Goal: Transaction & Acquisition: Purchase product/service

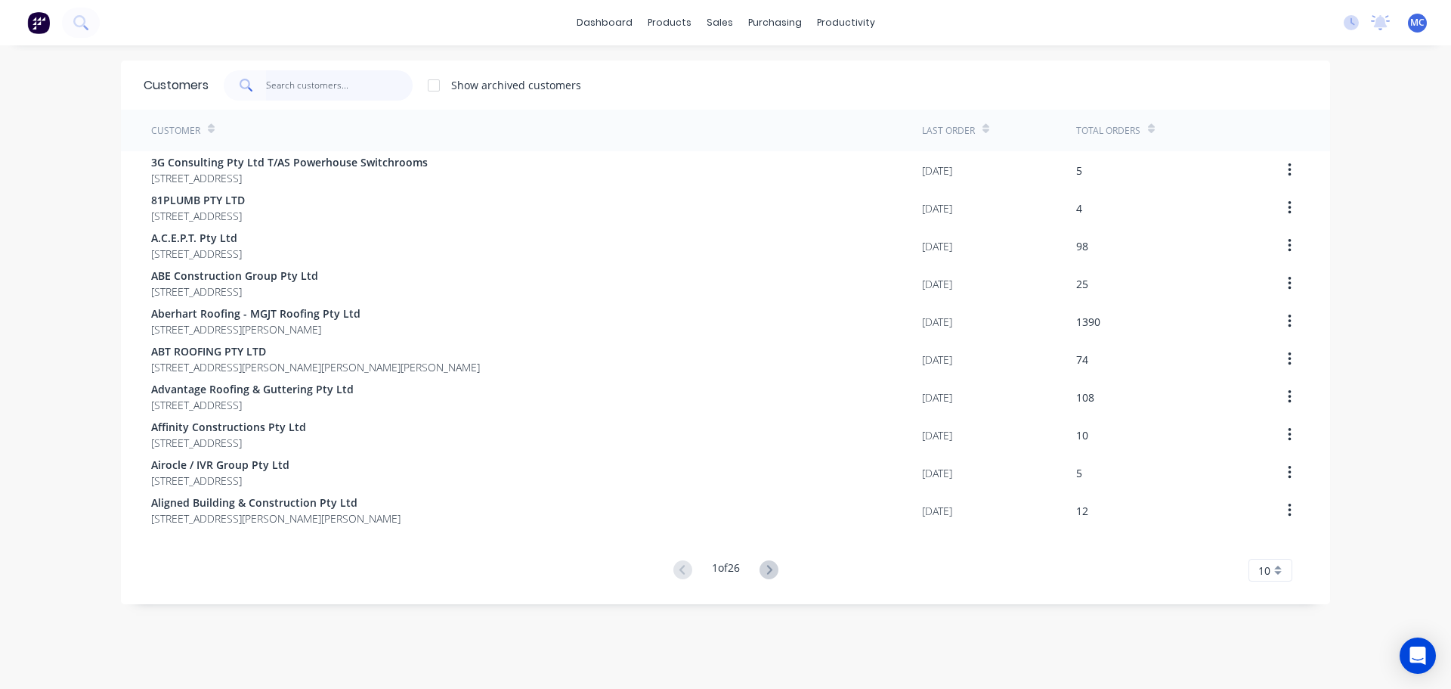
click at [302, 79] on input "text" at bounding box center [339, 85] width 147 height 30
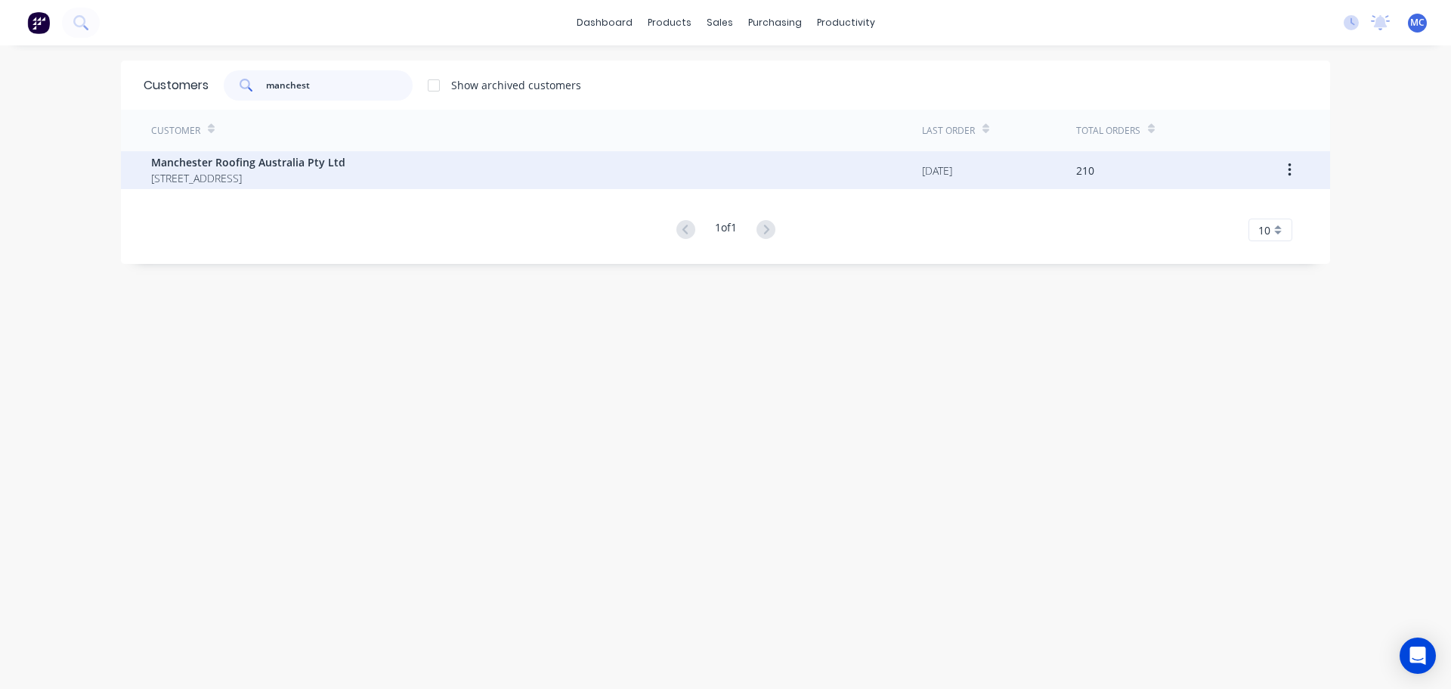
type input "manchest"
click at [228, 164] on span "Manchester Roofing Australia Pty Ltd" at bounding box center [248, 162] width 194 height 16
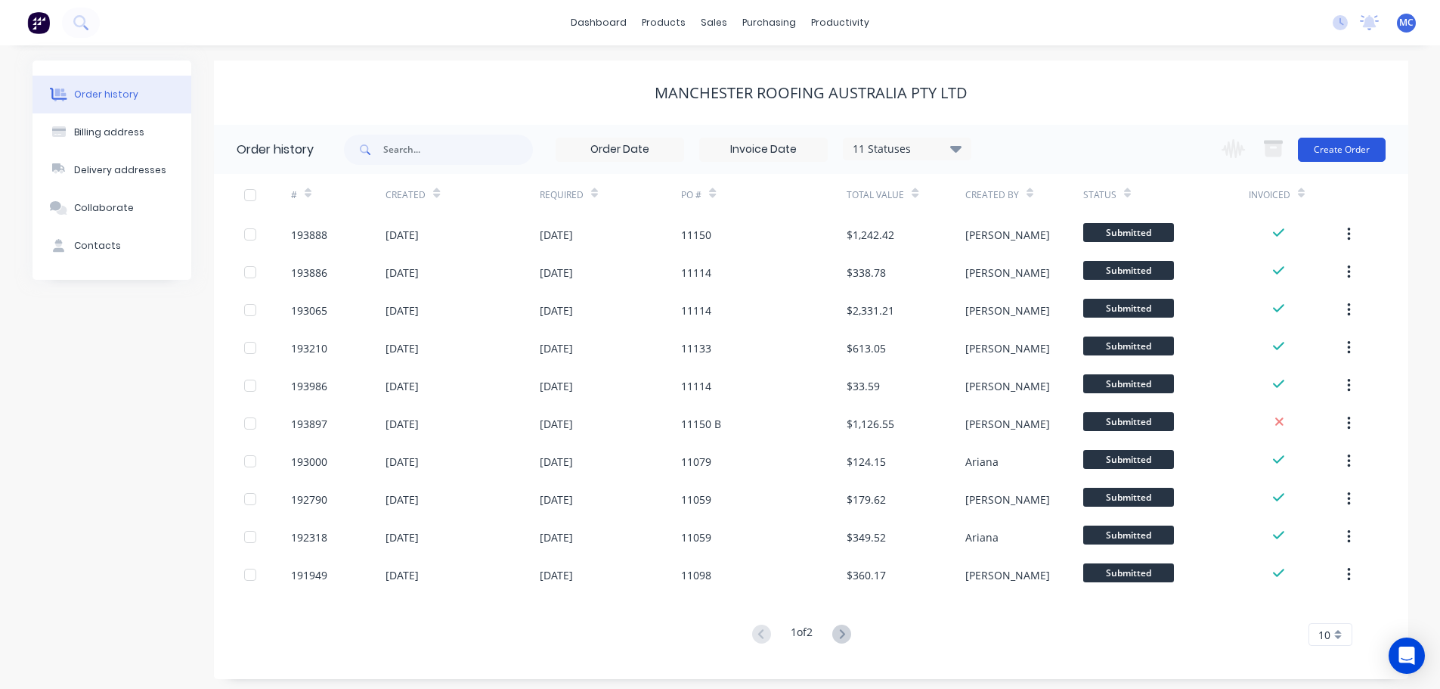
click at [1330, 142] on button "Create Order" at bounding box center [1342, 150] width 88 height 24
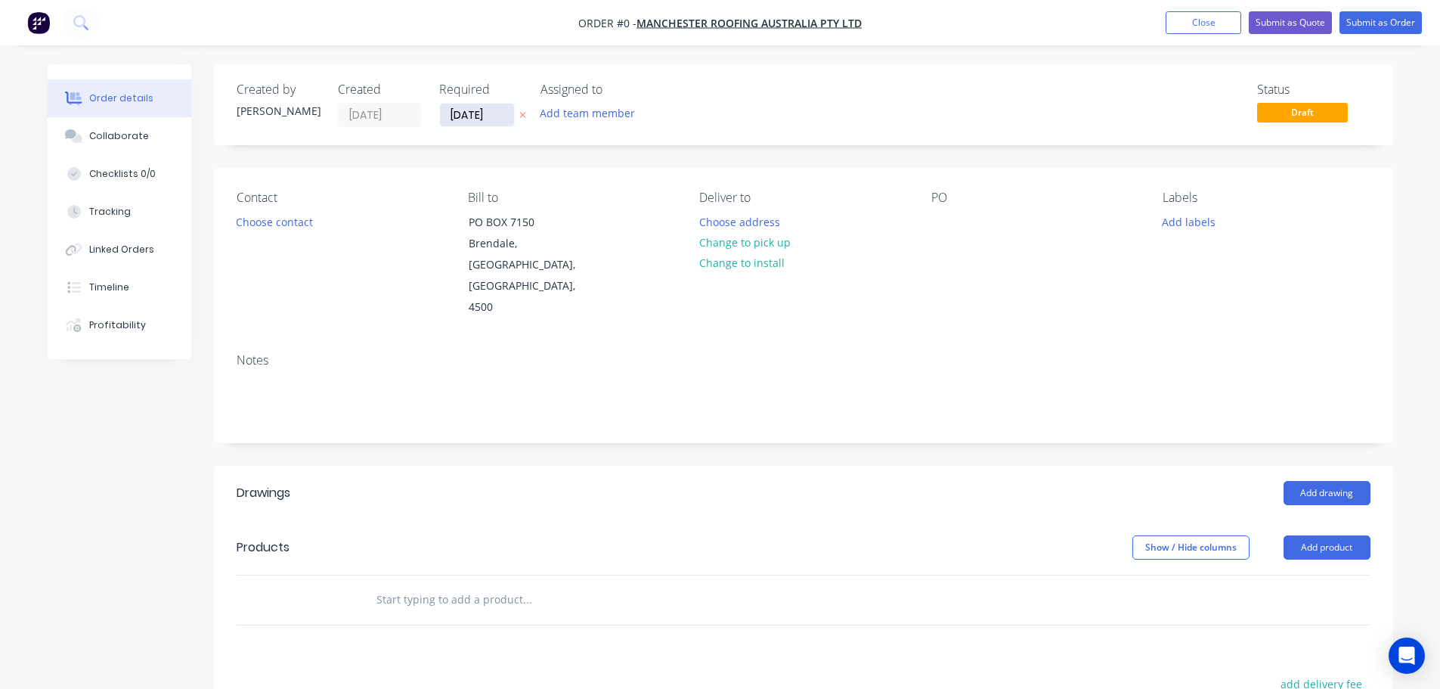
click at [480, 112] on input "[DATE]" at bounding box center [477, 115] width 74 height 23
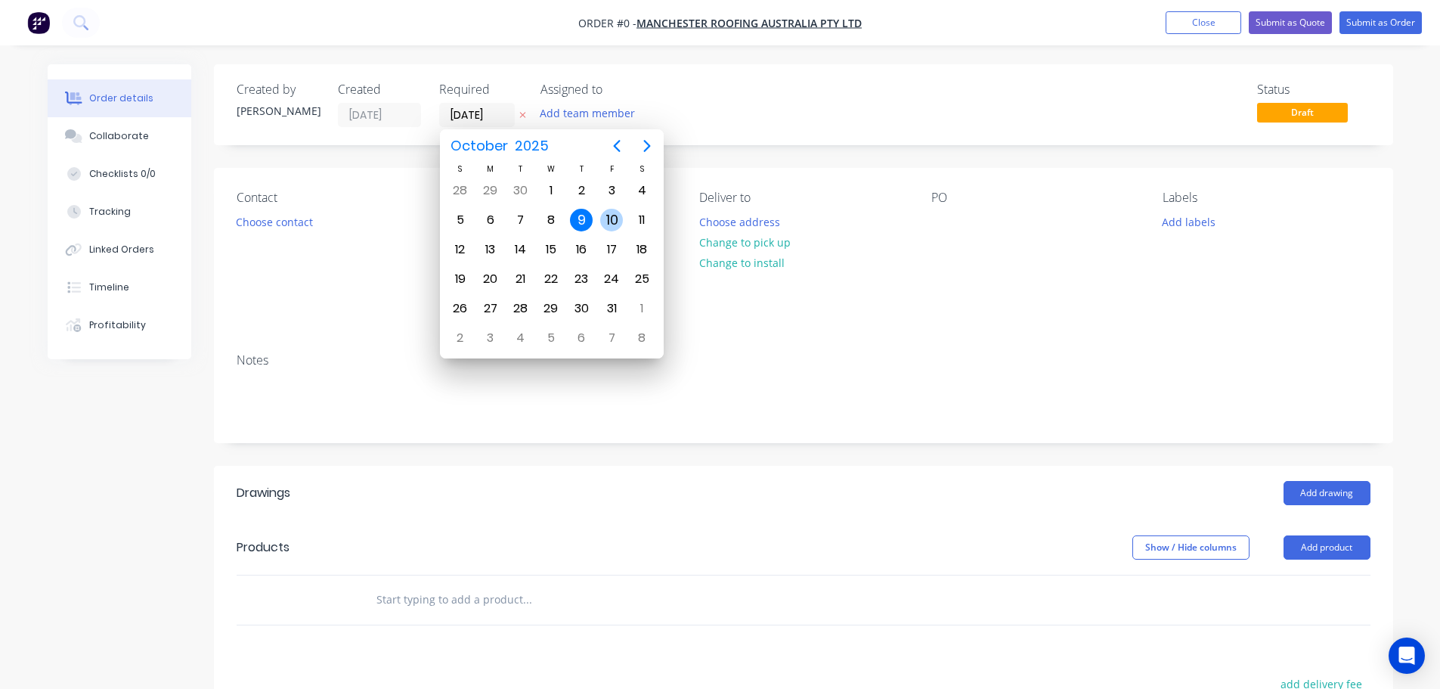
click at [611, 215] on div "10" at bounding box center [611, 220] width 23 height 23
type input "[DATE]"
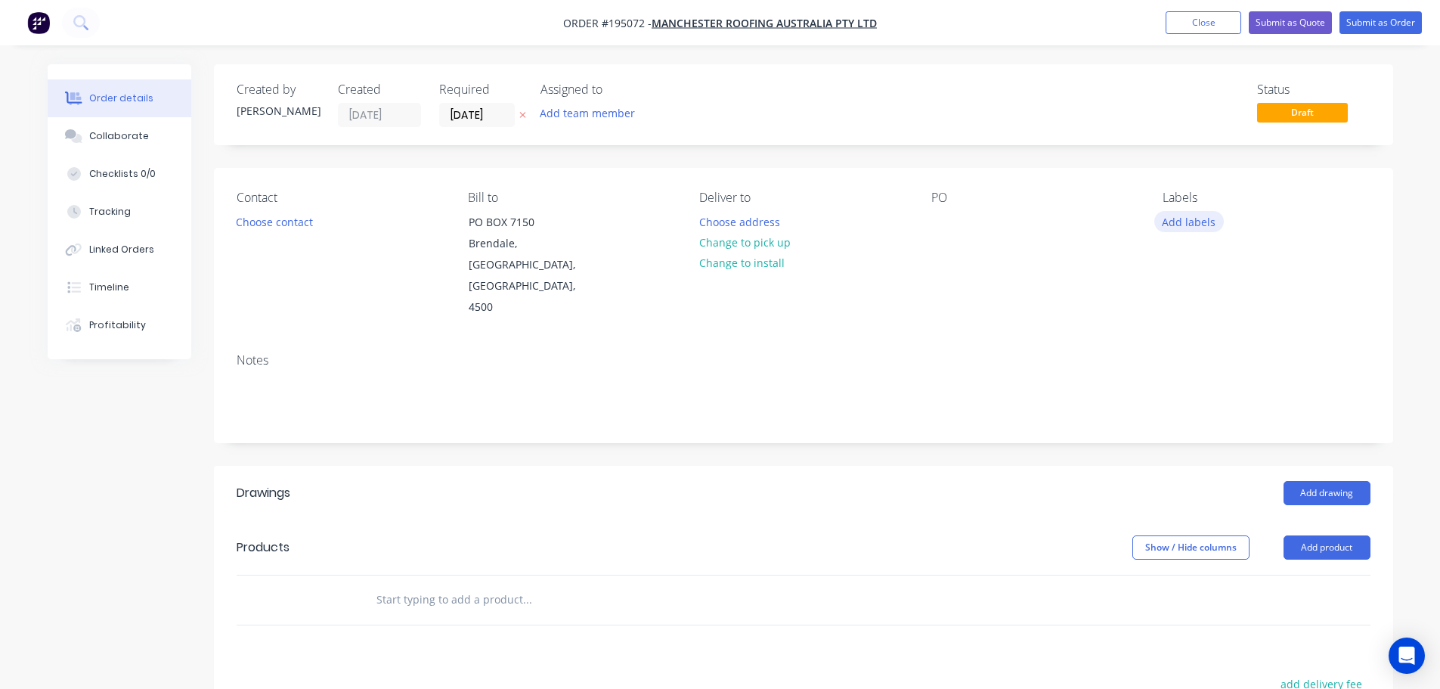
click at [1192, 225] on button "Add labels" at bounding box center [1189, 221] width 70 height 20
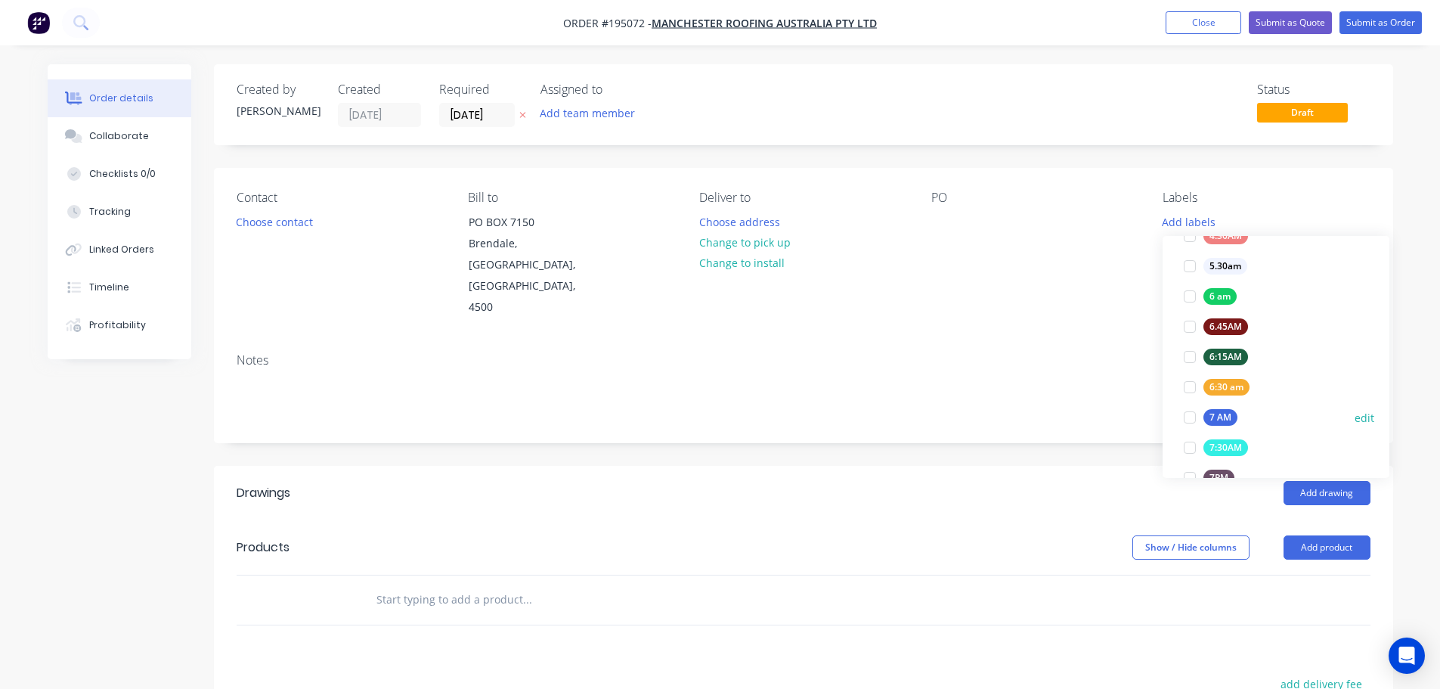
click at [1191, 417] on div at bounding box center [1190, 417] width 30 height 30
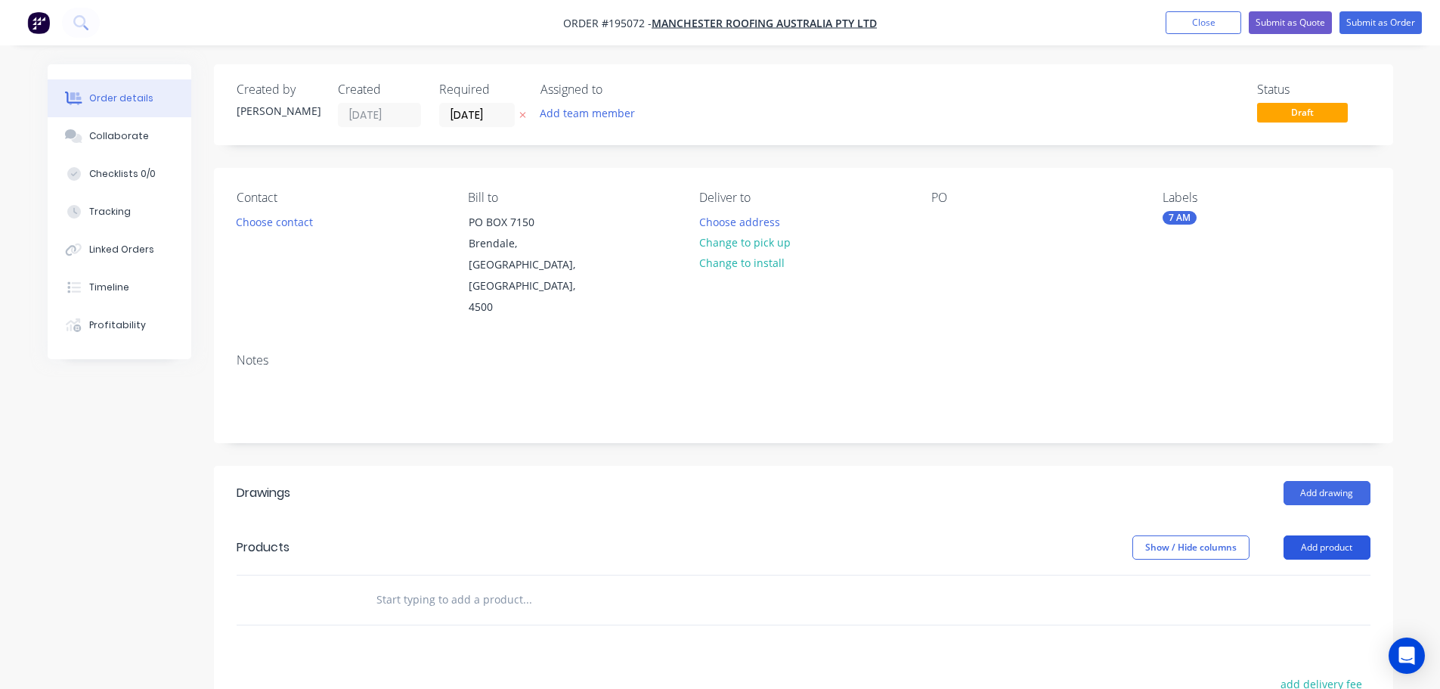
click at [1327, 535] on button "Add product" at bounding box center [1327, 547] width 87 height 24
click at [1287, 575] on div "Product catalogue" at bounding box center [1298, 586] width 116 height 22
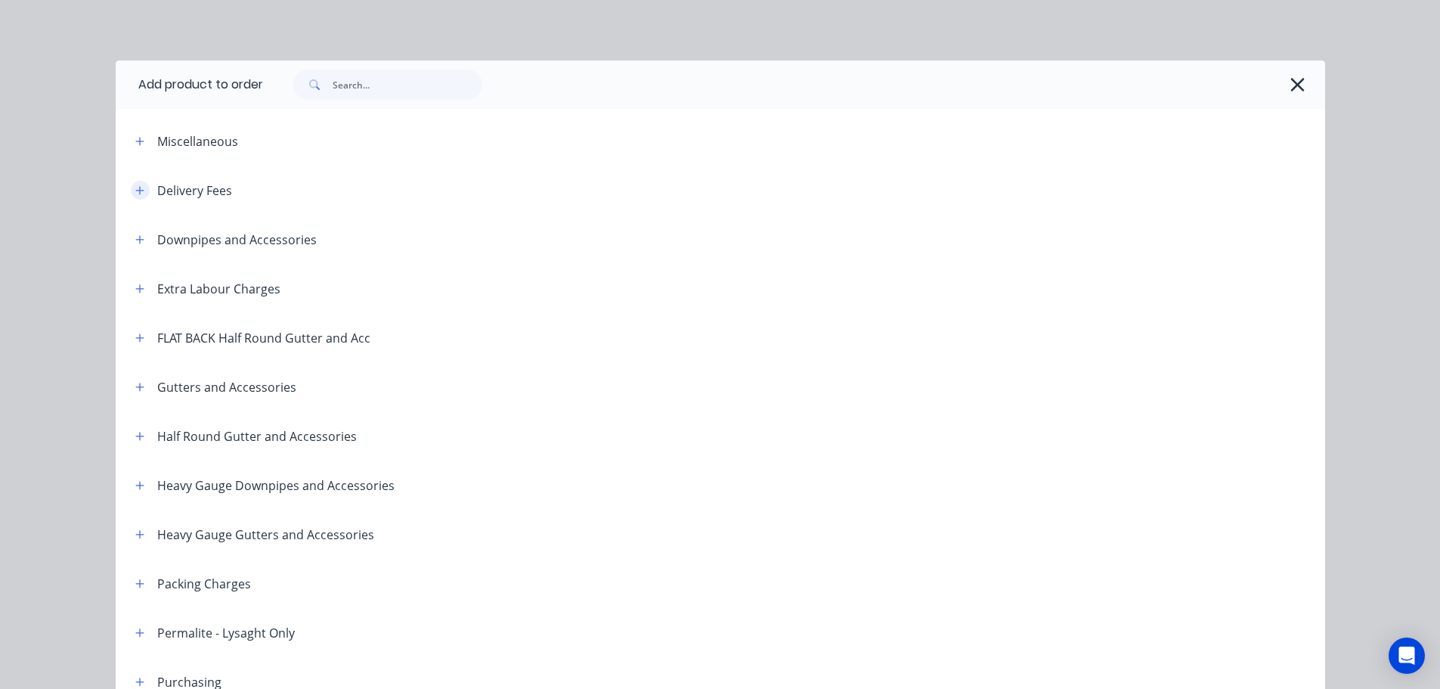
click at [135, 185] on icon "button" at bounding box center [139, 190] width 9 height 11
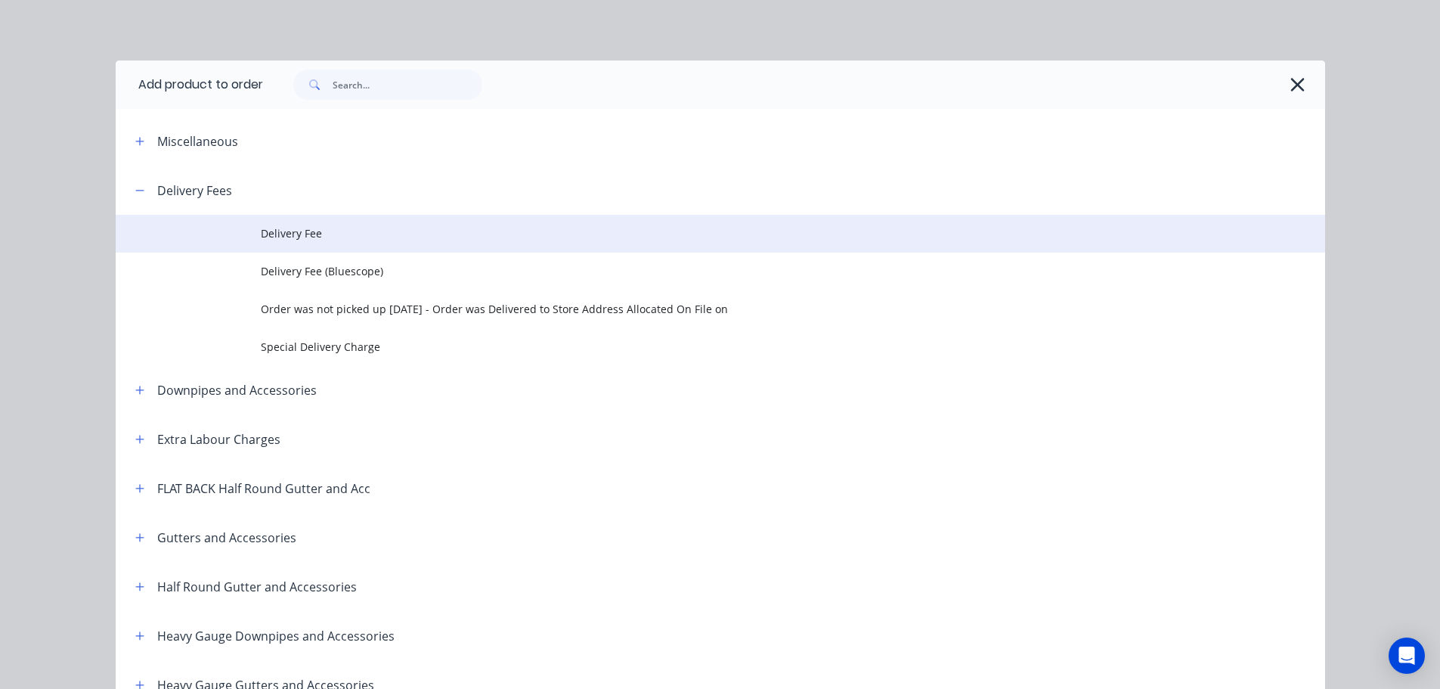
click at [286, 225] on td "Delivery Fee" at bounding box center [793, 234] width 1064 height 38
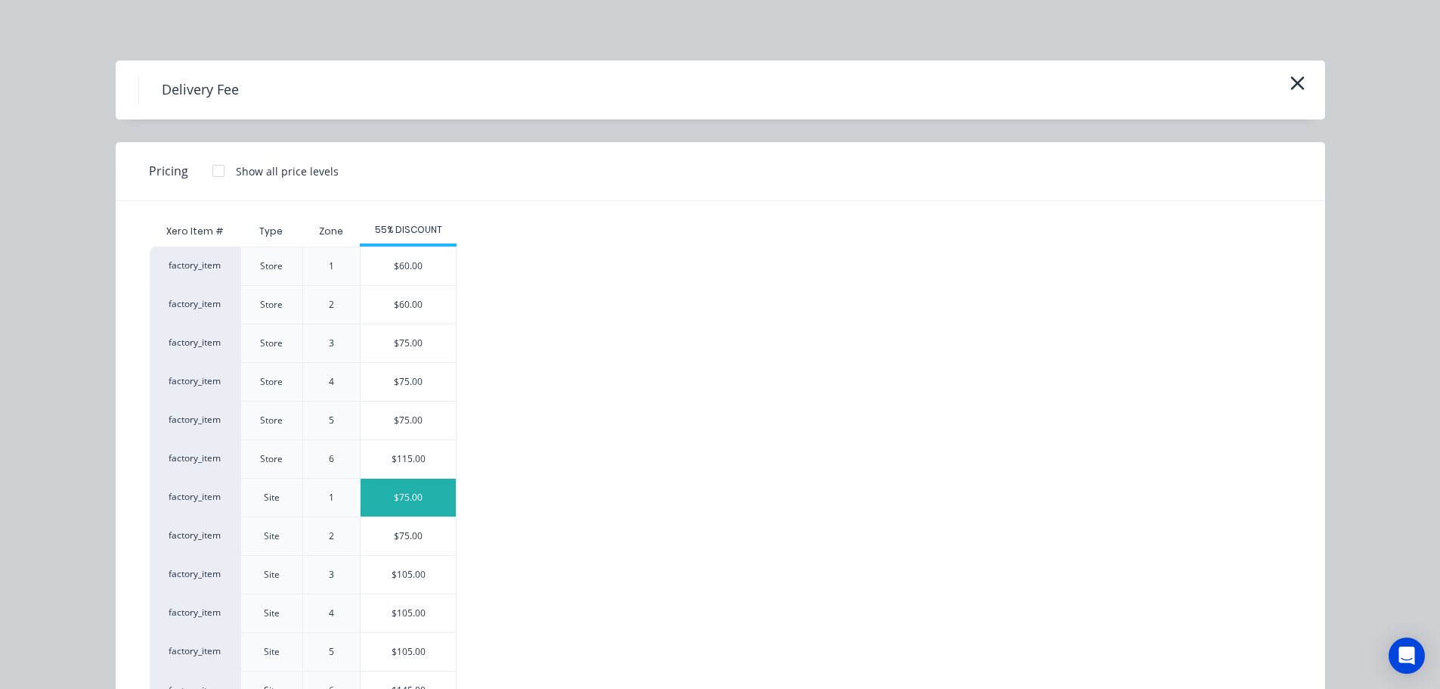
click at [404, 493] on div "$75.00" at bounding box center [408, 498] width 95 height 38
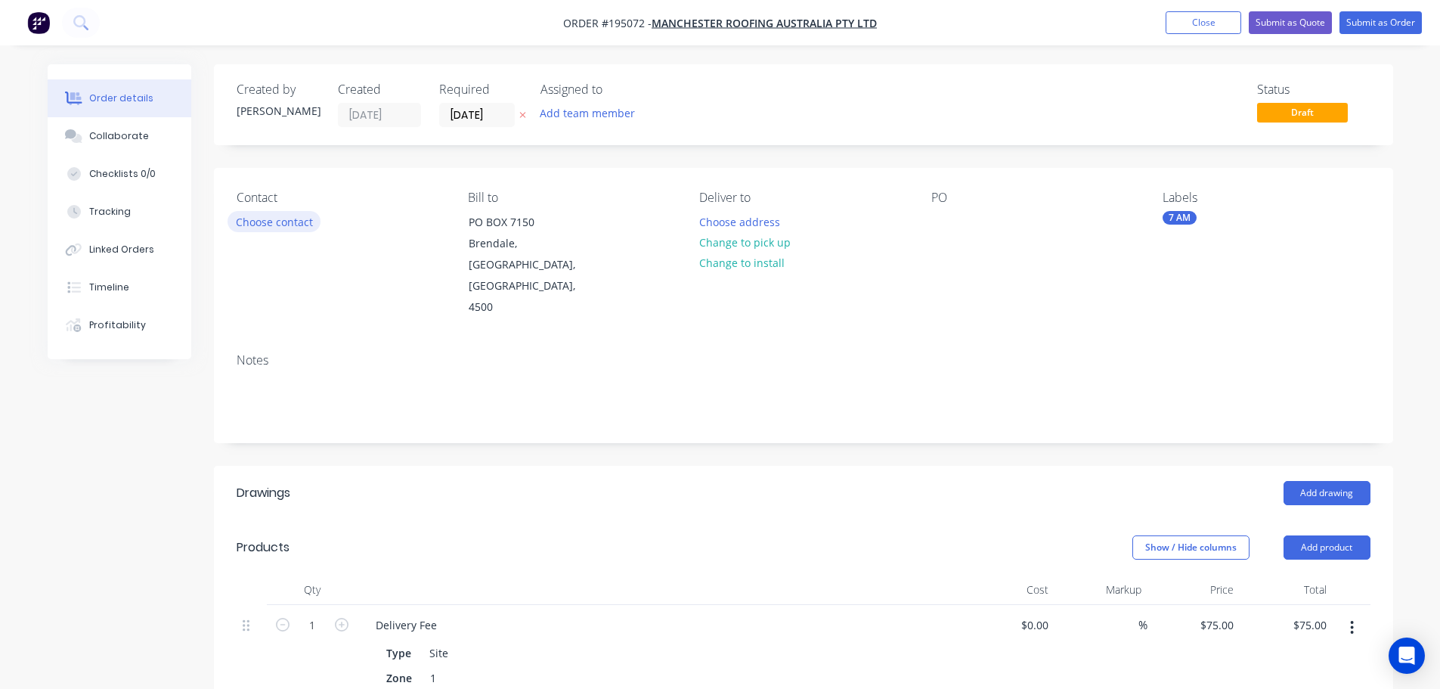
click at [256, 225] on button "Choose contact" at bounding box center [274, 221] width 93 height 20
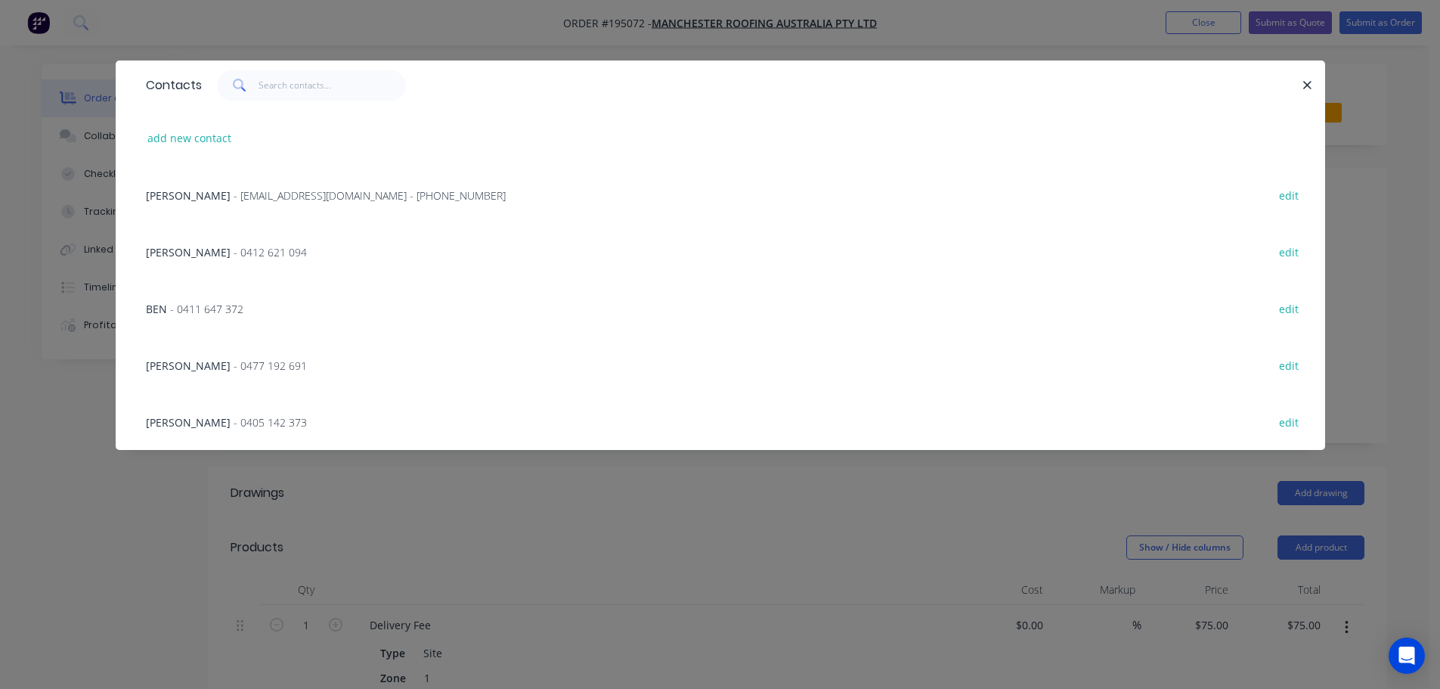
click at [234, 425] on span "- 0405 142 373" at bounding box center [270, 422] width 73 height 14
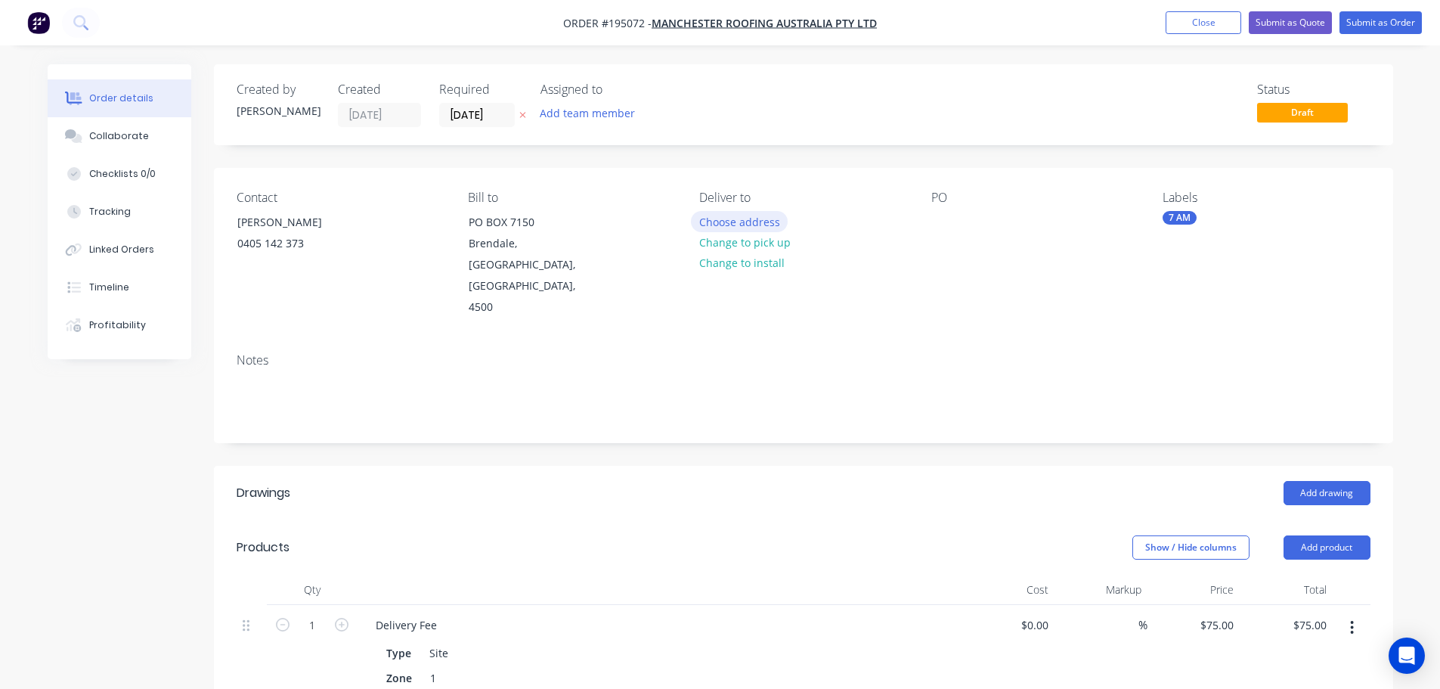
click at [729, 220] on button "Choose address" at bounding box center [739, 221] width 97 height 20
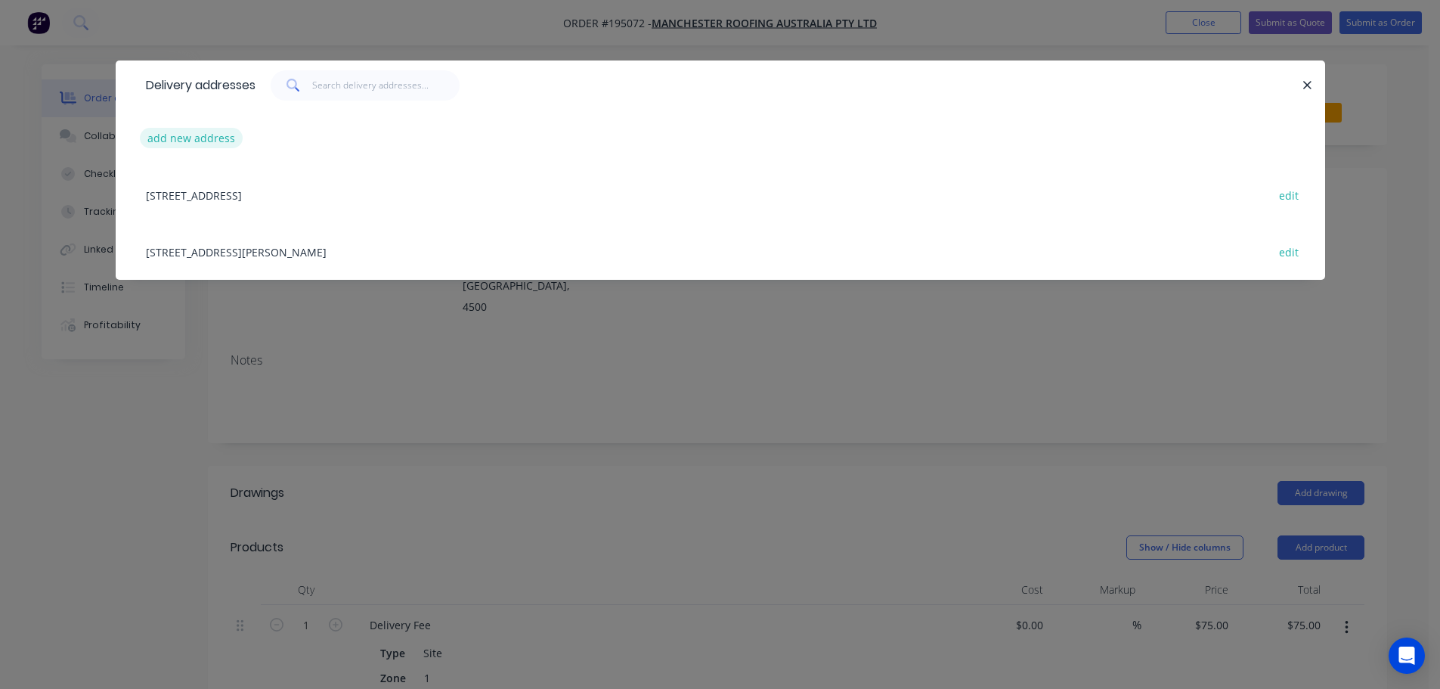
click at [203, 132] on button "add new address" at bounding box center [192, 138] width 104 height 20
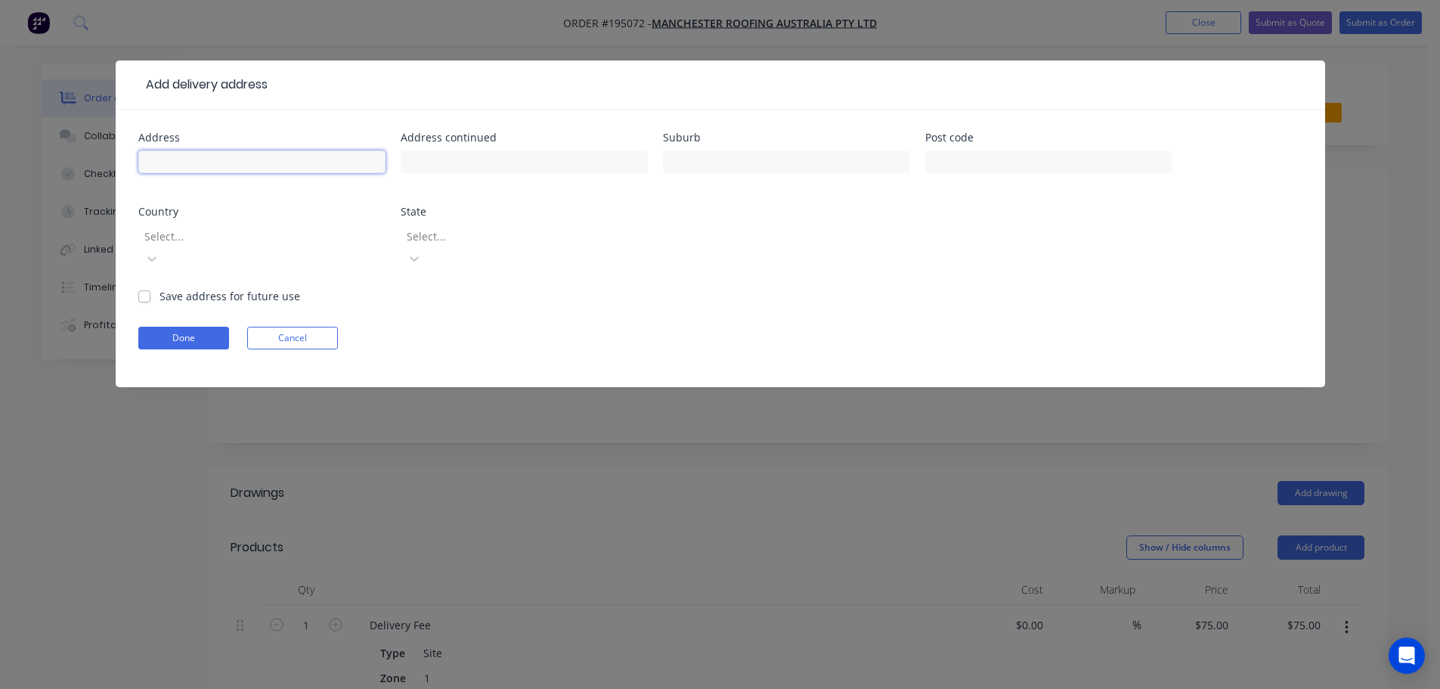
click at [165, 168] on input "text" at bounding box center [261, 161] width 247 height 23
type input "71 Somerset Rd"
type input "Kedron"
click button "Done" at bounding box center [183, 338] width 91 height 23
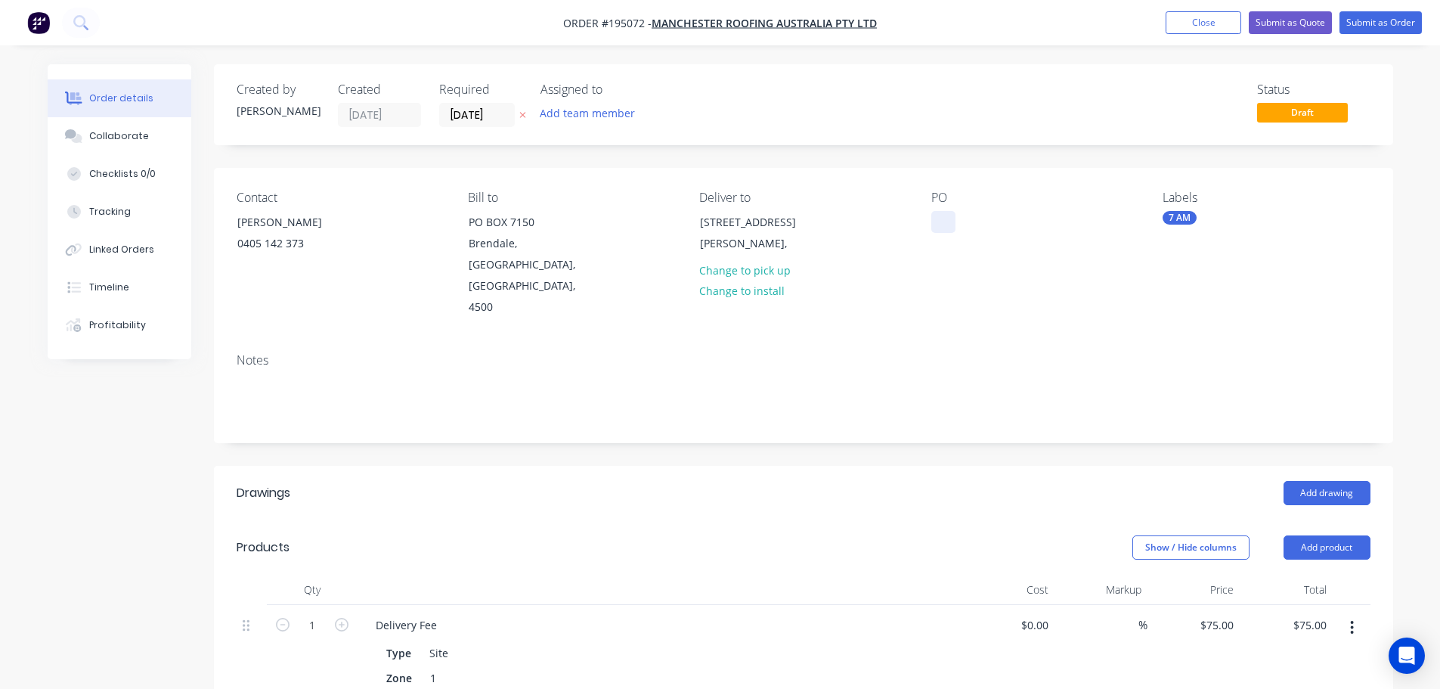
click at [943, 217] on div at bounding box center [943, 222] width 24 height 22
click at [1325, 481] on button "Add drawing" at bounding box center [1327, 493] width 87 height 24
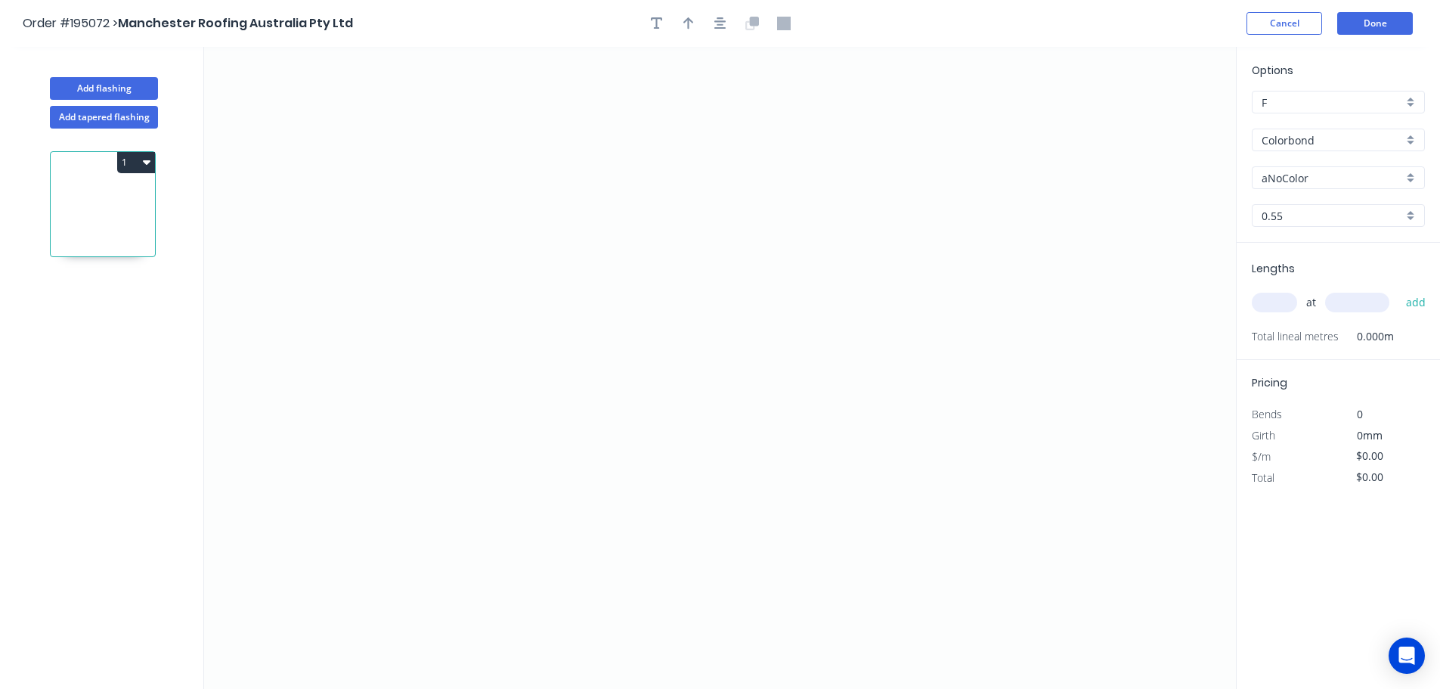
click at [1284, 184] on input "aNoColor" at bounding box center [1332, 178] width 141 height 16
click at [1278, 203] on div "Basalt" at bounding box center [1339, 207] width 172 height 26
type input "Basalt"
click at [1275, 305] on input "text" at bounding box center [1274, 303] width 45 height 20
type input "1"
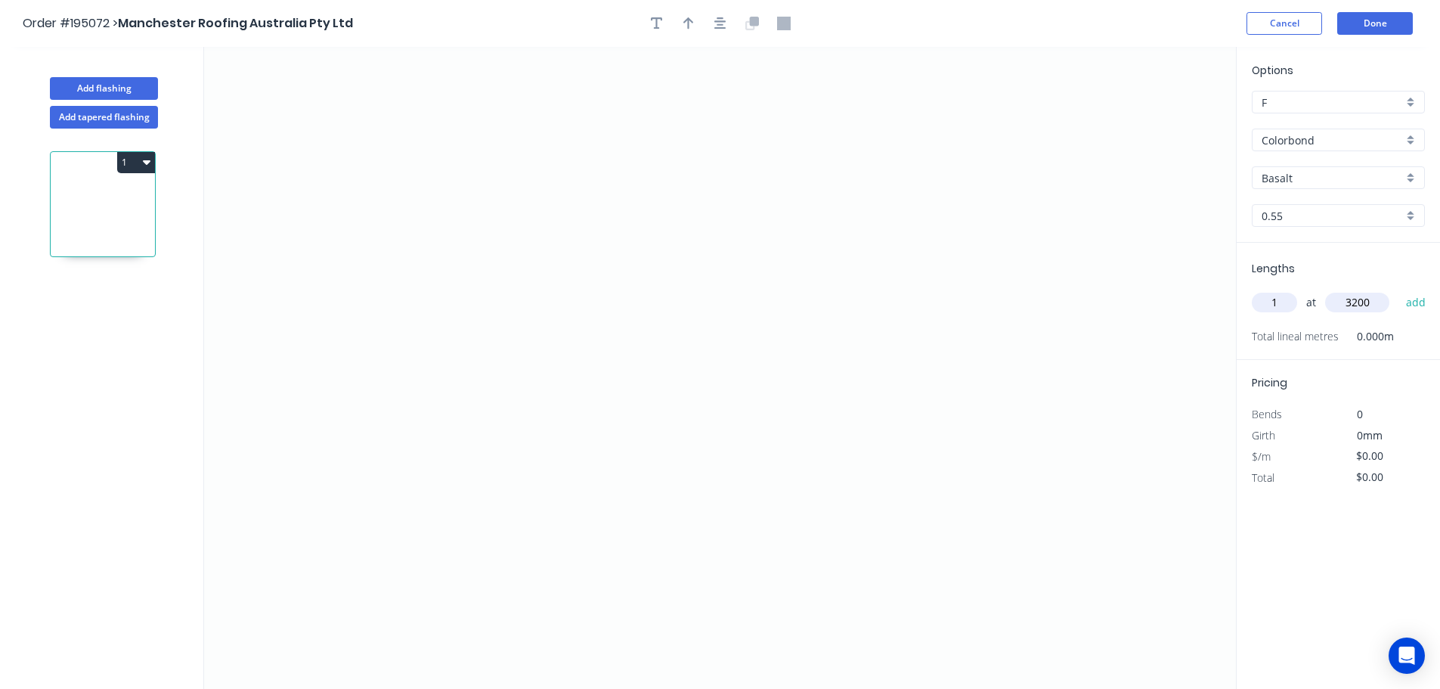
type input "3200"
click at [1398, 290] on button "add" at bounding box center [1416, 303] width 36 height 26
click at [499, 213] on icon "0" at bounding box center [720, 368] width 1032 height 642
click at [564, 154] on icon "0" at bounding box center [720, 368] width 1032 height 642
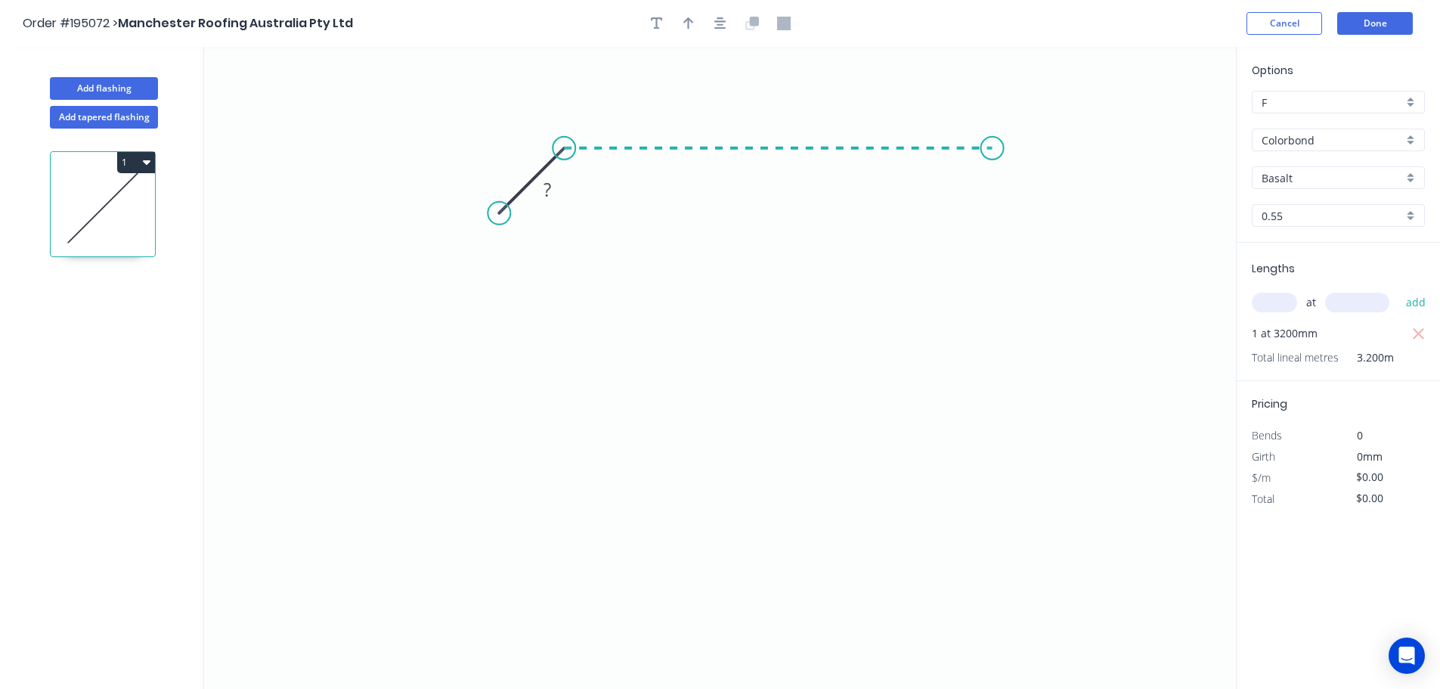
click at [993, 149] on icon "0 ?" at bounding box center [720, 368] width 1032 height 642
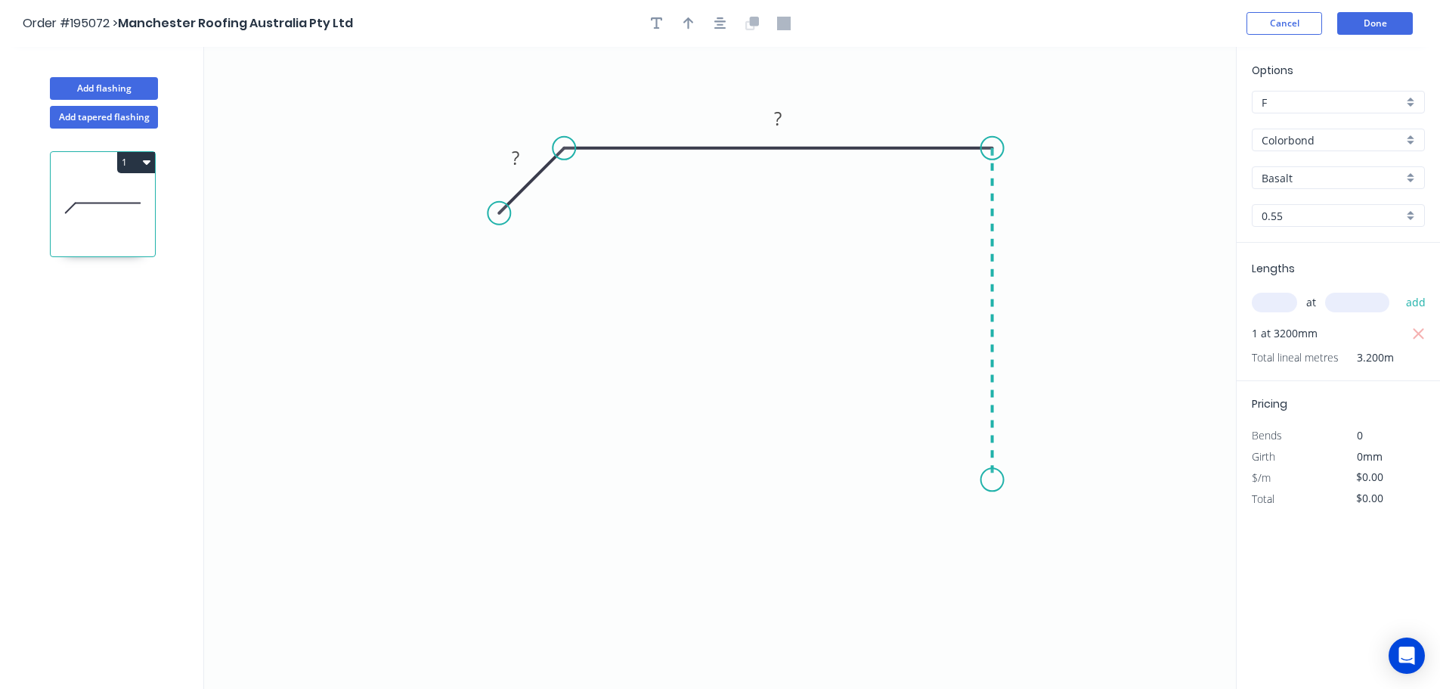
click at [984, 481] on icon "0 ? ?" at bounding box center [720, 368] width 1032 height 642
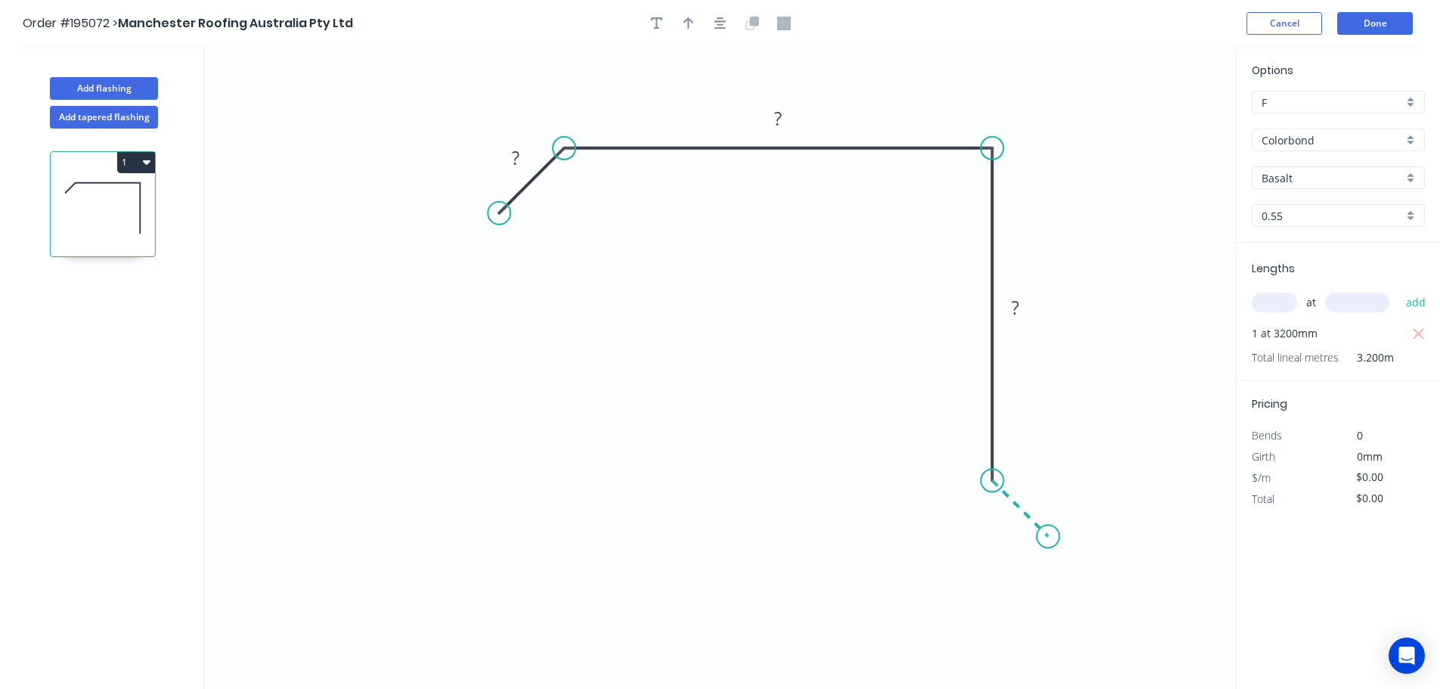
click at [1048, 535] on icon at bounding box center [1021, 508] width 56 height 56
click at [990, 589] on icon "0 ? ? ? ?" at bounding box center [720, 368] width 1032 height 642
drag, startPoint x: 990, startPoint y: 589, endPoint x: 980, endPoint y: 558, distance: 32.5
click at [990, 589] on circle at bounding box center [990, 594] width 23 height 23
click at [691, 22] on icon "button" at bounding box center [688, 23] width 11 height 12
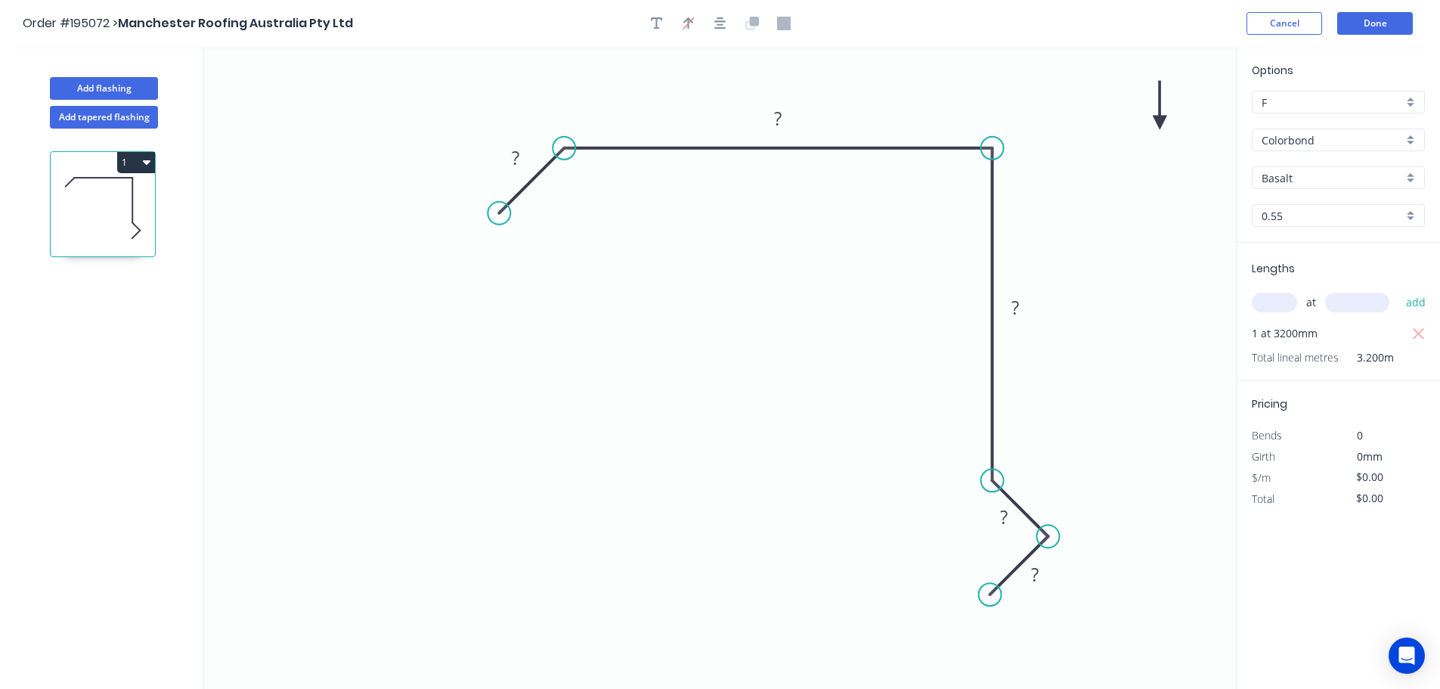
click at [1163, 120] on icon at bounding box center [1160, 105] width 14 height 48
drag, startPoint x: 1159, startPoint y: 120, endPoint x: 1069, endPoint y: 189, distance: 113.2
click at [1105, 180] on icon at bounding box center [1118, 167] width 44 height 44
click at [515, 157] on tspan "?" at bounding box center [516, 157] width 8 height 25
type input "$12.17"
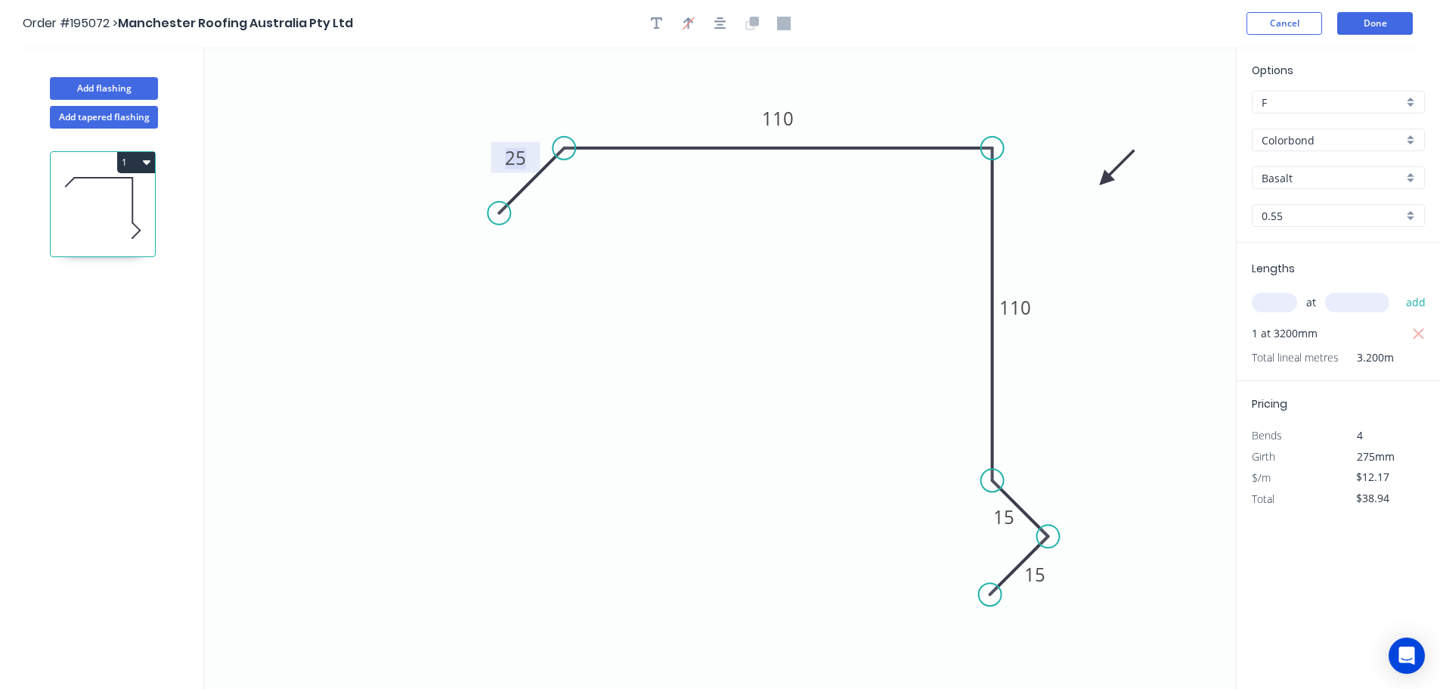
click at [140, 165] on button "1" at bounding box center [136, 162] width 38 height 21
click at [37, 196] on div "Duplicate" at bounding box center [83, 200] width 116 height 22
type input "$0.00"
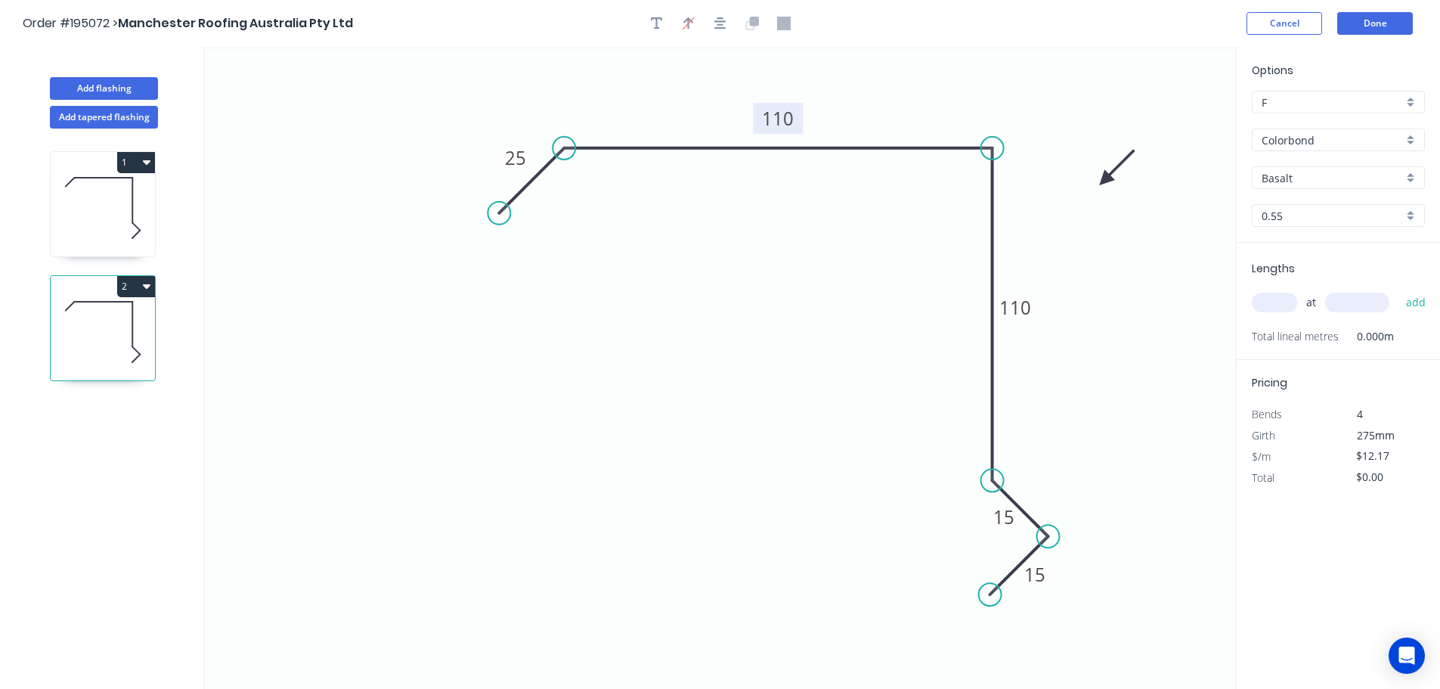
click at [782, 119] on tspan "110" at bounding box center [778, 118] width 32 height 25
click at [1263, 296] on input "text" at bounding box center [1274, 303] width 45 height 20
type input "1"
type input "1000"
click at [1398, 290] on button "add" at bounding box center [1416, 303] width 36 height 26
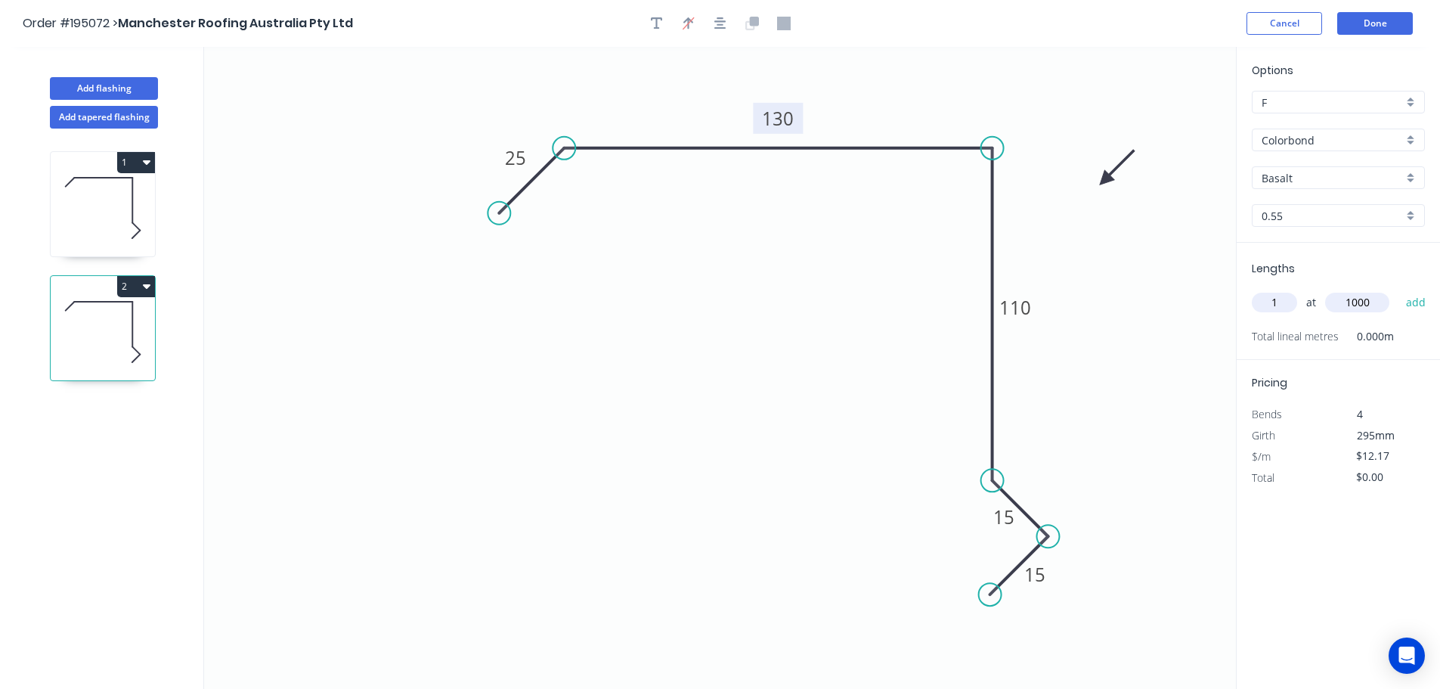
type input "$12.17"
type input "1"
type input "3900"
click at [1398, 290] on button "add" at bounding box center [1416, 303] width 36 height 26
click at [134, 289] on button "2" at bounding box center [136, 286] width 38 height 21
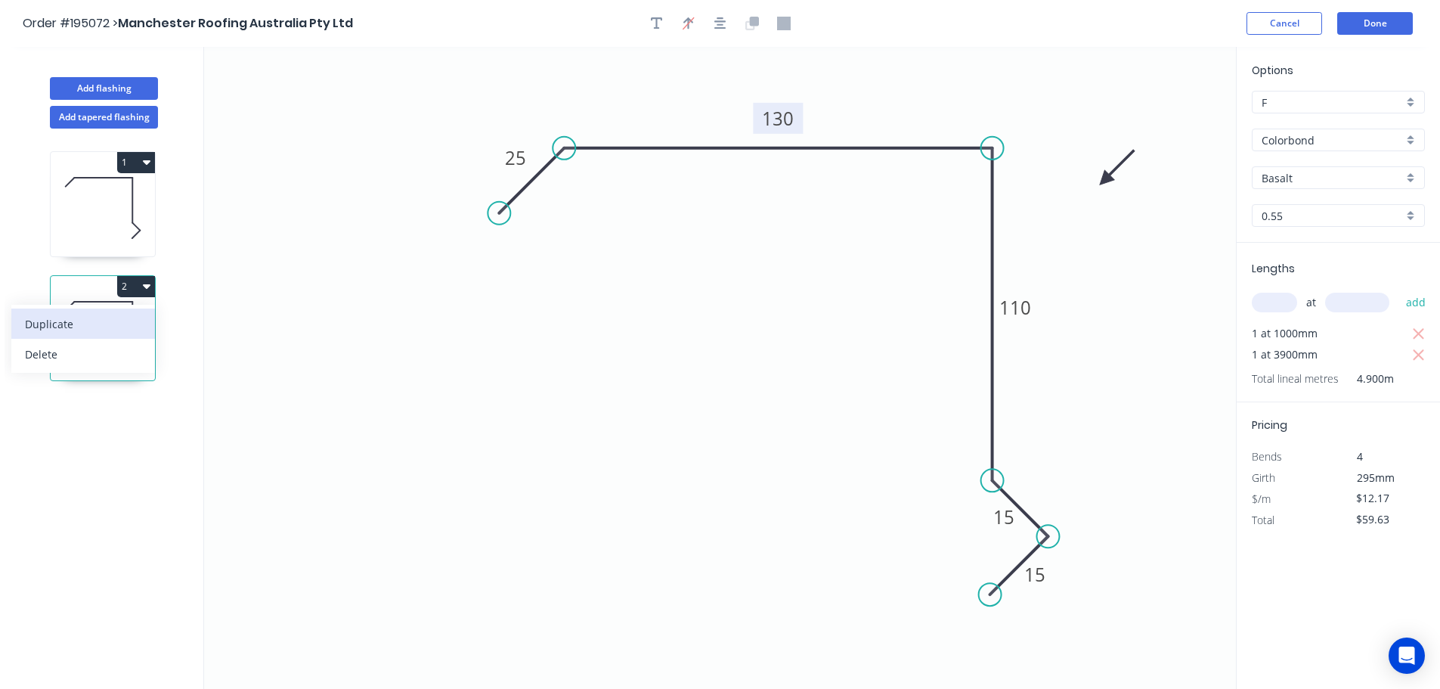
click at [63, 320] on div "Duplicate" at bounding box center [83, 324] width 116 height 22
type input "$0.00"
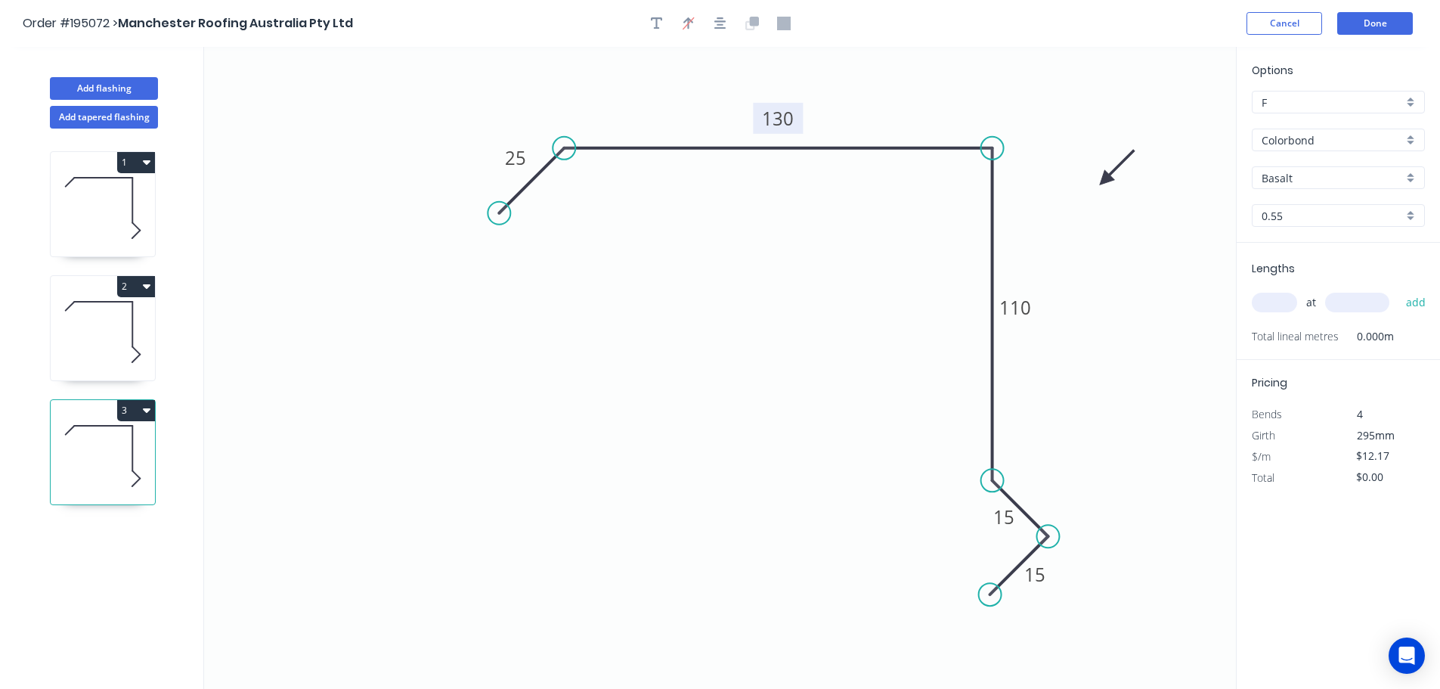
click at [783, 122] on tspan "130" at bounding box center [778, 118] width 32 height 25
click at [1277, 306] on input "text" at bounding box center [1274, 303] width 45 height 20
type input "$14.24"
type input "1"
type input "1100"
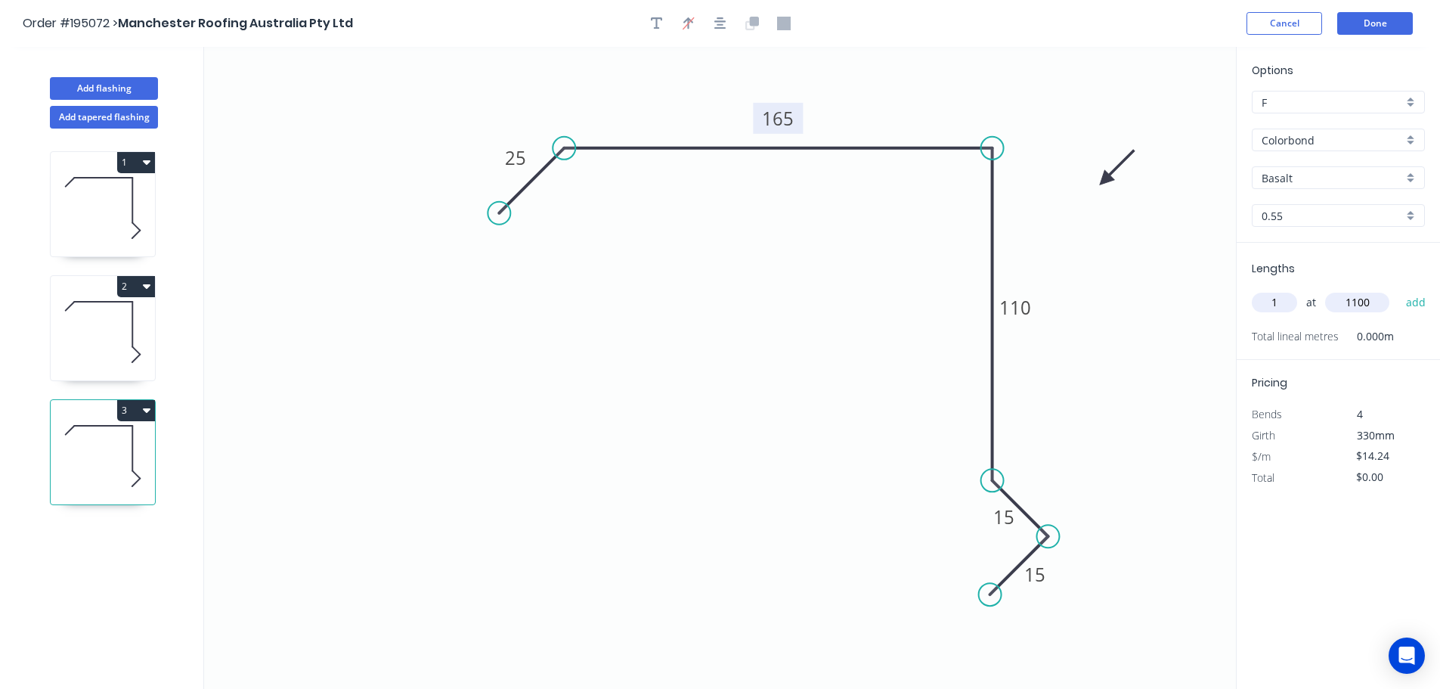
click at [1398, 290] on button "add" at bounding box center [1416, 303] width 36 height 26
click at [129, 410] on button "3" at bounding box center [136, 410] width 38 height 21
click at [67, 444] on div "Duplicate" at bounding box center [83, 448] width 116 height 22
type input "$0.00"
click at [788, 118] on tspan "165" at bounding box center [778, 118] width 32 height 25
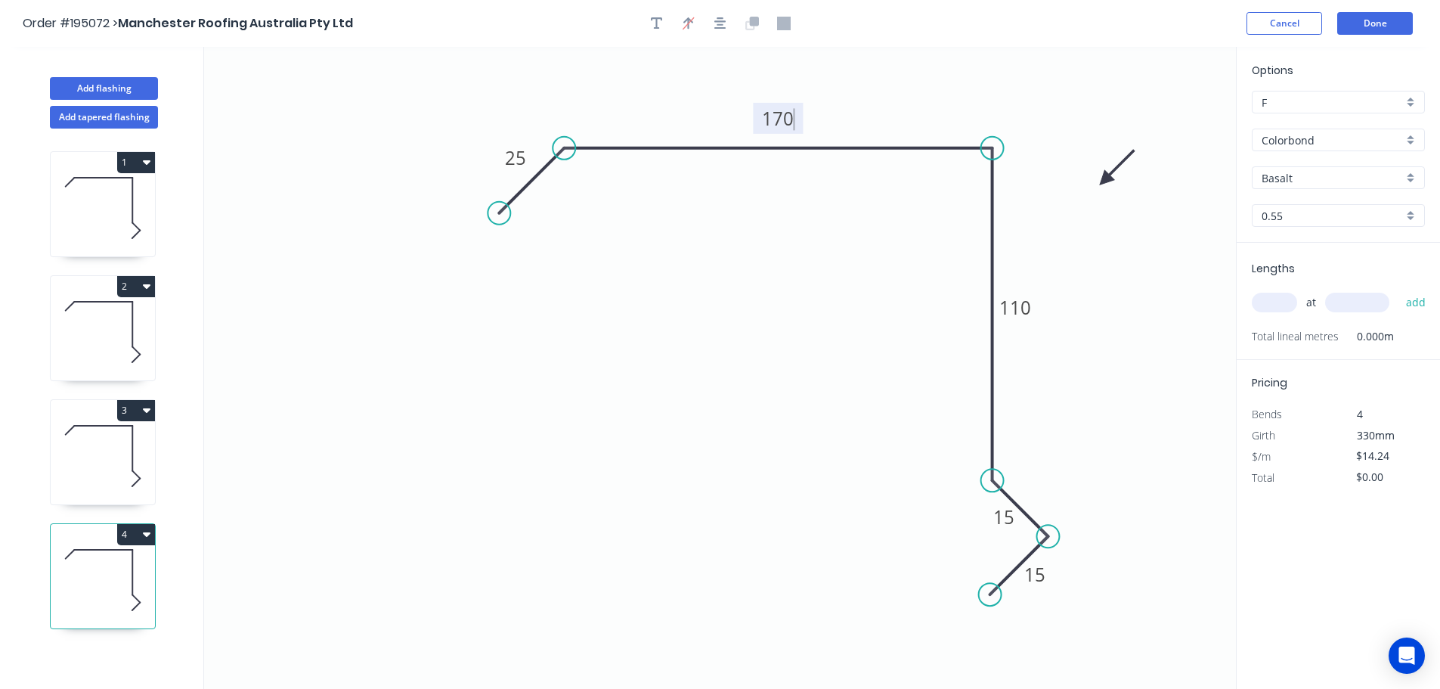
click at [1281, 302] on input "text" at bounding box center [1274, 303] width 45 height 20
type input "1"
type input "1100"
click at [1398, 290] on button "add" at bounding box center [1416, 303] width 36 height 26
type input "$15.66"
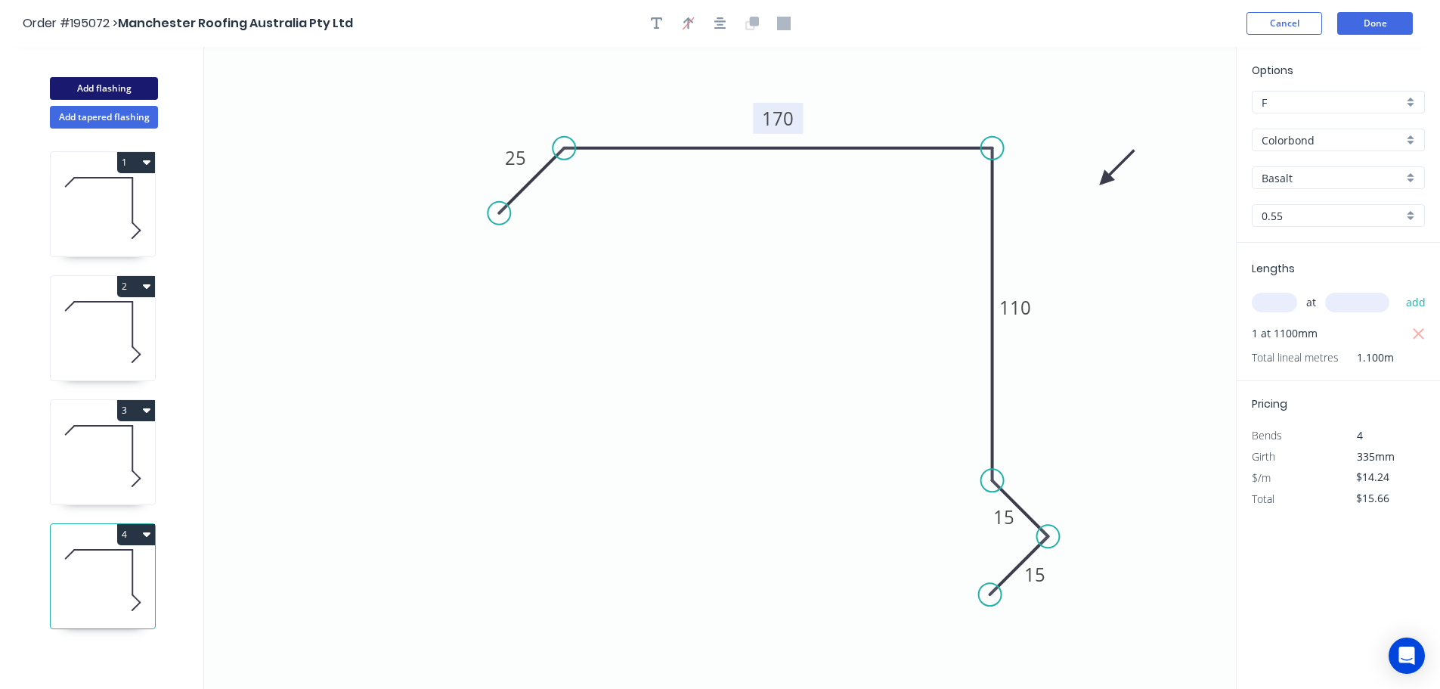
click at [100, 87] on button "Add flashing" at bounding box center [104, 88] width 108 height 23
type input "$0.00"
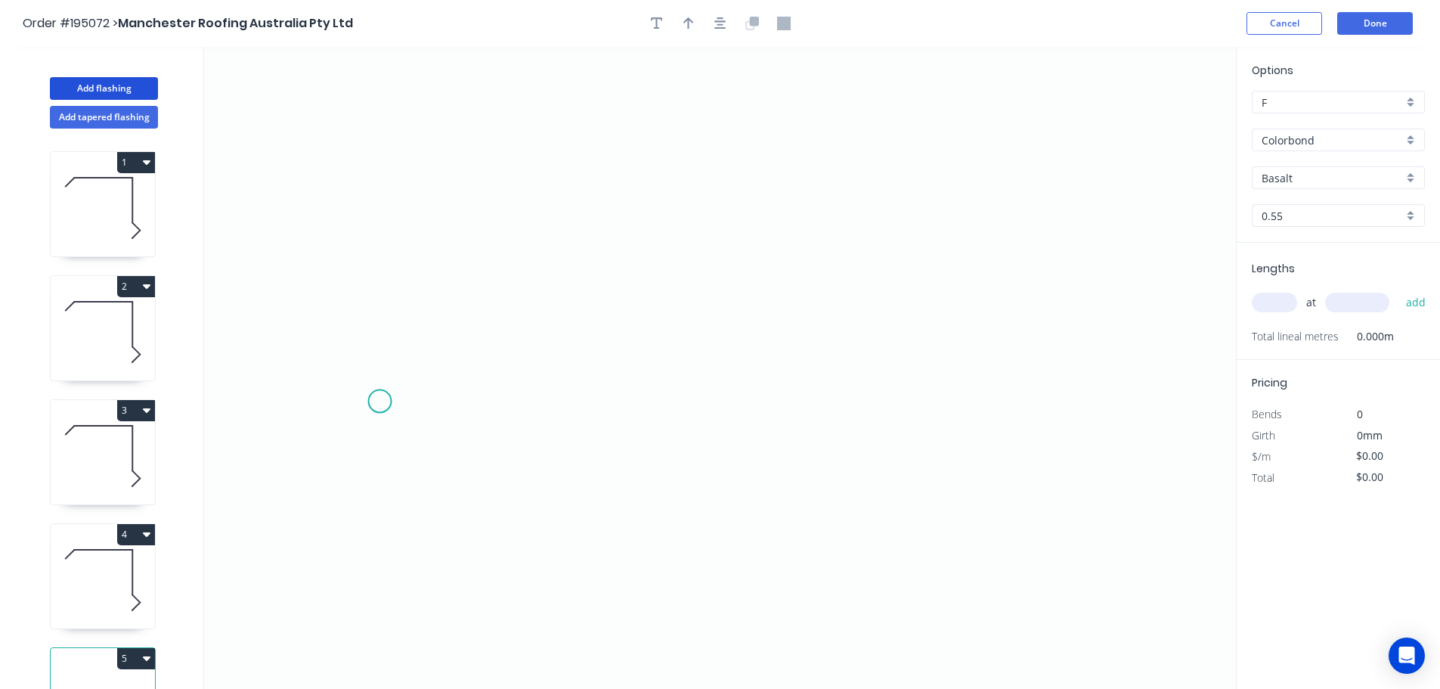
click at [379, 399] on icon "0" at bounding box center [720, 368] width 1032 height 642
click at [445, 333] on icon "0" at bounding box center [720, 368] width 1032 height 642
click at [1082, 358] on icon "0 ?" at bounding box center [720, 368] width 1032 height 642
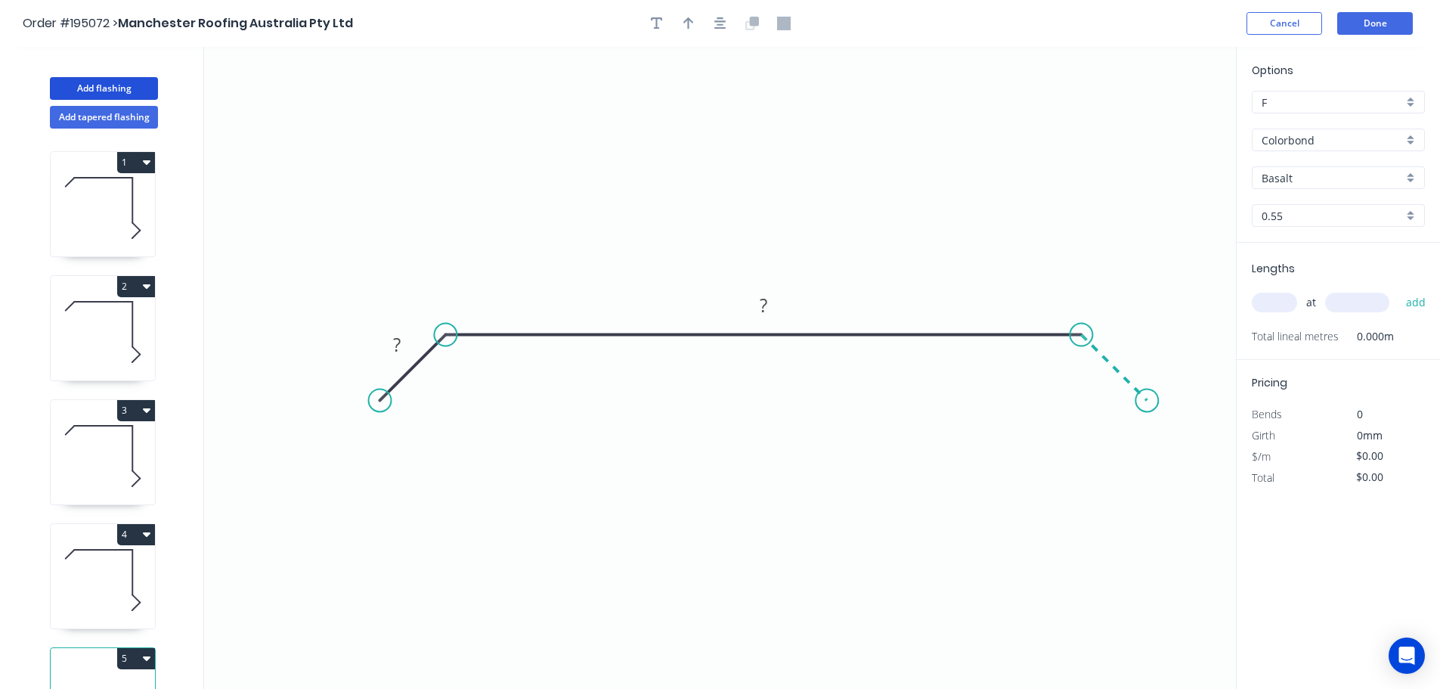
click at [1148, 410] on icon "0 ? ?" at bounding box center [720, 368] width 1032 height 642
click at [1148, 410] on circle at bounding box center [1146, 400] width 23 height 23
click at [1130, 339] on tspan "?" at bounding box center [1130, 344] width 8 height 25
drag, startPoint x: 681, startPoint y: 26, endPoint x: 695, endPoint y: 33, distance: 15.9
click at [681, 26] on button "button" at bounding box center [688, 23] width 23 height 23
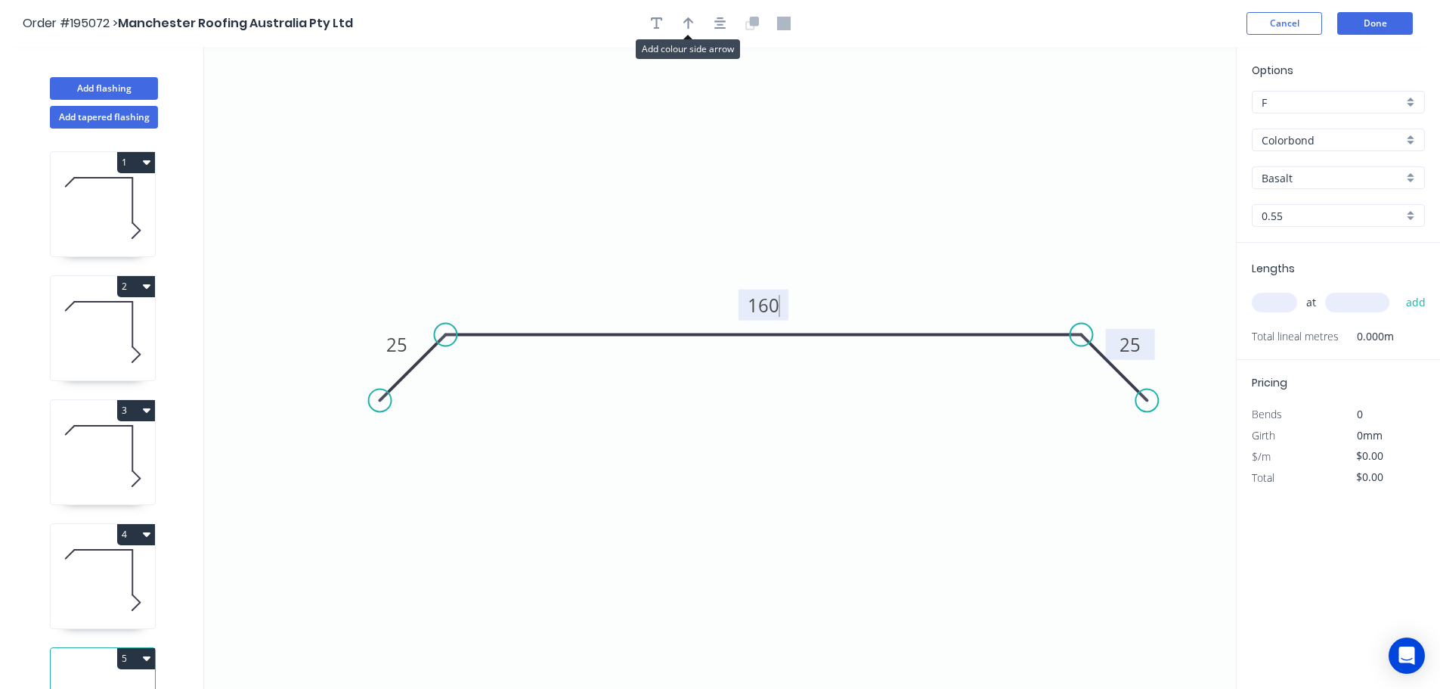
type input "$10.55"
click at [1161, 120] on icon at bounding box center [1160, 105] width 14 height 48
drag, startPoint x: 1161, startPoint y: 120, endPoint x: 921, endPoint y: 265, distance: 280.8
click at [925, 237] on icon at bounding box center [943, 215] width 44 height 44
click at [1279, 300] on input "text" at bounding box center [1274, 303] width 45 height 20
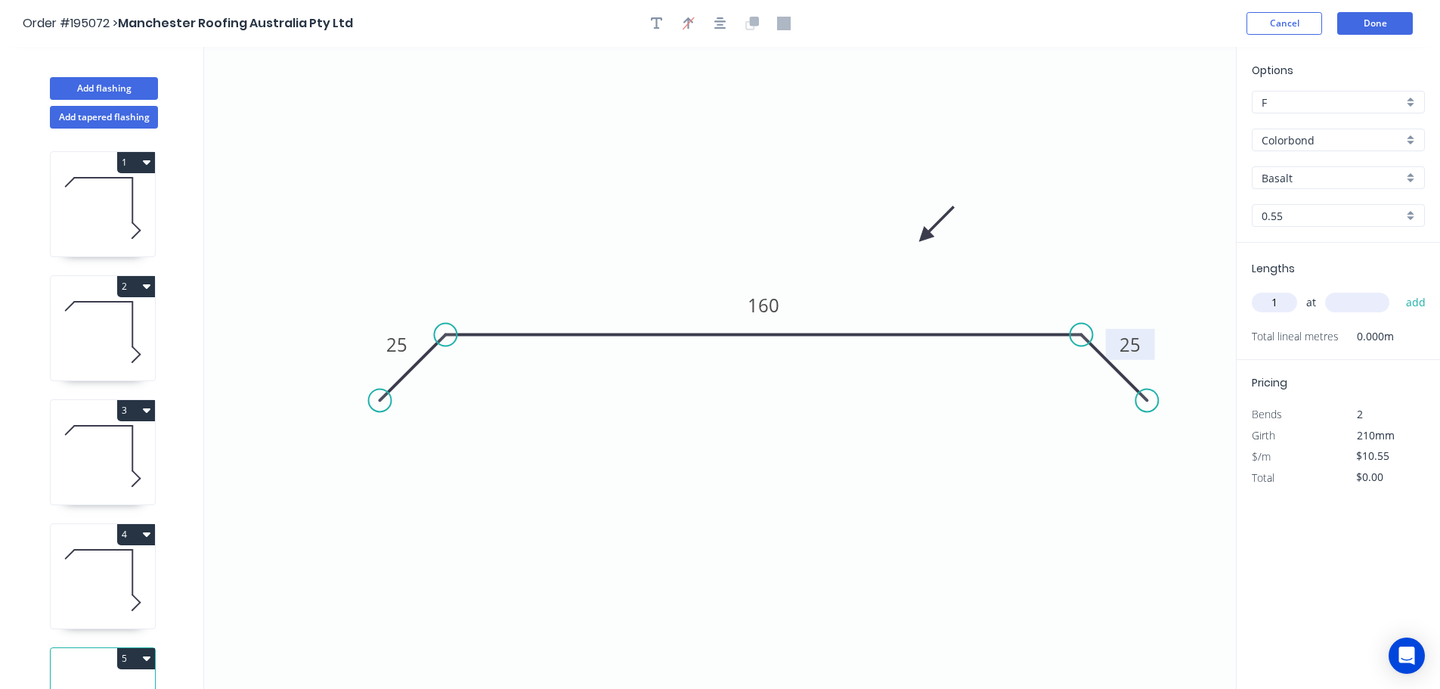
type input "1"
type input "1600"
click at [1398, 290] on button "add" at bounding box center [1416, 303] width 36 height 26
type input "$16.88"
click at [1376, 25] on button "Done" at bounding box center [1375, 23] width 76 height 23
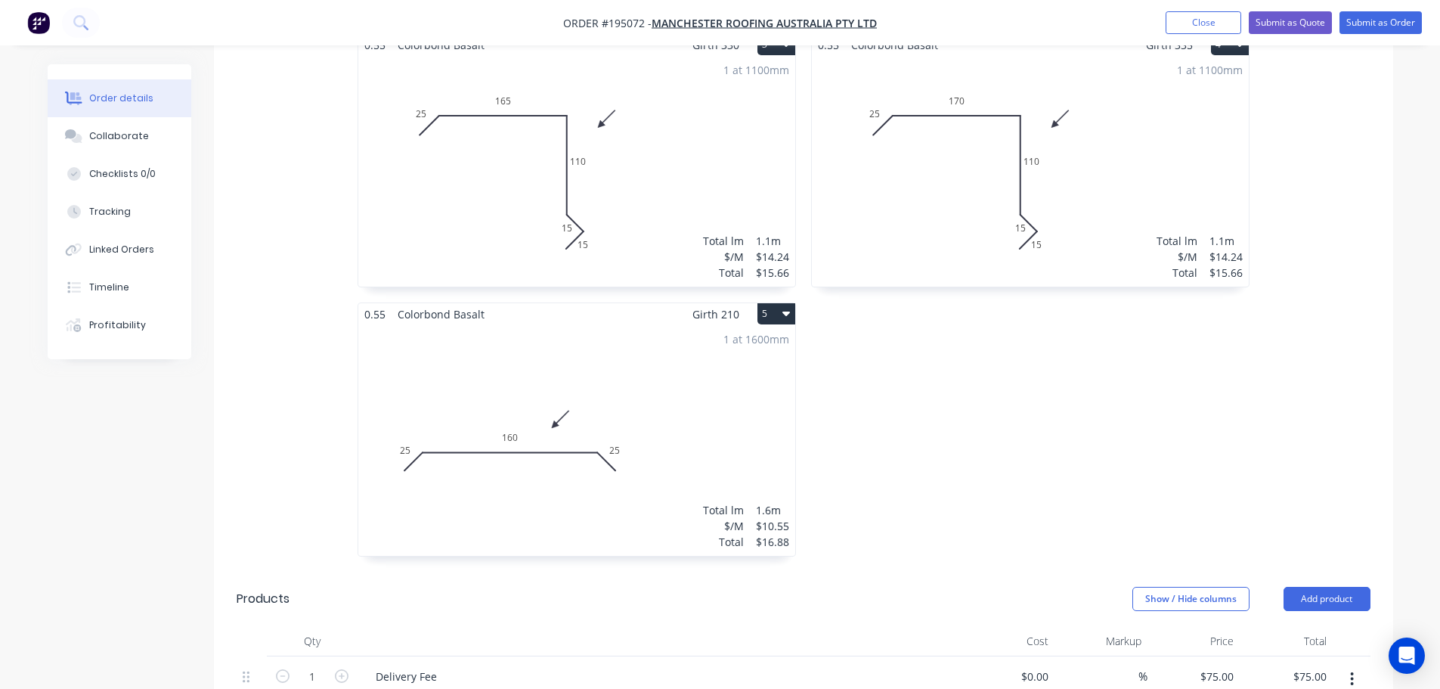
scroll to position [680, 0]
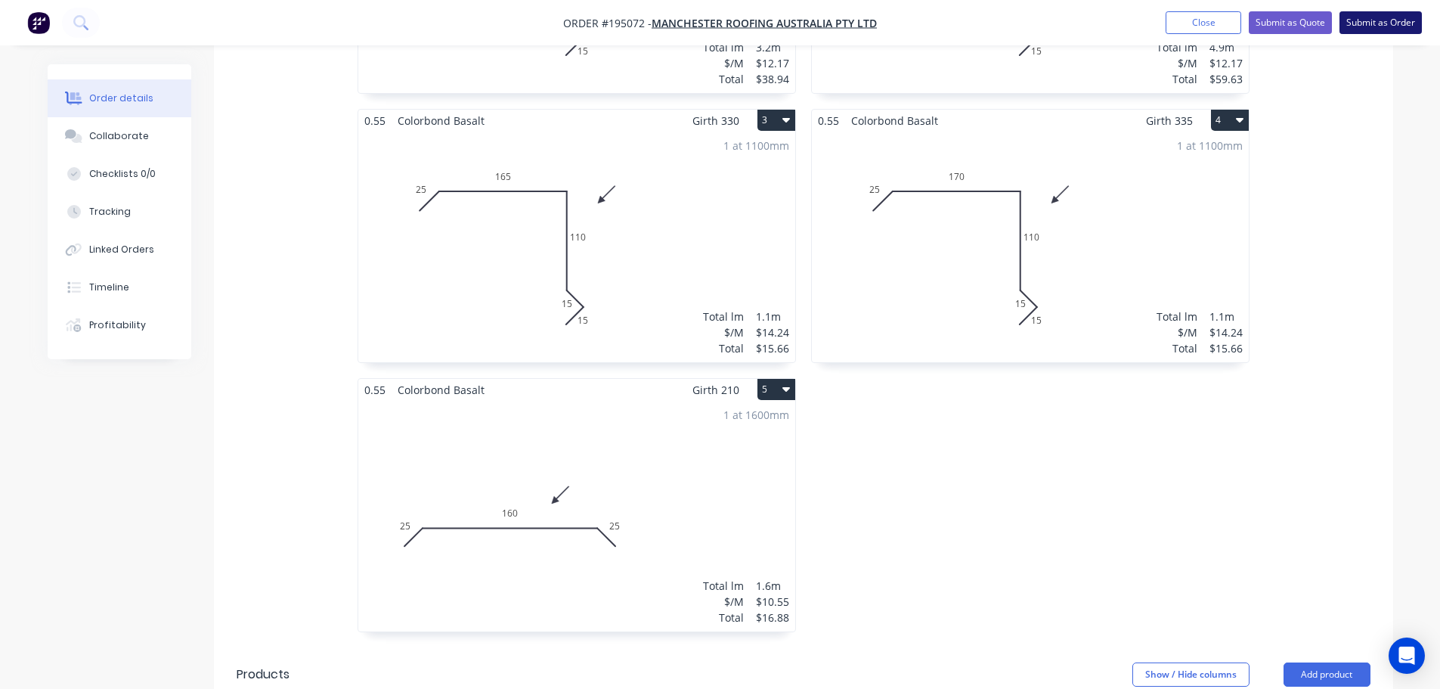
click at [1380, 21] on button "Submit as Order" at bounding box center [1381, 22] width 82 height 23
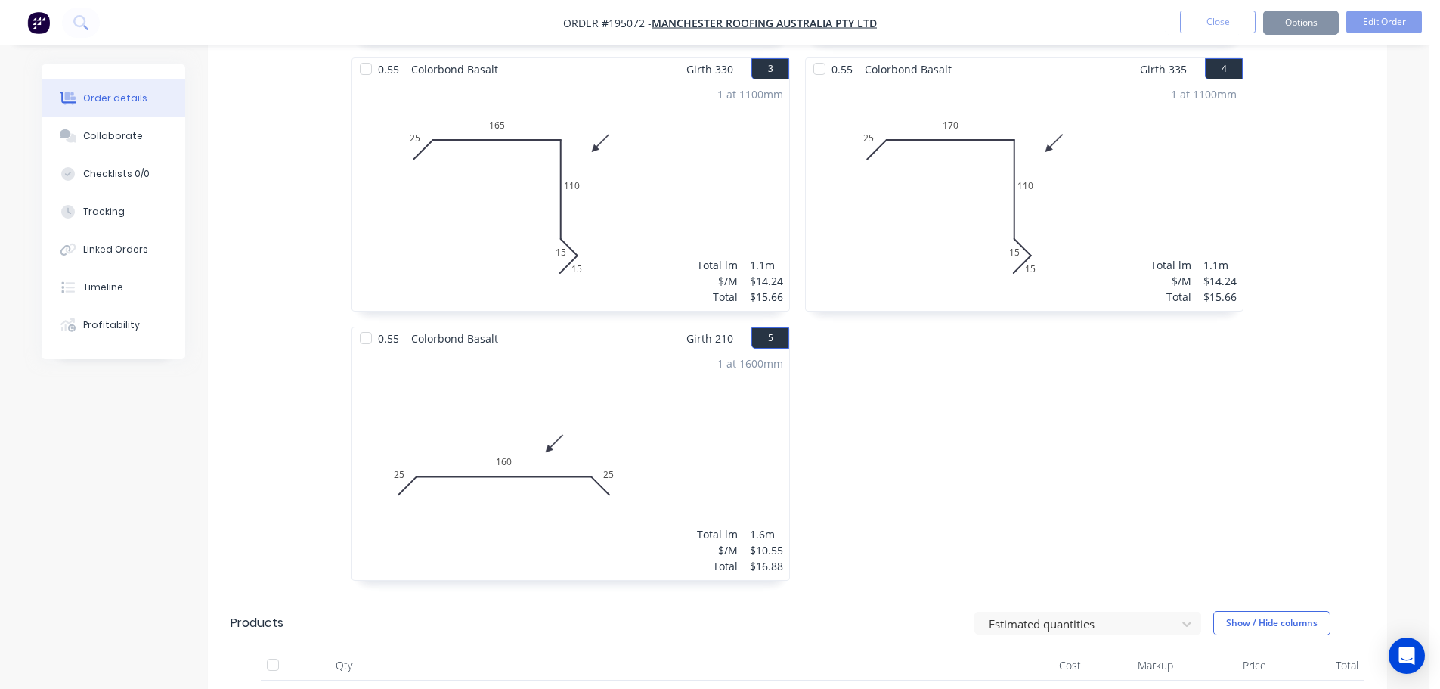
scroll to position [0, 0]
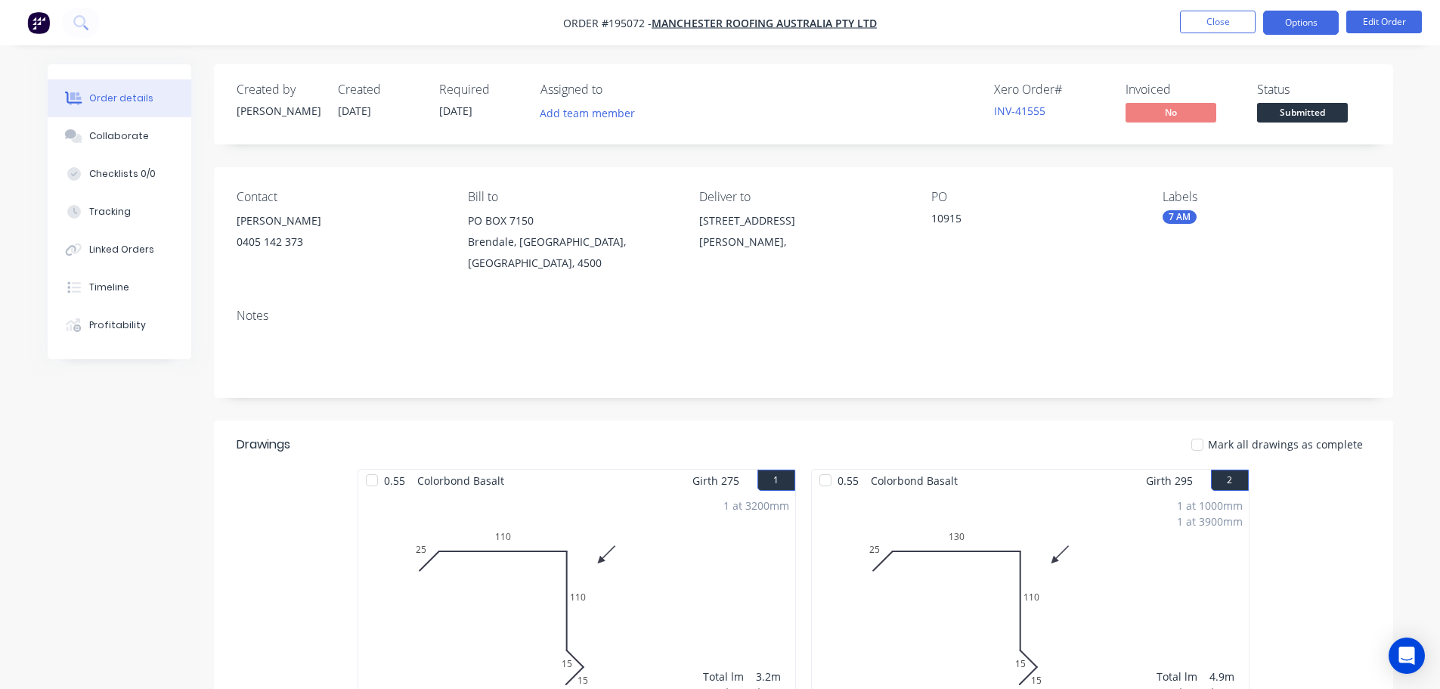
click at [1311, 17] on button "Options" at bounding box center [1301, 23] width 76 height 24
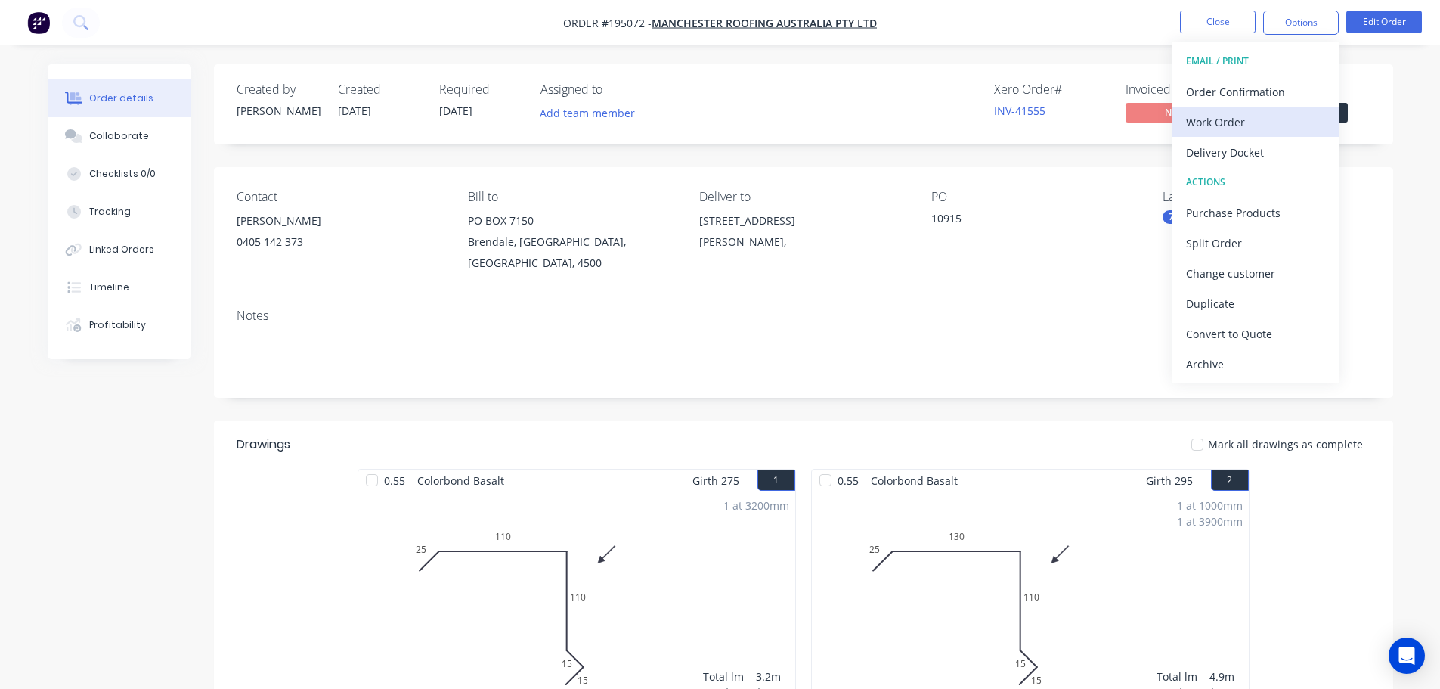
click at [1213, 127] on div "Work Order" at bounding box center [1255, 122] width 139 height 22
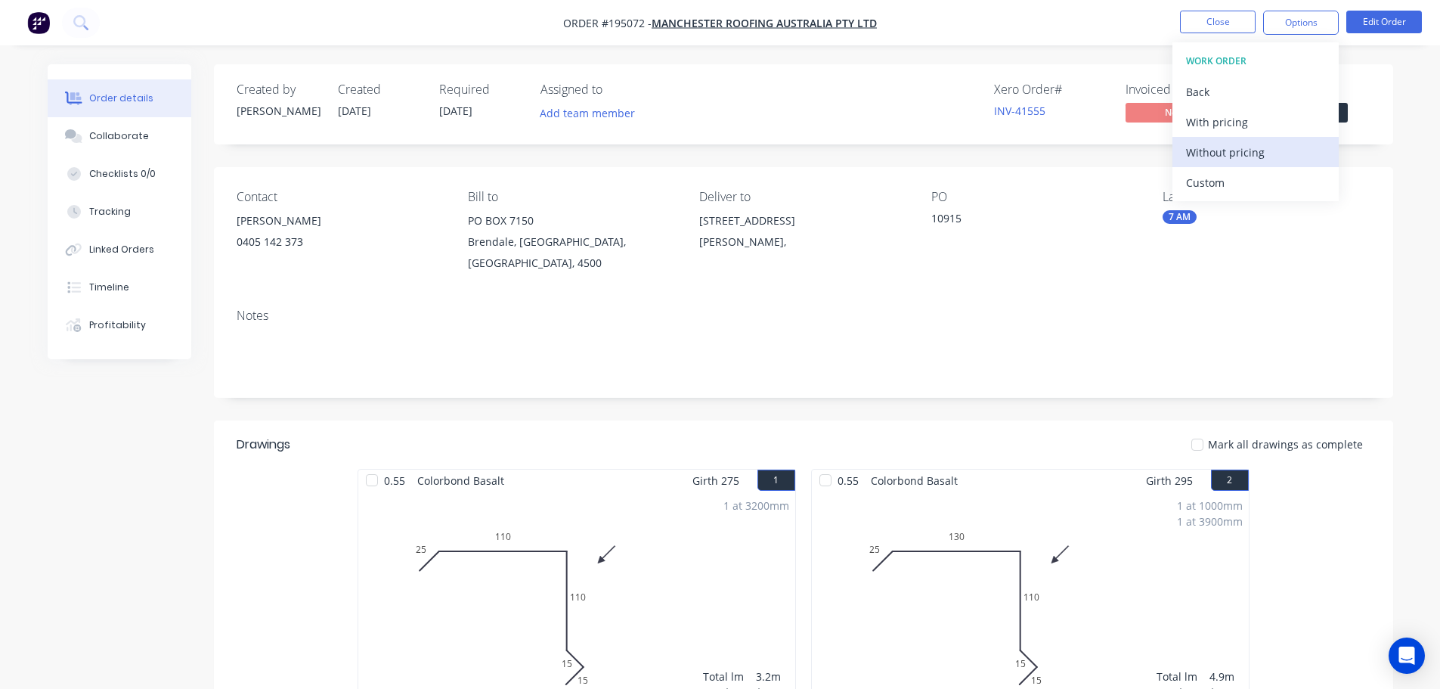
click at [1208, 153] on div "Without pricing" at bounding box center [1255, 152] width 139 height 22
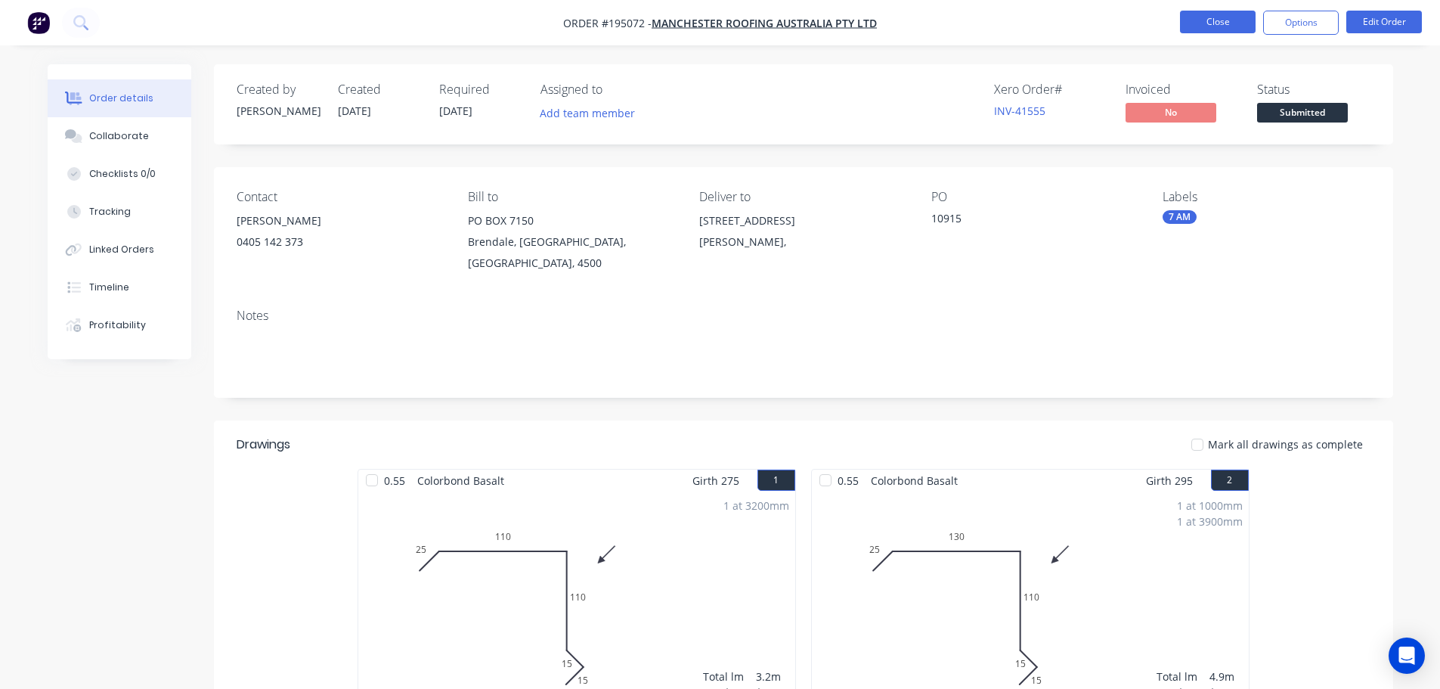
click at [1222, 20] on button "Close" at bounding box center [1218, 22] width 76 height 23
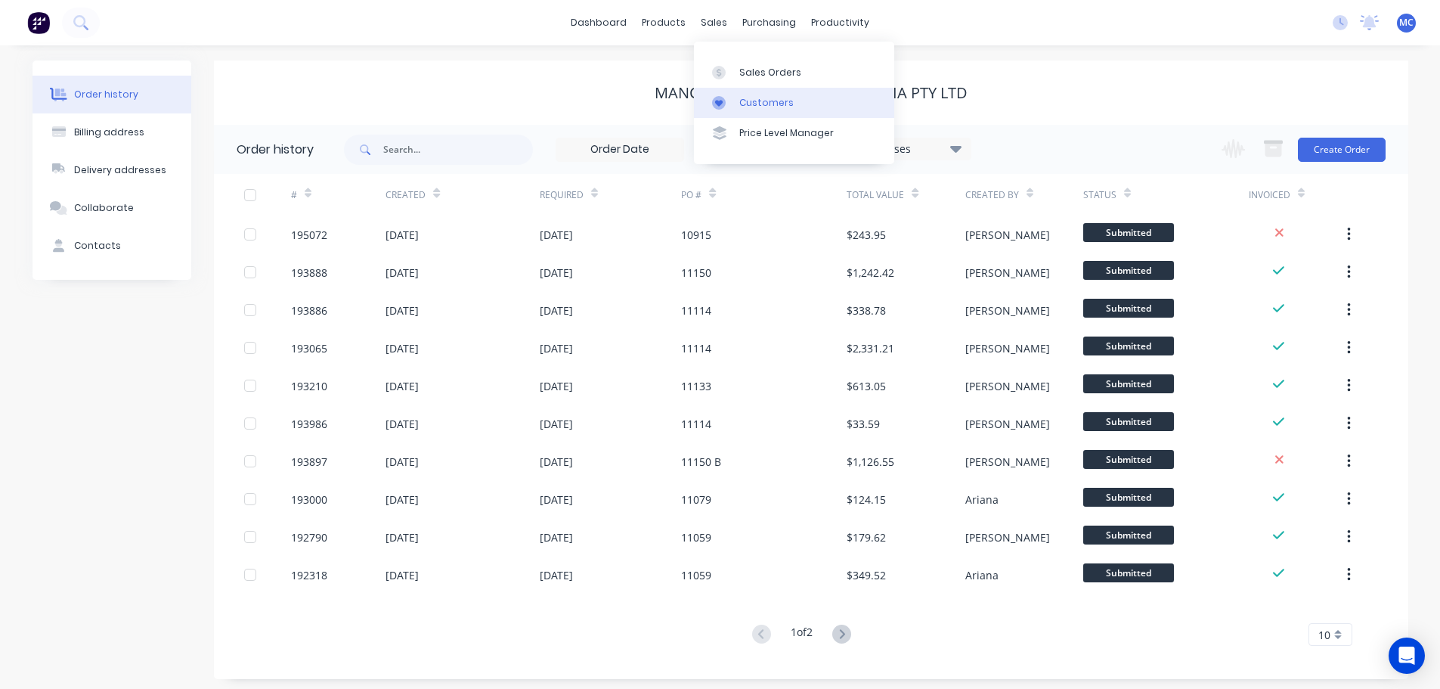
click at [756, 104] on div "Customers" at bounding box center [766, 103] width 54 height 14
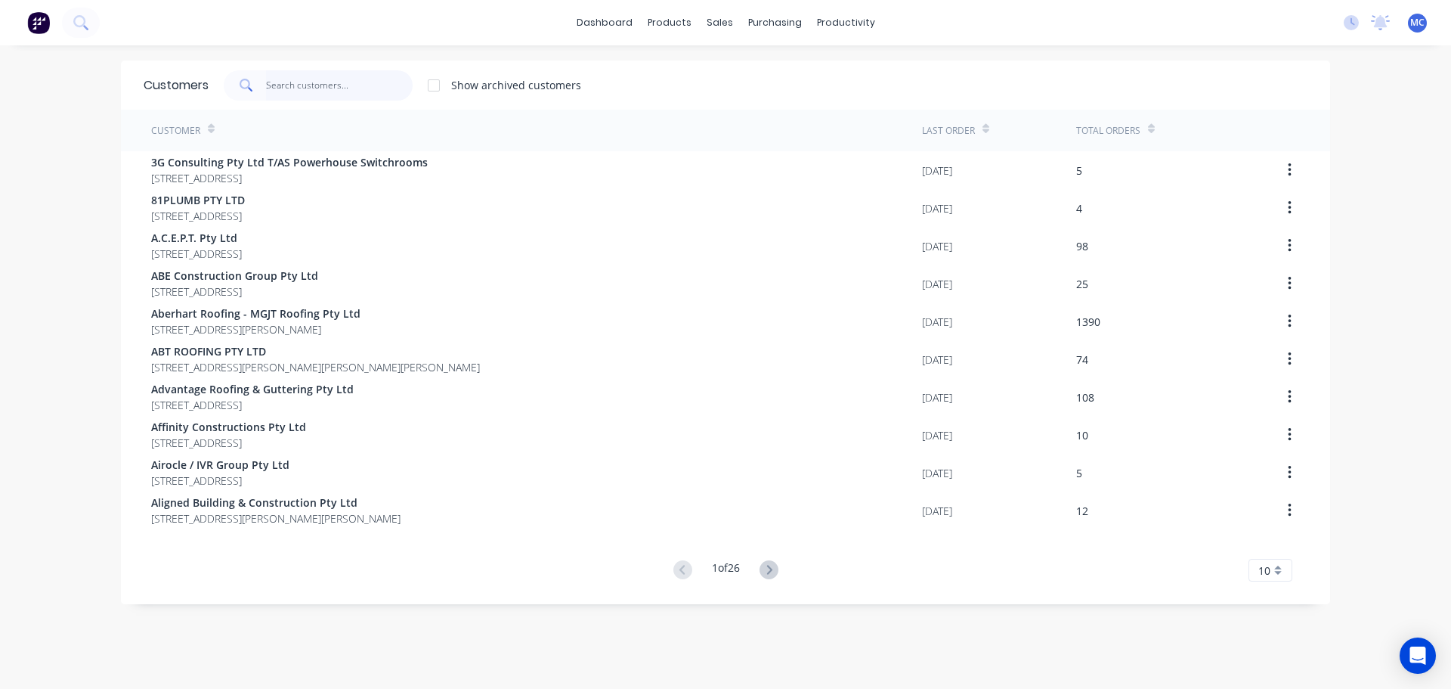
click at [279, 74] on input "text" at bounding box center [339, 85] width 147 height 30
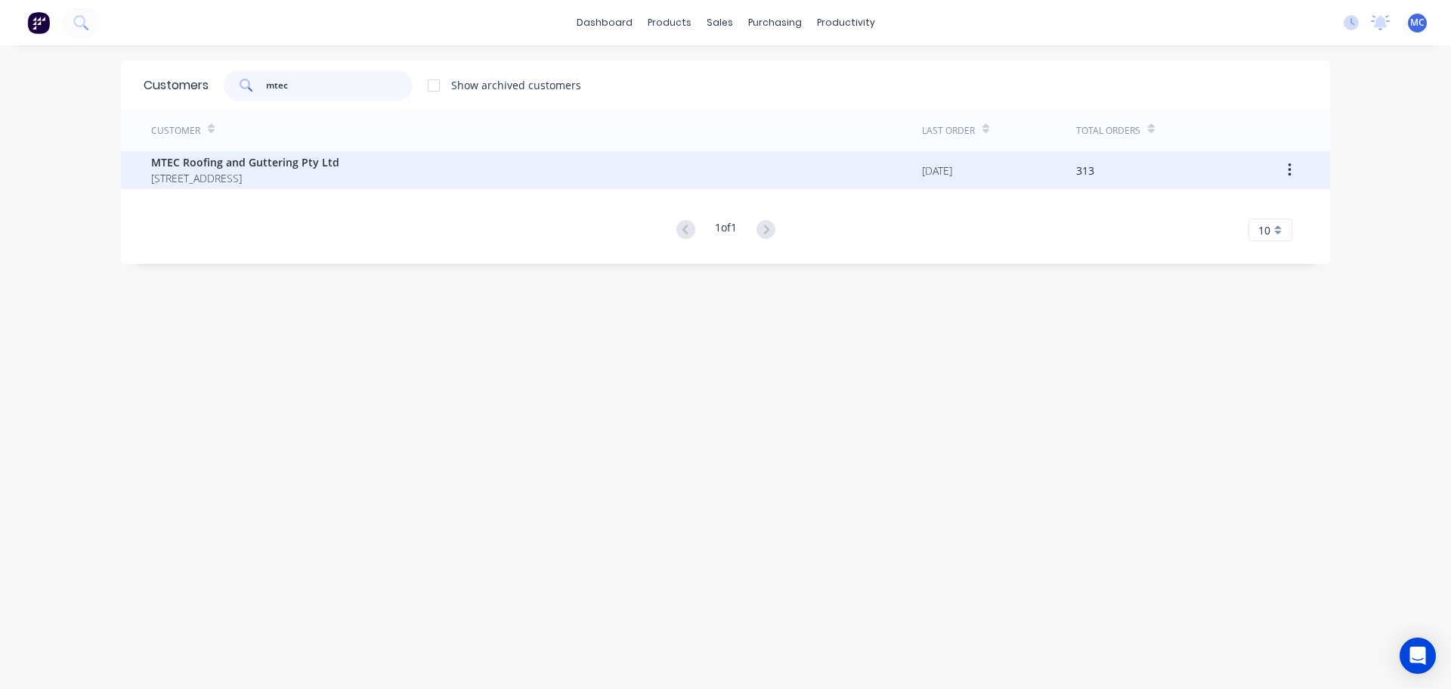
type input "mtec"
click at [218, 160] on span "MTEC Roofing and Guttering Pty Ltd" at bounding box center [245, 162] width 188 height 16
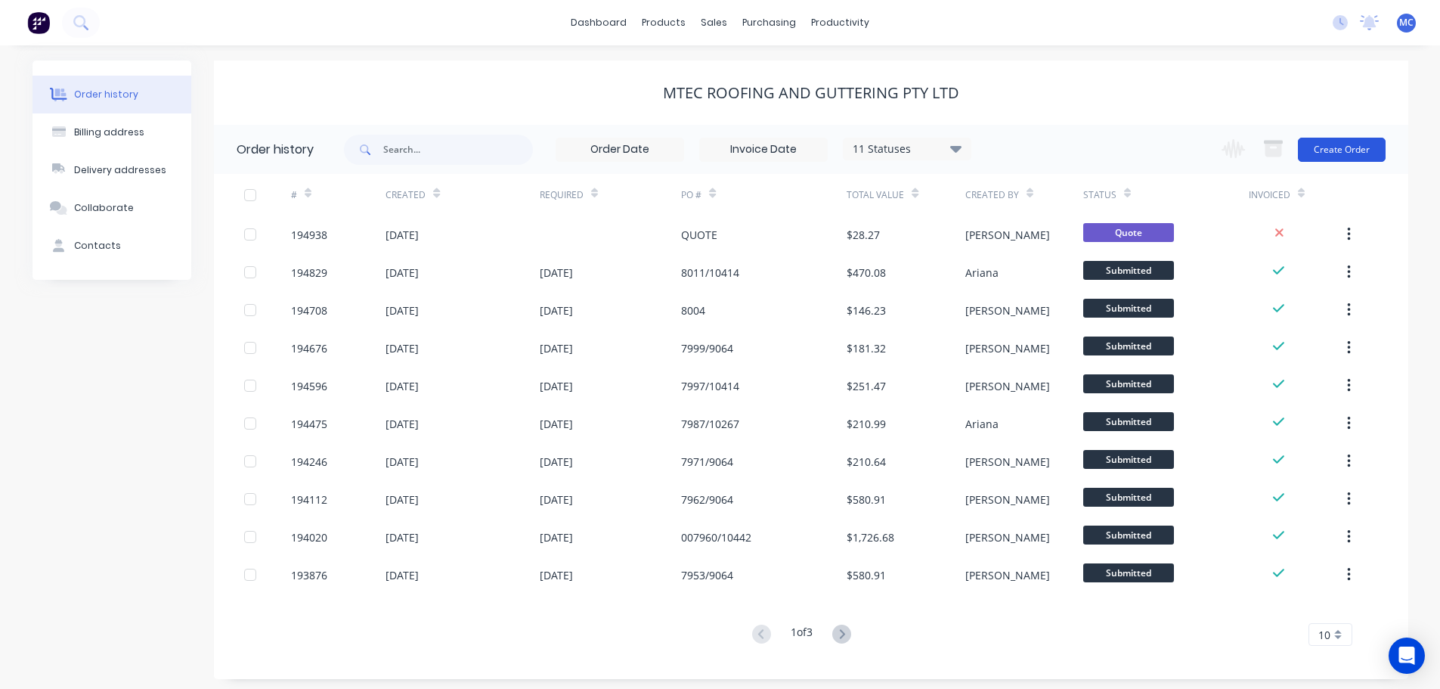
click at [1330, 147] on button "Create Order" at bounding box center [1342, 150] width 88 height 24
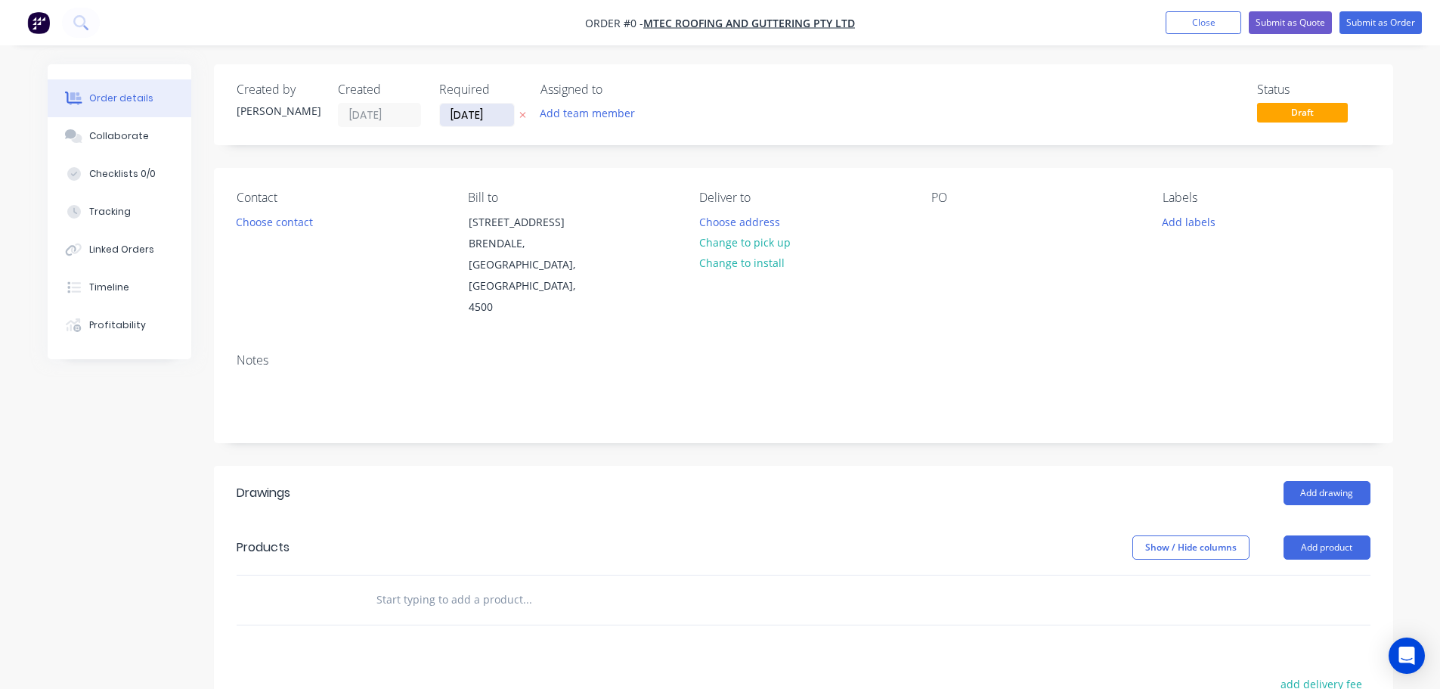
click at [463, 104] on div "Required 09/10/25" at bounding box center [480, 104] width 83 height 45
click at [480, 110] on input "[DATE]" at bounding box center [477, 115] width 74 height 23
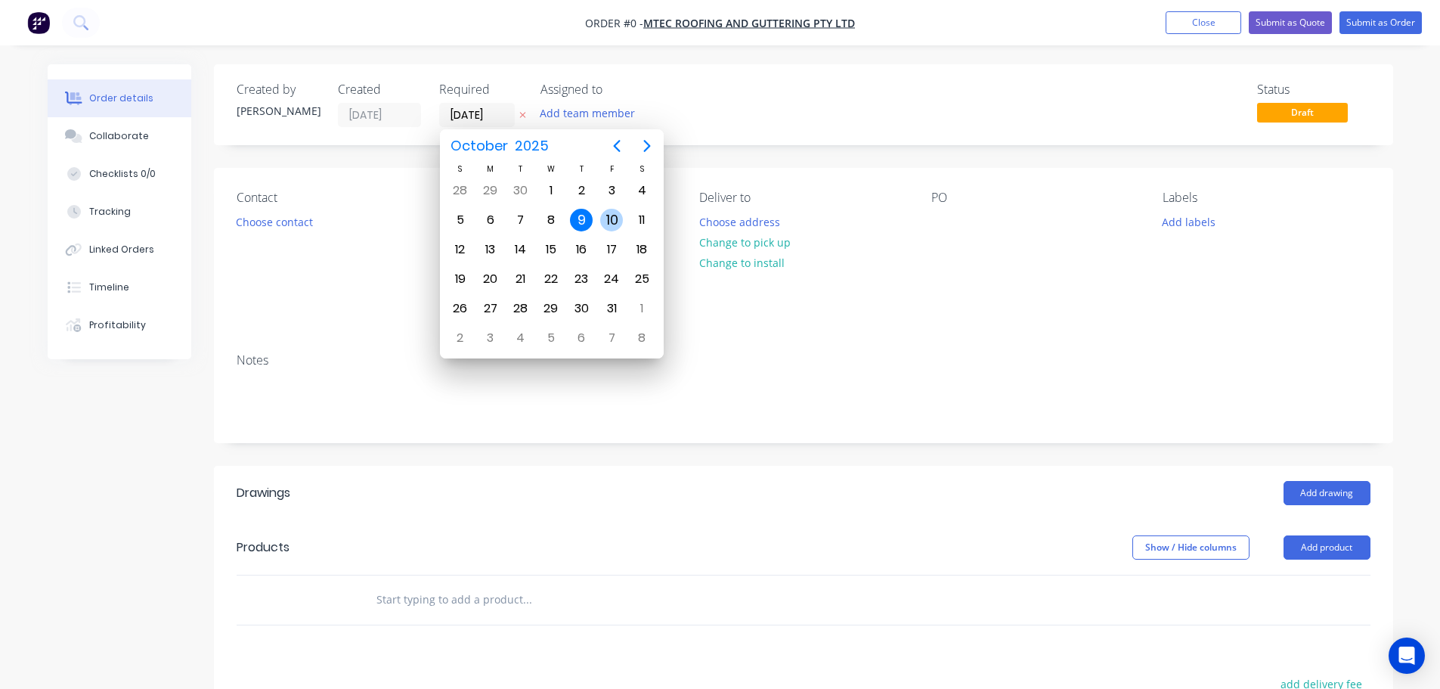
click at [610, 219] on div "10" at bounding box center [611, 220] width 23 height 23
type input "[DATE]"
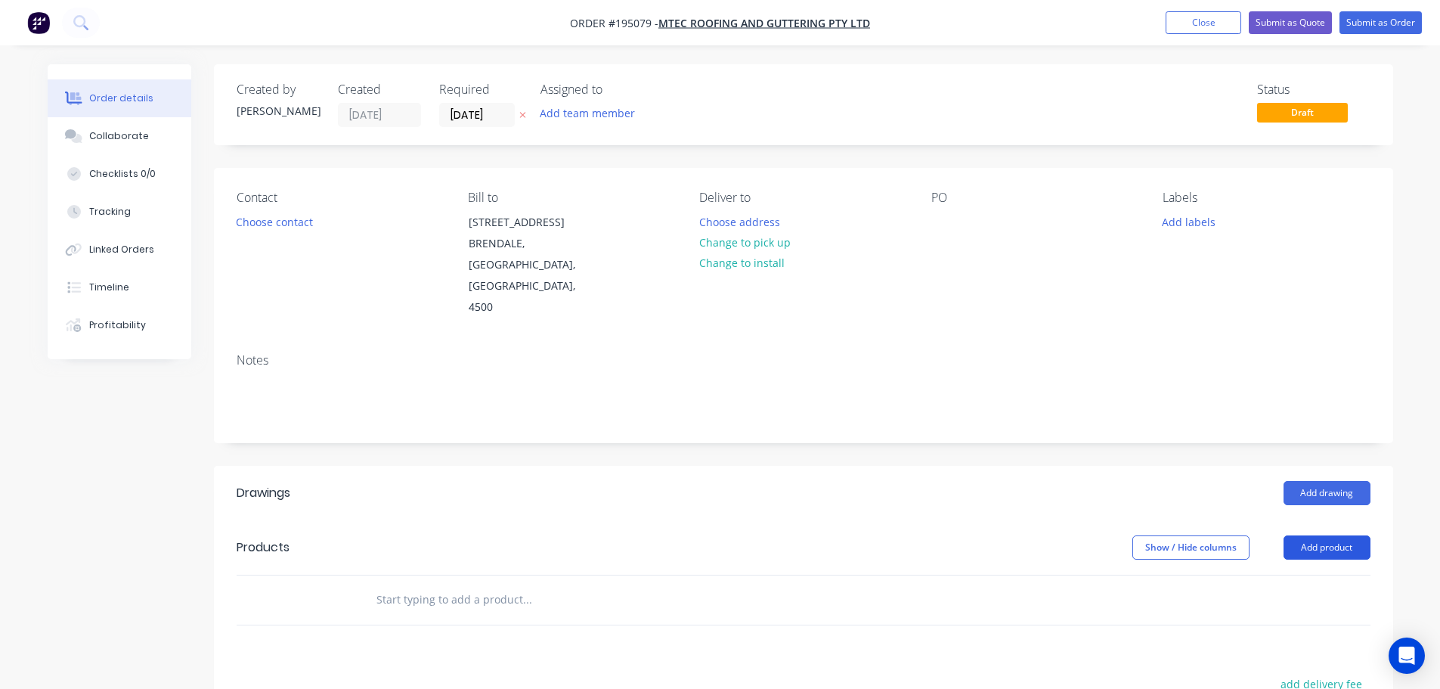
drag, startPoint x: 1324, startPoint y: 527, endPoint x: 1307, endPoint y: 534, distance: 19.0
click at [1324, 535] on button "Add product" at bounding box center [1327, 547] width 87 height 24
click at [1296, 575] on div "Product catalogue" at bounding box center [1298, 586] width 116 height 22
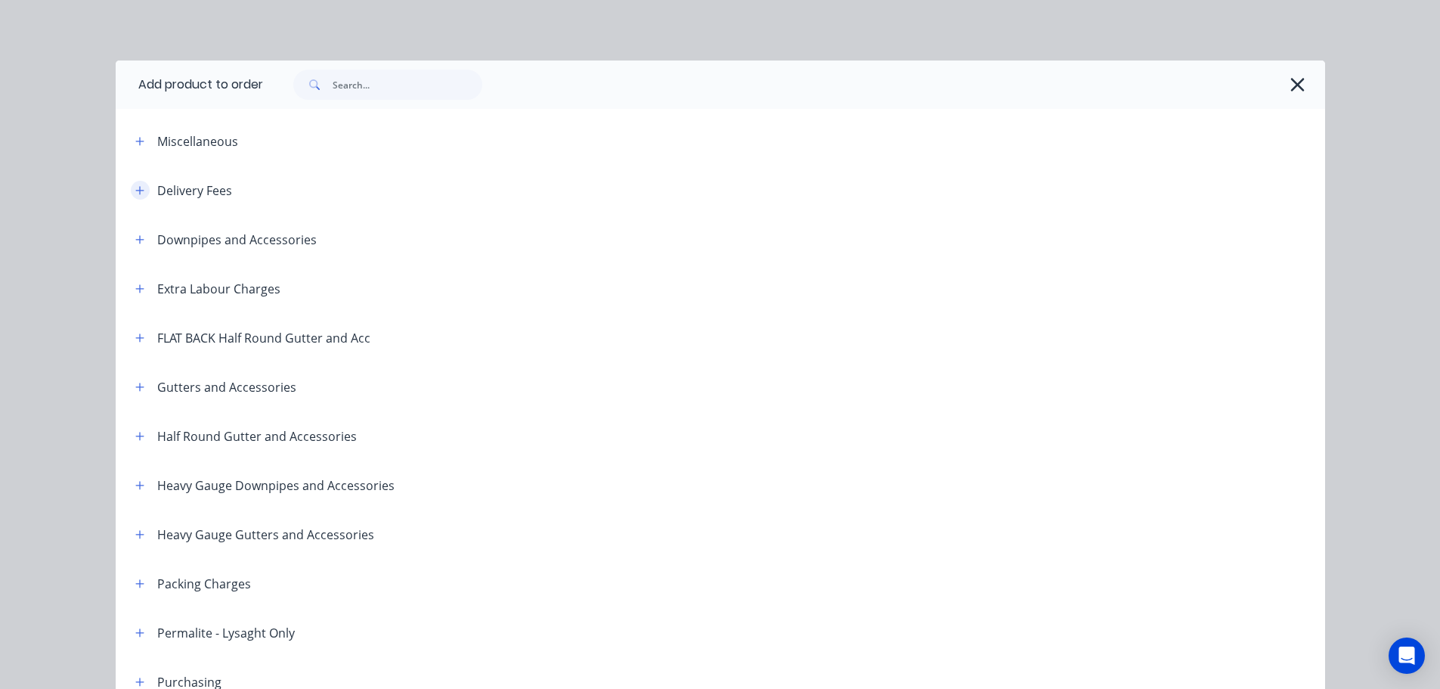
click at [135, 192] on icon "button" at bounding box center [139, 190] width 8 height 8
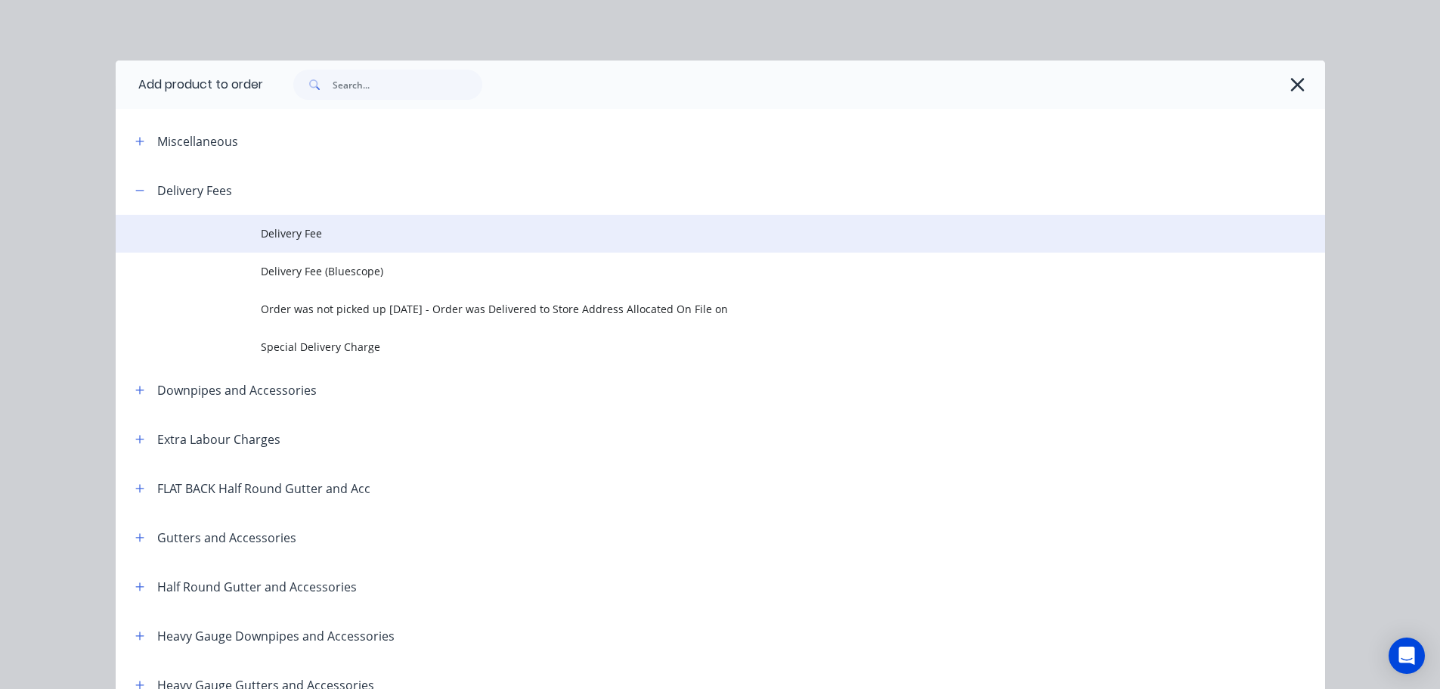
click at [295, 237] on span "Delivery Fee" at bounding box center [686, 233] width 851 height 16
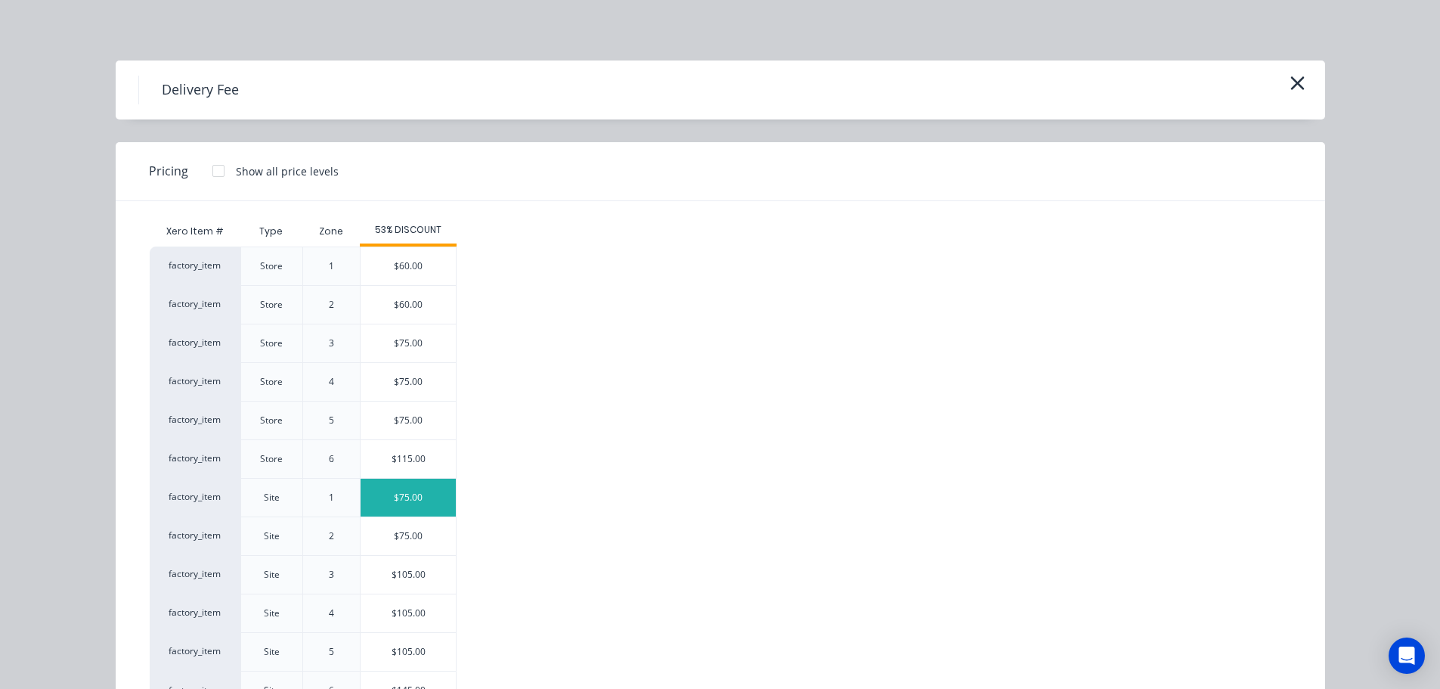
click at [405, 495] on div "$75.00" at bounding box center [408, 498] width 95 height 38
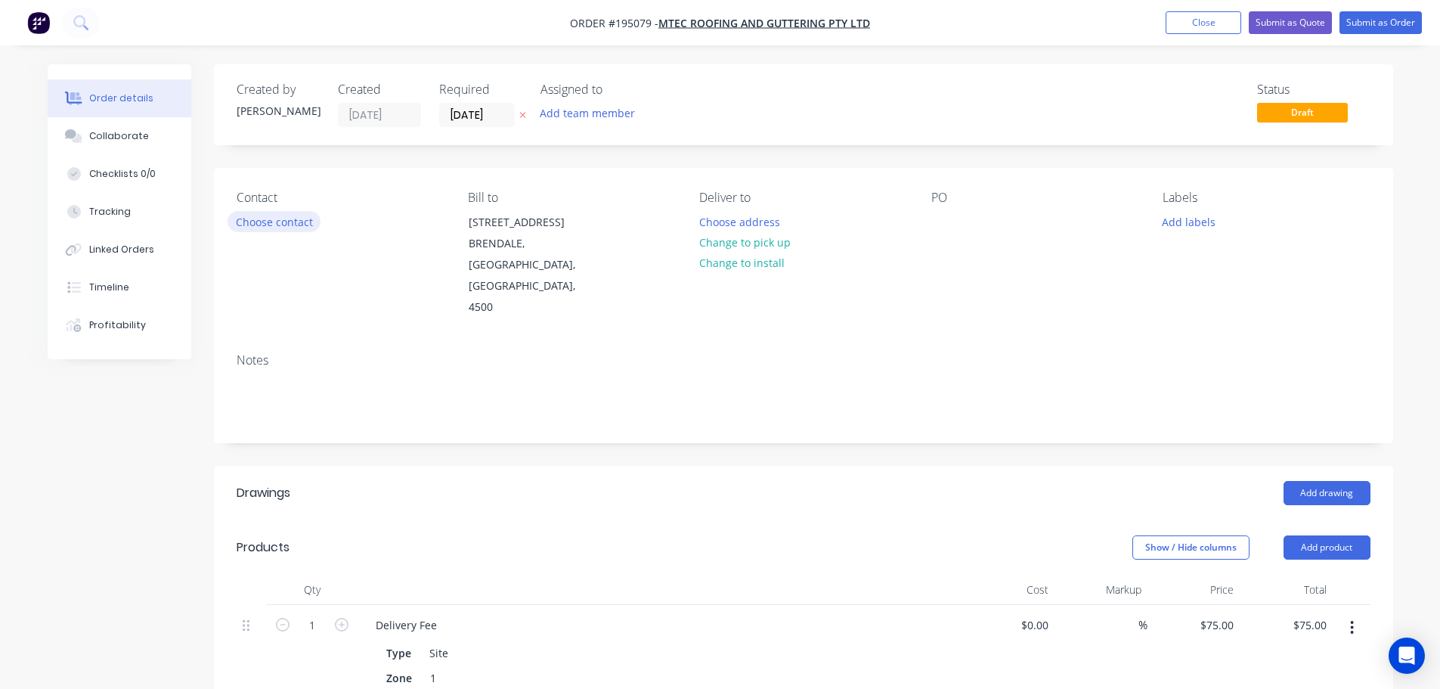
click at [278, 226] on button "Choose contact" at bounding box center [274, 221] width 93 height 20
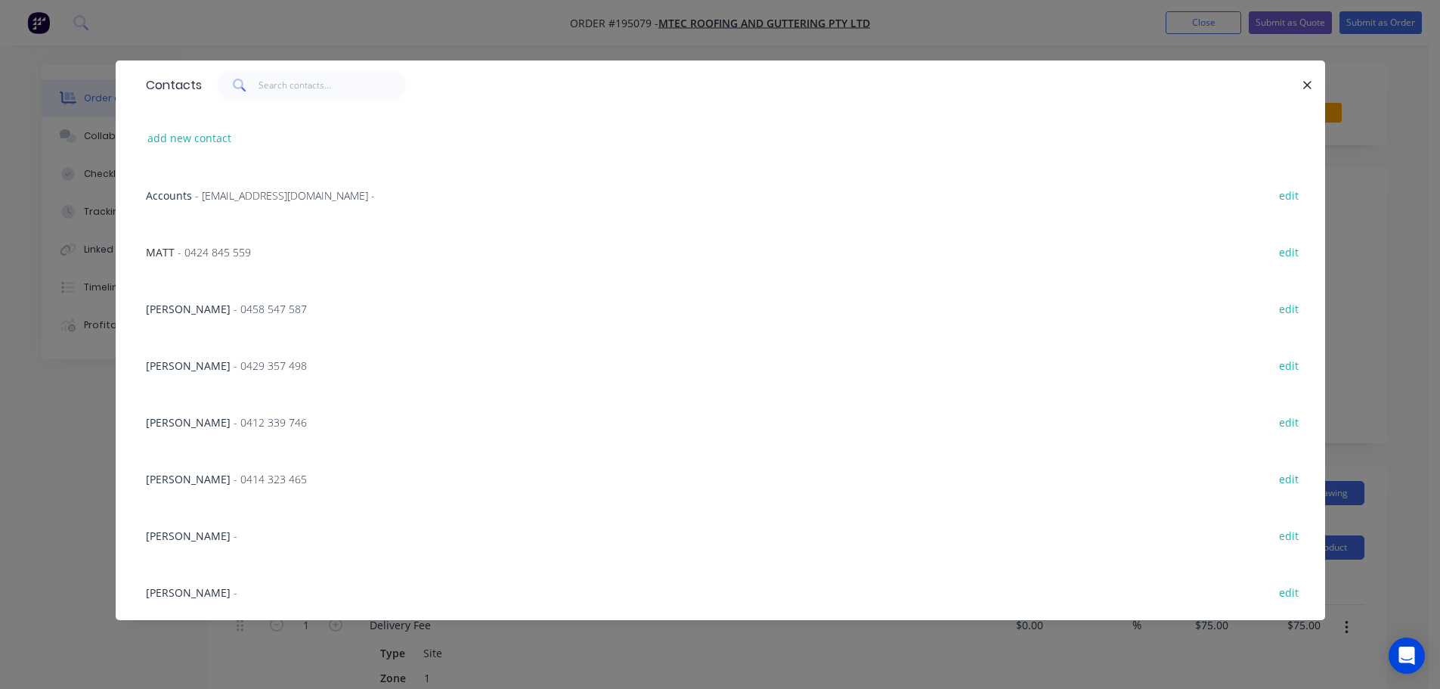
click at [240, 477] on span "- 0414 323 465" at bounding box center [270, 479] width 73 height 14
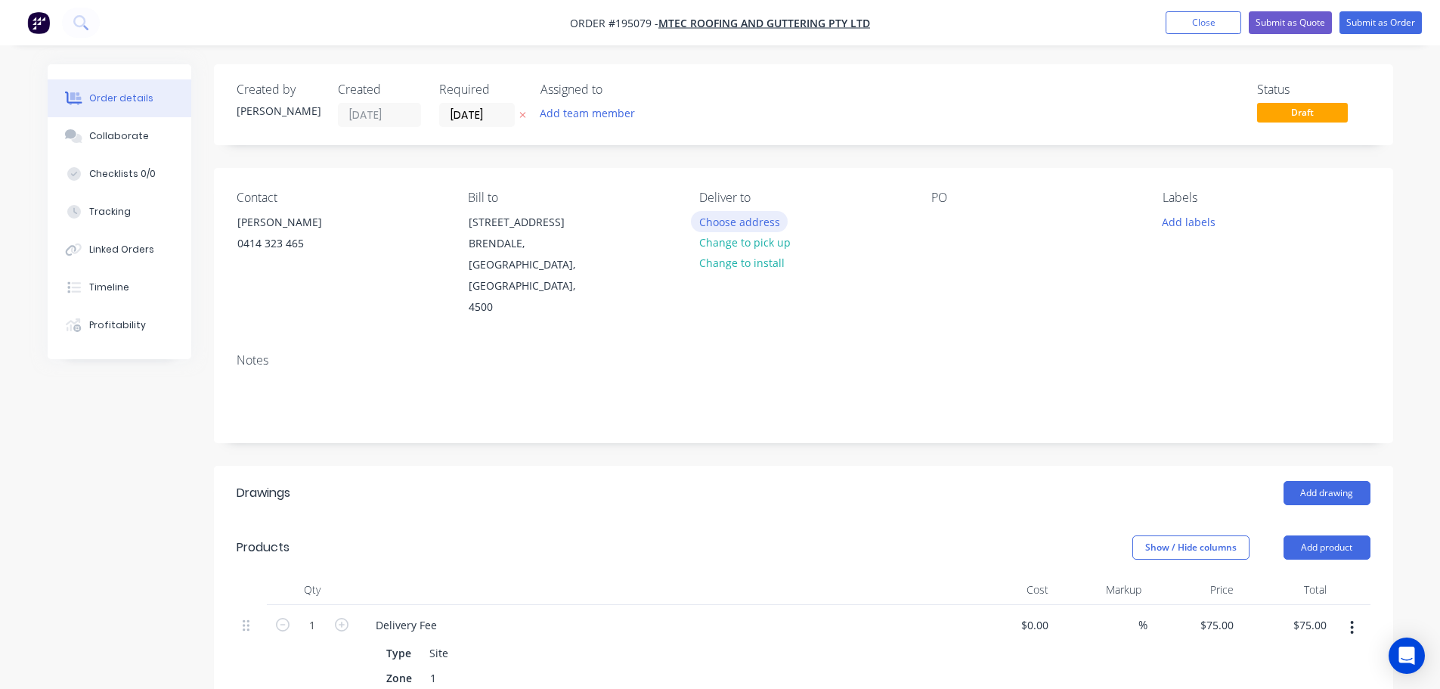
click at [737, 228] on button "Choose address" at bounding box center [739, 221] width 97 height 20
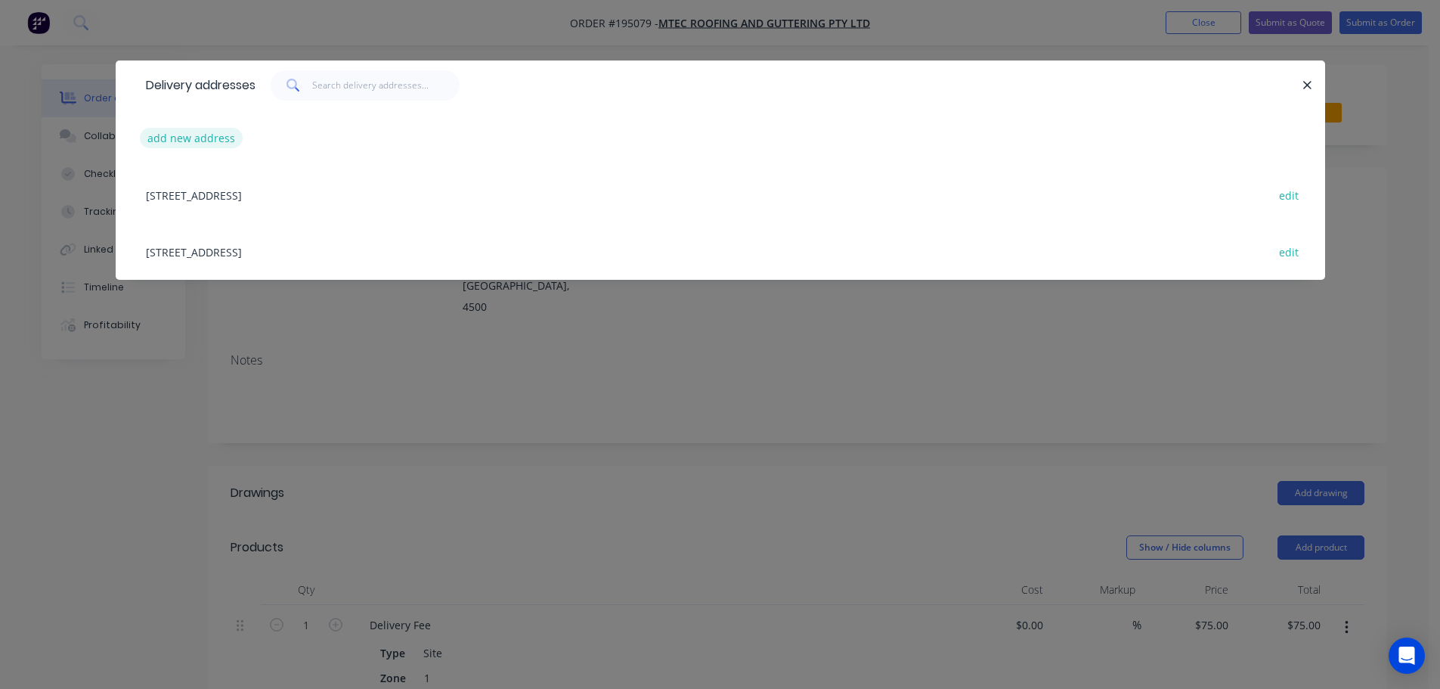
click at [192, 134] on button "add new address" at bounding box center [192, 138] width 104 height 20
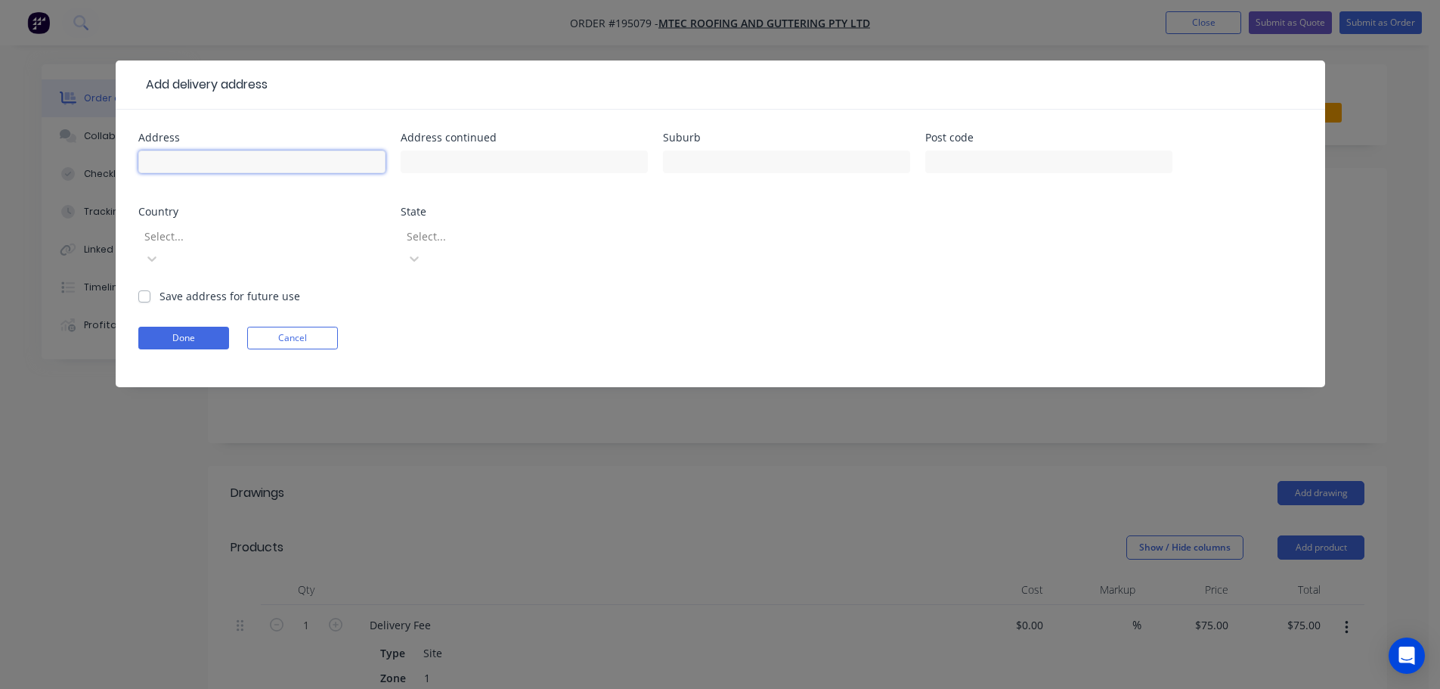
click at [163, 163] on input "text" at bounding box center [261, 161] width 247 height 23
type input "1517 Mt Gravatt Capalaba Rd"
type input "Burbank"
click button "Done" at bounding box center [183, 338] width 91 height 23
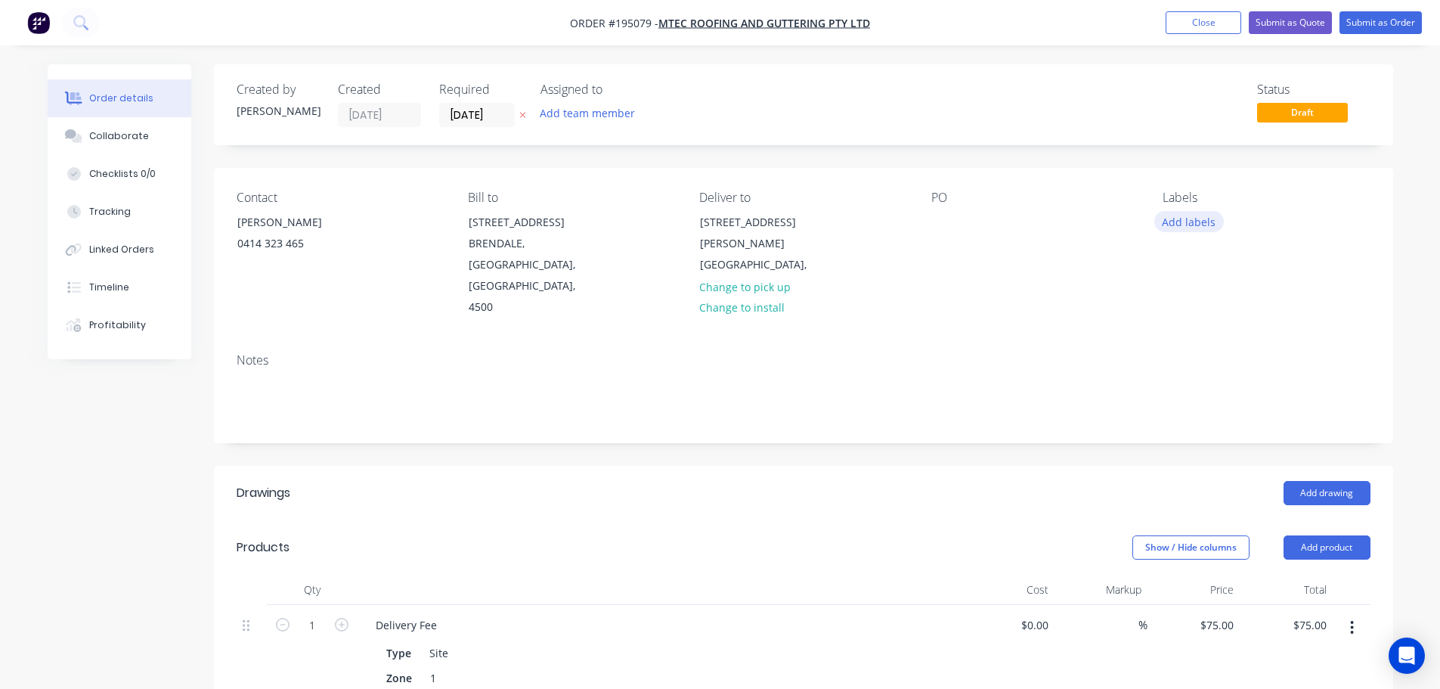
click at [1191, 225] on button "Add labels" at bounding box center [1189, 221] width 70 height 20
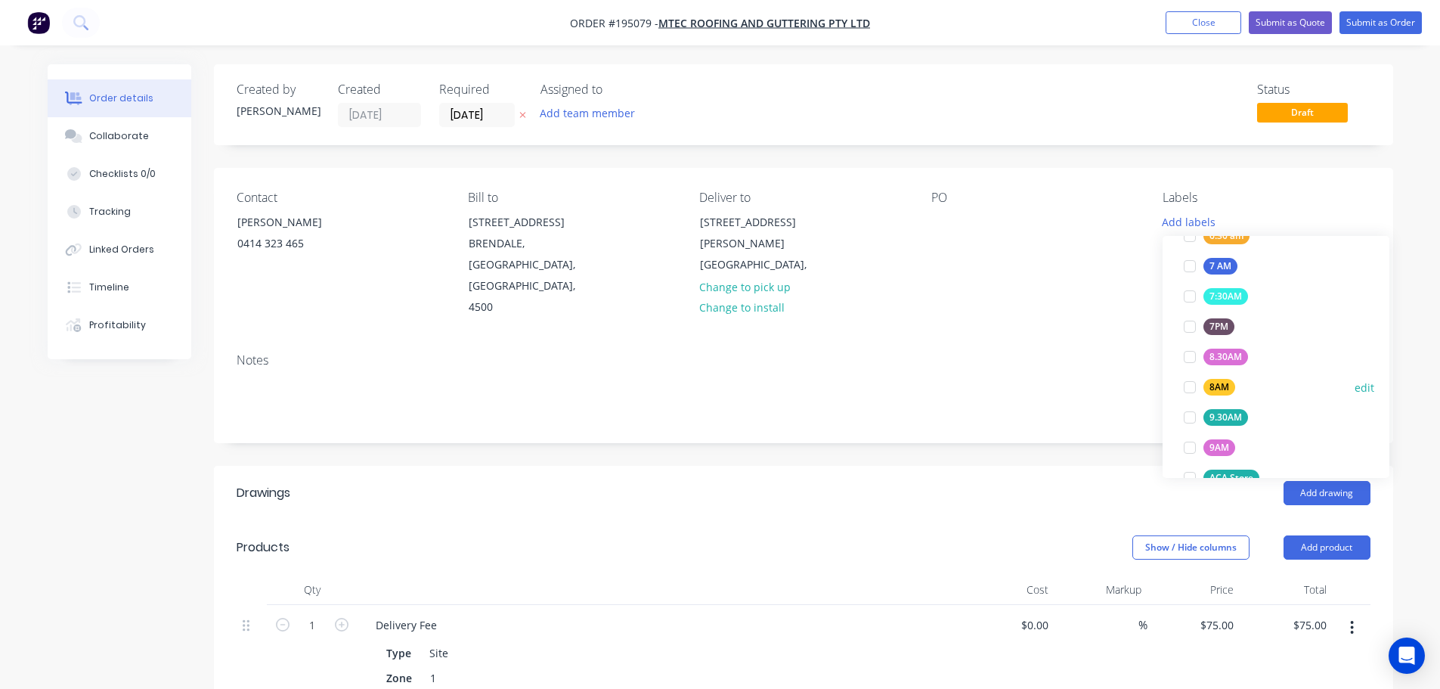
click at [1189, 391] on div at bounding box center [1190, 387] width 30 height 30
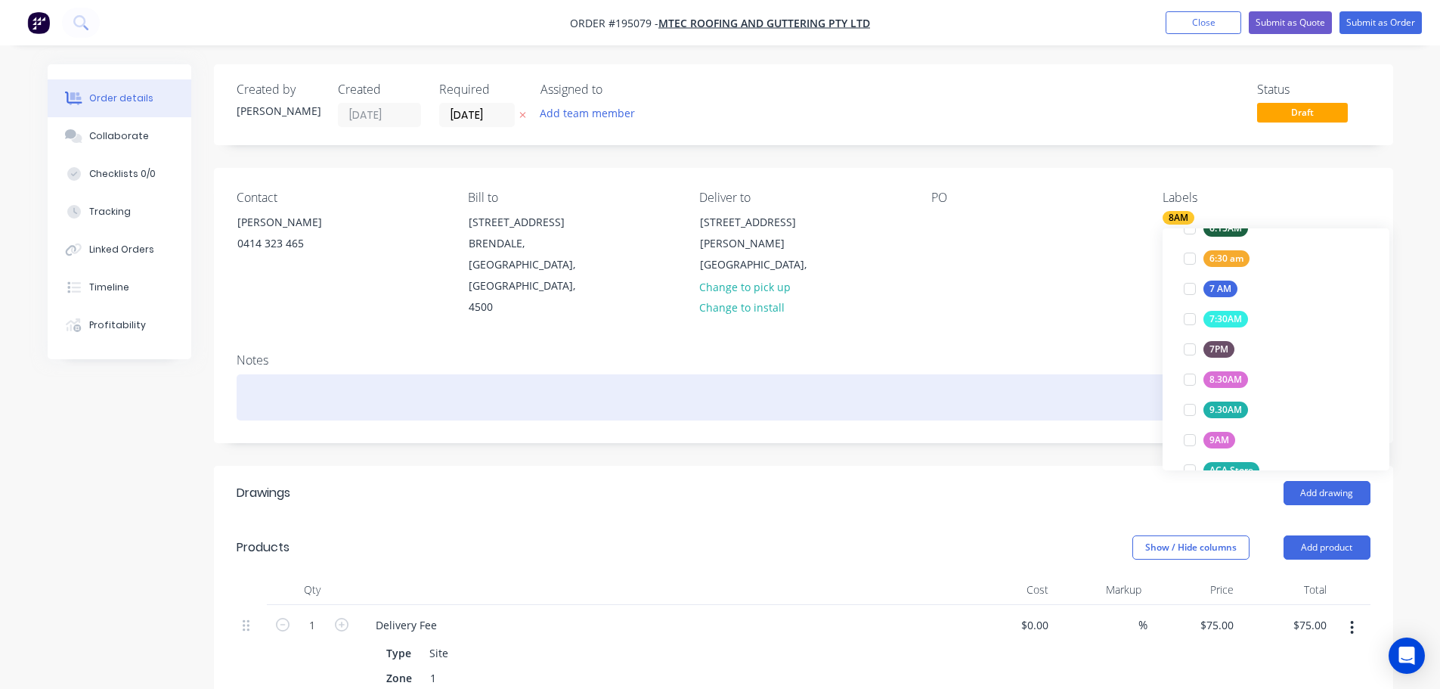
scroll to position [0, 0]
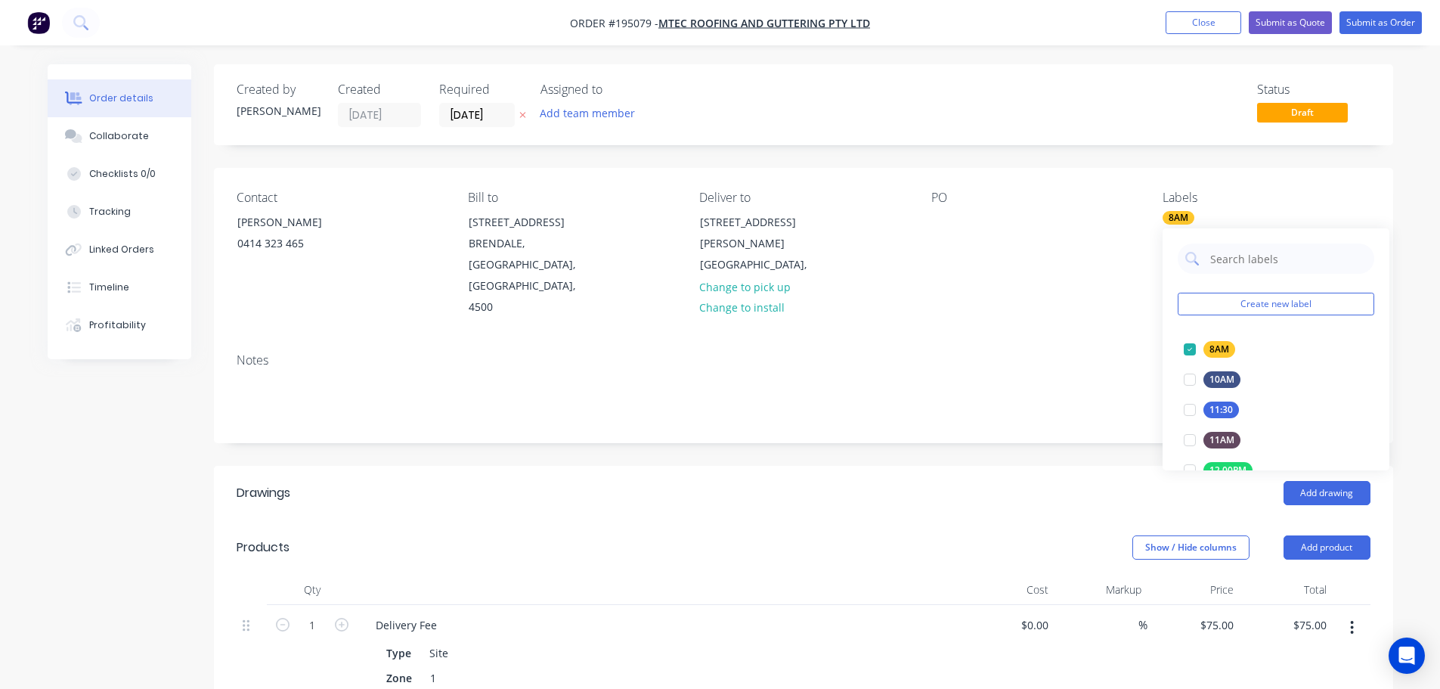
click at [1119, 341] on div "Notes" at bounding box center [803, 391] width 1179 height 101
click at [944, 221] on div at bounding box center [943, 222] width 24 height 22
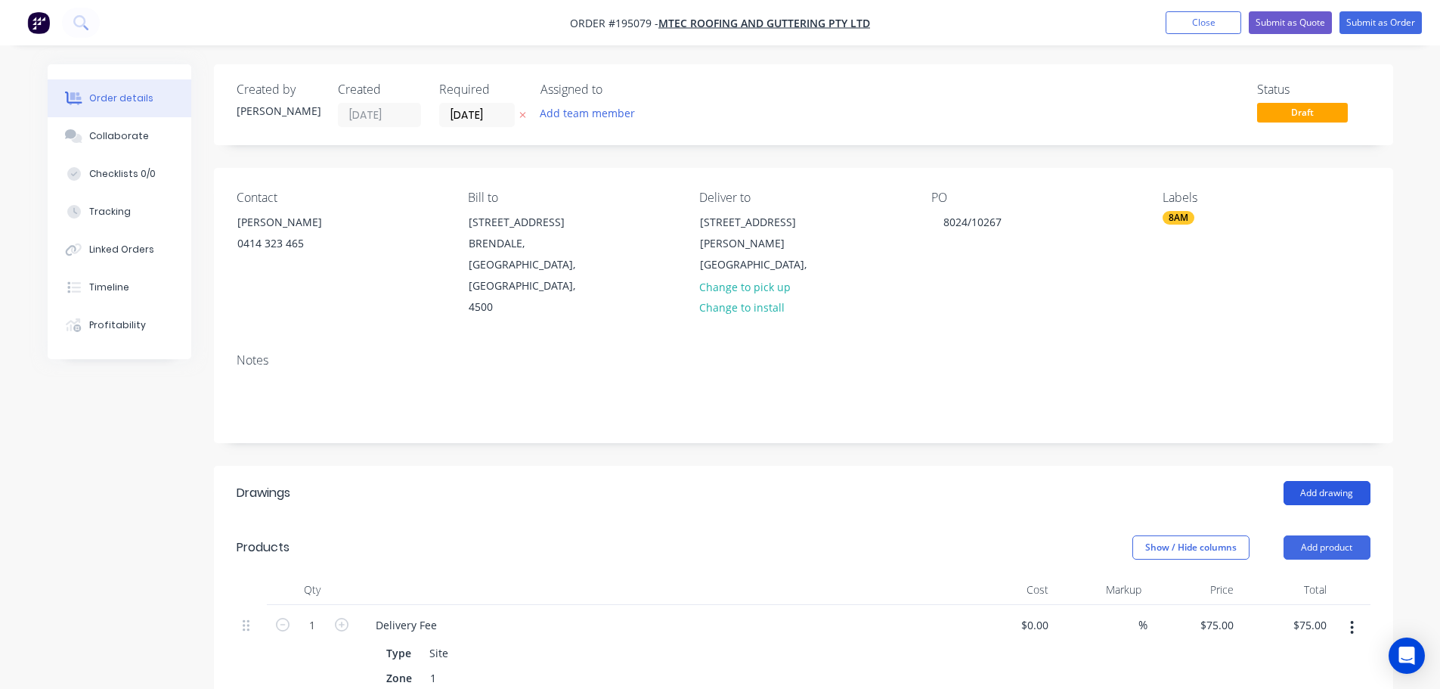
click at [1321, 481] on button "Add drawing" at bounding box center [1327, 493] width 87 height 24
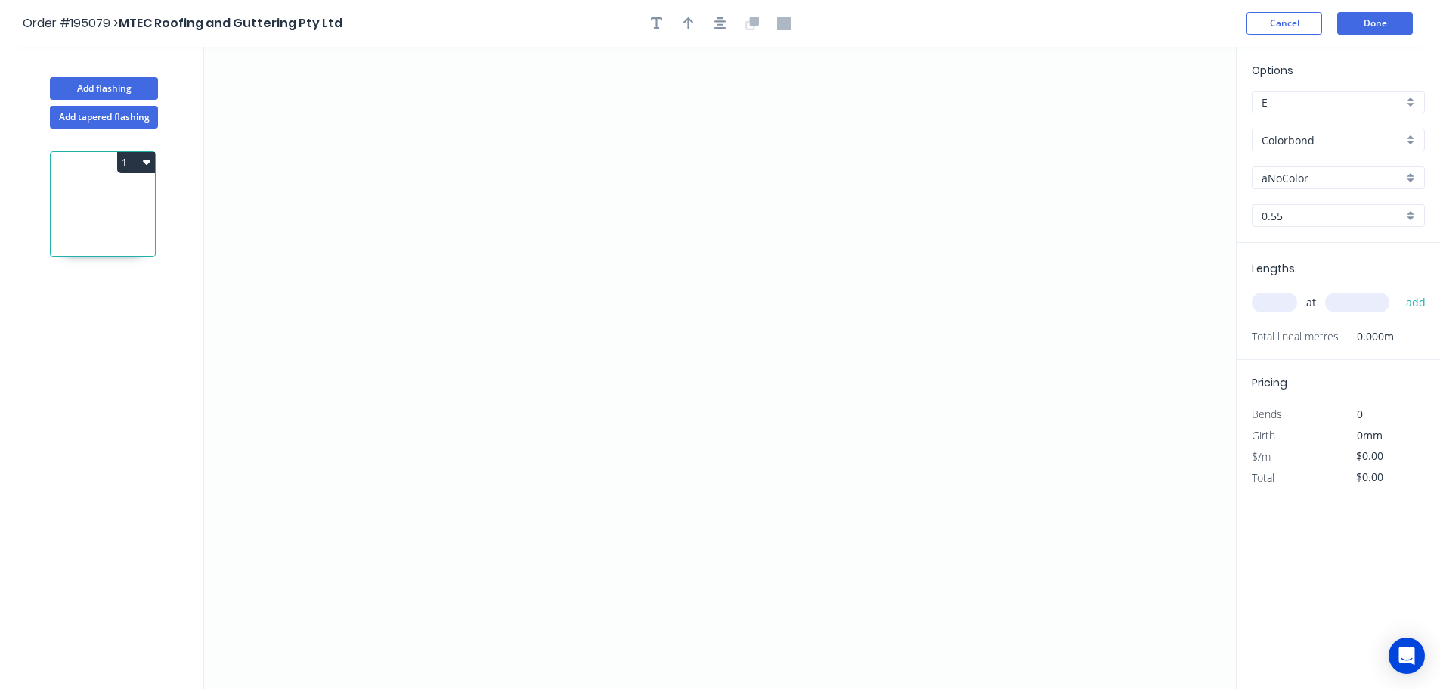
click at [1296, 176] on input "aNoColor" at bounding box center [1332, 178] width 141 height 16
click at [1287, 251] on div "Pale Eucalypt" at bounding box center [1339, 252] width 172 height 26
type input "Pale Eucalypt"
click at [1272, 299] on input "text" at bounding box center [1274, 303] width 45 height 20
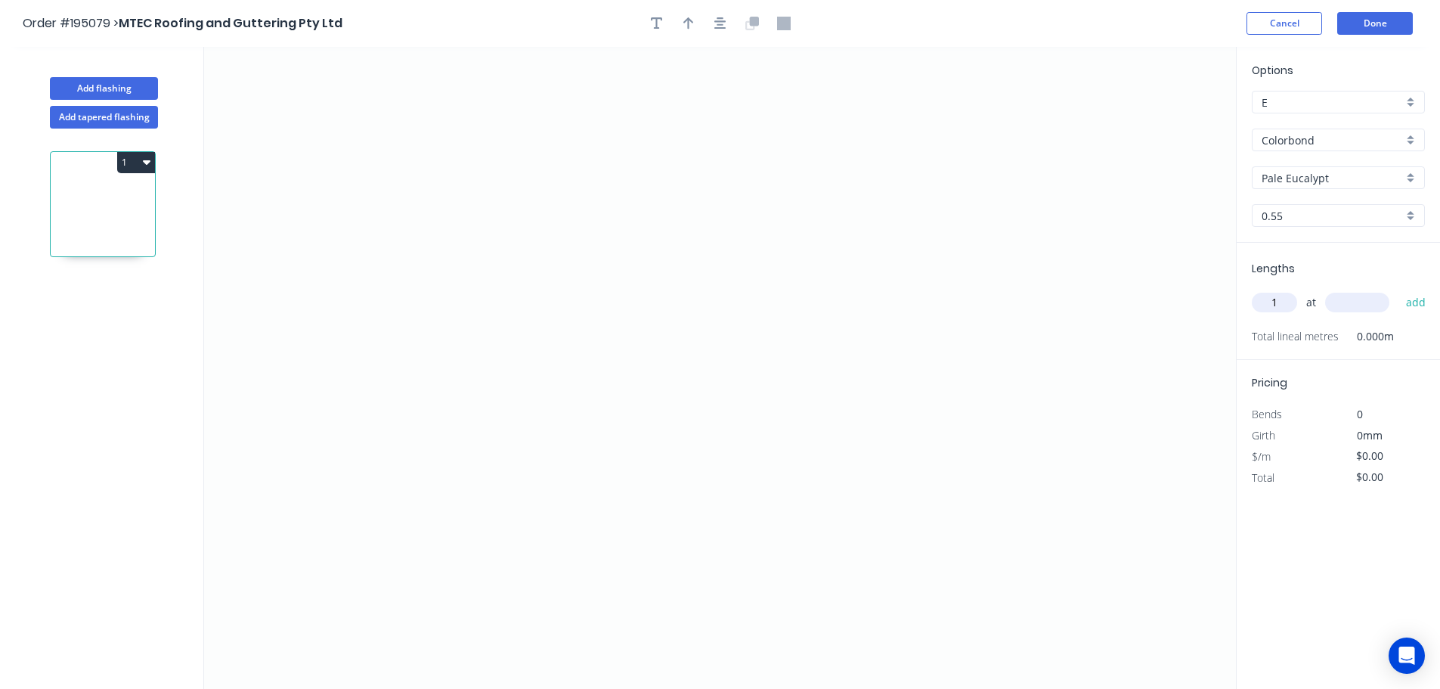
type input "1"
type input "1600"
click at [1398, 290] on button "add" at bounding box center [1416, 303] width 36 height 26
click at [586, 114] on icon "0" at bounding box center [720, 368] width 1032 height 642
click at [569, 431] on icon "0" at bounding box center [720, 368] width 1032 height 642
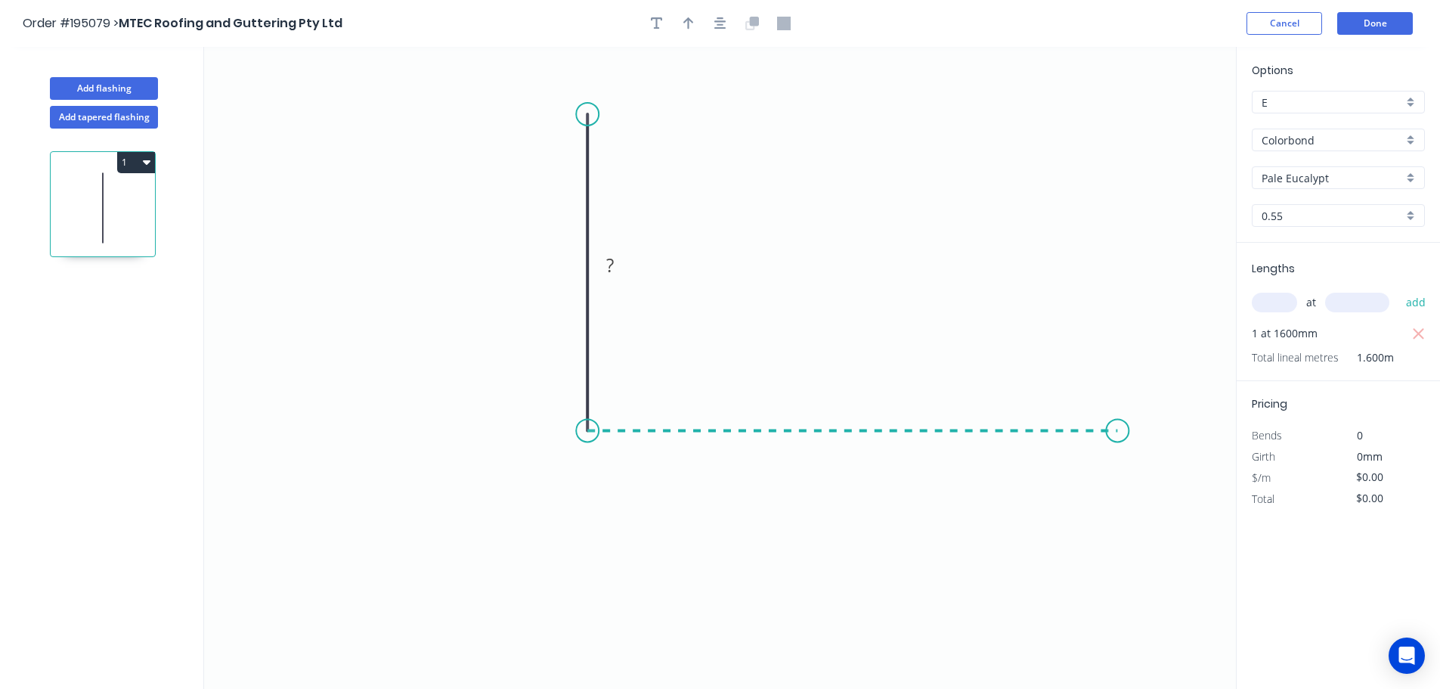
click at [1118, 434] on icon "0 ?" at bounding box center [720, 368] width 1032 height 642
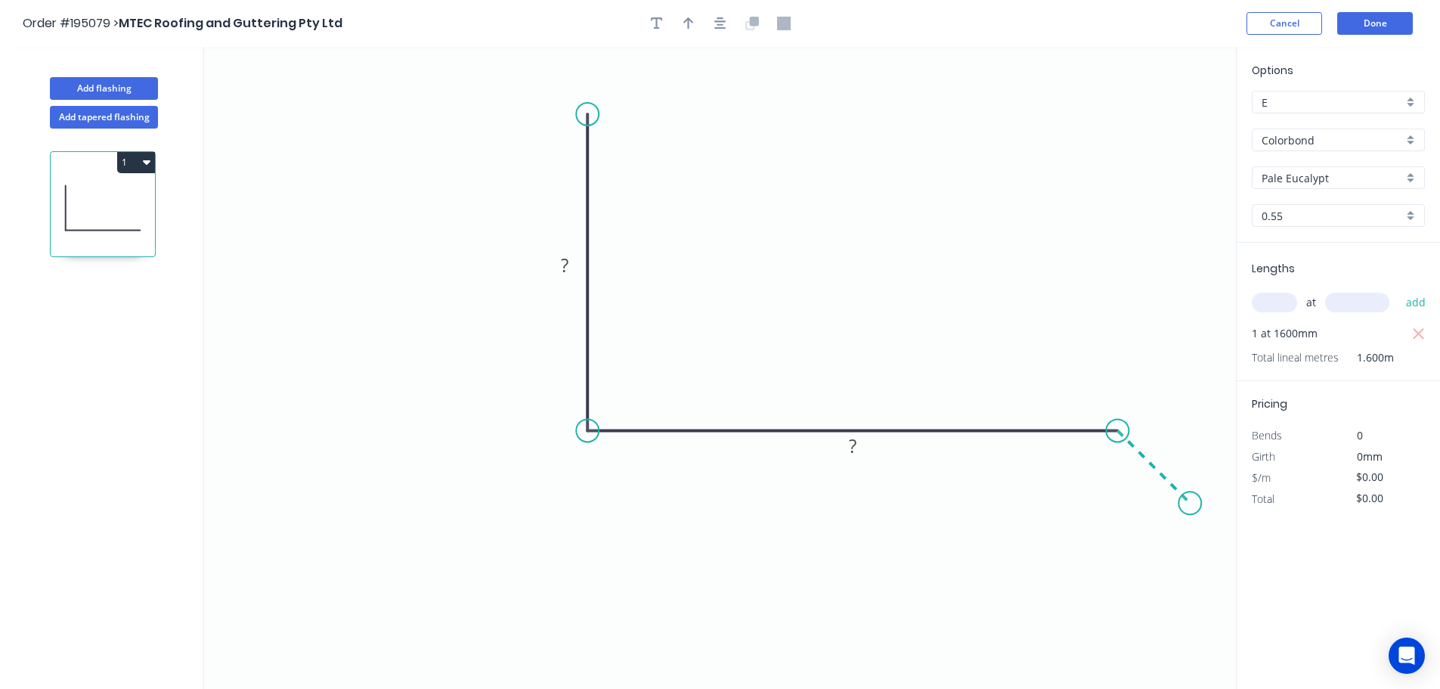
click at [1191, 506] on icon "0 ? ?" at bounding box center [720, 368] width 1032 height 642
click at [1191, 506] on circle at bounding box center [1189, 502] width 23 height 23
click at [721, 23] on icon "button" at bounding box center [720, 24] width 12 height 14
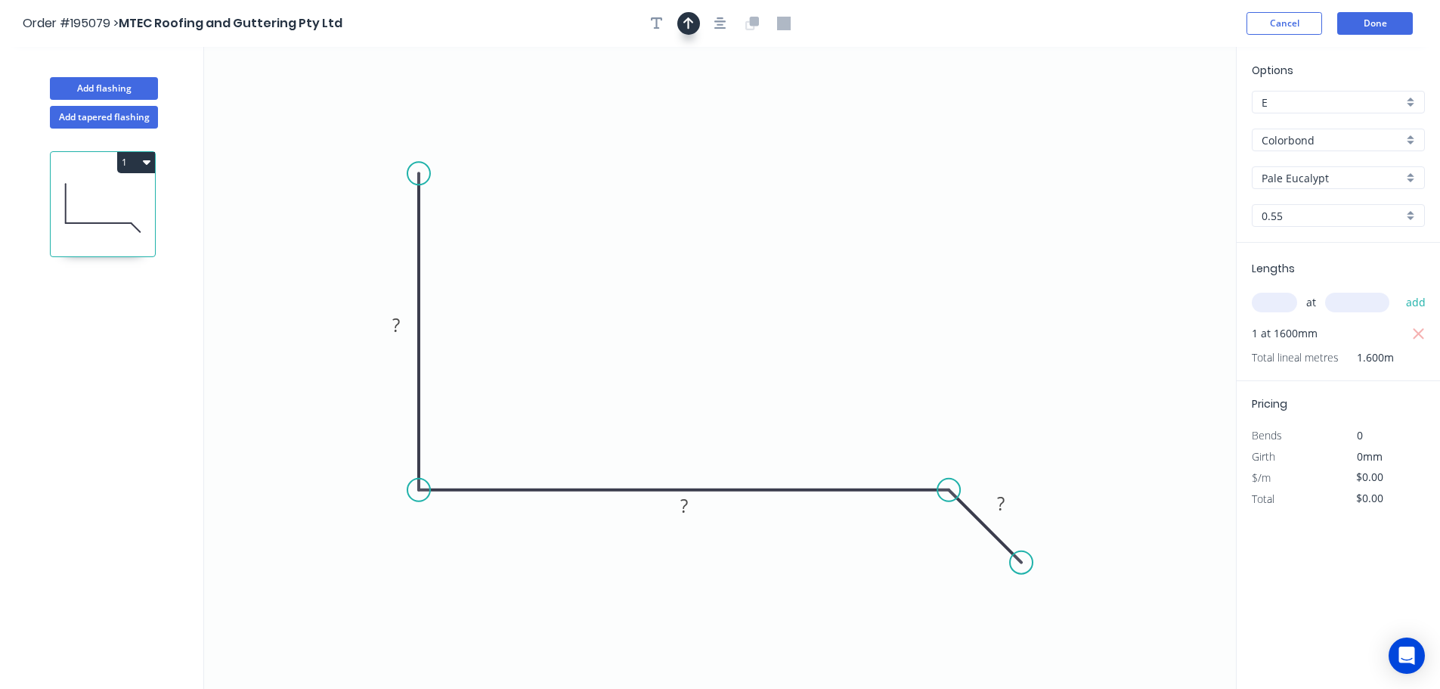
click at [691, 27] on icon "button" at bounding box center [688, 24] width 11 height 14
click at [1159, 119] on icon at bounding box center [1158, 102] width 14 height 48
drag, startPoint x: 1159, startPoint y: 119, endPoint x: 791, endPoint y: 246, distance: 388.7
click at [791, 246] on icon at bounding box center [795, 226] width 14 height 48
click at [791, 246] on icon at bounding box center [792, 229] width 14 height 48
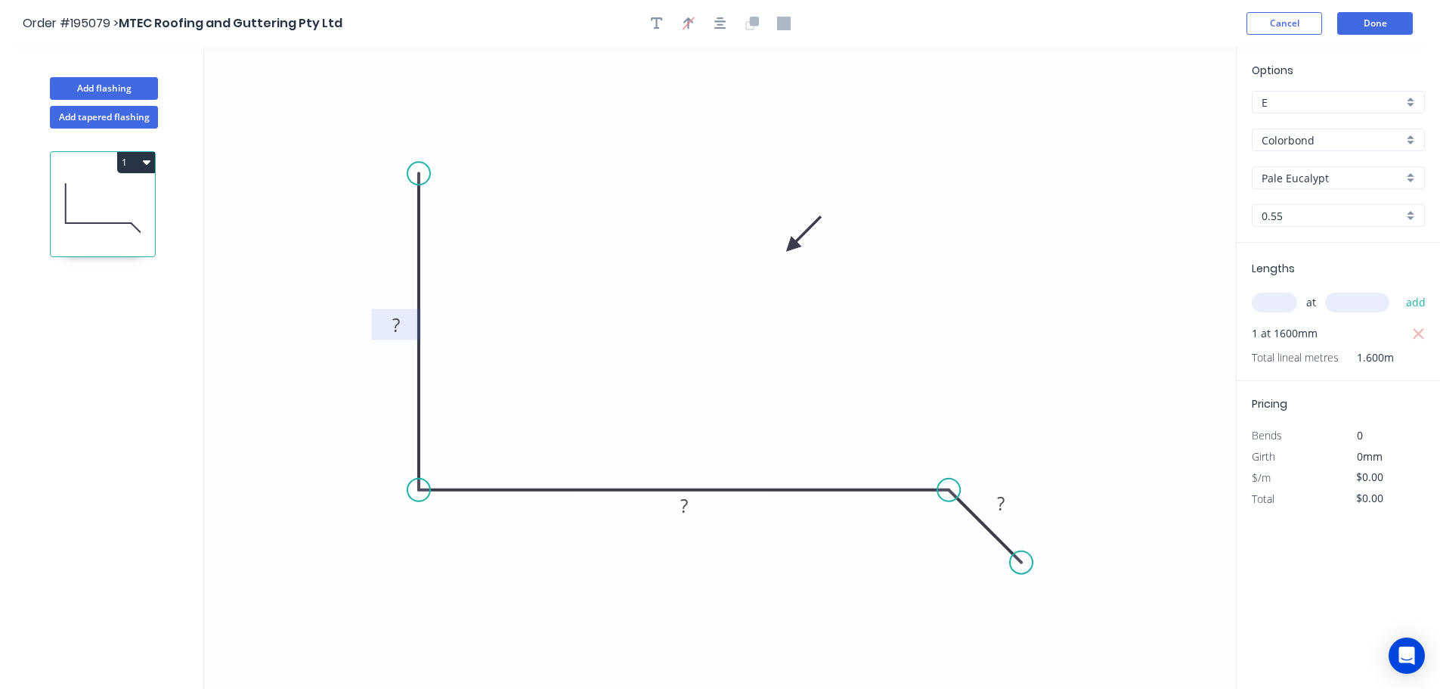
click at [394, 321] on tspan "?" at bounding box center [396, 324] width 8 height 25
click at [135, 163] on button "1" at bounding box center [136, 162] width 38 height 21
type input "$17.51"
click at [63, 197] on div "Duplicate" at bounding box center [83, 200] width 116 height 22
type input "$0.00"
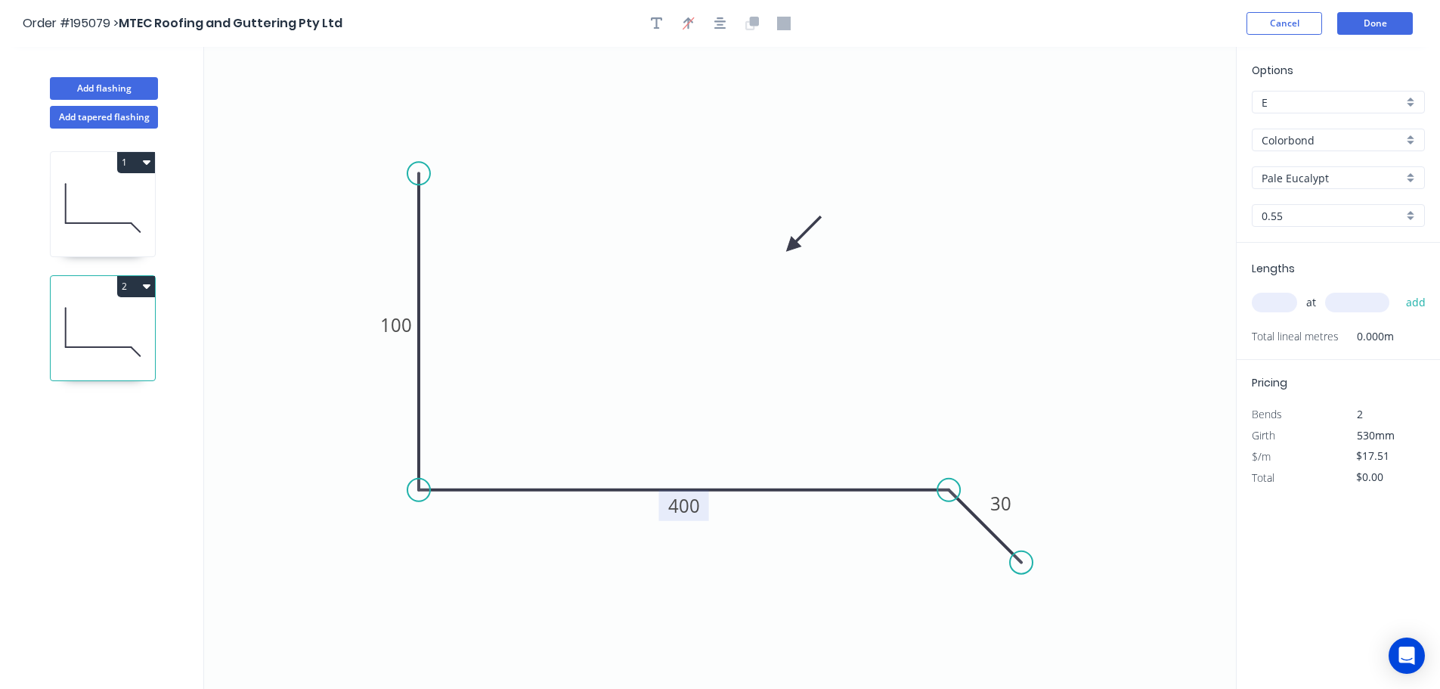
click at [689, 509] on tspan "400" at bounding box center [684, 505] width 32 height 25
click at [1282, 300] on input "text" at bounding box center [1274, 303] width 45 height 20
type input "$13.18"
type input "2"
type input "4300"
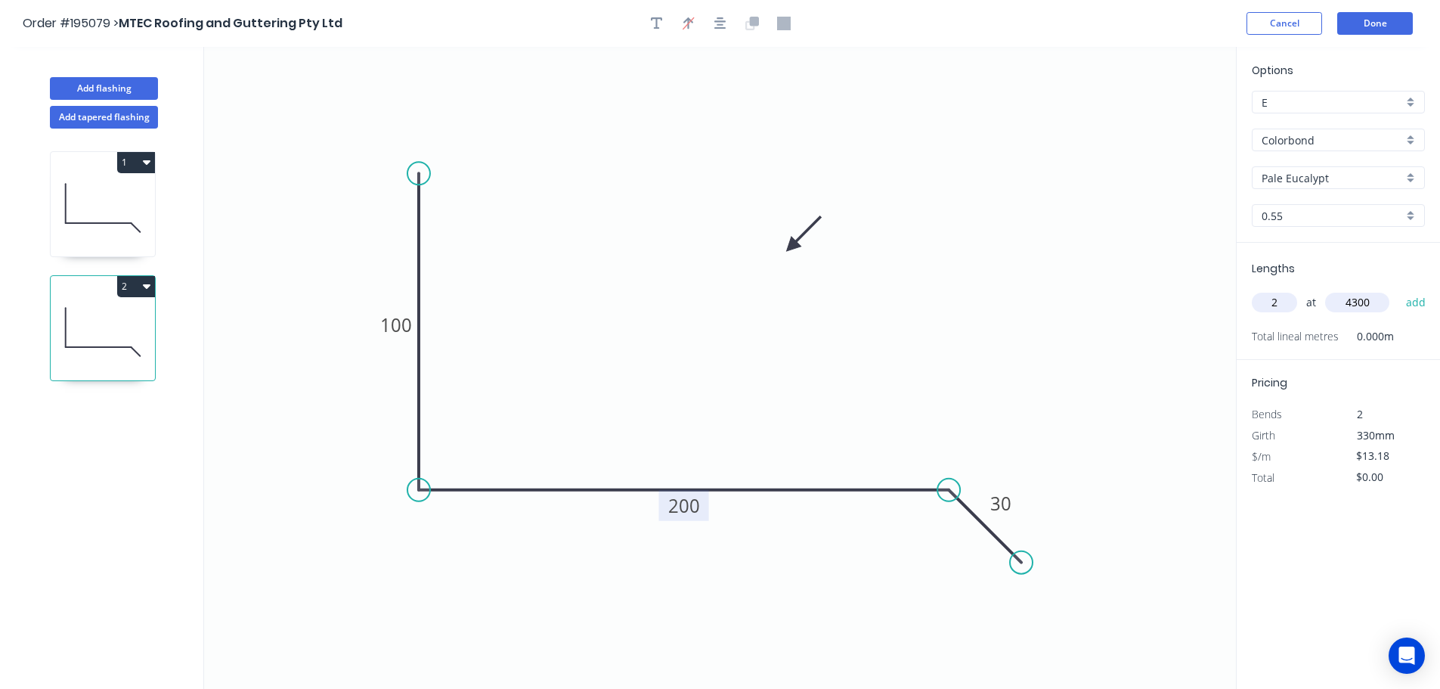
click at [1398, 290] on button "add" at bounding box center [1416, 303] width 36 height 26
click at [135, 286] on button "2" at bounding box center [136, 286] width 38 height 21
click at [75, 324] on div "Duplicate" at bounding box center [83, 324] width 116 height 22
type input "$0.00"
click at [691, 507] on tspan "200" at bounding box center [684, 505] width 32 height 25
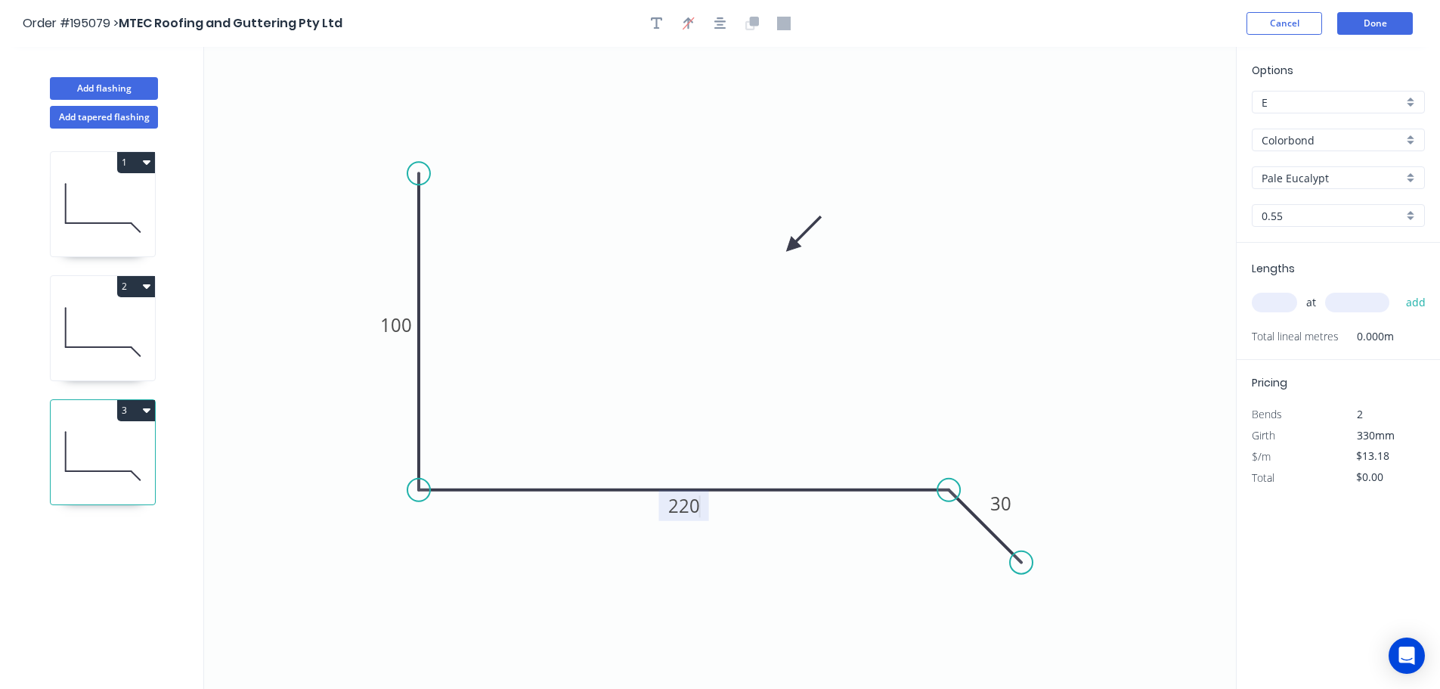
click at [1273, 298] on input "text" at bounding box center [1274, 303] width 45 height 20
type input "1"
type input "2000"
click at [1398, 290] on button "add" at bounding box center [1416, 303] width 36 height 26
click at [141, 407] on button "3" at bounding box center [136, 410] width 38 height 21
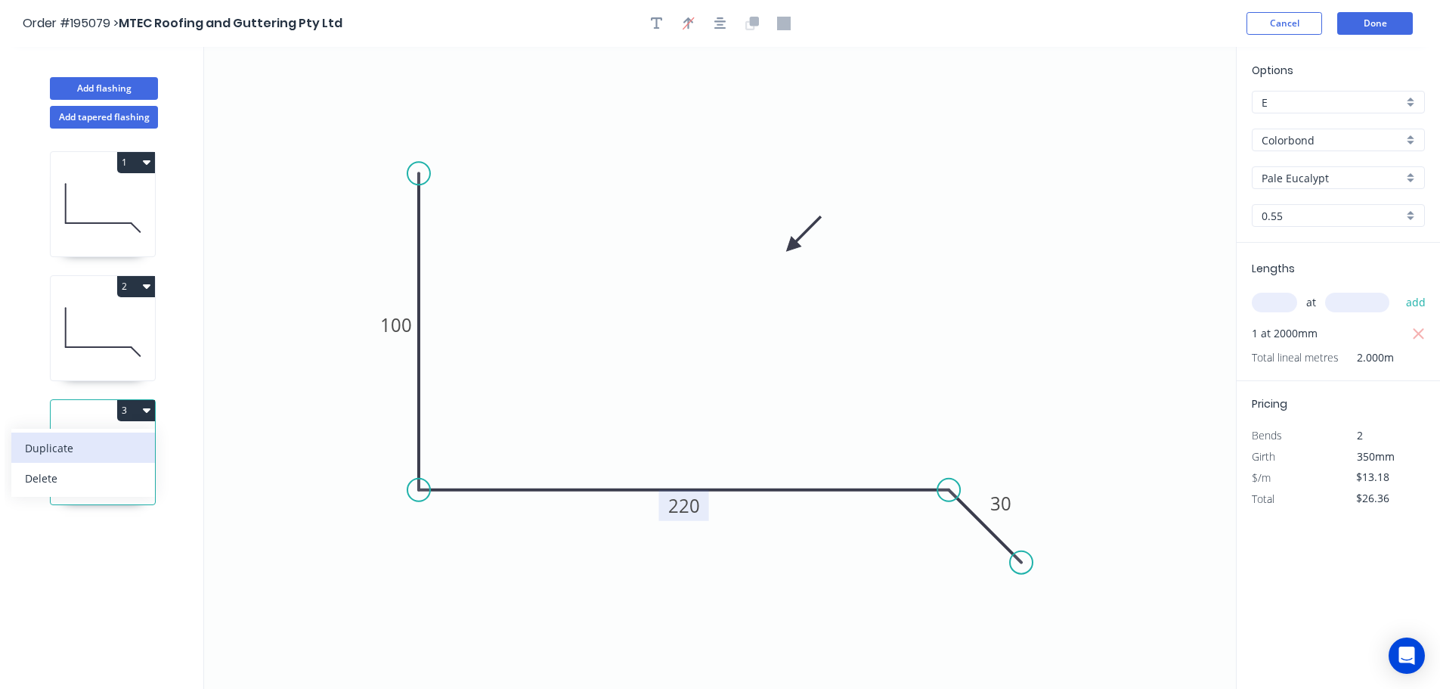
click at [48, 445] on div "Duplicate" at bounding box center [83, 448] width 116 height 22
type input "$0.00"
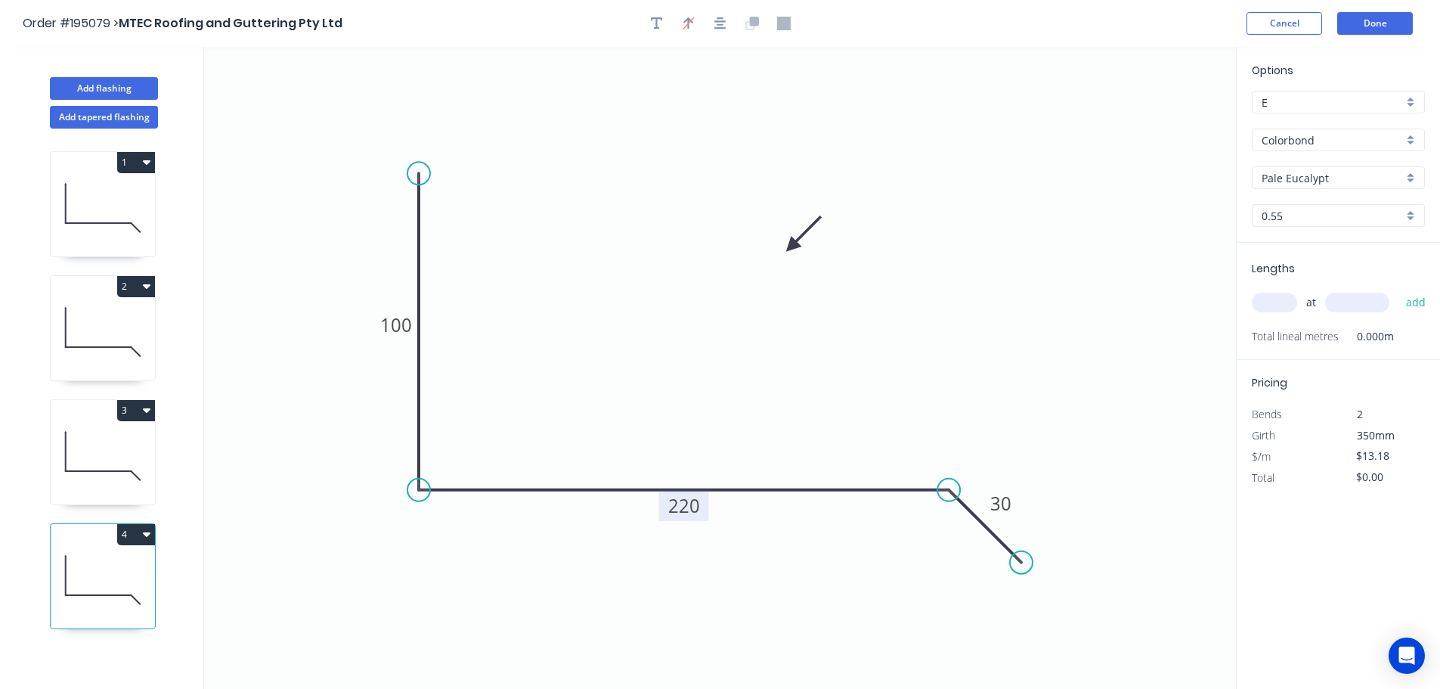
click at [692, 509] on tspan "220" at bounding box center [684, 505] width 32 height 25
click at [1269, 298] on input "text" at bounding box center [1274, 303] width 45 height 20
type input "1"
type input "1000"
click at [1398, 290] on button "add" at bounding box center [1416, 303] width 36 height 26
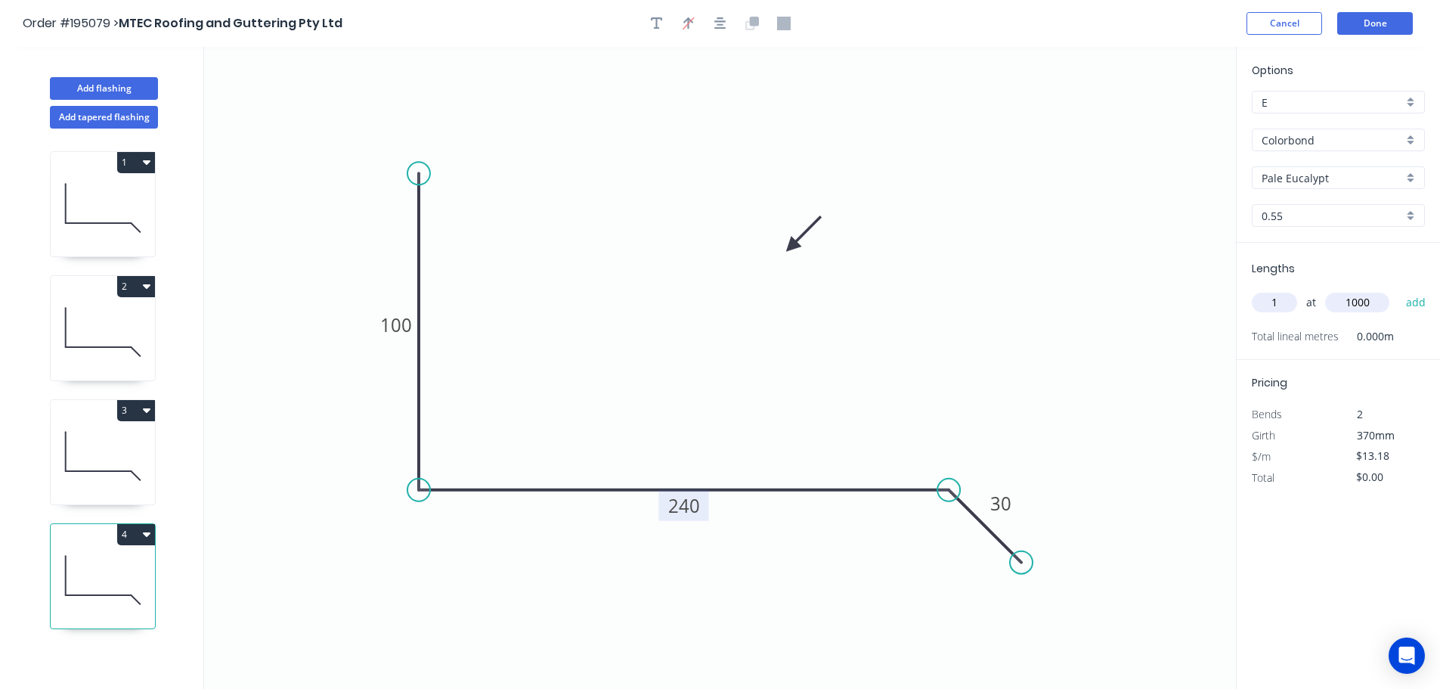
type input "$13.18"
click at [99, 82] on button "Add flashing" at bounding box center [104, 88] width 108 height 23
type input "$0.00"
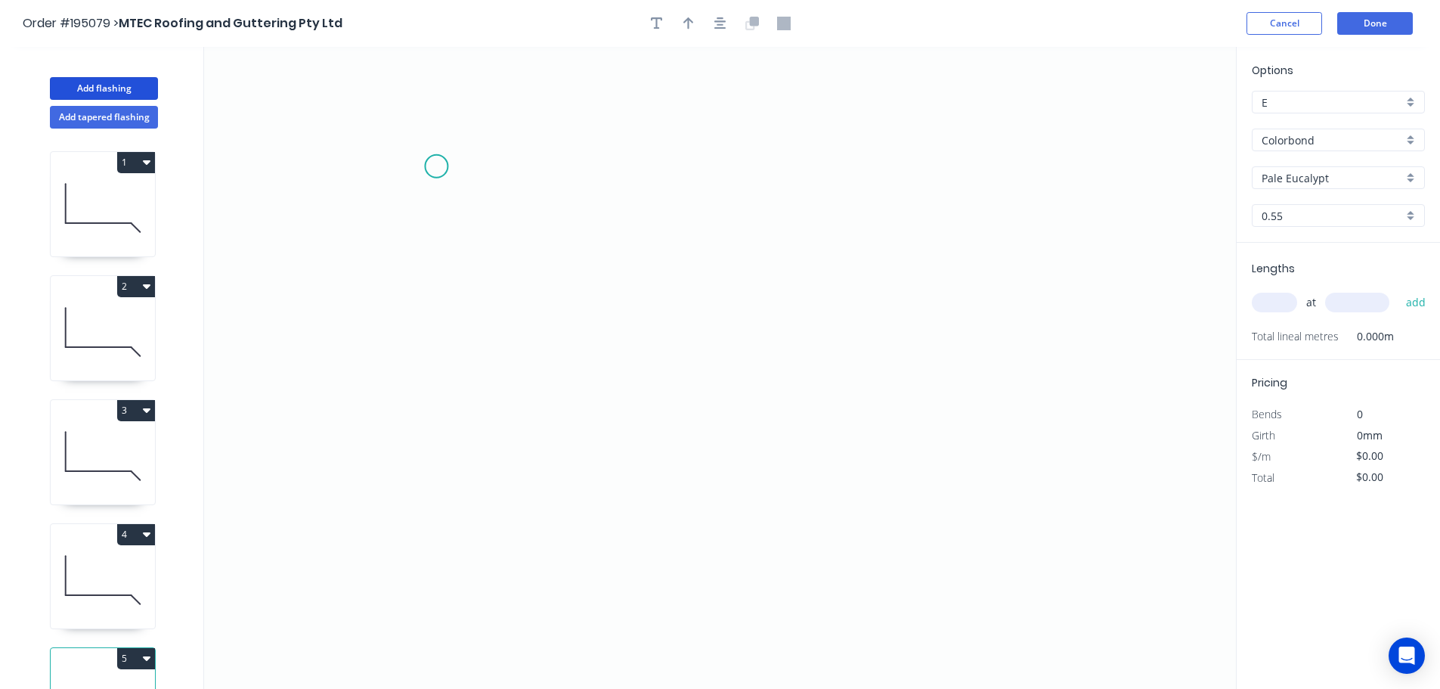
click at [438, 166] on icon "0" at bounding box center [720, 368] width 1032 height 642
click at [526, 472] on icon "0" at bounding box center [720, 368] width 1032 height 642
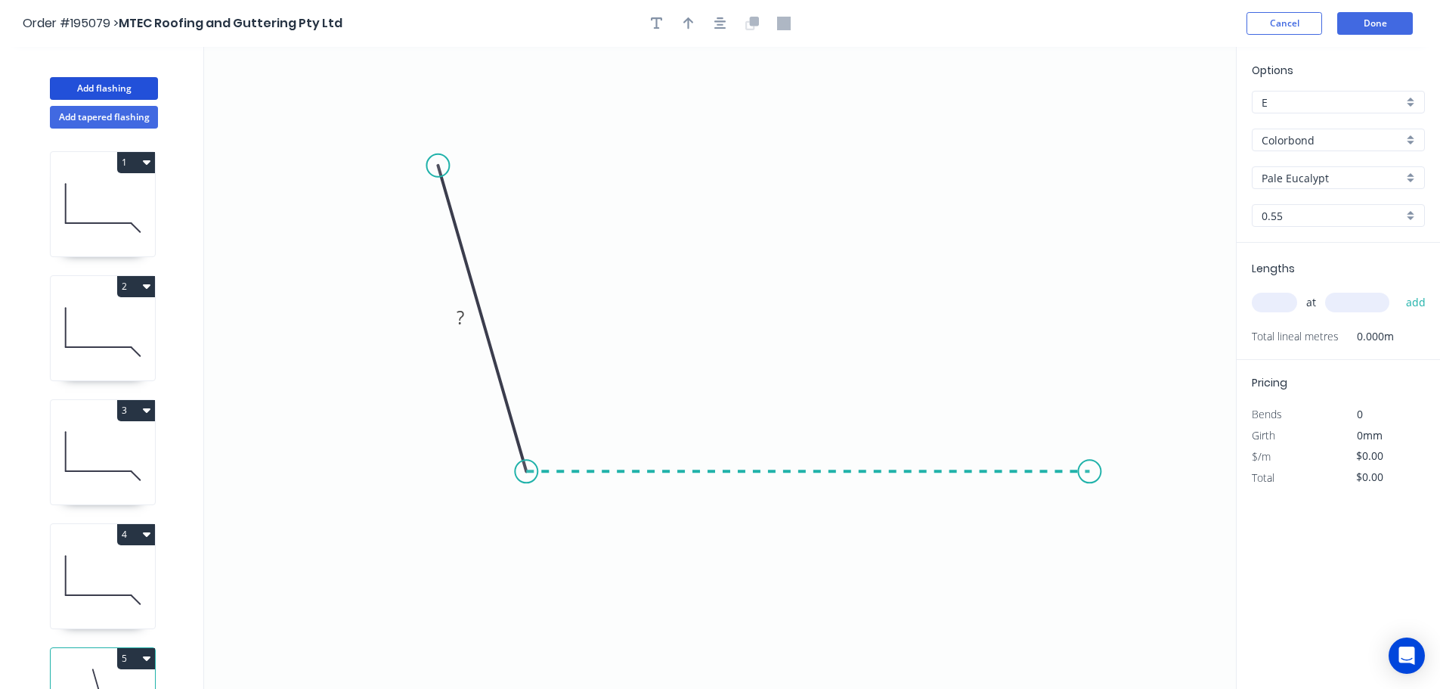
click at [1090, 466] on icon "0 ?" at bounding box center [720, 368] width 1032 height 642
click at [1163, 553] on icon "0 ? ? ? º" at bounding box center [720, 368] width 1032 height 642
click at [1163, 553] on circle at bounding box center [1162, 544] width 23 height 23
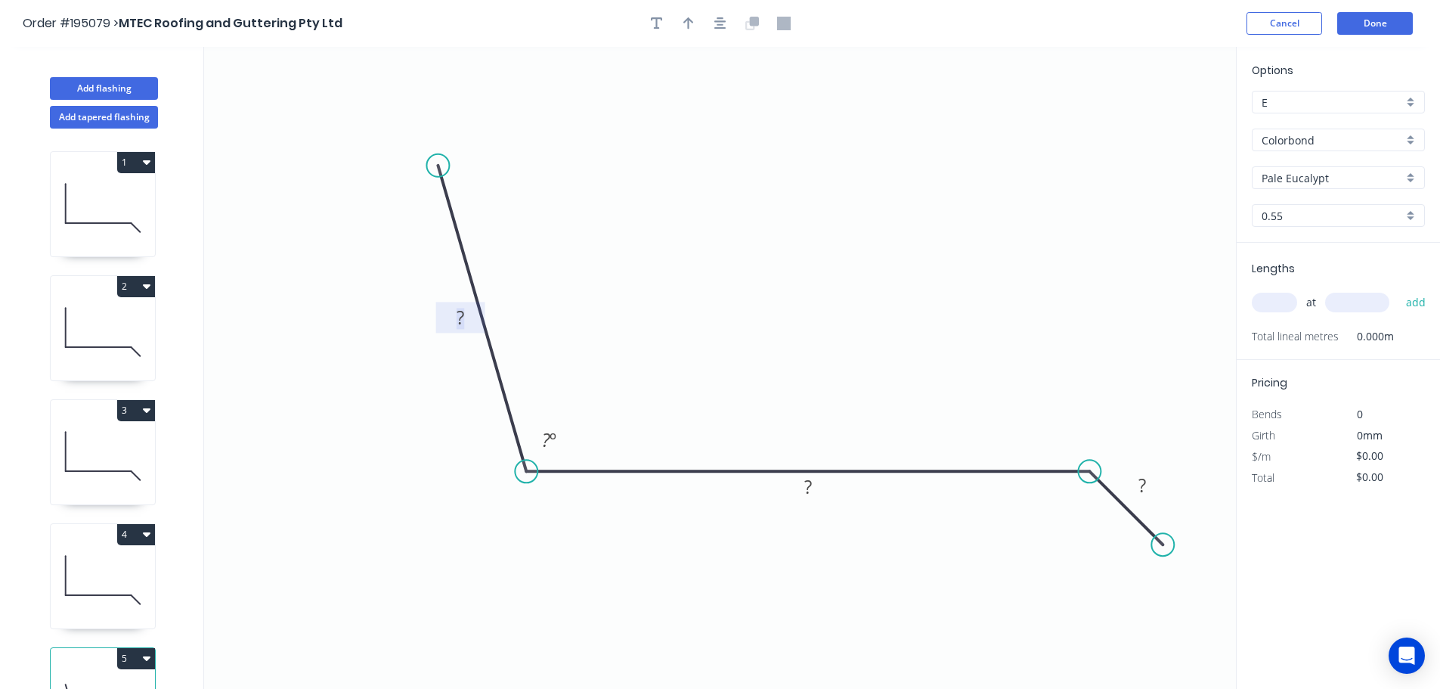
click at [459, 313] on tspan "?" at bounding box center [461, 317] width 8 height 25
click at [689, 23] on icon "button" at bounding box center [688, 23] width 11 height 12
type input "$13.18"
click at [1162, 119] on icon at bounding box center [1160, 105] width 14 height 48
drag, startPoint x: 1162, startPoint y: 119, endPoint x: 791, endPoint y: 278, distance: 404.0
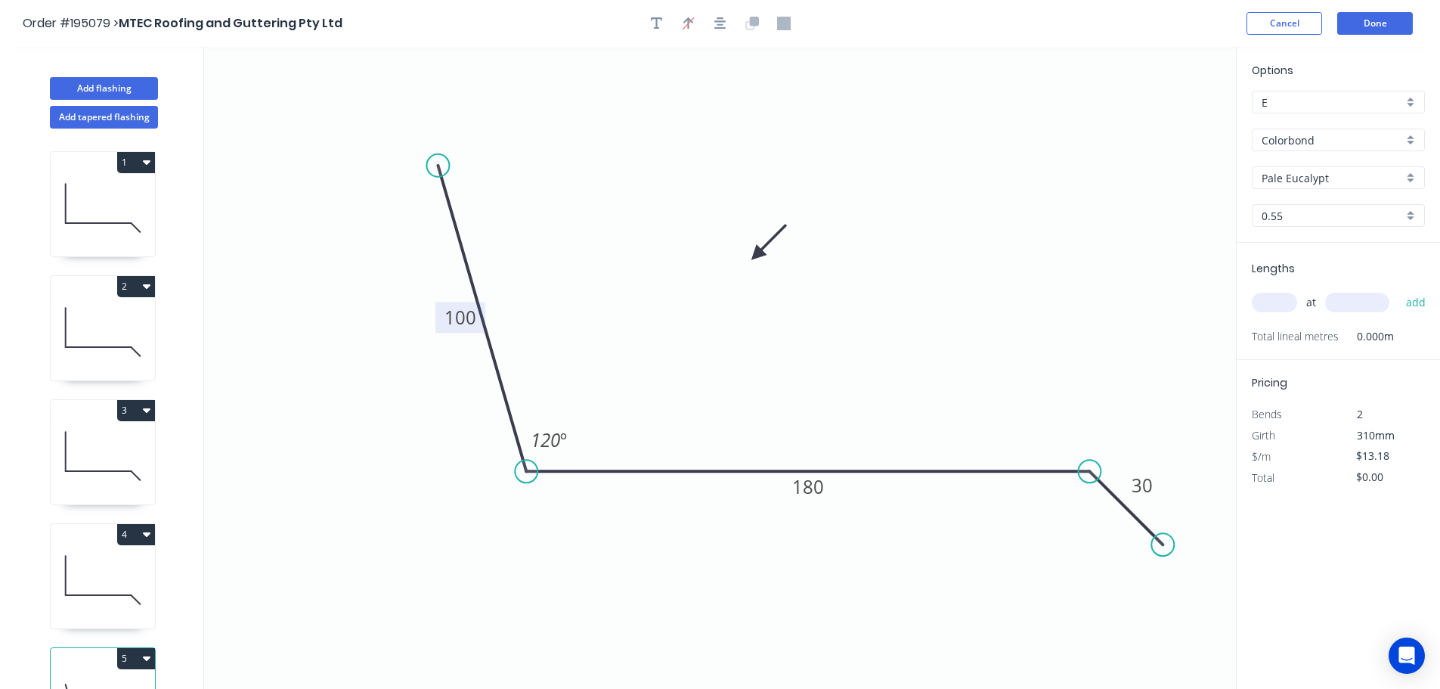
click at [757, 257] on icon at bounding box center [769, 242] width 44 height 44
drag, startPoint x: 1282, startPoint y: 288, endPoint x: 1271, endPoint y: 296, distance: 13.5
click at [1281, 290] on div "at add" at bounding box center [1340, 302] width 176 height 41
click at [1274, 302] on input "text" at bounding box center [1274, 303] width 45 height 20
type input "1"
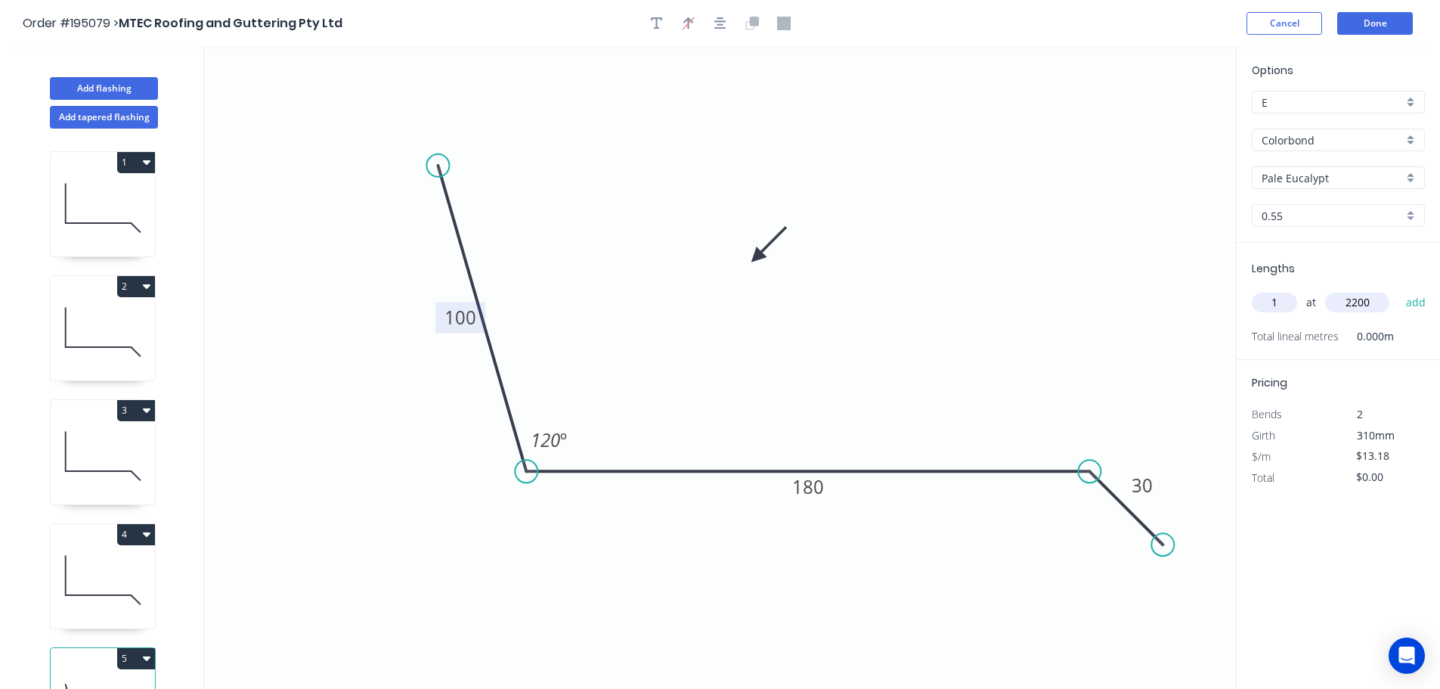
type input "2200"
click at [1398, 290] on button "add" at bounding box center [1416, 303] width 36 height 26
type input "$29.00"
type input "1"
type input "1200"
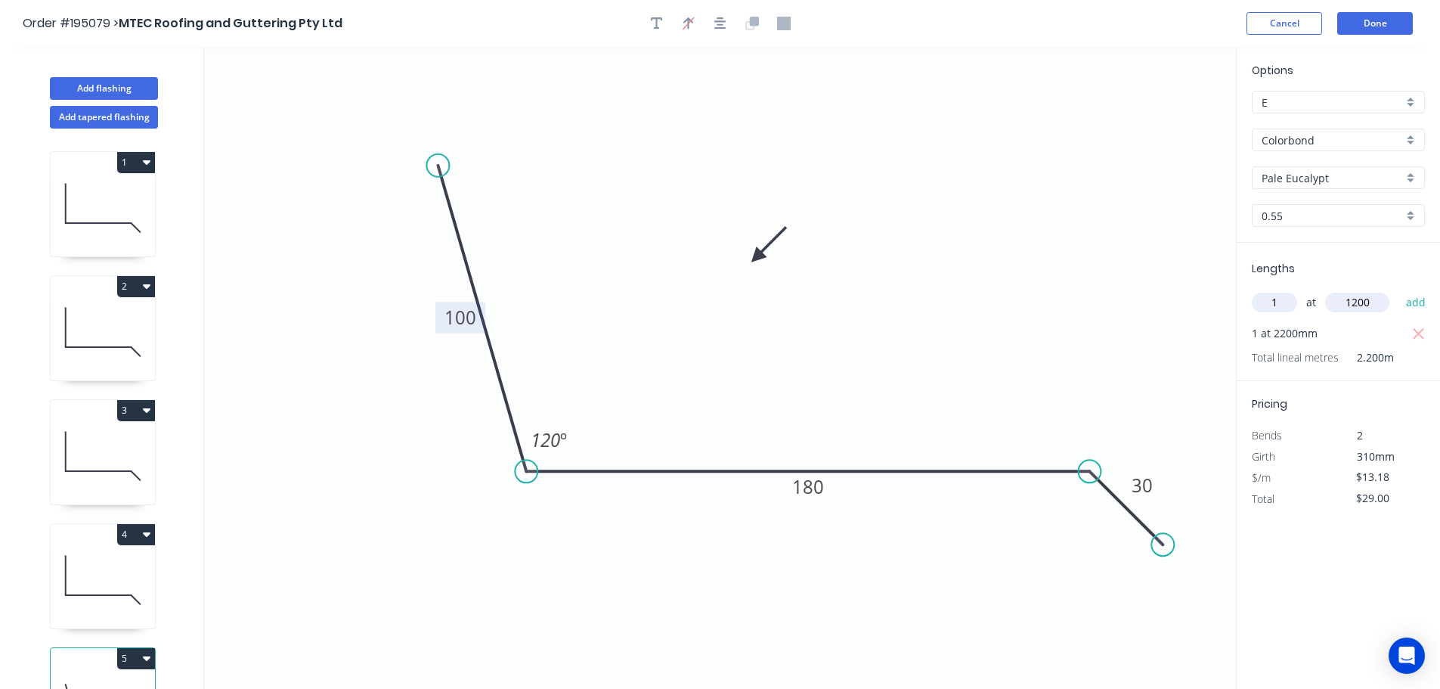
click at [1398, 290] on button "add" at bounding box center [1416, 303] width 36 height 26
type input "$44.81"
click at [103, 87] on button "Add flashing" at bounding box center [104, 88] width 108 height 23
type input "$0.00"
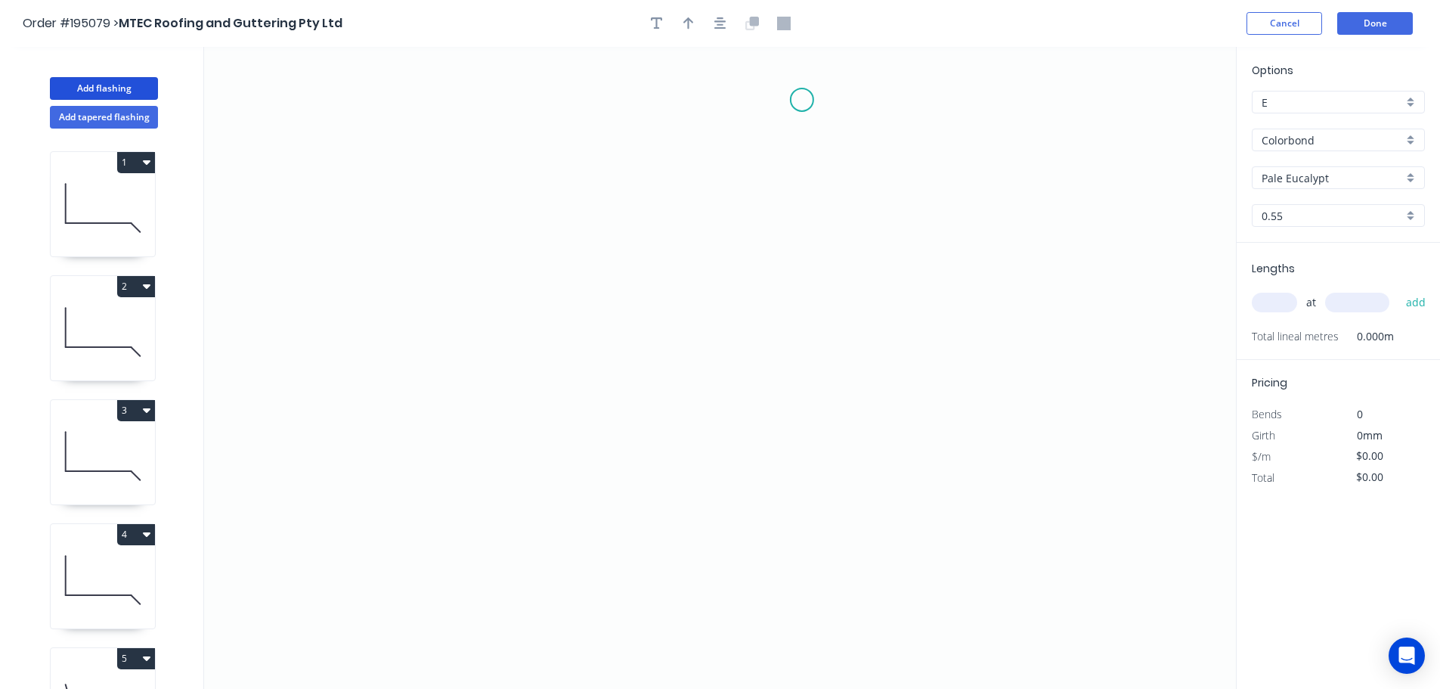
click at [802, 100] on icon "0" at bounding box center [720, 368] width 1032 height 642
click at [754, 144] on icon "0" at bounding box center [720, 368] width 1032 height 642
click at [754, 312] on icon "0 ?" at bounding box center [720, 368] width 1032 height 642
click at [798, 358] on icon "0 ? ?" at bounding box center [720, 368] width 1032 height 642
click at [793, 537] on icon "0 ? ? ?" at bounding box center [720, 368] width 1032 height 642
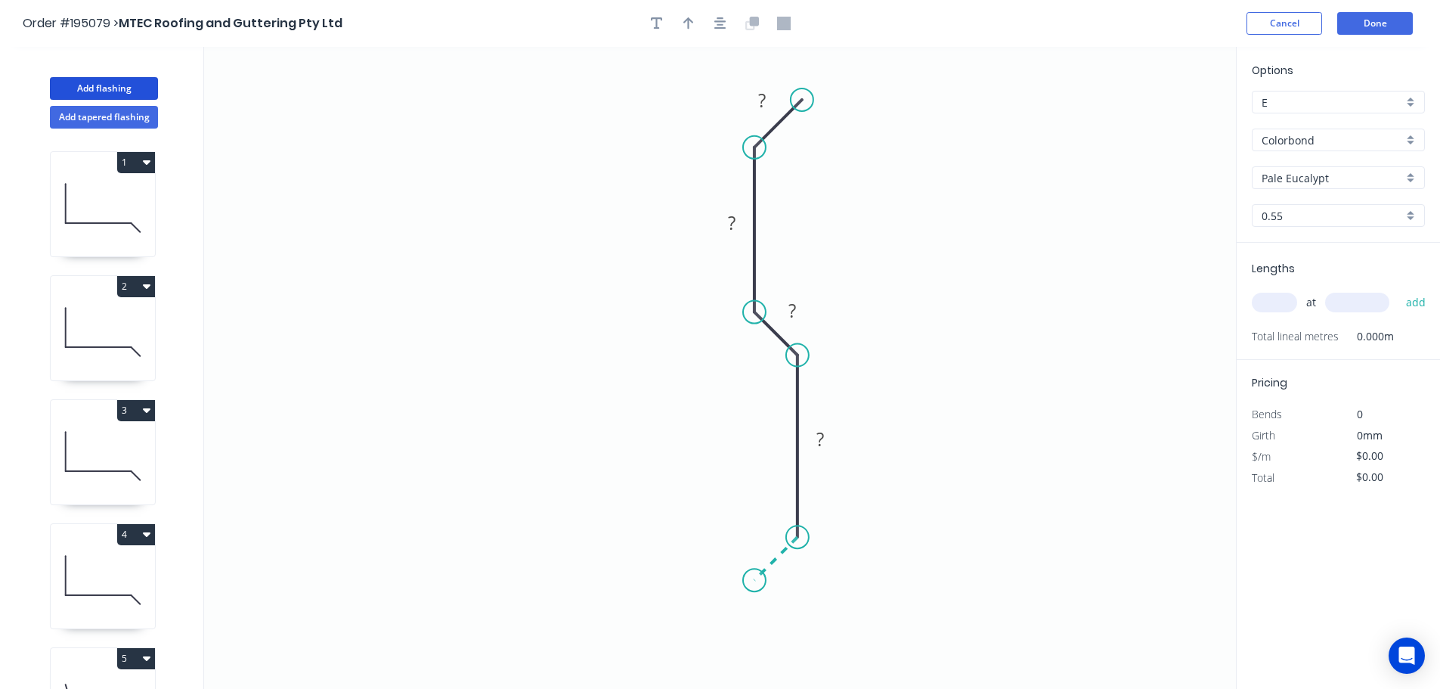
click at [754, 576] on icon "0 ? ? ? ?" at bounding box center [720, 368] width 1032 height 642
click at [754, 576] on circle at bounding box center [754, 579] width 23 height 23
click at [800, 568] on rect at bounding box center [792, 568] width 30 height 21
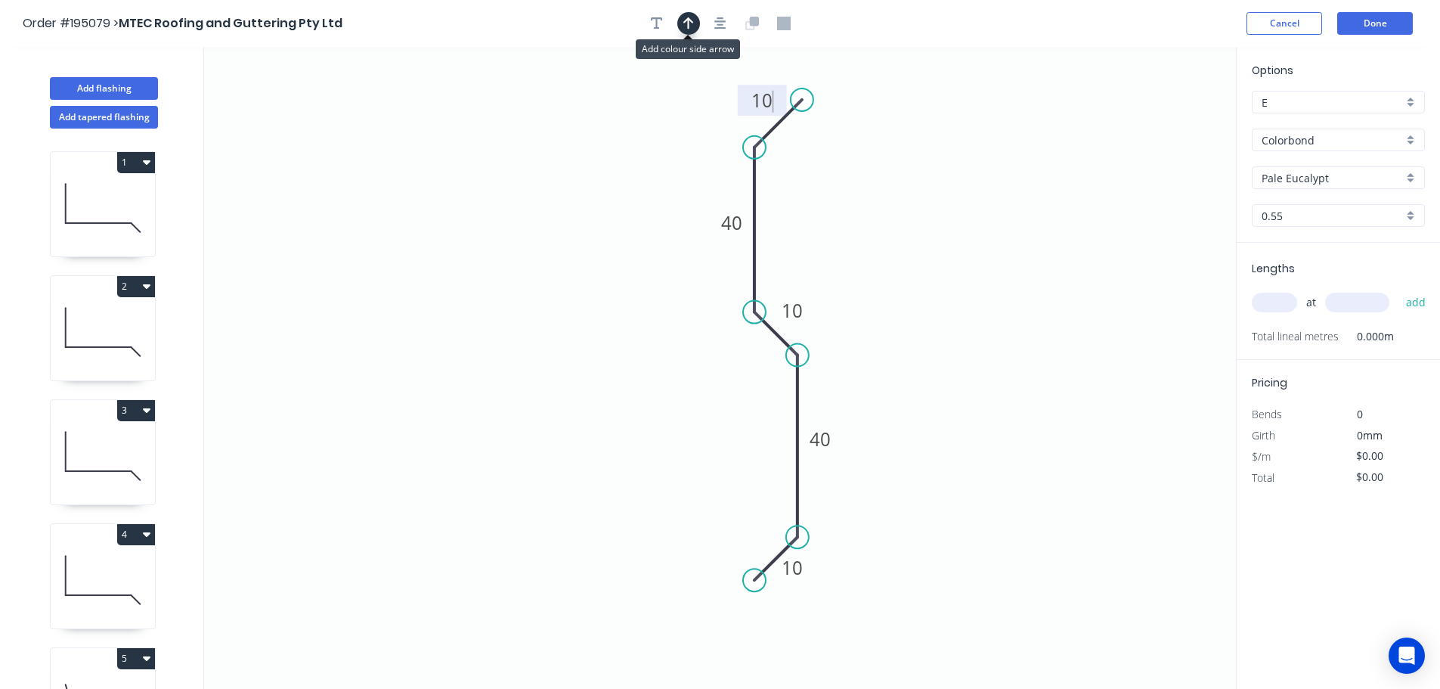
click at [684, 27] on icon "button" at bounding box center [688, 24] width 11 height 14
type input "$10.54"
click at [1159, 118] on icon at bounding box center [1160, 105] width 14 height 48
drag, startPoint x: 1158, startPoint y: 118, endPoint x: 949, endPoint y: 250, distance: 247.7
click at [940, 205] on icon at bounding box center [962, 183] width 44 height 44
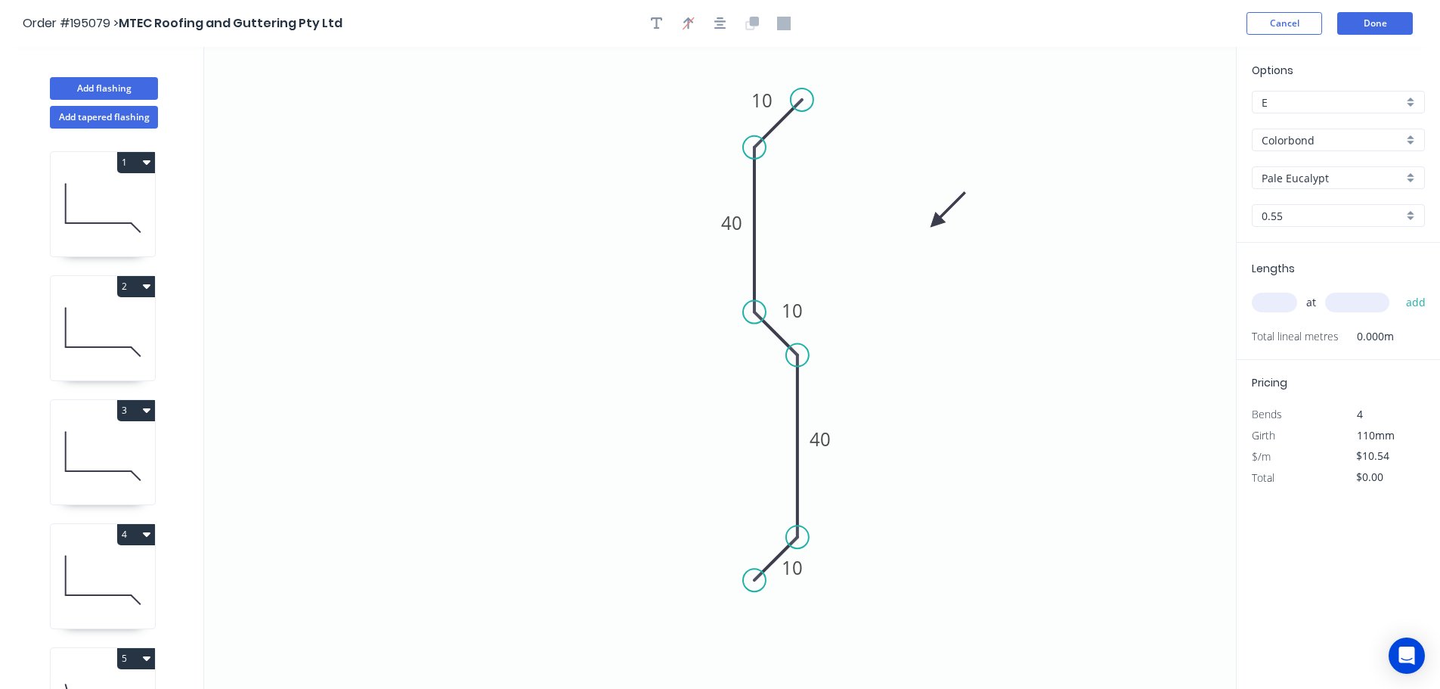
click at [1272, 293] on input "text" at bounding box center [1274, 303] width 45 height 20
type input "4"
type input "5000"
click at [1398, 290] on button "add" at bounding box center [1416, 303] width 36 height 26
type input "$210.80"
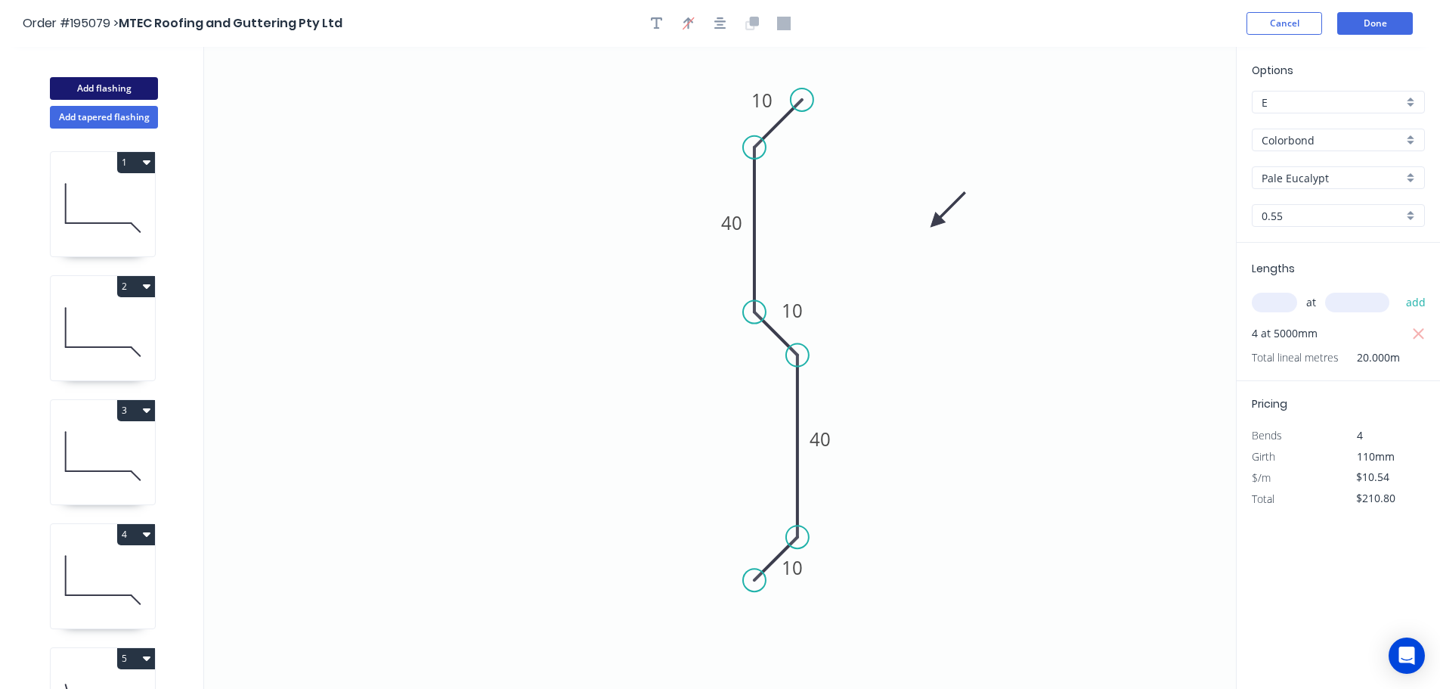
click at [112, 85] on button "Add flashing" at bounding box center [104, 88] width 108 height 23
type input "$0.00"
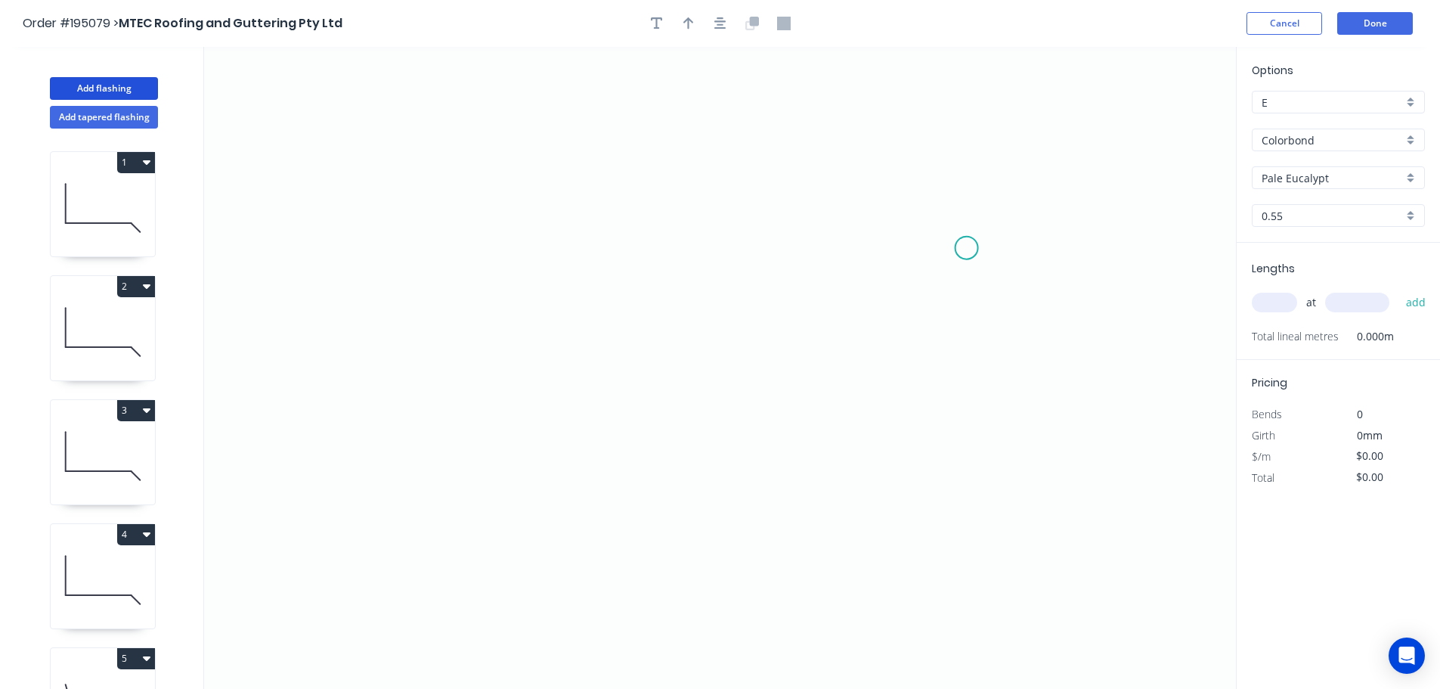
click at [968, 246] on icon "0" at bounding box center [720, 368] width 1032 height 642
click at [902, 186] on icon "0" at bounding box center [720, 368] width 1032 height 642
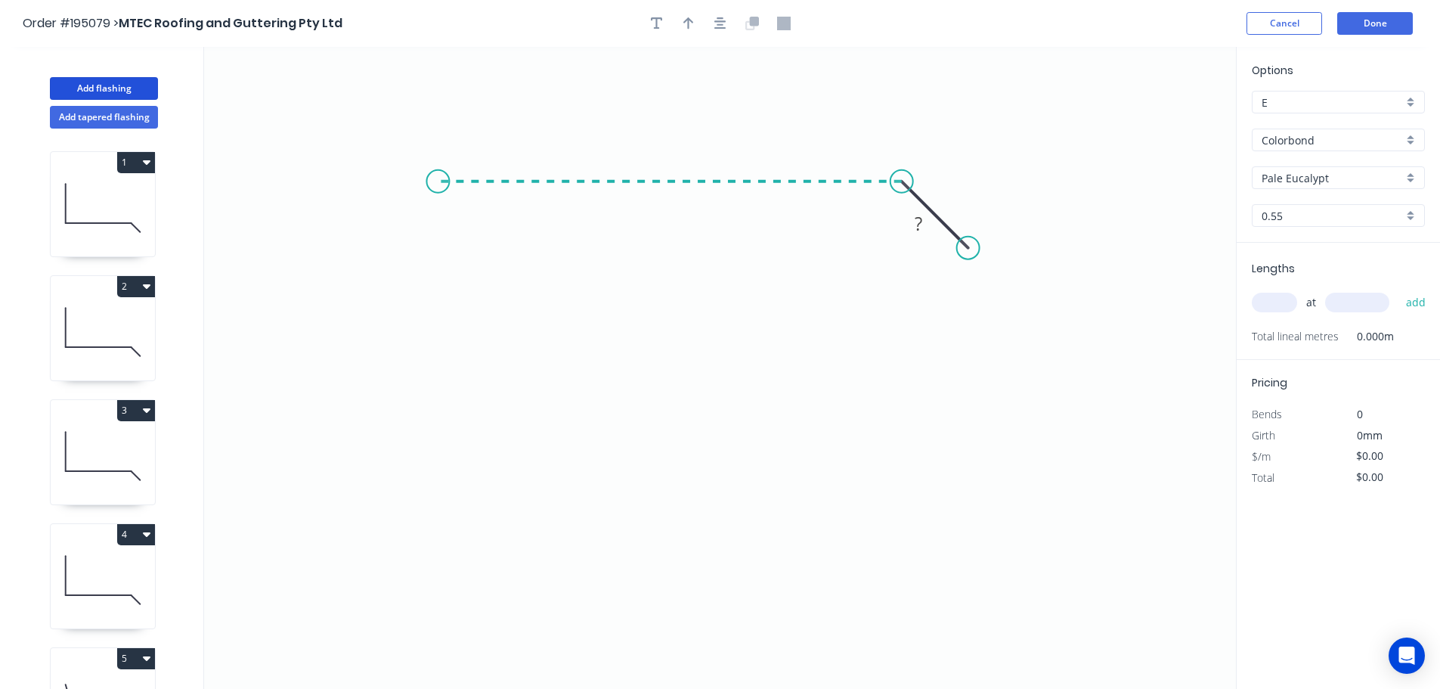
click at [438, 181] on icon "0 ?" at bounding box center [720, 368] width 1032 height 642
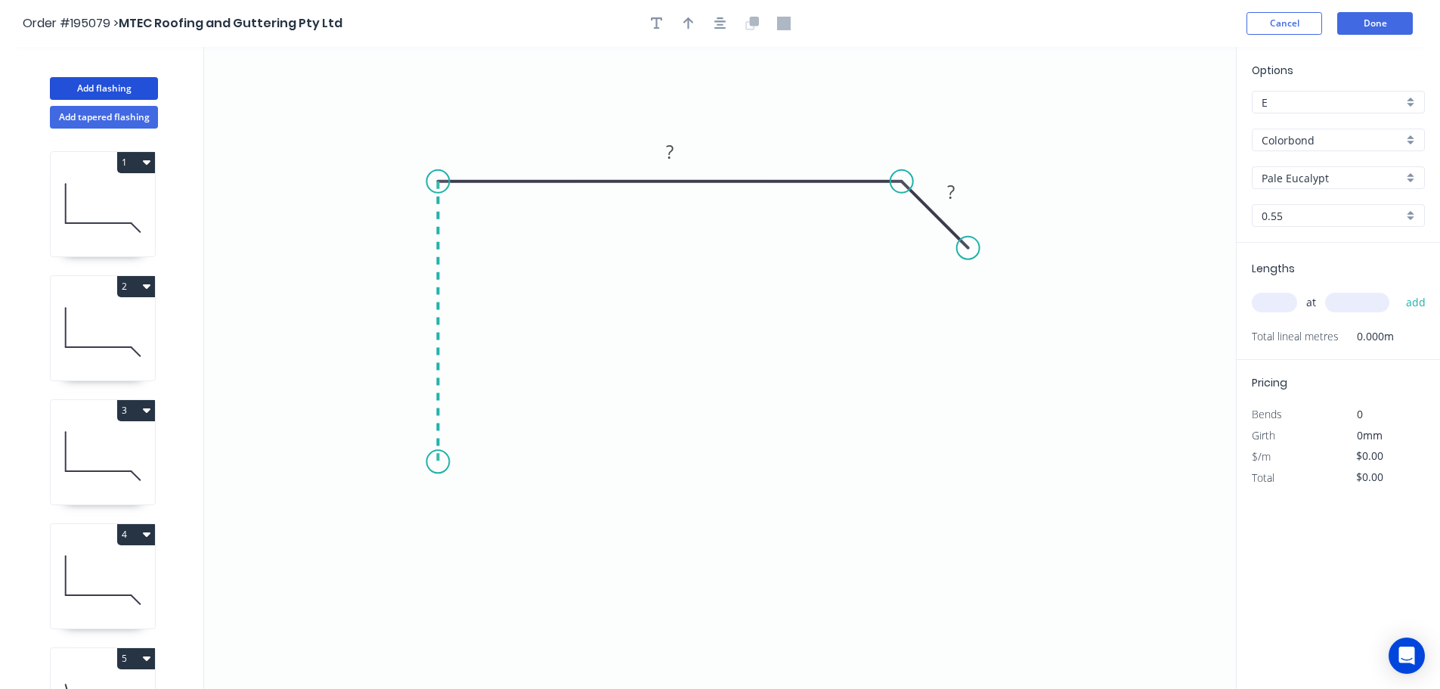
click at [438, 462] on icon "0 ? ?" at bounding box center [720, 368] width 1032 height 642
click at [392, 507] on icon at bounding box center [415, 484] width 47 height 47
click at [443, 568] on icon "0 ? ? ? ?" at bounding box center [720, 368] width 1032 height 642
click at [443, 568] on circle at bounding box center [443, 560] width 23 height 23
click at [402, 545] on tspan "?" at bounding box center [402, 543] width 8 height 25
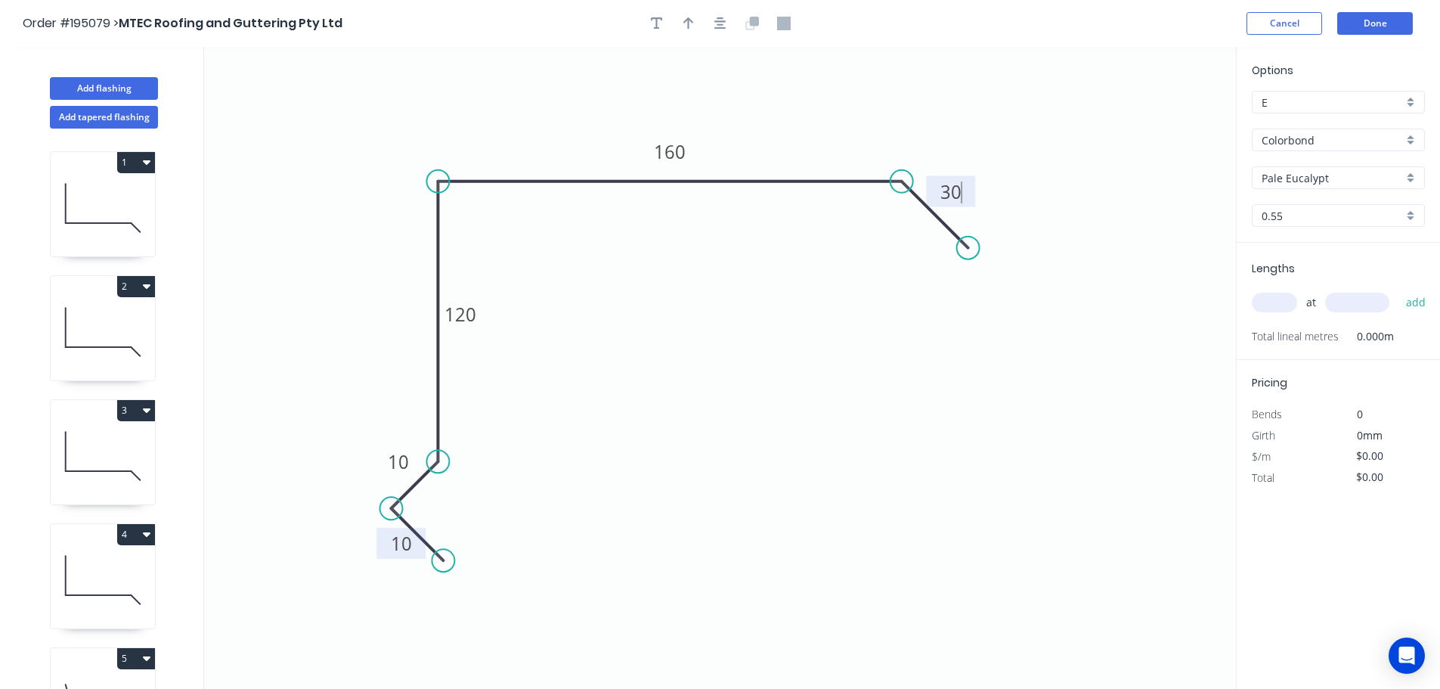
click at [1281, 296] on input "text" at bounding box center [1274, 303] width 45 height 20
type input "$14.88"
type input "2"
type input "6000"
click at [1398, 290] on button "add" at bounding box center [1416, 303] width 36 height 26
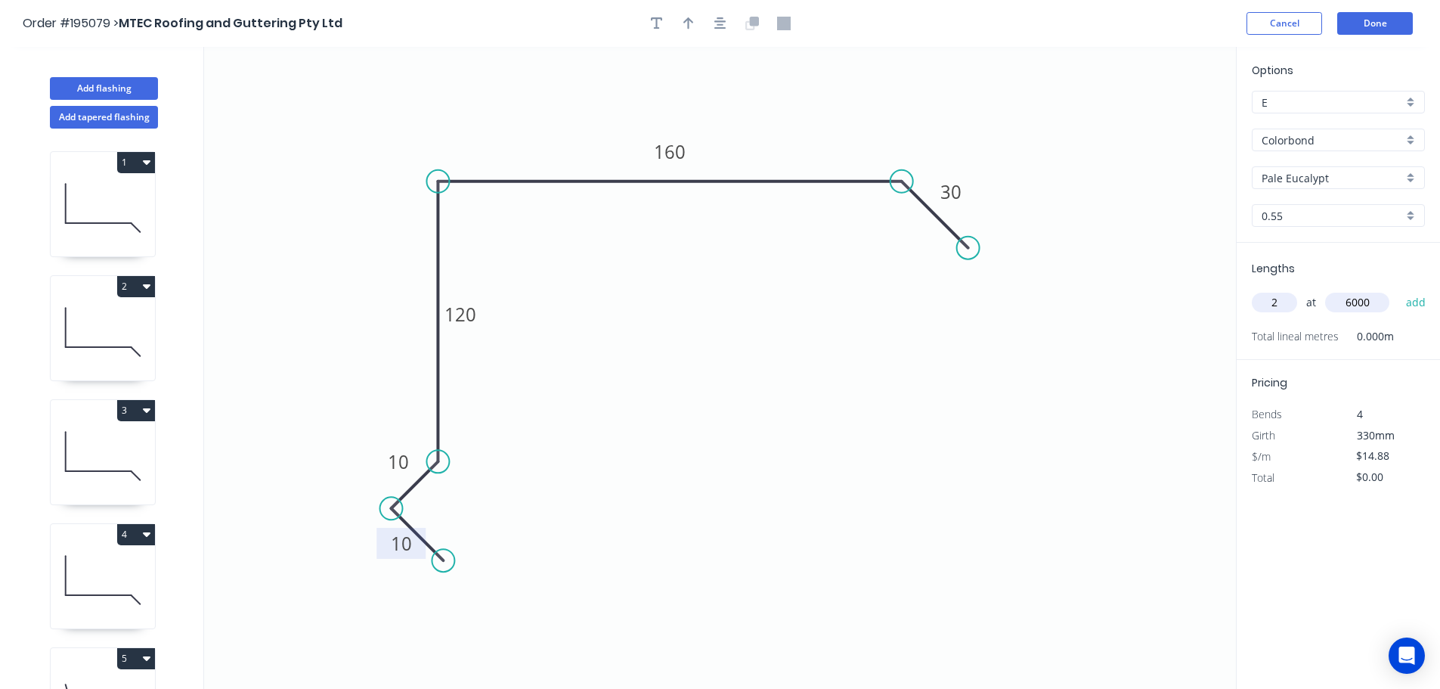
type input "$178.56"
click at [720, 24] on icon "button" at bounding box center [720, 23] width 12 height 12
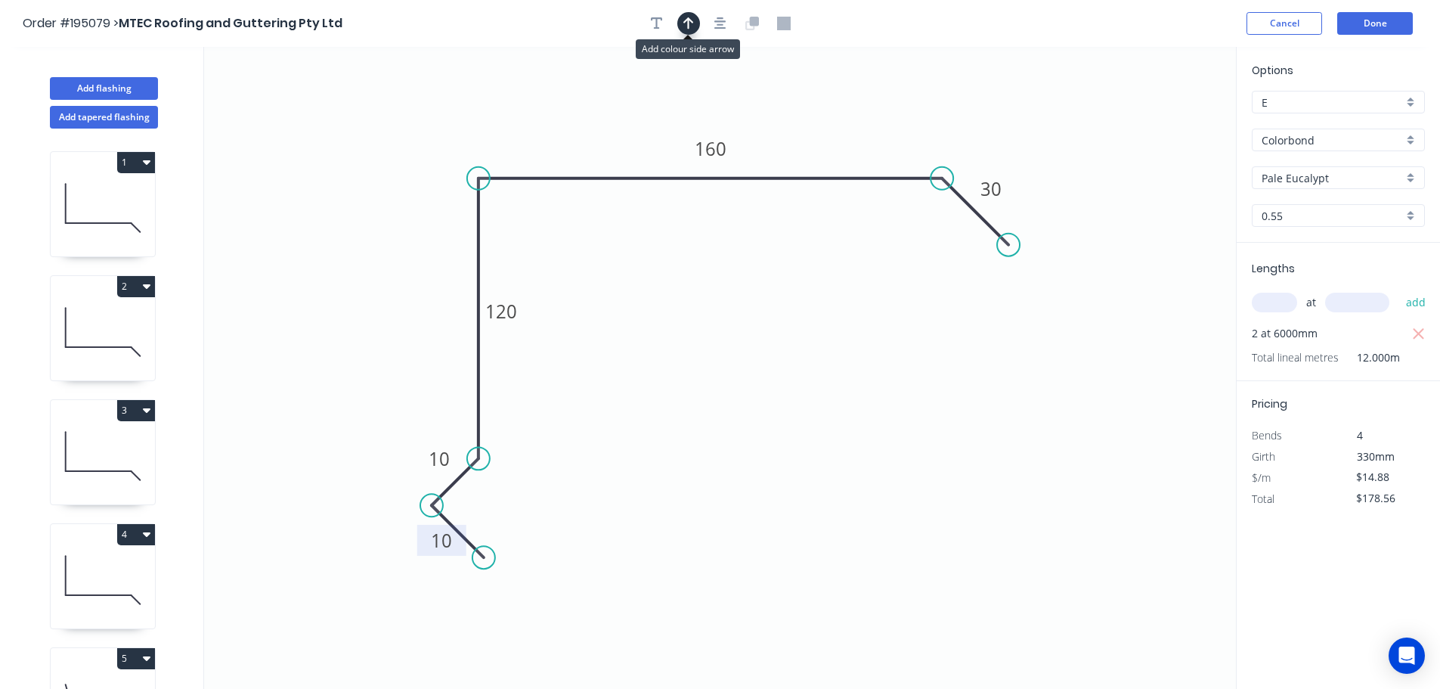
click at [689, 24] on icon "button" at bounding box center [688, 23] width 11 height 12
click at [1162, 122] on icon at bounding box center [1160, 105] width 14 height 48
drag, startPoint x: 1162, startPoint y: 122, endPoint x: 392, endPoint y: 194, distance: 772.9
click at [392, 194] on icon at bounding box center [413, 185] width 44 height 44
click at [392, 194] on icon at bounding box center [376, 194] width 48 height 14
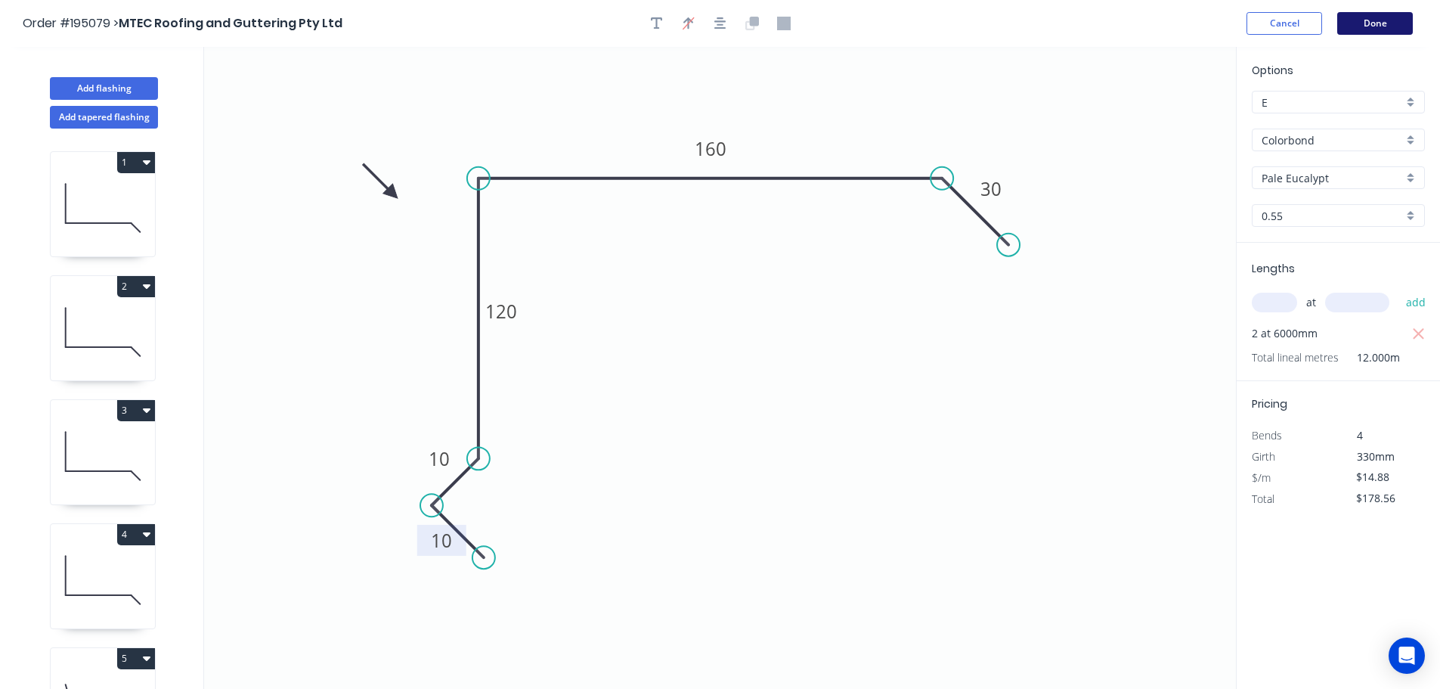
click at [1365, 20] on button "Done" at bounding box center [1375, 23] width 76 height 23
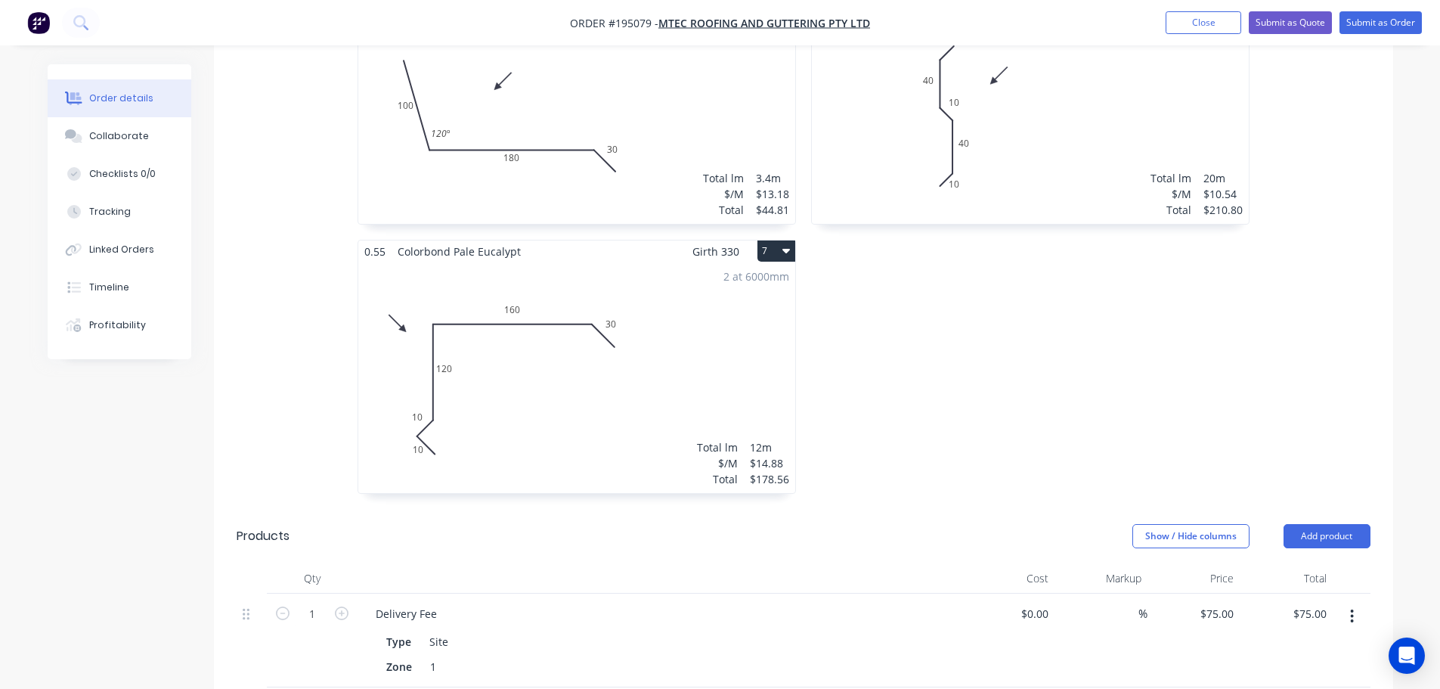
scroll to position [1058, 0]
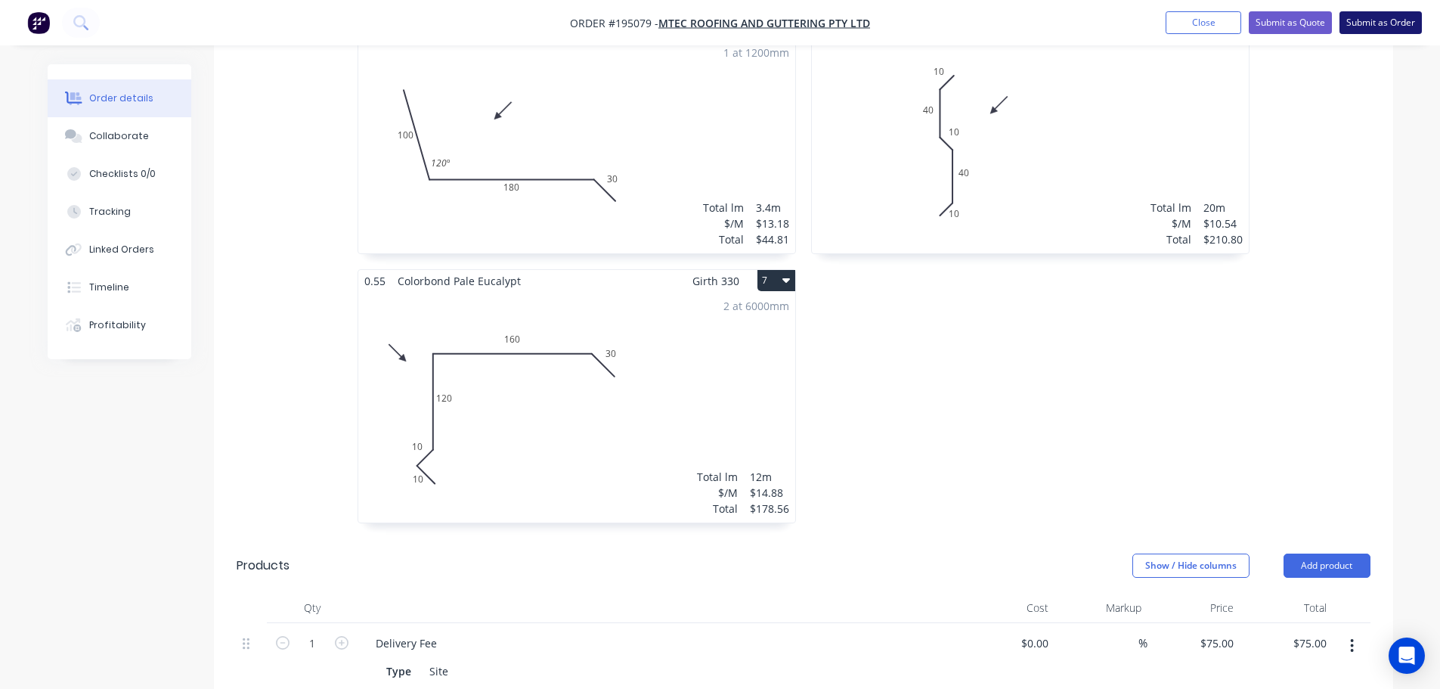
click at [1391, 24] on button "Submit as Order" at bounding box center [1381, 22] width 82 height 23
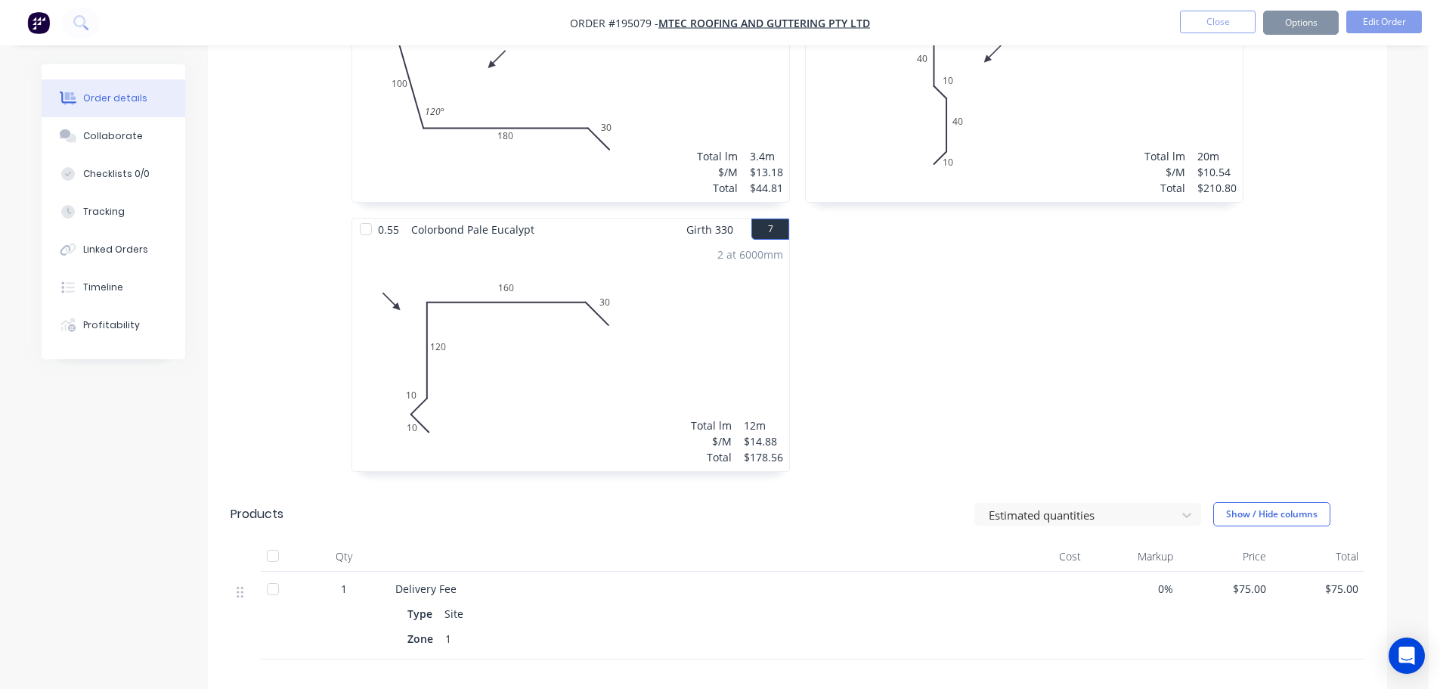
scroll to position [0, 0]
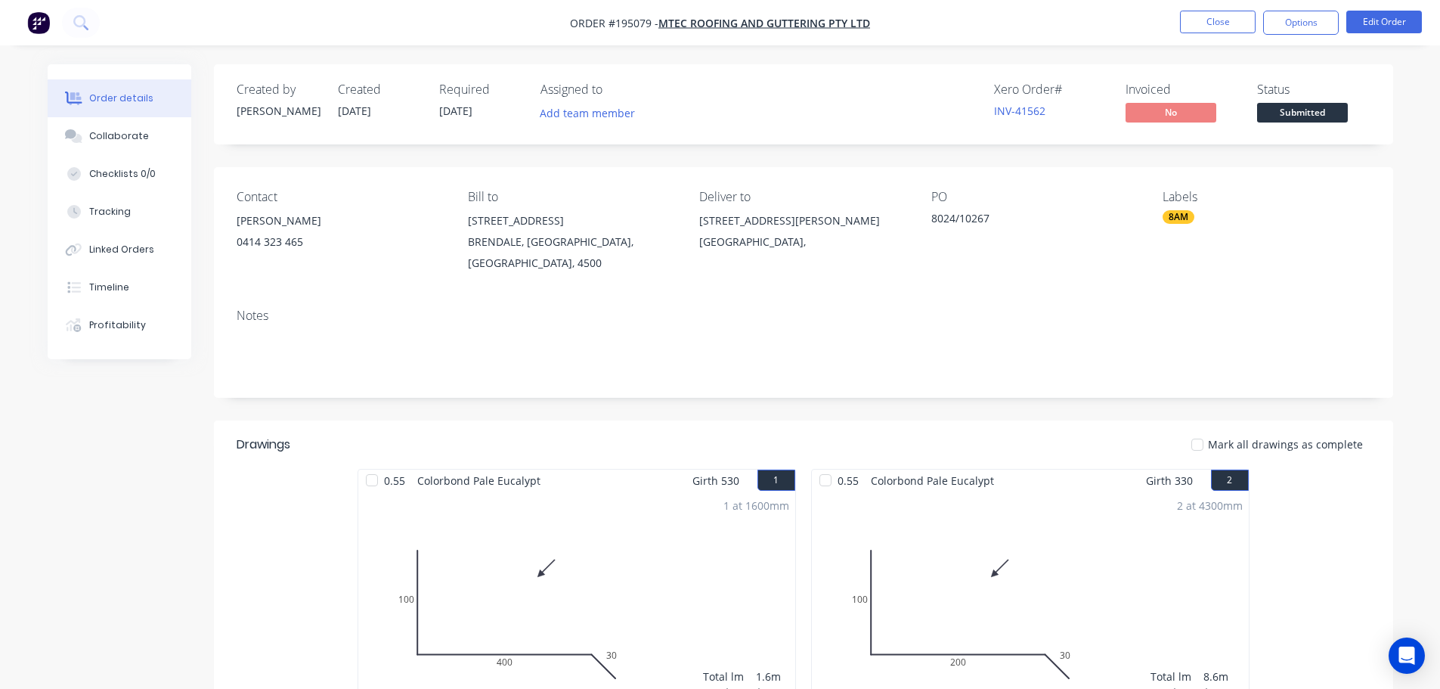
click at [1298, 22] on button "Options" at bounding box center [1301, 23] width 76 height 24
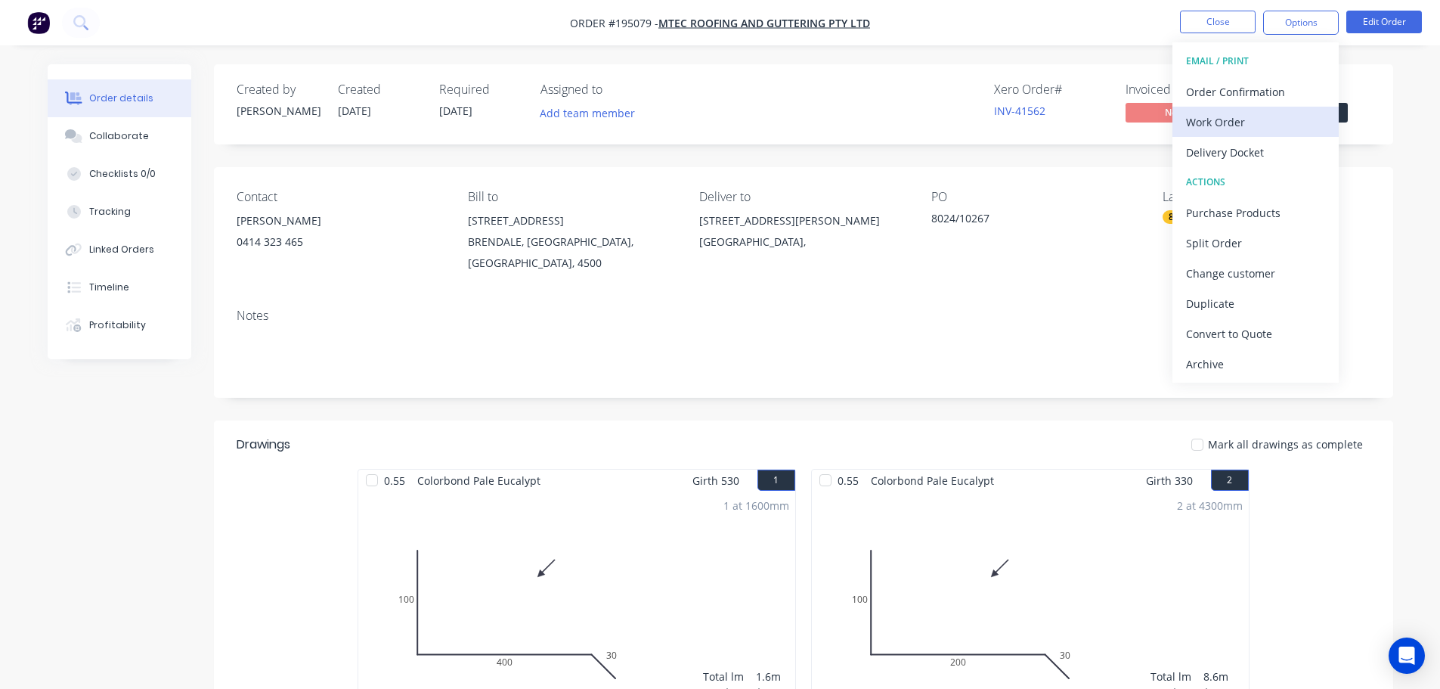
click at [1206, 124] on div "Work Order" at bounding box center [1255, 122] width 139 height 22
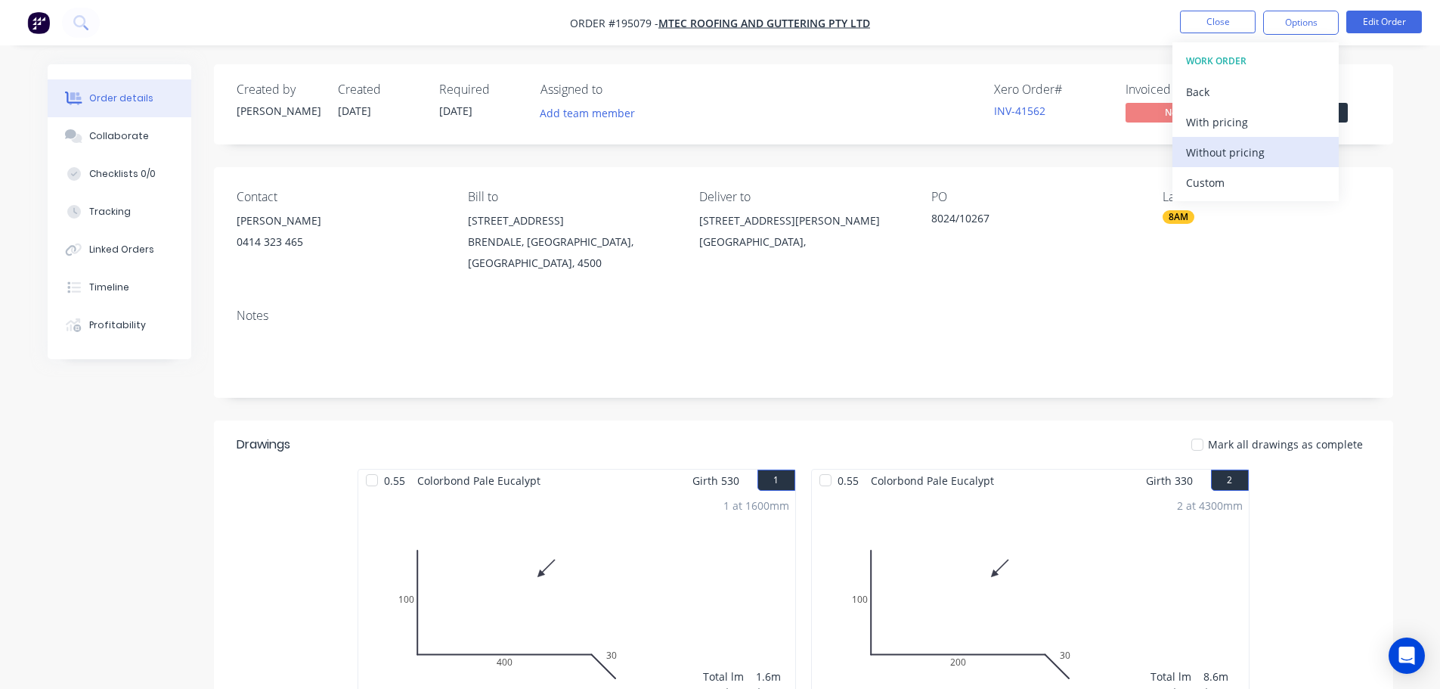
click at [1211, 149] on div "Without pricing" at bounding box center [1255, 152] width 139 height 22
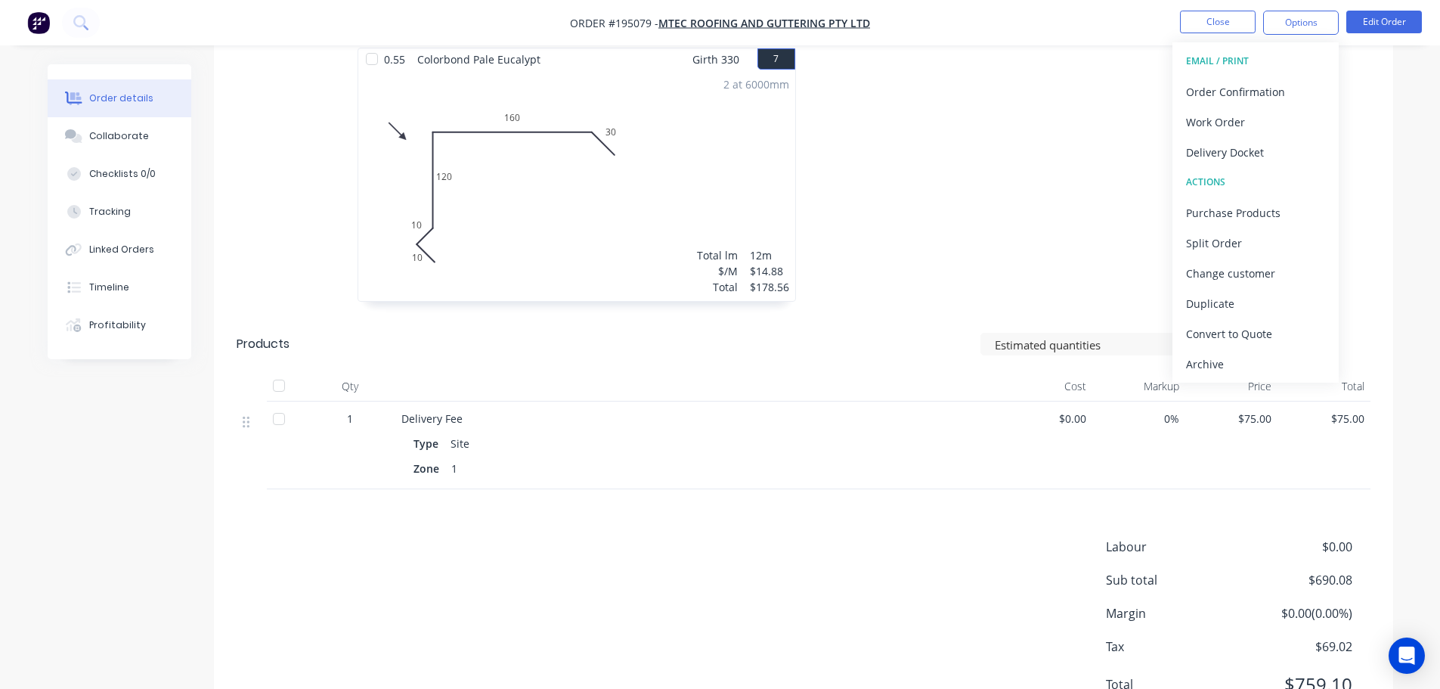
scroll to position [1283, 0]
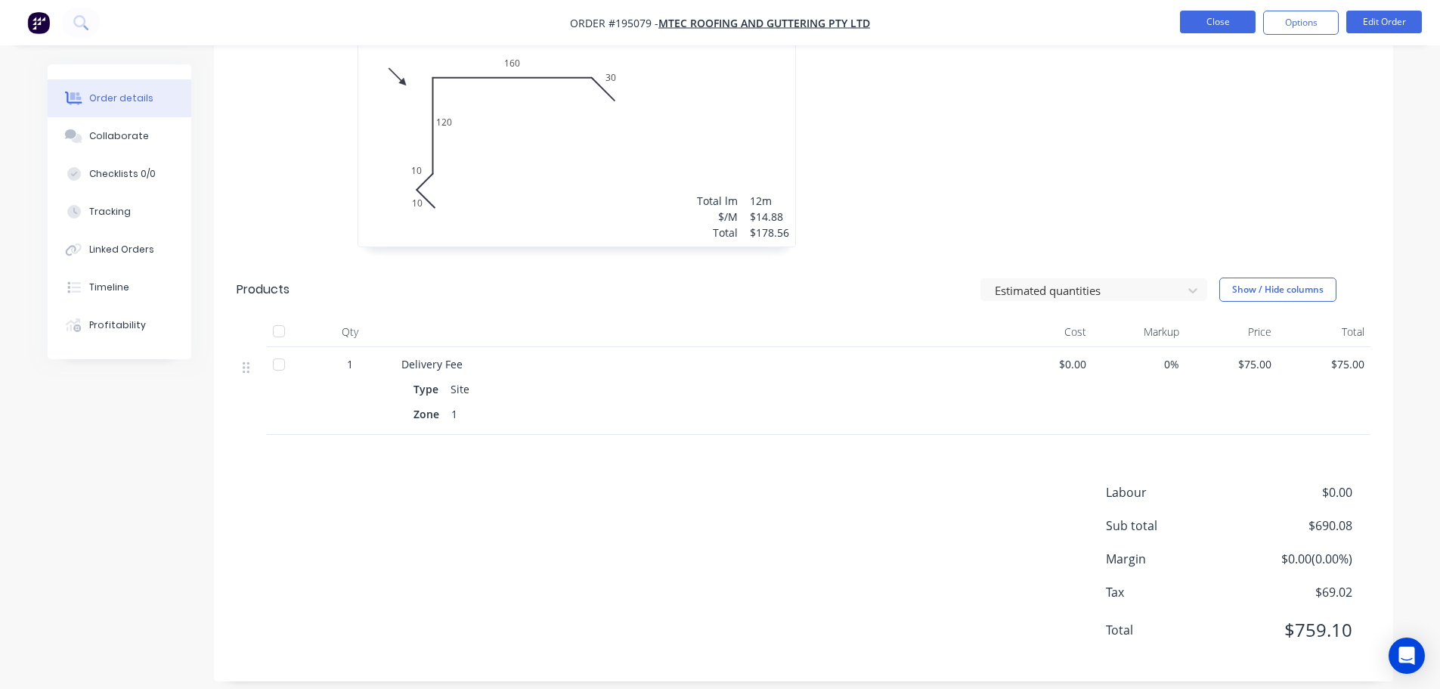
click at [1213, 18] on button "Close" at bounding box center [1218, 22] width 76 height 23
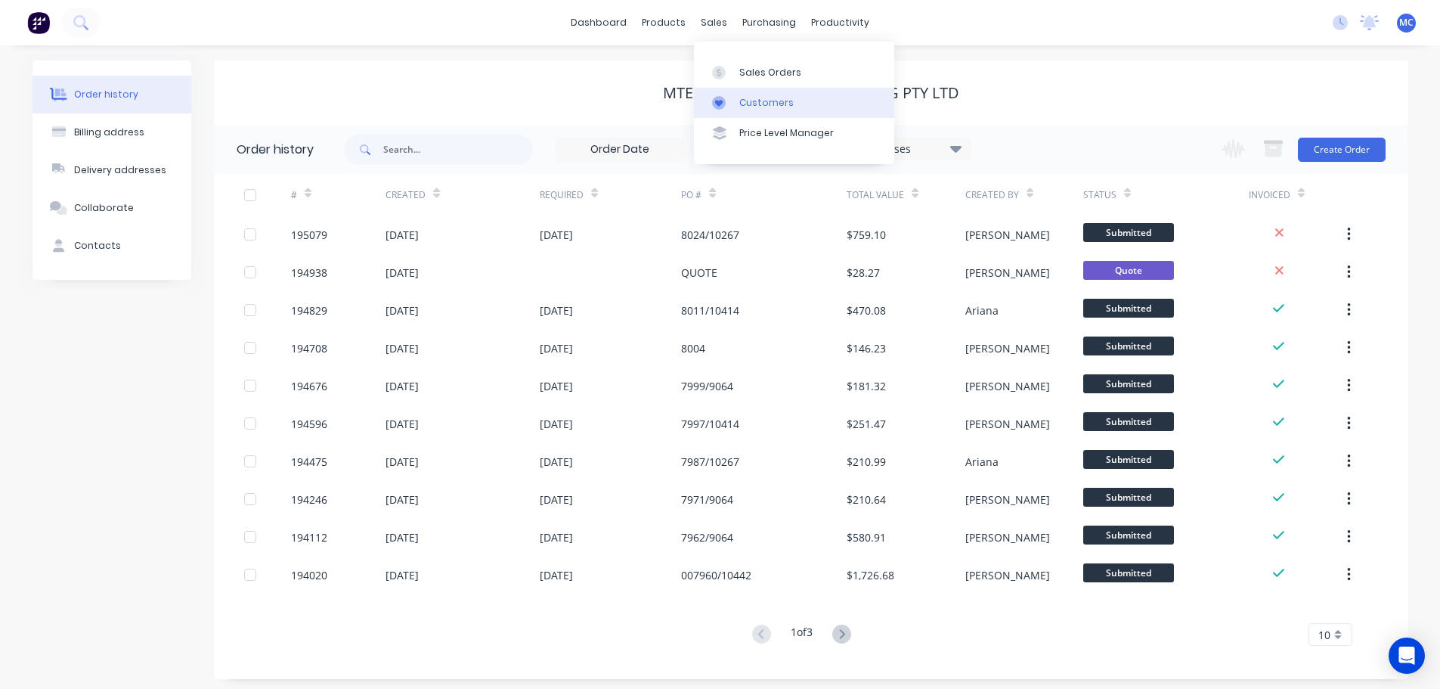
click at [752, 98] on div "Customers" at bounding box center [766, 103] width 54 height 14
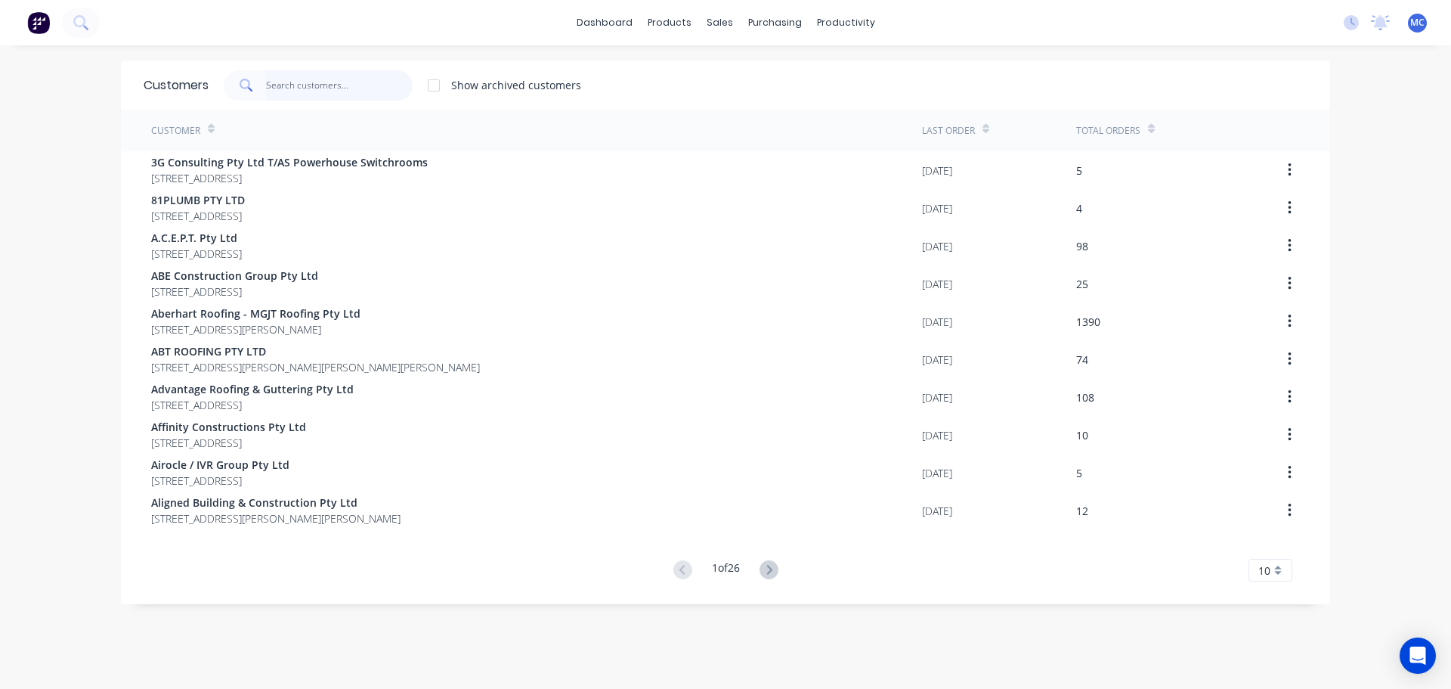
click at [290, 83] on input "text" at bounding box center [339, 85] width 147 height 30
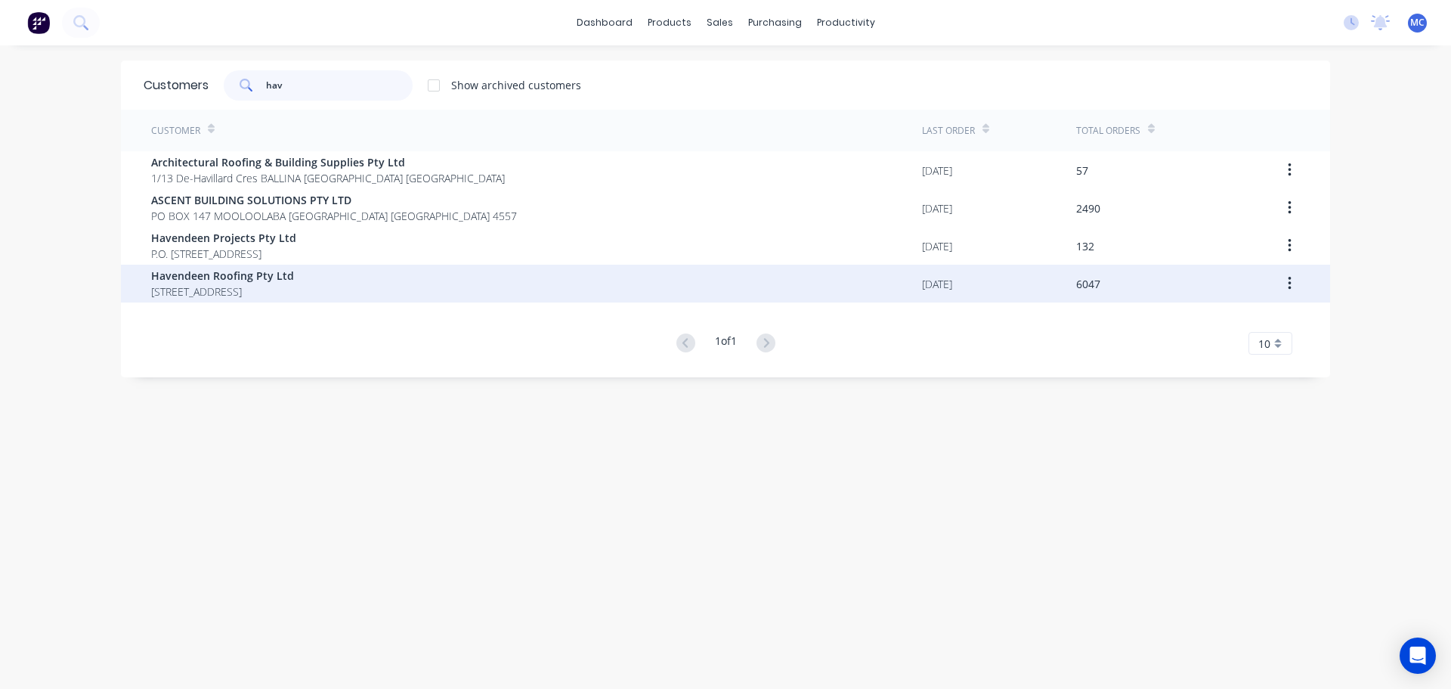
type input "hav"
click at [201, 280] on span "Havendeen Roofing Pty Ltd" at bounding box center [222, 276] width 143 height 16
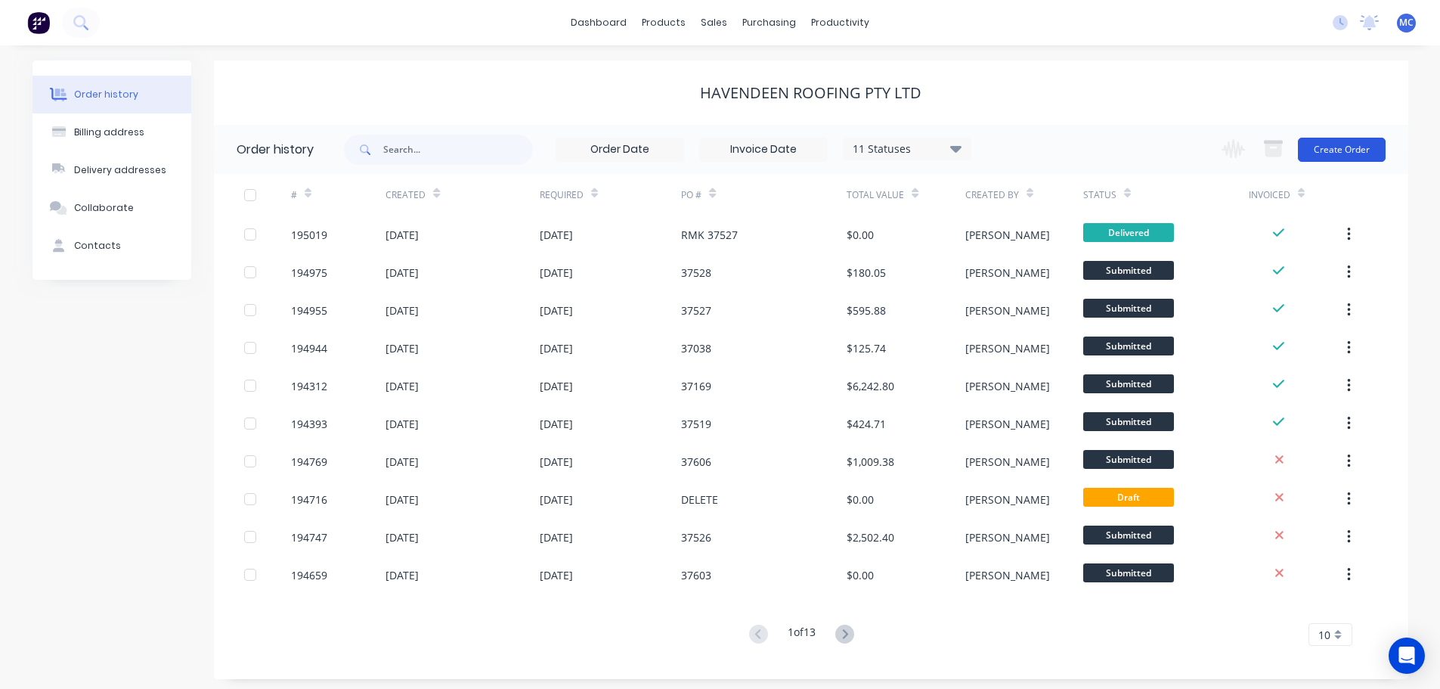
click at [1346, 141] on button "Create Order" at bounding box center [1342, 150] width 88 height 24
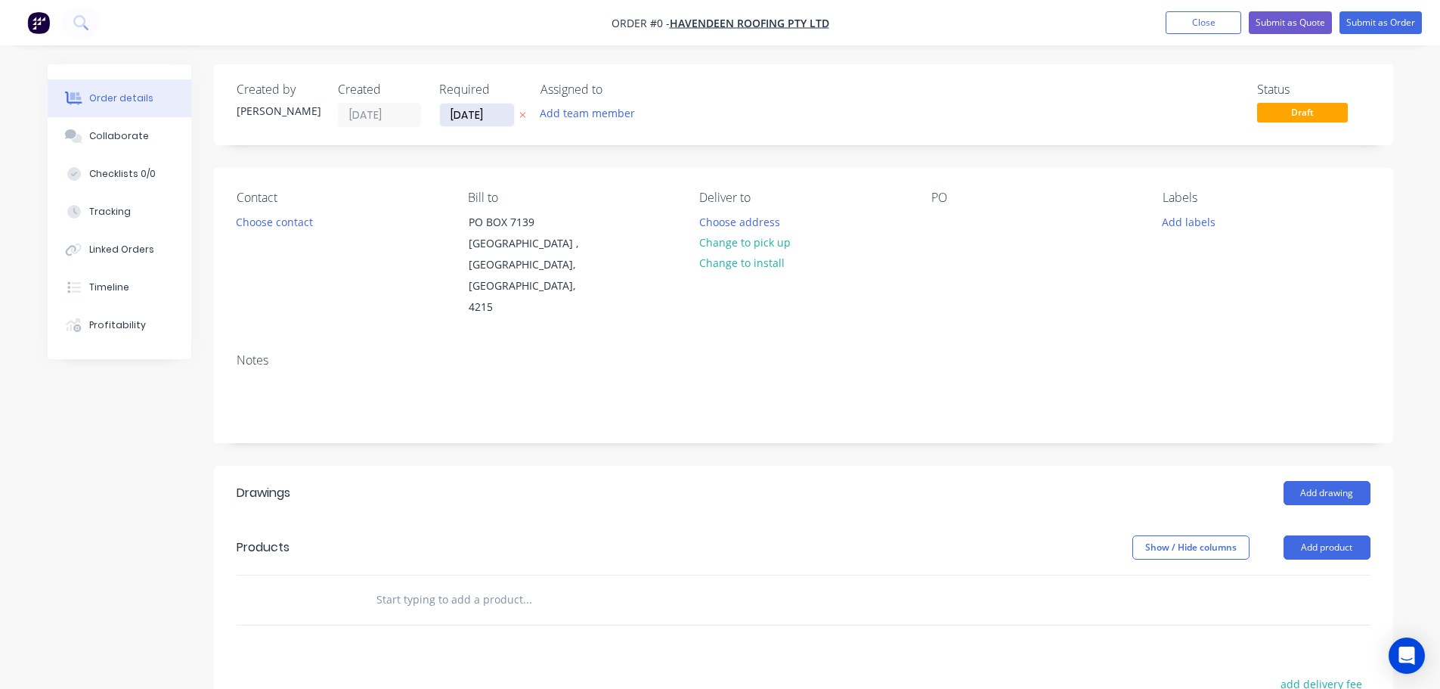
click at [466, 115] on input "[DATE]" at bounding box center [477, 115] width 74 height 23
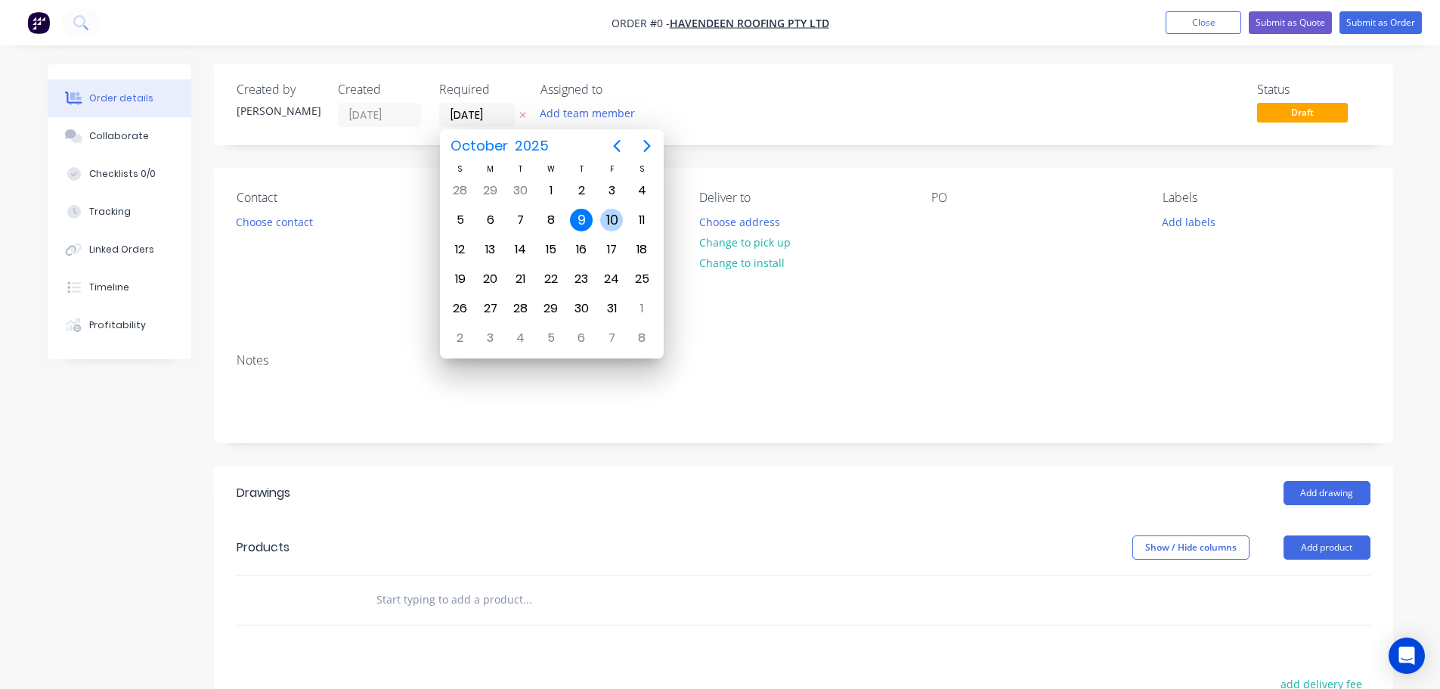
click at [615, 222] on div "10" at bounding box center [611, 220] width 23 height 23
type input "[DATE]"
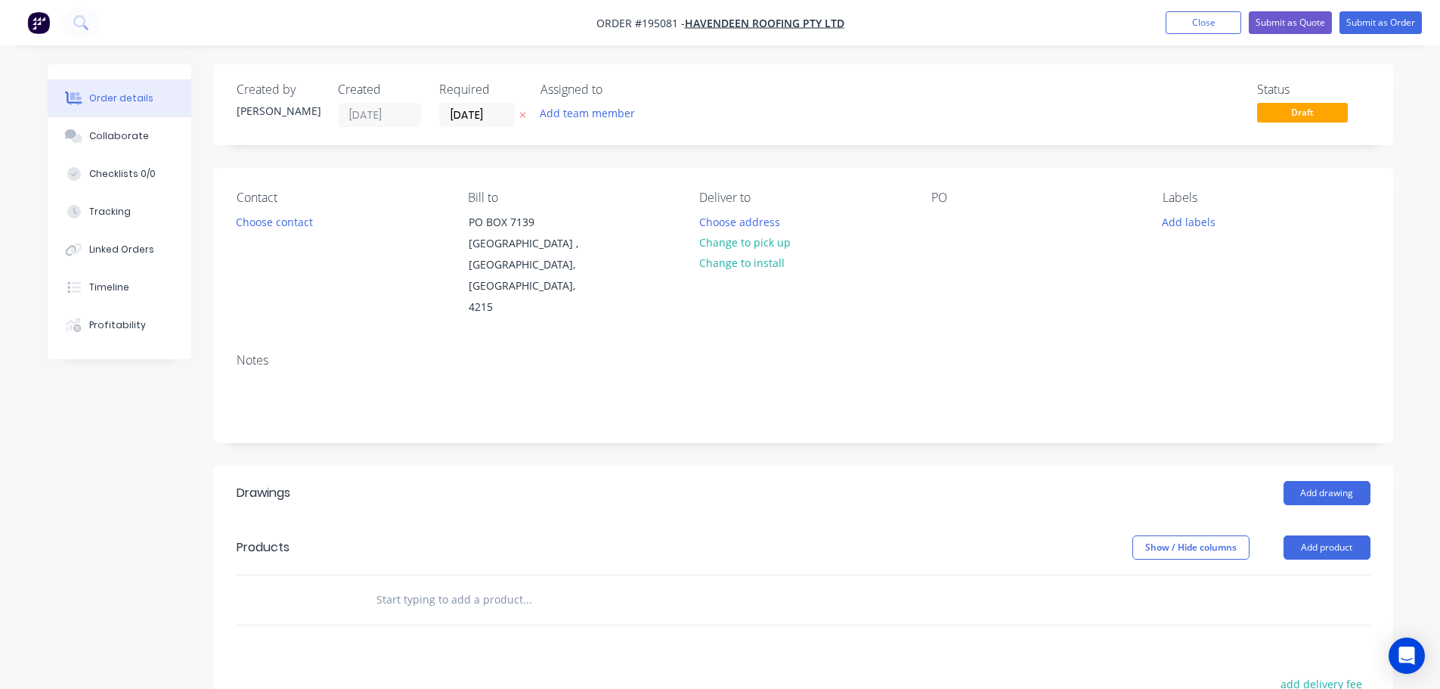
click at [1187, 223] on button "Add labels" at bounding box center [1189, 221] width 70 height 20
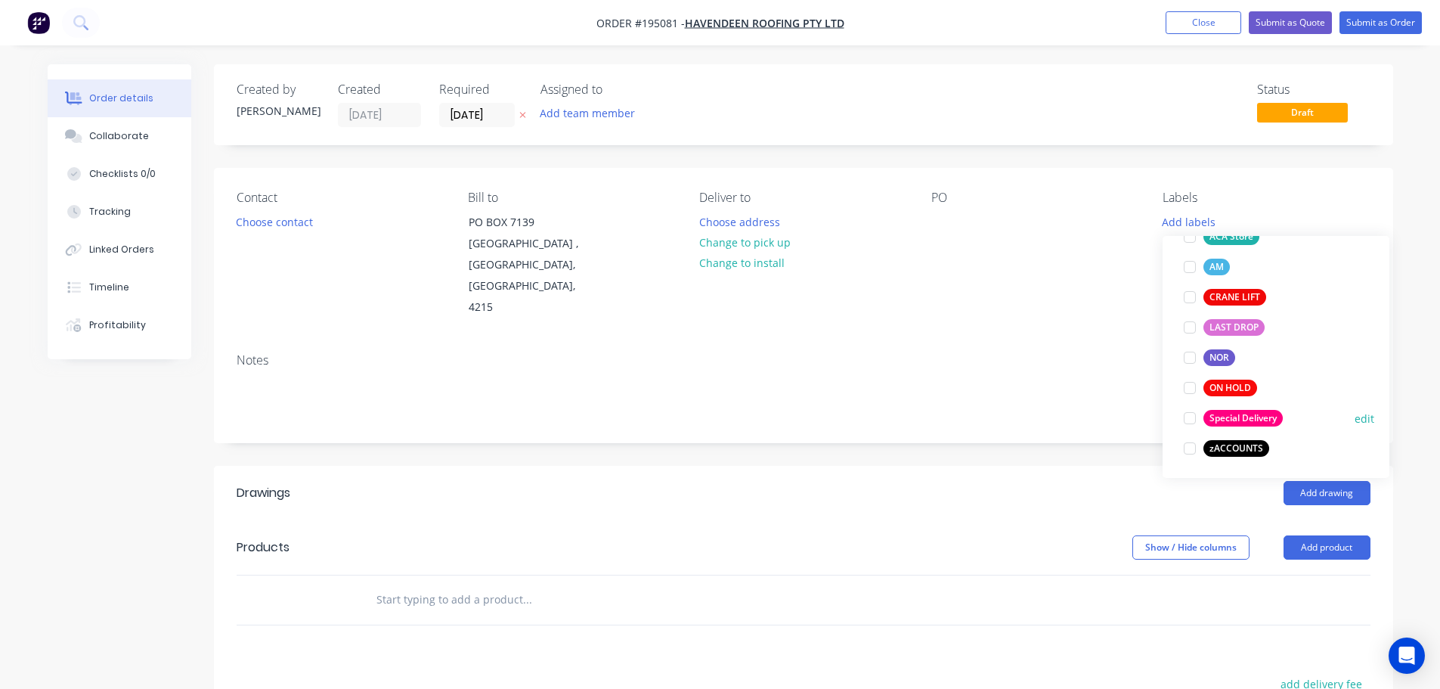
scroll to position [695, 0]
drag, startPoint x: 1192, startPoint y: 418, endPoint x: 1168, endPoint y: 408, distance: 26.1
click at [1188, 417] on div at bounding box center [1190, 417] width 30 height 30
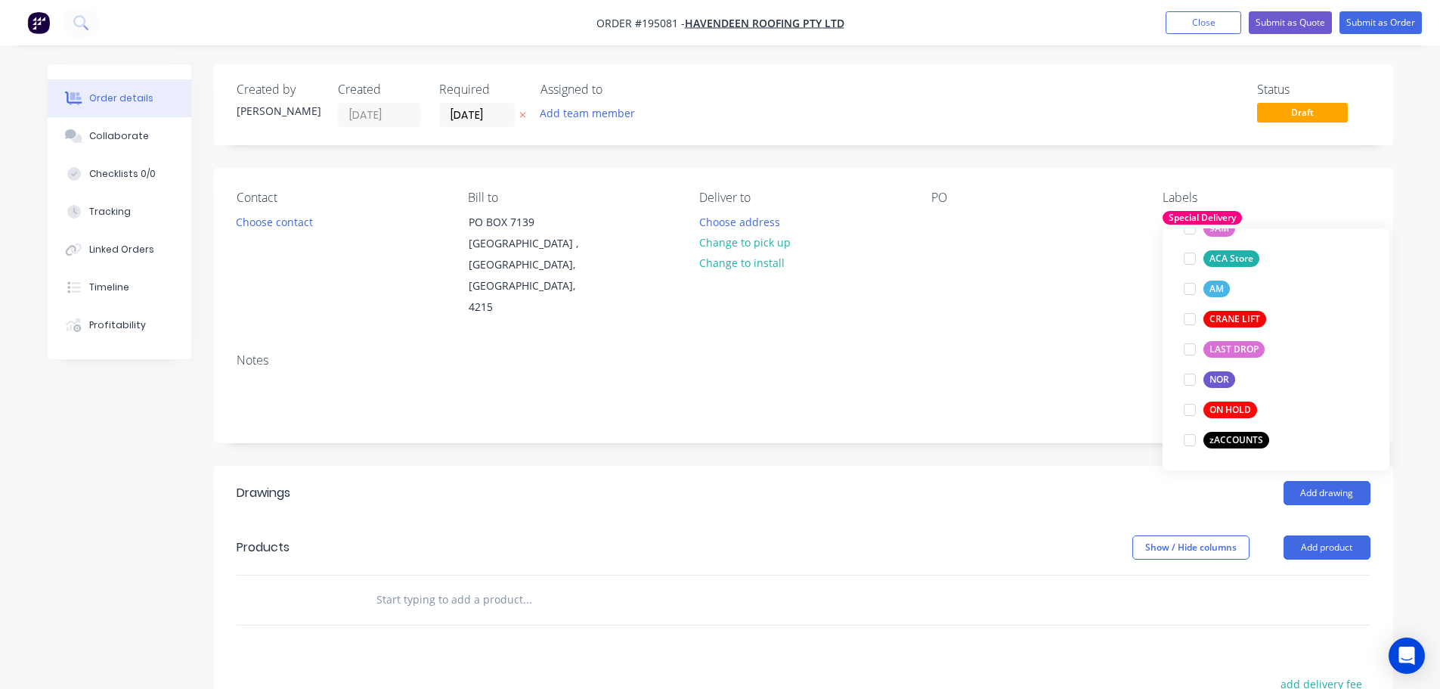
scroll to position [0, 0]
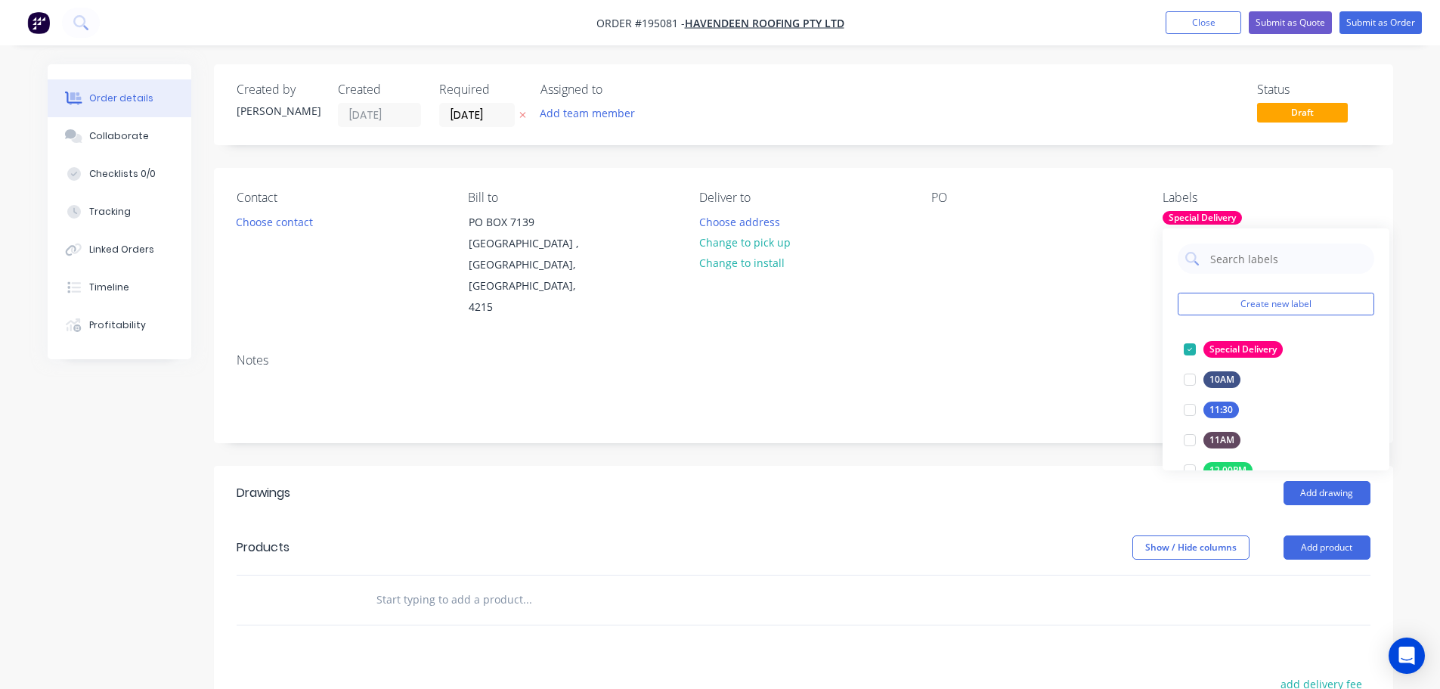
click at [1100, 353] on div "Notes" at bounding box center [804, 360] width 1134 height 14
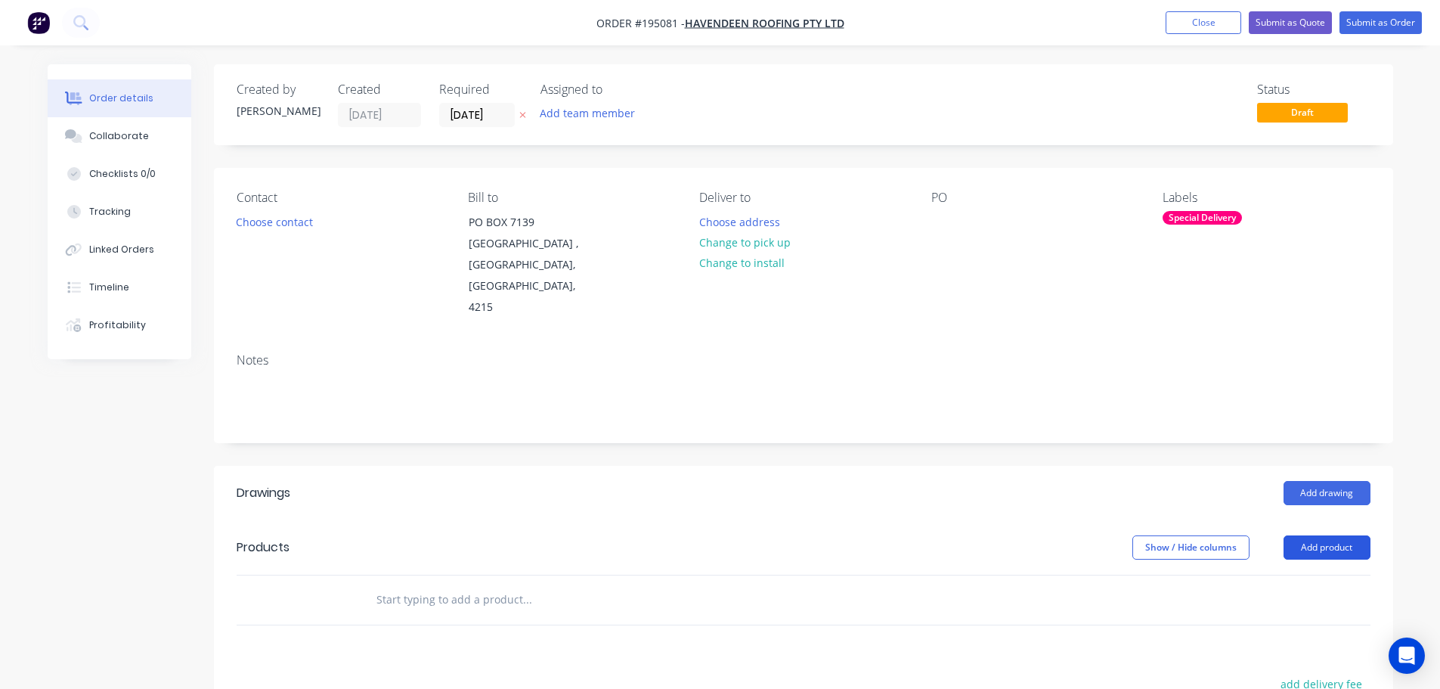
click at [1327, 535] on button "Add product" at bounding box center [1327, 547] width 87 height 24
click at [1299, 575] on div "Product catalogue" at bounding box center [1298, 586] width 116 height 22
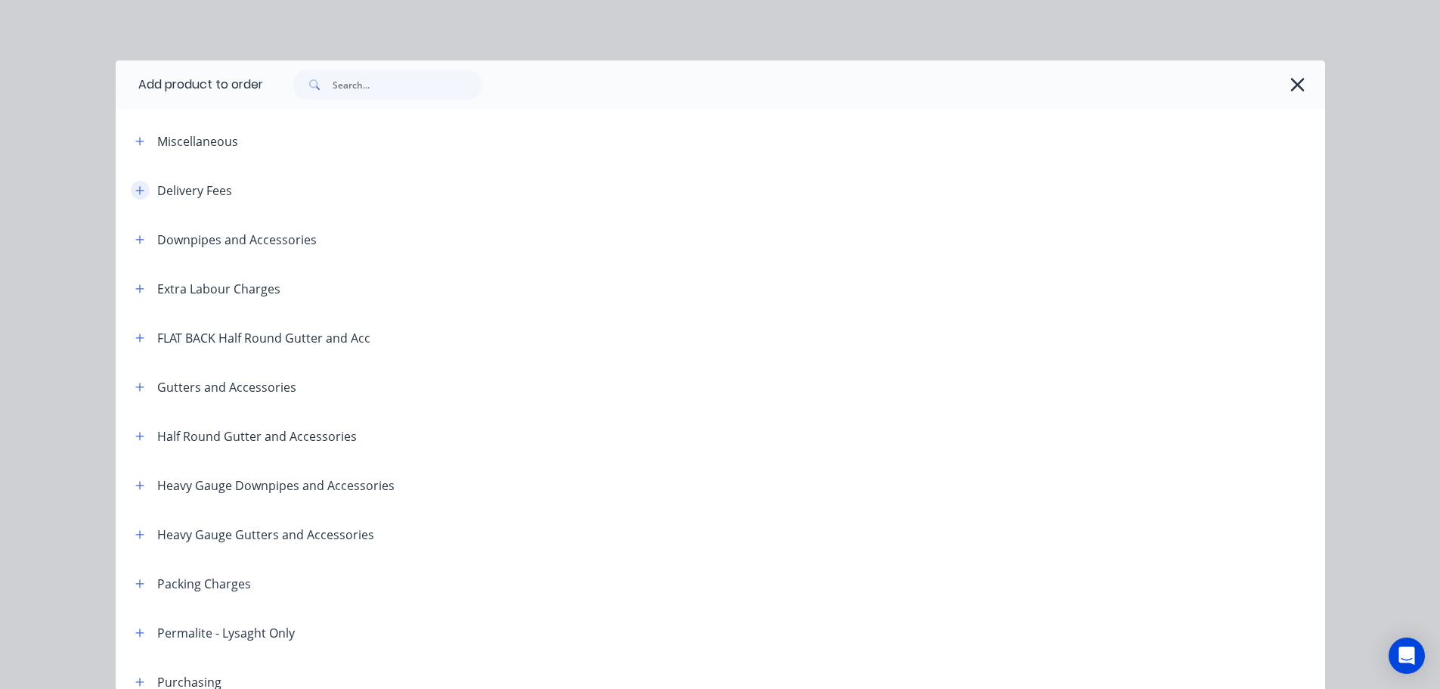
click at [135, 186] on icon "button" at bounding box center [139, 190] width 9 height 11
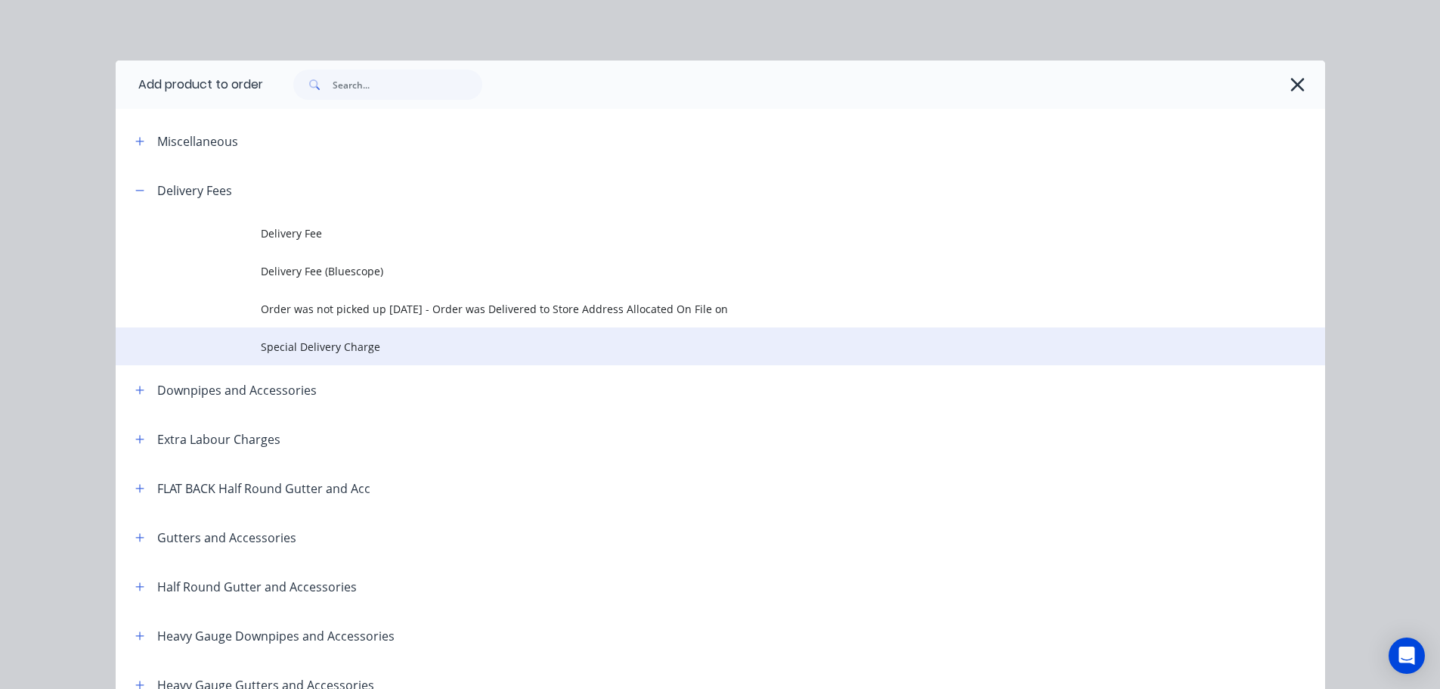
click at [320, 345] on span "Special Delivery Charge" at bounding box center [686, 347] width 851 height 16
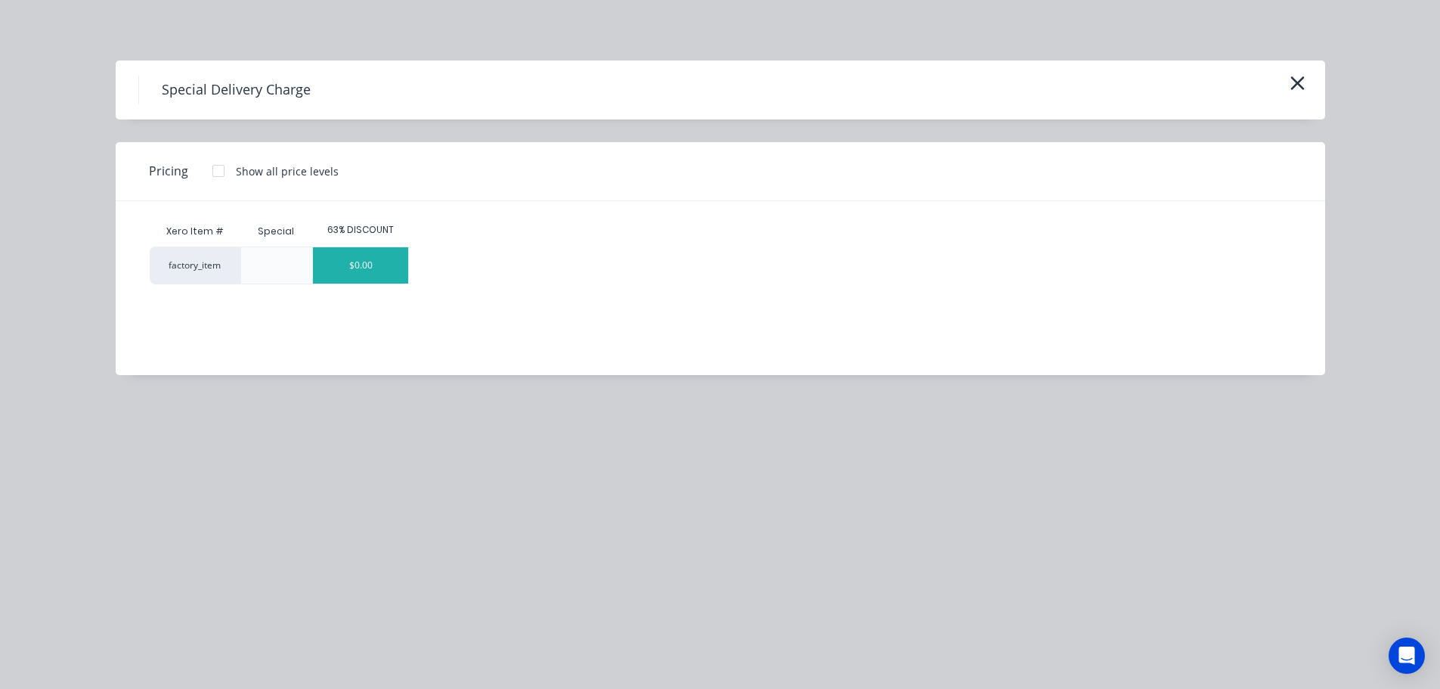
click at [389, 275] on div "$0.00" at bounding box center [360, 265] width 95 height 36
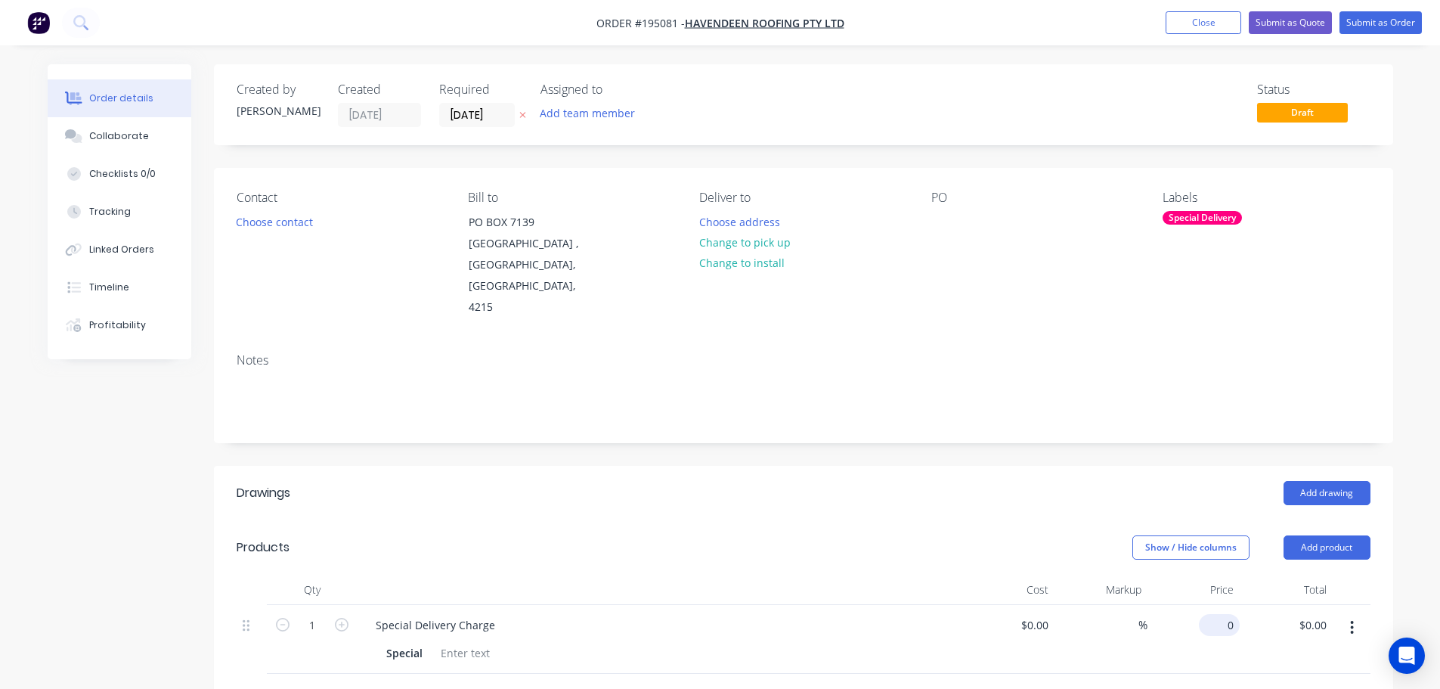
click at [1219, 614] on div "0 $0.00" at bounding box center [1219, 625] width 41 height 22
type input "$450.00"
click at [1300, 614] on input "450.00" at bounding box center [1312, 625] width 41 height 22
type input "$450.00"
click at [878, 487] on header "Drawings Add drawing" at bounding box center [803, 493] width 1179 height 54
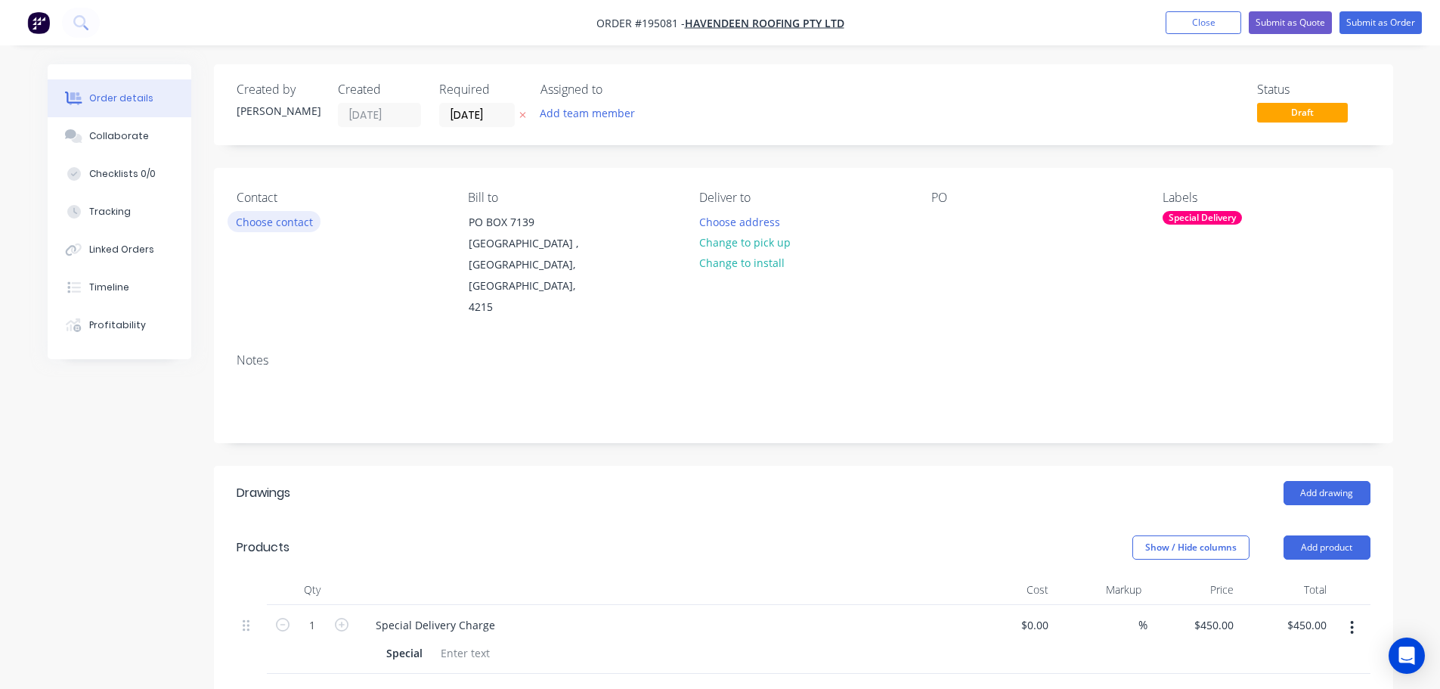
click at [272, 218] on button "Choose contact" at bounding box center [274, 221] width 93 height 20
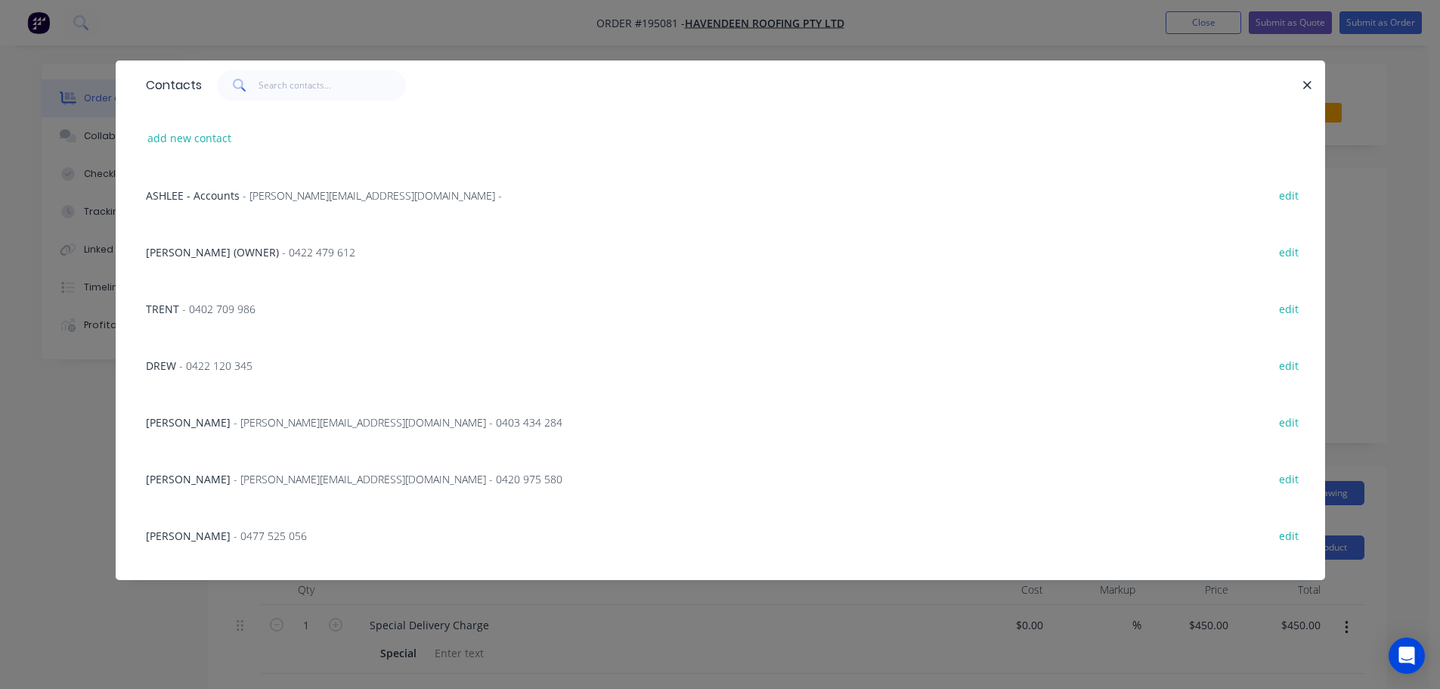
click at [226, 367] on span "- 0422 120 345" at bounding box center [215, 365] width 73 height 14
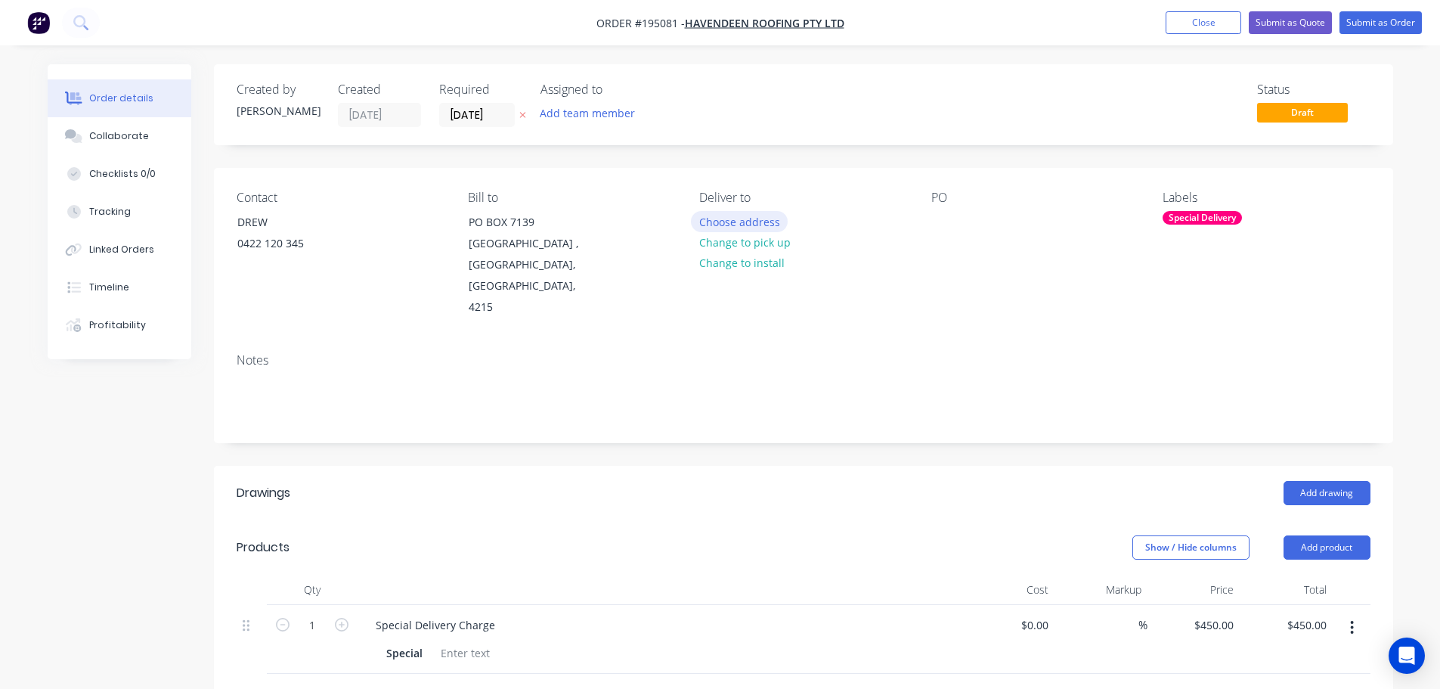
click at [746, 219] on button "Choose address" at bounding box center [739, 221] width 97 height 20
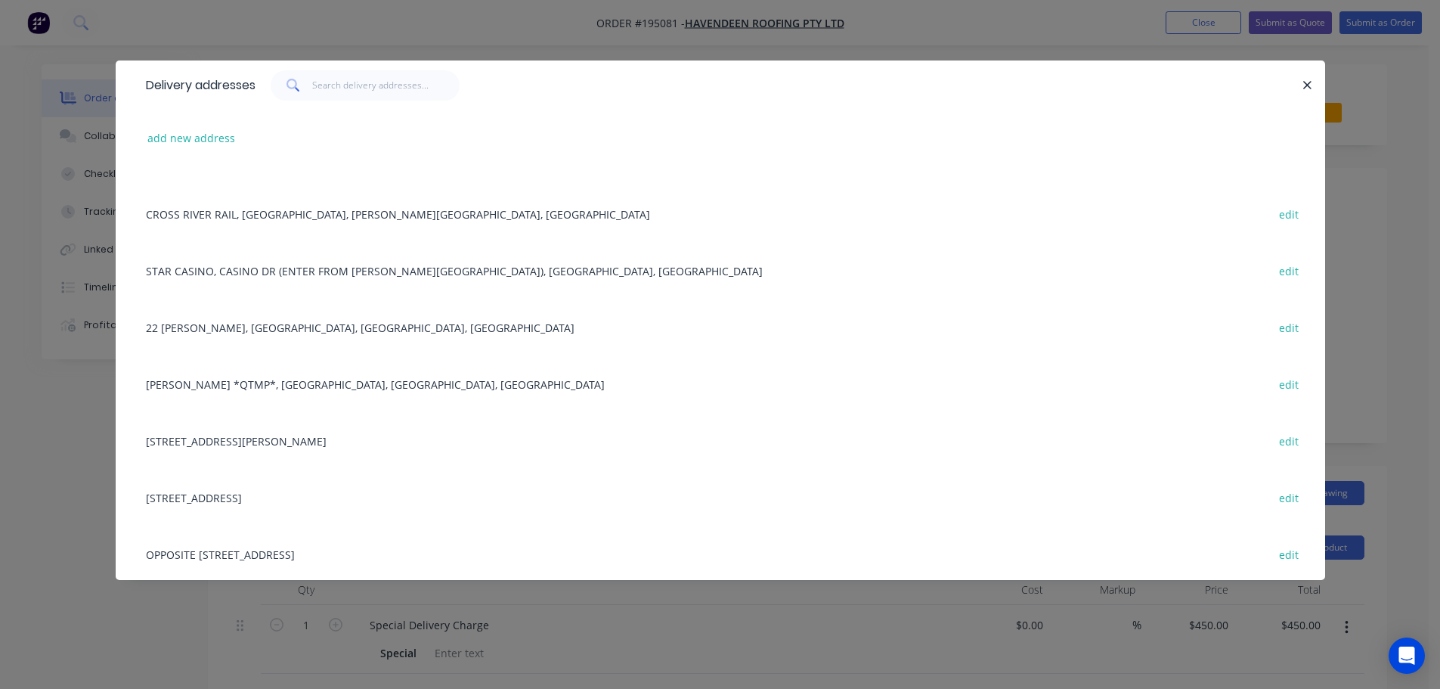
scroll to position [454, 0]
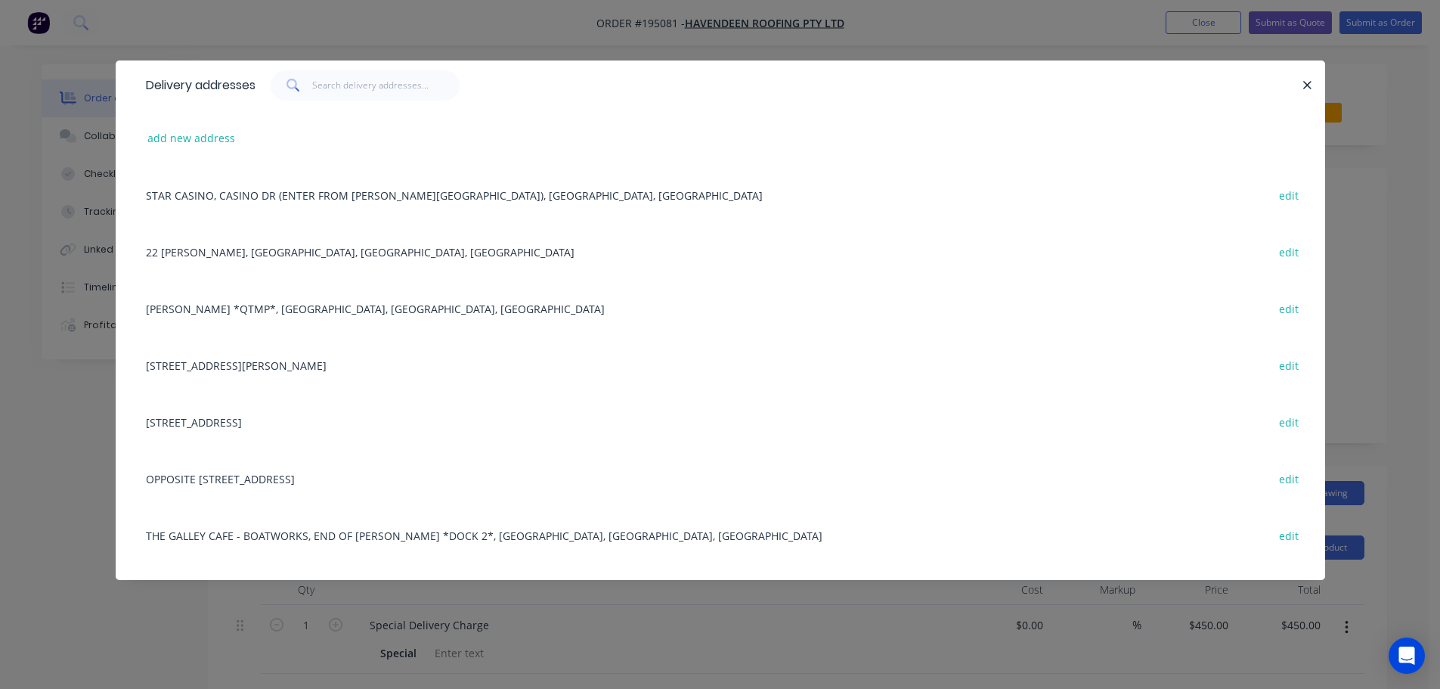
click at [287, 310] on div "BRUCE HWY *QTMP*, TORBANLEA, Queensland, Australia edit" at bounding box center [720, 308] width 1164 height 57
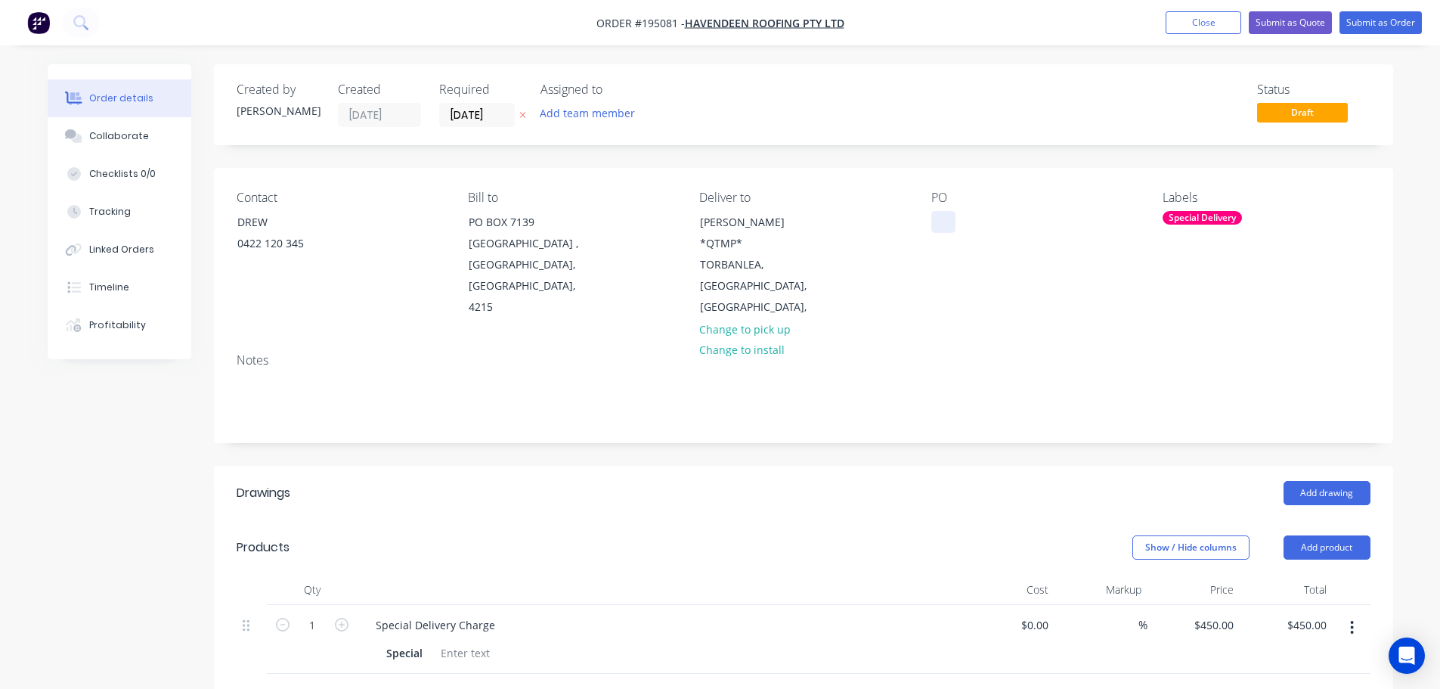
click at [947, 224] on div at bounding box center [943, 222] width 24 height 22
click at [1333, 481] on button "Add drawing" at bounding box center [1327, 493] width 87 height 24
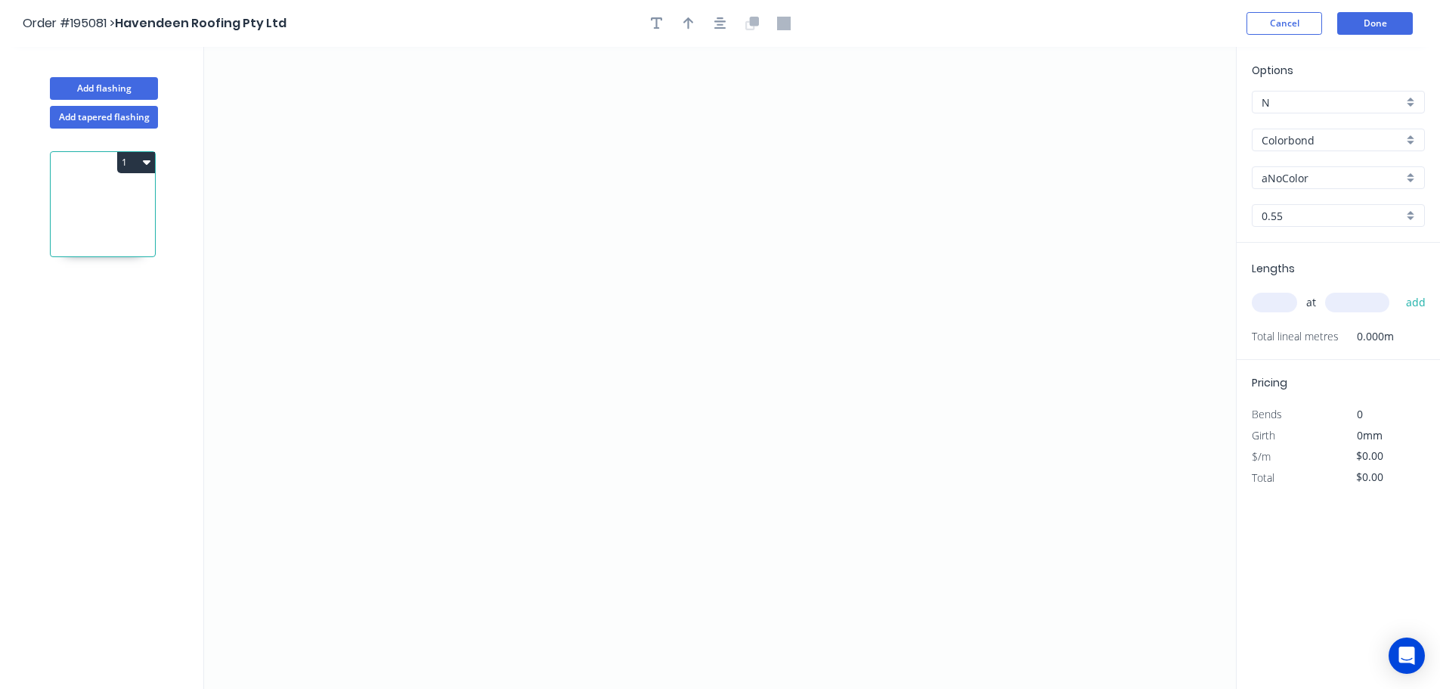
click at [1274, 178] on input "aNoColor" at bounding box center [1332, 178] width 141 height 16
click at [1291, 257] on div "Surfmist" at bounding box center [1339, 259] width 172 height 26
type input "Surfmist"
click at [1276, 299] on input "text" at bounding box center [1274, 303] width 45 height 20
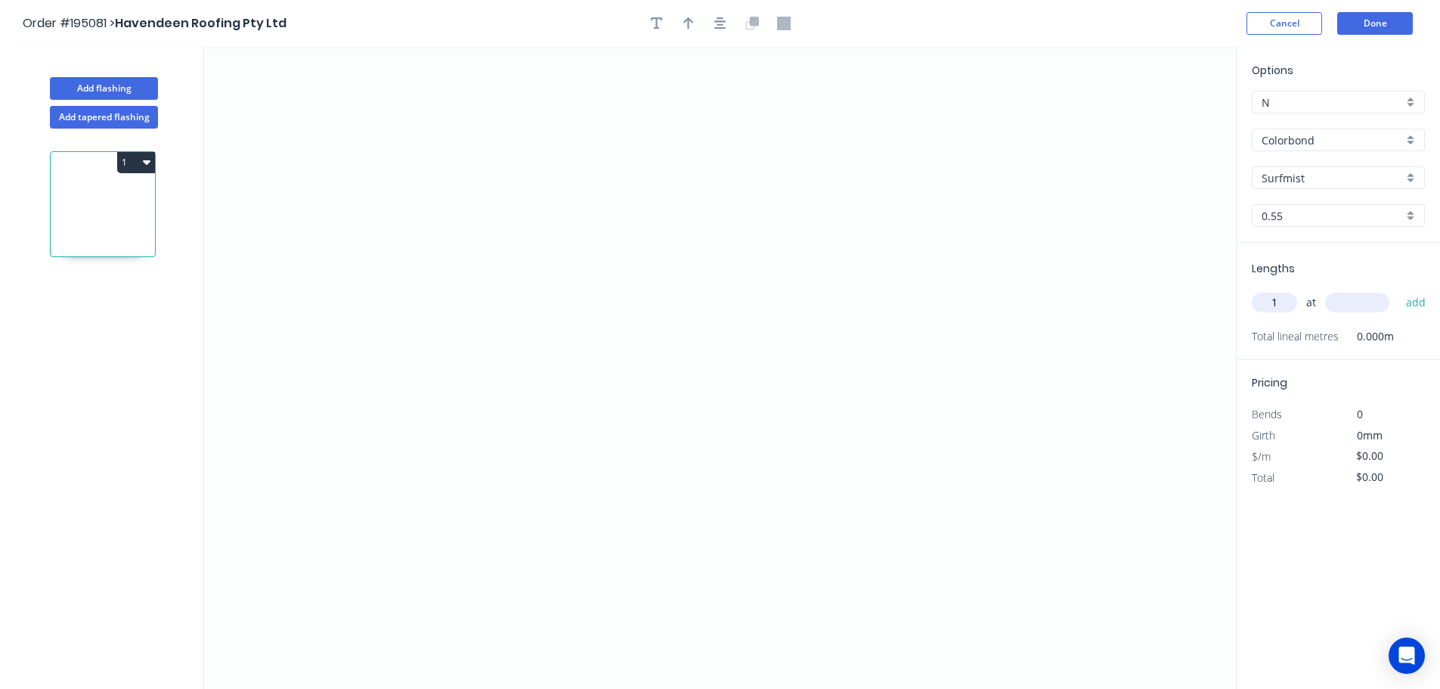
type input "1"
type input "1200"
click at [1398, 290] on button "add" at bounding box center [1416, 303] width 36 height 26
drag, startPoint x: 492, startPoint y: 585, endPoint x: 523, endPoint y: 542, distance: 53.1
click at [493, 584] on icon "0" at bounding box center [720, 368] width 1032 height 642
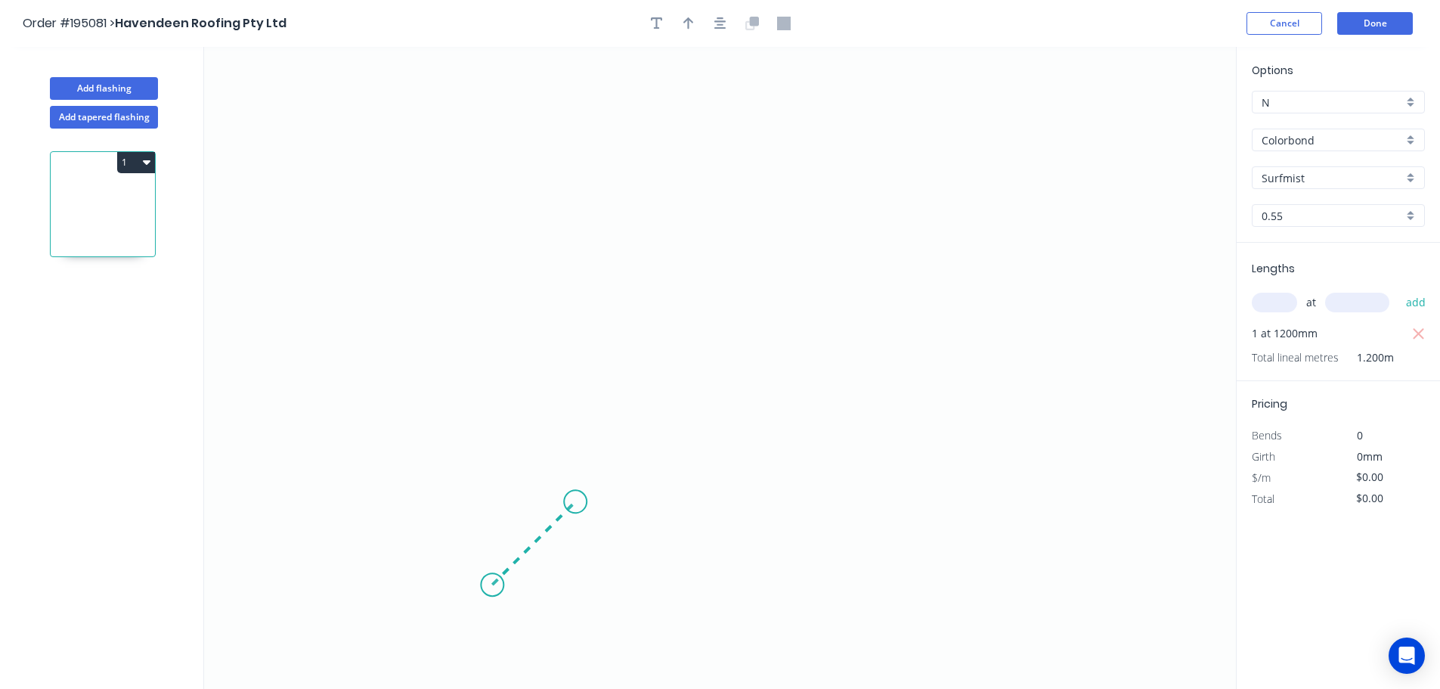
click at [575, 509] on icon "0" at bounding box center [720, 368] width 1032 height 642
click at [1005, 506] on icon "0 ?" at bounding box center [720, 368] width 1032 height 642
click at [1082, 584] on icon "0 ? ?" at bounding box center [720, 368] width 1032 height 642
click at [1082, 584] on circle at bounding box center [1081, 577] width 23 height 23
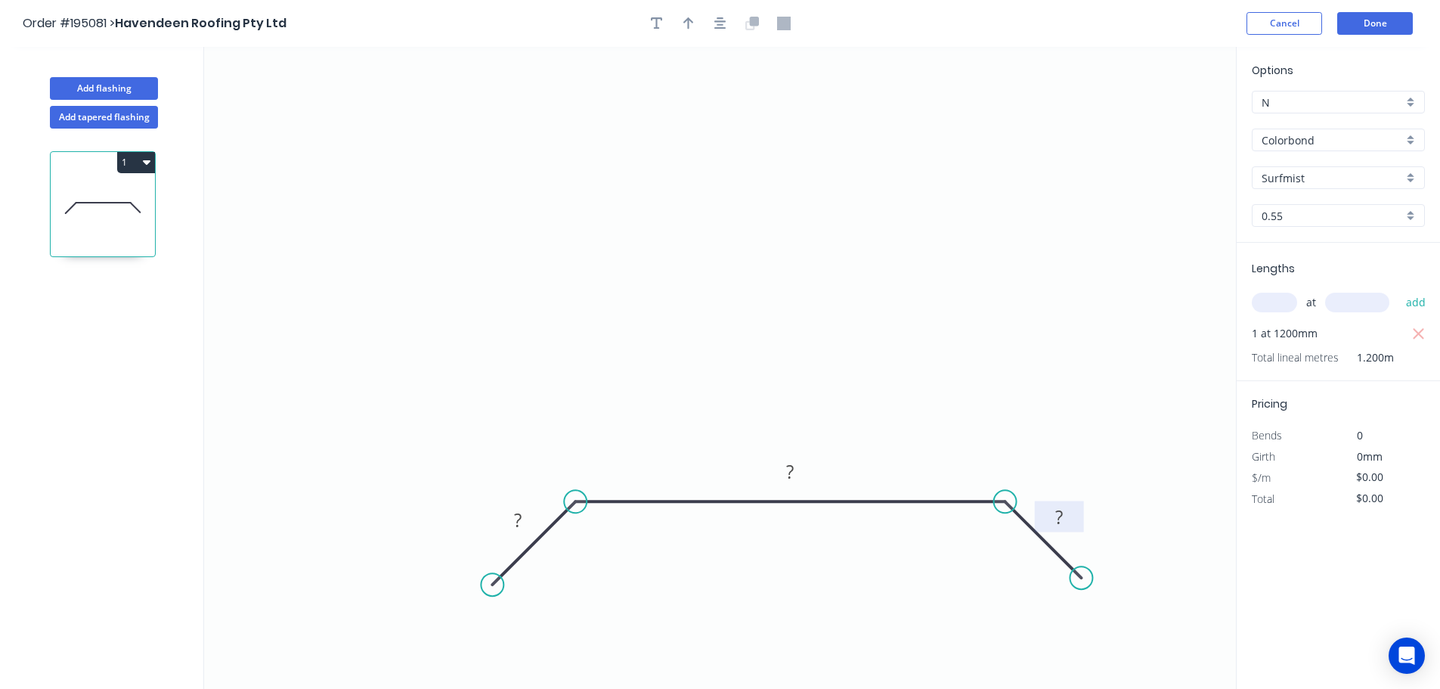
click at [1063, 513] on tspan "?" at bounding box center [1059, 516] width 8 height 25
type input "$20.61"
drag, startPoint x: 130, startPoint y: 160, endPoint x: 103, endPoint y: 180, distance: 33.6
click at [129, 160] on button "1" at bounding box center [136, 162] width 38 height 21
click at [73, 201] on div "Duplicate" at bounding box center [83, 200] width 116 height 22
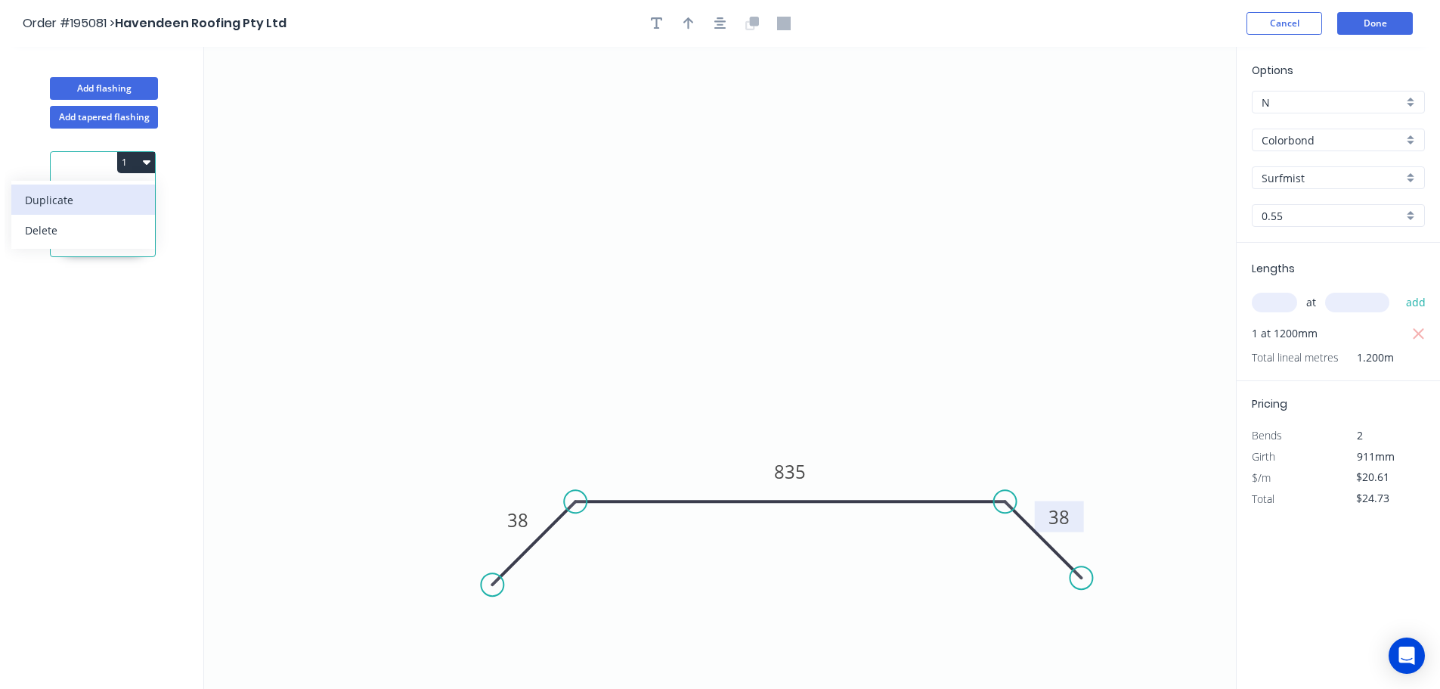
type input "$0.00"
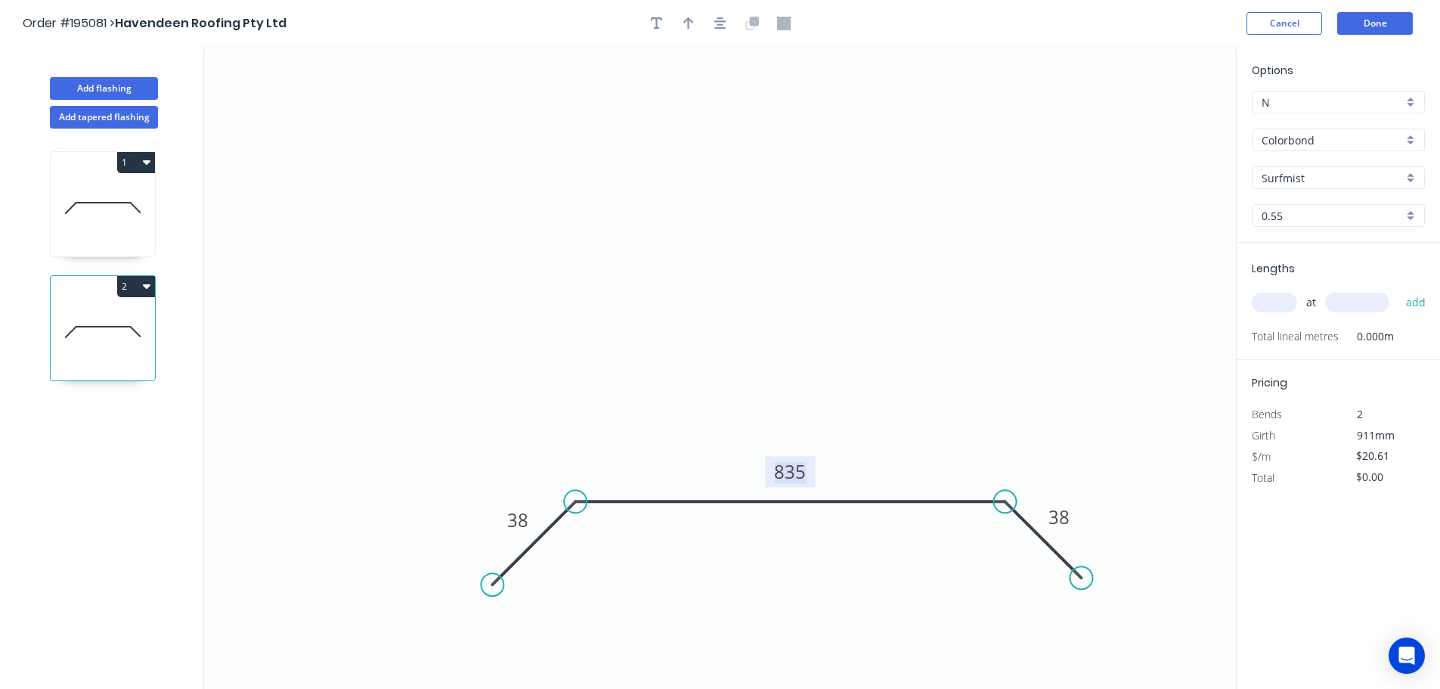
click at [792, 474] on tspan "835" at bounding box center [790, 471] width 32 height 25
click at [1274, 302] on input "text" at bounding box center [1274, 303] width 45 height 20
type input "$0.00"
type input "1"
type input "1200"
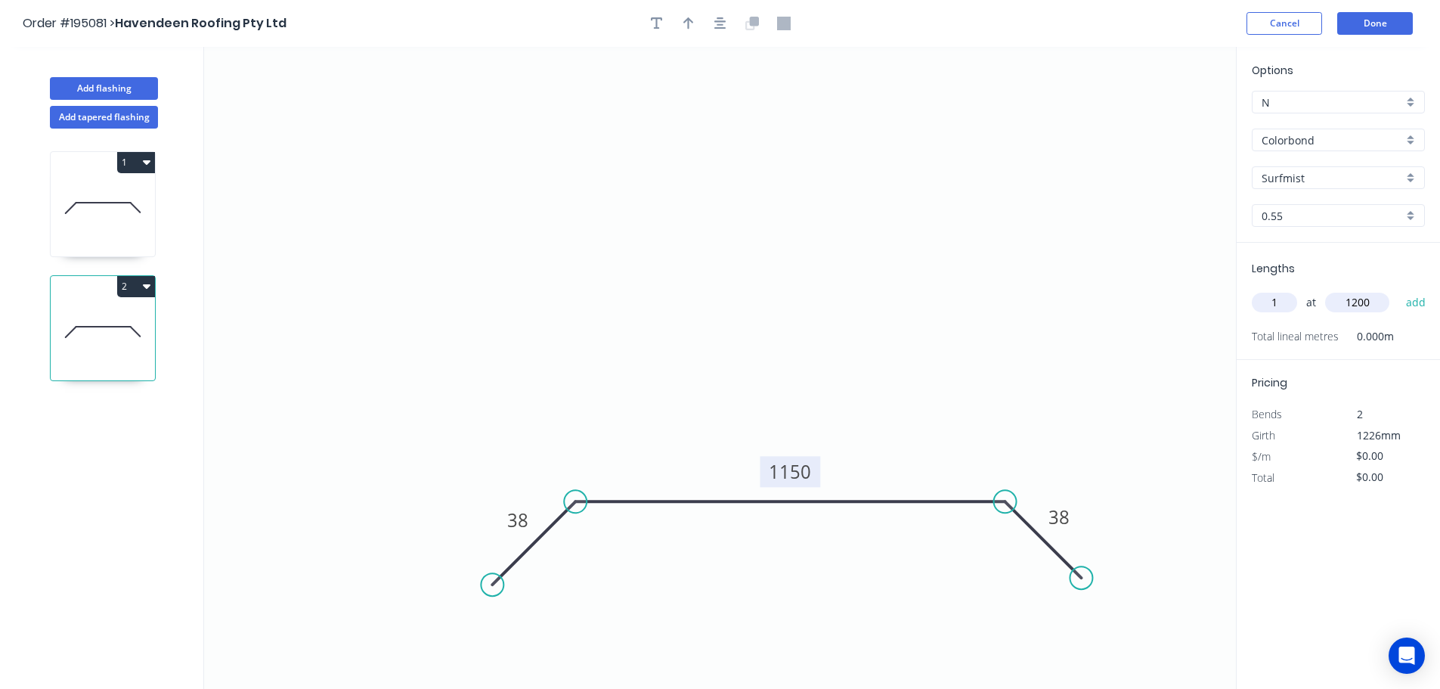
click at [1398, 290] on button "add" at bounding box center [1416, 303] width 36 height 26
click at [134, 283] on button "2" at bounding box center [136, 286] width 38 height 21
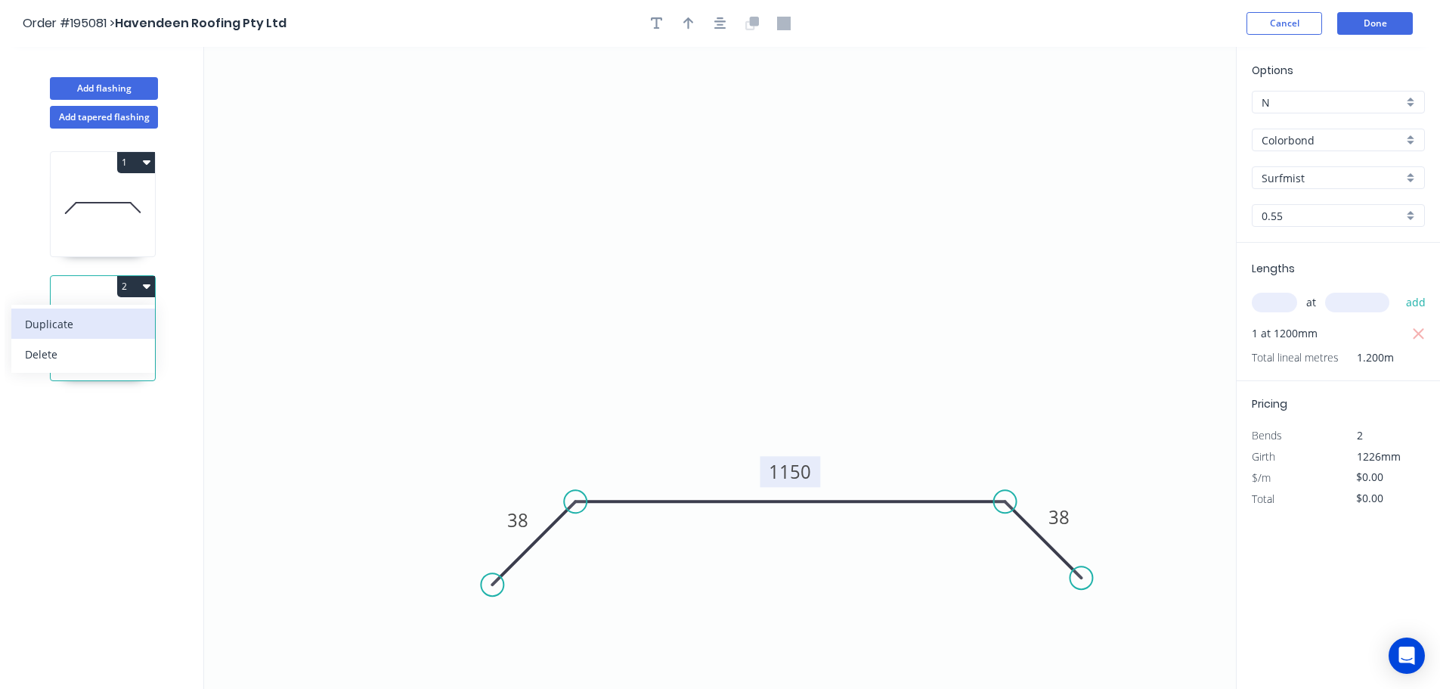
click at [55, 321] on div "Duplicate" at bounding box center [83, 324] width 116 height 22
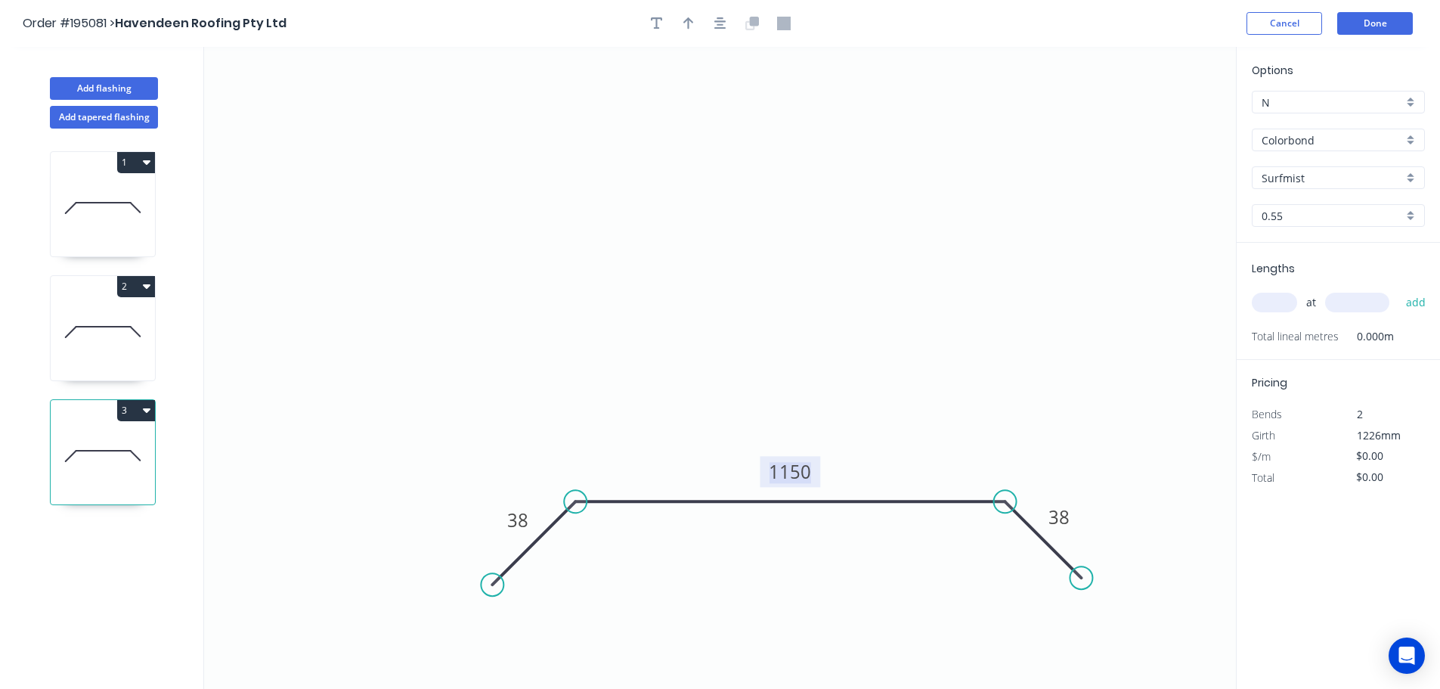
click at [791, 472] on tspan "1150" at bounding box center [790, 471] width 42 height 25
click at [1268, 299] on input "text" at bounding box center [1274, 303] width 45 height 20
type input "1"
type input "1200"
click at [1398, 290] on button "add" at bounding box center [1416, 303] width 36 height 26
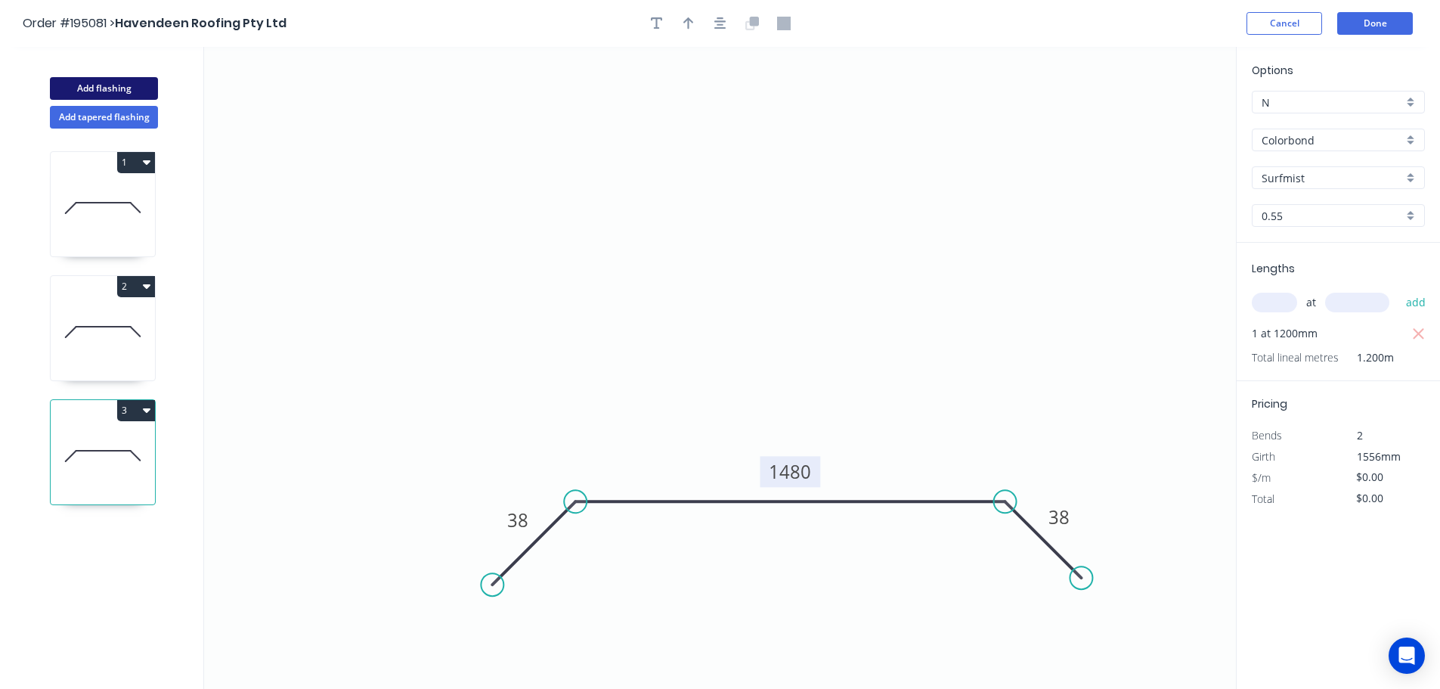
click at [113, 89] on button "Add flashing" at bounding box center [104, 88] width 108 height 23
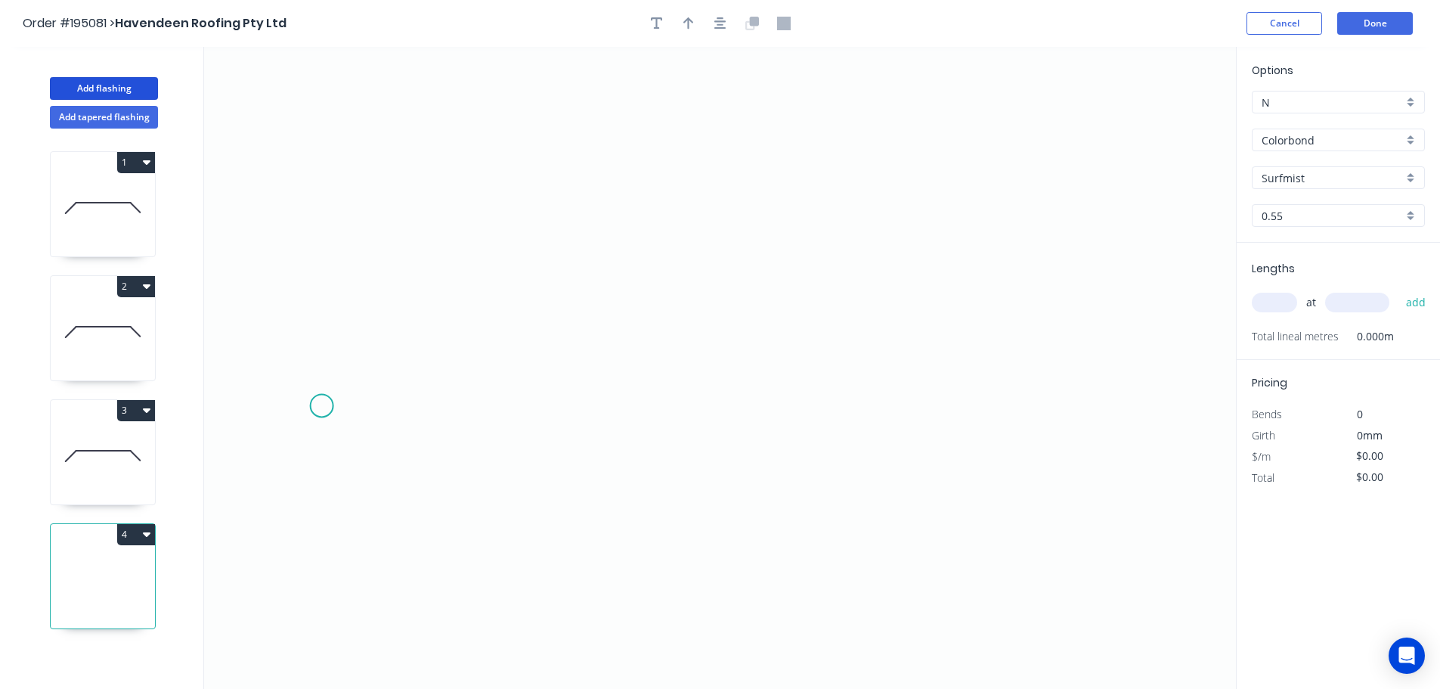
click at [321, 406] on icon "0" at bounding box center [720, 368] width 1032 height 642
click at [399, 328] on icon at bounding box center [361, 367] width 78 height 78
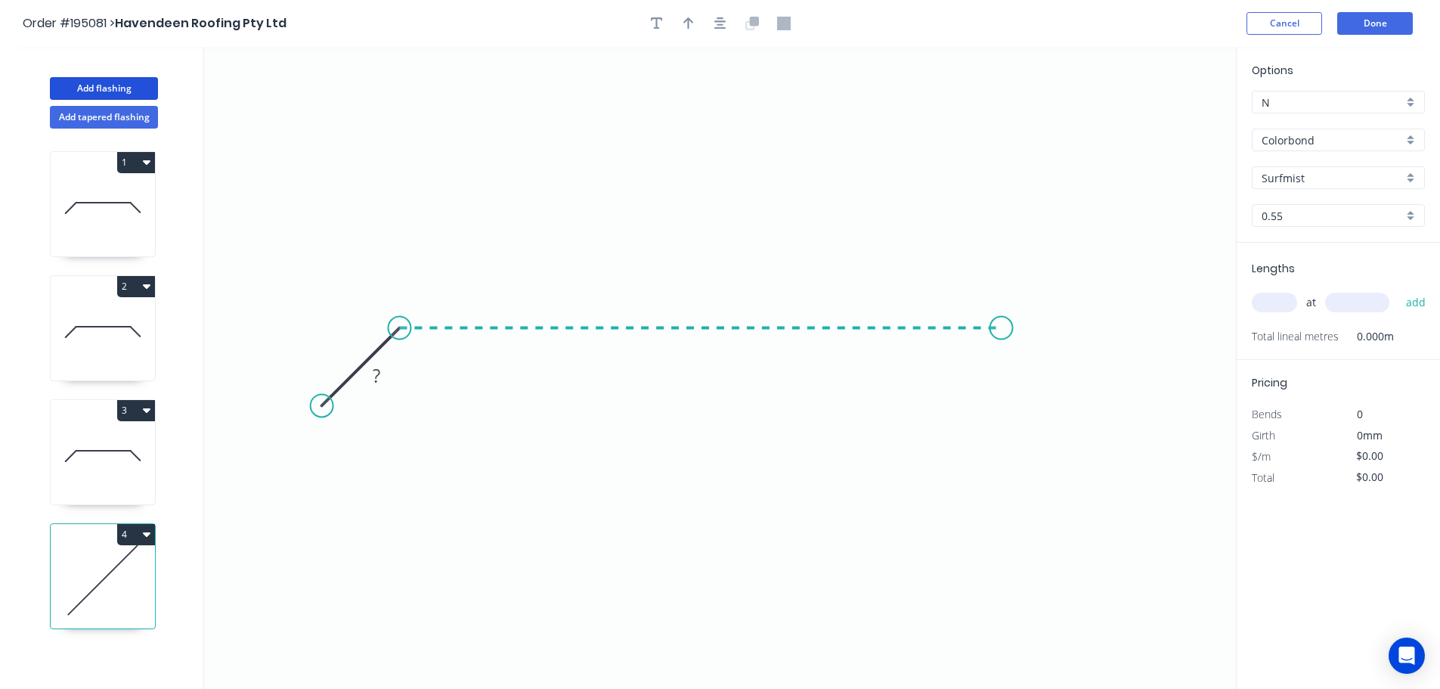
click at [1002, 333] on icon "0 ?" at bounding box center [720, 368] width 1032 height 642
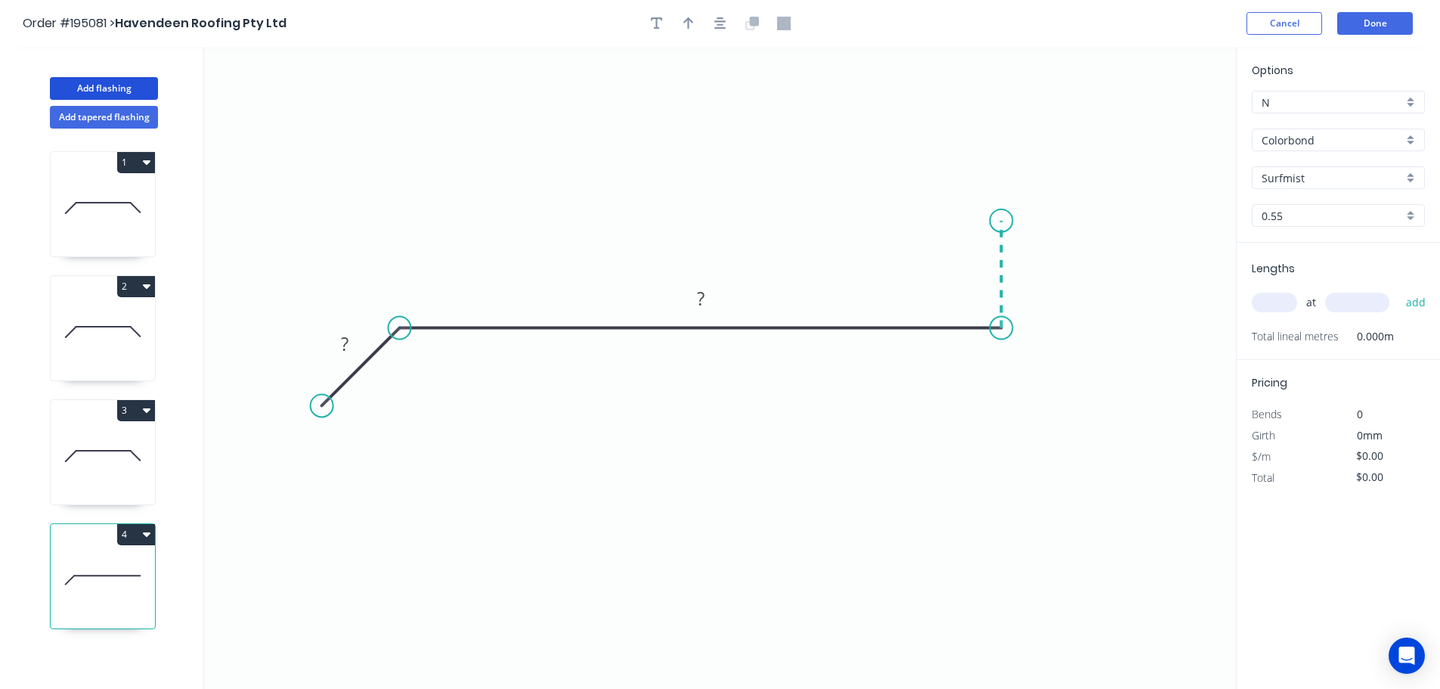
click at [1002, 221] on icon at bounding box center [1002, 274] width 0 height 107
click at [1088, 217] on icon "0 ? ? ?" at bounding box center [720, 368] width 1032 height 642
click at [1090, 331] on icon "0 ? ? ? ?" at bounding box center [720, 368] width 1032 height 642
click at [1175, 330] on icon "0 ? ? ? ? ?" at bounding box center [720, 368] width 1032 height 642
click at [1175, 330] on circle at bounding box center [1174, 331] width 23 height 23
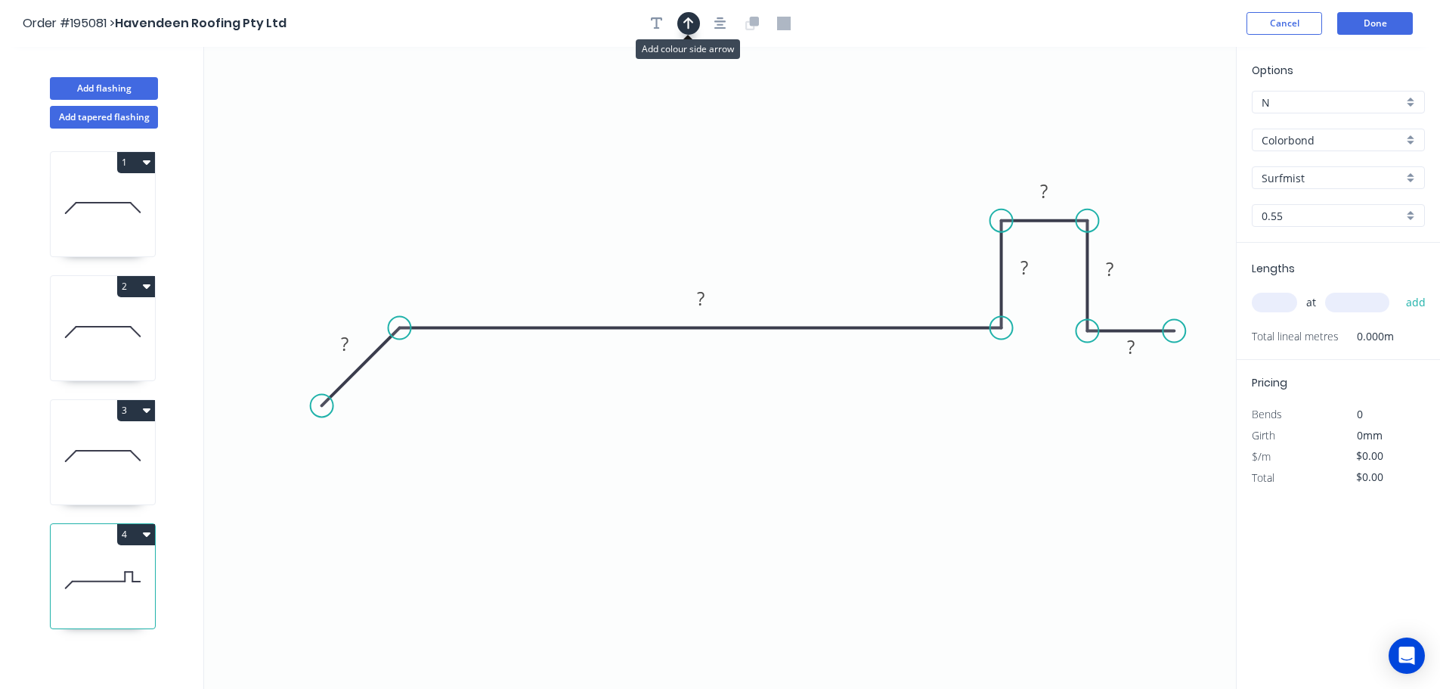
click at [683, 25] on icon "button" at bounding box center [688, 24] width 11 height 14
drag, startPoint x: 1163, startPoint y: 116, endPoint x: 743, endPoint y: 193, distance: 427.2
click at [779, 188] on icon at bounding box center [786, 183] width 14 height 48
click at [342, 344] on tspan "?" at bounding box center [345, 343] width 8 height 25
click at [1270, 301] on input "text" at bounding box center [1274, 303] width 45 height 20
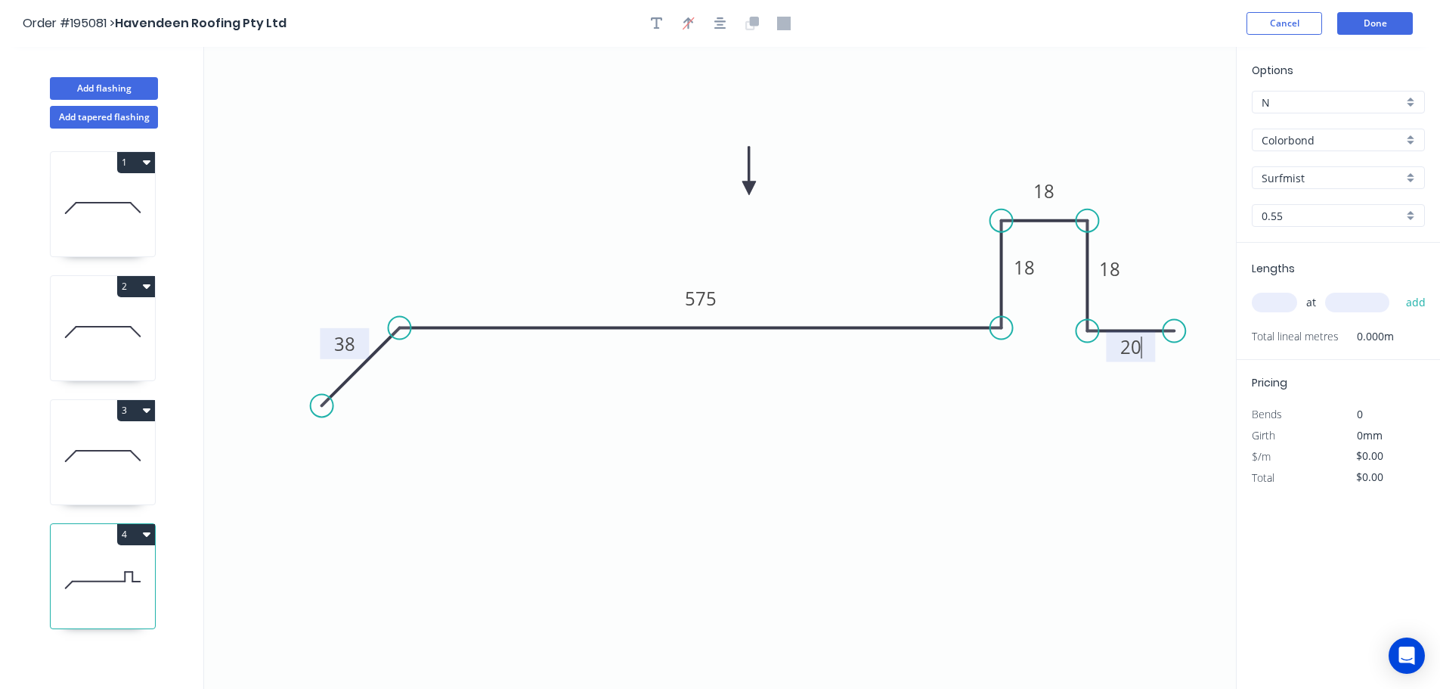
type input "$19.20"
type input "2"
type input "2400"
click at [1398, 290] on button "add" at bounding box center [1416, 303] width 36 height 26
click at [705, 296] on tspan "575" at bounding box center [701, 298] width 32 height 25
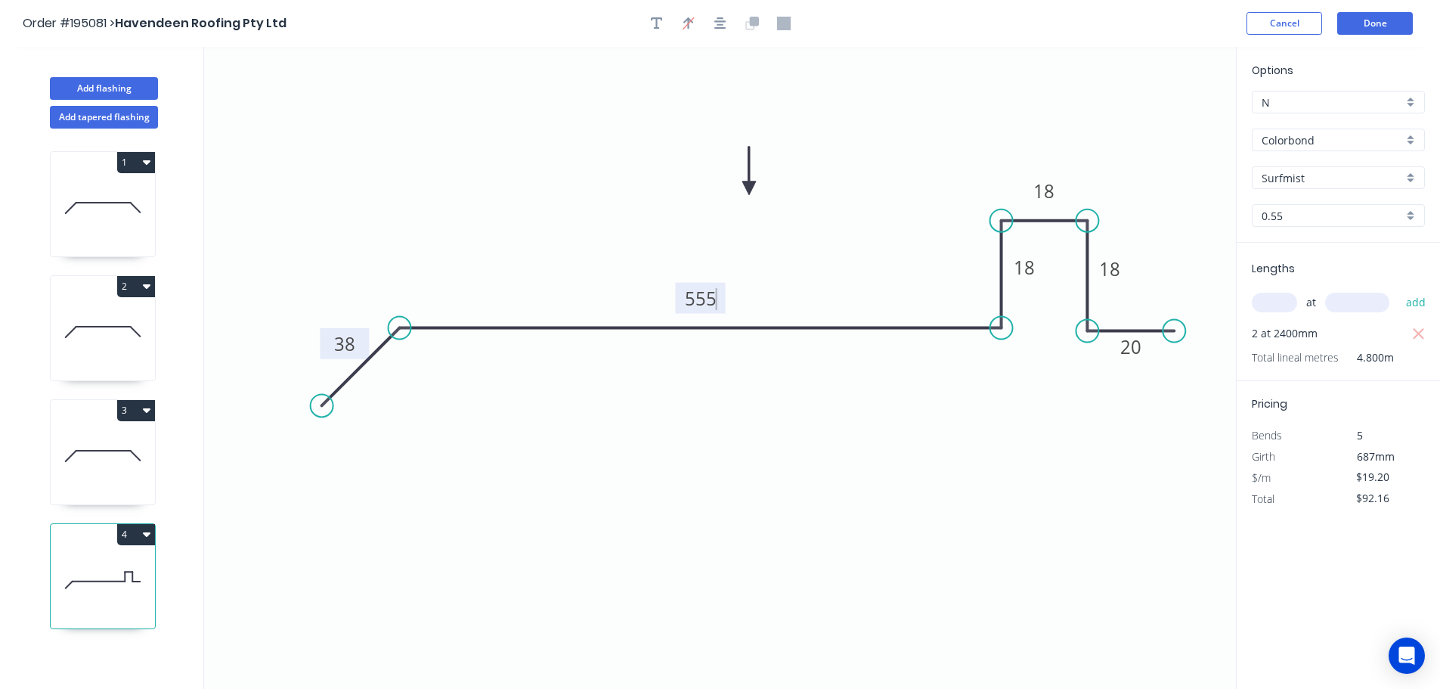
click at [766, 430] on icon "0 38 555 18 18 18 20" at bounding box center [720, 368] width 1032 height 642
click at [127, 531] on button "4" at bounding box center [136, 534] width 38 height 21
click at [63, 571] on div "Duplicate" at bounding box center [83, 572] width 116 height 22
type input "$0.00"
click at [708, 297] on tspan "555" at bounding box center [701, 298] width 32 height 25
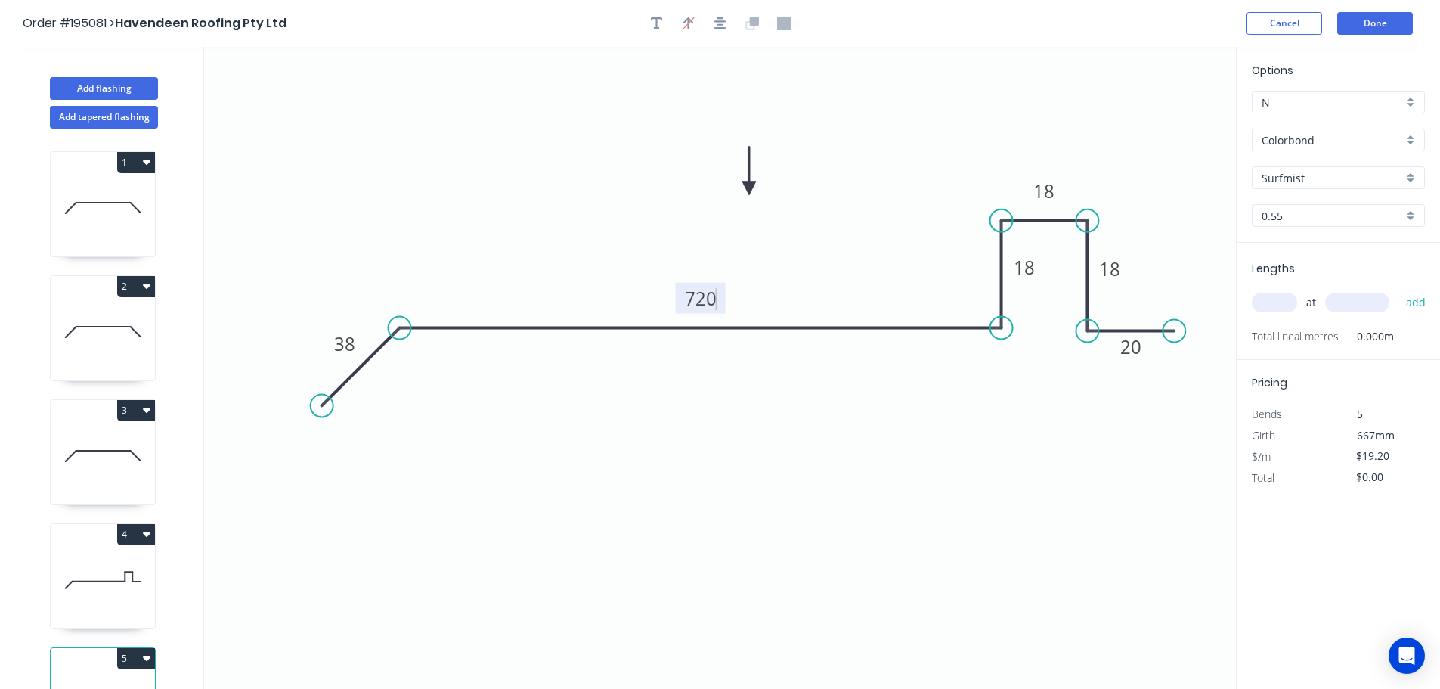
click at [1271, 302] on input "text" at bounding box center [1274, 303] width 45 height 20
type input "$22.61"
type input "2"
type input "3900"
click at [1398, 290] on button "add" at bounding box center [1416, 303] width 36 height 26
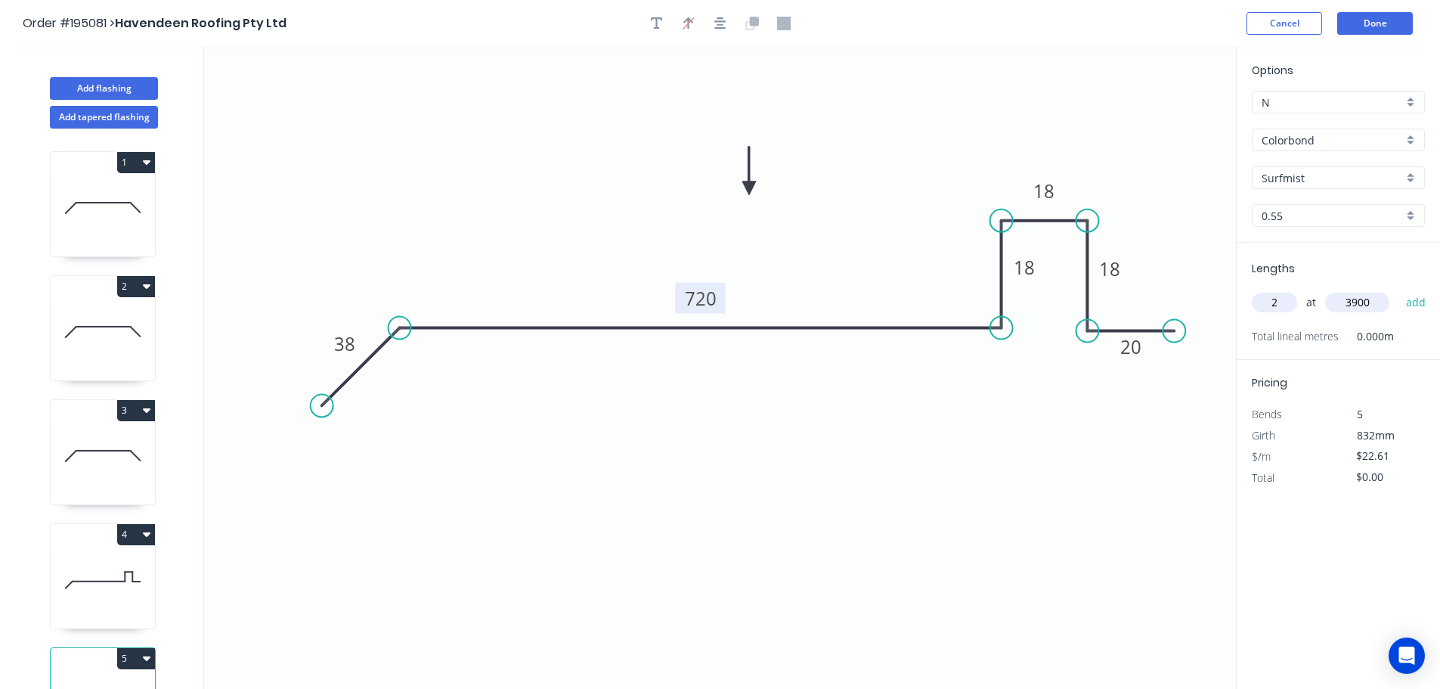
type input "$176.36"
click at [94, 86] on button "Add flashing" at bounding box center [104, 88] width 108 height 23
type input "$0.00"
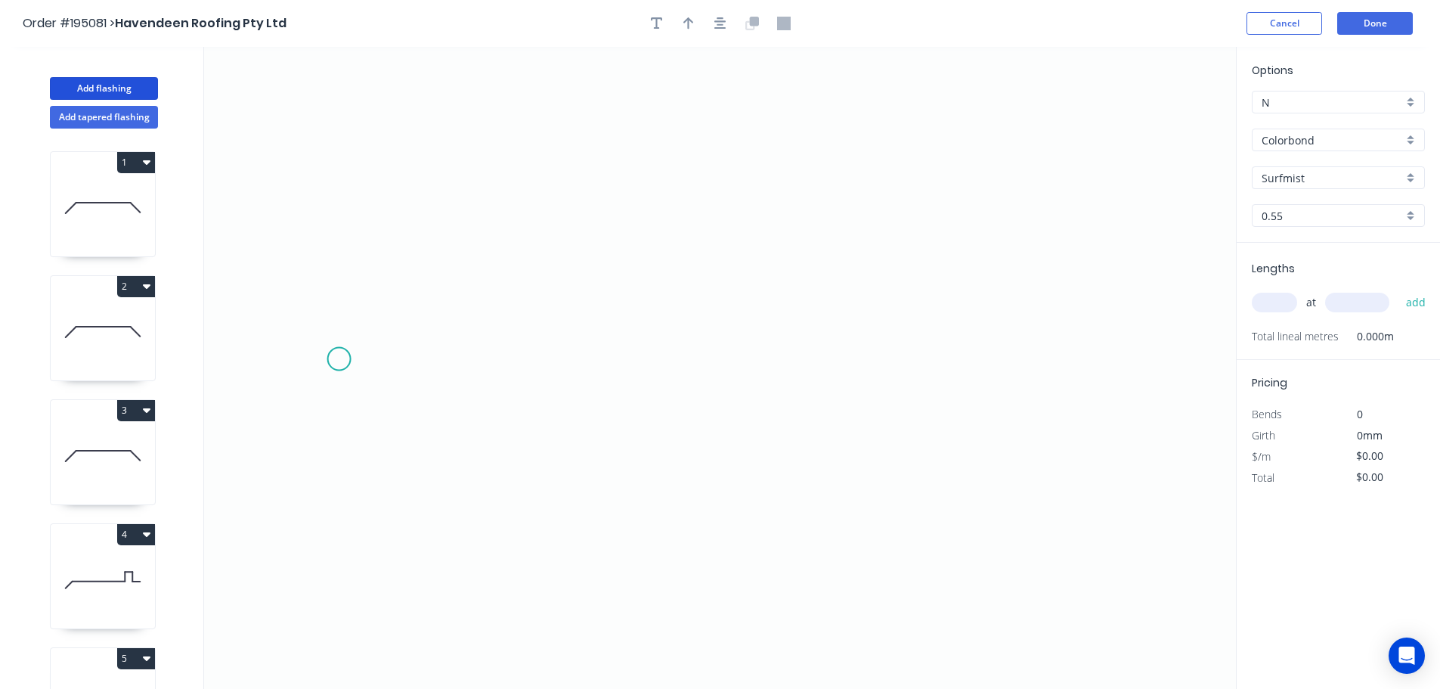
click at [339, 359] on icon "0" at bounding box center [720, 368] width 1032 height 642
click at [339, 266] on icon at bounding box center [339, 312] width 0 height 93
click at [436, 268] on icon "0 ?" at bounding box center [720, 368] width 1032 height 642
click at [441, 406] on icon "0 ? ?" at bounding box center [720, 368] width 1032 height 642
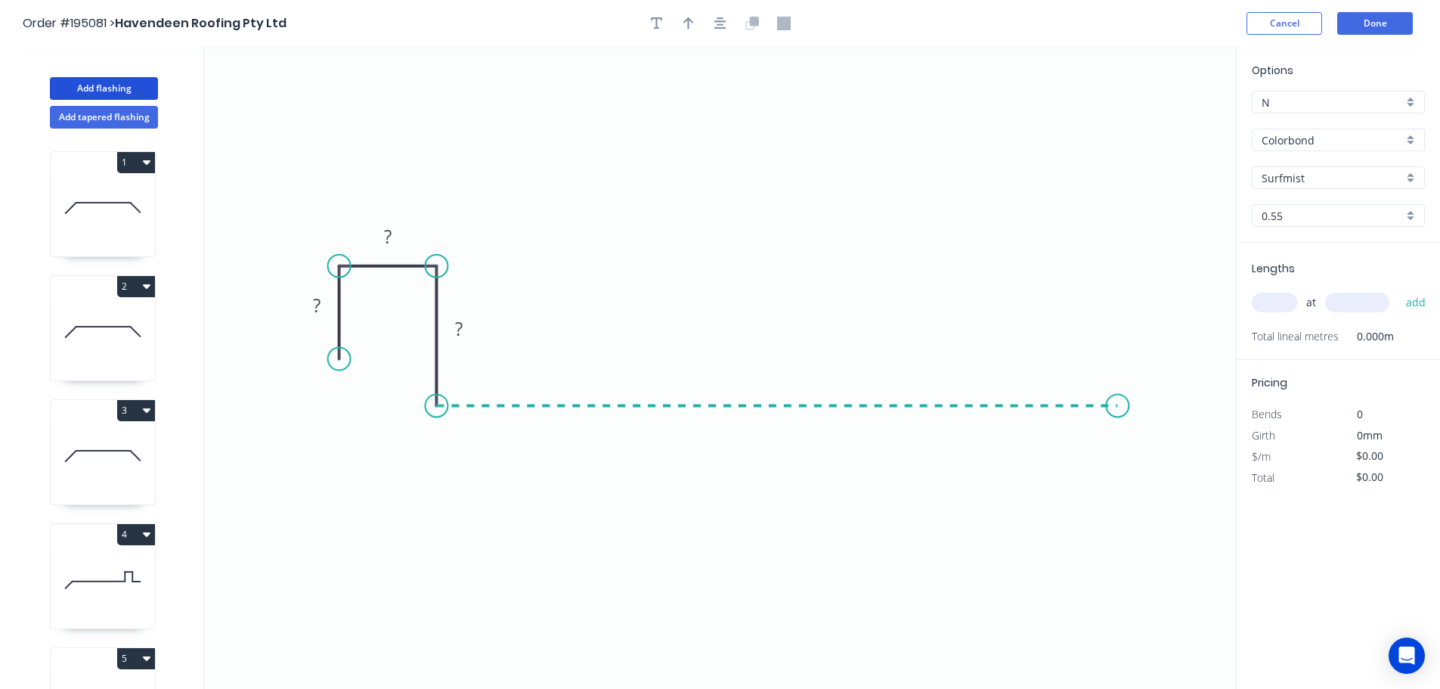
click at [1118, 403] on icon "0 ? ? ?" at bounding box center [720, 368] width 1032 height 642
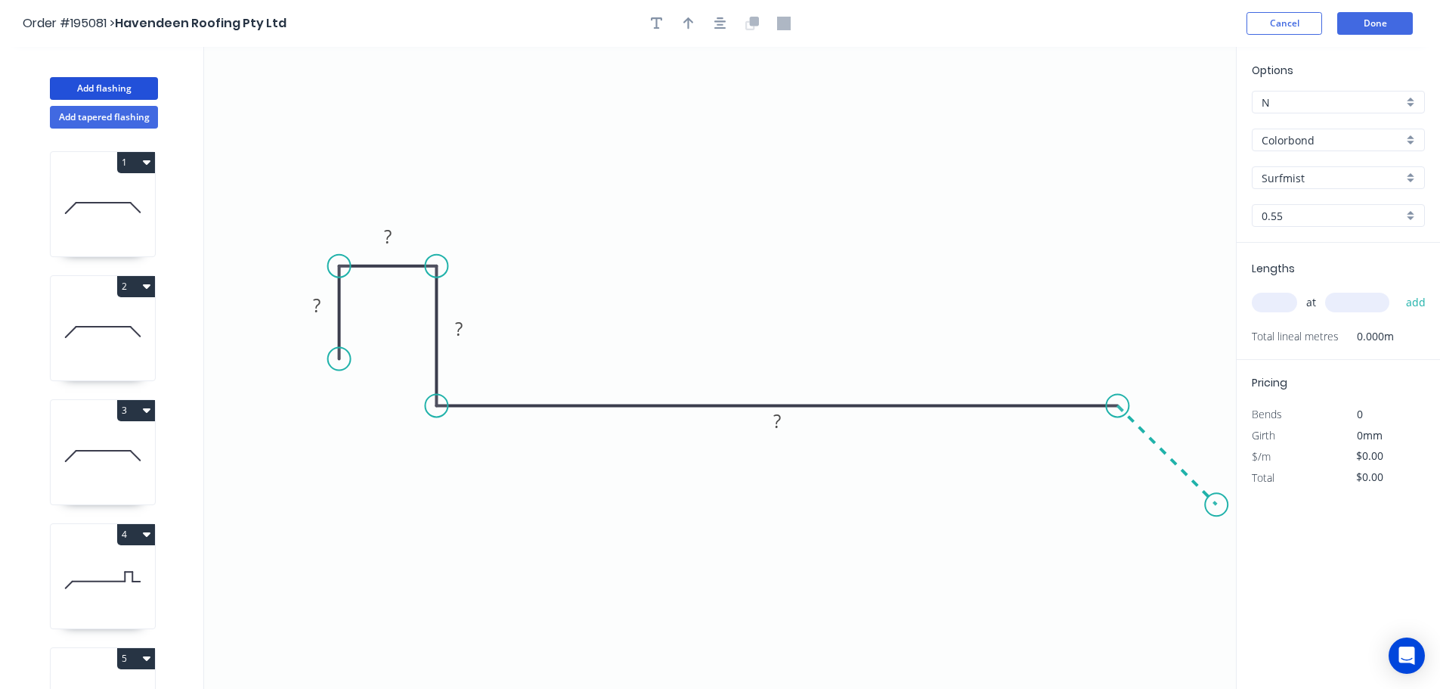
click at [1217, 500] on icon "0 ? ? ? ?" at bounding box center [720, 368] width 1032 height 642
click at [1217, 500] on circle at bounding box center [1216, 504] width 23 height 23
click at [1188, 428] on rect at bounding box center [1183, 433] width 30 height 21
type input "$18.53"
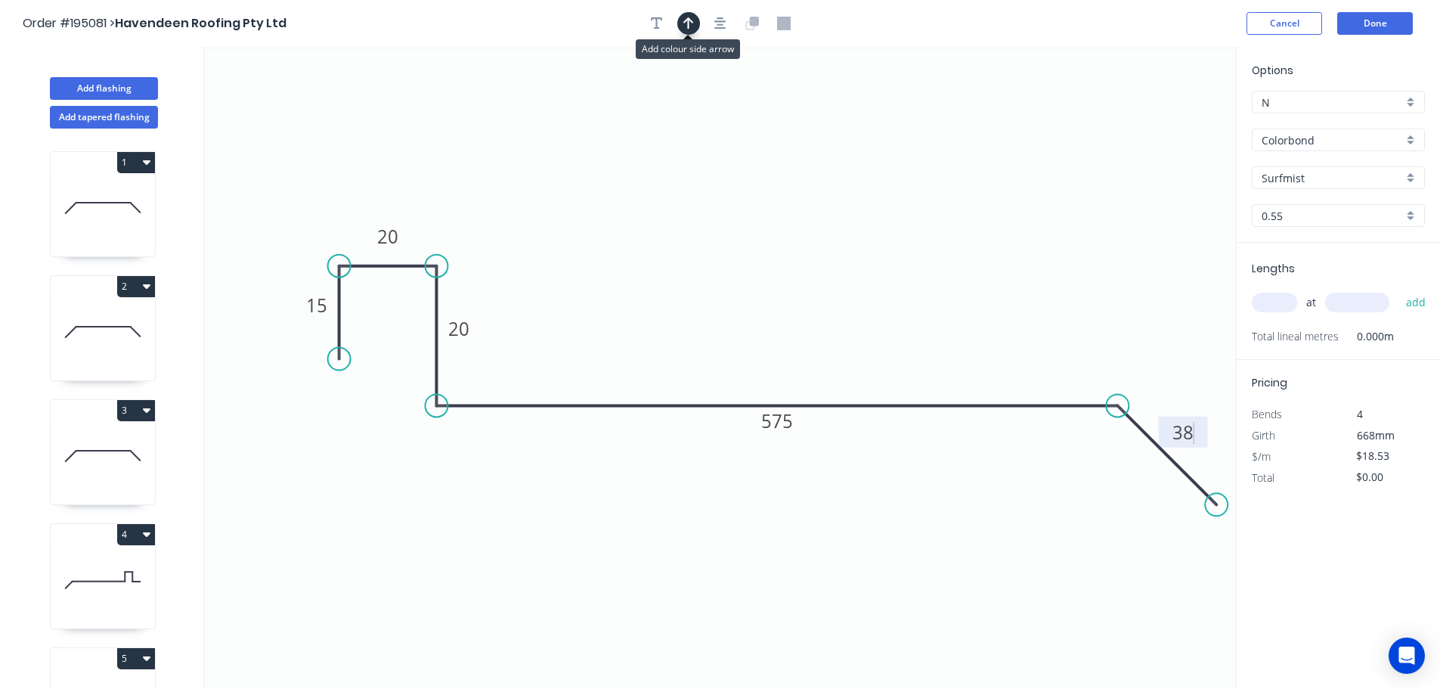
click at [692, 24] on icon "button" at bounding box center [688, 24] width 11 height 14
click at [1162, 120] on icon at bounding box center [1160, 105] width 14 height 48
drag, startPoint x: 1162, startPoint y: 120, endPoint x: 779, endPoint y: 235, distance: 400.1
click at [779, 235] on icon at bounding box center [791, 223] width 44 height 44
click at [1283, 304] on input "text" at bounding box center [1274, 303] width 45 height 20
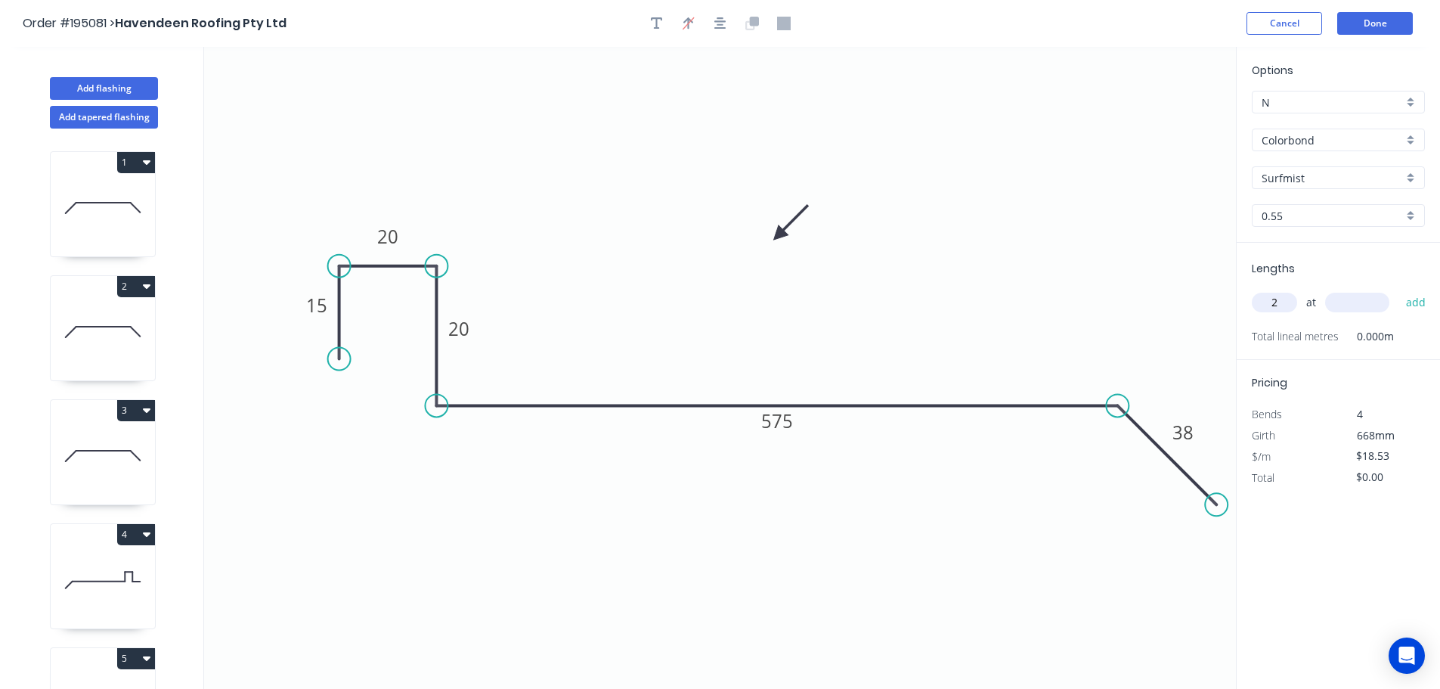
type input "2"
type input "2400"
click at [1398, 290] on button "add" at bounding box center [1416, 303] width 36 height 26
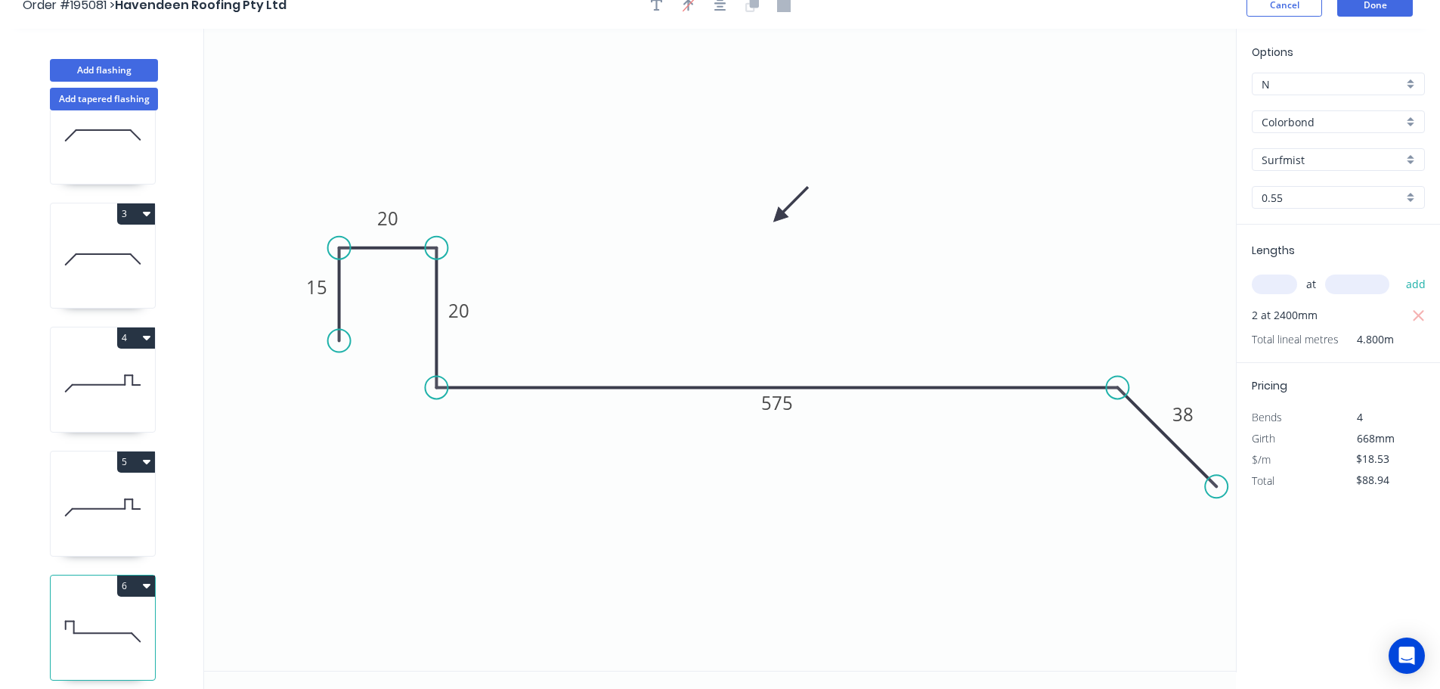
scroll to position [28, 0]
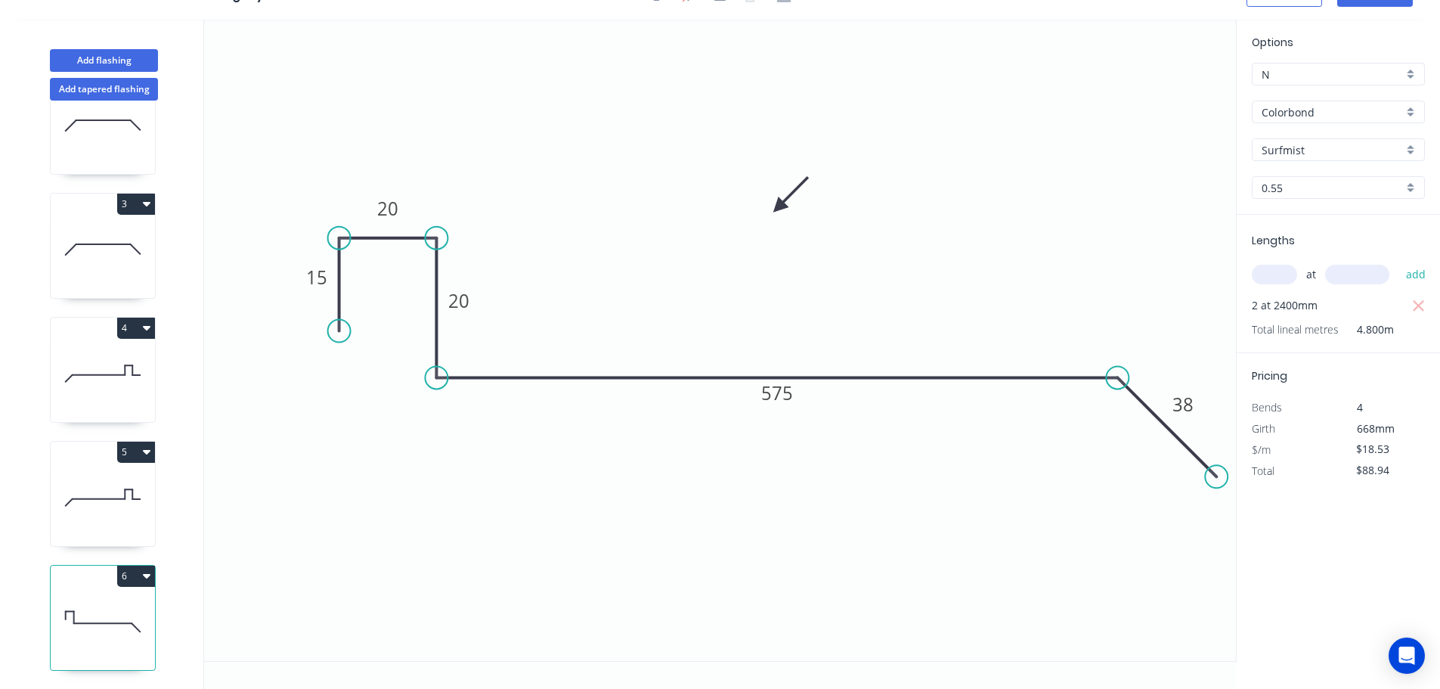
click at [138, 565] on button "6" at bounding box center [136, 575] width 38 height 21
click at [62, 602] on div "Duplicate" at bounding box center [83, 613] width 116 height 22
type input "$0.00"
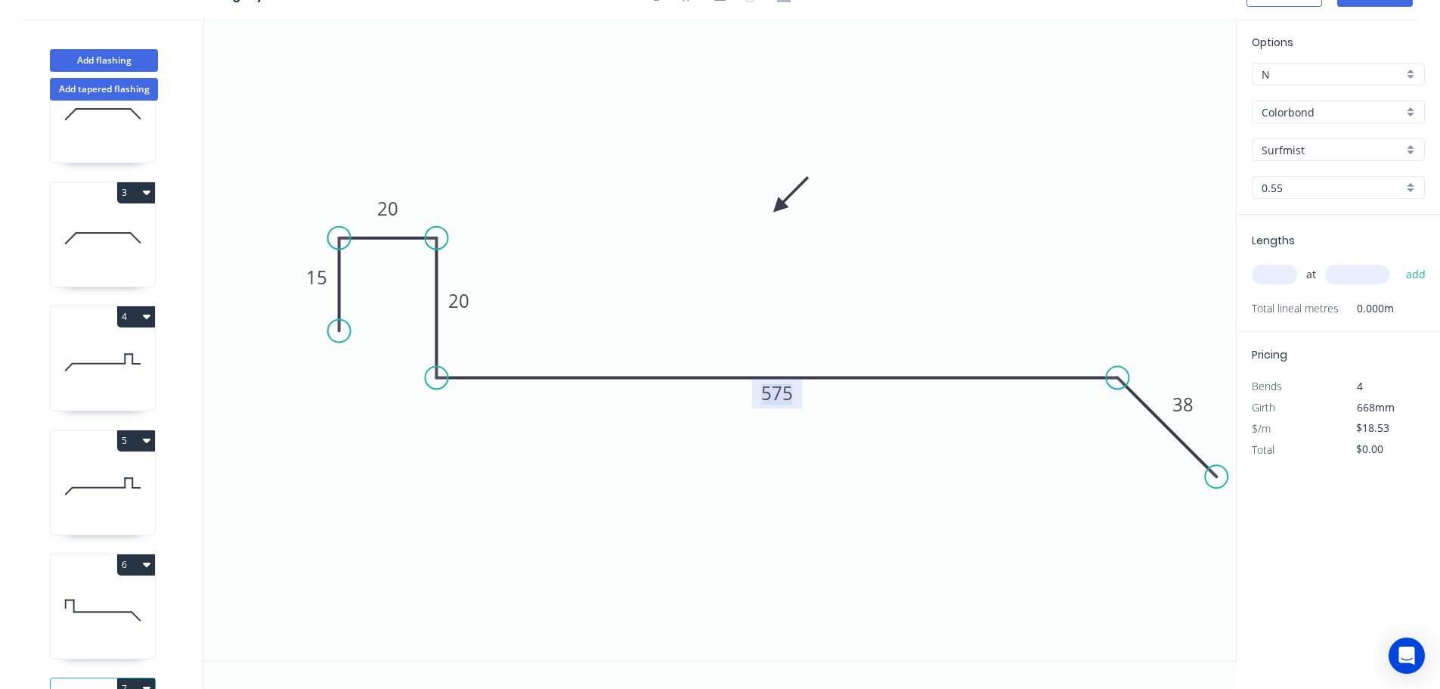
click at [781, 391] on tspan "575" at bounding box center [777, 392] width 32 height 25
click at [1282, 276] on input "text" at bounding box center [1274, 275] width 45 height 20
type input "$21.94"
type input "2"
type input "3900"
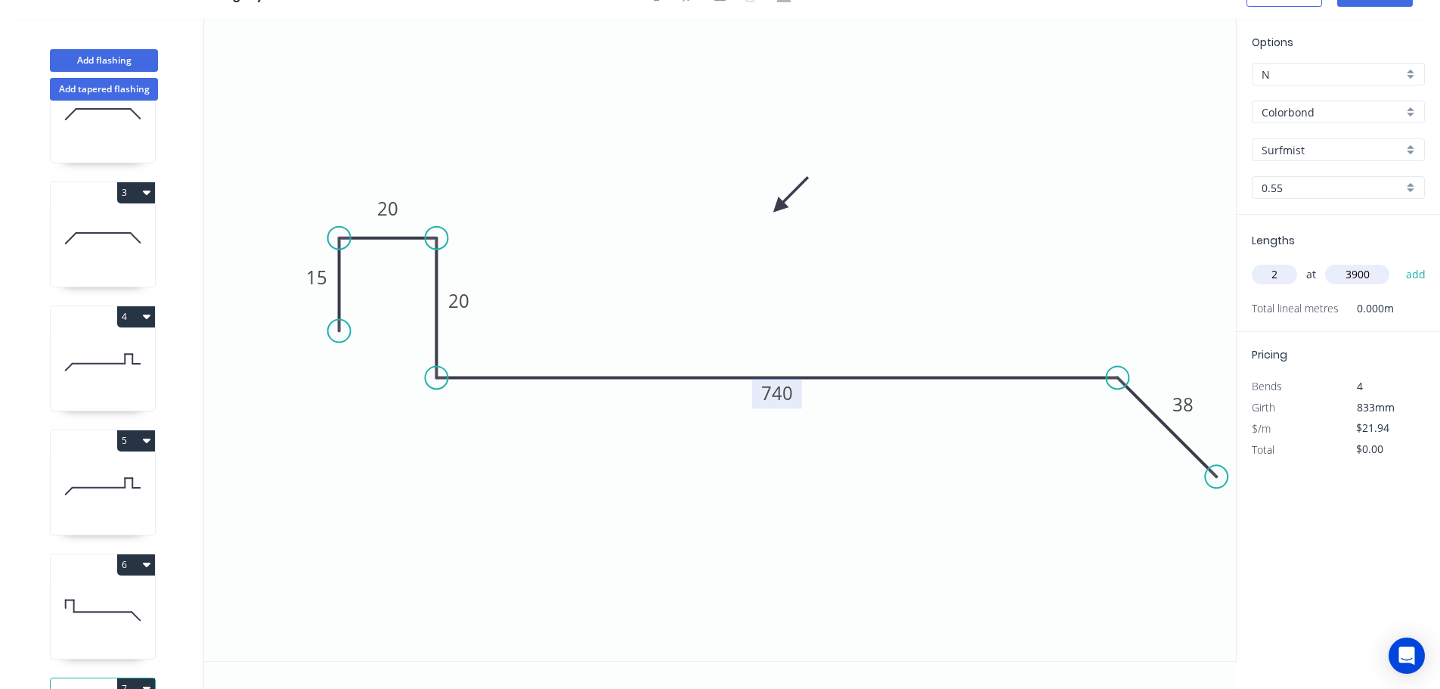
click at [1398, 262] on button "add" at bounding box center [1416, 275] width 36 height 26
type input "$171.13"
click at [87, 57] on button "Add flashing" at bounding box center [104, 60] width 108 height 23
type input "$0.00"
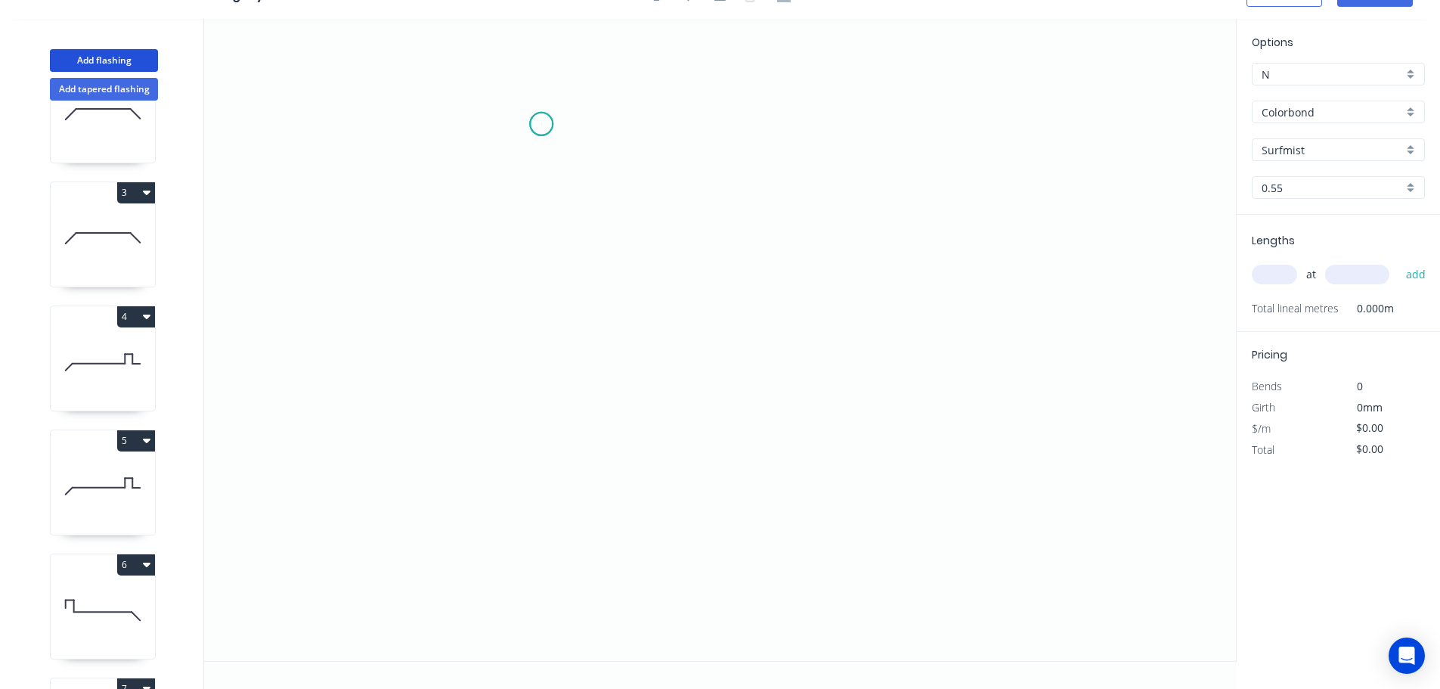
click at [541, 124] on icon "0" at bounding box center [720, 340] width 1032 height 642
click at [546, 500] on icon "0" at bounding box center [720, 340] width 1032 height 642
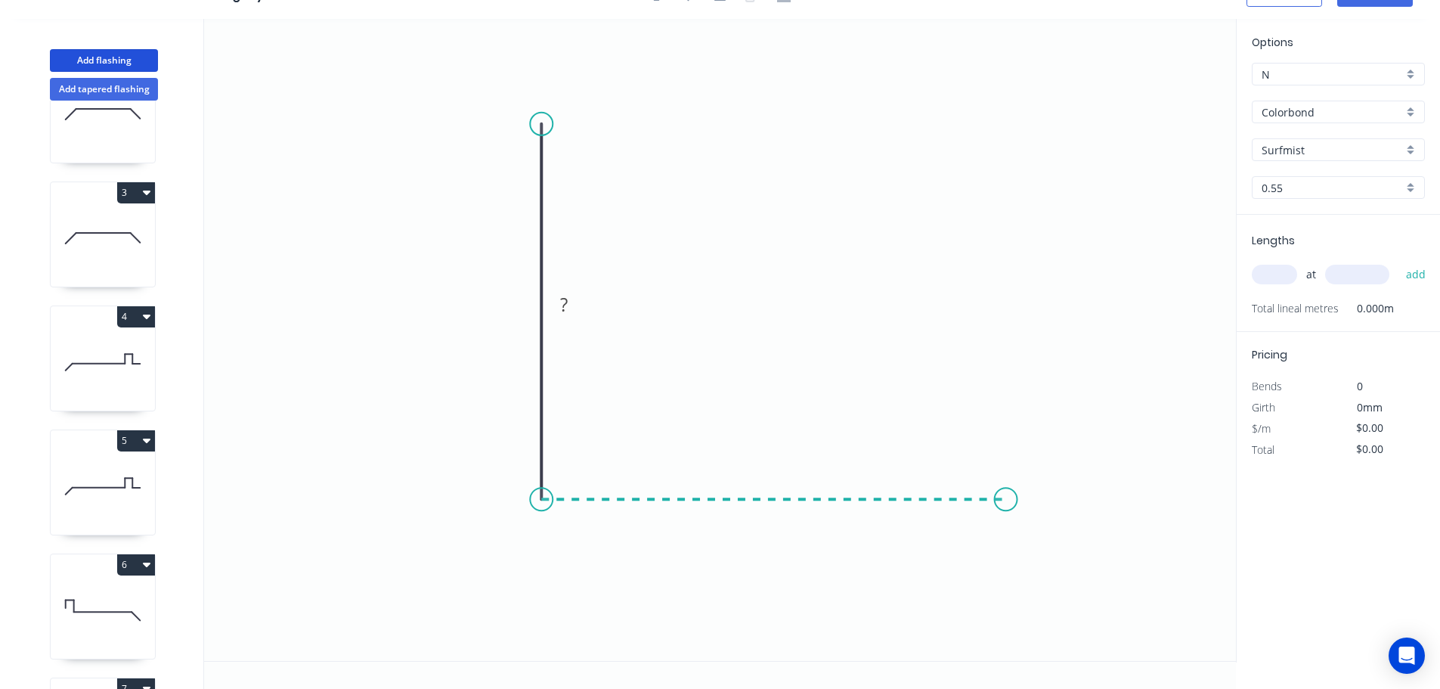
click at [1006, 494] on icon "0 ?" at bounding box center [720, 340] width 1032 height 642
click at [1093, 584] on icon at bounding box center [1049, 542] width 87 height 87
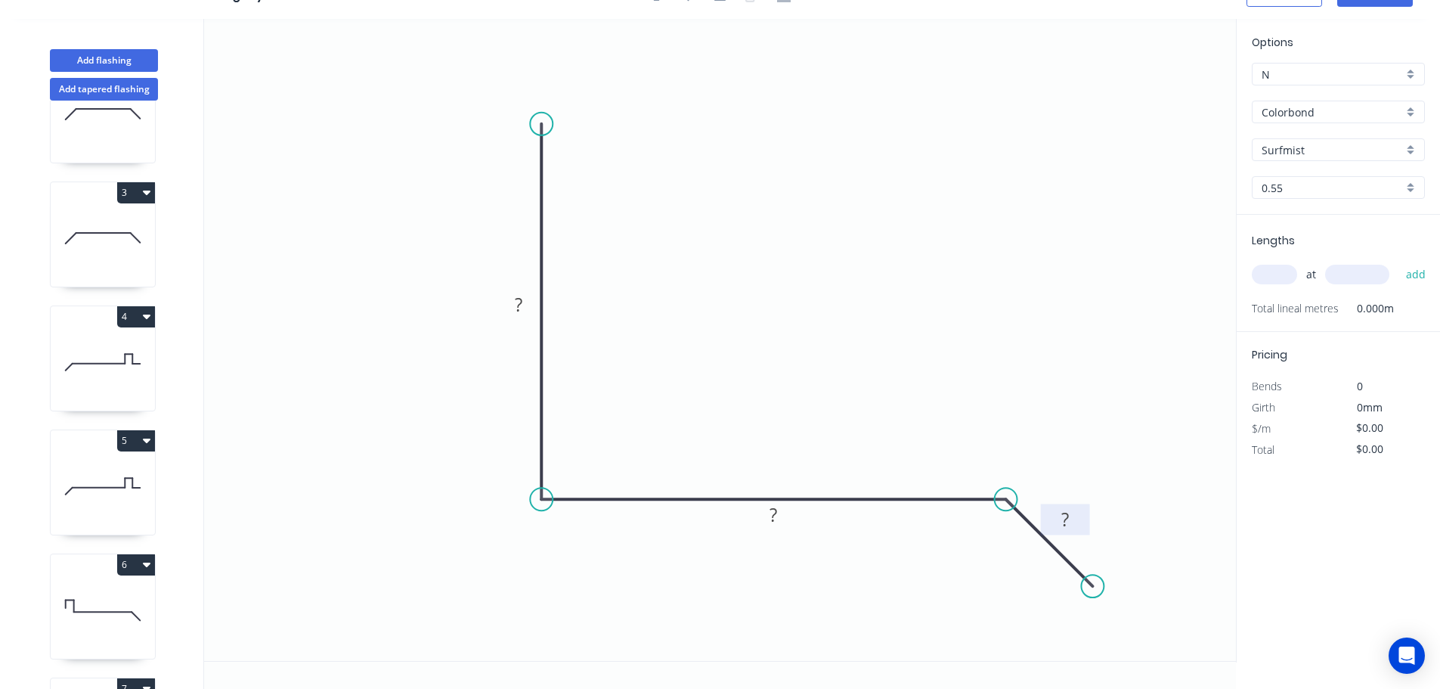
click at [1070, 514] on rect at bounding box center [1065, 520] width 30 height 21
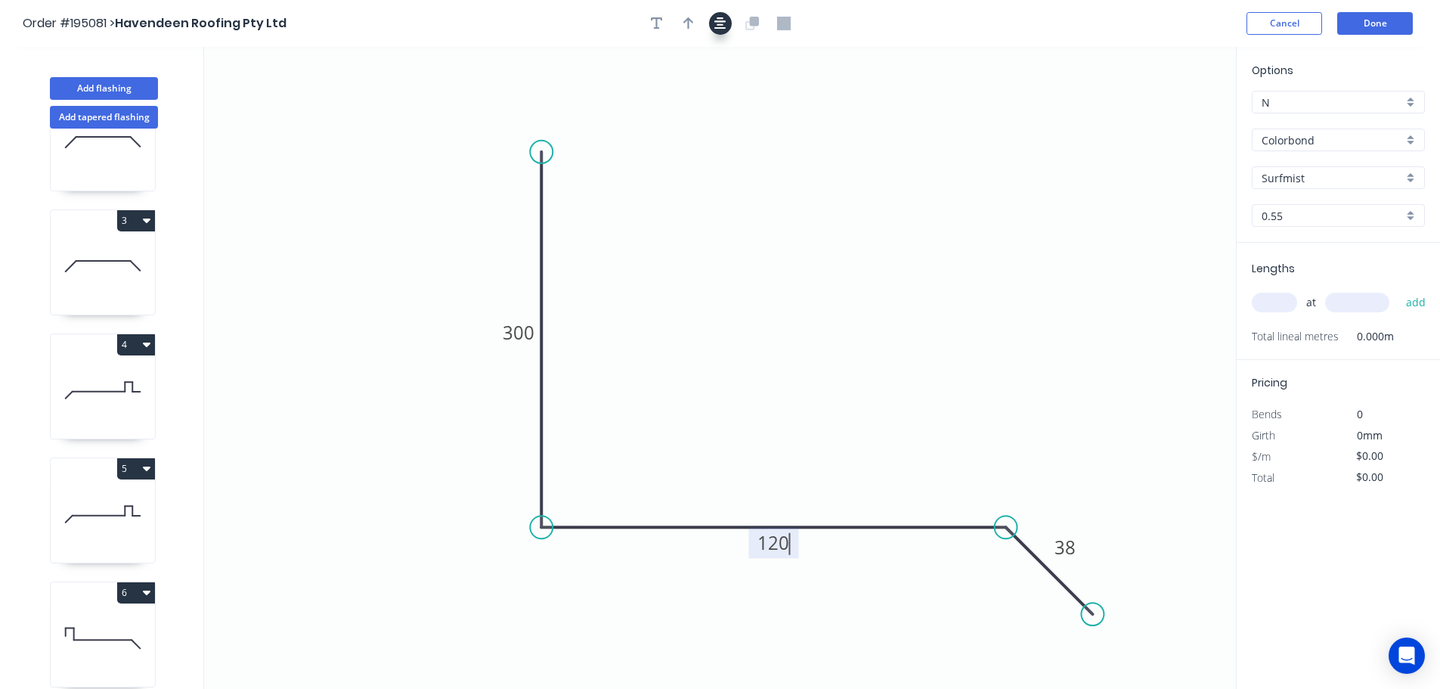
click at [714, 20] on icon "button" at bounding box center [720, 24] width 12 height 14
type input "$12.08"
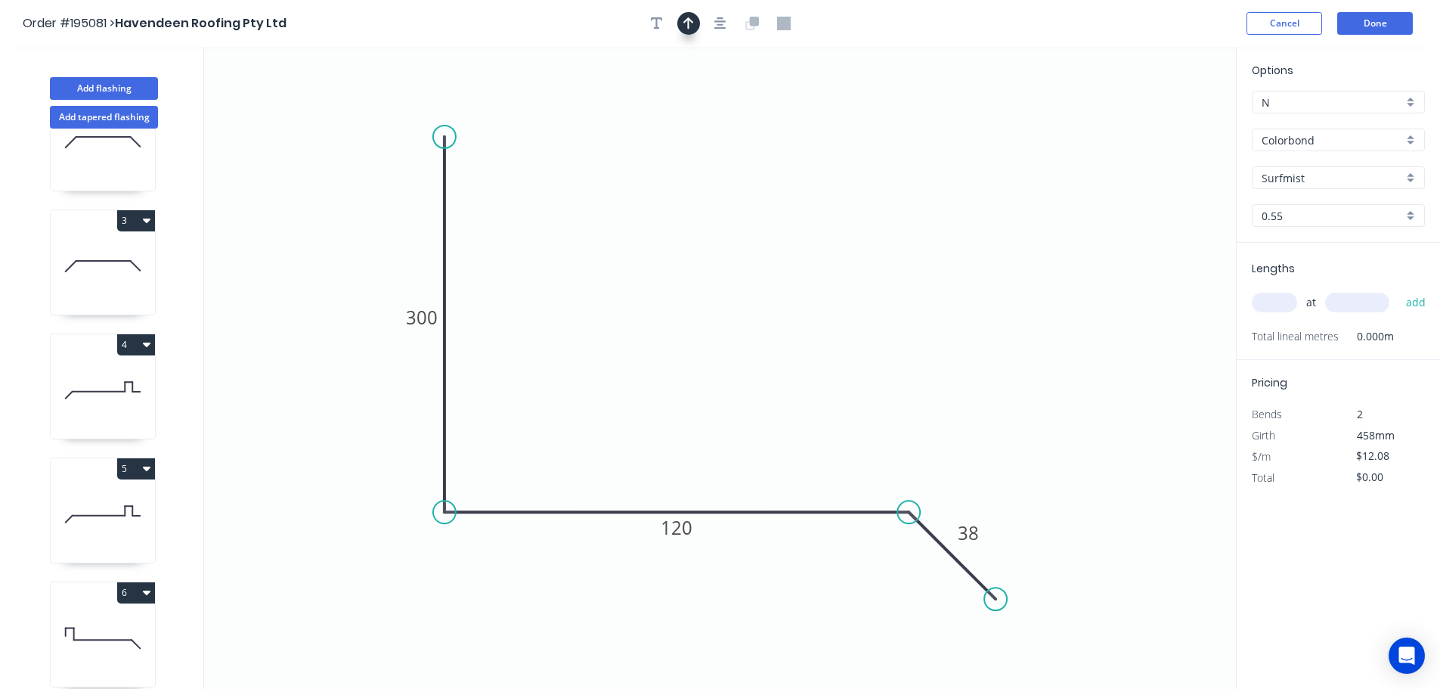
click at [692, 15] on button "button" at bounding box center [688, 23] width 23 height 23
click at [1156, 119] on icon at bounding box center [1160, 105] width 14 height 48
drag, startPoint x: 1159, startPoint y: 122, endPoint x: 708, endPoint y: 277, distance: 477.2
click at [708, 277] on icon at bounding box center [706, 262] width 44 height 44
click at [1282, 299] on input "text" at bounding box center [1274, 303] width 45 height 20
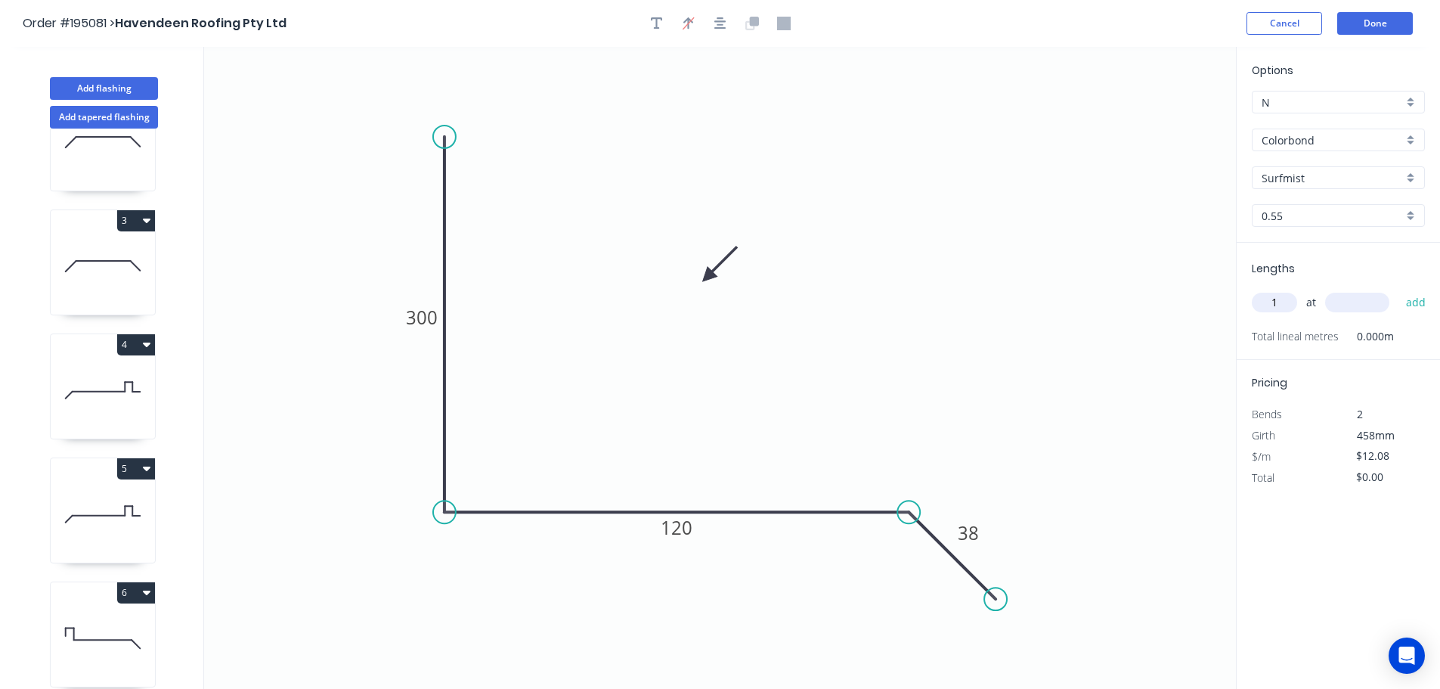
type input "1"
type input "1200"
click at [1398, 290] on button "add" at bounding box center [1416, 303] width 36 height 26
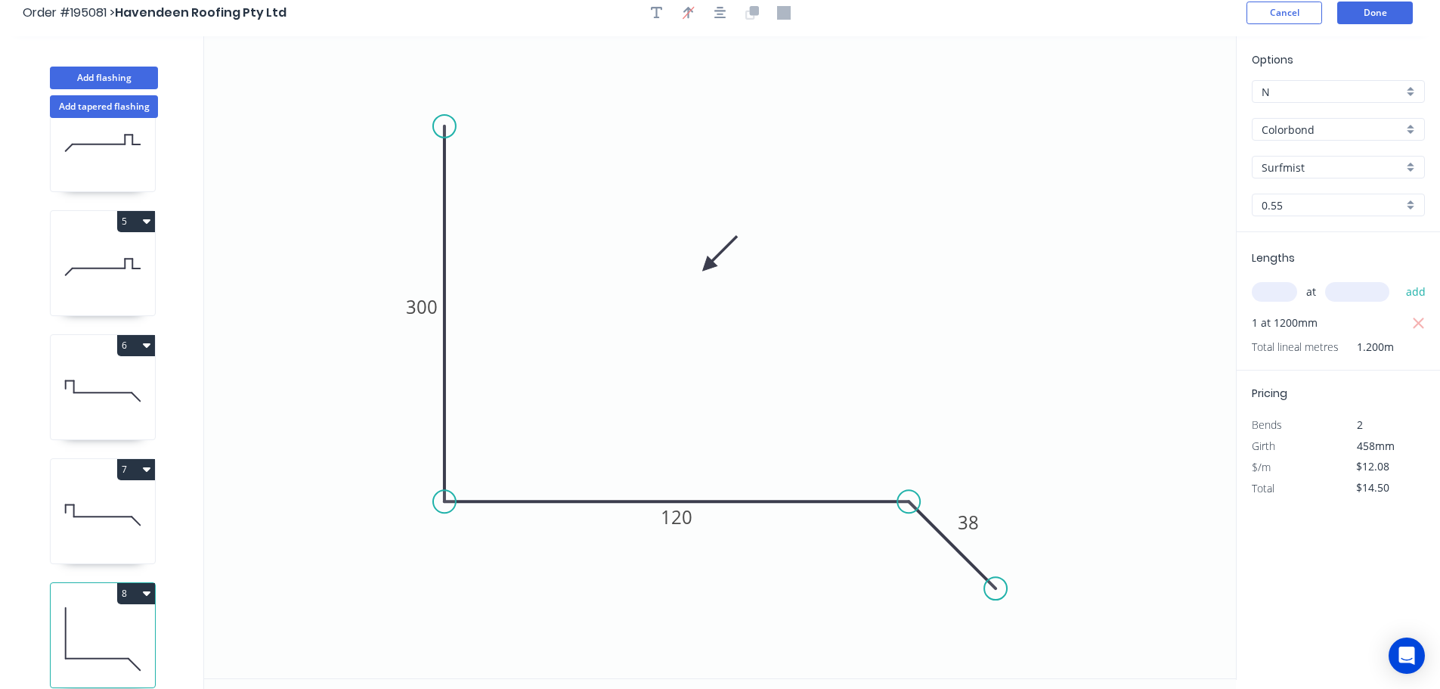
scroll to position [28, 0]
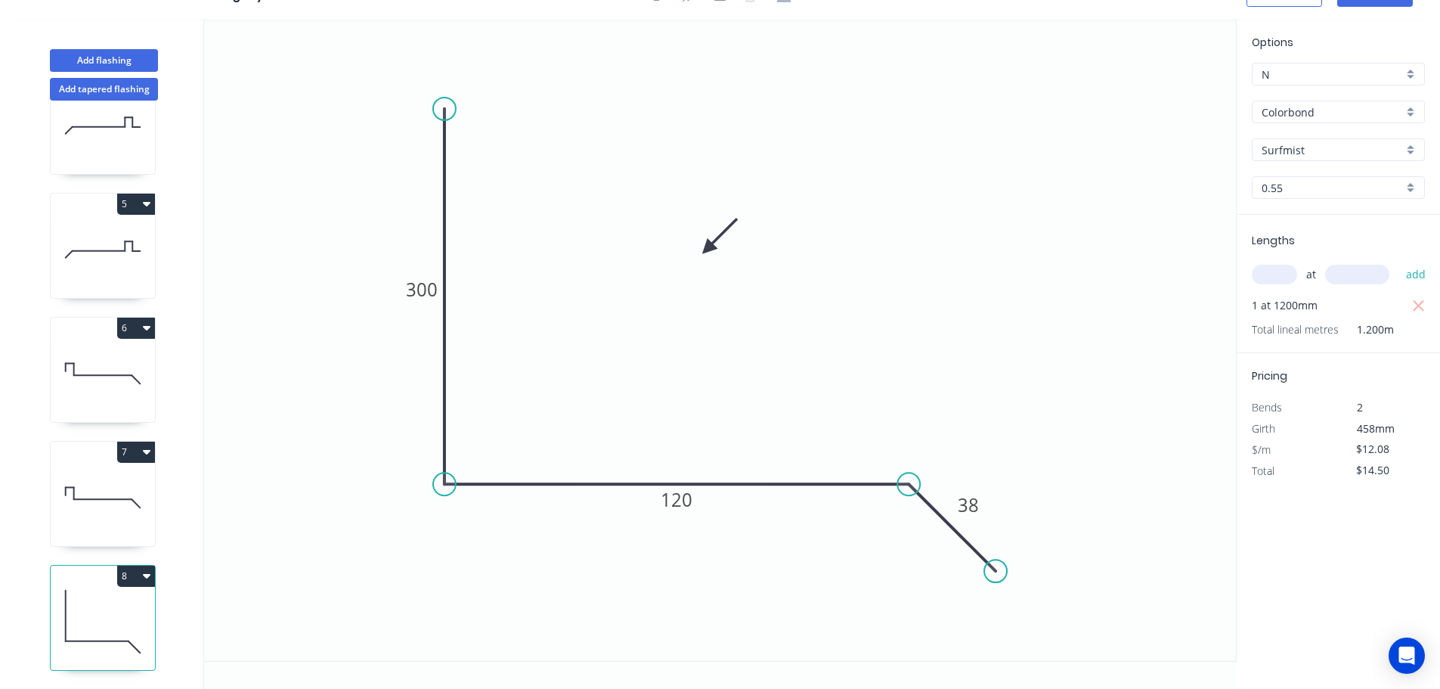
click at [135, 567] on button "8" at bounding box center [136, 575] width 38 height 21
click at [36, 602] on div "Duplicate" at bounding box center [83, 613] width 116 height 22
type input "$0.00"
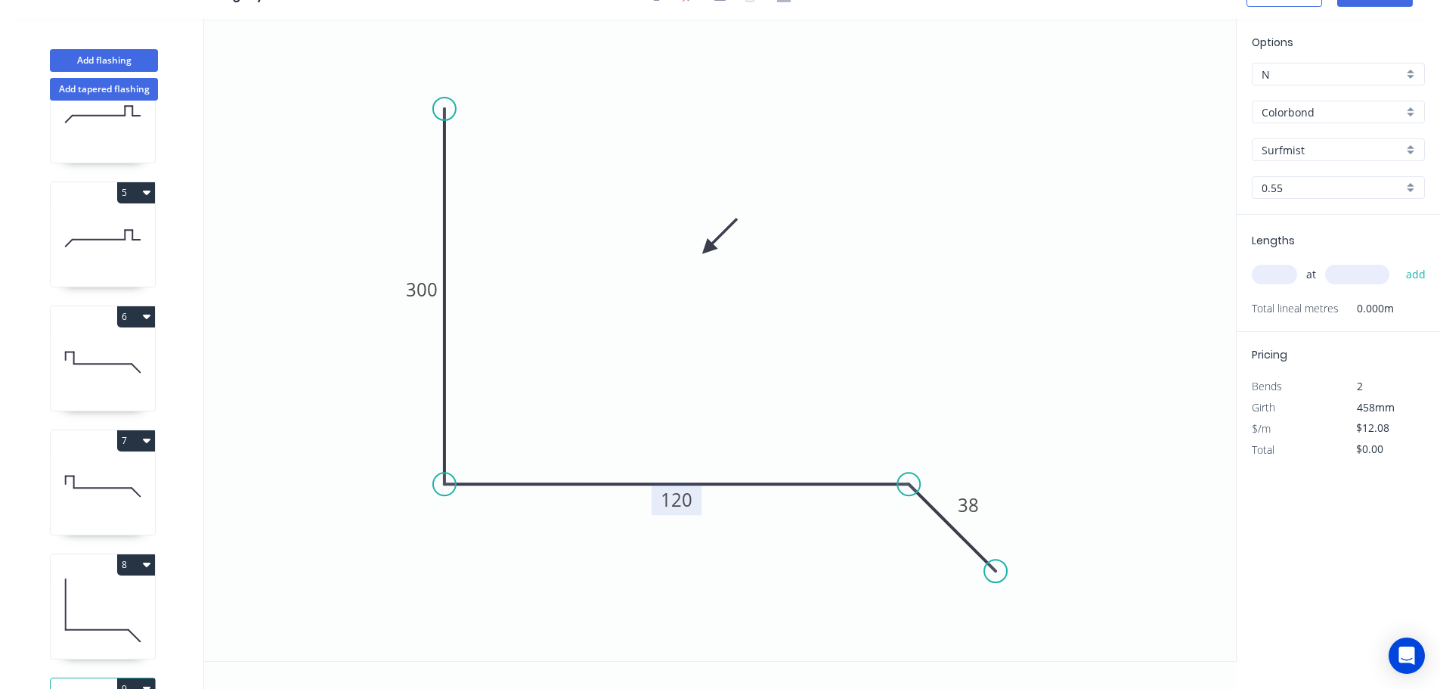
click at [689, 499] on tspan "120" at bounding box center [677, 499] width 32 height 25
click at [1269, 274] on input "text" at bounding box center [1274, 275] width 45 height 20
type input "$17.20"
type input "1"
type input "1000"
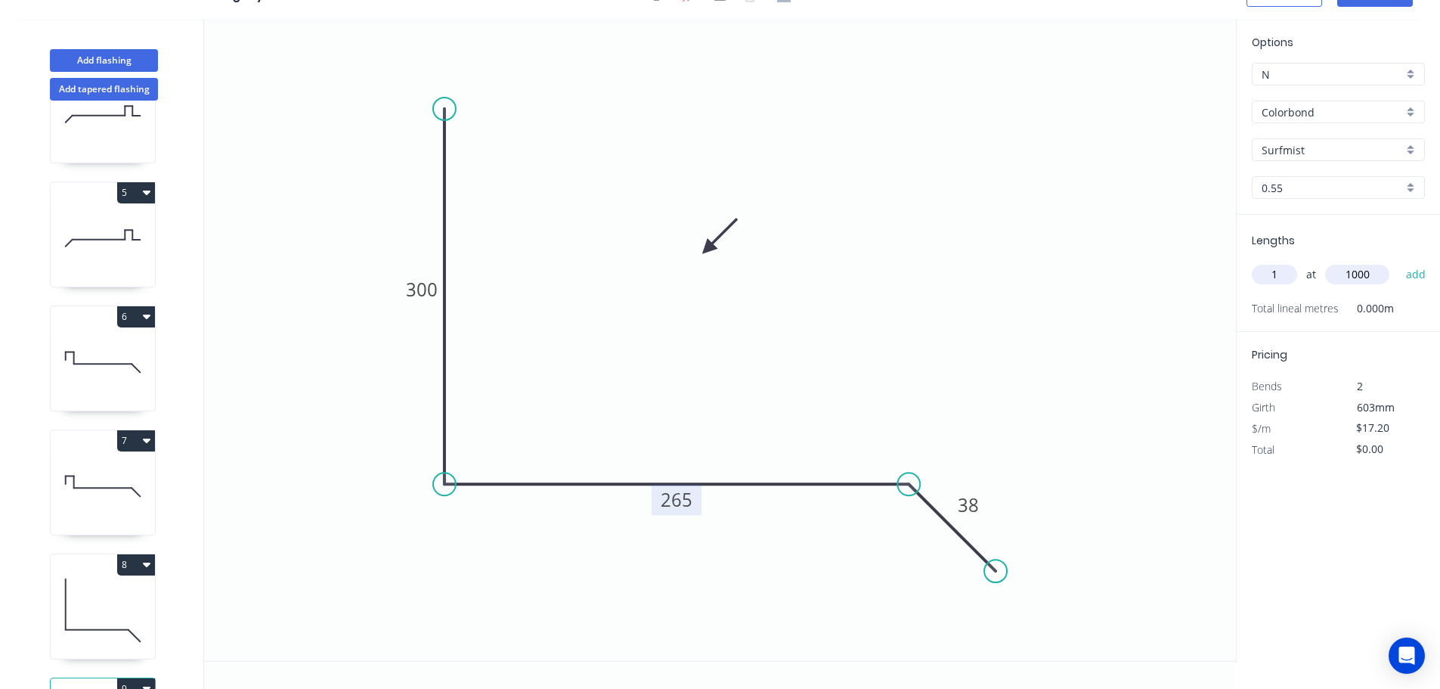
click at [1398, 262] on button "add" at bounding box center [1416, 275] width 36 height 26
type input "$17.20"
click at [141, 565] on button "8" at bounding box center [136, 564] width 38 height 21
click at [67, 598] on div "Duplicate" at bounding box center [83, 602] width 116 height 22
type input "$12.08"
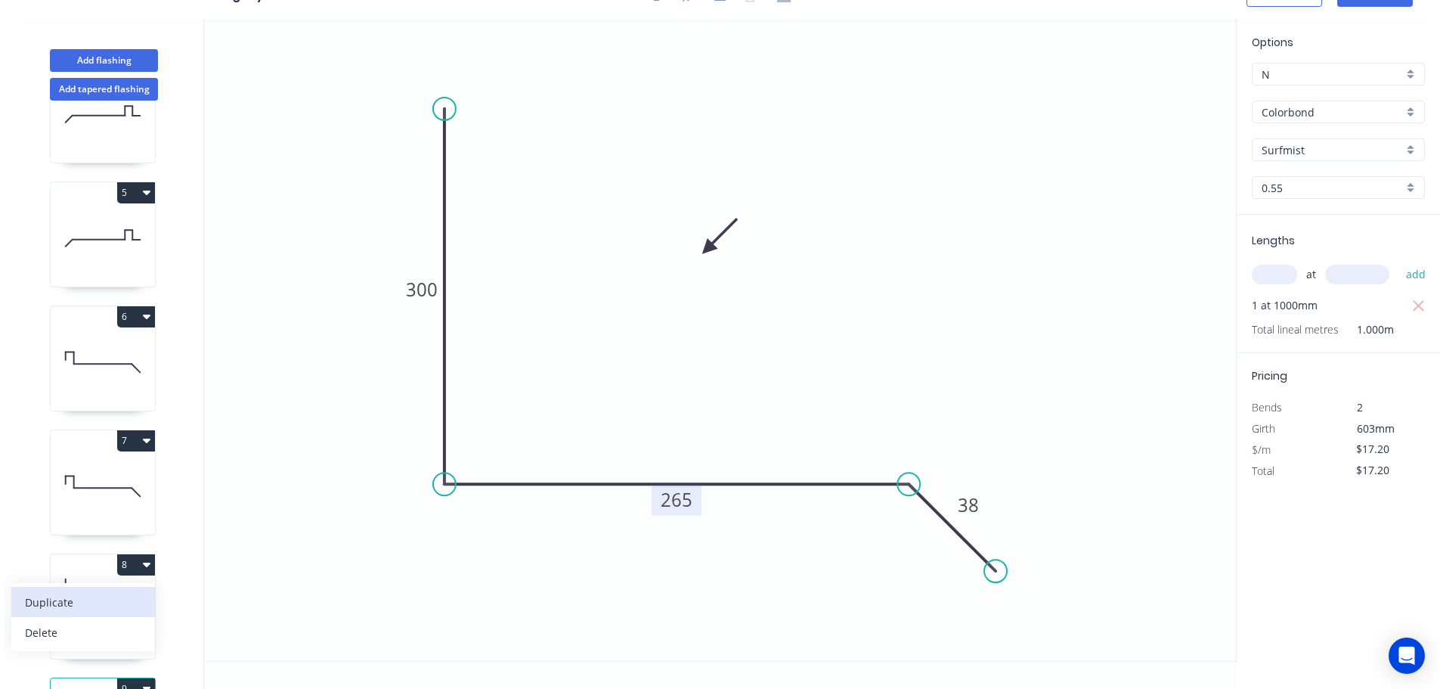
type input "$0.00"
click at [680, 500] on tspan "120" at bounding box center [677, 499] width 32 height 25
click at [1275, 268] on input "text" at bounding box center [1274, 275] width 45 height 20
type input "1"
type input "1000"
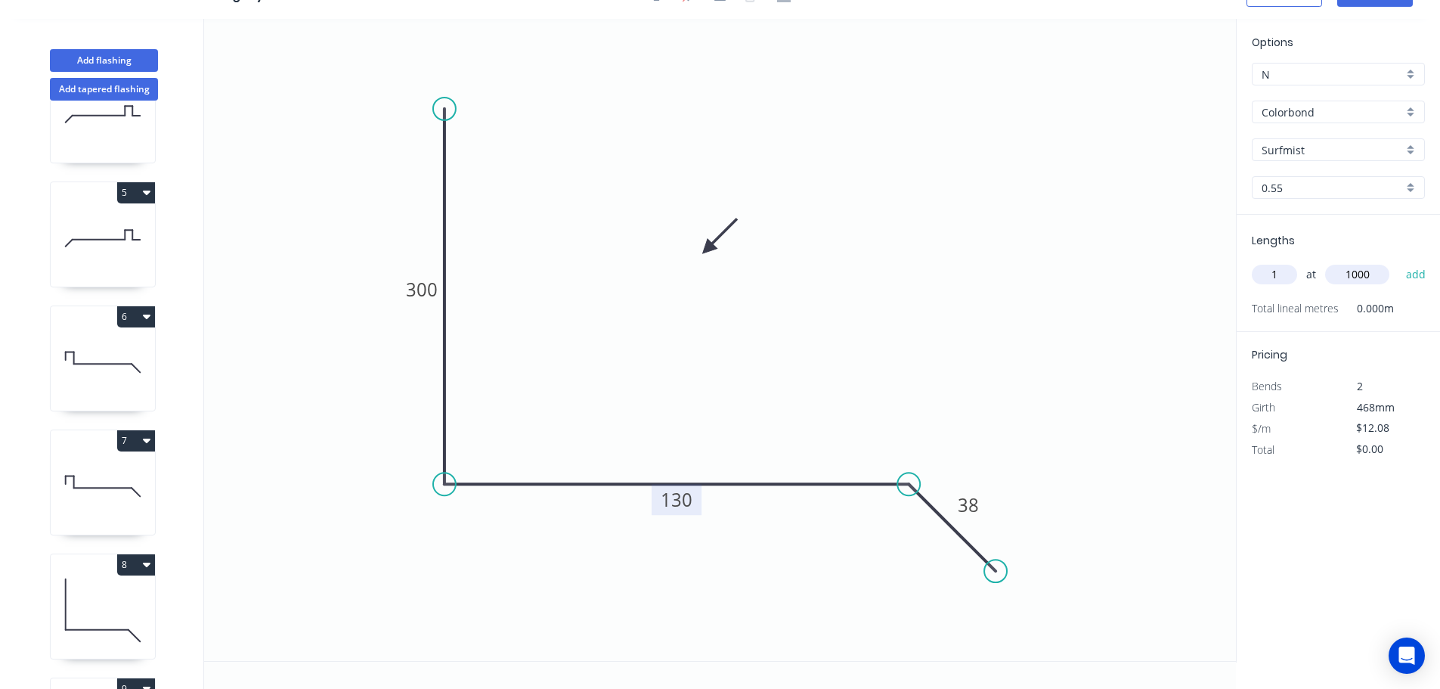
click at [1398, 262] on button "add" at bounding box center [1416, 275] width 36 height 26
click at [145, 565] on icon "button" at bounding box center [147, 564] width 8 height 5
click at [51, 606] on div "Duplicate" at bounding box center [83, 602] width 116 height 22
type input "$0.00"
click at [684, 500] on tspan "120" at bounding box center [677, 499] width 32 height 25
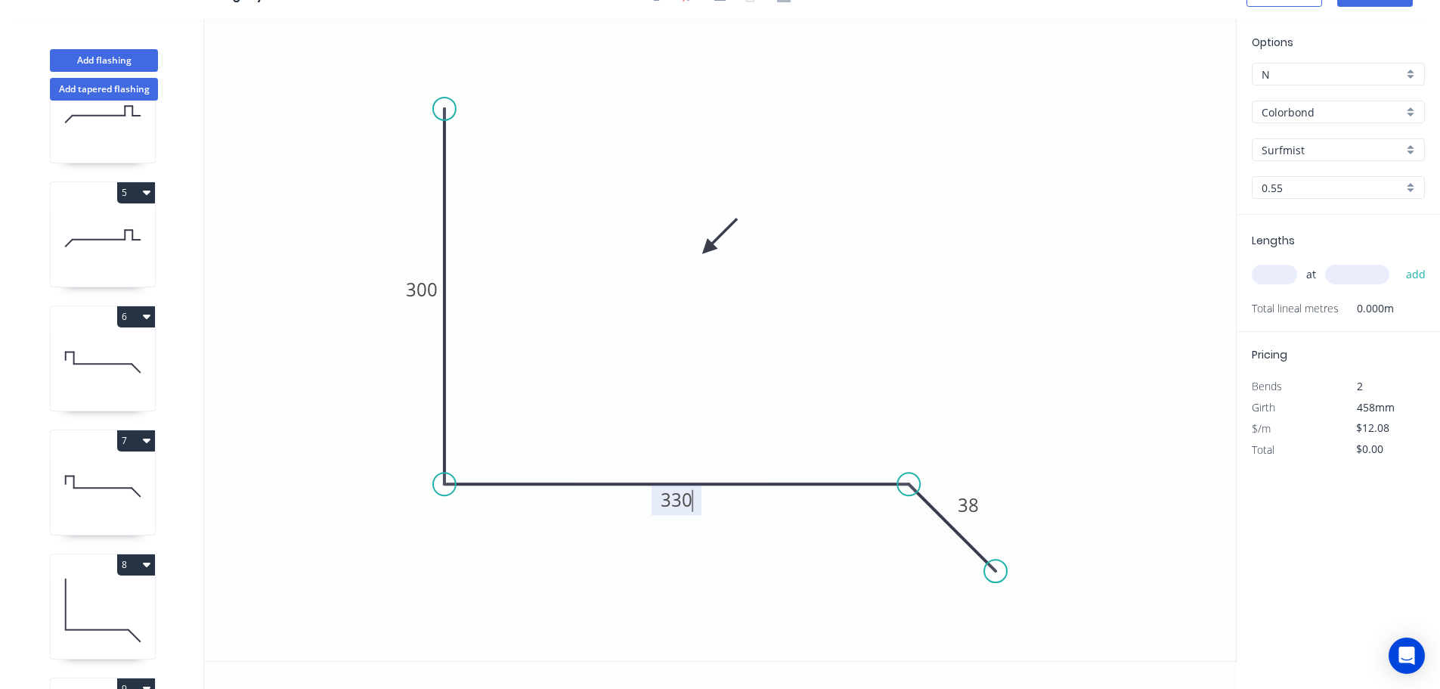
click at [1273, 276] on input "text" at bounding box center [1274, 275] width 45 height 20
type input "$17.20"
type input "1"
type input "1200"
click at [1398, 262] on button "add" at bounding box center [1416, 275] width 36 height 26
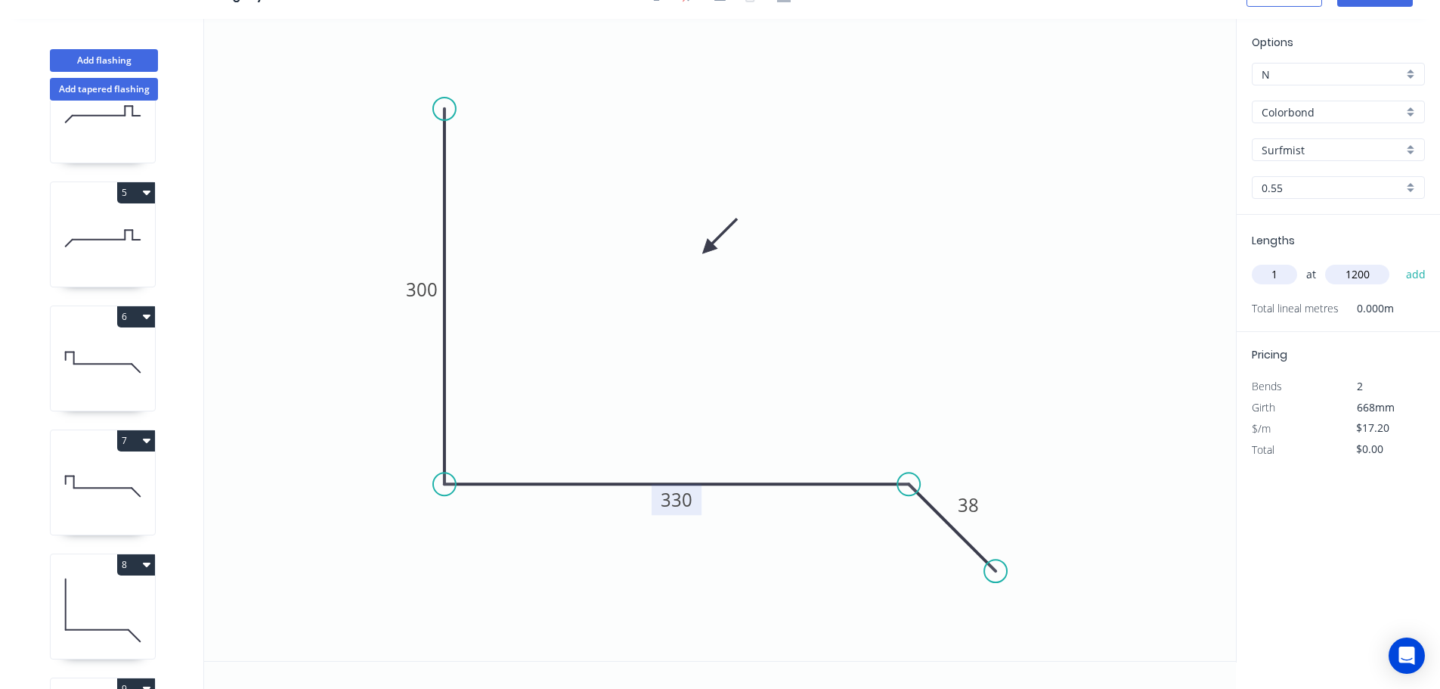
type input "$20.64"
click at [117, 559] on button "8" at bounding box center [136, 564] width 38 height 21
click at [71, 596] on div "Duplicate" at bounding box center [83, 602] width 116 height 22
type input "$12.08"
type input "$0.00"
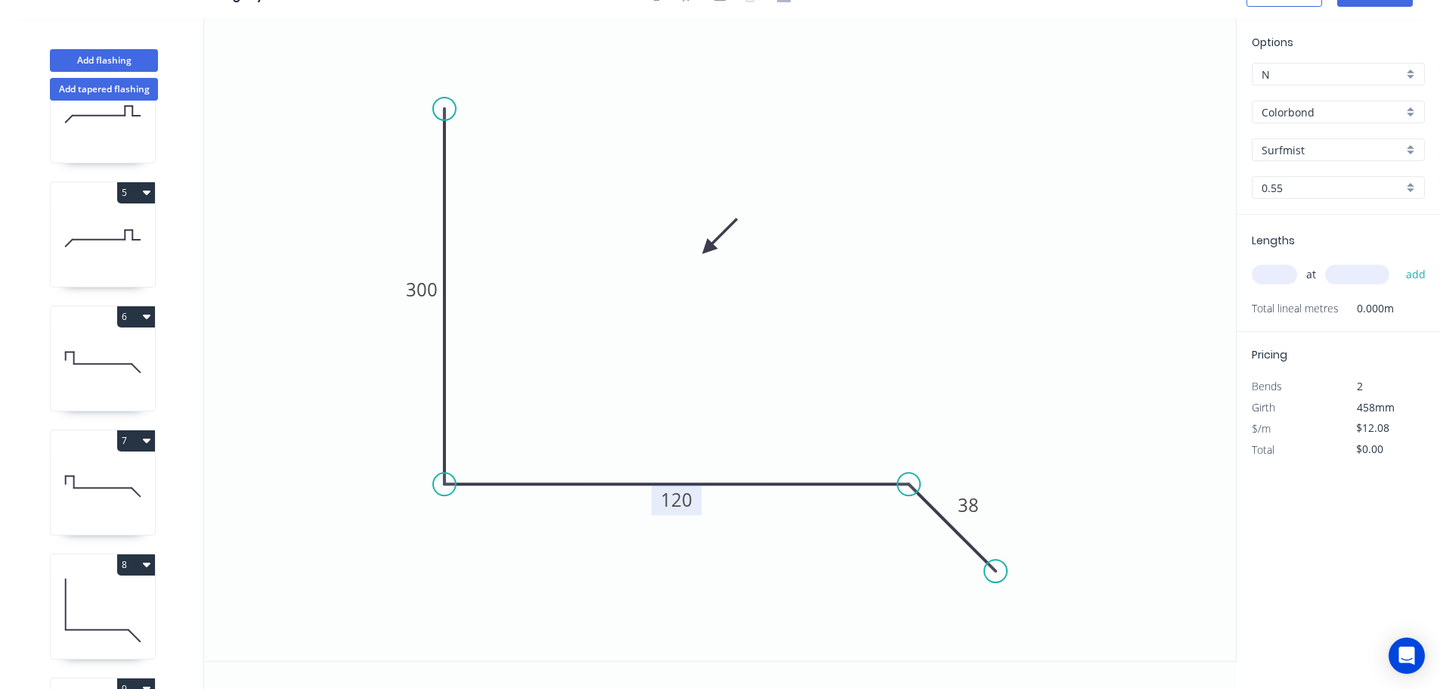
click at [682, 503] on tspan "120" at bounding box center [677, 499] width 32 height 25
click at [1265, 270] on input "text" at bounding box center [1274, 275] width 45 height 20
type input "$17.20"
type input "2"
type input "1200"
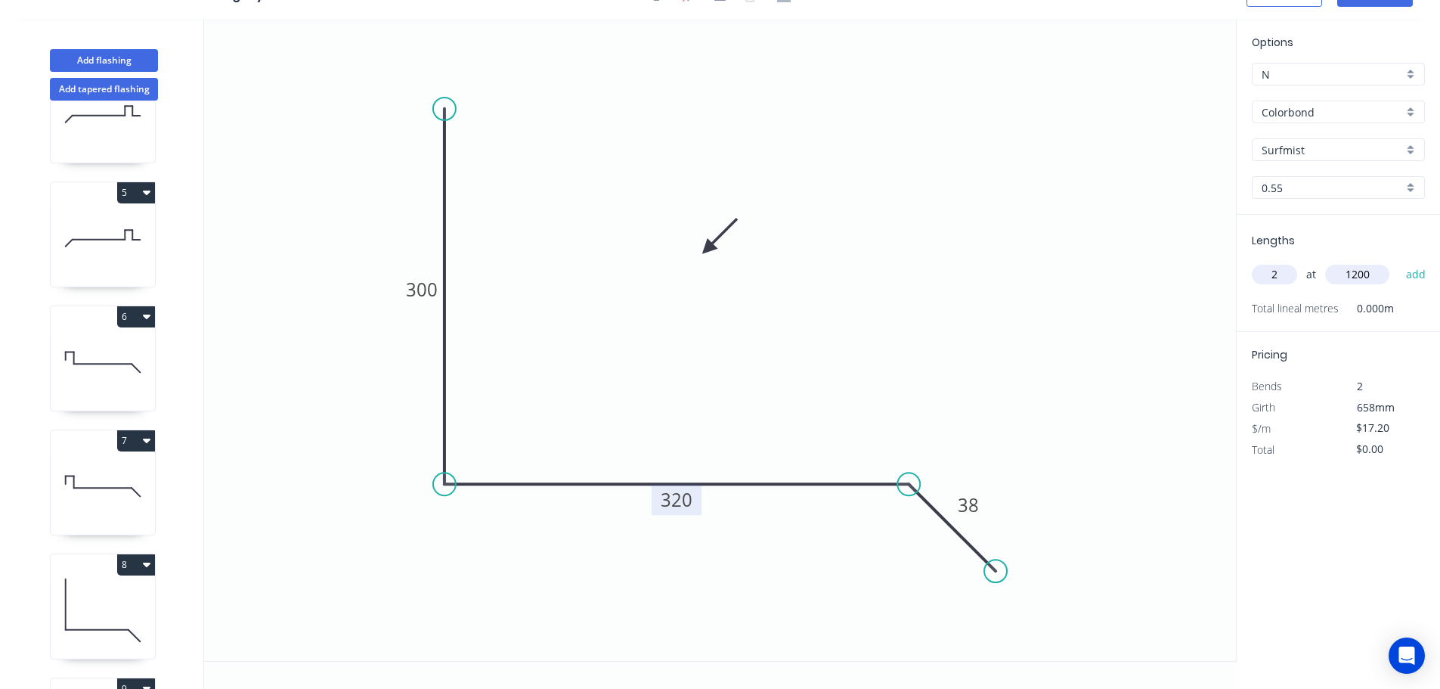
click at [1398, 262] on button "add" at bounding box center [1416, 275] width 36 height 26
type input "$41.28"
type input "1"
type input "1000"
click at [1398, 262] on button "add" at bounding box center [1416, 275] width 36 height 26
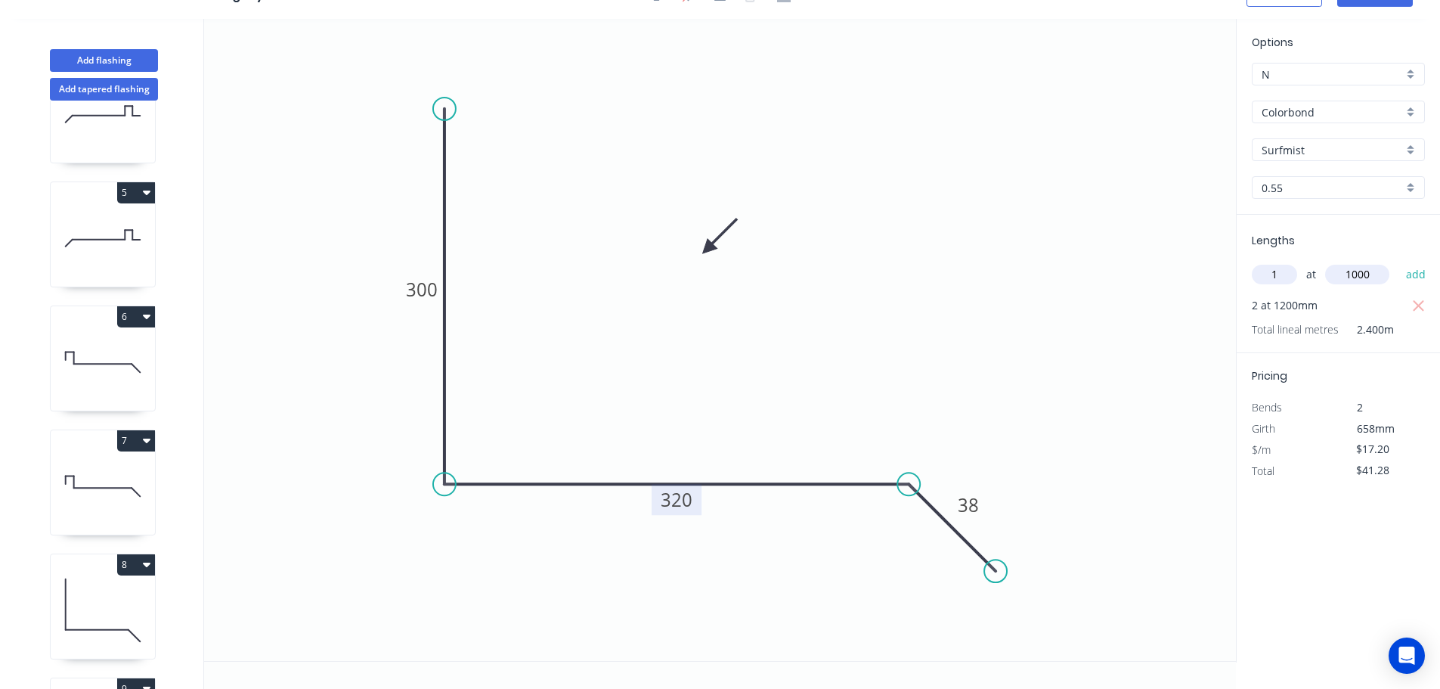
type input "$58.48"
click at [107, 55] on button "Add flashing" at bounding box center [104, 60] width 108 height 23
type input "$0.00"
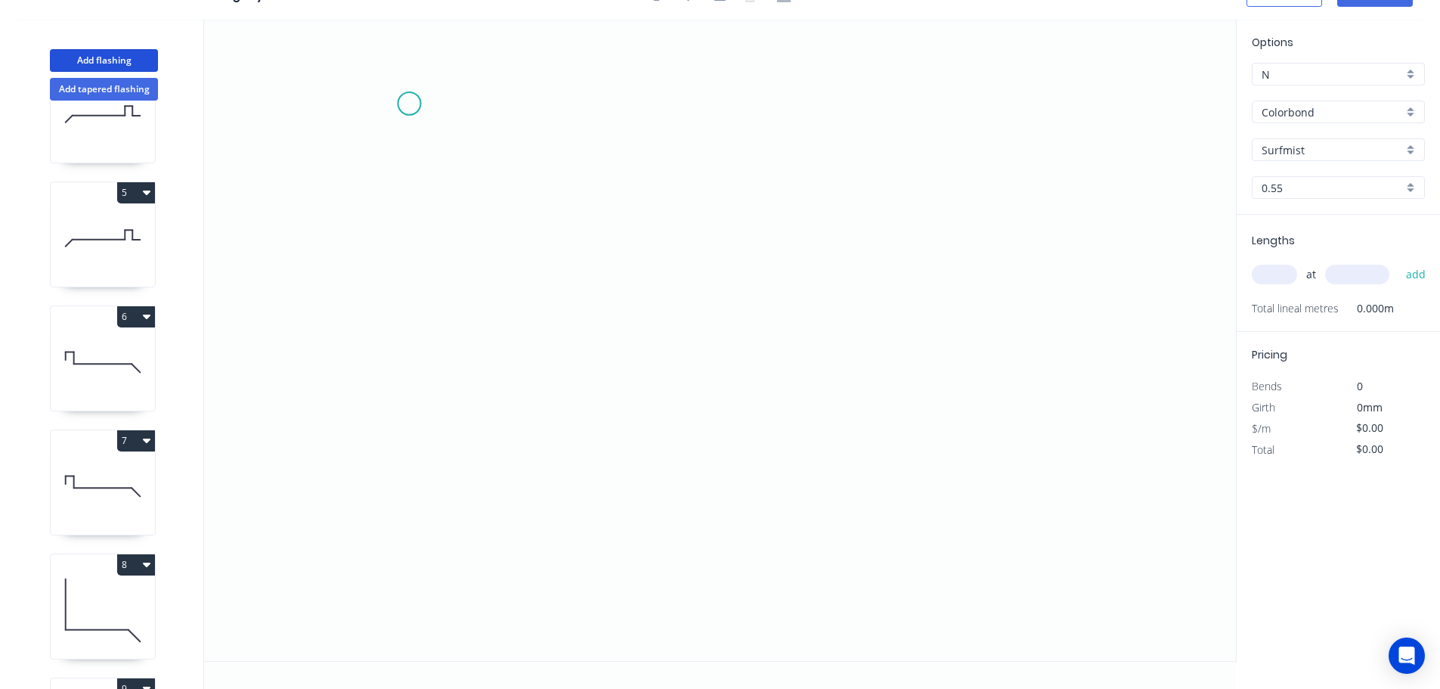
click at [409, 104] on icon "0" at bounding box center [720, 340] width 1032 height 642
click at [469, 478] on icon "0" at bounding box center [720, 340] width 1032 height 642
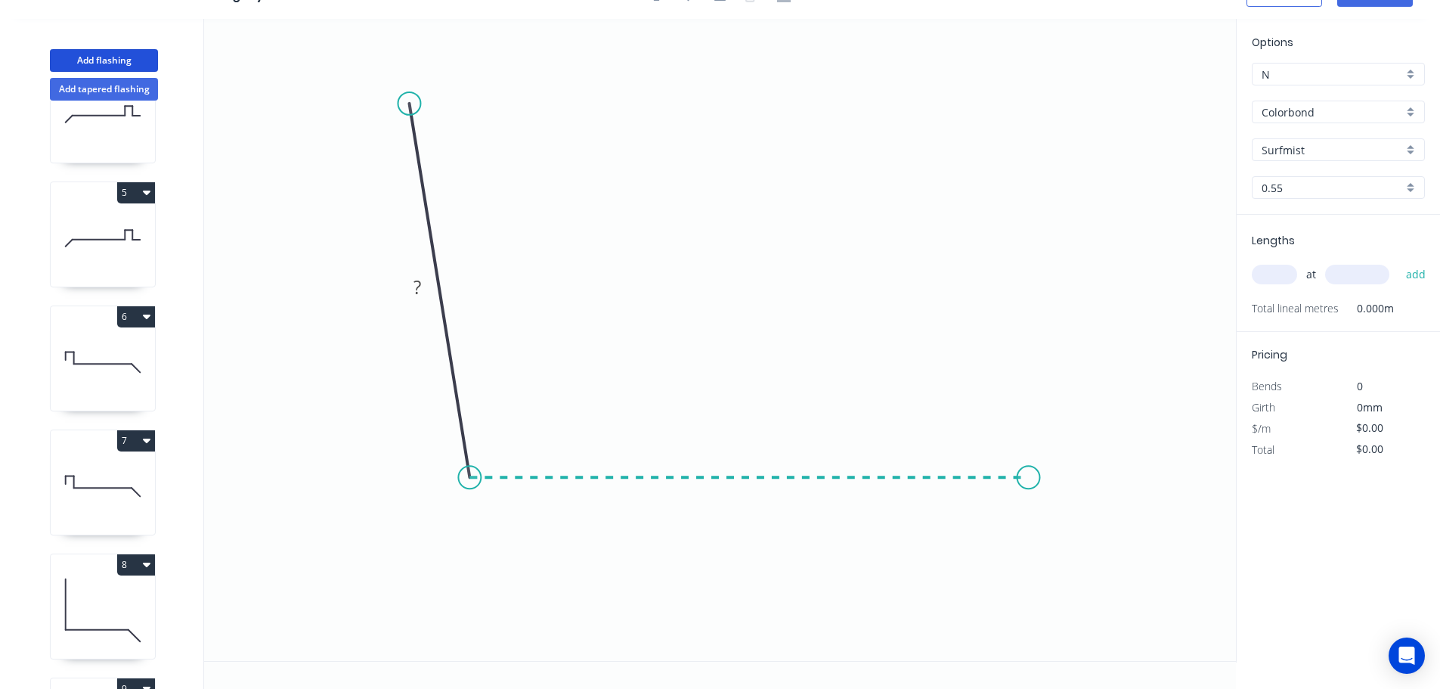
click at [1029, 468] on icon "0 ?" at bounding box center [720, 340] width 1032 height 642
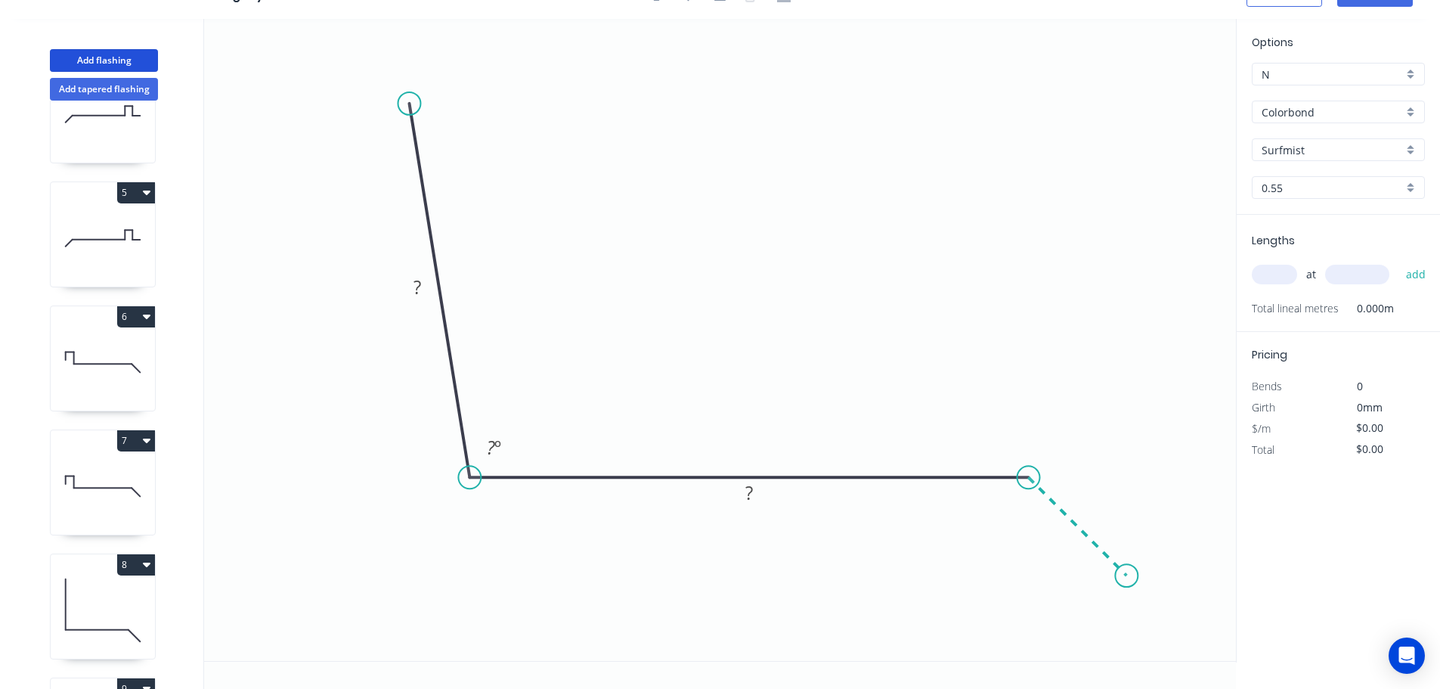
click at [1127, 568] on icon "0 ? ? ? º" at bounding box center [720, 340] width 1032 height 642
click at [1127, 568] on circle at bounding box center [1126, 575] width 23 height 23
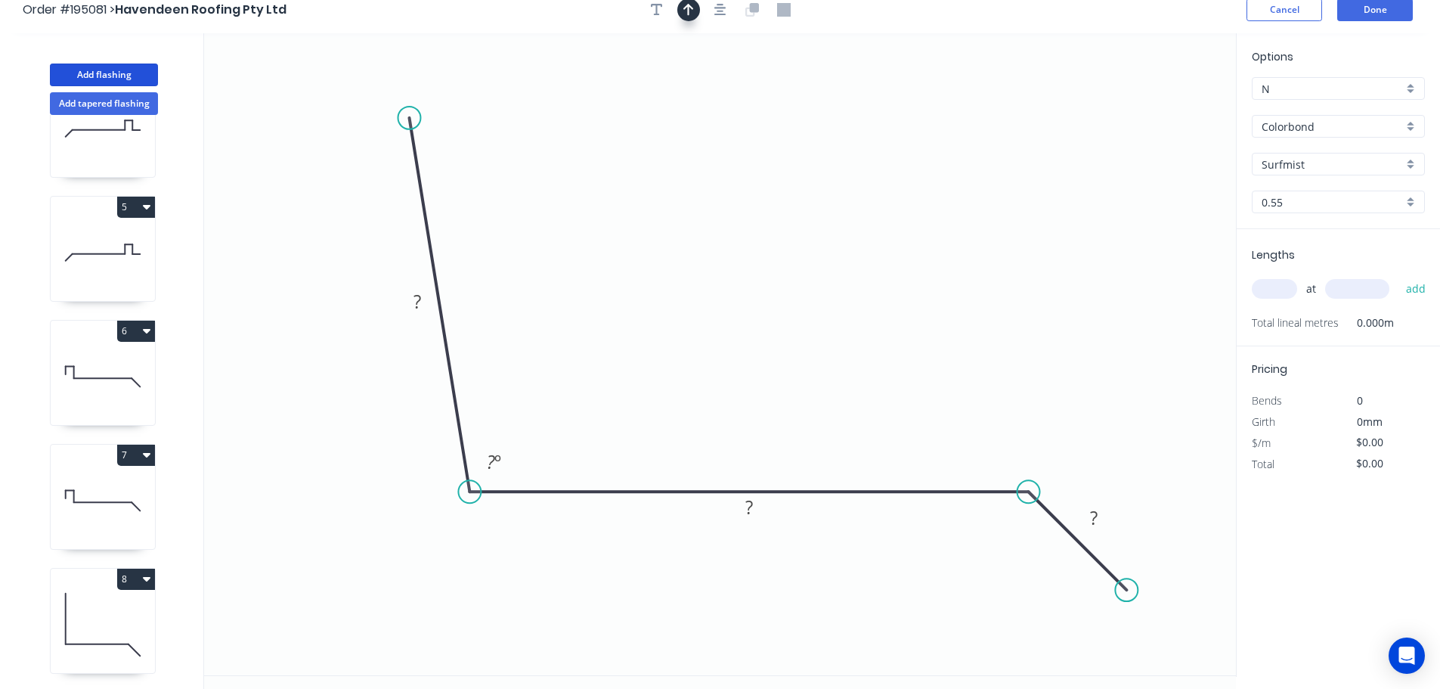
scroll to position [0, 0]
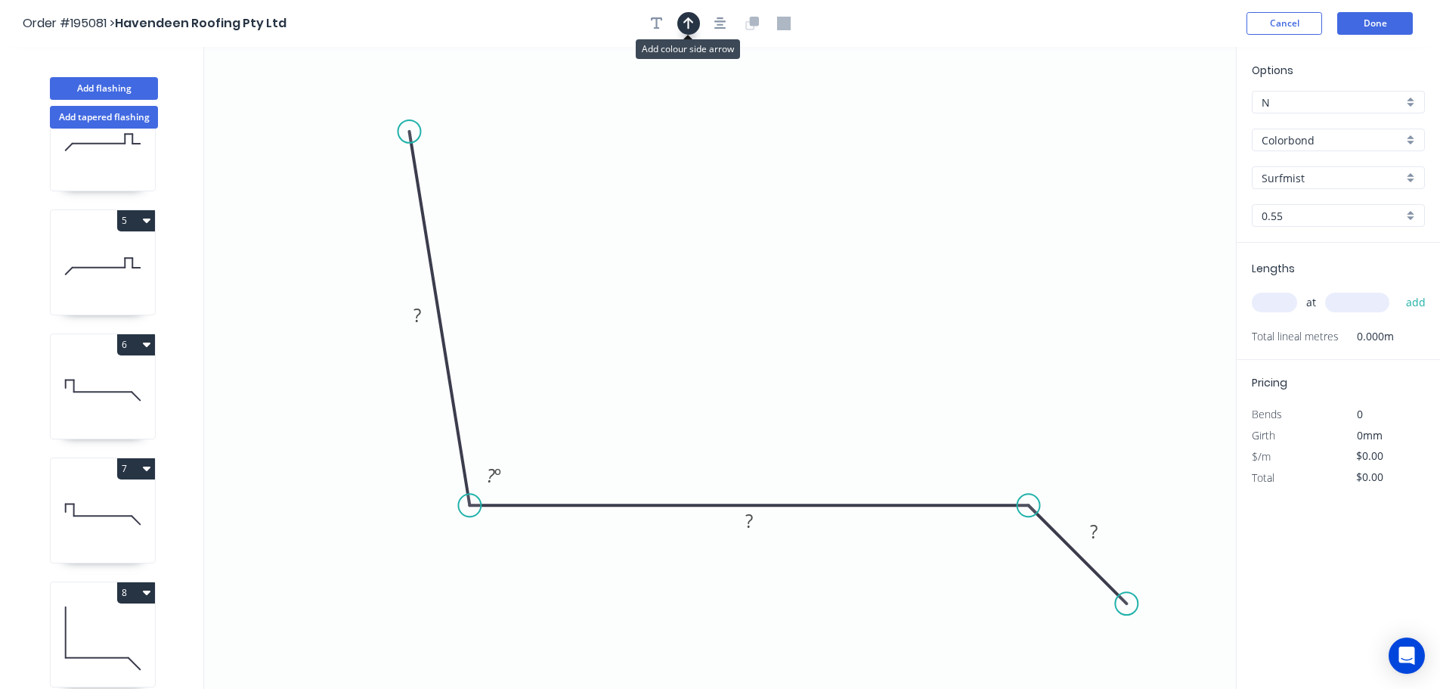
click at [692, 27] on button "button" at bounding box center [688, 23] width 23 height 23
click at [1158, 116] on icon at bounding box center [1160, 105] width 14 height 48
click at [1148, 130] on icon "0 ? ? ? ? º" at bounding box center [720, 368] width 1032 height 642
drag, startPoint x: 1162, startPoint y: 119, endPoint x: 819, endPoint y: 269, distance: 374.4
click at [874, 264] on icon at bounding box center [896, 242] width 44 height 44
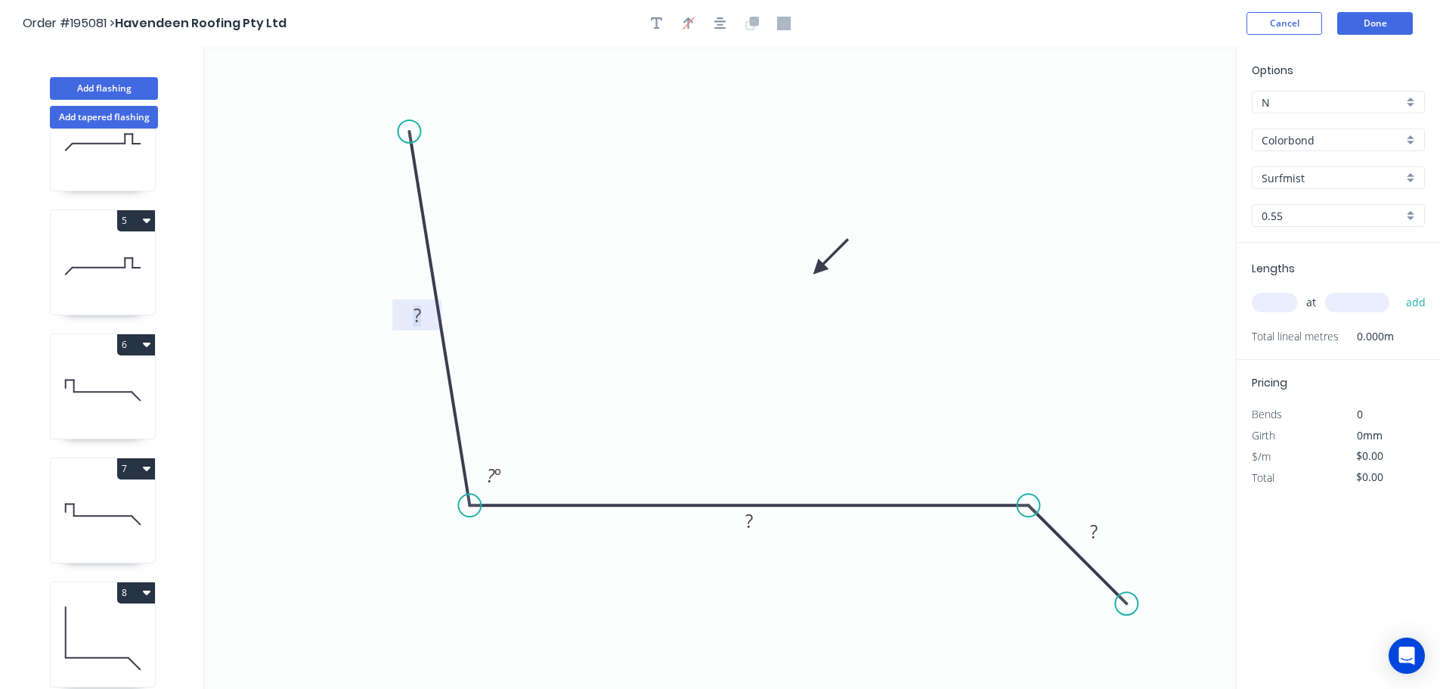
click at [415, 319] on tspan "?" at bounding box center [417, 314] width 8 height 25
click at [1264, 291] on div "at add" at bounding box center [1340, 303] width 176 height 26
type input "$13.79"
click at [1275, 306] on input "text" at bounding box center [1274, 303] width 45 height 20
type input "1"
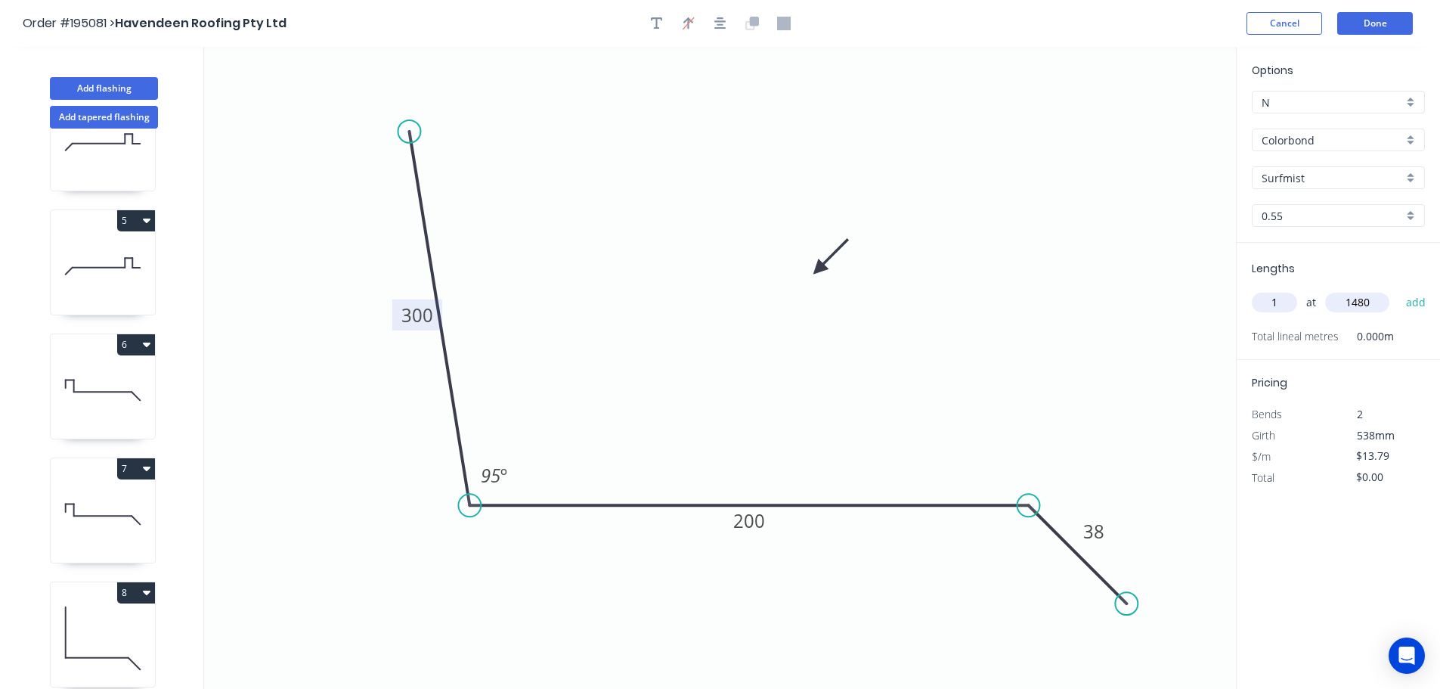
type input "1480"
click at [1398, 290] on button "add" at bounding box center [1416, 303] width 36 height 26
type input "$20.41"
type input "1"
type input "1200"
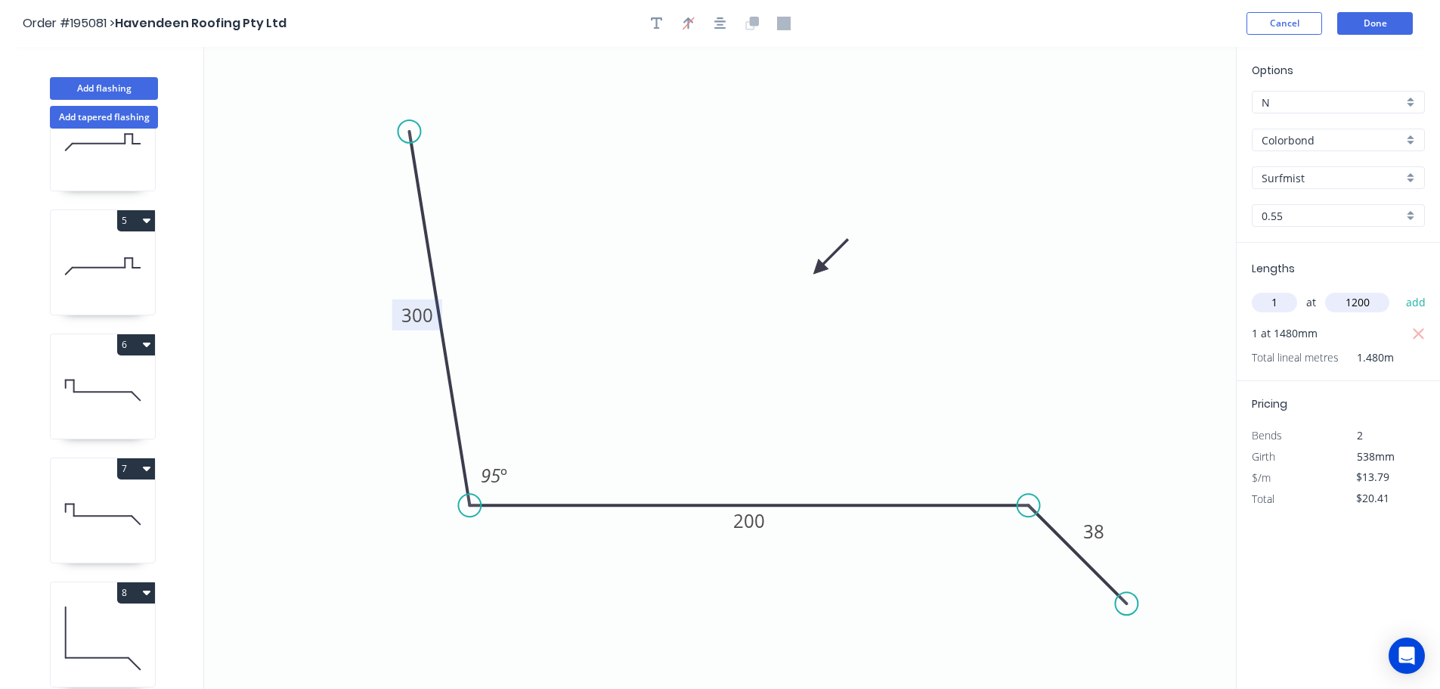
click at [1398, 290] on button "add" at bounding box center [1416, 303] width 36 height 26
type input "$36.96"
type input "2"
type input "1000"
click at [1398, 290] on button "add" at bounding box center [1416, 303] width 36 height 26
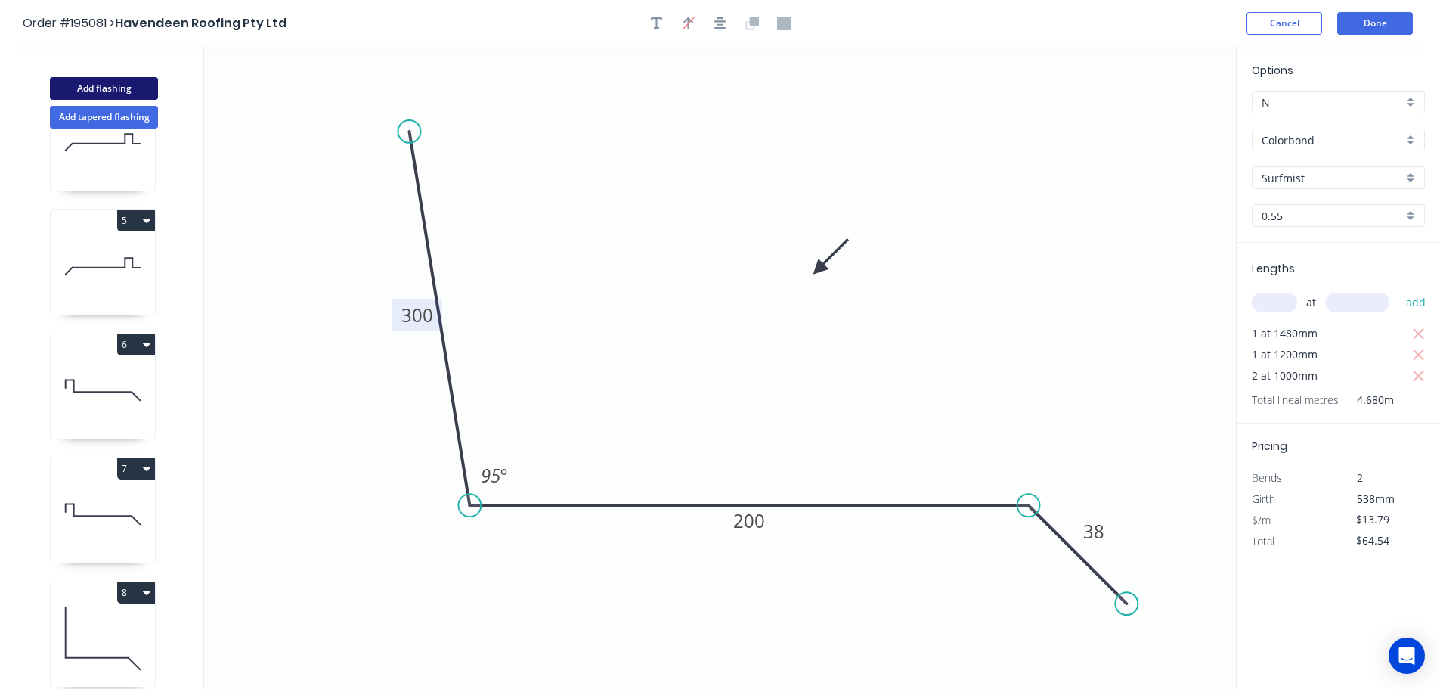
click at [113, 84] on button "Add flashing" at bounding box center [104, 88] width 108 height 23
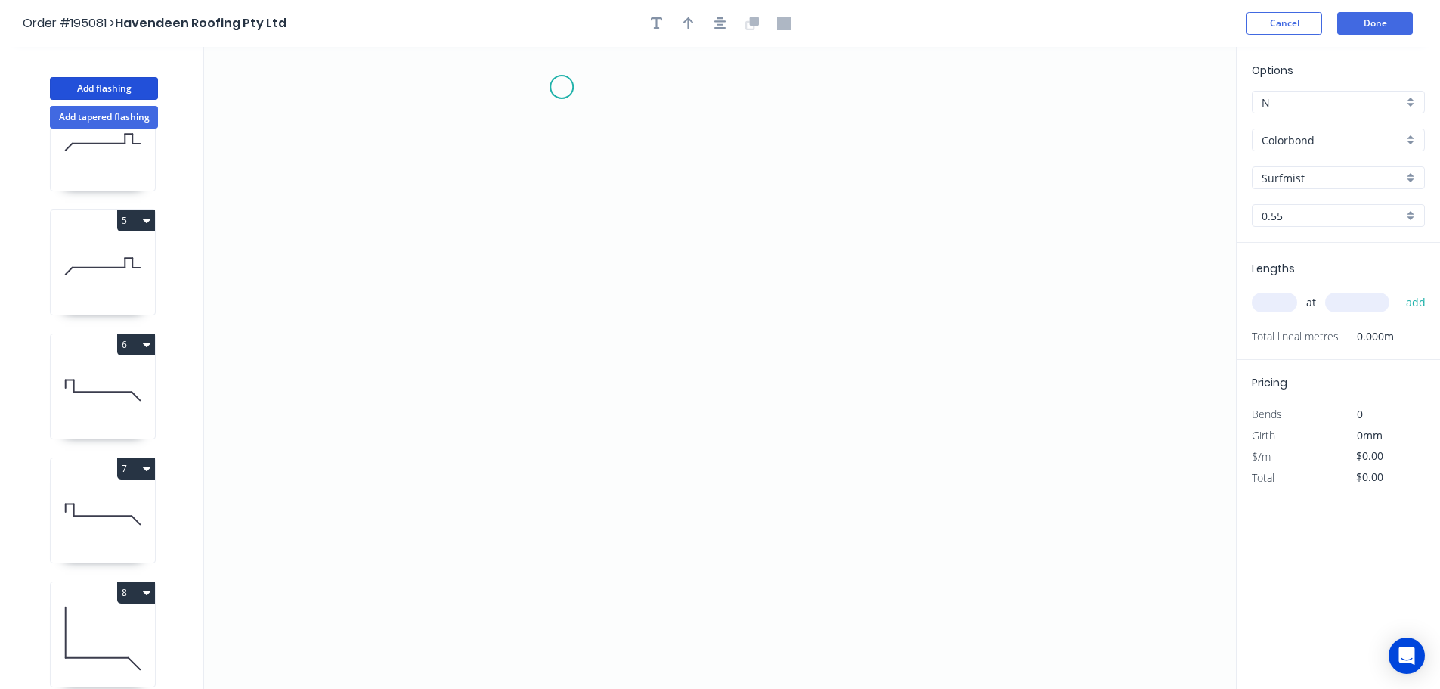
click at [562, 87] on icon "0" at bounding box center [720, 368] width 1032 height 642
click at [564, 302] on icon "0" at bounding box center [720, 368] width 1032 height 642
click at [612, 353] on icon "0 ?" at bounding box center [720, 368] width 1032 height 642
click at [562, 398] on icon "0 ? ?" at bounding box center [720, 368] width 1032 height 642
click at [550, 643] on icon "0 ? ? ?" at bounding box center [720, 368] width 1032 height 642
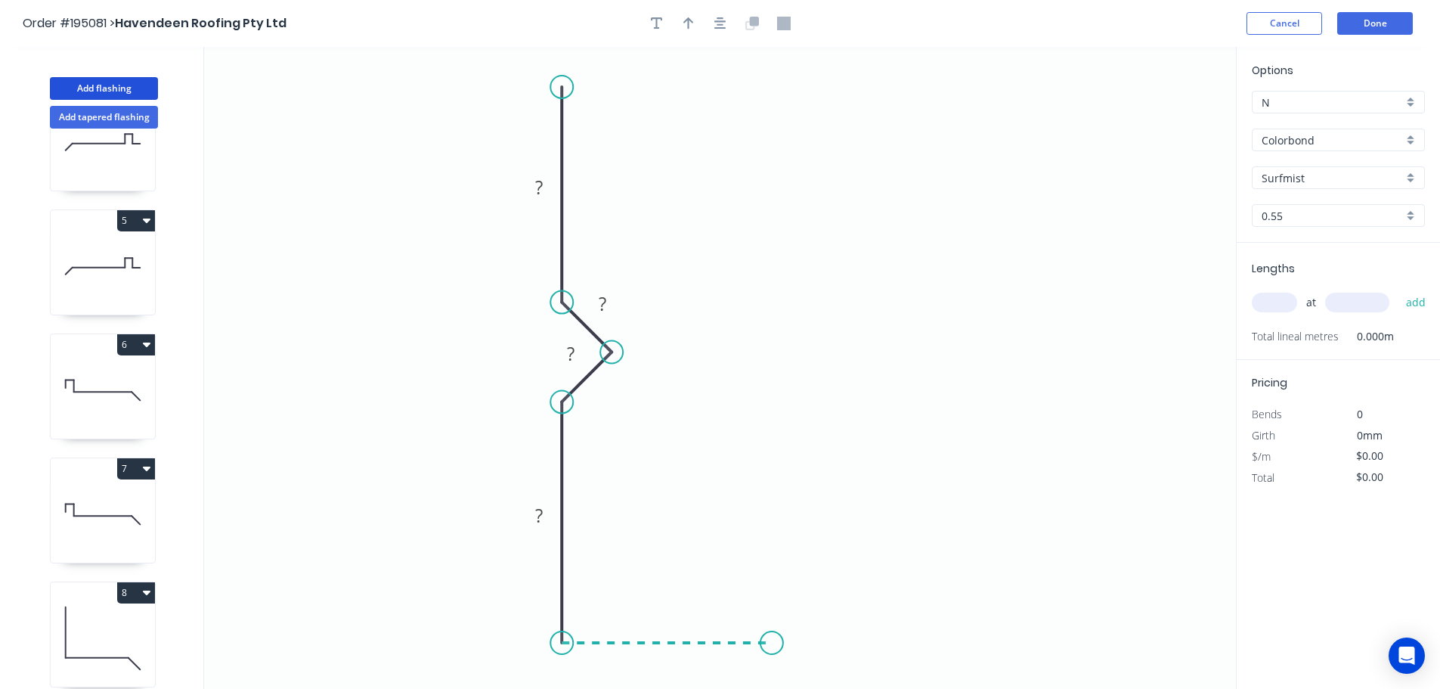
click at [772, 632] on icon "0 ? ? ? ?" at bounding box center [720, 368] width 1032 height 642
click at [763, 494] on icon "0 ? ? ? ? ?" at bounding box center [720, 368] width 1032 height 642
click at [949, 491] on icon "0 ? ? ? ? ? ?" at bounding box center [720, 368] width 1032 height 642
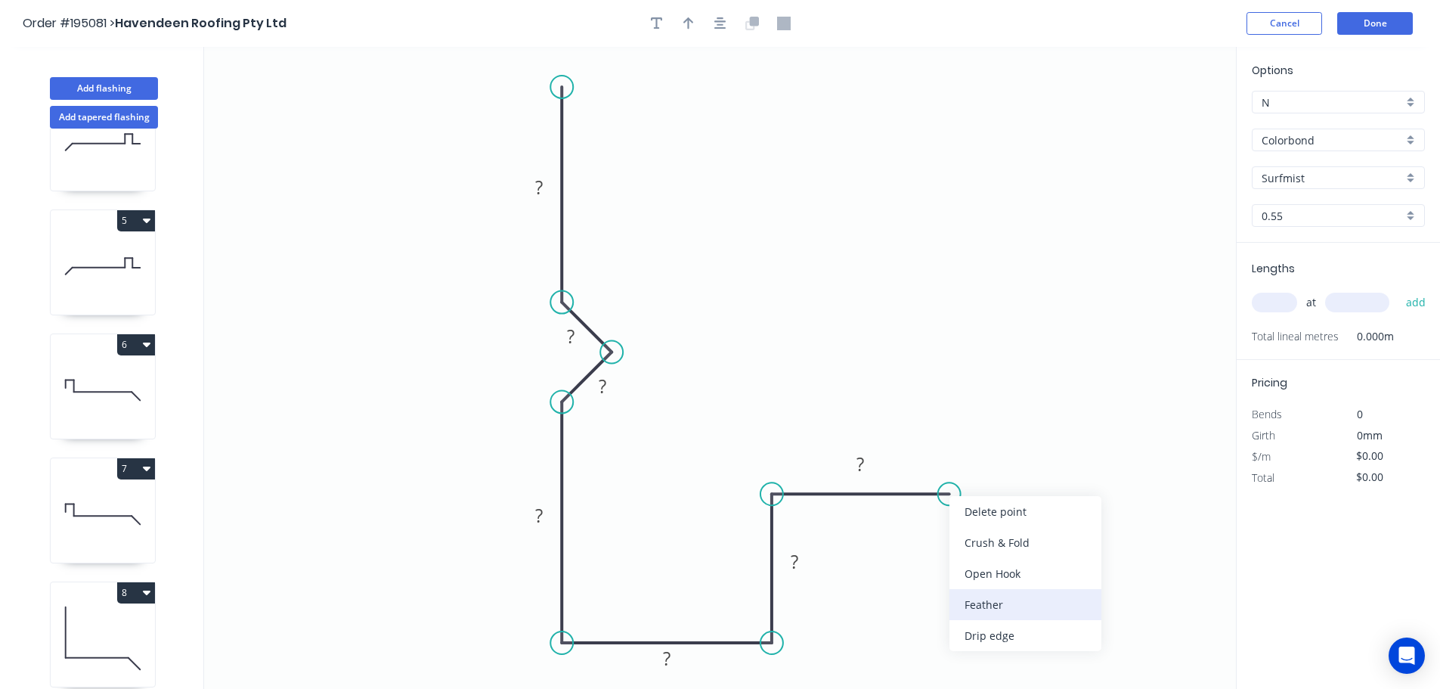
click at [988, 605] on div "Feather" at bounding box center [1025, 604] width 152 height 31
click at [986, 539] on div "Flip bend" at bounding box center [1020, 537] width 152 height 31
drag, startPoint x: 952, startPoint y: 447, endPoint x: 982, endPoint y: 398, distance: 56.7
click at [982, 398] on rect at bounding box center [957, 406] width 59 height 31
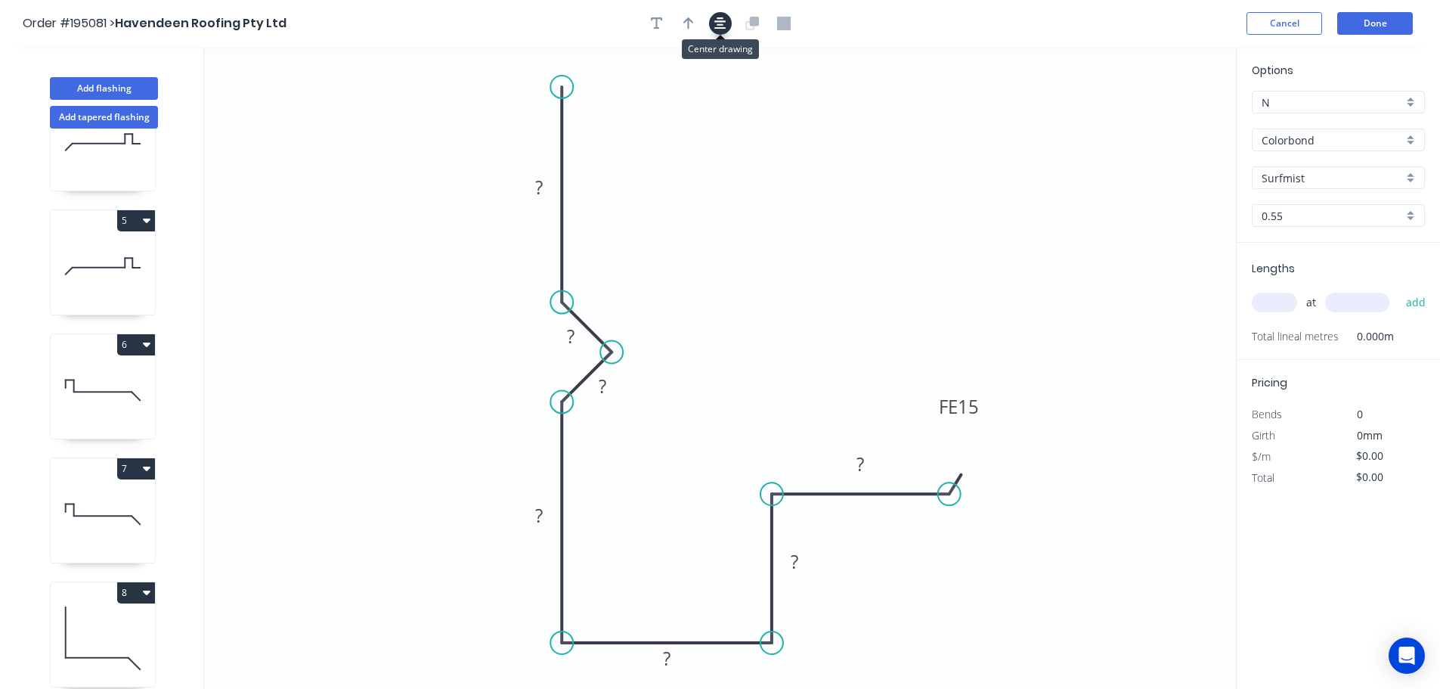
click at [714, 21] on icon "button" at bounding box center [720, 23] width 12 height 12
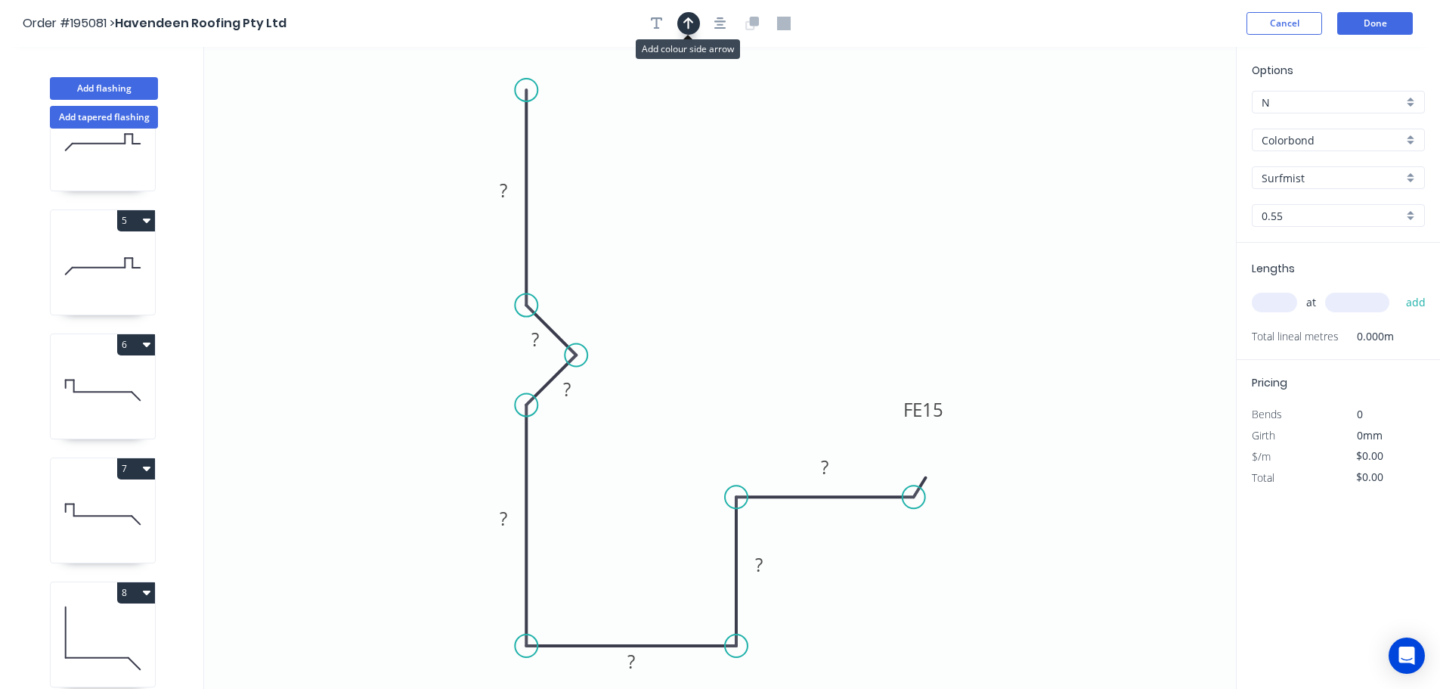
click at [683, 22] on icon "button" at bounding box center [688, 24] width 11 height 14
drag, startPoint x: 1162, startPoint y: 119, endPoint x: 395, endPoint y: 175, distance: 769.3
click at [395, 175] on icon at bounding box center [396, 157] width 14 height 48
click at [502, 187] on tspan "?" at bounding box center [504, 190] width 8 height 25
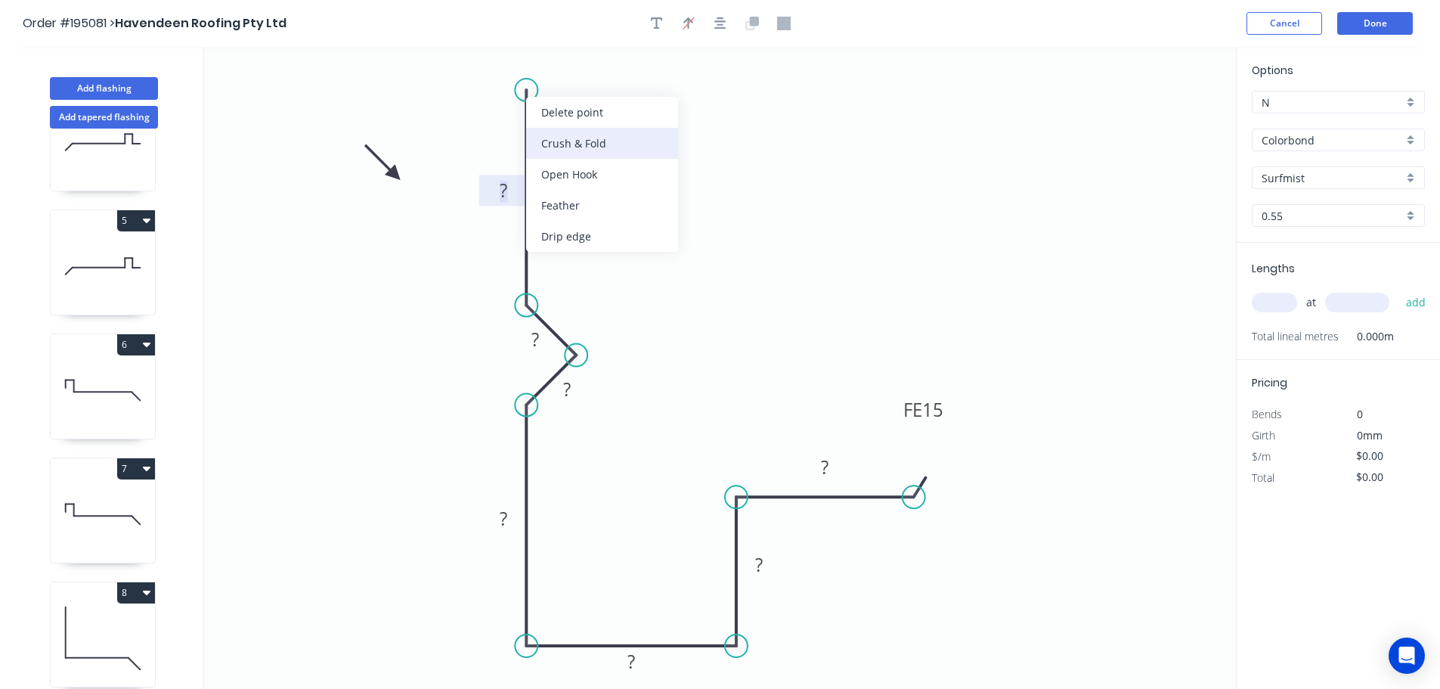
click at [562, 137] on div "Crush & Fold" at bounding box center [602, 143] width 152 height 31
drag, startPoint x: 570, startPoint y: 141, endPoint x: 571, endPoint y: 111, distance: 30.2
click at [571, 141] on div "Flip bend" at bounding box center [606, 134] width 152 height 31
click at [574, 62] on tspan "10" at bounding box center [568, 63] width 21 height 25
drag, startPoint x: 531, startPoint y: 56, endPoint x: 568, endPoint y: 87, distance: 48.3
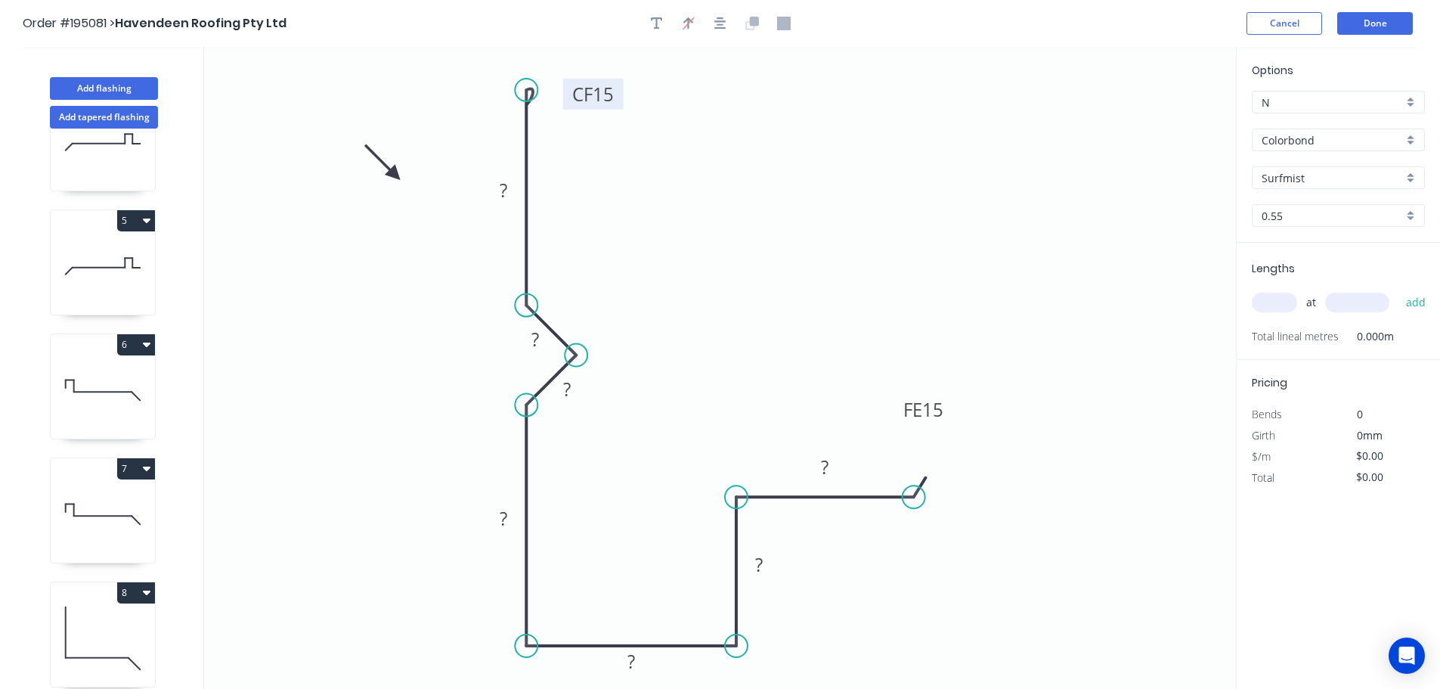
click at [568, 87] on rect at bounding box center [593, 94] width 60 height 31
click at [508, 187] on rect at bounding box center [503, 191] width 30 height 21
click at [504, 192] on tspan "110" at bounding box center [504, 190] width 32 height 25
click at [534, 336] on tspan "?" at bounding box center [535, 339] width 8 height 25
click at [579, 389] on rect at bounding box center [567, 389] width 30 height 21
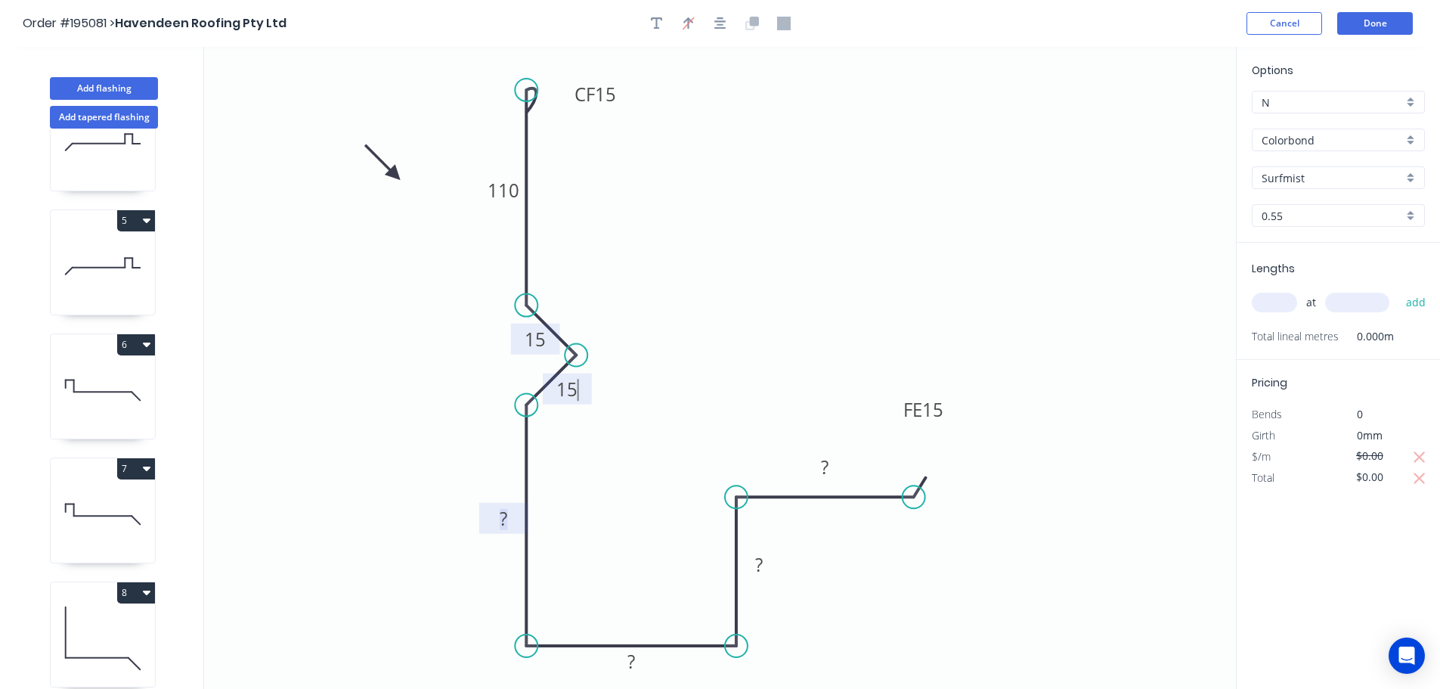
click at [503, 518] on tspan "?" at bounding box center [504, 518] width 8 height 25
click at [631, 666] on tspan "?" at bounding box center [631, 661] width 8 height 25
click at [1268, 304] on input "text" at bounding box center [1274, 303] width 45 height 20
click at [1398, 290] on button "add" at bounding box center [1416, 303] width 36 height 26
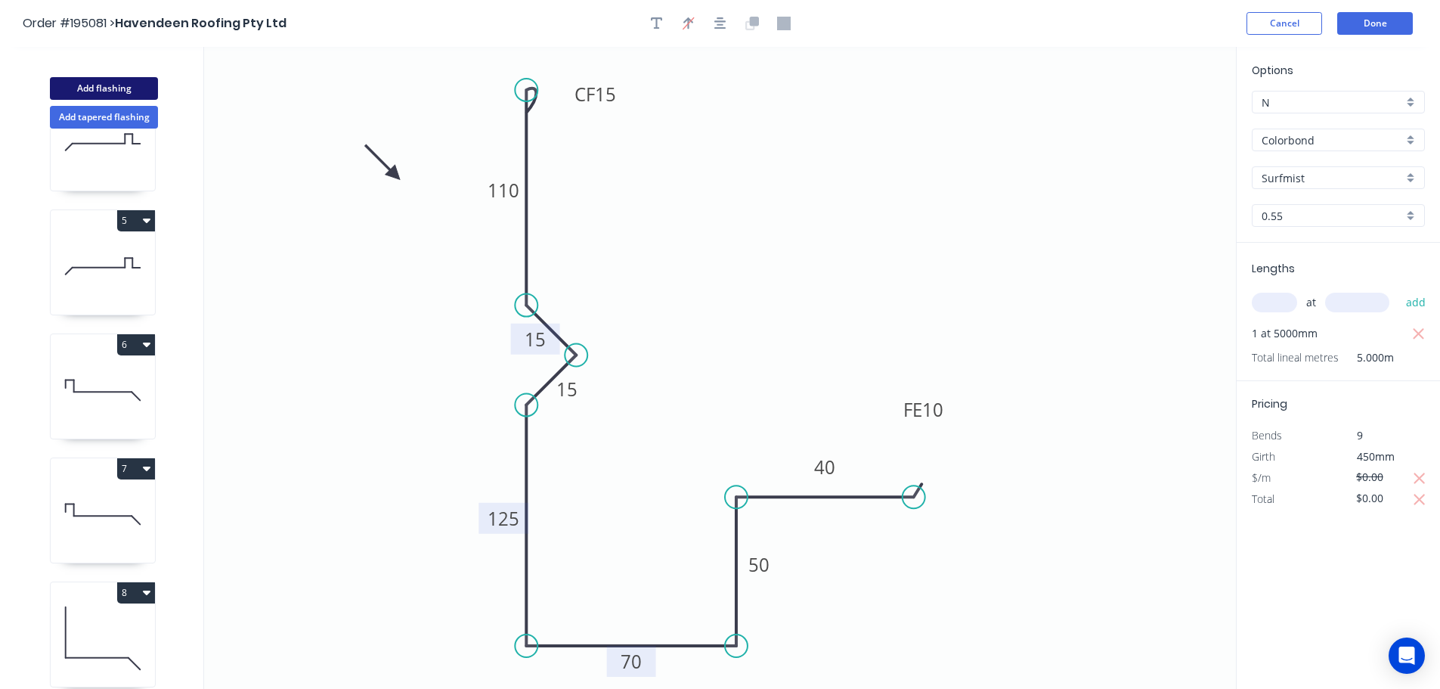
click at [104, 83] on button "Add flashing" at bounding box center [104, 88] width 108 height 23
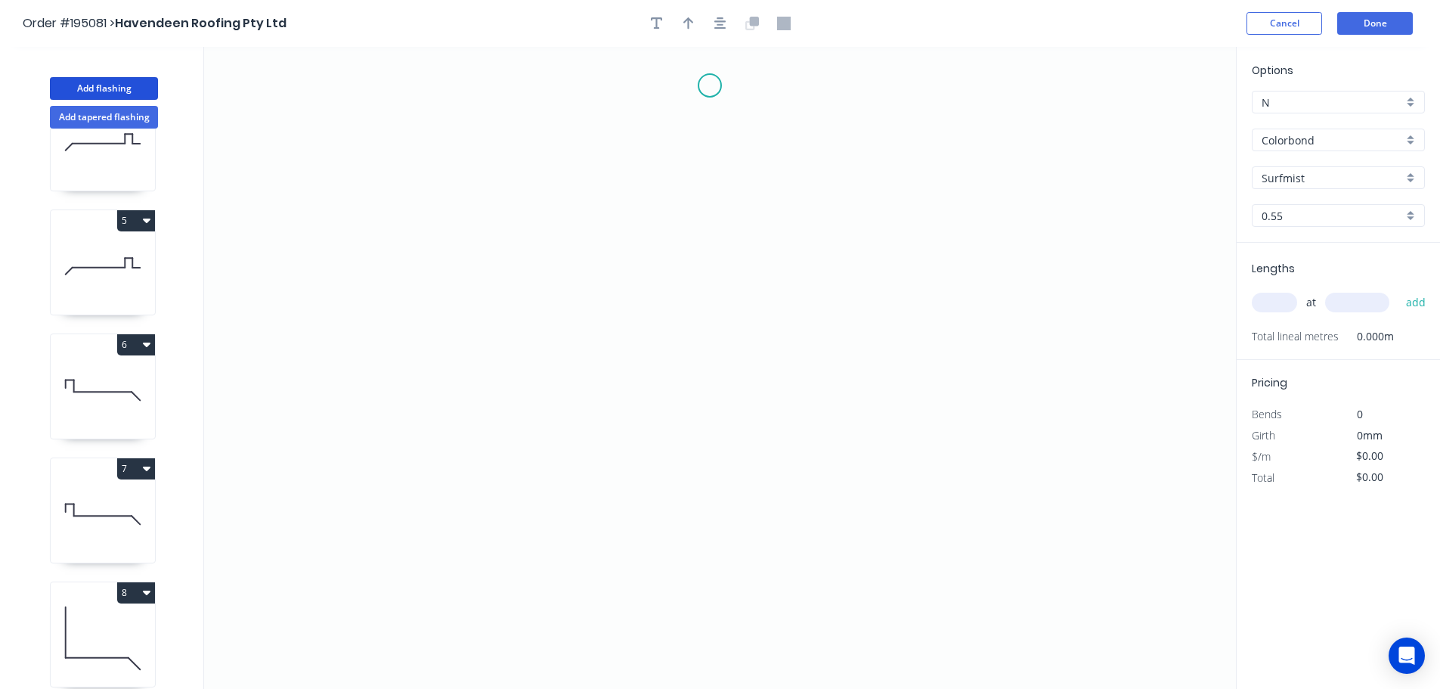
click at [708, 85] on icon "0" at bounding box center [720, 368] width 1032 height 642
click at [711, 327] on icon "0" at bounding box center [720, 368] width 1032 height 642
click at [944, 371] on icon "0 ?" at bounding box center [720, 368] width 1032 height 642
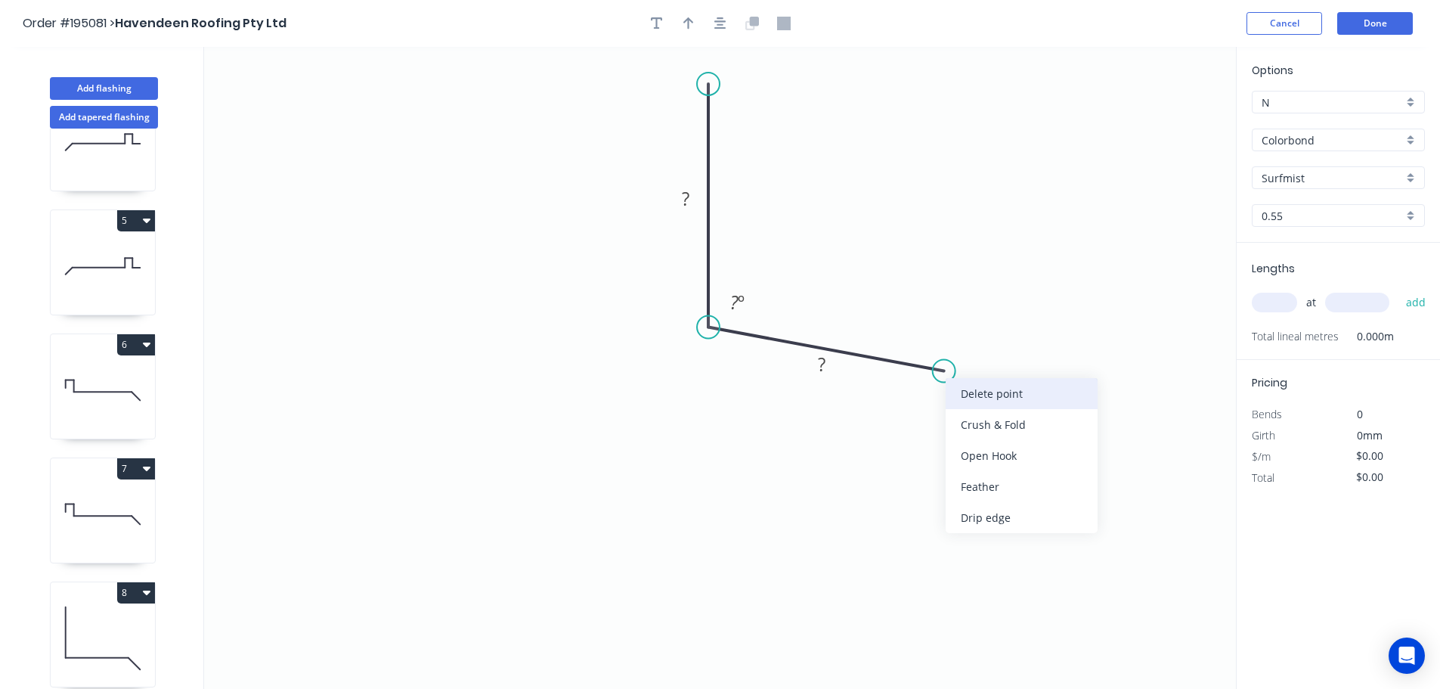
click at [970, 392] on div "Delete point" at bounding box center [1022, 393] width 152 height 31
click at [707, 327] on circle at bounding box center [708, 327] width 23 height 23
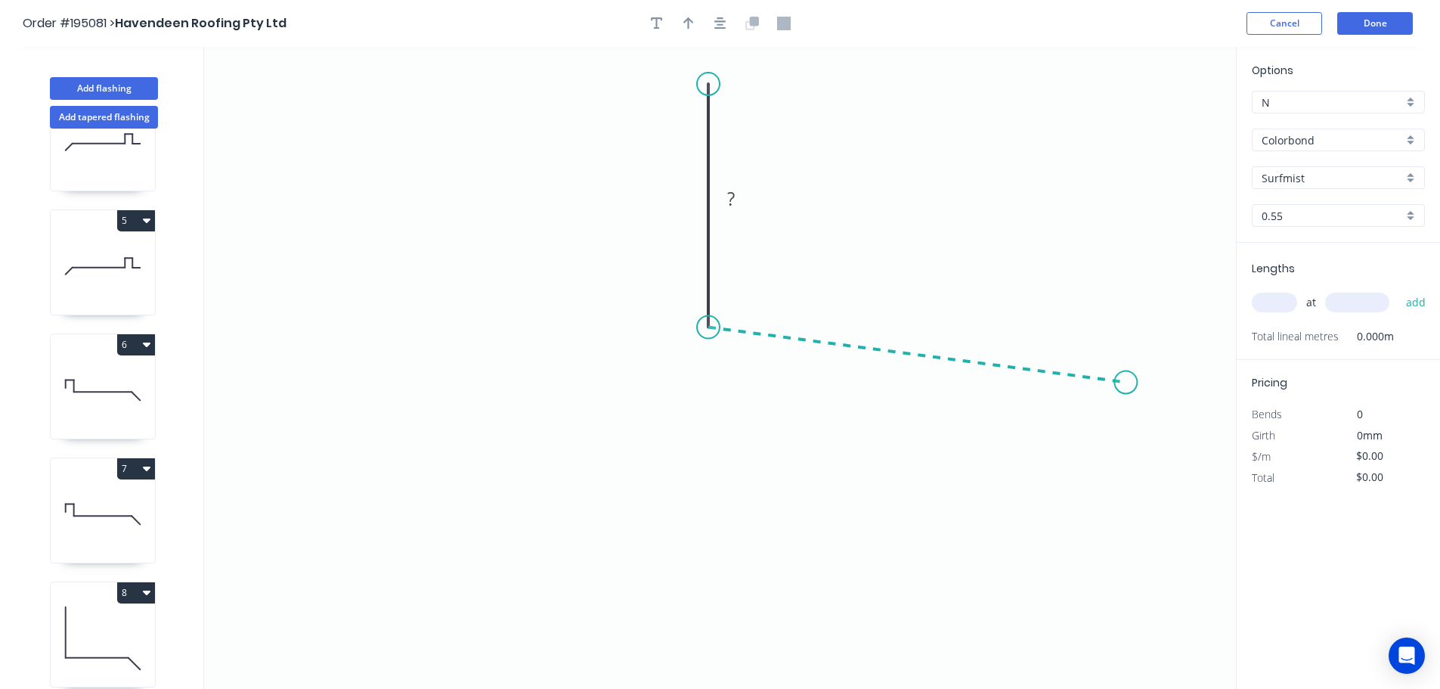
click at [1126, 383] on icon "0 ?" at bounding box center [720, 368] width 1032 height 642
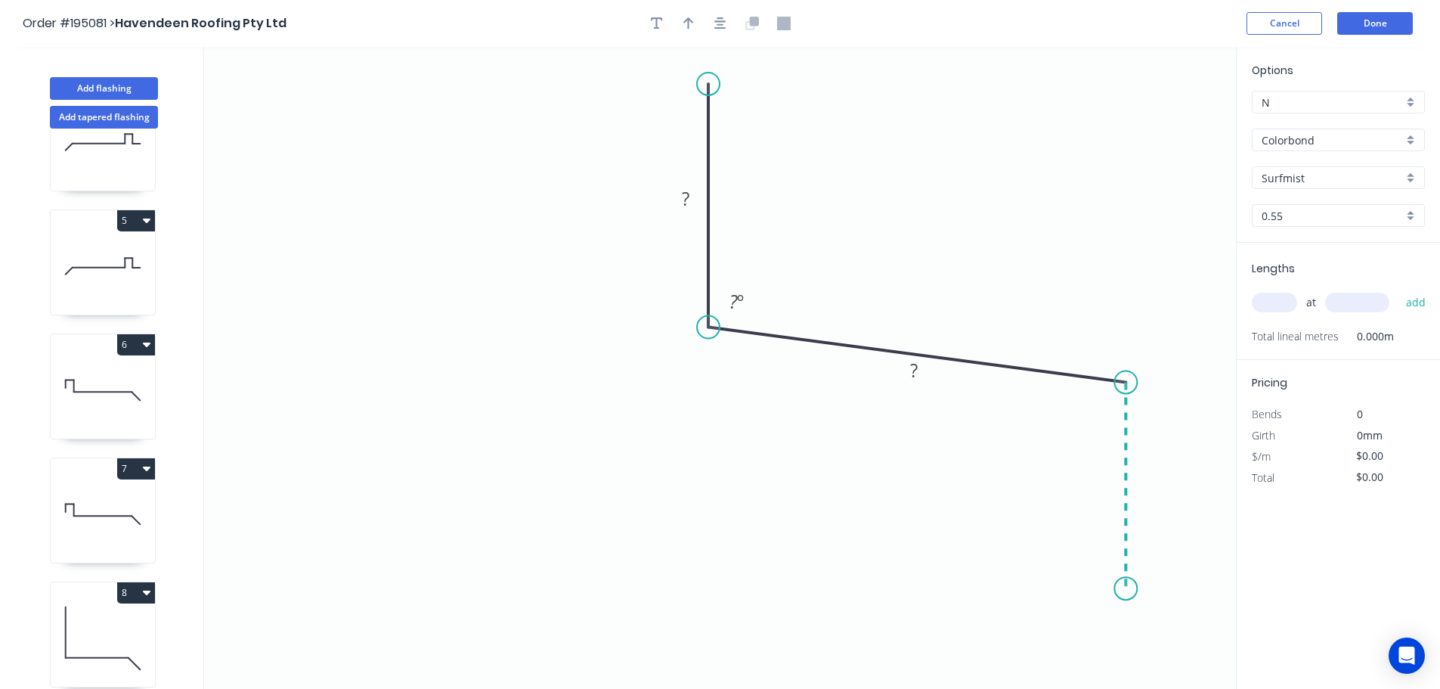
click at [1113, 589] on icon "0 ? ? ? º" at bounding box center [720, 368] width 1032 height 642
click at [705, 581] on icon "0 ? ? ? ? º ? º" at bounding box center [720, 368] width 1032 height 642
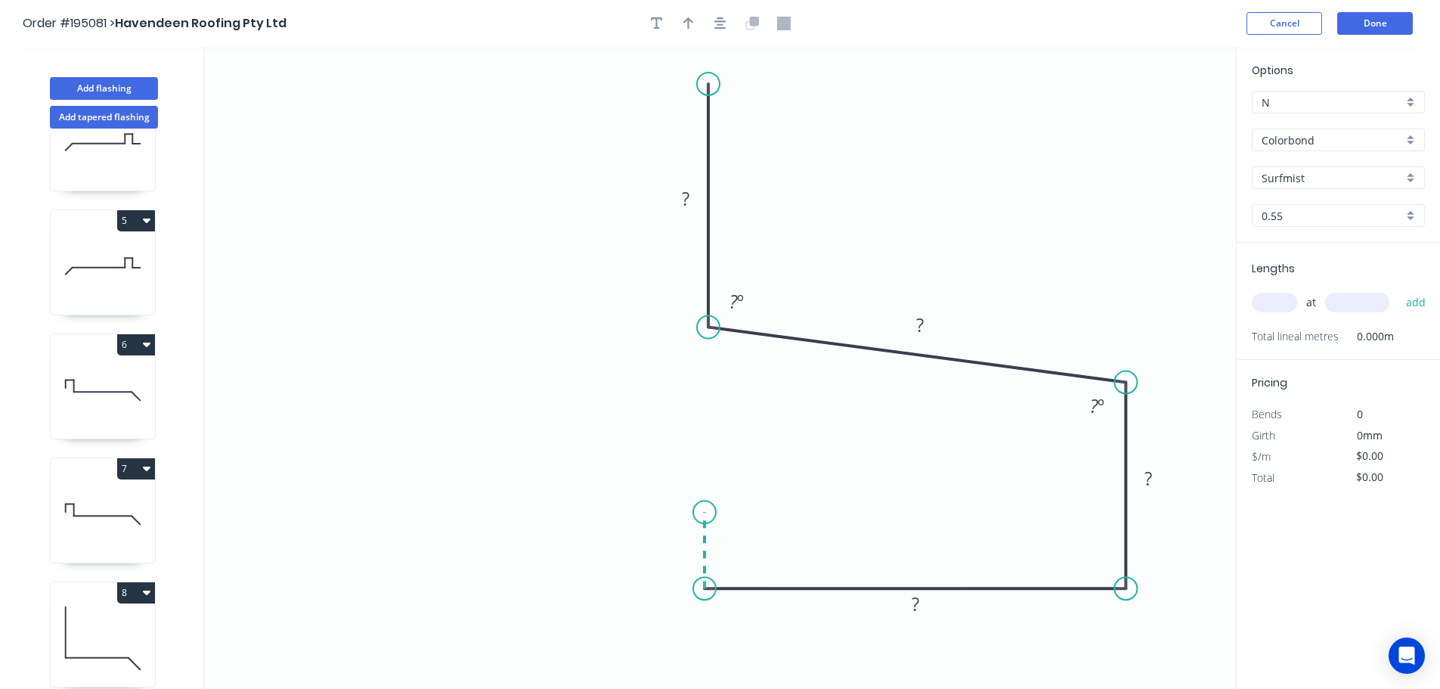
click at [703, 513] on icon "0 ? ? ? ? ? º ? º" at bounding box center [720, 368] width 1032 height 642
click at [703, 513] on circle at bounding box center [704, 511] width 23 height 23
click at [727, 24] on button "button" at bounding box center [720, 23] width 23 height 23
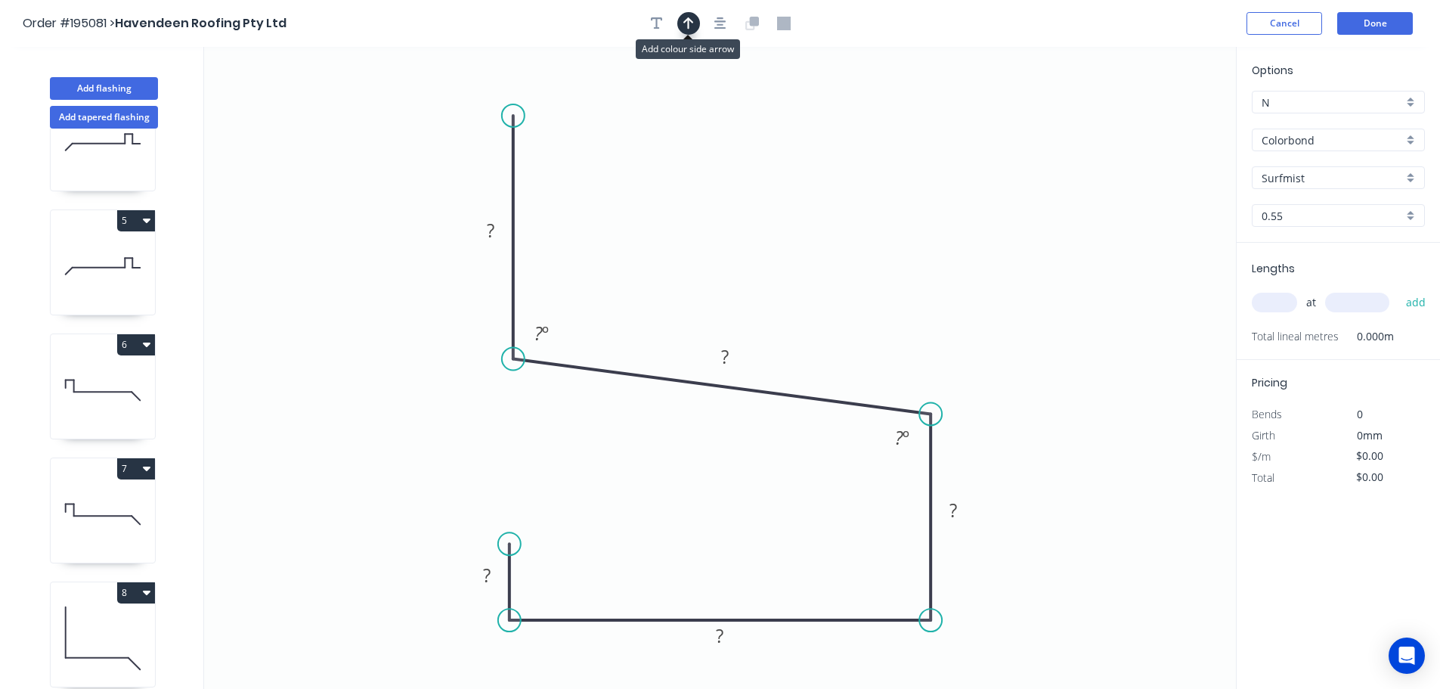
click at [686, 21] on icon "button" at bounding box center [688, 23] width 11 height 12
click at [1159, 120] on icon at bounding box center [1160, 105] width 14 height 48
drag, startPoint x: 1159, startPoint y: 120, endPoint x: 791, endPoint y: 212, distance: 378.6
click at [826, 198] on icon at bounding box center [840, 185] width 44 height 44
click at [491, 233] on tspan "?" at bounding box center [491, 230] width 8 height 25
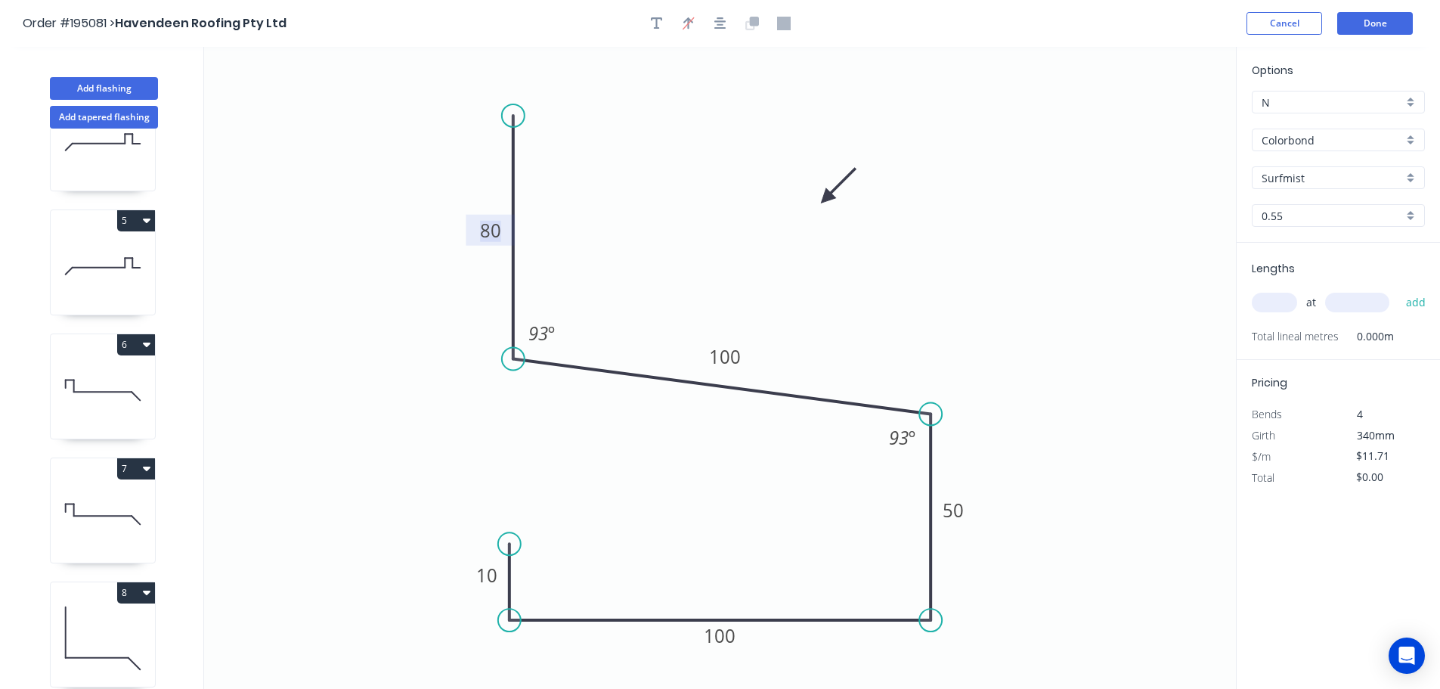
click at [1262, 303] on input "text" at bounding box center [1274, 303] width 45 height 20
click at [1398, 290] on button "add" at bounding box center [1416, 303] width 36 height 26
click at [101, 80] on button "Add flashing" at bounding box center [104, 88] width 108 height 23
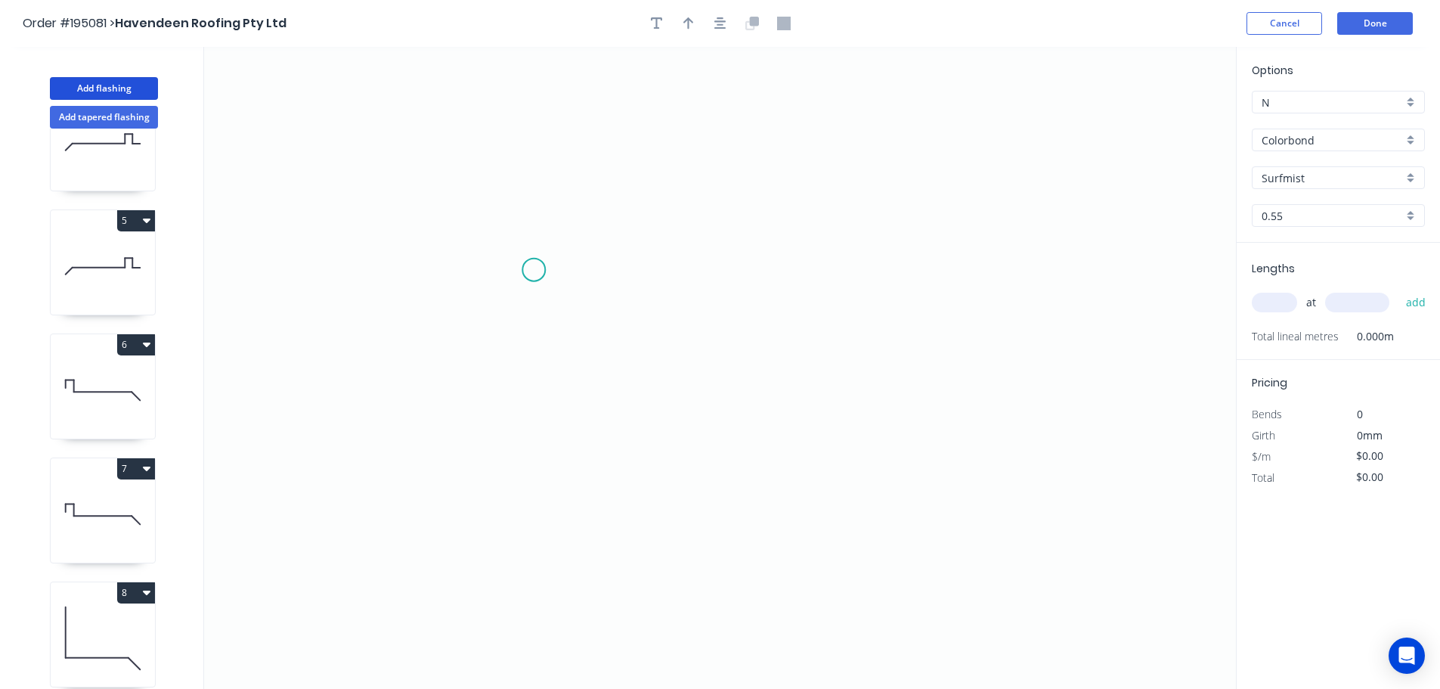
click at [534, 270] on icon "0" at bounding box center [720, 368] width 1032 height 642
click at [717, 270] on icon at bounding box center [625, 270] width 183 height 0
click at [717, 134] on icon "0 ?" at bounding box center [720, 368] width 1032 height 642
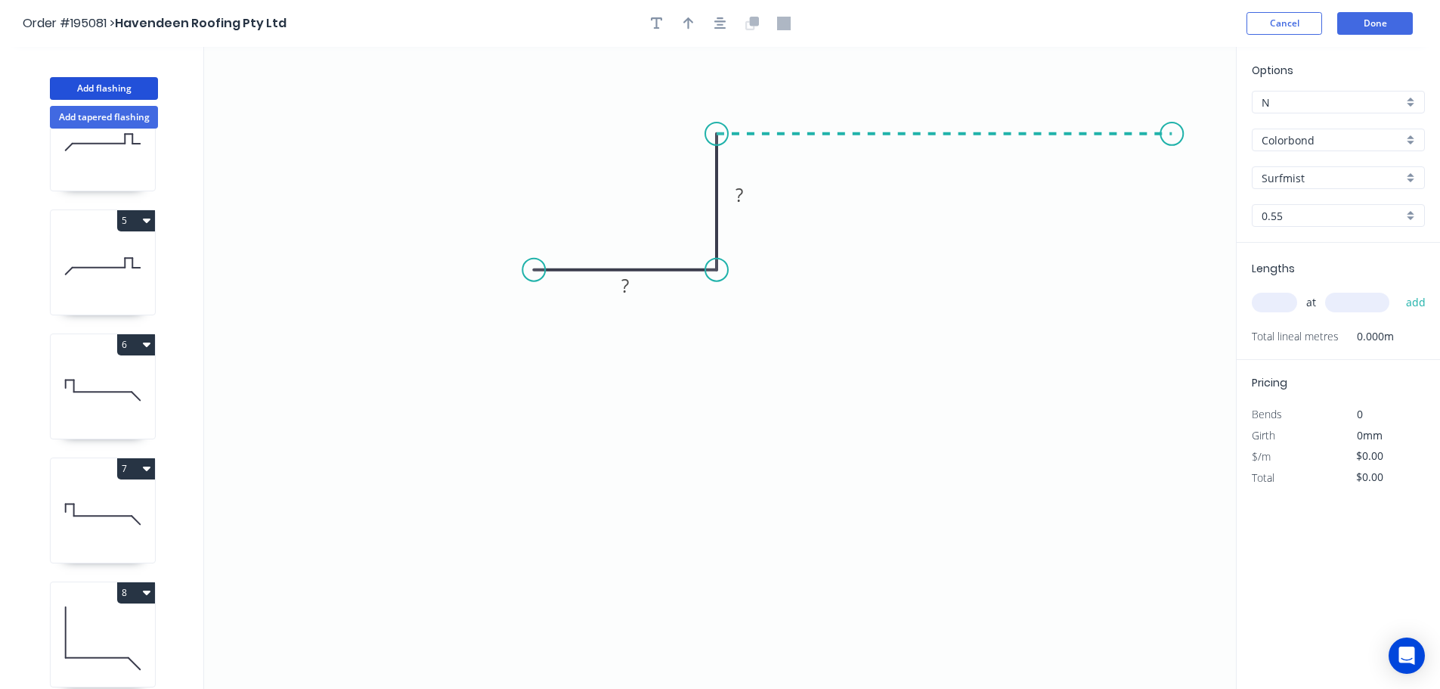
click at [1172, 129] on icon "0 ? ?" at bounding box center [720, 368] width 1032 height 642
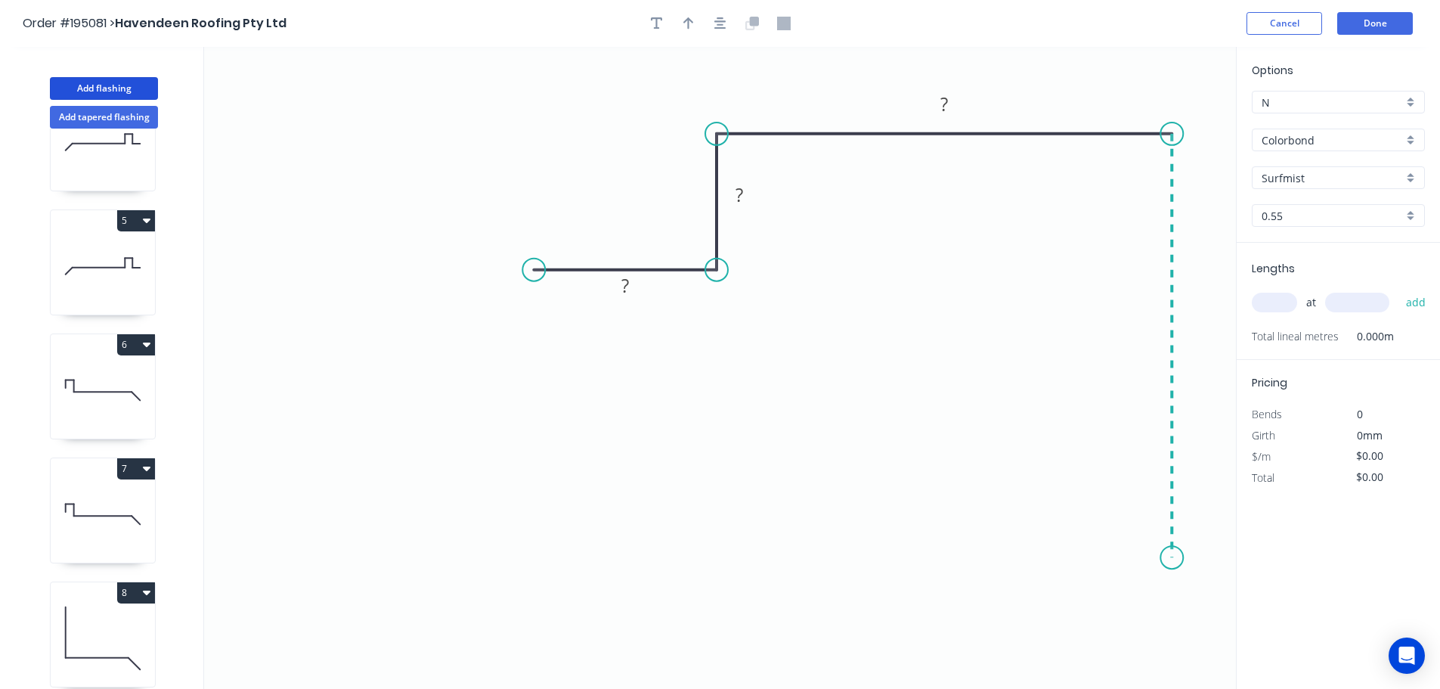
click at [1175, 558] on icon "0 ? ? ?" at bounding box center [720, 368] width 1032 height 642
click at [1093, 557] on icon at bounding box center [1131, 557] width 79 height 0
click at [1085, 646] on icon "0 ? ? ? ? ?" at bounding box center [720, 368] width 1032 height 642
drag, startPoint x: 1084, startPoint y: 646, endPoint x: 1096, endPoint y: 643, distance: 12.5
click at [1101, 646] on circle at bounding box center [1100, 645] width 23 height 23
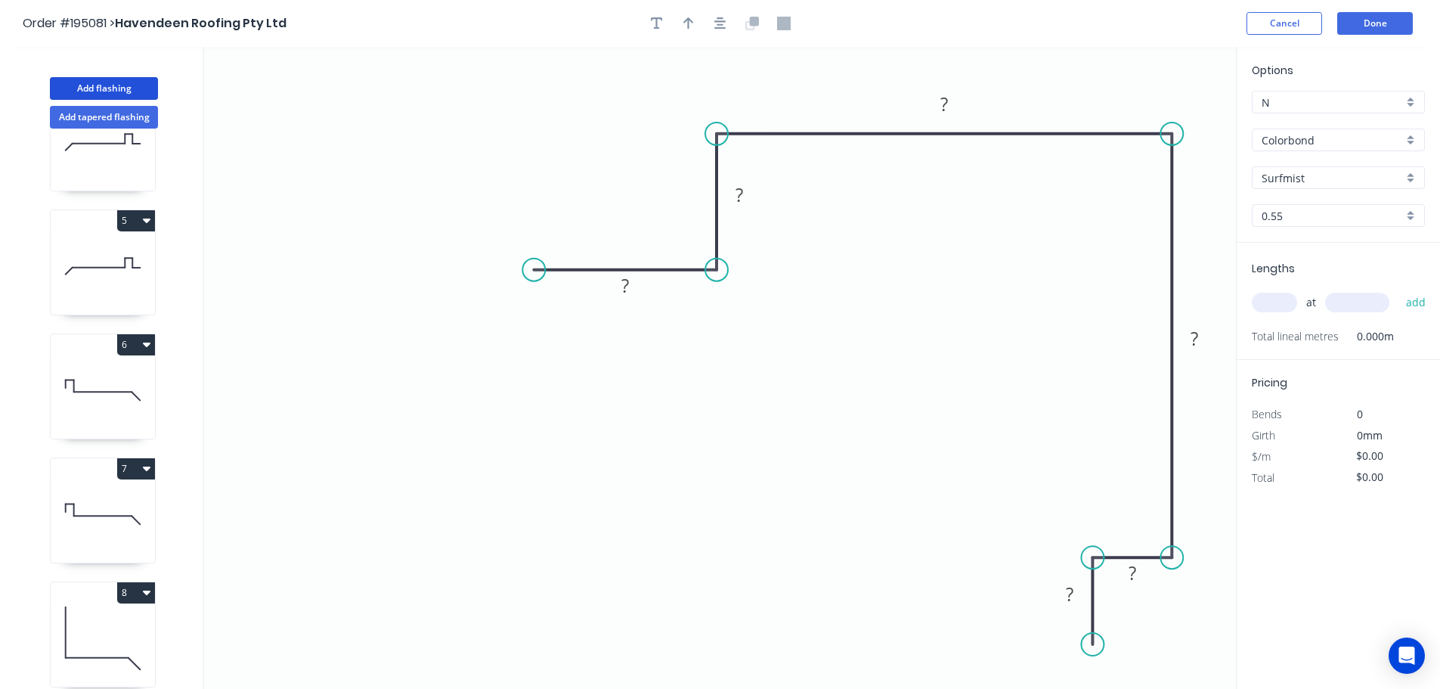
drag, startPoint x: 1097, startPoint y: 645, endPoint x: 1088, endPoint y: 645, distance: 9.1
click at [1088, 645] on circle at bounding box center [1092, 644] width 23 height 23
click at [1115, 558] on div "Delete point" at bounding box center [1164, 553] width 152 height 31
click at [1092, 558] on circle at bounding box center [1092, 557] width 23 height 23
click at [1094, 641] on icon "0 ? ? ? ? ?" at bounding box center [720, 368] width 1032 height 642
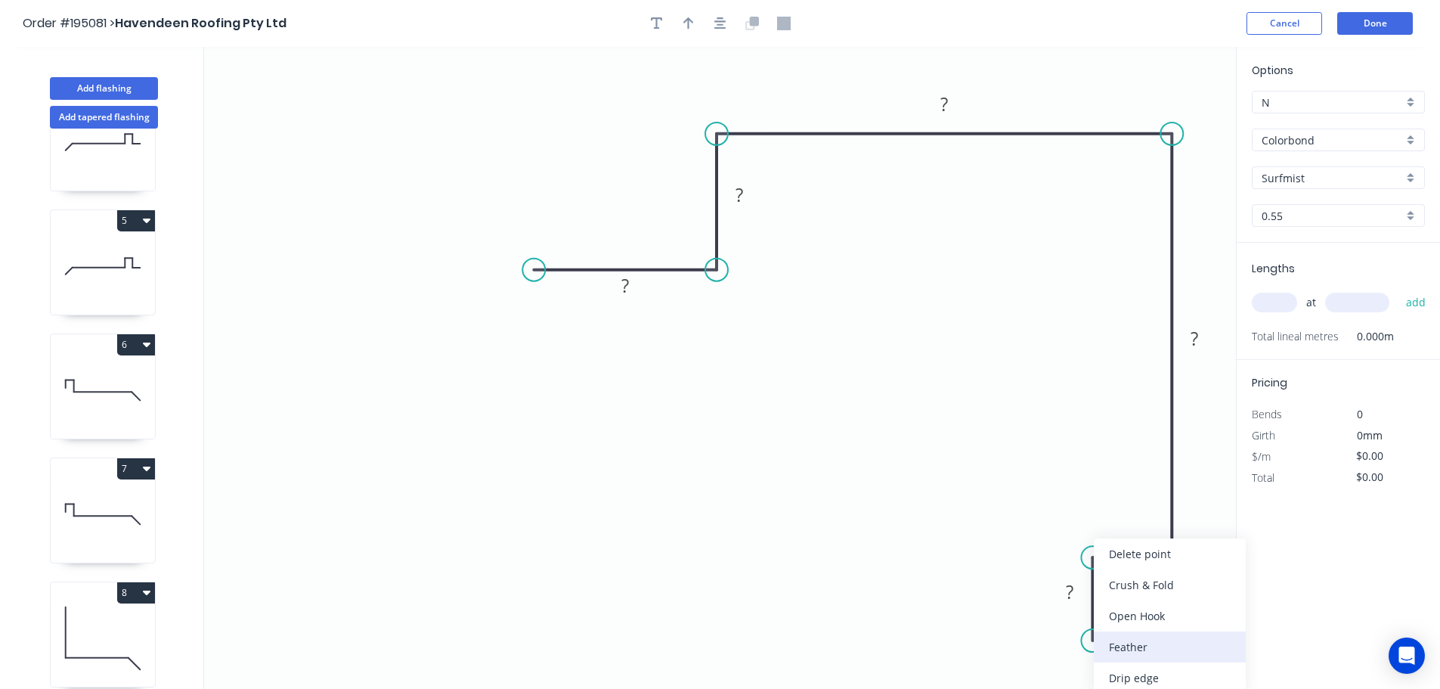
click at [1117, 650] on div "Feather" at bounding box center [1170, 646] width 152 height 31
drag, startPoint x: 1038, startPoint y: 610, endPoint x: 980, endPoint y: 644, distance: 66.8
click at [980, 644] on rect at bounding box center [1003, 647] width 59 height 31
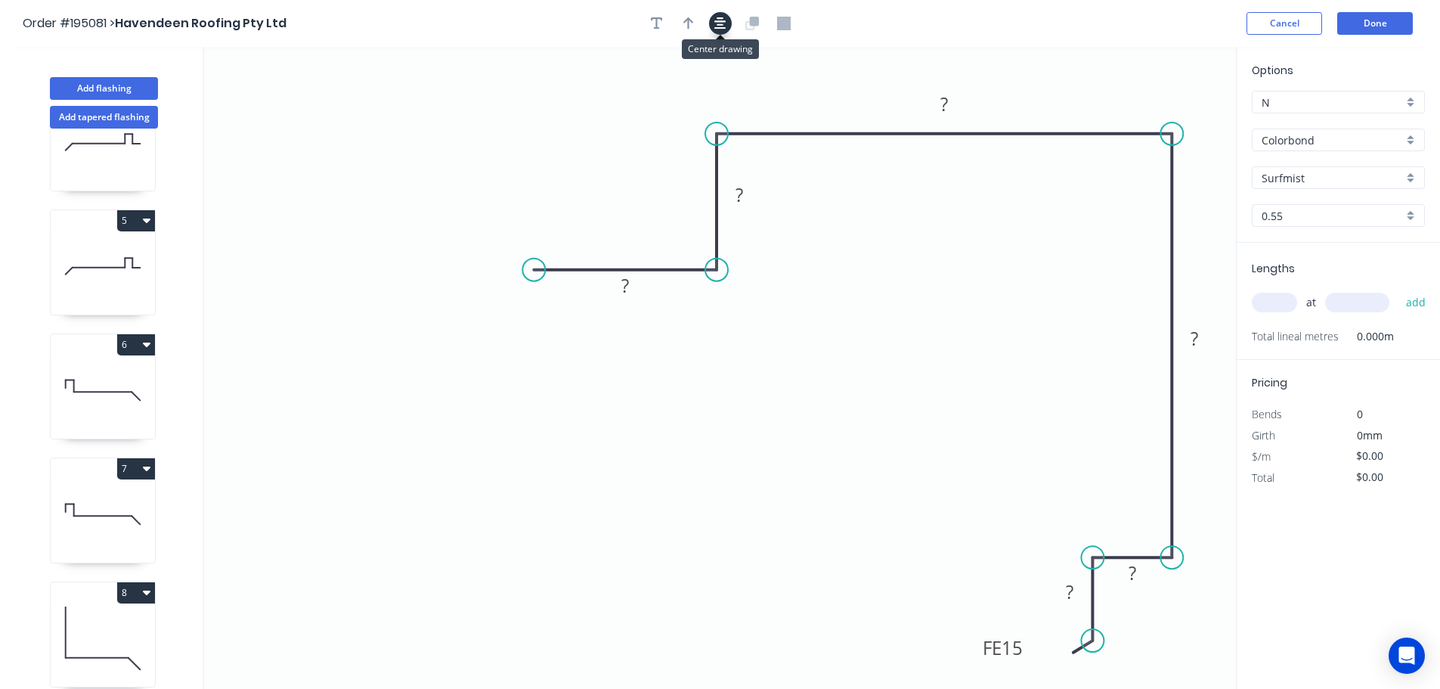
click at [717, 25] on icon "button" at bounding box center [720, 23] width 12 height 12
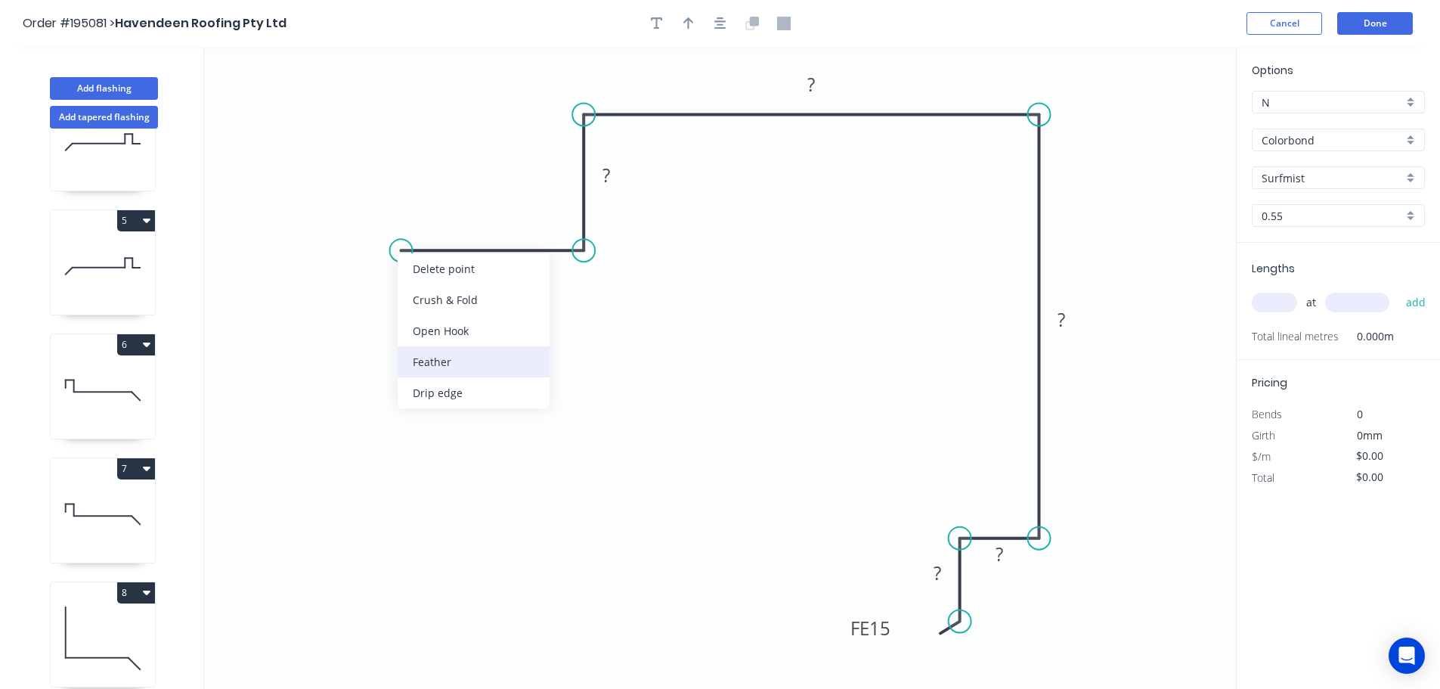
click at [426, 363] on div "Feather" at bounding box center [474, 361] width 152 height 31
click at [437, 303] on div "Flip bend" at bounding box center [476, 301] width 152 height 31
drag, startPoint x: 444, startPoint y: 282, endPoint x: 413, endPoint y: 333, distance: 59.4
click at [413, 333] on rect at bounding box center [390, 326] width 59 height 31
drag, startPoint x: 414, startPoint y: 249, endPoint x: 477, endPoint y: 254, distance: 62.9
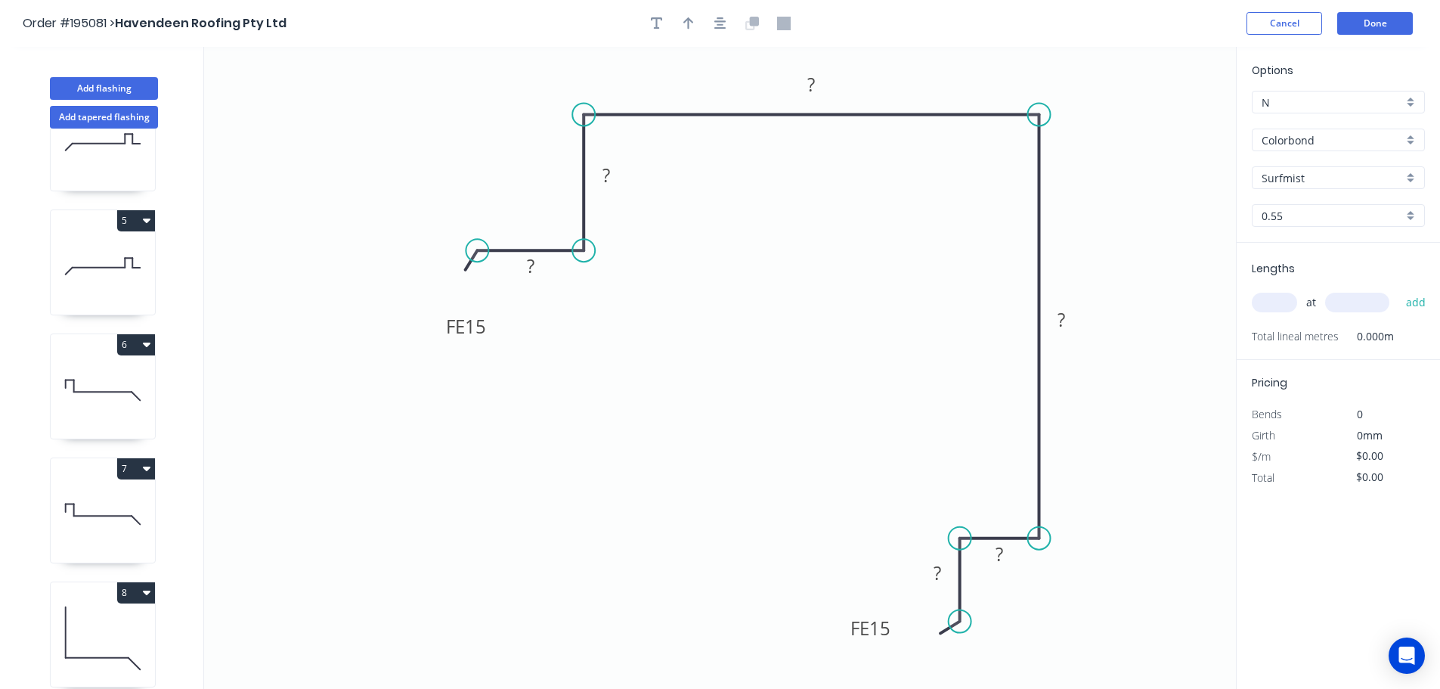
click at [477, 254] on circle at bounding box center [477, 250] width 23 height 23
click at [475, 324] on tspan "15" at bounding box center [475, 326] width 21 height 25
click at [678, 26] on button "button" at bounding box center [688, 23] width 23 height 23
click at [1160, 116] on icon at bounding box center [1160, 105] width 14 height 48
drag, startPoint x: 1160, startPoint y: 122, endPoint x: 1144, endPoint y: 250, distance: 129.6
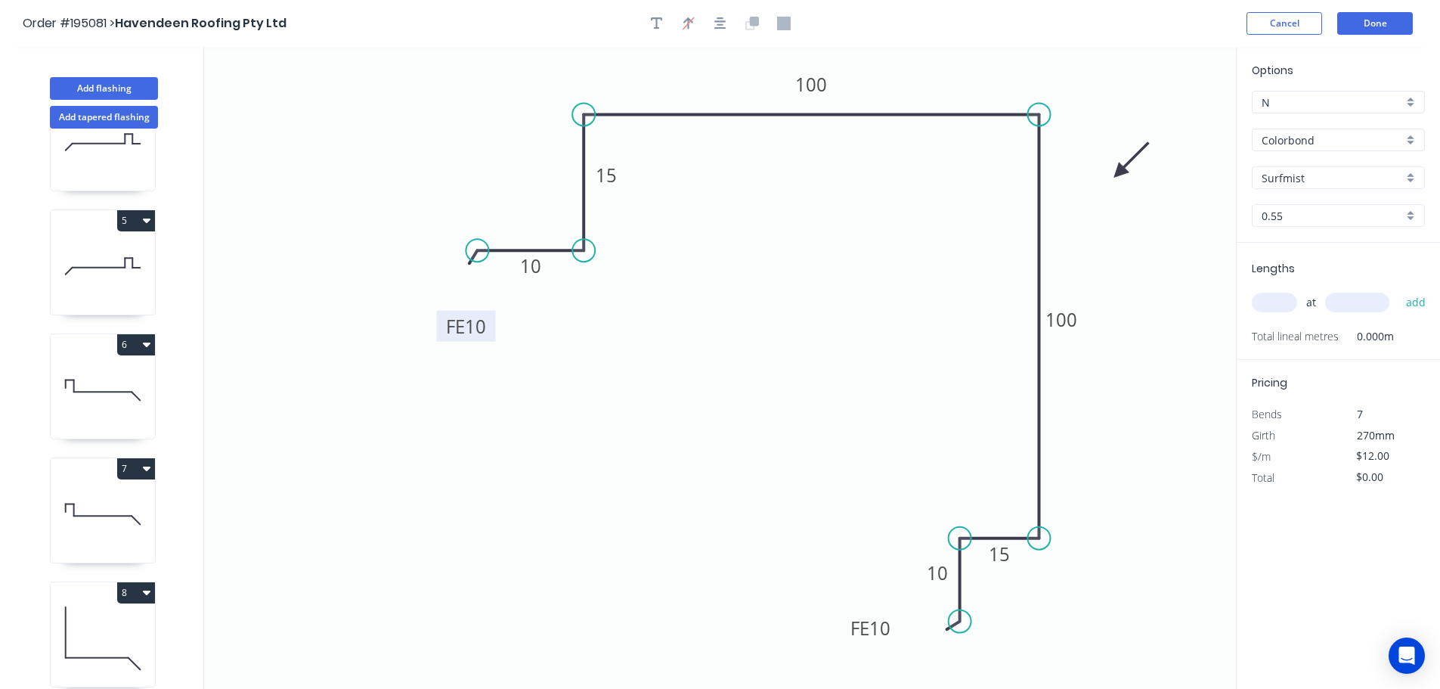
click at [1122, 180] on icon at bounding box center [1132, 160] width 44 height 44
click at [1272, 305] on input "text" at bounding box center [1274, 303] width 45 height 20
click at [1398, 290] on button "add" at bounding box center [1416, 303] width 36 height 26
click at [1383, 24] on button "Done" at bounding box center [1375, 23] width 76 height 23
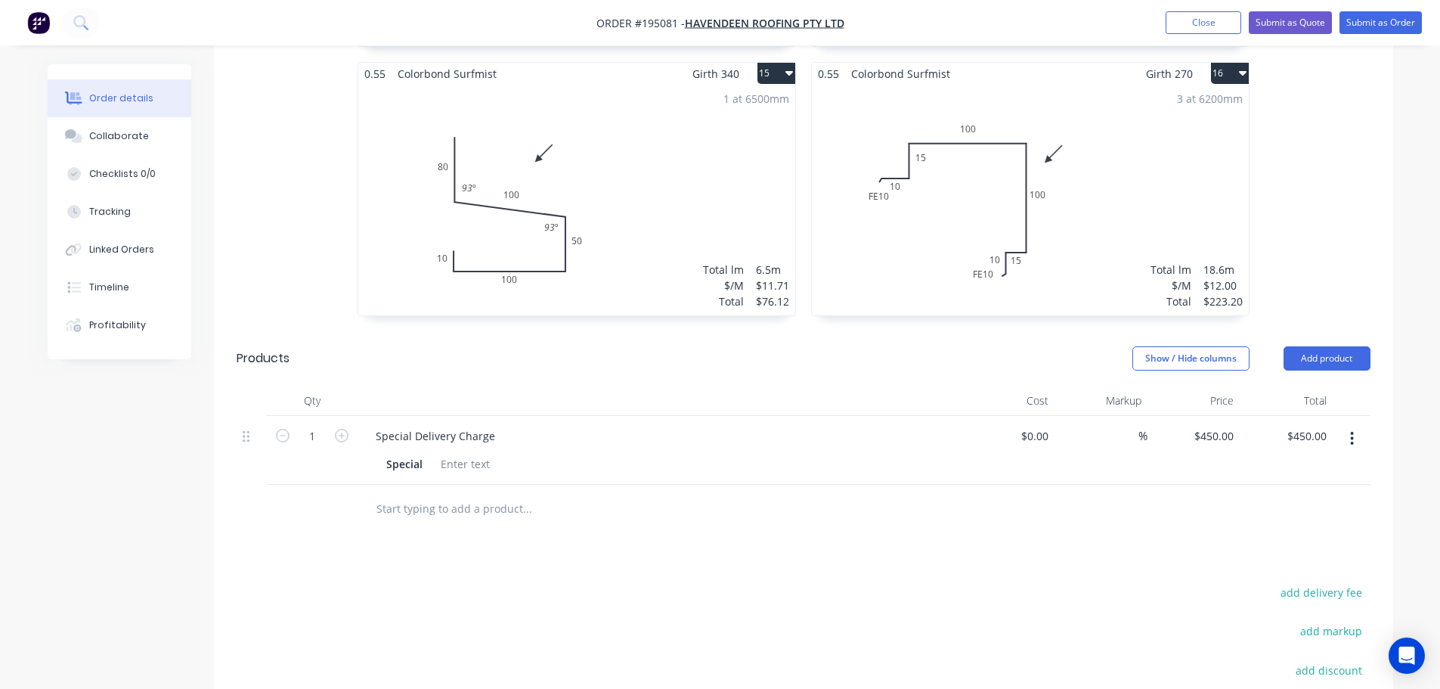
scroll to position [2343, 0]
click at [1384, 18] on button "Submit as Order" at bounding box center [1381, 22] width 82 height 23
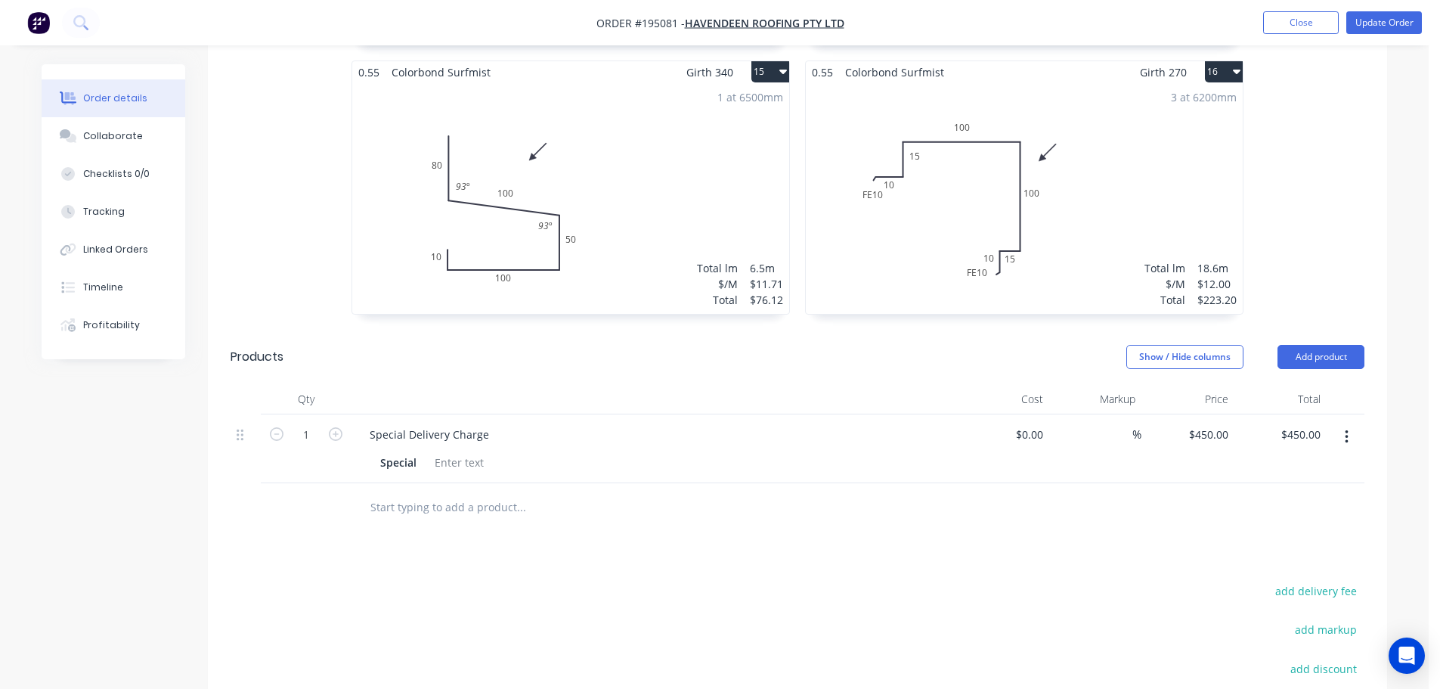
scroll to position [0, 0]
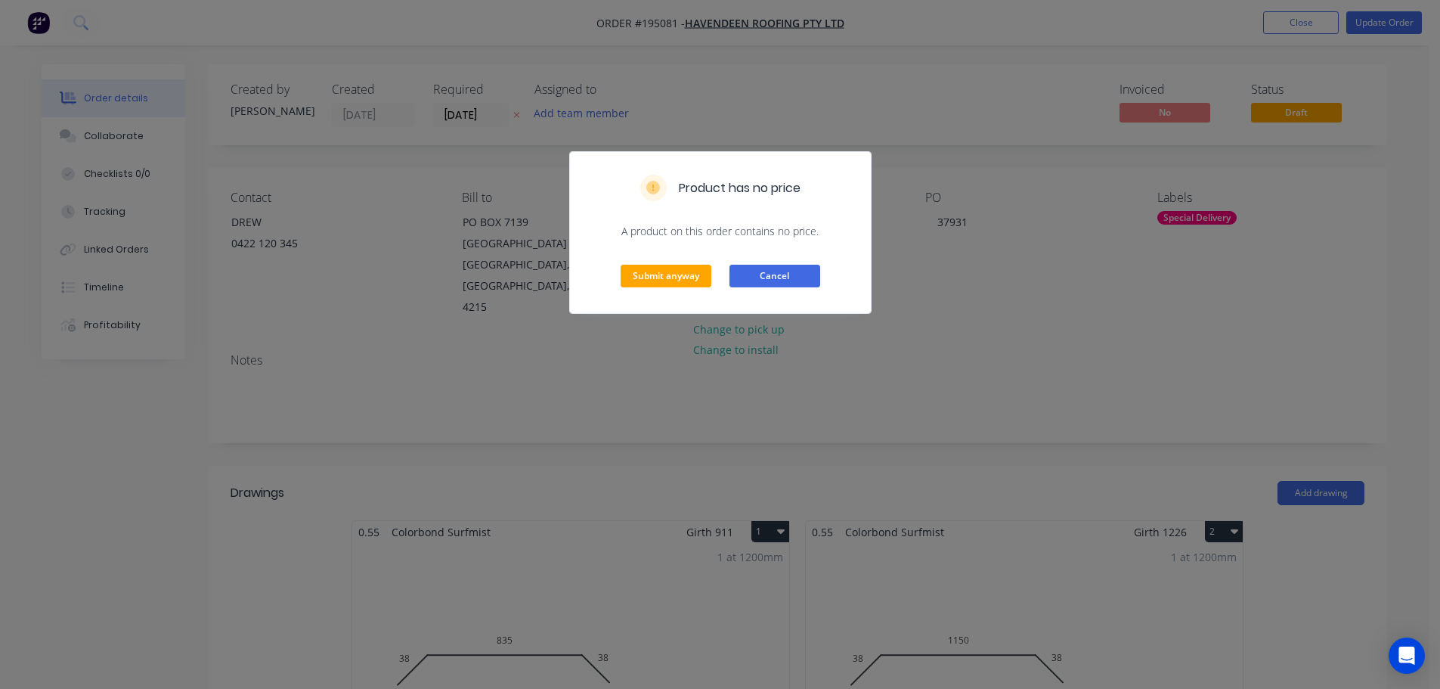
click at [764, 277] on button "Cancel" at bounding box center [774, 276] width 91 height 23
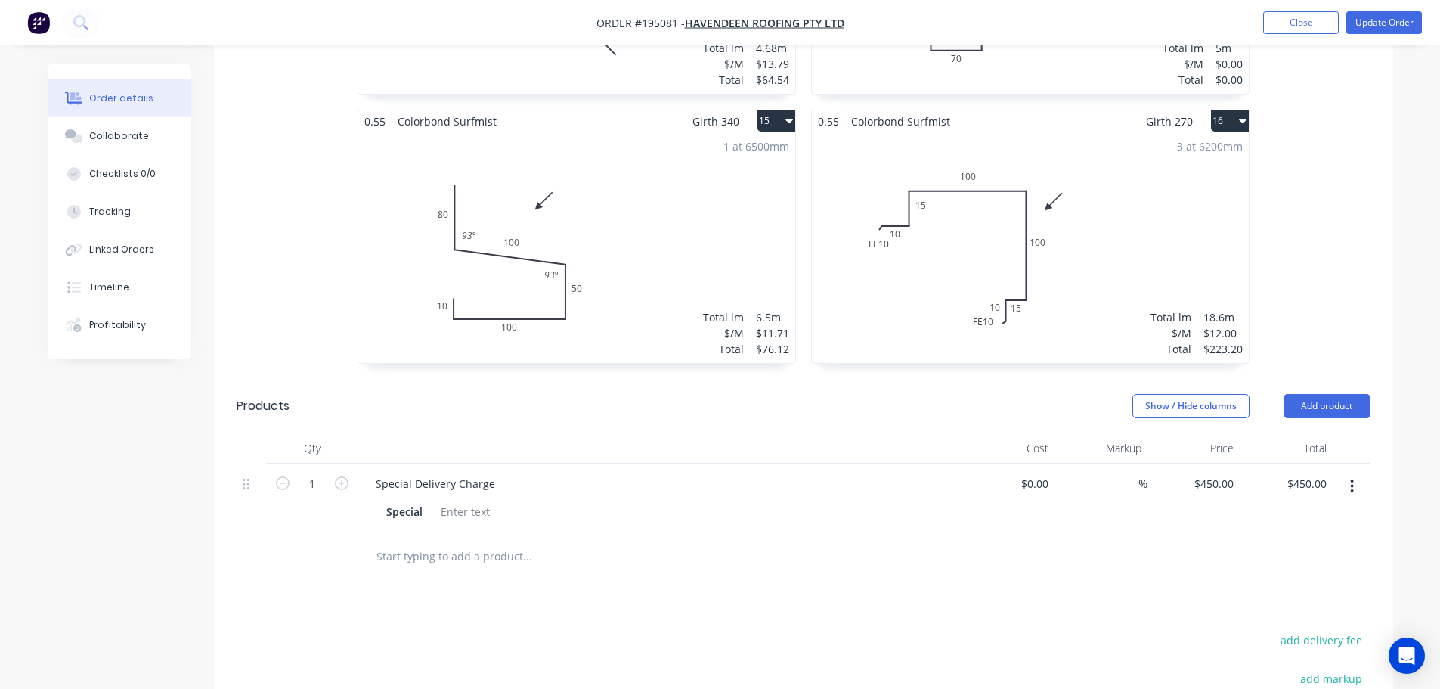
scroll to position [2041, 0]
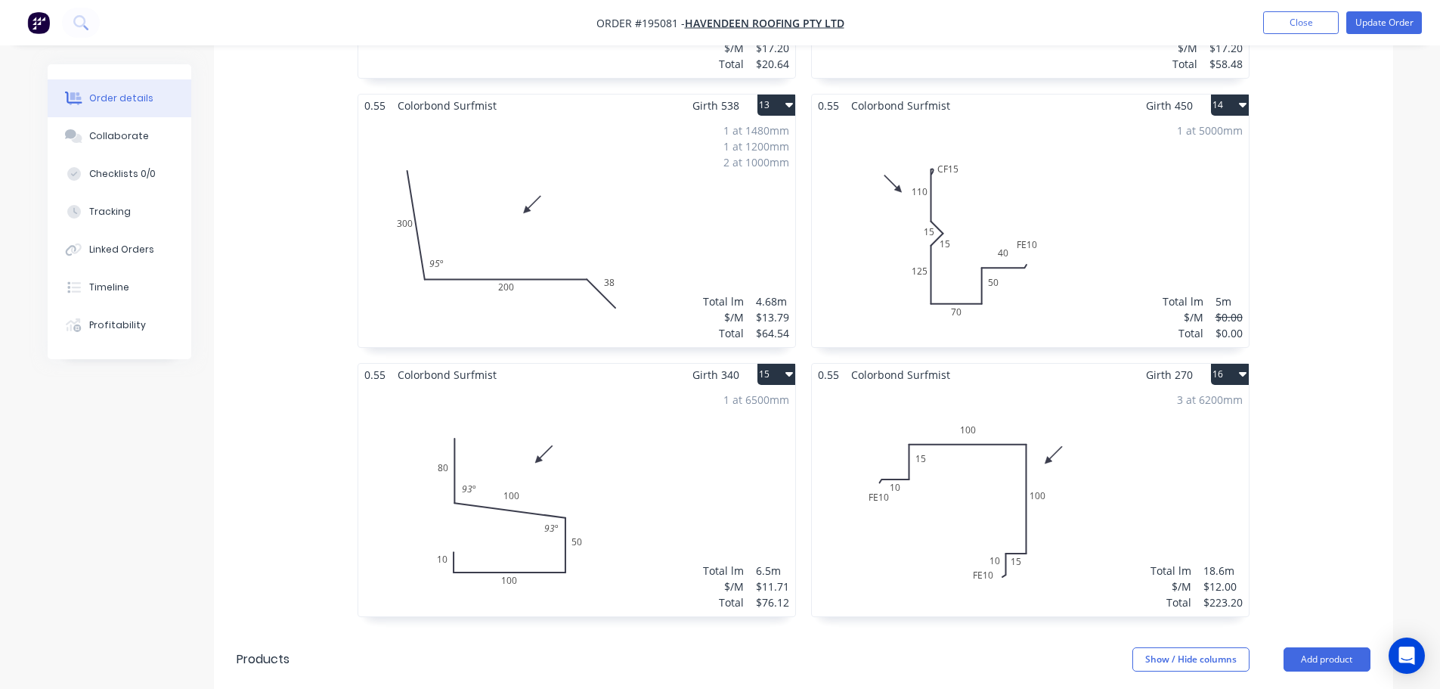
click at [1078, 473] on div "3 at 6200mm Total lm $/M Total 18.6m $12.00 $223.20" at bounding box center [1030, 501] width 437 height 231
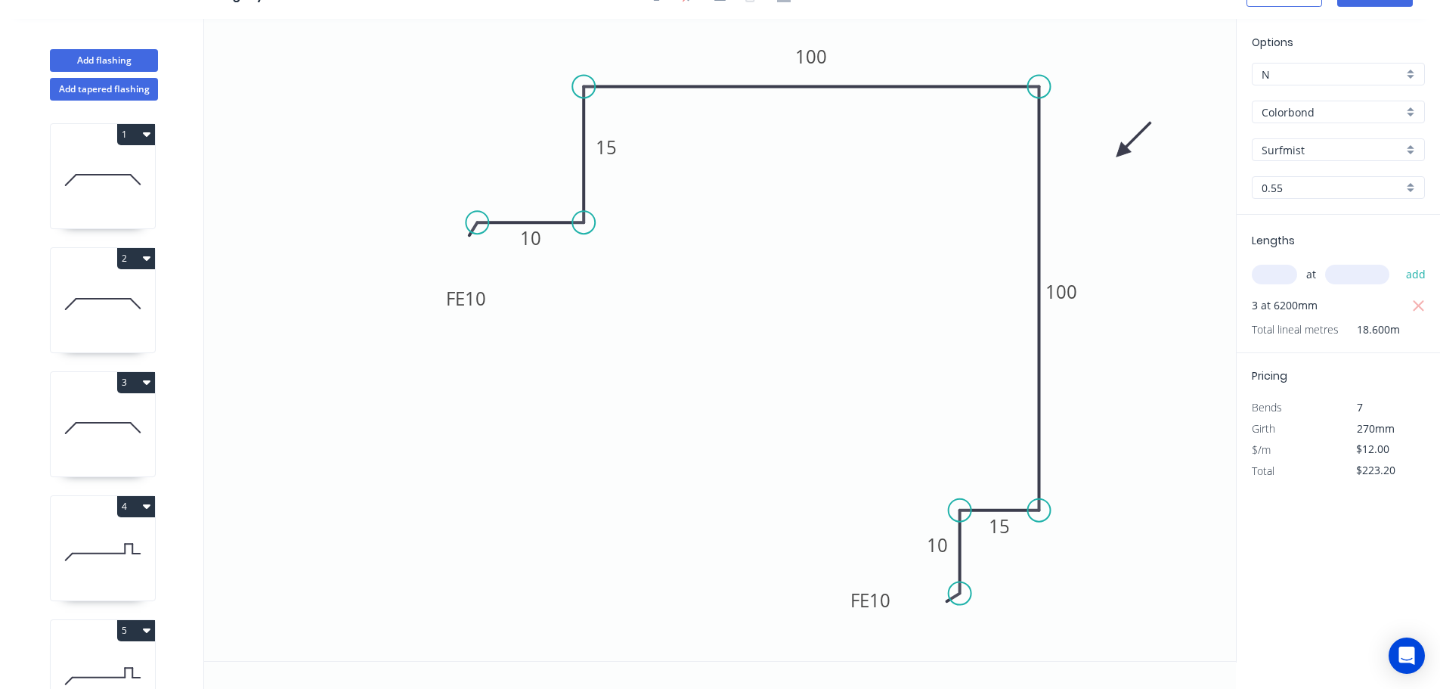
scroll to position [28, 0]
click at [84, 63] on button "Add flashing" at bounding box center [104, 60] width 108 height 23
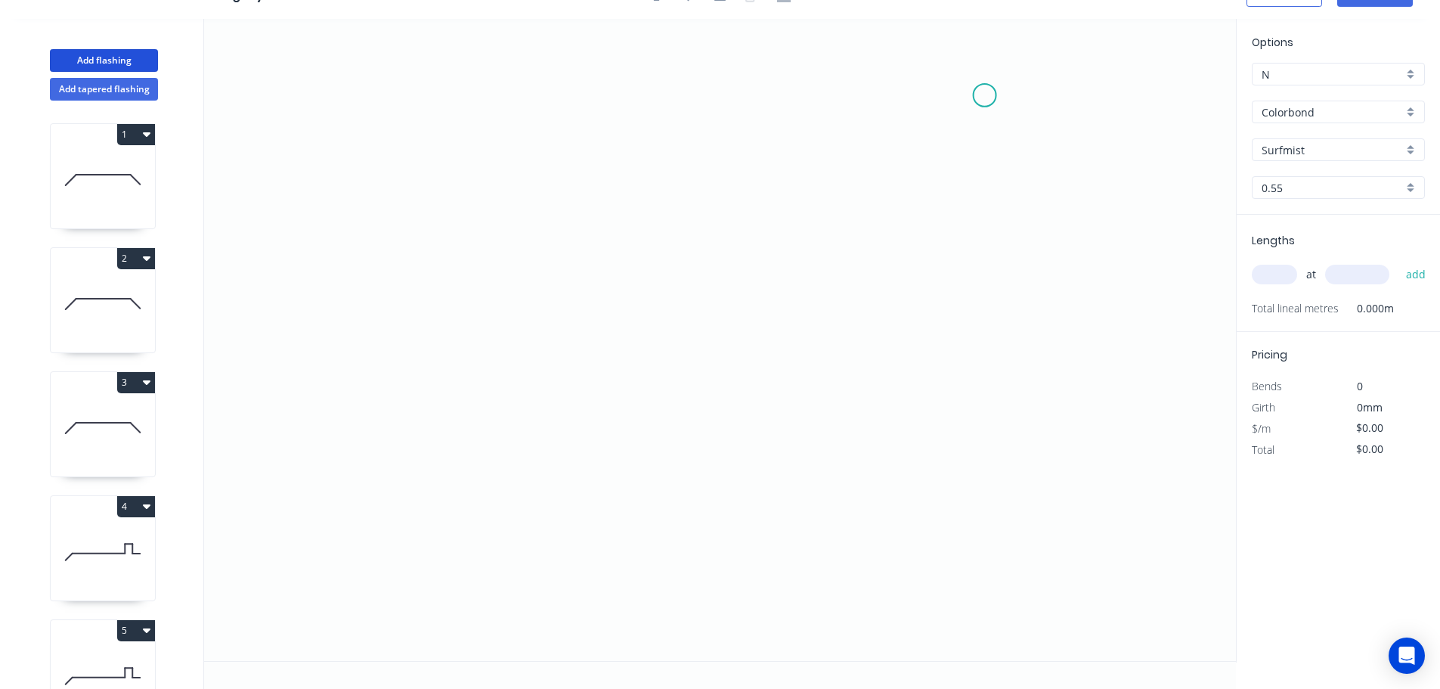
click at [985, 94] on icon "0" at bounding box center [720, 340] width 1032 height 642
click at [987, 550] on icon "0" at bounding box center [720, 340] width 1032 height 642
click at [732, 557] on icon "0 ?" at bounding box center [720, 340] width 1032 height 642
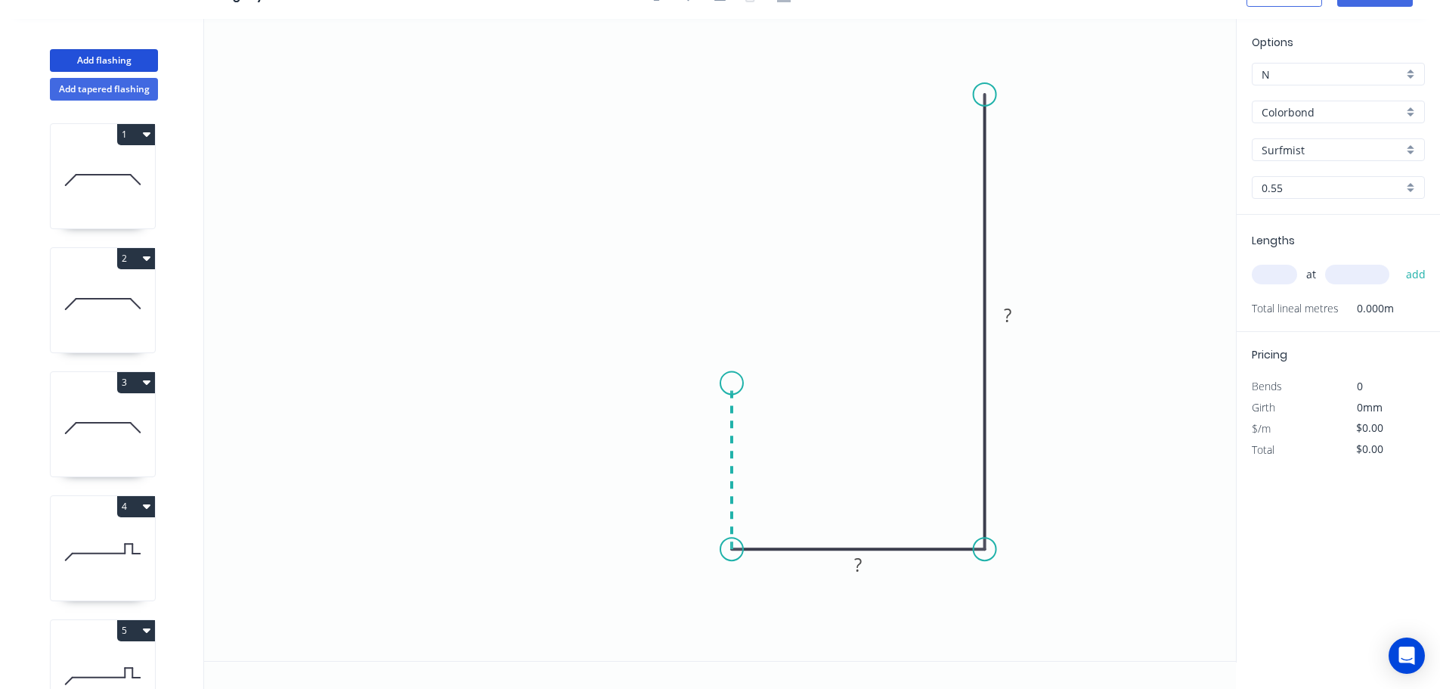
click at [739, 383] on icon "0 ? ?" at bounding box center [720, 340] width 1032 height 642
click at [630, 383] on icon "0 ? ? ?" at bounding box center [720, 340] width 1032 height 642
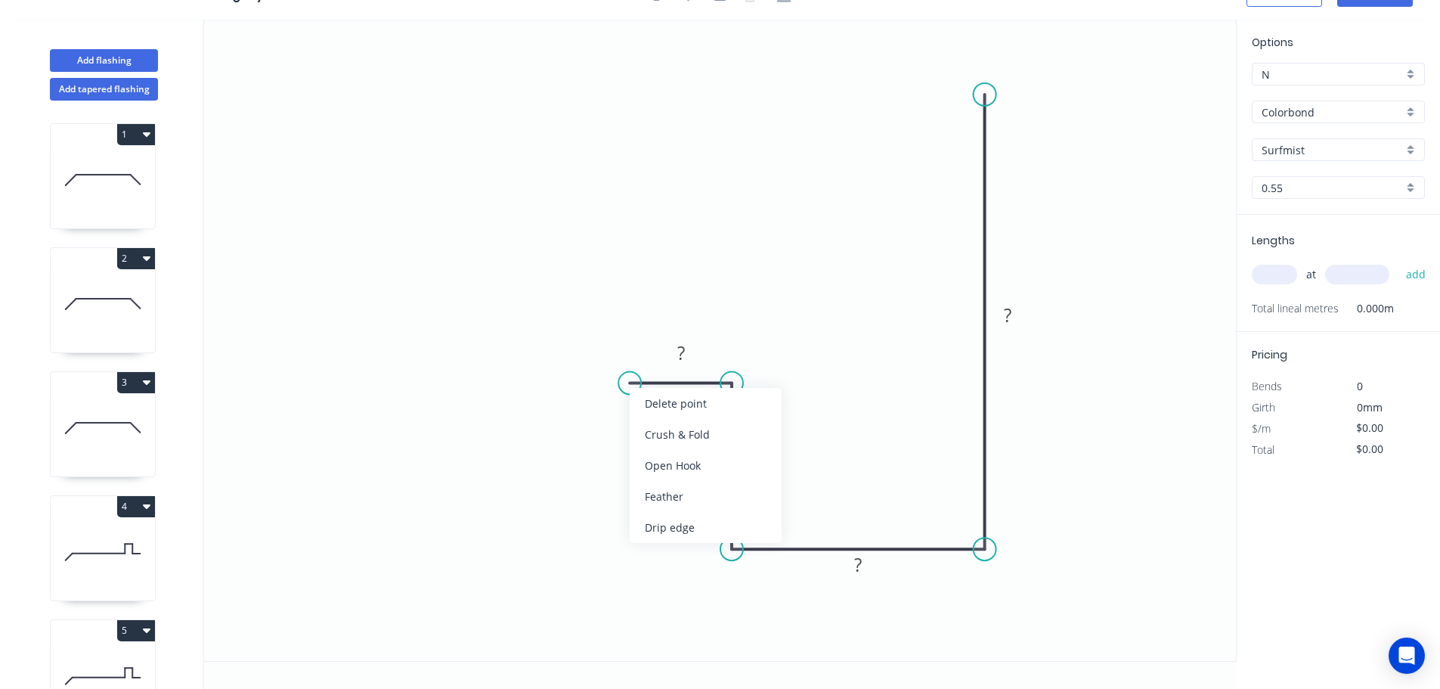
click at [674, 500] on div "Feather" at bounding box center [706, 496] width 152 height 31
drag, startPoint x: 677, startPoint y: 333, endPoint x: 619, endPoint y: 307, distance: 63.3
click at [619, 307] on rect at bounding box center [591, 319] width 59 height 31
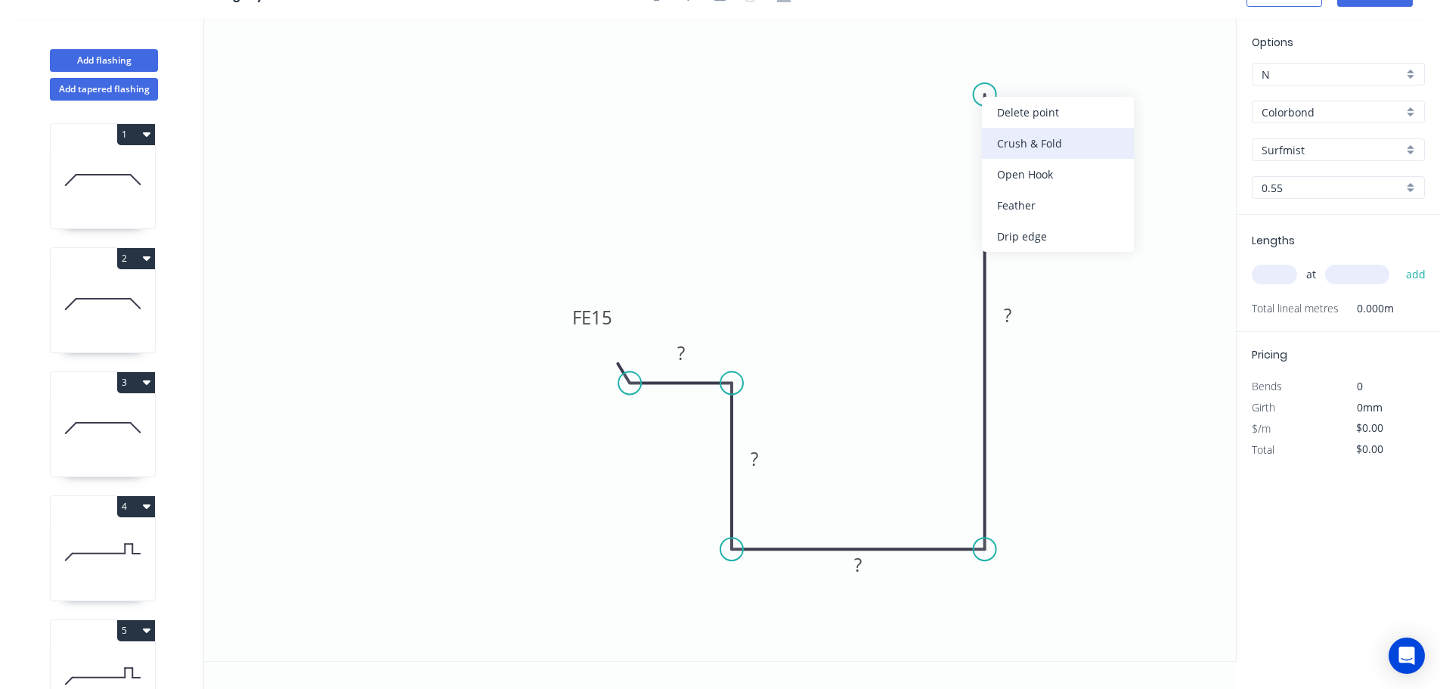
click at [1015, 146] on div "Crush & Fold" at bounding box center [1058, 143] width 152 height 31
drag, startPoint x: 978, startPoint y: 57, endPoint x: 910, endPoint y: 91, distance: 76.1
click at [924, 91] on rect at bounding box center [898, 100] width 60 height 31
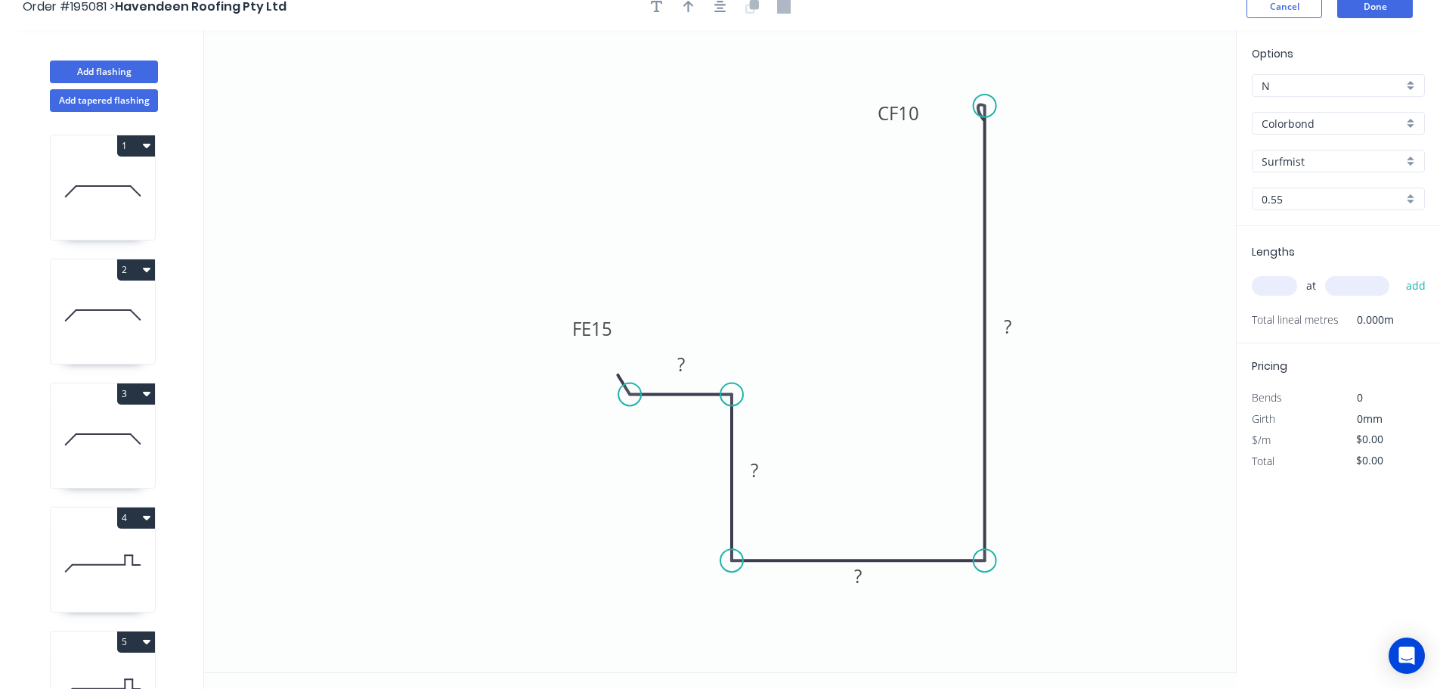
scroll to position [0, 0]
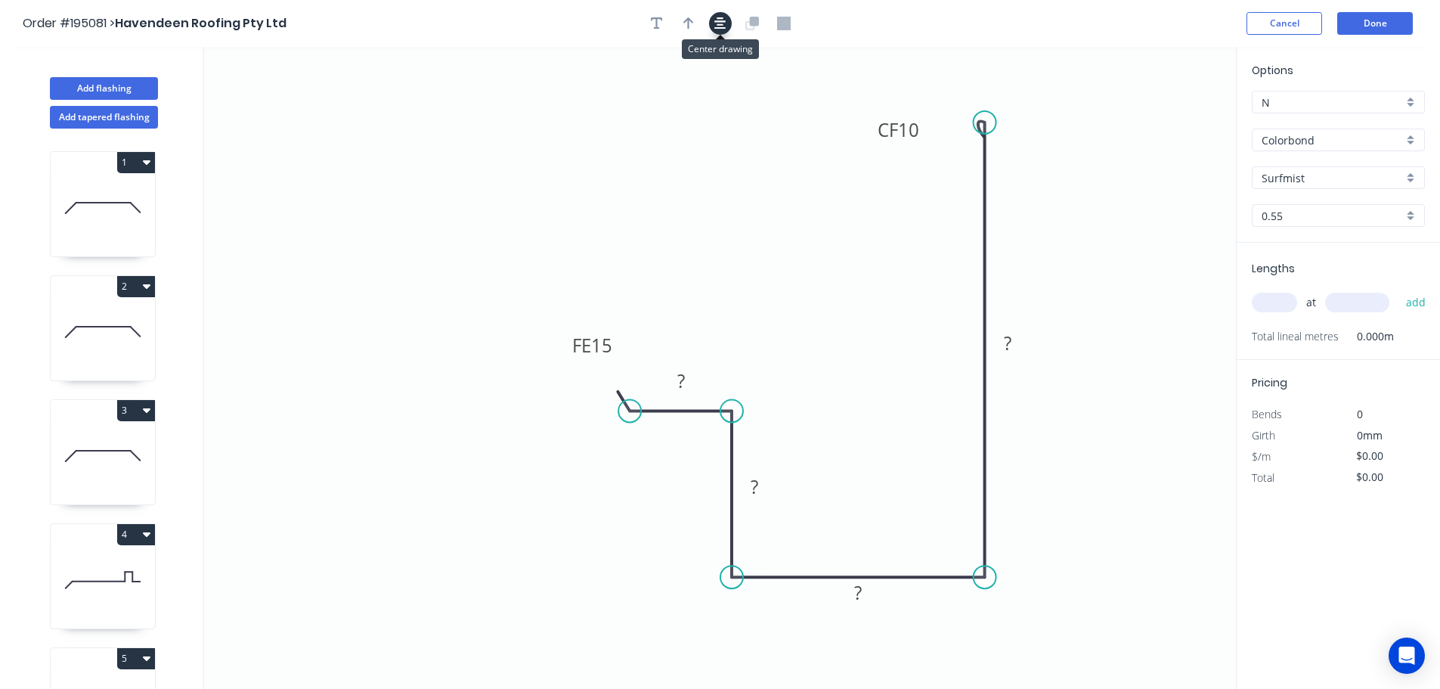
click at [721, 25] on icon "button" at bounding box center [720, 23] width 12 height 12
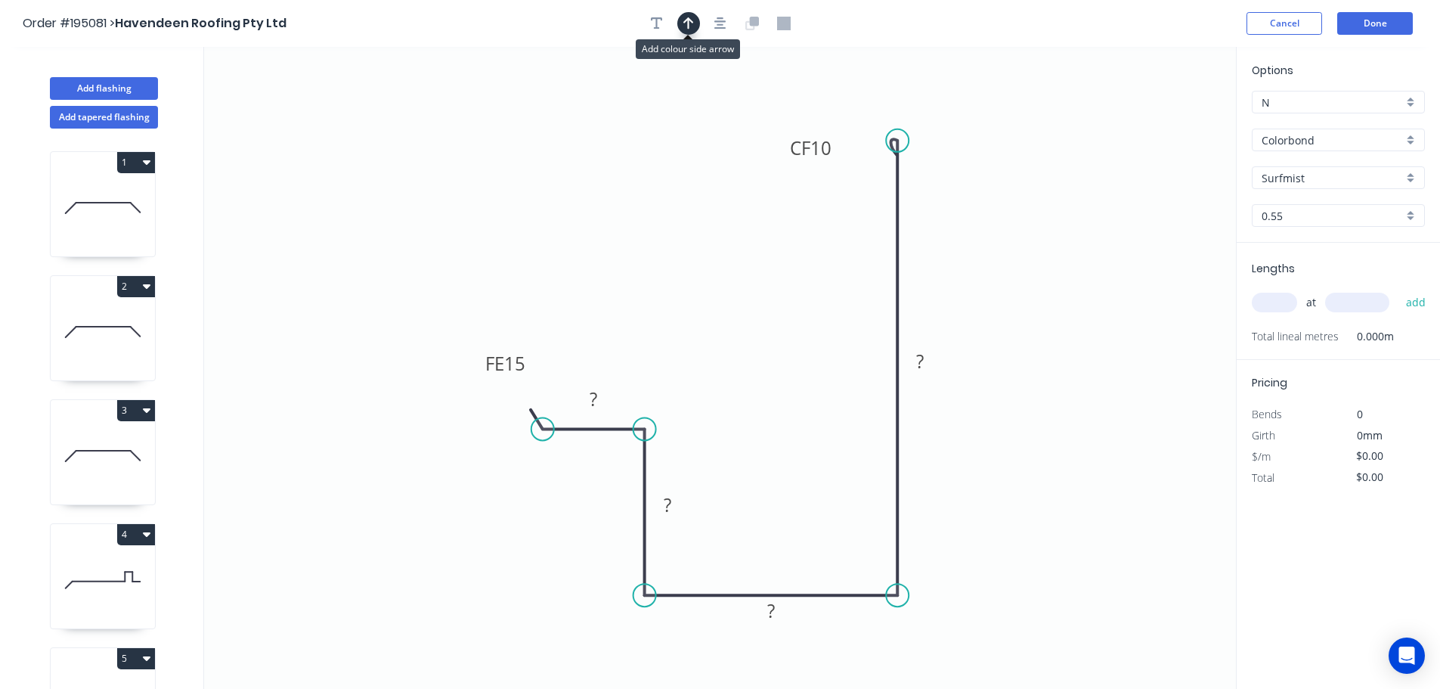
click at [692, 23] on icon "button" at bounding box center [688, 24] width 11 height 14
click at [1157, 118] on icon at bounding box center [1160, 105] width 14 height 48
drag, startPoint x: 1148, startPoint y: 131, endPoint x: 1086, endPoint y: 191, distance: 87.1
click at [1083, 194] on icon "0 FE 15 ? ? ? CF 10 ?" at bounding box center [720, 368] width 1032 height 642
drag, startPoint x: 1167, startPoint y: 118, endPoint x: 1120, endPoint y: 144, distance: 53.5
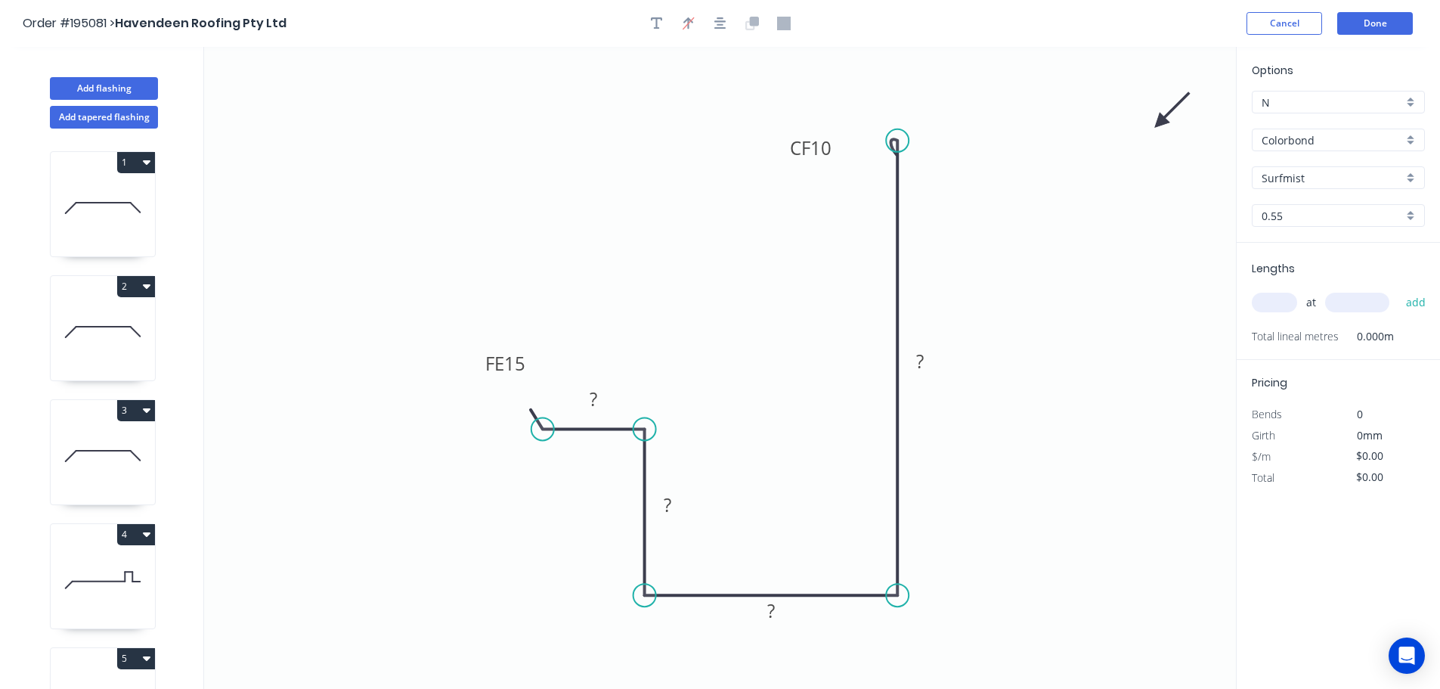
click at [1092, 172] on icon "0 FE 15 ? ? ? CF 10 ?" at bounding box center [720, 368] width 1032 height 642
drag, startPoint x: 1163, startPoint y: 117, endPoint x: 994, endPoint y: 209, distance: 192.8
click at [1033, 218] on icon at bounding box center [1044, 206] width 44 height 44
click at [829, 144] on tspan "10" at bounding box center [820, 147] width 21 height 25
click at [1279, 301] on input "text" at bounding box center [1274, 303] width 45 height 20
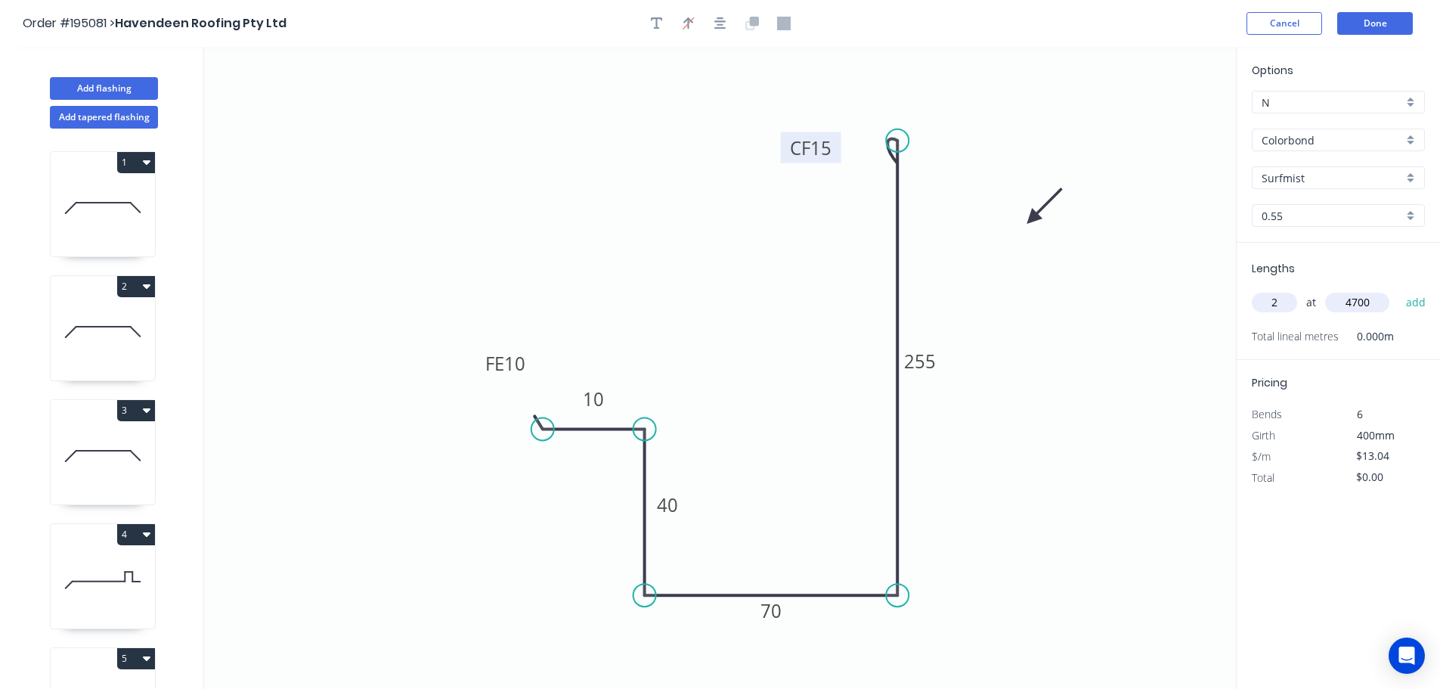
click at [1398, 290] on button "add" at bounding box center [1416, 303] width 36 height 26
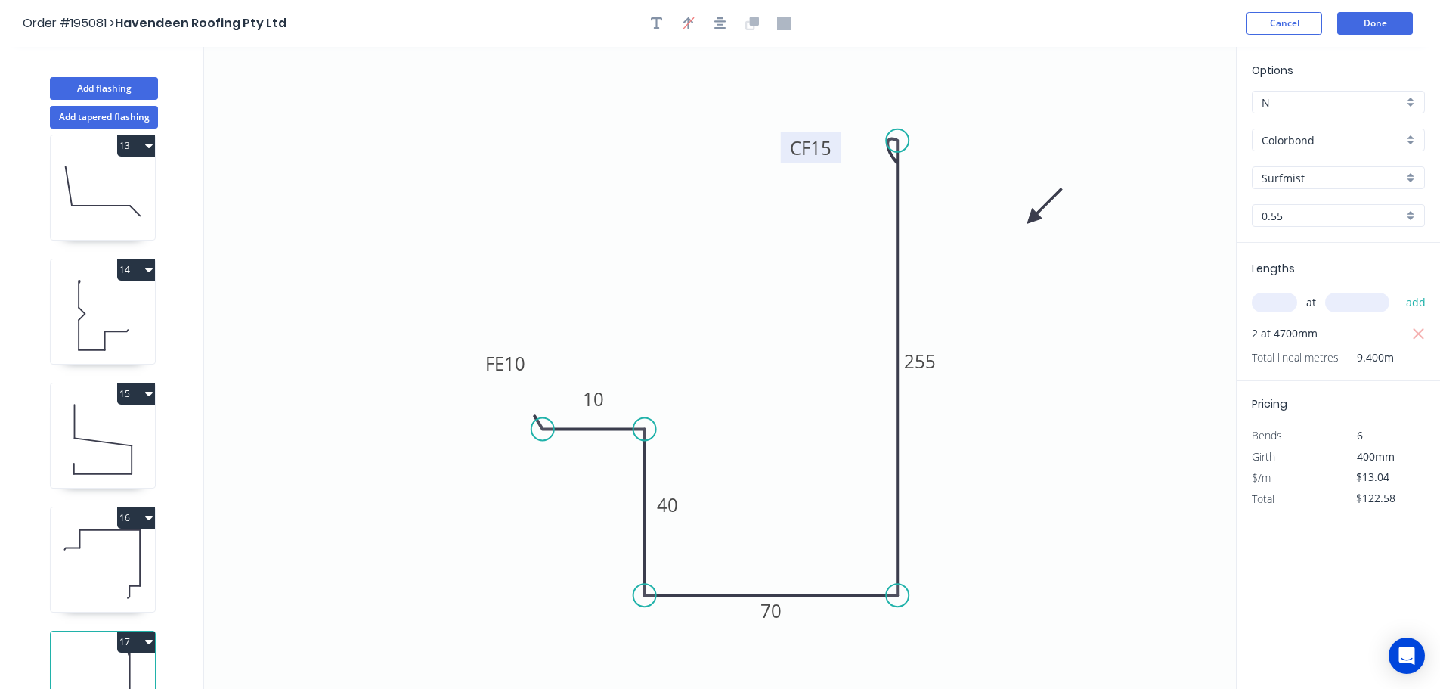
scroll to position [1553, 0]
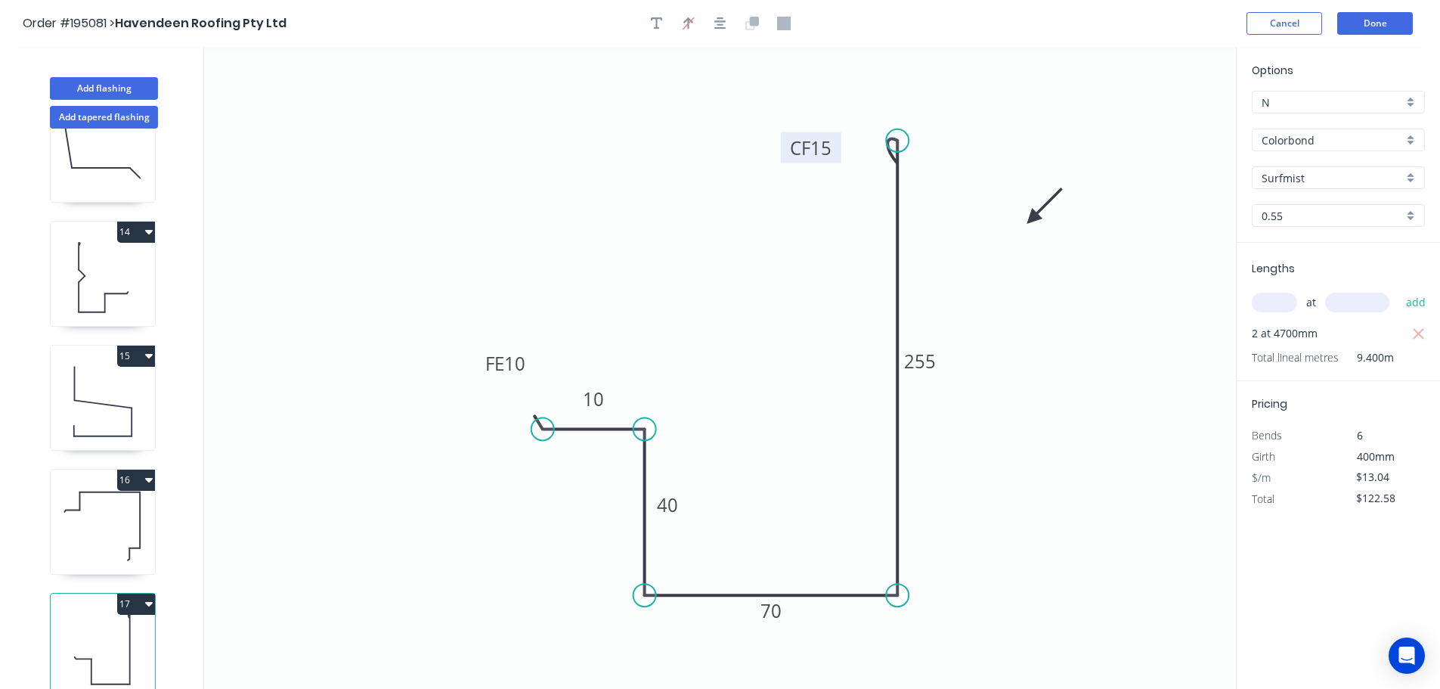
click at [125, 593] on button "17" at bounding box center [136, 603] width 38 height 21
click at [67, 630] on div "Duplicate" at bounding box center [83, 641] width 116 height 22
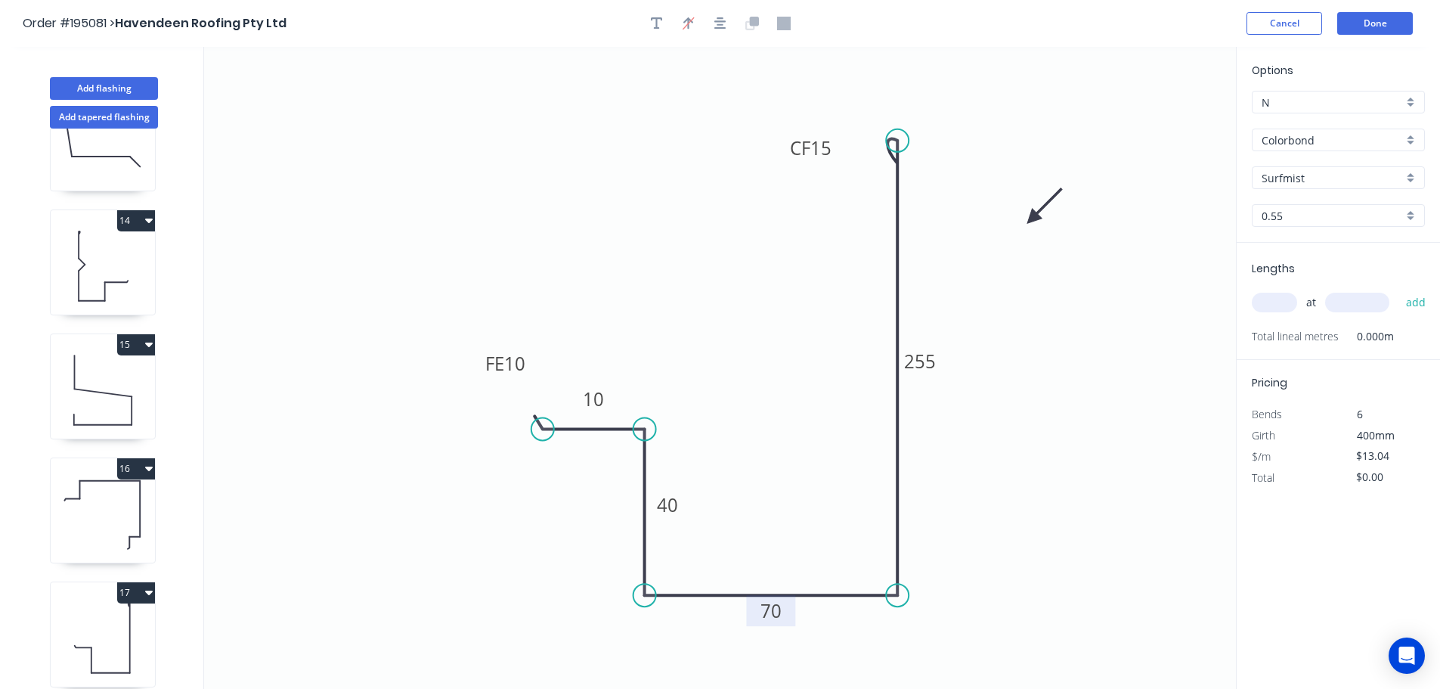
click at [773, 612] on tspan "70" at bounding box center [770, 610] width 21 height 25
click at [1269, 297] on input "text" at bounding box center [1274, 303] width 45 height 20
click at [1398, 290] on button "add" at bounding box center [1416, 303] width 36 height 26
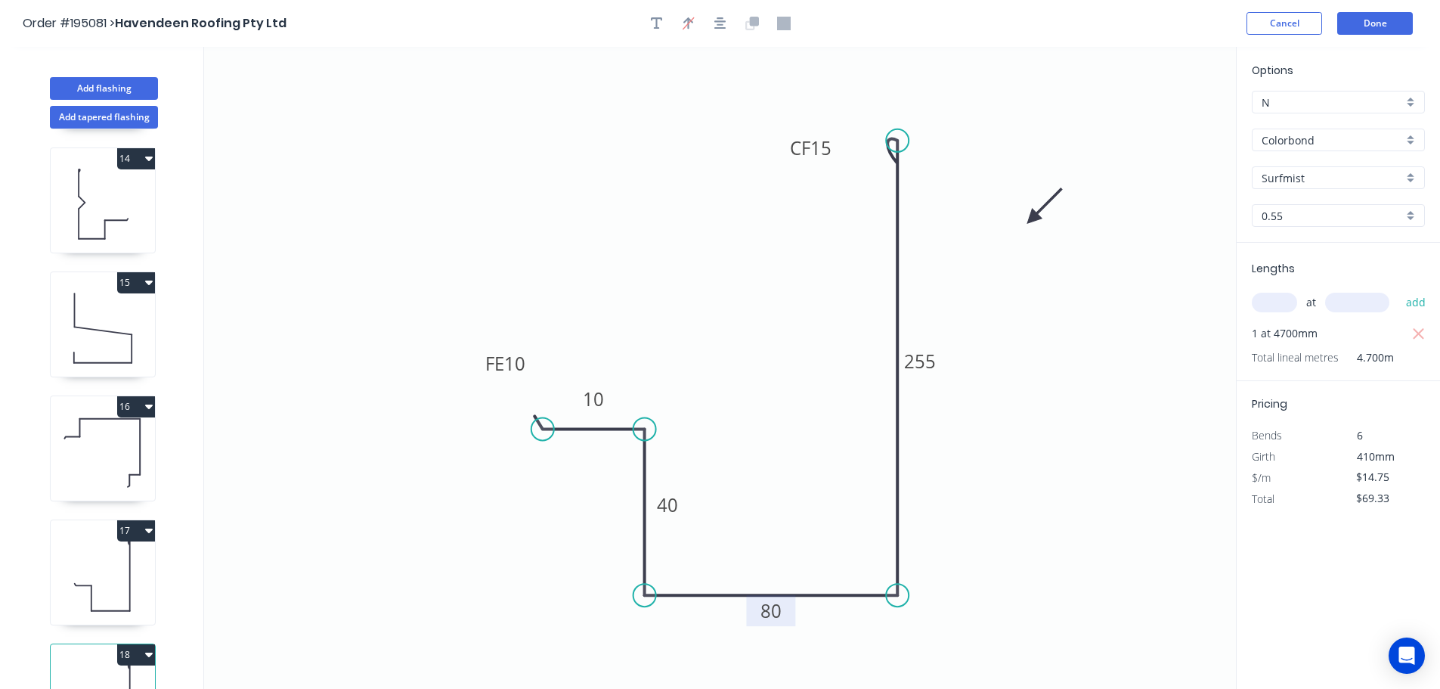
scroll to position [1677, 0]
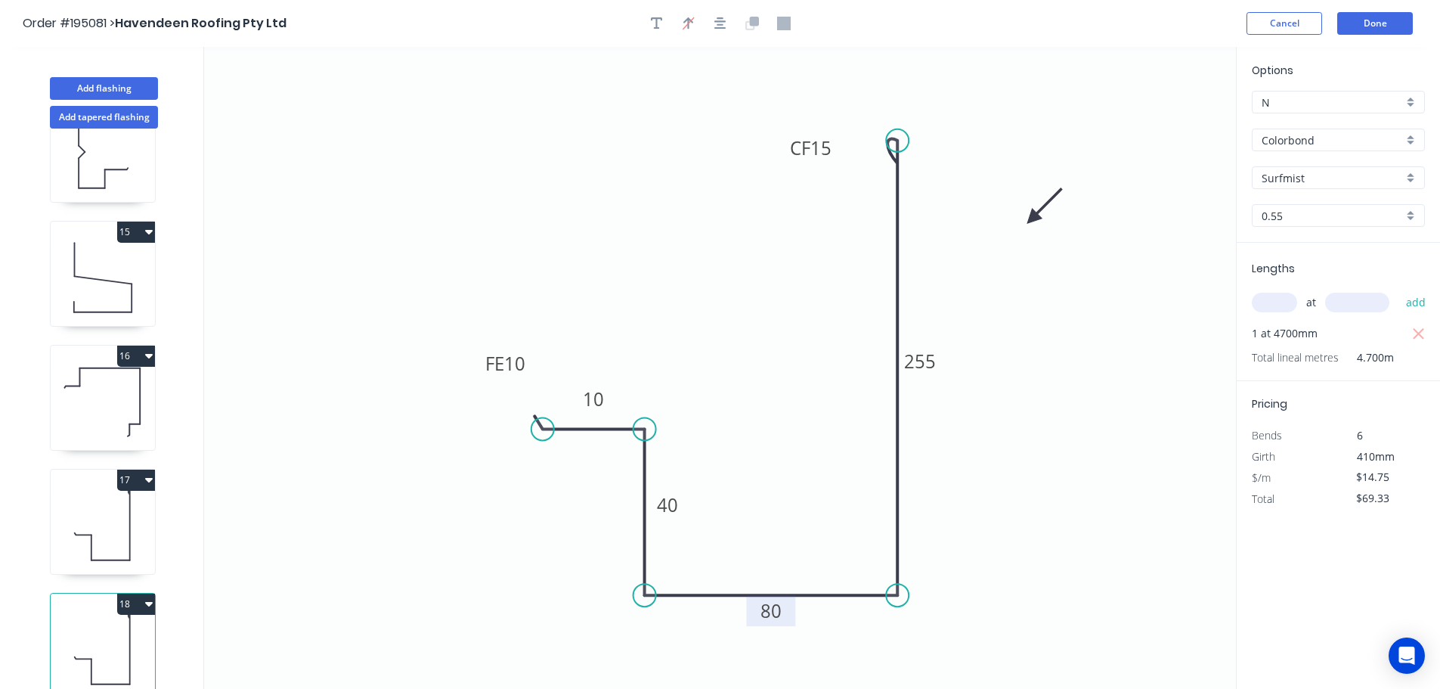
click at [137, 593] on button "18" at bounding box center [136, 603] width 38 height 21
click at [79, 630] on div "Duplicate" at bounding box center [83, 641] width 116 height 22
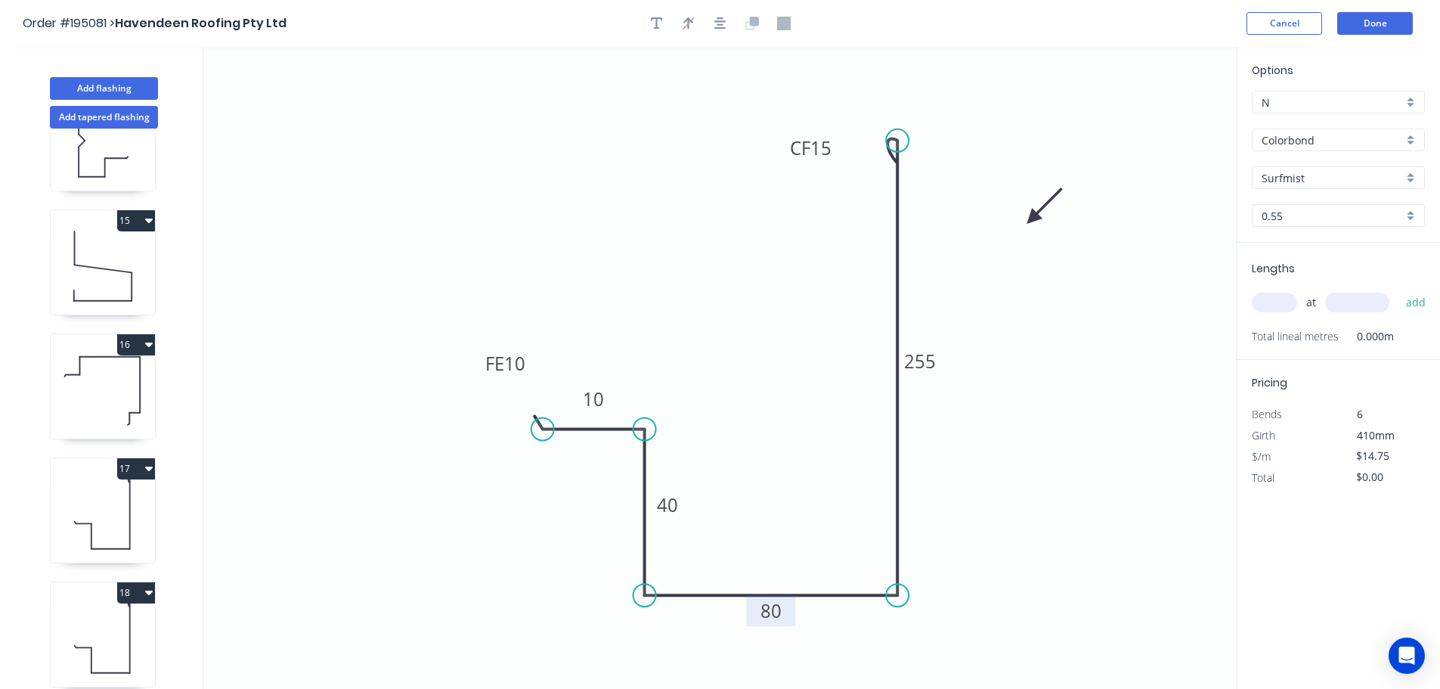
click at [776, 612] on tspan "80" at bounding box center [770, 610] width 21 height 25
click at [1281, 293] on input "text" at bounding box center [1274, 303] width 45 height 20
click at [1398, 290] on button "add" at bounding box center [1416, 303] width 36 height 26
click at [1367, 17] on button "Done" at bounding box center [1375, 23] width 76 height 23
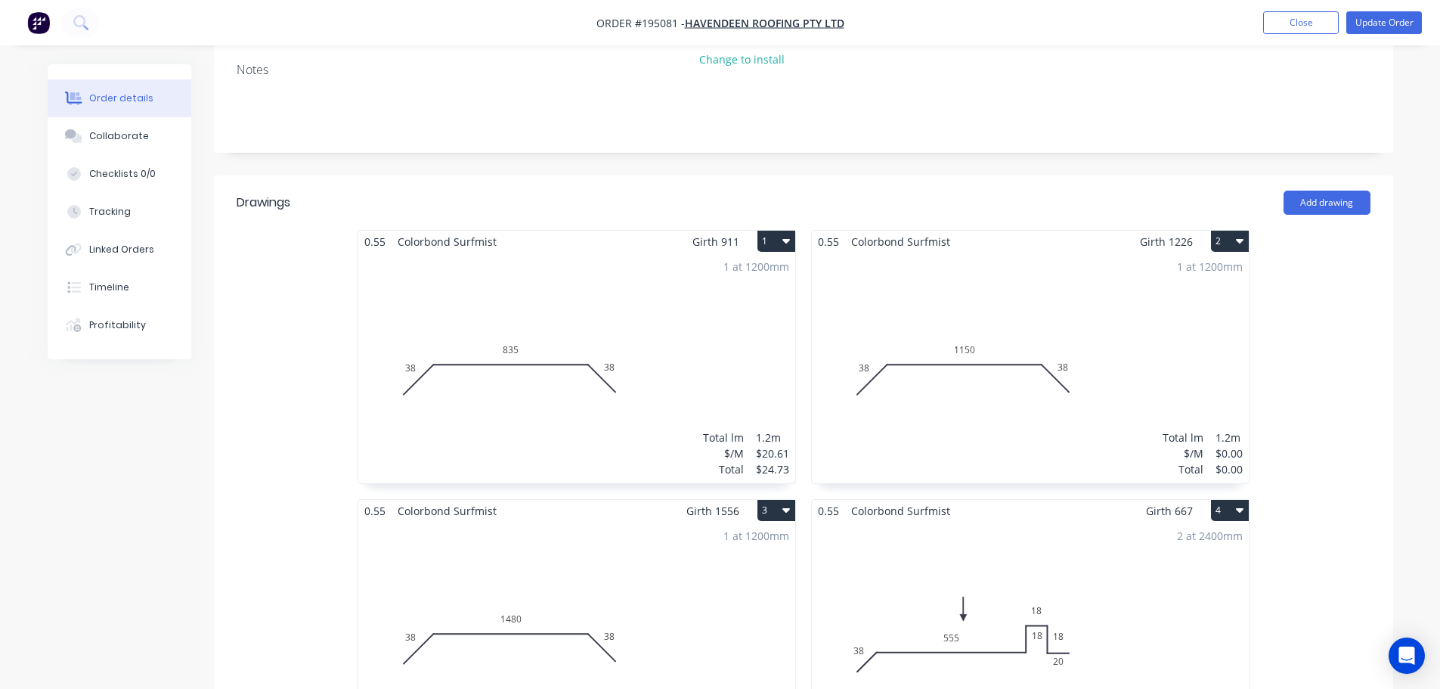
scroll to position [378, 0]
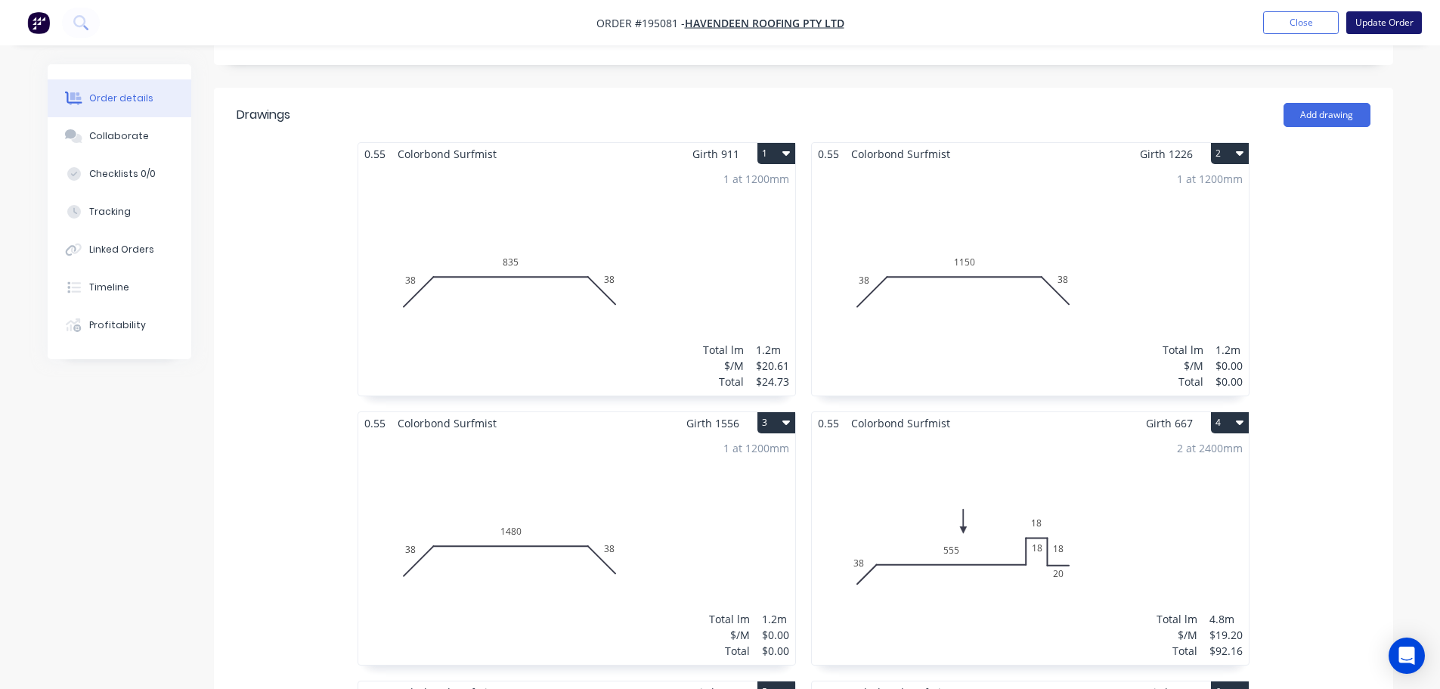
click at [1380, 23] on button "Update Order" at bounding box center [1384, 22] width 76 height 23
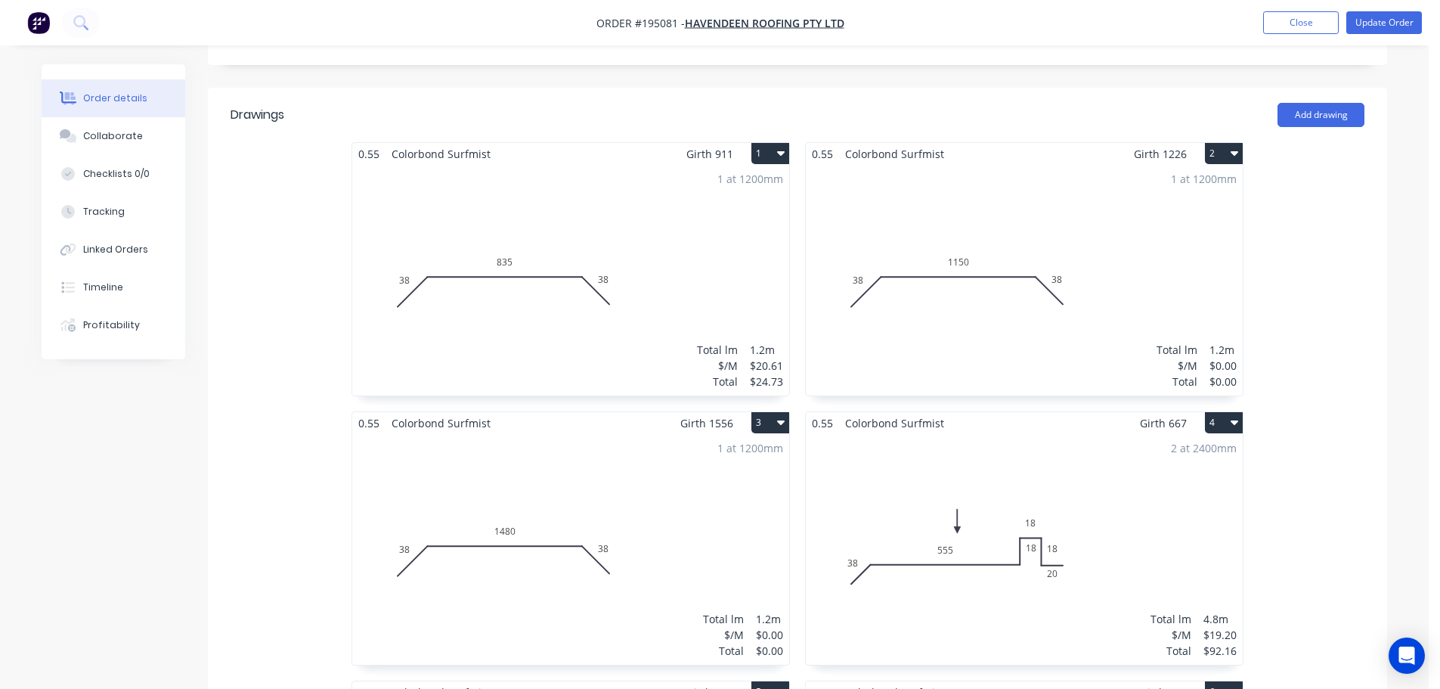
scroll to position [0, 0]
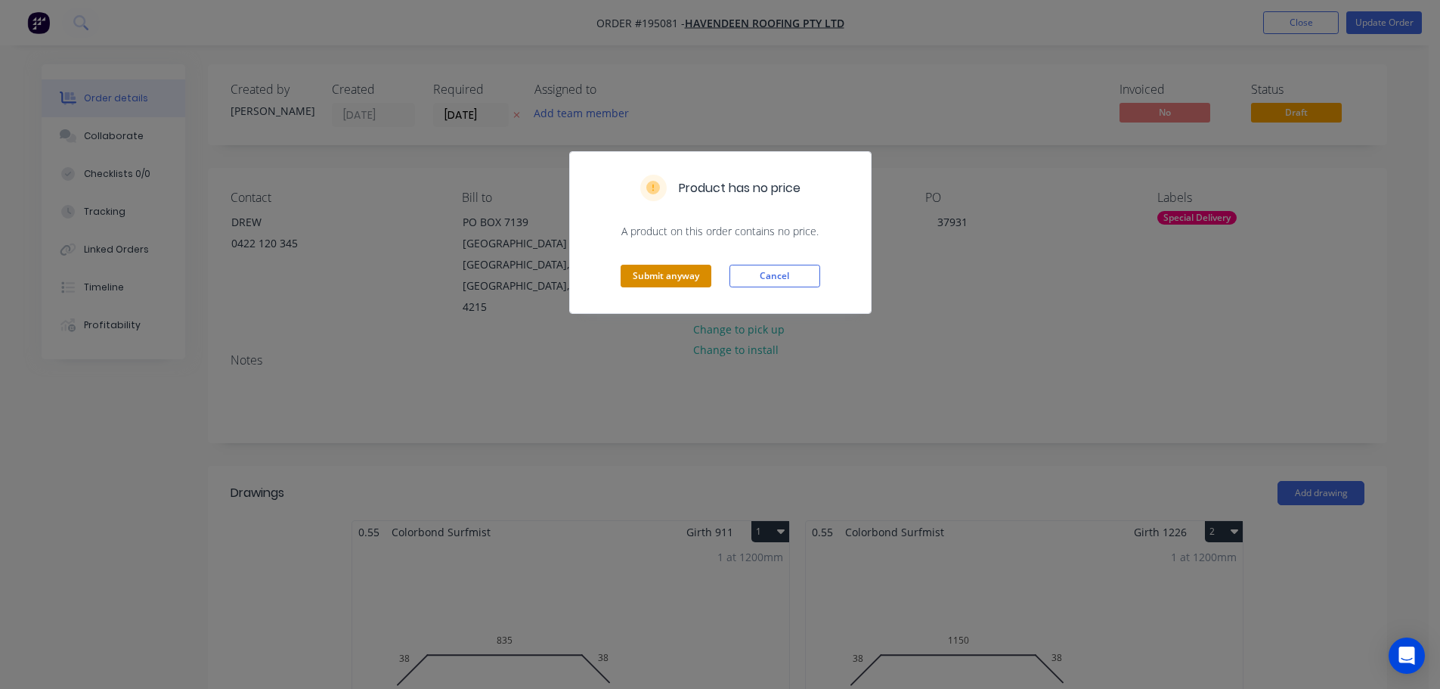
click at [651, 275] on button "Submit anyway" at bounding box center [666, 276] width 91 height 23
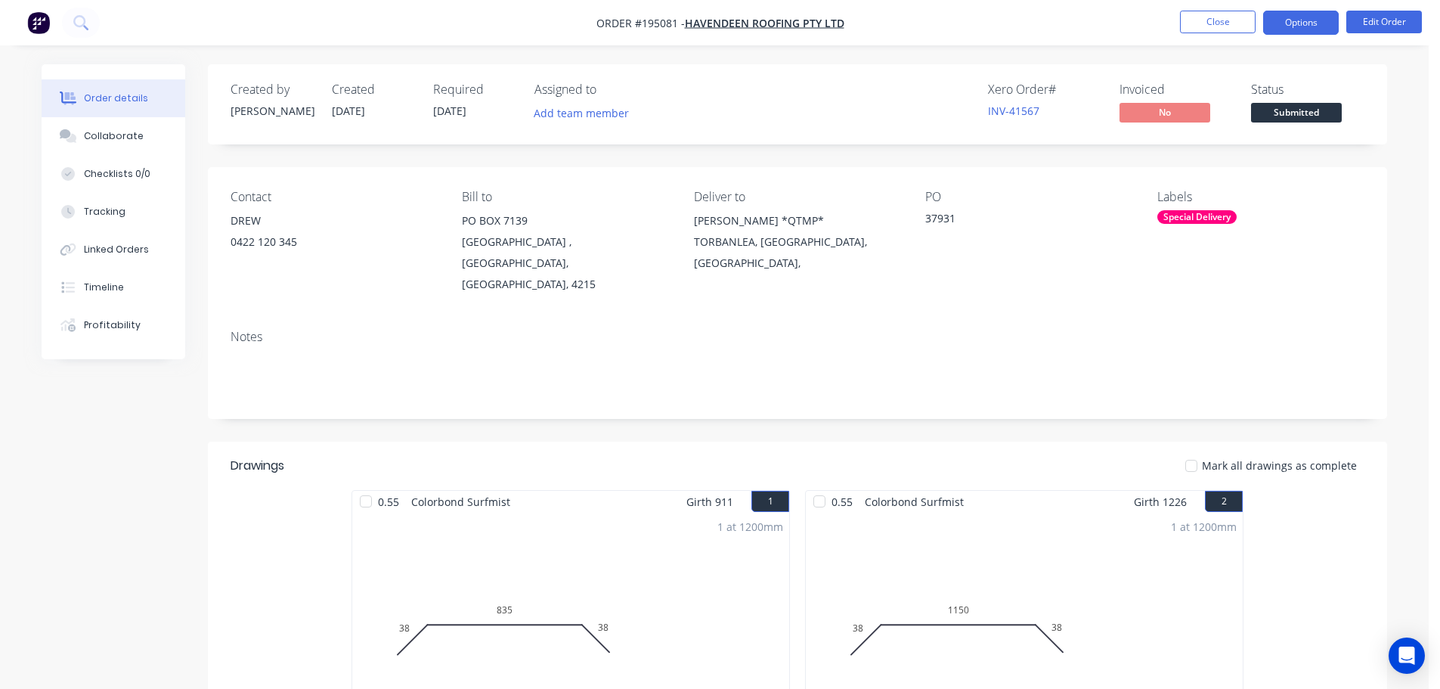
click at [1305, 20] on button "Options" at bounding box center [1301, 23] width 76 height 24
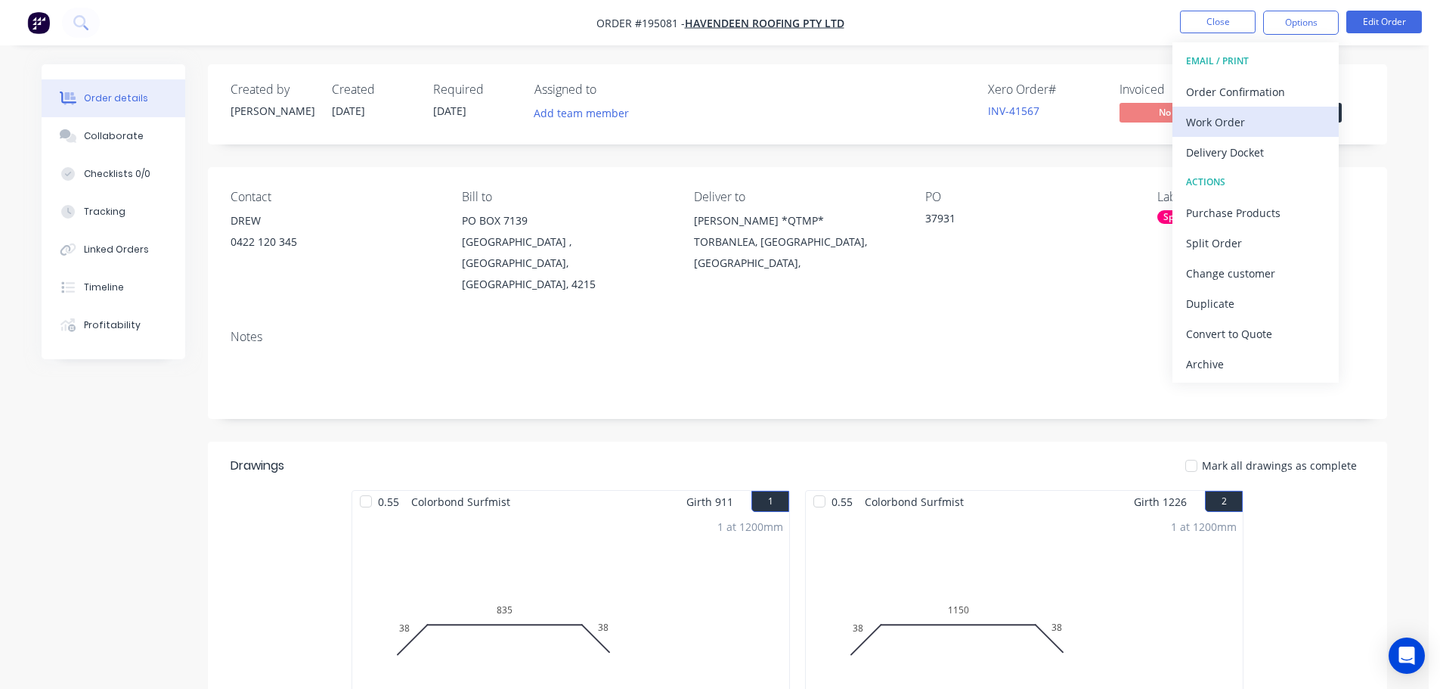
click at [1219, 121] on div "Work Order" at bounding box center [1255, 122] width 139 height 22
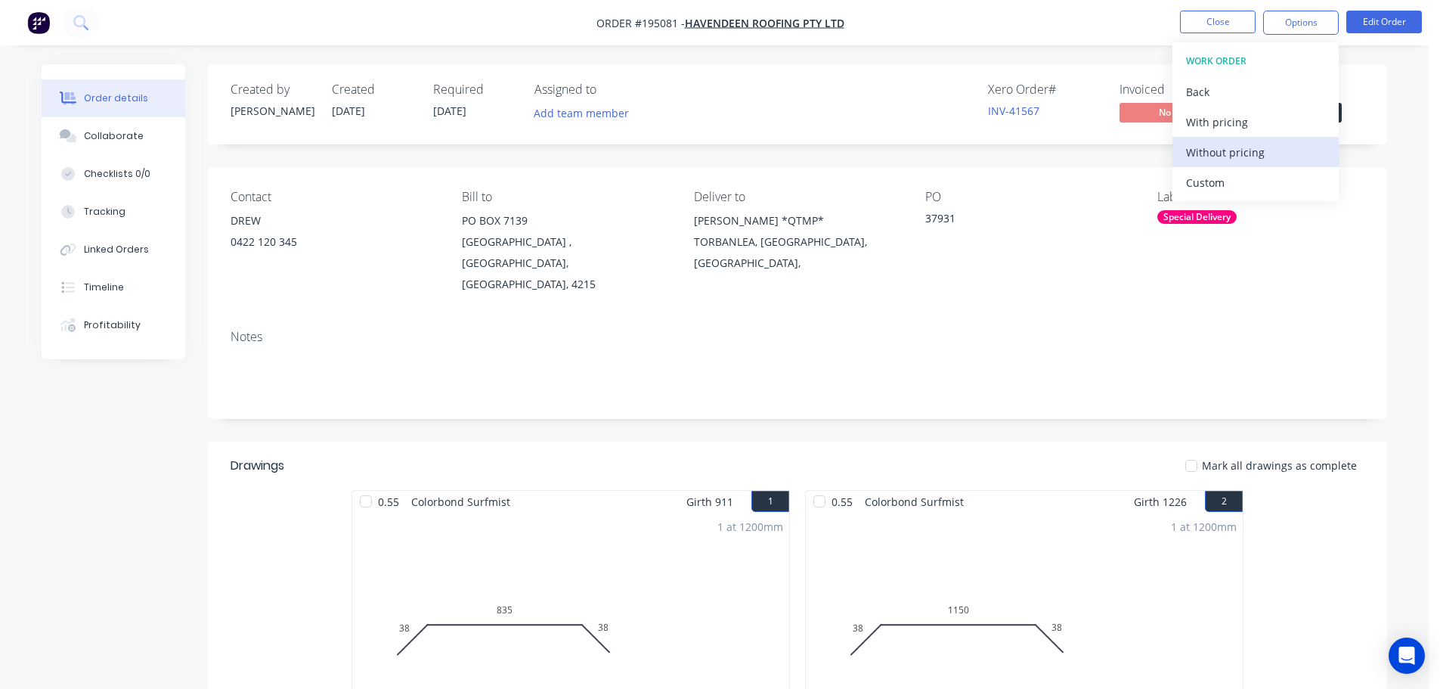
click at [1206, 153] on div "Without pricing" at bounding box center [1255, 152] width 139 height 22
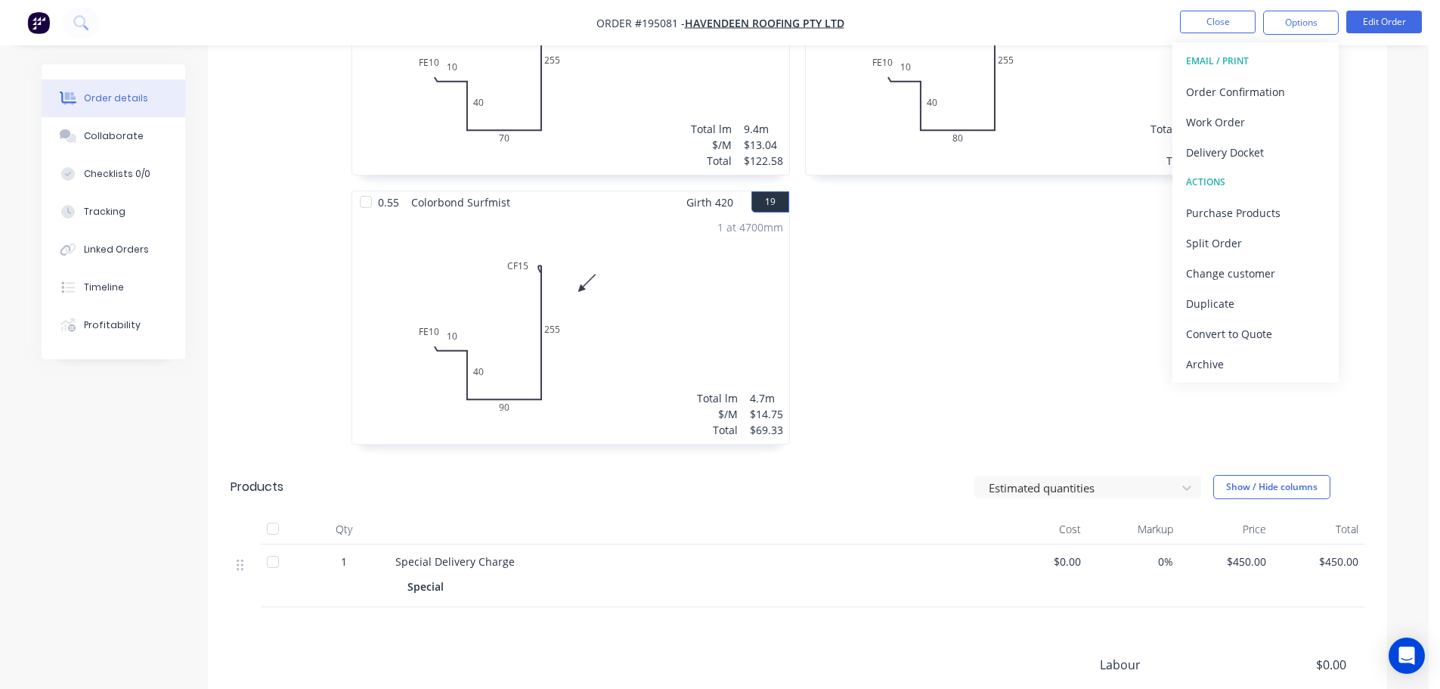
scroll to position [2888, 0]
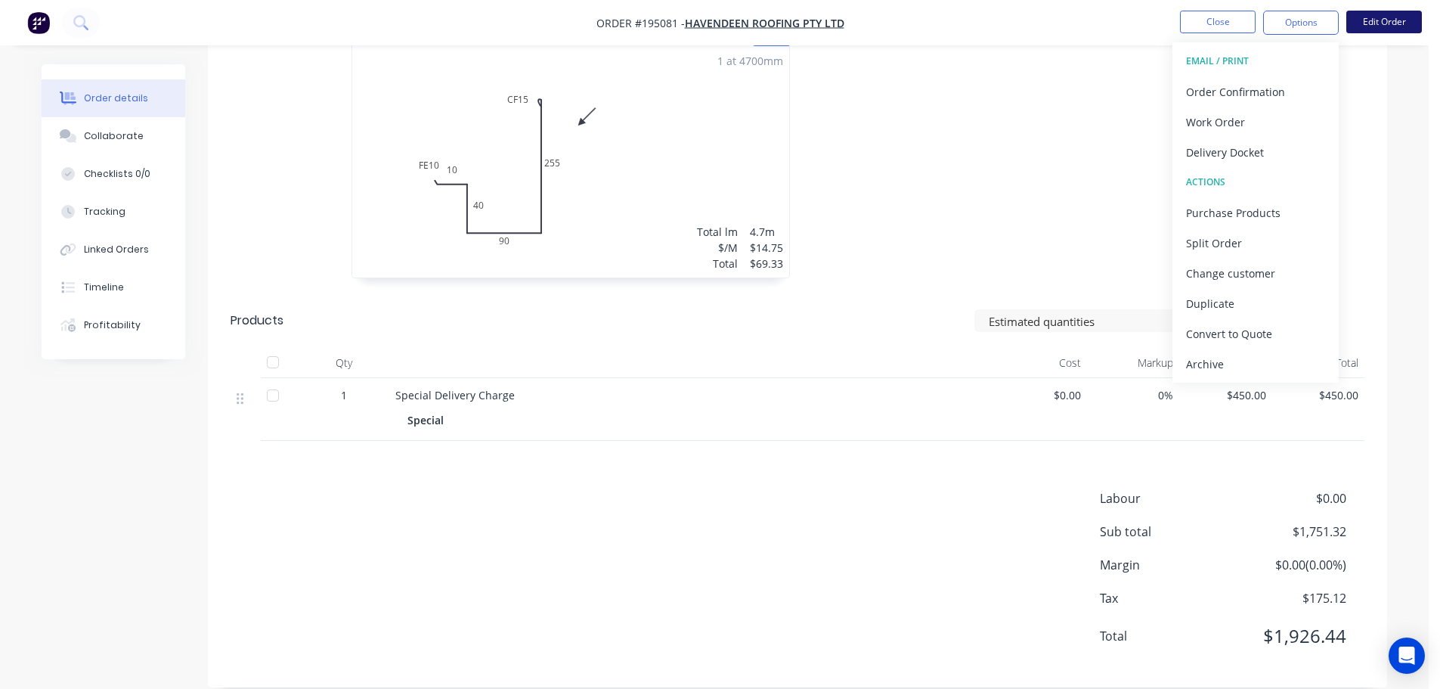
click at [1386, 21] on button "Edit Order" at bounding box center [1384, 22] width 76 height 23
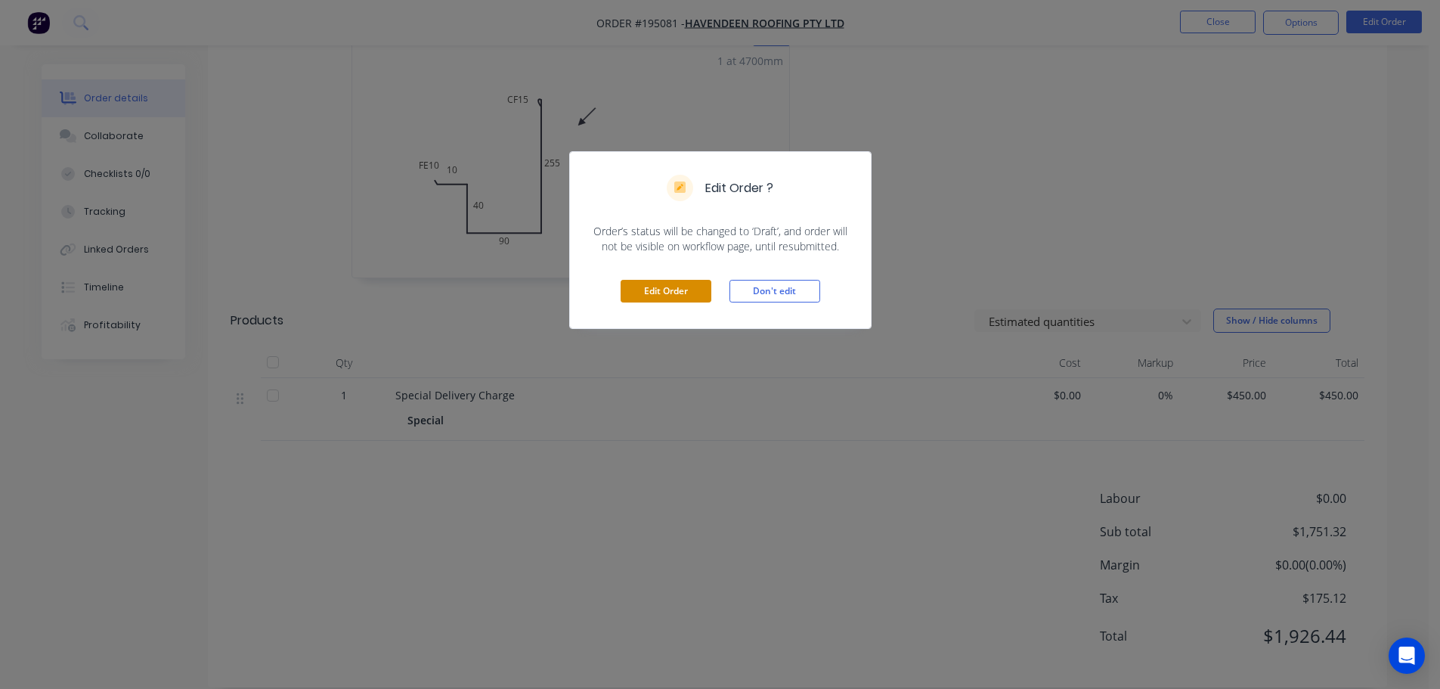
click at [668, 293] on button "Edit Order" at bounding box center [666, 291] width 91 height 23
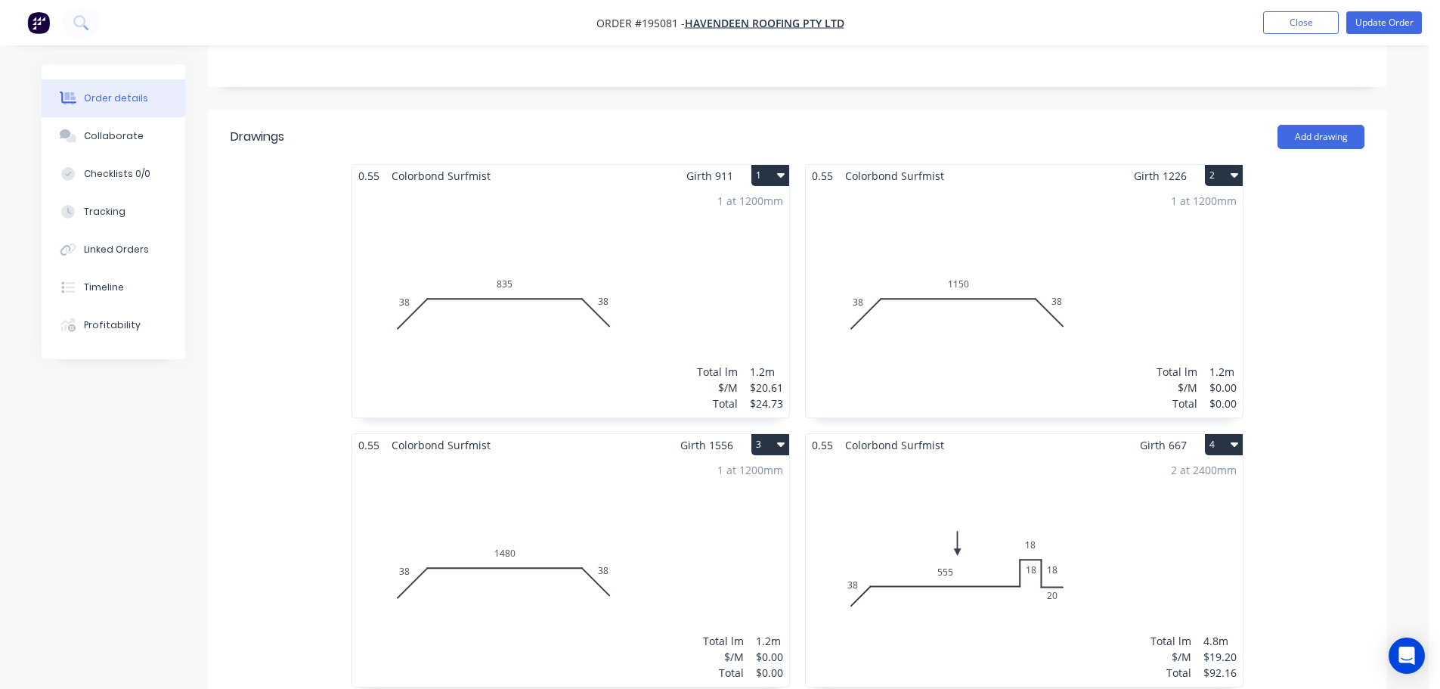
scroll to position [378, 0]
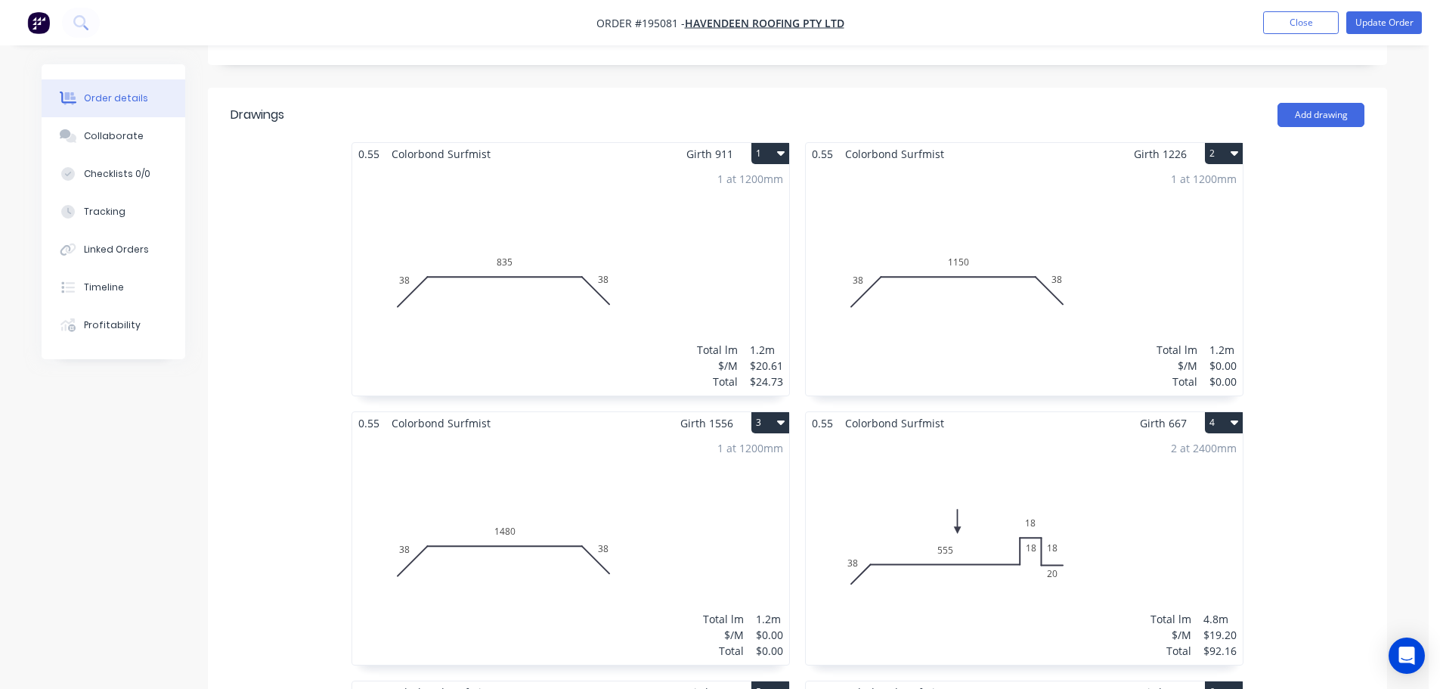
click at [530, 278] on div "1 at 1200mm Total lm $/M Total 1.2m $20.61 $24.73" at bounding box center [570, 280] width 437 height 231
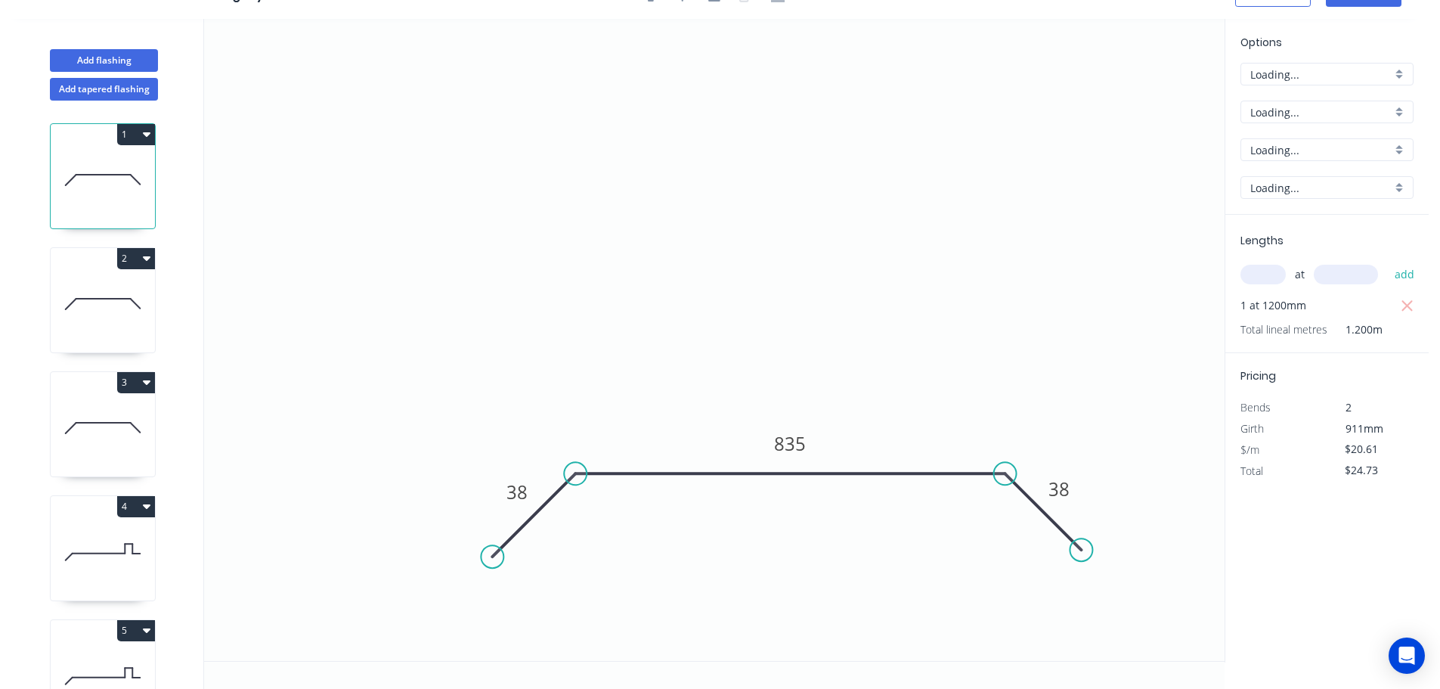
scroll to position [28, 0]
click at [1407, 304] on icon "button" at bounding box center [1408, 306] width 14 height 18
click at [1265, 274] on input "text" at bounding box center [1262, 275] width 45 height 20
click at [1387, 262] on button "add" at bounding box center [1405, 275] width 36 height 26
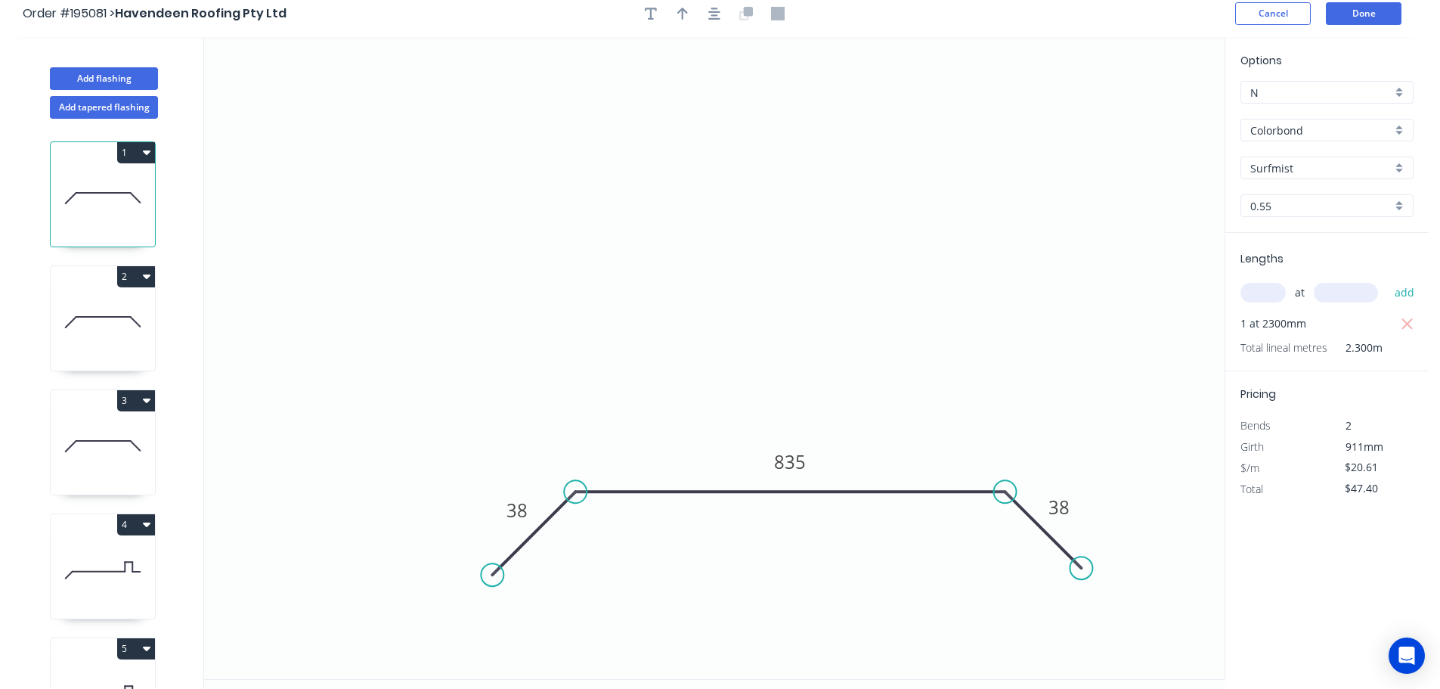
scroll to position [0, 0]
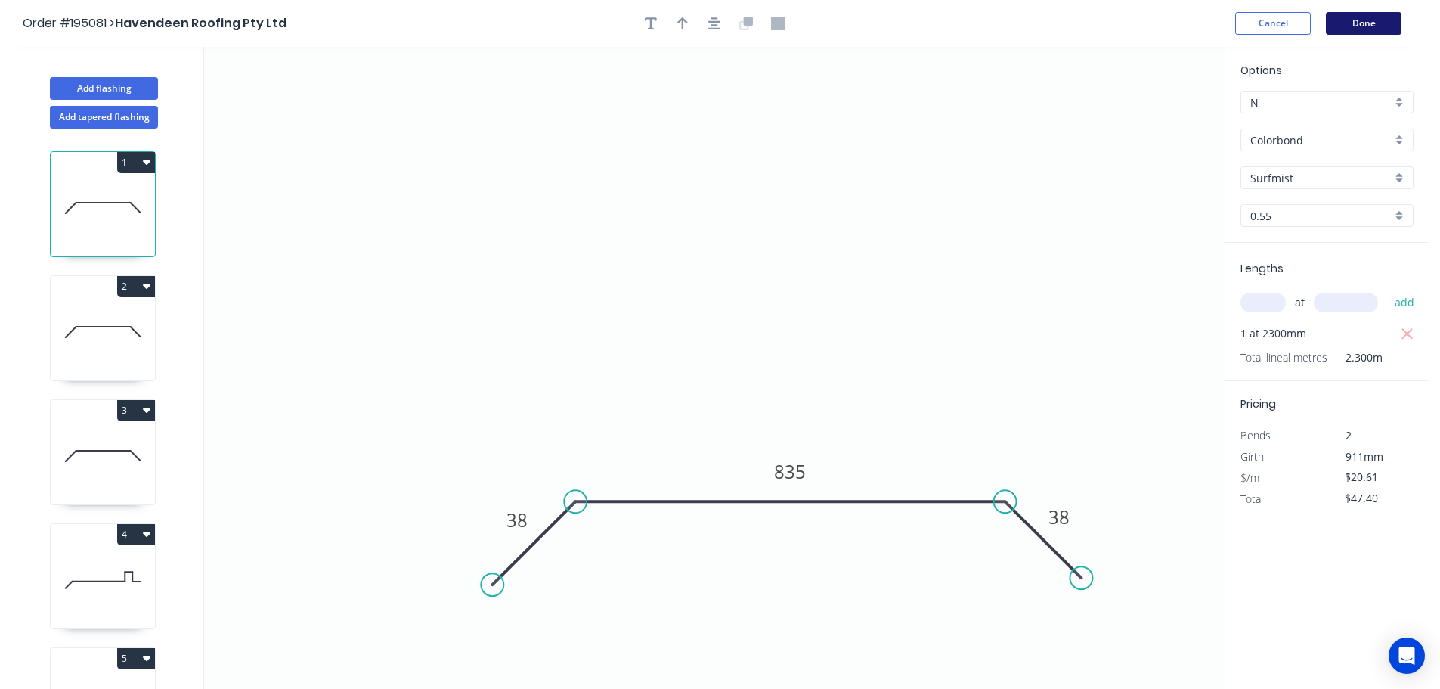
click at [1372, 22] on button "Done" at bounding box center [1364, 23] width 76 height 23
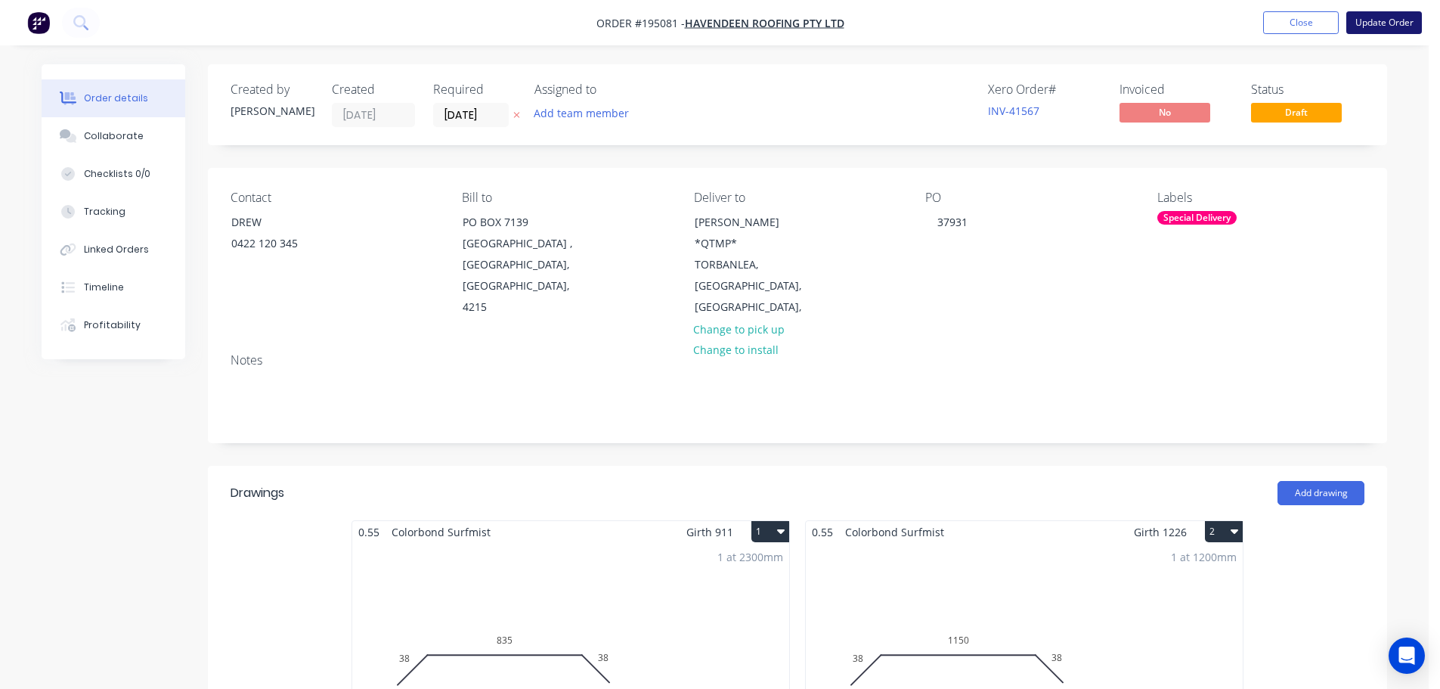
click at [1379, 23] on button "Update Order" at bounding box center [1384, 22] width 76 height 23
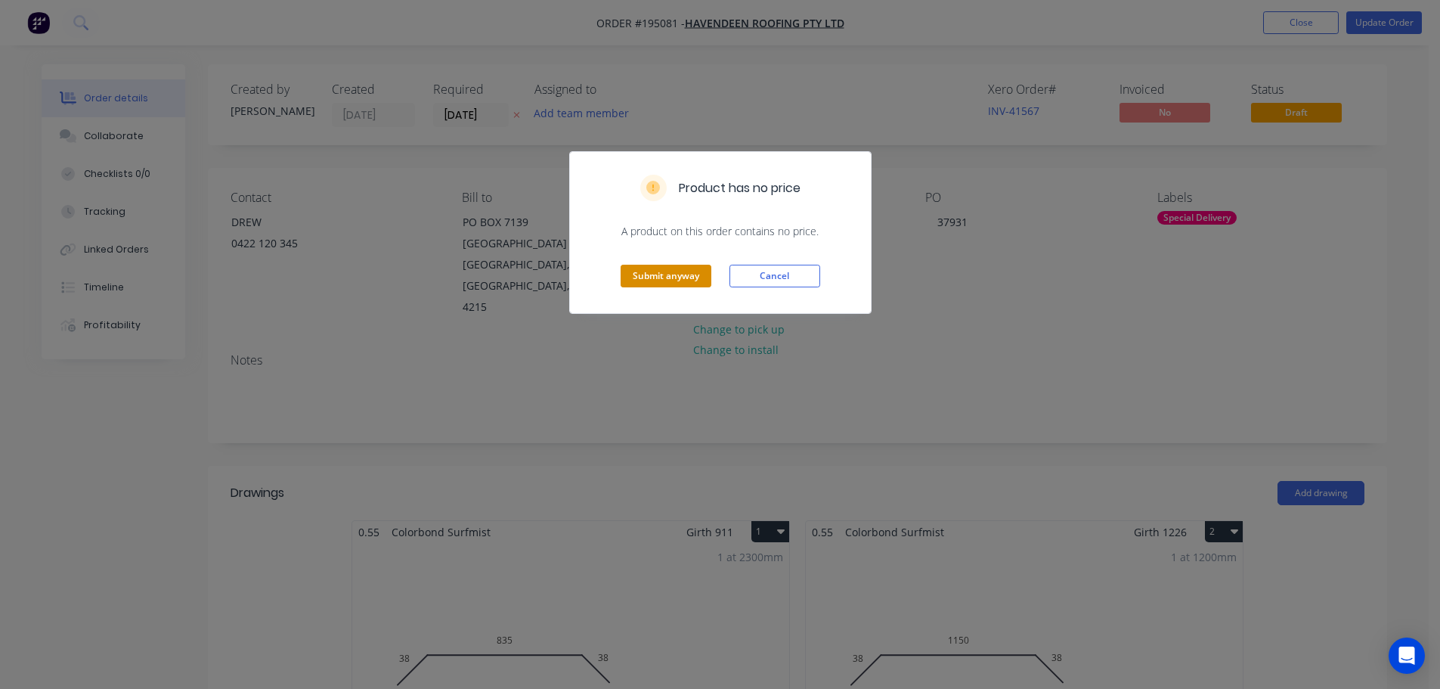
click at [650, 274] on button "Submit anyway" at bounding box center [666, 276] width 91 height 23
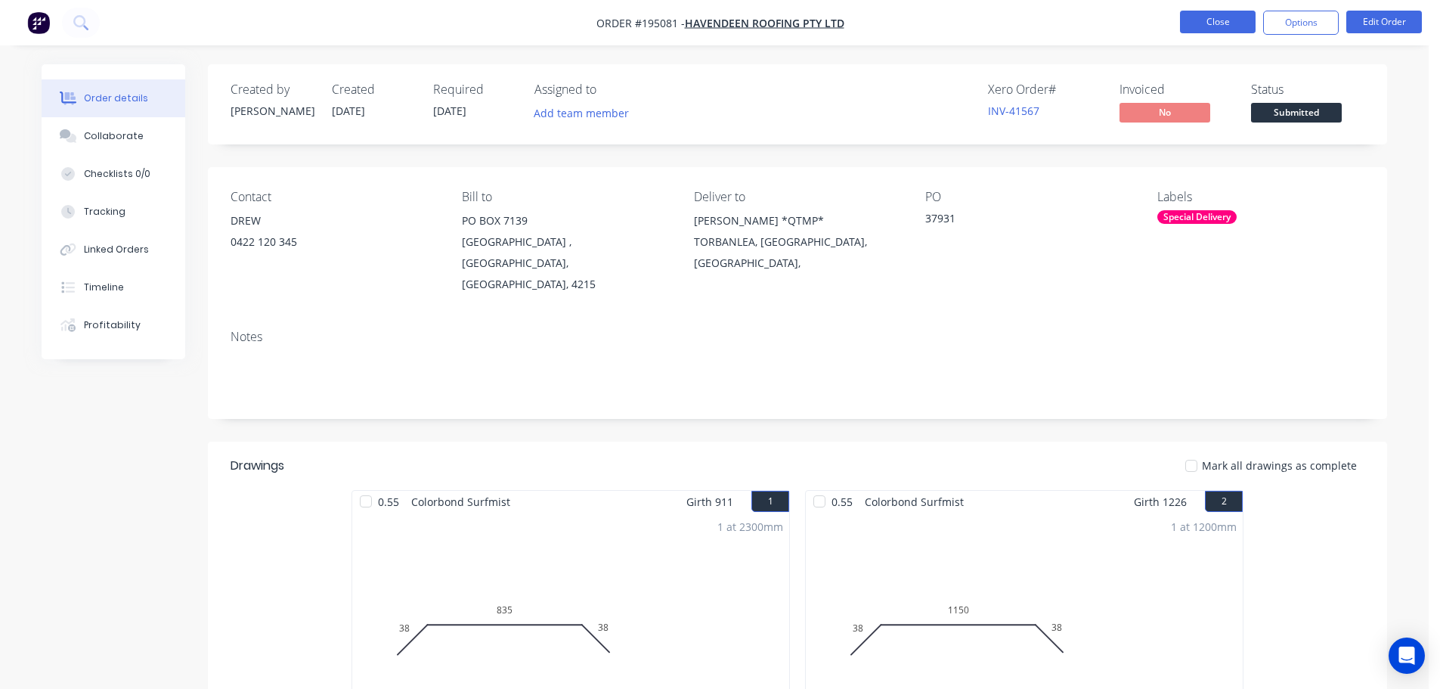
click at [1209, 22] on button "Close" at bounding box center [1218, 22] width 76 height 23
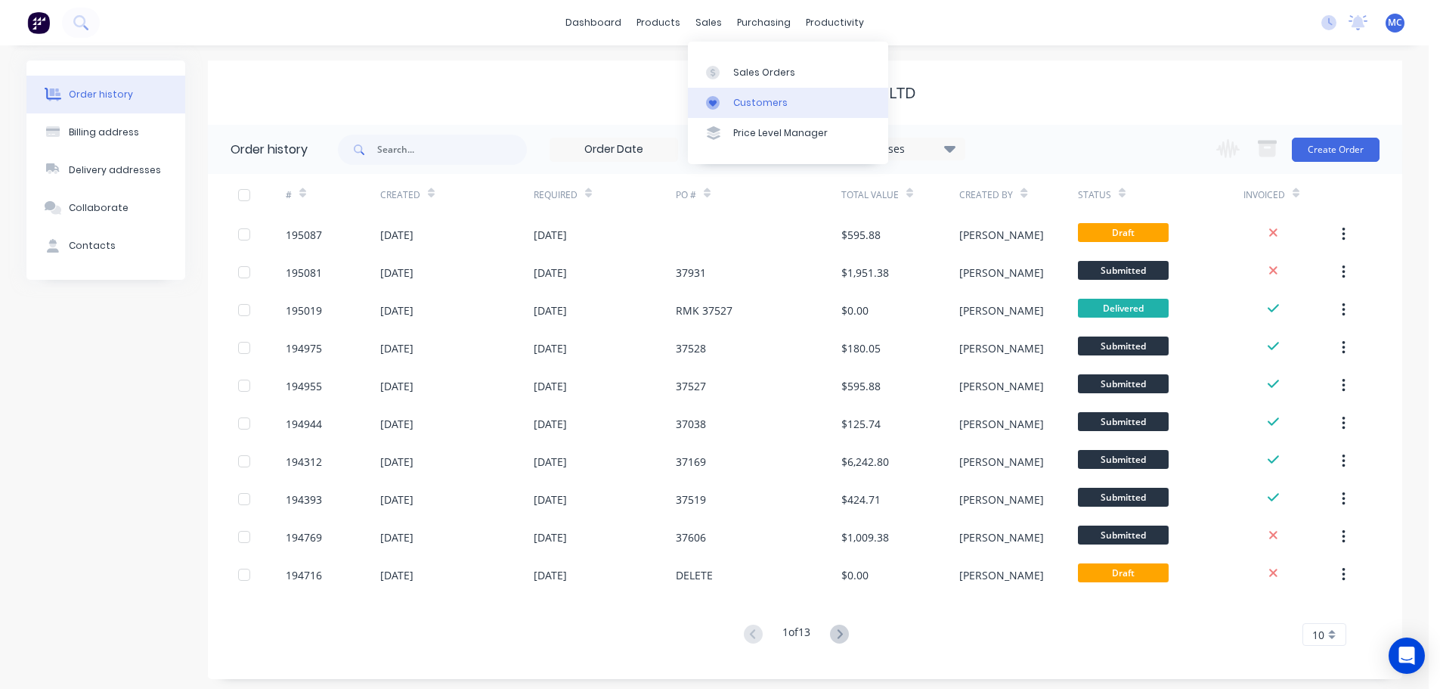
click at [758, 104] on div "Customers" at bounding box center [760, 103] width 54 height 14
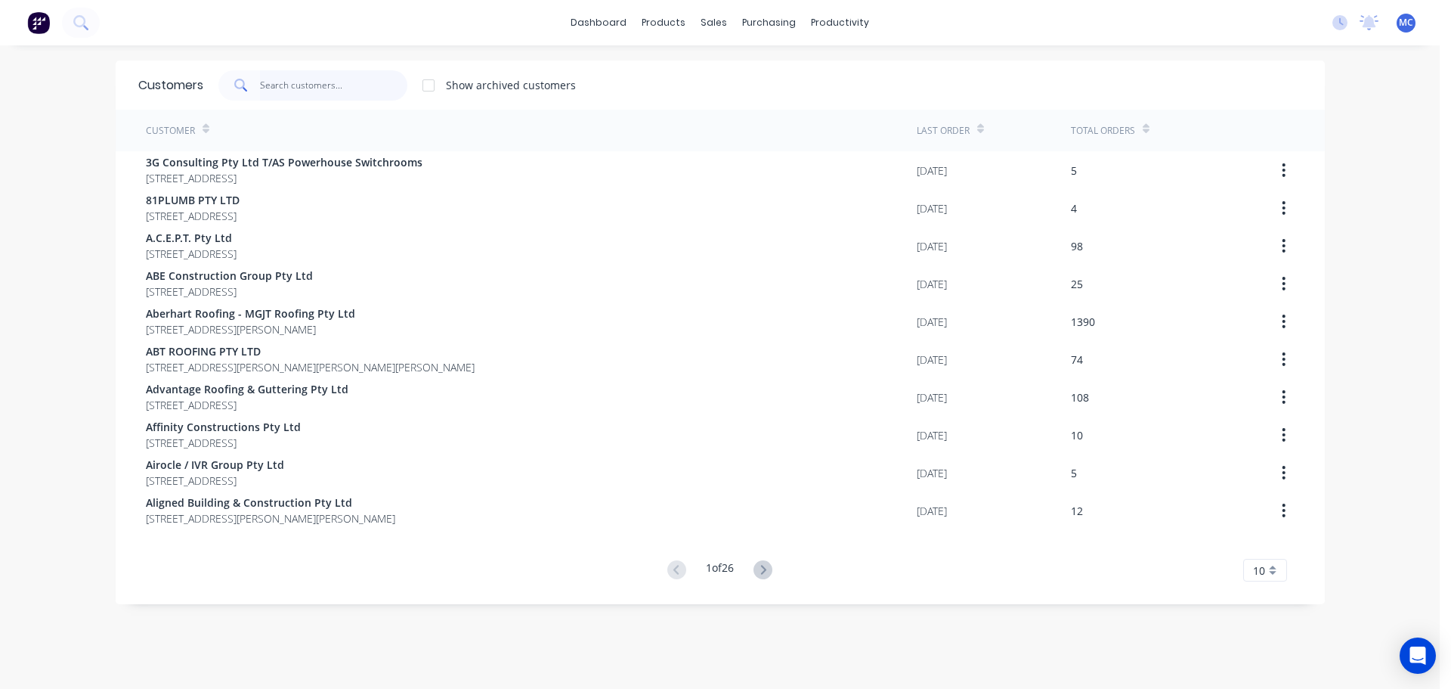
click at [295, 82] on input "text" at bounding box center [333, 85] width 147 height 30
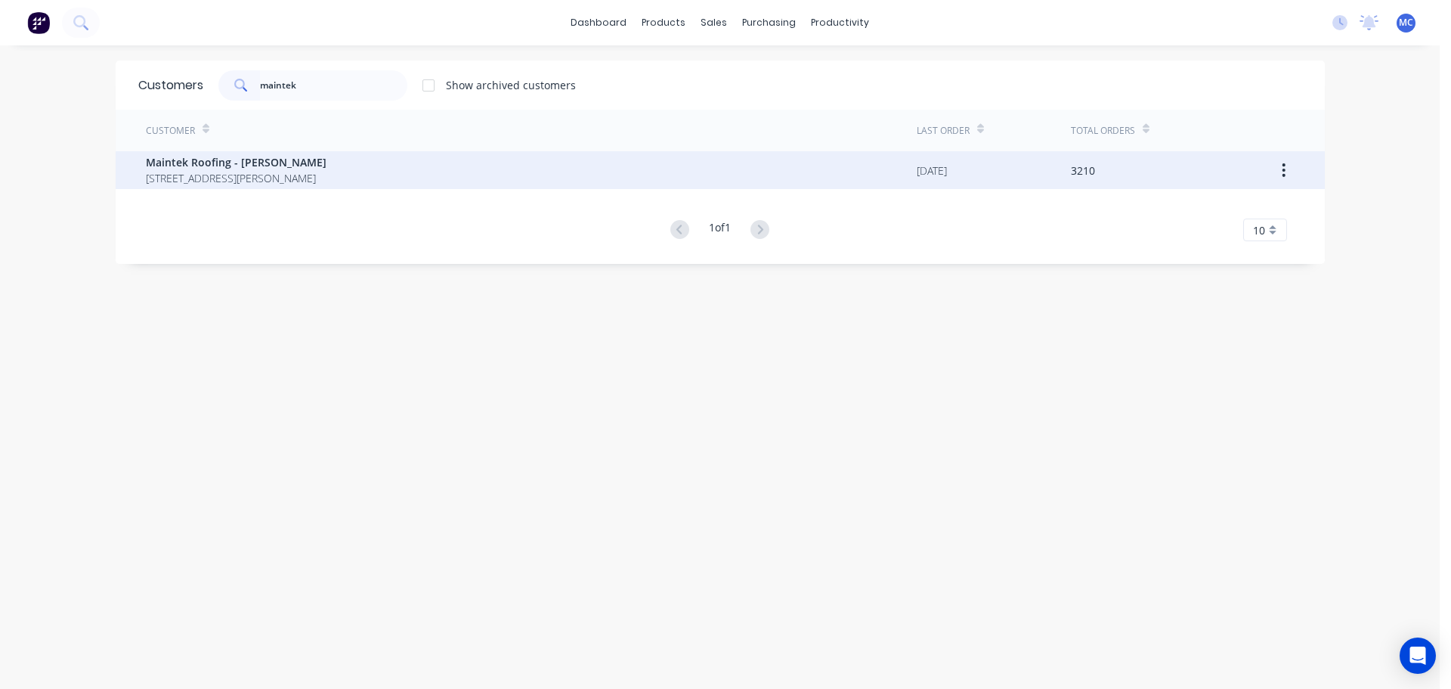
click at [252, 166] on span "Maintek Roofing - [PERSON_NAME]" at bounding box center [236, 162] width 181 height 16
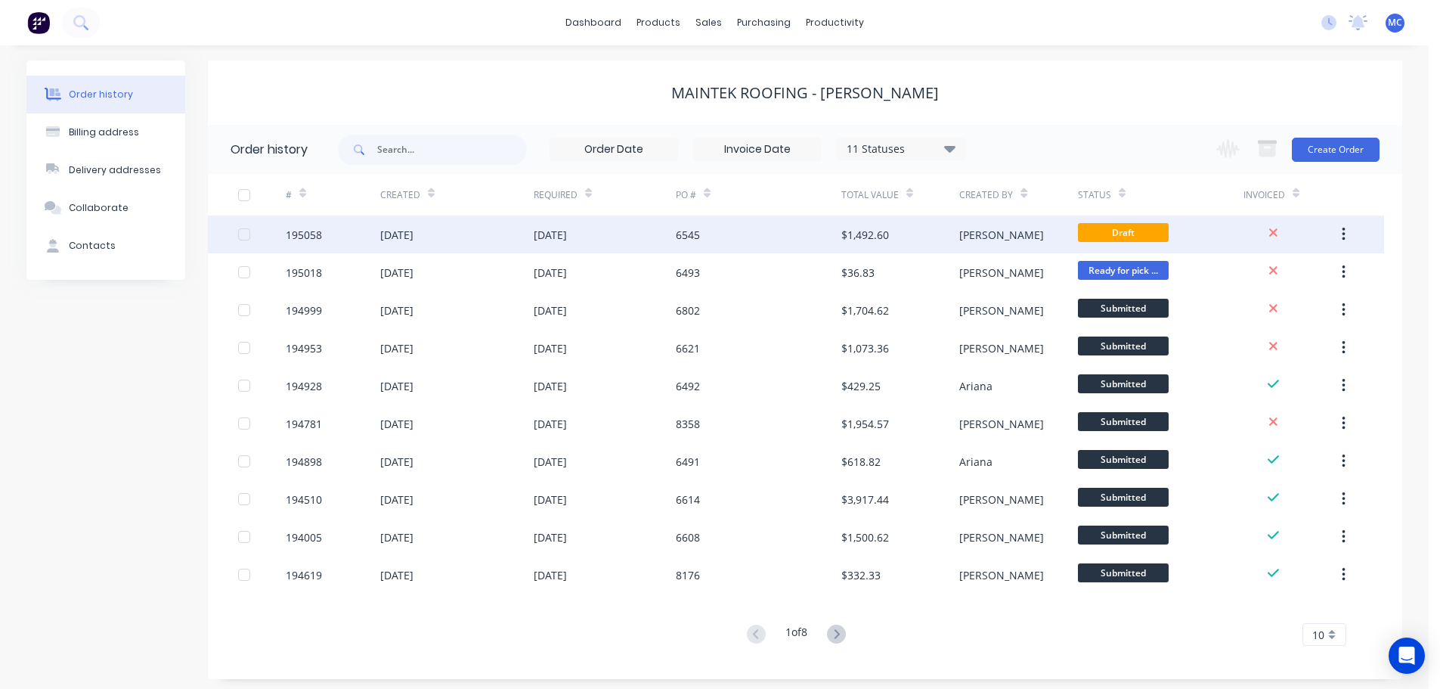
click at [737, 229] on div "6545" at bounding box center [759, 234] width 166 height 38
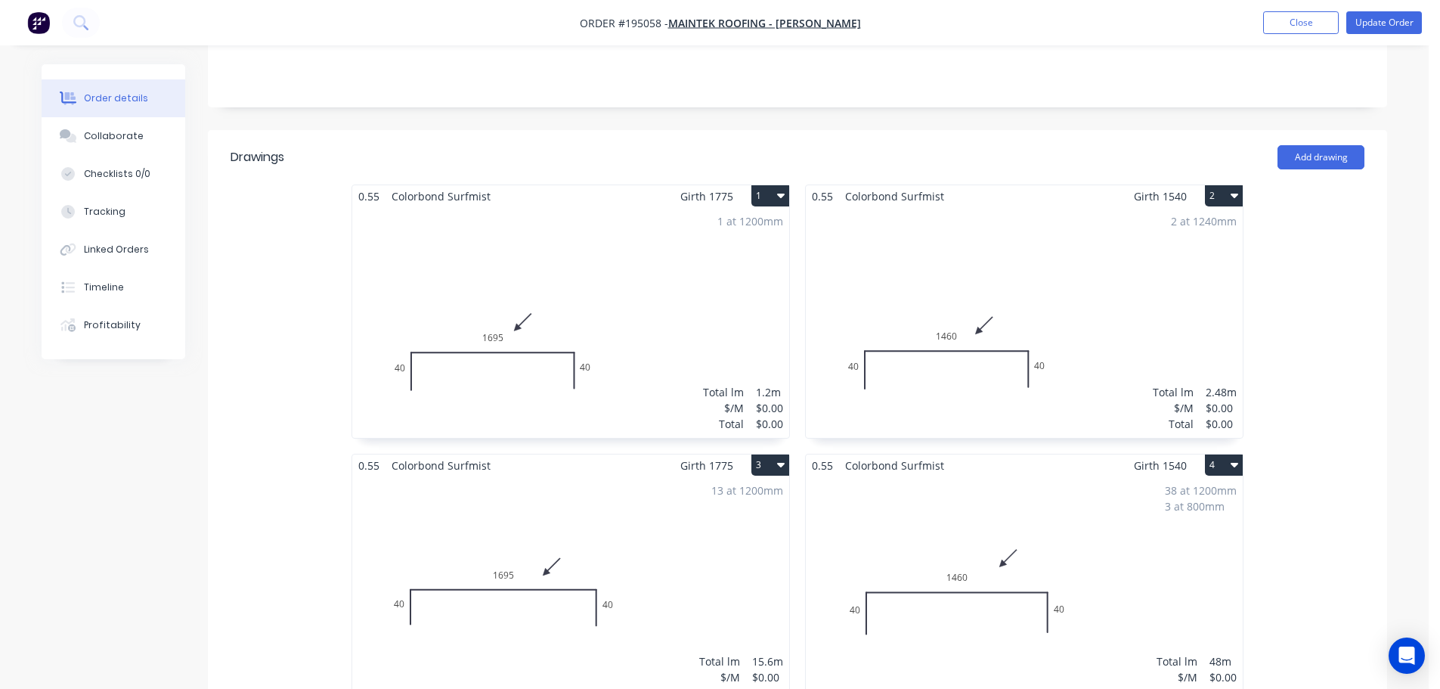
scroll to position [378, 0]
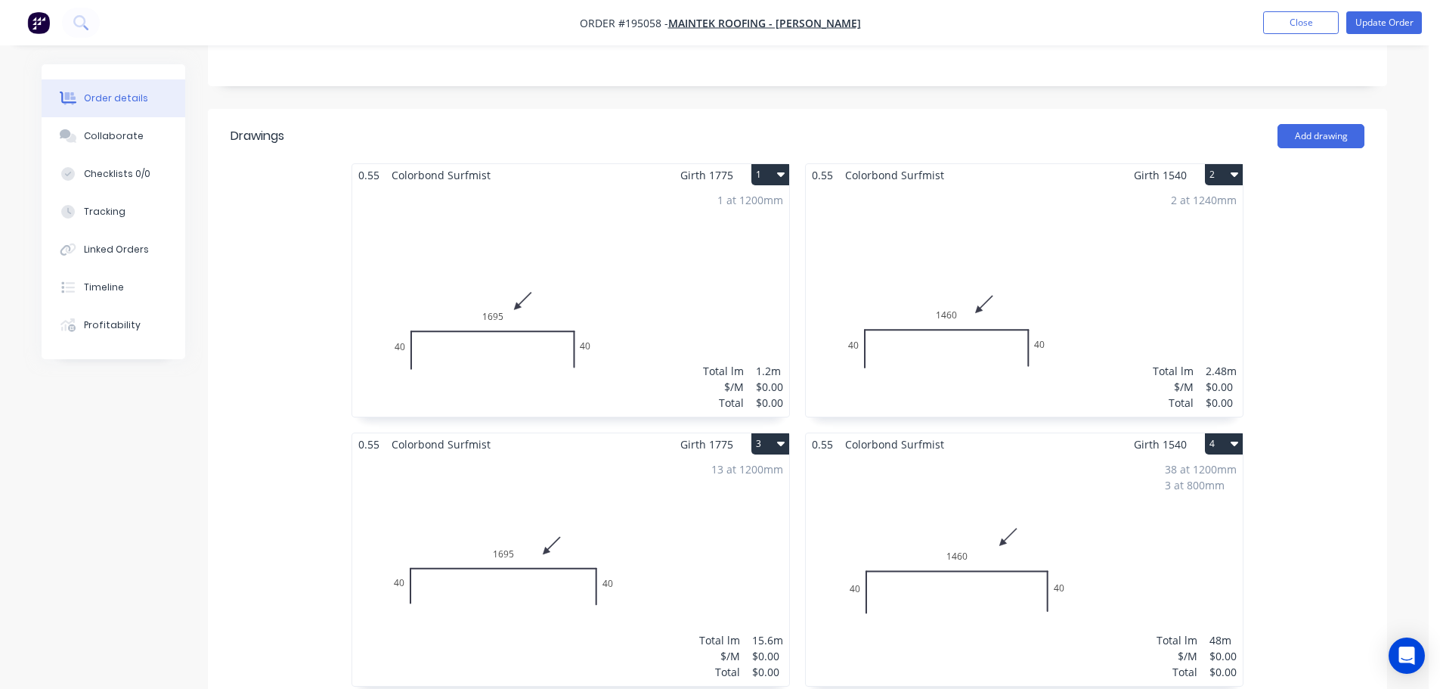
click at [553, 250] on div "1 at 1200mm Total lm $/M Total 1.2m $0.00 $0.00" at bounding box center [570, 301] width 437 height 231
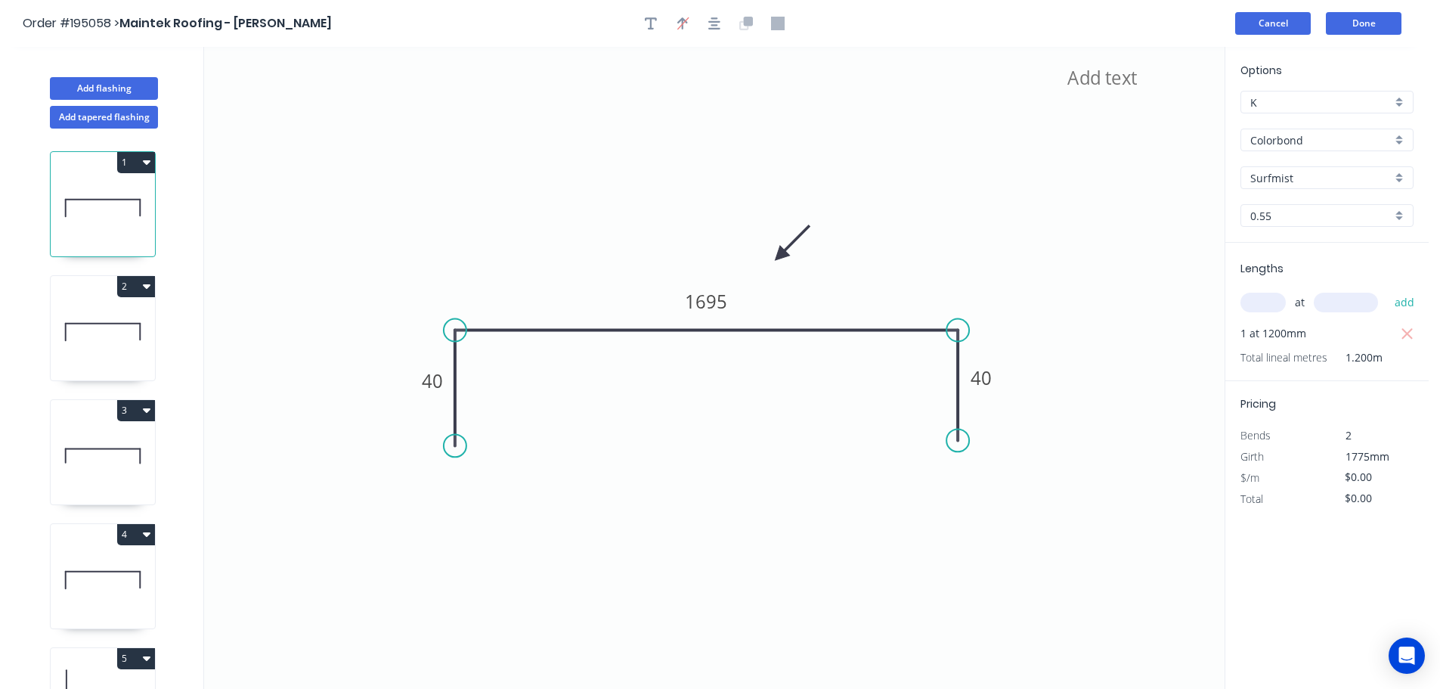
click at [1262, 21] on button "Cancel" at bounding box center [1273, 23] width 76 height 23
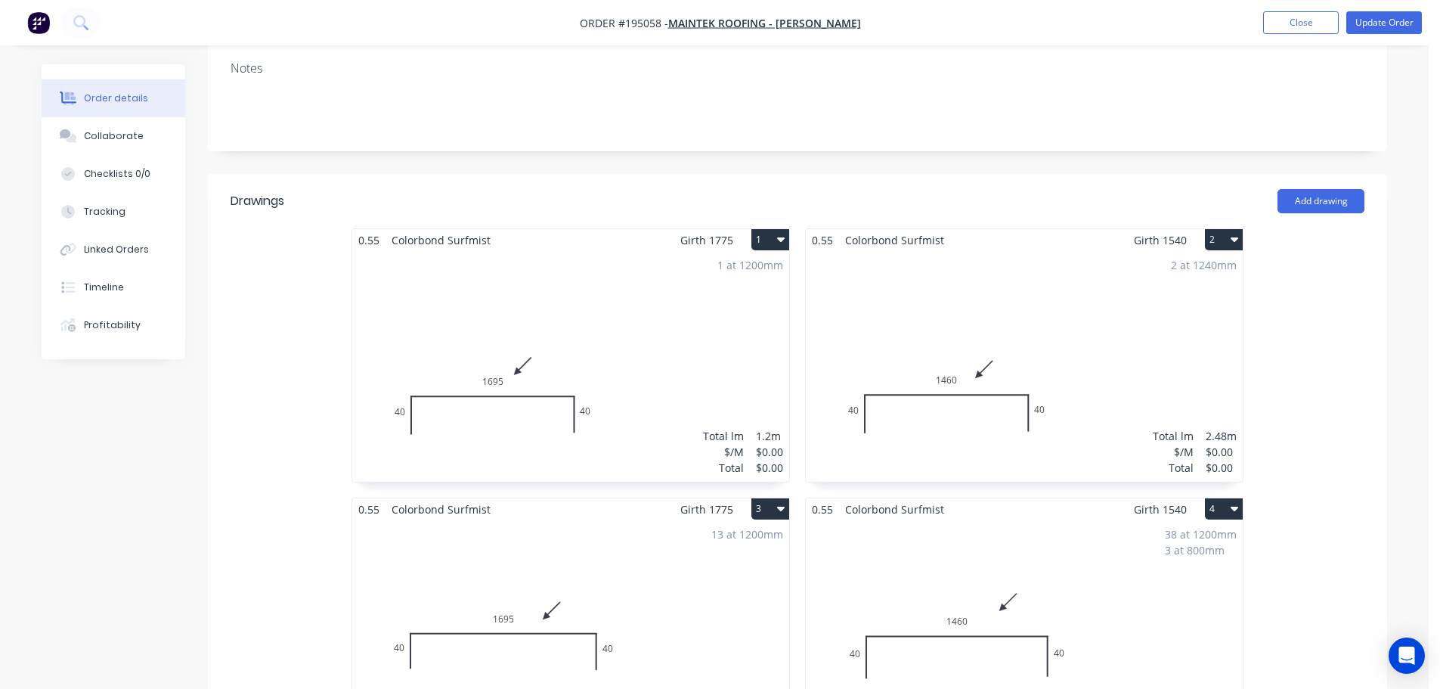
scroll to position [378, 0]
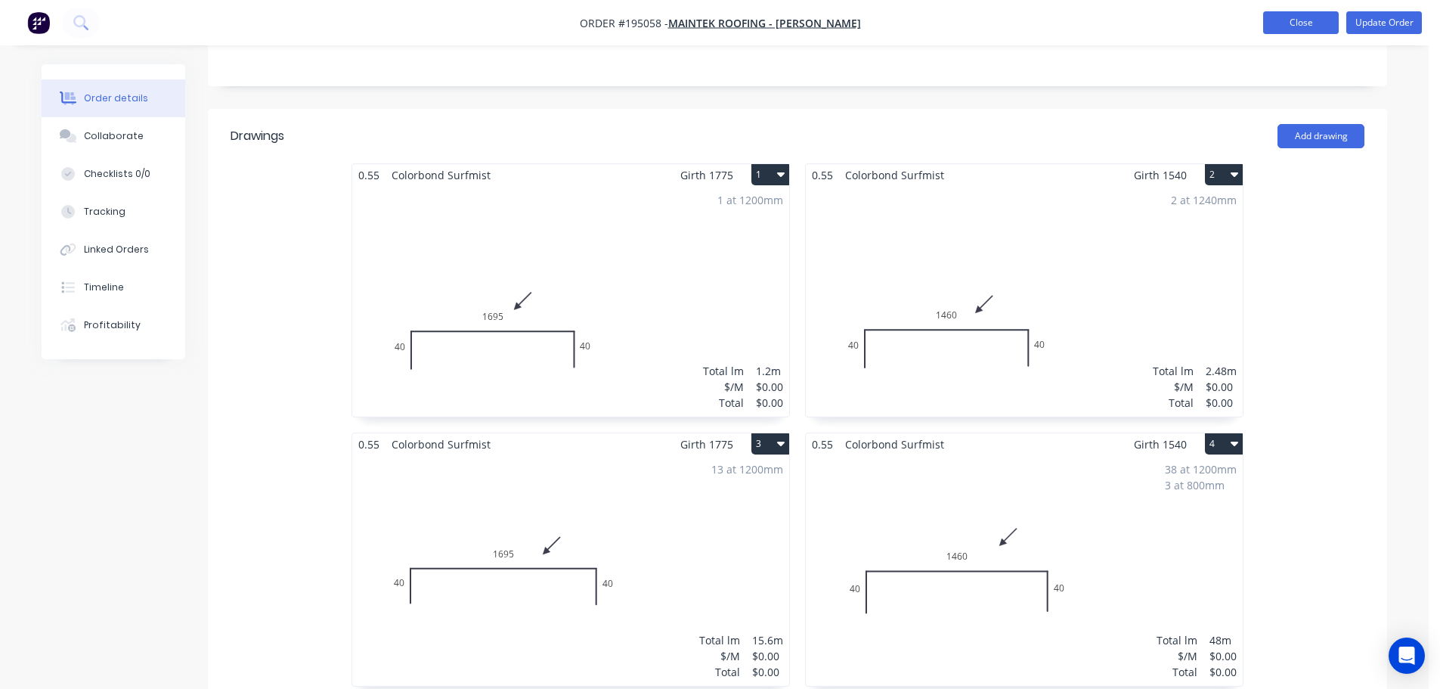
click at [1296, 15] on button "Close" at bounding box center [1301, 22] width 76 height 23
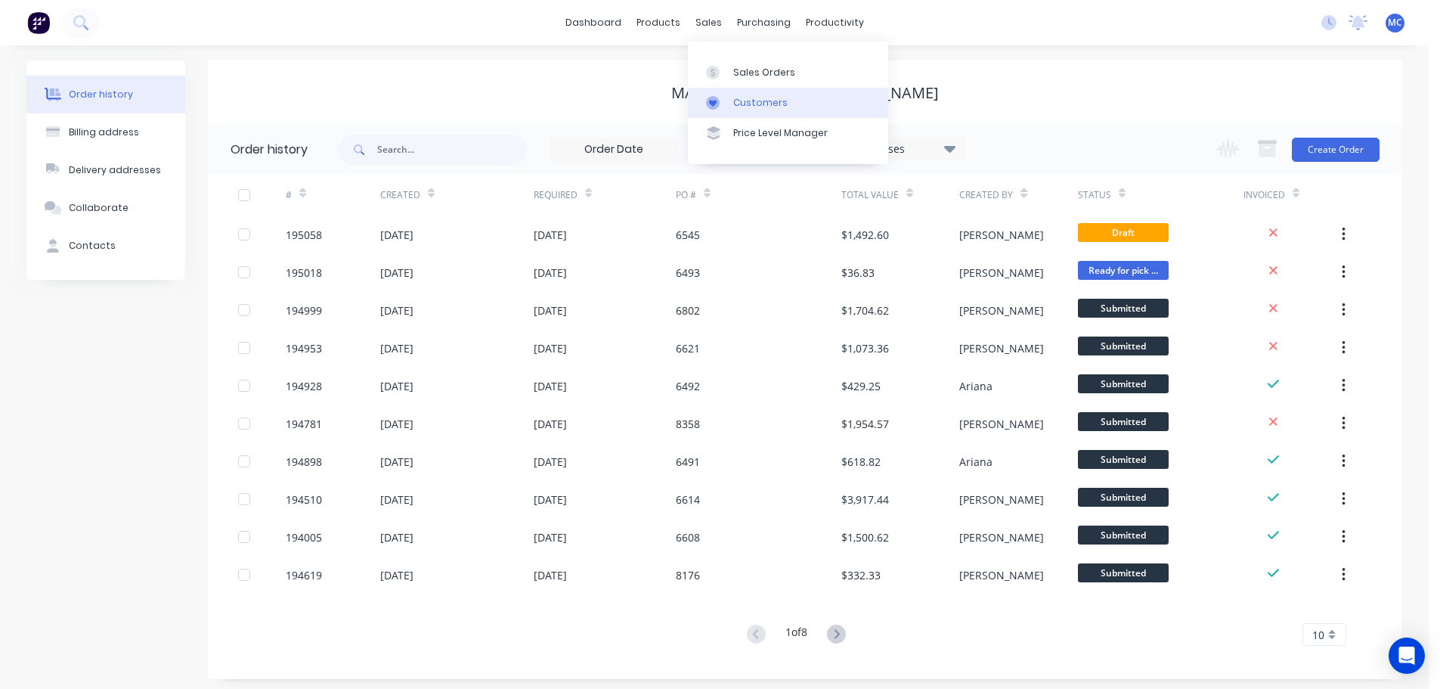
click at [746, 99] on div "Customers" at bounding box center [760, 103] width 54 height 14
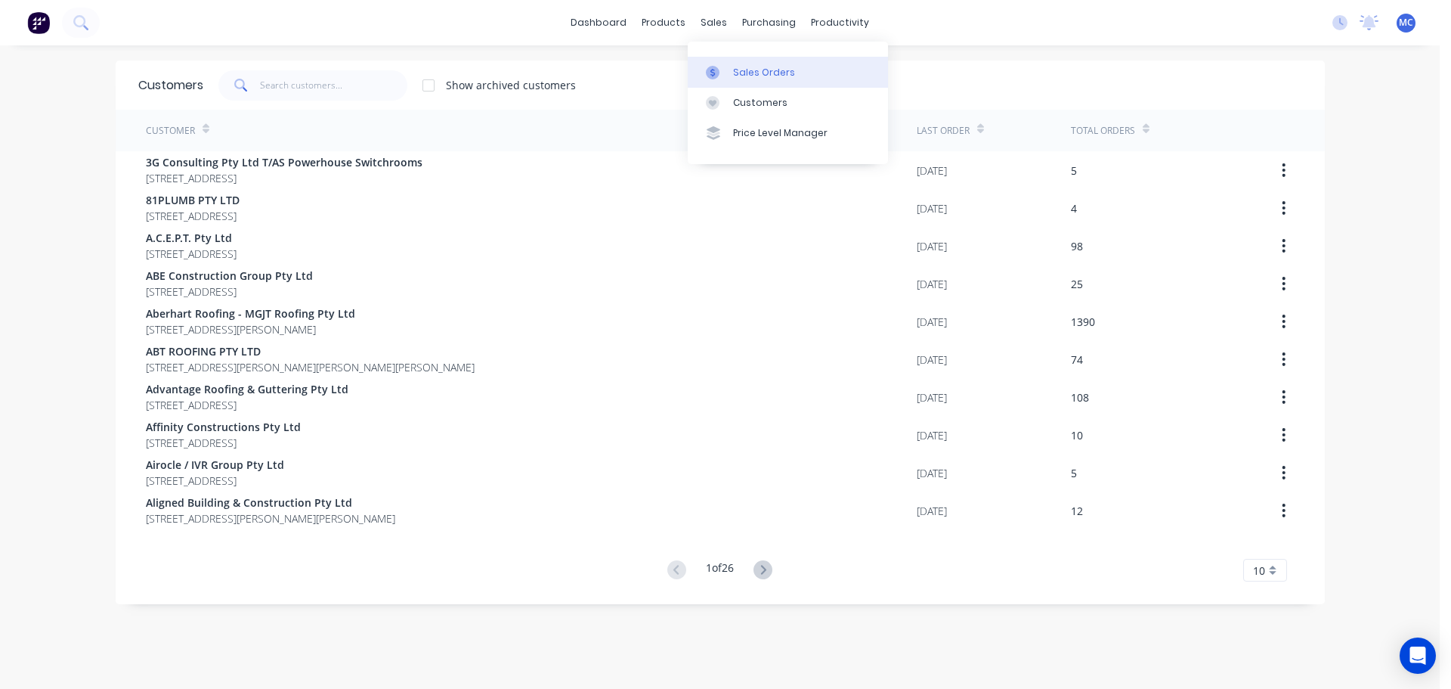
click at [754, 73] on div "Sales Orders" at bounding box center [764, 73] width 62 height 14
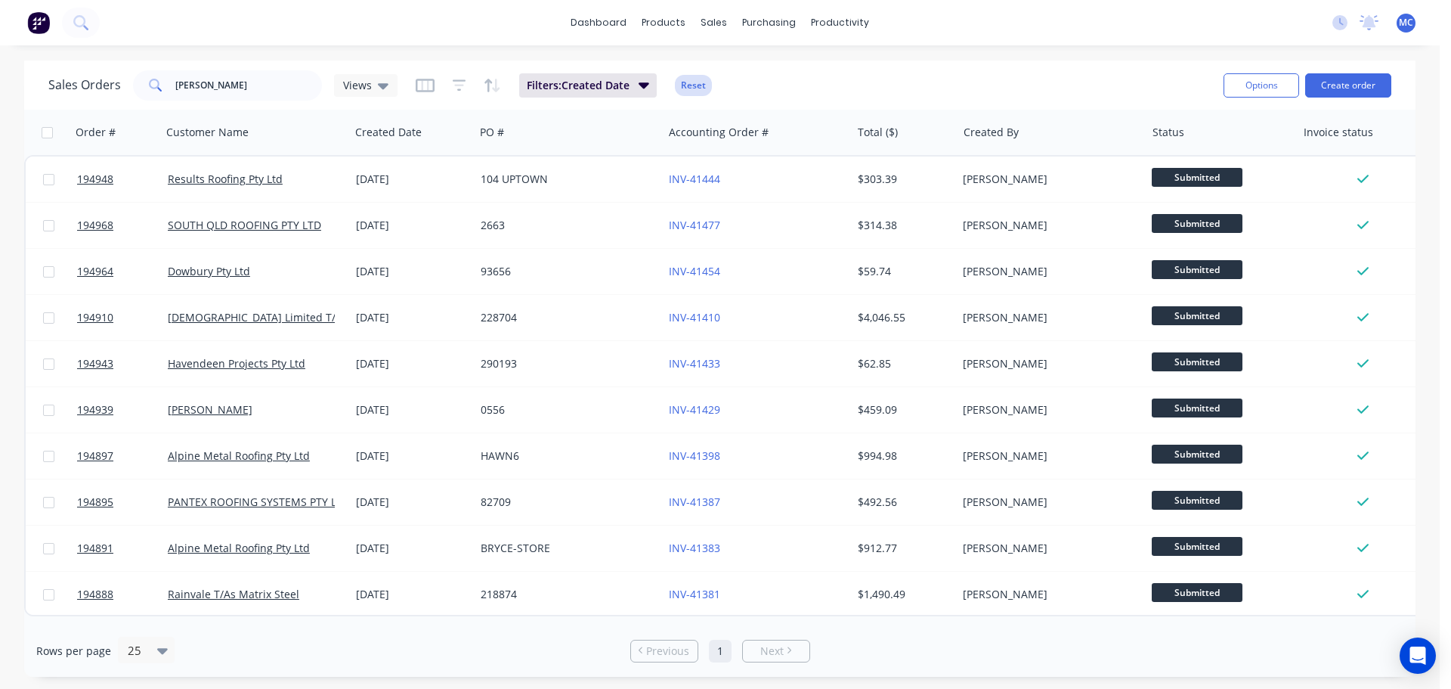
click at [693, 88] on button "Reset" at bounding box center [693, 85] width 37 height 21
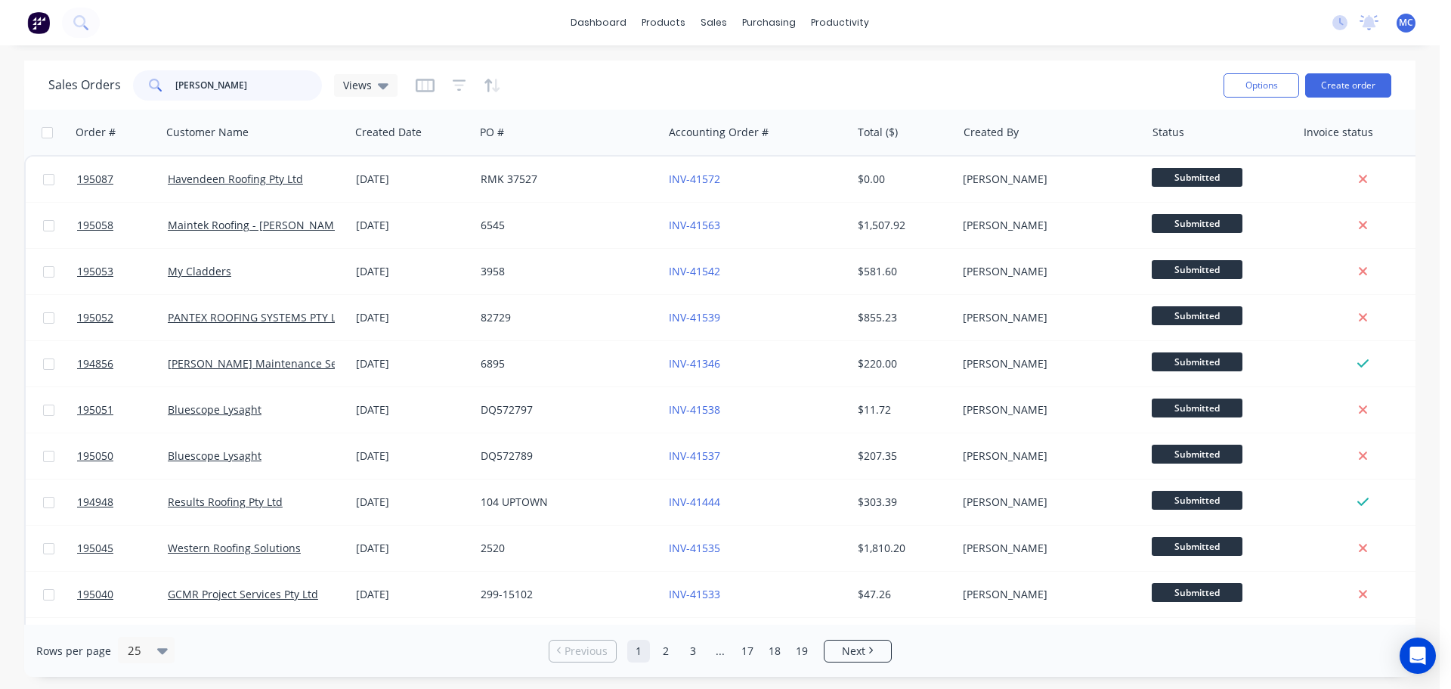
drag, startPoint x: 225, startPoint y: 88, endPoint x: 104, endPoint y: 88, distance: 120.2
click at [144, 88] on div "darryn" at bounding box center [227, 85] width 189 height 30
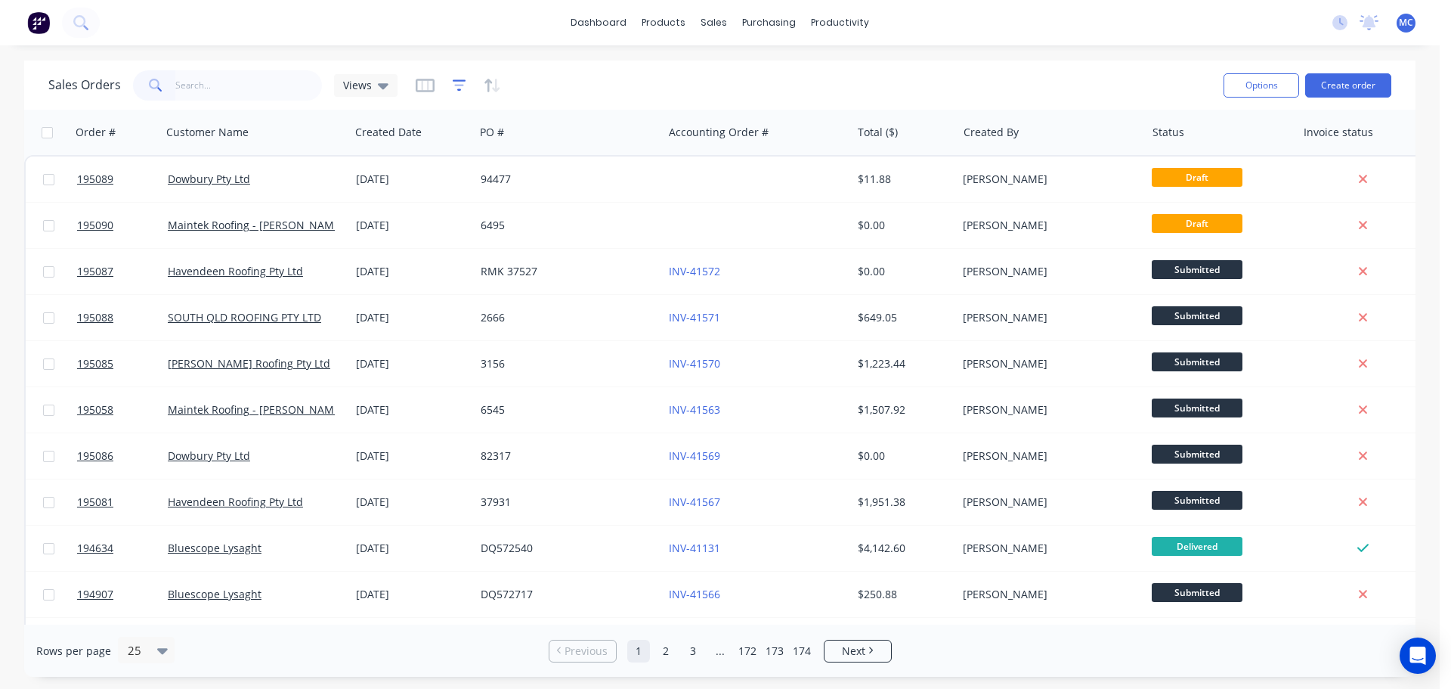
click at [454, 82] on icon "button" at bounding box center [460, 85] width 14 height 15
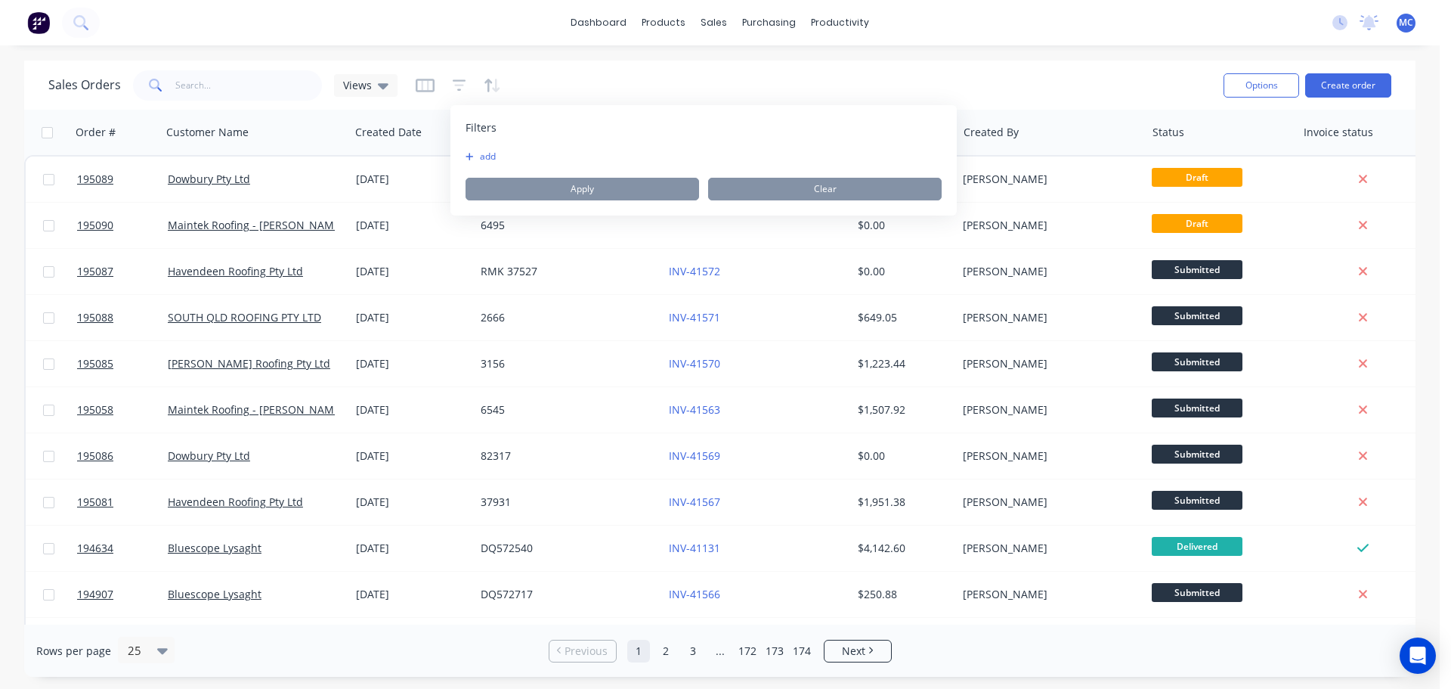
click at [485, 156] on button "add" at bounding box center [485, 156] width 38 height 12
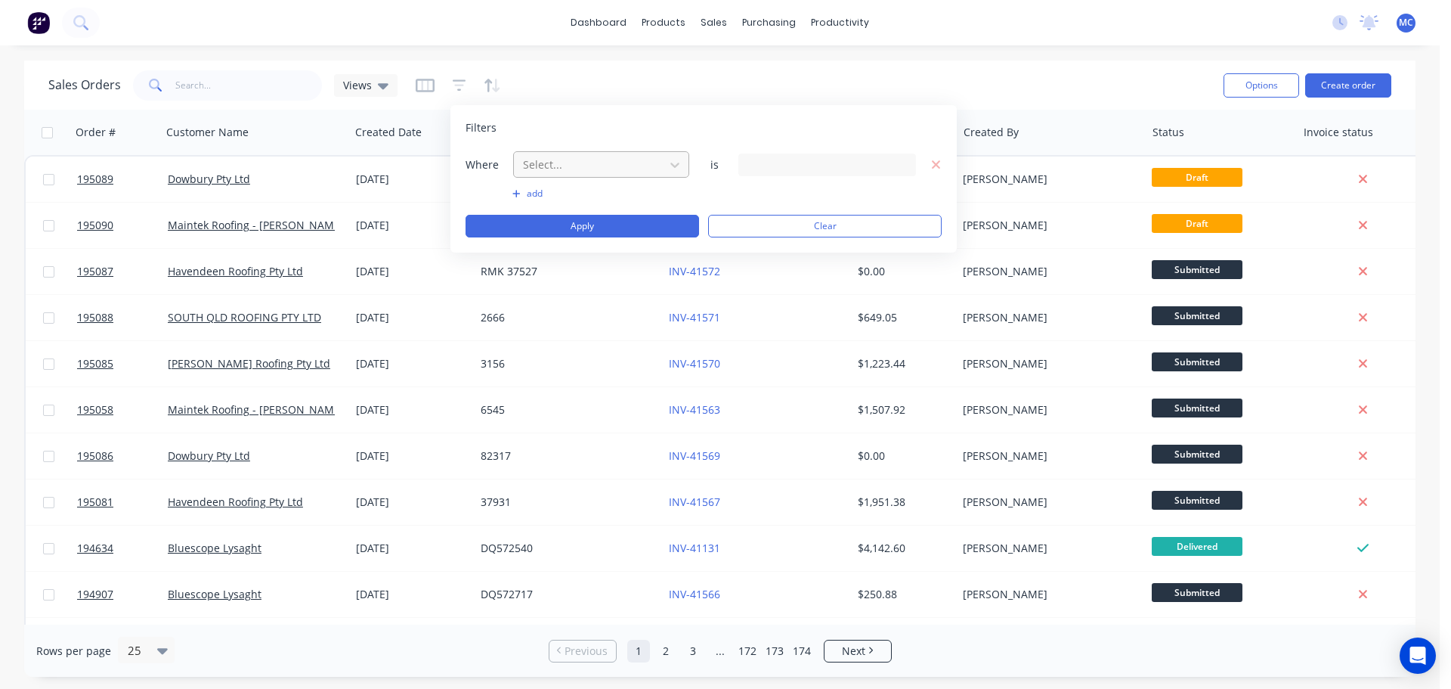
click at [588, 169] on div at bounding box center [589, 164] width 135 height 19
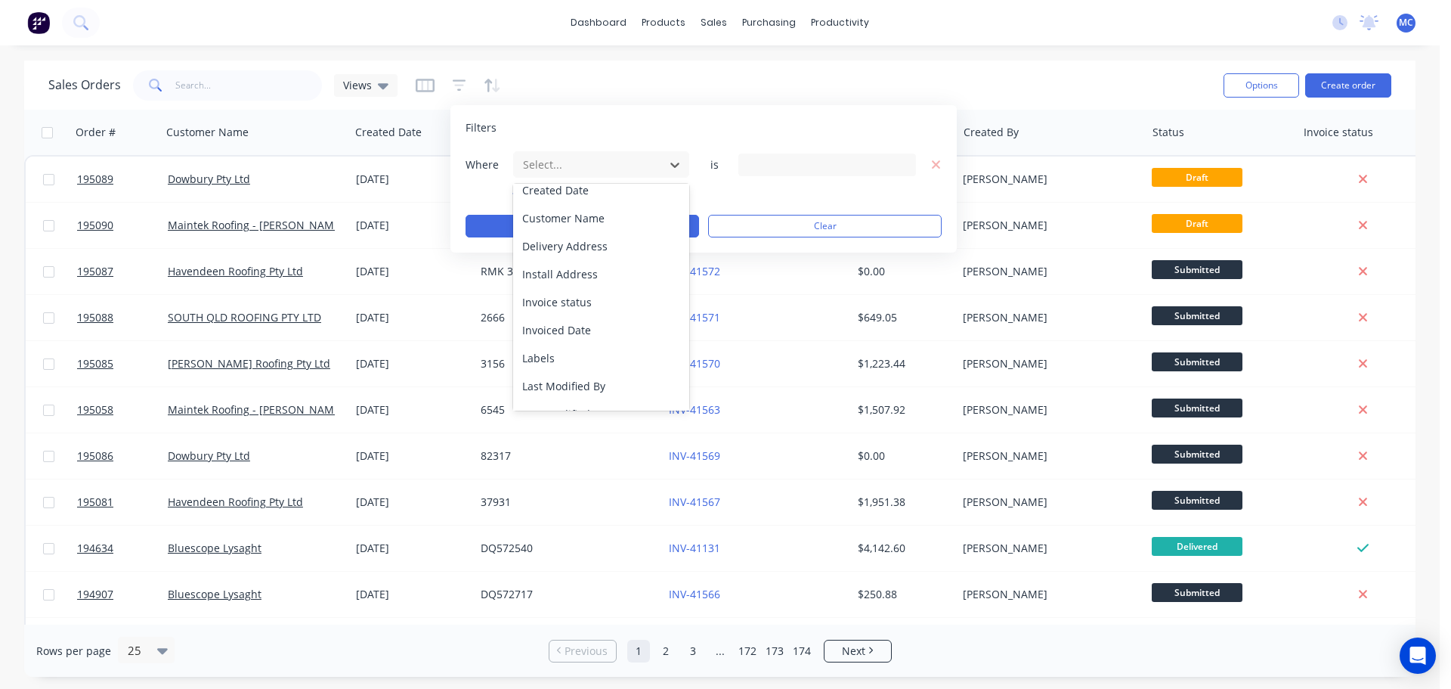
scroll to position [151, 0]
click at [571, 304] on div "Invoice status" at bounding box center [601, 301] width 176 height 28
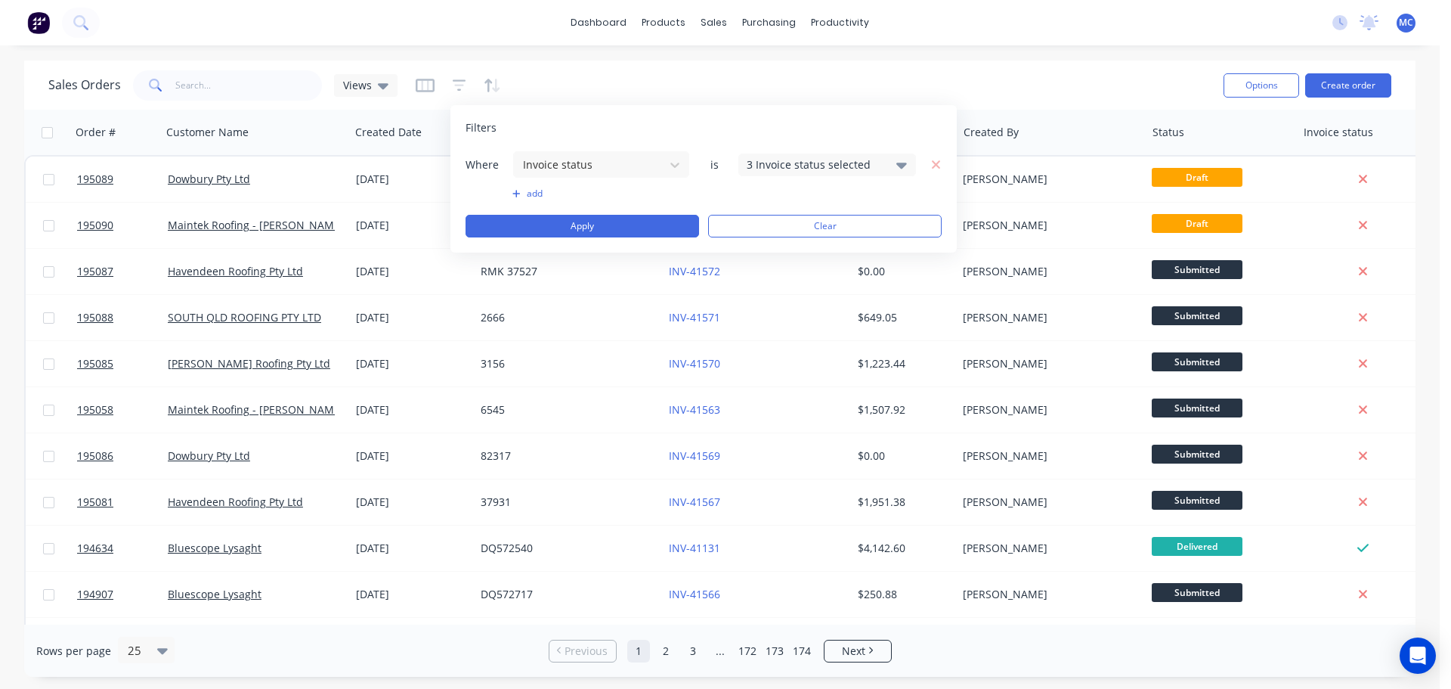
click at [782, 163] on div "3 Invoice status selected" at bounding box center [815, 164] width 137 height 16
click at [934, 163] on icon "button" at bounding box center [936, 165] width 11 height 14
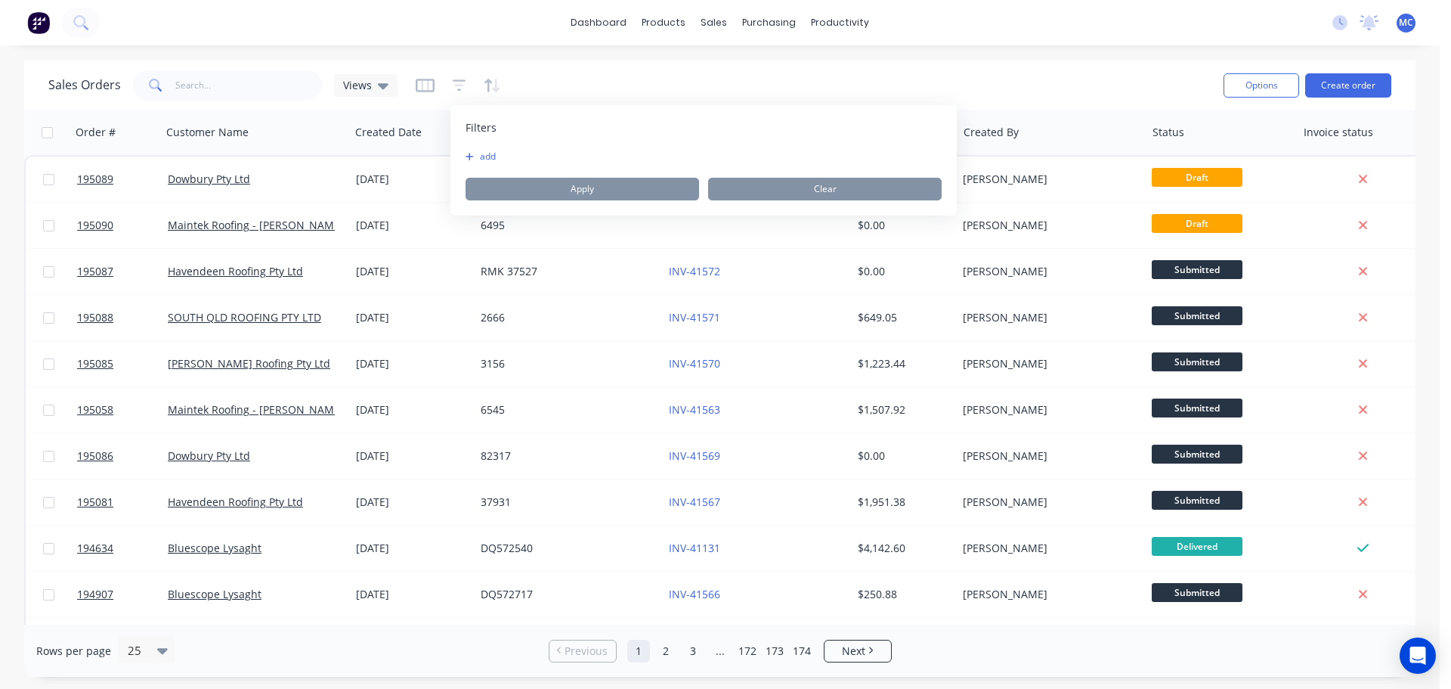
click at [477, 156] on button "add" at bounding box center [485, 156] width 38 height 12
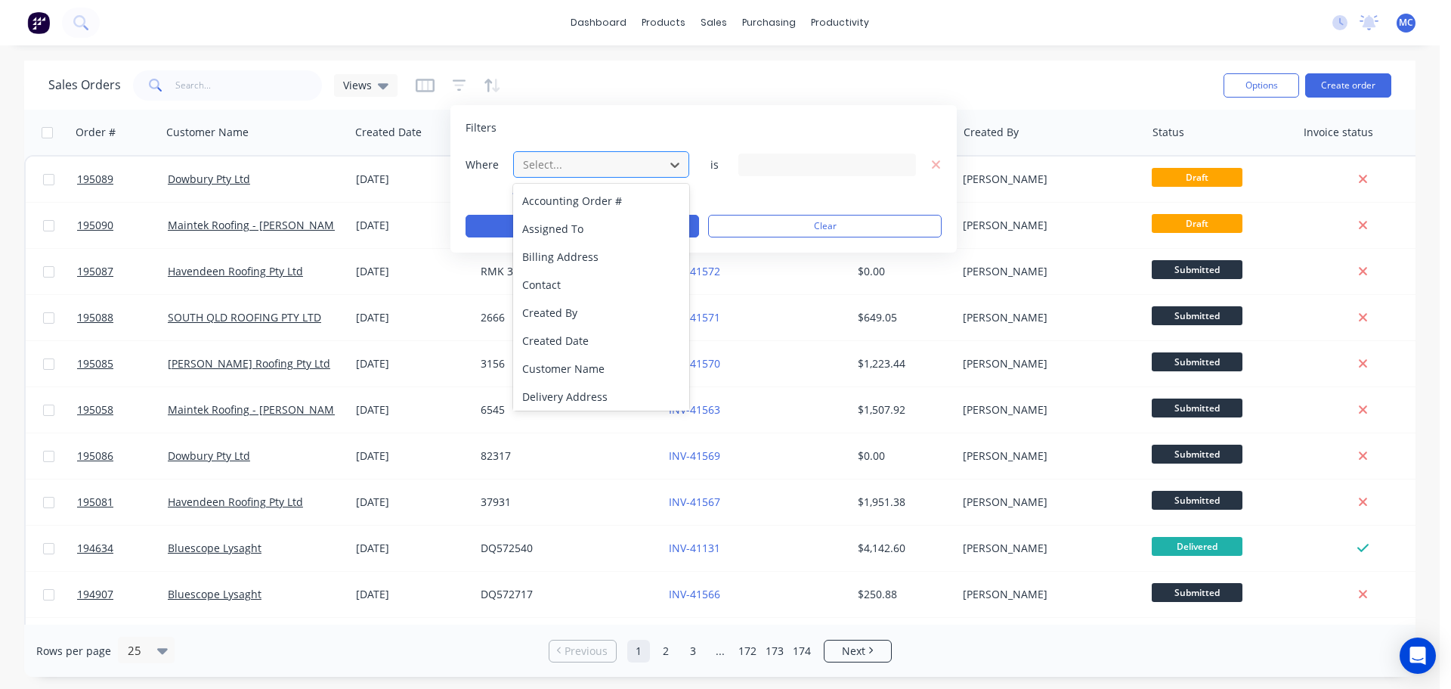
click at [562, 166] on div at bounding box center [589, 164] width 135 height 19
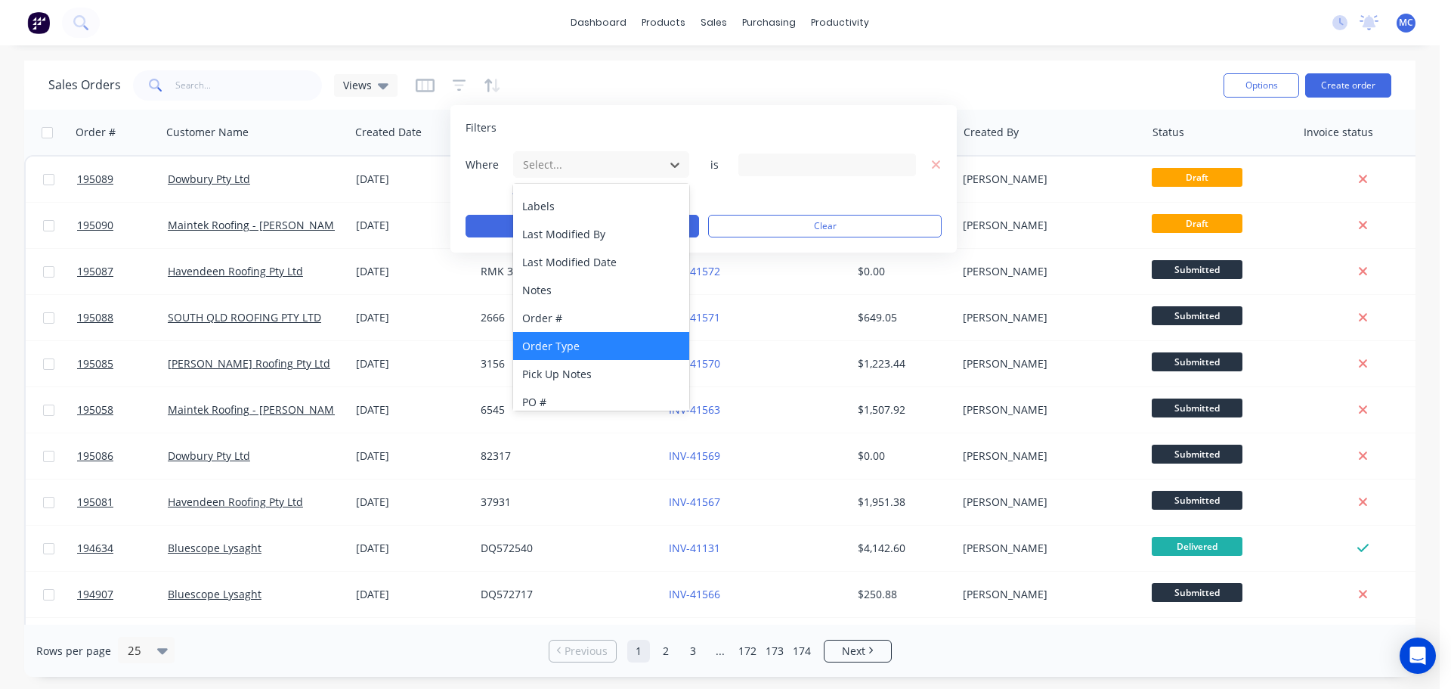
scroll to position [367, 0]
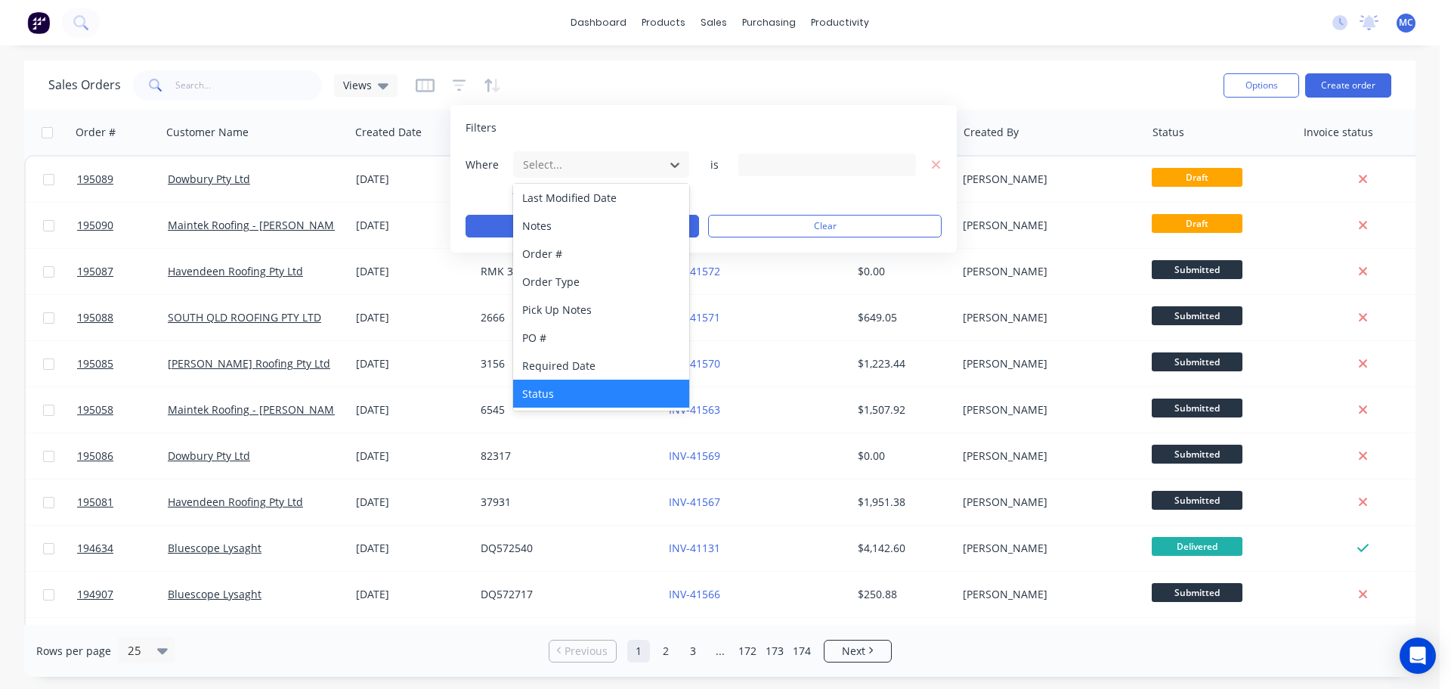
click at [544, 392] on div "Status" at bounding box center [601, 393] width 176 height 28
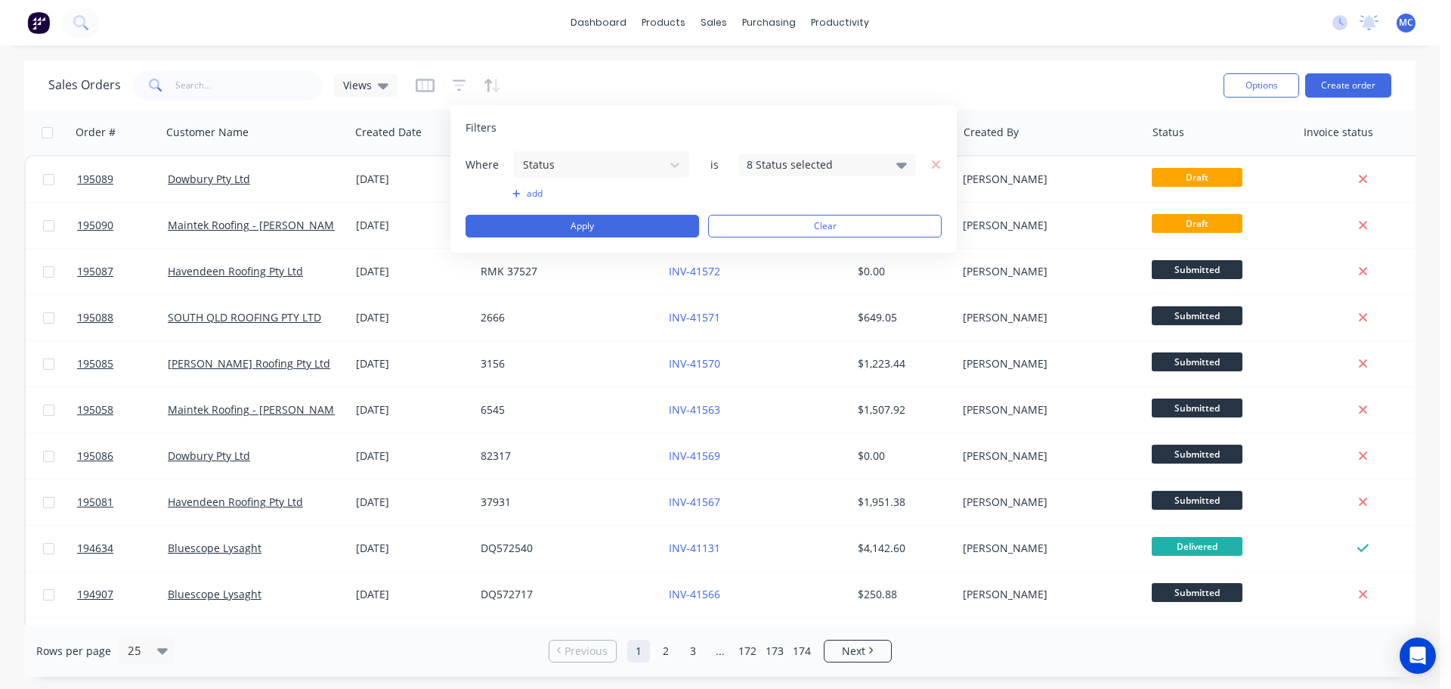
click at [808, 160] on div "8 Status selected" at bounding box center [815, 164] width 137 height 16
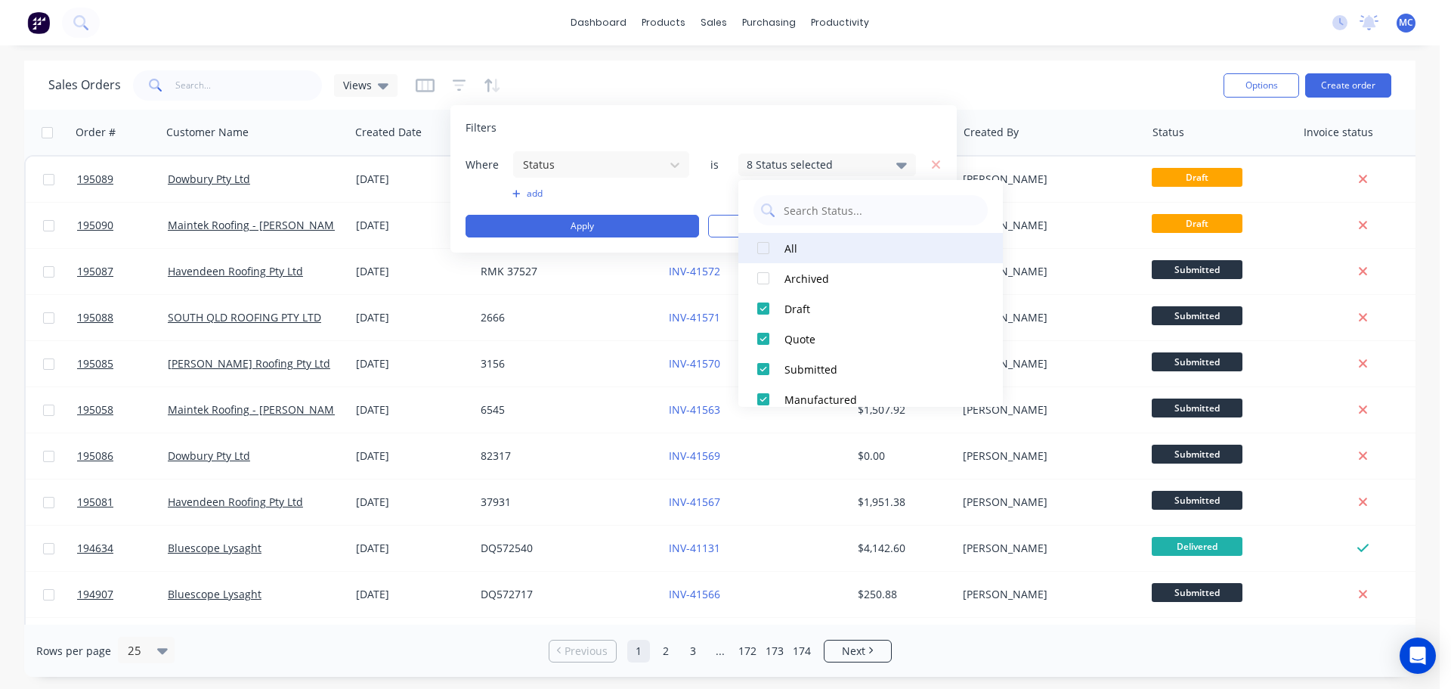
click at [760, 244] on div at bounding box center [763, 248] width 30 height 30
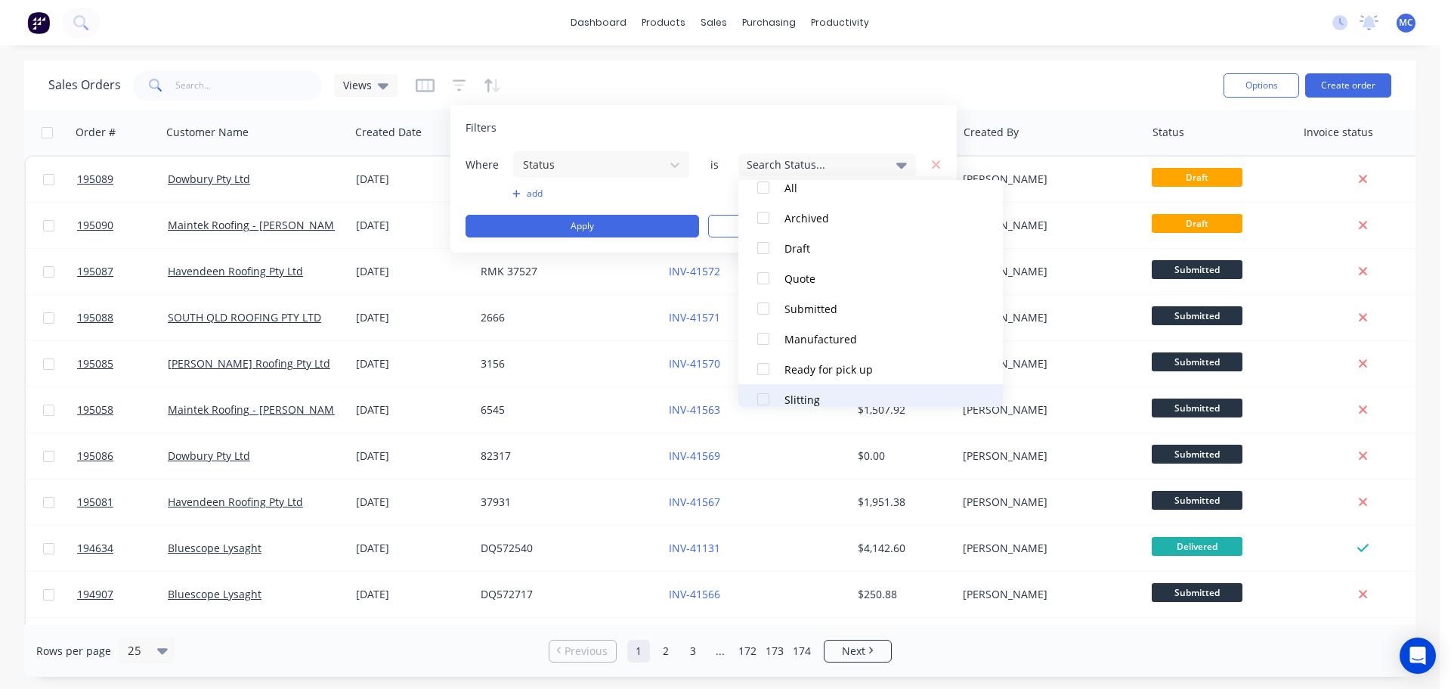
scroll to position [0, 0]
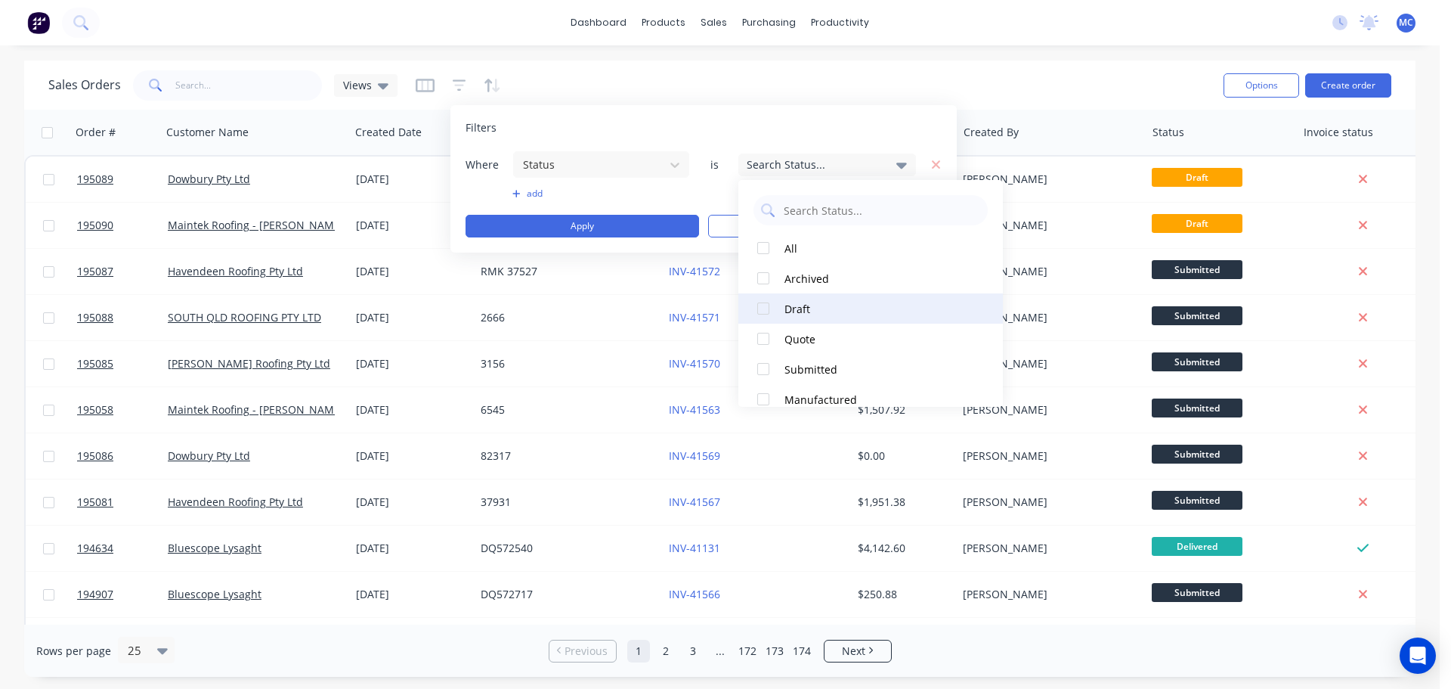
click at [759, 308] on div at bounding box center [763, 308] width 30 height 30
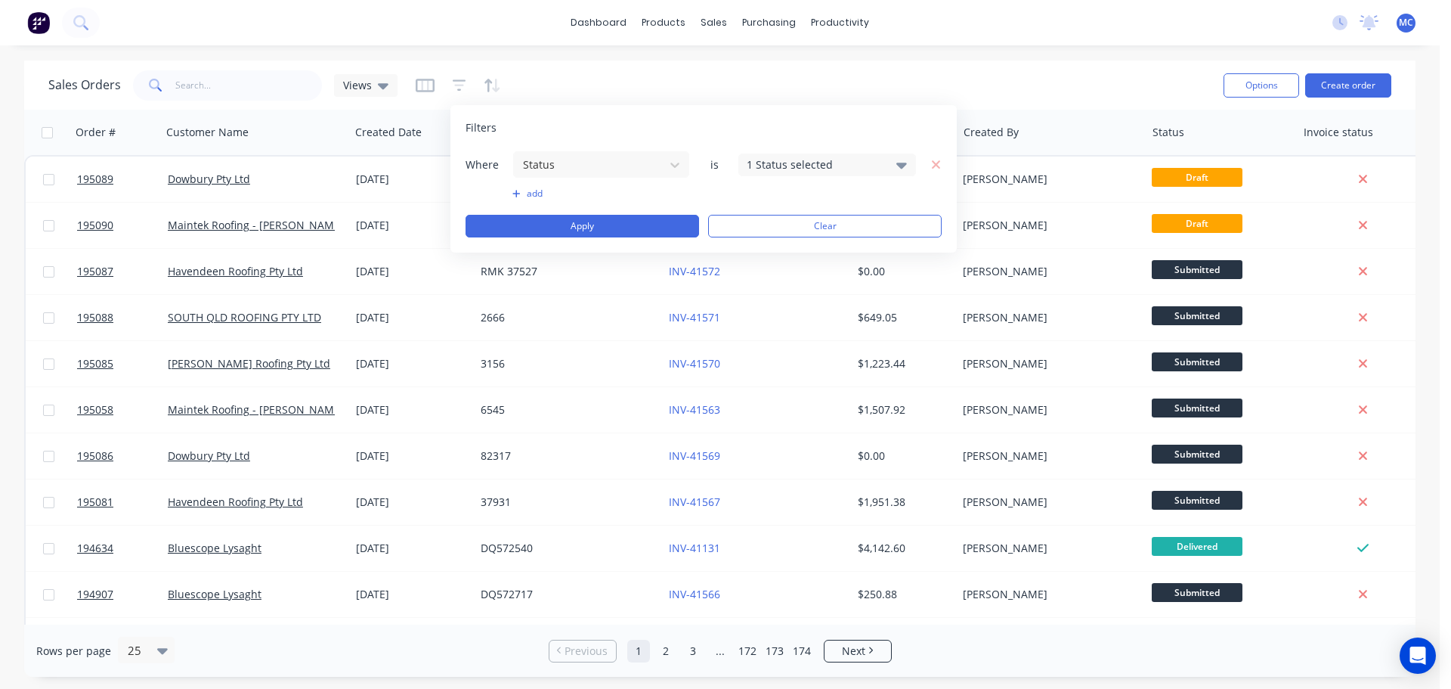
click at [724, 133] on div "Filters" at bounding box center [704, 127] width 476 height 15
click at [587, 224] on button "Apply" at bounding box center [583, 226] width 234 height 23
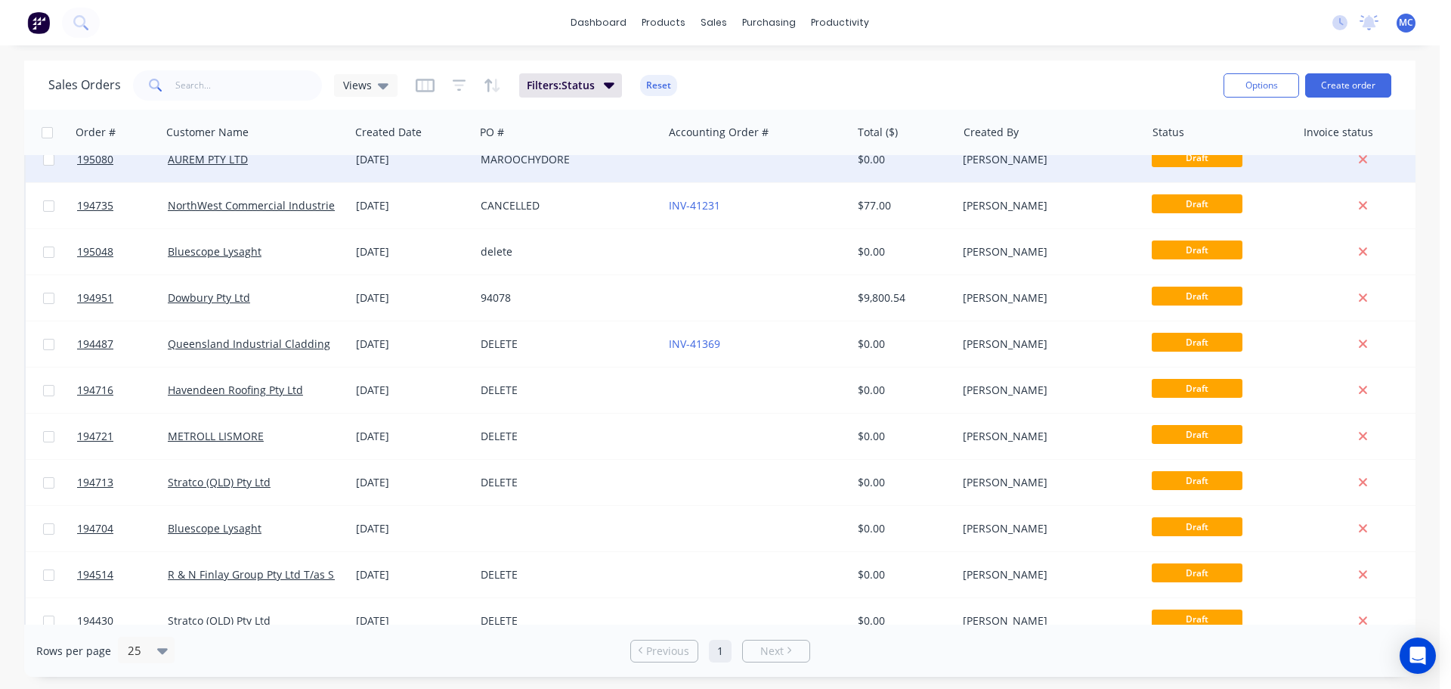
scroll to position [230, 0]
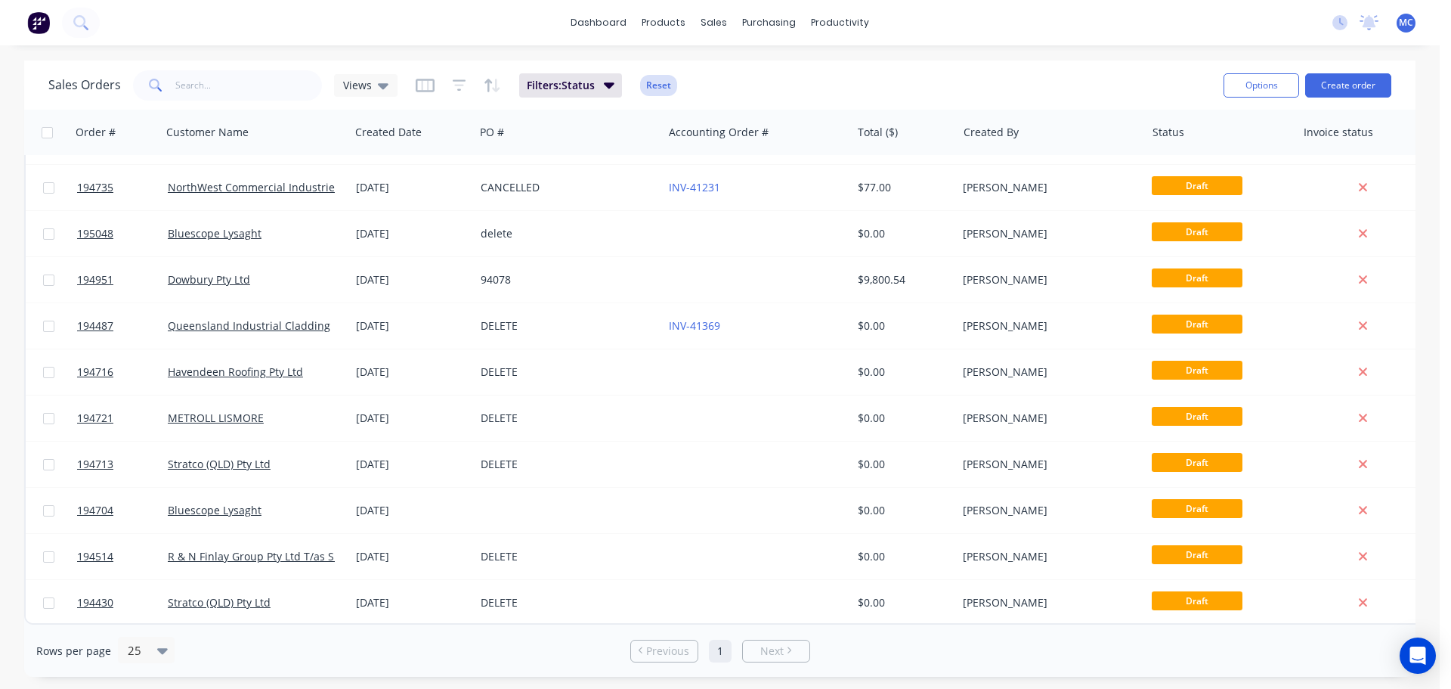
click at [657, 85] on button "Reset" at bounding box center [658, 85] width 37 height 21
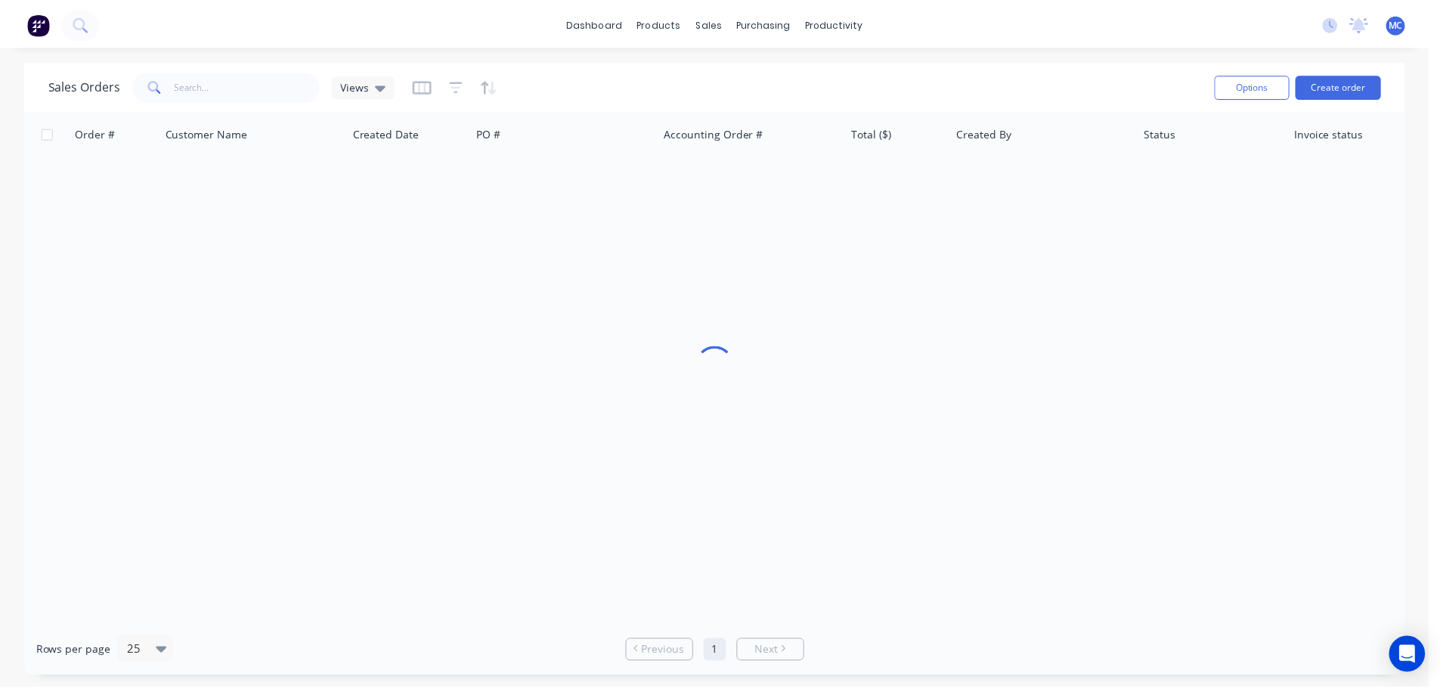
scroll to position [8, 0]
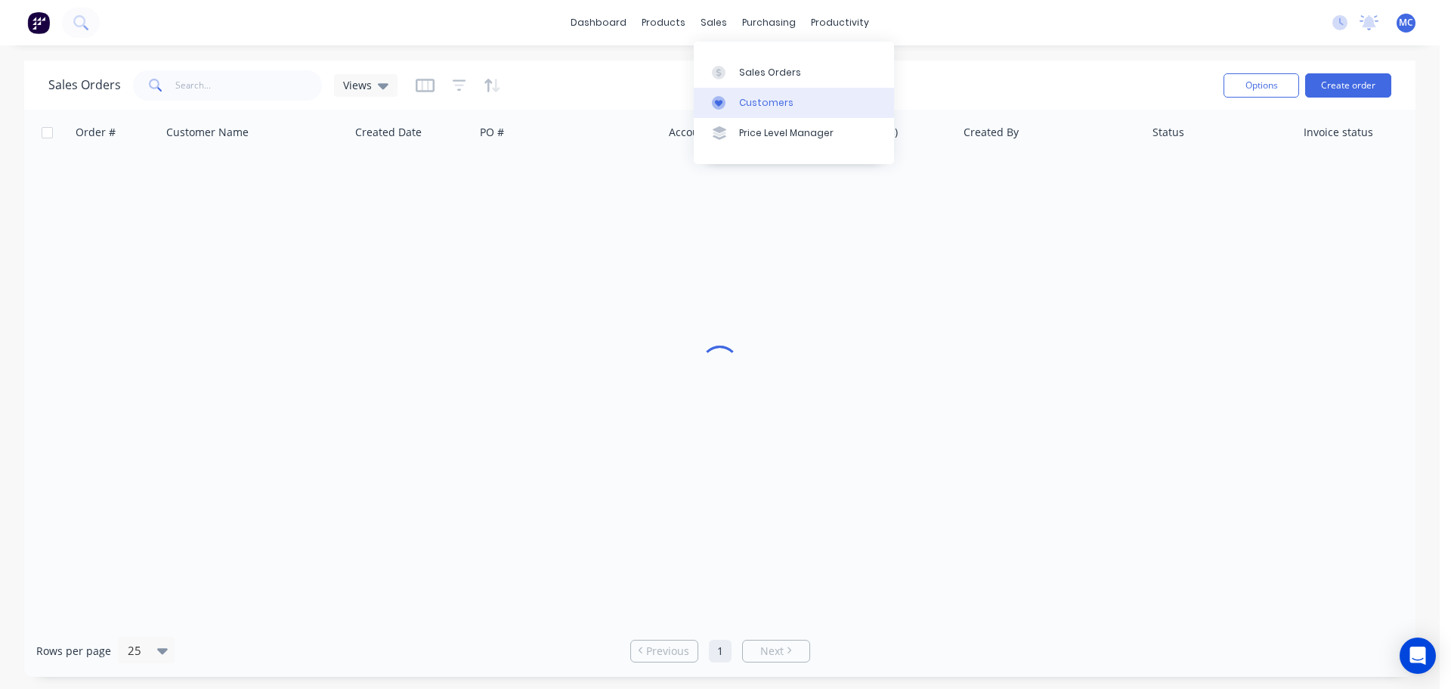
click at [754, 103] on div "Customers" at bounding box center [766, 103] width 54 height 14
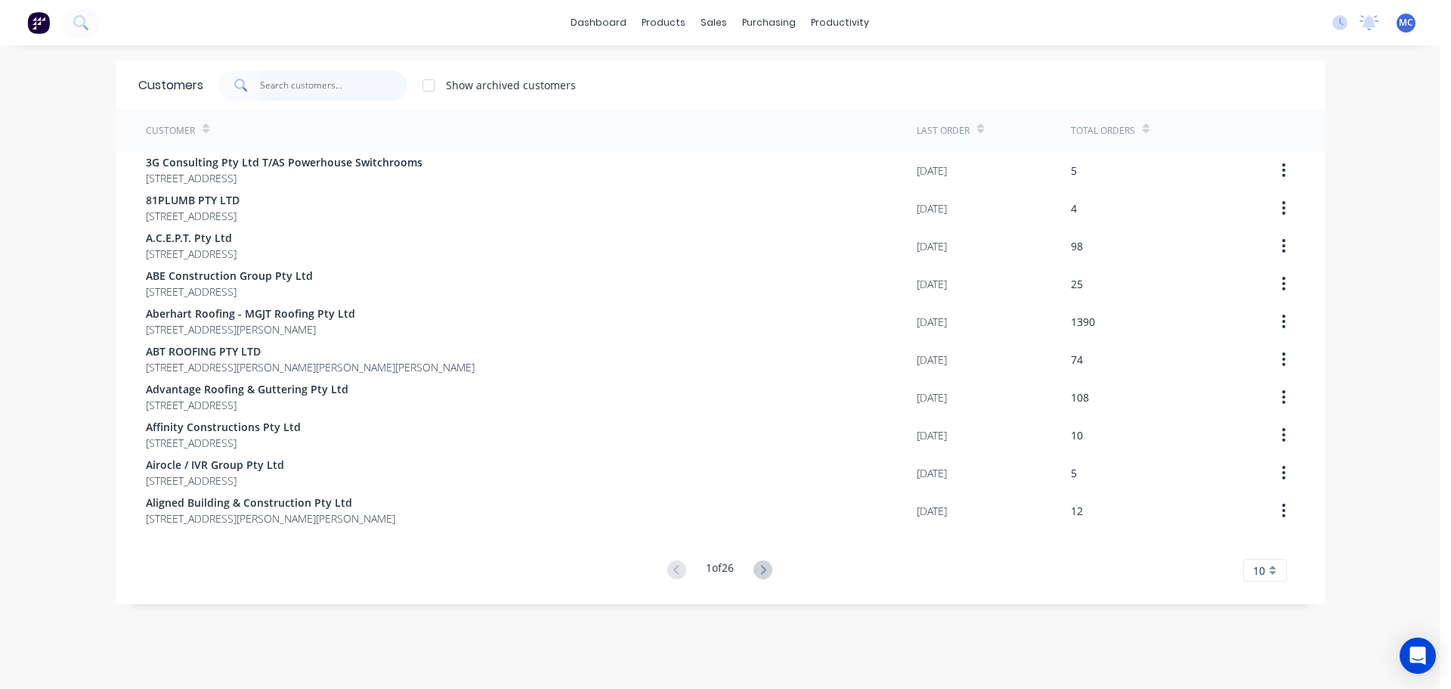
click at [277, 82] on input "text" at bounding box center [333, 85] width 147 height 30
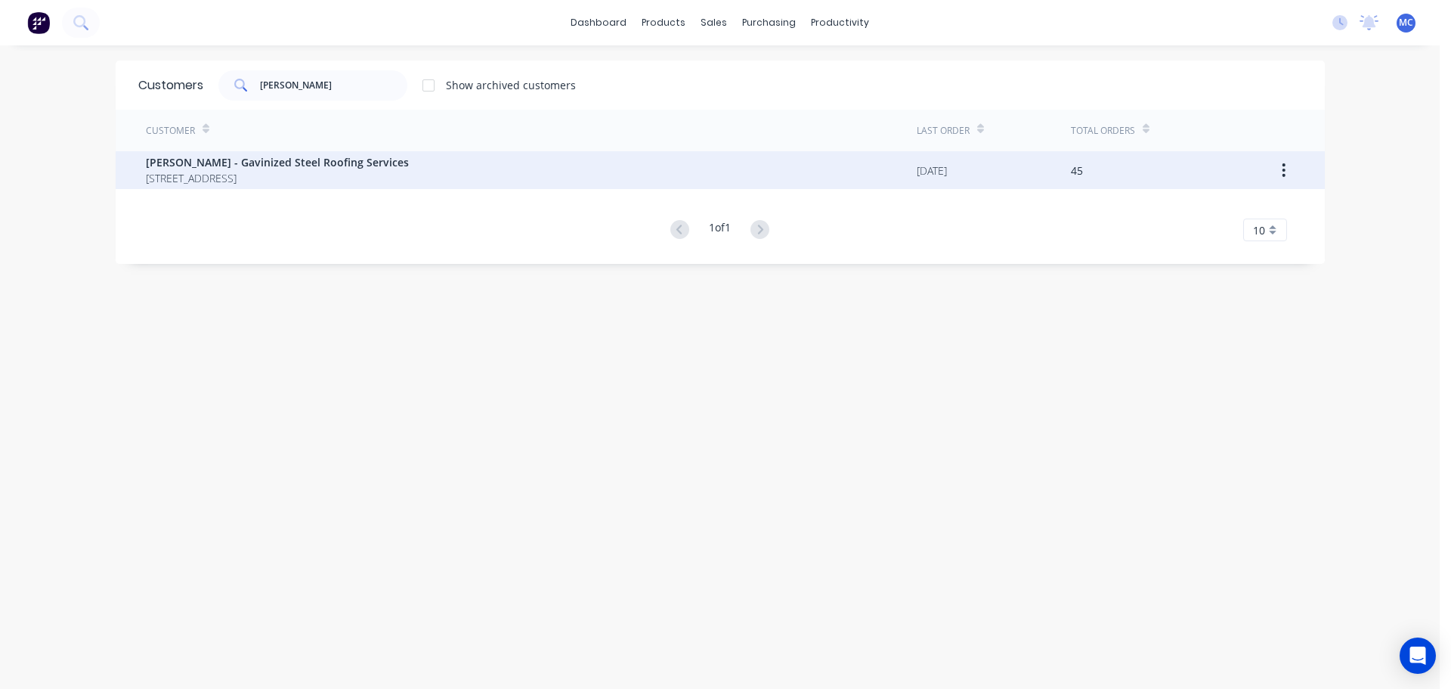
click at [223, 163] on span "[PERSON_NAME] - Gavinized Steel Roofing Services" at bounding box center [277, 162] width 263 height 16
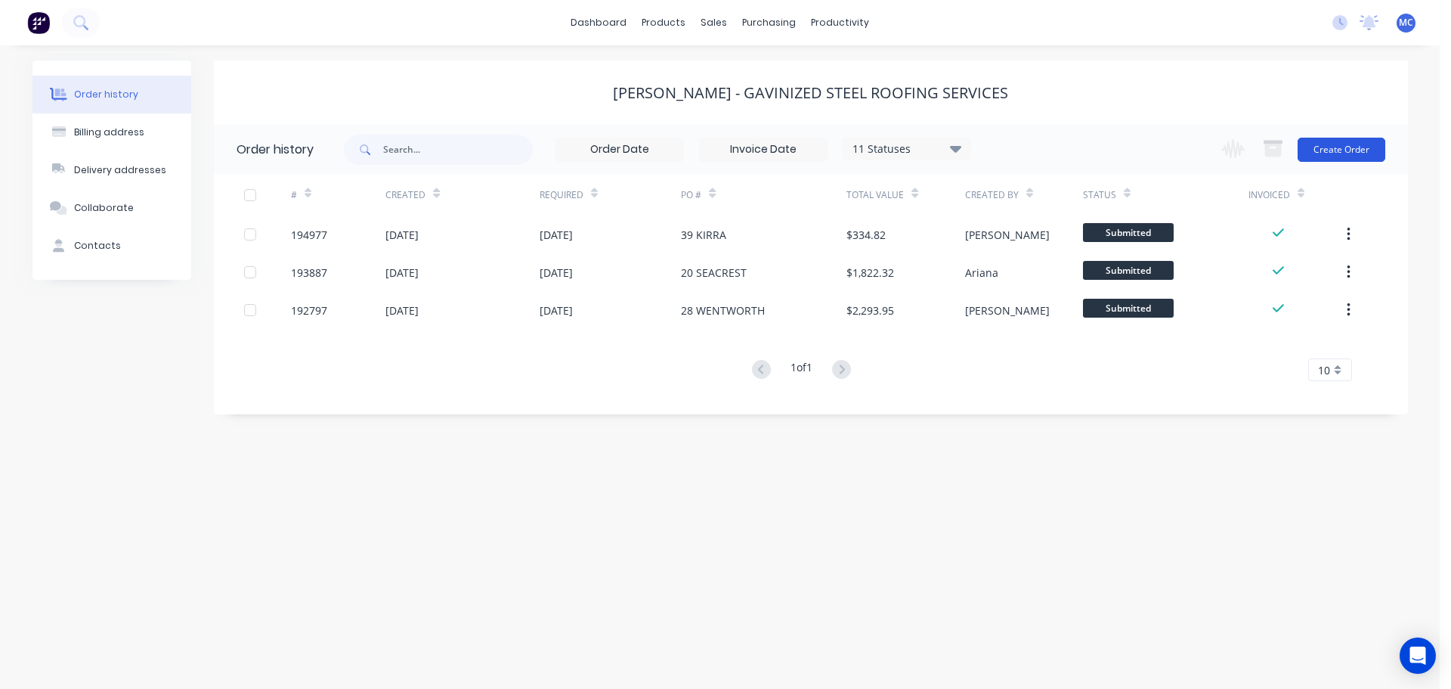
click at [1334, 147] on button "Create Order" at bounding box center [1342, 150] width 88 height 24
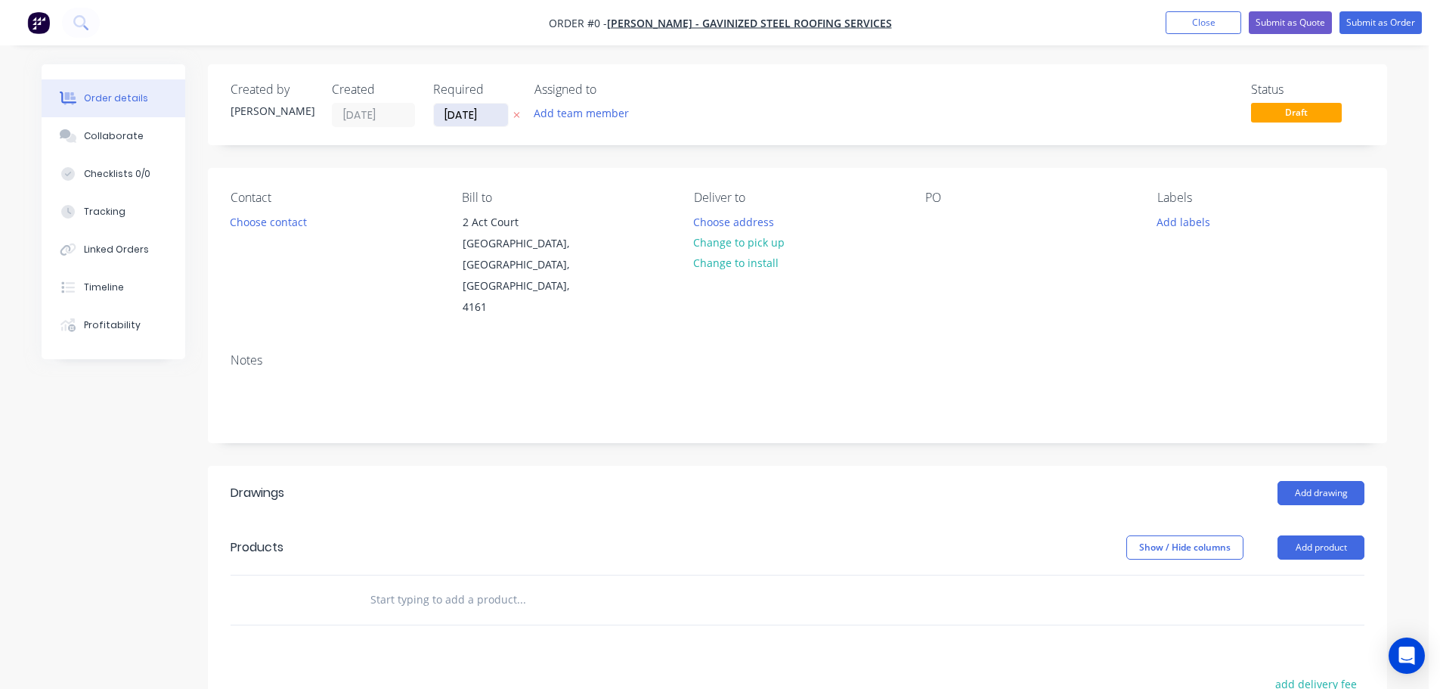
click at [471, 119] on input "[DATE]" at bounding box center [471, 115] width 74 height 23
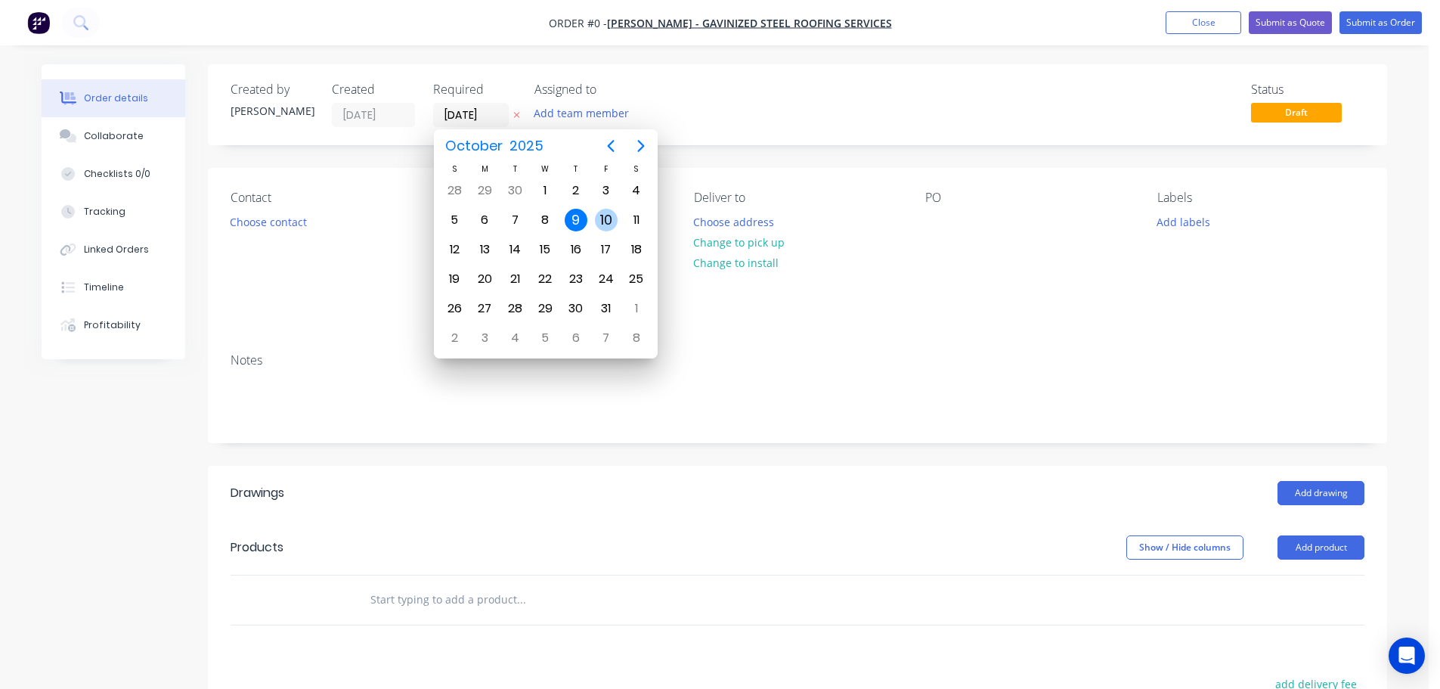
click at [600, 220] on div "10" at bounding box center [606, 220] width 23 height 23
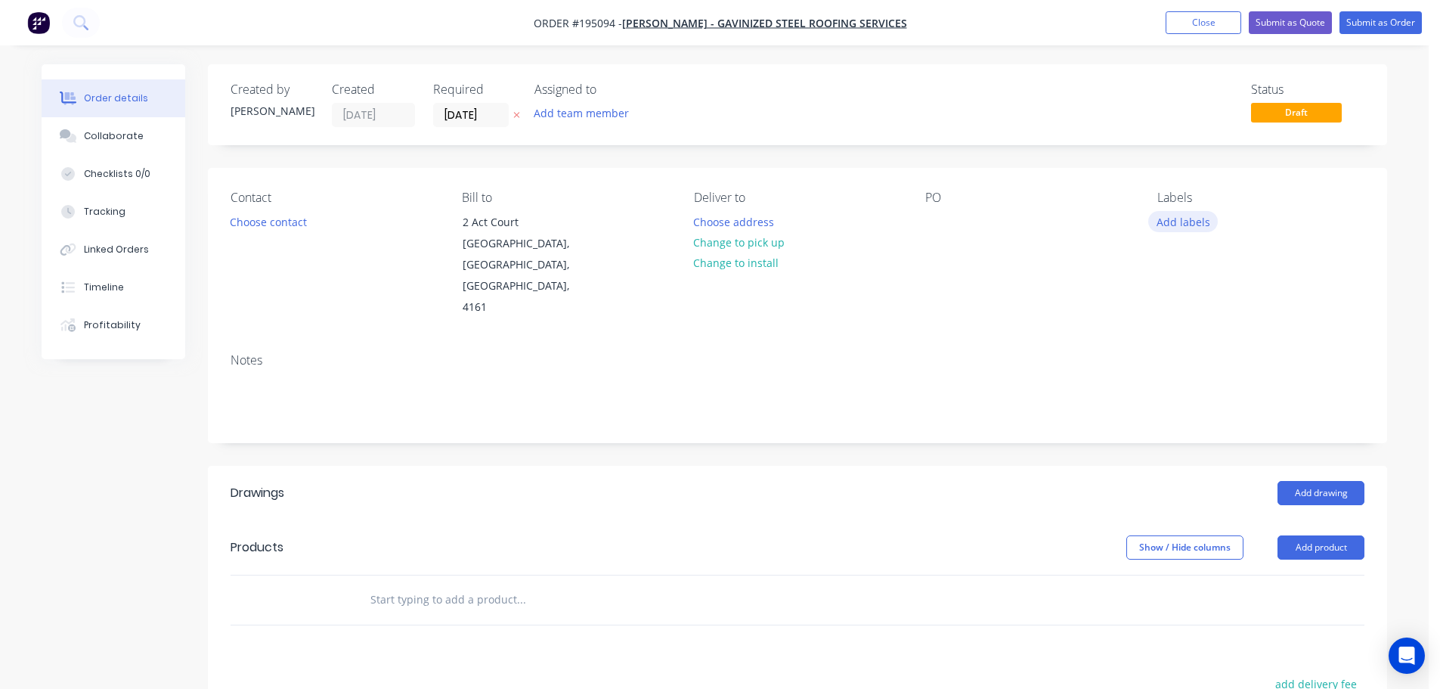
click at [1185, 221] on button "Add labels" at bounding box center [1183, 221] width 70 height 20
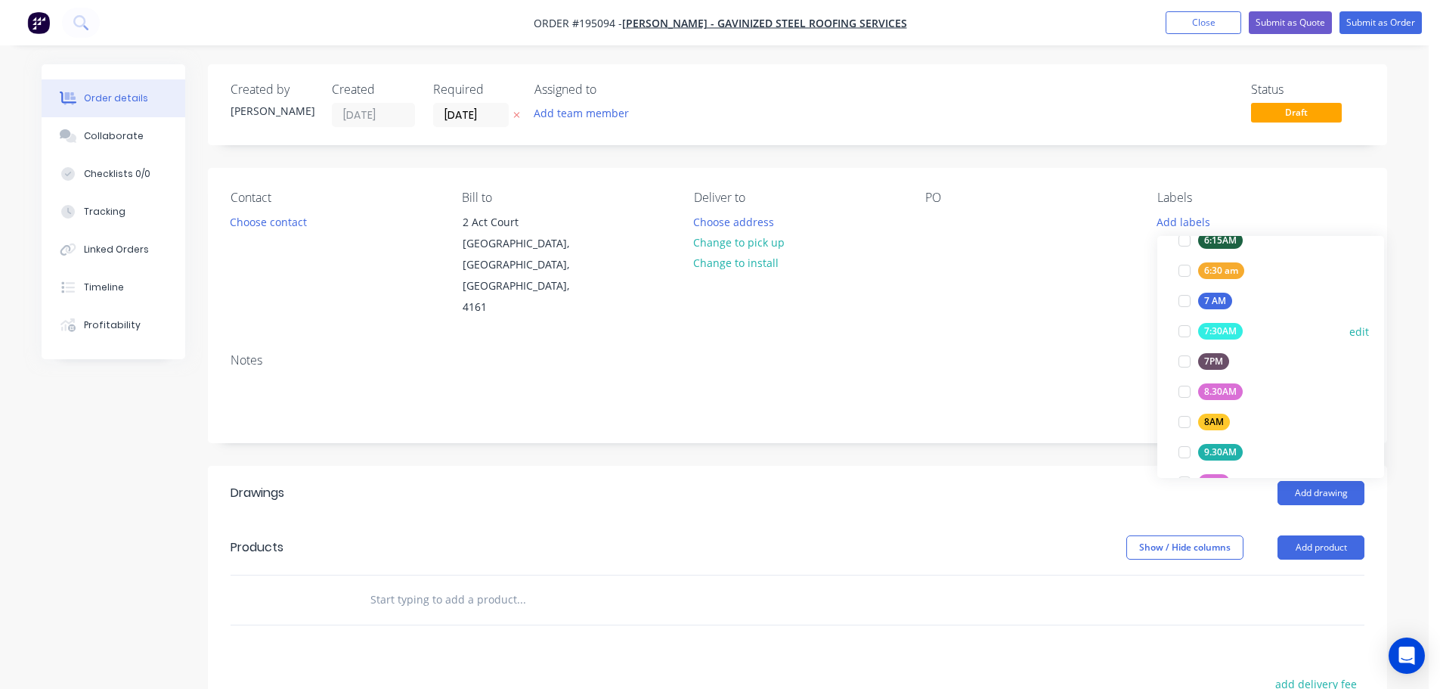
scroll to position [454, 0]
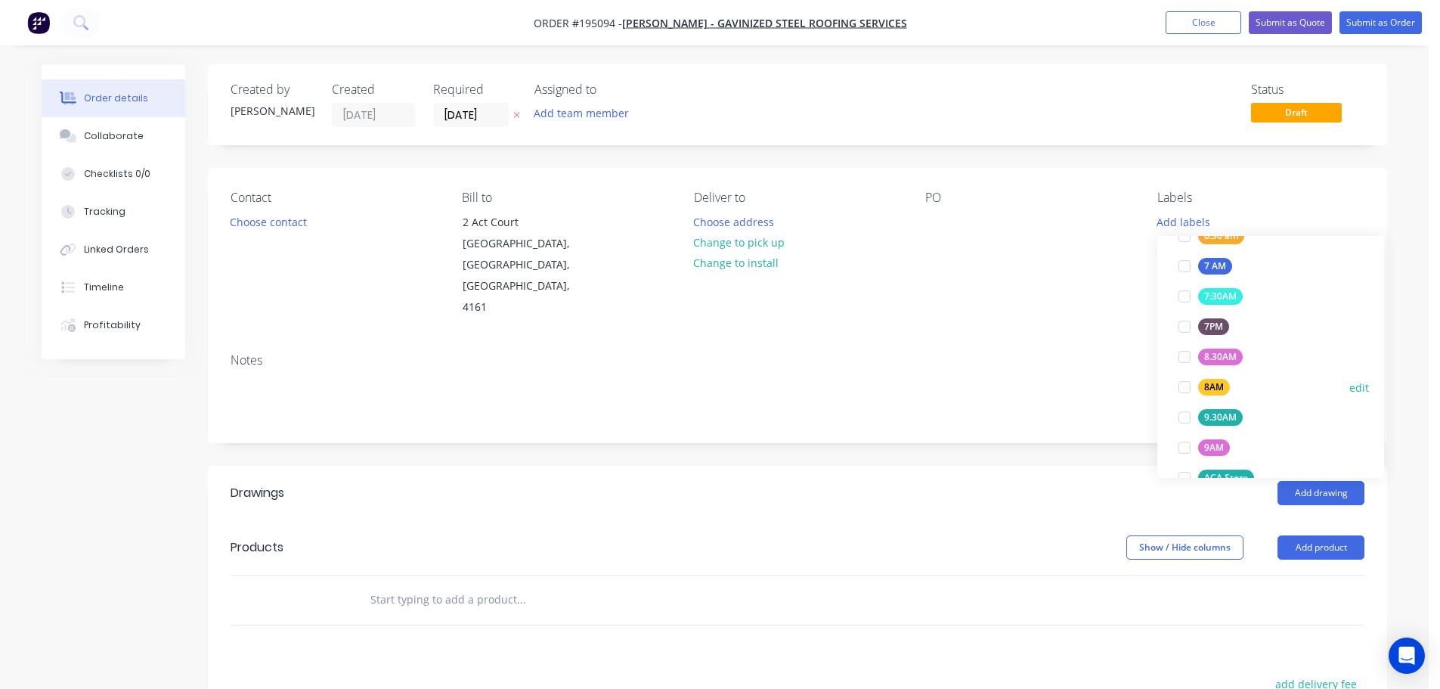
click at [1182, 389] on div at bounding box center [1184, 387] width 30 height 30
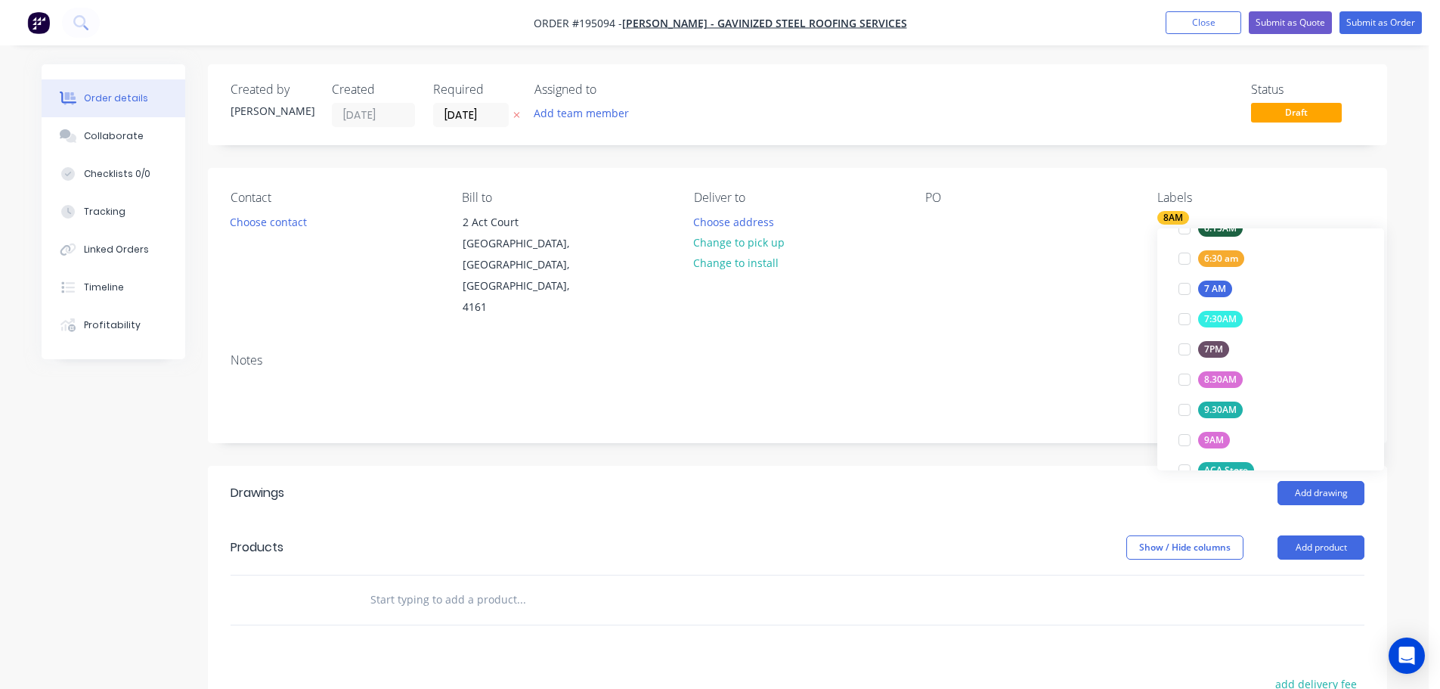
scroll to position [0, 0]
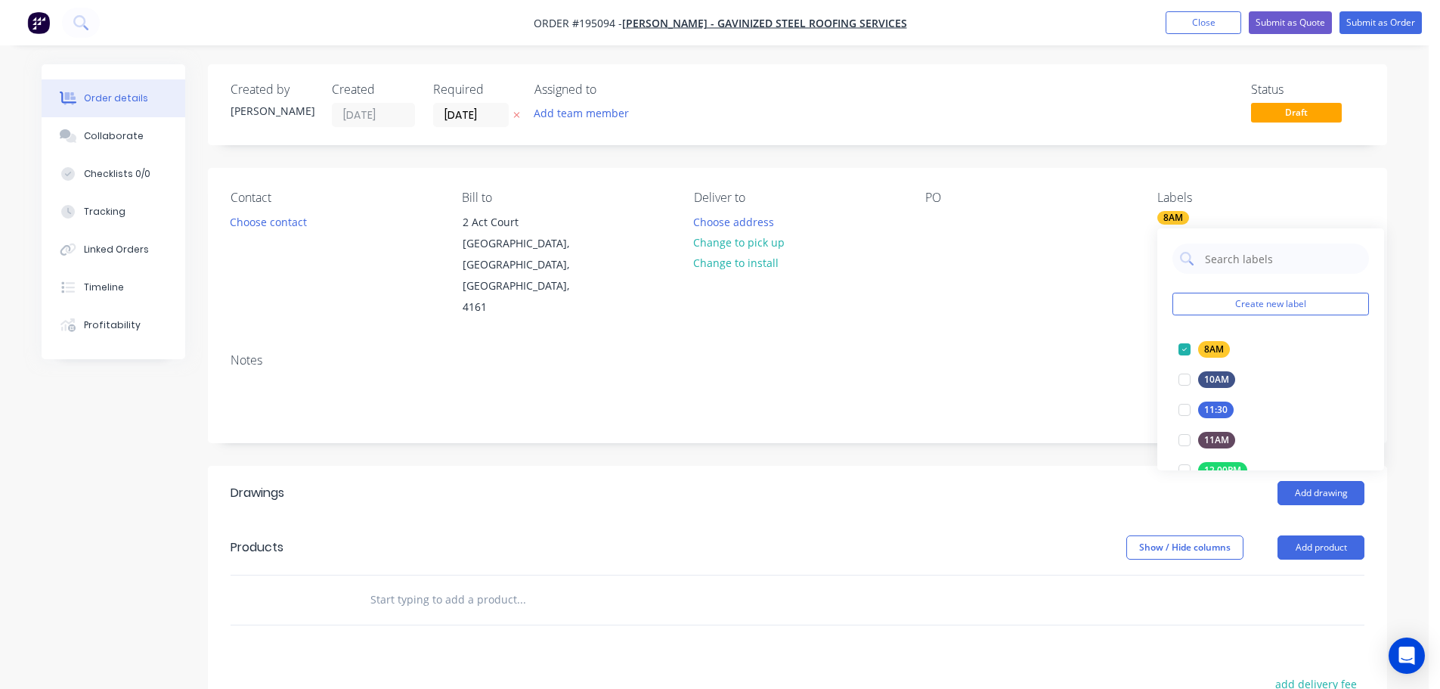
drag, startPoint x: 1036, startPoint y: 321, endPoint x: 964, endPoint y: 303, distance: 74.8
click at [1036, 341] on div "Notes" at bounding box center [797, 391] width 1179 height 101
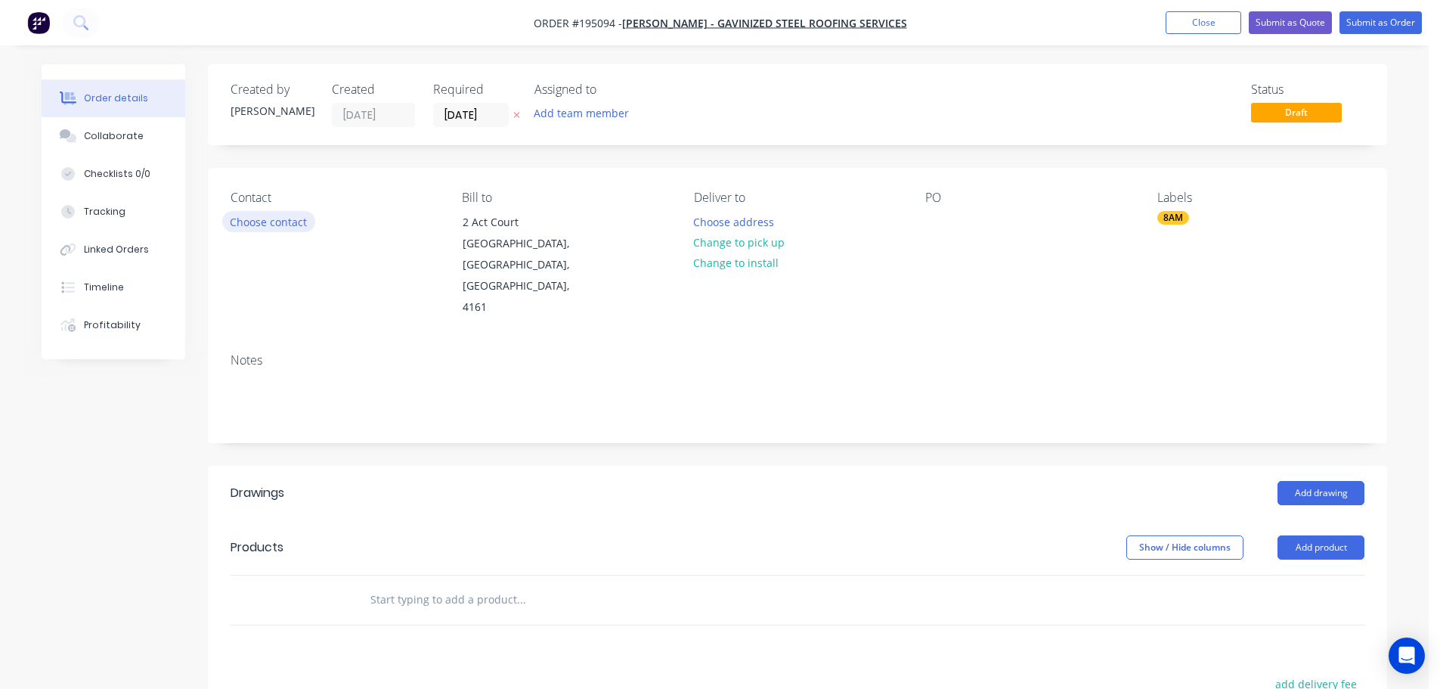
click at [252, 221] on button "Choose contact" at bounding box center [268, 221] width 93 height 20
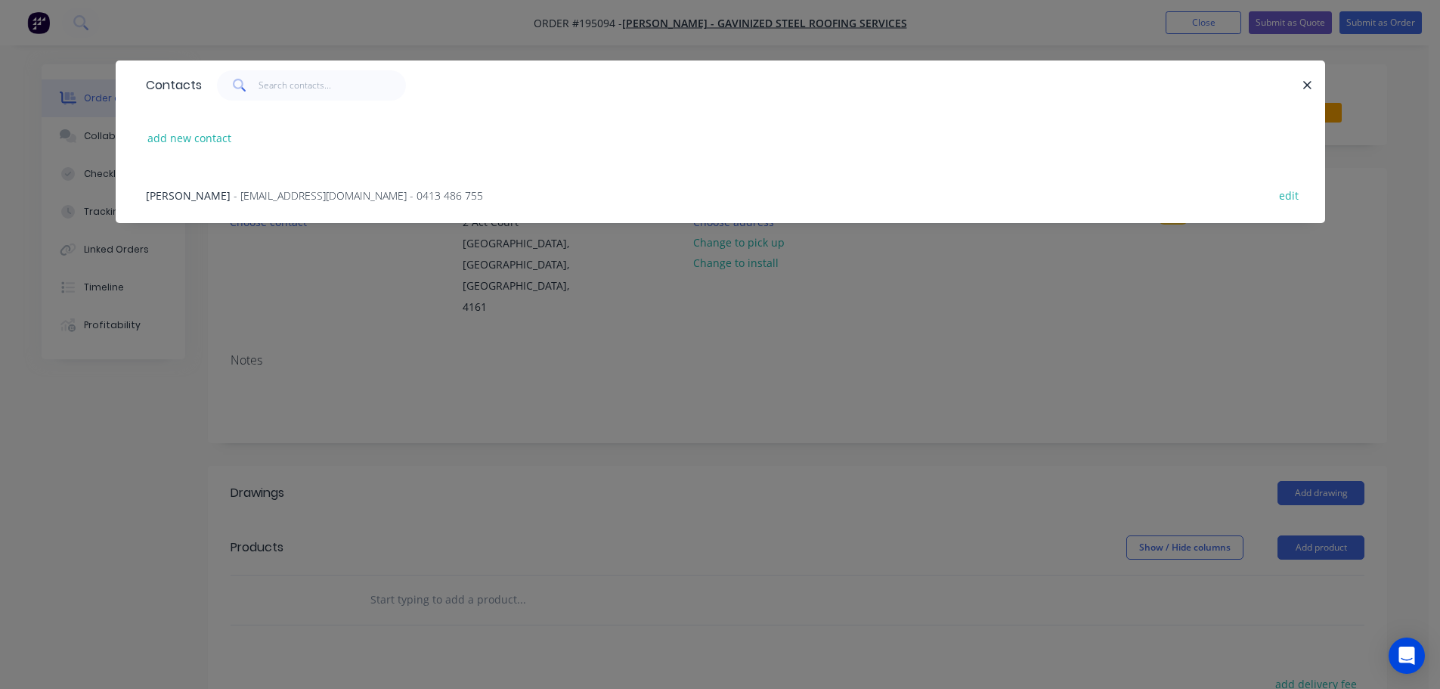
click at [267, 199] on span "- gavinizedsrs@gmail.com - 0413 486 755" at bounding box center [358, 195] width 249 height 14
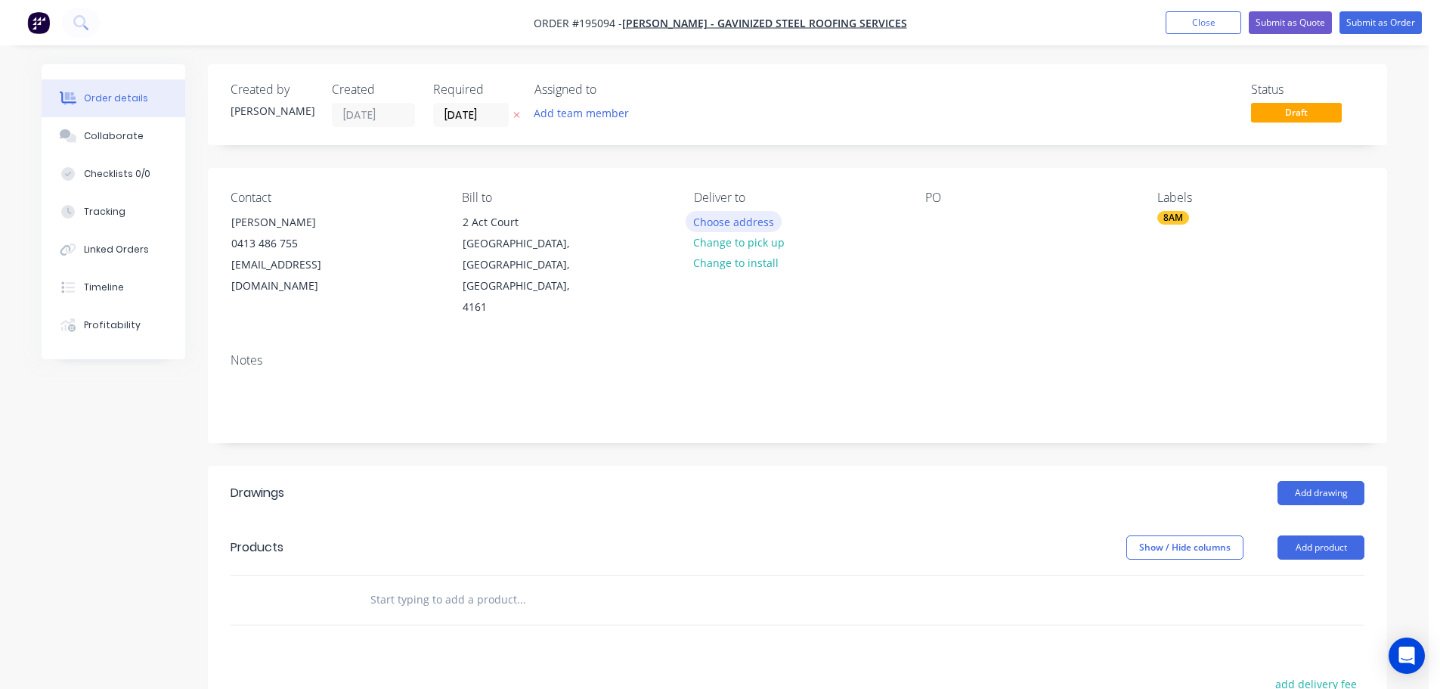
click at [761, 222] on button "Choose address" at bounding box center [734, 221] width 97 height 20
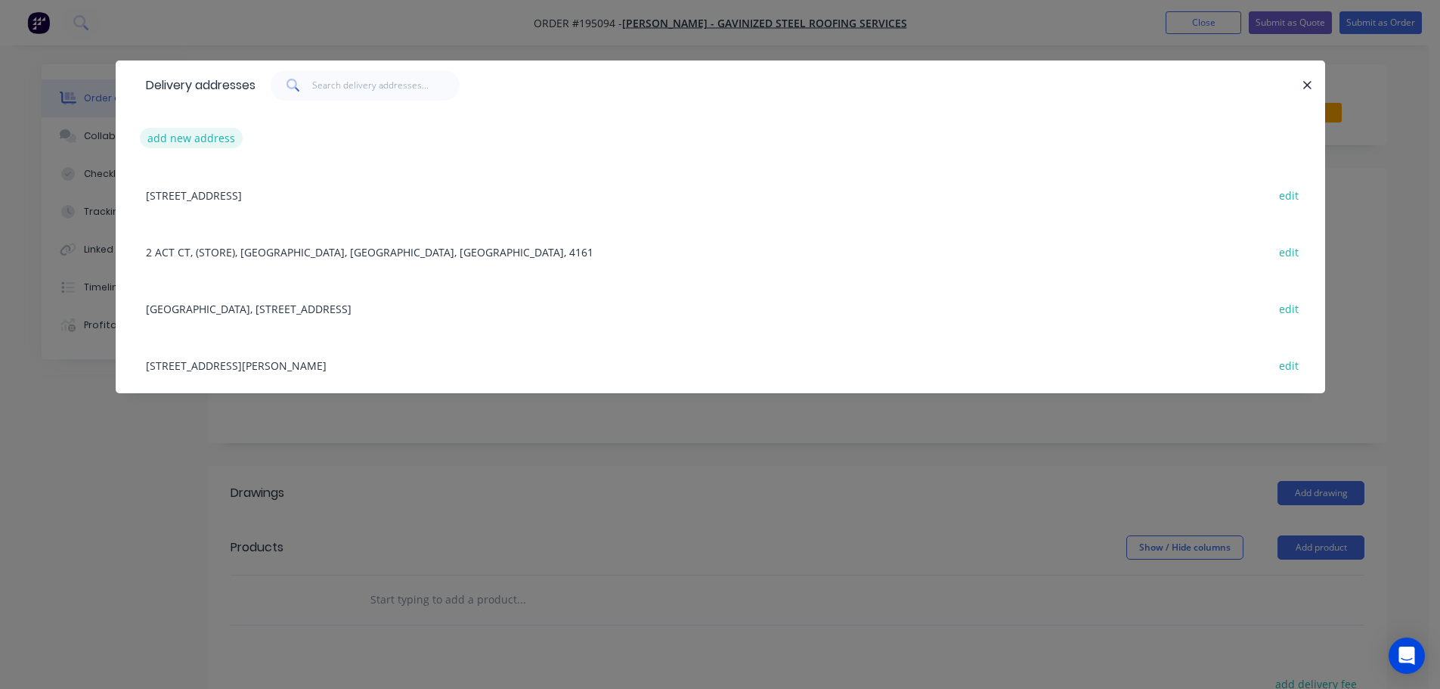
click at [209, 132] on button "add new address" at bounding box center [192, 138] width 104 height 20
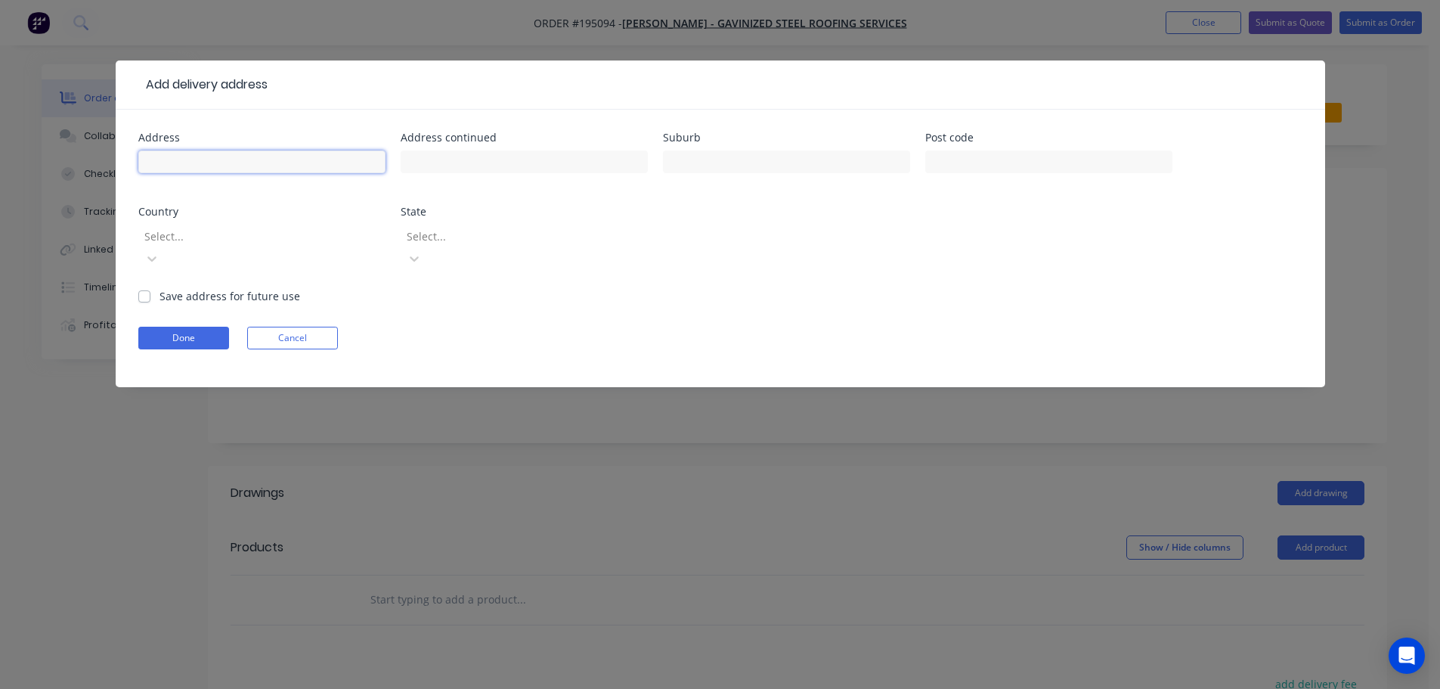
click at [178, 160] on input "text" at bounding box center [261, 161] width 247 height 23
click button "Done" at bounding box center [183, 338] width 91 height 23
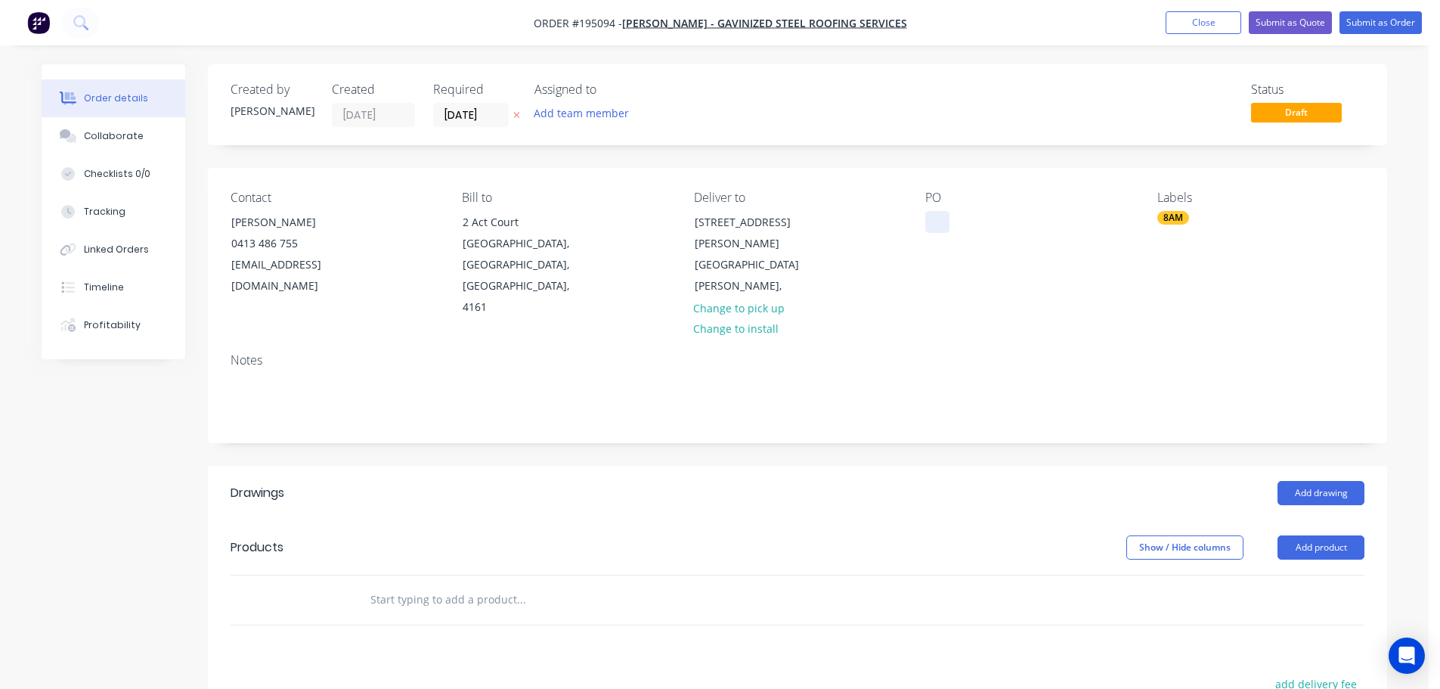
click at [934, 220] on div at bounding box center [937, 222] width 24 height 22
click at [1312, 535] on button "Add product" at bounding box center [1321, 547] width 87 height 24
click at [1287, 575] on div "Product catalogue" at bounding box center [1292, 586] width 116 height 22
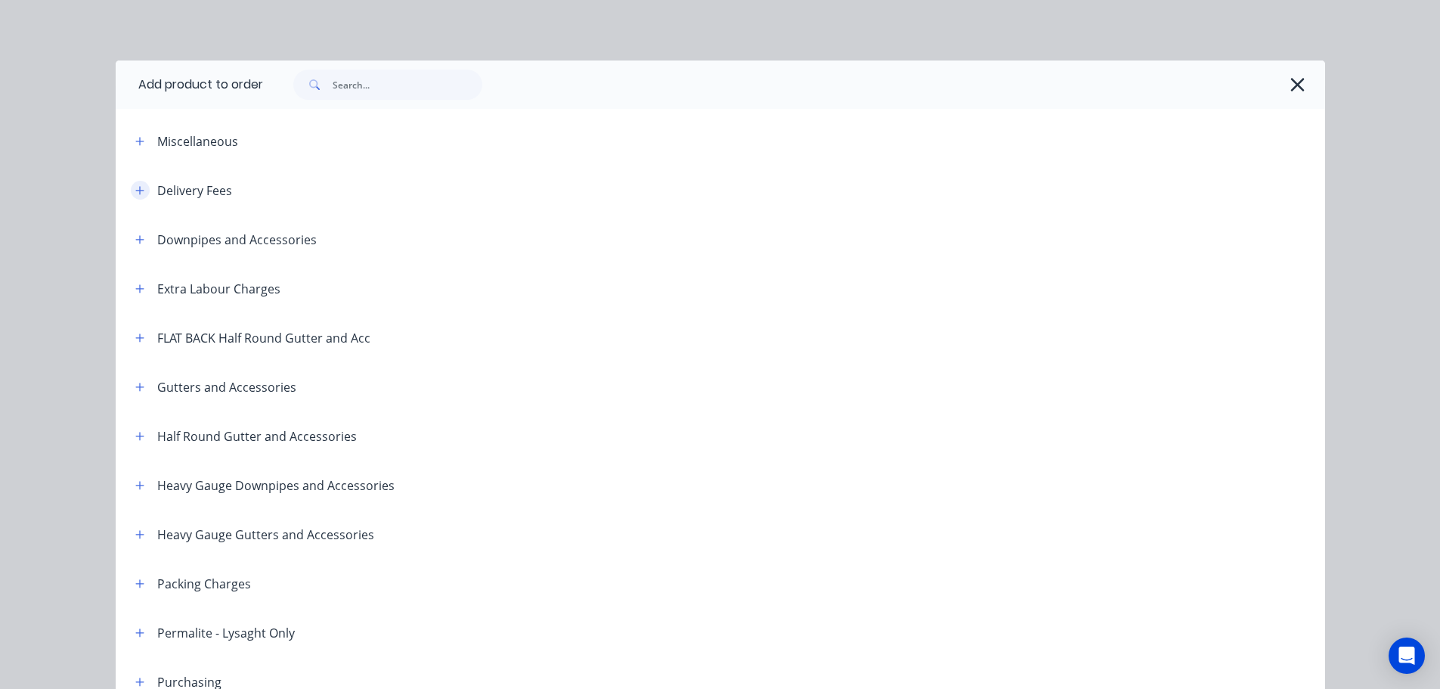
drag, startPoint x: 128, startPoint y: 186, endPoint x: 146, endPoint y: 204, distance: 25.7
click at [131, 186] on button "button" at bounding box center [140, 190] width 19 height 19
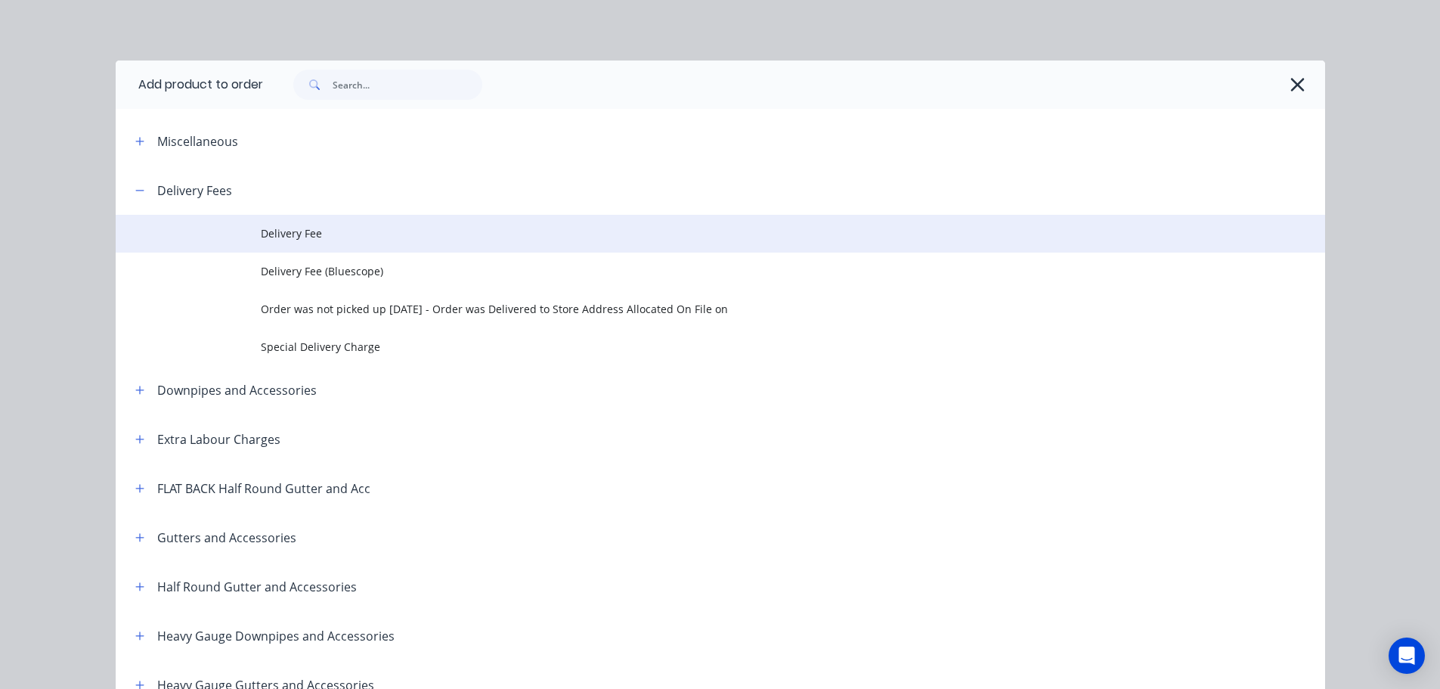
click at [264, 236] on span "Delivery Fee" at bounding box center [686, 233] width 851 height 16
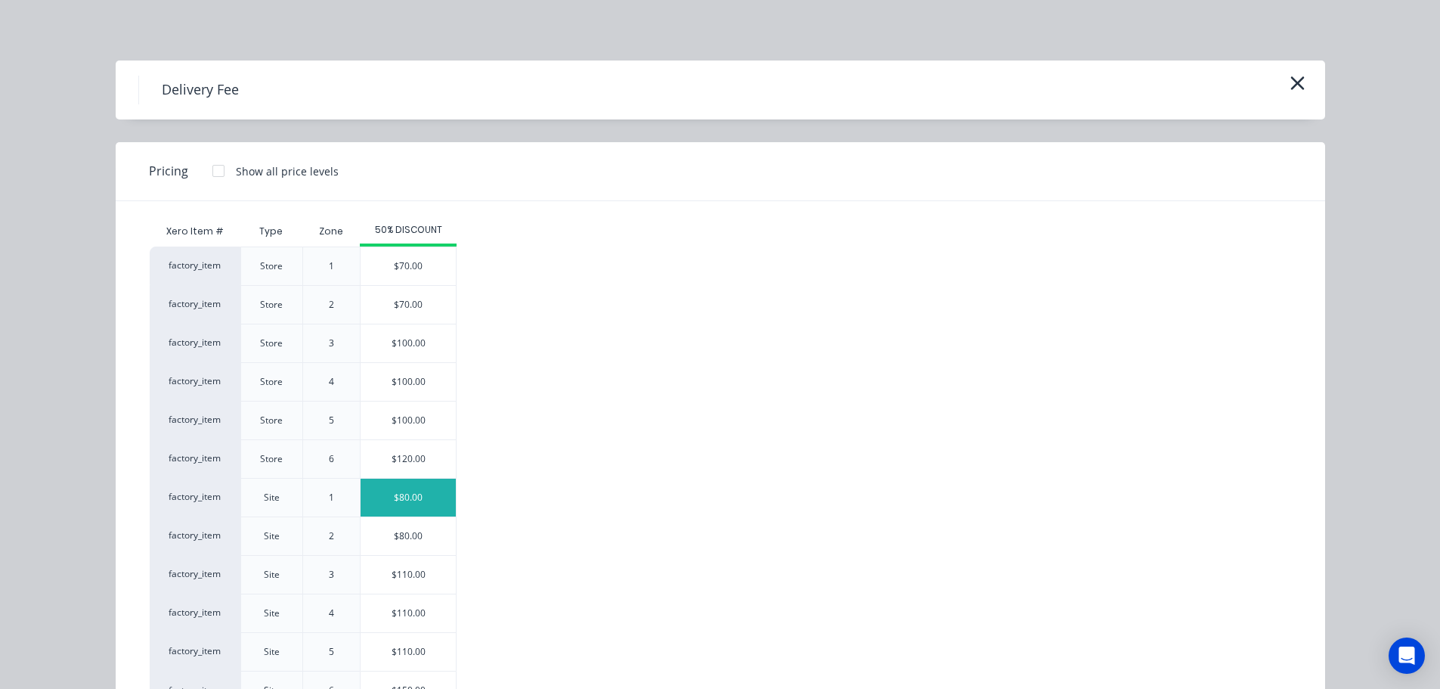
click at [408, 494] on div "$80.00" at bounding box center [408, 498] width 95 height 38
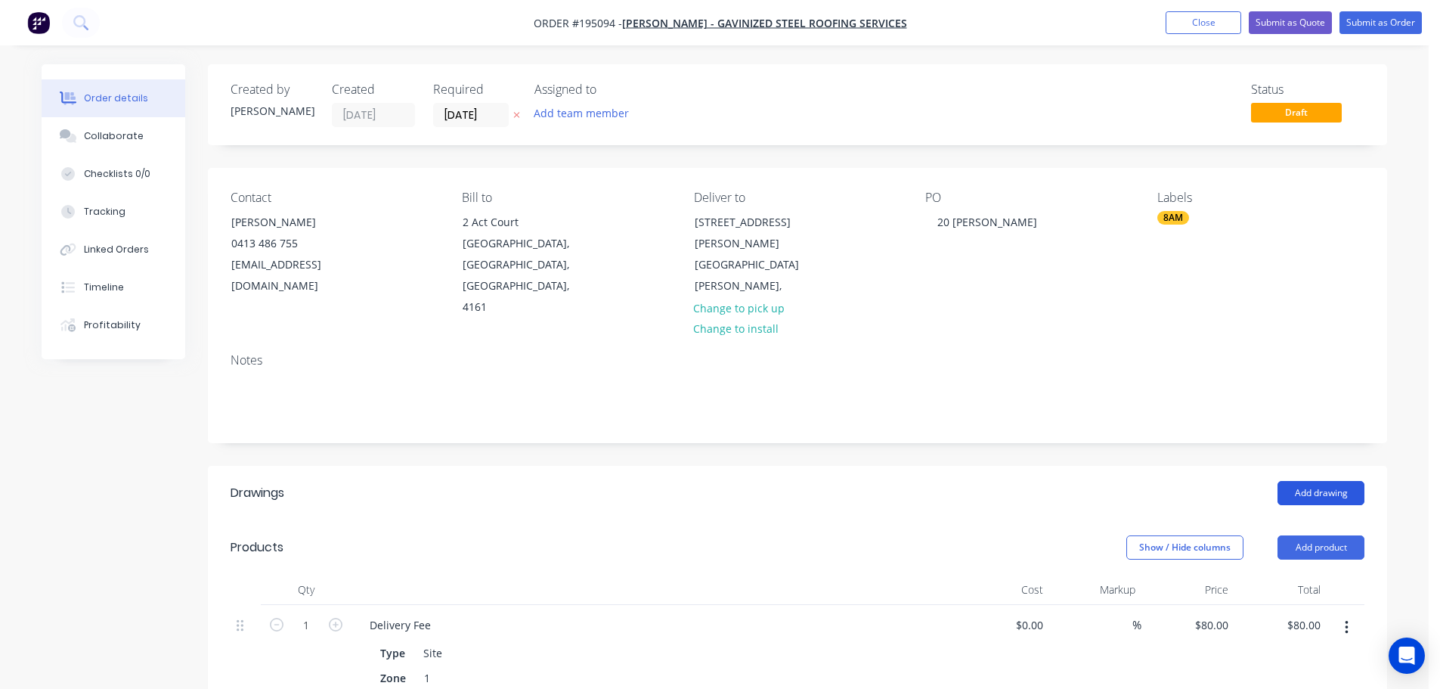
click at [1325, 481] on button "Add drawing" at bounding box center [1321, 493] width 87 height 24
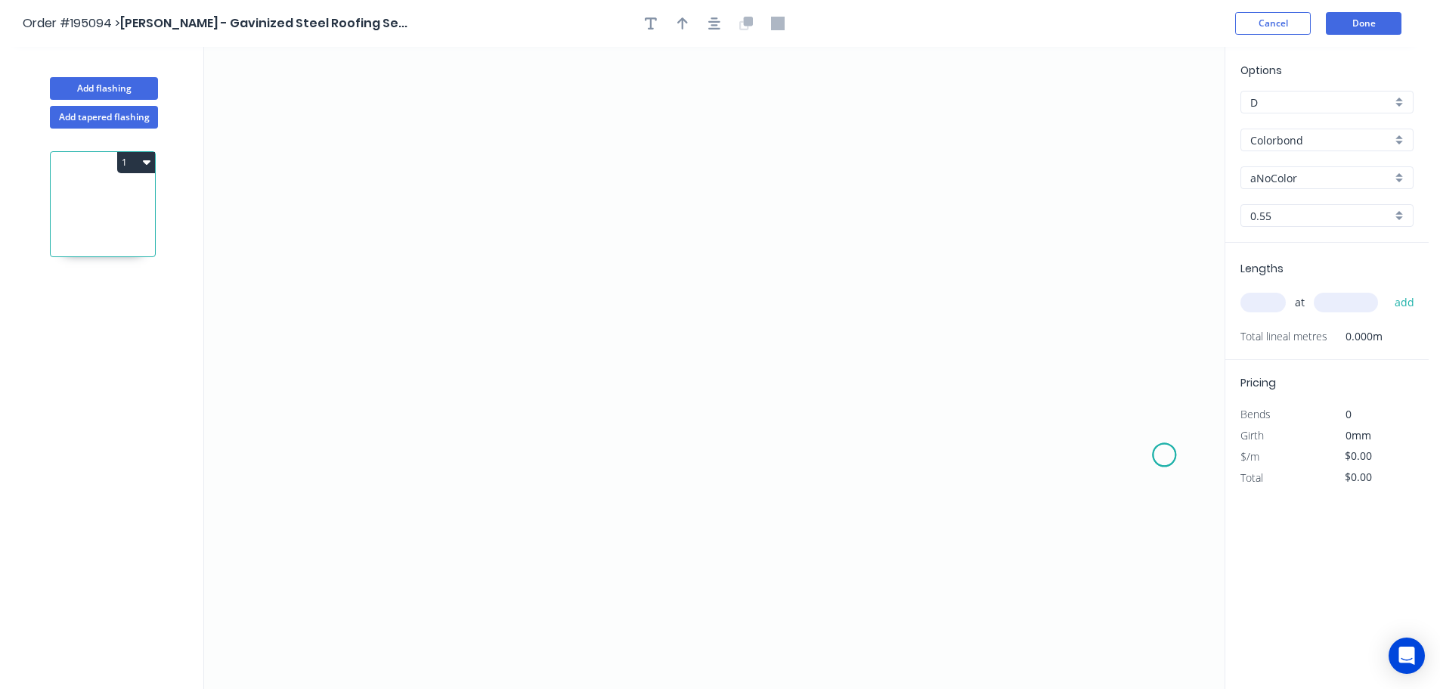
drag, startPoint x: 1165, startPoint y: 455, endPoint x: 1157, endPoint y: 453, distance: 7.9
click at [1166, 460] on icon "0" at bounding box center [714, 368] width 1021 height 642
click at [1045, 324] on icon "0" at bounding box center [714, 368] width 1021 height 642
click at [570, 328] on icon "0 ?" at bounding box center [714, 368] width 1021 height 642
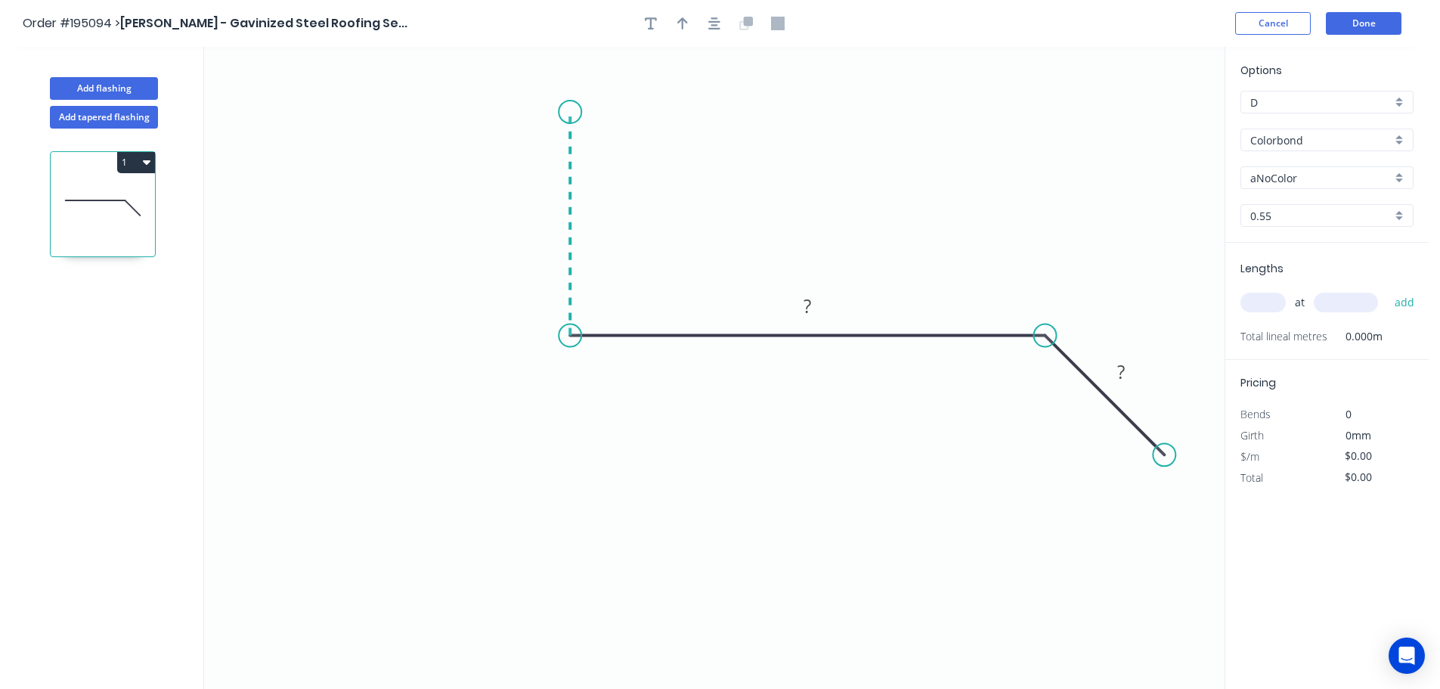
click at [573, 112] on icon "0 ? ?" at bounding box center [714, 368] width 1021 height 642
click at [345, 51] on icon "0 ? ? ?" at bounding box center [714, 368] width 1021 height 642
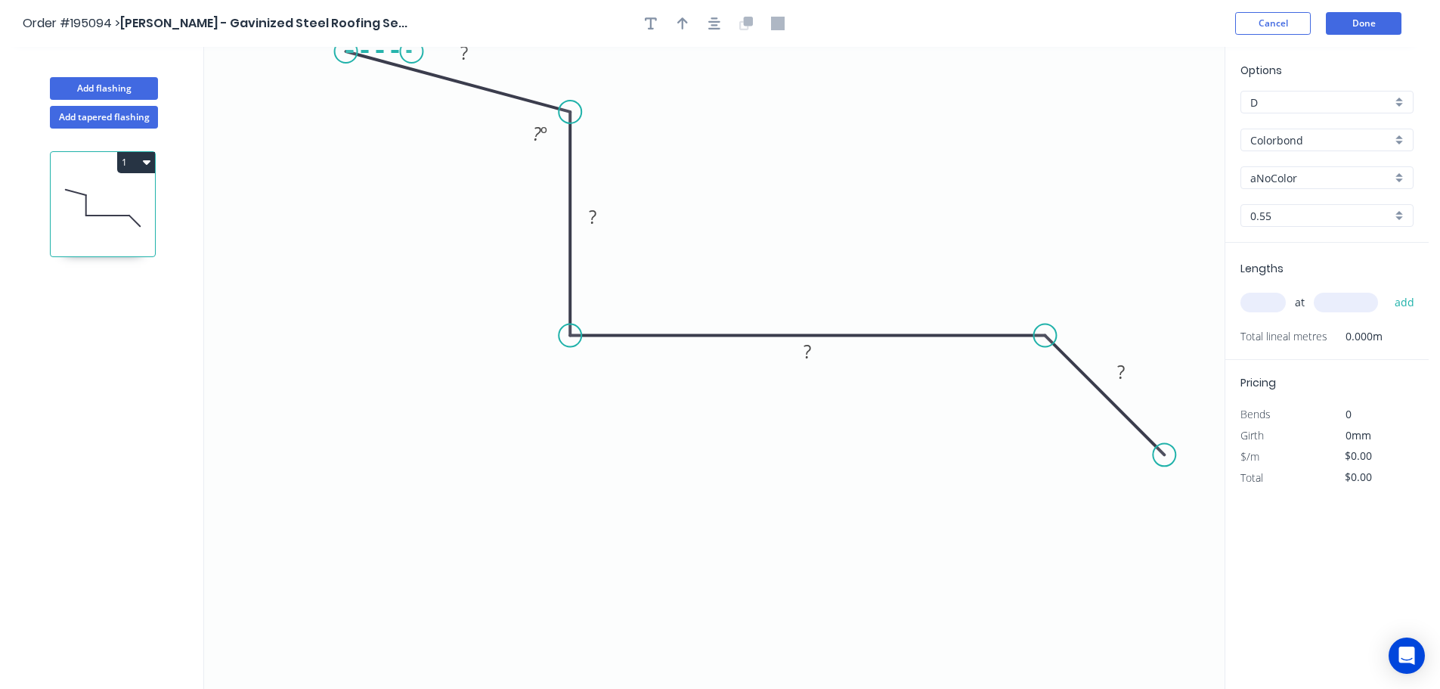
click at [411, 51] on icon at bounding box center [379, 51] width 66 height 0
click at [715, 20] on icon "button" at bounding box center [714, 24] width 12 height 14
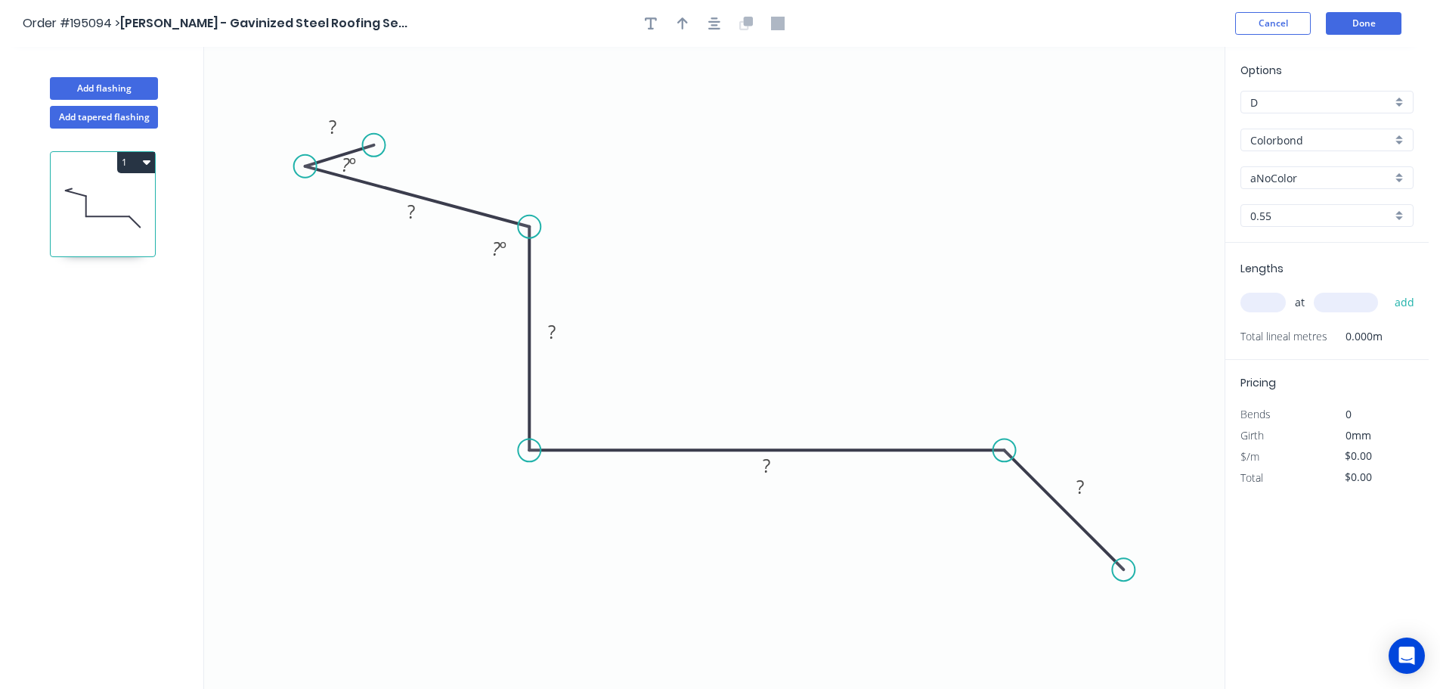
drag, startPoint x: 372, startPoint y: 163, endPoint x: 373, endPoint y: 145, distance: 17.5
click at [373, 145] on circle at bounding box center [374, 145] width 23 height 23
drag, startPoint x: 523, startPoint y: 222, endPoint x: 511, endPoint y: 225, distance: 12.5
click at [511, 225] on circle at bounding box center [511, 225] width 23 height 23
click at [686, 23] on icon "button" at bounding box center [682, 24] width 11 height 14
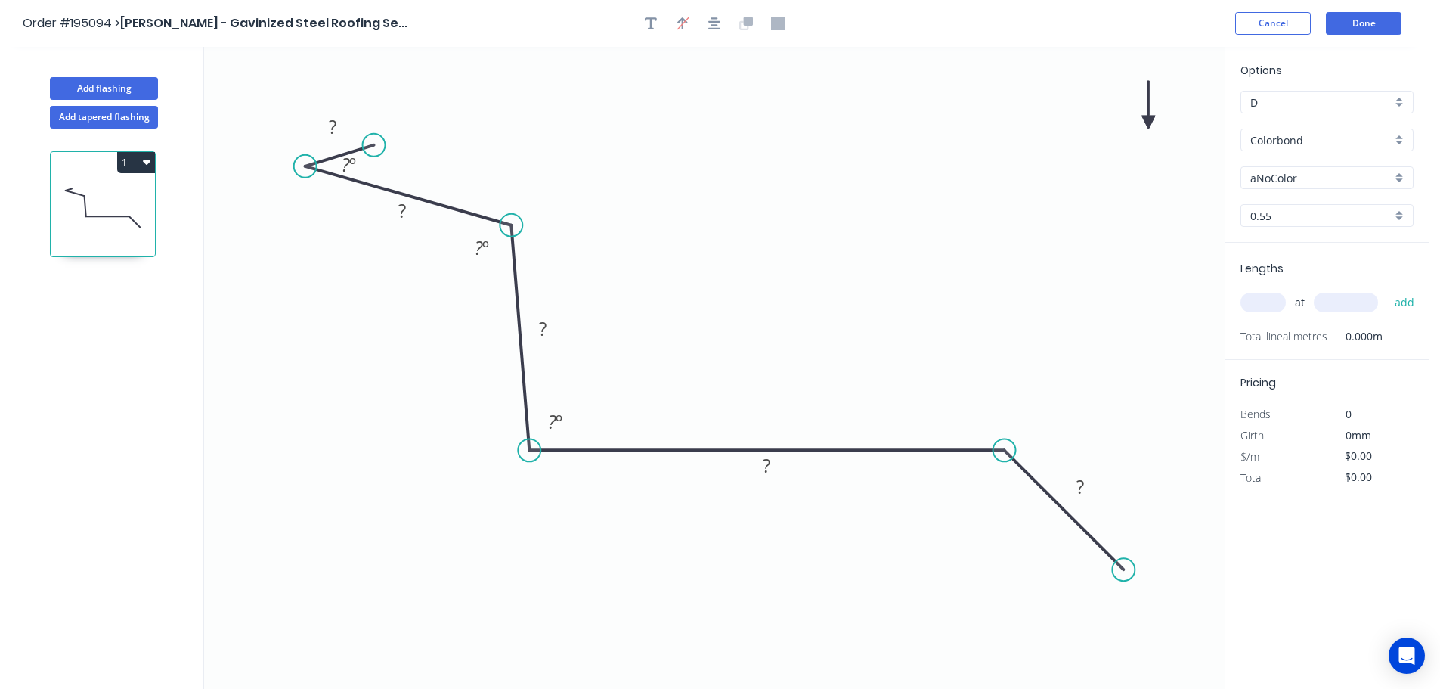
click at [1147, 121] on icon at bounding box center [1148, 105] width 14 height 48
drag, startPoint x: 1147, startPoint y: 121, endPoint x: 800, endPoint y: 199, distance: 355.6
click at [807, 199] on icon at bounding box center [829, 184] width 44 height 44
click at [1276, 138] on input "Colorbond" at bounding box center [1320, 140] width 141 height 16
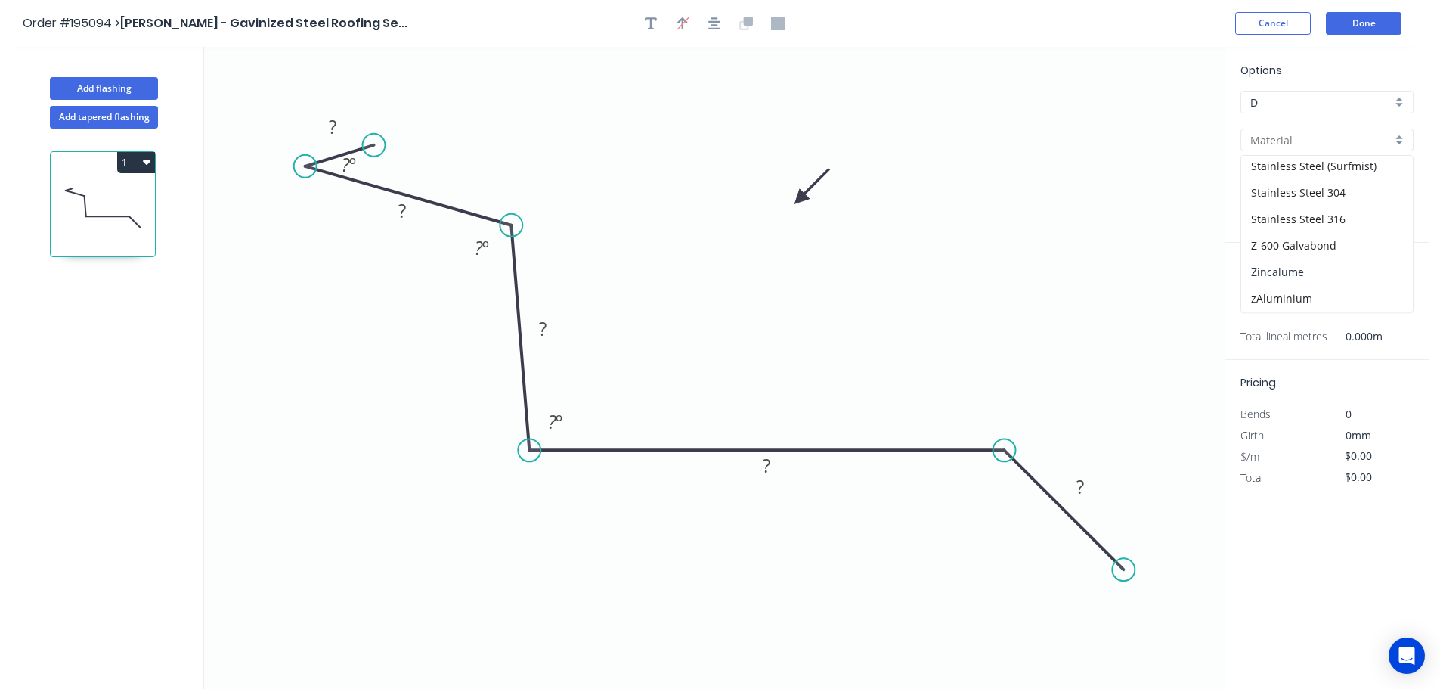
click at [1277, 269] on div "Zincalume" at bounding box center [1327, 272] width 172 height 26
click at [1263, 305] on input "text" at bounding box center [1262, 303] width 45 height 20
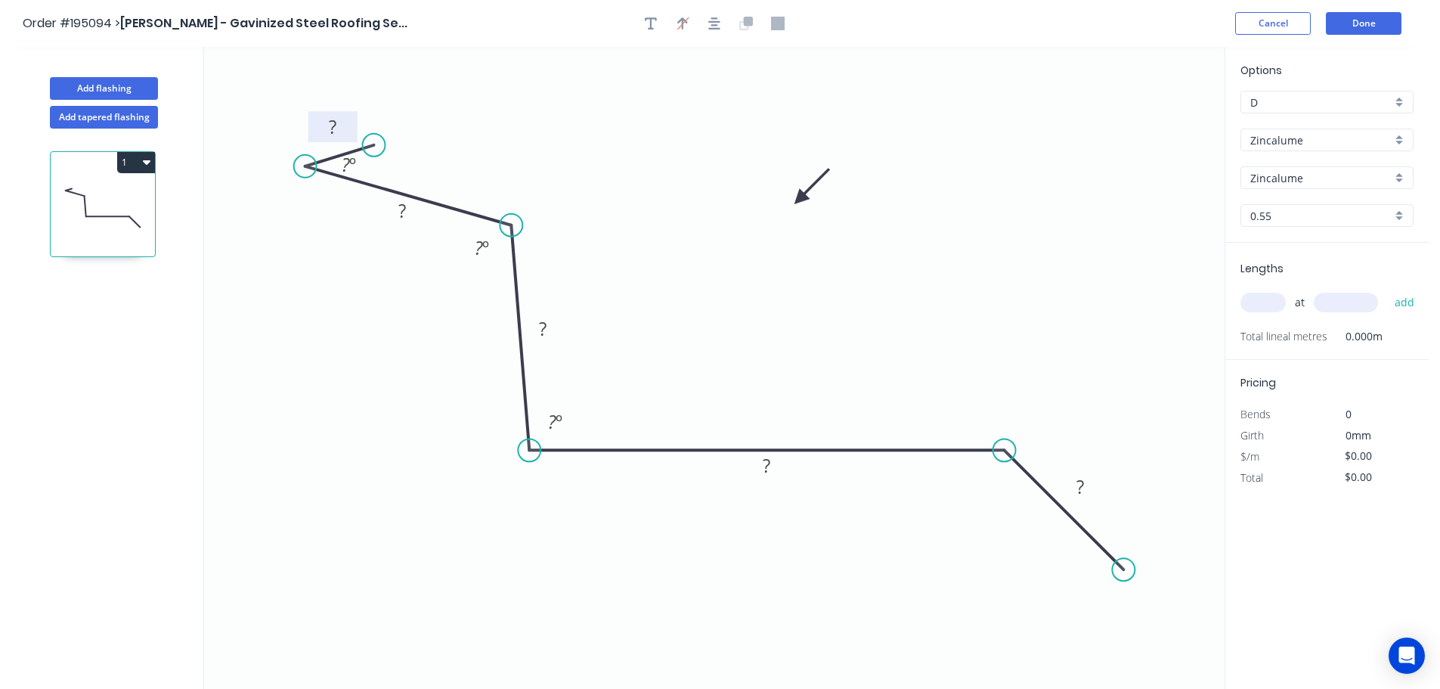
click at [339, 119] on rect at bounding box center [332, 127] width 30 height 21
click at [1373, 23] on button "Done" at bounding box center [1364, 23] width 76 height 23
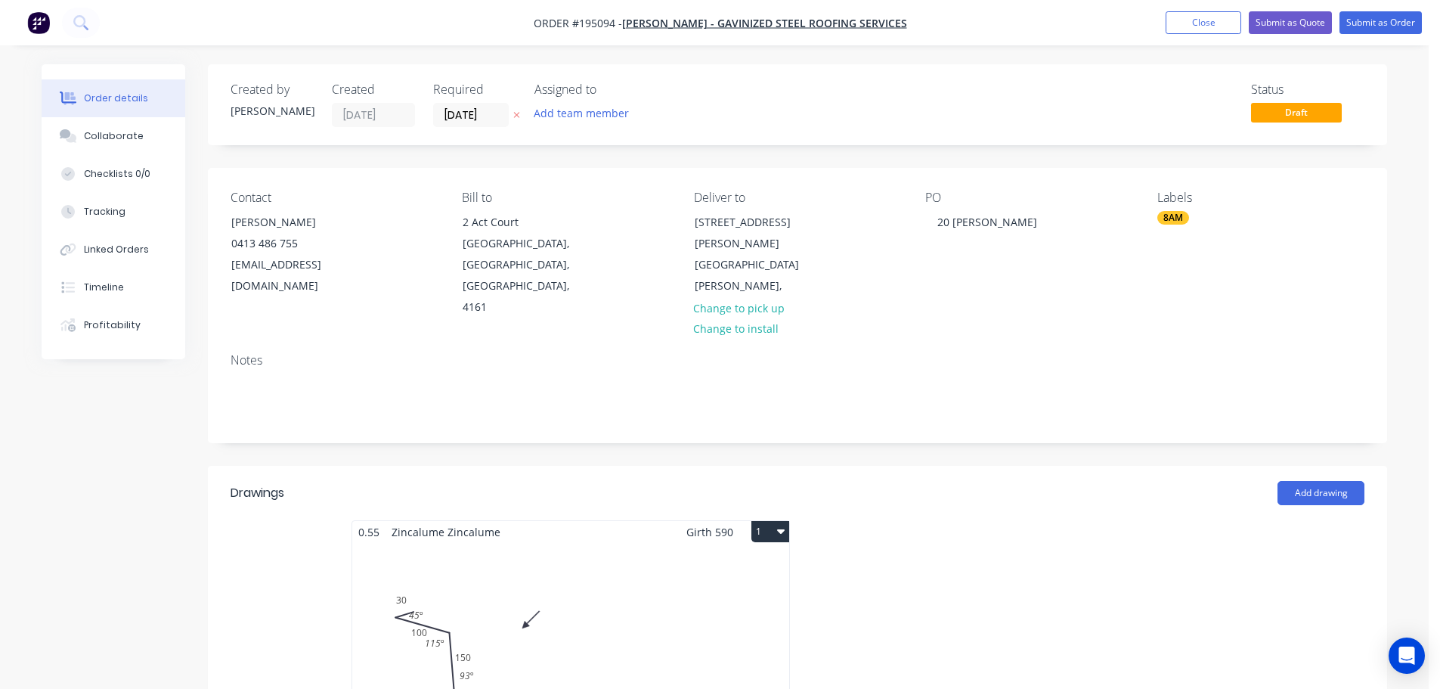
click at [604, 597] on div "Total lm $/M Total 0m $18.77 $0.00" at bounding box center [570, 658] width 437 height 231
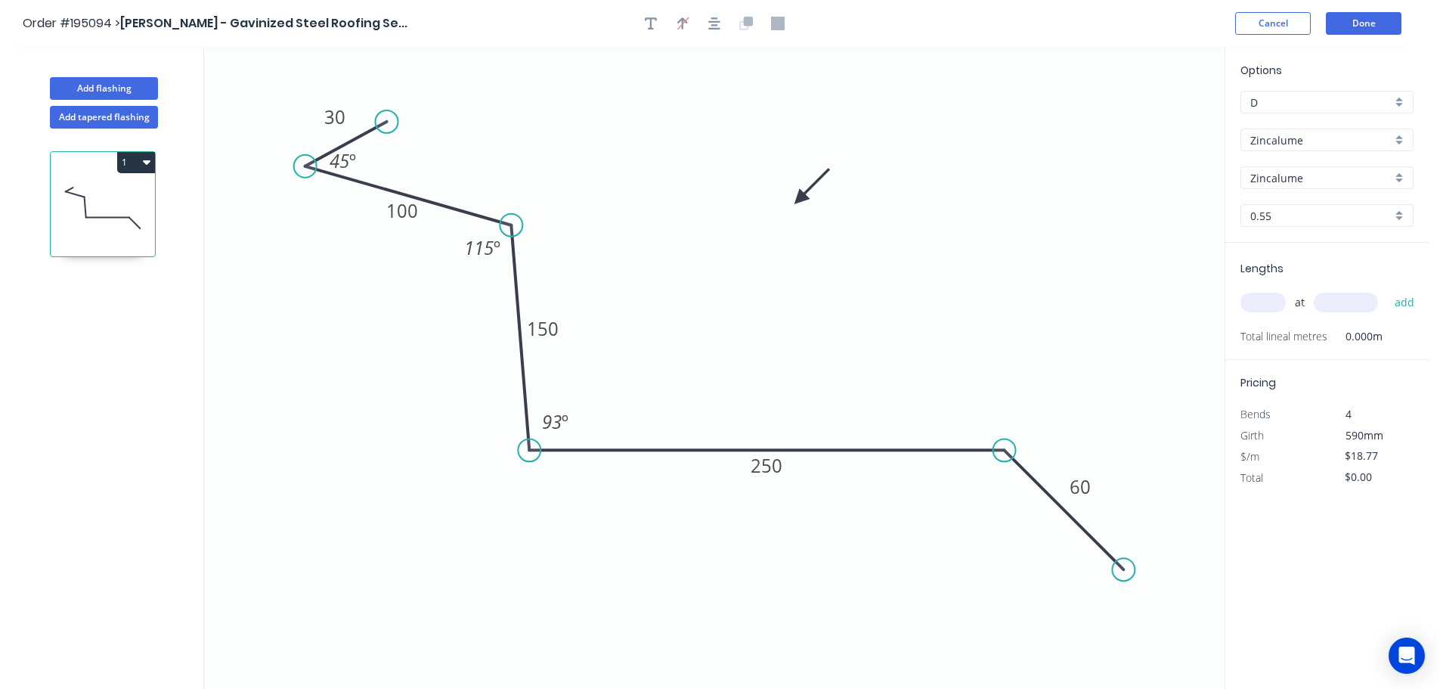
drag, startPoint x: 377, startPoint y: 135, endPoint x: 386, endPoint y: 122, distance: 16.4
click at [386, 122] on circle at bounding box center [387, 121] width 23 height 23
click at [1267, 299] on input "text" at bounding box center [1262, 303] width 45 height 20
click at [1387, 290] on button "add" at bounding box center [1405, 303] width 36 height 26
click at [131, 162] on button "1" at bounding box center [136, 162] width 38 height 21
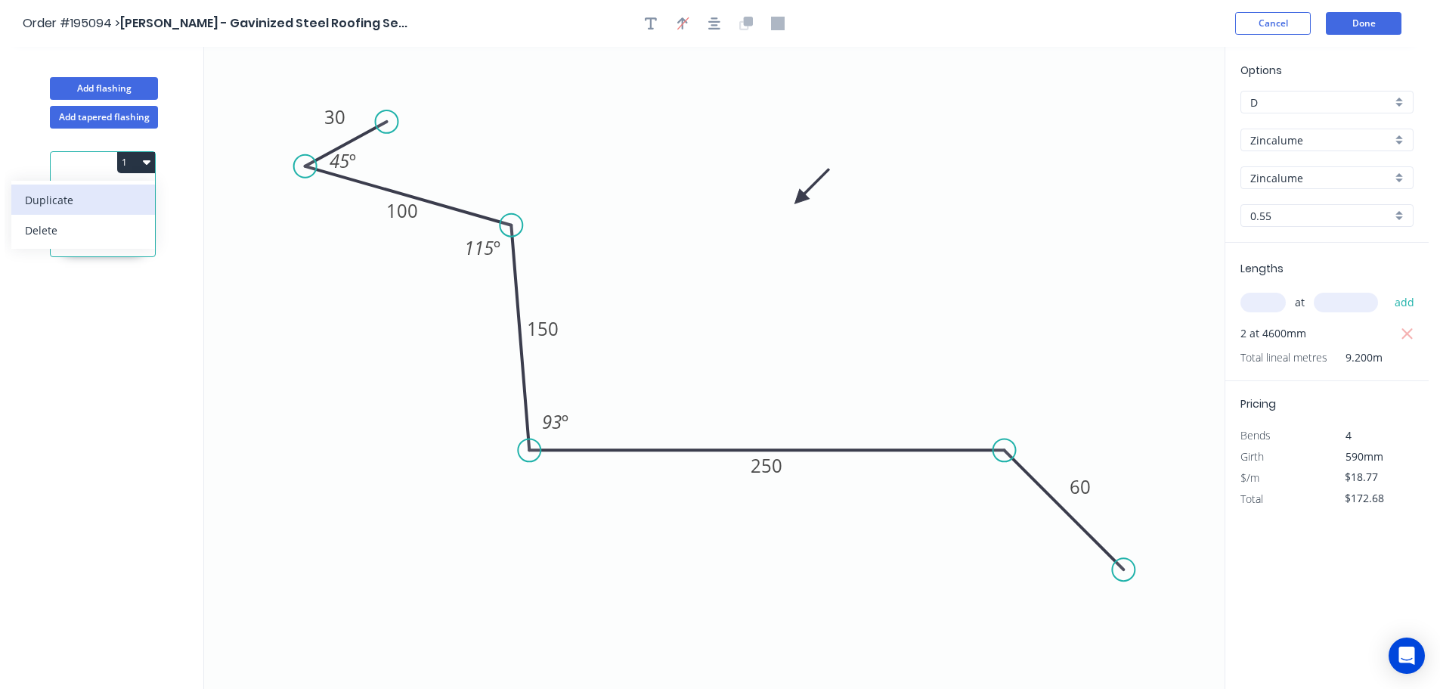
click at [44, 200] on div "Duplicate" at bounding box center [83, 200] width 116 height 22
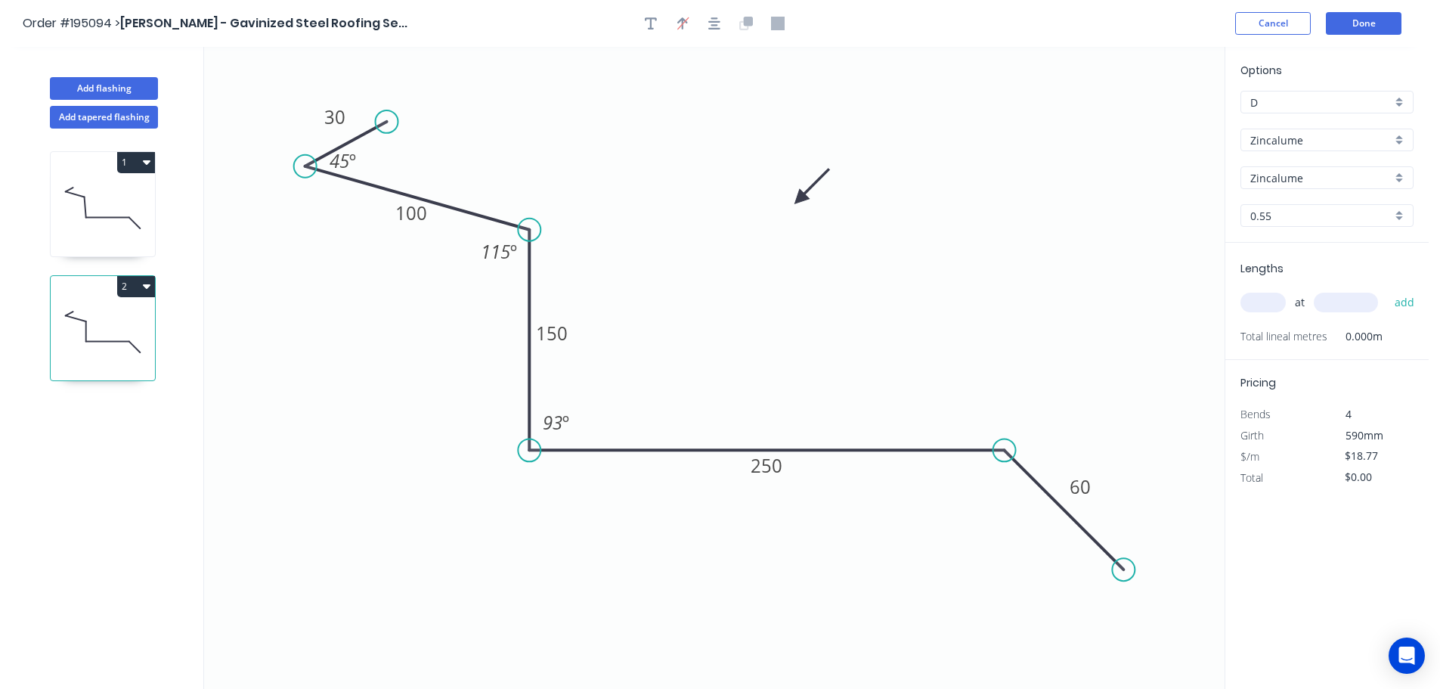
drag, startPoint x: 516, startPoint y: 226, endPoint x: 531, endPoint y: 230, distance: 16.3
click at [531, 230] on circle at bounding box center [529, 229] width 23 height 23
click at [600, 479] on div "Hide angle" at bounding box center [633, 477] width 152 height 31
click at [774, 469] on tspan "250" at bounding box center [767, 465] width 32 height 25
click at [1265, 296] on input "text" at bounding box center [1262, 303] width 45 height 20
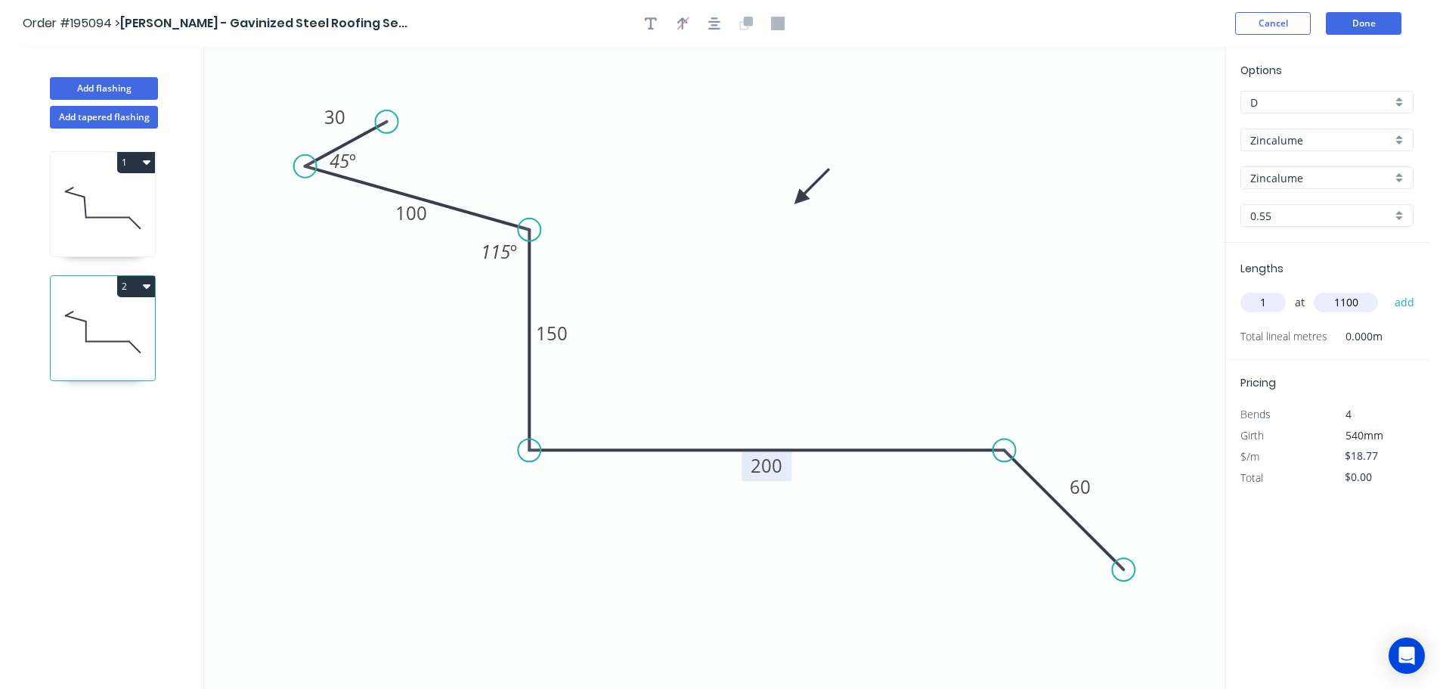
click at [1387, 290] on button "add" at bounding box center [1405, 303] width 36 height 26
drag, startPoint x: 115, startPoint y: 83, endPoint x: 75, endPoint y: 120, distance: 54.6
click at [113, 83] on button "Add flashing" at bounding box center [104, 88] width 108 height 23
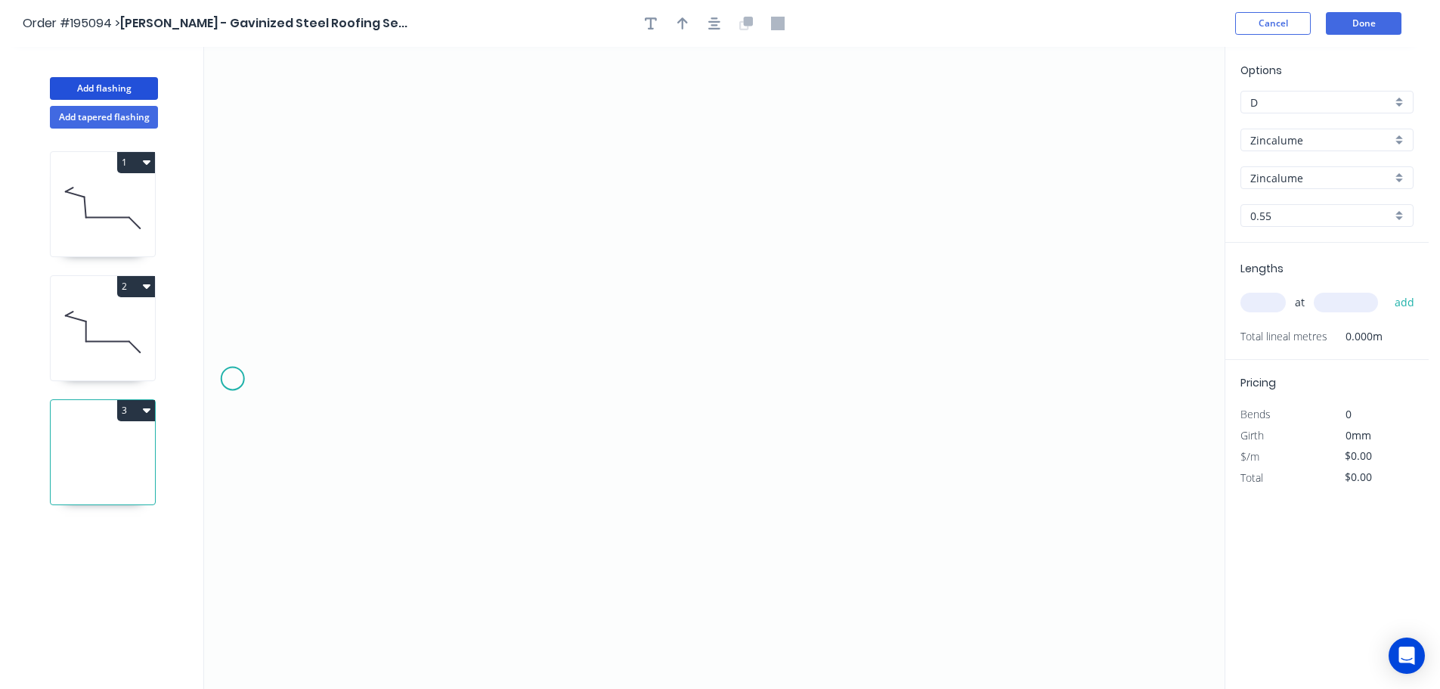
click at [233, 379] on icon "0" at bounding box center [714, 368] width 1021 height 642
click at [333, 273] on icon "0" at bounding box center [714, 368] width 1021 height 642
click at [725, 259] on icon "0 ?" at bounding box center [714, 368] width 1021 height 642
click at [729, 361] on icon "0 ? ?" at bounding box center [714, 368] width 1021 height 642
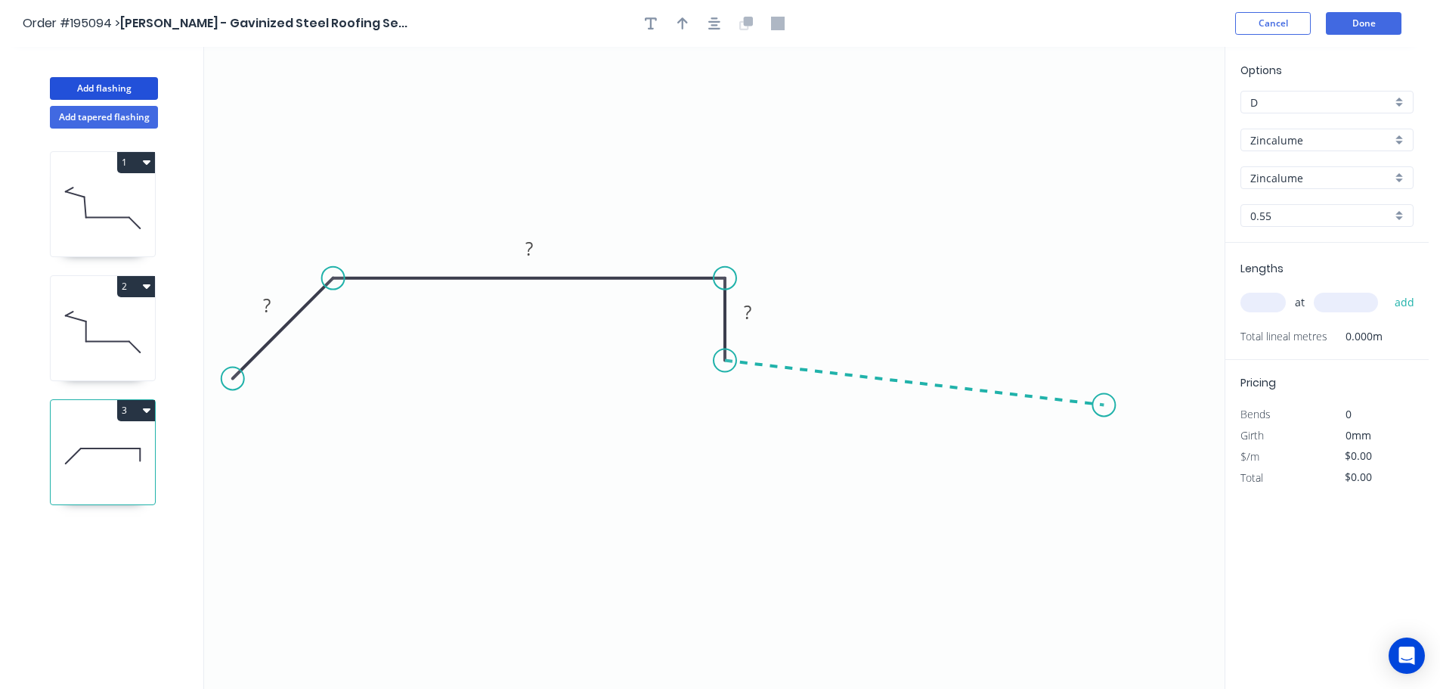
click at [1104, 405] on icon "0 ? ? ?" at bounding box center [714, 368] width 1021 height 642
click at [1206, 514] on icon "0 ? ? ? ? ? º" at bounding box center [714, 368] width 1021 height 642
click at [1206, 514] on circle at bounding box center [1205, 505] width 23 height 23
drag, startPoint x: 1205, startPoint y: 509, endPoint x: 1196, endPoint y: 520, distance: 14.5
click at [1196, 520] on circle at bounding box center [1195, 519] width 23 height 23
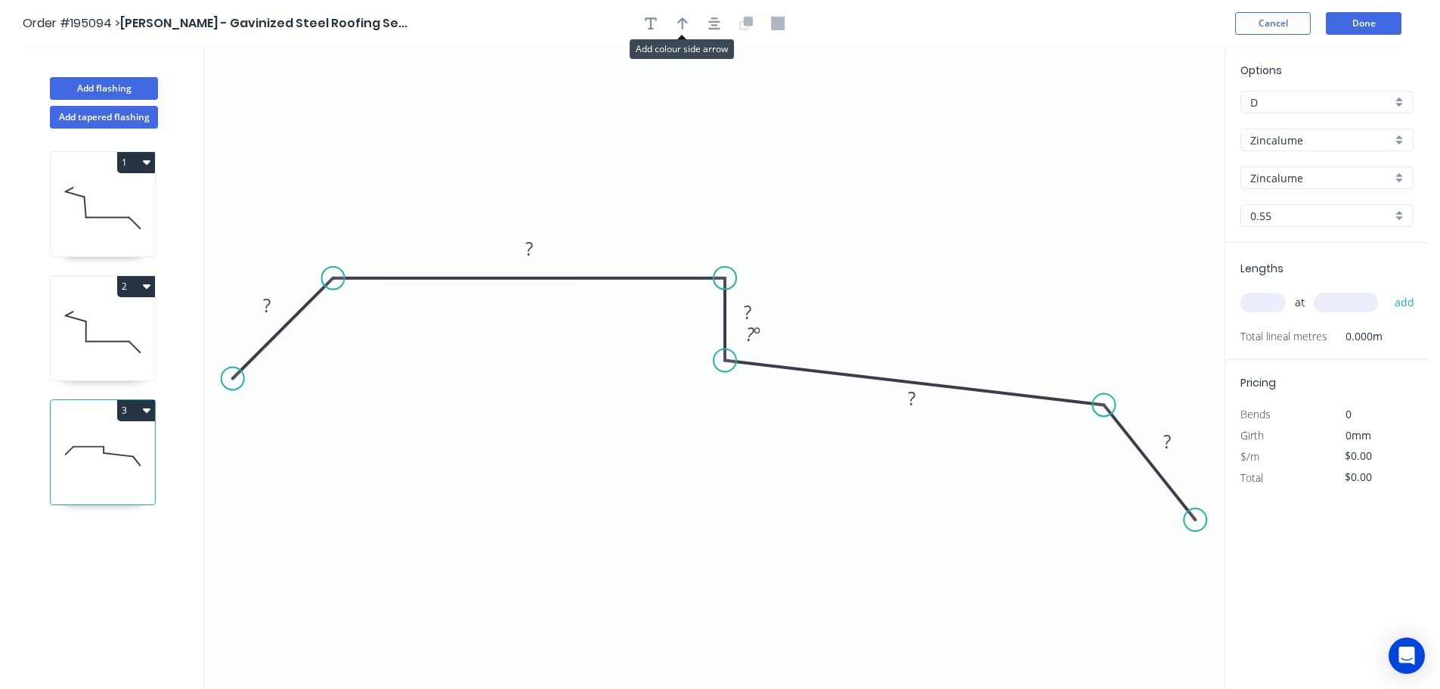
drag, startPoint x: 687, startPoint y: 24, endPoint x: 708, endPoint y: 36, distance: 24.0
click at [686, 24] on icon "button" at bounding box center [682, 24] width 11 height 14
click at [1151, 119] on icon at bounding box center [1148, 105] width 14 height 48
drag, startPoint x: 1151, startPoint y: 119, endPoint x: 916, endPoint y: 203, distance: 249.4
click at [926, 202] on icon at bounding box center [940, 188] width 44 height 44
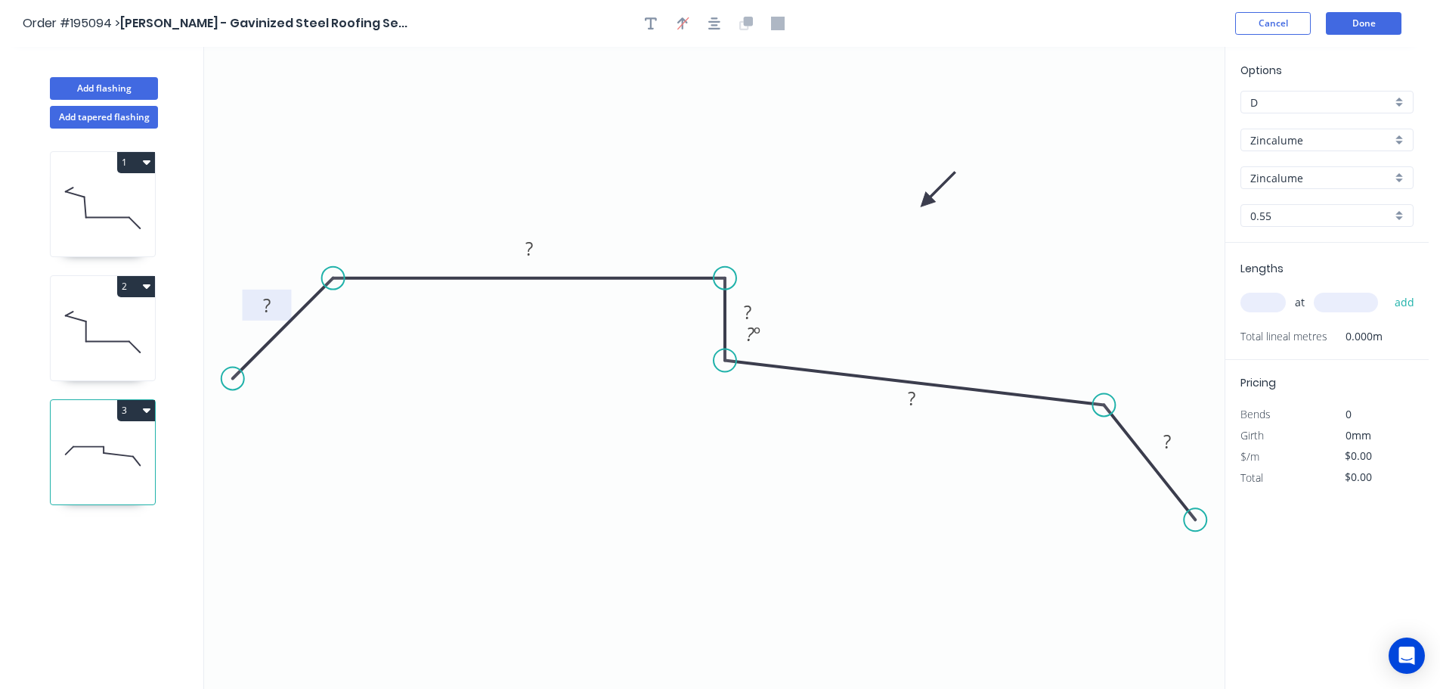
click at [265, 302] on tspan "?" at bounding box center [267, 305] width 8 height 25
drag, startPoint x: 773, startPoint y: 329, endPoint x: 710, endPoint y: 373, distance: 77.0
click at [710, 373] on rect at bounding box center [690, 378] width 49 height 31
click at [1260, 302] on input "text" at bounding box center [1262, 303] width 45 height 20
click at [1387, 290] on button "add" at bounding box center [1405, 303] width 36 height 26
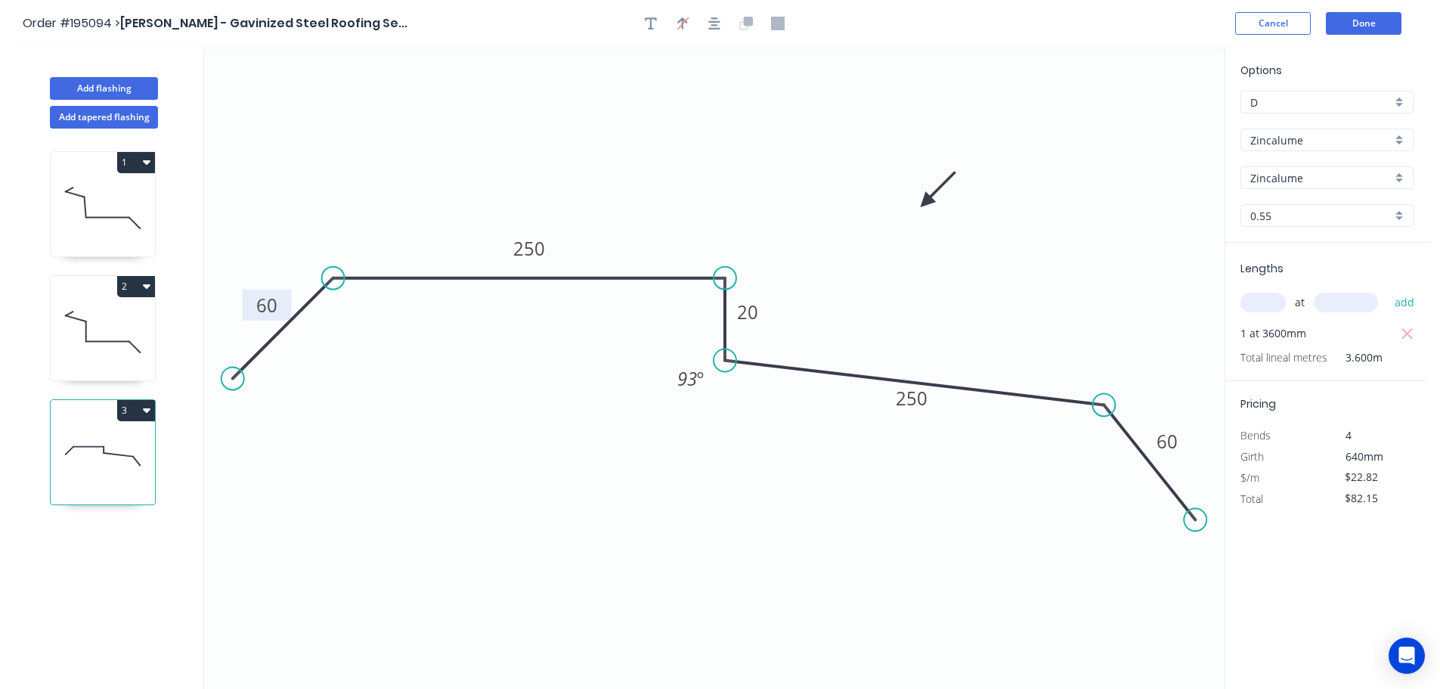
click at [116, 203] on icon at bounding box center [103, 208] width 104 height 97
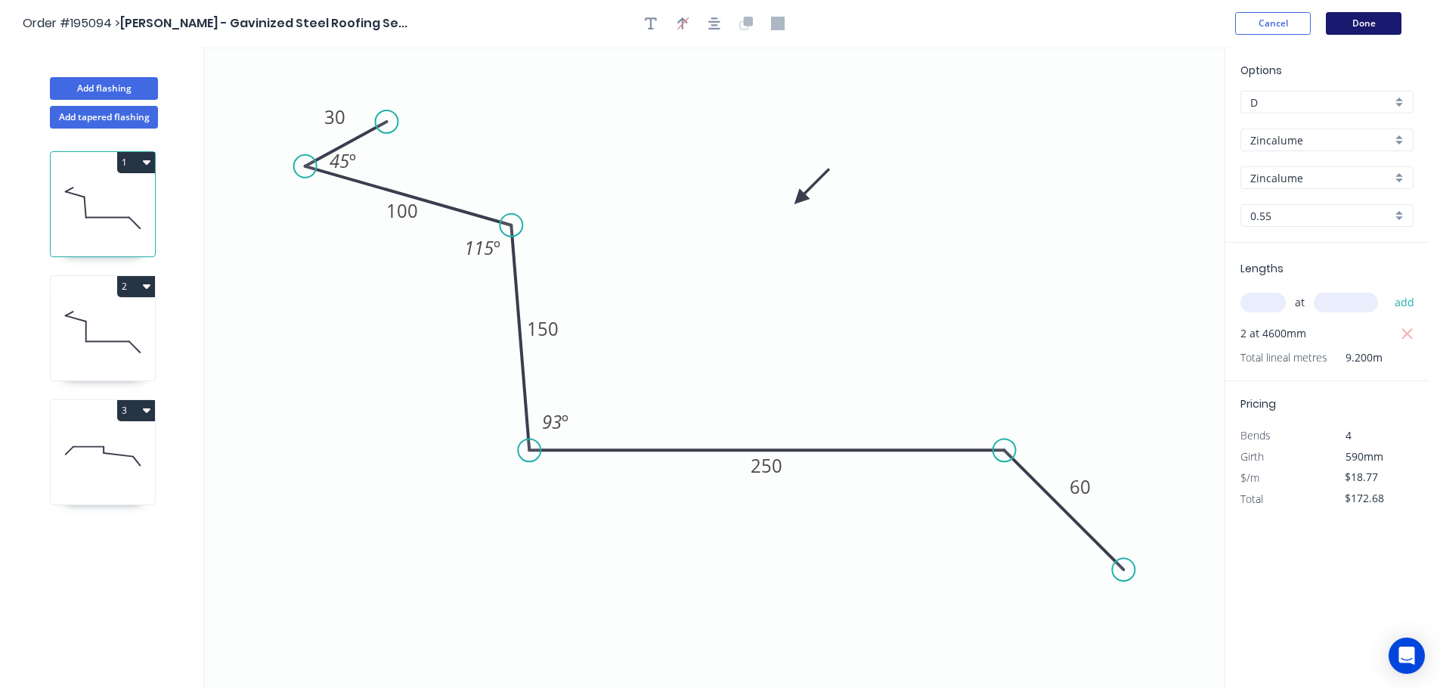
click at [1364, 20] on button "Done" at bounding box center [1364, 23] width 76 height 23
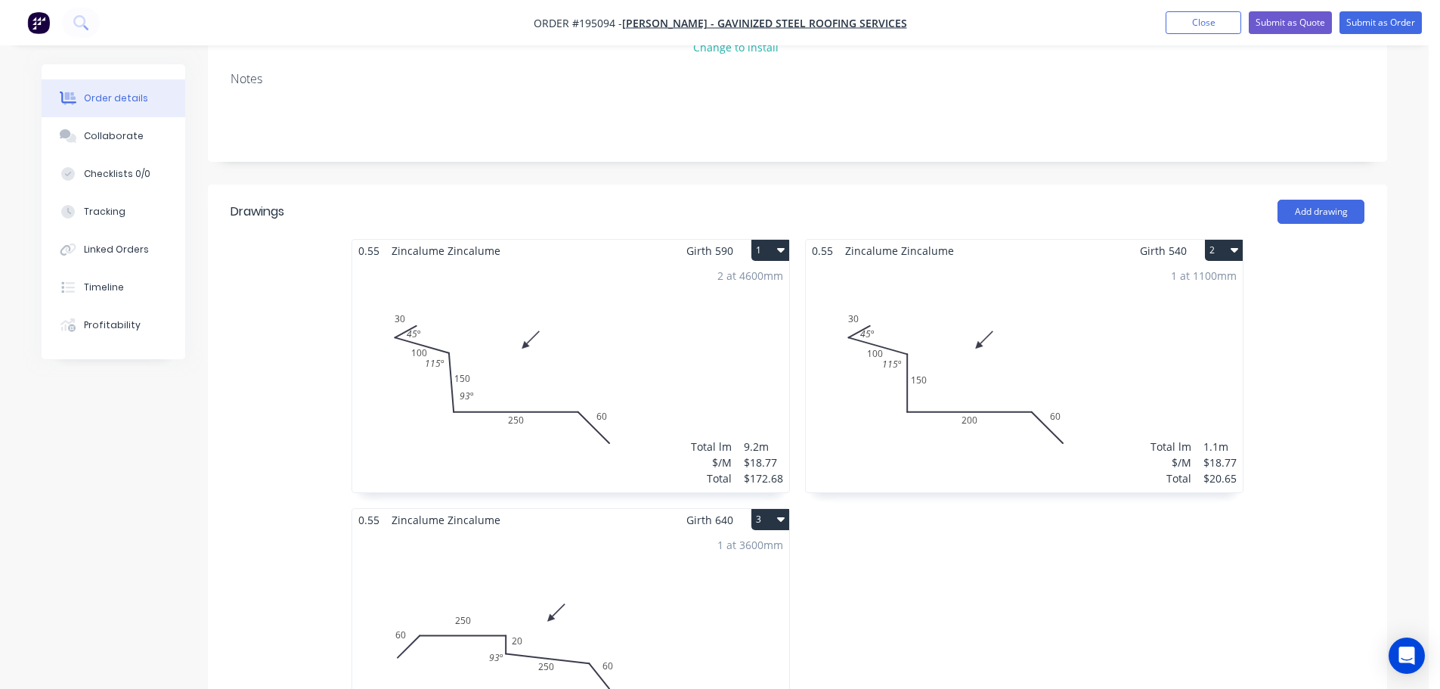
scroll to position [378, 0]
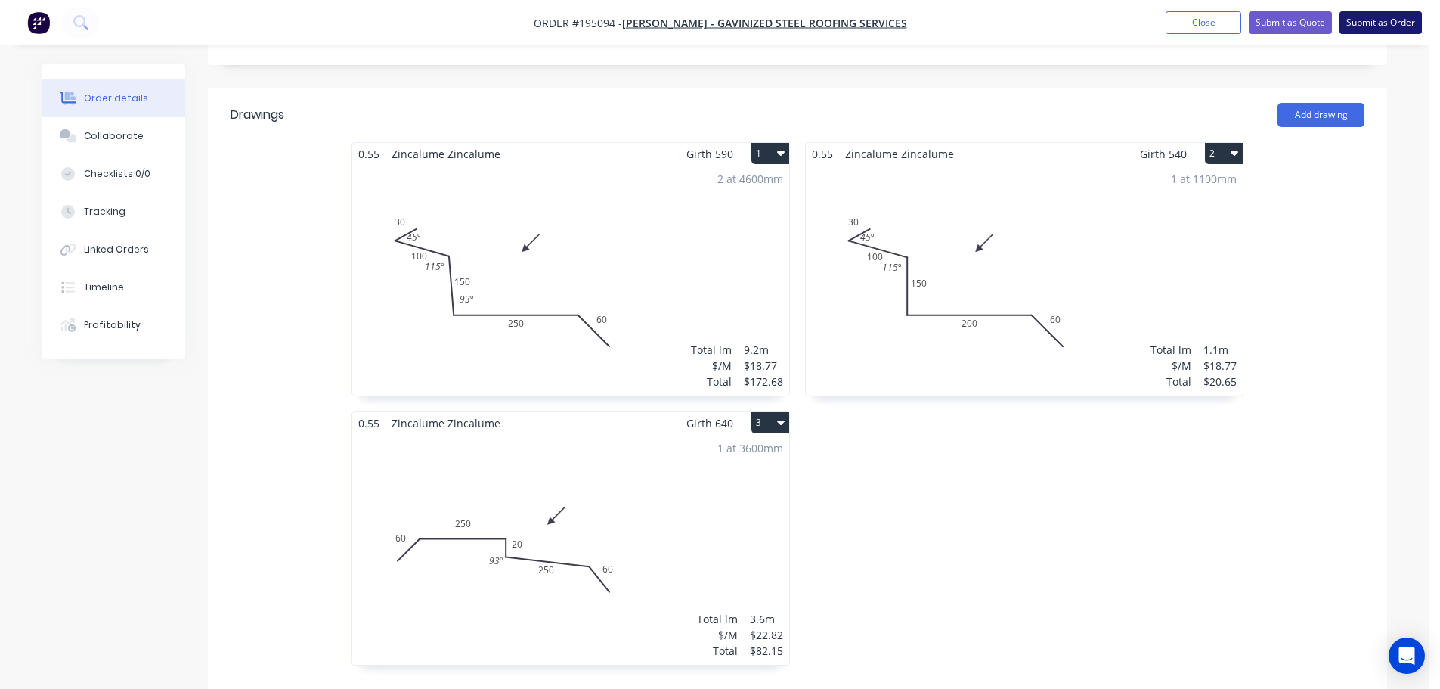
click at [1387, 22] on button "Submit as Order" at bounding box center [1381, 22] width 82 height 23
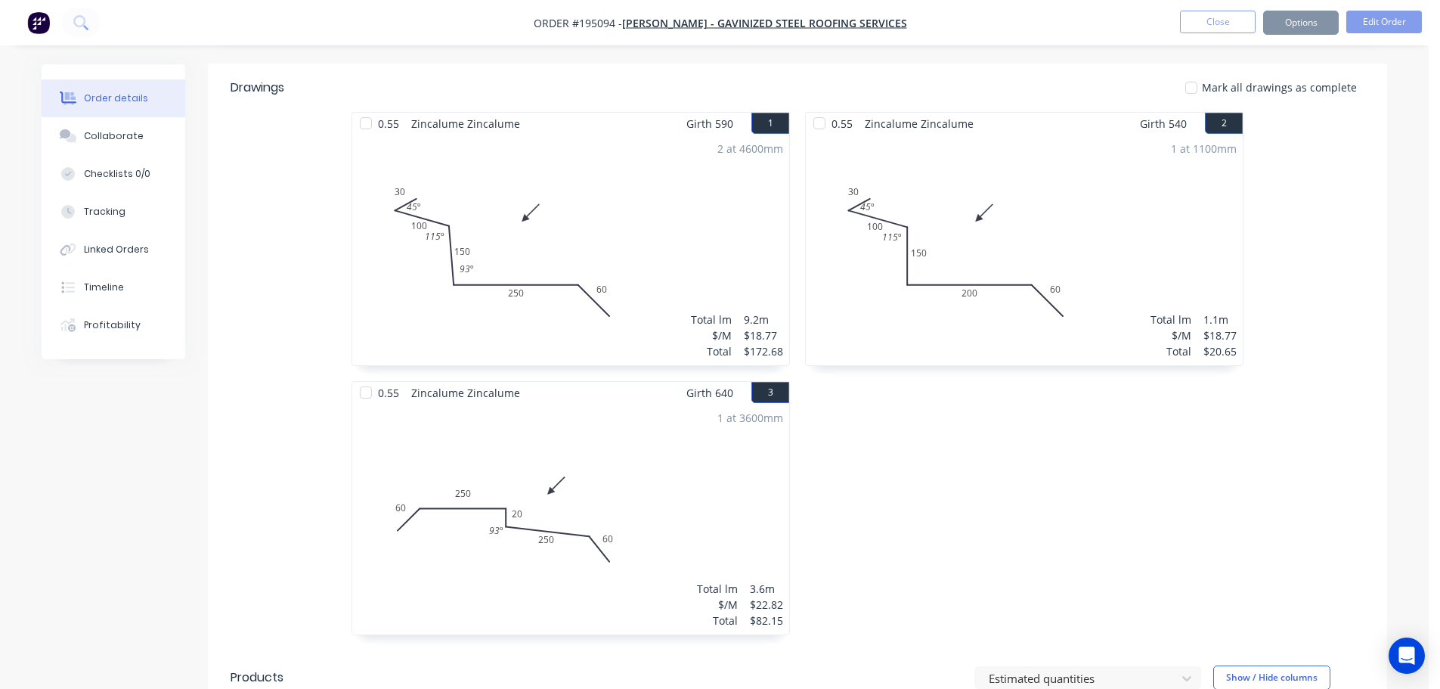
scroll to position [0, 0]
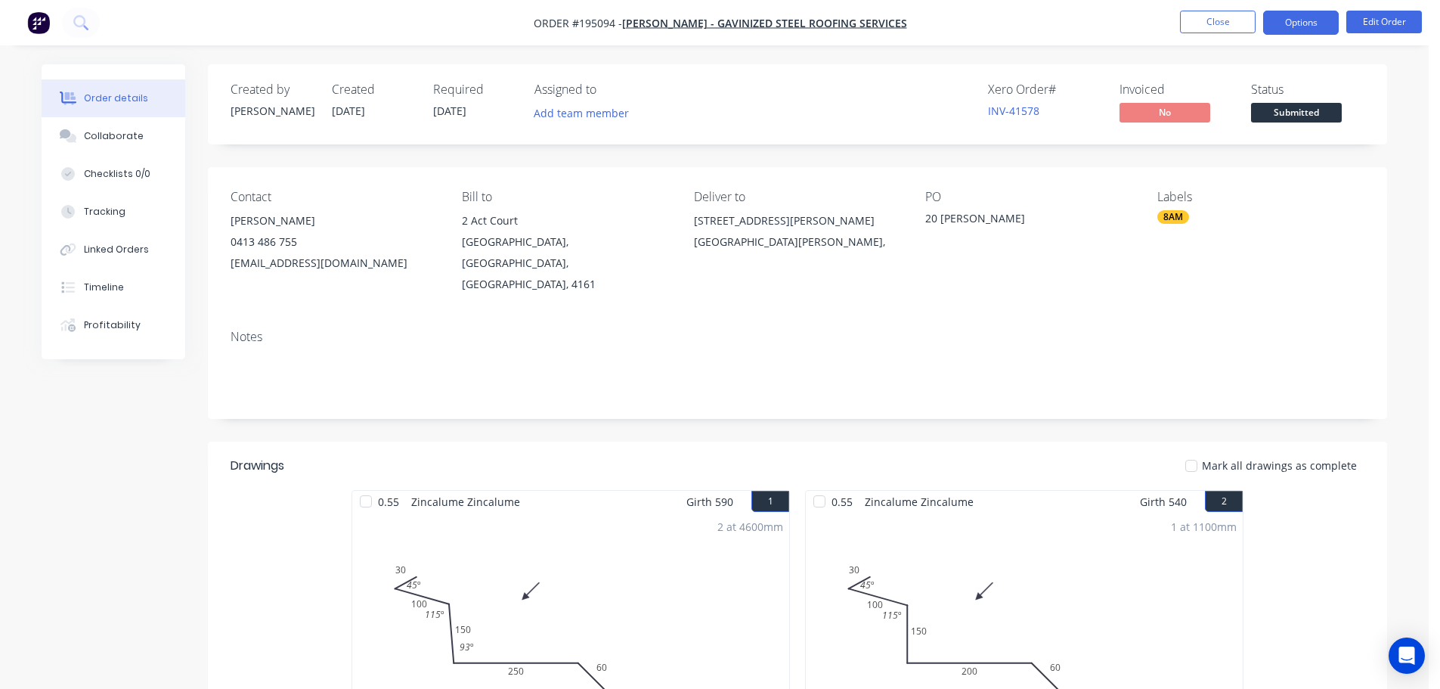
click at [1296, 22] on button "Options" at bounding box center [1301, 23] width 76 height 24
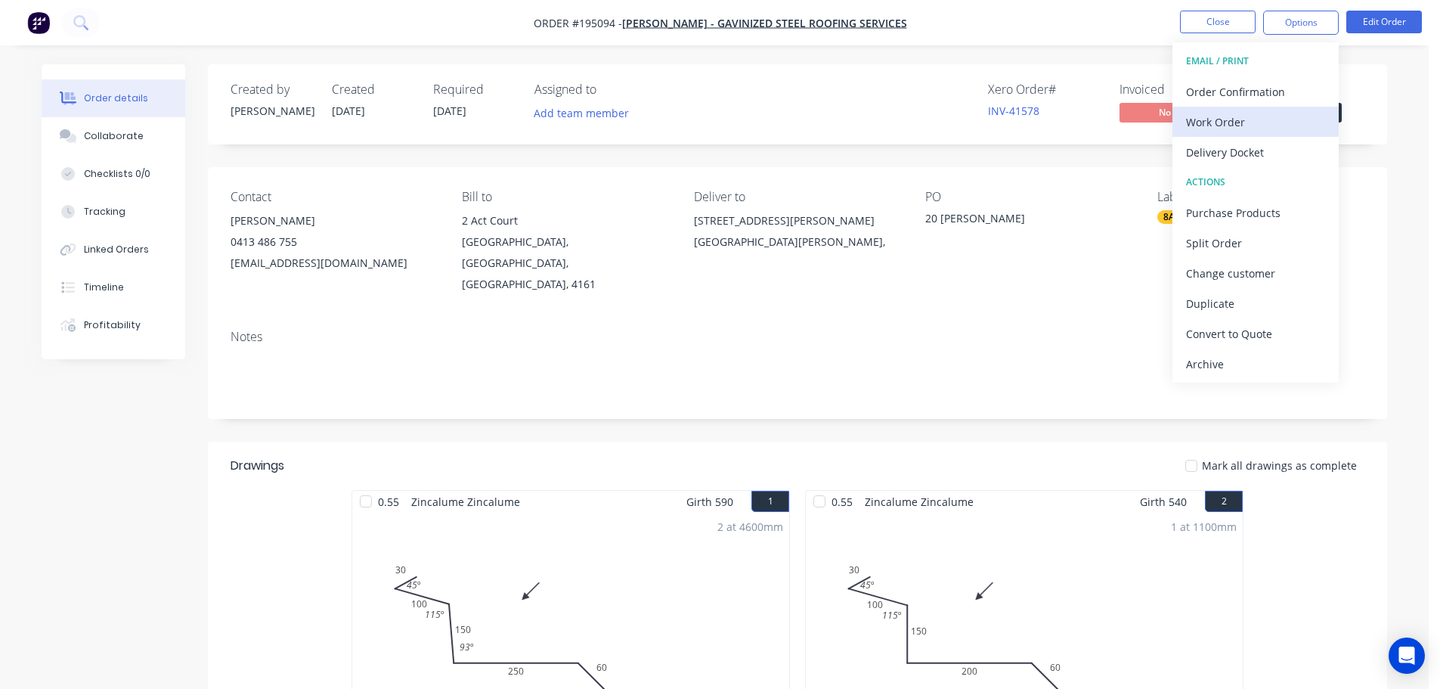
click at [1220, 126] on div "Work Order" at bounding box center [1255, 122] width 139 height 22
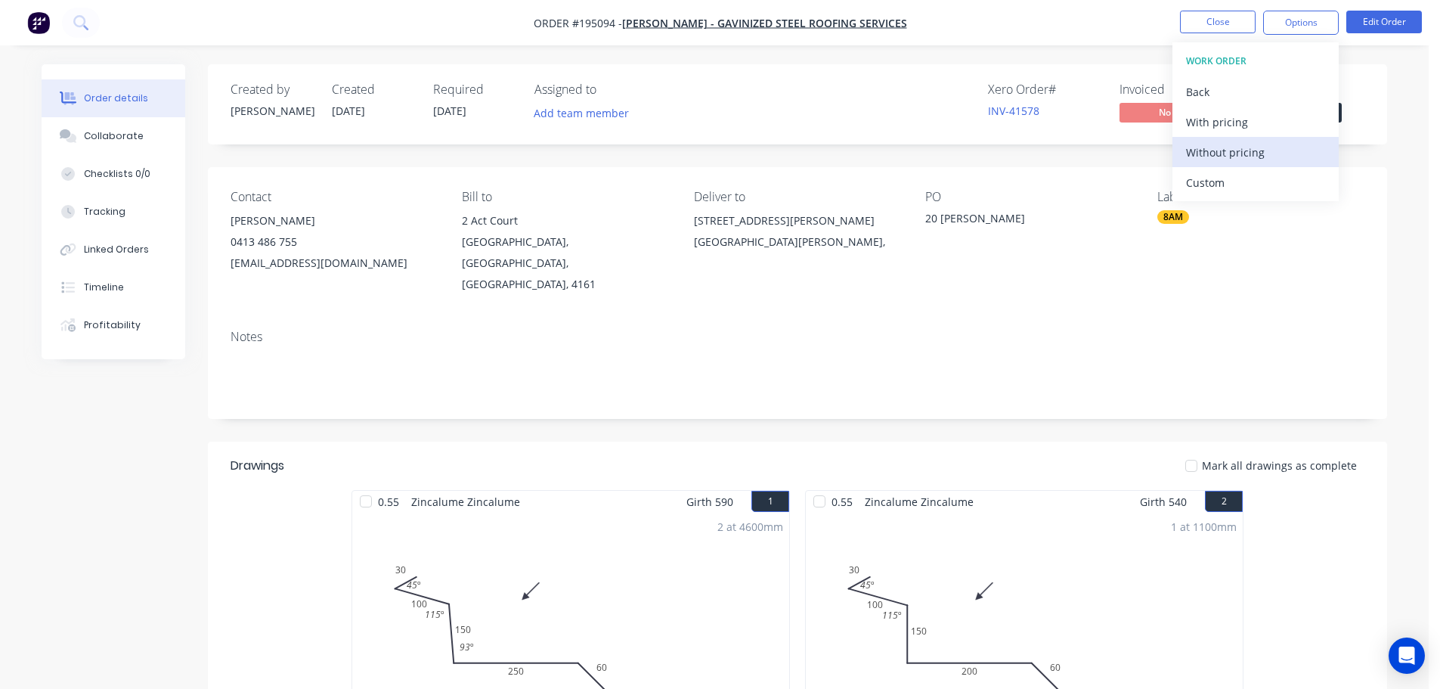
click at [1215, 157] on div "Without pricing" at bounding box center [1255, 152] width 139 height 22
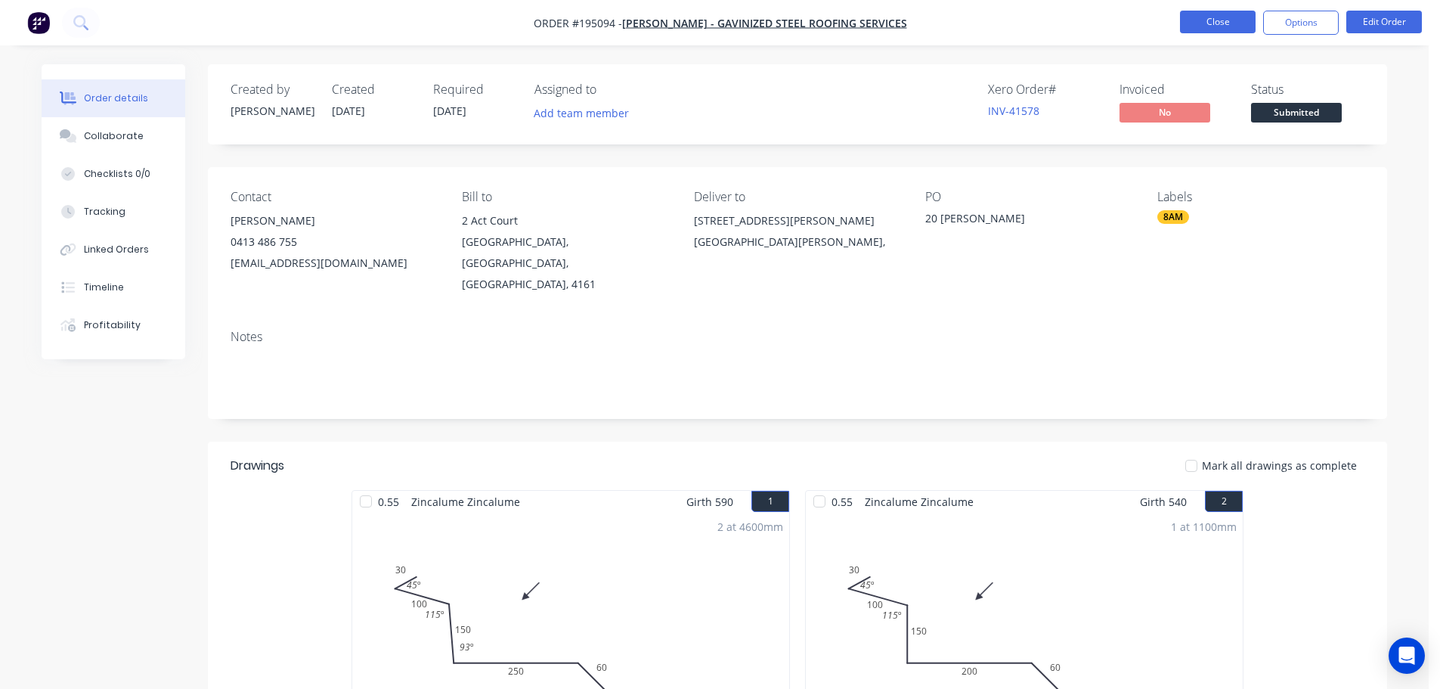
click at [1213, 16] on button "Close" at bounding box center [1218, 22] width 76 height 23
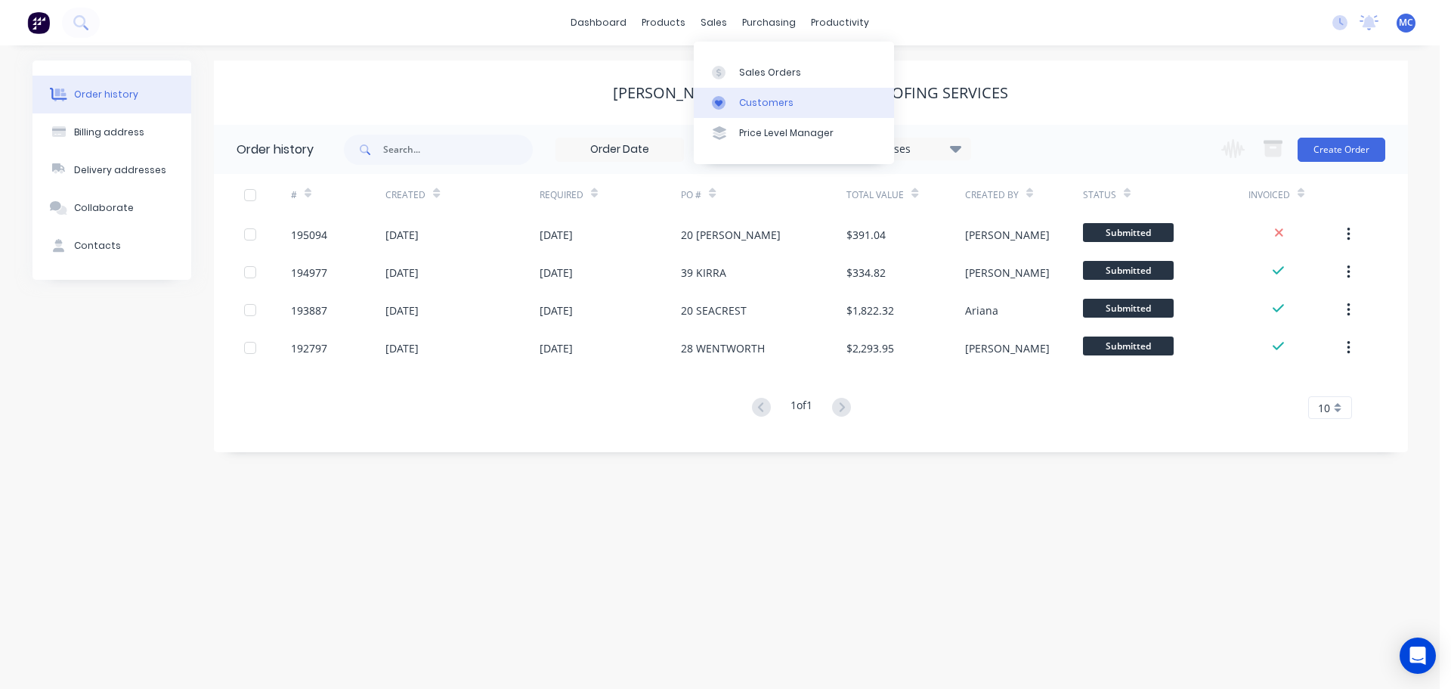
click at [772, 102] on div "Customers" at bounding box center [766, 103] width 54 height 14
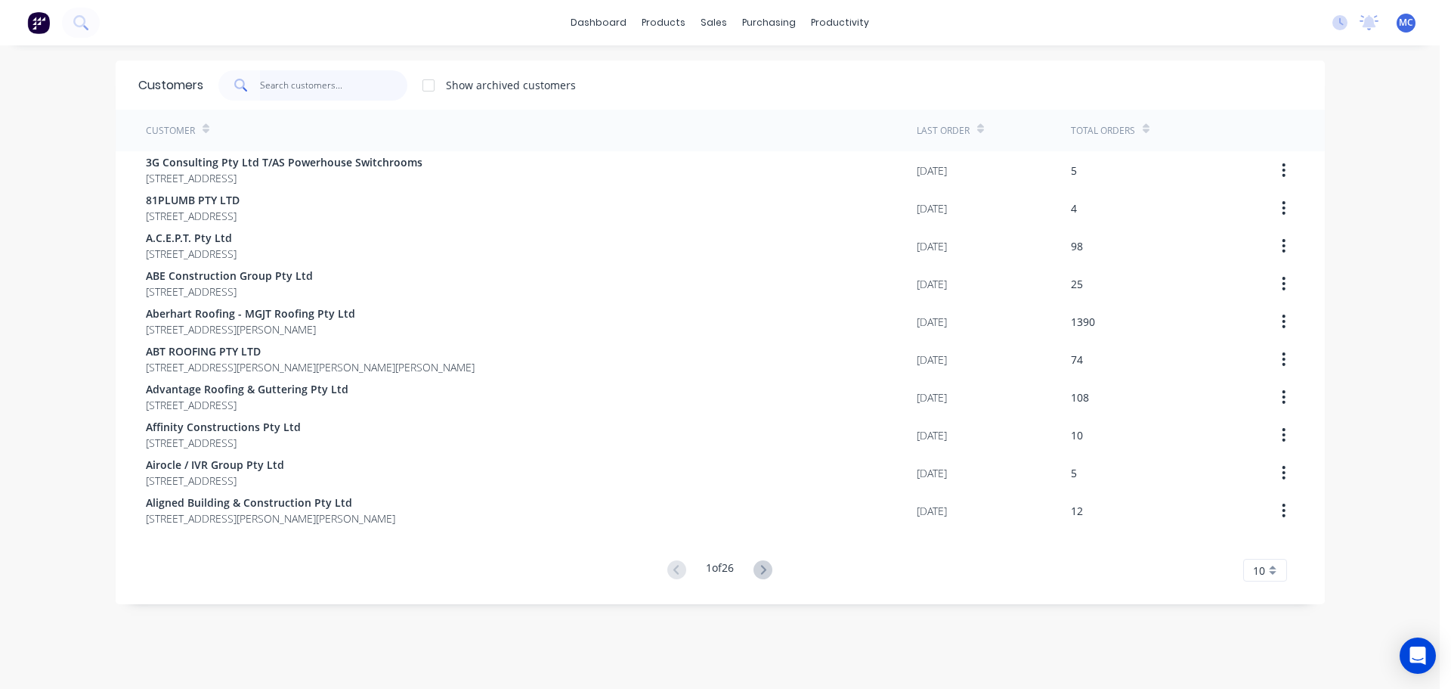
click at [278, 82] on input "text" at bounding box center [333, 85] width 147 height 30
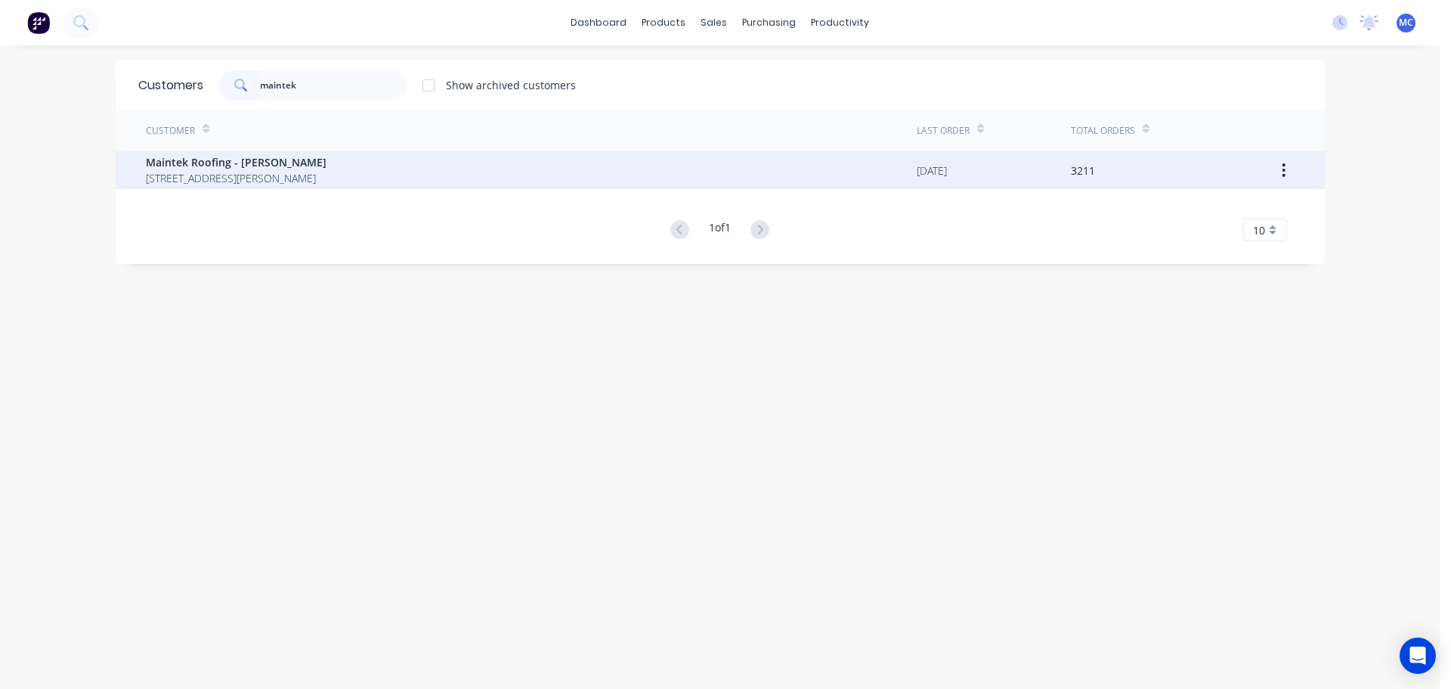
click at [223, 171] on span "[STREET_ADDRESS][PERSON_NAME]" at bounding box center [236, 178] width 181 height 16
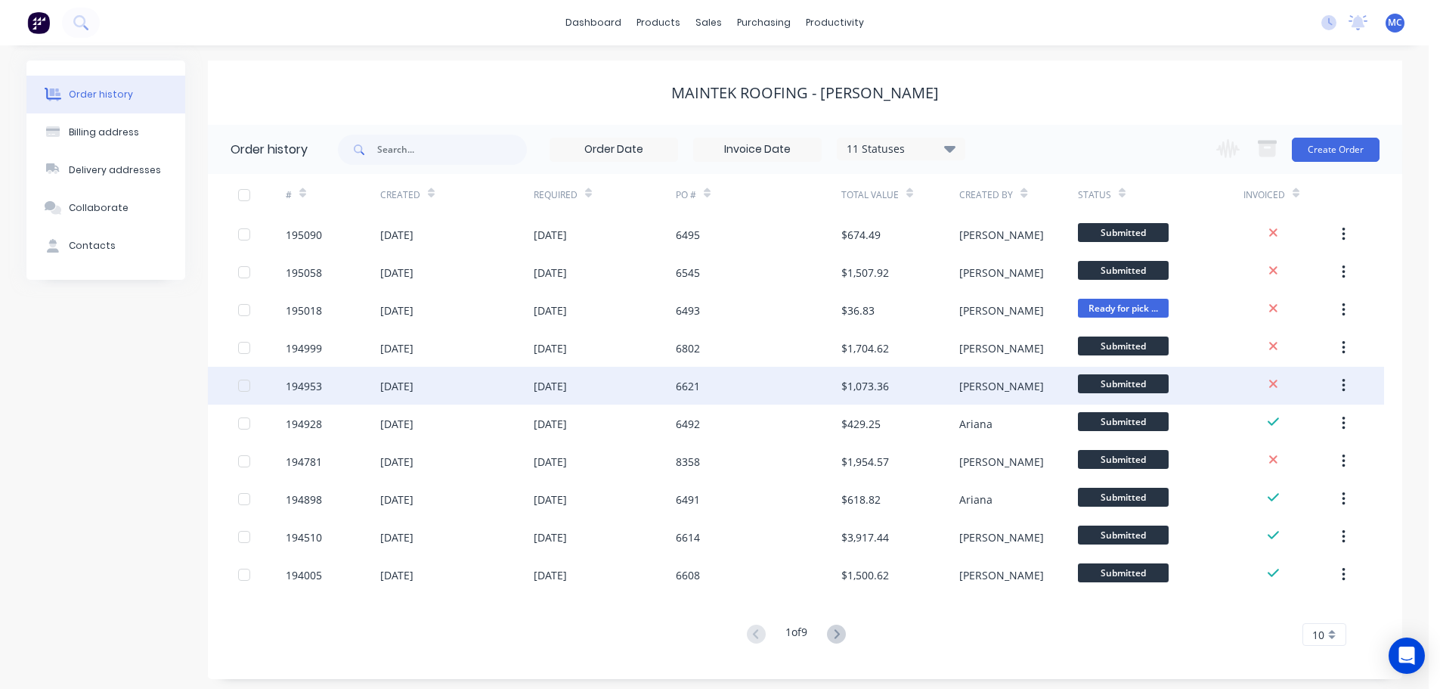
click at [688, 387] on div "6621" at bounding box center [688, 386] width 24 height 16
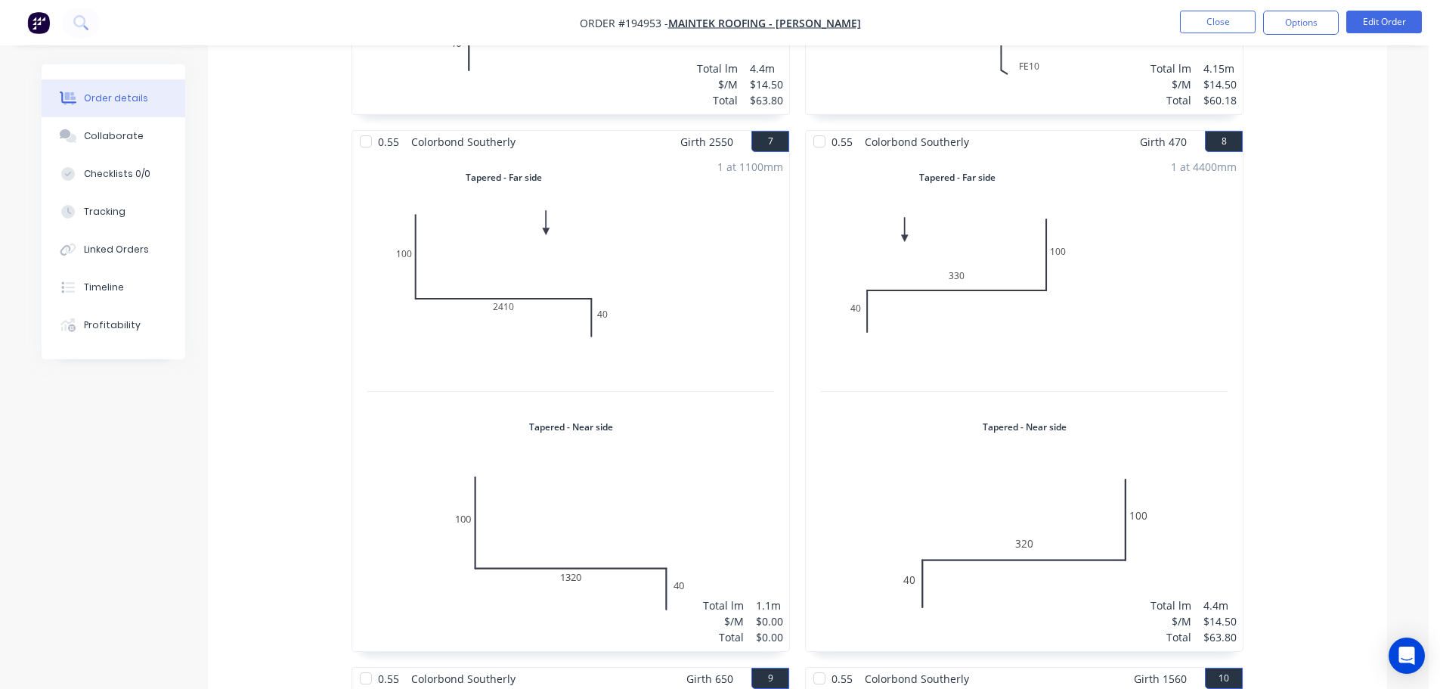
scroll to position [1436, 0]
click at [1224, 14] on button "Close" at bounding box center [1218, 22] width 76 height 23
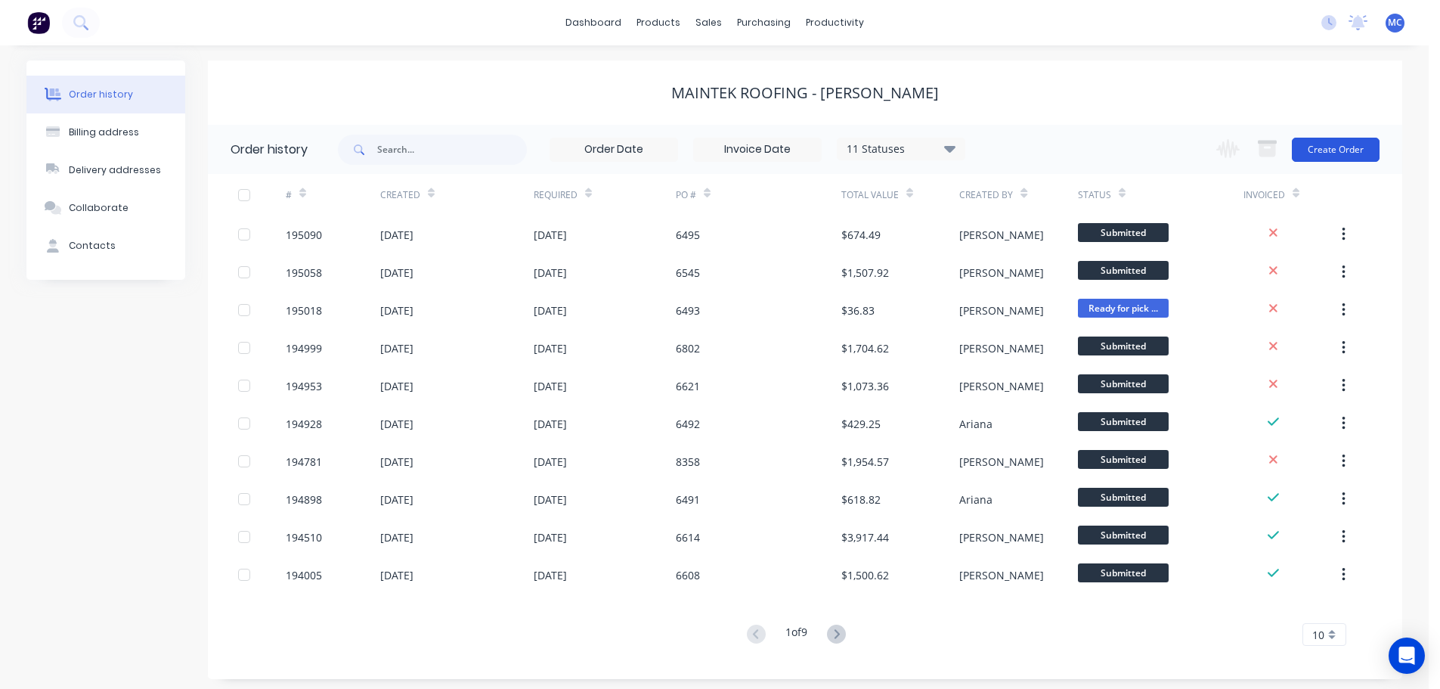
click at [1336, 146] on button "Create Order" at bounding box center [1336, 150] width 88 height 24
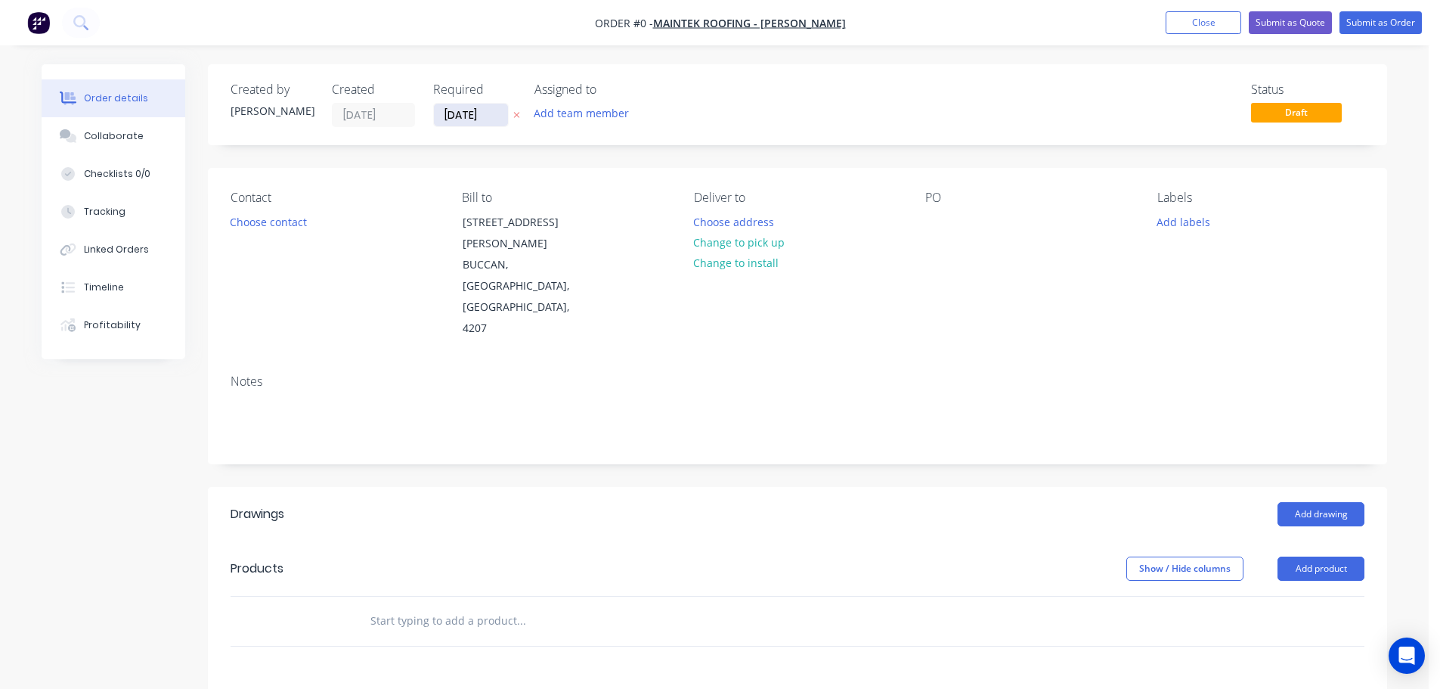
click at [466, 114] on input "[DATE]" at bounding box center [471, 115] width 74 height 23
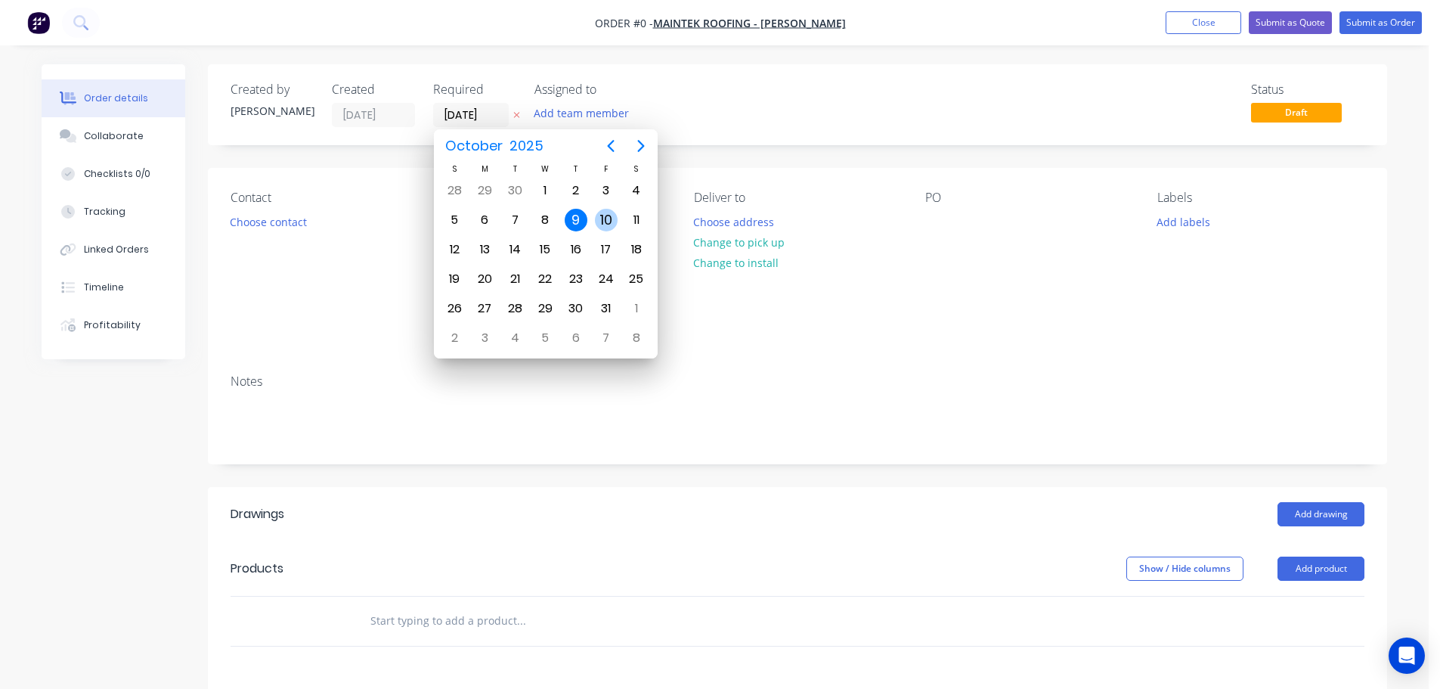
click at [606, 217] on div "10" at bounding box center [606, 220] width 23 height 23
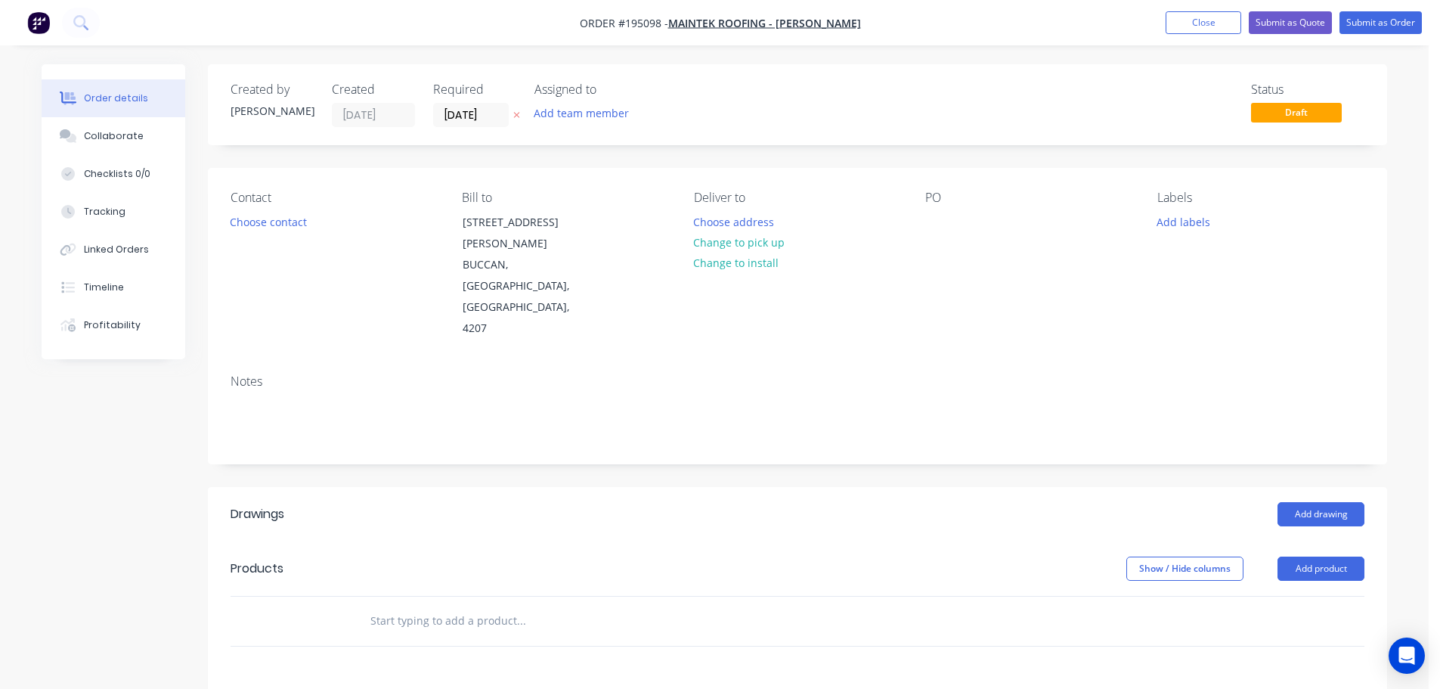
click at [285, 222] on button "Choose contact" at bounding box center [268, 221] width 93 height 20
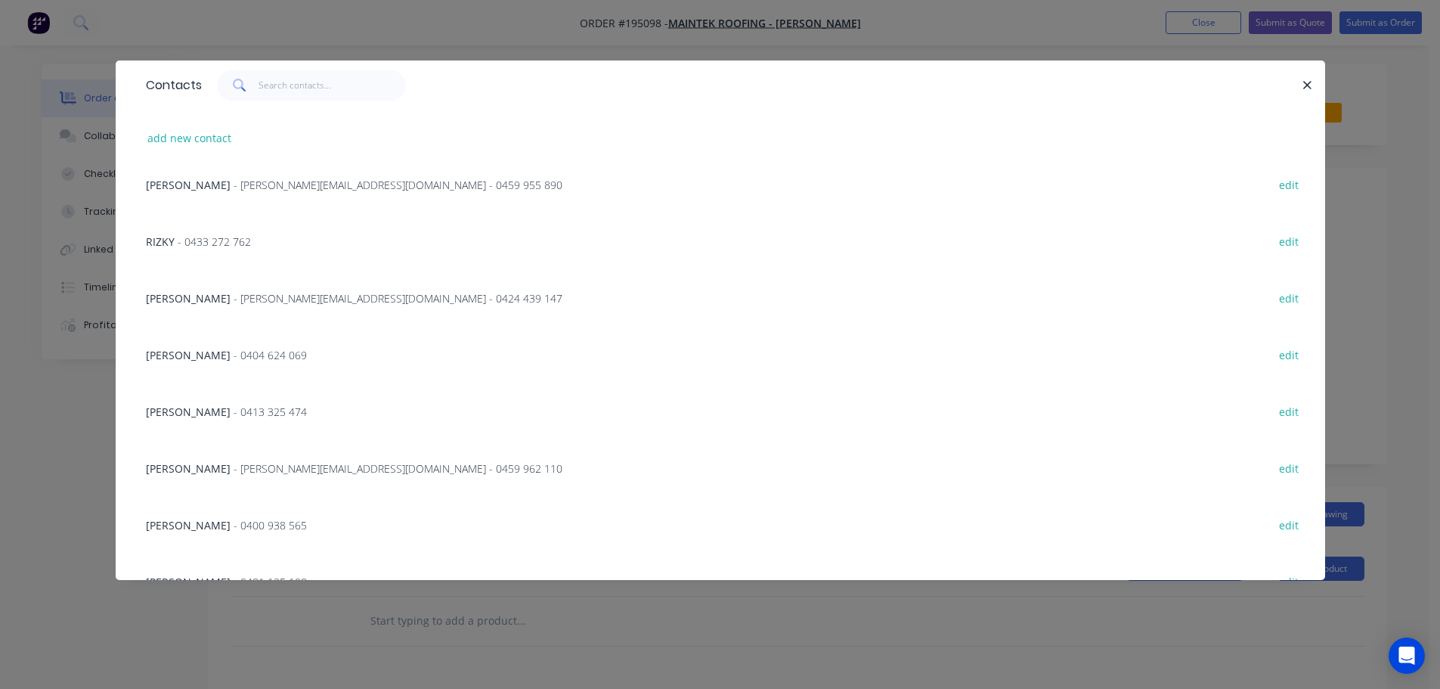
scroll to position [151, 0]
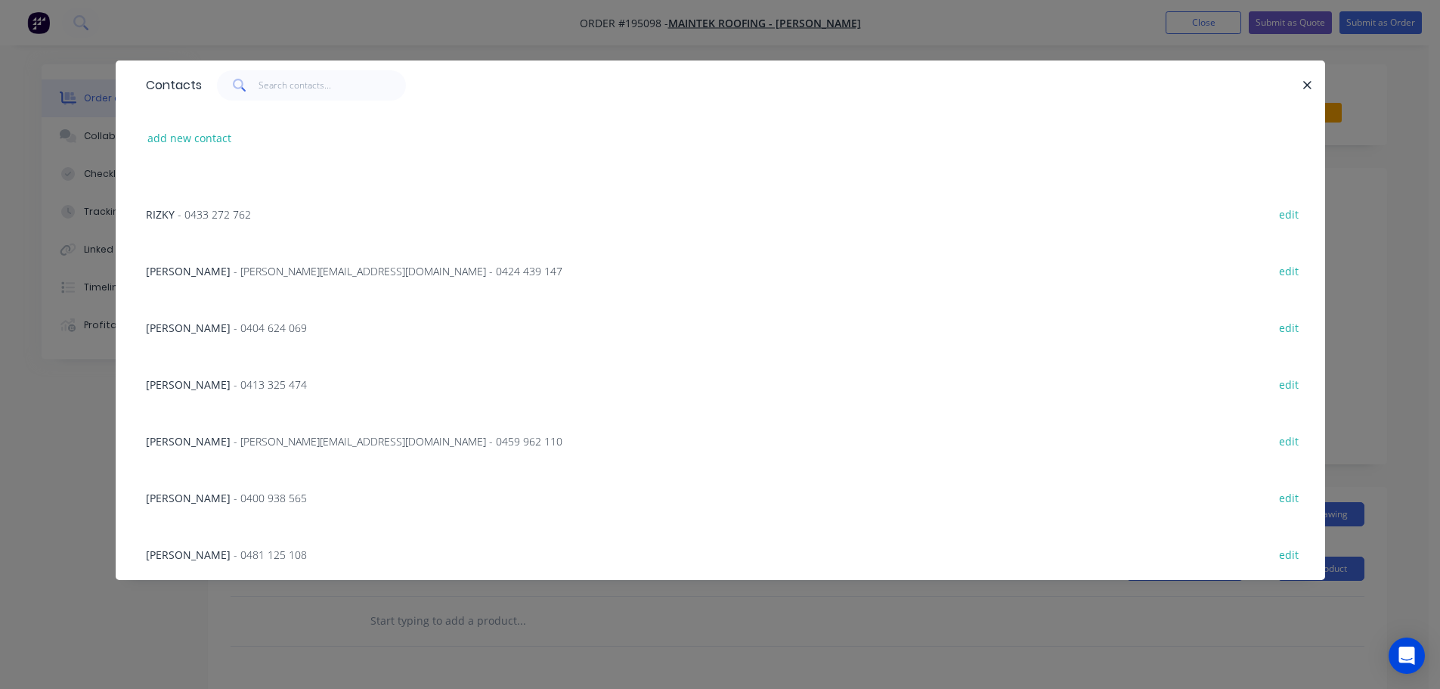
click at [234, 383] on span "- 0413 325 474" at bounding box center [270, 384] width 73 height 14
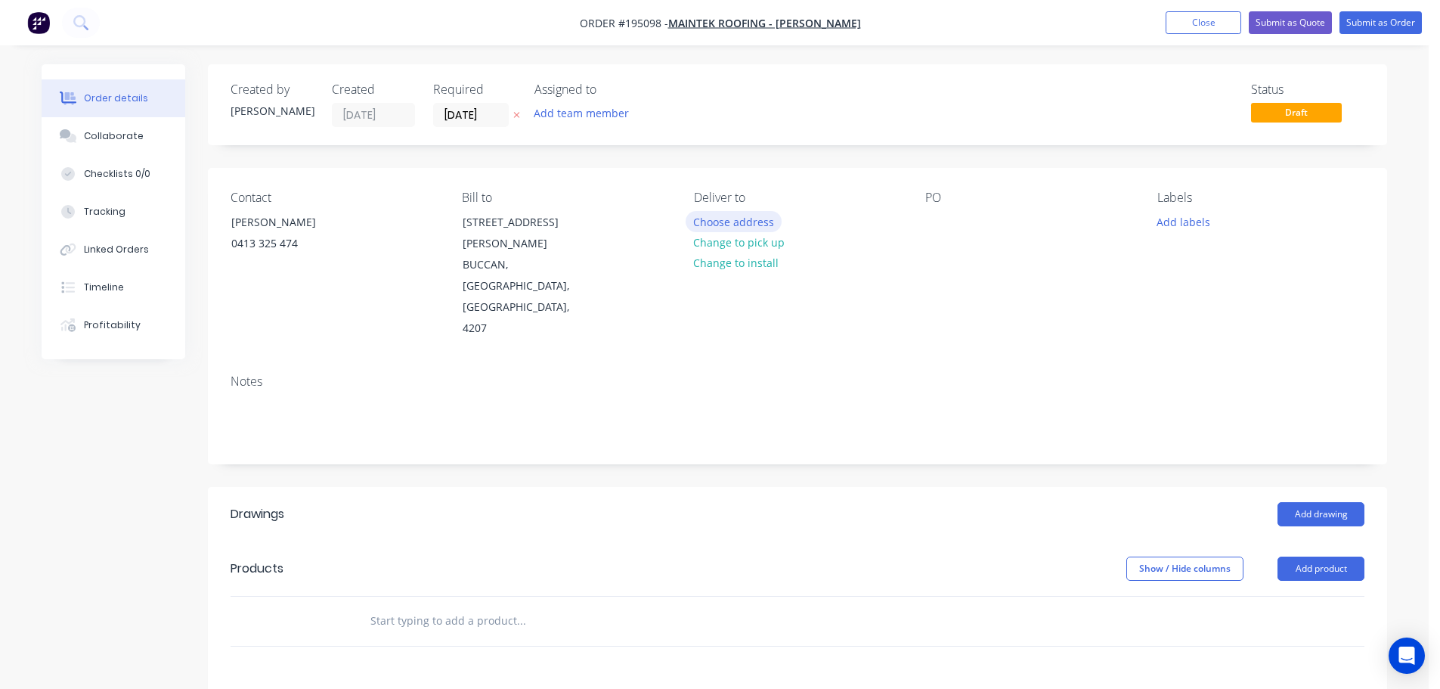
click at [713, 223] on button "Choose address" at bounding box center [734, 221] width 97 height 20
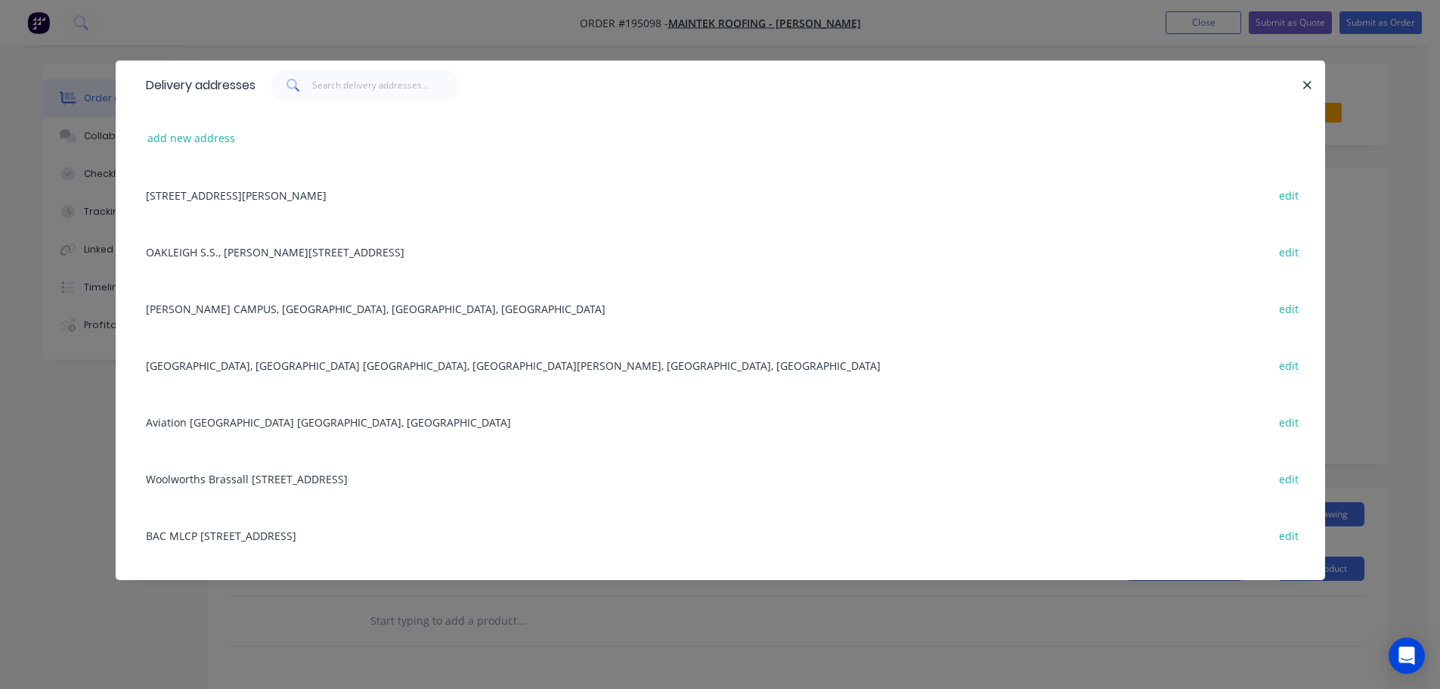
click at [309, 364] on div "BARRAMS RD, PROVIDENCE TOWEN CENTRE, SOUTH RIPLEY, Queensland, Australia edit" at bounding box center [720, 364] width 1164 height 57
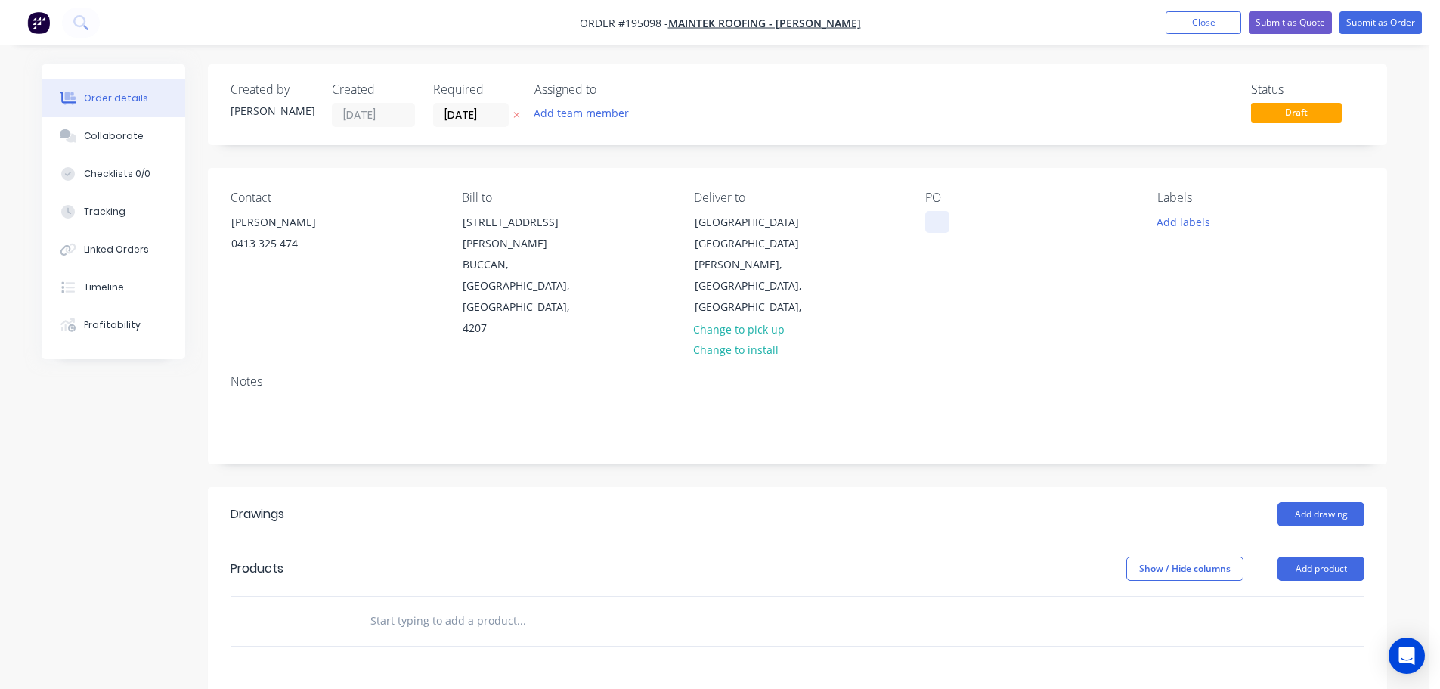
click at [937, 218] on div at bounding box center [937, 222] width 24 height 22
click at [1309, 502] on button "Add drawing" at bounding box center [1321, 514] width 87 height 24
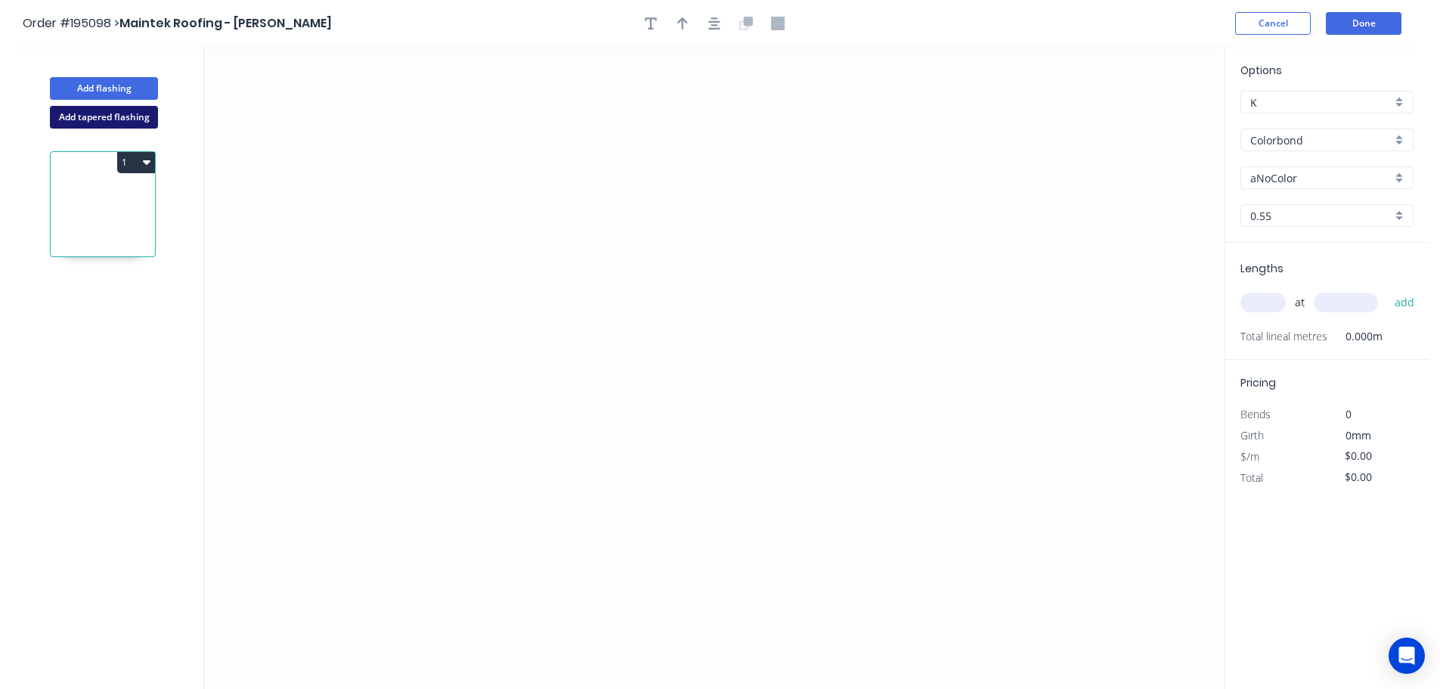
click at [107, 109] on button "Add tapered flashing" at bounding box center [104, 117] width 108 height 23
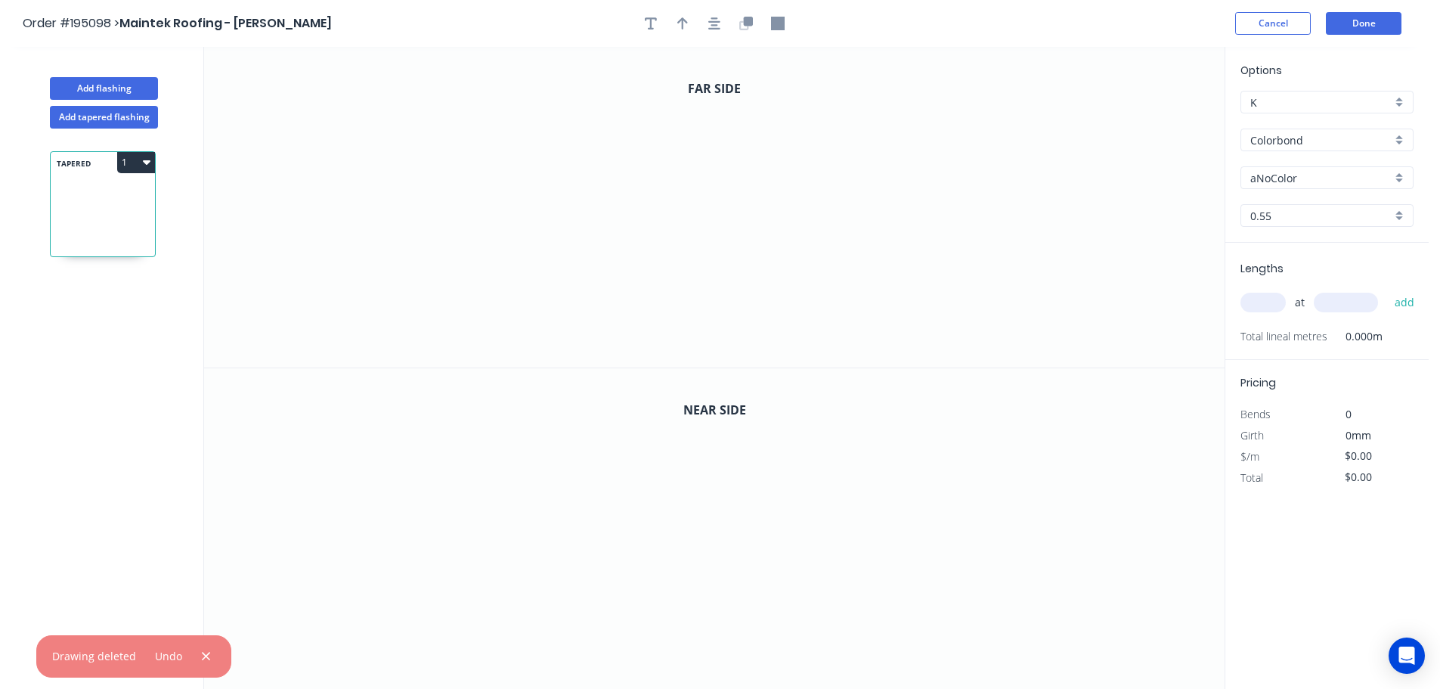
click at [1277, 180] on input "aNoColor" at bounding box center [1320, 178] width 141 height 16
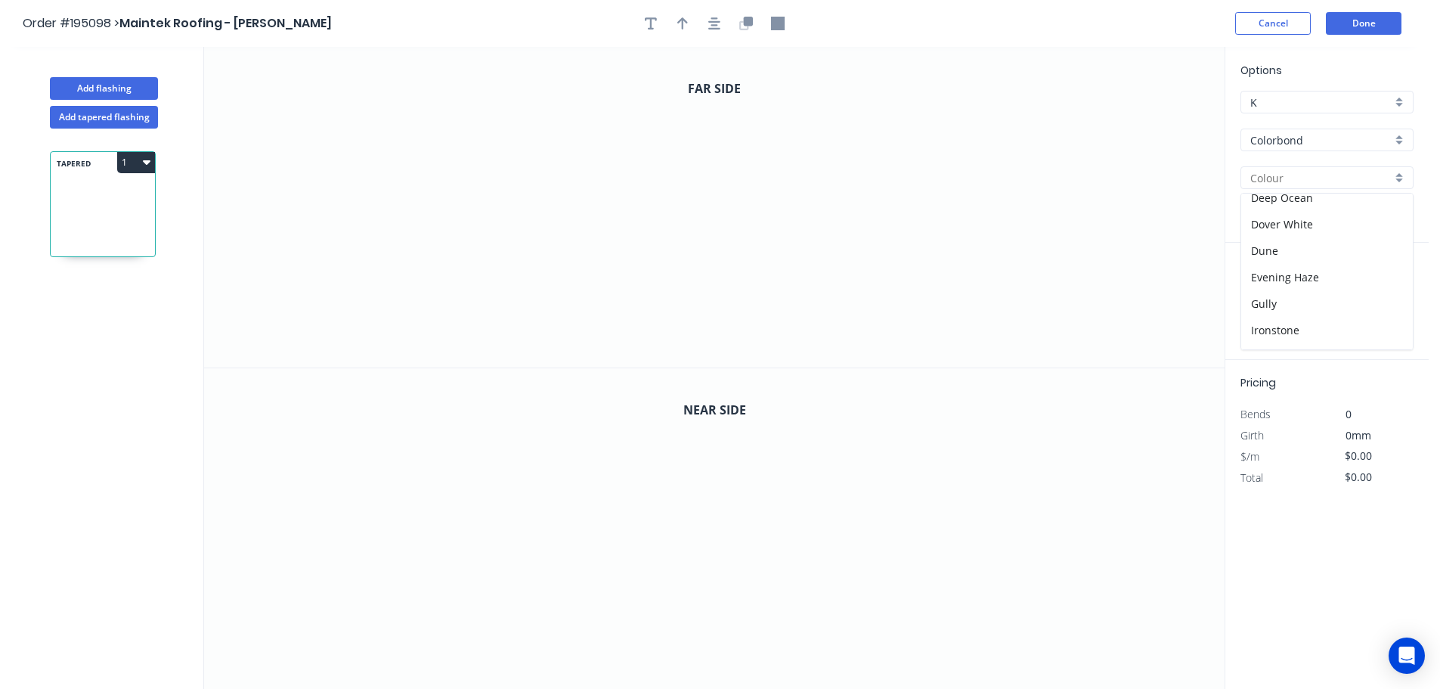
scroll to position [529, 0]
click at [1274, 205] on div "Southerly" at bounding box center [1327, 207] width 172 height 26
click at [1267, 302] on input "text" at bounding box center [1262, 303] width 45 height 20
click at [1387, 290] on button "add" at bounding box center [1405, 303] width 36 height 26
click at [547, 77] on icon "0" at bounding box center [714, 207] width 1021 height 321
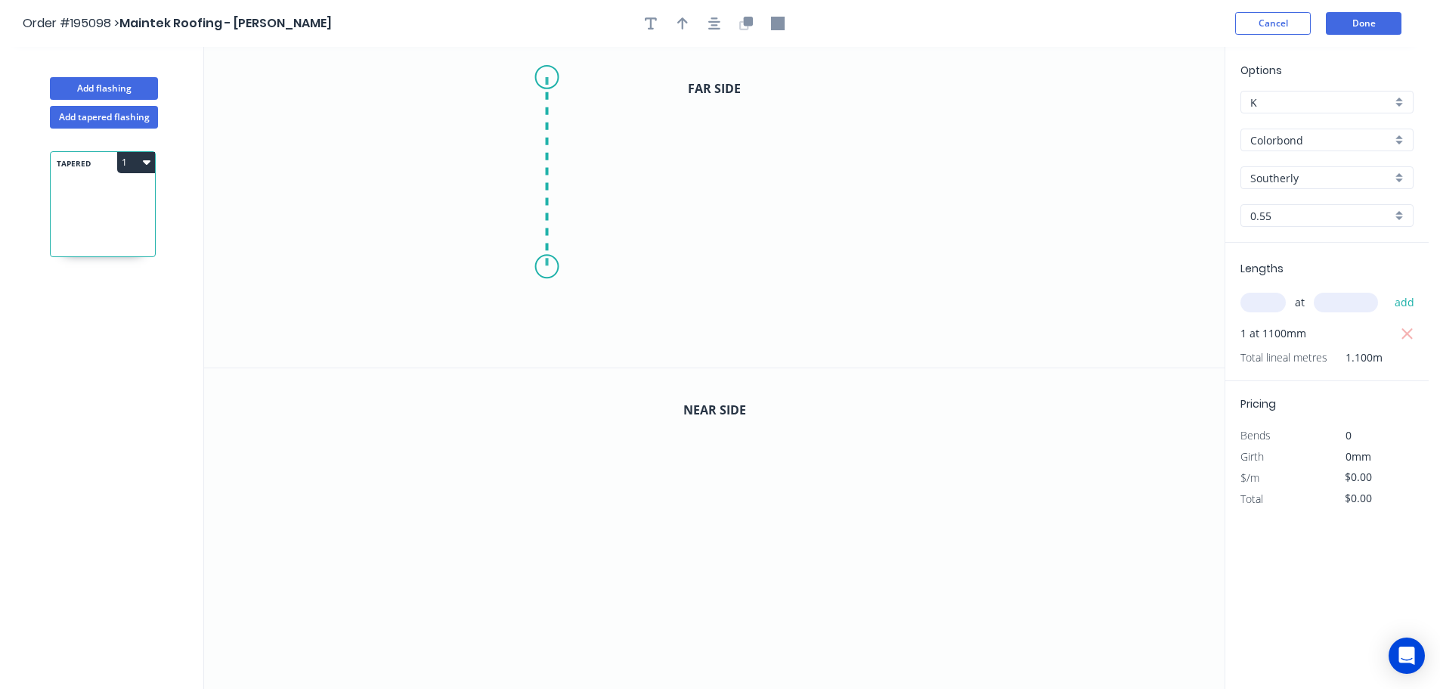
drag, startPoint x: 550, startPoint y: 267, endPoint x: 564, endPoint y: 262, distance: 15.1
click at [558, 265] on icon "0" at bounding box center [714, 207] width 1021 height 321
drag, startPoint x: 1127, startPoint y: 273, endPoint x: 1128, endPoint y: 299, distance: 25.7
click at [1128, 274] on icon "0 ?" at bounding box center [714, 207] width 1021 height 321
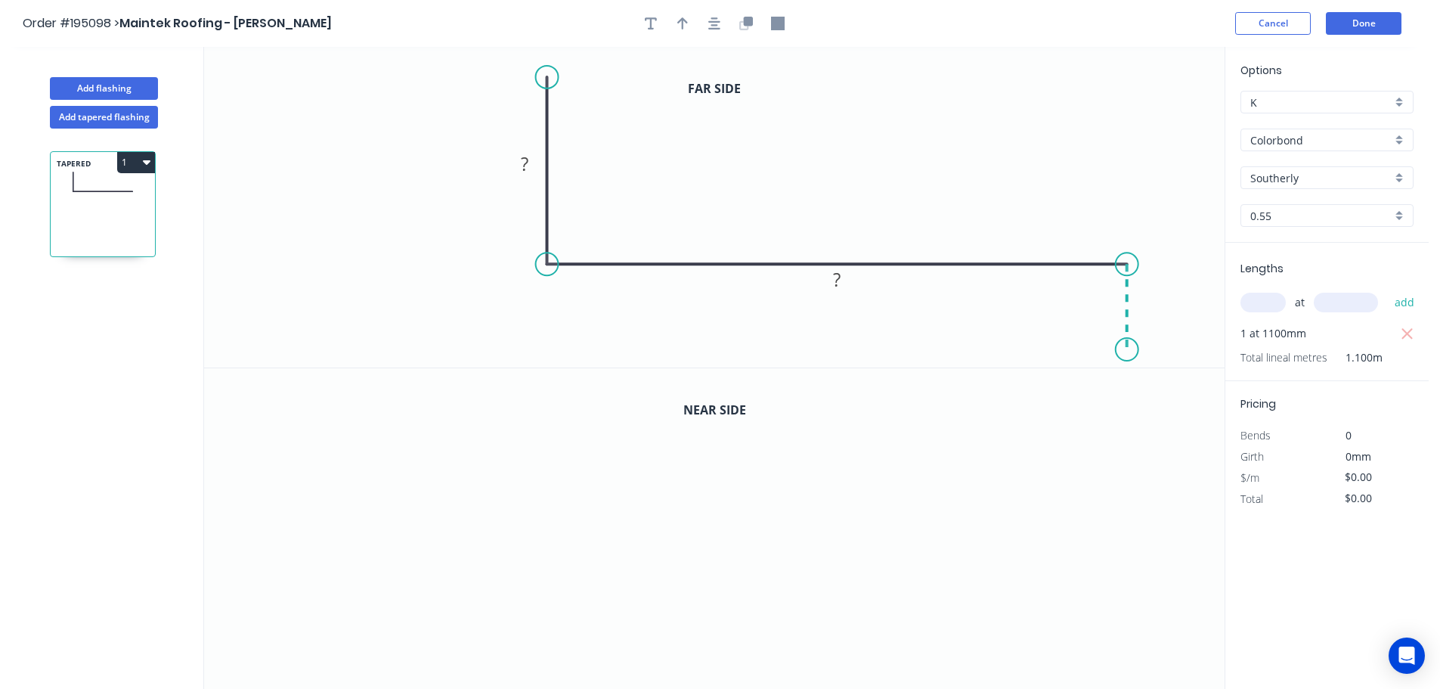
click at [1124, 350] on icon "0 ? ?" at bounding box center [714, 207] width 1021 height 321
click at [1124, 350] on circle at bounding box center [1127, 349] width 23 height 23
click at [686, 26] on icon "button" at bounding box center [682, 24] width 11 height 14
click at [1149, 119] on icon at bounding box center [1148, 105] width 14 height 48
drag, startPoint x: 1149, startPoint y: 119, endPoint x: 827, endPoint y: 134, distance: 322.3
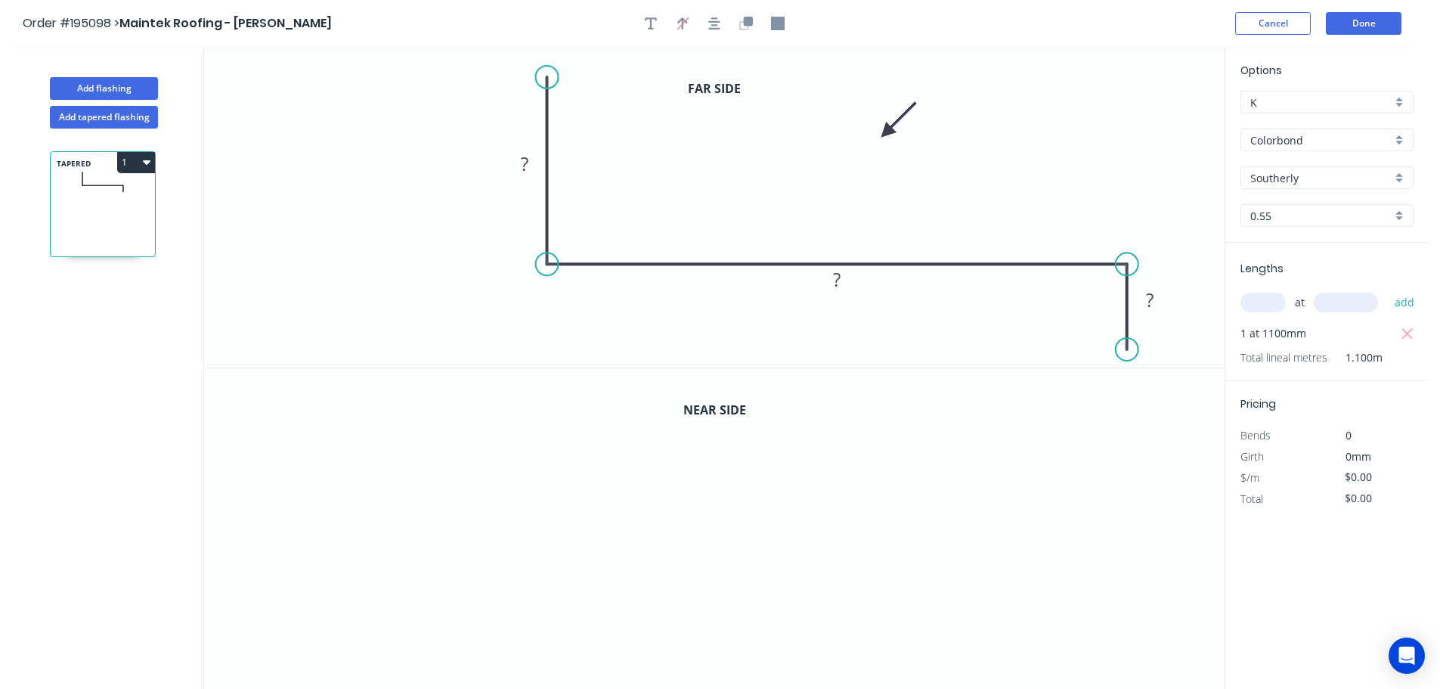
click at [877, 135] on icon at bounding box center [899, 120] width 44 height 44
click at [523, 159] on tspan "?" at bounding box center [525, 163] width 8 height 25
click at [749, 20] on icon "button" at bounding box center [748, 21] width 9 height 9
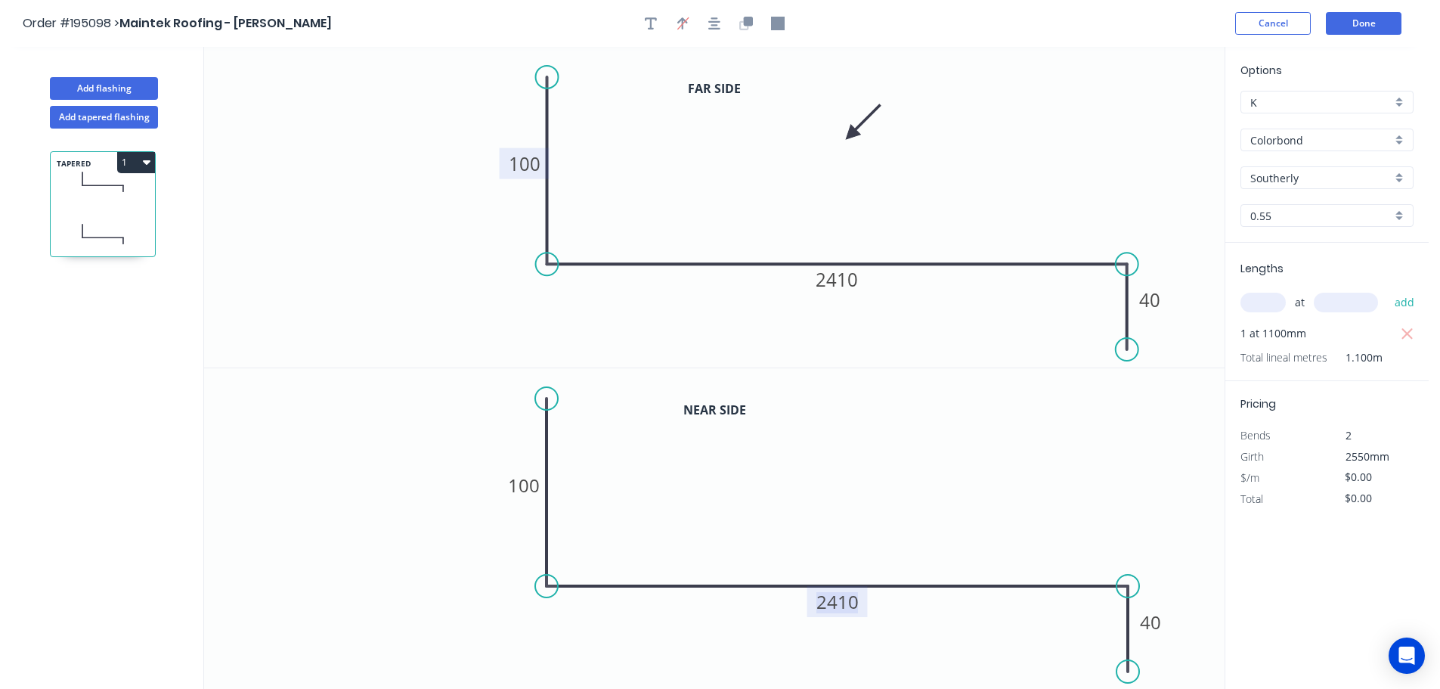
click at [845, 602] on tspan "2410" at bounding box center [837, 601] width 42 height 25
click at [1371, 23] on button "Done" at bounding box center [1364, 23] width 76 height 23
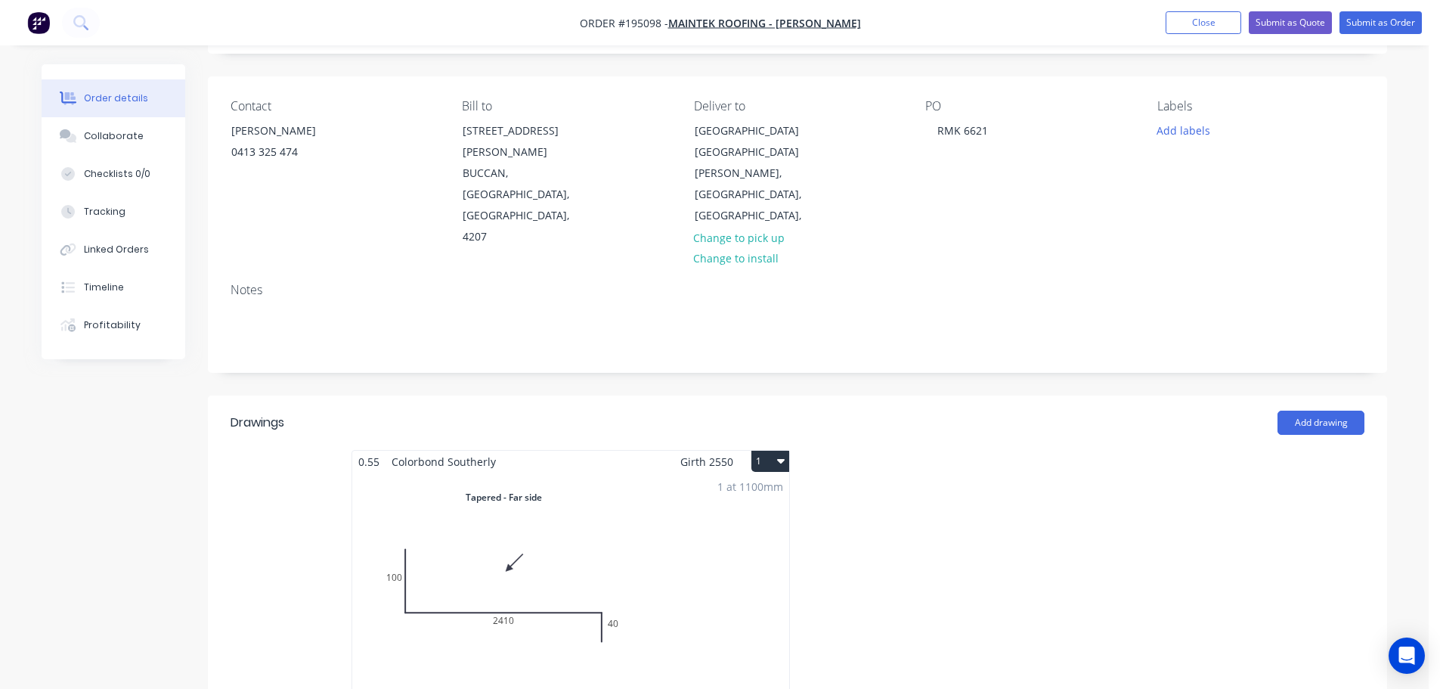
scroll to position [454, 0]
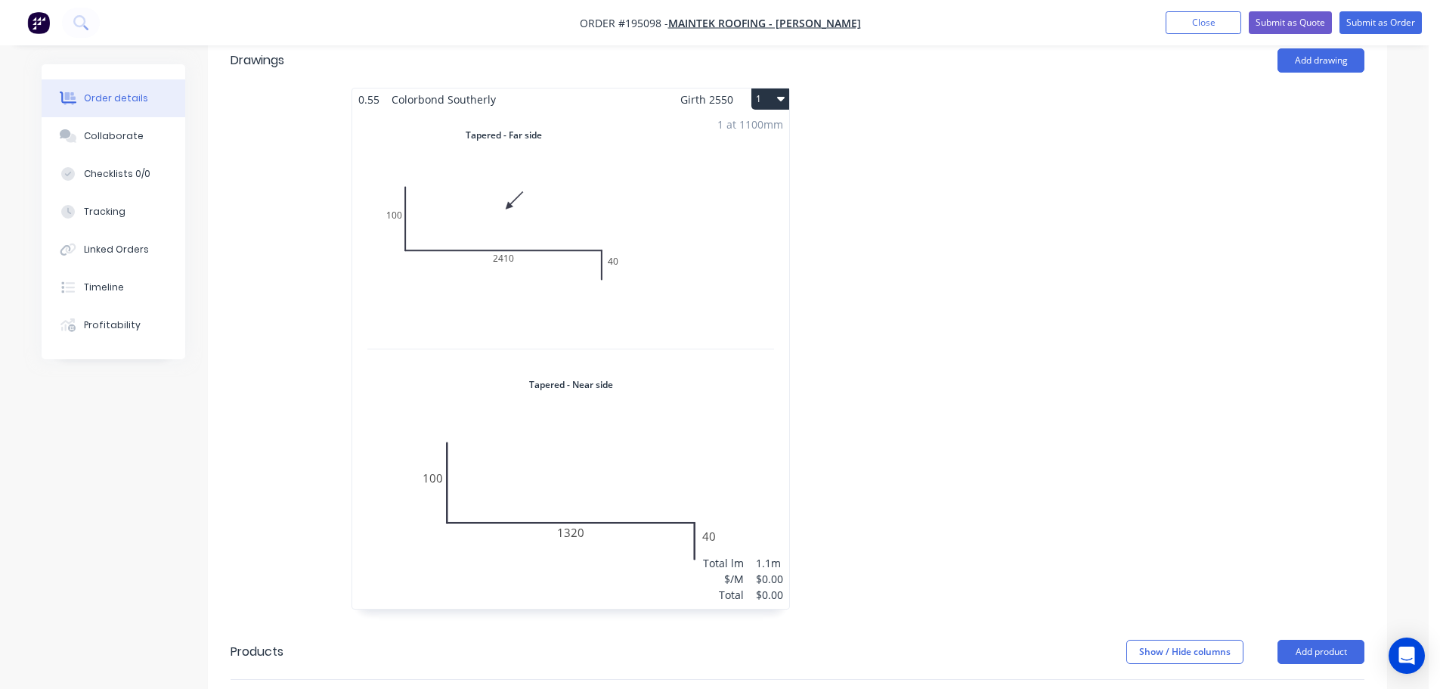
click at [775, 88] on button "1" at bounding box center [770, 98] width 38 height 21
click at [699, 125] on div "Use larger box size" at bounding box center [717, 136] width 116 height 22
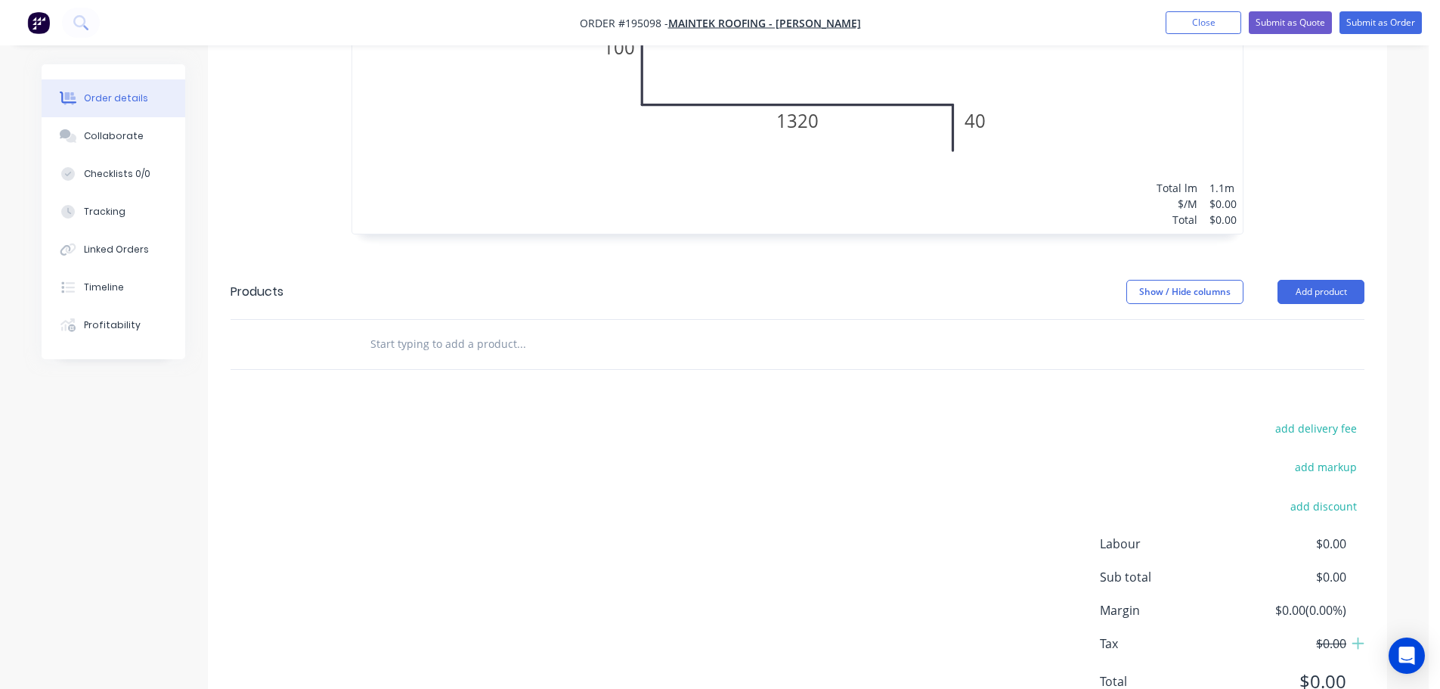
scroll to position [1067, 0]
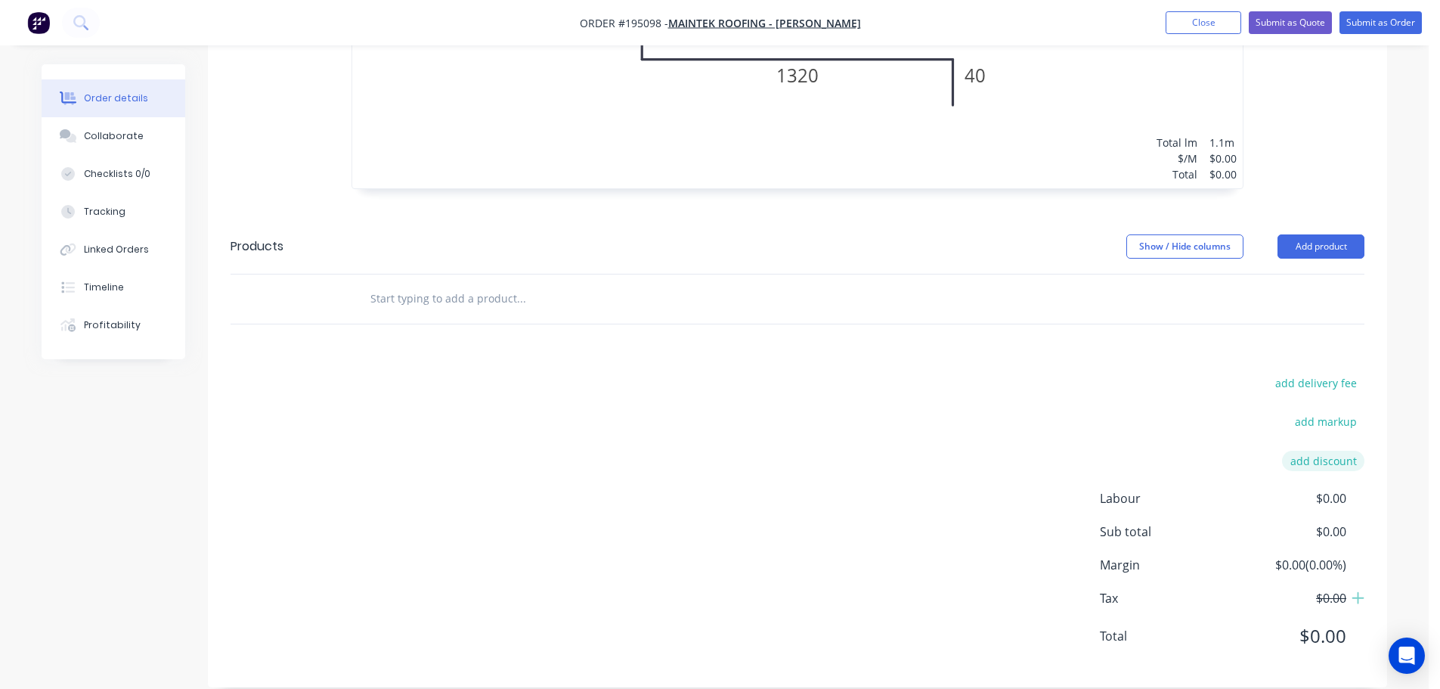
click at [1326, 451] on button "add discount" at bounding box center [1323, 461] width 82 height 20
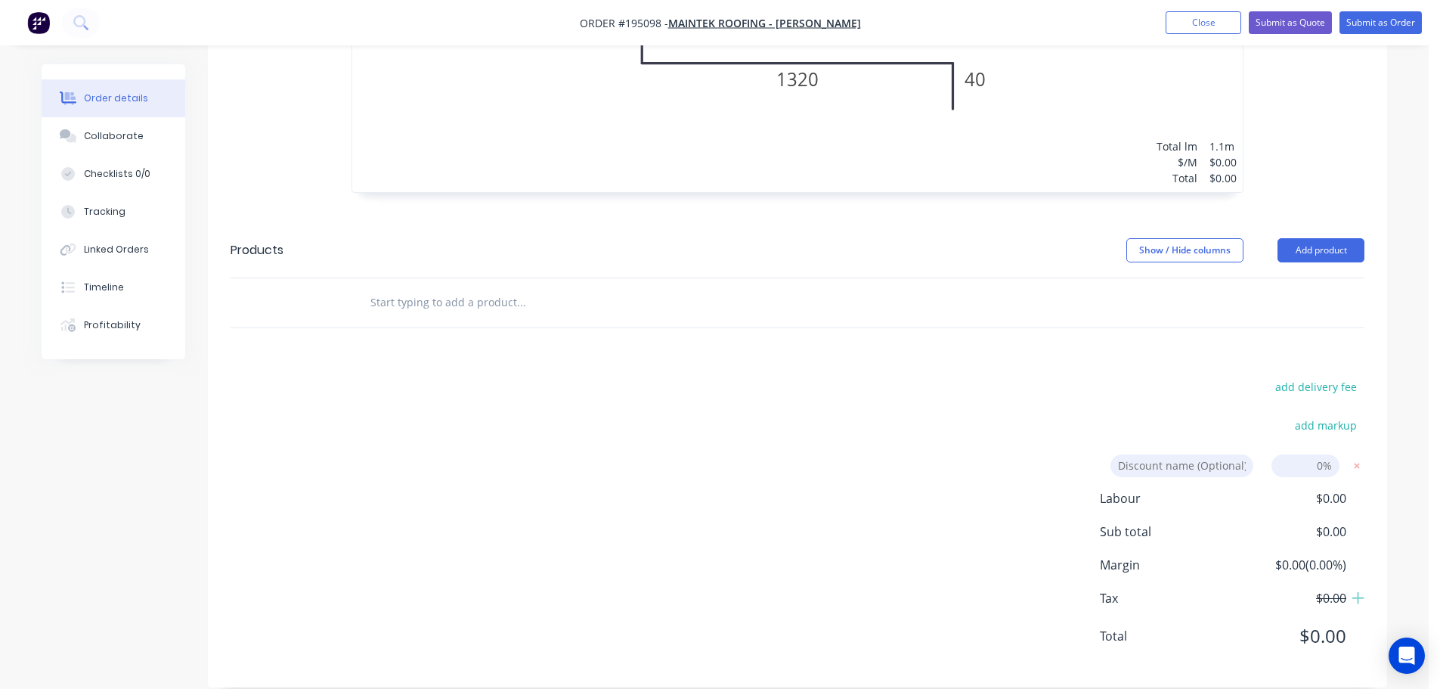
click at [1315, 454] on input at bounding box center [1305, 465] width 68 height 23
click input "submit" at bounding box center [0, 0] width 0 height 0
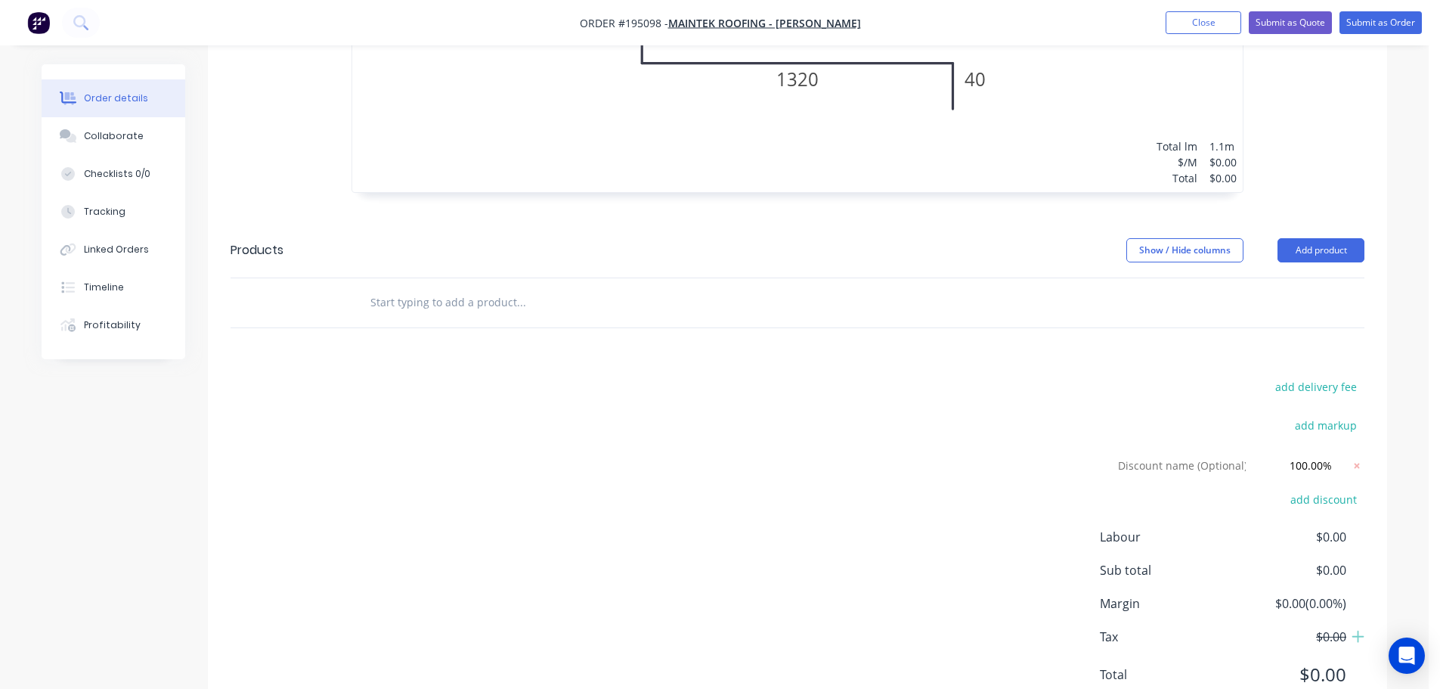
click at [662, 420] on div "add delivery fee add markup Discount name (Optional) 100.00% 100.00% 0% add dis…" at bounding box center [798, 539] width 1134 height 327
click at [1380, 23] on button "Submit as Order" at bounding box center [1381, 22] width 82 height 23
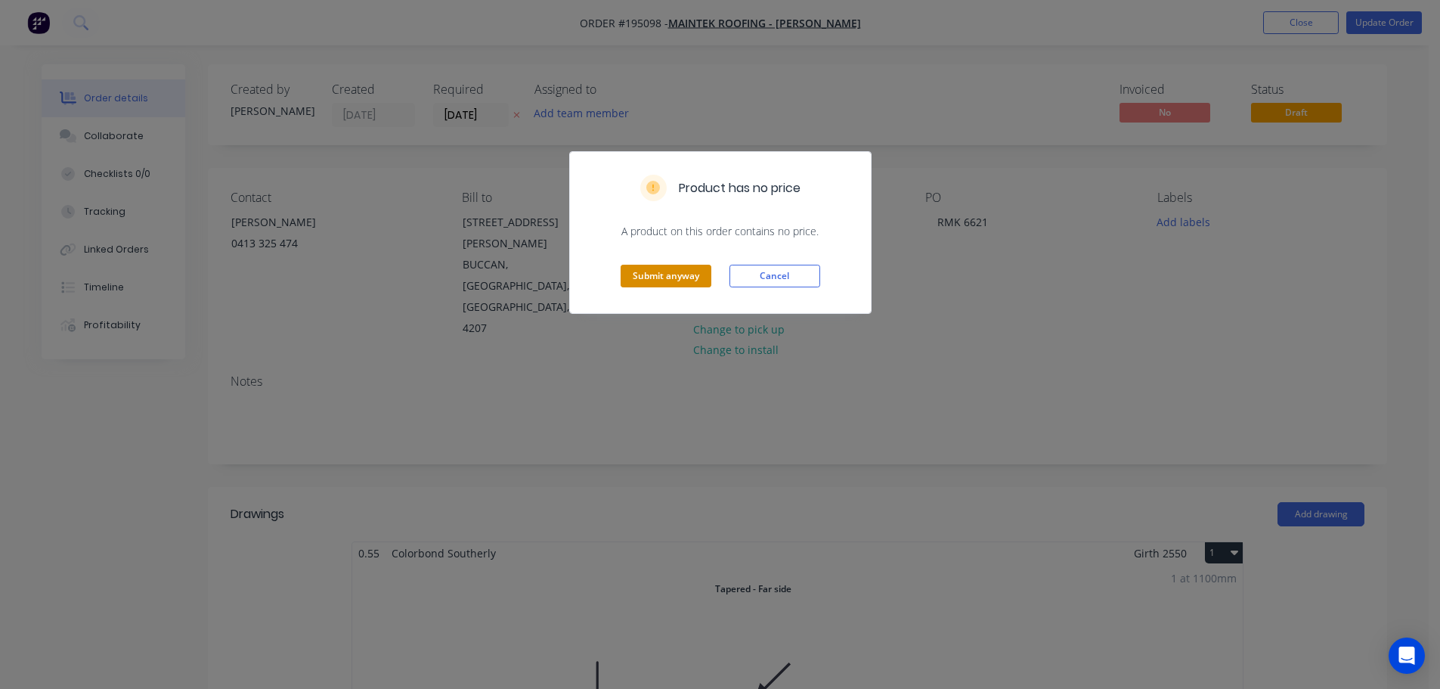
click at [666, 277] on button "Submit anyway" at bounding box center [666, 276] width 91 height 23
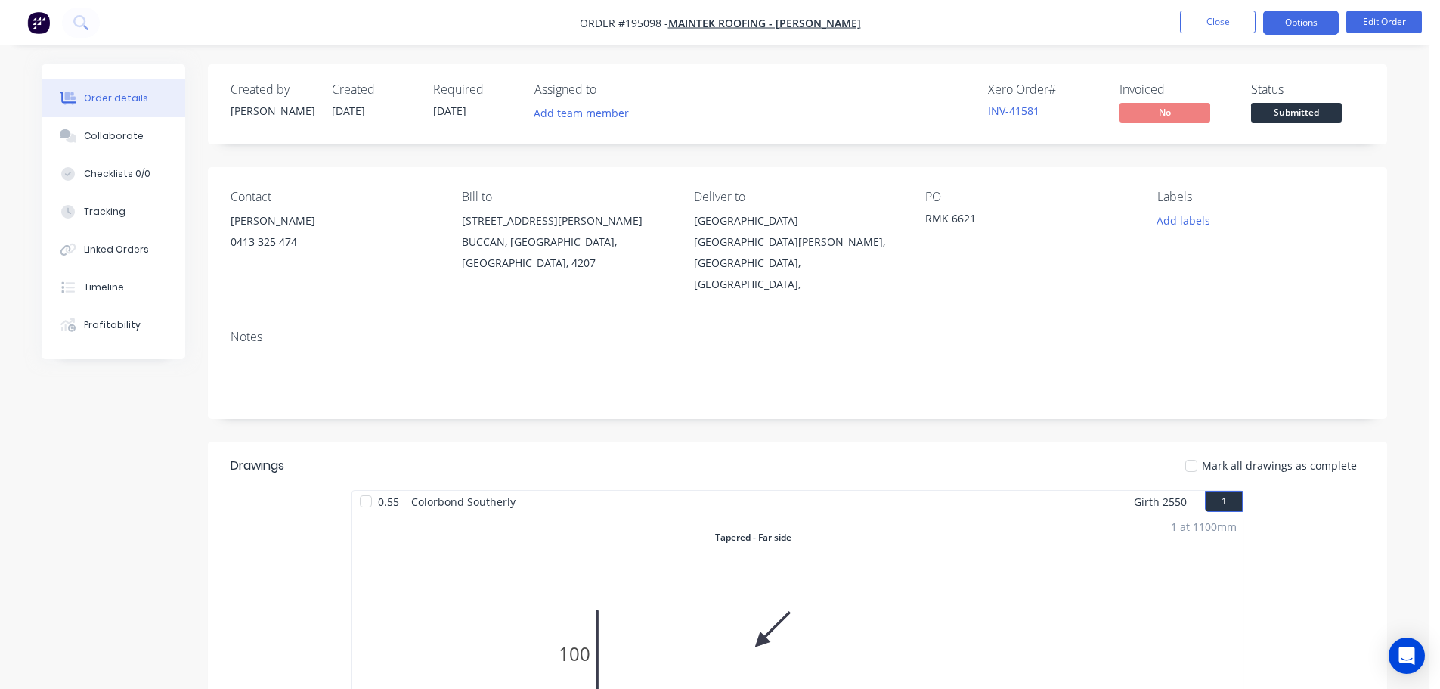
click at [1296, 17] on button "Options" at bounding box center [1301, 23] width 76 height 24
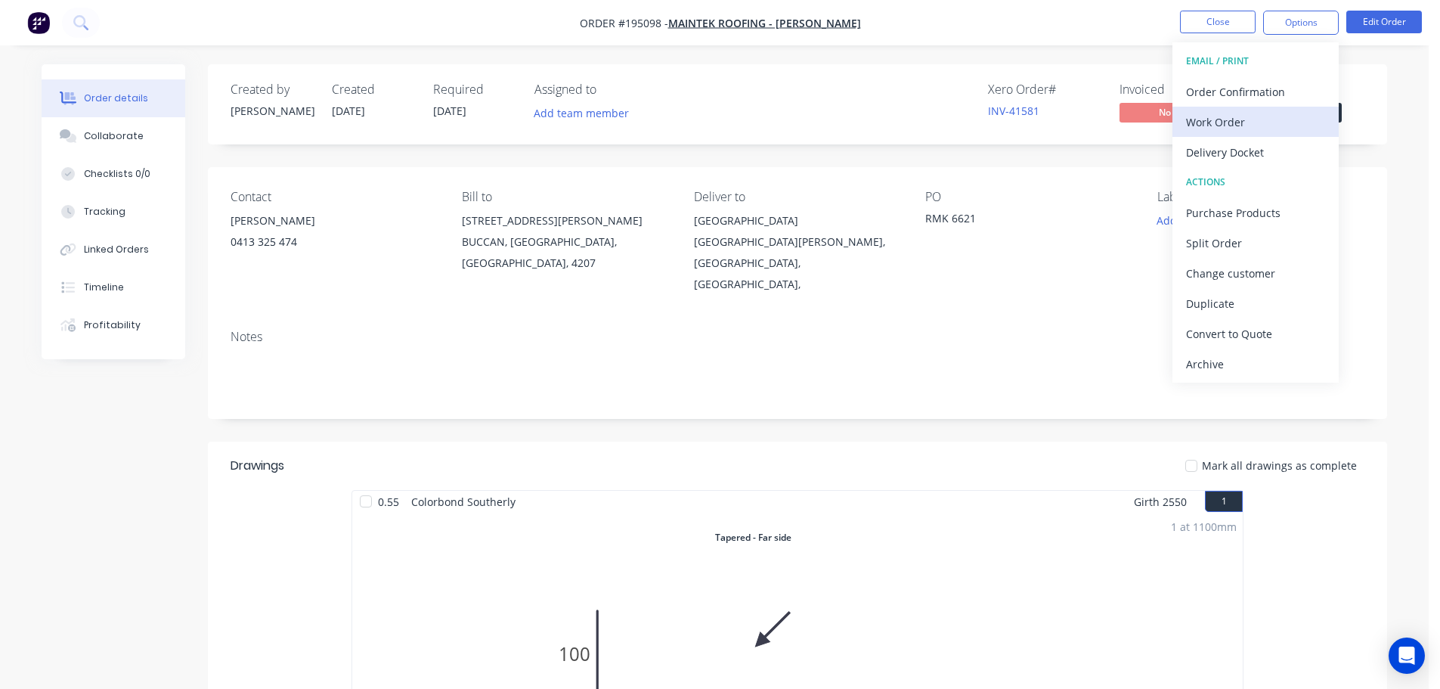
click at [1209, 123] on div "Work Order" at bounding box center [1255, 122] width 139 height 22
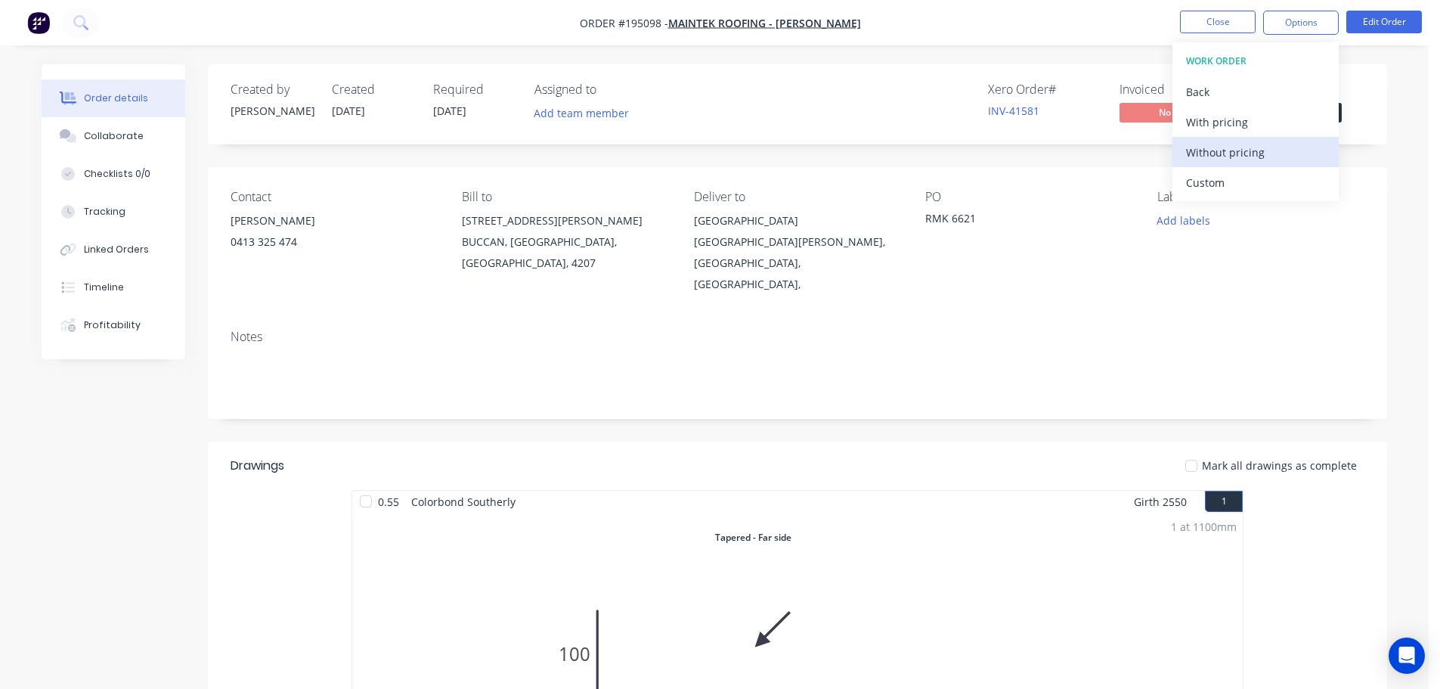
click at [1213, 153] on div "Without pricing" at bounding box center [1255, 152] width 139 height 22
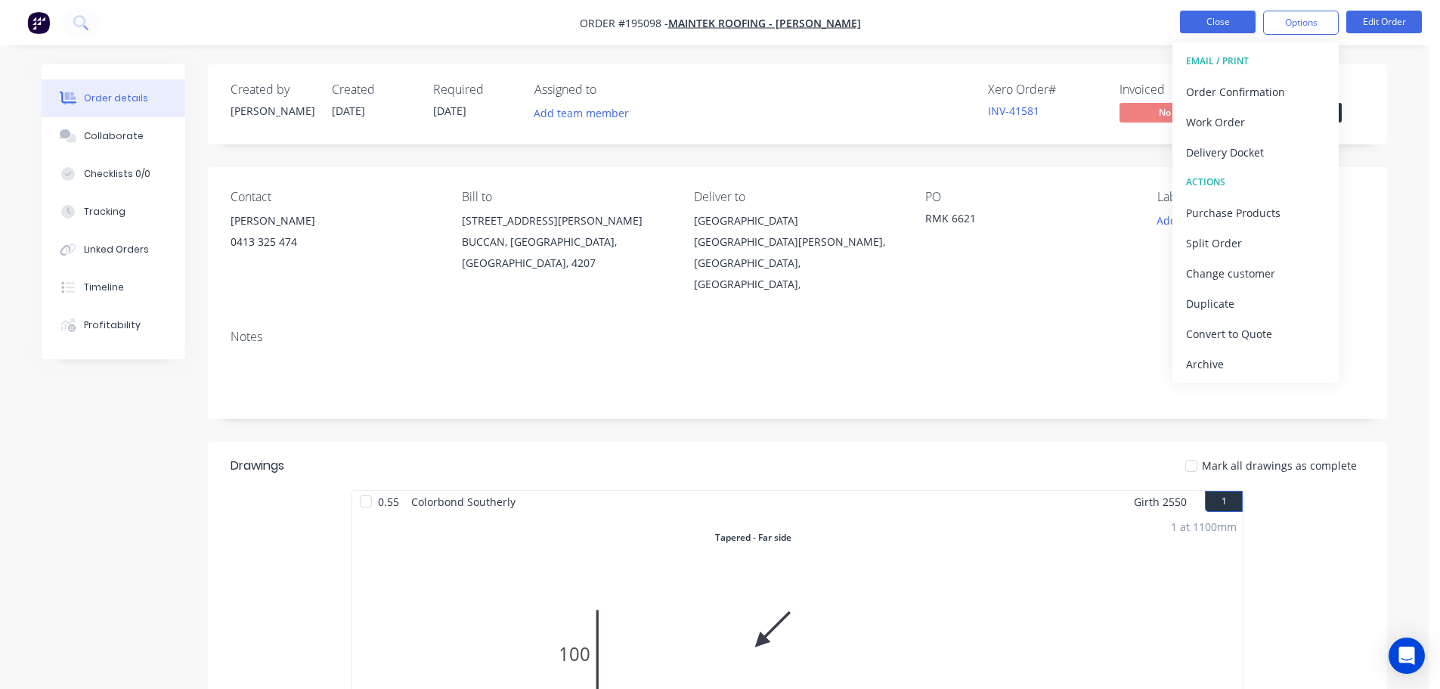
click at [1227, 18] on button "Close" at bounding box center [1218, 22] width 76 height 23
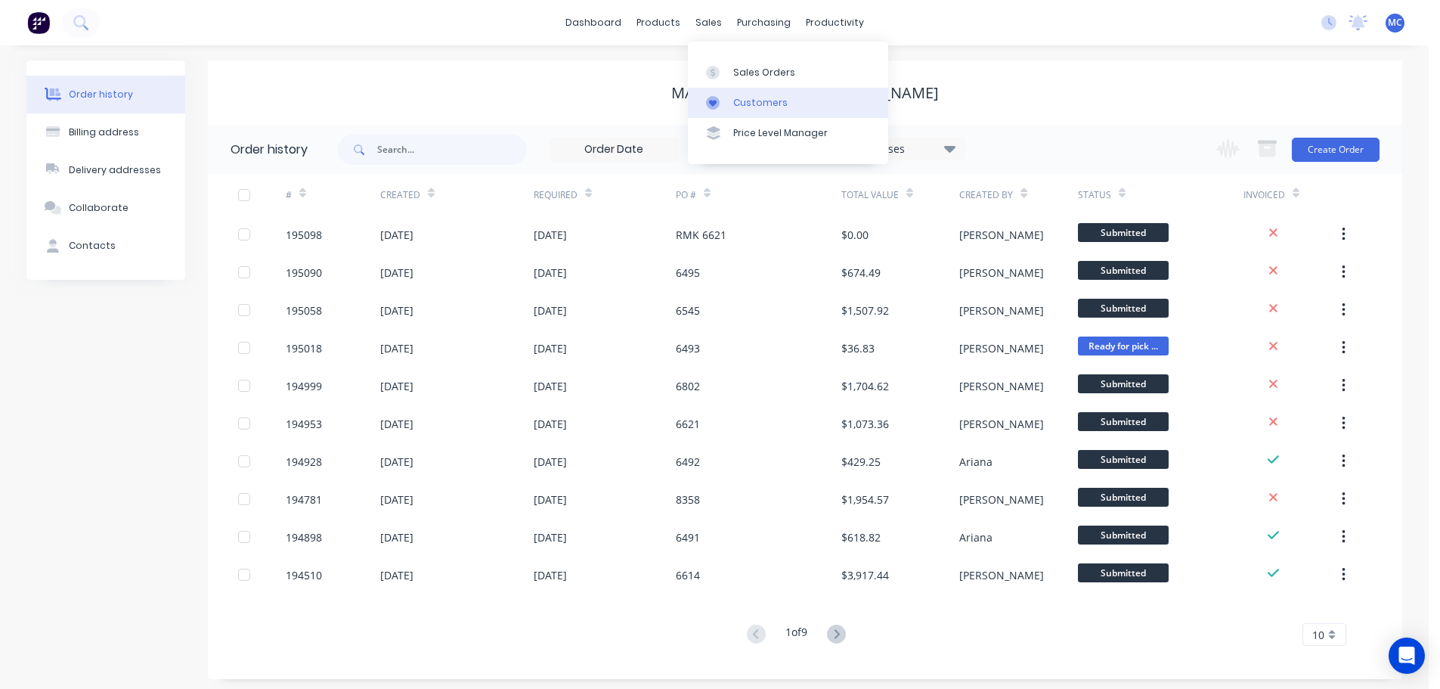
click at [754, 101] on div "Customers" at bounding box center [760, 103] width 54 height 14
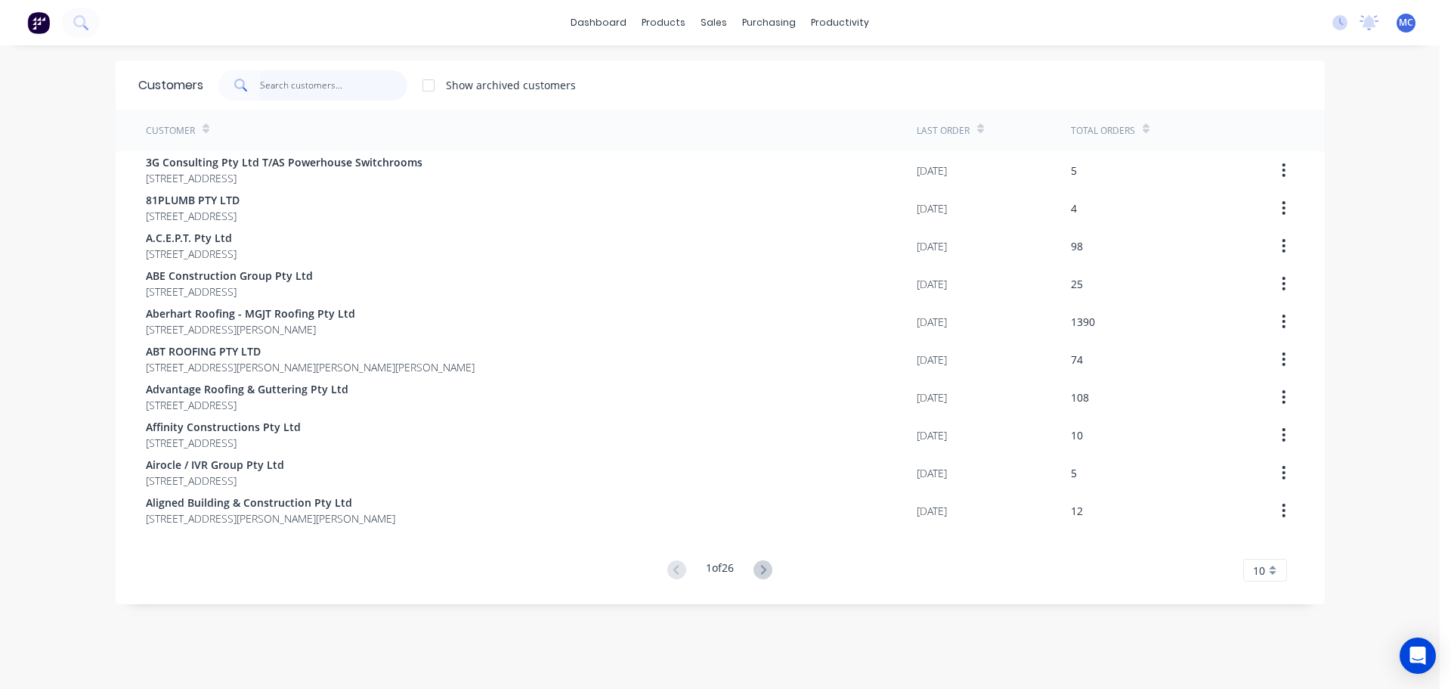
click at [322, 79] on input "text" at bounding box center [333, 85] width 147 height 30
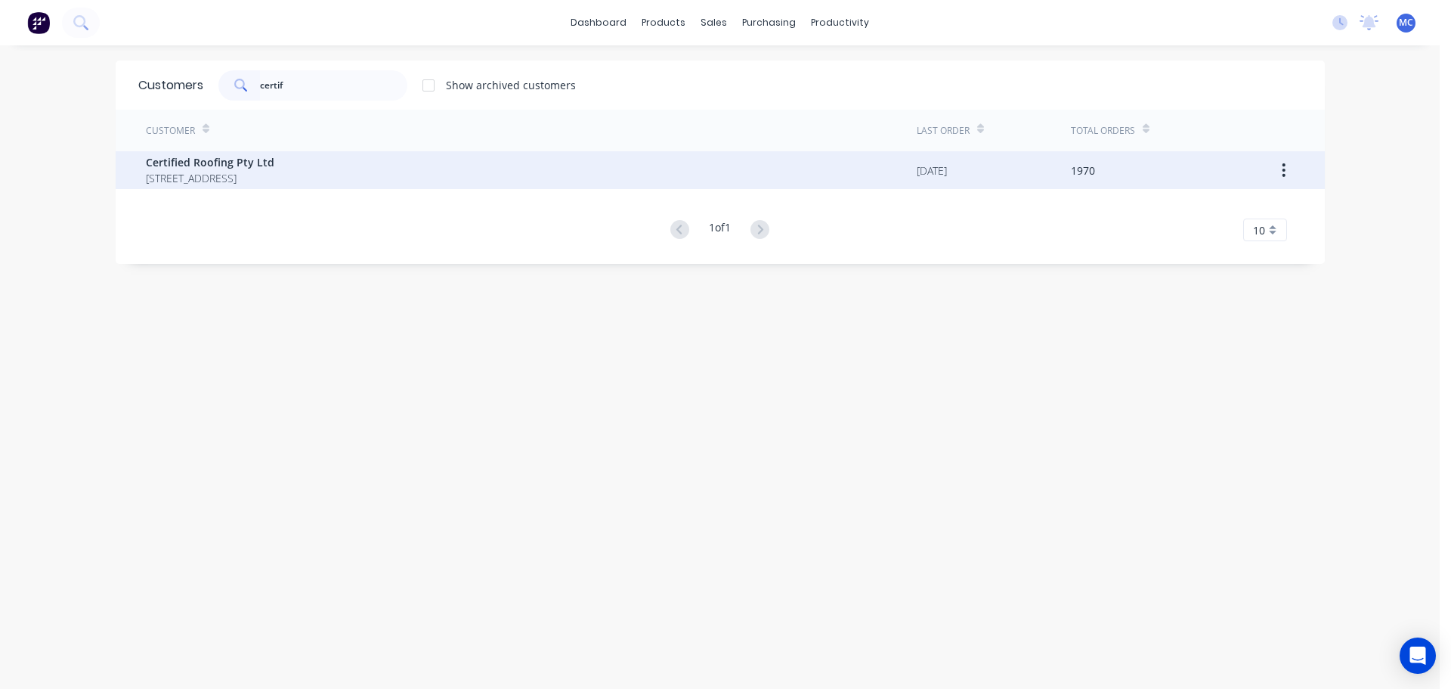
click at [198, 163] on span "Certified Roofing Pty Ltd" at bounding box center [210, 162] width 129 height 16
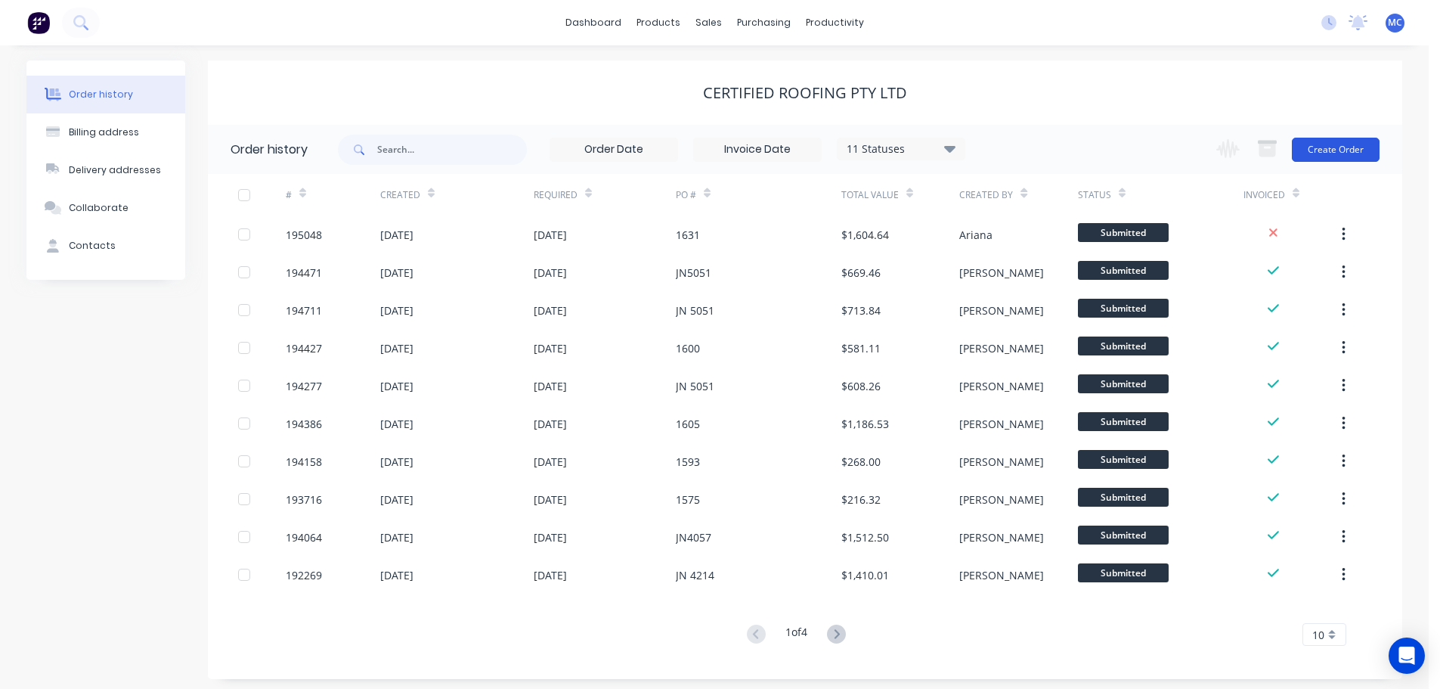
click at [1327, 147] on button "Create Order" at bounding box center [1336, 150] width 88 height 24
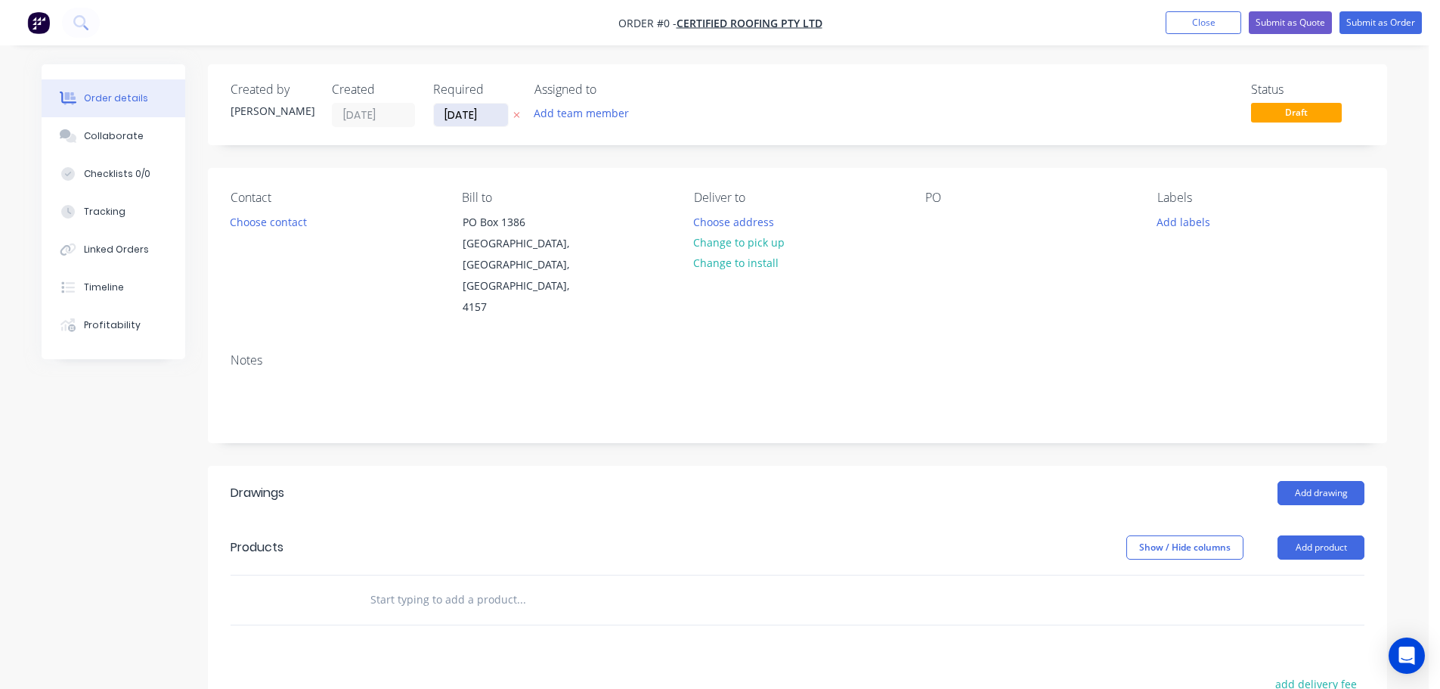
click at [463, 110] on input "[DATE]" at bounding box center [471, 115] width 74 height 23
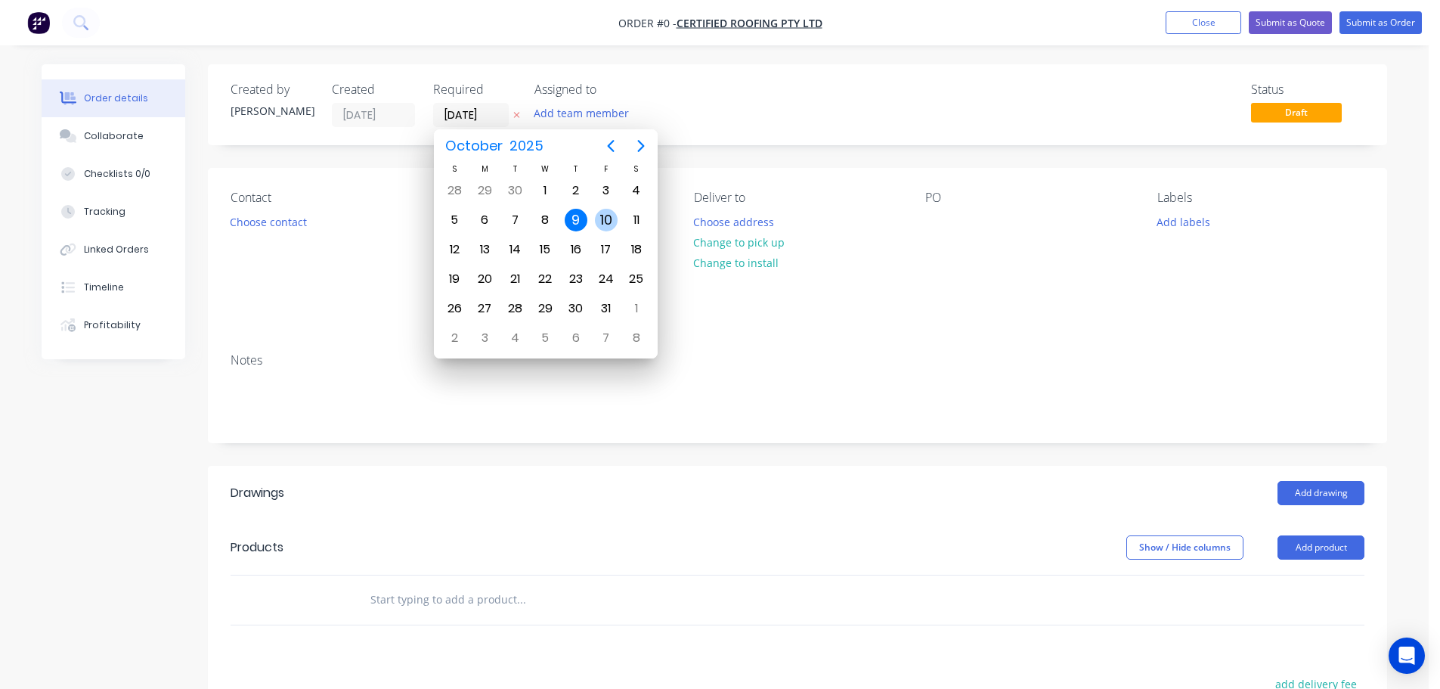
drag, startPoint x: 613, startPoint y: 215, endPoint x: 612, endPoint y: 227, distance: 12.2
click at [612, 215] on div "10" at bounding box center [606, 220] width 23 height 23
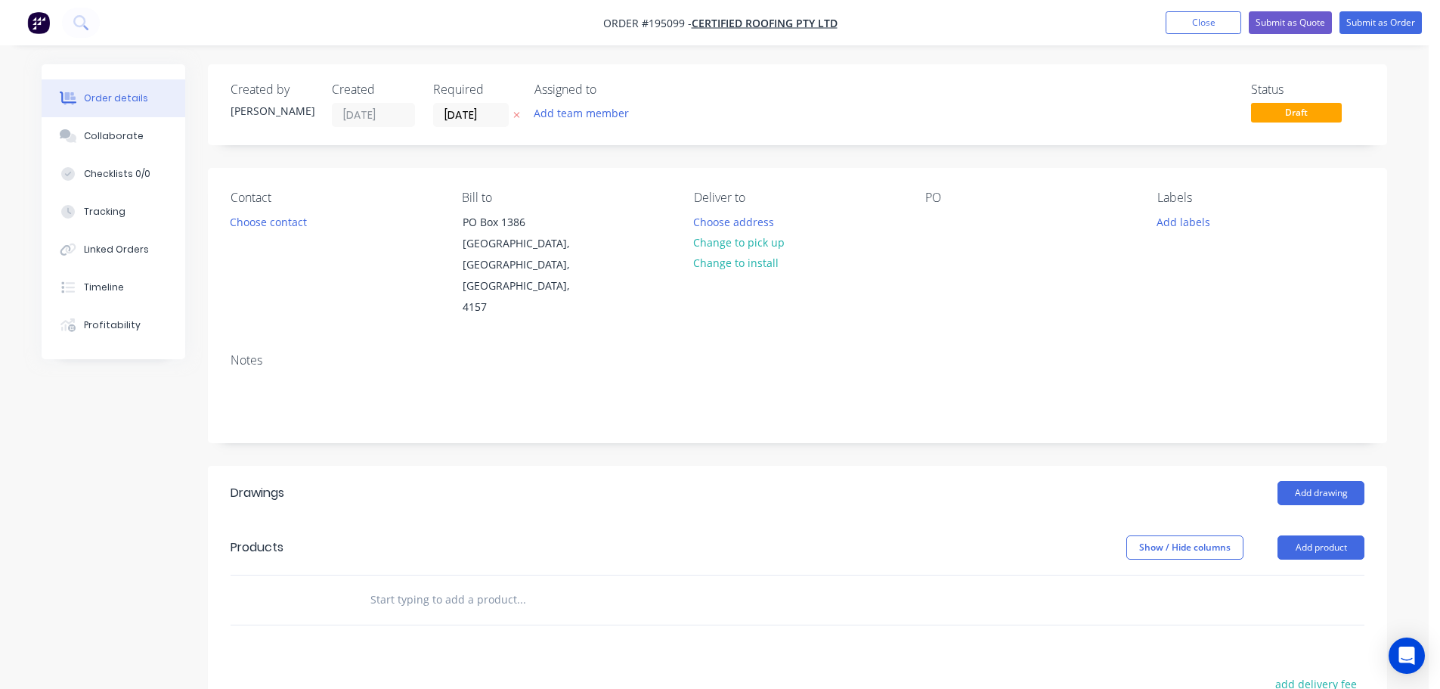
click at [1190, 222] on button "Add labels" at bounding box center [1183, 221] width 70 height 20
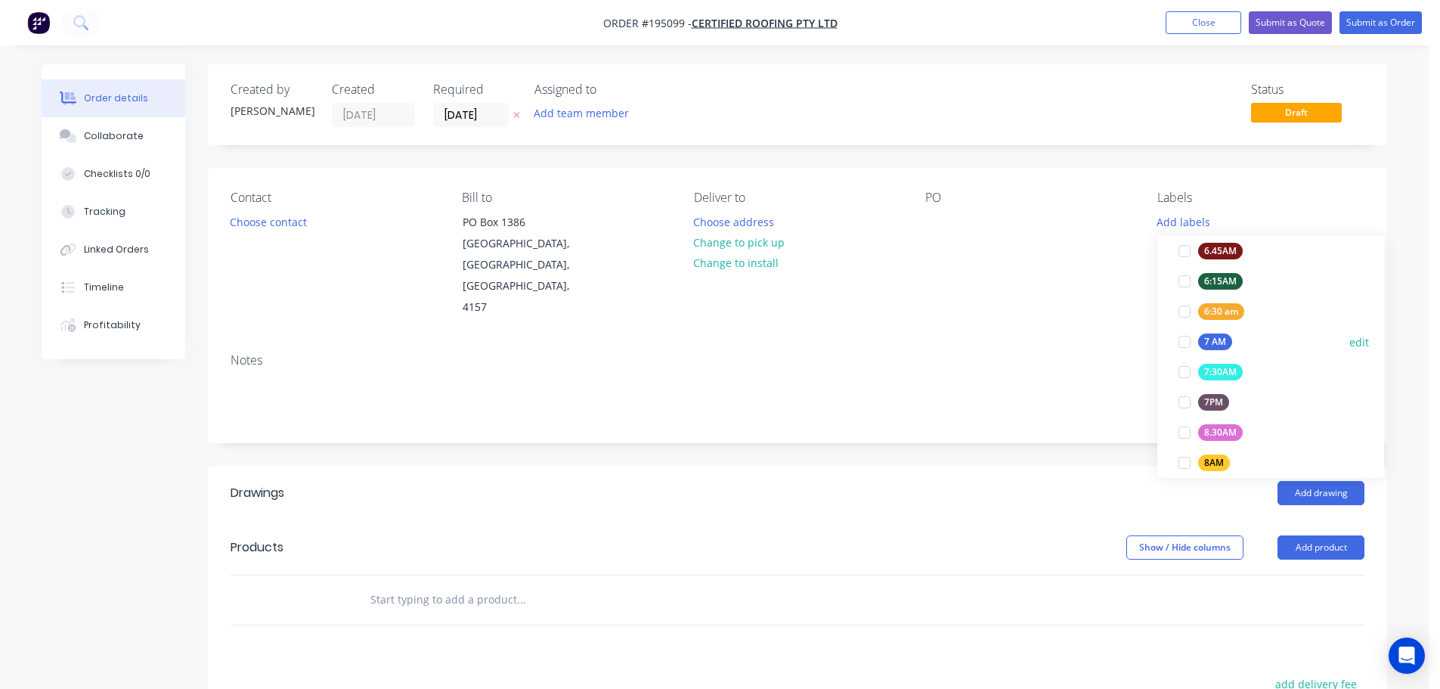
click at [1185, 338] on div at bounding box center [1184, 342] width 30 height 30
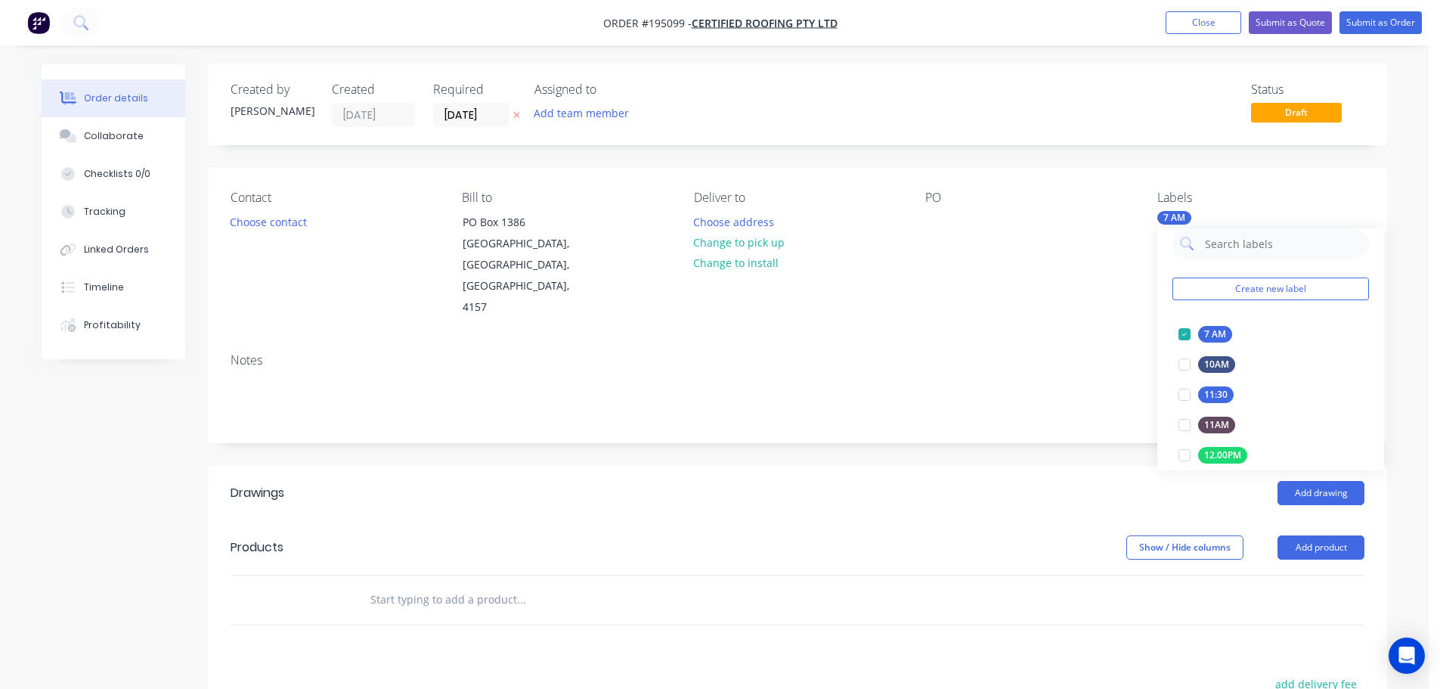
click at [1033, 353] on div "Notes" at bounding box center [798, 360] width 1134 height 14
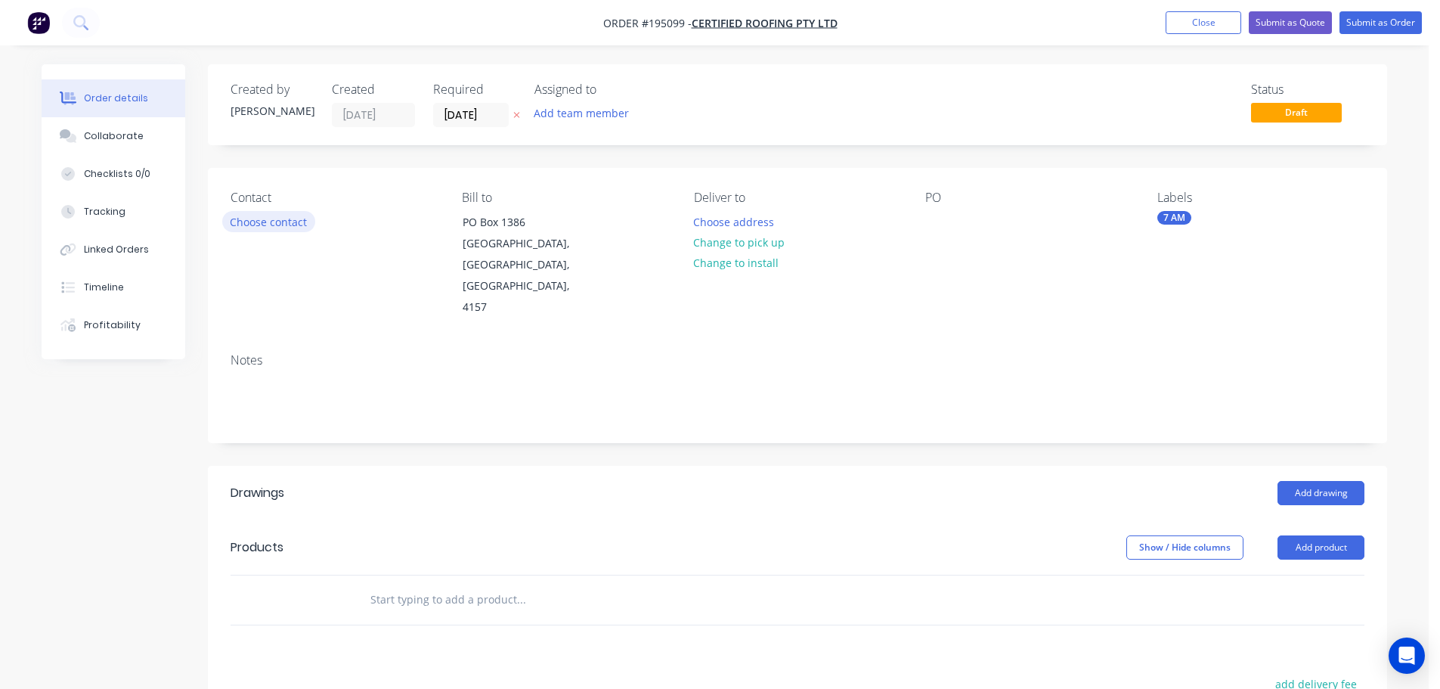
click at [270, 223] on button "Choose contact" at bounding box center [268, 221] width 93 height 20
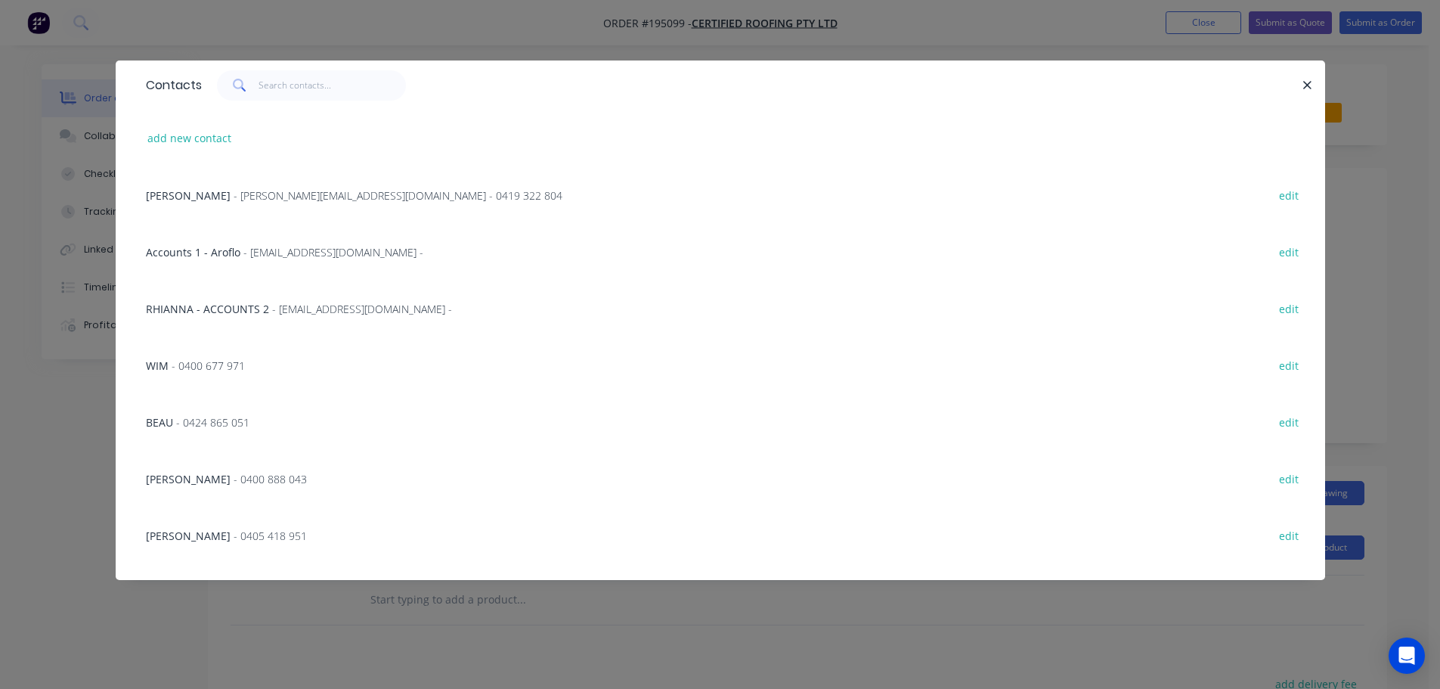
click at [391, 196] on span "- paul@certifiedroofing.com.au - 0419 322 804" at bounding box center [398, 195] width 329 height 14
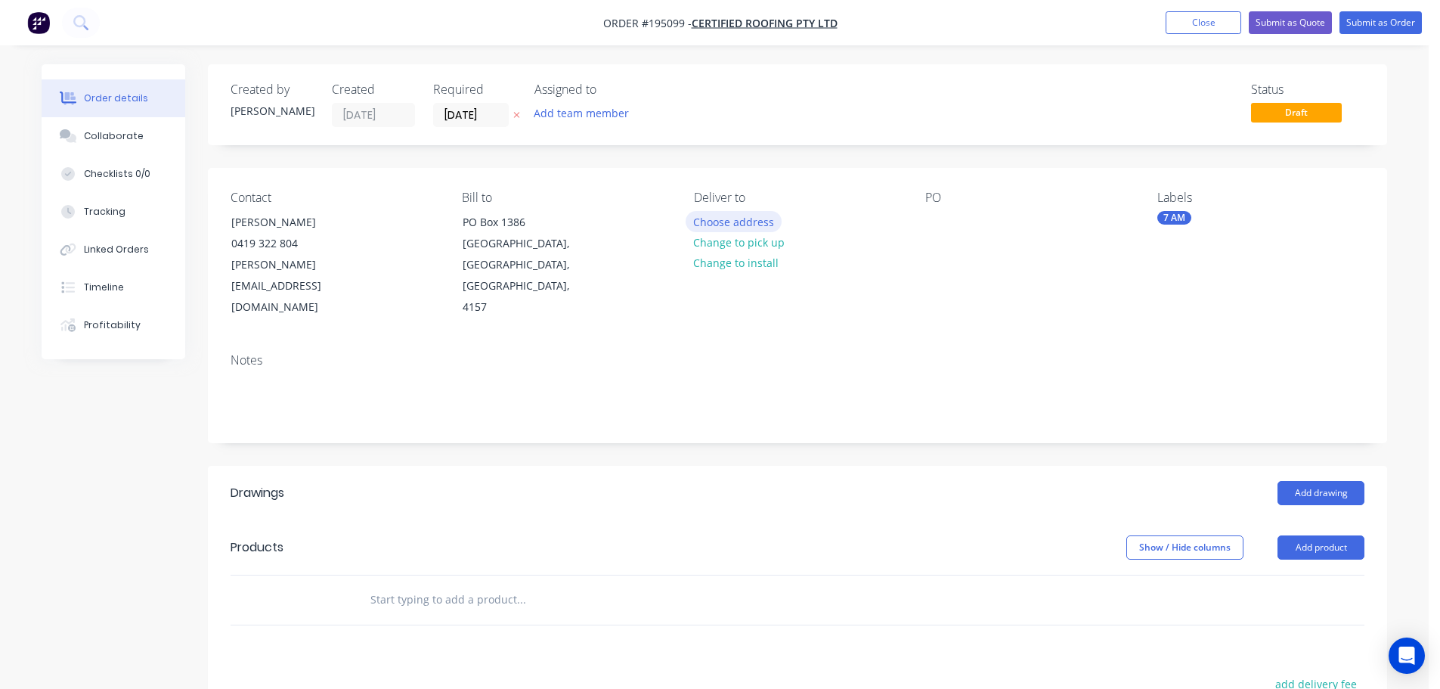
click at [714, 215] on button "Choose address" at bounding box center [734, 221] width 97 height 20
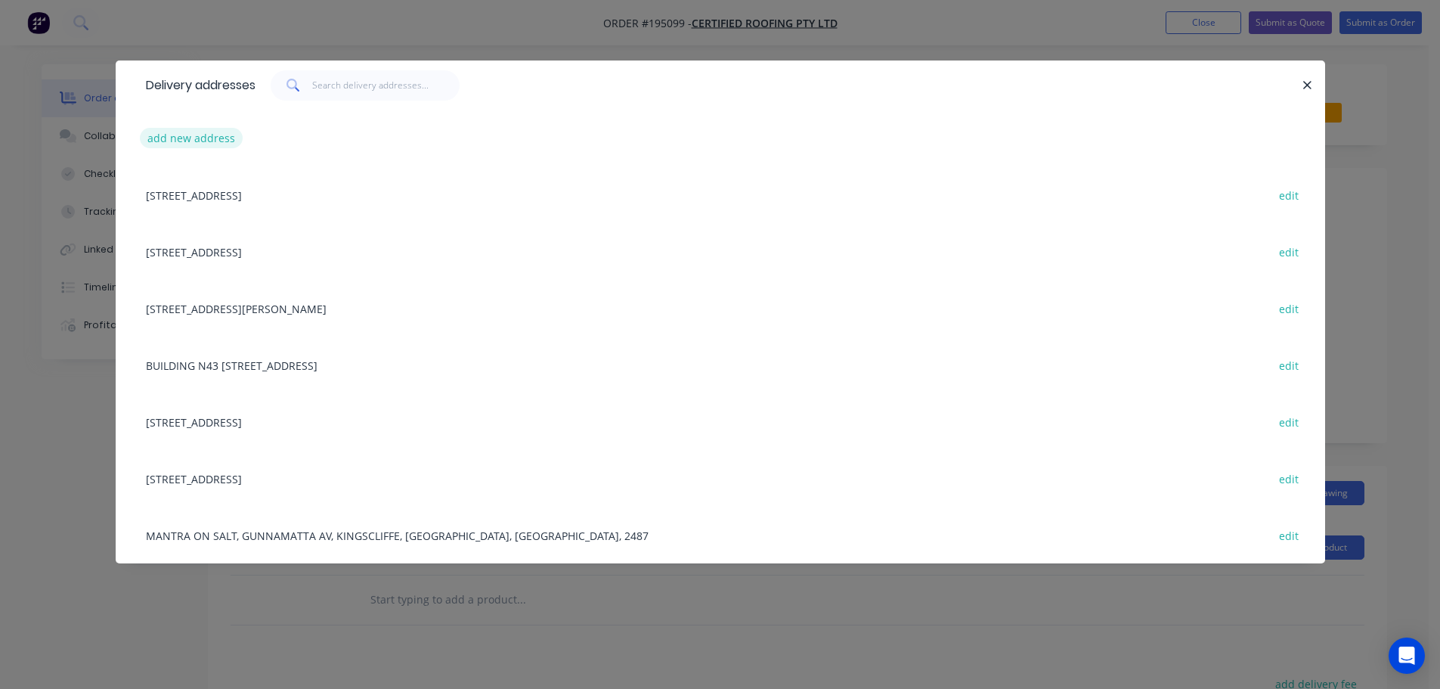
click at [181, 138] on button "add new address" at bounding box center [192, 138] width 104 height 20
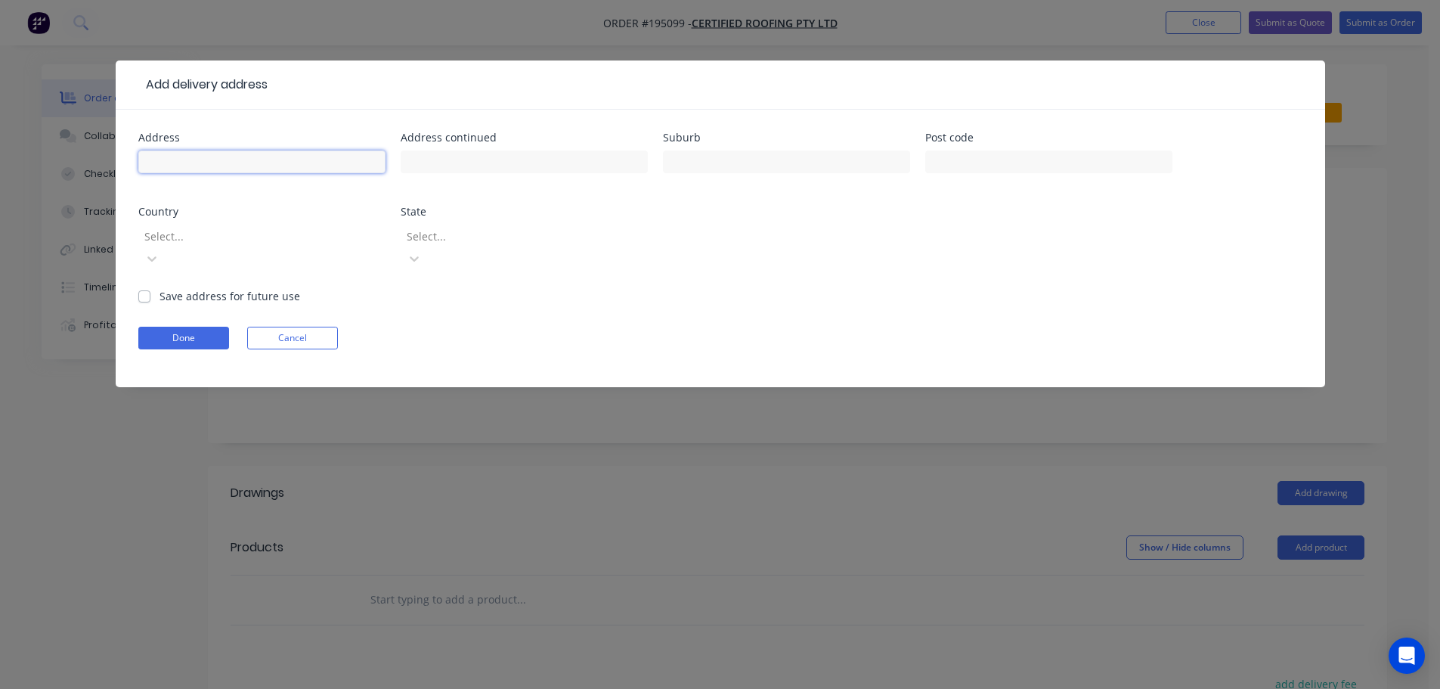
click at [181, 160] on input "text" at bounding box center [261, 161] width 247 height 23
click button "Done" at bounding box center [183, 338] width 91 height 23
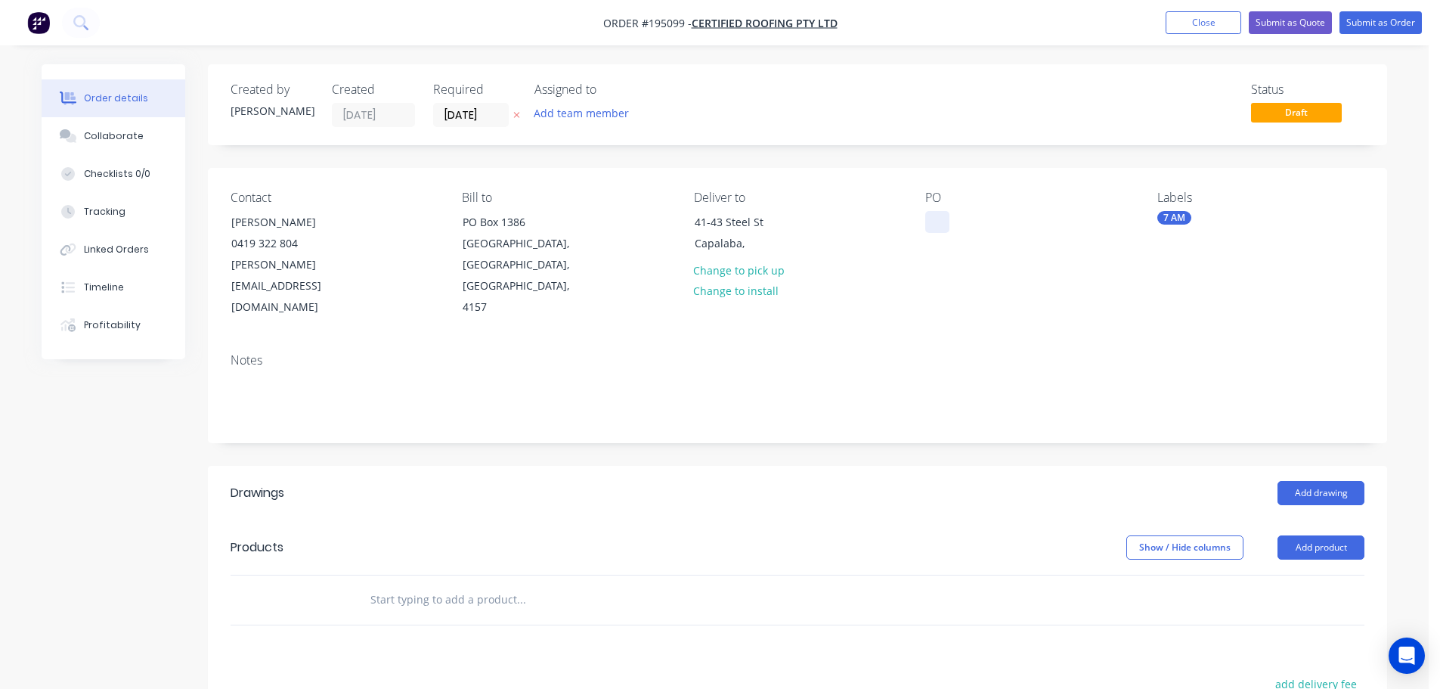
click at [935, 222] on div at bounding box center [937, 222] width 24 height 22
click at [1327, 466] on header "Drawings Add drawing" at bounding box center [797, 493] width 1179 height 54
click at [1324, 481] on button "Add drawing" at bounding box center [1321, 493] width 87 height 24
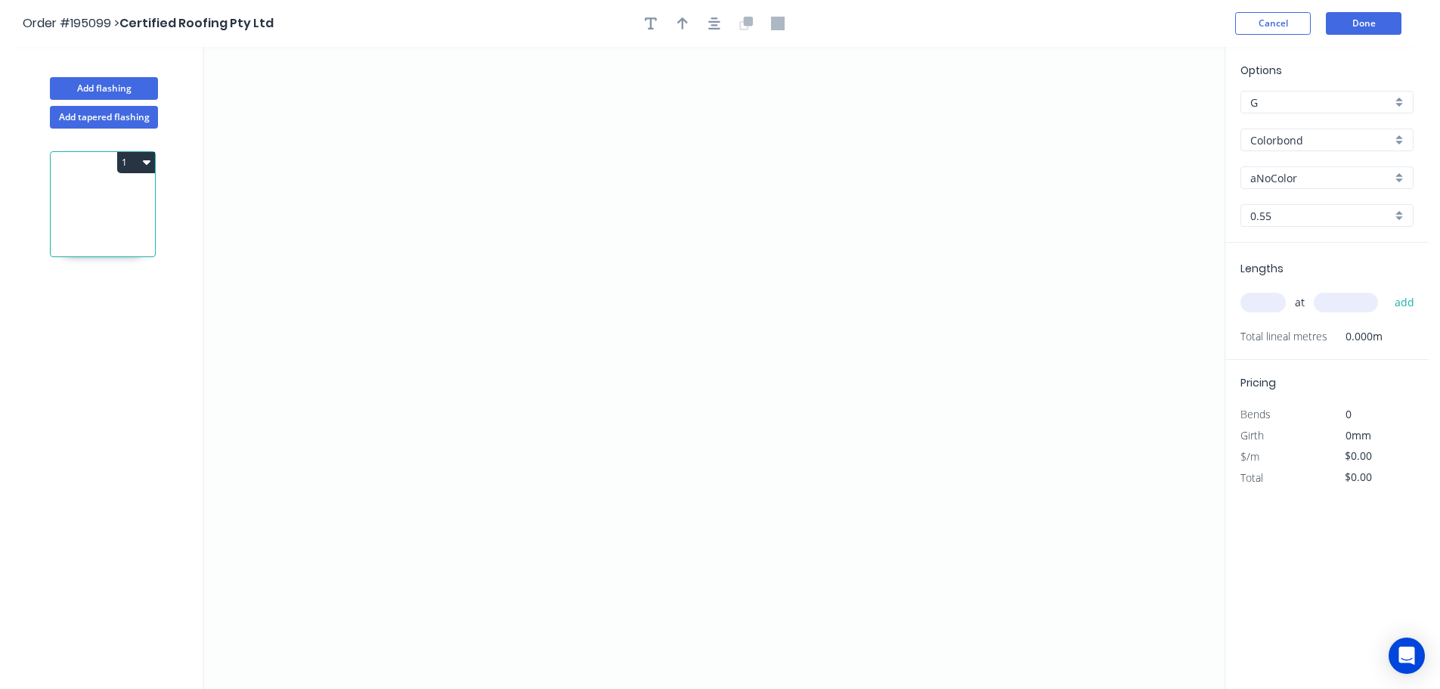
click at [1290, 140] on input "Colorbond" at bounding box center [1320, 140] width 141 height 16
click at [1284, 268] on div "Zincalume" at bounding box center [1327, 272] width 172 height 26
click at [1262, 302] on input "text" at bounding box center [1262, 303] width 45 height 20
click at [1387, 290] on button "add" at bounding box center [1405, 303] width 36 height 26
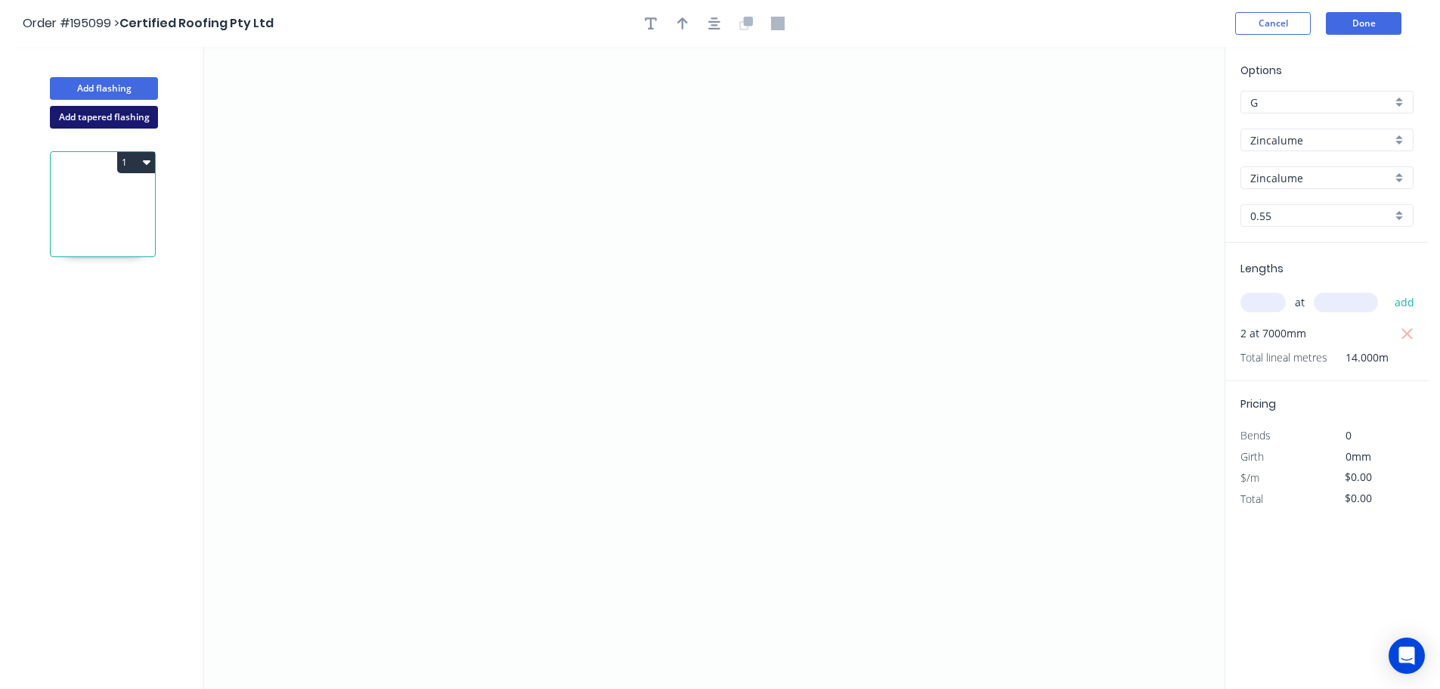
click at [114, 108] on button "Add tapered flashing" at bounding box center [104, 117] width 108 height 23
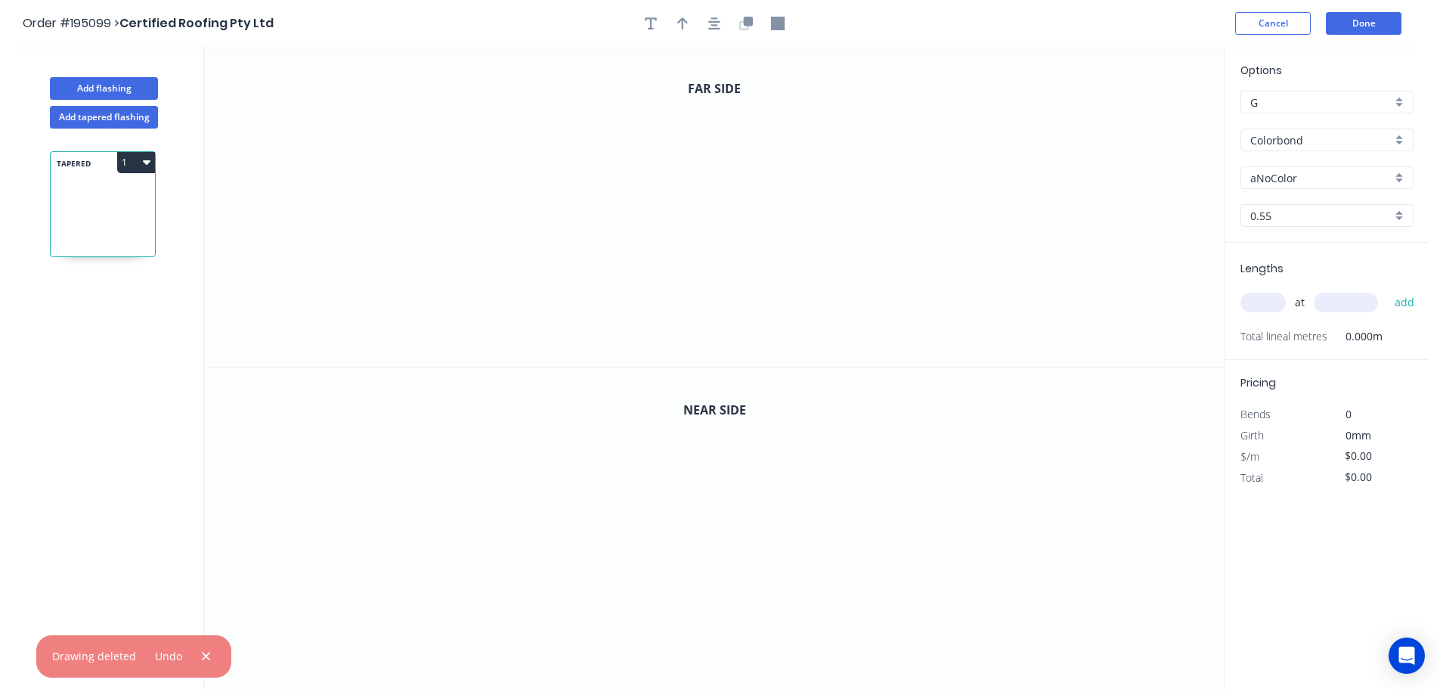
click at [1290, 135] on input "Colorbond" at bounding box center [1320, 140] width 141 height 16
click at [1282, 265] on div "Zincalume" at bounding box center [1327, 272] width 172 height 26
click at [1273, 300] on input "text" at bounding box center [1262, 303] width 45 height 20
click at [1387, 290] on button "add" at bounding box center [1405, 303] width 36 height 26
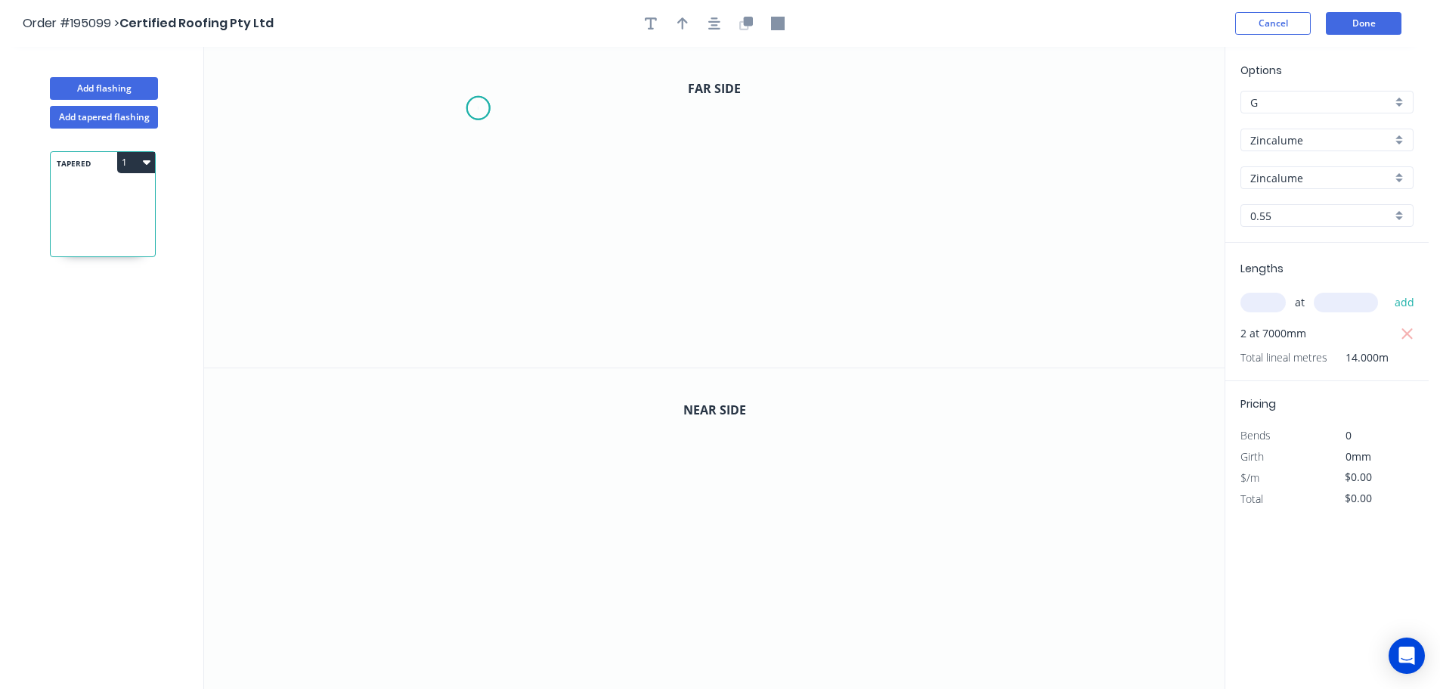
click at [478, 108] on icon "0" at bounding box center [714, 207] width 1021 height 321
click at [479, 310] on icon "0" at bounding box center [714, 207] width 1021 height 321
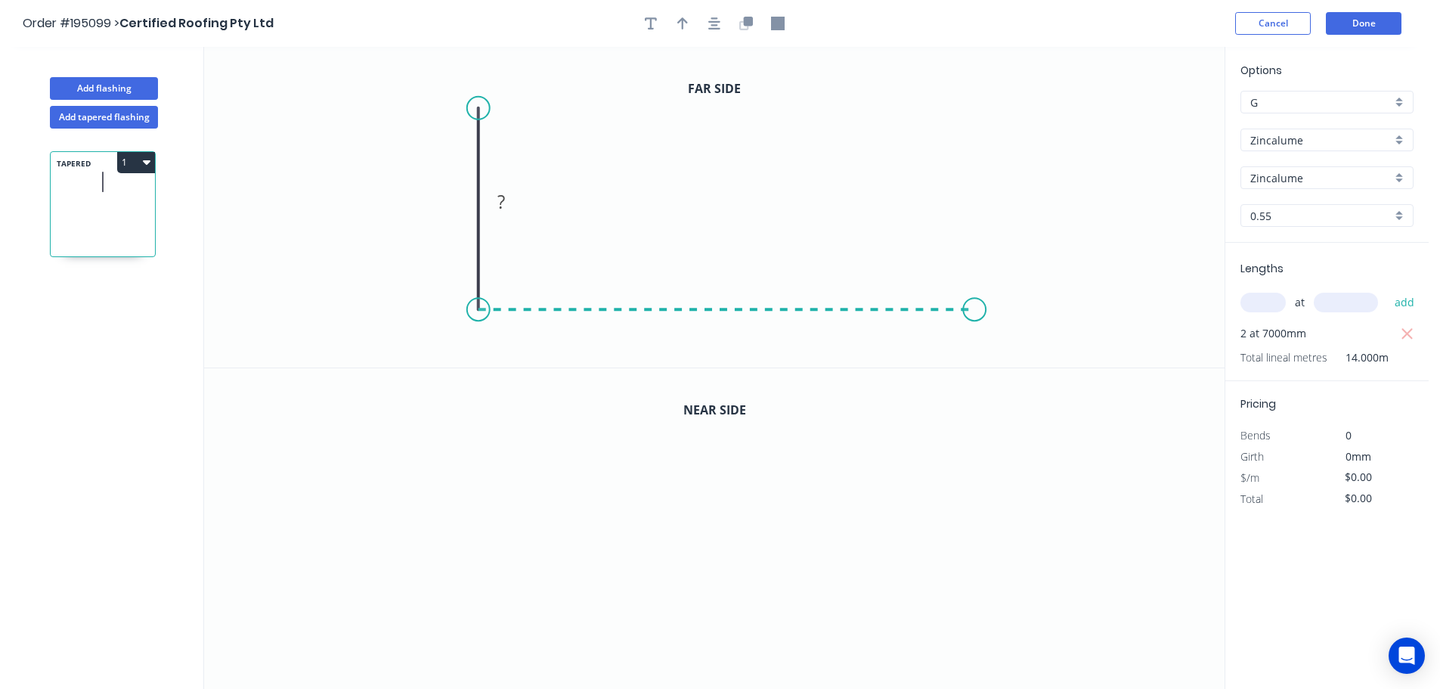
click at [975, 293] on icon "0 ?" at bounding box center [714, 207] width 1021 height 321
click at [969, 149] on icon "0 ? ?" at bounding box center [714, 207] width 1021 height 321
click at [969, 149] on circle at bounding box center [974, 149] width 23 height 23
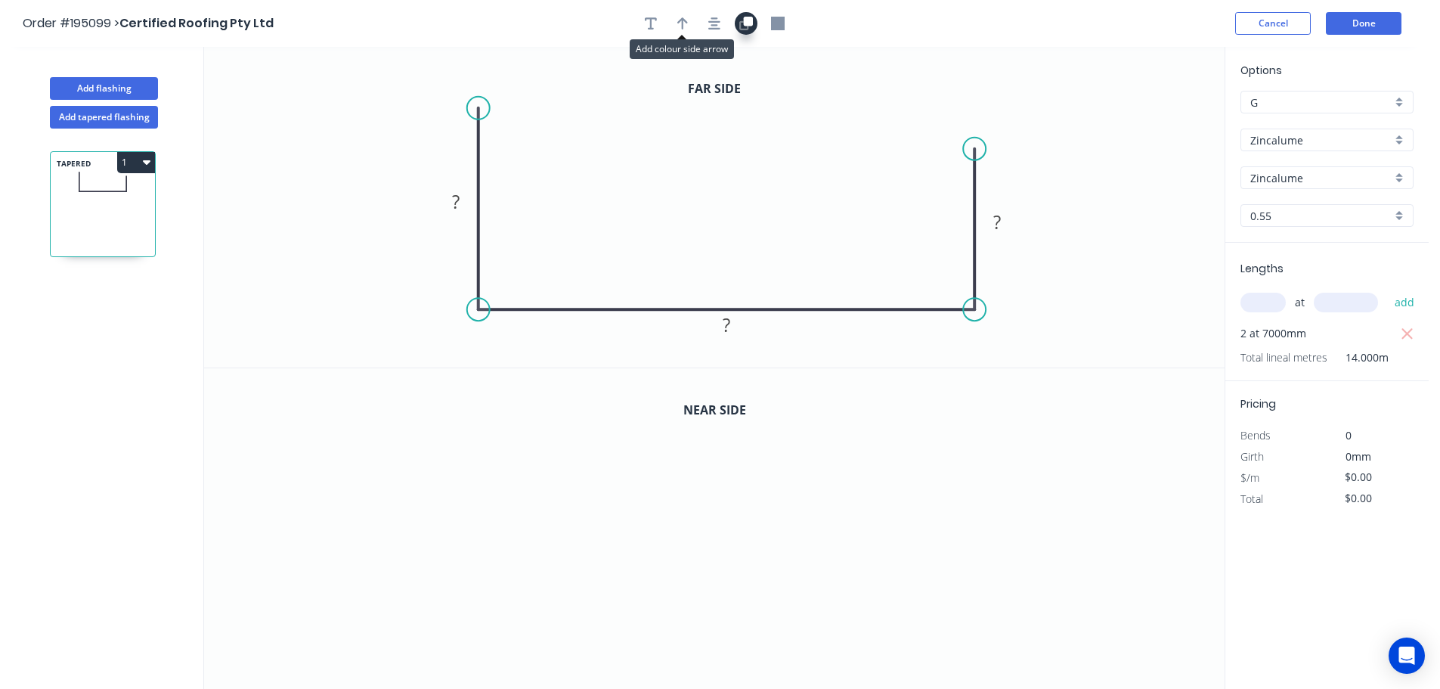
drag, startPoint x: 681, startPoint y: 15, endPoint x: 744, endPoint y: 34, distance: 65.5
click at [681, 16] on button "button" at bounding box center [682, 23] width 23 height 23
drag, startPoint x: 1149, startPoint y: 121, endPoint x: 714, endPoint y: 136, distance: 434.9
click at [808, 132] on icon at bounding box center [815, 114] width 14 height 48
click at [457, 202] on tspan "?" at bounding box center [456, 201] width 8 height 25
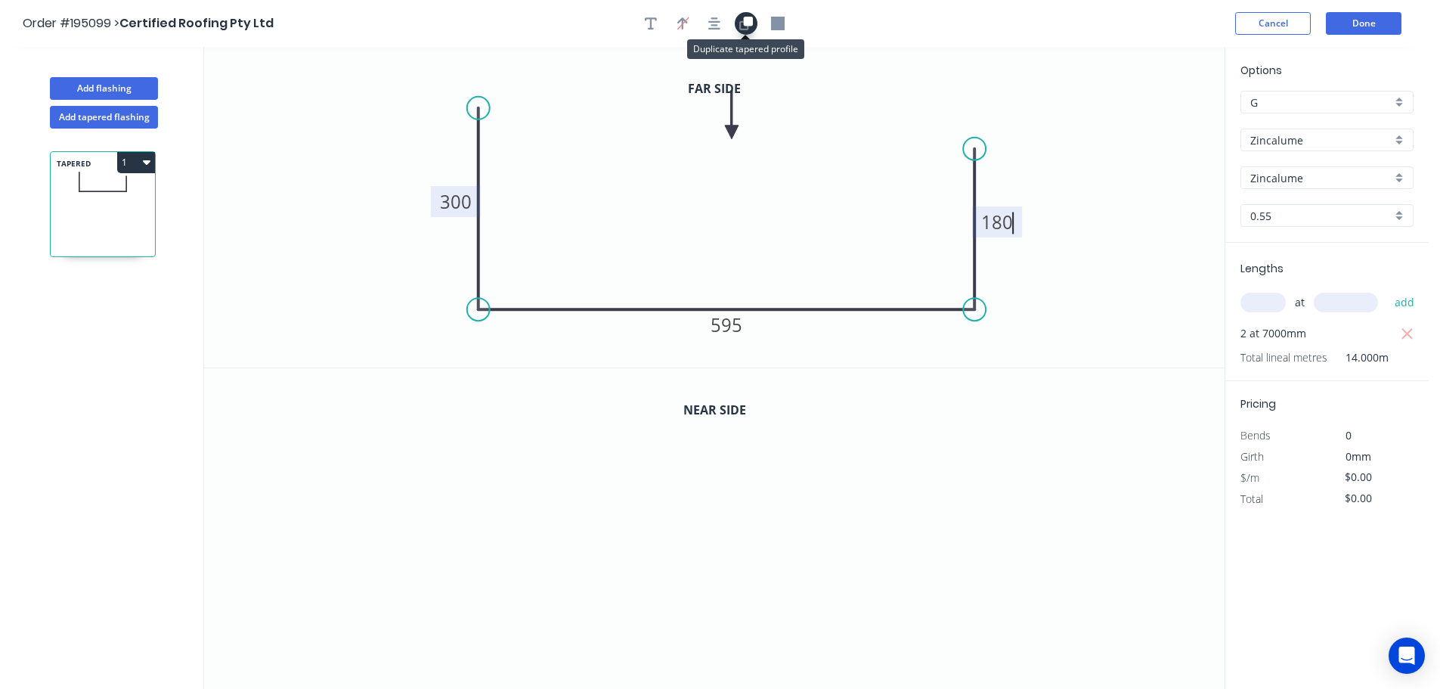
click at [741, 22] on icon "button" at bounding box center [743, 24] width 9 height 9
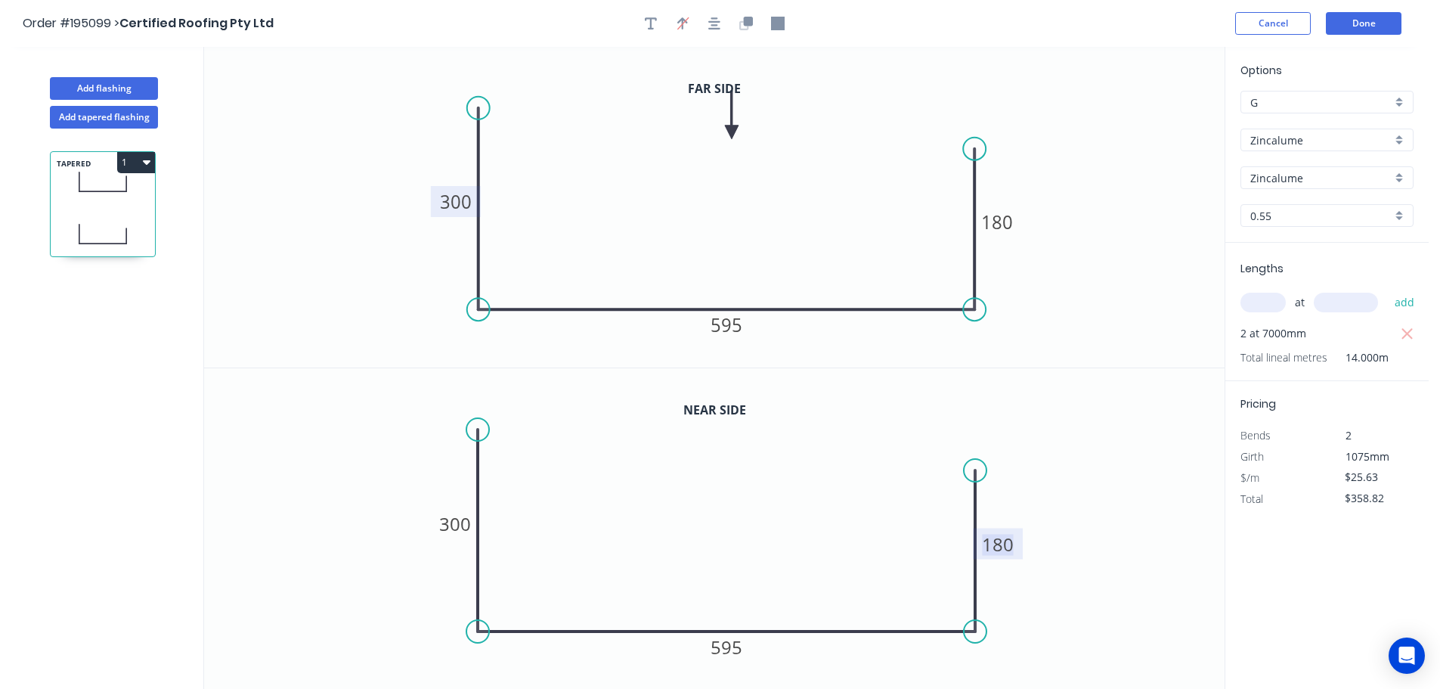
click at [1001, 540] on tspan "180" at bounding box center [998, 543] width 32 height 25
click at [132, 163] on button "1" at bounding box center [136, 162] width 38 height 21
click at [47, 194] on div "Duplicate" at bounding box center [83, 200] width 116 height 22
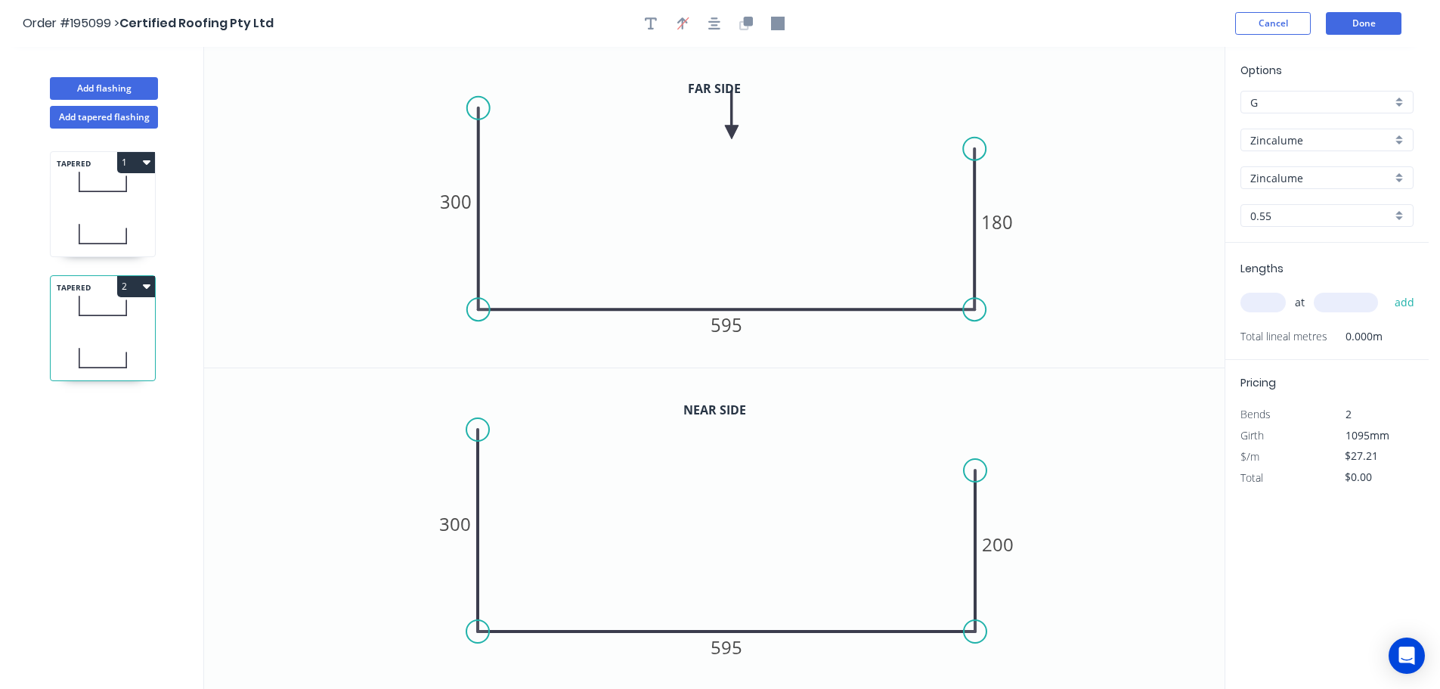
click at [1263, 304] on input "text" at bounding box center [1262, 303] width 45 height 20
click at [1387, 290] on button "add" at bounding box center [1405, 303] width 36 height 26
click at [1002, 221] on tspan "180" at bounding box center [997, 221] width 32 height 25
click at [1001, 540] on tspan "200" at bounding box center [998, 543] width 32 height 25
click at [104, 197] on icon at bounding box center [103, 182] width 104 height 45
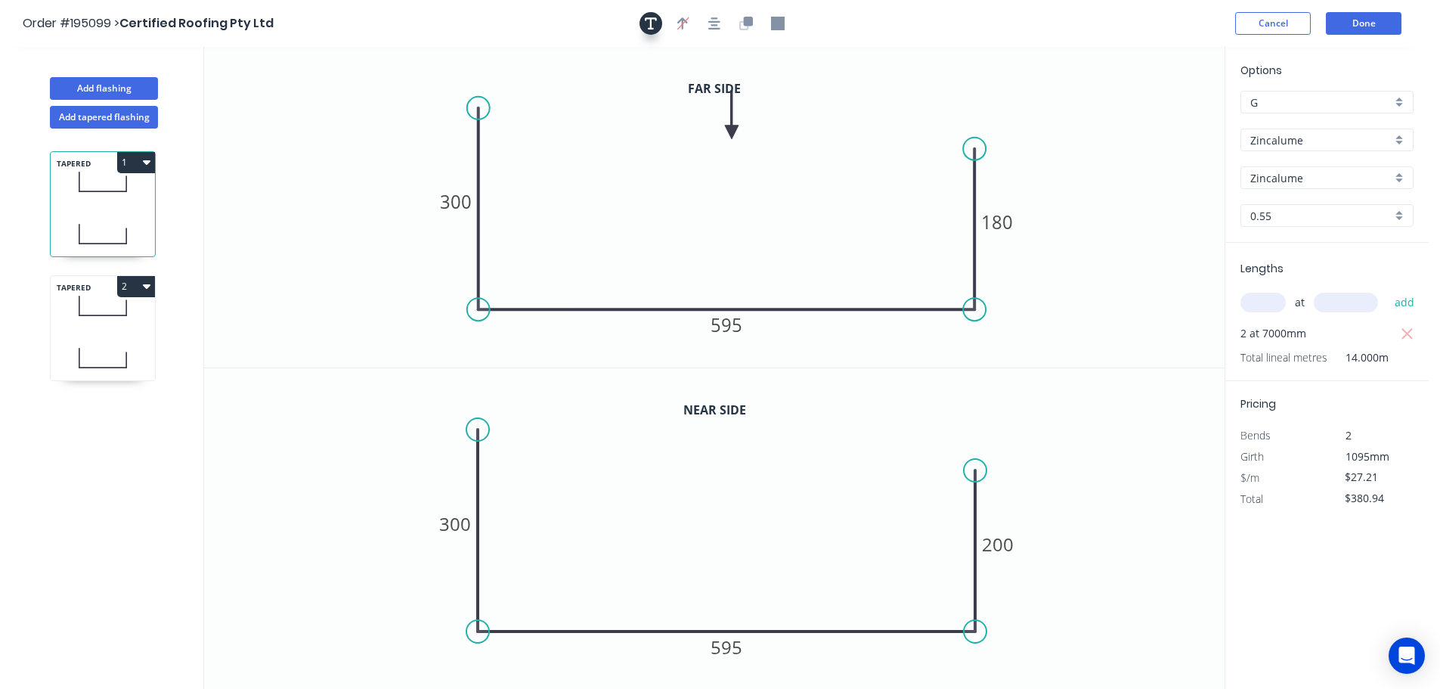
drag, startPoint x: 651, startPoint y: 20, endPoint x: 642, endPoint y: 23, distance: 9.8
click at [650, 20] on icon "button" at bounding box center [651, 23] width 12 height 12
click at [280, 104] on textarea at bounding box center [302, 107] width 122 height 56
drag, startPoint x: 275, startPoint y: 94, endPoint x: 492, endPoint y: 144, distance: 222.4
click at [525, 150] on icon "300 595 180" at bounding box center [714, 207] width 1021 height 321
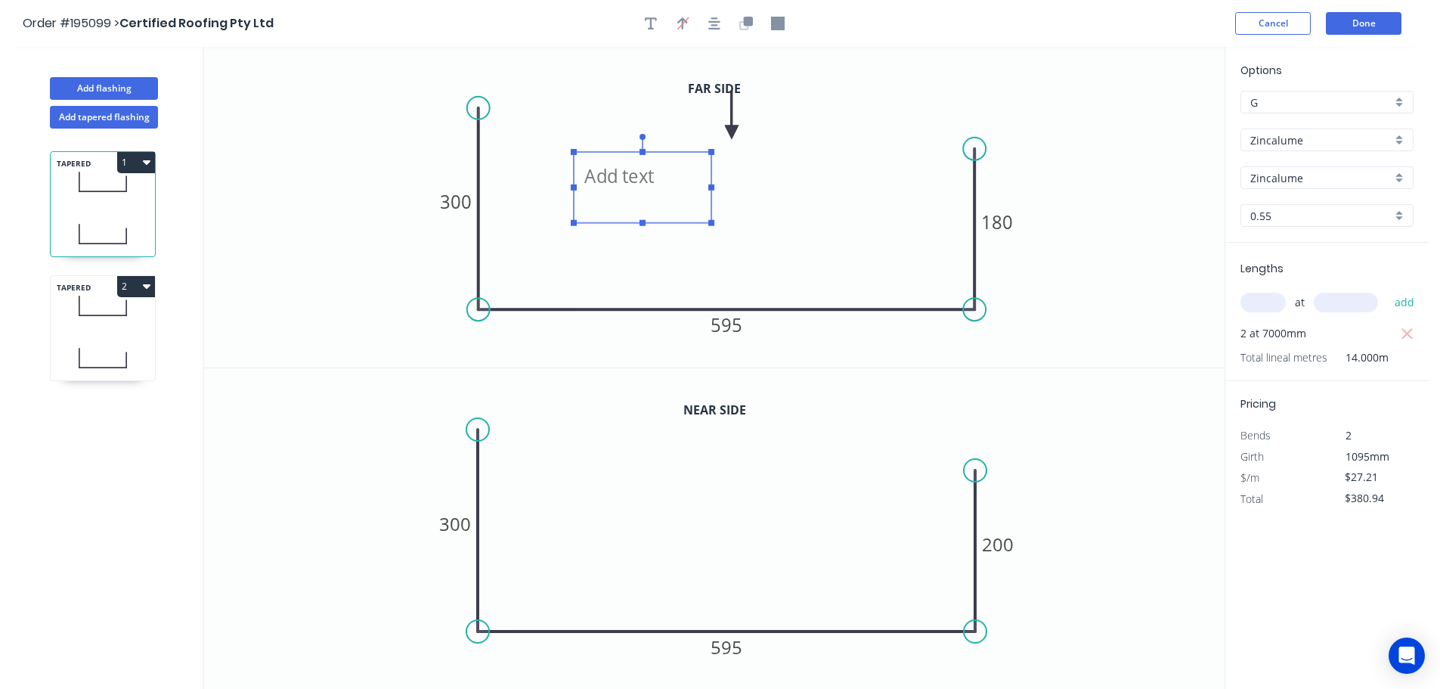
drag, startPoint x: 351, startPoint y: 138, endPoint x: 647, endPoint y: 212, distance: 305.3
click at [647, 212] on textarea at bounding box center [642, 188] width 122 height 56
click at [91, 331] on div "TAPERED 2" at bounding box center [103, 328] width 106 height 106
click at [108, 321] on icon at bounding box center [103, 305] width 104 height 45
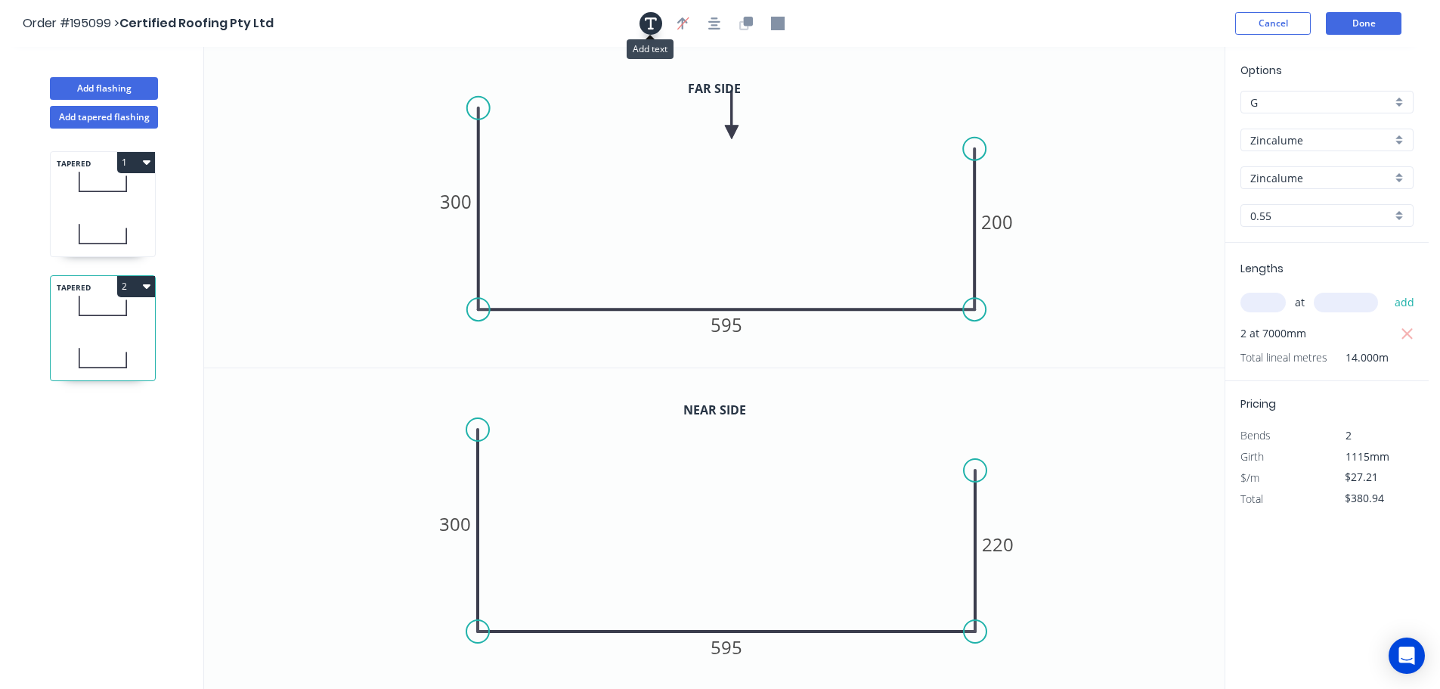
click at [650, 20] on icon "button" at bounding box center [651, 23] width 12 height 12
drag, startPoint x: 317, startPoint y: 117, endPoint x: 584, endPoint y: 205, distance: 280.9
click at [584, 205] on textarea at bounding box center [623, 210] width 122 height 56
click at [1113, 311] on icon "A 300 595 200" at bounding box center [714, 207] width 1021 height 321
click at [132, 283] on button "2" at bounding box center [136, 286] width 38 height 21
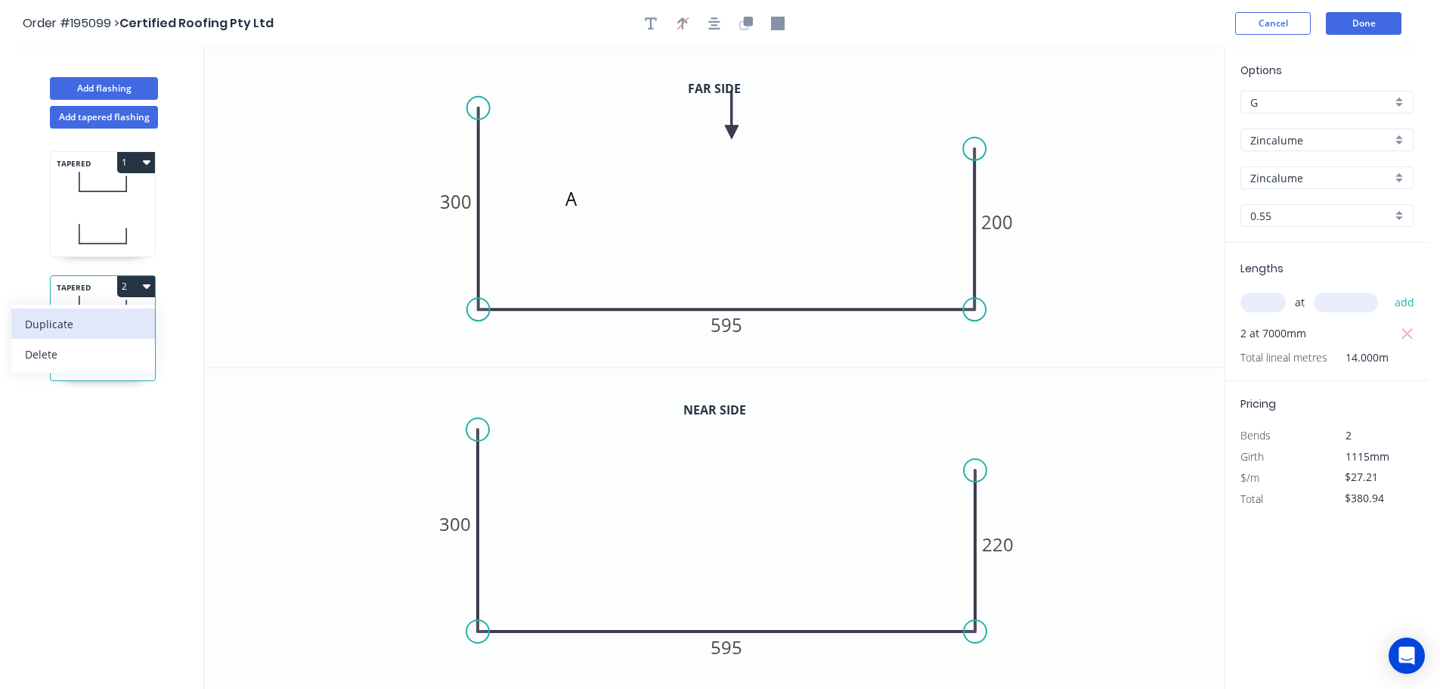
click at [56, 324] on div "Duplicate" at bounding box center [83, 324] width 116 height 22
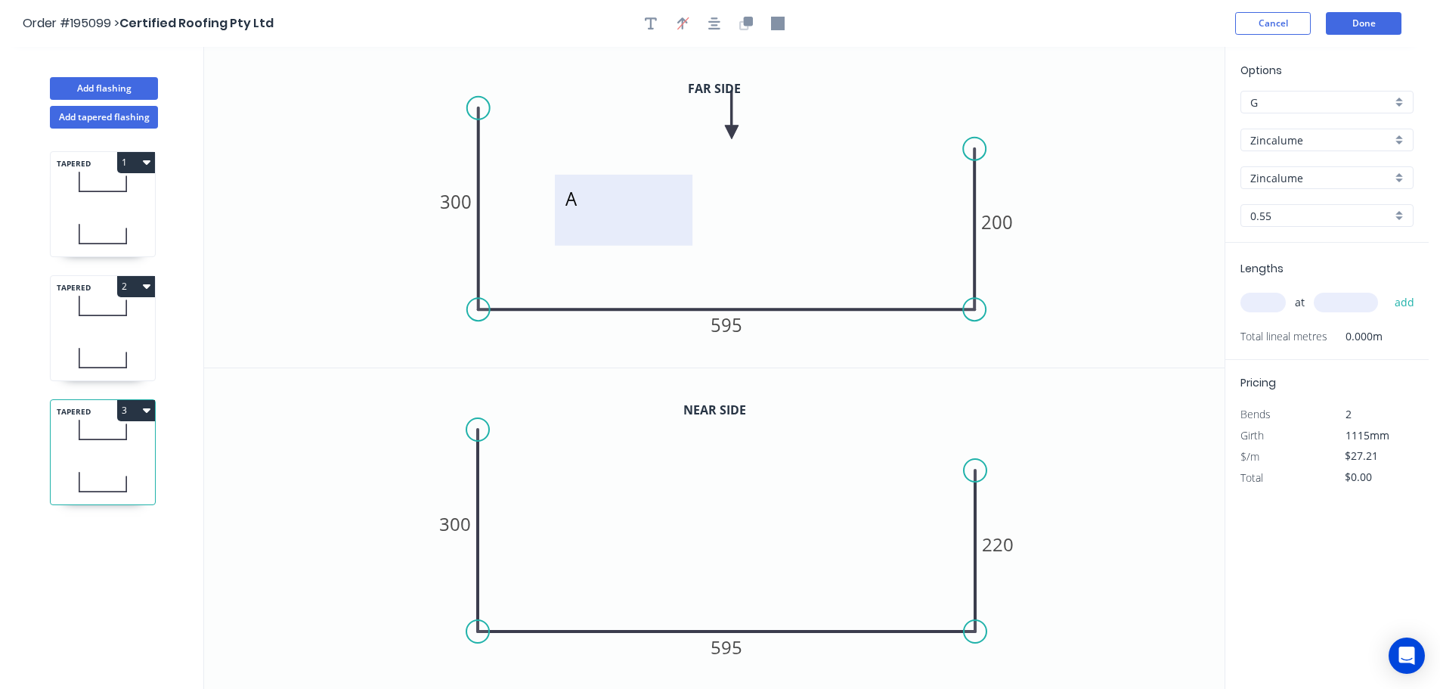
click at [571, 205] on textarea "A" at bounding box center [623, 210] width 122 height 56
click at [1006, 221] on tspan "200" at bounding box center [997, 221] width 32 height 25
click at [998, 546] on tspan "220" at bounding box center [998, 543] width 32 height 25
click at [1265, 301] on input "text" at bounding box center [1262, 303] width 45 height 20
click at [1387, 290] on button "add" at bounding box center [1405, 303] width 36 height 26
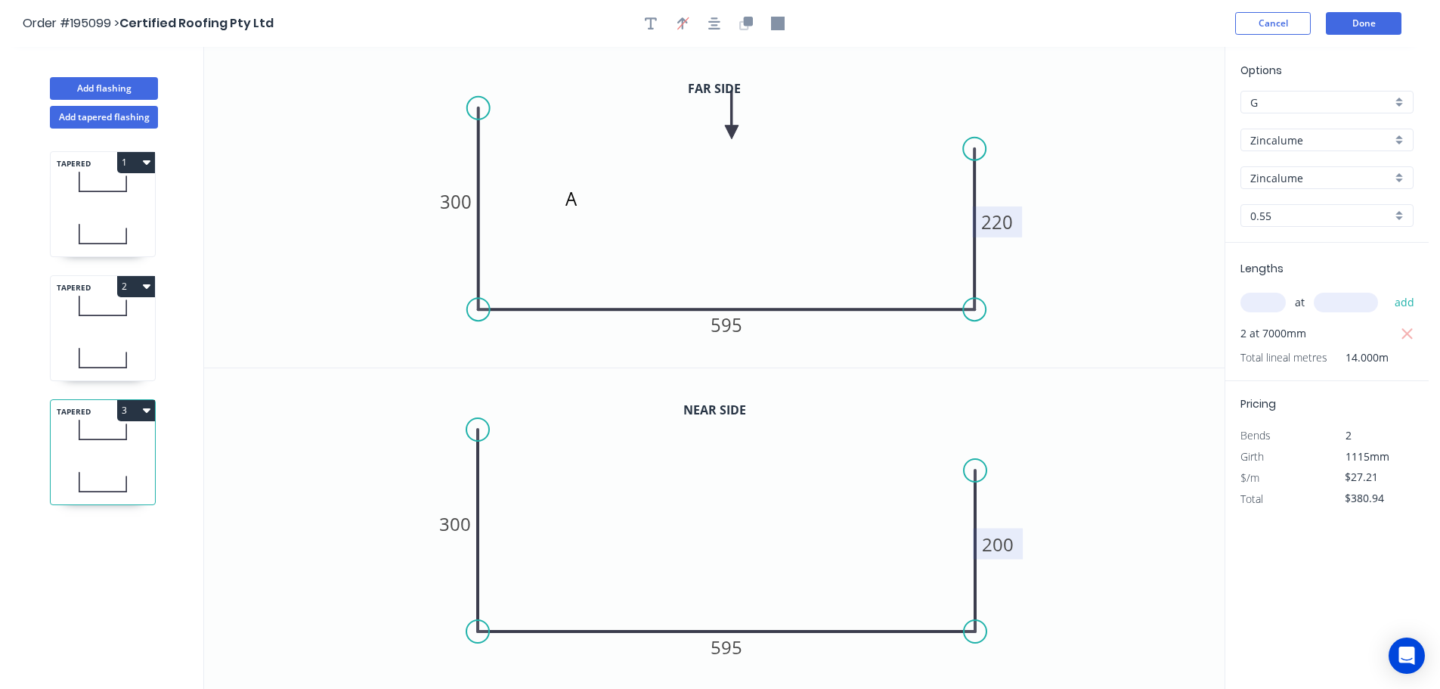
click at [143, 409] on icon "button" at bounding box center [147, 410] width 8 height 5
click at [36, 441] on div "Duplicate" at bounding box center [83, 448] width 116 height 22
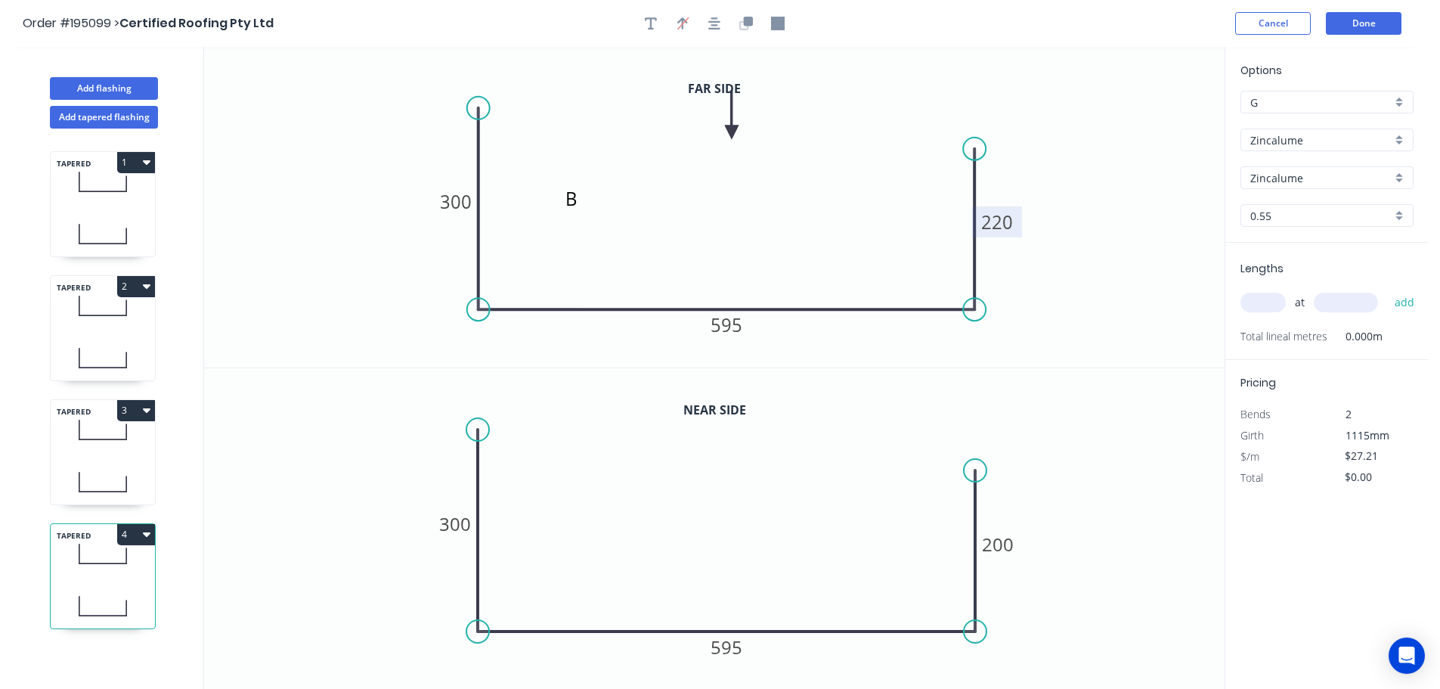
click at [1003, 220] on tspan "220" at bounding box center [997, 221] width 32 height 25
click at [1003, 545] on tspan "200" at bounding box center [998, 543] width 32 height 25
click at [1268, 300] on input "text" at bounding box center [1262, 303] width 45 height 20
click at [1387, 290] on button "add" at bounding box center [1405, 303] width 36 height 26
click at [138, 531] on button "4" at bounding box center [136, 534] width 38 height 21
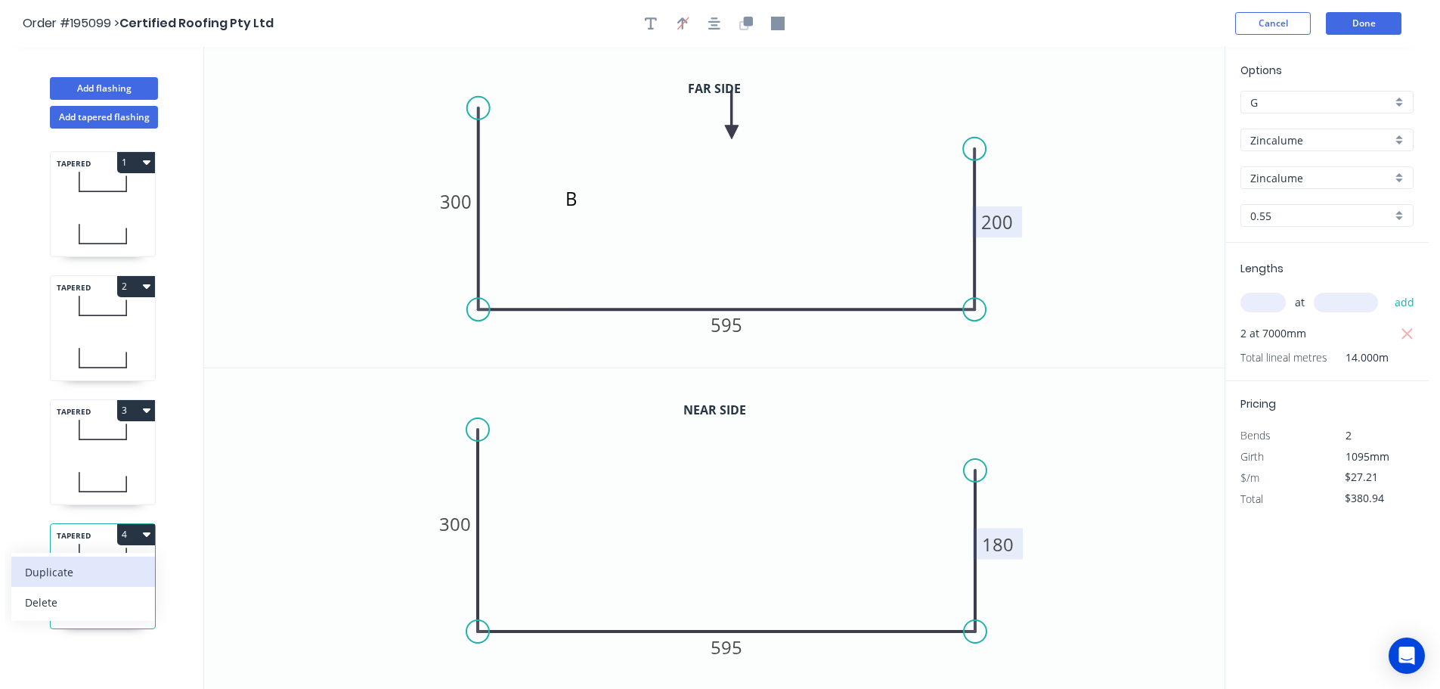
click at [41, 570] on div "Duplicate" at bounding box center [83, 572] width 116 height 22
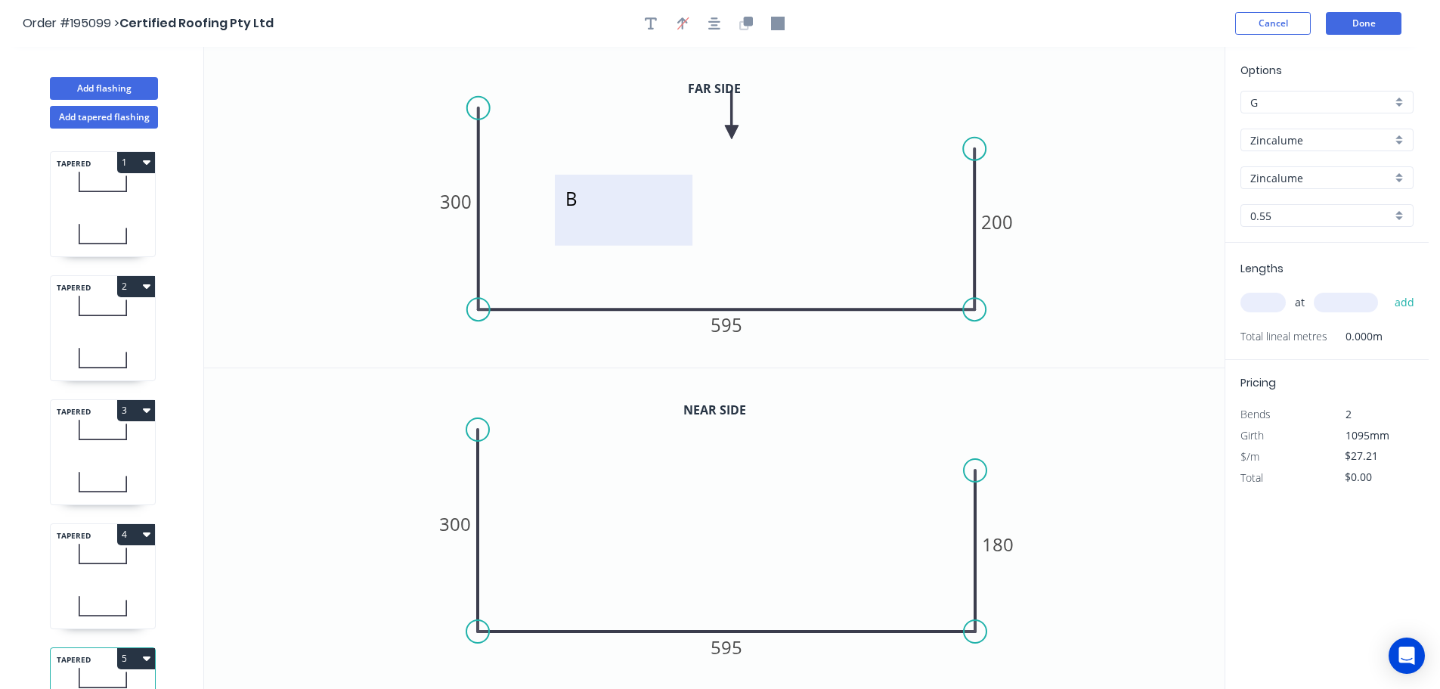
click at [575, 201] on textarea "B" at bounding box center [623, 210] width 122 height 56
click at [728, 326] on tspan "595" at bounding box center [727, 324] width 32 height 25
click at [732, 644] on tspan "595" at bounding box center [727, 646] width 32 height 25
click at [1004, 219] on tspan "200" at bounding box center [997, 221] width 32 height 25
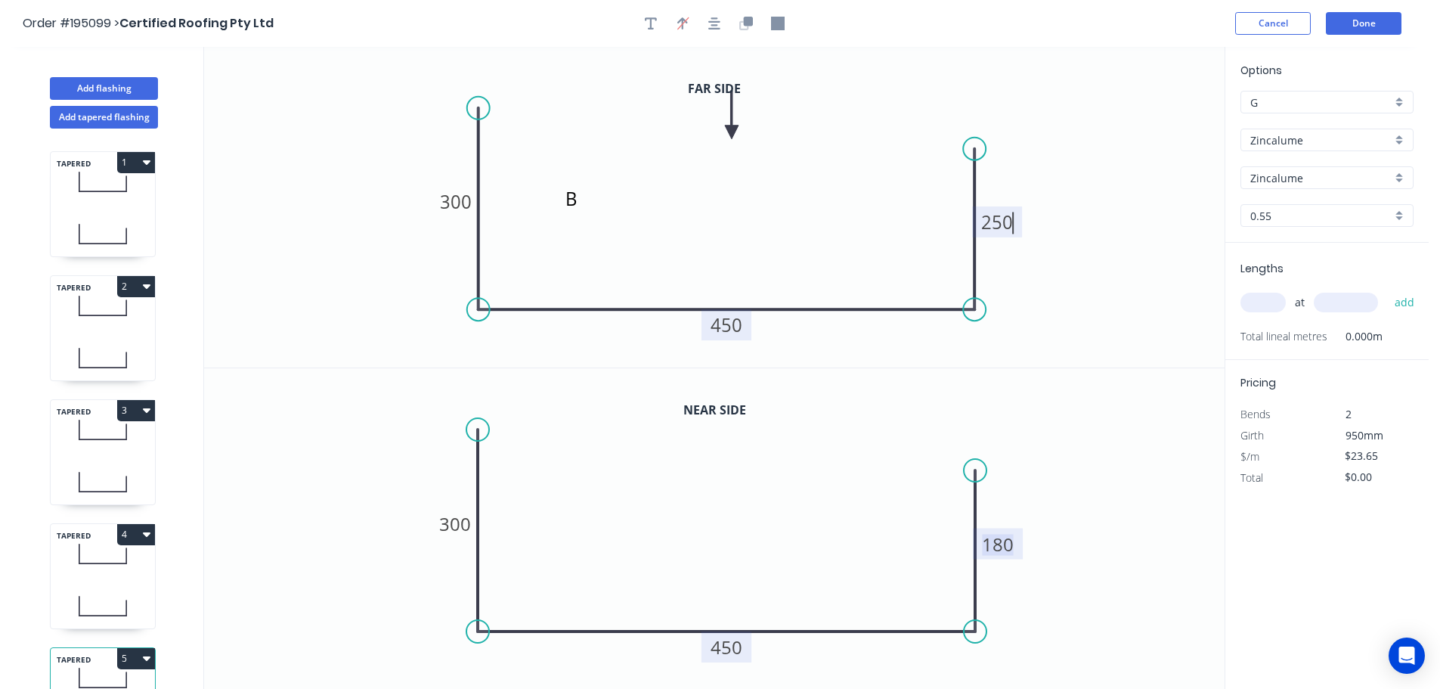
click at [1004, 545] on tspan "180" at bounding box center [998, 543] width 32 height 25
click at [1264, 295] on input "text" at bounding box center [1262, 303] width 45 height 20
click at [1387, 290] on button "add" at bounding box center [1405, 303] width 36 height 26
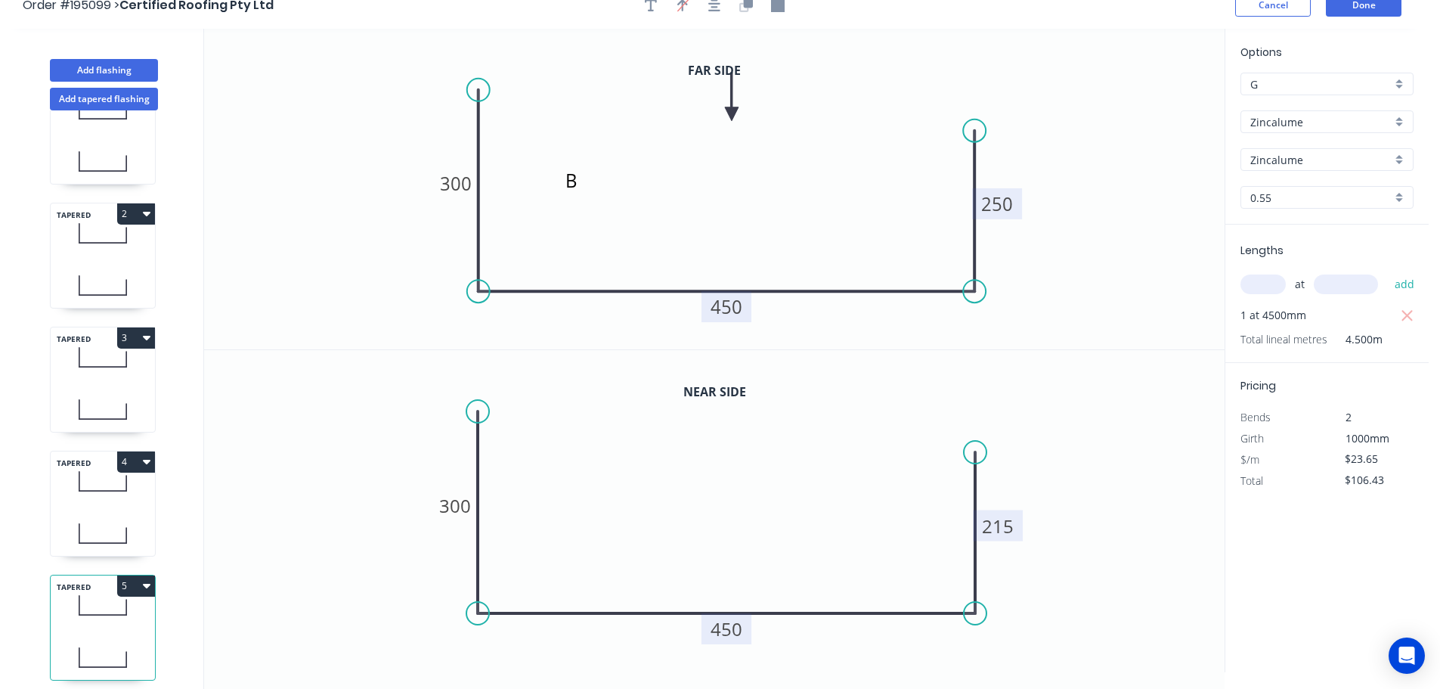
scroll to position [28, 0]
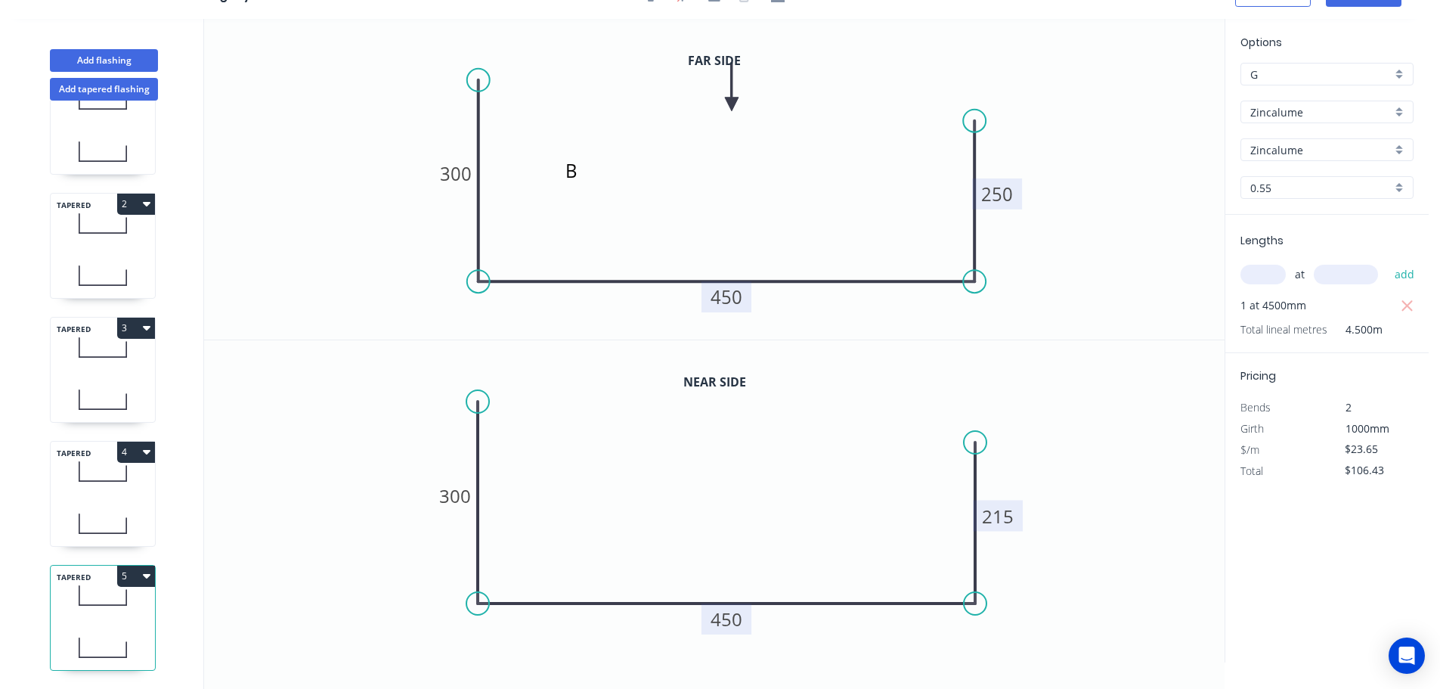
click at [132, 566] on button "5" at bounding box center [136, 575] width 38 height 21
click at [61, 602] on div "Duplicate" at bounding box center [83, 613] width 116 height 22
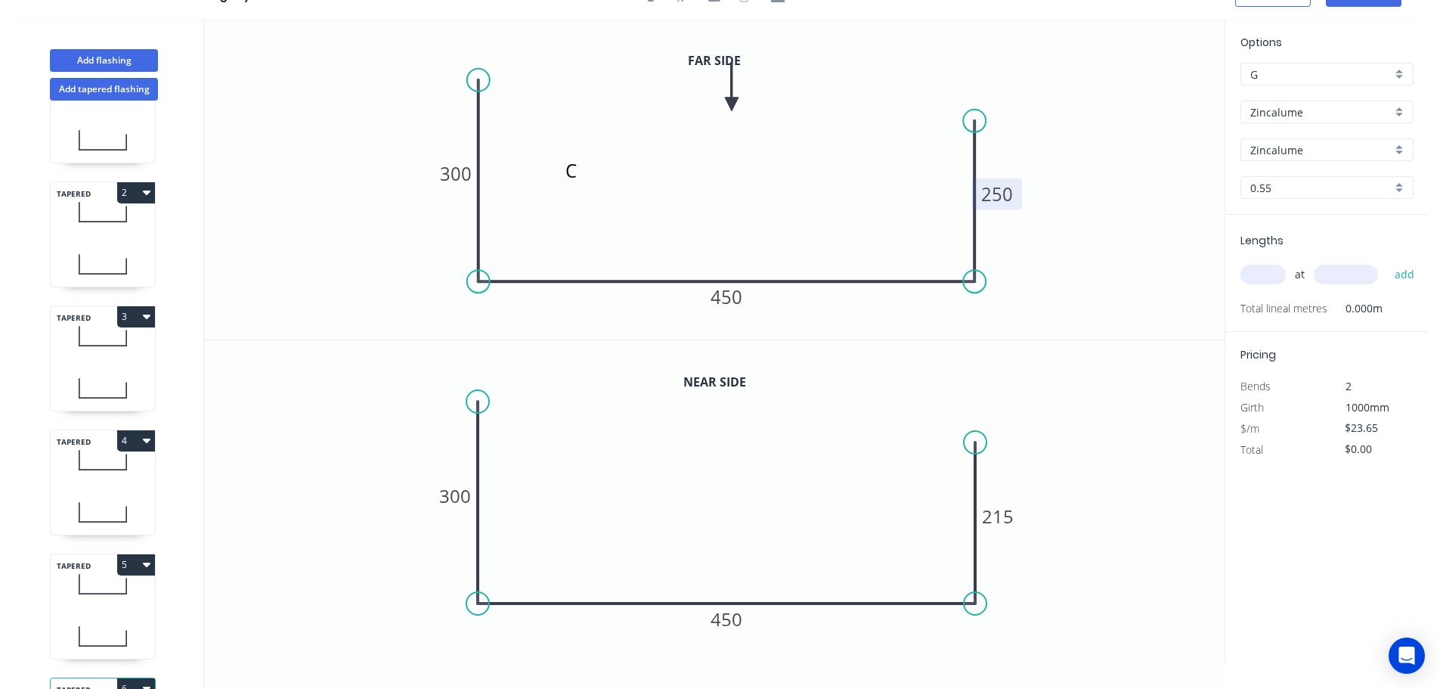
click at [1012, 194] on tspan "250" at bounding box center [997, 193] width 32 height 25
click at [1002, 516] on tspan "215" at bounding box center [998, 515] width 32 height 25
click at [1265, 268] on input "text" at bounding box center [1262, 275] width 45 height 20
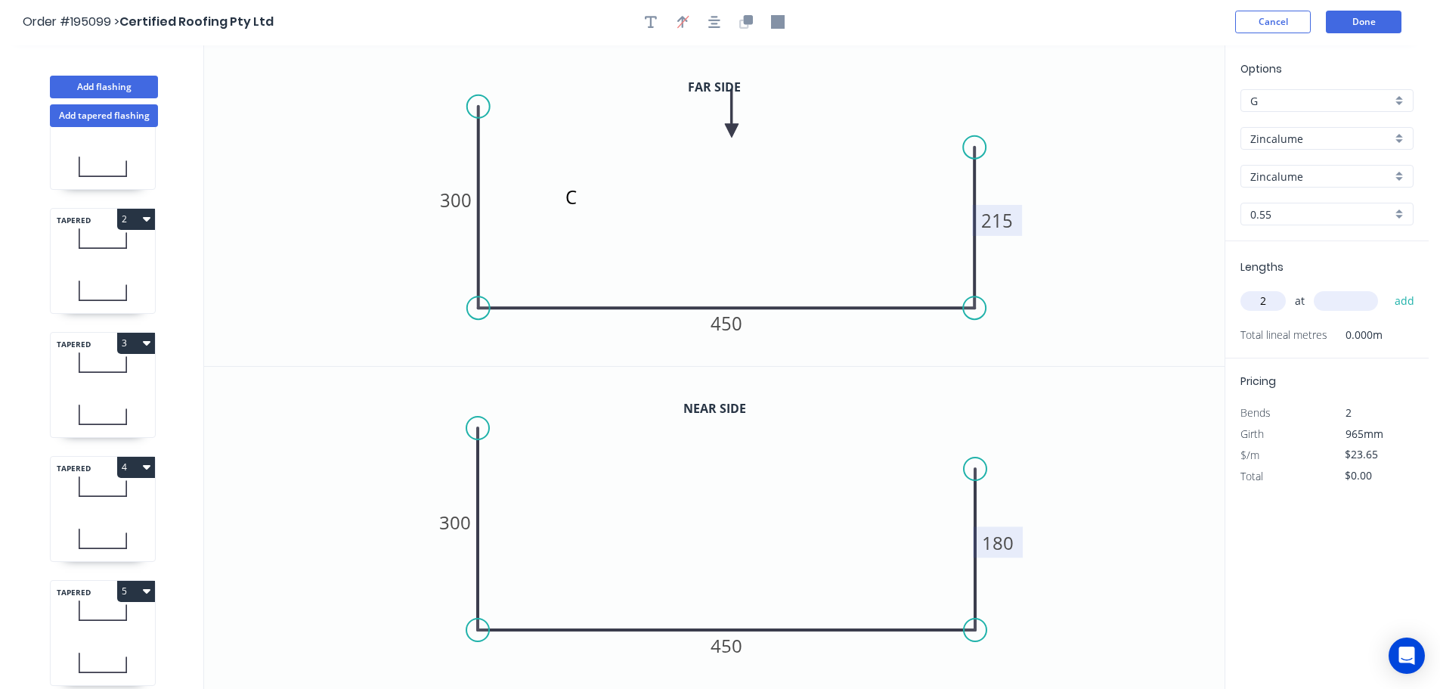
scroll to position [0, 0]
click at [1265, 305] on input "2" at bounding box center [1262, 303] width 45 height 20
click at [1387, 290] on button "add" at bounding box center [1405, 303] width 36 height 26
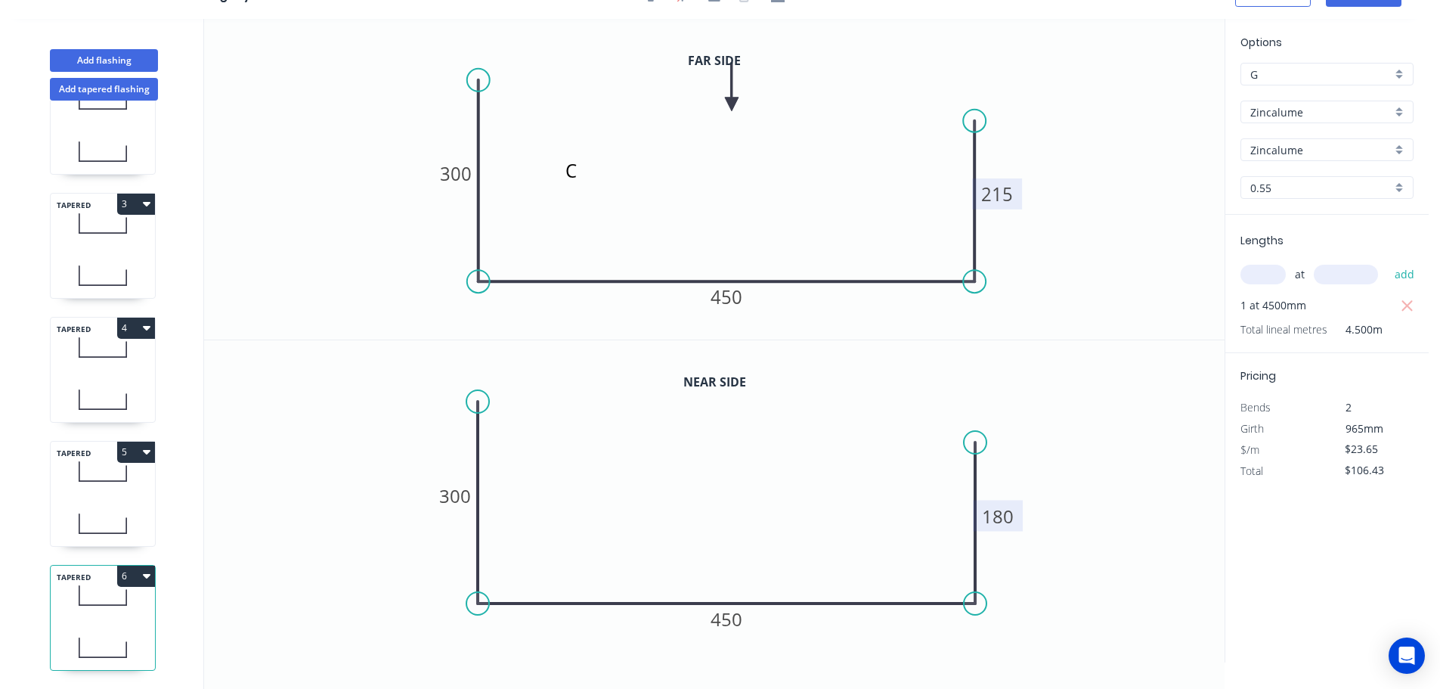
scroll to position [190, 0]
click at [95, 479] on icon at bounding box center [103, 471] width 104 height 45
click at [94, 625] on icon at bounding box center [103, 647] width 104 height 45
click at [107, 57] on button "Add flashing" at bounding box center [104, 60] width 108 height 23
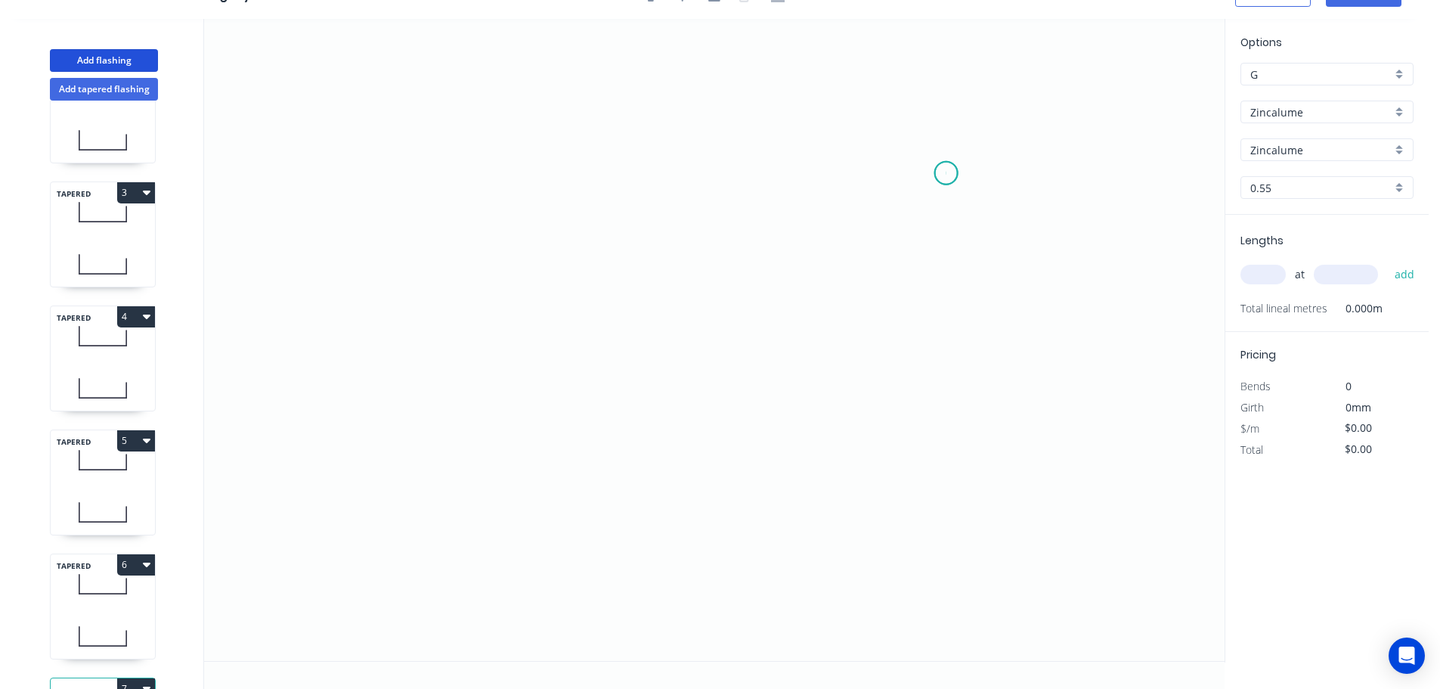
click at [946, 173] on icon "0" at bounding box center [714, 340] width 1021 height 642
click at [560, 172] on icon "0" at bounding box center [714, 340] width 1021 height 642
click at [551, 169] on circle at bounding box center [560, 173] width 23 height 23
click at [561, 444] on icon "0 ?" at bounding box center [714, 340] width 1021 height 642
click at [511, 497] on icon "0 ? ?" at bounding box center [714, 340] width 1021 height 642
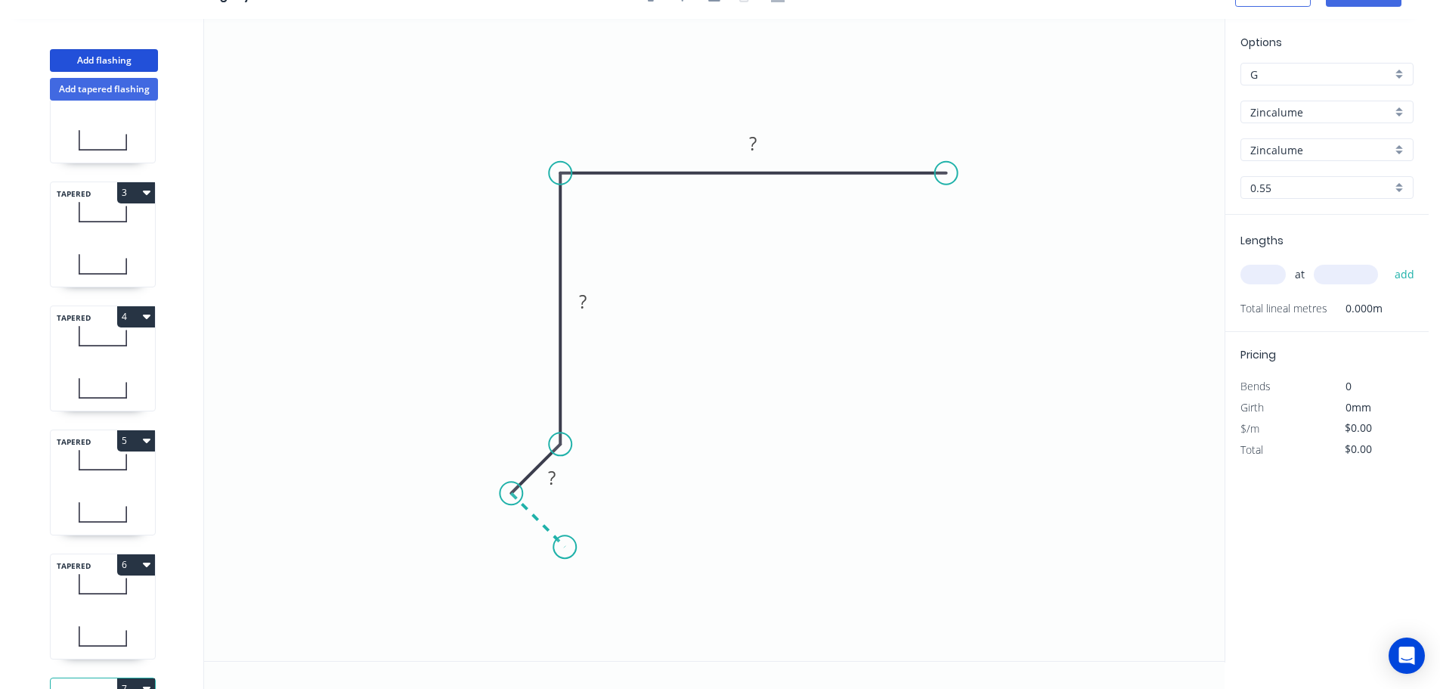
click at [565, 556] on icon "0 ? ? ?" at bounding box center [714, 340] width 1021 height 642
click at [565, 556] on circle at bounding box center [564, 546] width 23 height 23
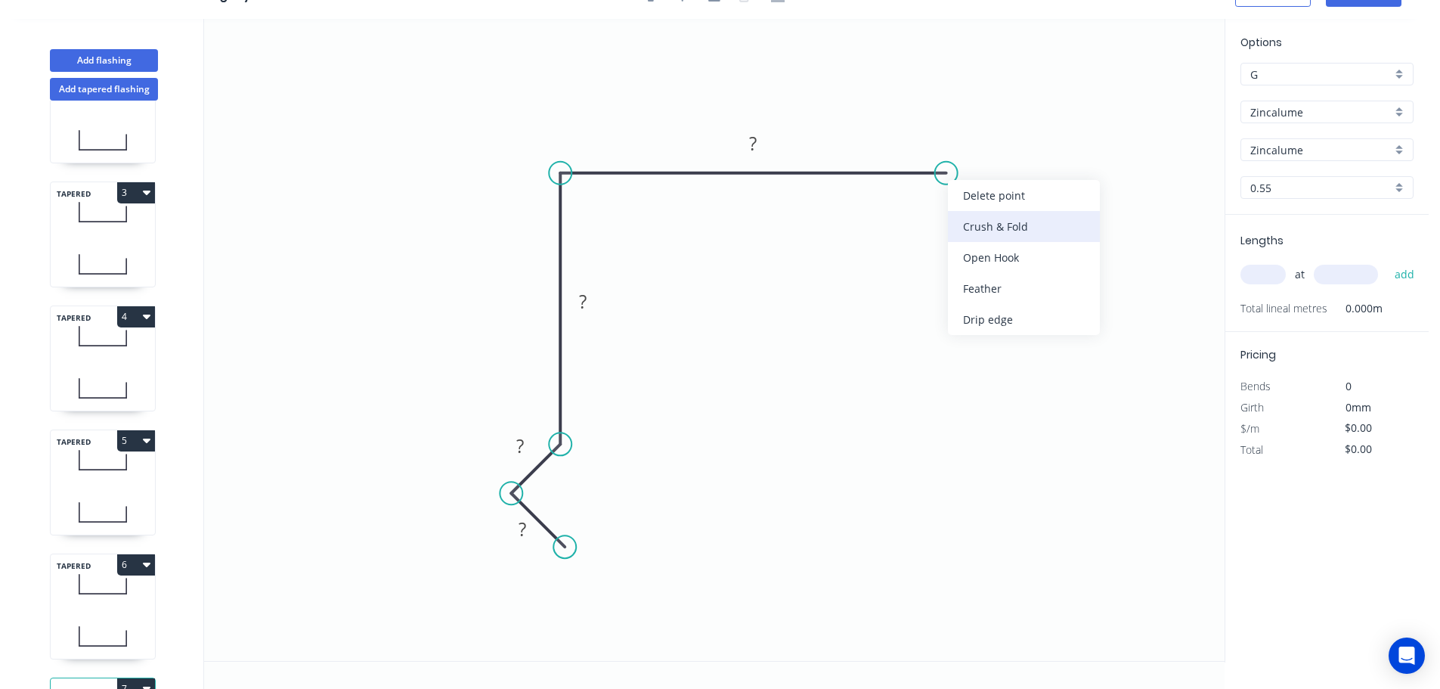
click at [977, 226] on div "Crush & Fold" at bounding box center [1024, 226] width 152 height 31
drag, startPoint x: 996, startPoint y: 129, endPoint x: 996, endPoint y: 103, distance: 26.5
click at [996, 103] on rect at bounding box center [967, 106] width 60 height 31
click at [978, 106] on tspan "10" at bounding box center [976, 106] width 21 height 25
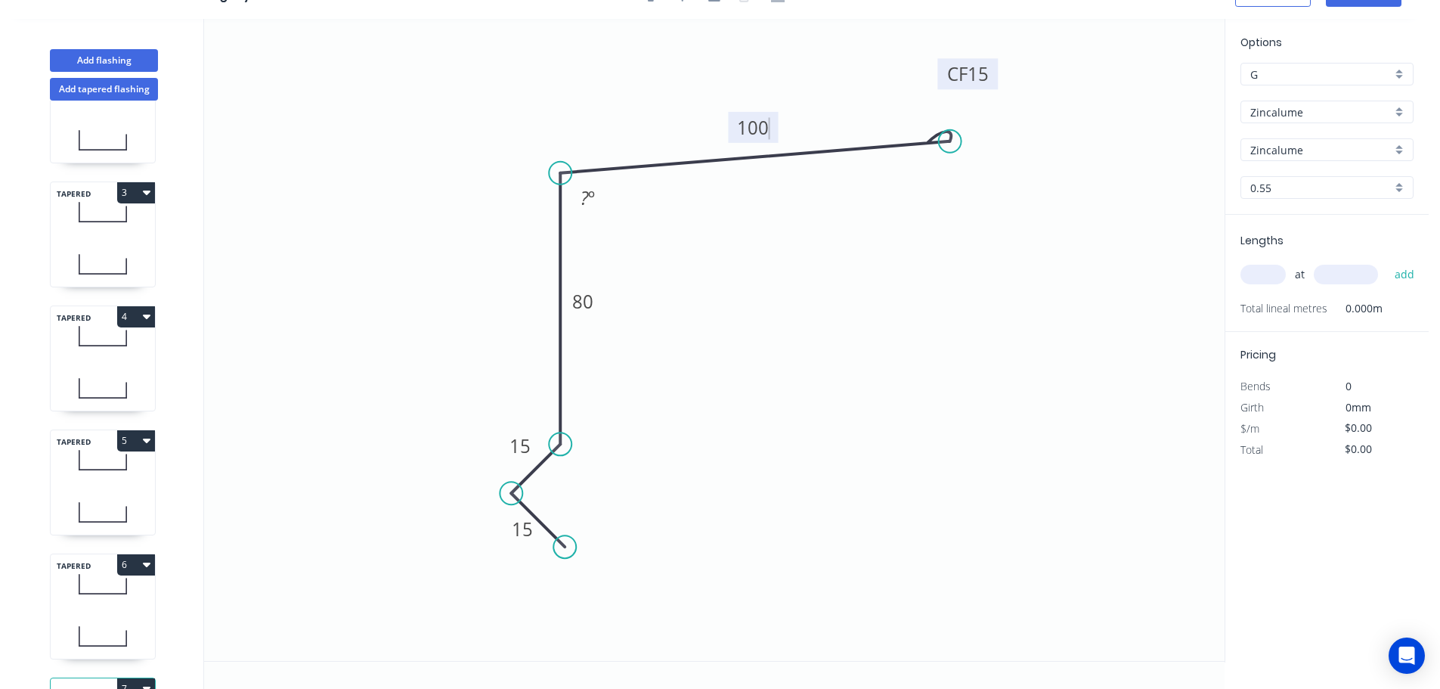
drag, startPoint x: 951, startPoint y: 176, endPoint x: 950, endPoint y: 141, distance: 34.8
click at [950, 141] on circle at bounding box center [950, 141] width 23 height 23
click at [592, 195] on tspan "º" at bounding box center [591, 197] width 7 height 25
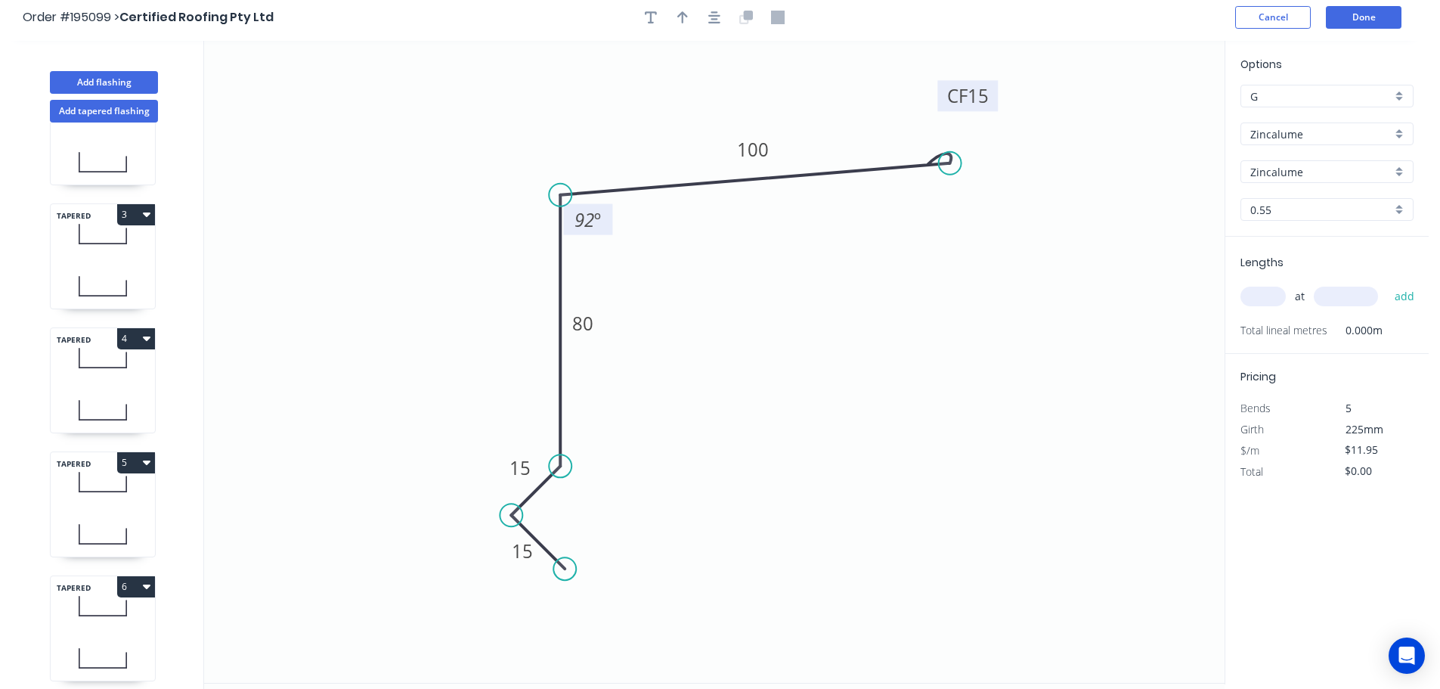
scroll to position [0, 0]
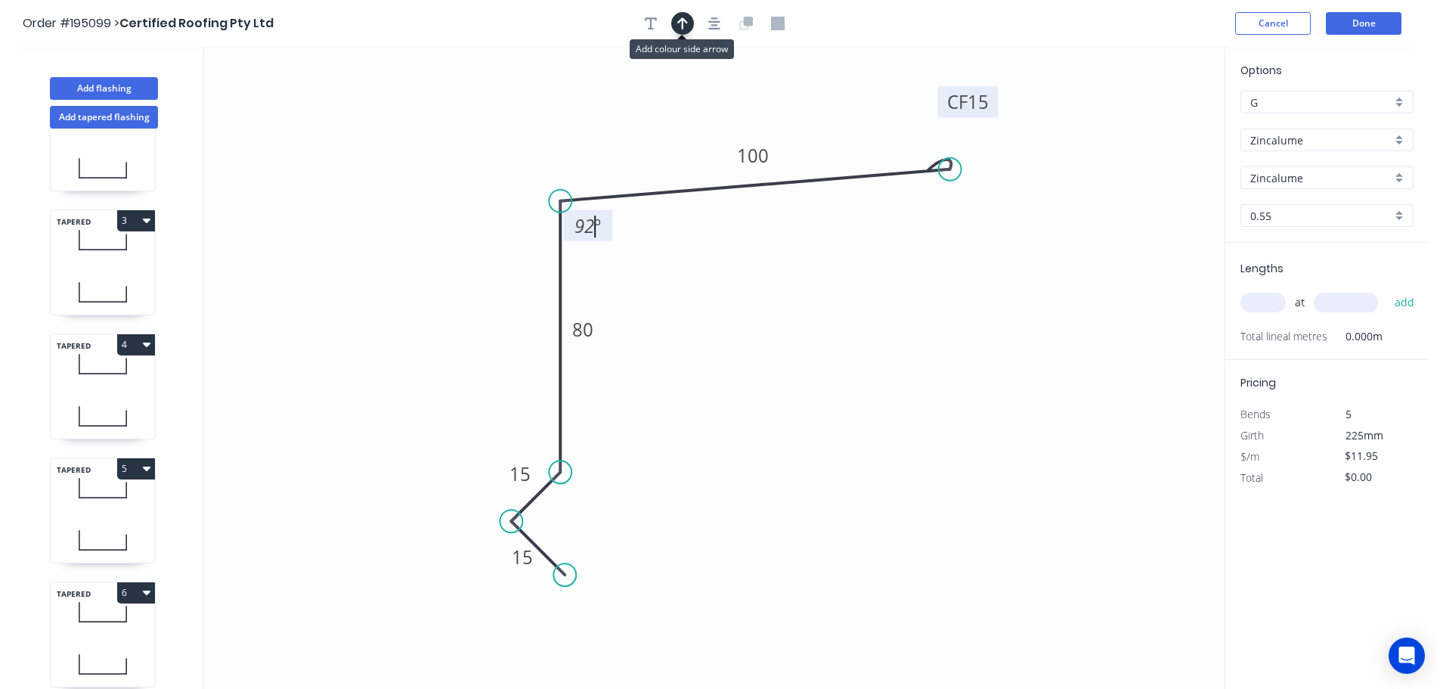
click at [681, 18] on icon "button" at bounding box center [682, 24] width 11 height 14
drag, startPoint x: 1146, startPoint y: 119, endPoint x: 480, endPoint y: 175, distance: 668.3
click at [480, 175] on icon at bounding box center [480, 157] width 14 height 48
click at [1256, 300] on input "text" at bounding box center [1262, 303] width 45 height 20
click at [1387, 290] on button "add" at bounding box center [1405, 303] width 36 height 26
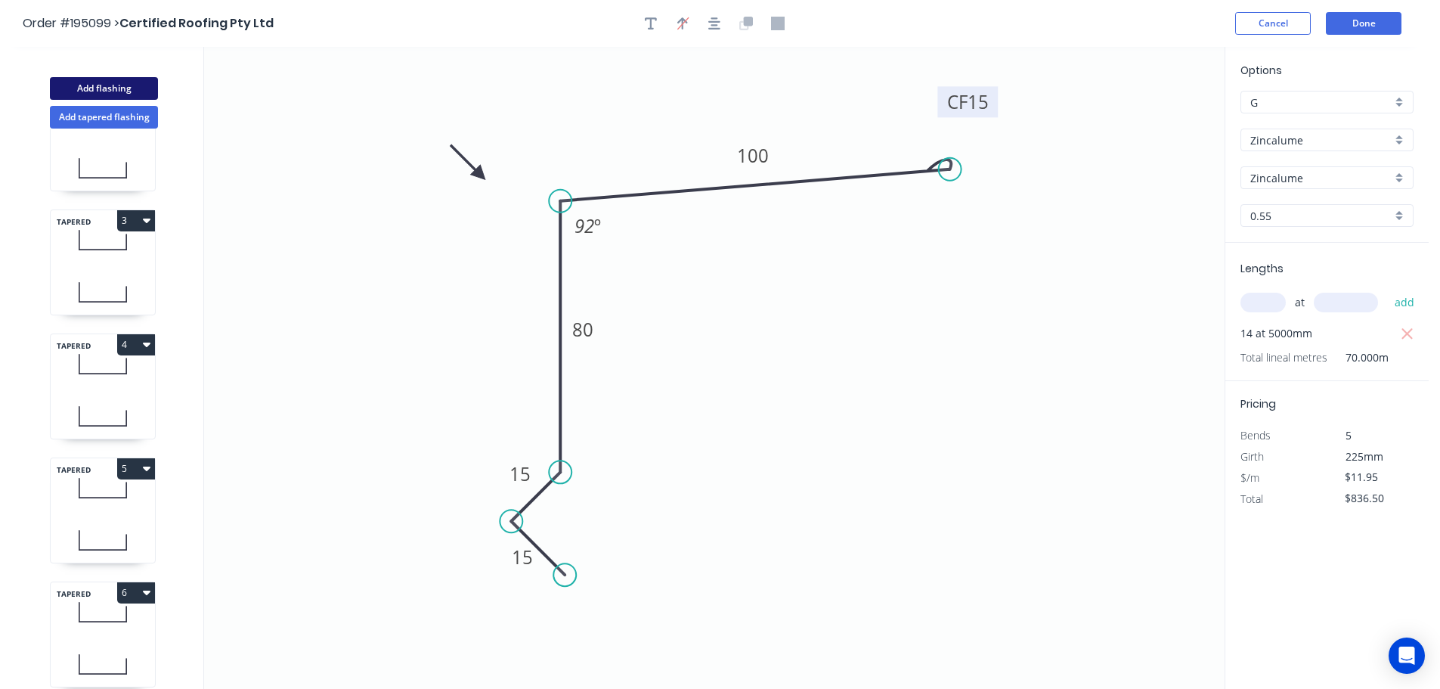
click at [104, 86] on button "Add flashing" at bounding box center [104, 88] width 108 height 23
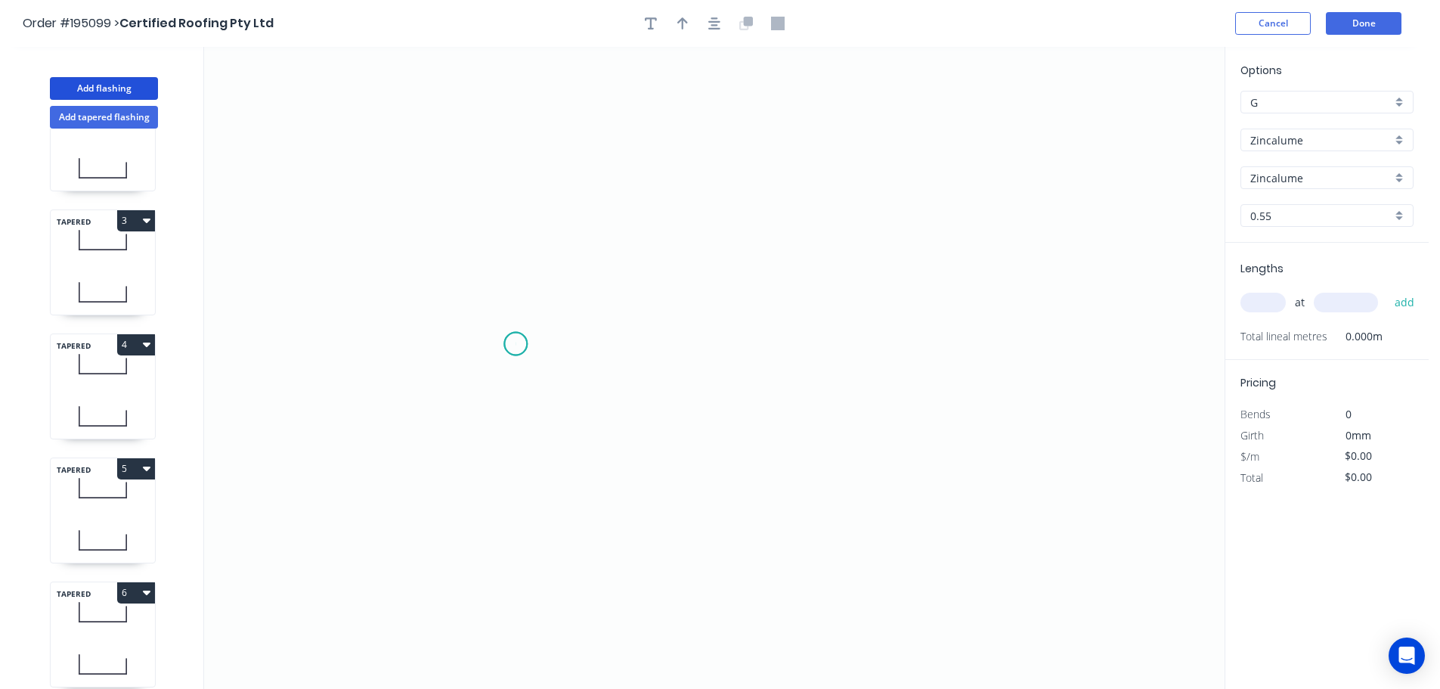
click at [516, 344] on icon "0" at bounding box center [714, 368] width 1021 height 642
click at [475, 302] on icon "0" at bounding box center [714, 368] width 1021 height 642
click at [513, 268] on icon at bounding box center [494, 285] width 38 height 38
click at [518, 94] on icon "0 ? ?" at bounding box center [714, 368] width 1021 height 642
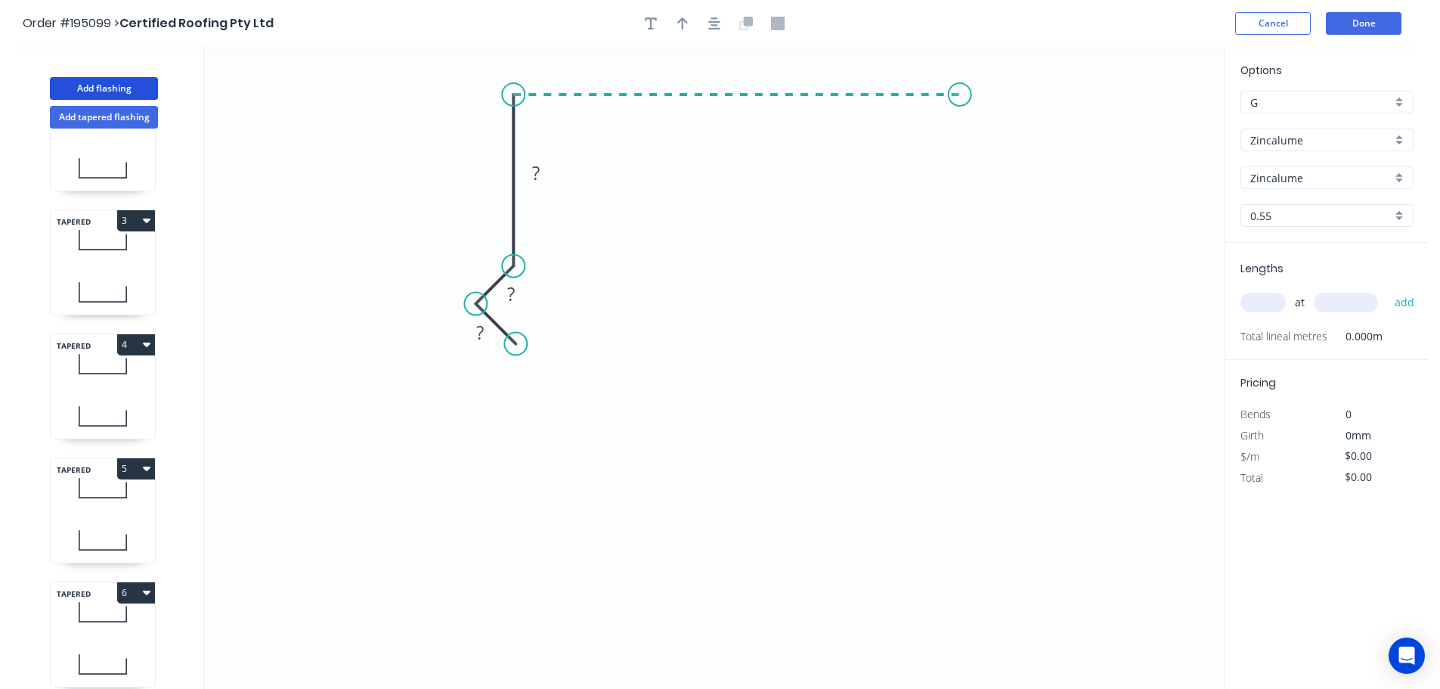
click at [960, 92] on icon "0 ? ? ?" at bounding box center [714, 368] width 1021 height 642
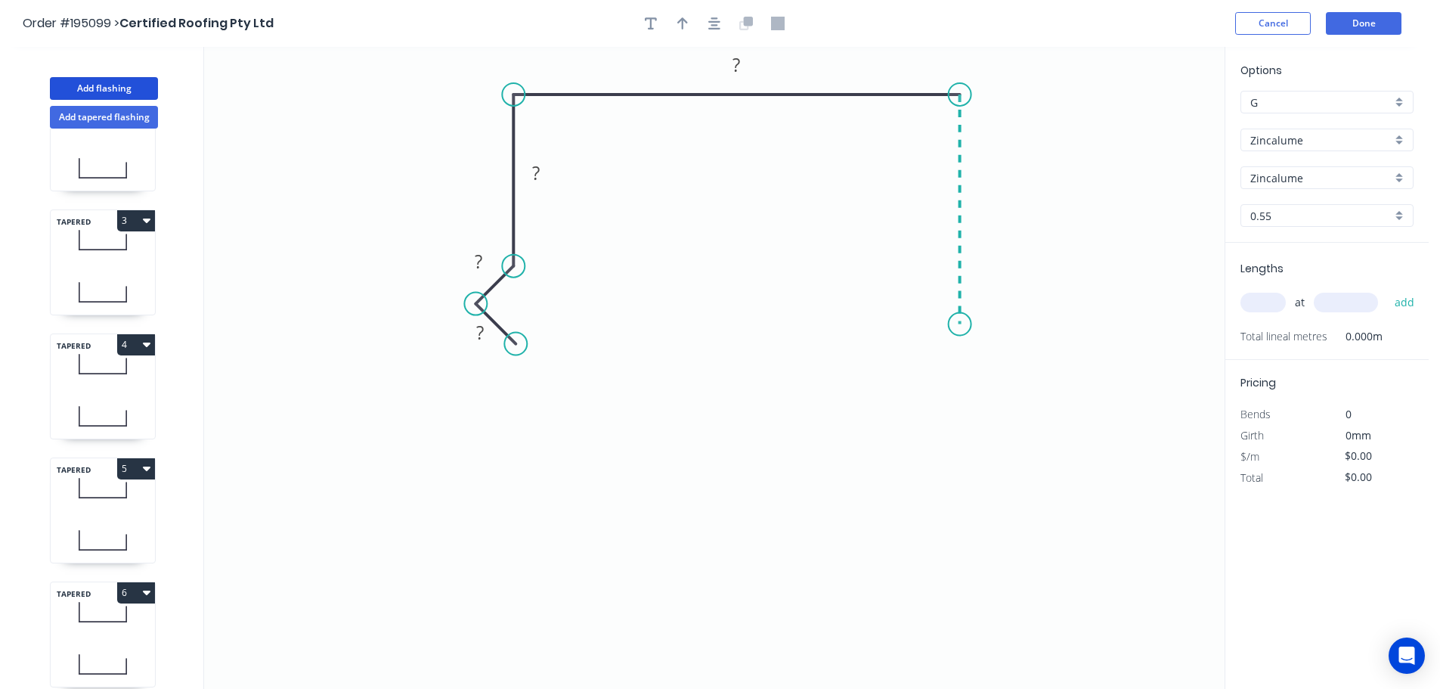
click at [952, 324] on icon "0 ? ? ? ?" at bounding box center [714, 368] width 1021 height 642
click at [986, 348] on icon at bounding box center [973, 337] width 26 height 26
click at [990, 430] on icon "0 ? ? ? ? ? ?" at bounding box center [714, 368] width 1021 height 642
click at [964, 454] on icon "0 ? ? ? ? ? ? ?" at bounding box center [714, 368] width 1021 height 642
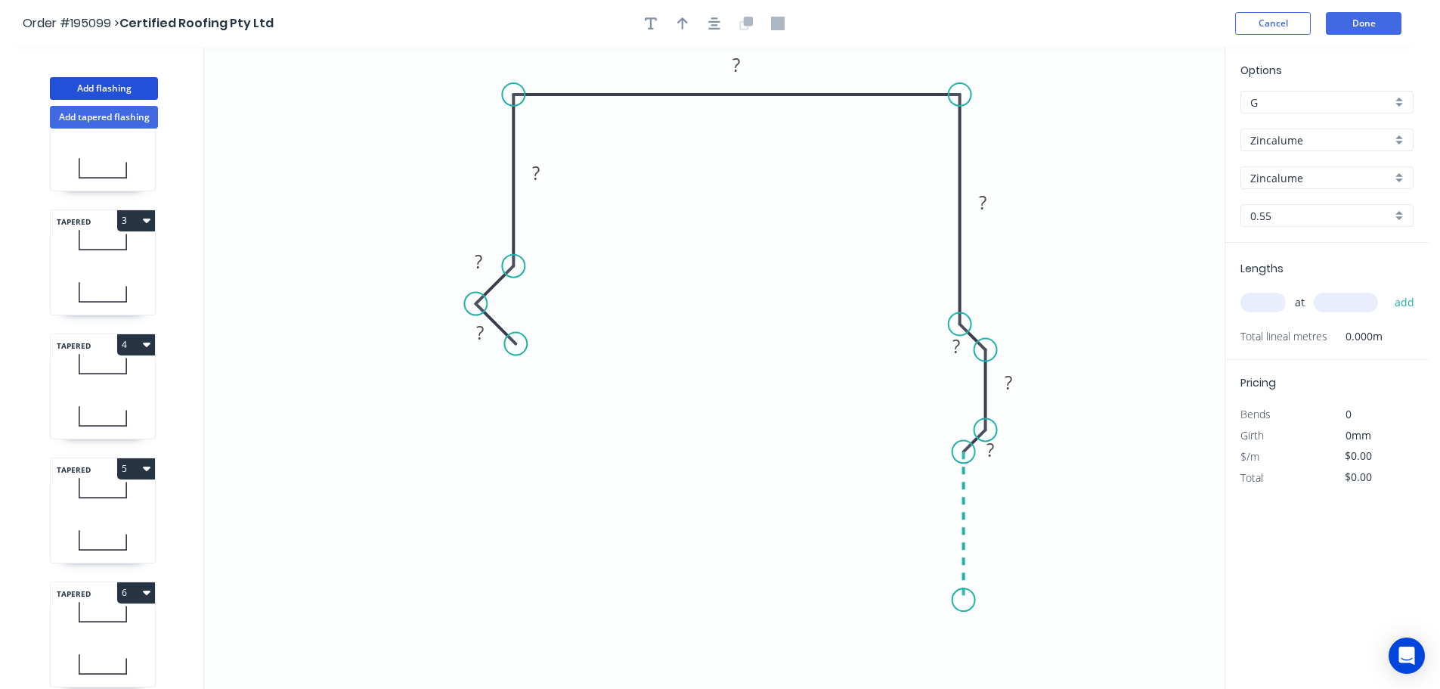
click at [968, 600] on icon "0 ? ? ? ? ? ? ? ?" at bounding box center [714, 368] width 1021 height 642
click at [997, 632] on icon at bounding box center [980, 615] width 33 height 33
click at [963, 663] on icon "0 ? ? ? ? ? ? ? ? ? ?" at bounding box center [714, 368] width 1021 height 642
click at [963, 663] on circle at bounding box center [963, 666] width 23 height 23
click at [478, 332] on tspan "?" at bounding box center [480, 332] width 8 height 25
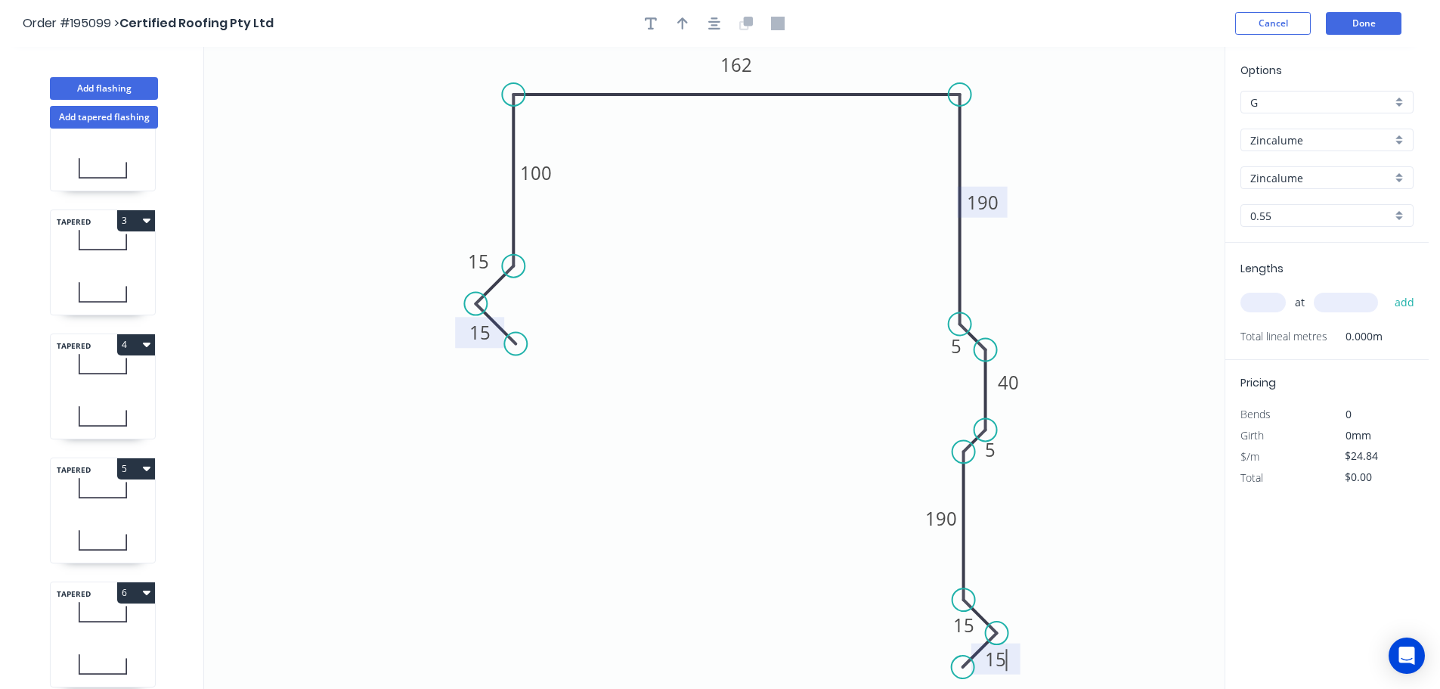
click at [989, 195] on tspan "190" at bounding box center [983, 202] width 32 height 25
click at [1263, 294] on input "text" at bounding box center [1262, 303] width 45 height 20
click at [1387, 290] on button "add" at bounding box center [1405, 303] width 36 height 26
click at [677, 26] on button "button" at bounding box center [682, 23] width 23 height 23
click at [1148, 122] on icon at bounding box center [1148, 105] width 14 height 48
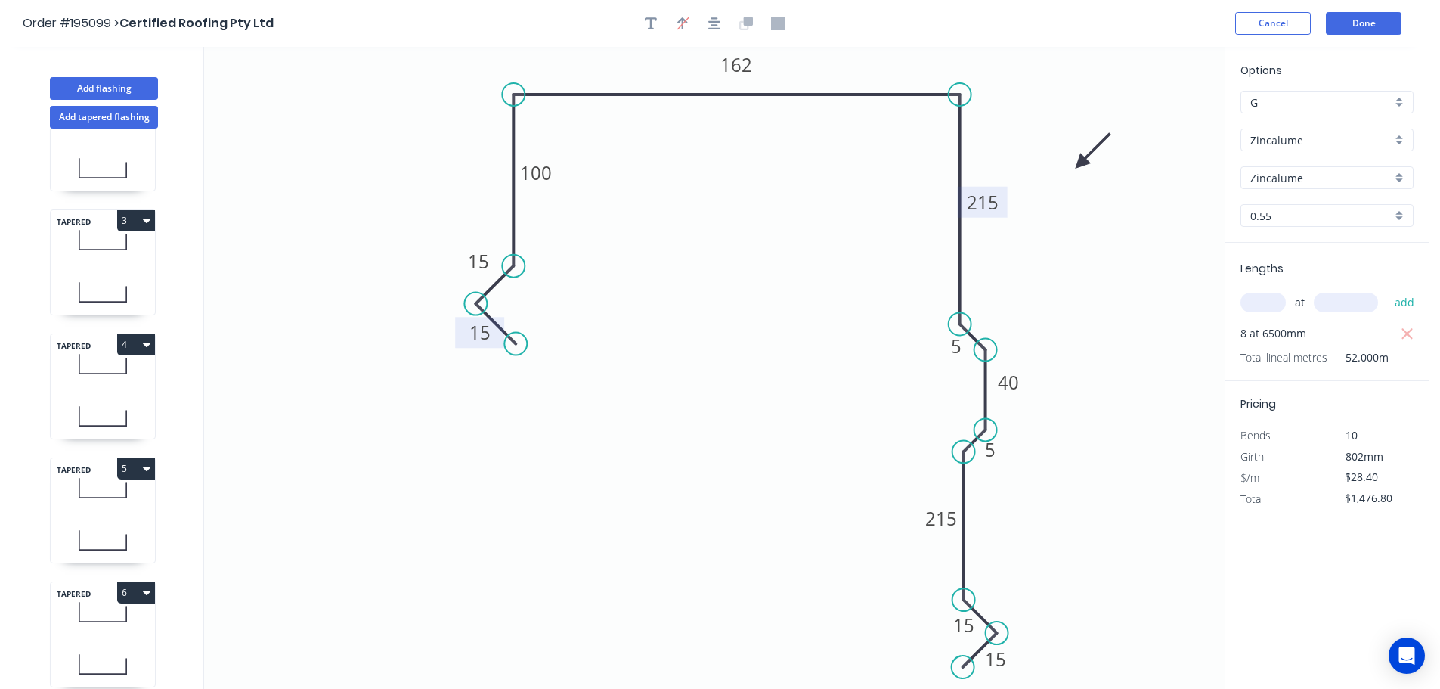
drag, startPoint x: 1148, startPoint y: 122, endPoint x: 941, endPoint y: 200, distance: 221.0
click at [1079, 165] on icon at bounding box center [1093, 151] width 44 height 44
click at [98, 87] on button "Add flashing" at bounding box center [104, 88] width 108 height 23
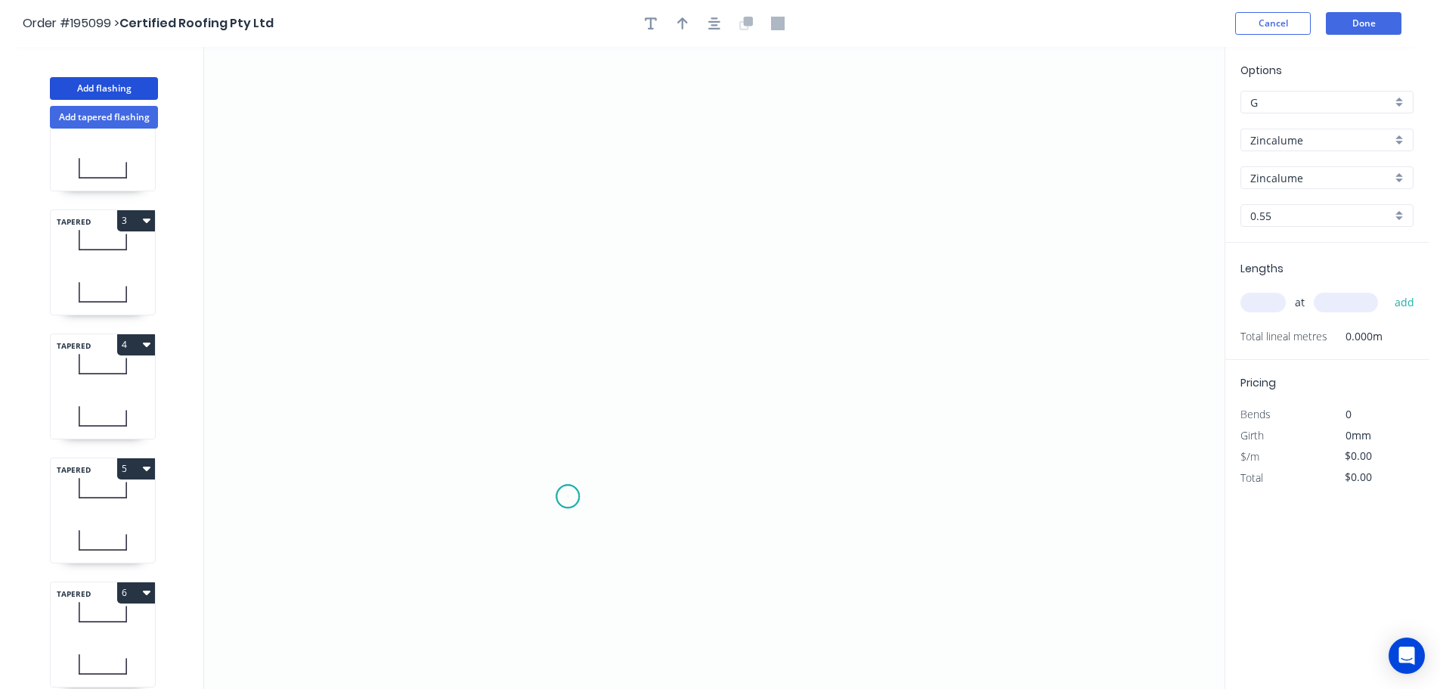
click at [568, 497] on icon "0" at bounding box center [714, 368] width 1021 height 642
click at [517, 444] on icon "0" at bounding box center [714, 368] width 1021 height 642
click at [568, 401] on icon "0 ?" at bounding box center [714, 368] width 1021 height 642
click at [581, 110] on icon "0 ? ?" at bounding box center [714, 368] width 1021 height 642
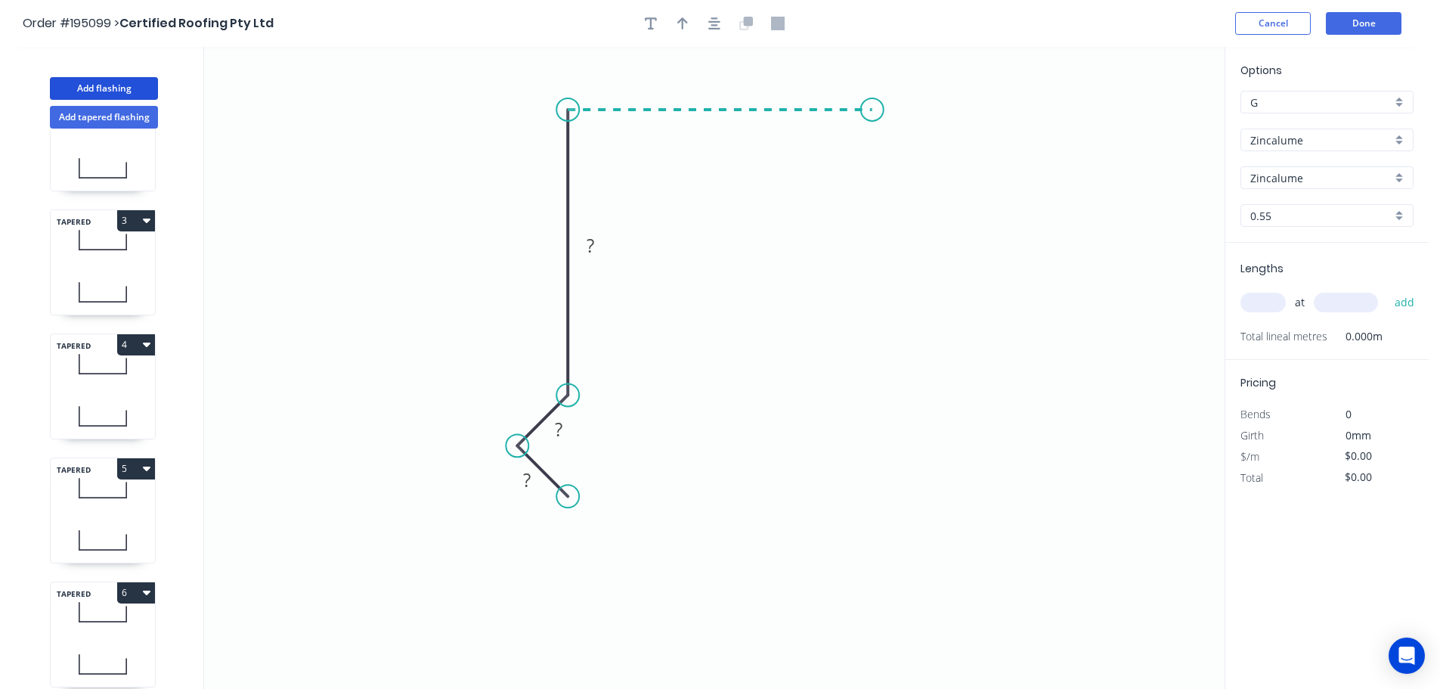
click at [872, 107] on icon "0 ? ? ?" at bounding box center [714, 368] width 1021 height 642
click at [859, 401] on icon "0 ? ? ? ?" at bounding box center [714, 368] width 1021 height 642
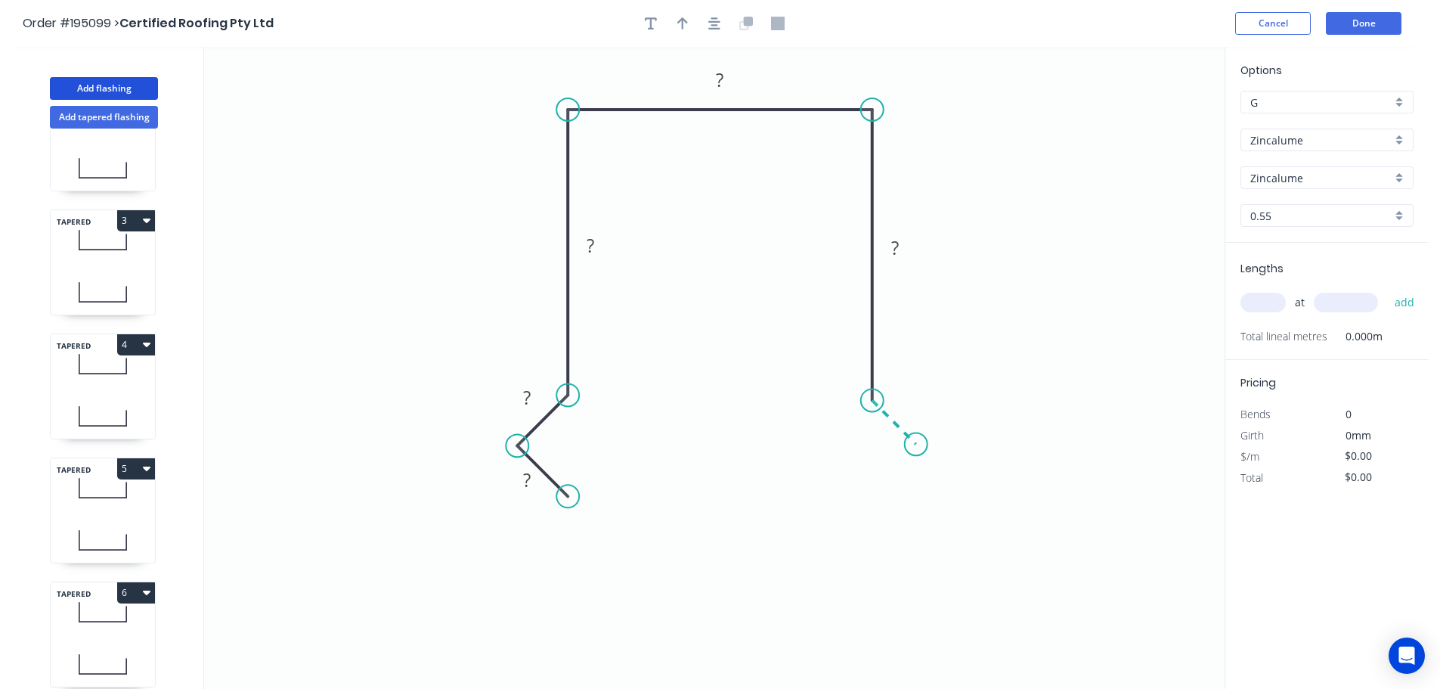
click at [916, 447] on icon "0 ? ? ? ? ?" at bounding box center [714, 368] width 1021 height 642
click at [873, 490] on icon "0 ? ? ? ? ? ?" at bounding box center [714, 368] width 1021 height 642
click at [873, 490] on circle at bounding box center [873, 486] width 23 height 23
click at [534, 482] on rect at bounding box center [527, 480] width 30 height 21
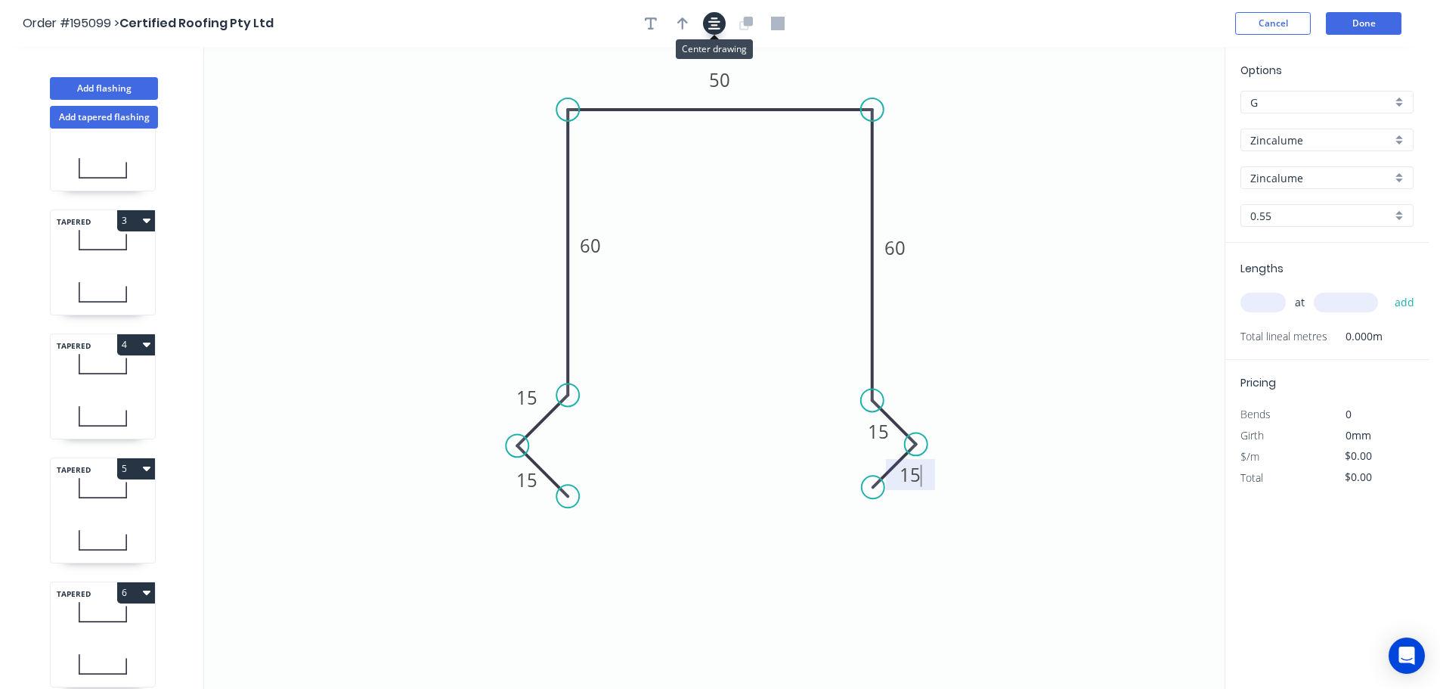
click at [720, 26] on icon "button" at bounding box center [714, 24] width 12 height 14
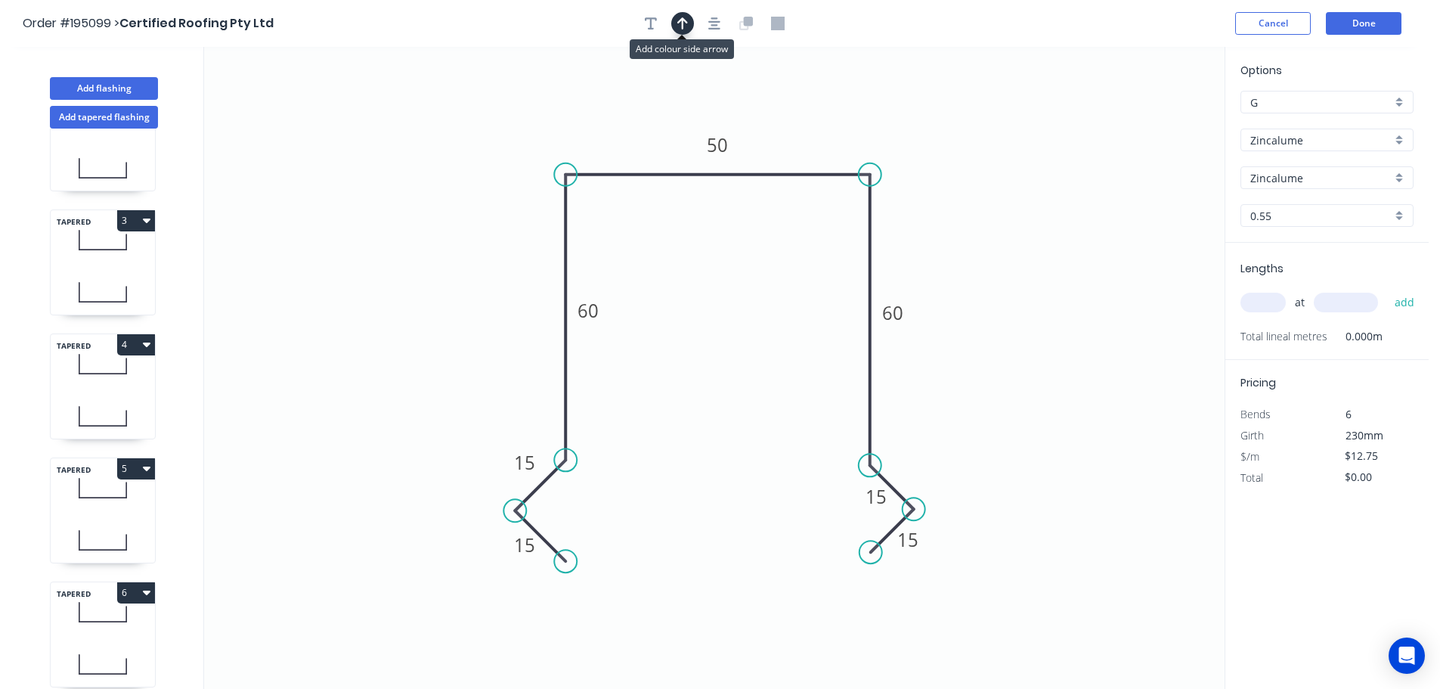
click at [680, 24] on icon "button" at bounding box center [682, 24] width 11 height 14
click at [1152, 118] on icon at bounding box center [1148, 105] width 14 height 48
drag, startPoint x: 1151, startPoint y: 119, endPoint x: 959, endPoint y: 184, distance: 202.0
click at [956, 183] on icon at bounding box center [969, 169] width 44 height 44
click at [1268, 298] on input "text" at bounding box center [1262, 303] width 45 height 20
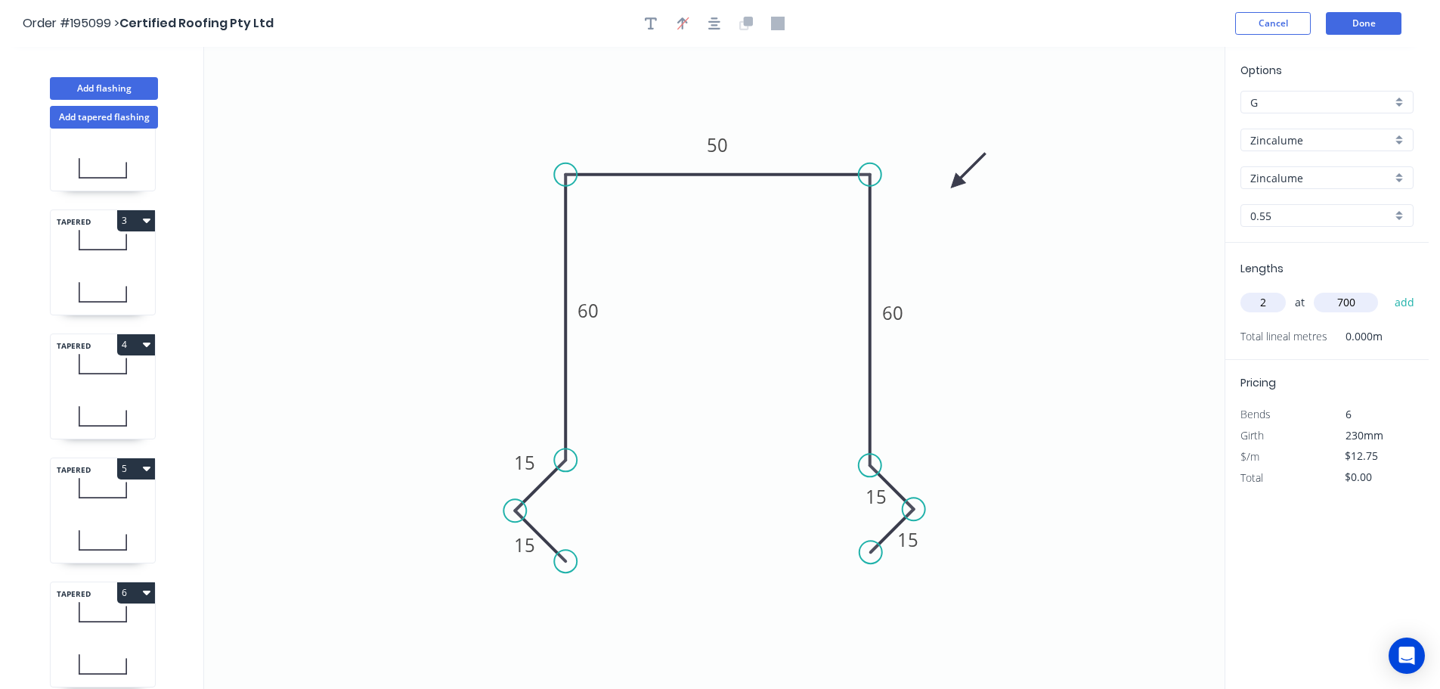
click at [1387, 290] on button "add" at bounding box center [1405, 303] width 36 height 26
click at [1368, 25] on button "Done" at bounding box center [1364, 23] width 76 height 23
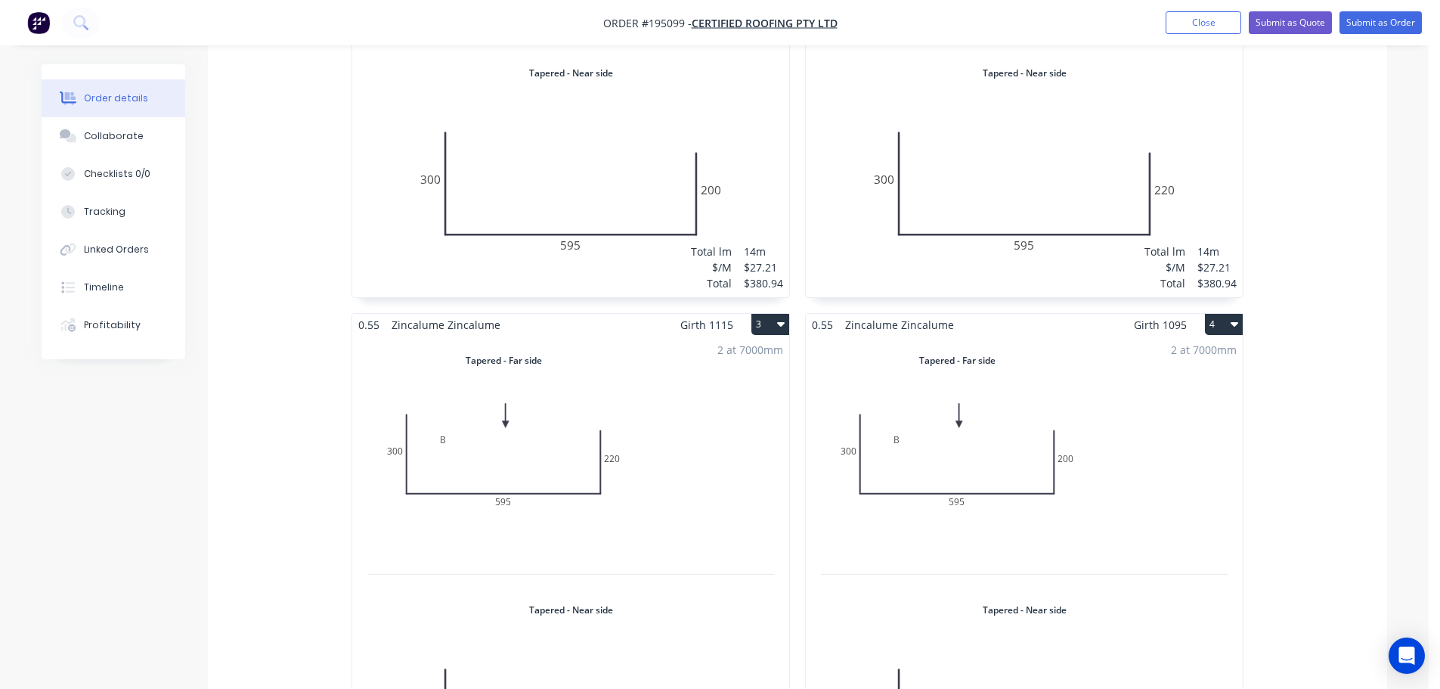
scroll to position [311, 0]
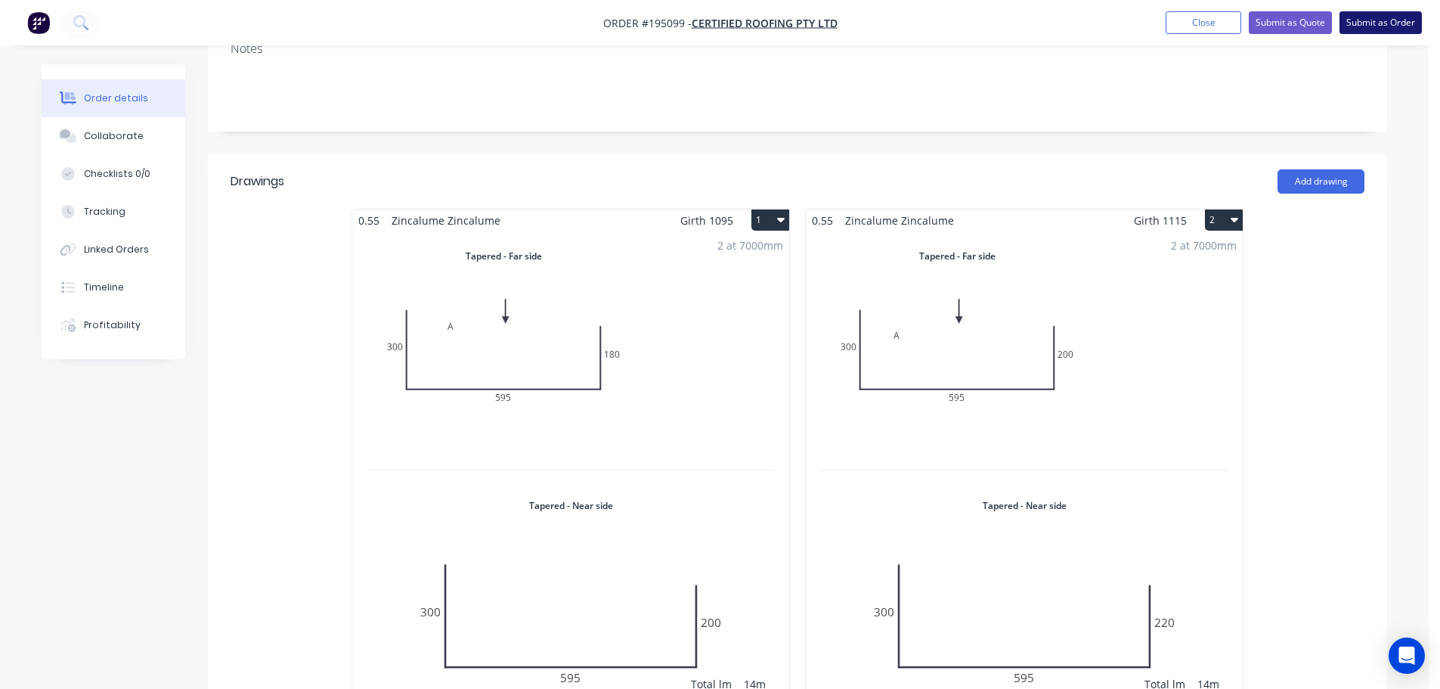
click at [1392, 22] on button "Submit as Order" at bounding box center [1381, 22] width 82 height 23
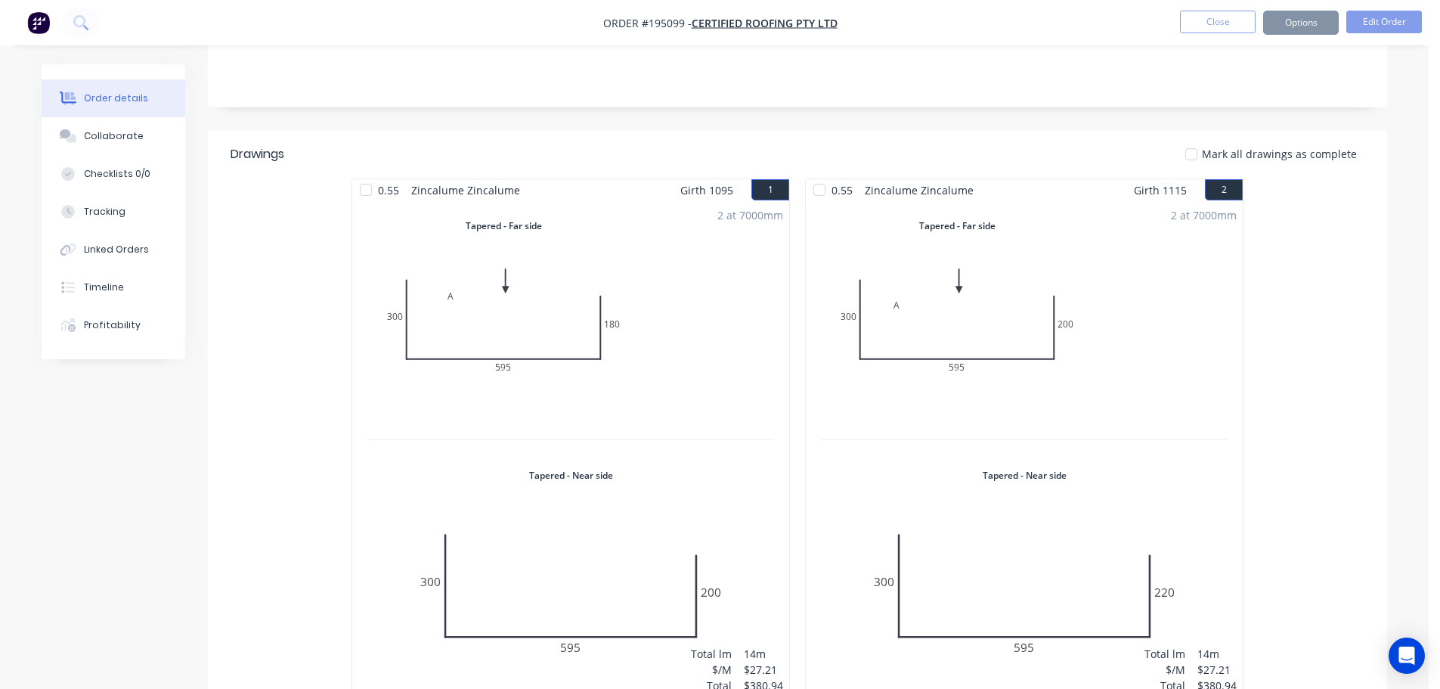
scroll to position [0, 0]
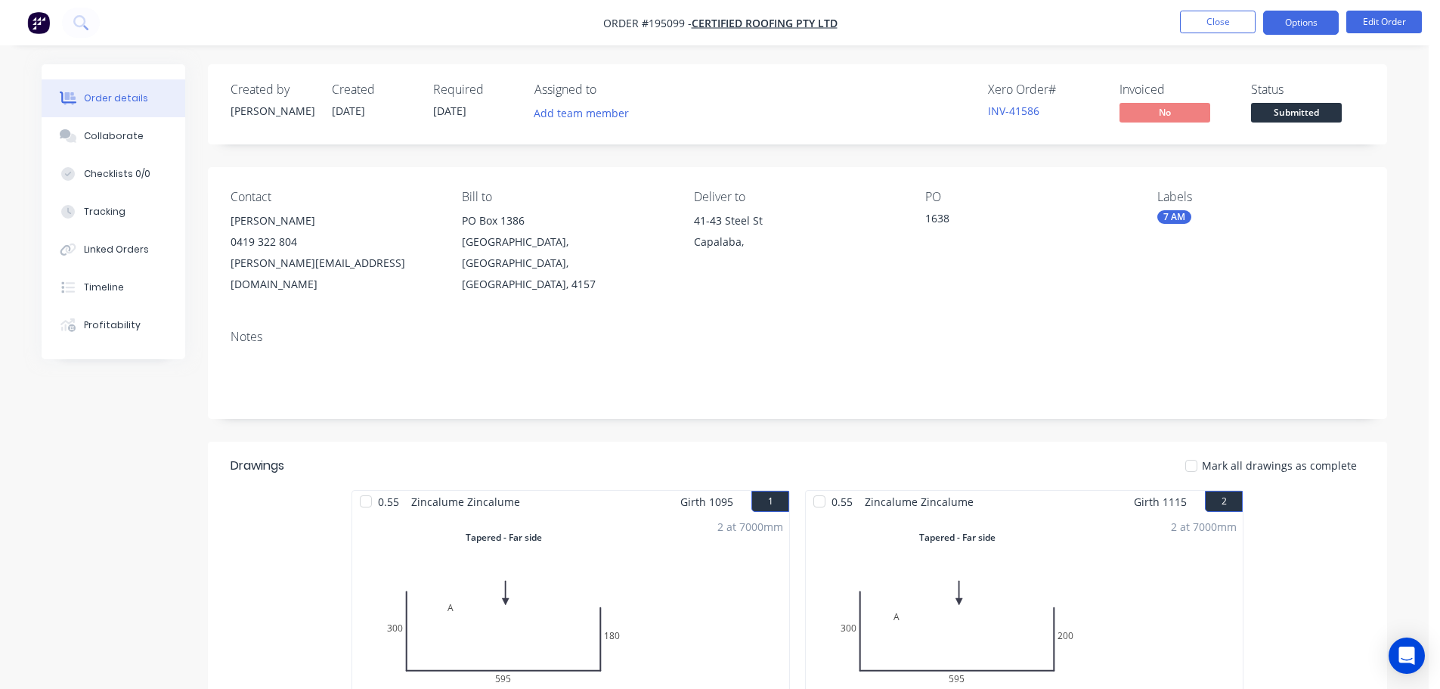
click at [1299, 21] on button "Options" at bounding box center [1301, 23] width 76 height 24
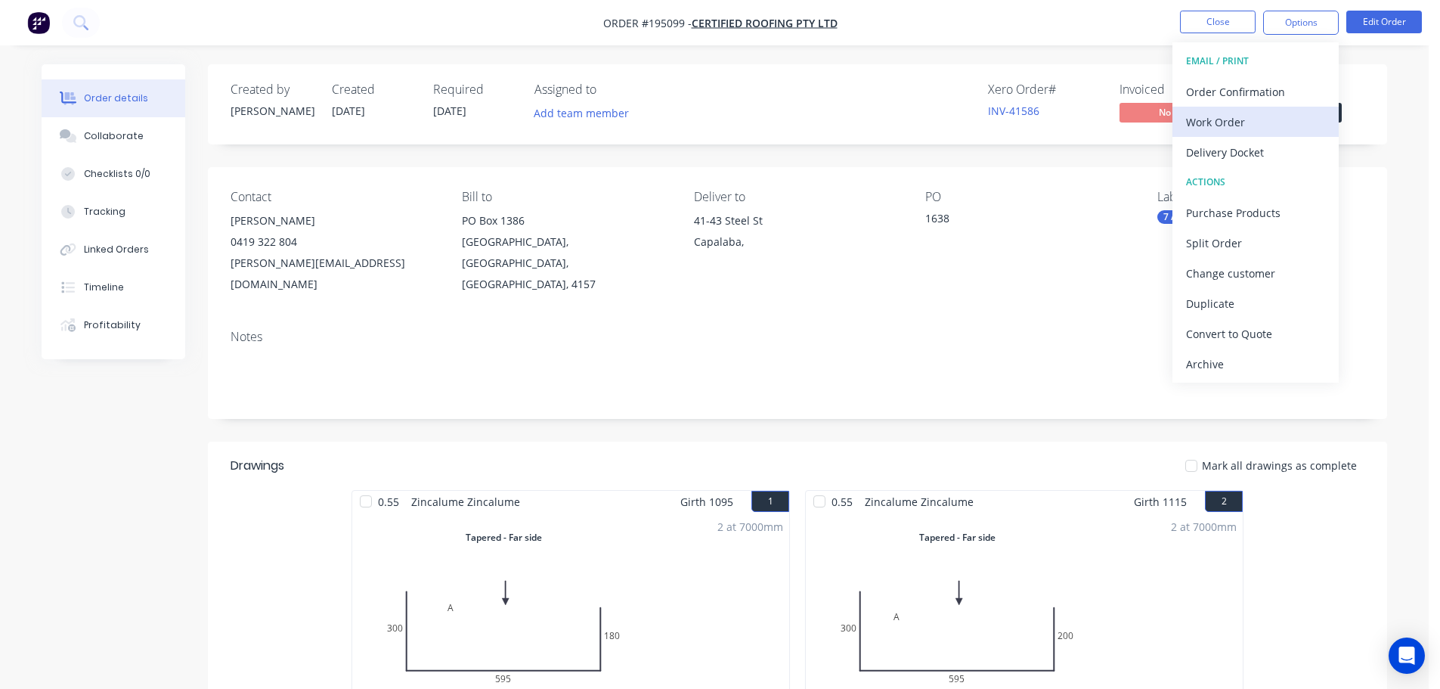
click at [1212, 119] on div "Work Order" at bounding box center [1255, 122] width 139 height 22
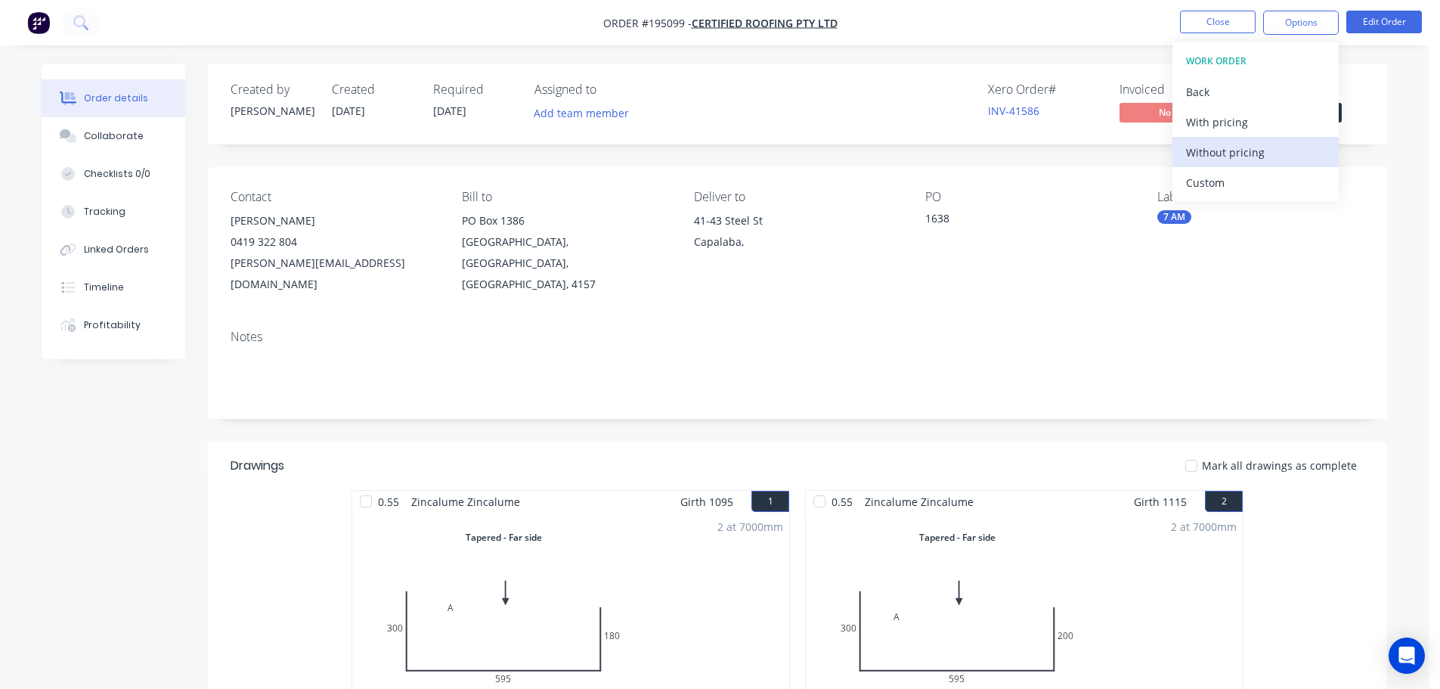
click at [1220, 151] on div "Without pricing" at bounding box center [1255, 152] width 139 height 22
click at [1065, 278] on div "Contact PAUL JEROME 0419 322 804 paul@certifiedroofing.com.au Bill to PO Box 13…" at bounding box center [797, 242] width 1179 height 150
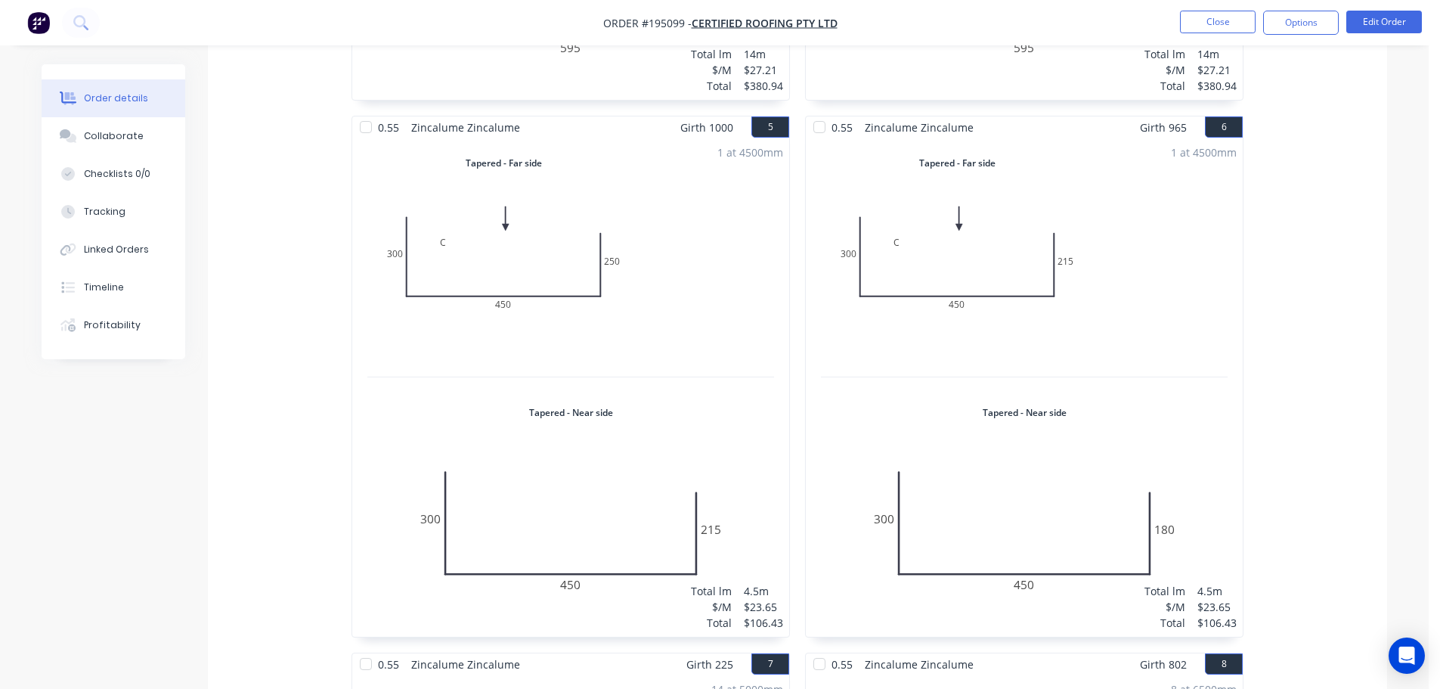
scroll to position [1890, 0]
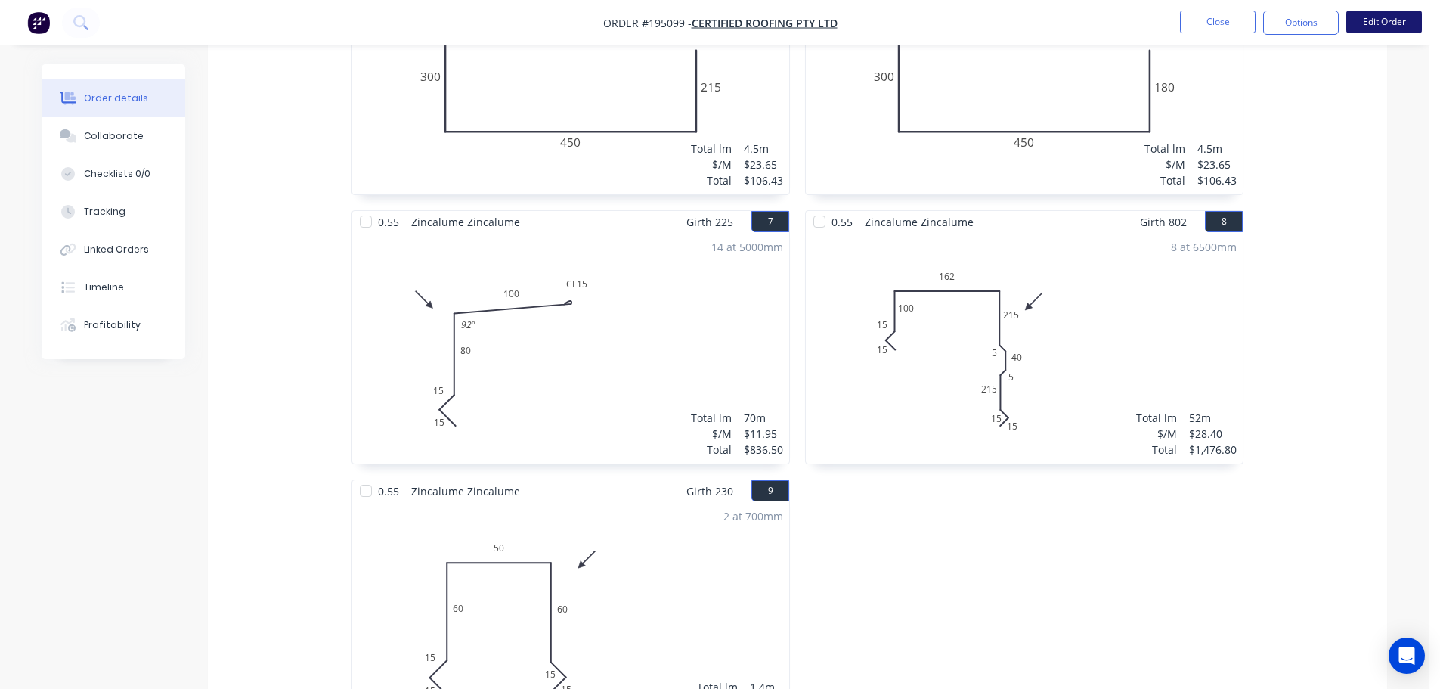
click at [1394, 23] on button "Edit Order" at bounding box center [1384, 22] width 76 height 23
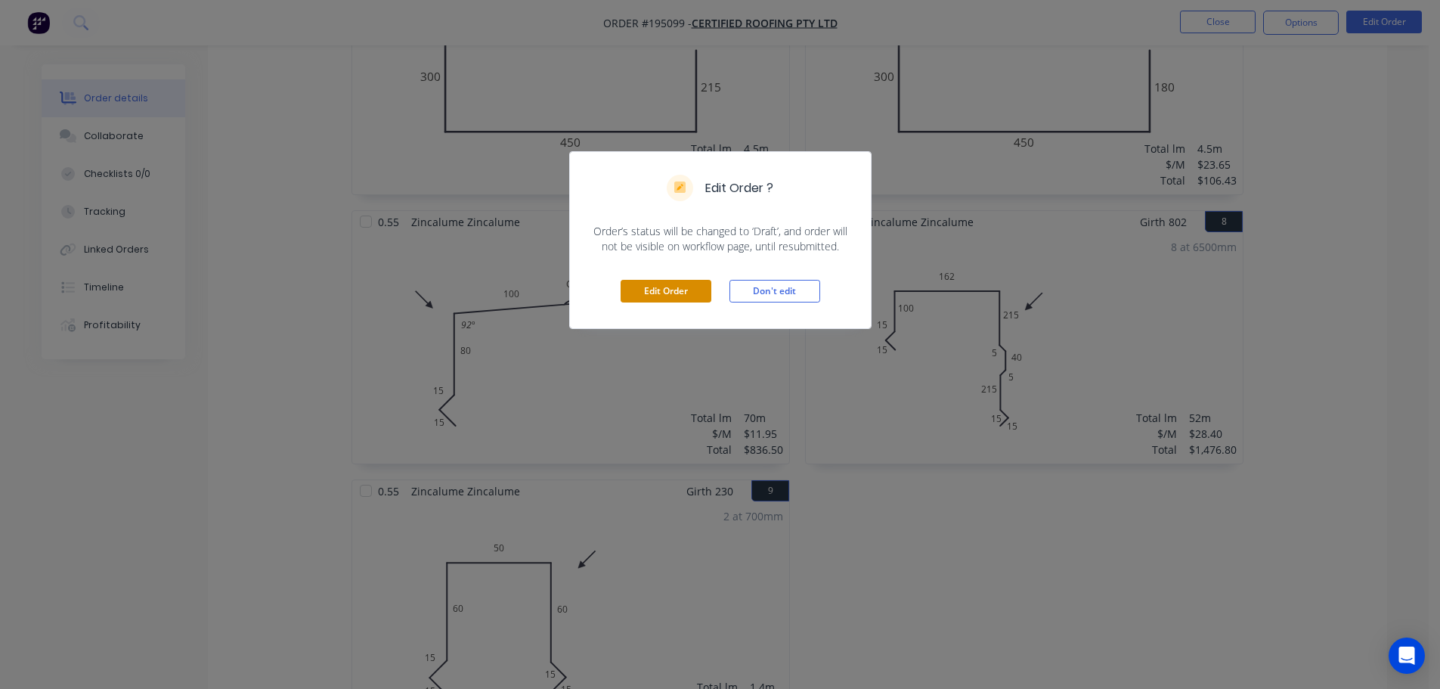
click at [670, 290] on button "Edit Order" at bounding box center [666, 291] width 91 height 23
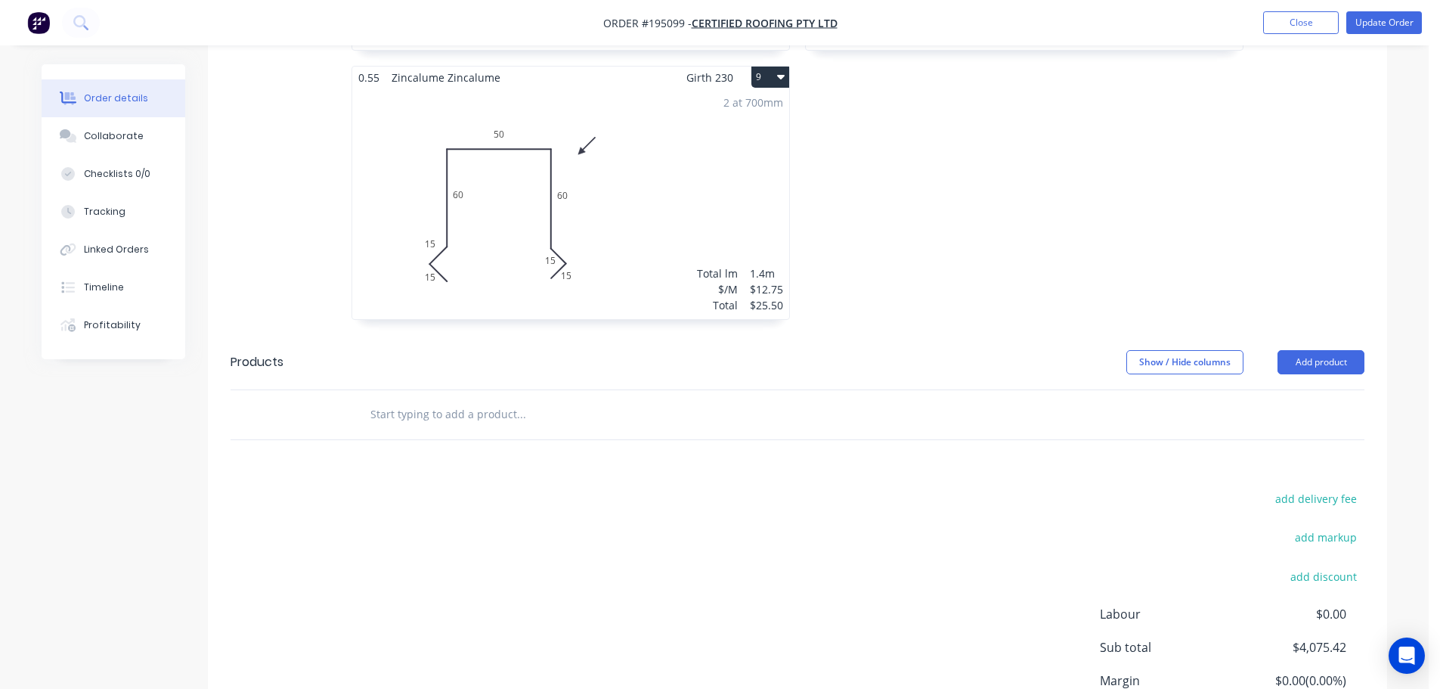
scroll to position [2428, 0]
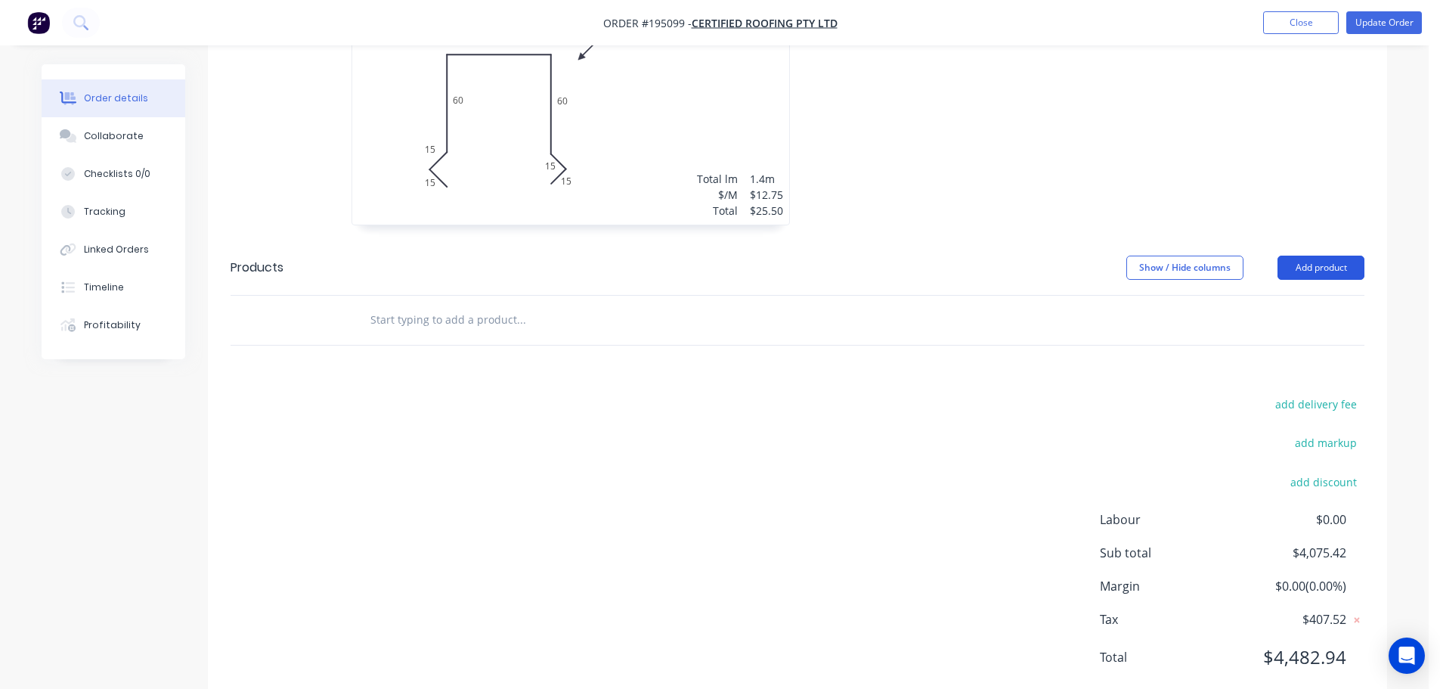
click at [1327, 256] on button "Add product" at bounding box center [1321, 268] width 87 height 24
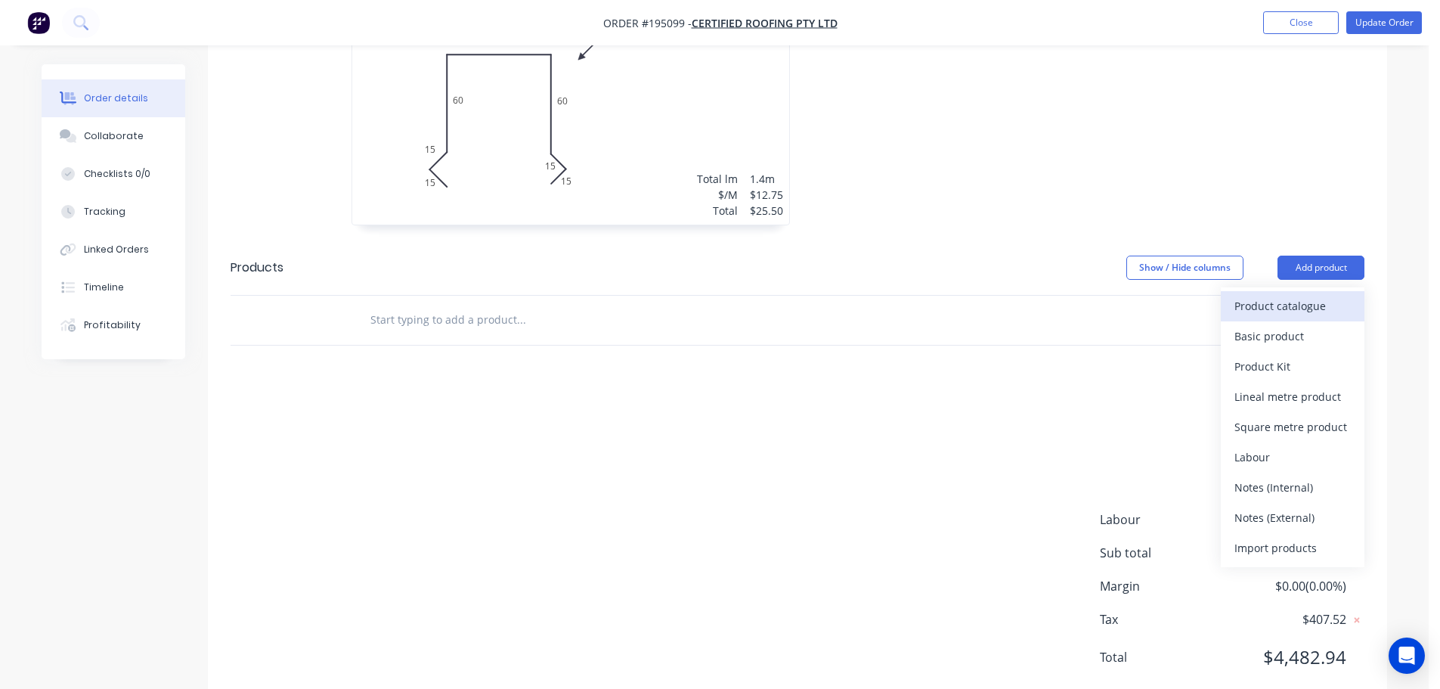
click at [1271, 295] on div "Product catalogue" at bounding box center [1292, 306] width 116 height 22
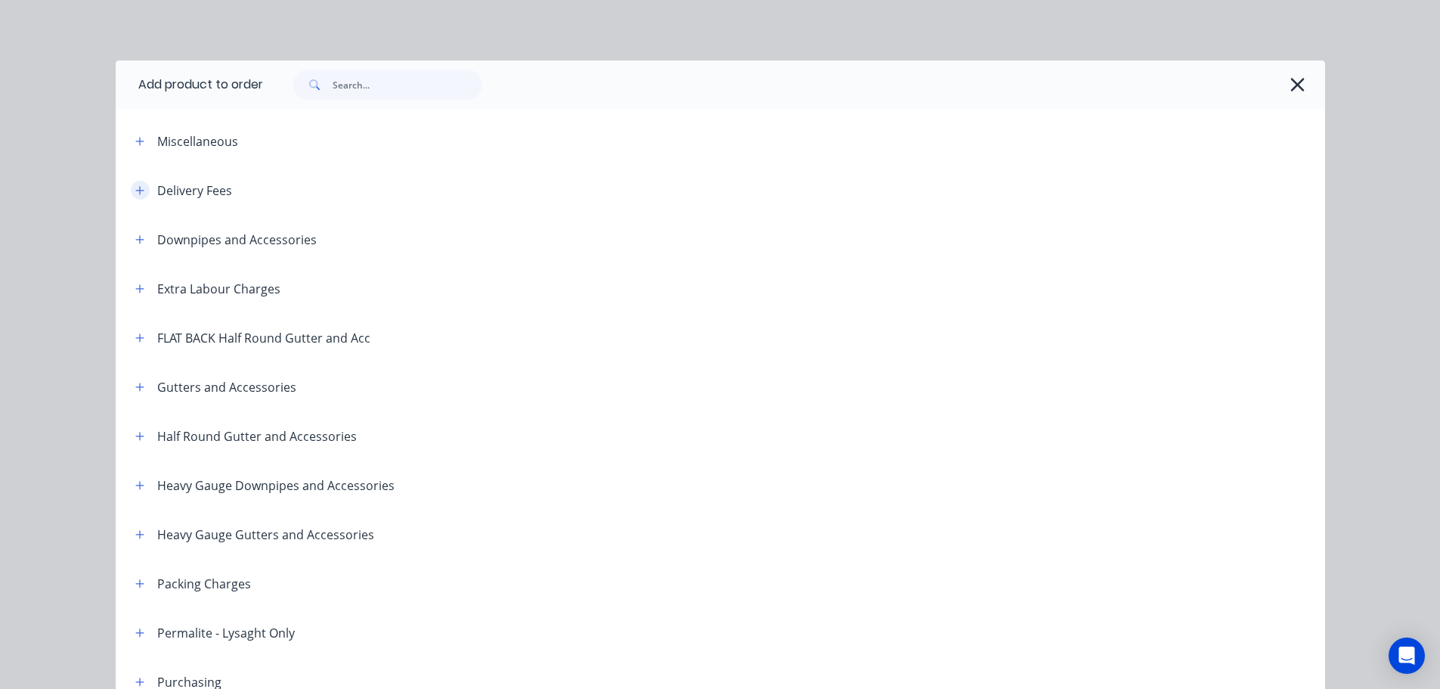
click at [135, 185] on icon "button" at bounding box center [139, 190] width 9 height 11
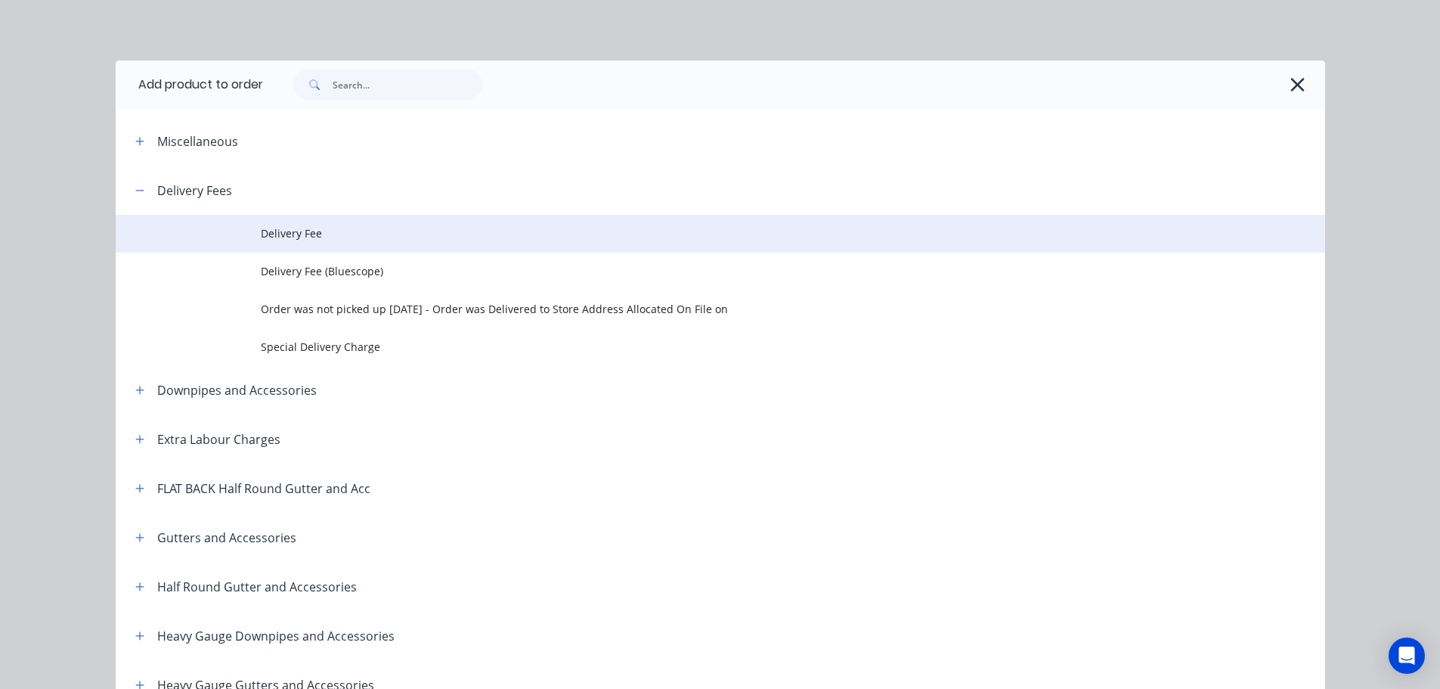
click at [298, 232] on span "Delivery Fee" at bounding box center [686, 233] width 851 height 16
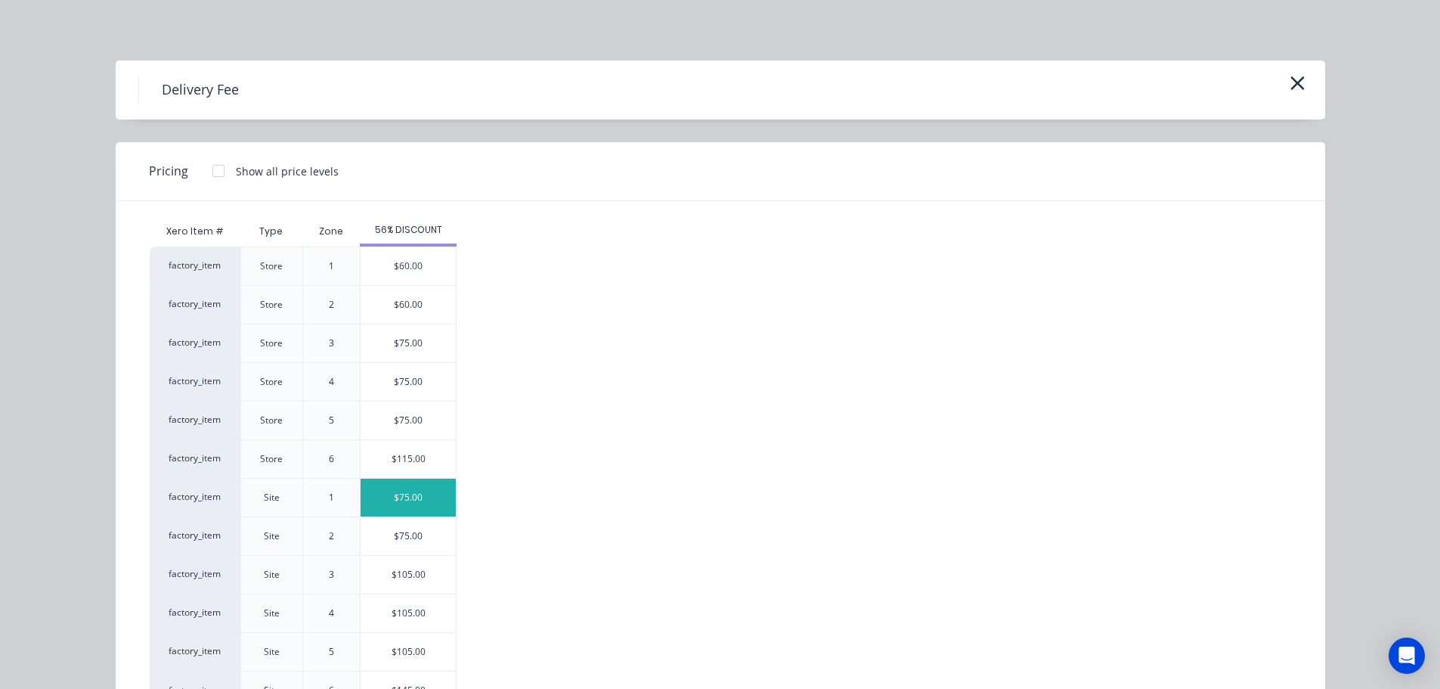
click at [405, 491] on div "$75.00" at bounding box center [408, 498] width 95 height 38
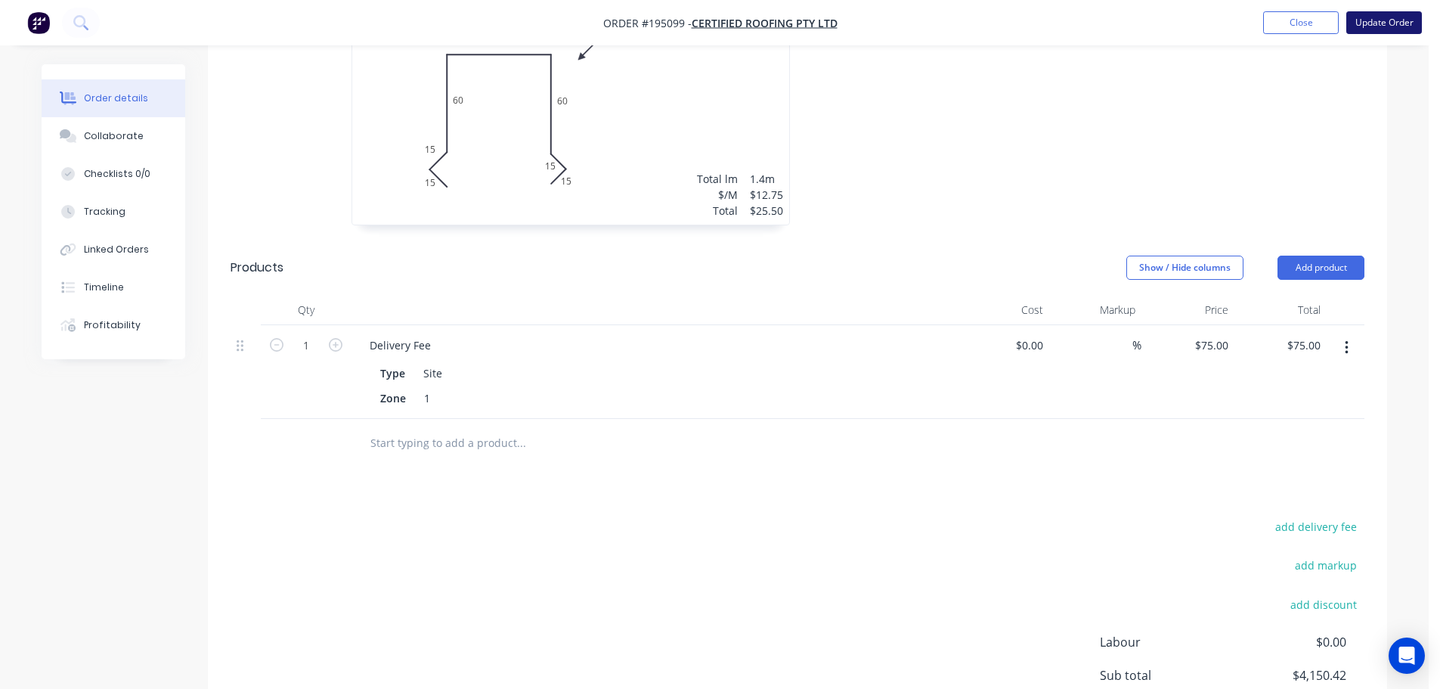
click at [1391, 20] on button "Update Order" at bounding box center [1384, 22] width 76 height 23
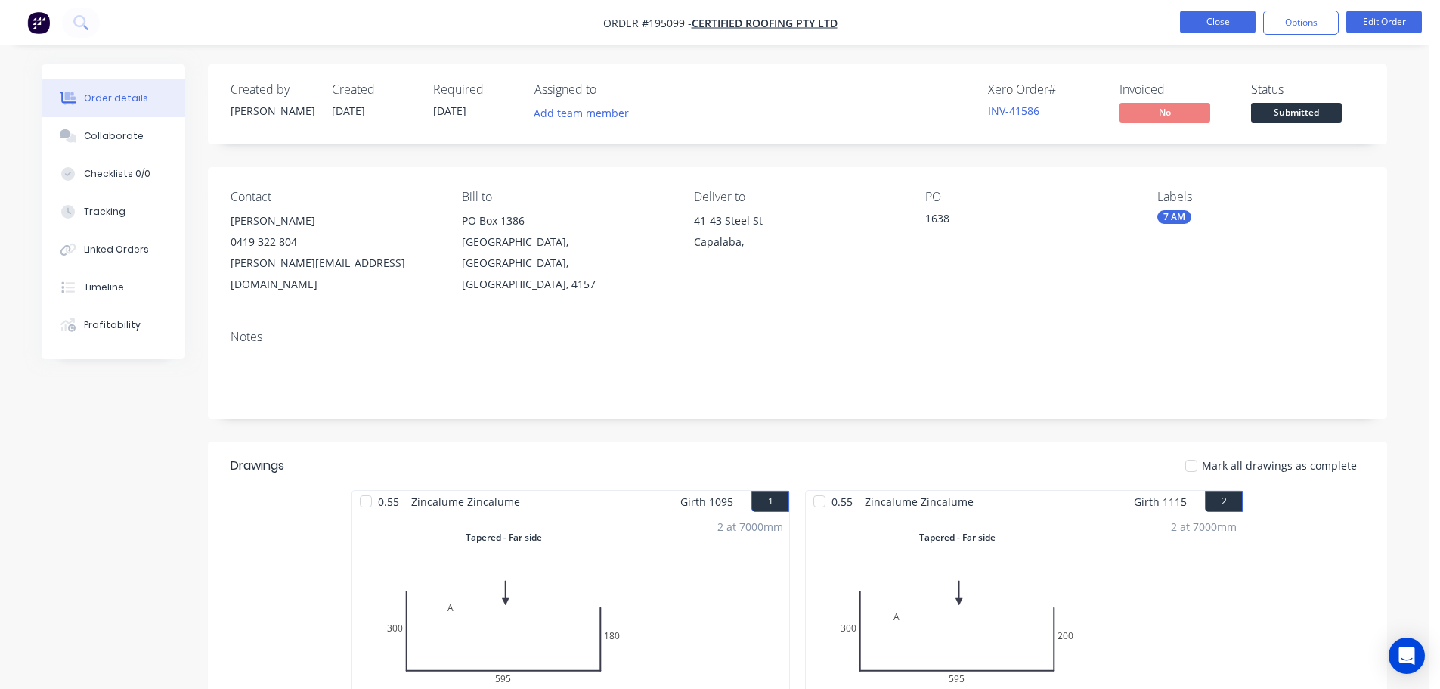
click at [1211, 25] on button "Close" at bounding box center [1218, 22] width 76 height 23
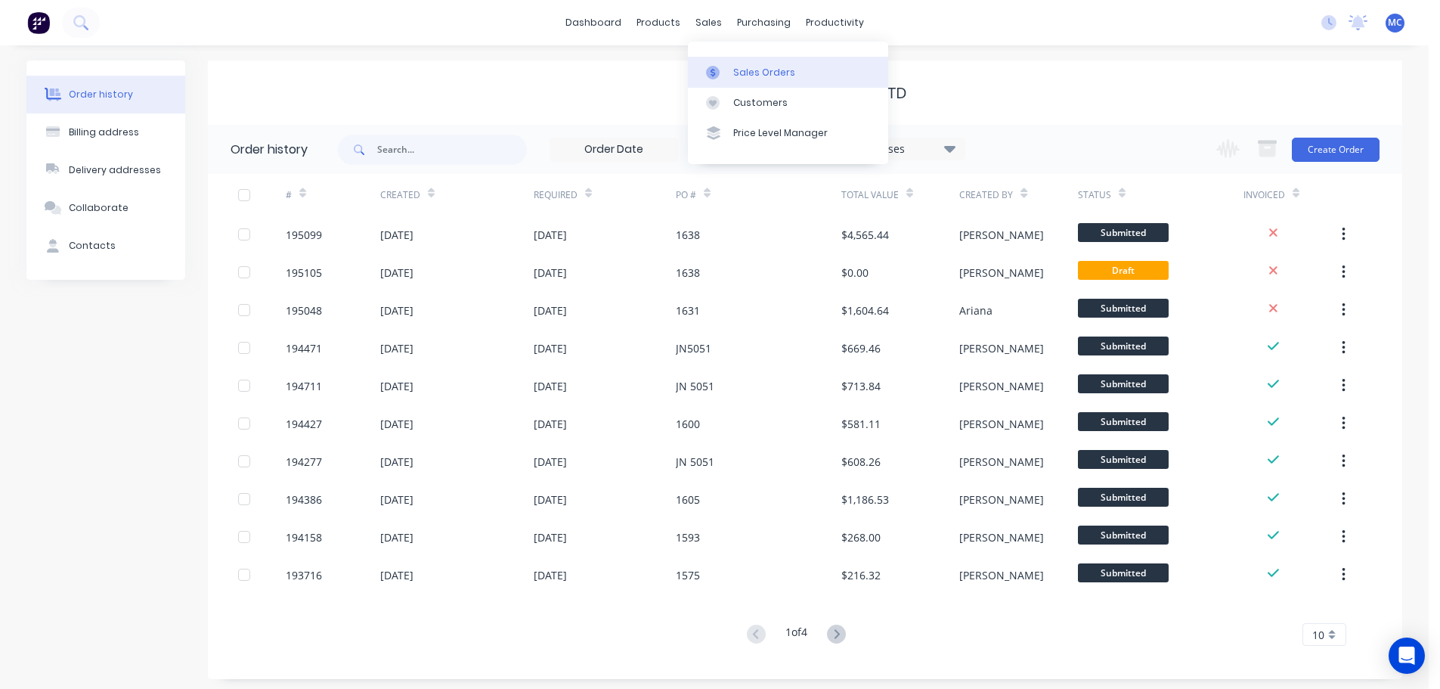
click at [765, 72] on div "Sales Orders" at bounding box center [764, 73] width 62 height 14
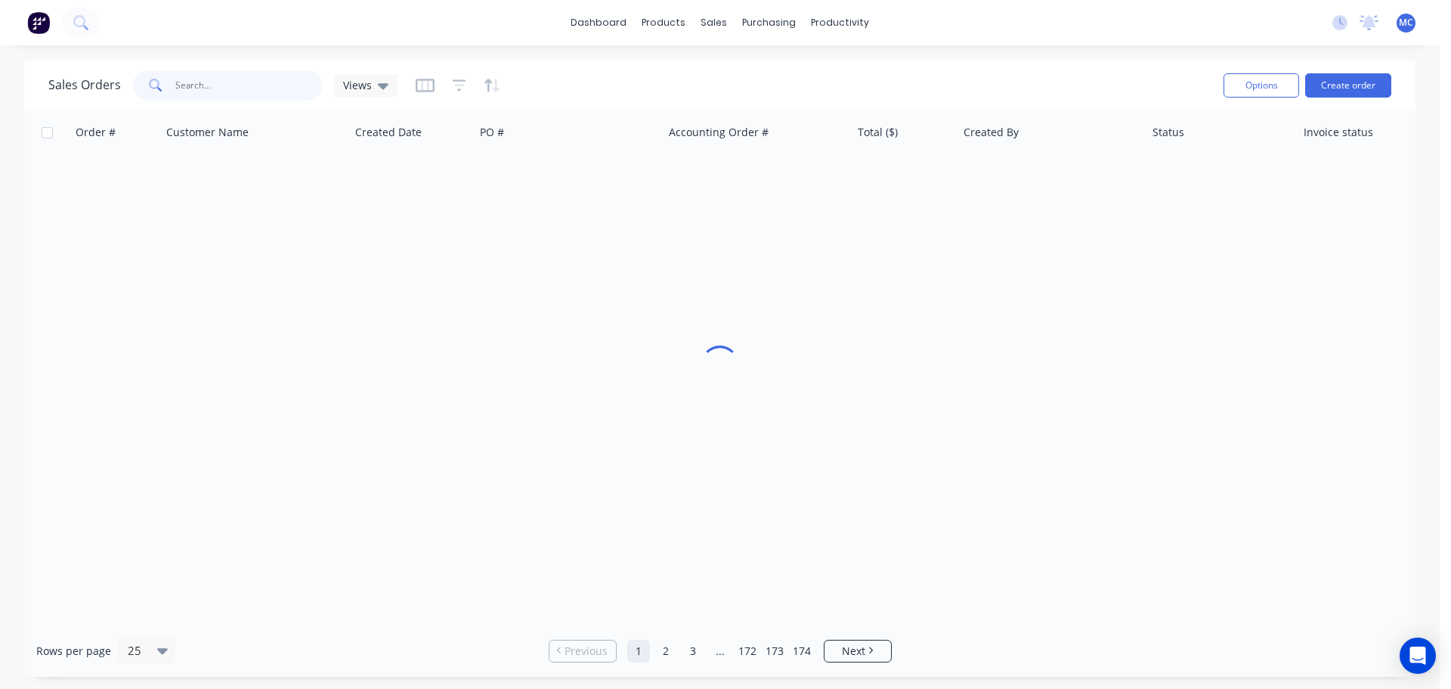
click at [210, 85] on input "text" at bounding box center [248, 85] width 147 height 30
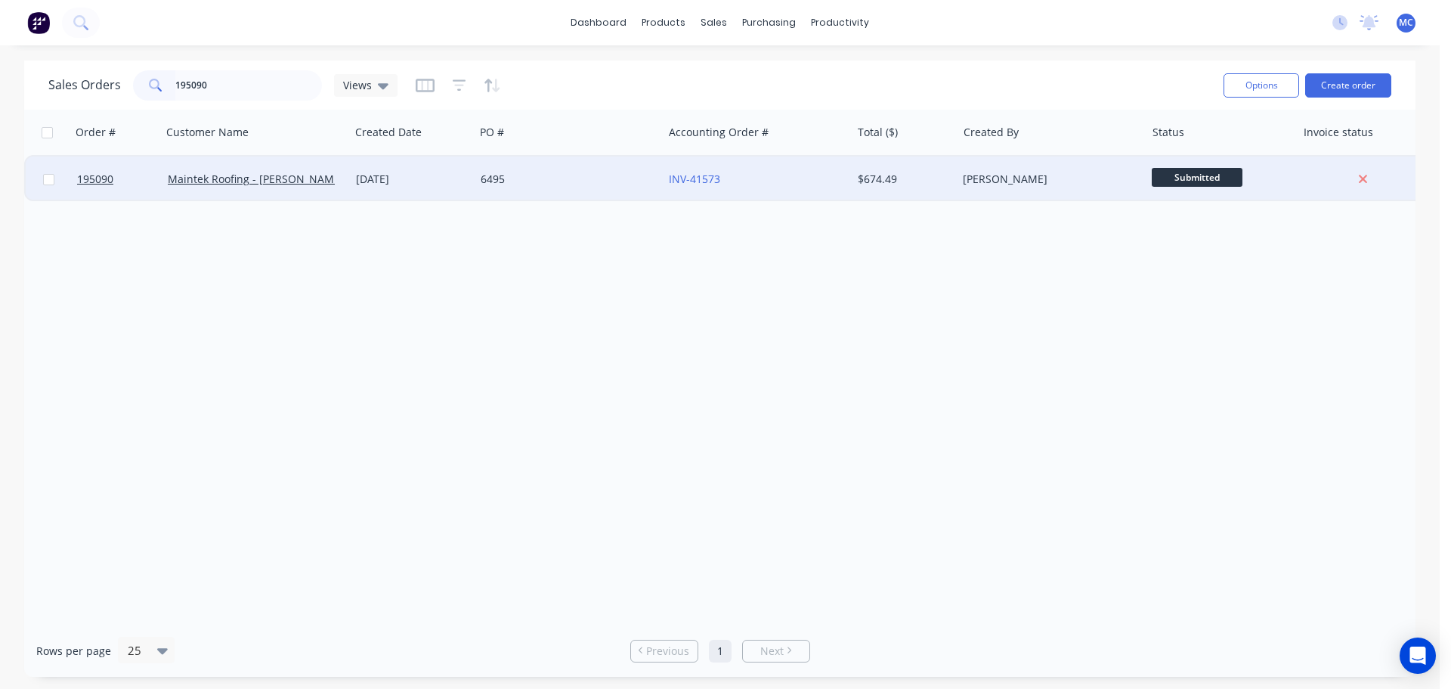
click at [487, 180] on div "6495" at bounding box center [565, 179] width 168 height 15
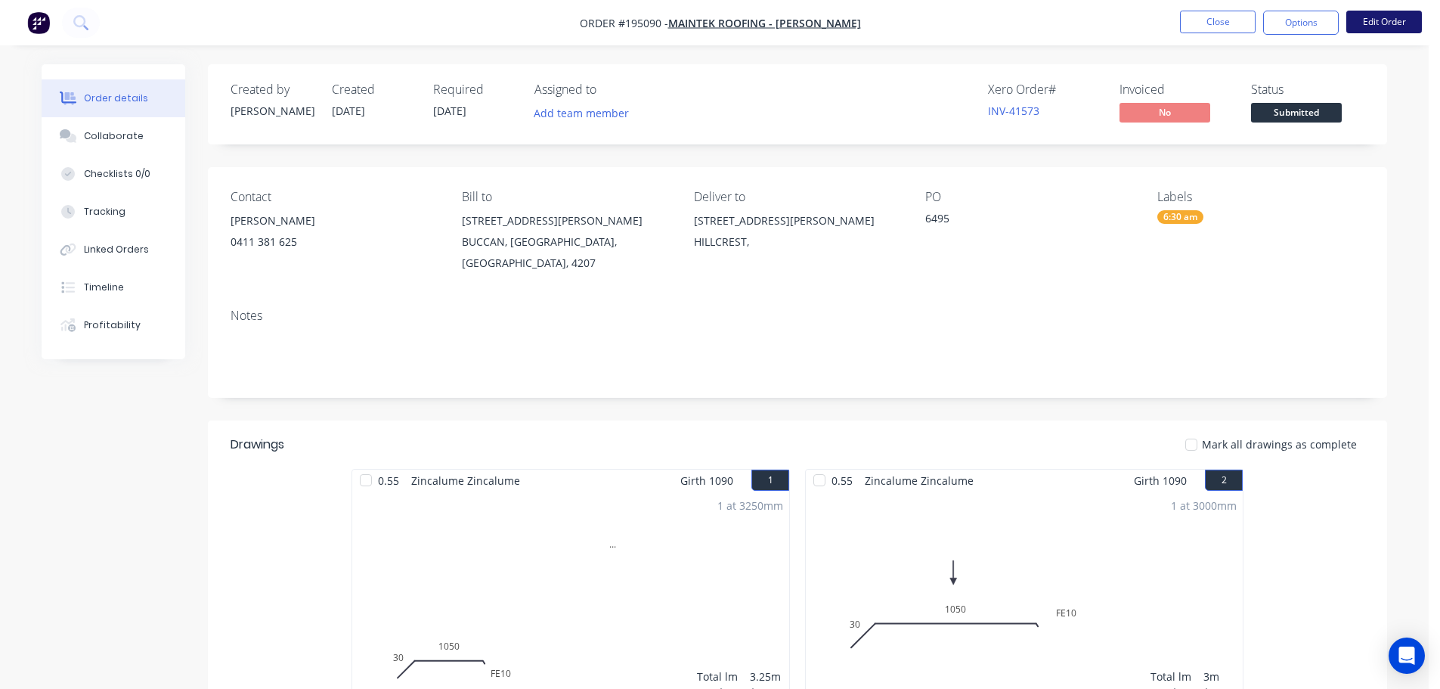
click at [1384, 17] on button "Edit Order" at bounding box center [1384, 22] width 76 height 23
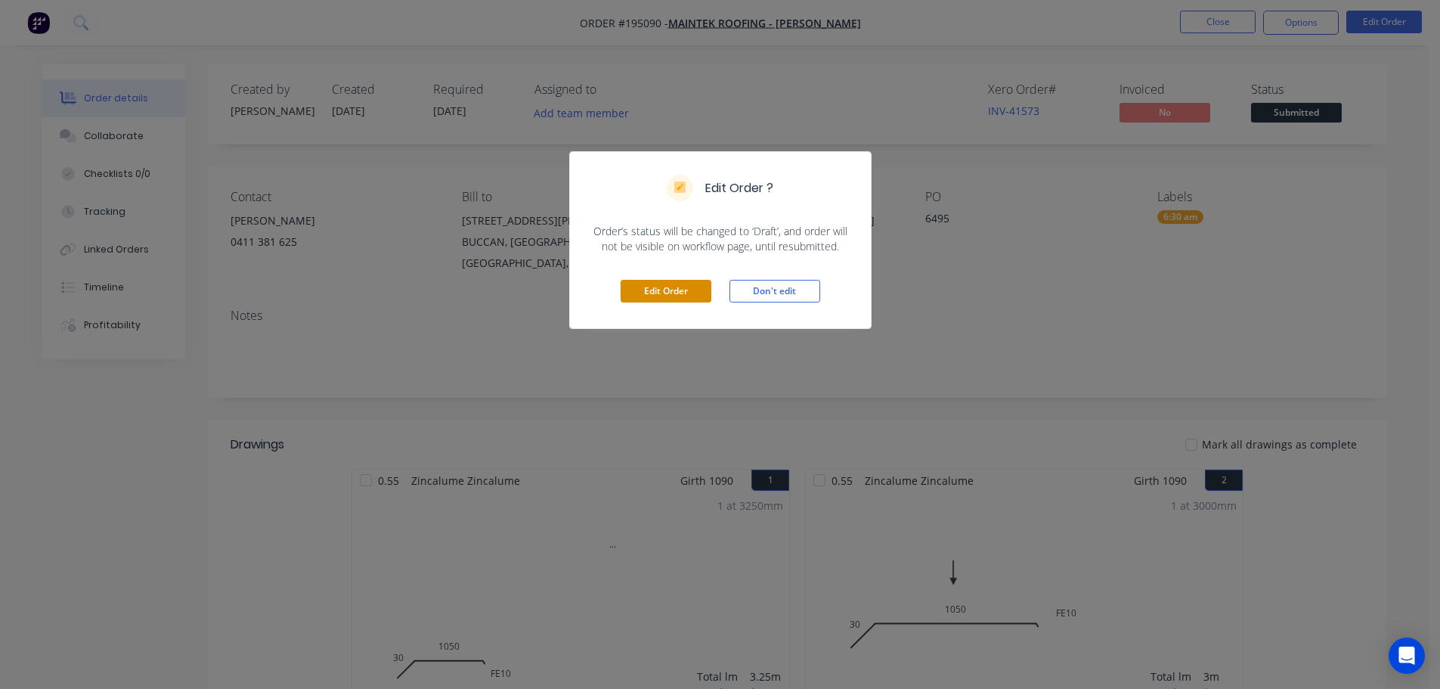
click at [636, 293] on button "Edit Order" at bounding box center [666, 291] width 91 height 23
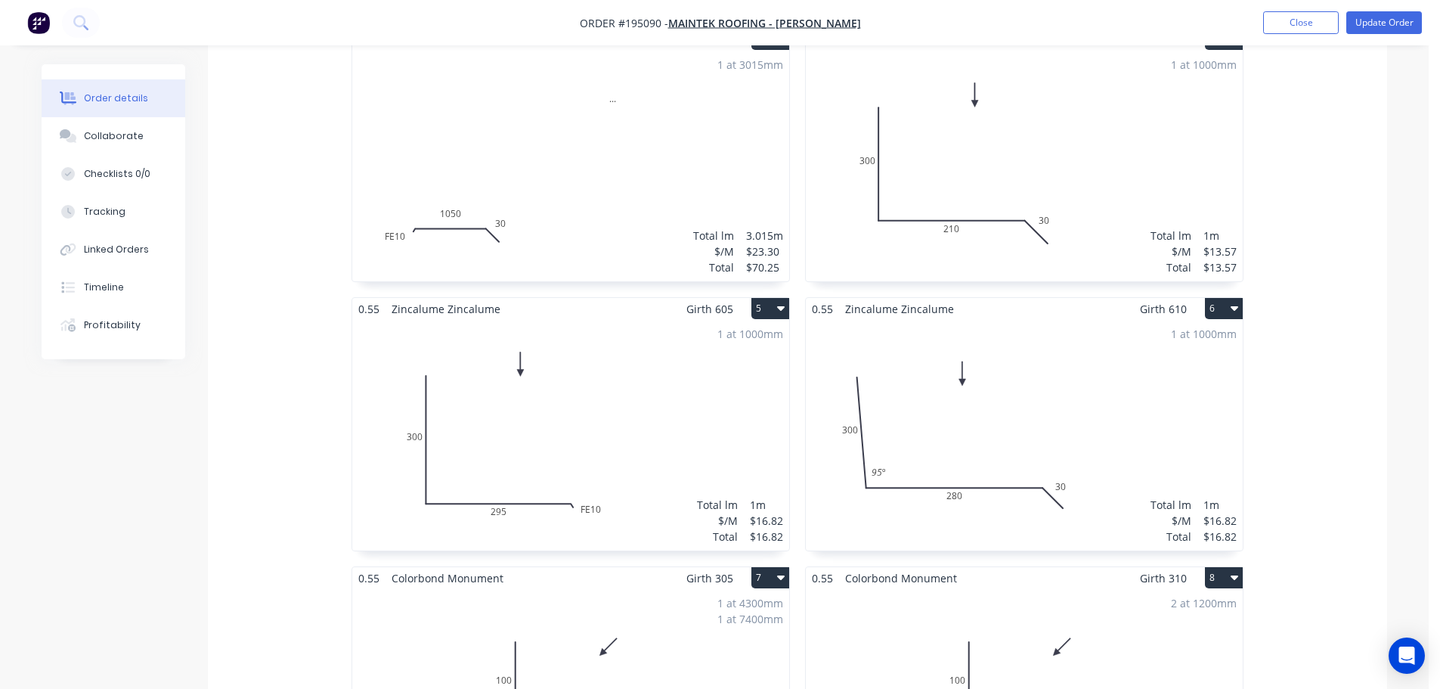
scroll to position [756, 0]
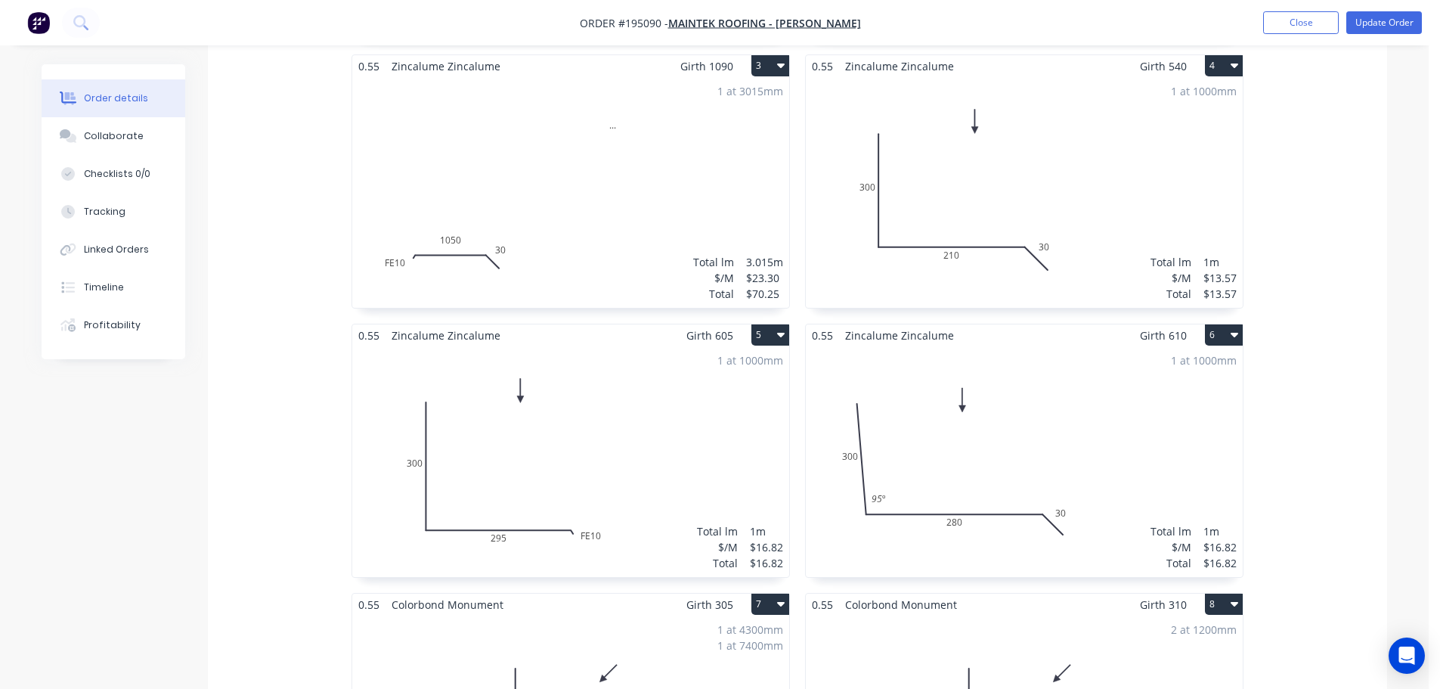
click at [1061, 391] on div "1 at 1000mm Total lm $/M Total 1m $16.82 $16.82" at bounding box center [1024, 461] width 437 height 231
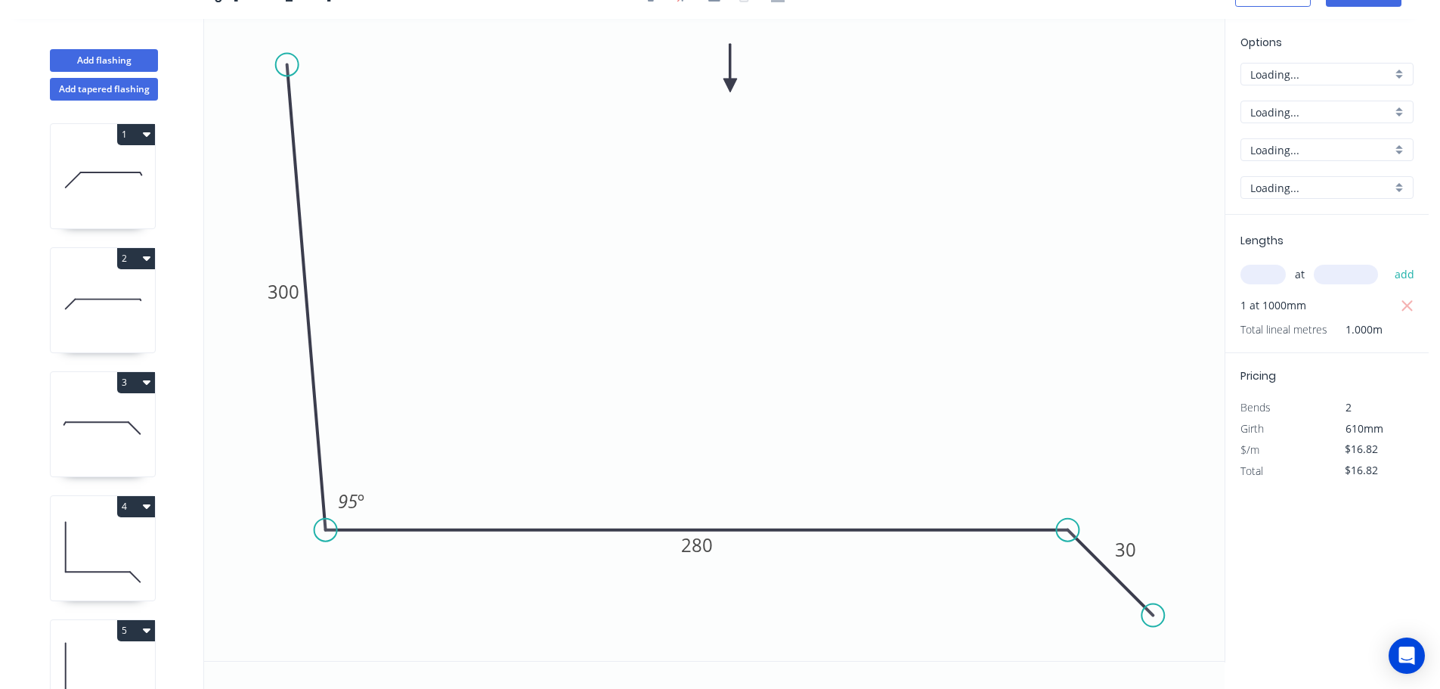
scroll to position [28, 0]
click at [1409, 302] on icon "button" at bounding box center [1408, 306] width 14 height 18
click at [1271, 274] on input "text" at bounding box center [1262, 275] width 45 height 20
click at [1387, 262] on button "add" at bounding box center [1405, 275] width 36 height 26
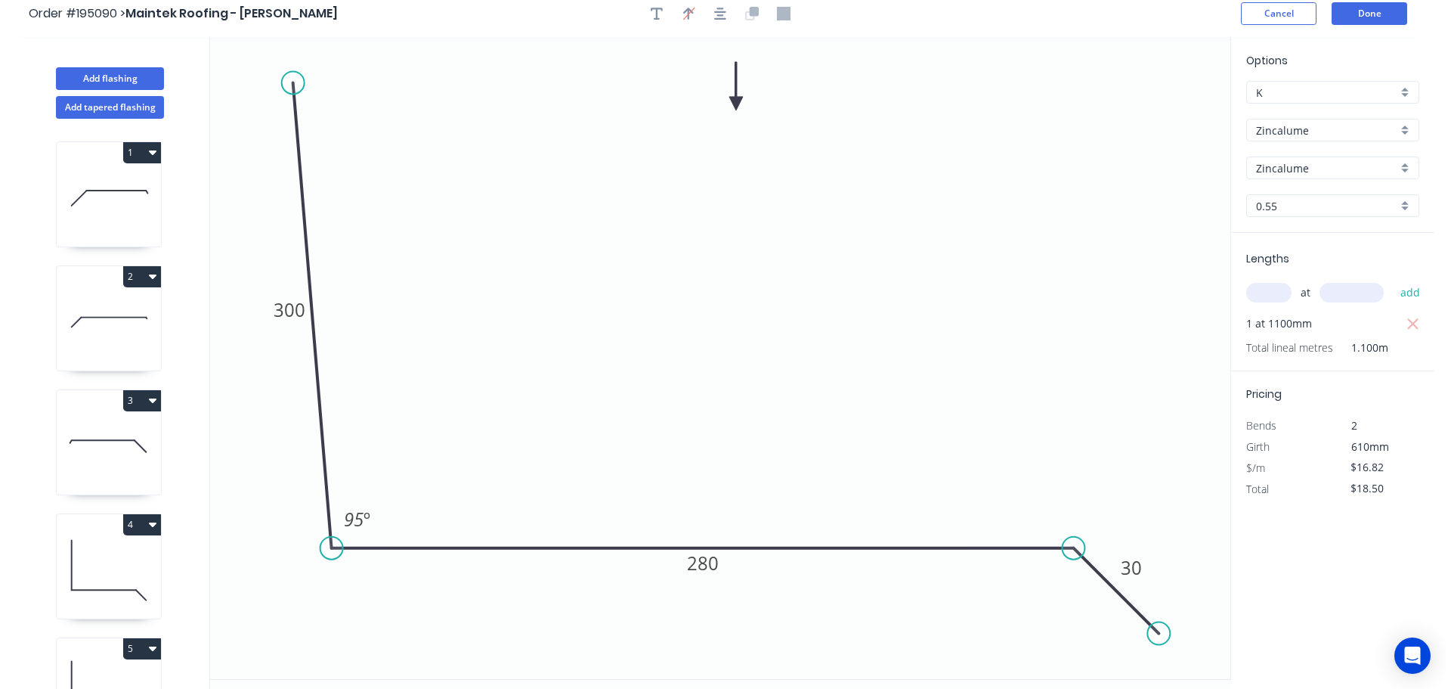
scroll to position [0, 0]
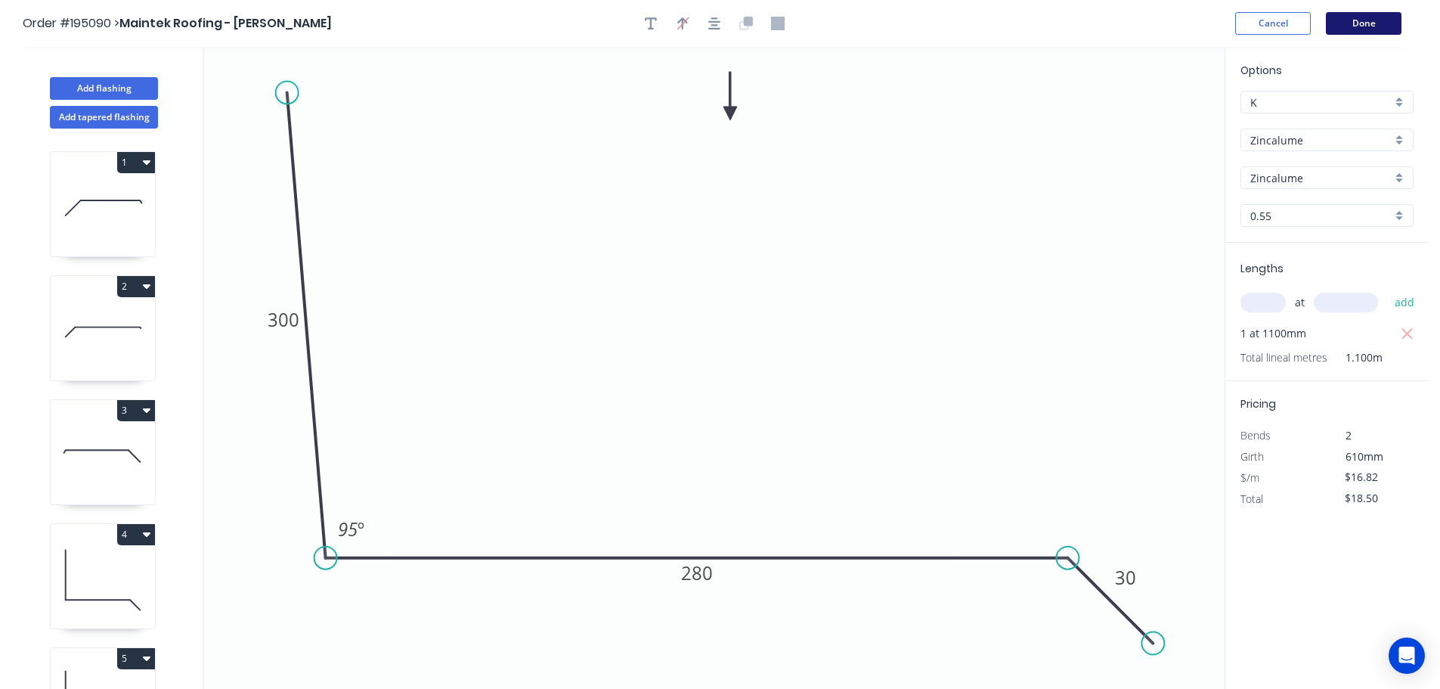
click at [1365, 20] on button "Done" at bounding box center [1364, 23] width 76 height 23
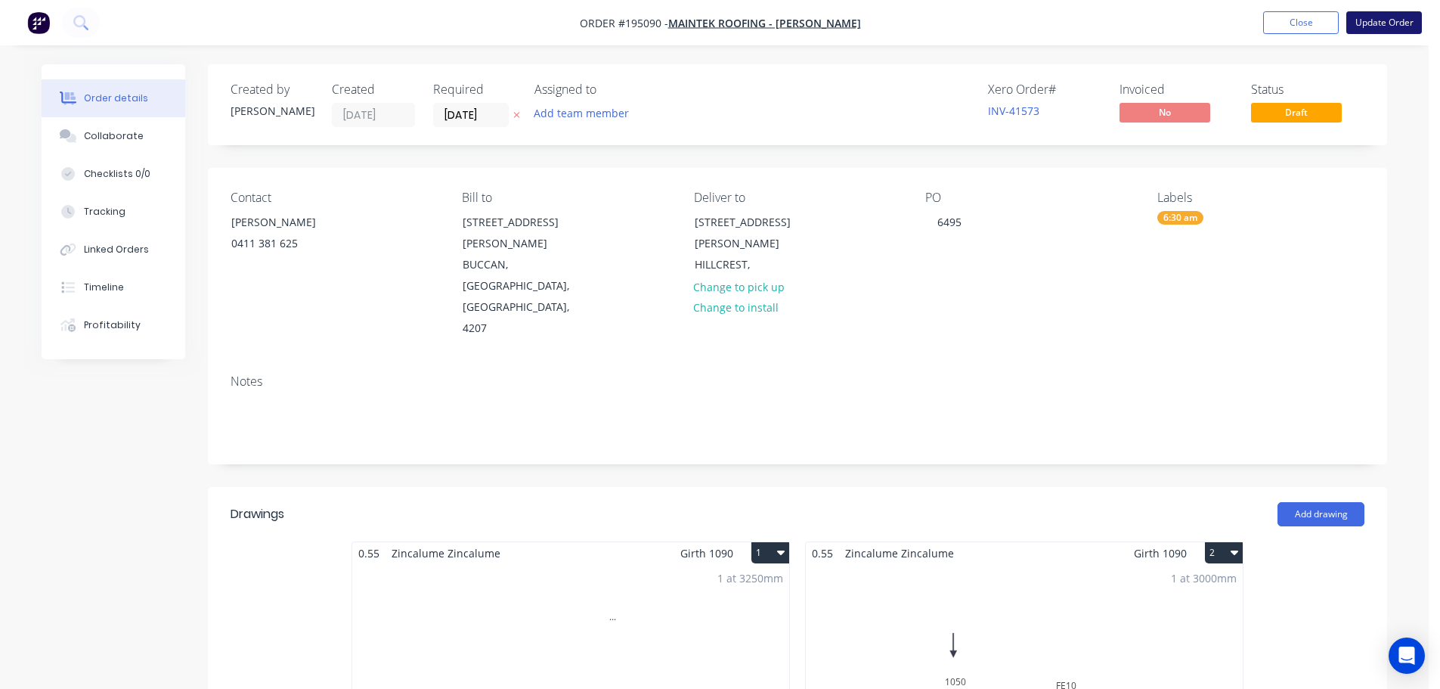
click at [1398, 23] on button "Update Order" at bounding box center [1384, 22] width 76 height 23
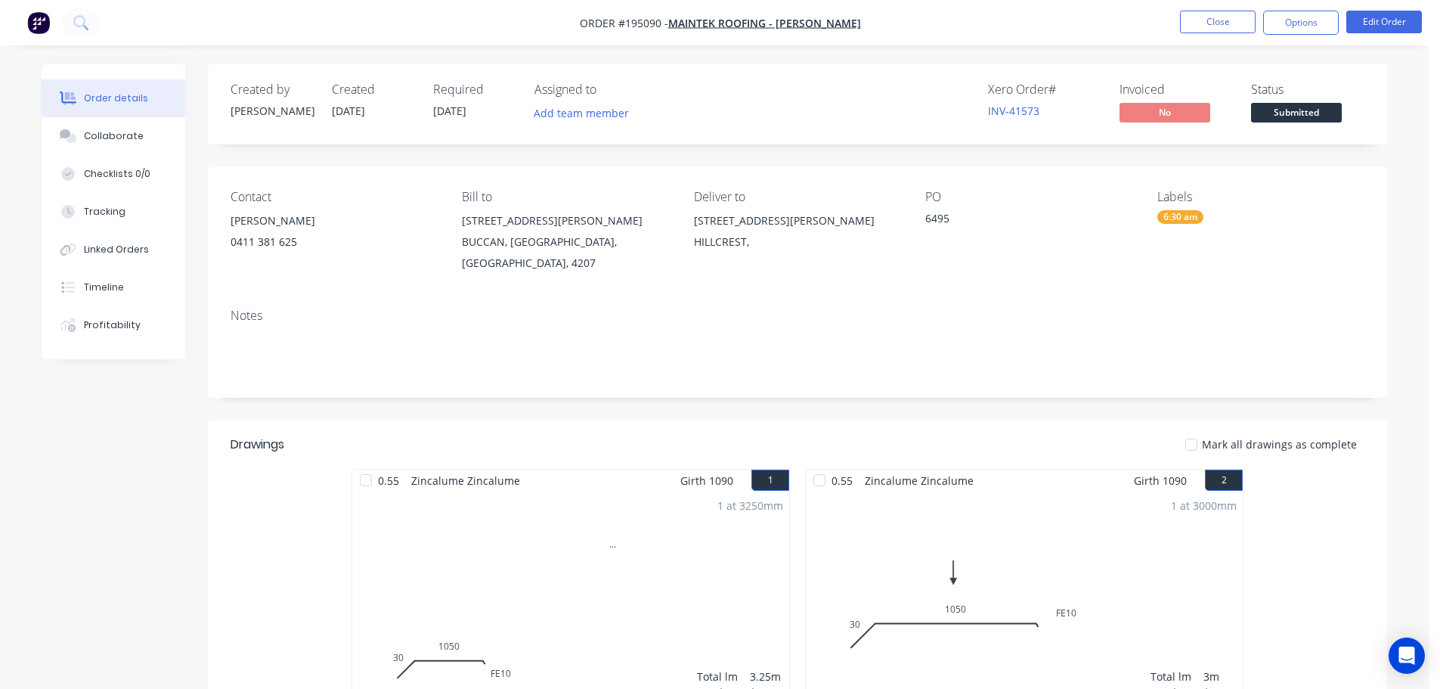
click at [1215, 24] on button "Close" at bounding box center [1218, 22] width 76 height 23
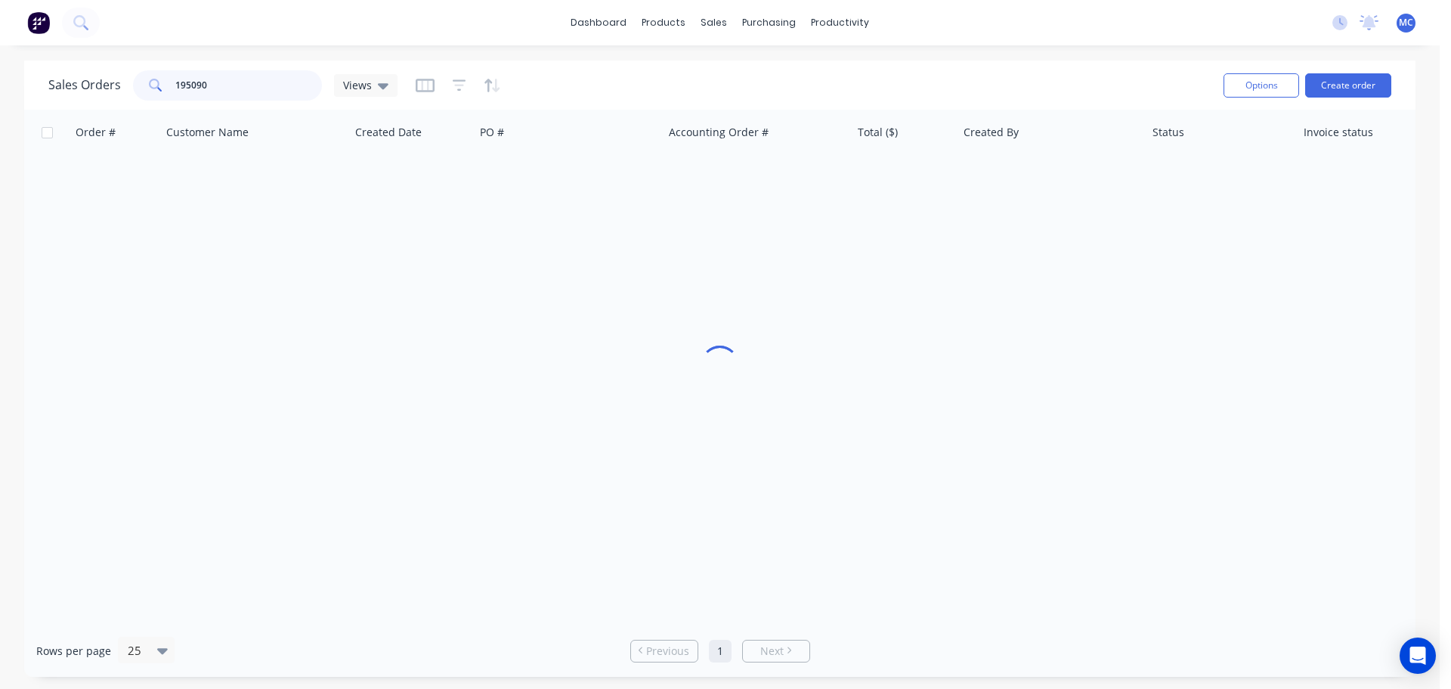
drag, startPoint x: 212, startPoint y: 76, endPoint x: 105, endPoint y: 76, distance: 106.6
click at [136, 76] on div "195090" at bounding box center [227, 85] width 189 height 30
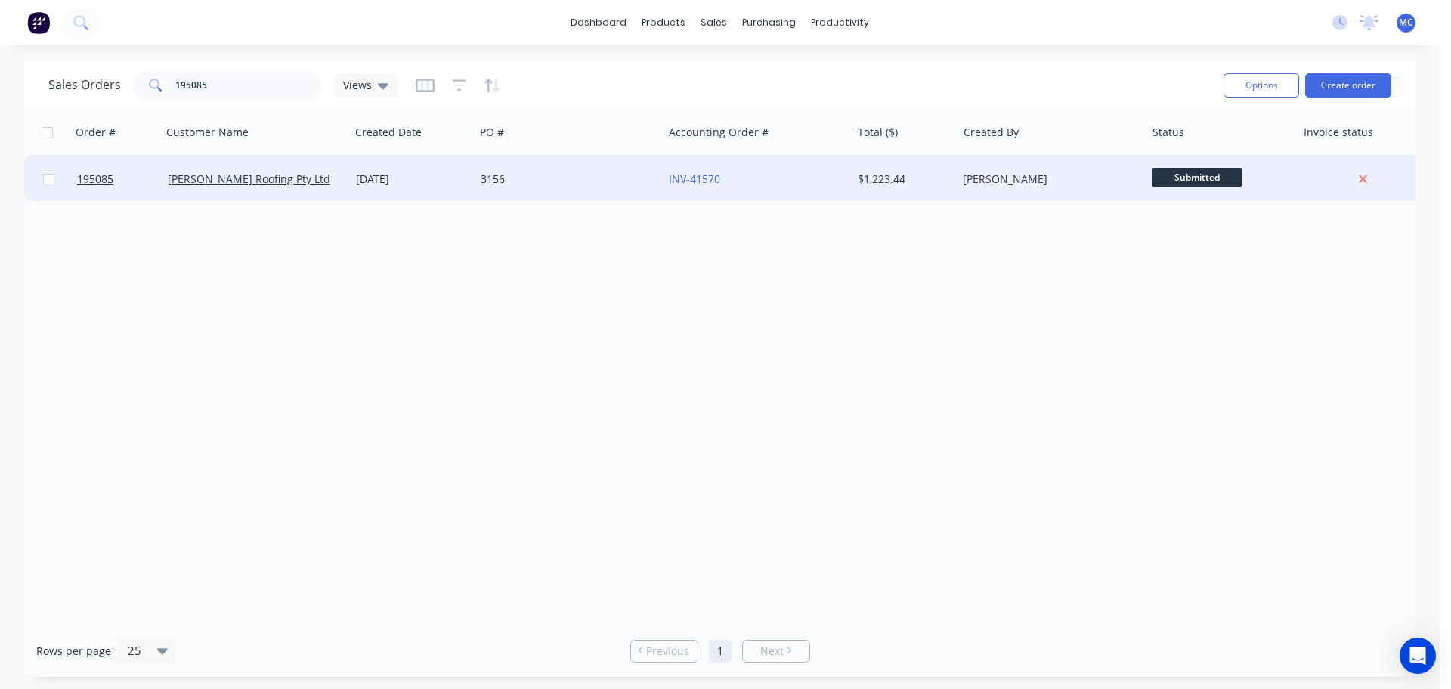
click at [412, 179] on div "[DATE]" at bounding box center [412, 179] width 113 height 15
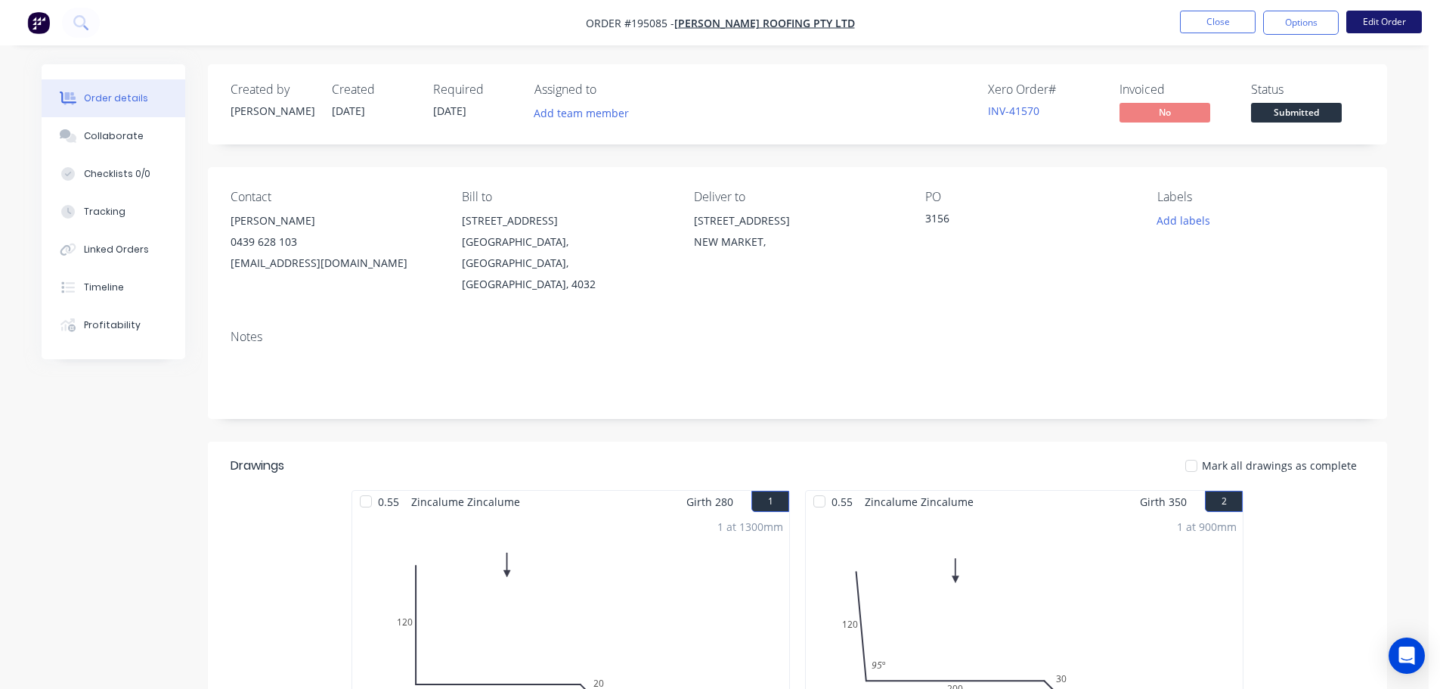
click at [1367, 17] on button "Edit Order" at bounding box center [1384, 22] width 76 height 23
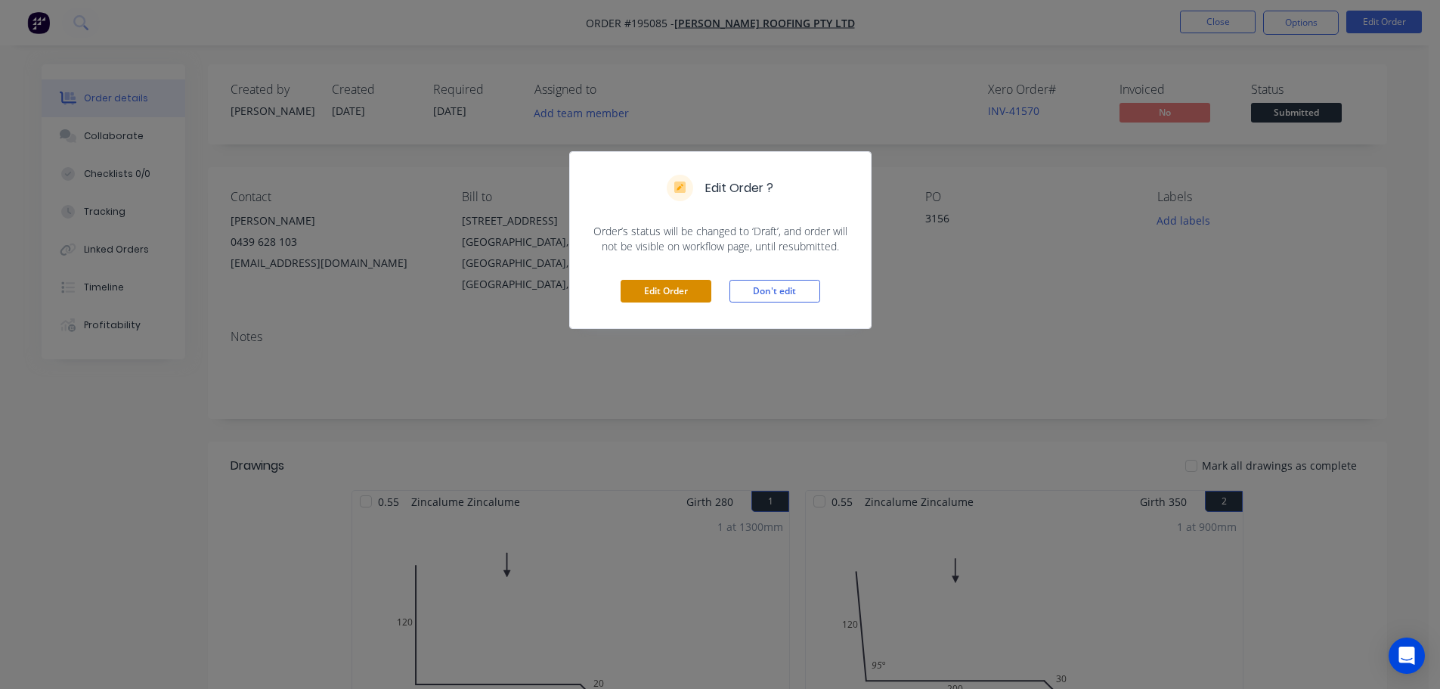
click at [664, 281] on button "Edit Order" at bounding box center [666, 291] width 91 height 23
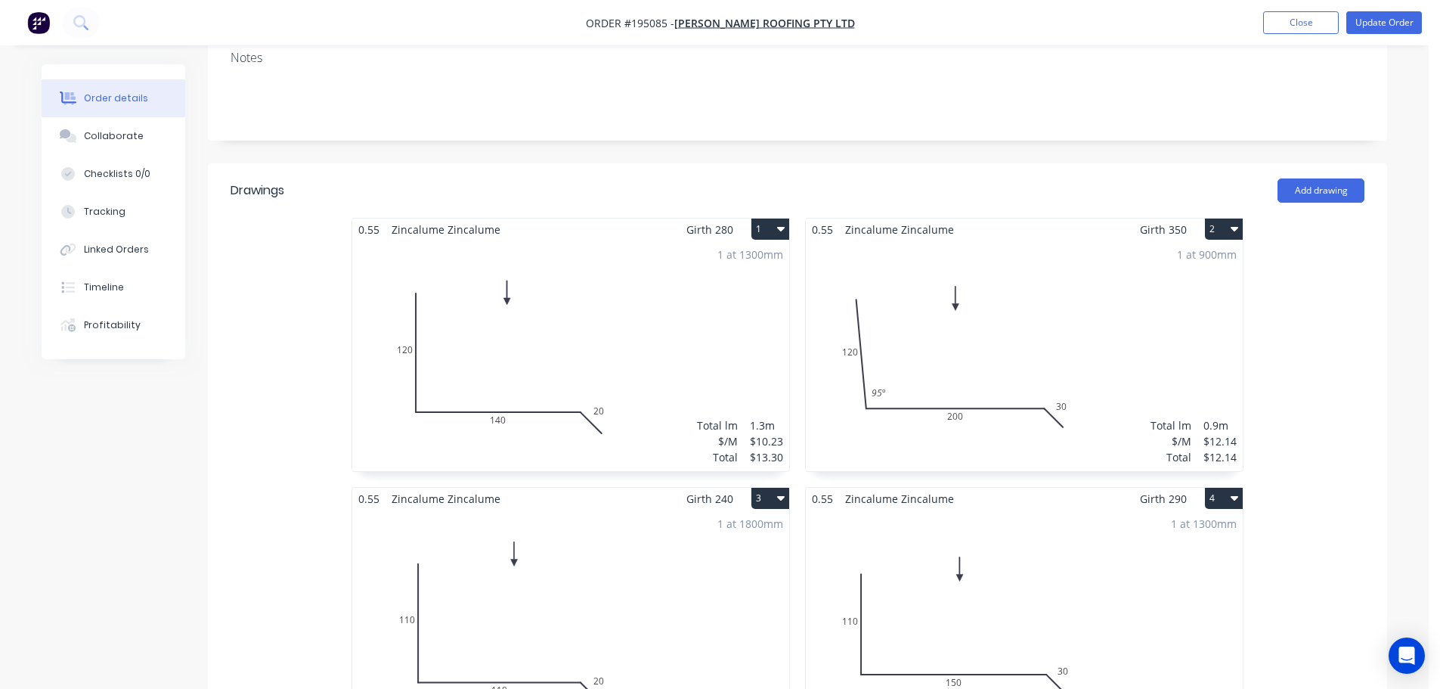
click at [596, 286] on div "1 at 1300mm Total lm $/M Total 1.3m $10.23 $13.30" at bounding box center [570, 355] width 437 height 231
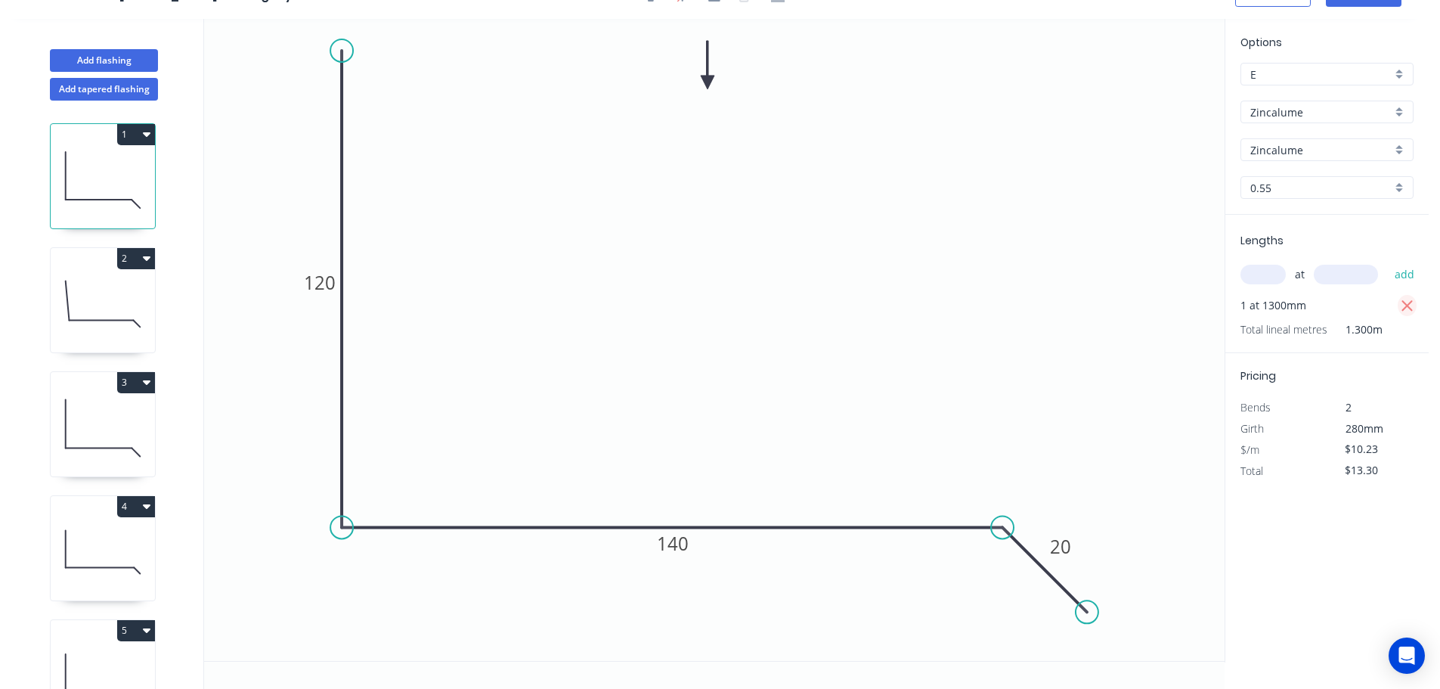
click at [1409, 305] on icon "button" at bounding box center [1406, 305] width 11 height 11
click at [1273, 266] on input "text" at bounding box center [1262, 275] width 45 height 20
click at [1387, 262] on button "add" at bounding box center [1405, 275] width 36 height 26
click at [108, 411] on icon at bounding box center [103, 427] width 104 height 97
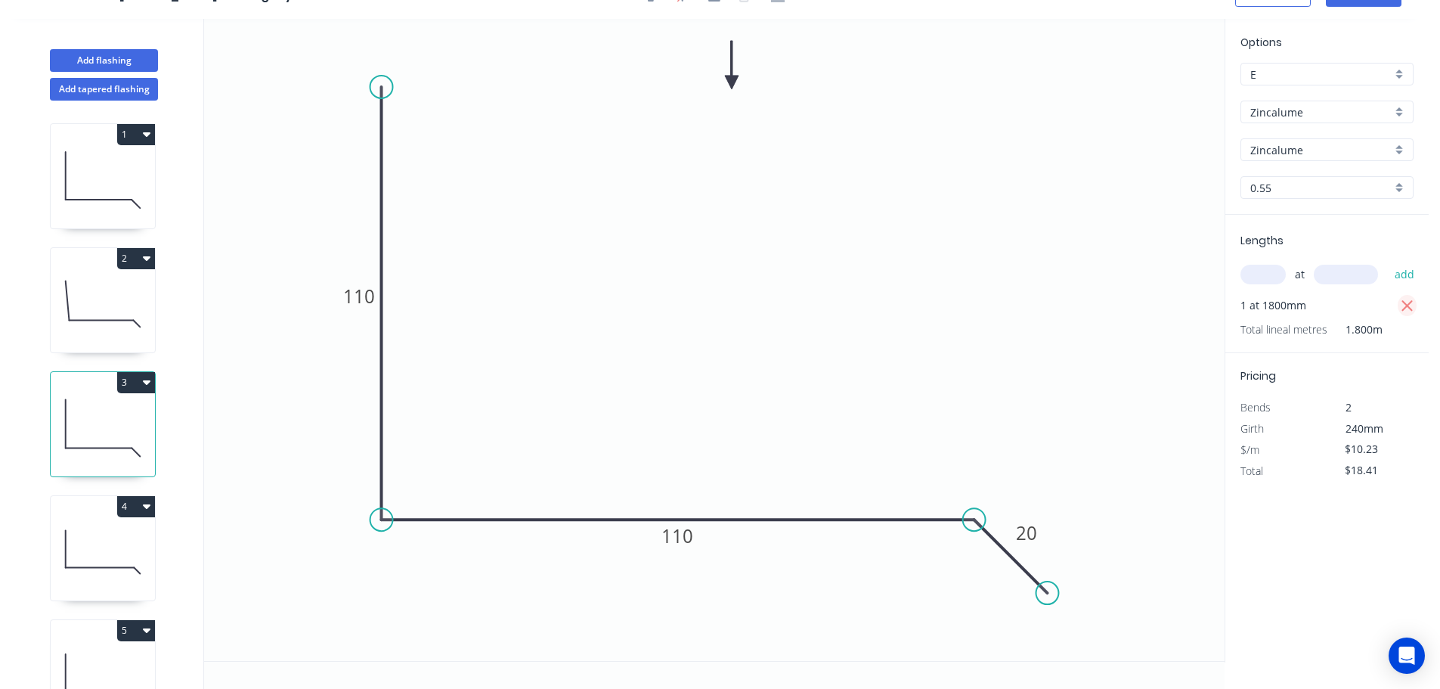
click at [1409, 307] on icon "button" at bounding box center [1406, 305] width 11 height 11
click at [1278, 276] on input "text" at bounding box center [1262, 275] width 45 height 20
click at [1387, 262] on button "add" at bounding box center [1405, 275] width 36 height 26
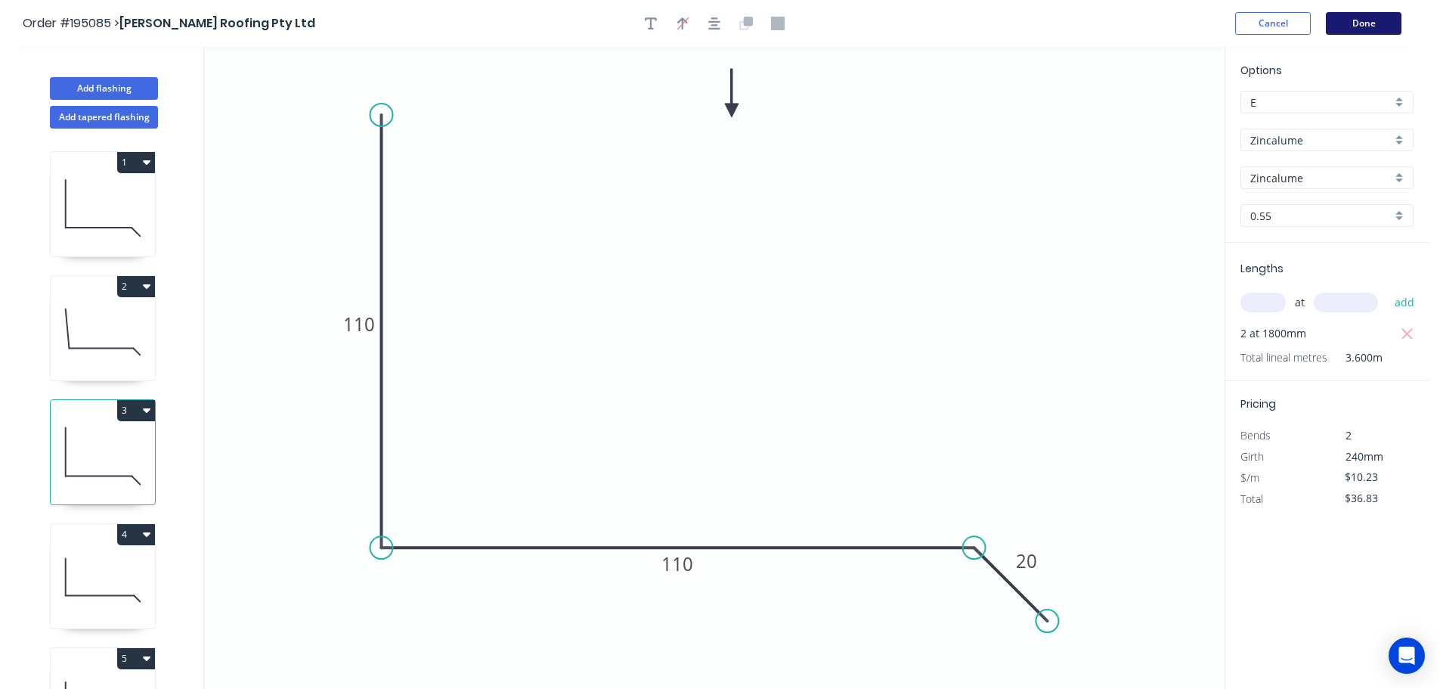
click at [1362, 13] on button "Done" at bounding box center [1364, 23] width 76 height 23
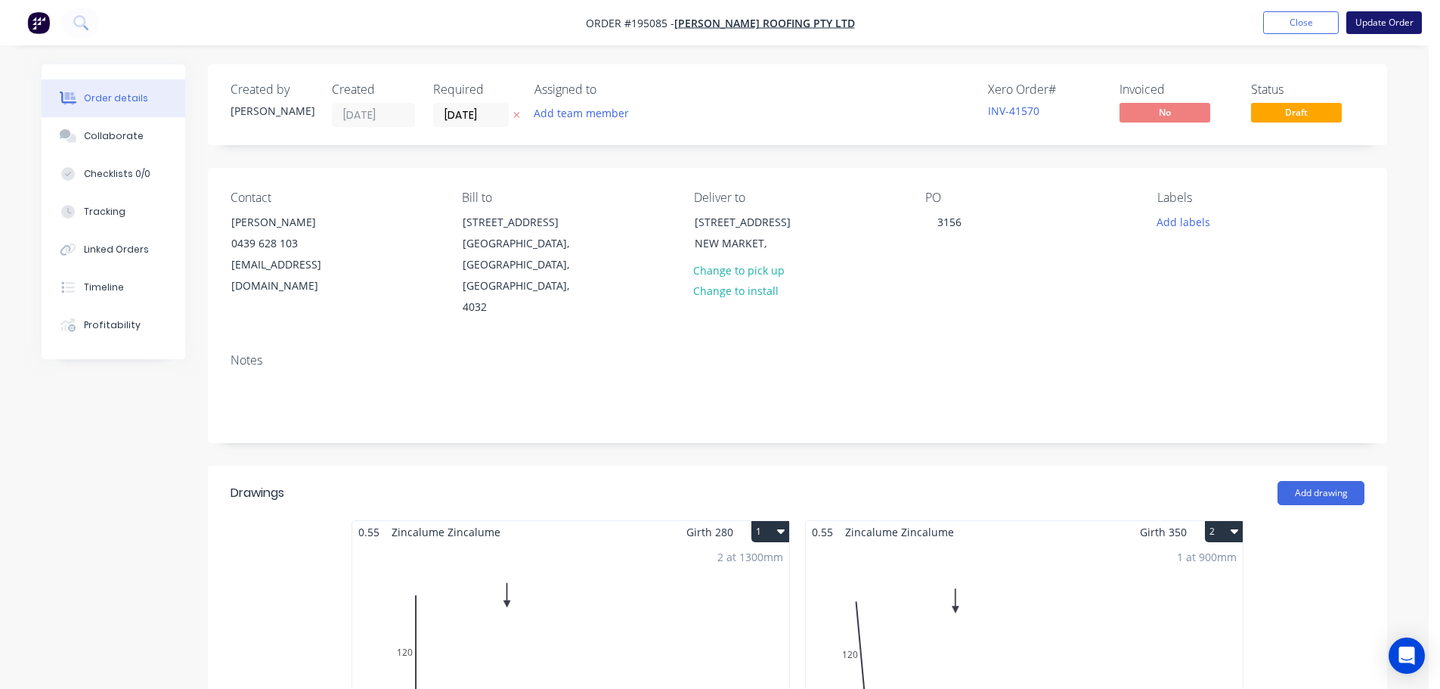
click at [1386, 23] on button "Update Order" at bounding box center [1384, 22] width 76 height 23
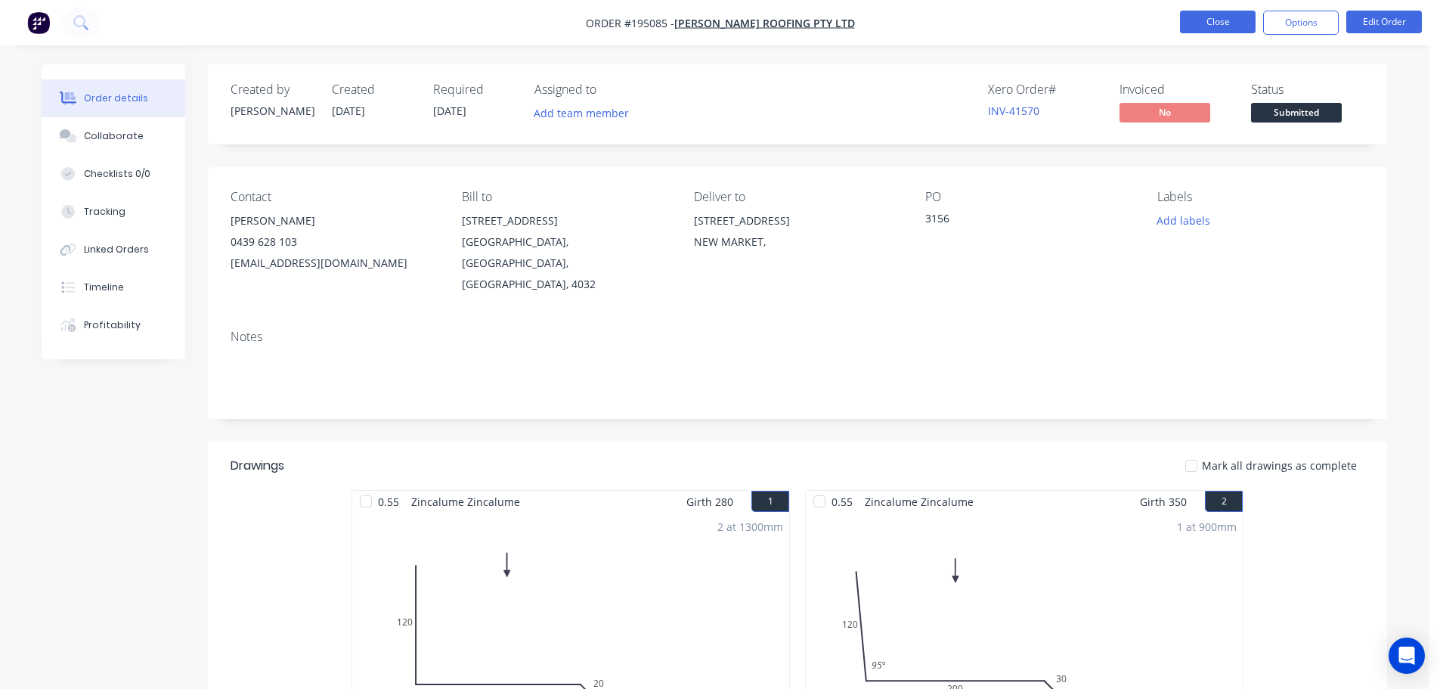
click at [1213, 25] on button "Close" at bounding box center [1218, 22] width 76 height 23
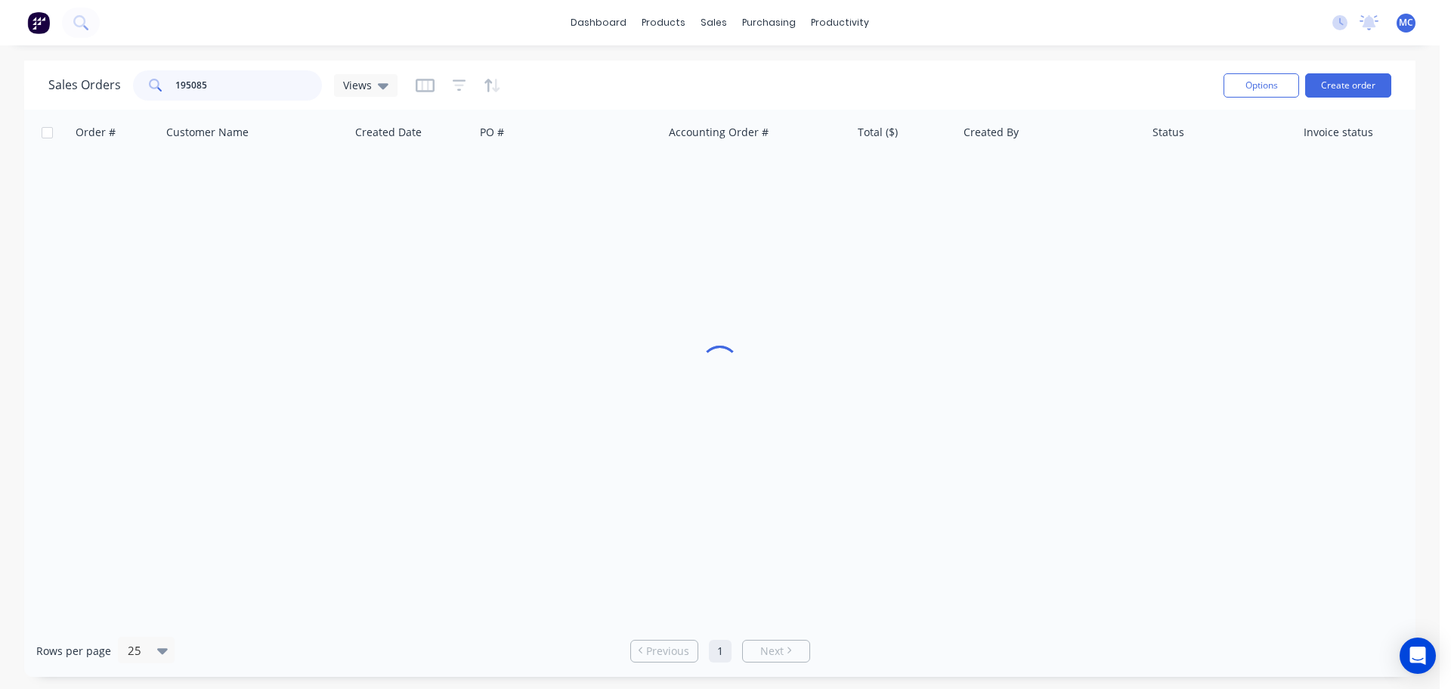
drag, startPoint x: 238, startPoint y: 79, endPoint x: 131, endPoint y: 85, distance: 107.5
click at [137, 87] on div "195085" at bounding box center [227, 85] width 189 height 30
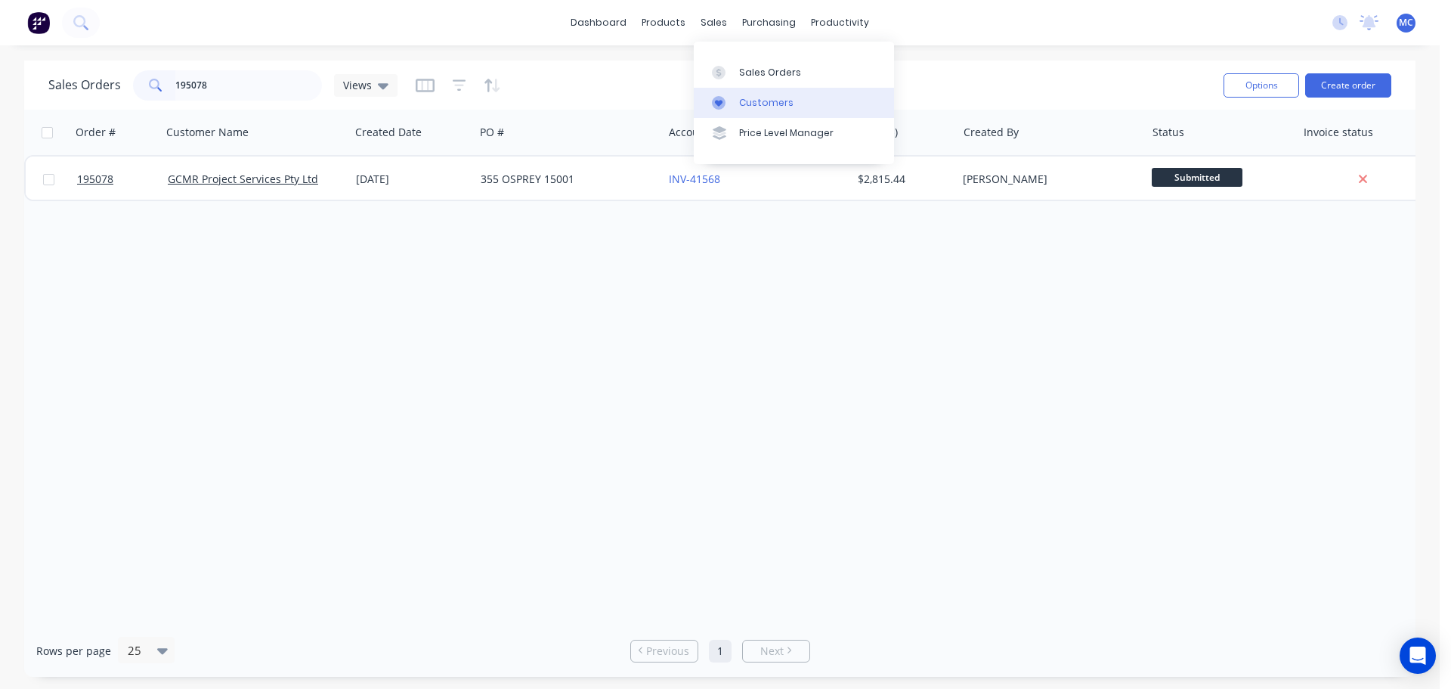
click at [760, 98] on div "Customers" at bounding box center [766, 103] width 54 height 14
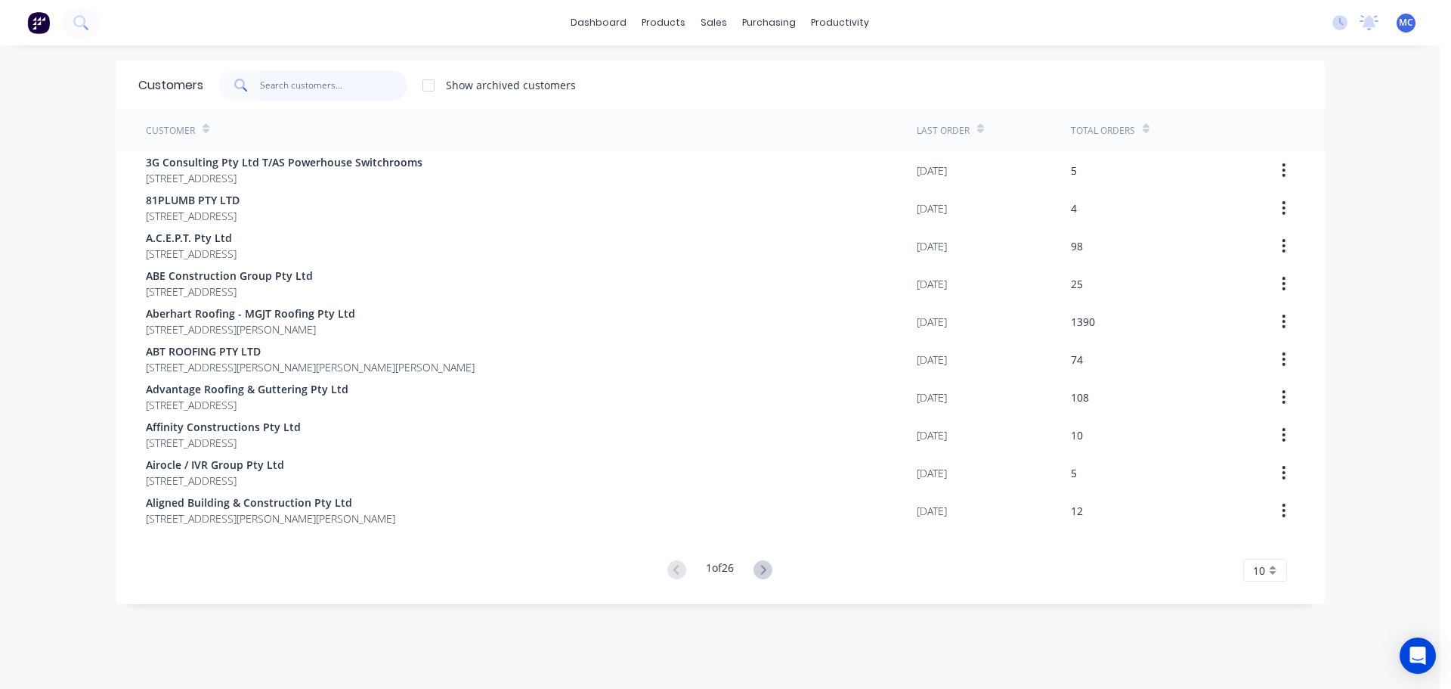
click at [288, 86] on input "text" at bounding box center [333, 85] width 147 height 30
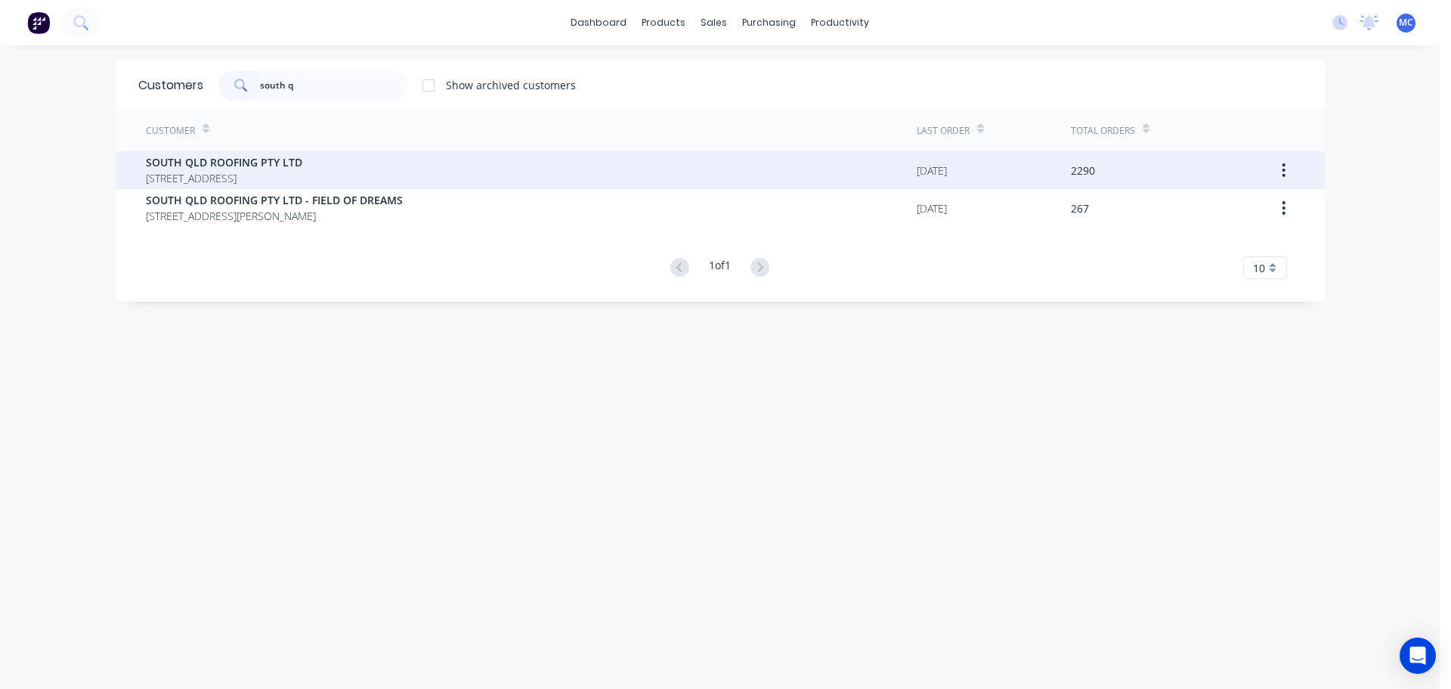
click at [214, 154] on span "SOUTH QLD ROOFING PTY LTD" at bounding box center [224, 162] width 156 height 16
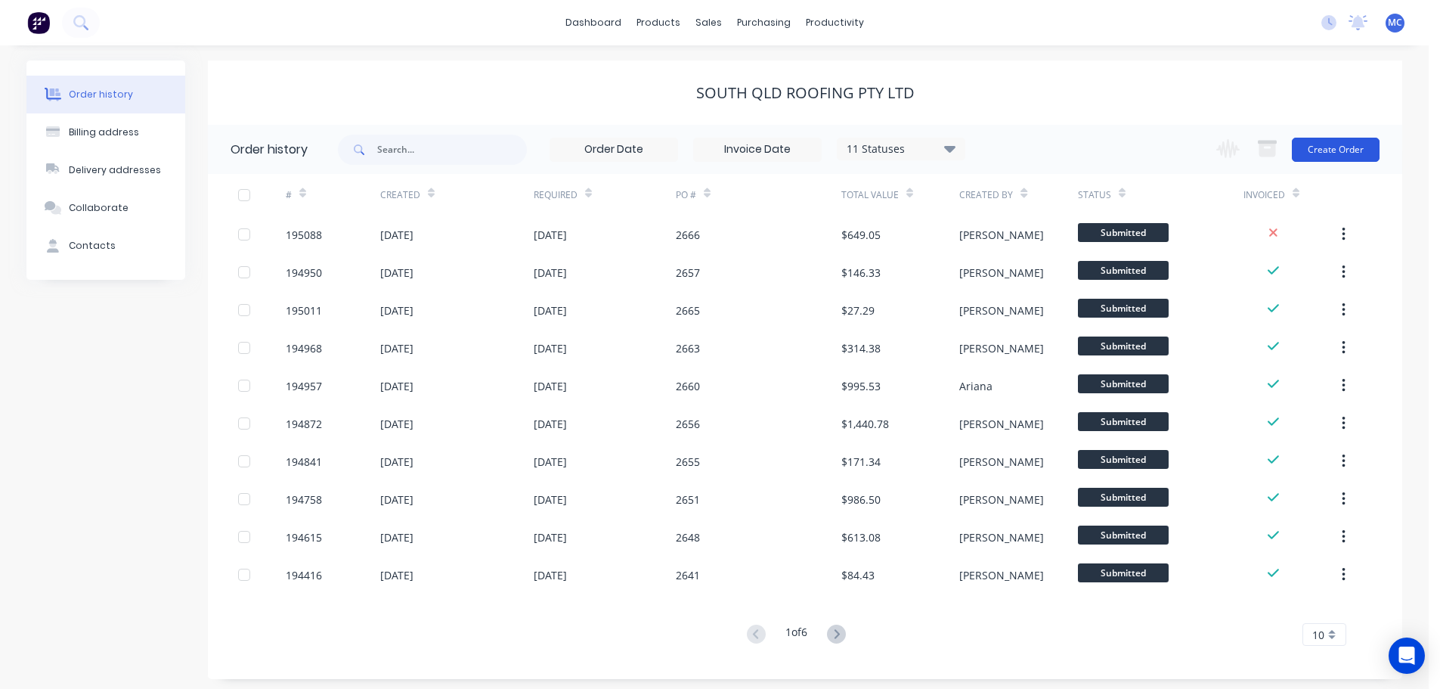
click at [1330, 146] on button "Create Order" at bounding box center [1336, 150] width 88 height 24
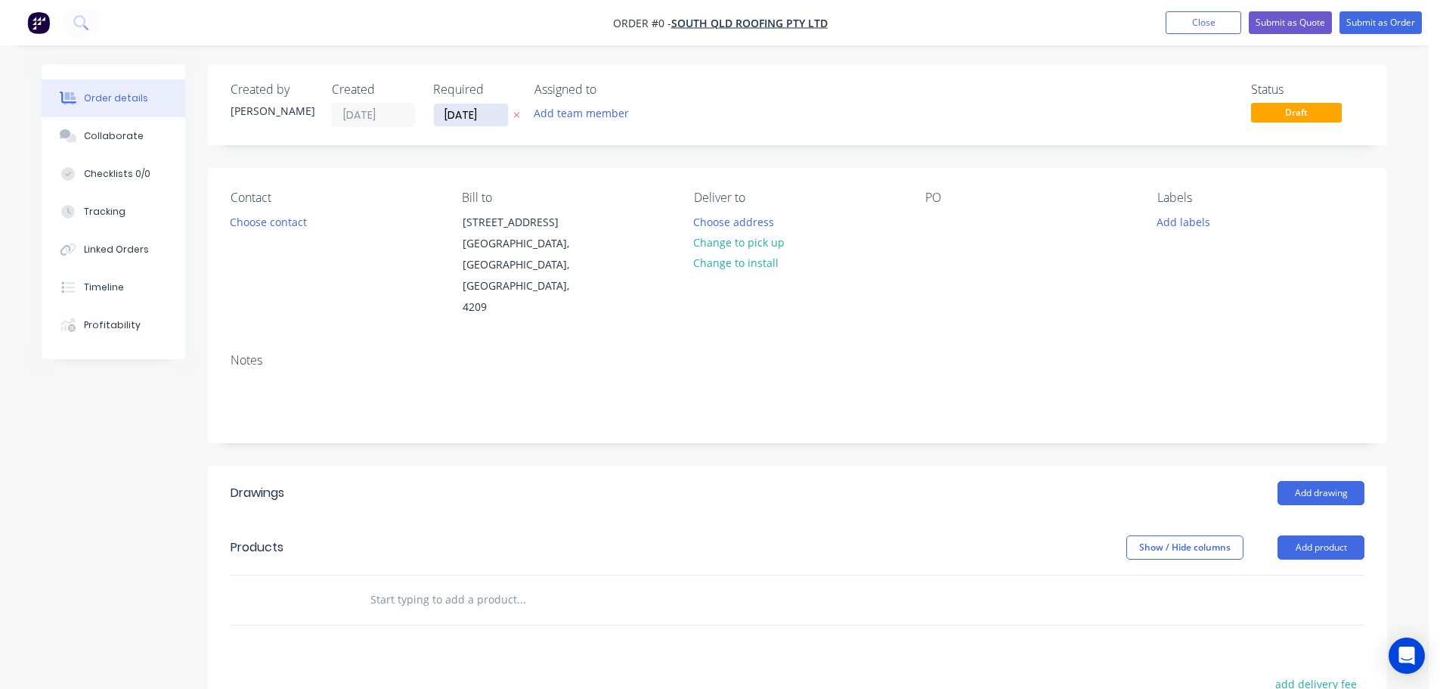
drag, startPoint x: 485, startPoint y: 110, endPoint x: 474, endPoint y: 113, distance: 11.7
click at [477, 113] on input "[DATE]" at bounding box center [471, 115] width 74 height 23
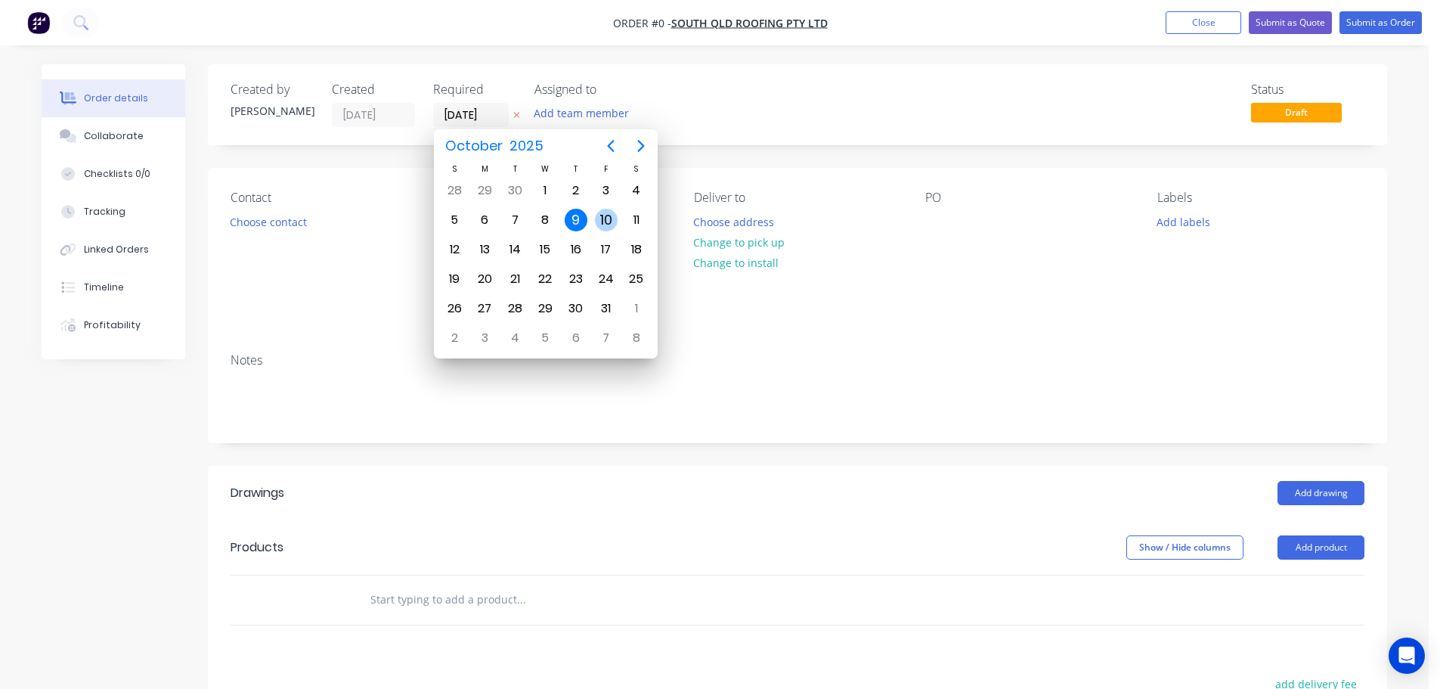
drag, startPoint x: 610, startPoint y: 219, endPoint x: 603, endPoint y: 214, distance: 8.6
click at [610, 218] on div "10" at bounding box center [606, 220] width 23 height 23
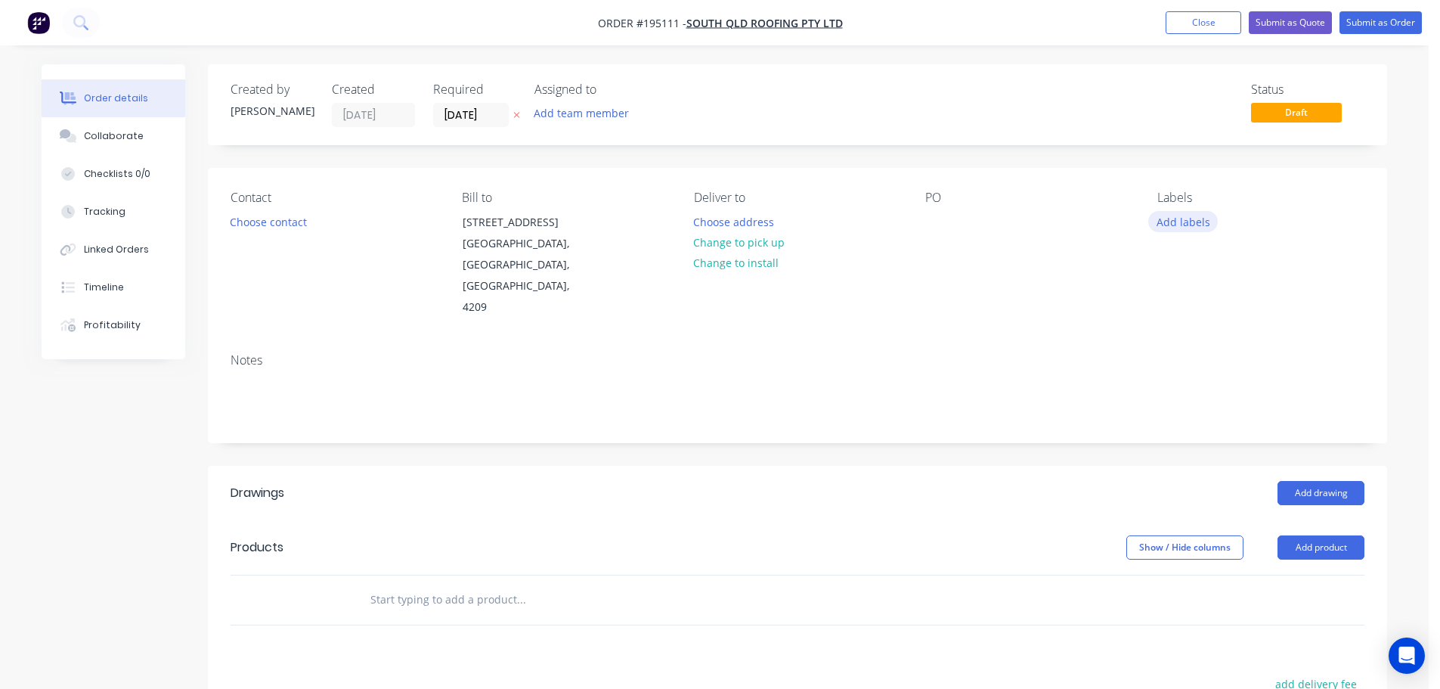
click at [1191, 218] on button "Add labels" at bounding box center [1183, 221] width 70 height 20
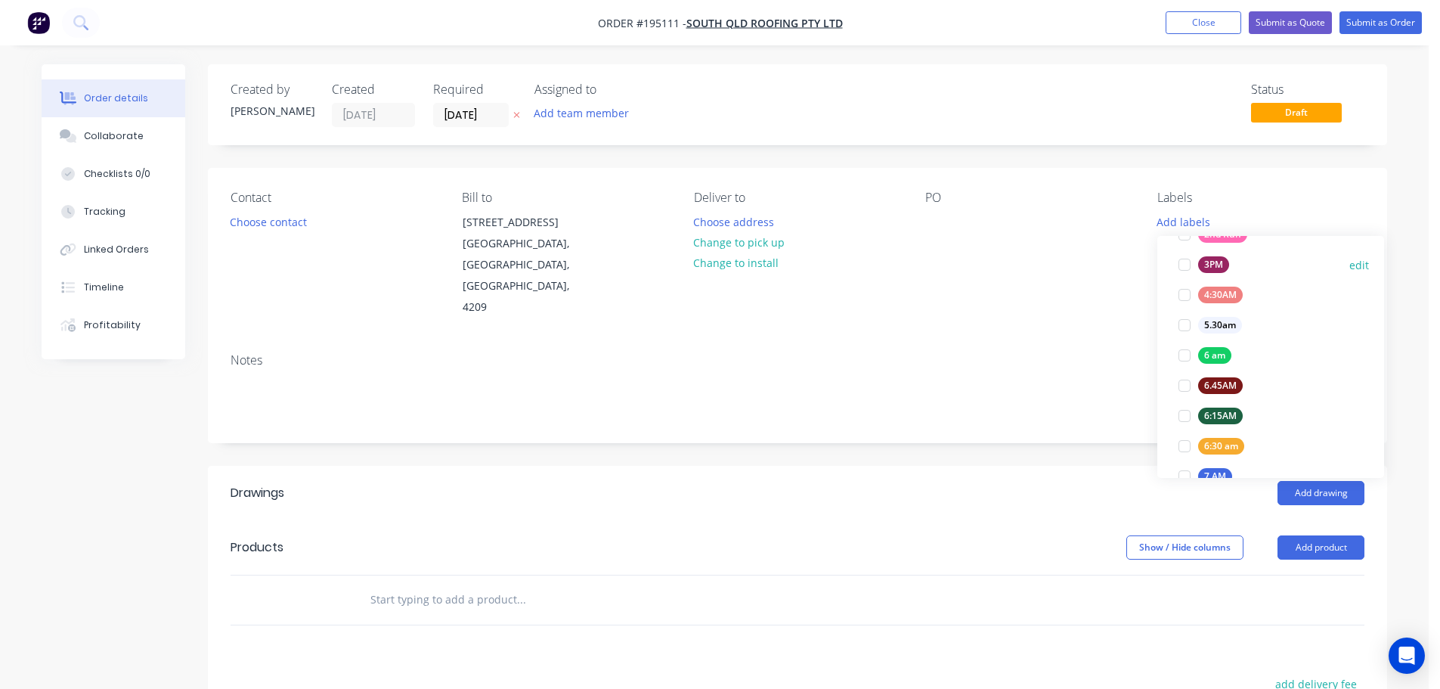
scroll to position [302, 0]
click at [1183, 384] on div at bounding box center [1184, 387] width 30 height 30
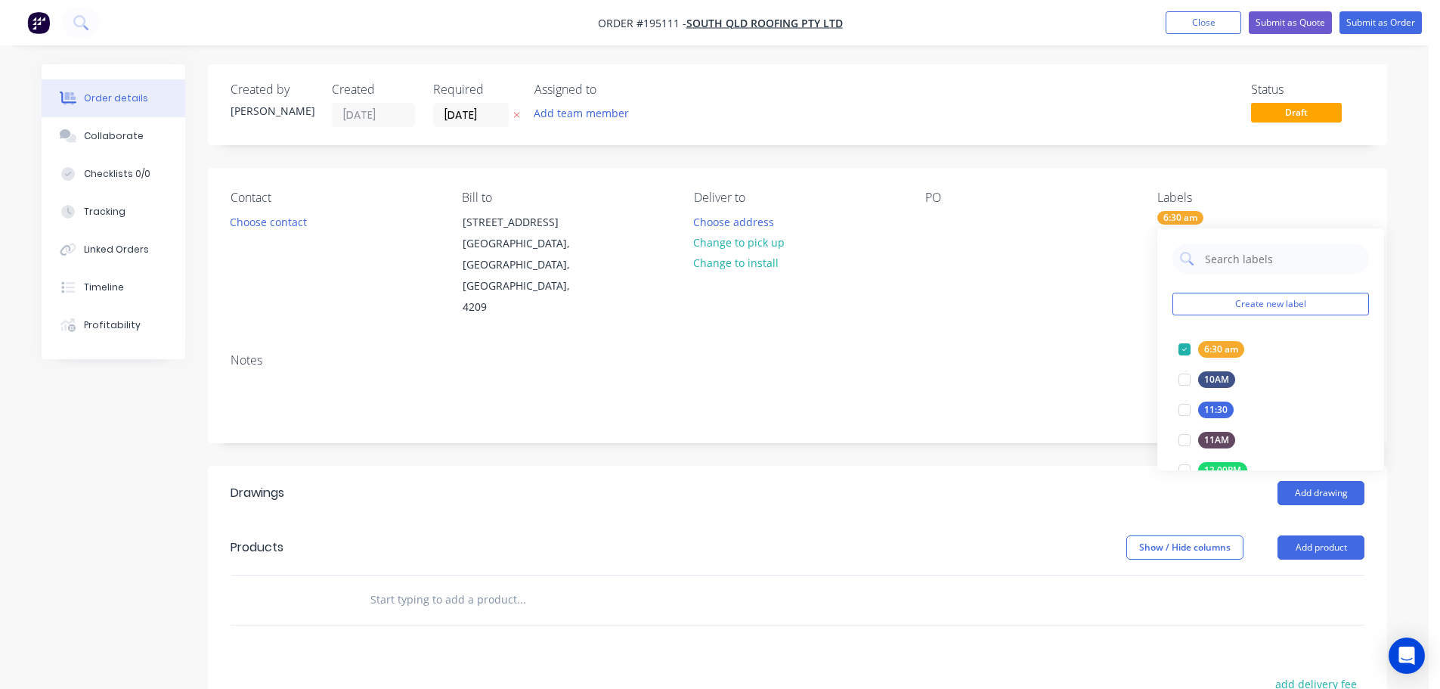
click at [962, 341] on div "Notes" at bounding box center [797, 391] width 1179 height 101
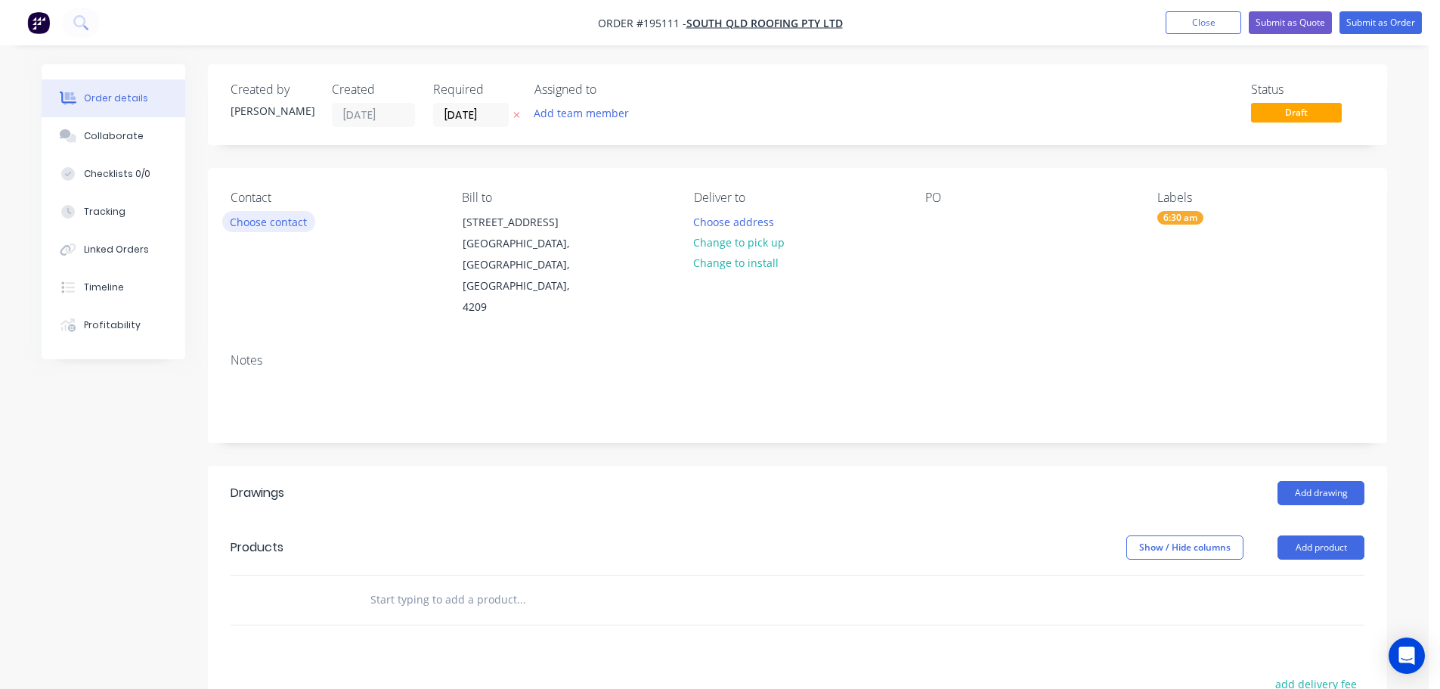
click at [248, 221] on button "Choose contact" at bounding box center [268, 221] width 93 height 20
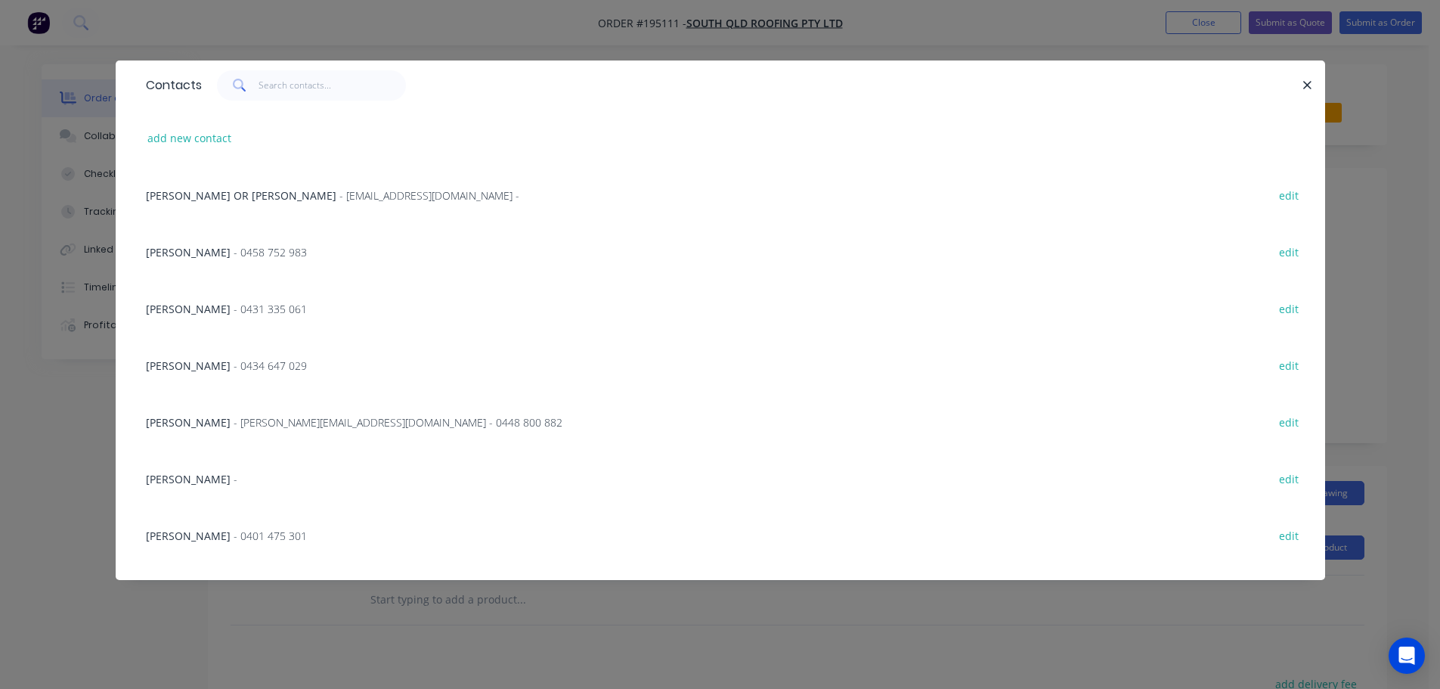
click at [246, 309] on span "- 0431 335 061" at bounding box center [270, 309] width 73 height 14
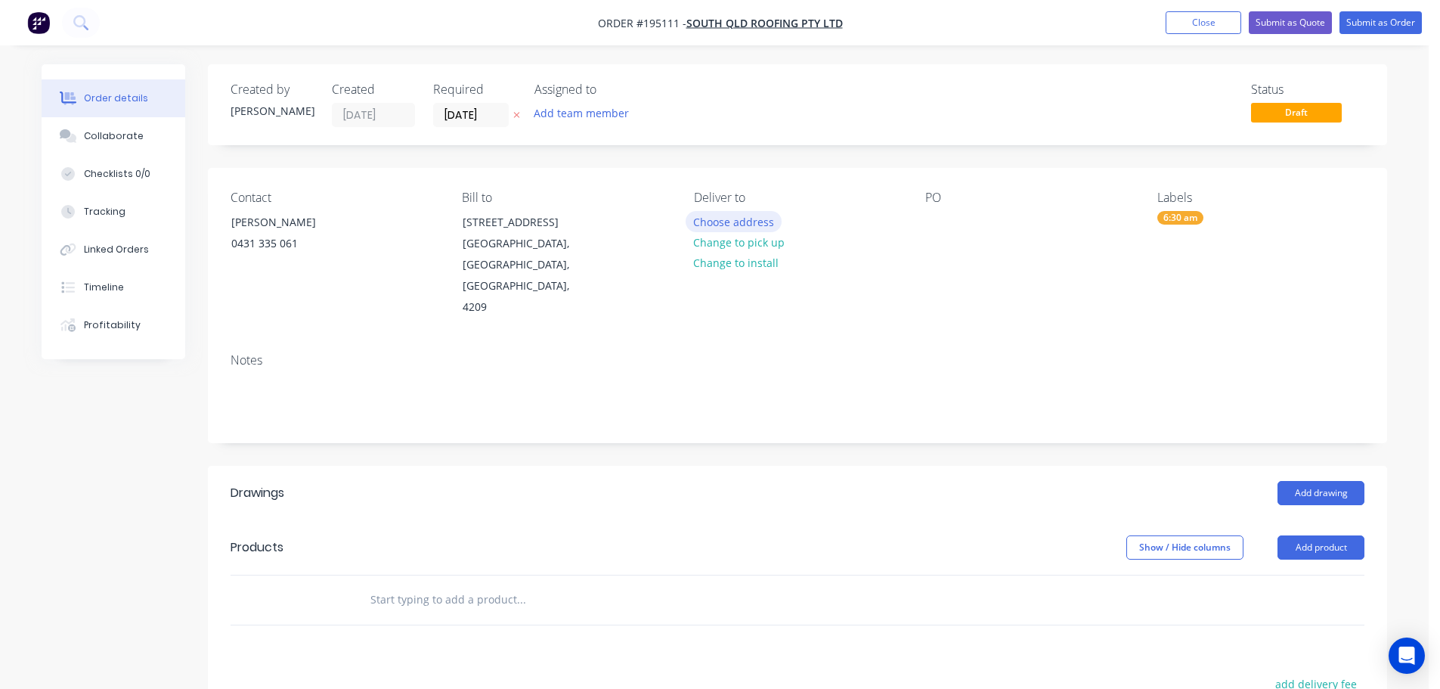
click at [738, 221] on button "Choose address" at bounding box center [734, 221] width 97 height 20
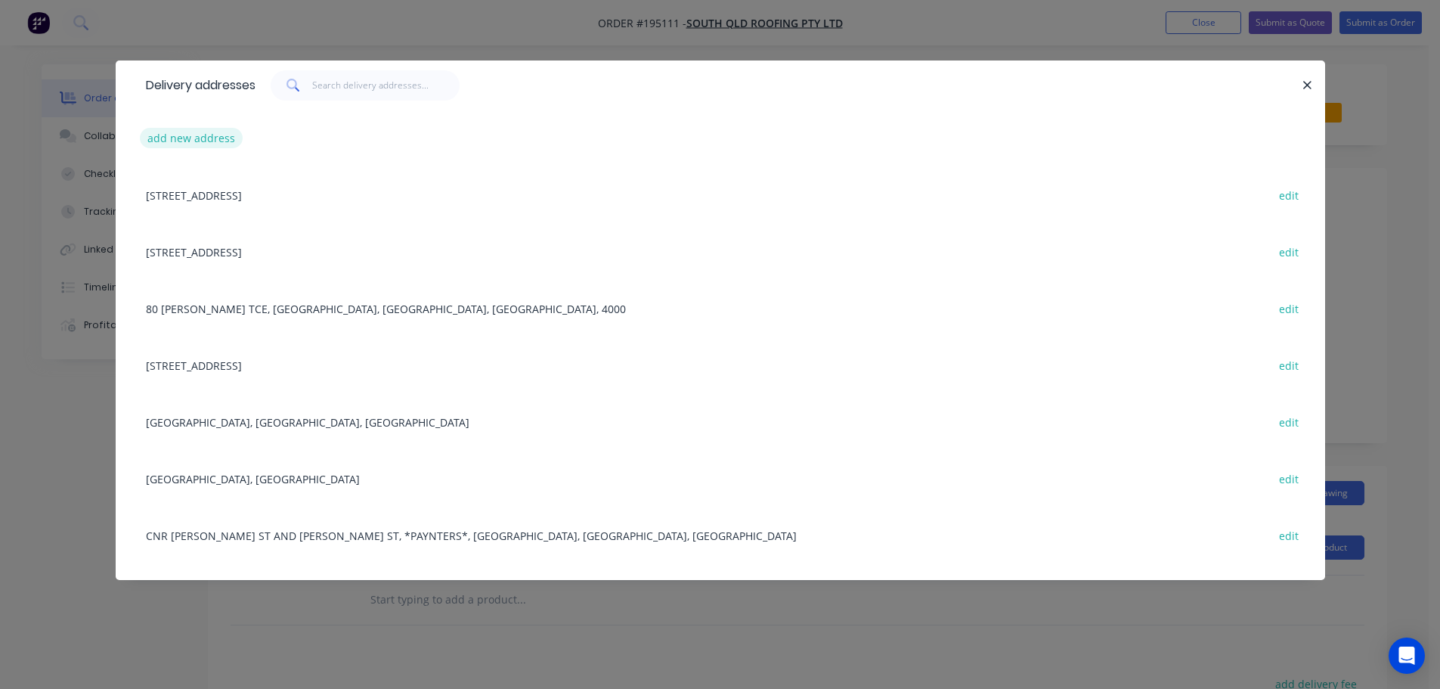
click at [187, 139] on button "add new address" at bounding box center [192, 138] width 104 height 20
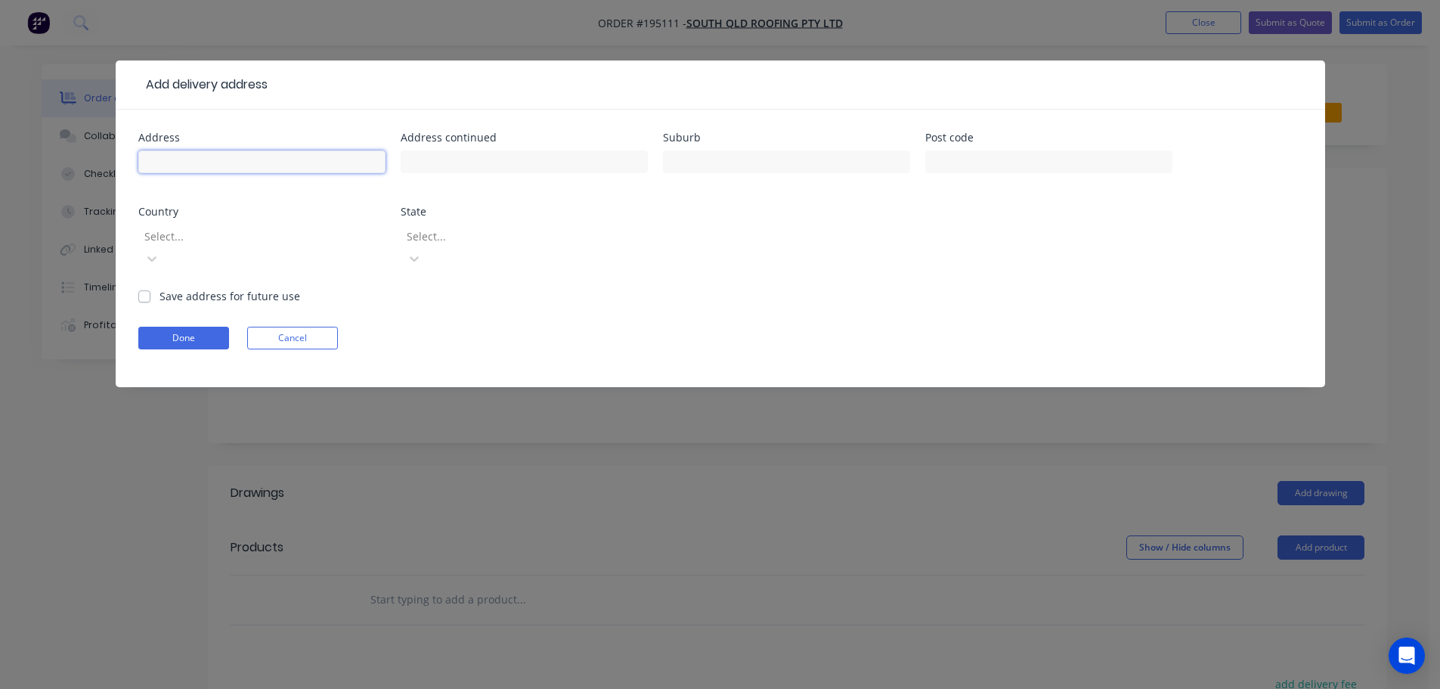
click at [192, 163] on input "text" at bounding box center [261, 161] width 247 height 23
click button "Done" at bounding box center [183, 338] width 91 height 23
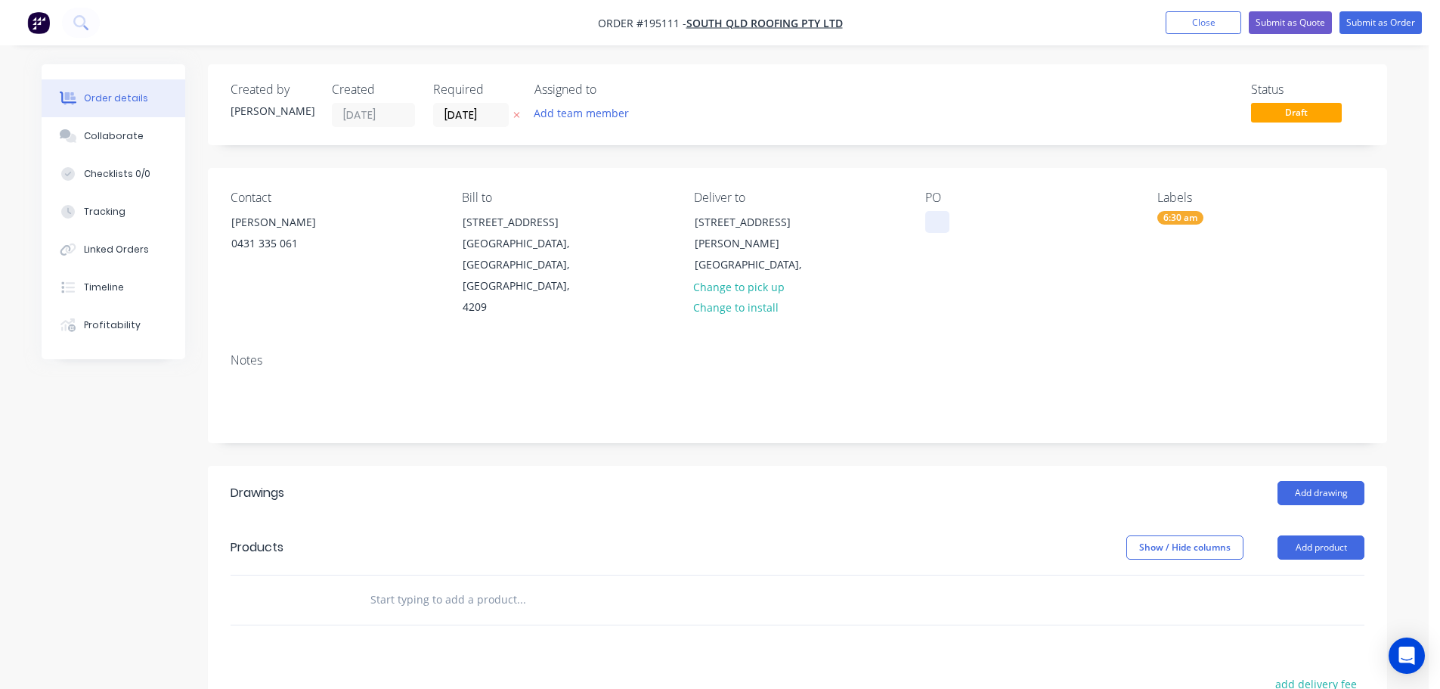
click at [936, 218] on div at bounding box center [937, 222] width 24 height 22
click at [1333, 481] on button "Add drawing" at bounding box center [1321, 493] width 87 height 24
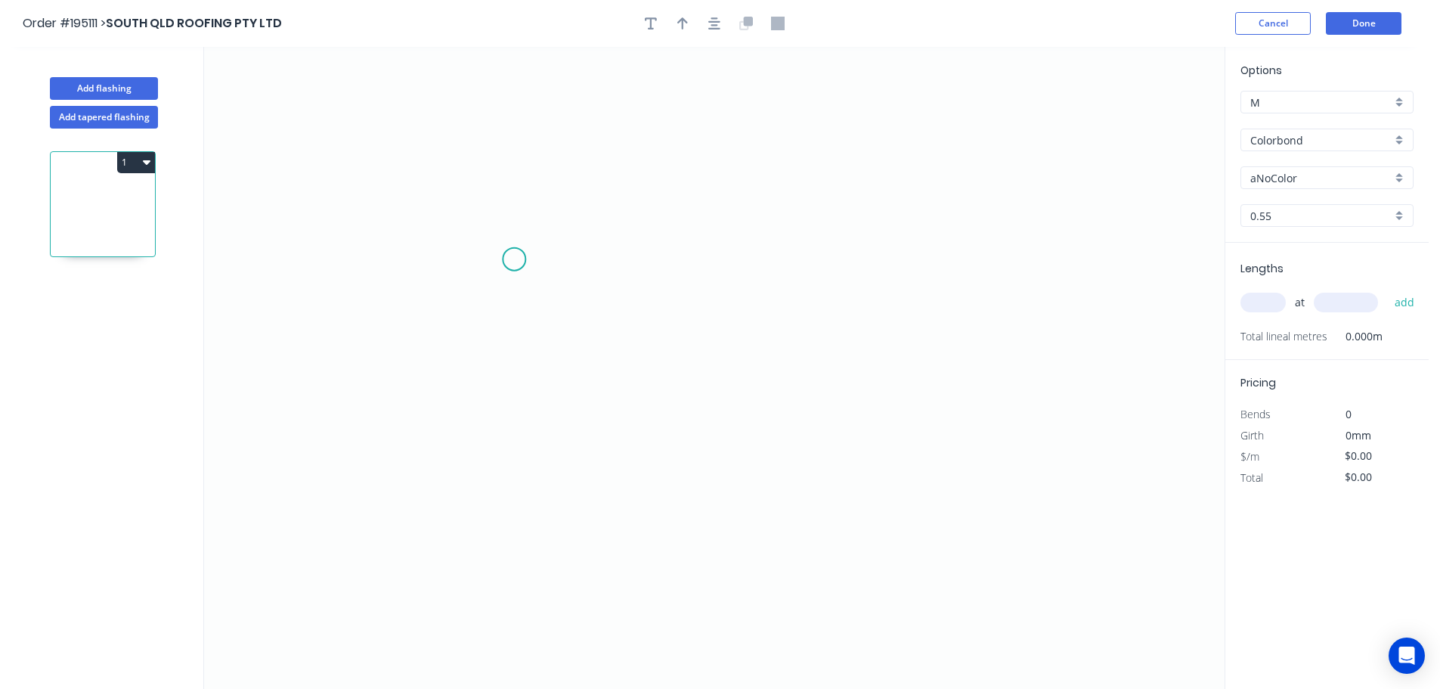
drag, startPoint x: 514, startPoint y: 259, endPoint x: 516, endPoint y: 242, distance: 17.5
click at [516, 242] on icon "0" at bounding box center [714, 368] width 1021 height 642
click at [547, 271] on div "Delete point" at bounding box center [593, 271] width 152 height 31
drag, startPoint x: 509, startPoint y: 280, endPoint x: 520, endPoint y: 210, distance: 70.5
click at [509, 279] on icon "0" at bounding box center [714, 368] width 1021 height 642
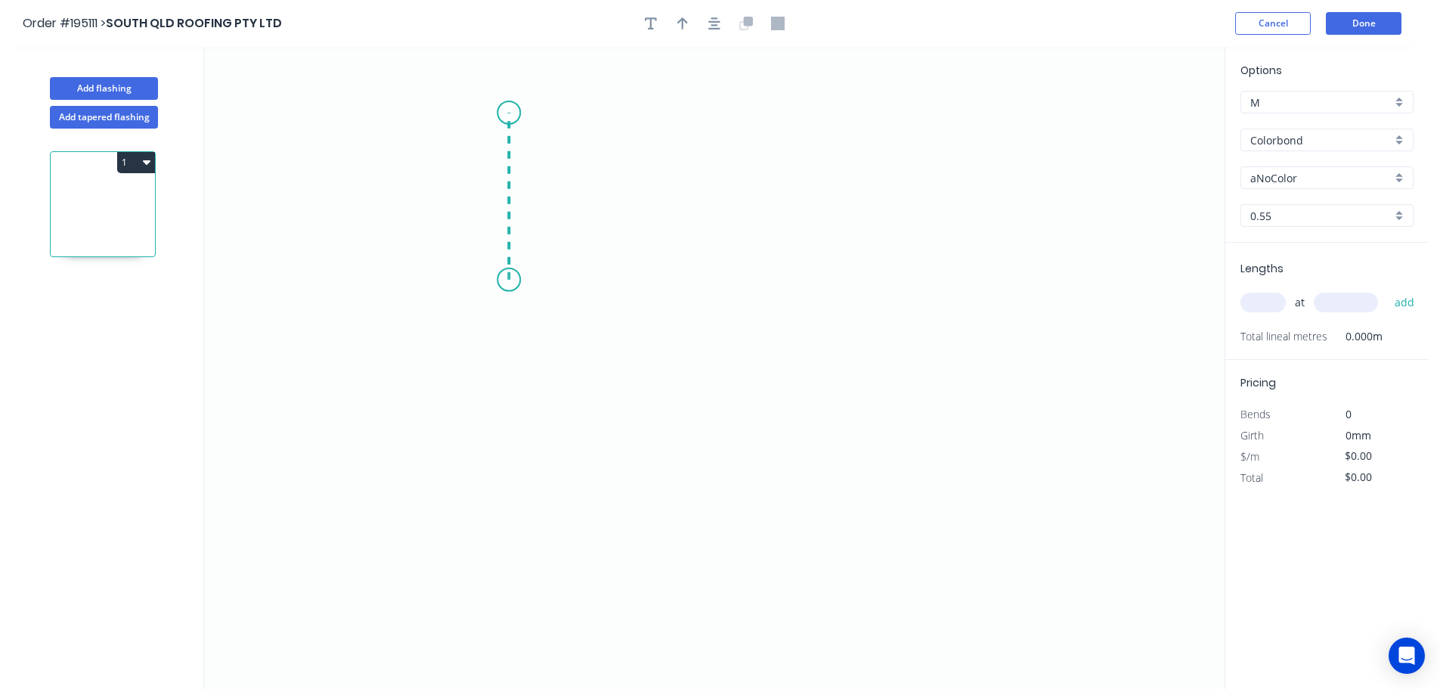
click at [515, 113] on icon "0" at bounding box center [714, 368] width 1021 height 642
click at [537, 111] on icon "0 ?" at bounding box center [714, 368] width 1021 height 642
click at [534, 279] on icon "0 ? ?" at bounding box center [714, 368] width 1021 height 642
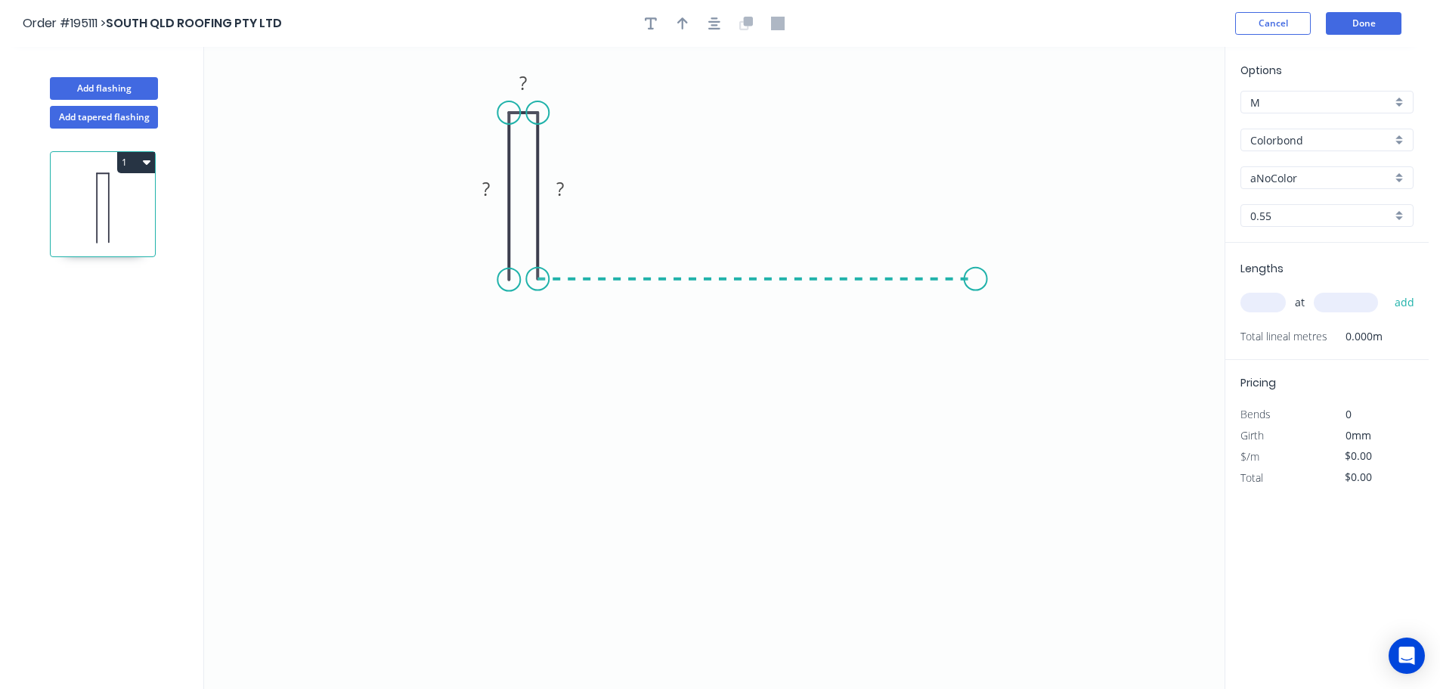
click at [976, 283] on icon "0 ? ? ?" at bounding box center [714, 368] width 1021 height 642
click at [983, 436] on icon "0 ? ? ? ?" at bounding box center [714, 368] width 1021 height 642
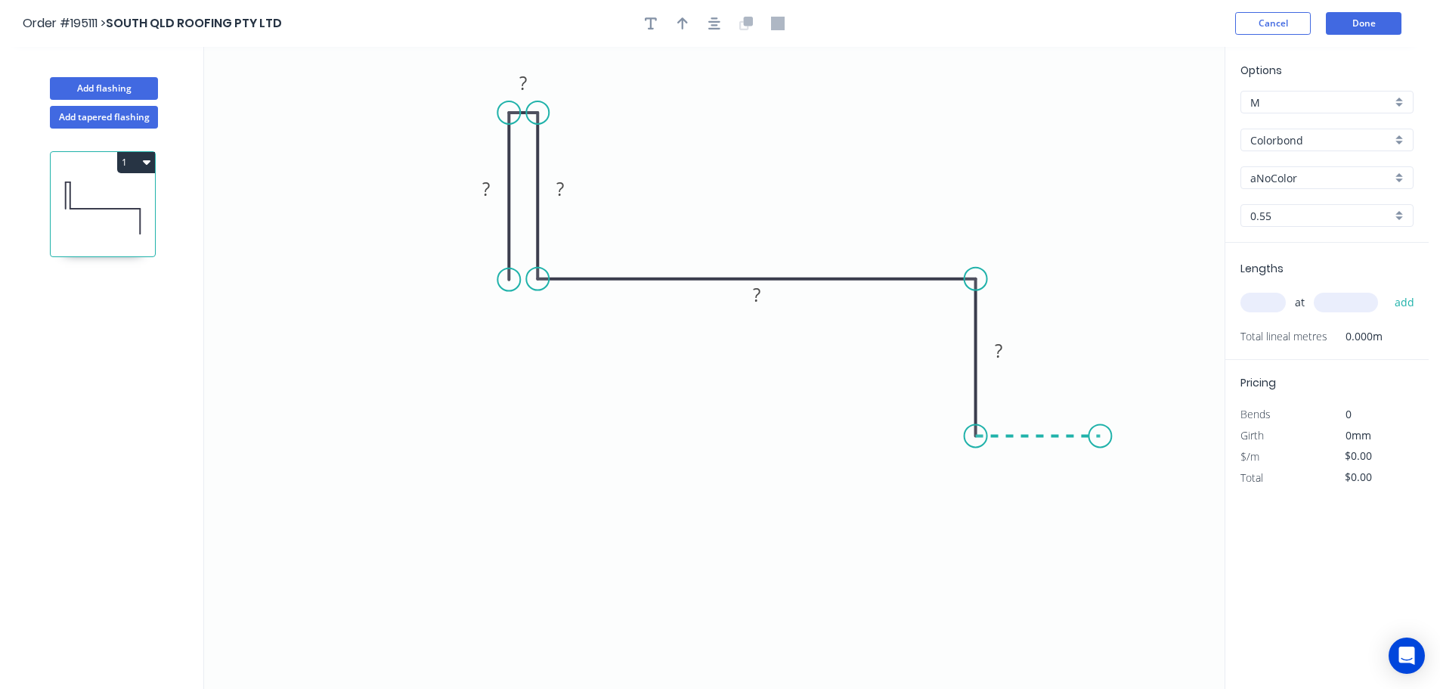
click at [1101, 438] on icon "0 ? ? ? ? ?" at bounding box center [714, 368] width 1021 height 642
click at [1138, 488] on div "Crush & Fold" at bounding box center [1177, 488] width 152 height 31
click at [1134, 484] on div "Flip bend" at bounding box center [1176, 484] width 152 height 31
drag, startPoint x: 1105, startPoint y: 386, endPoint x: 1133, endPoint y: 491, distance: 108.0
click at [1133, 491] on rect at bounding box center [1108, 500] width 60 height 31
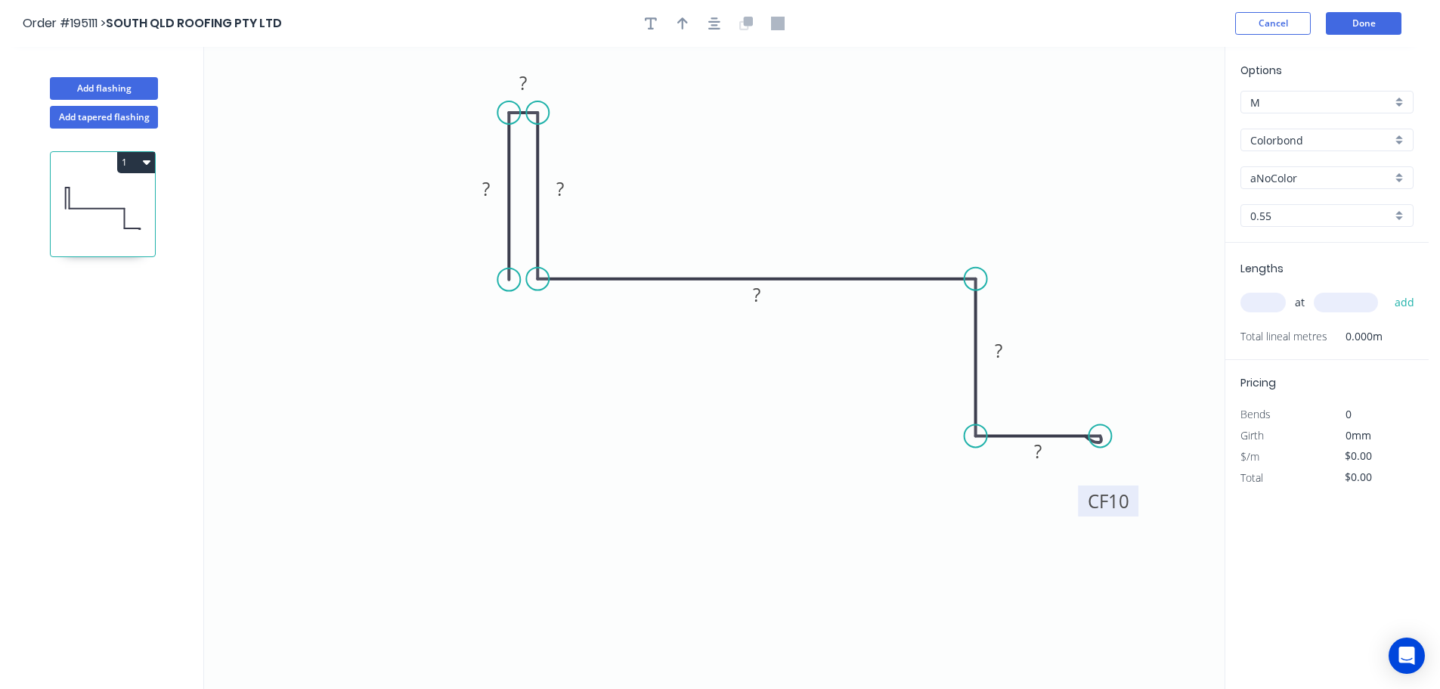
click at [1121, 500] on tspan "10" at bounding box center [1118, 500] width 21 height 25
click at [591, 107] on div "Hide measurement" at bounding box center [598, 106] width 152 height 31
click at [684, 26] on icon "button" at bounding box center [682, 24] width 11 height 14
click at [1150, 119] on icon at bounding box center [1148, 105] width 14 height 48
drag, startPoint x: 1150, startPoint y: 119, endPoint x: 892, endPoint y: 163, distance: 261.6
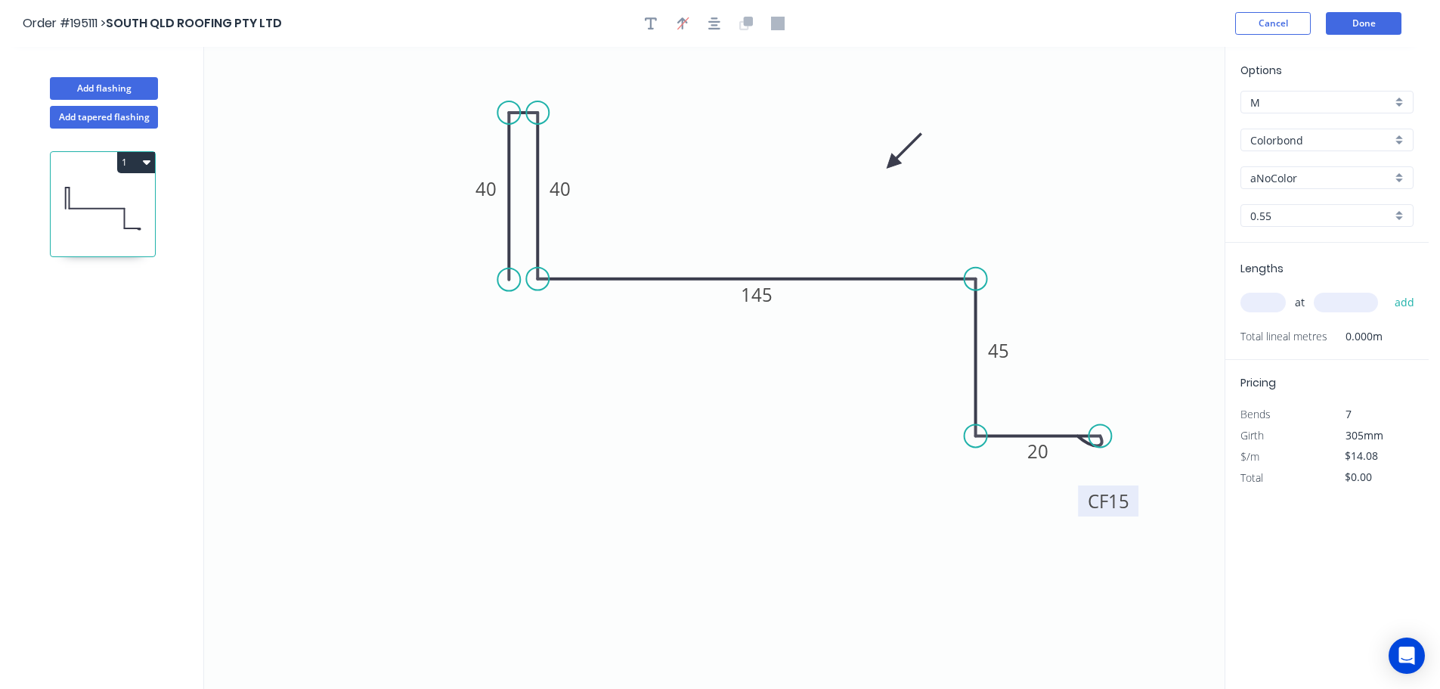
click at [892, 163] on icon at bounding box center [904, 151] width 44 height 44
click at [1287, 176] on input "aNoColor" at bounding box center [1320, 178] width 141 height 16
click at [1271, 301] on div "Night Sky" at bounding box center [1327, 301] width 172 height 26
click at [1259, 300] on input "text" at bounding box center [1262, 303] width 45 height 20
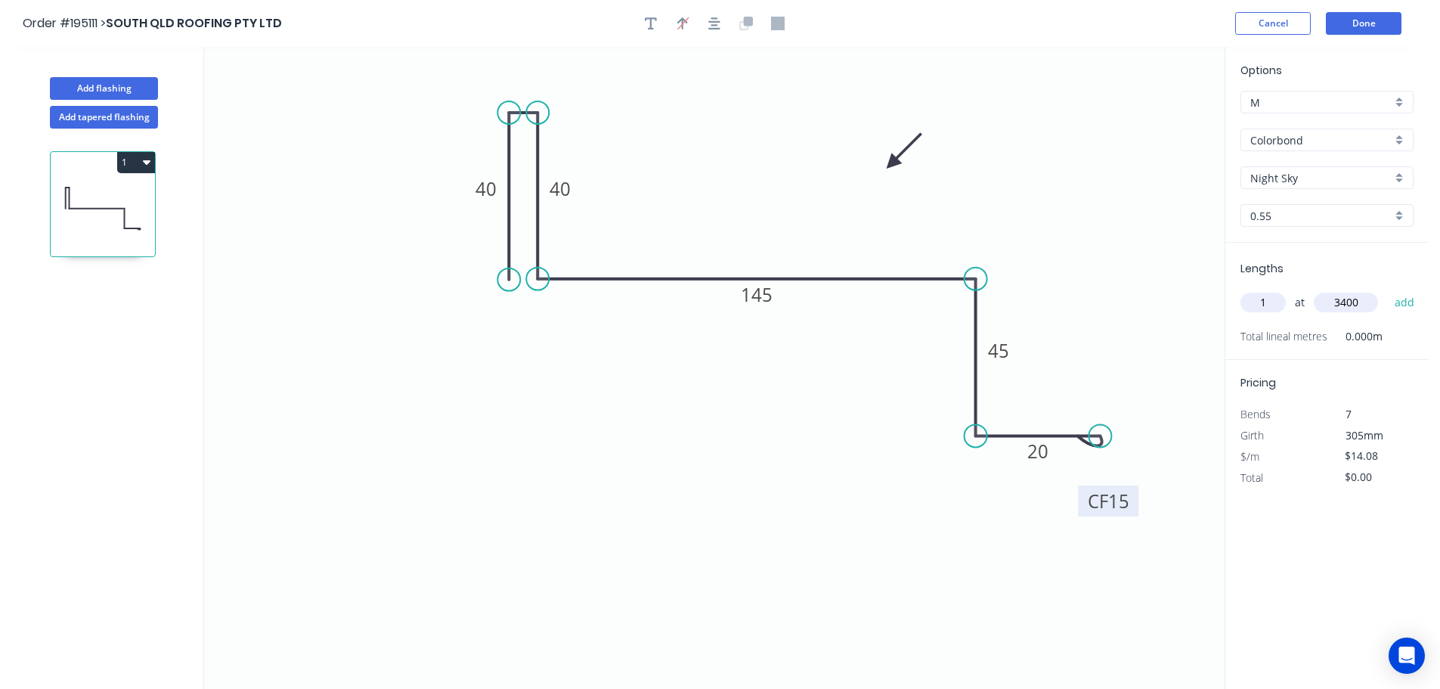
click at [1387, 290] on button "add" at bounding box center [1405, 303] width 36 height 26
click at [713, 23] on icon "button" at bounding box center [714, 24] width 12 height 14
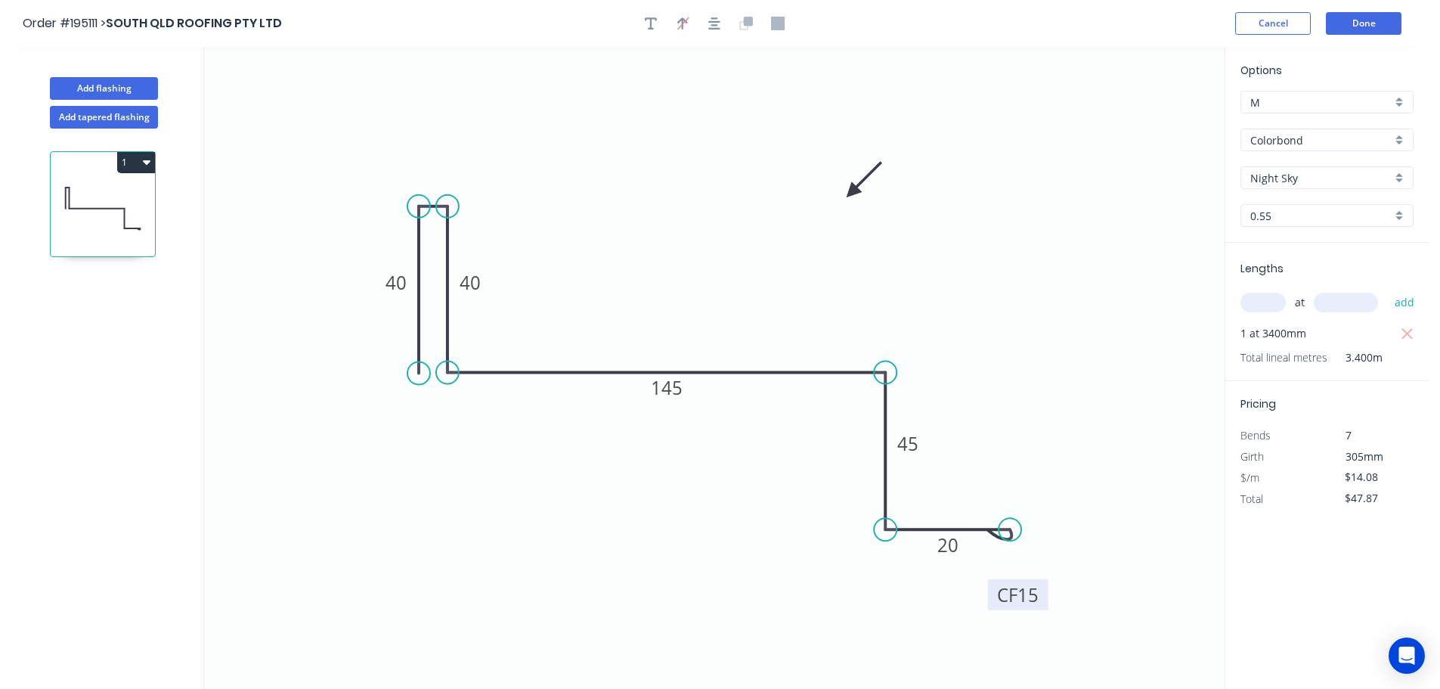
drag, startPoint x: 894, startPoint y: 158, endPoint x: 795, endPoint y: 191, distance: 103.7
click at [842, 202] on icon at bounding box center [864, 180] width 44 height 44
drag, startPoint x: 649, startPoint y: 26, endPoint x: 641, endPoint y: 26, distance: 8.3
click at [649, 25] on icon "button" at bounding box center [651, 24] width 12 height 14
drag, startPoint x: 353, startPoint y: 120, endPoint x: 428, endPoint y: 101, distance: 77.2
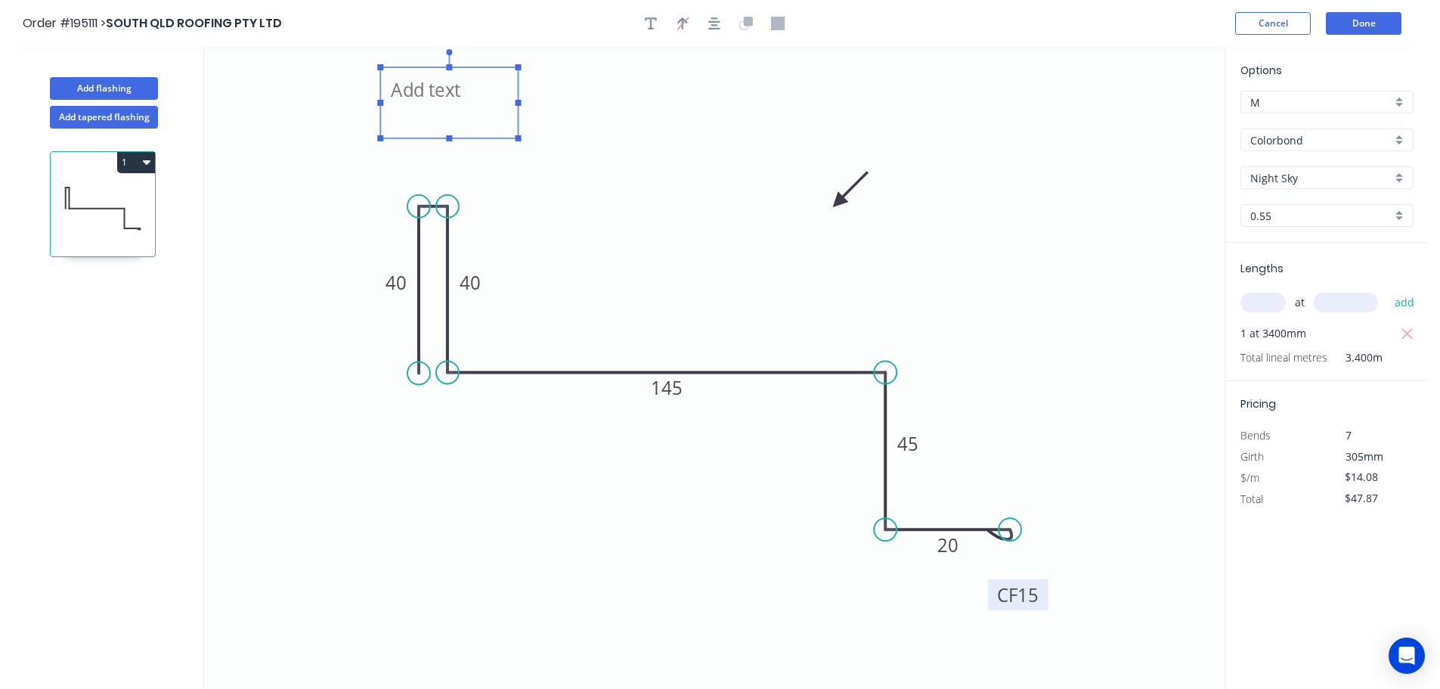
click at [438, 94] on textarea at bounding box center [449, 103] width 122 height 56
click at [702, 253] on icon "Open Crush 40 40 145 45 CF 15 20" at bounding box center [714, 368] width 1021 height 642
click at [93, 79] on button "Add flashing" at bounding box center [104, 88] width 108 height 23
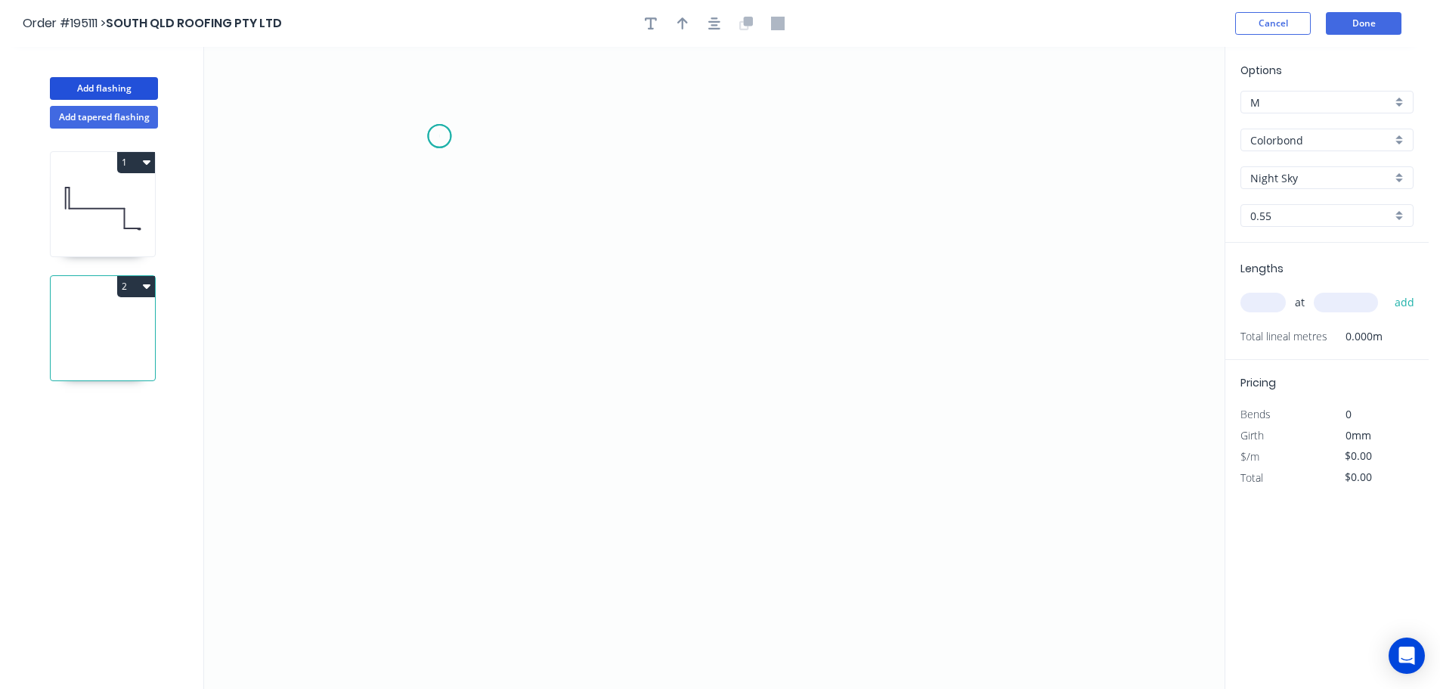
click at [439, 136] on icon "0" at bounding box center [714, 368] width 1021 height 642
click at [438, 269] on icon "0" at bounding box center [714, 368] width 1021 height 642
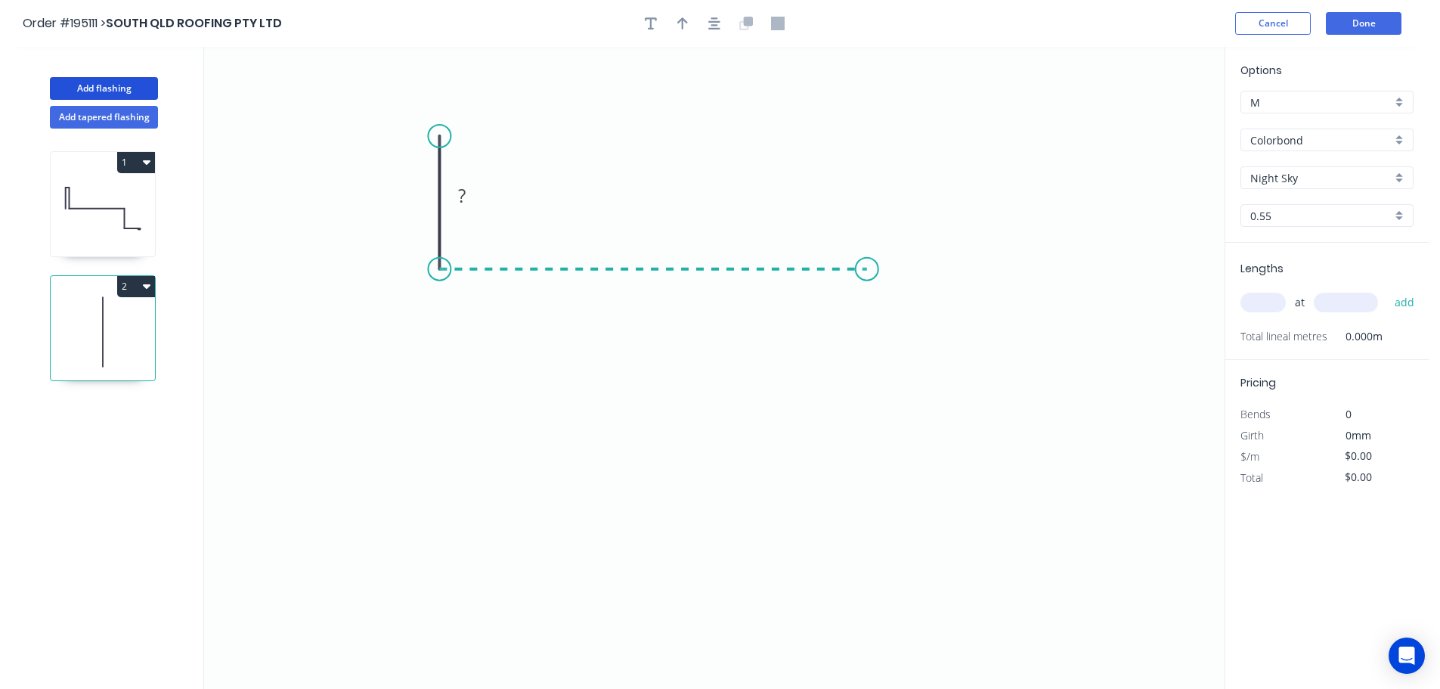
click at [867, 280] on icon "0 ?" at bounding box center [714, 368] width 1021 height 642
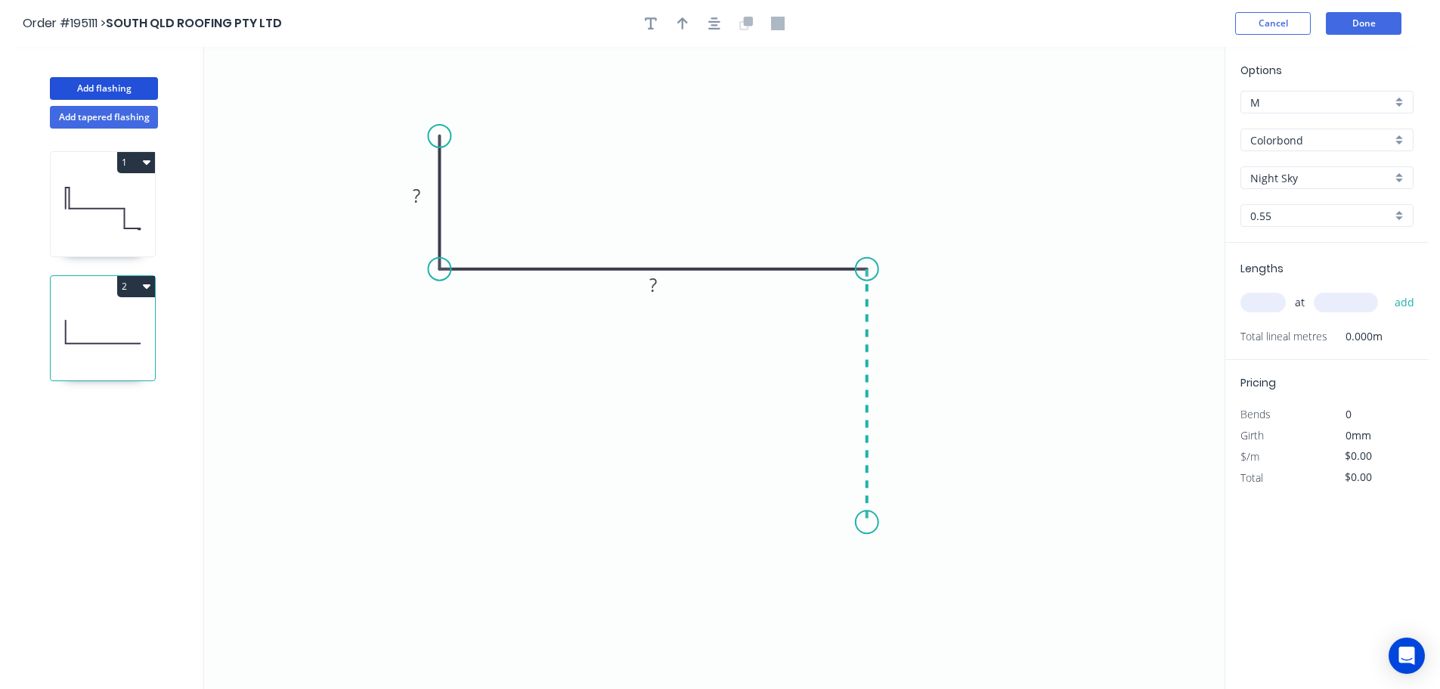
click at [863, 523] on icon "0 ? ?" at bounding box center [714, 368] width 1021 height 642
click at [1034, 516] on icon "0 ? ? ?" at bounding box center [714, 368] width 1021 height 642
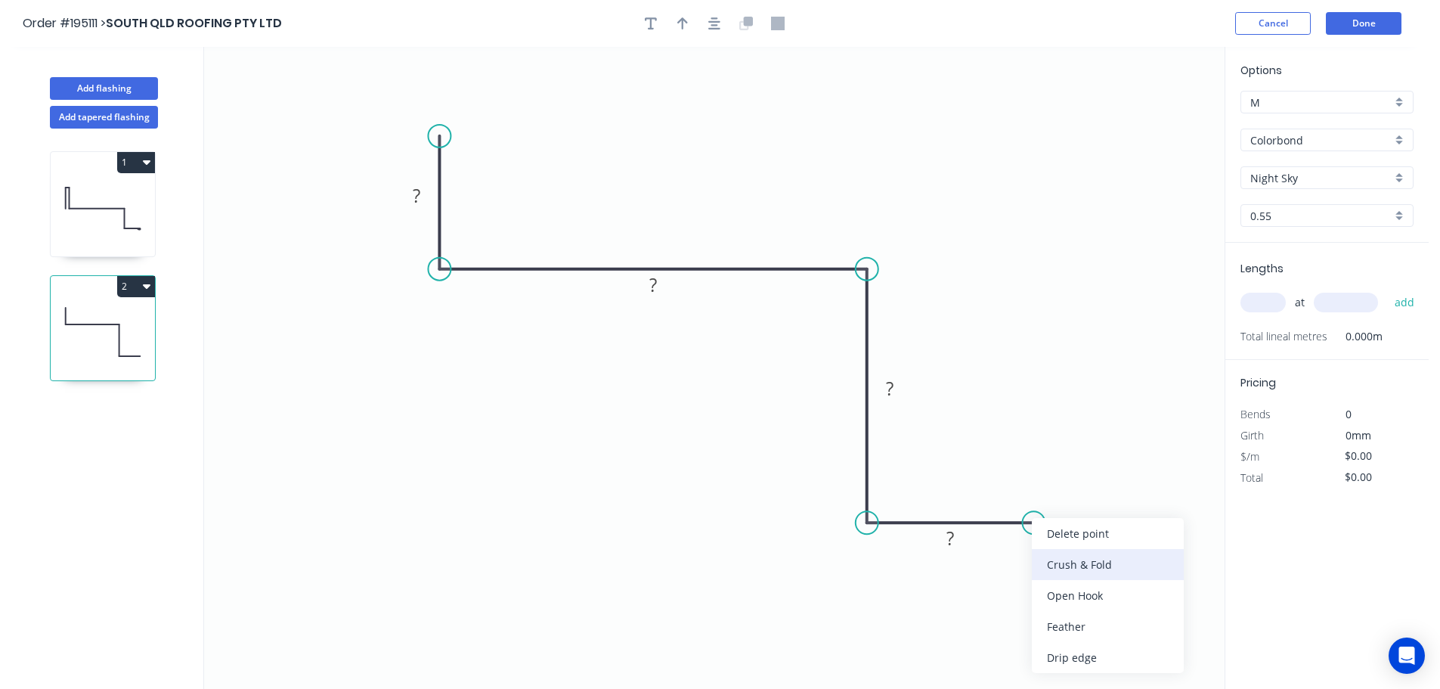
click at [1061, 558] on div "Crush & Fold" at bounding box center [1108, 564] width 152 height 31
click at [1073, 571] on div "Flip bend" at bounding box center [1116, 575] width 152 height 31
drag, startPoint x: 1041, startPoint y: 475, endPoint x: 1061, endPoint y: 578, distance: 104.7
click at [1061, 578] on rect at bounding box center [1033, 586] width 60 height 31
click at [1045, 587] on tspan "10" at bounding box center [1043, 586] width 21 height 25
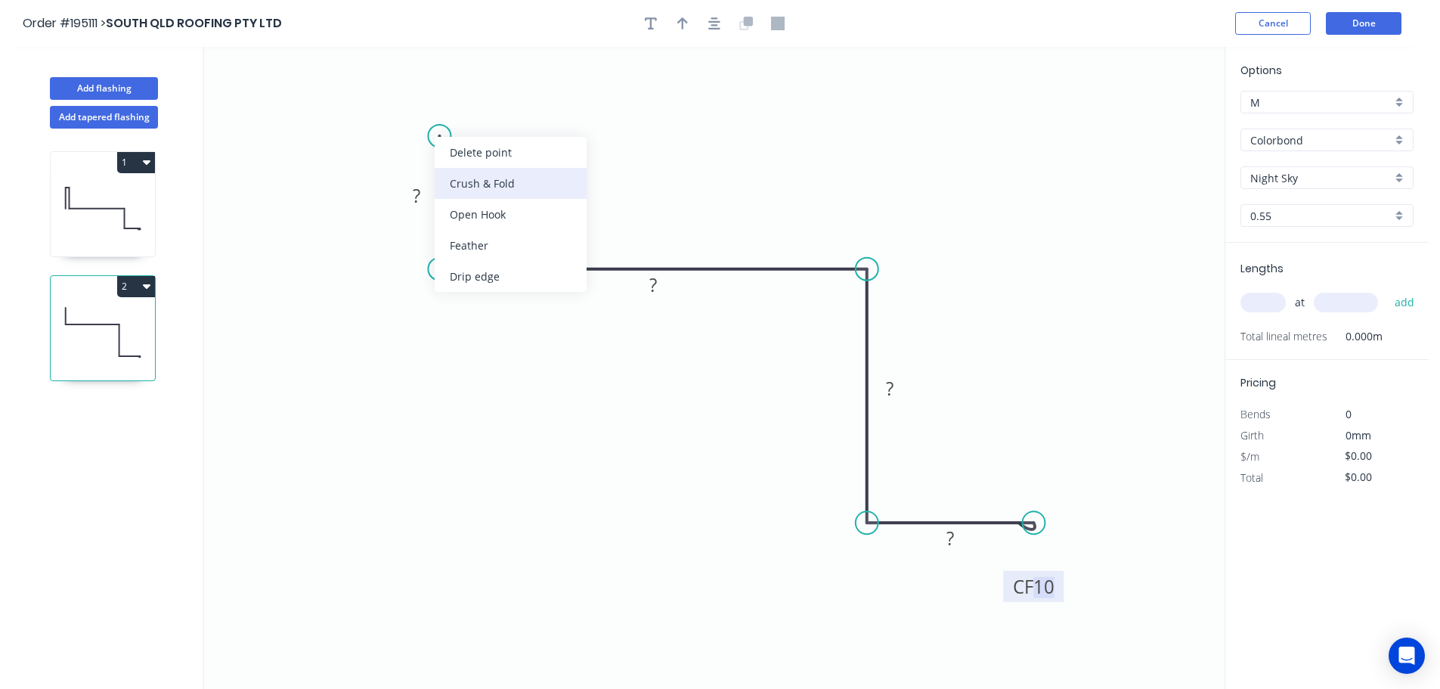
click at [465, 181] on div "Crush & Fold" at bounding box center [511, 183] width 152 height 31
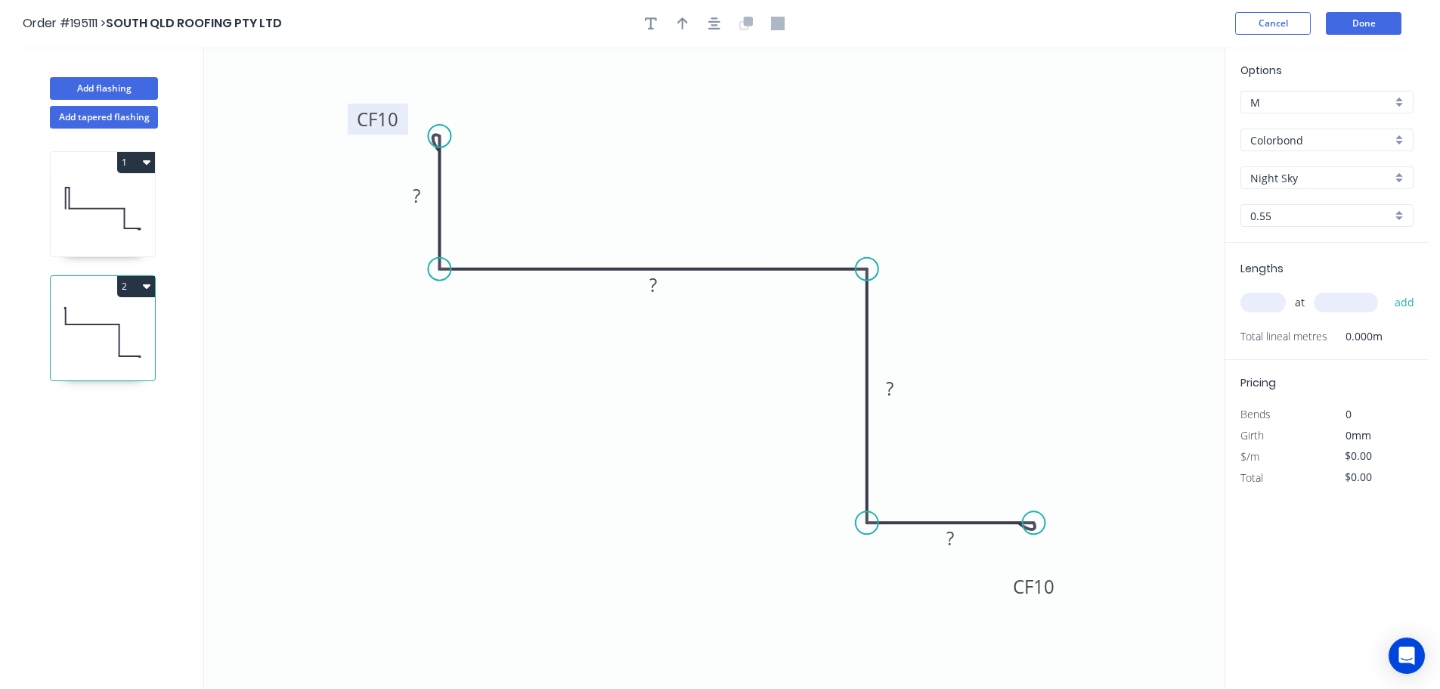
drag, startPoint x: 499, startPoint y: 144, endPoint x: 405, endPoint y: 115, distance: 98.3
click at [405, 115] on rect at bounding box center [378, 119] width 60 height 31
click at [391, 114] on tspan "10" at bounding box center [387, 119] width 21 height 25
drag, startPoint x: 716, startPoint y: 42, endPoint x: 708, endPoint y: 39, distance: 8.8
click at [717, 42] on body "Order #195111 > SOUTH QLD ROOFING PTY LTD Cancel Done Add flashing Add tapered …" at bounding box center [720, 358] width 1440 height 717
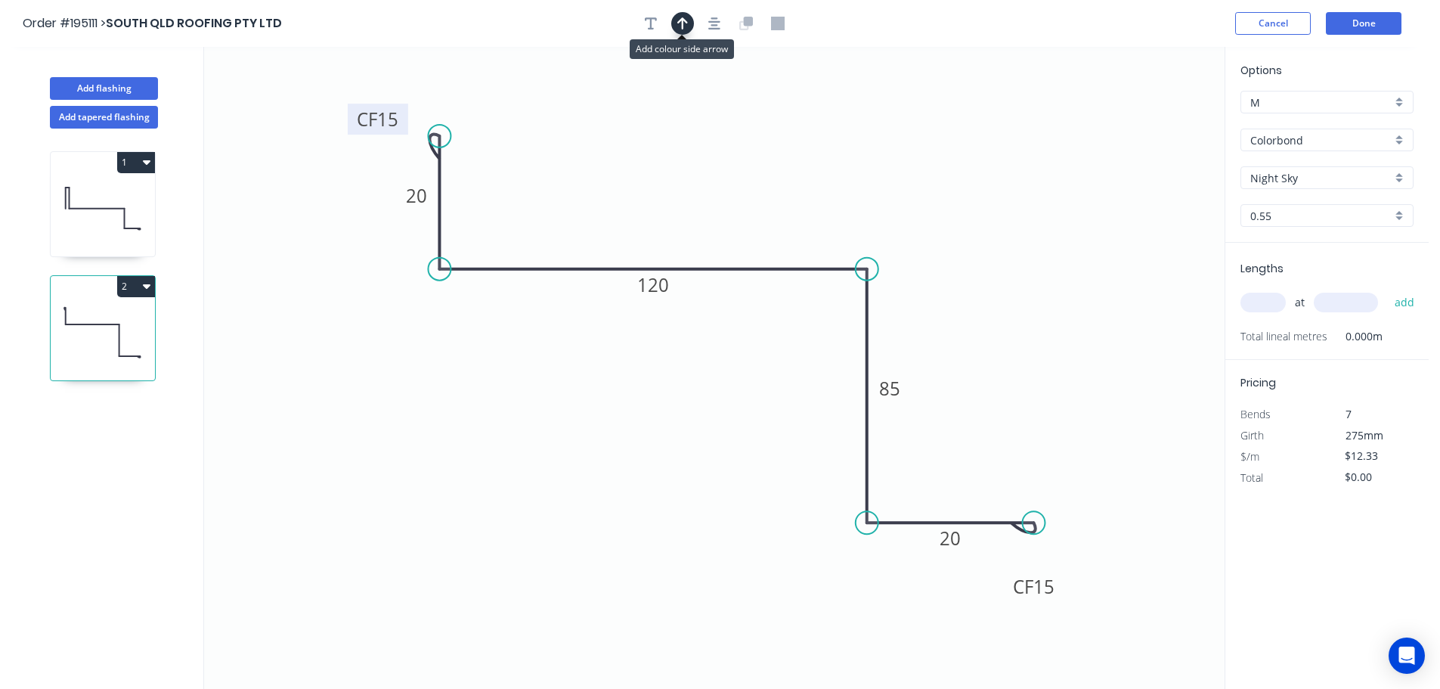
click at [685, 25] on icon "button" at bounding box center [682, 24] width 11 height 14
click at [1151, 122] on icon at bounding box center [1148, 105] width 14 height 48
drag, startPoint x: 1151, startPoint y: 122, endPoint x: 921, endPoint y: 194, distance: 241.0
click at [958, 175] on icon at bounding box center [980, 154] width 44 height 44
click at [1262, 297] on input "text" at bounding box center [1262, 303] width 45 height 20
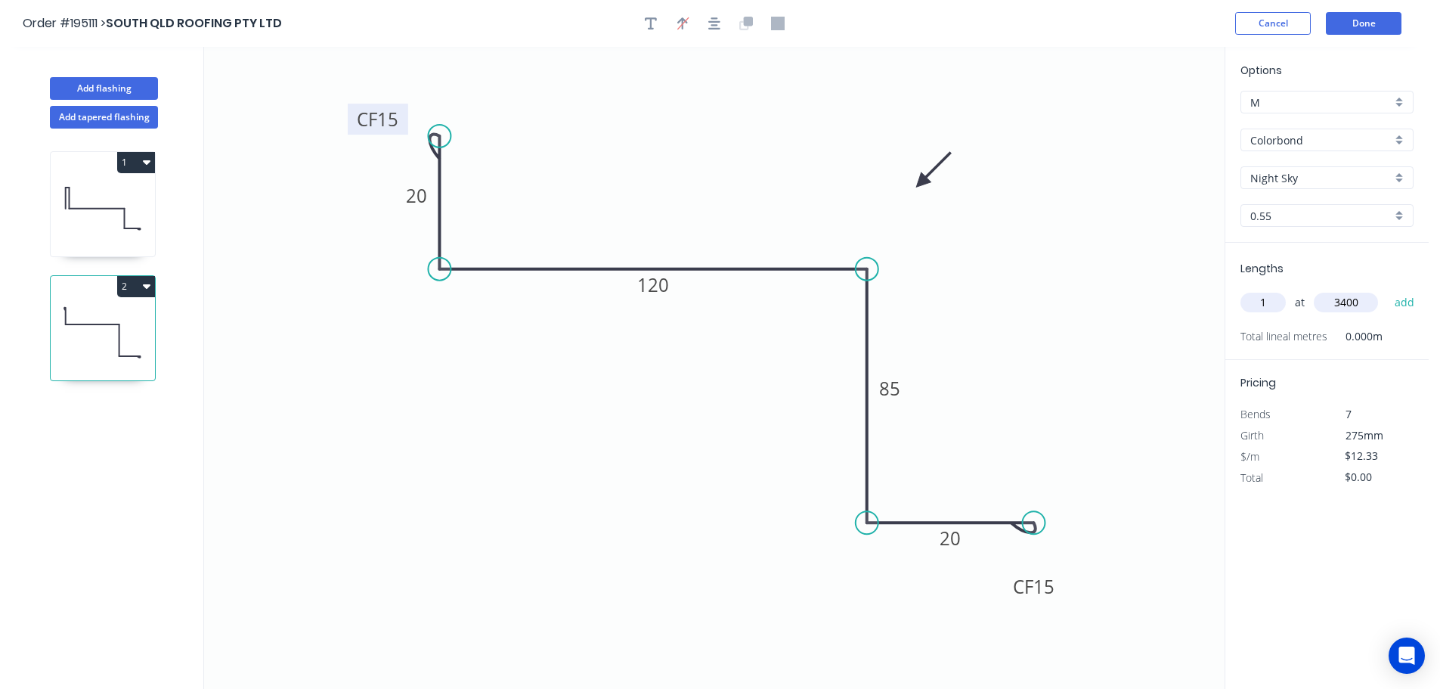
click at [1387, 290] on button "add" at bounding box center [1405, 303] width 36 height 26
click at [101, 85] on button "Add flashing" at bounding box center [104, 88] width 108 height 23
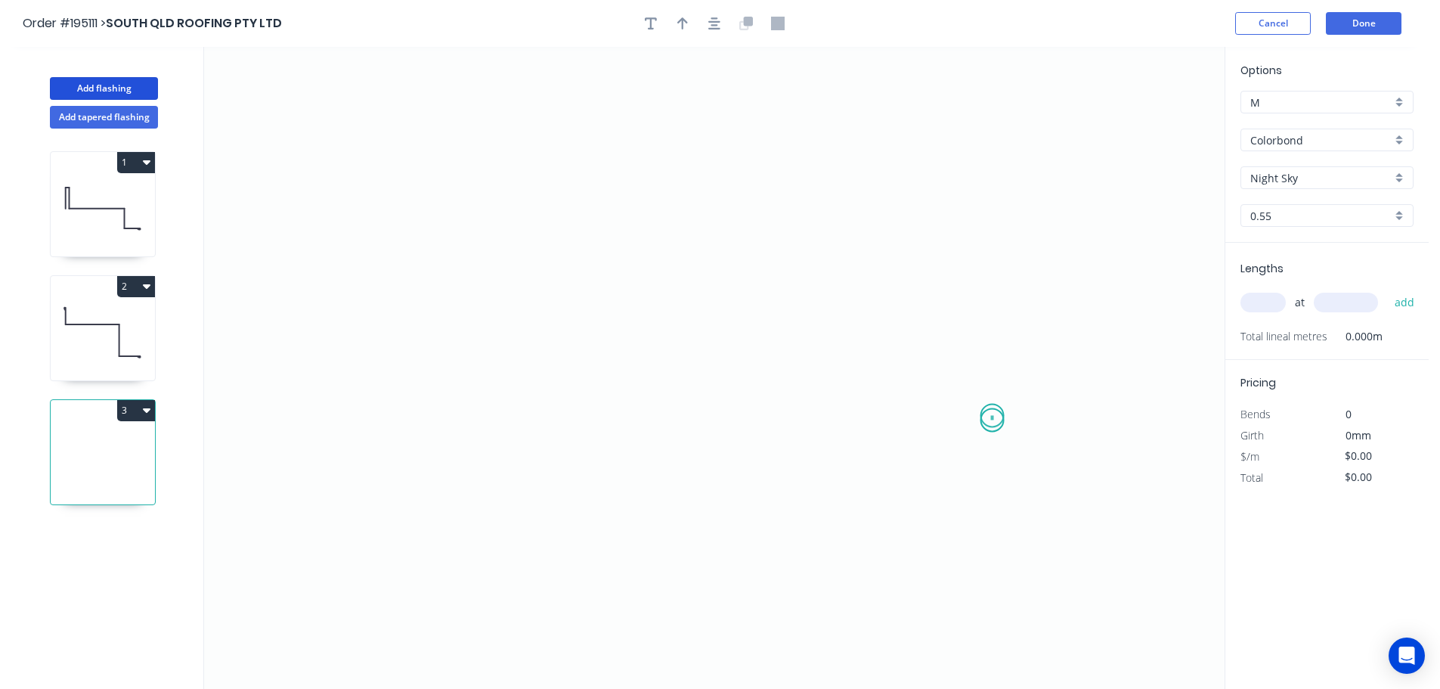
drag, startPoint x: 993, startPoint y: 420, endPoint x: 961, endPoint y: 287, distance: 136.8
click at [993, 411] on icon "0" at bounding box center [714, 368] width 1021 height 642
click at [990, 212] on icon "0" at bounding box center [714, 368] width 1021 height 642
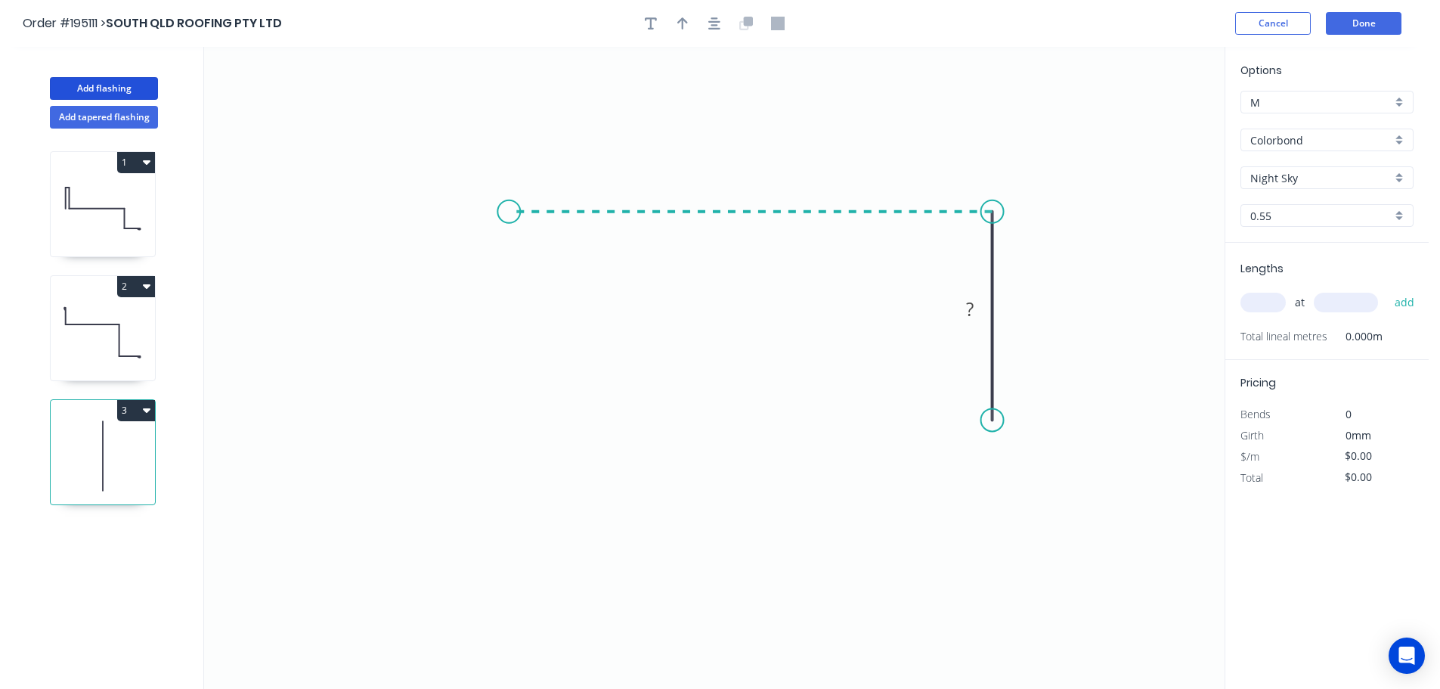
click at [509, 215] on icon "0 ?" at bounding box center [714, 368] width 1021 height 642
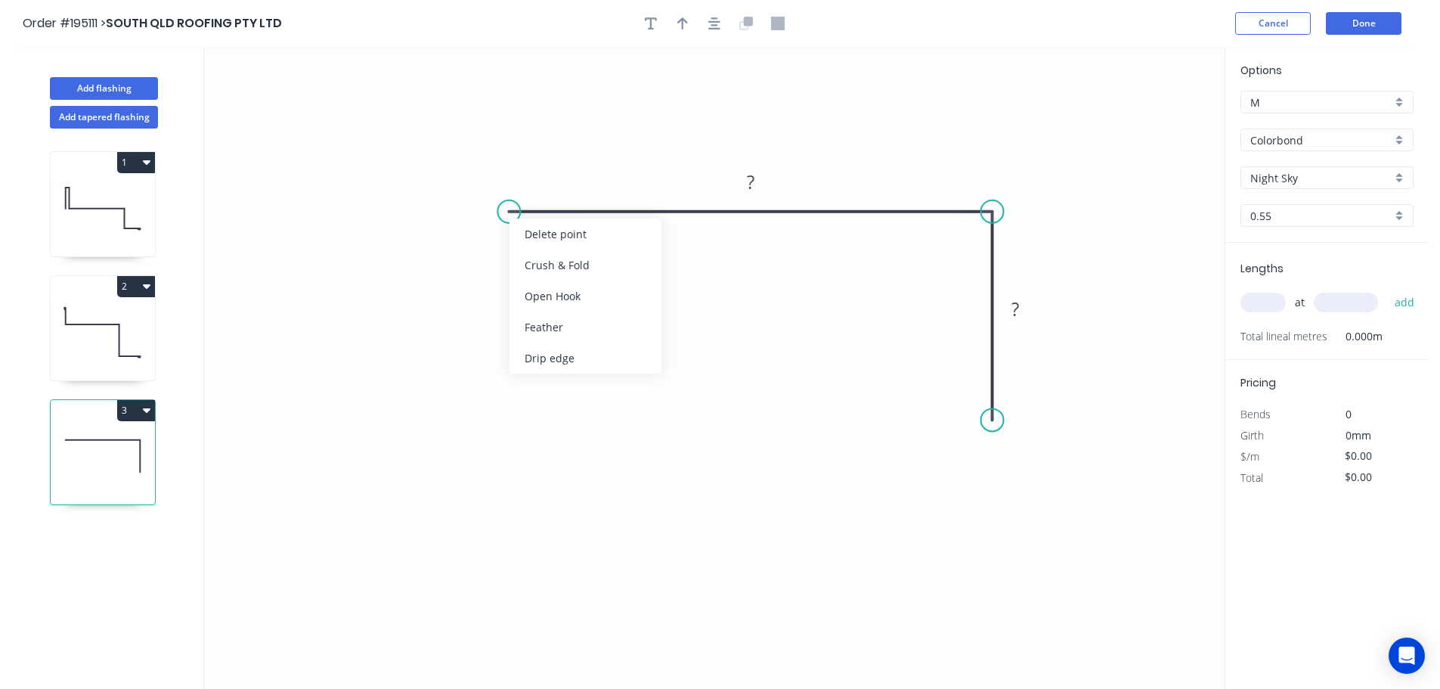
click at [532, 323] on div "Feather" at bounding box center [585, 326] width 152 height 31
click at [550, 262] on div "Flip bend" at bounding box center [583, 266] width 152 height 31
drag, startPoint x: 549, startPoint y: 239, endPoint x: 507, endPoint y: 262, distance: 47.7
click at [507, 262] on icon "0 FE 15 ? ?" at bounding box center [714, 368] width 1021 height 642
drag, startPoint x: 554, startPoint y: 237, endPoint x: 510, endPoint y: 267, distance: 53.3
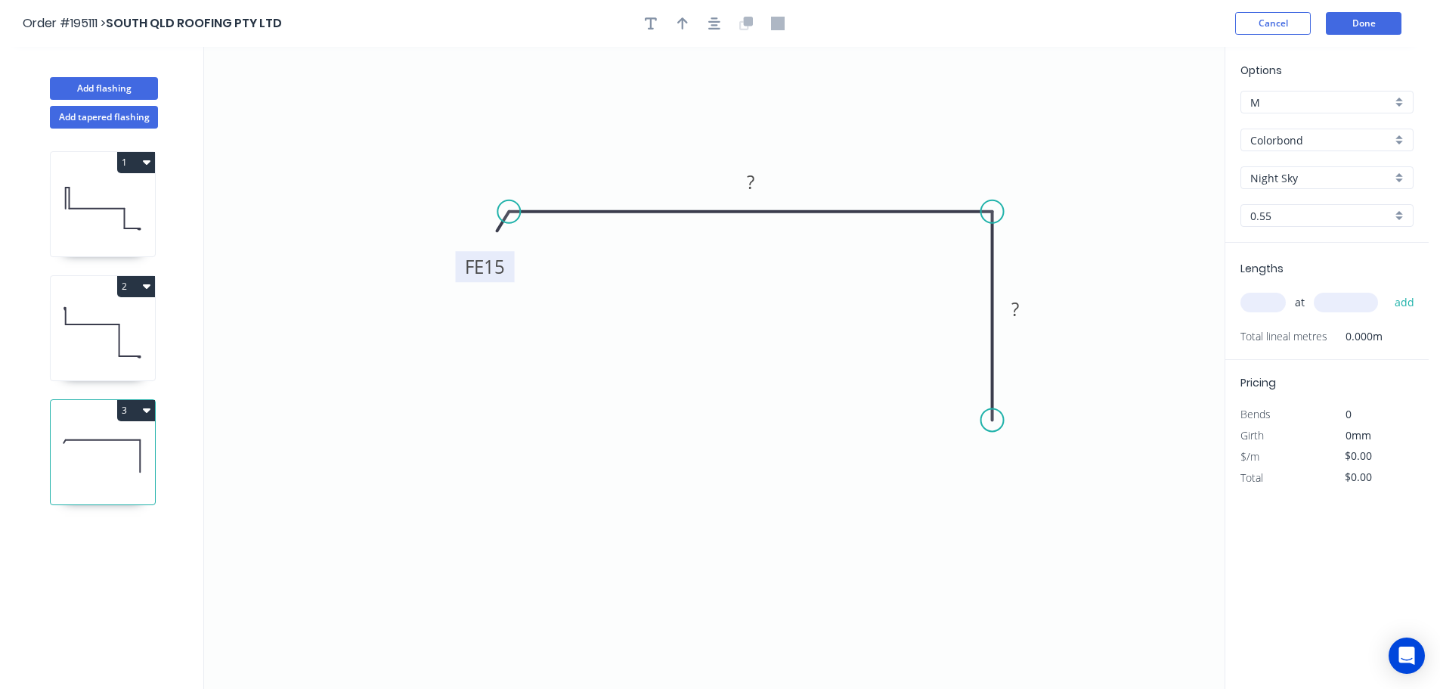
click at [510, 267] on rect at bounding box center [485, 266] width 59 height 31
click at [500, 269] on tspan "15" at bounding box center [494, 266] width 21 height 25
click at [688, 23] on button "button" at bounding box center [682, 23] width 23 height 23
click at [1151, 122] on icon at bounding box center [1148, 105] width 14 height 48
drag, startPoint x: 1151, startPoint y: 122, endPoint x: 1045, endPoint y: 166, distance: 113.9
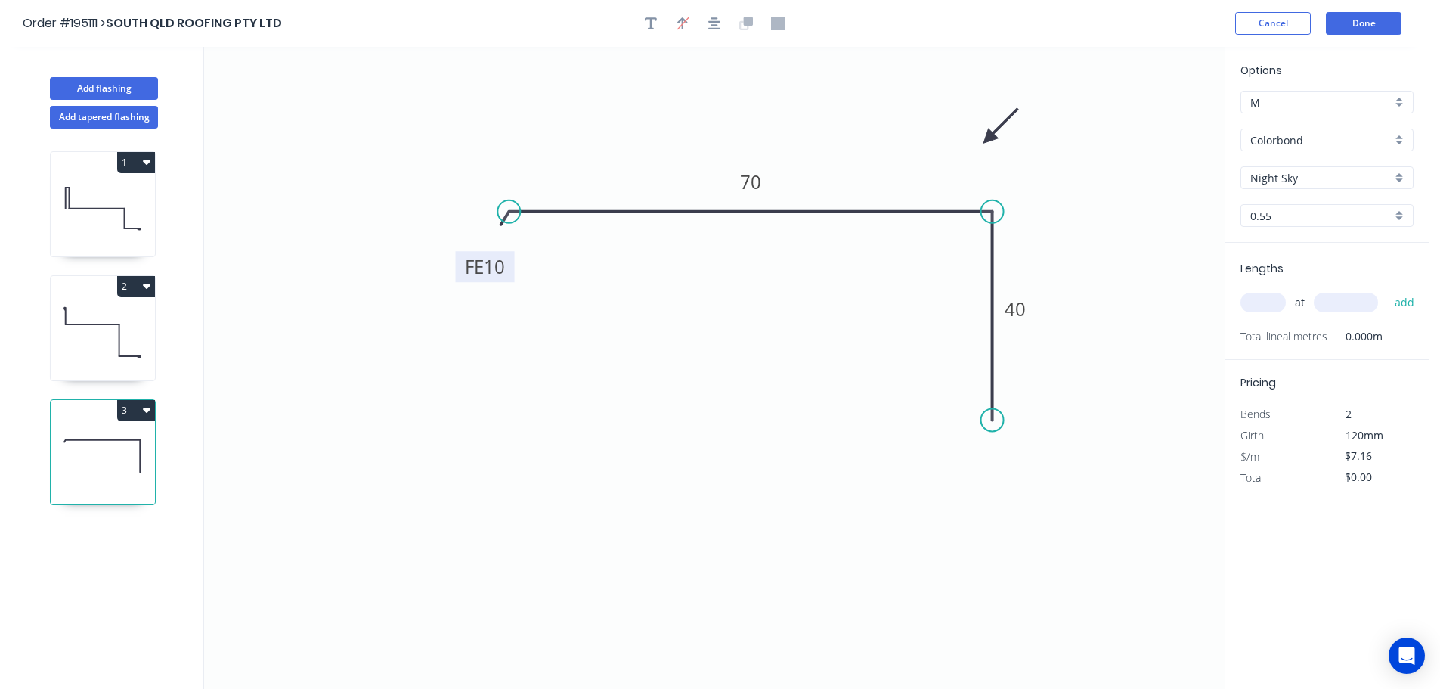
click at [986, 139] on icon at bounding box center [1001, 126] width 44 height 44
click at [1267, 299] on input "text" at bounding box center [1262, 303] width 45 height 20
click at [1387, 290] on button "add" at bounding box center [1405, 303] width 36 height 26
click at [96, 85] on button "Add flashing" at bounding box center [104, 88] width 108 height 23
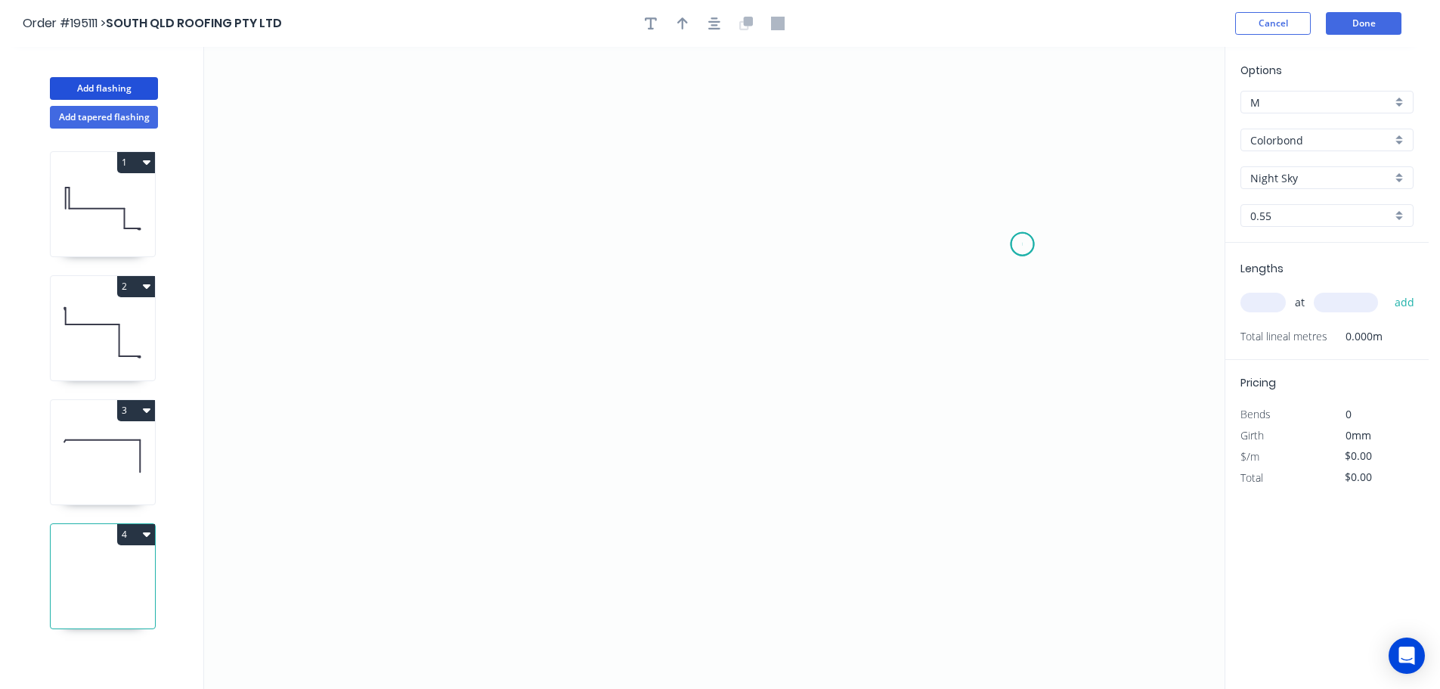
click at [1023, 244] on icon "0" at bounding box center [714, 368] width 1021 height 642
click at [581, 245] on icon "0" at bounding box center [714, 368] width 1021 height 642
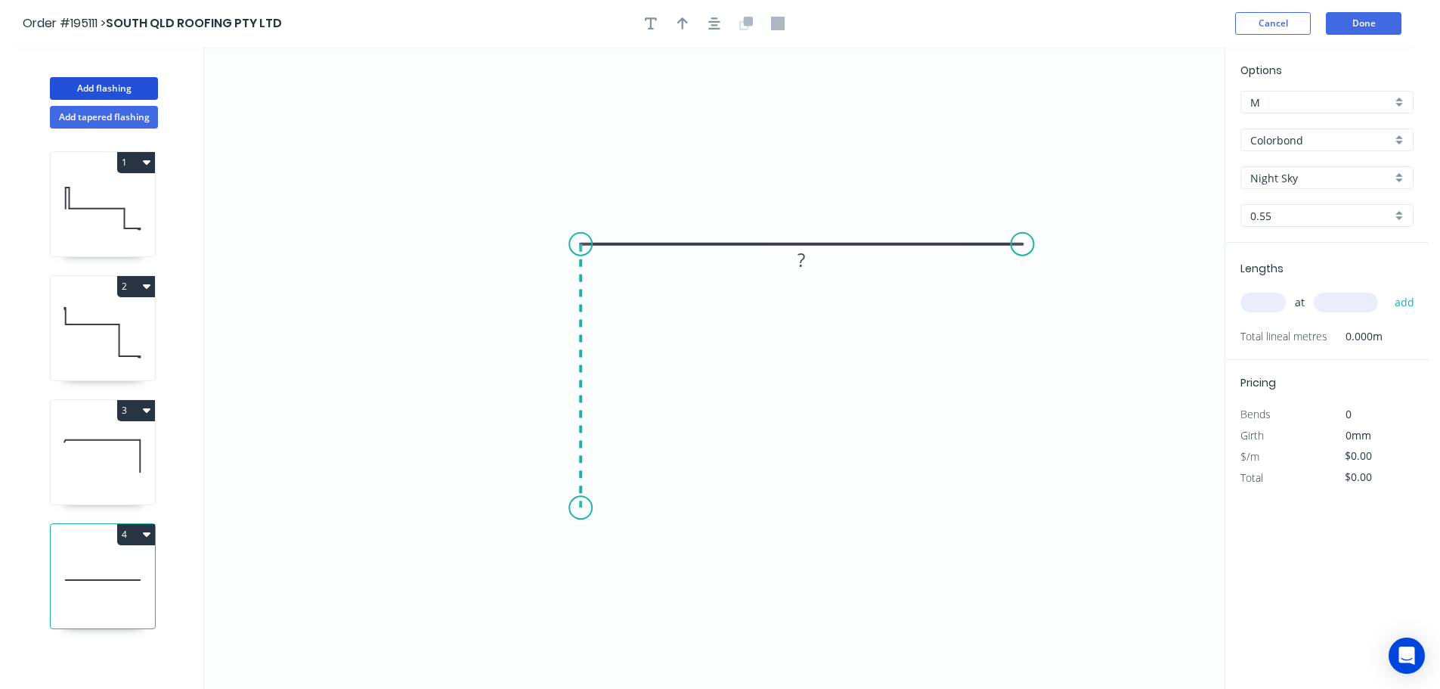
click at [584, 508] on icon "0 ?" at bounding box center [714, 368] width 1021 height 642
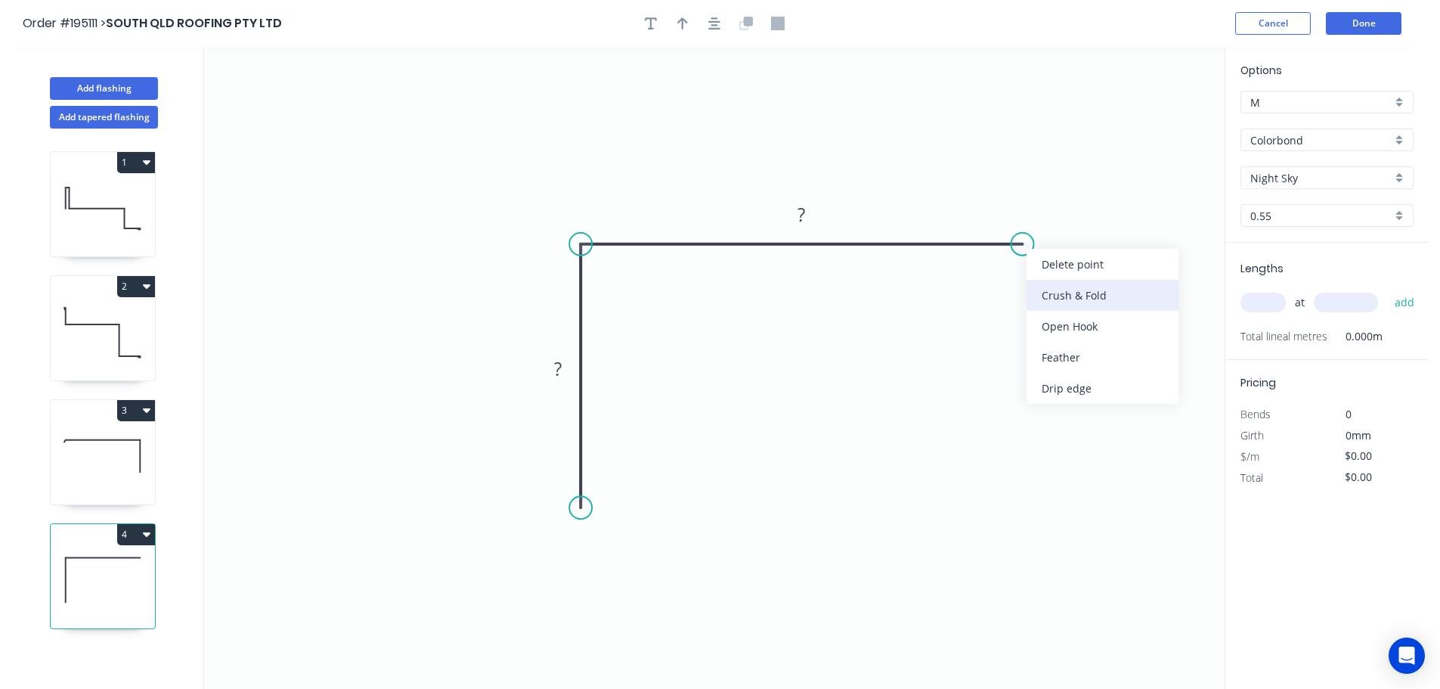
click at [1055, 296] on div "Crush & Fold" at bounding box center [1103, 295] width 152 height 31
drag, startPoint x: 1054, startPoint y: 305, endPoint x: 1050, endPoint y: 296, distance: 9.1
click at [1055, 299] on div "Flip bend" at bounding box center [1100, 297] width 152 height 31
drag, startPoint x: 1072, startPoint y: 269, endPoint x: 1049, endPoint y: 305, distance: 42.8
click at [1050, 305] on rect at bounding box center [1030, 296] width 60 height 31
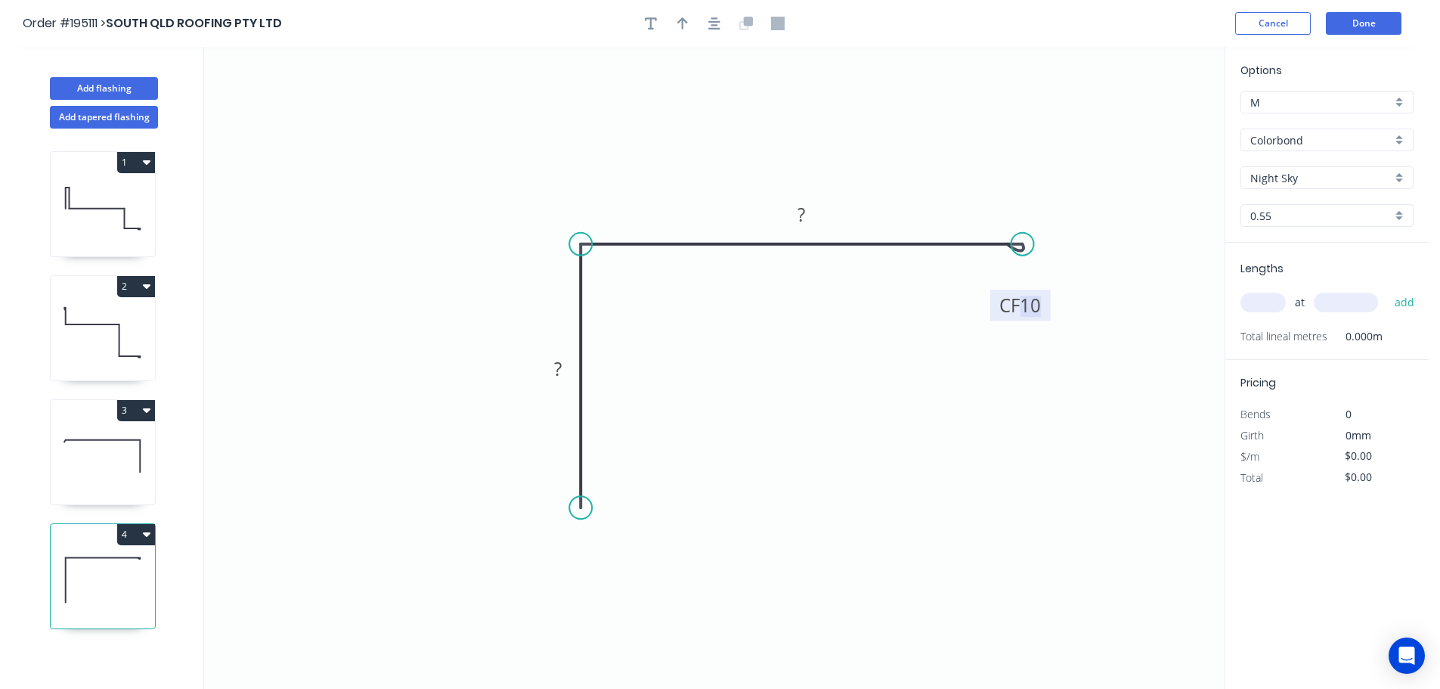
click at [1033, 308] on tspan "10" at bounding box center [1030, 305] width 21 height 25
click at [680, 24] on icon "button" at bounding box center [682, 24] width 11 height 14
drag, startPoint x: 1147, startPoint y: 119, endPoint x: 1137, endPoint y: 119, distance: 9.8
click at [1141, 119] on icon at bounding box center [1148, 105] width 14 height 48
click at [1137, 119] on icon at bounding box center [1137, 102] width 14 height 48
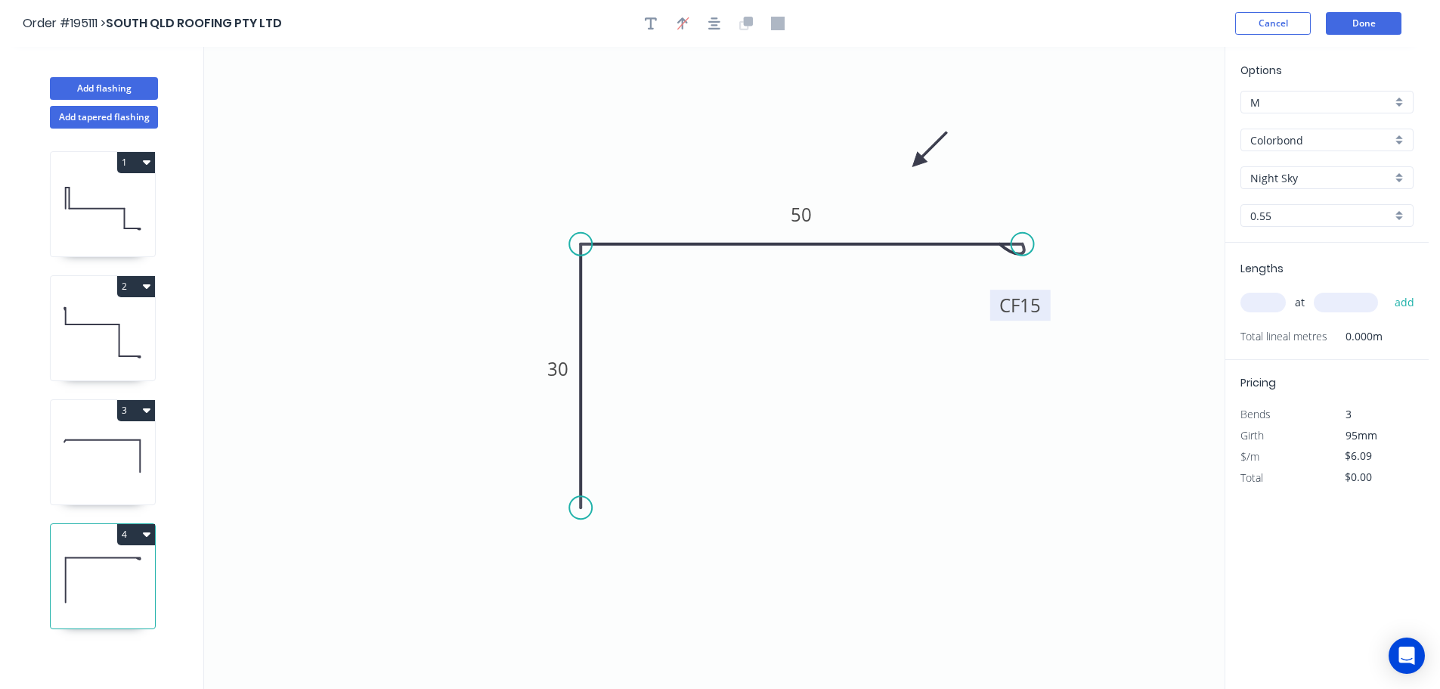
drag, startPoint x: 1135, startPoint y: 116, endPoint x: 947, endPoint y: 205, distance: 207.3
click at [917, 163] on icon at bounding box center [930, 150] width 44 height 44
click at [1256, 301] on input "text" at bounding box center [1262, 303] width 45 height 20
click at [1387, 290] on button "add" at bounding box center [1405, 303] width 36 height 26
click at [91, 85] on button "Add flashing" at bounding box center [104, 88] width 108 height 23
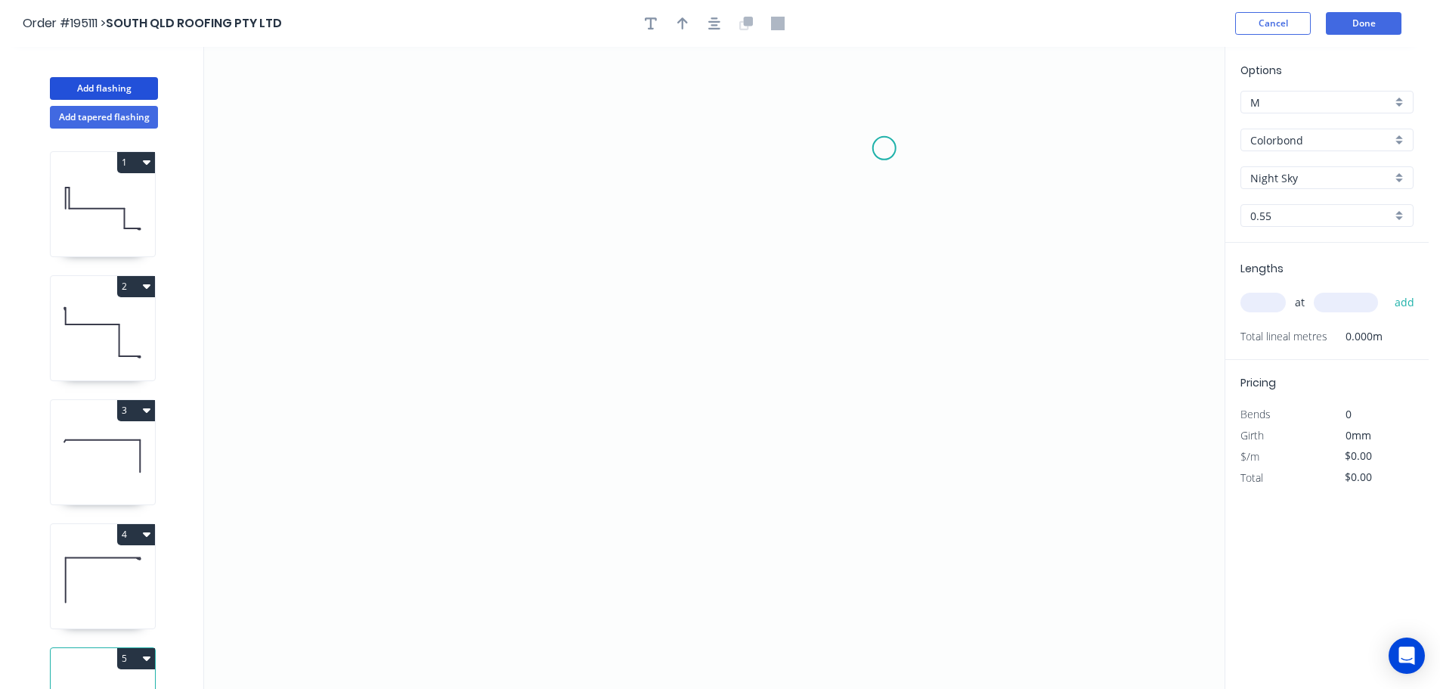
click at [884, 148] on icon "0" at bounding box center [714, 368] width 1021 height 642
click at [720, 148] on icon "0" at bounding box center [714, 368] width 1021 height 642
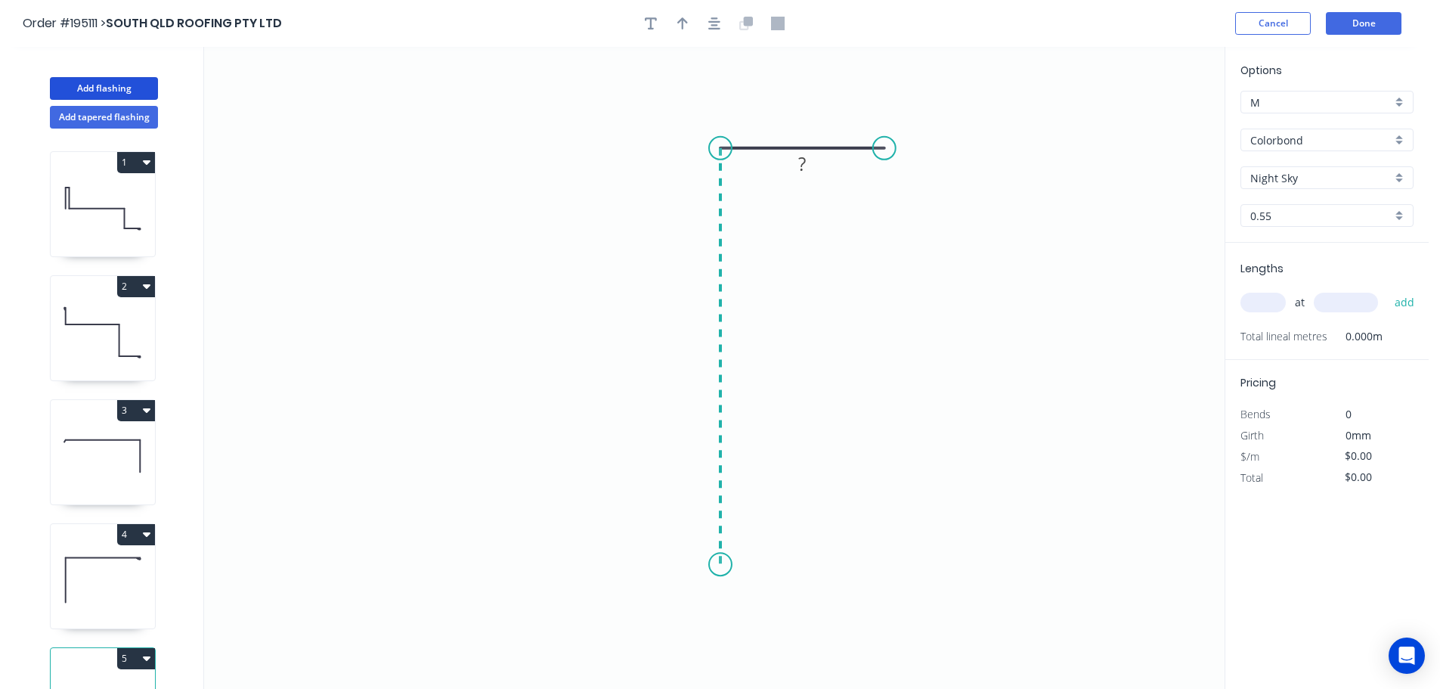
click at [735, 565] on icon "0 ?" at bounding box center [714, 368] width 1021 height 642
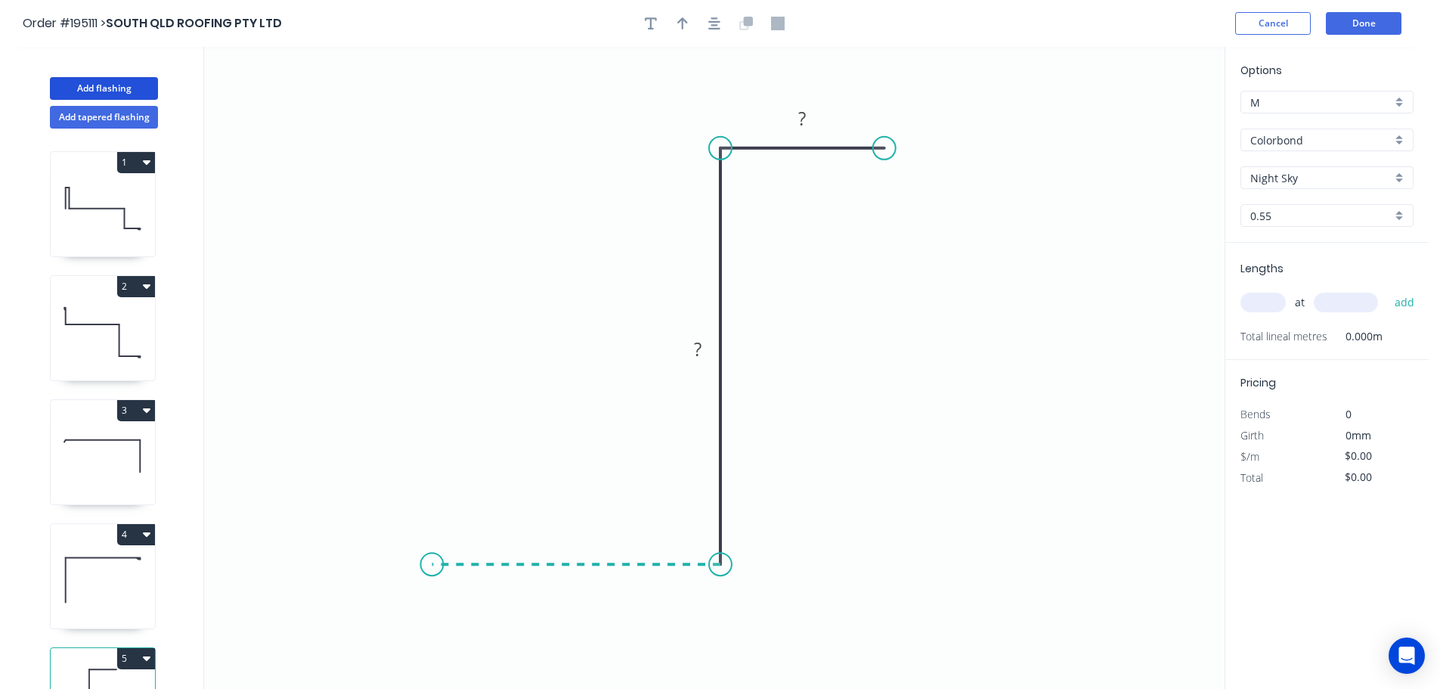
click at [432, 558] on icon "0 ? ?" at bounding box center [714, 368] width 1021 height 642
click at [580, 577] on tspan "?" at bounding box center [576, 579] width 8 height 25
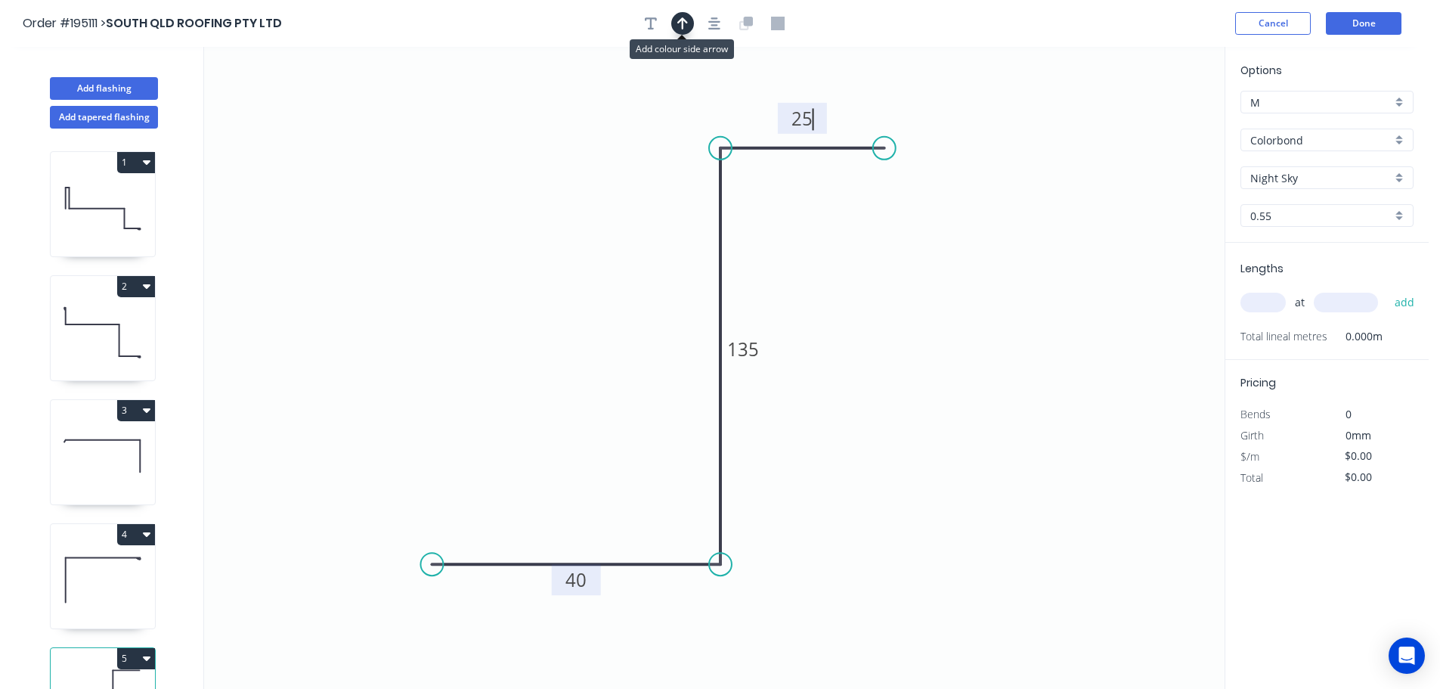
click at [681, 23] on icon "button" at bounding box center [682, 24] width 11 height 14
drag, startPoint x: 1150, startPoint y: 120, endPoint x: 874, endPoint y: 292, distance: 324.9
click at [874, 292] on icon at bounding box center [874, 274] width 14 height 48
click at [875, 292] on icon at bounding box center [874, 274] width 14 height 48
click at [875, 292] on icon at bounding box center [886, 279] width 44 height 44
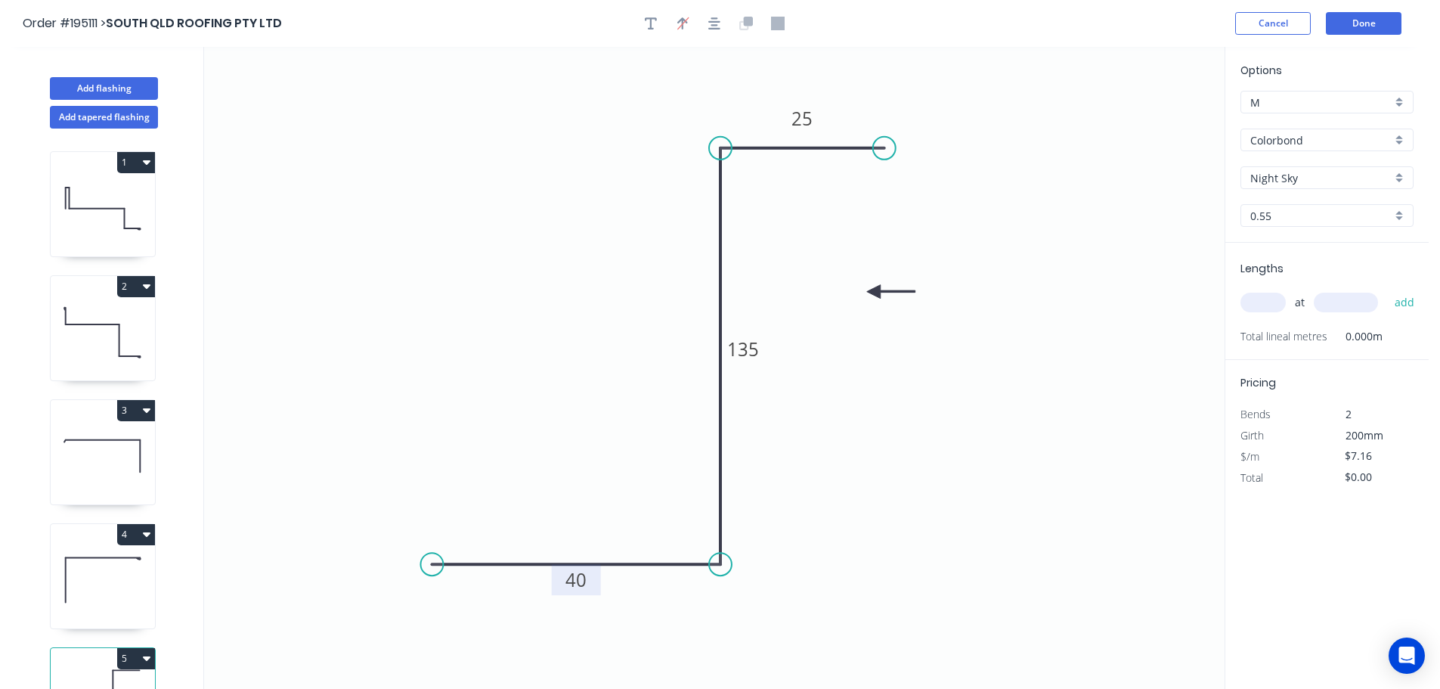
click at [1261, 302] on input "text" at bounding box center [1262, 303] width 45 height 20
click at [1387, 290] on button "add" at bounding box center [1405, 303] width 36 height 26
click at [1359, 23] on button "Done" at bounding box center [1364, 23] width 76 height 23
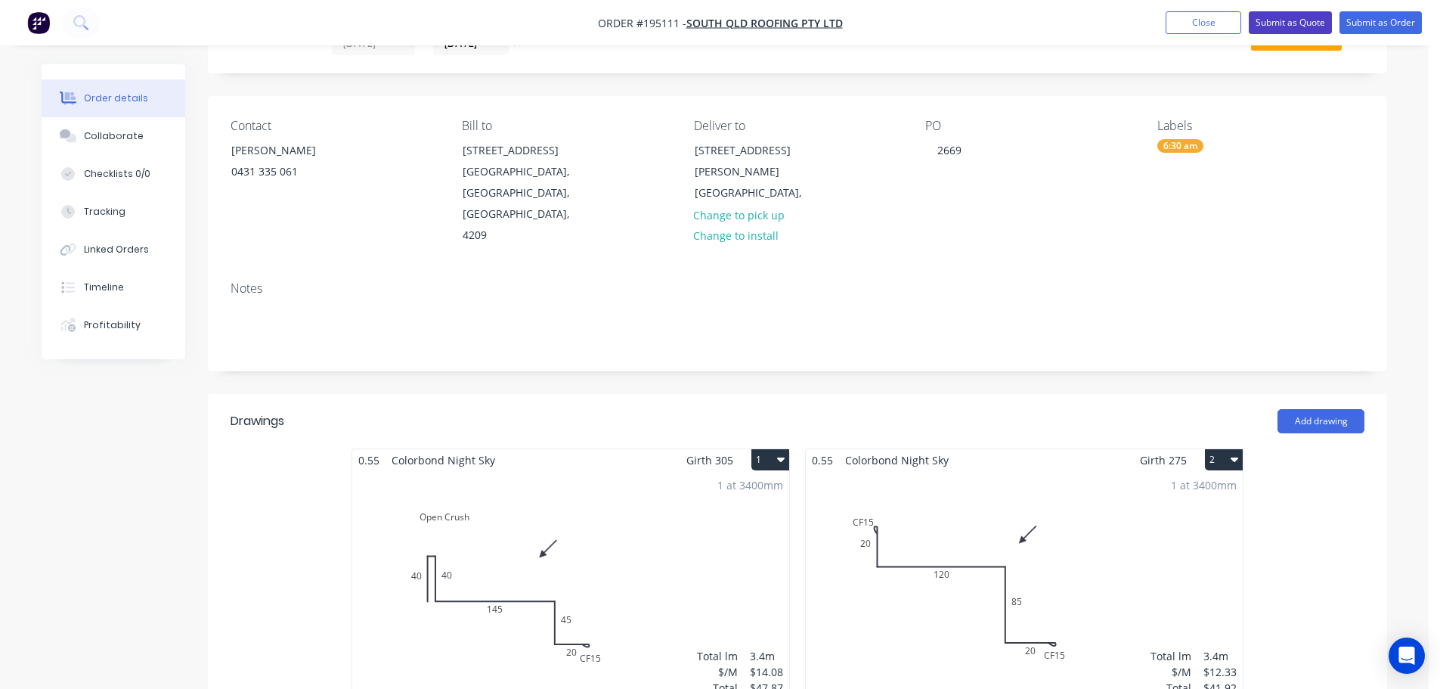
scroll to position [76, 0]
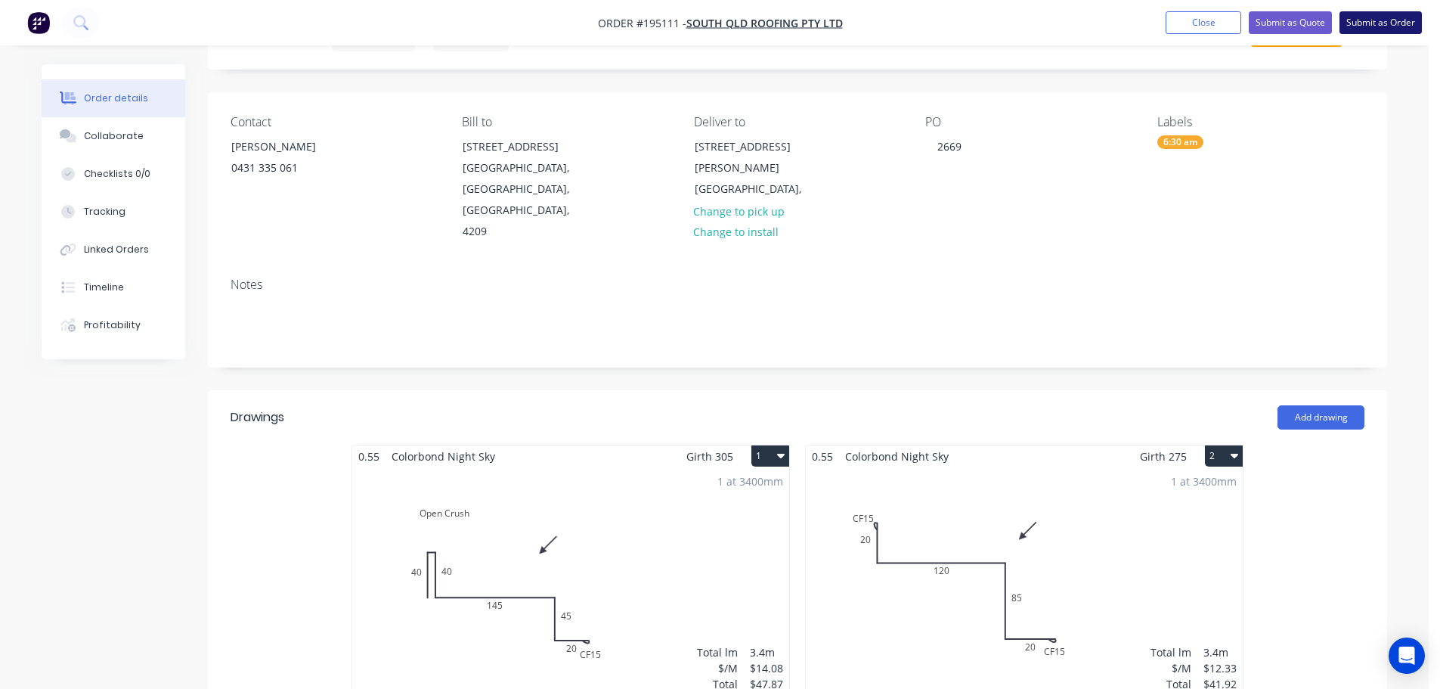
click at [1384, 26] on button "Submit as Order" at bounding box center [1381, 22] width 82 height 23
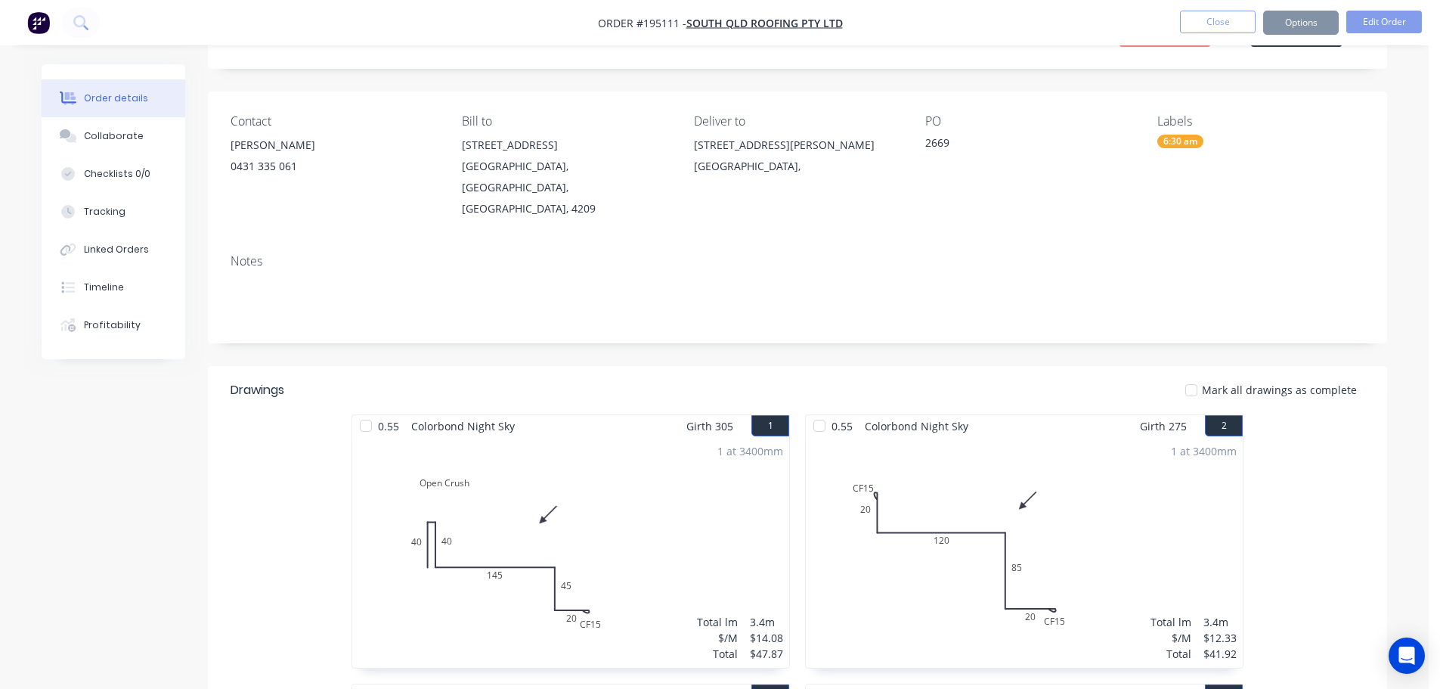
scroll to position [0, 0]
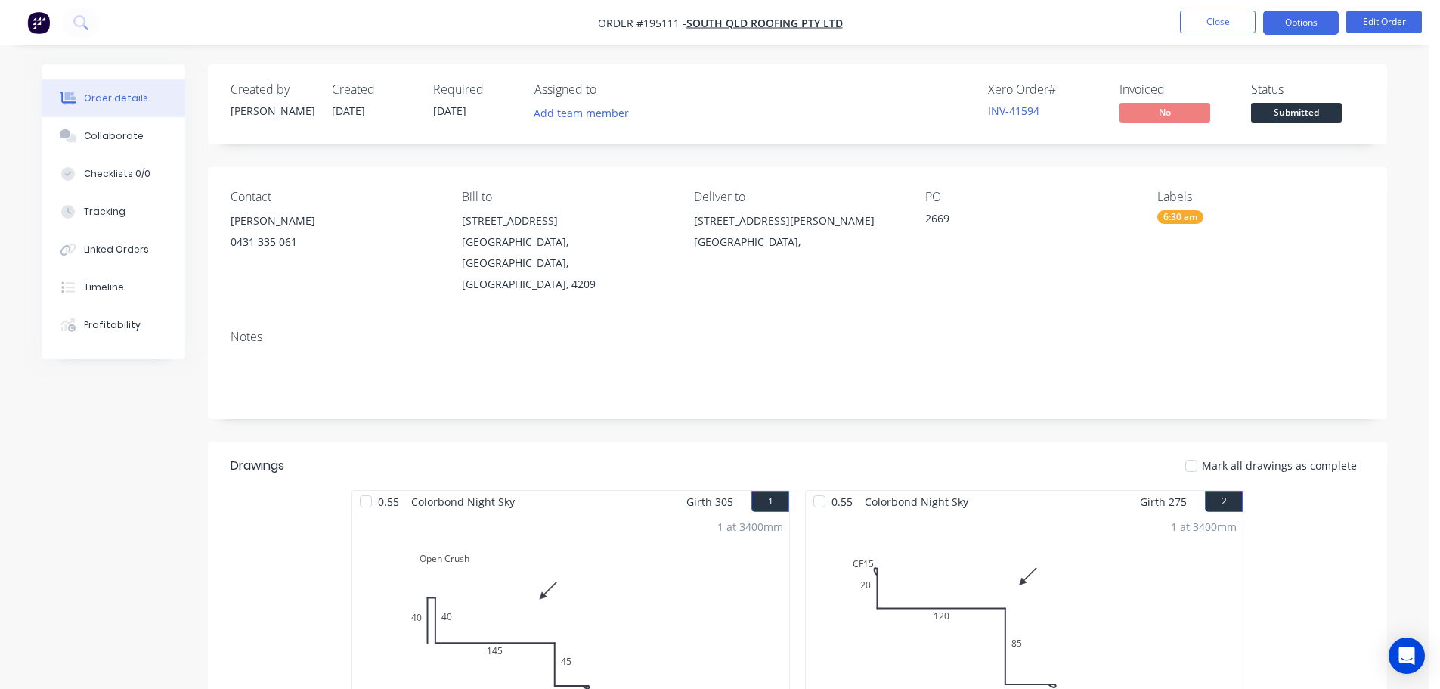
click at [1304, 21] on button "Options" at bounding box center [1301, 23] width 76 height 24
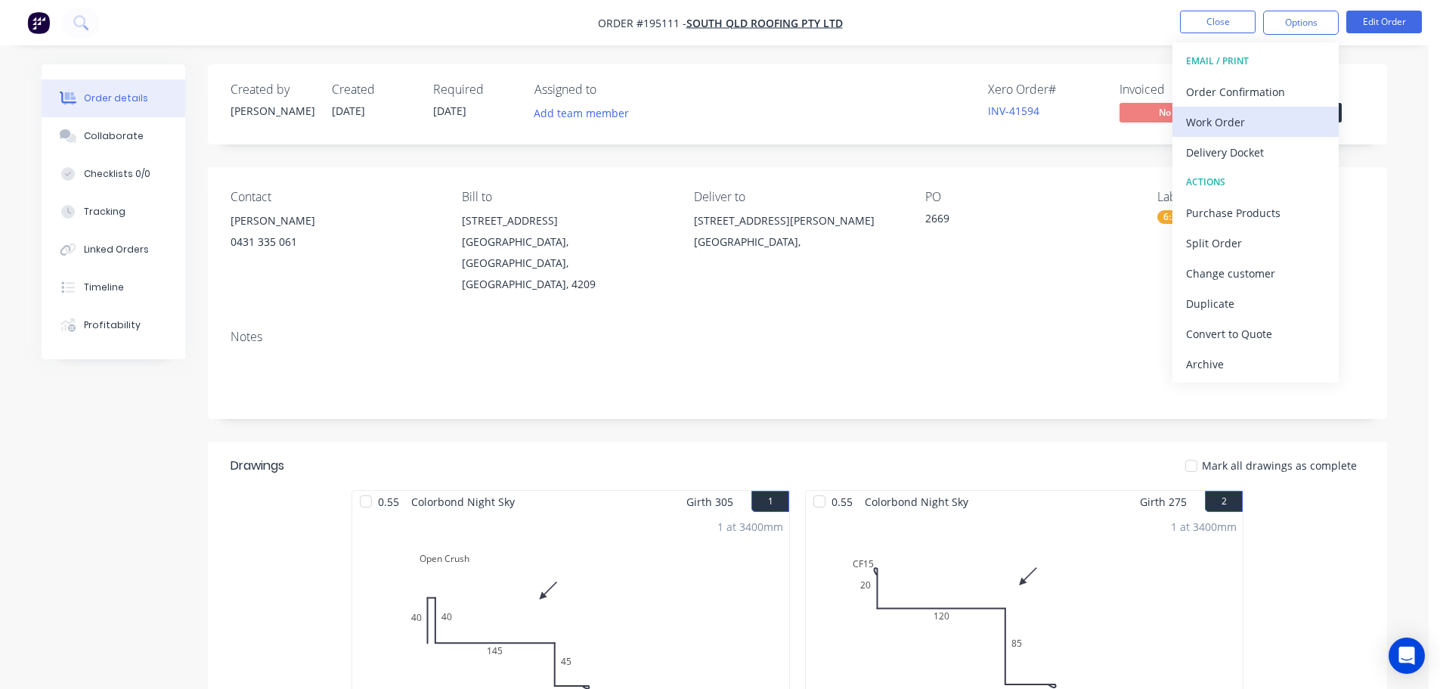
click at [1207, 119] on div "Work Order" at bounding box center [1255, 122] width 139 height 22
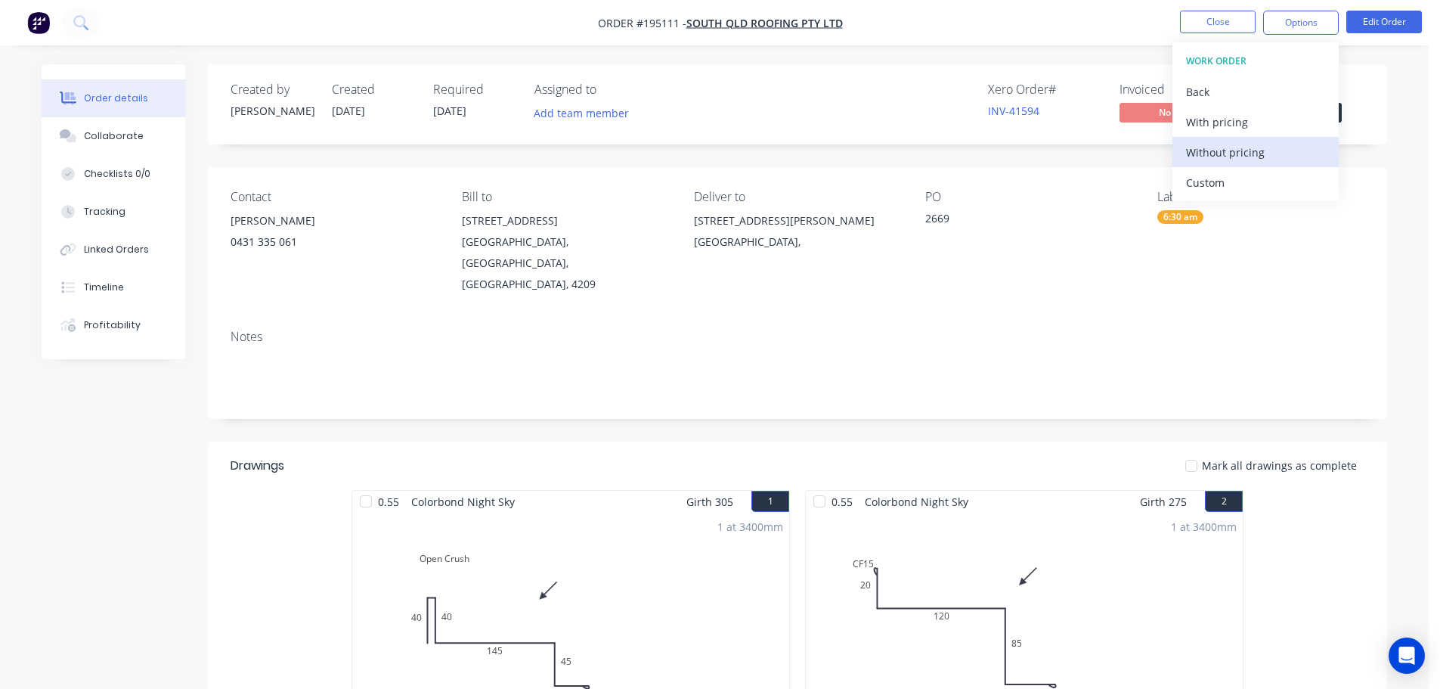
click at [1203, 147] on div "Without pricing" at bounding box center [1255, 152] width 139 height 22
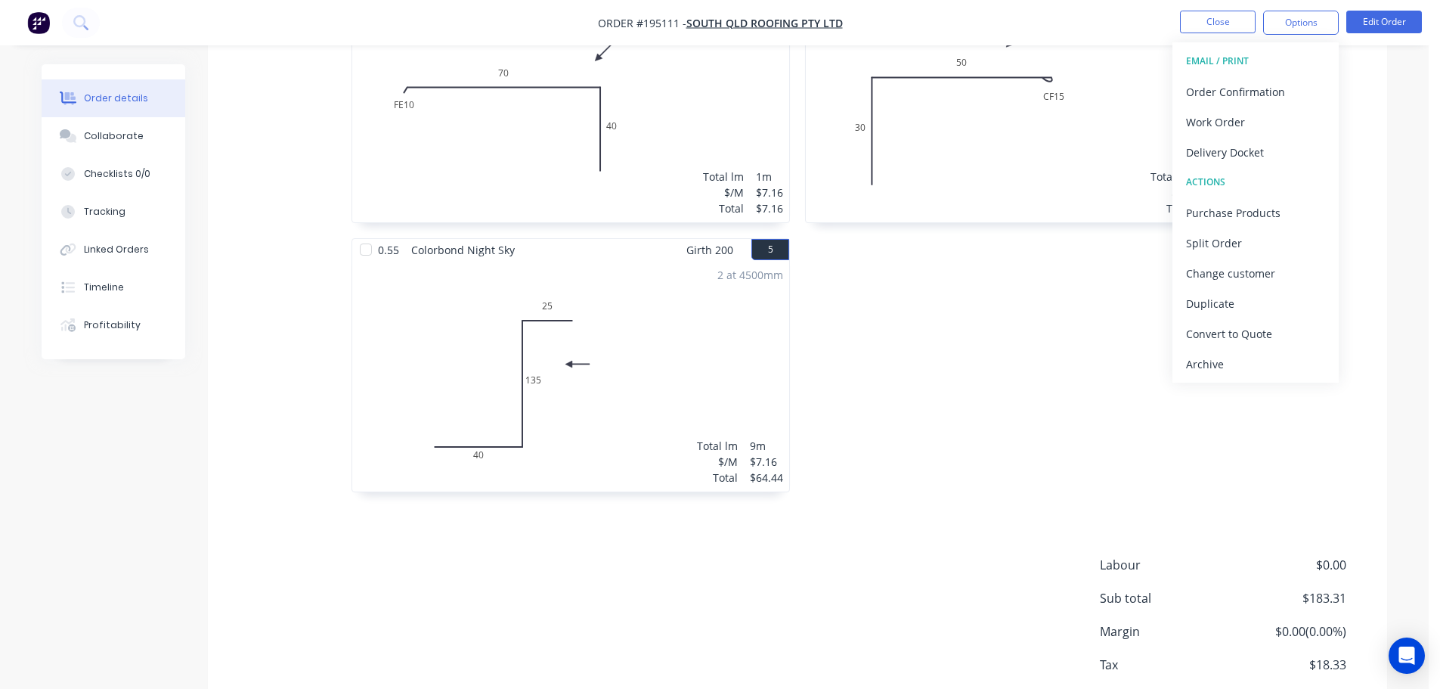
scroll to position [856, 0]
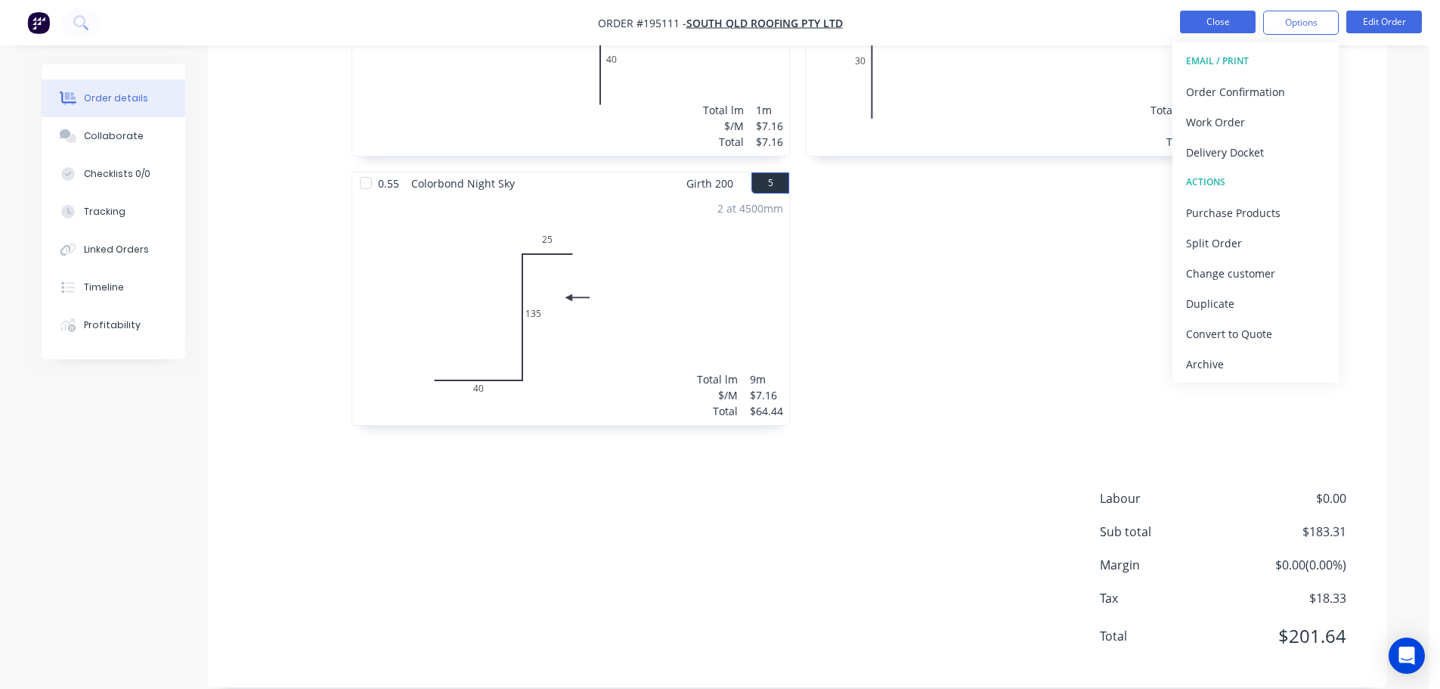
click at [1201, 14] on button "Close" at bounding box center [1218, 22] width 76 height 23
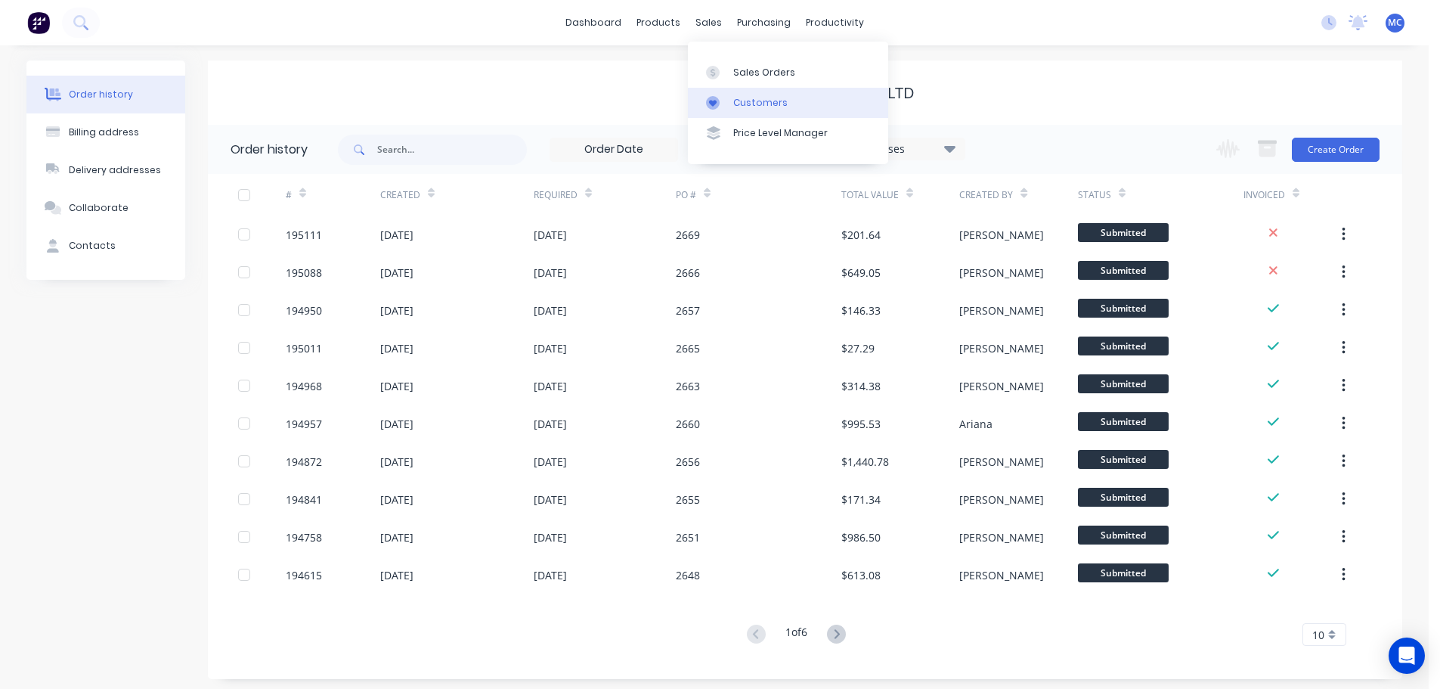
click at [775, 102] on div "Customers" at bounding box center [760, 103] width 54 height 14
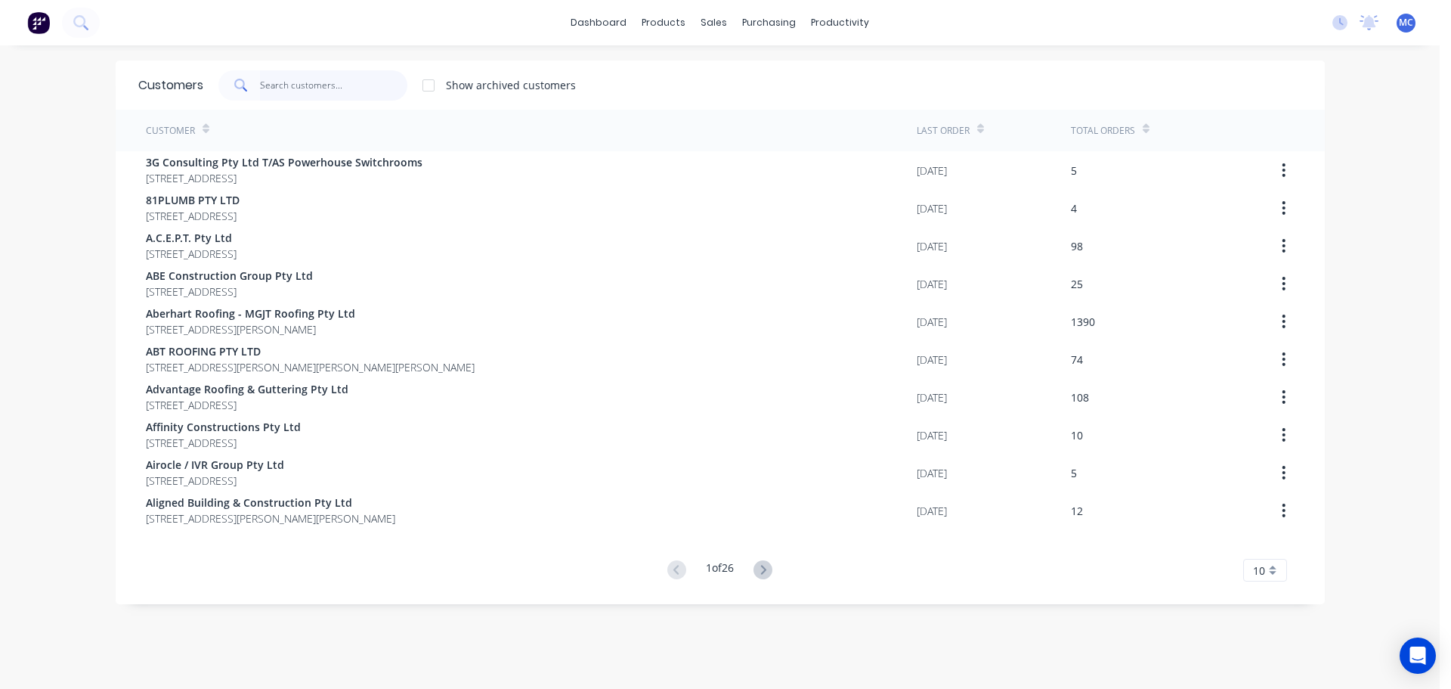
click at [325, 87] on input "text" at bounding box center [333, 85] width 147 height 30
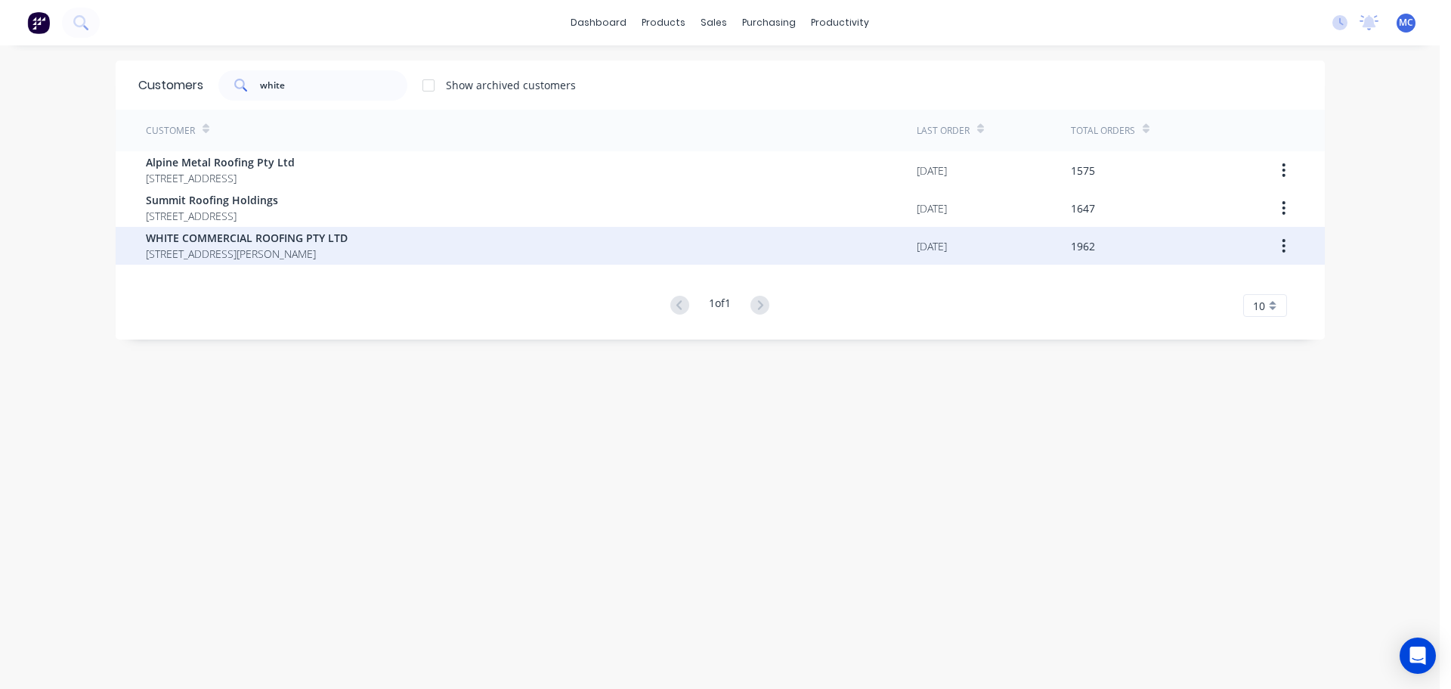
click at [234, 236] on span "WHITE COMMERCIAL ROOFING PTY LTD" at bounding box center [247, 238] width 202 height 16
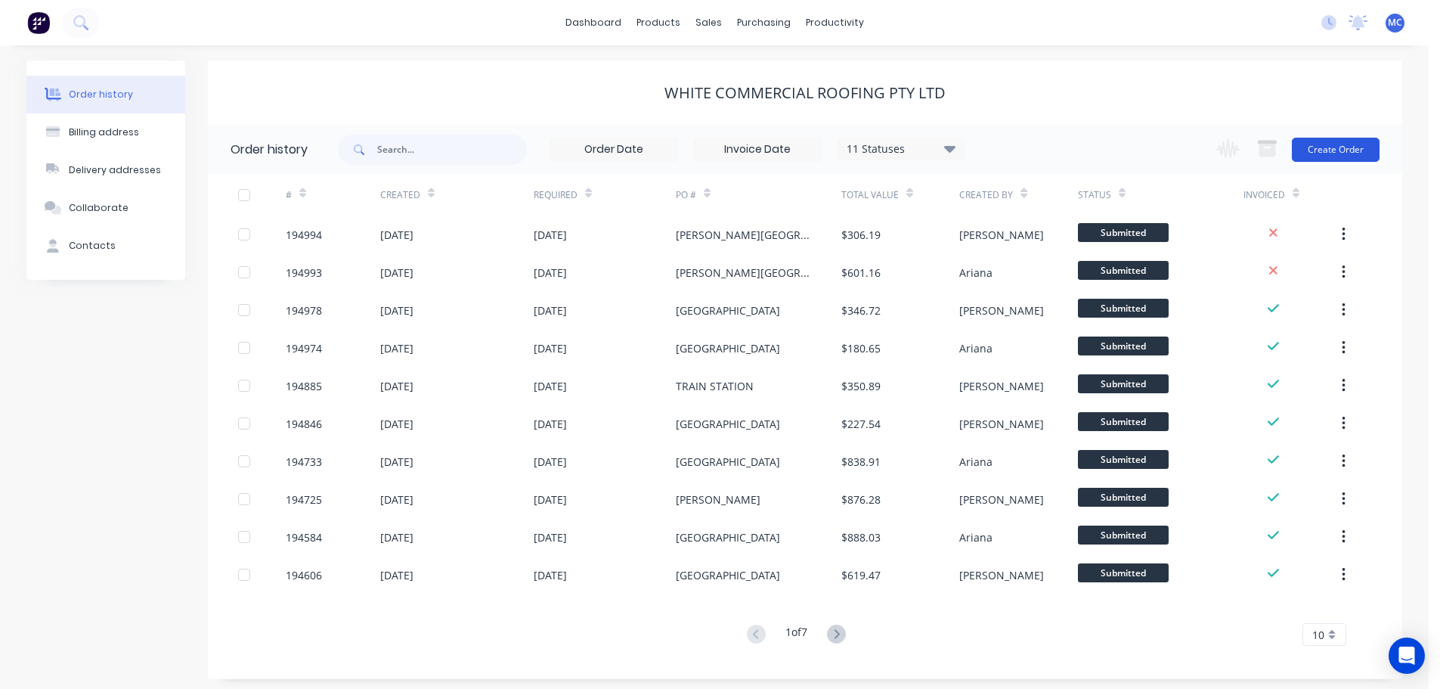
click at [1330, 144] on button "Create Order" at bounding box center [1336, 150] width 88 height 24
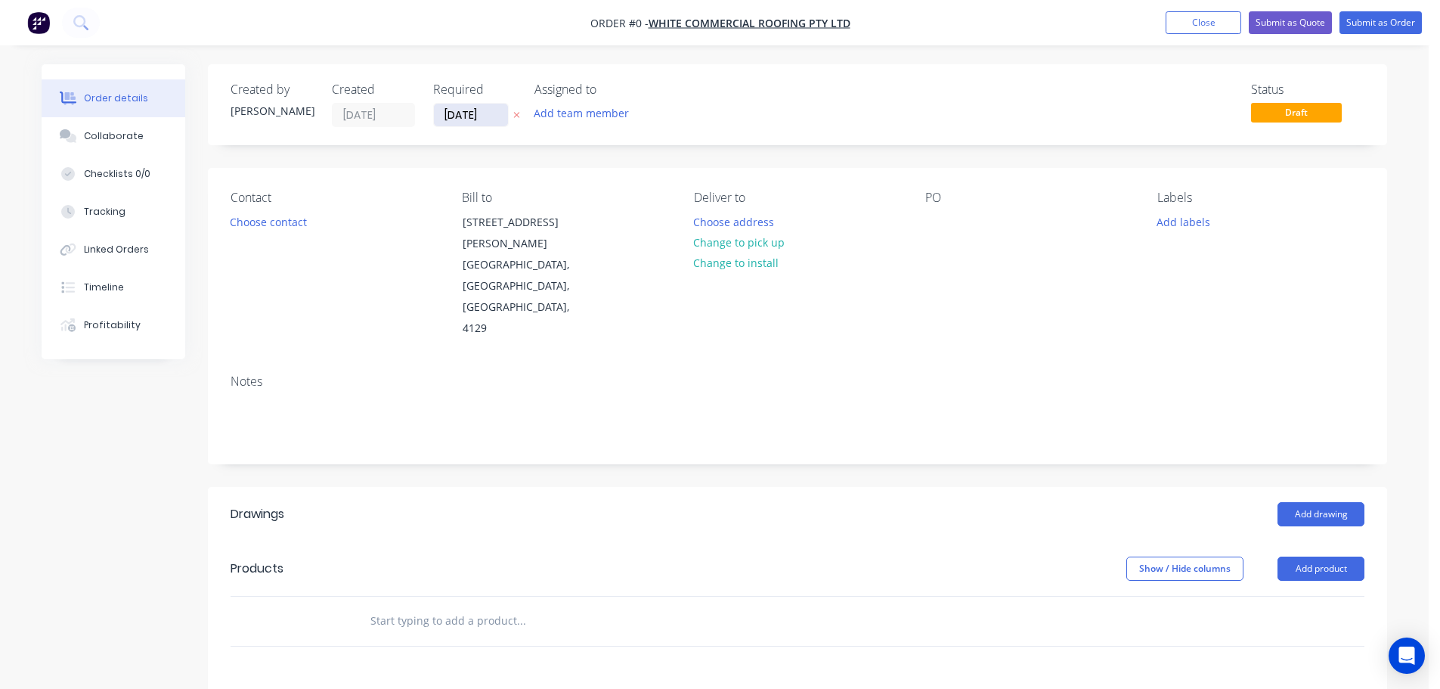
click at [473, 119] on input "[DATE]" at bounding box center [471, 115] width 74 height 23
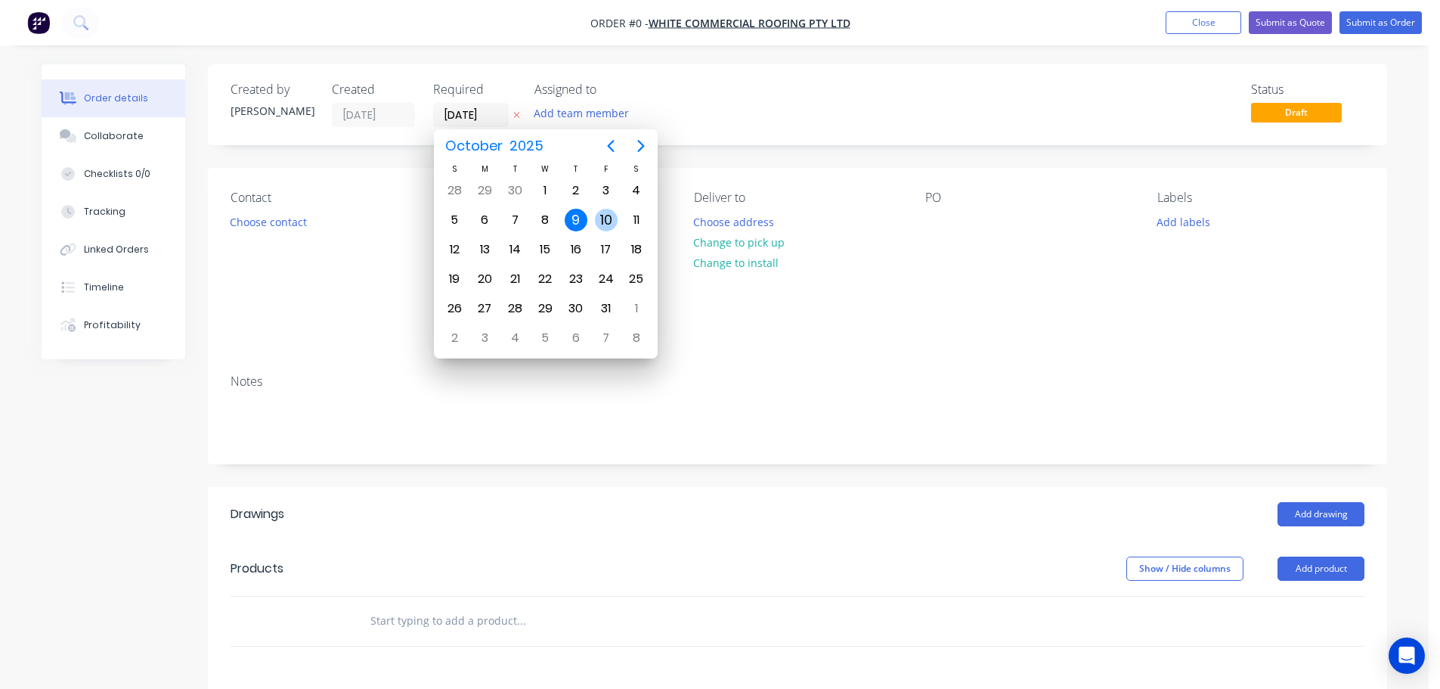
click at [606, 221] on div "10" at bounding box center [606, 220] width 23 height 23
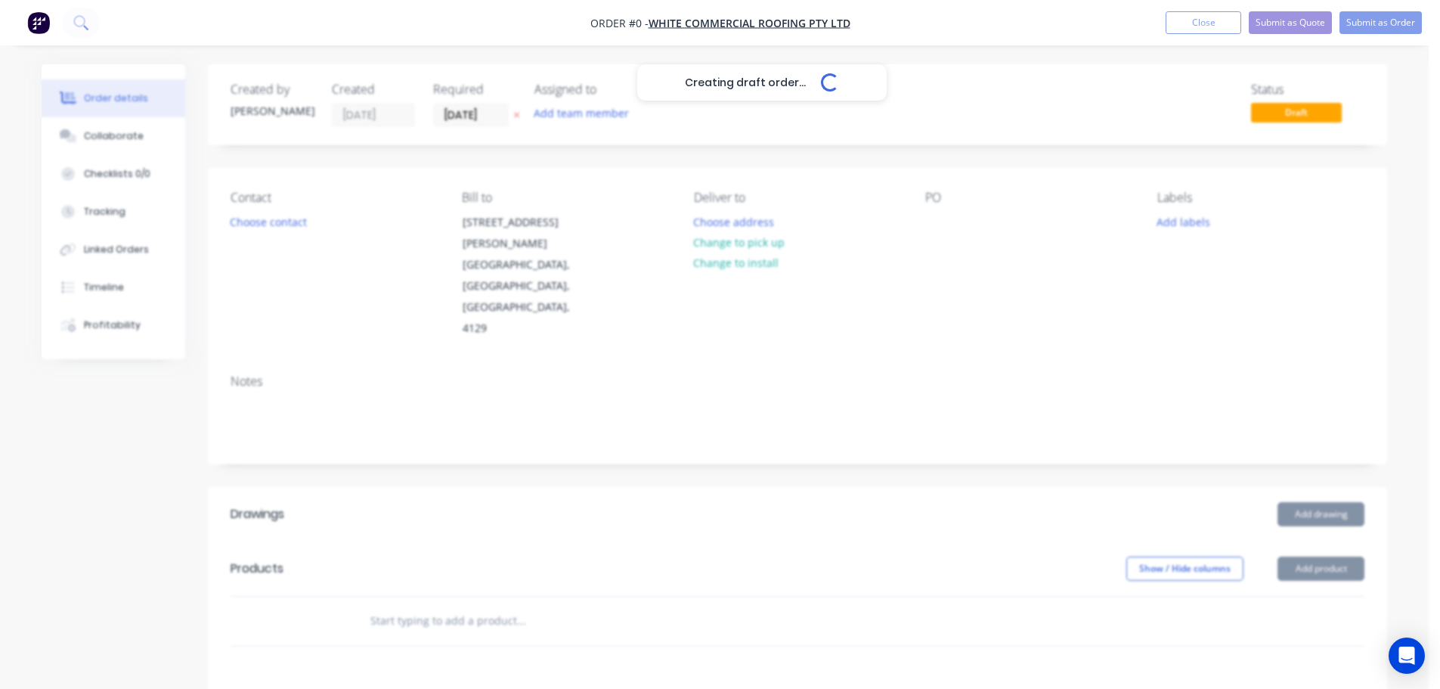
click at [1194, 225] on div "Creating draft order... Loading..." at bounding box center [762, 408] width 1440 height 689
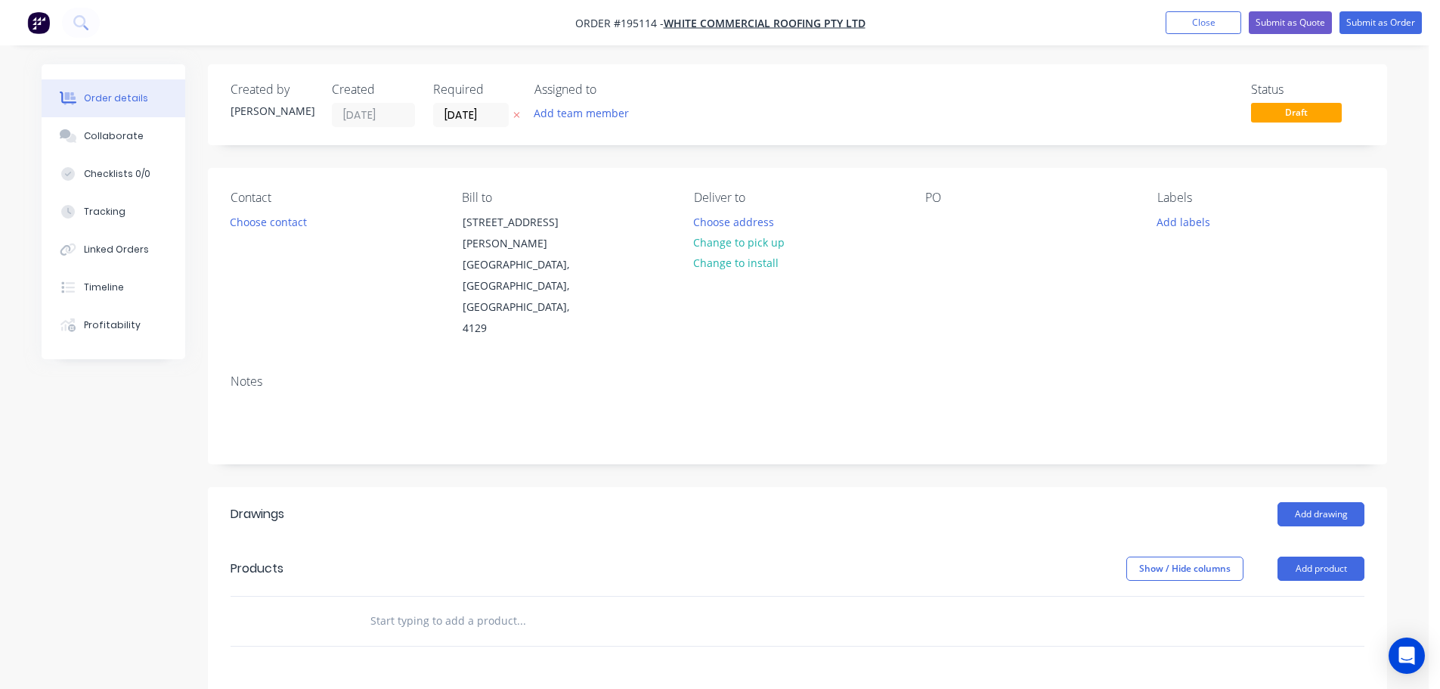
click at [1194, 225] on button "Add labels" at bounding box center [1183, 221] width 70 height 20
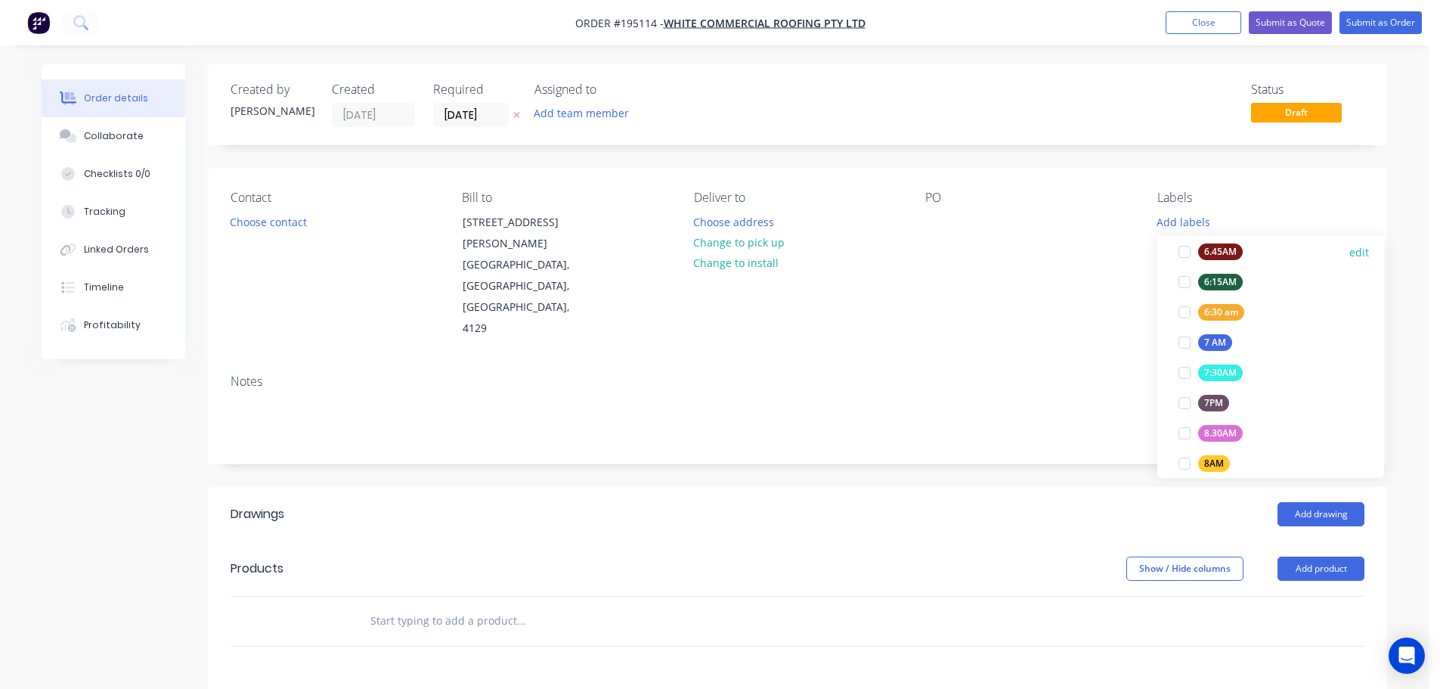
scroll to position [378, 0]
click at [1180, 308] on div at bounding box center [1184, 311] width 30 height 30
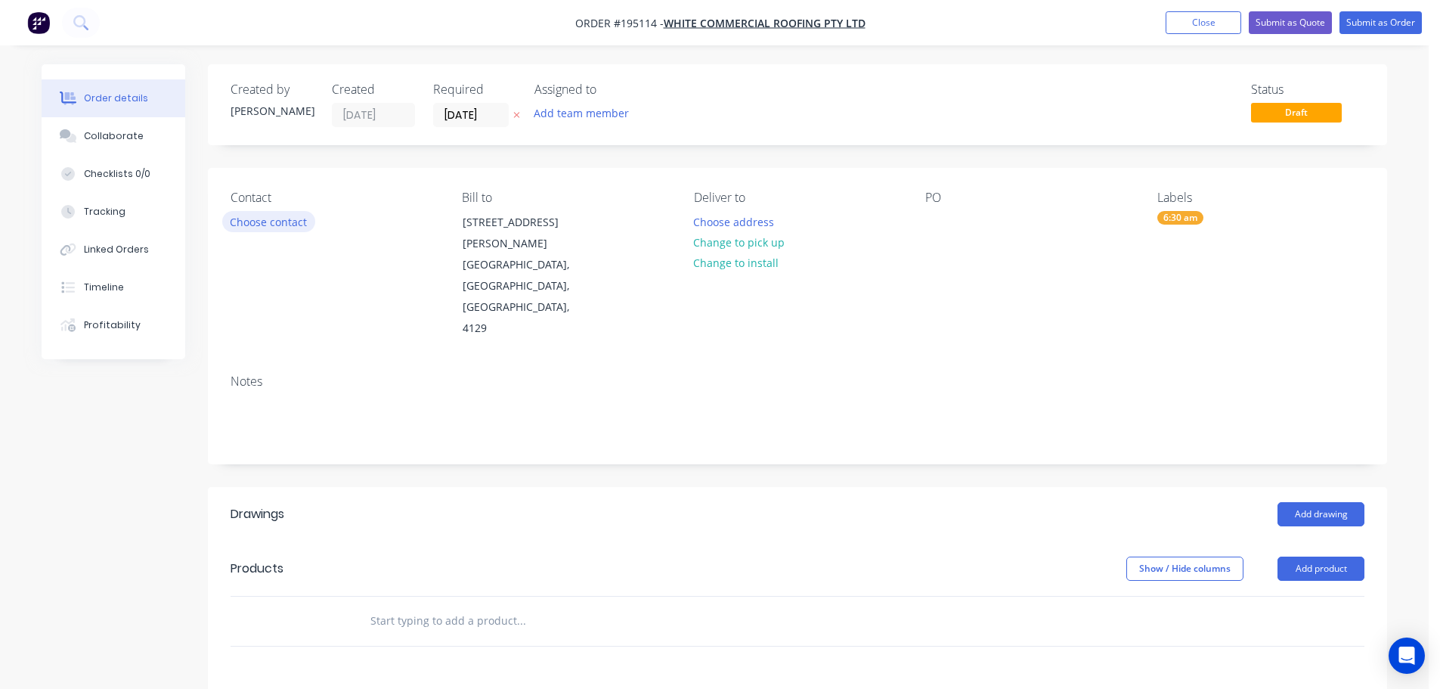
click at [267, 219] on button "Choose contact" at bounding box center [268, 221] width 93 height 20
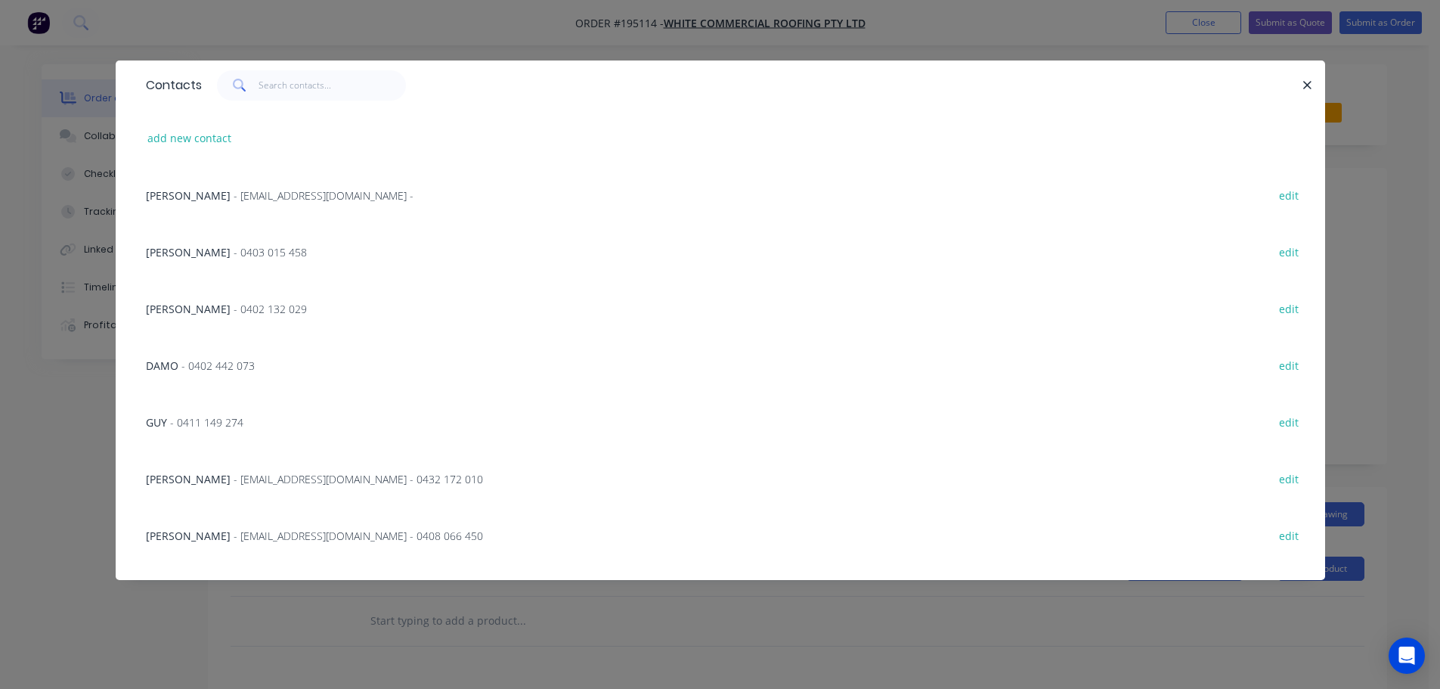
click at [307, 535] on span "- clayty180@gmail.com - 0408 066 450" at bounding box center [358, 535] width 249 height 14
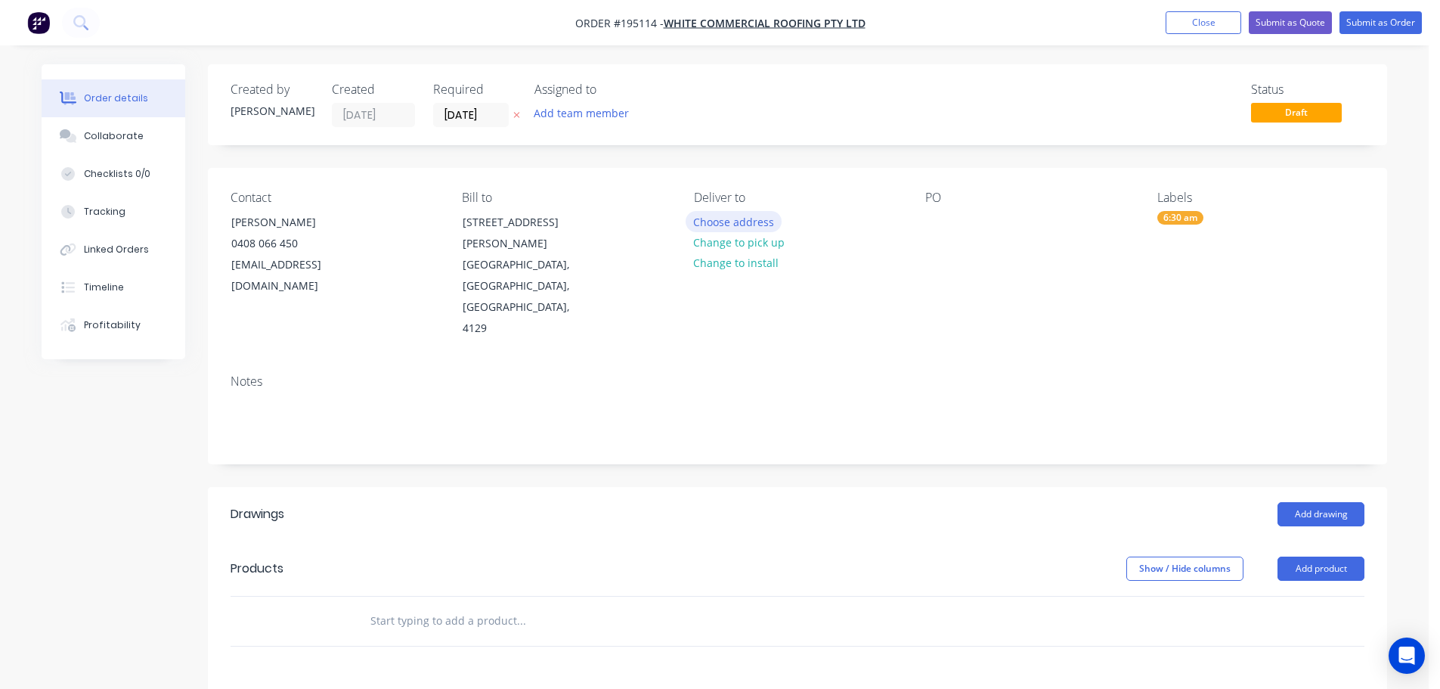
click at [742, 221] on button "Choose address" at bounding box center [734, 221] width 97 height 20
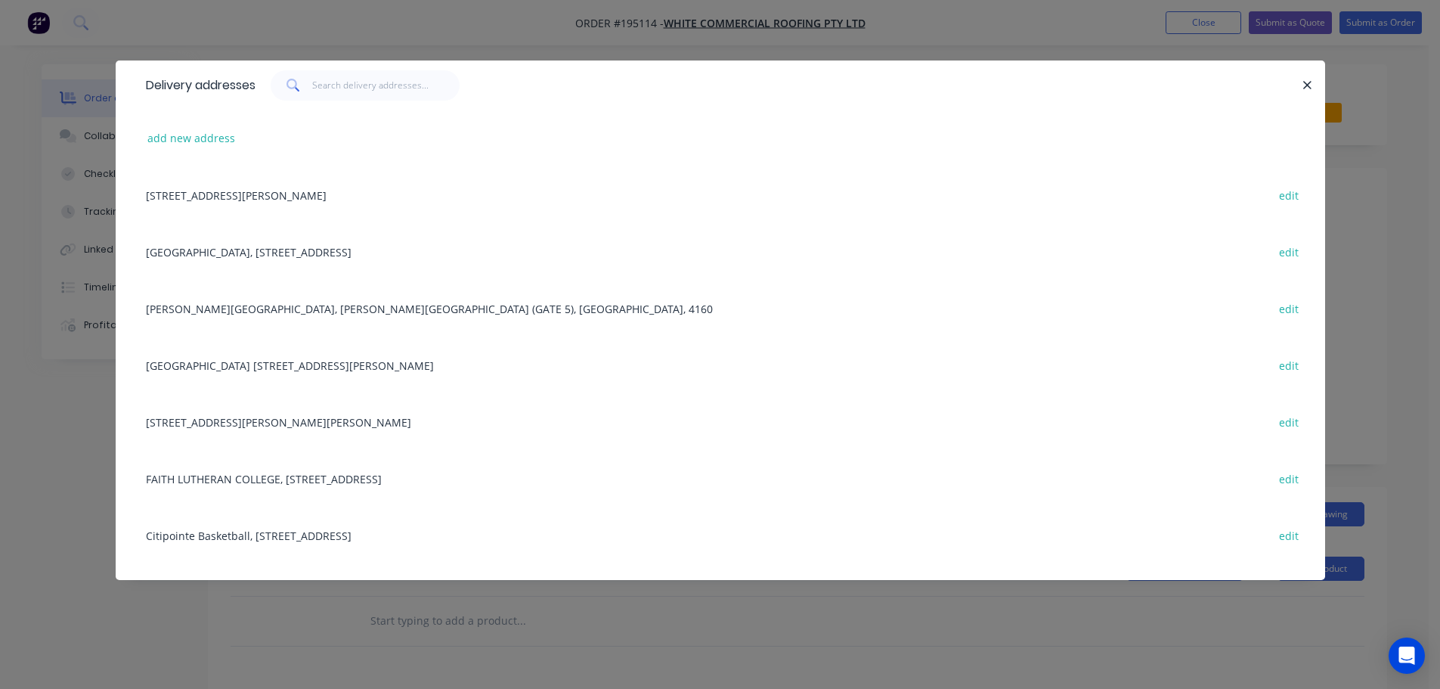
click at [280, 309] on div "ORMISTON COLLEGE, STURGEON ST (GATE 5), ORMISTON, 4160 edit" at bounding box center [720, 308] width 1164 height 57
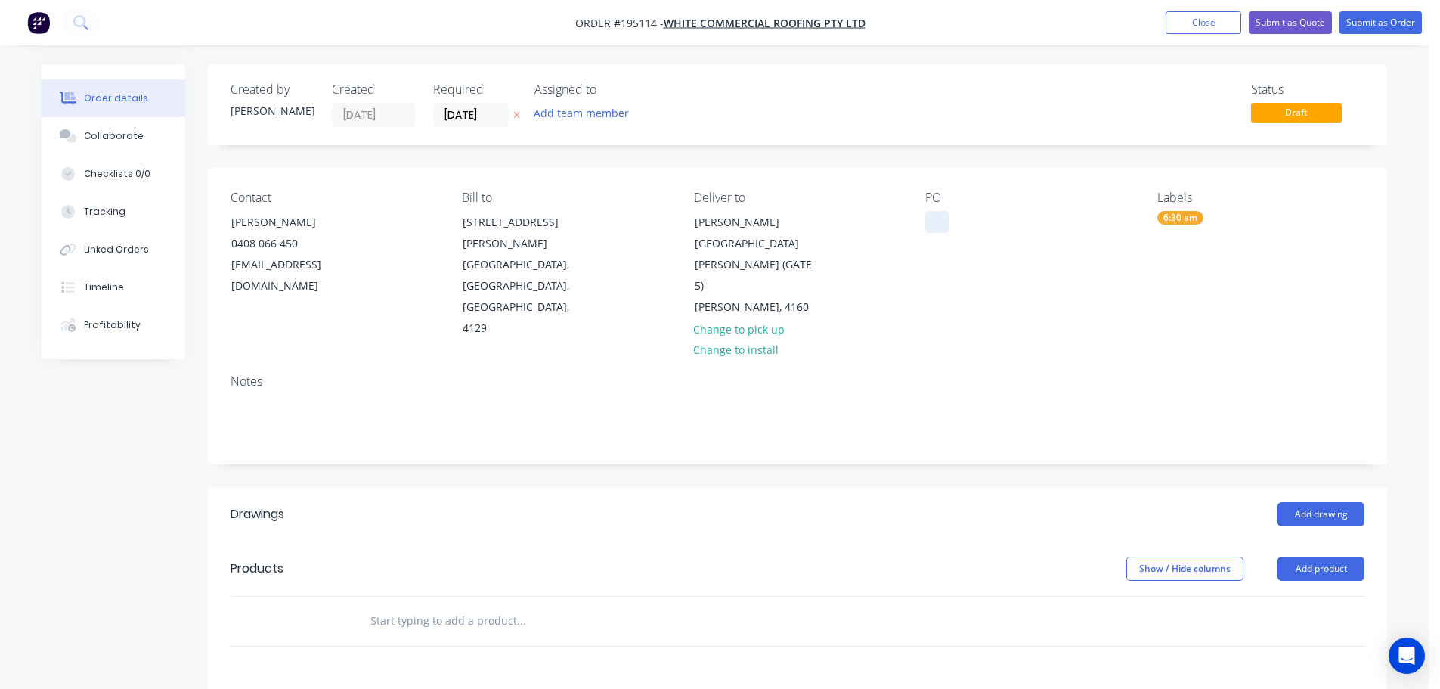
click at [943, 221] on div at bounding box center [937, 222] width 24 height 22
click at [1313, 502] on button "Add drawing" at bounding box center [1321, 514] width 87 height 24
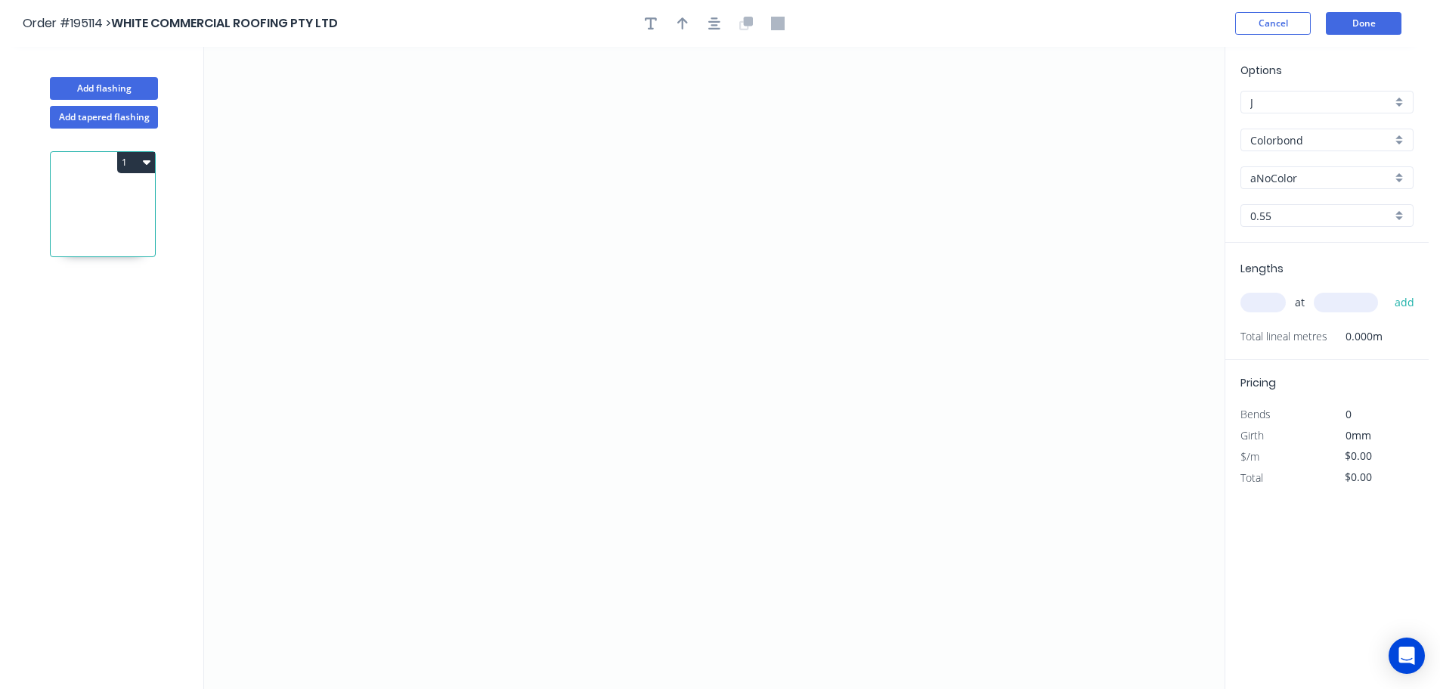
click at [1273, 172] on input "aNoColor" at bounding box center [1320, 178] width 141 height 16
click at [1275, 317] on div "Dune" at bounding box center [1327, 316] width 172 height 26
click at [1266, 303] on input "text" at bounding box center [1262, 303] width 45 height 20
click at [1387, 290] on button "add" at bounding box center [1405, 303] width 36 height 26
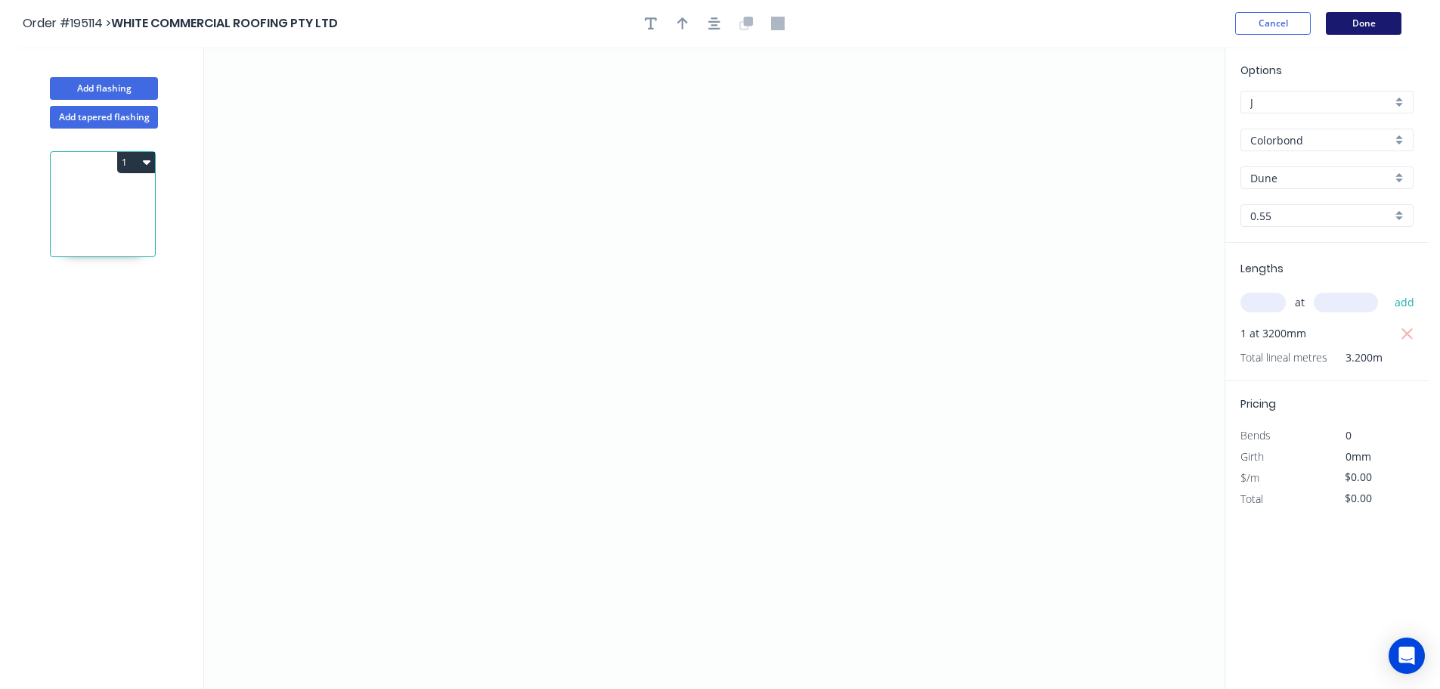
click at [1365, 23] on button "Done" at bounding box center [1364, 23] width 76 height 23
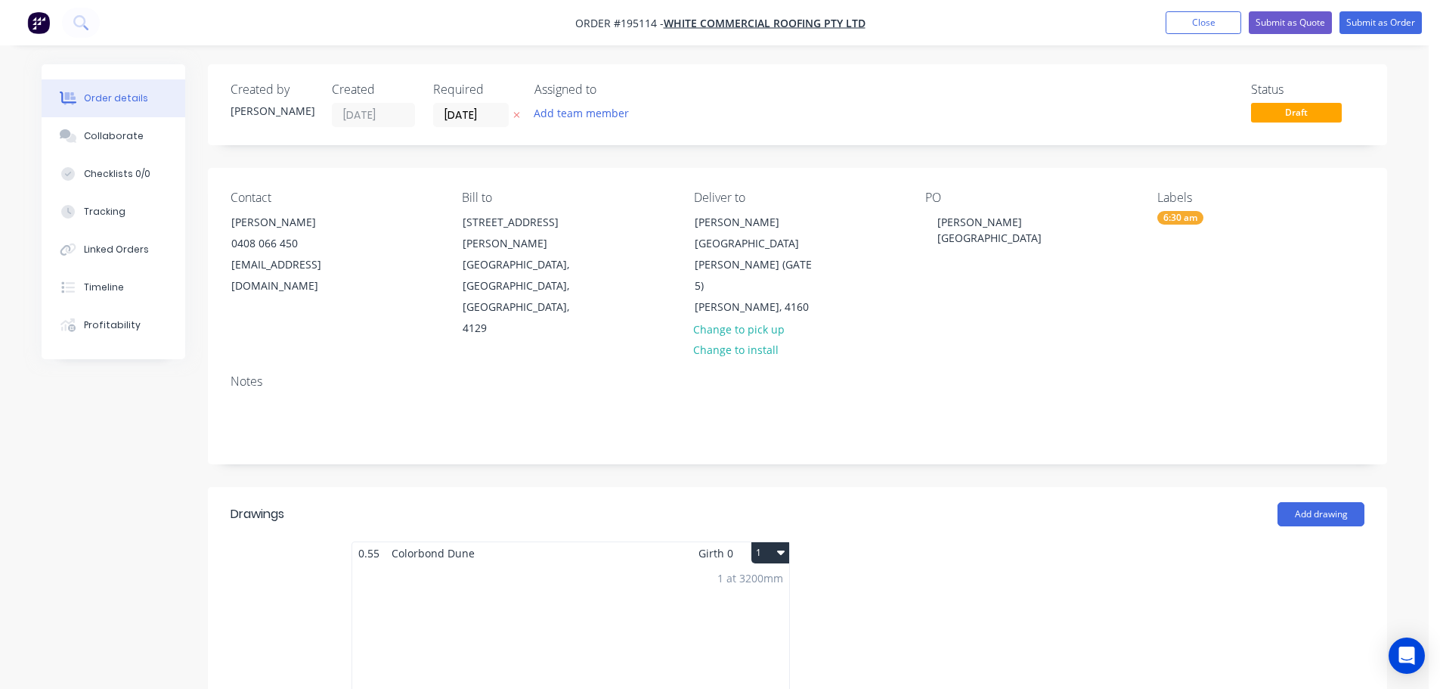
click at [535, 564] on div "1 at 3200mm Total lm $/M Total 3.2m $0.00 $0.00" at bounding box center [570, 679] width 437 height 231
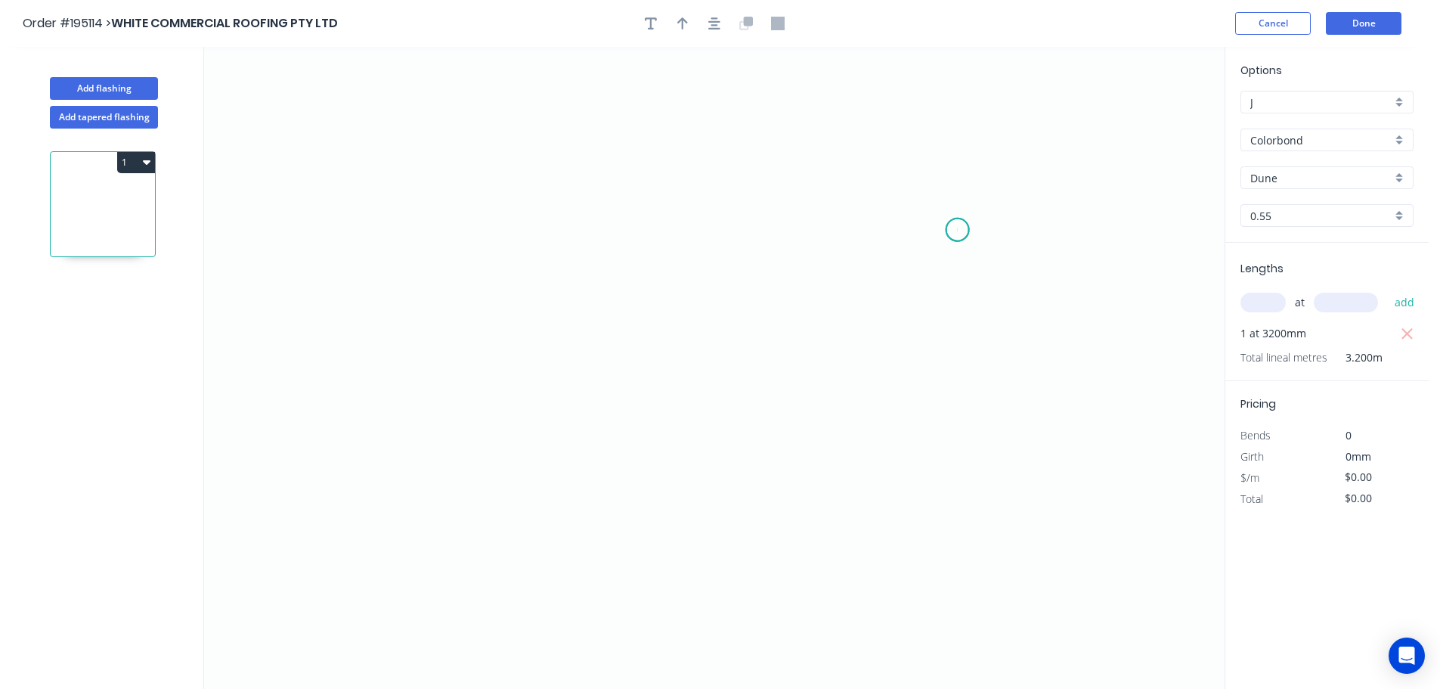
click at [958, 230] on icon "0" at bounding box center [714, 368] width 1021 height 642
click at [894, 160] on icon "0" at bounding box center [714, 368] width 1021 height 642
click at [409, 140] on icon "0 ?" at bounding box center [714, 368] width 1021 height 642
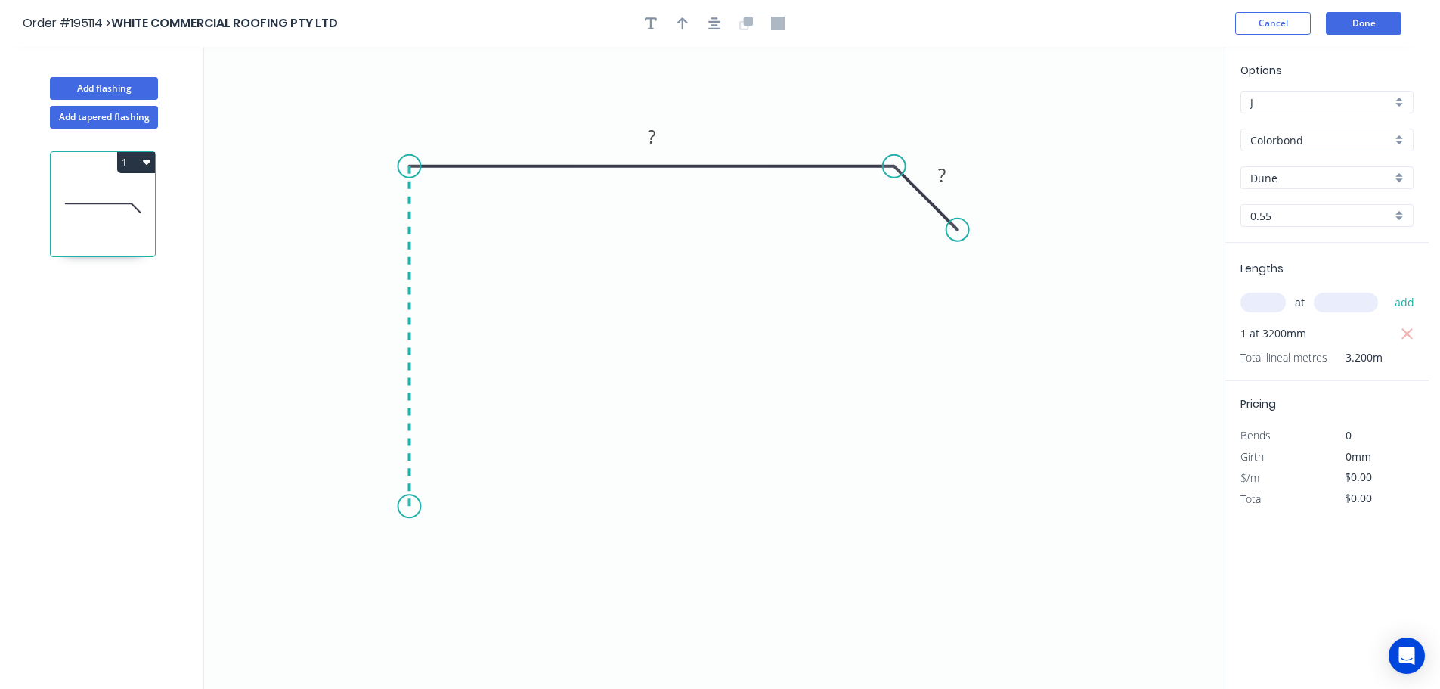
drag, startPoint x: 411, startPoint y: 506, endPoint x: 423, endPoint y: 497, distance: 14.5
click at [413, 505] on icon "0 ? ?" at bounding box center [714, 368] width 1021 height 642
click at [463, 446] on icon "0 ? ? ?" at bounding box center [714, 368] width 1021 height 642
click at [463, 446] on circle at bounding box center [463, 449] width 23 height 23
click at [458, 486] on rect at bounding box center [453, 487] width 30 height 21
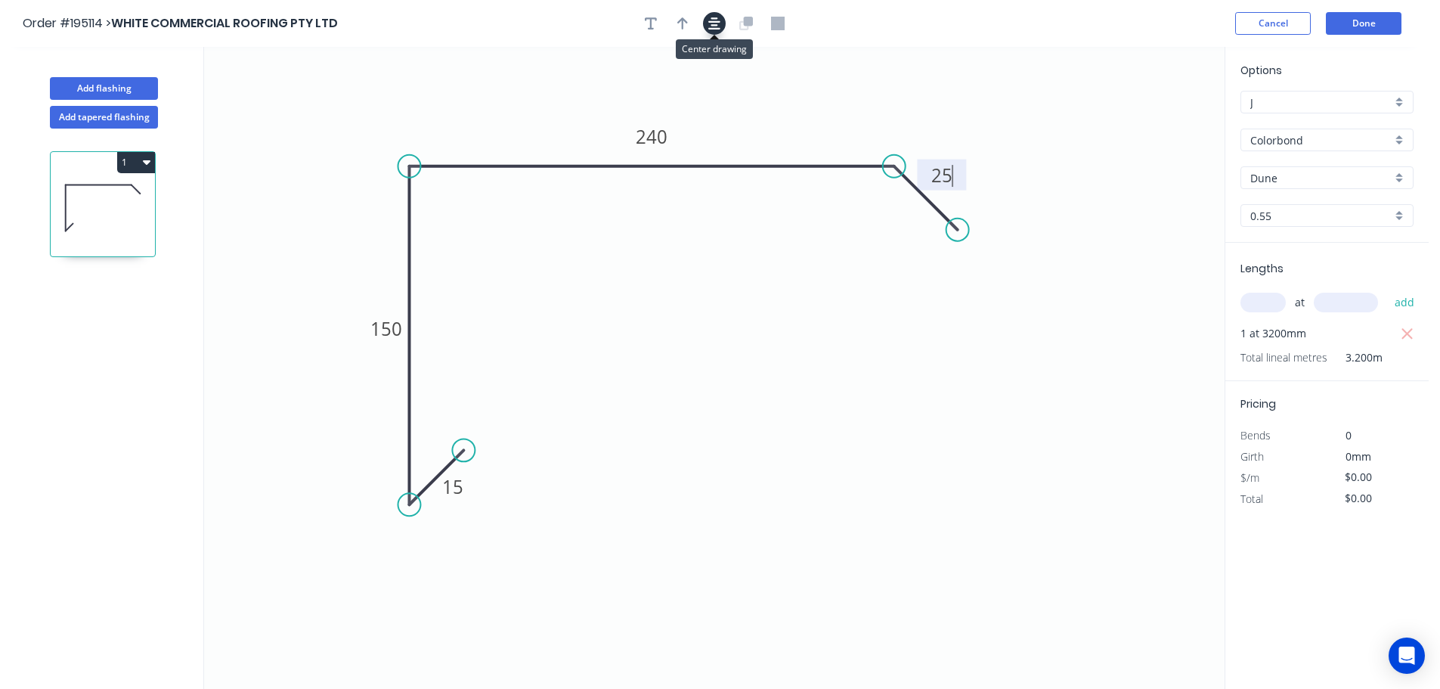
click at [716, 26] on icon "button" at bounding box center [714, 23] width 12 height 12
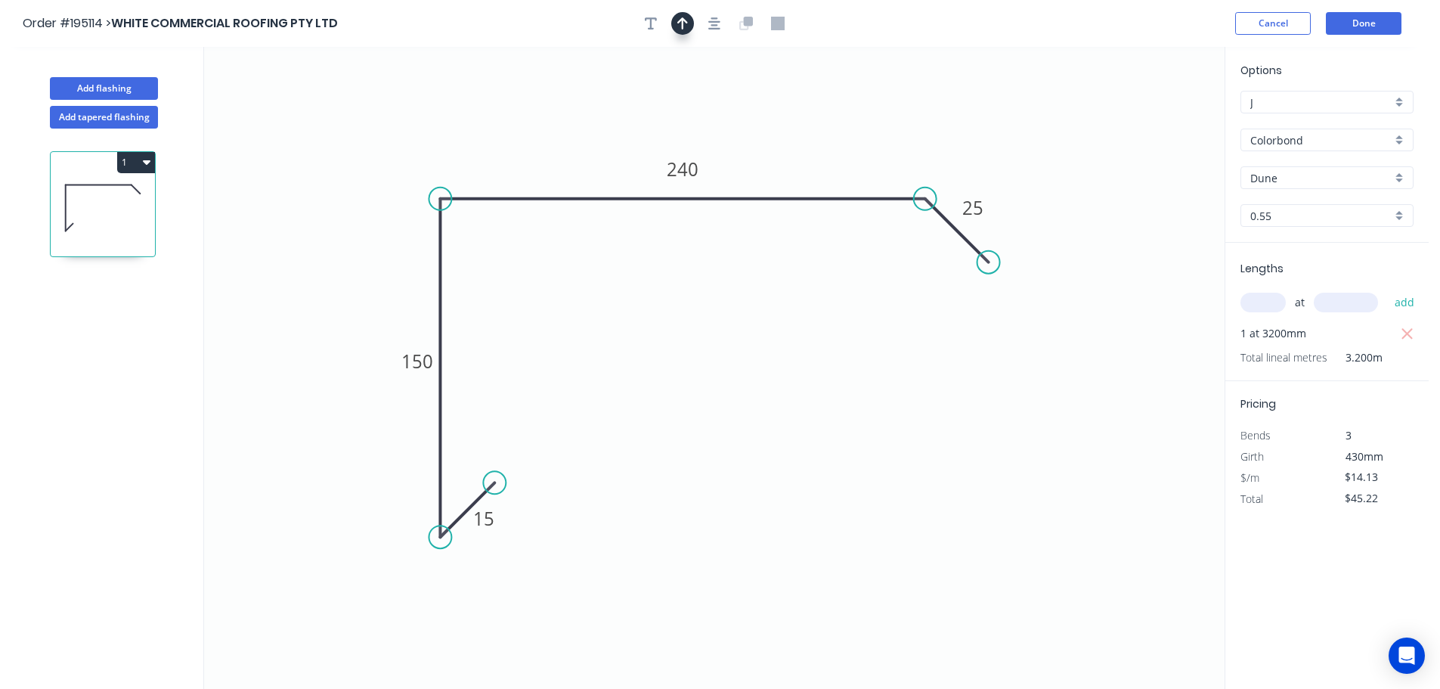
click at [684, 25] on icon "button" at bounding box center [682, 24] width 11 height 14
click at [1147, 122] on icon at bounding box center [1148, 105] width 14 height 48
drag, startPoint x: 1147, startPoint y: 122, endPoint x: 869, endPoint y: 156, distance: 280.2
click at [872, 137] on icon at bounding box center [889, 118] width 44 height 44
click at [118, 84] on button "Add flashing" at bounding box center [104, 88] width 108 height 23
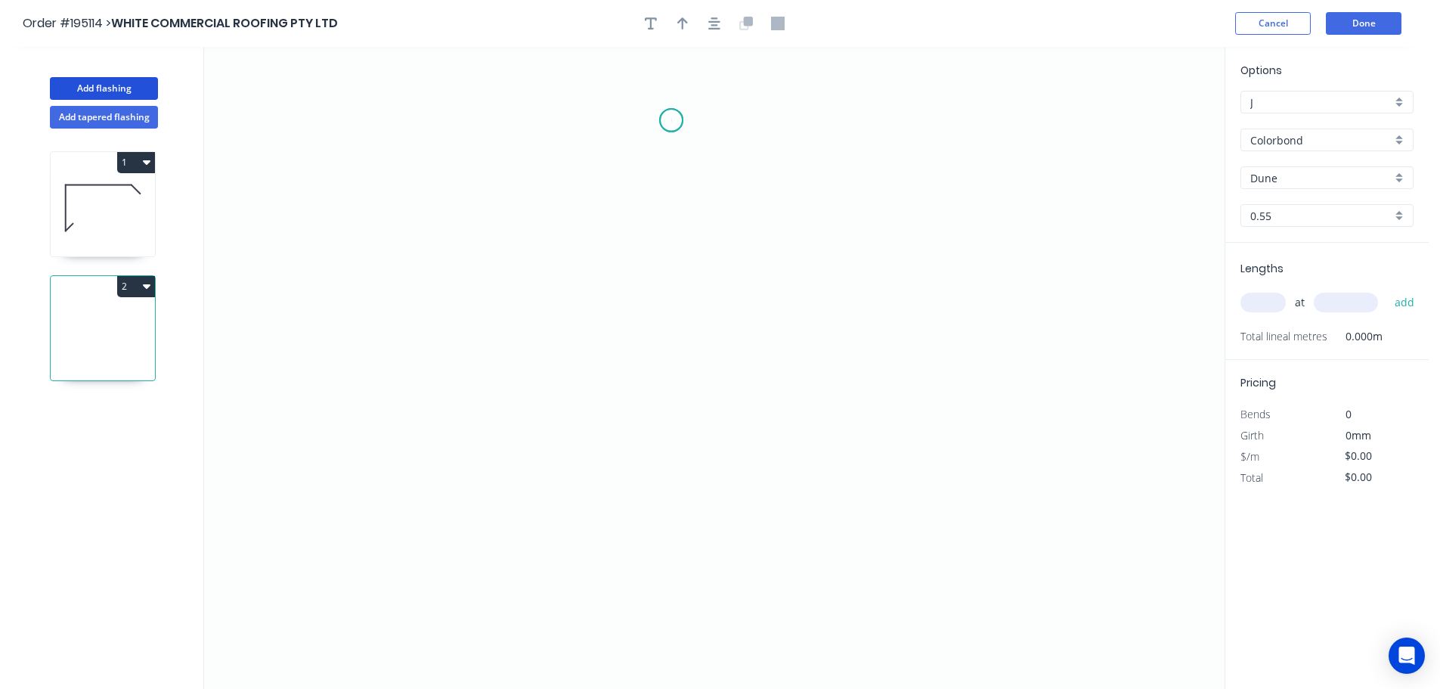
click at [671, 120] on icon "0" at bounding box center [714, 368] width 1021 height 642
click at [687, 577] on icon "0" at bounding box center [714, 368] width 1021 height 642
click at [755, 501] on icon "0 ?" at bounding box center [714, 368] width 1021 height 642
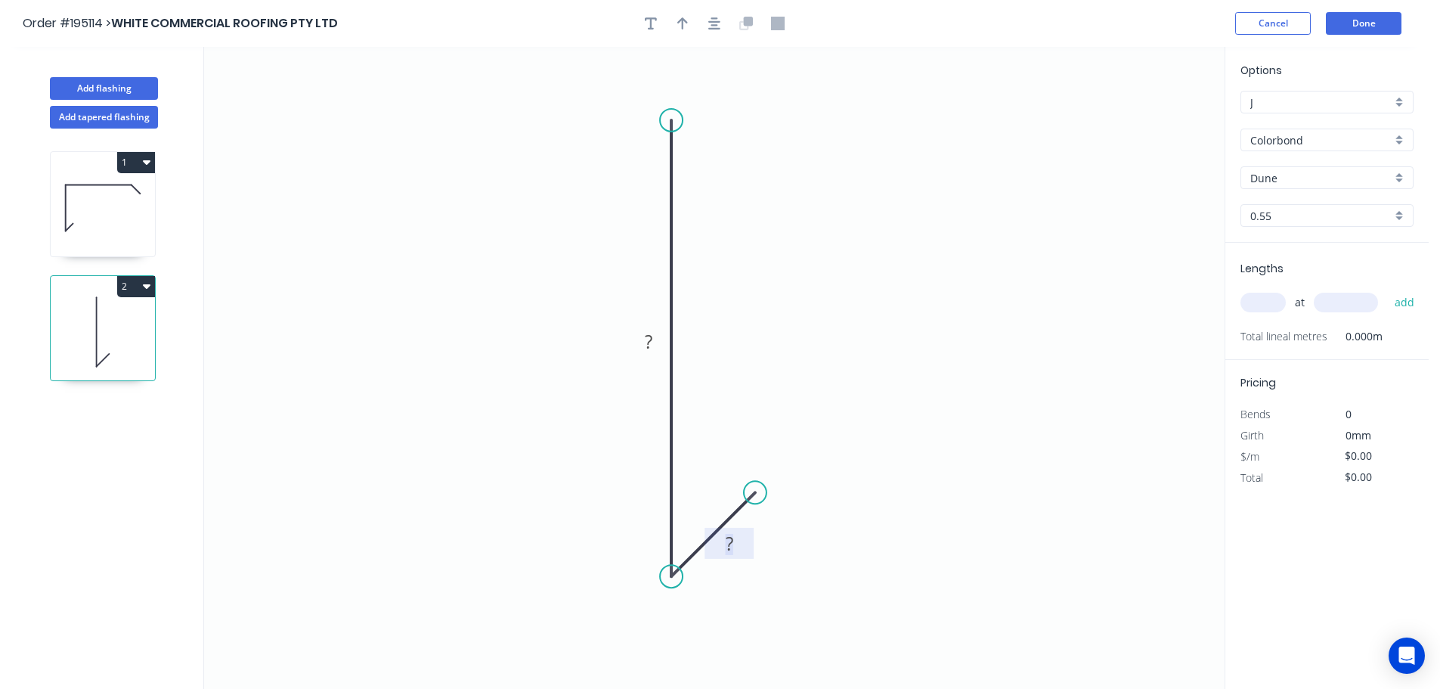
click at [737, 546] on rect at bounding box center [729, 544] width 30 height 21
click at [685, 21] on icon "button" at bounding box center [682, 23] width 11 height 12
drag, startPoint x: 1146, startPoint y: 116, endPoint x: 546, endPoint y: 216, distance: 608.4
click at [546, 216] on icon at bounding box center [547, 196] width 14 height 48
click at [1253, 297] on input "text" at bounding box center [1262, 303] width 45 height 20
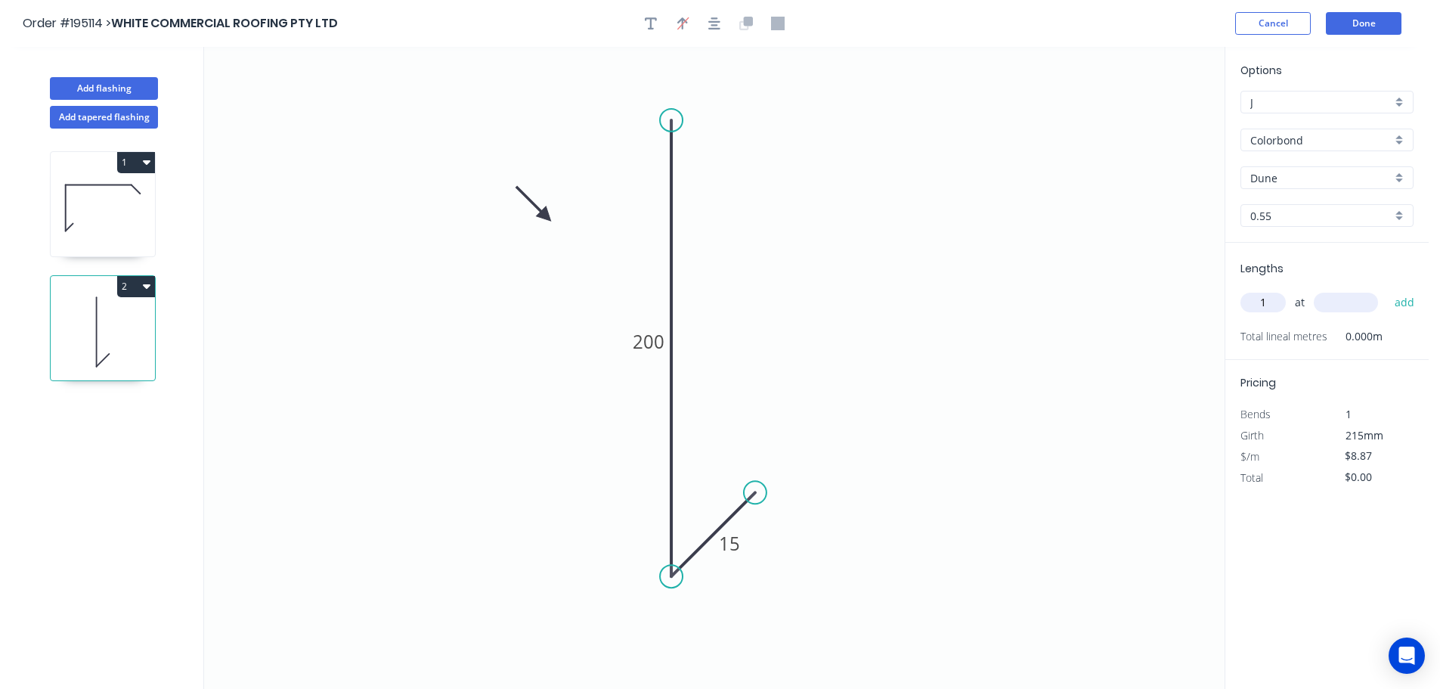
type input "1"
type input "500"
click at [1387, 290] on button "add" at bounding box center [1405, 303] width 36 height 26
type input "$8.87"
click at [131, 155] on button "1" at bounding box center [136, 162] width 38 height 21
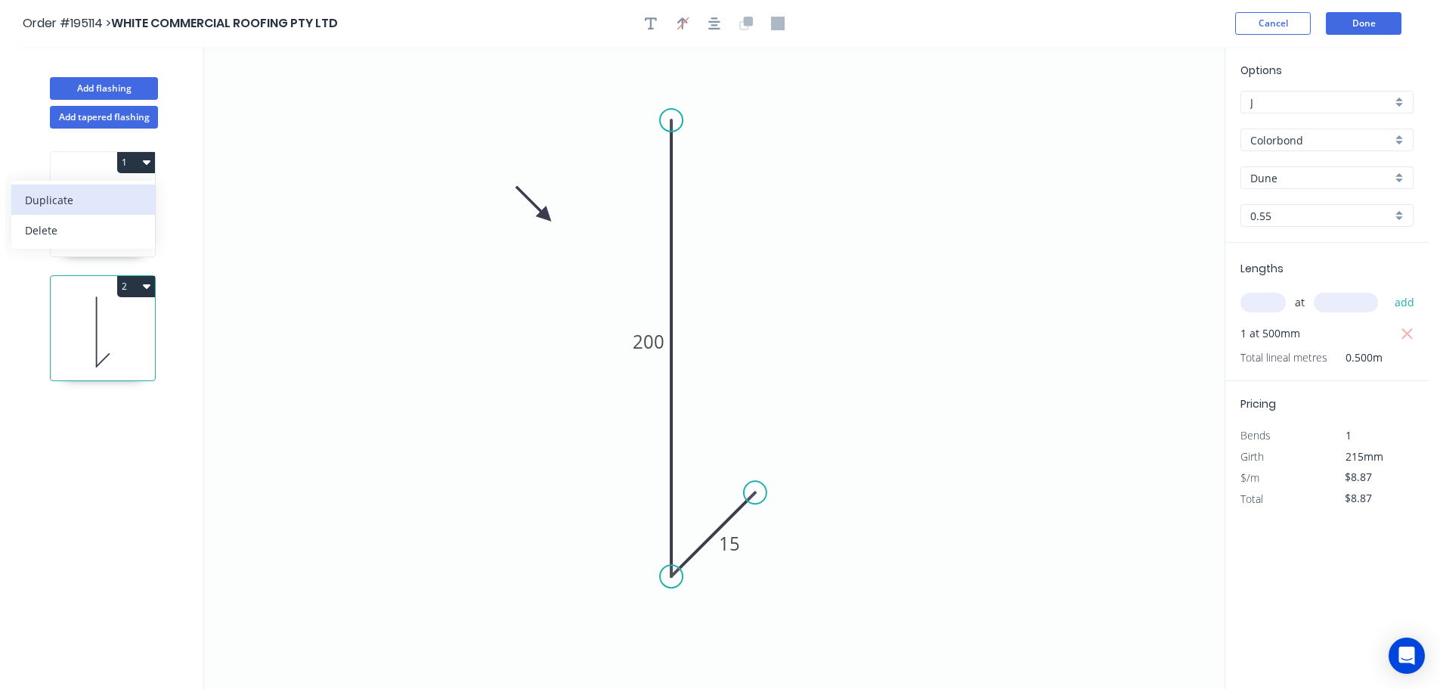
click at [71, 190] on div "Duplicate" at bounding box center [83, 200] width 116 height 22
type input "$14.13"
type input "$0.00"
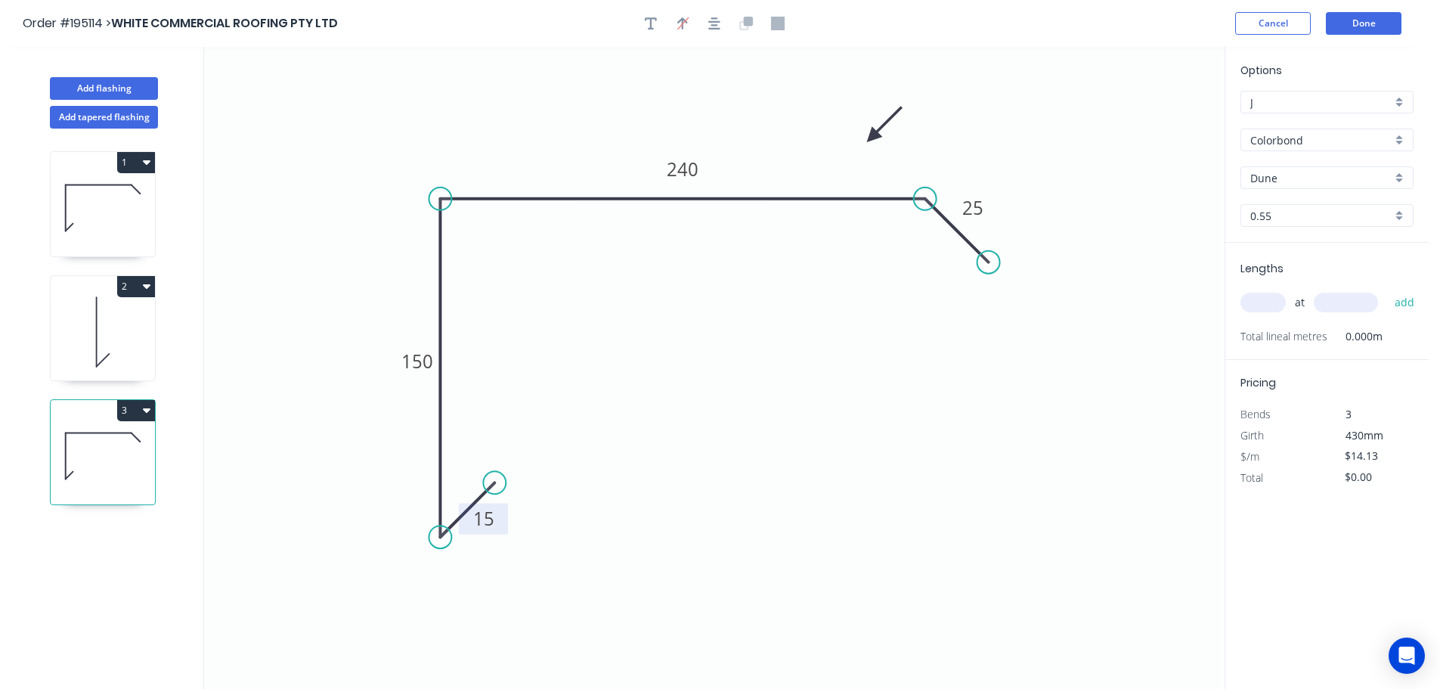
click at [487, 517] on tspan "15" at bounding box center [483, 518] width 21 height 25
click at [1273, 304] on input "text" at bounding box center [1262, 303] width 45 height 20
type input "1"
type input "2000"
click at [1387, 290] on button "add" at bounding box center [1405, 303] width 36 height 26
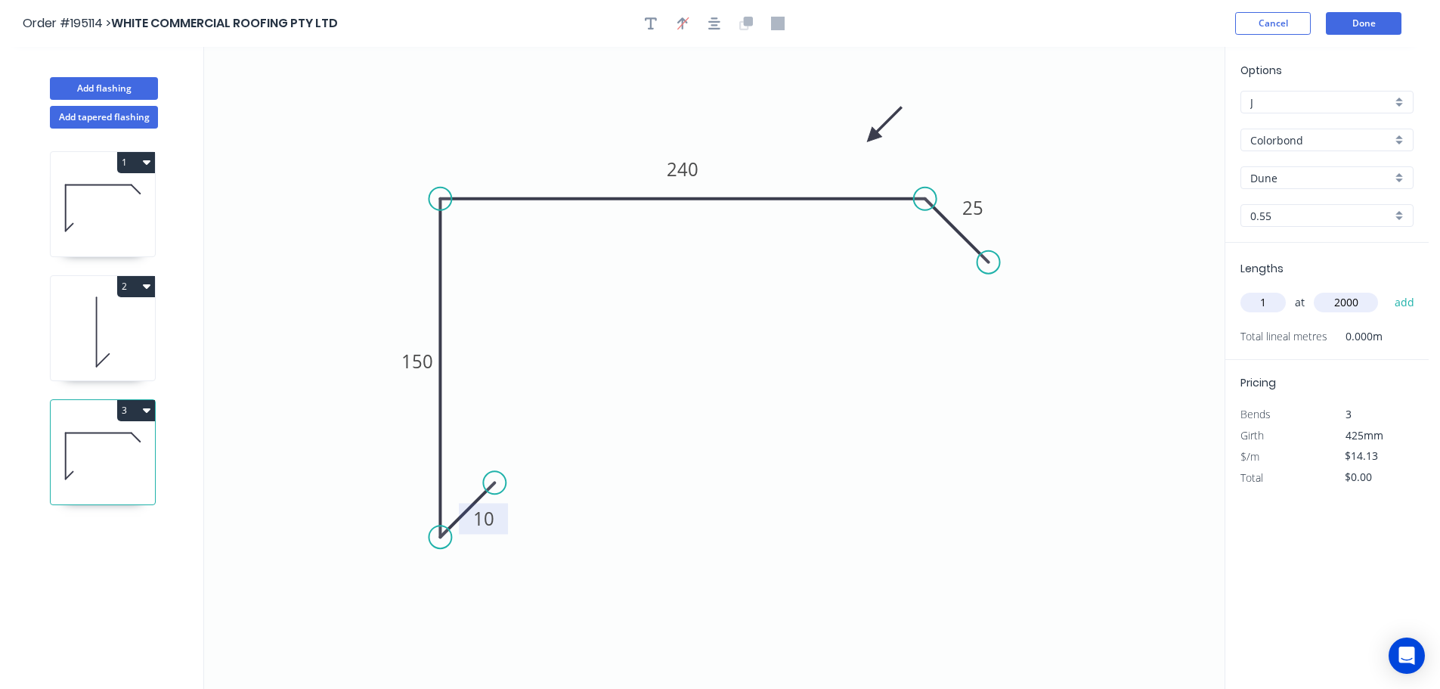
type input "$28.26"
click at [1374, 23] on button "Done" at bounding box center [1364, 23] width 76 height 23
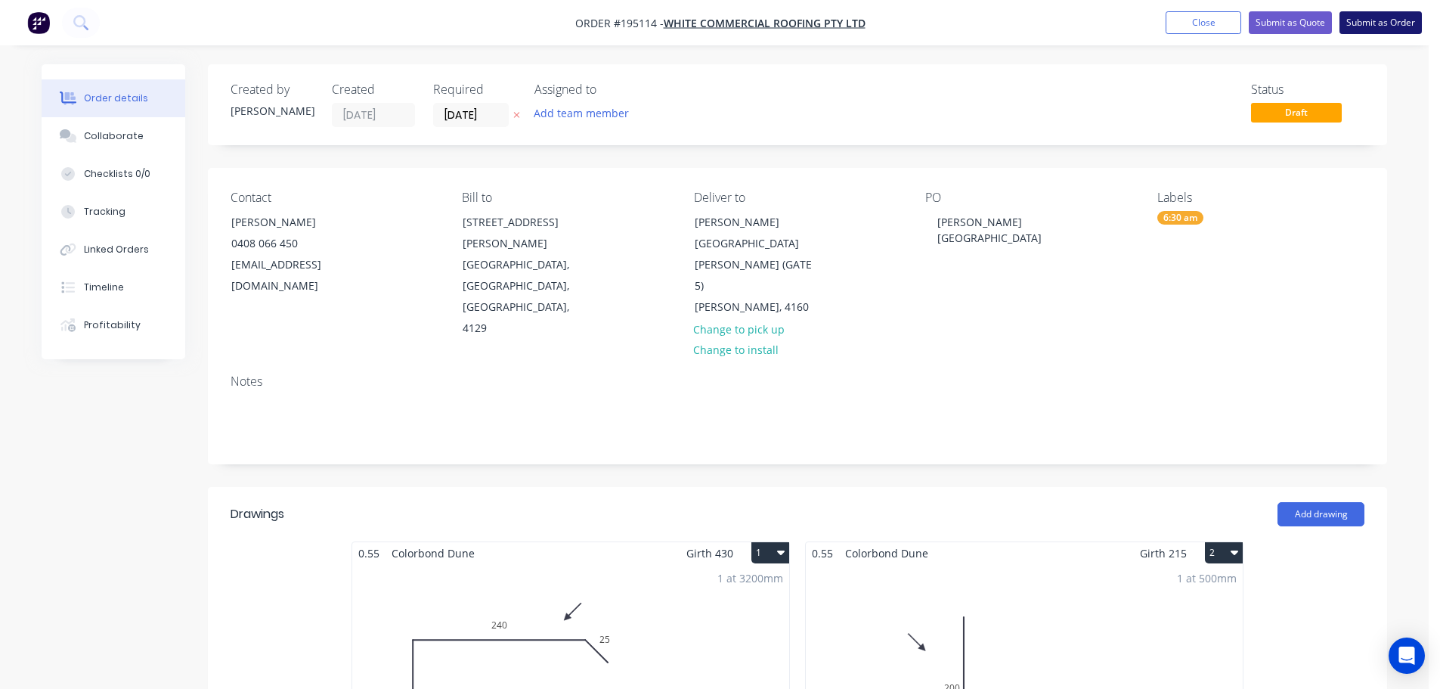
click at [1386, 20] on button "Submit as Order" at bounding box center [1381, 22] width 82 height 23
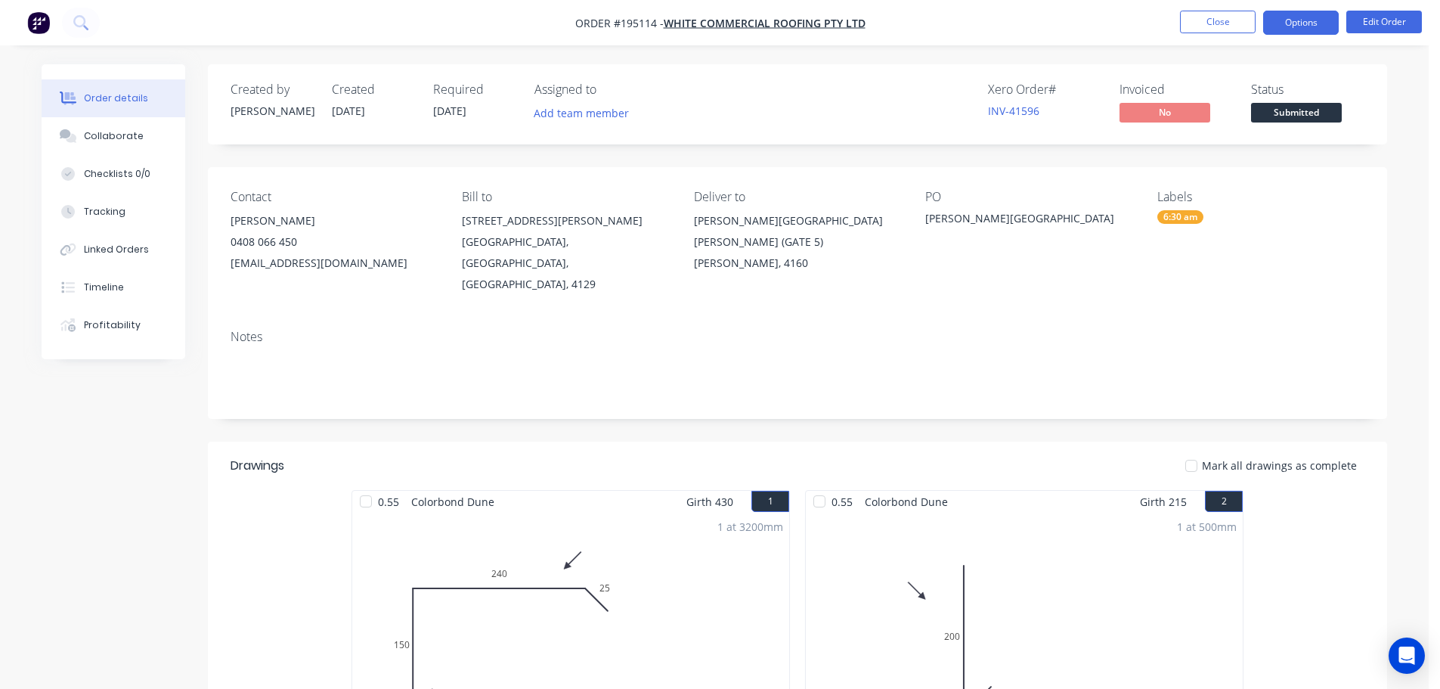
click at [1293, 11] on button "Options" at bounding box center [1301, 23] width 76 height 24
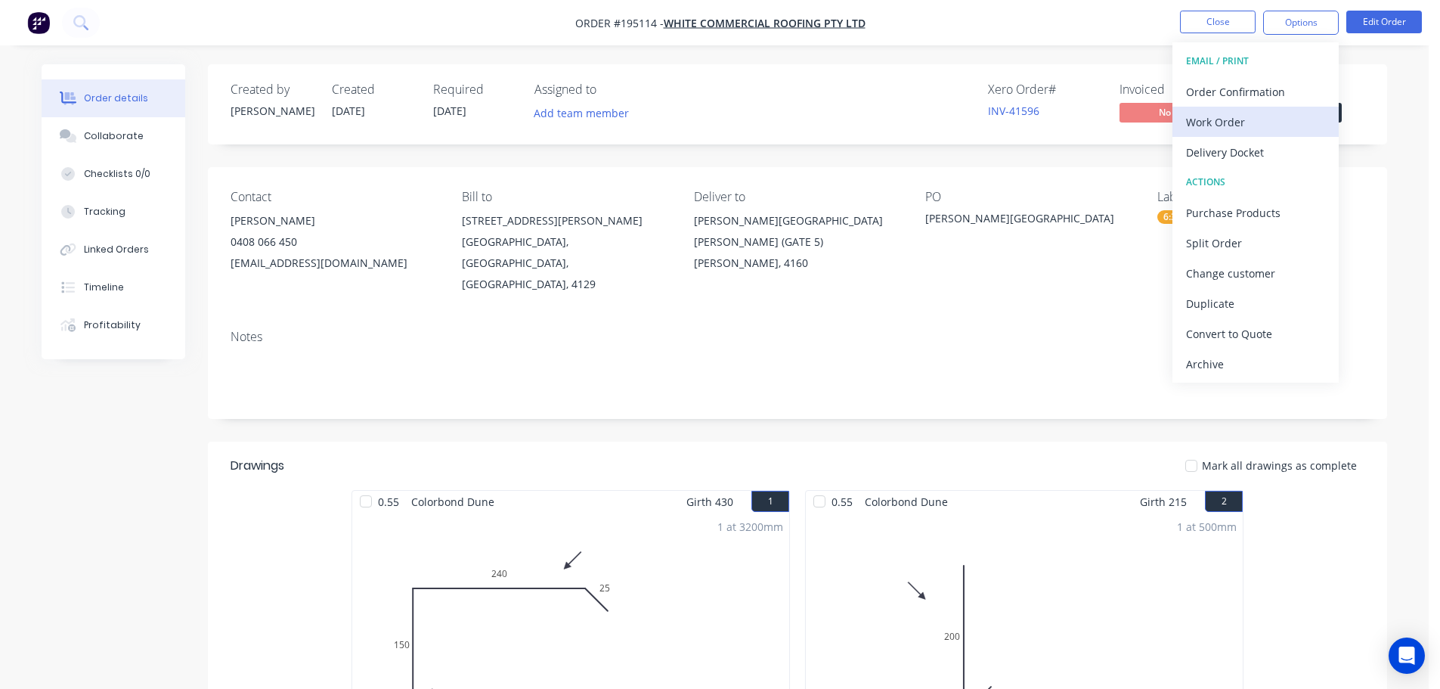
click at [1221, 117] on div "Work Order" at bounding box center [1255, 122] width 139 height 22
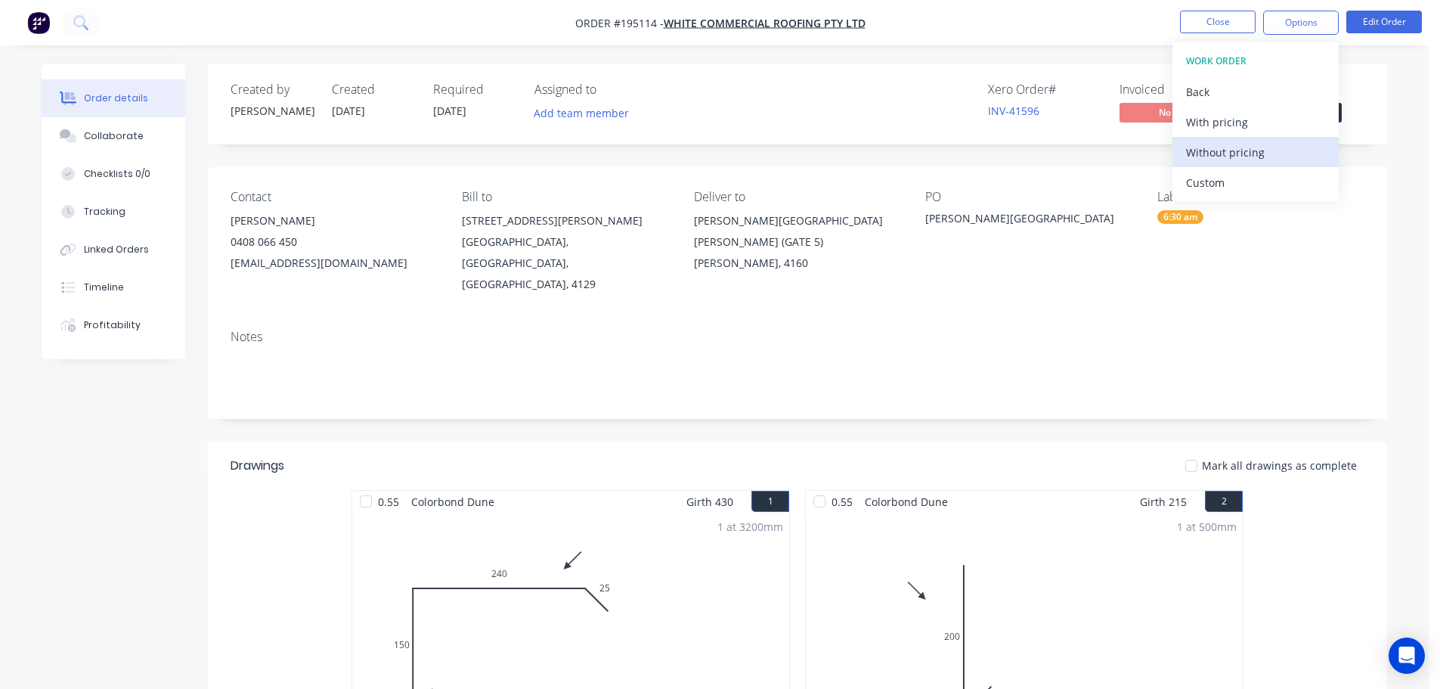
click at [1219, 147] on div "Without pricing" at bounding box center [1255, 152] width 139 height 22
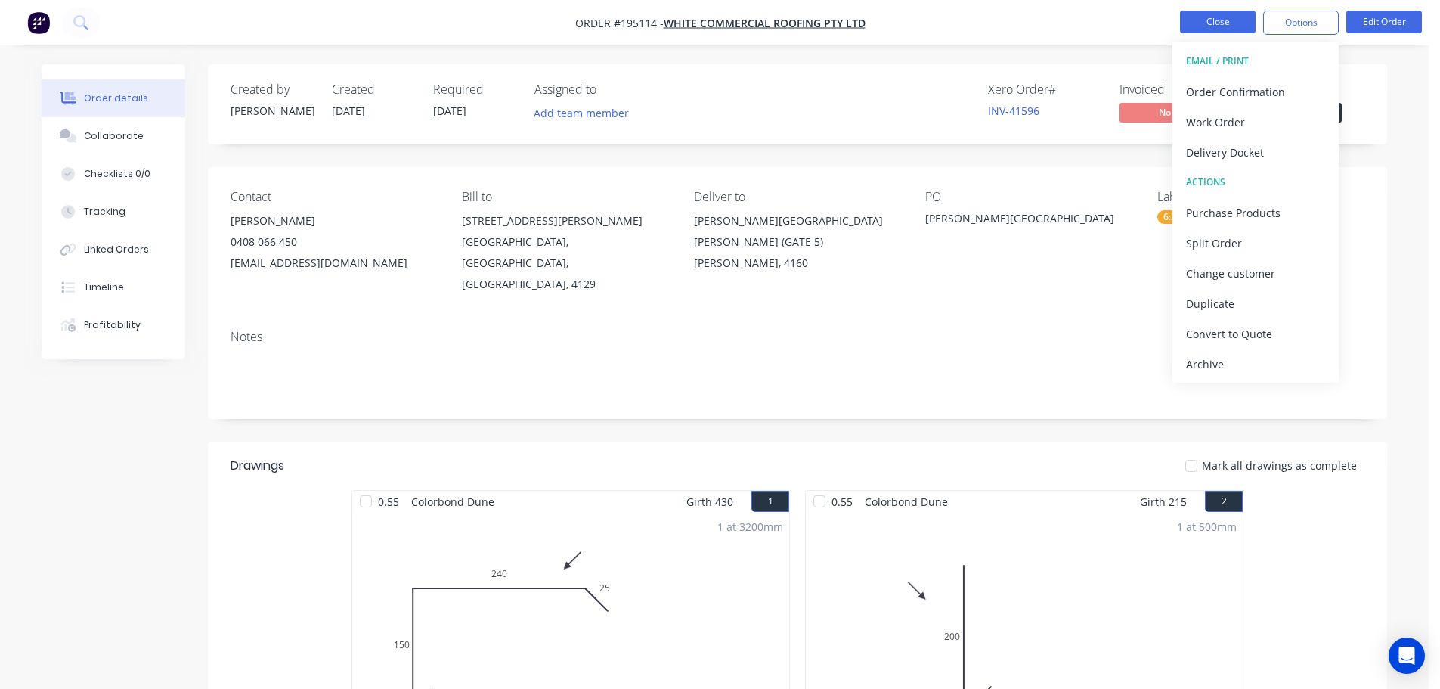
click at [1208, 17] on button "Close" at bounding box center [1218, 22] width 76 height 23
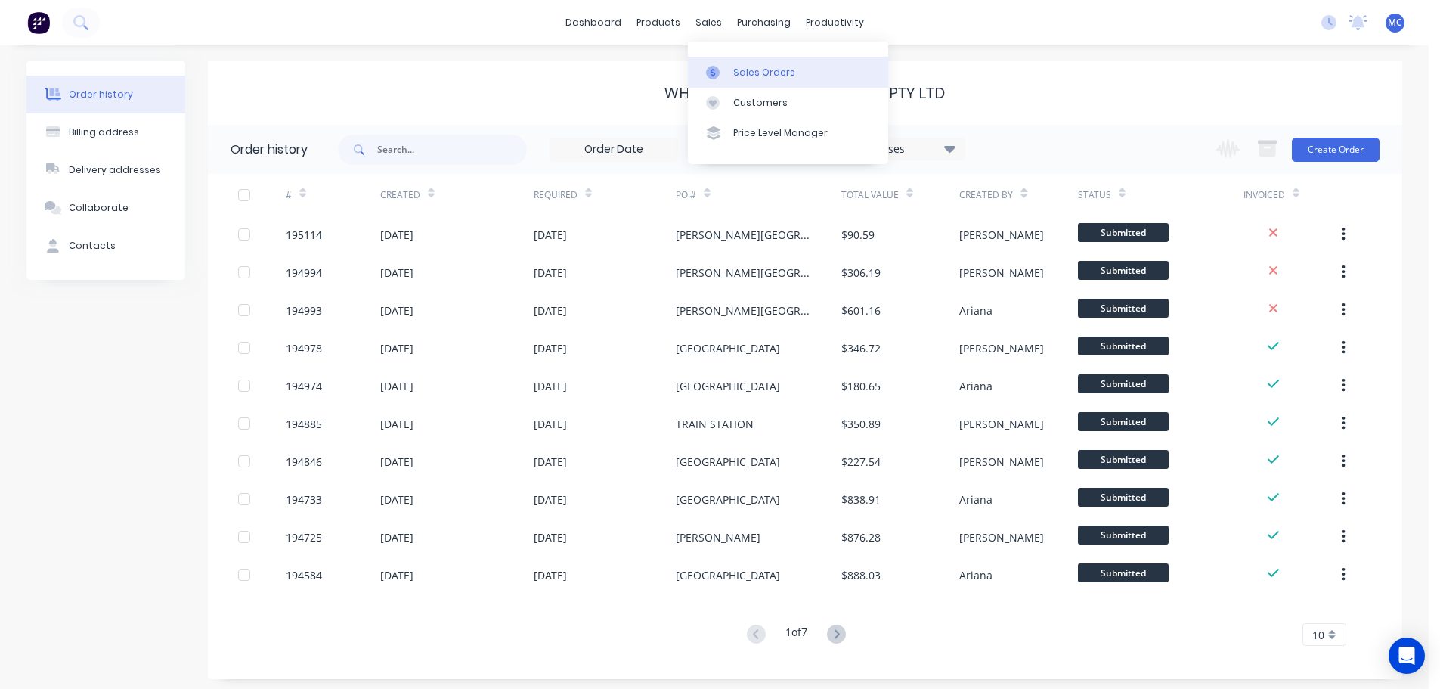
click at [753, 75] on div "Sales Orders" at bounding box center [764, 73] width 62 height 14
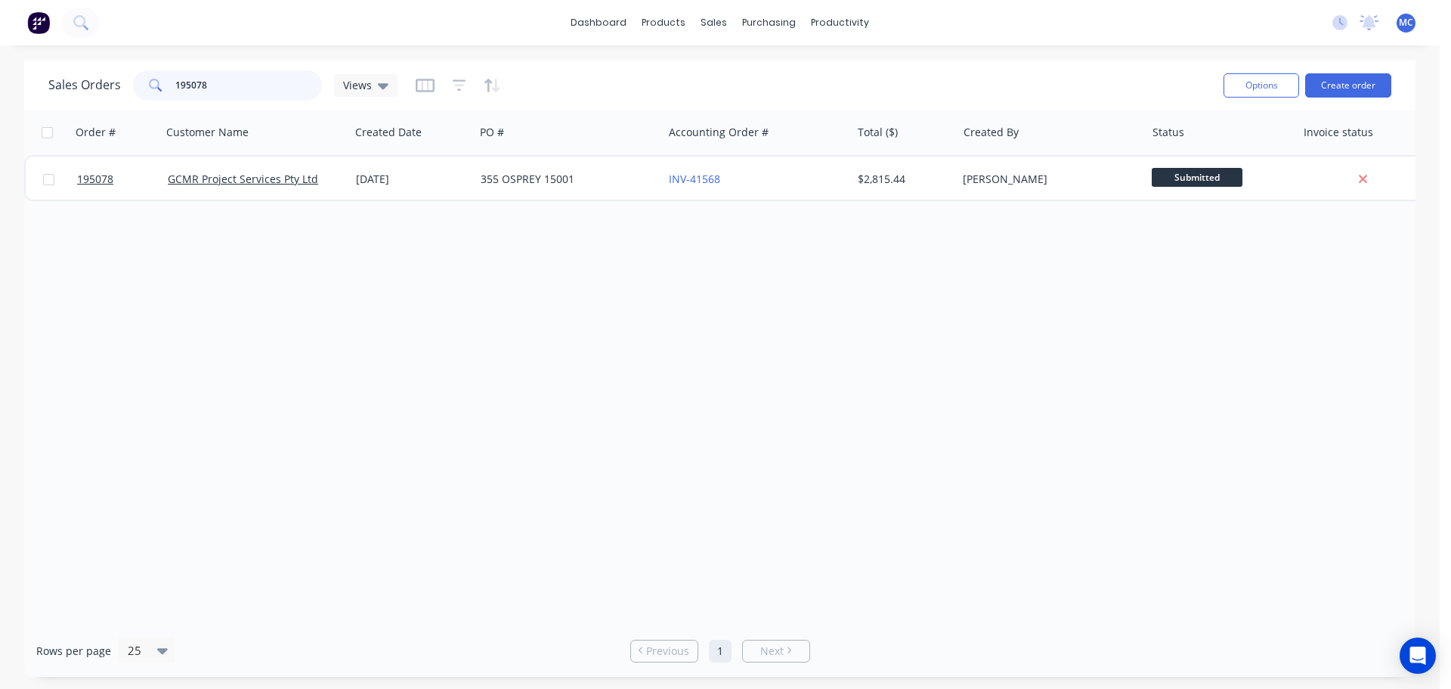
drag, startPoint x: 212, startPoint y: 82, endPoint x: 128, endPoint y: 81, distance: 83.9
click at [130, 82] on div "Sales Orders 195078 Views" at bounding box center [222, 85] width 349 height 30
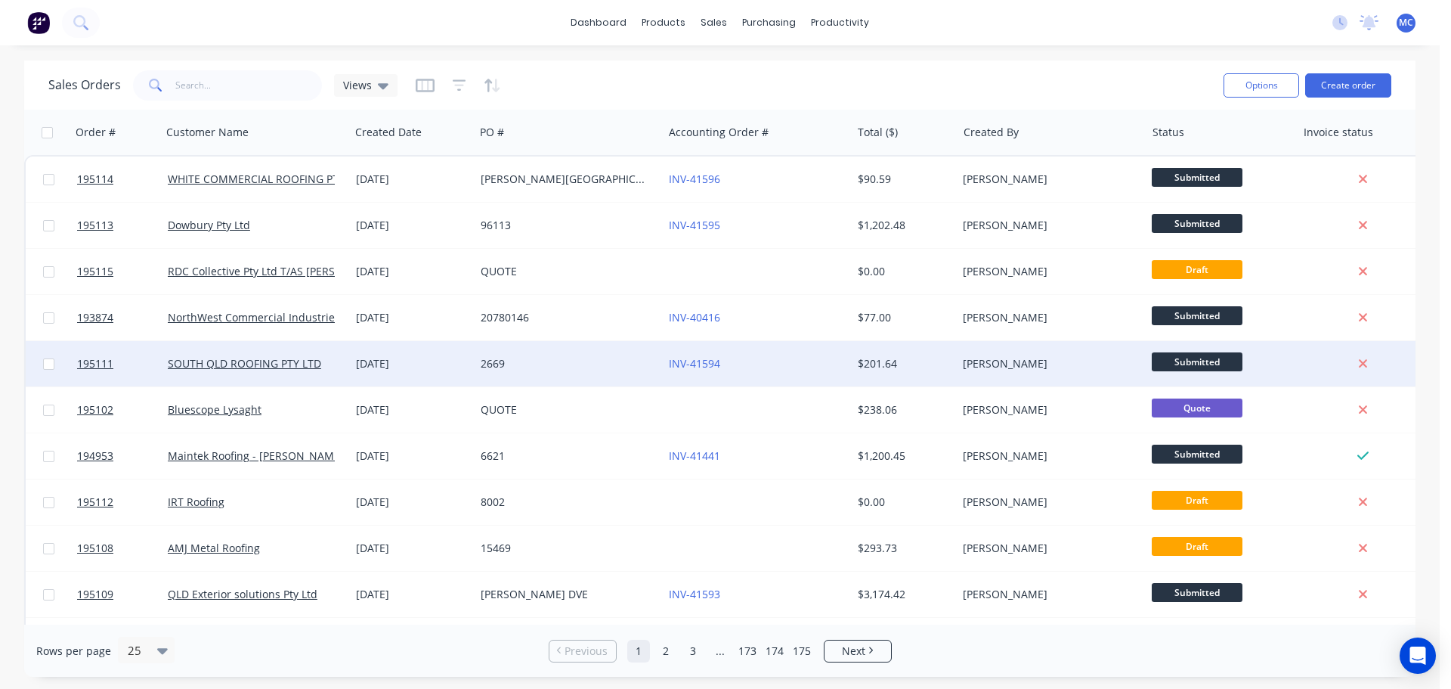
click at [439, 364] on div "[DATE]" at bounding box center [412, 363] width 113 height 15
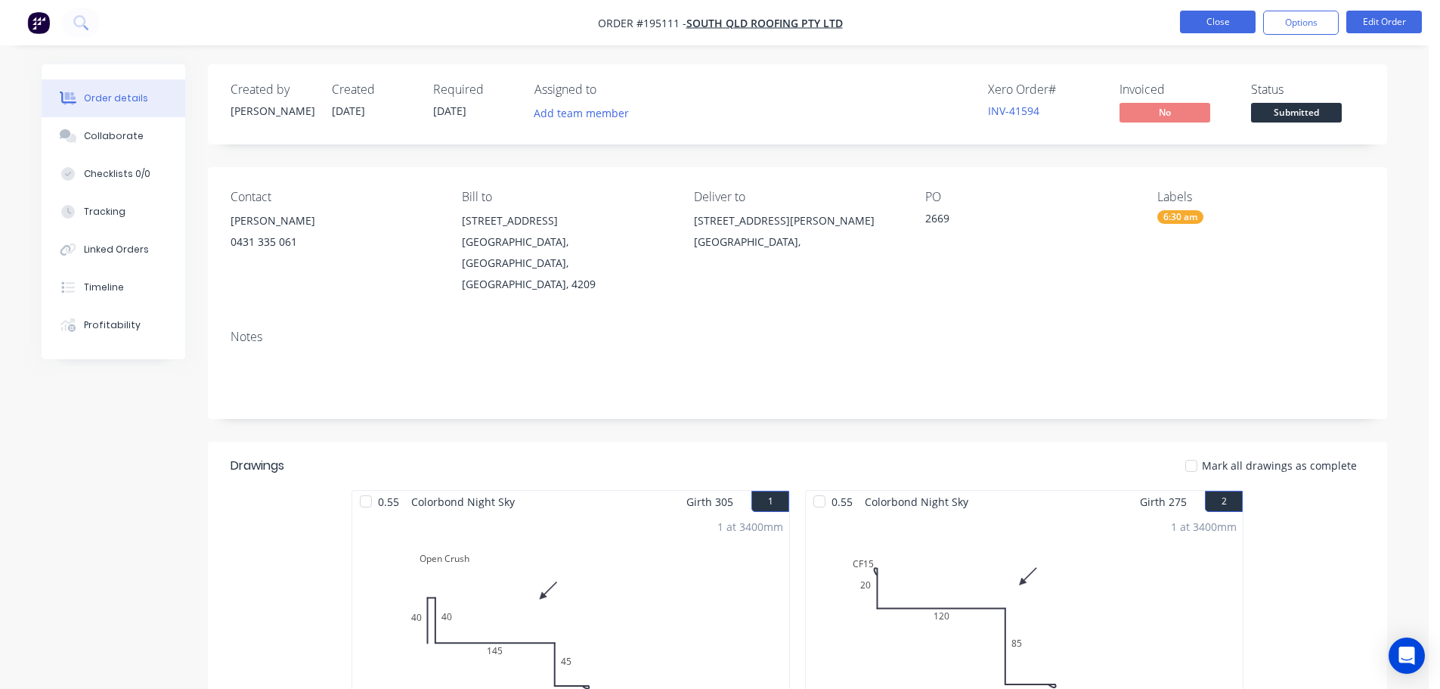
click at [1214, 22] on button "Close" at bounding box center [1218, 22] width 76 height 23
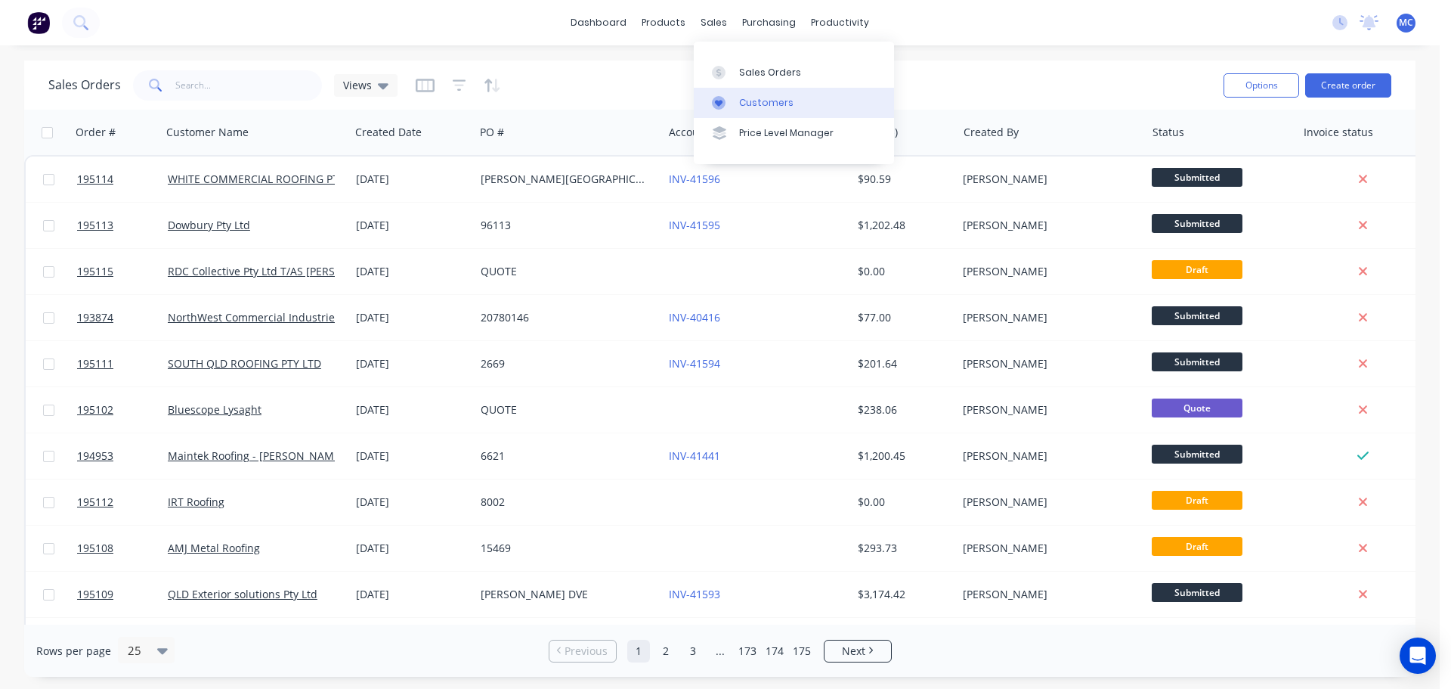
click at [761, 92] on link "Customers" at bounding box center [794, 103] width 200 height 30
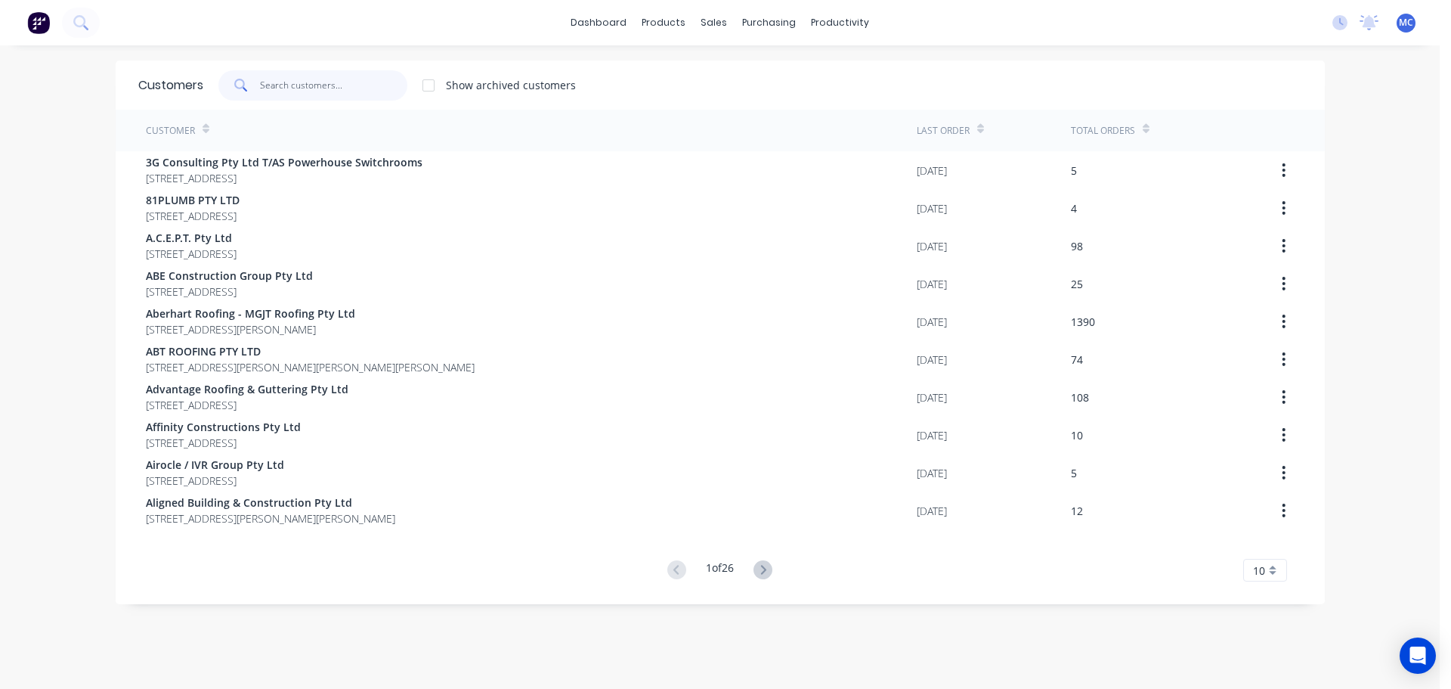
click at [283, 85] on input "text" at bounding box center [333, 85] width 147 height 30
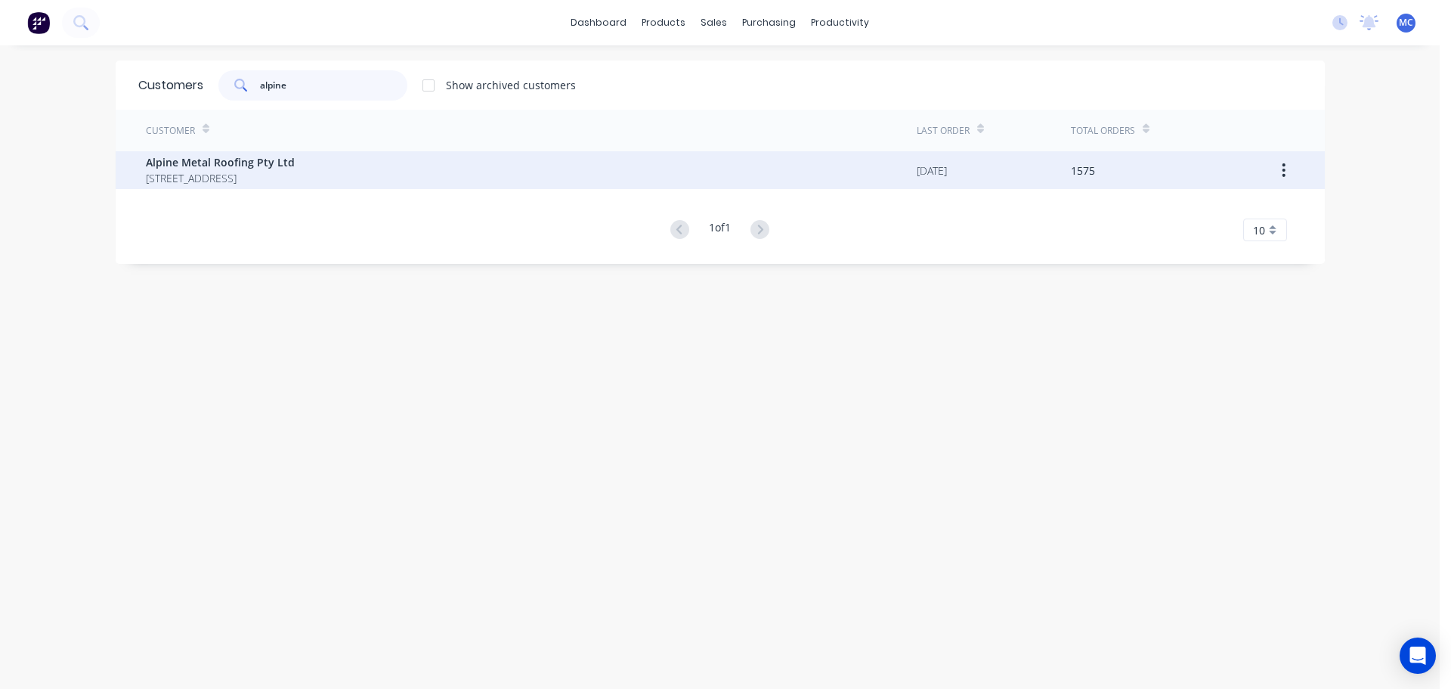
type input "alpine"
click at [184, 163] on span "Alpine Metal Roofing Pty Ltd" at bounding box center [220, 162] width 149 height 16
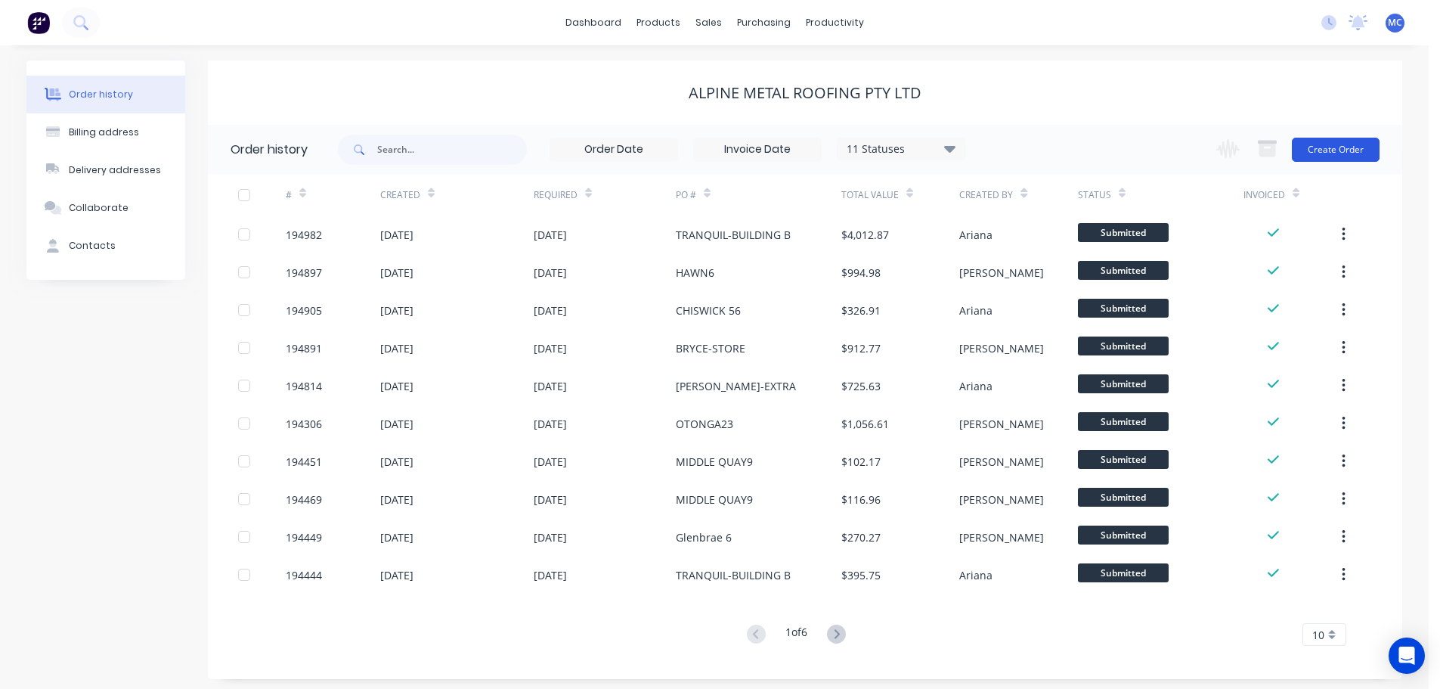
click at [1331, 143] on button "Create Order" at bounding box center [1336, 150] width 88 height 24
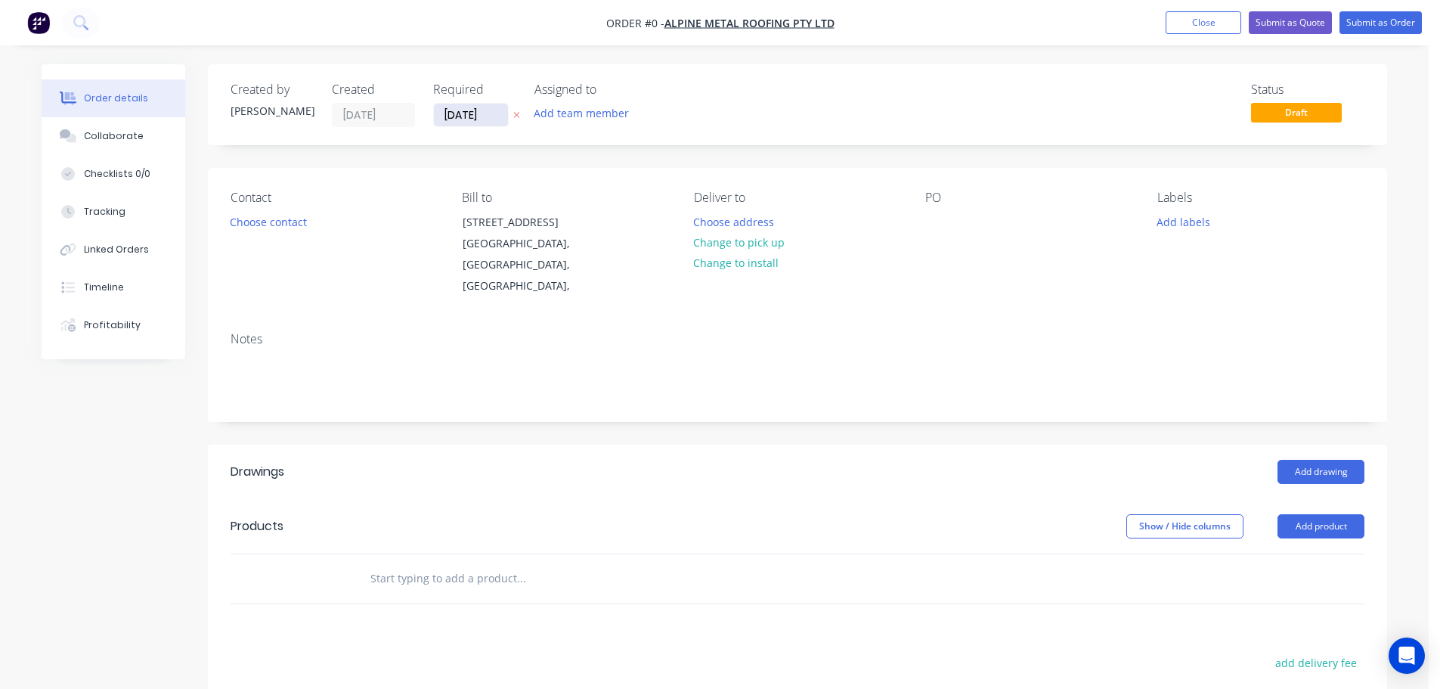
click at [466, 116] on input "[DATE]" at bounding box center [471, 115] width 74 height 23
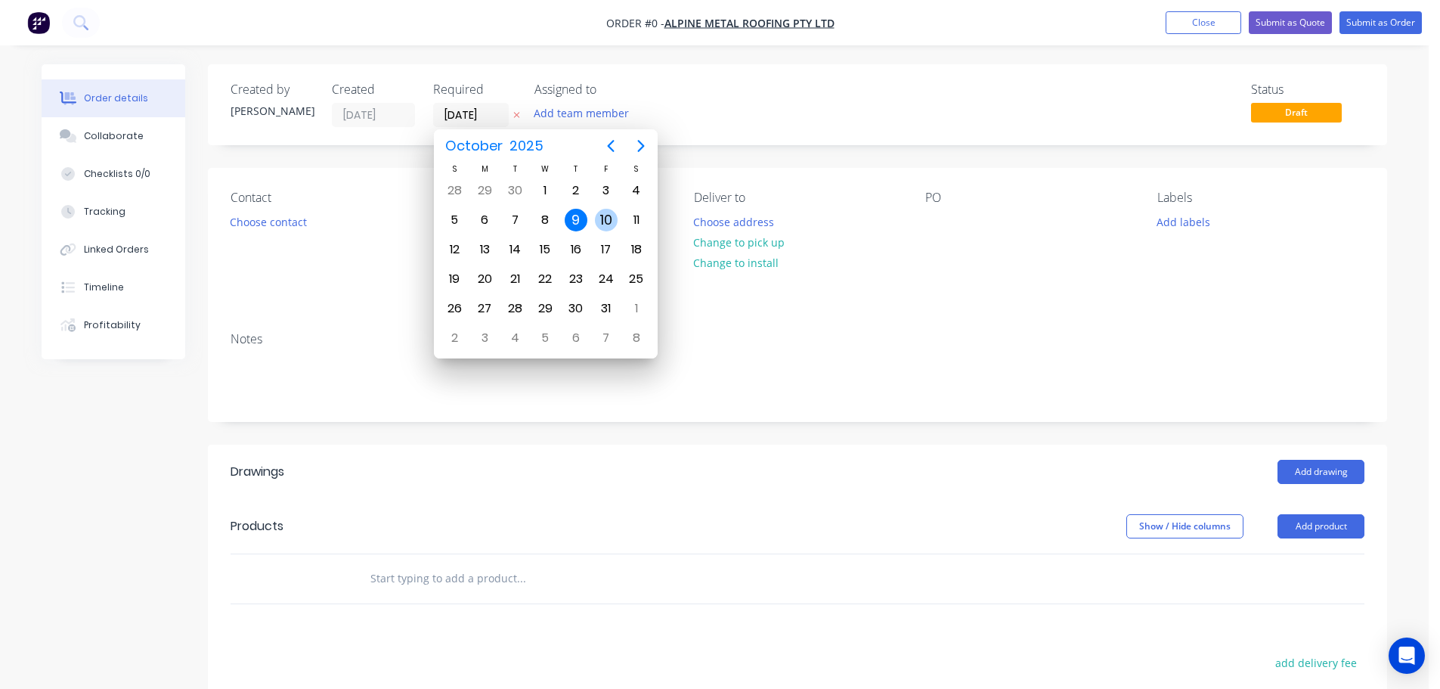
click at [606, 218] on div "10" at bounding box center [606, 220] width 23 height 23
type input "[DATE]"
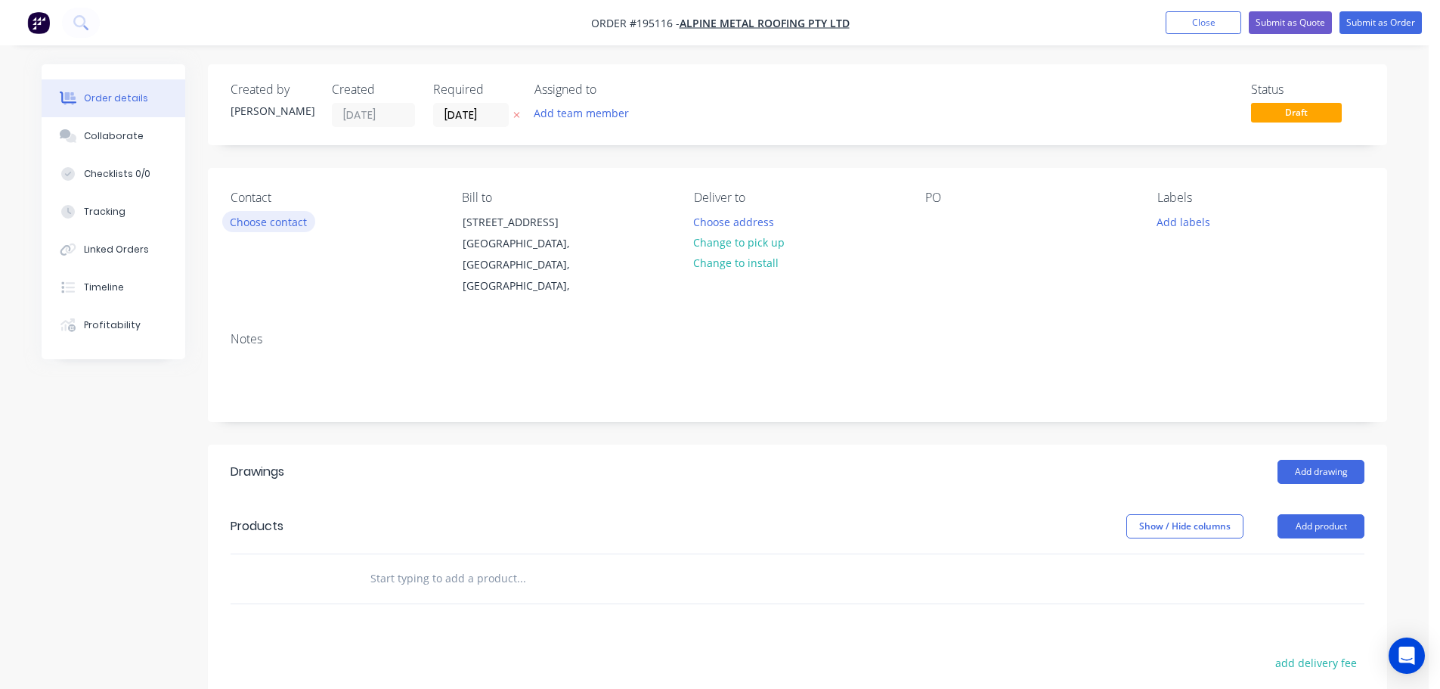
click at [272, 224] on button "Choose contact" at bounding box center [268, 221] width 93 height 20
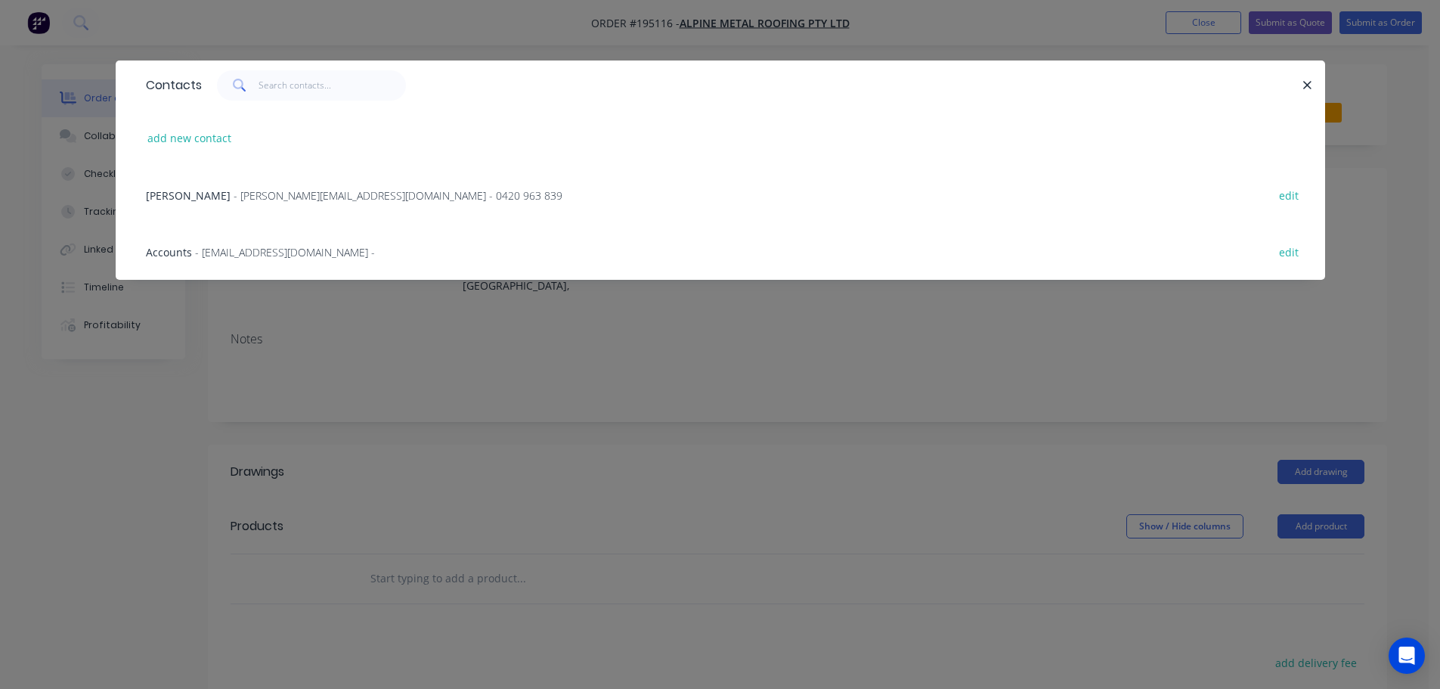
click at [336, 192] on span "- [PERSON_NAME][EMAIL_ADDRESS][DOMAIN_NAME] - 0420 963 839" at bounding box center [398, 195] width 329 height 14
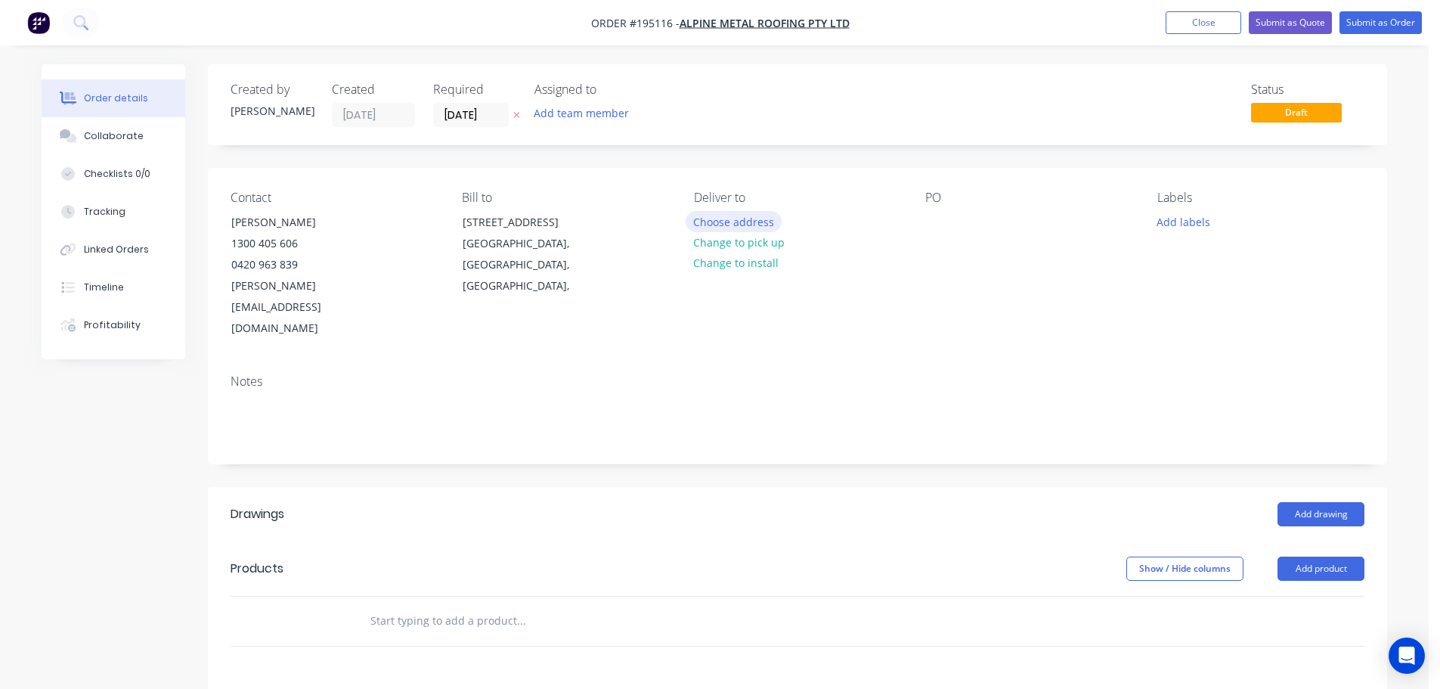
click at [723, 218] on button "Choose address" at bounding box center [734, 221] width 97 height 20
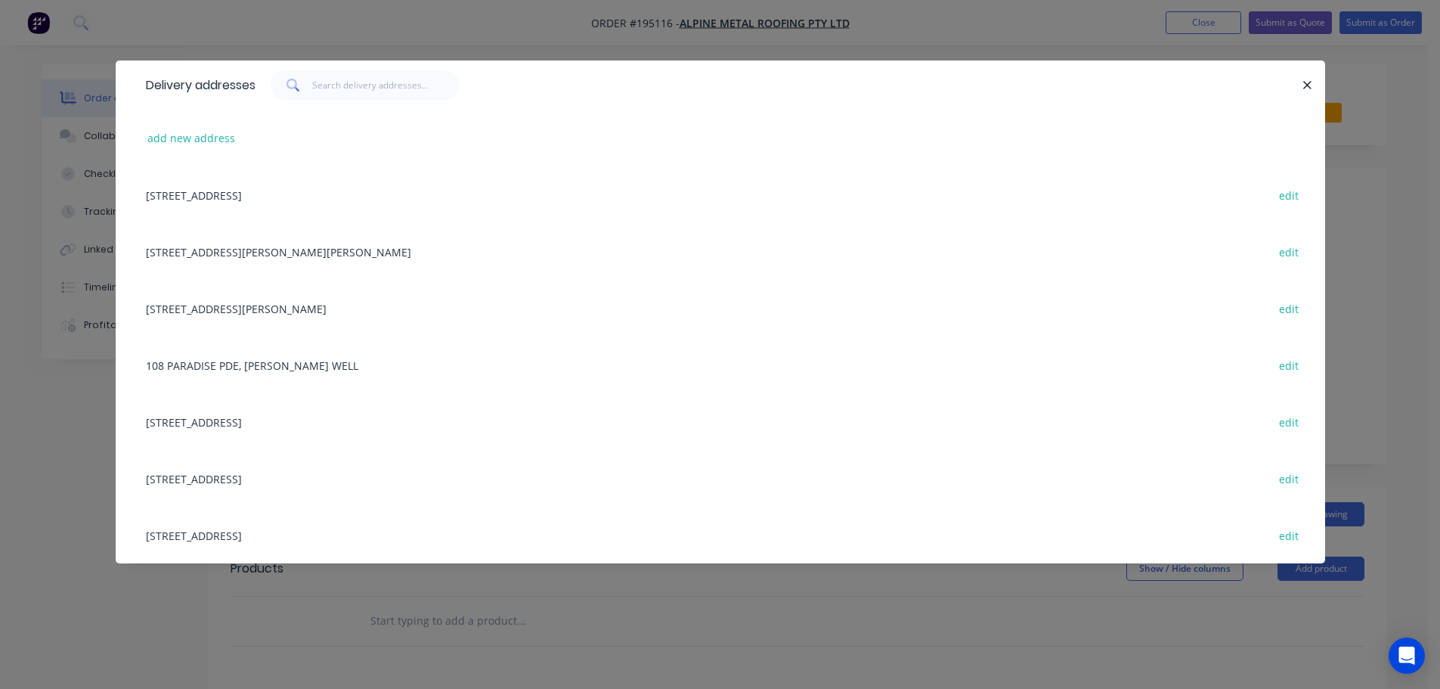
click at [237, 250] on div "[STREET_ADDRESS][PERSON_NAME][PERSON_NAME] edit" at bounding box center [720, 251] width 1164 height 57
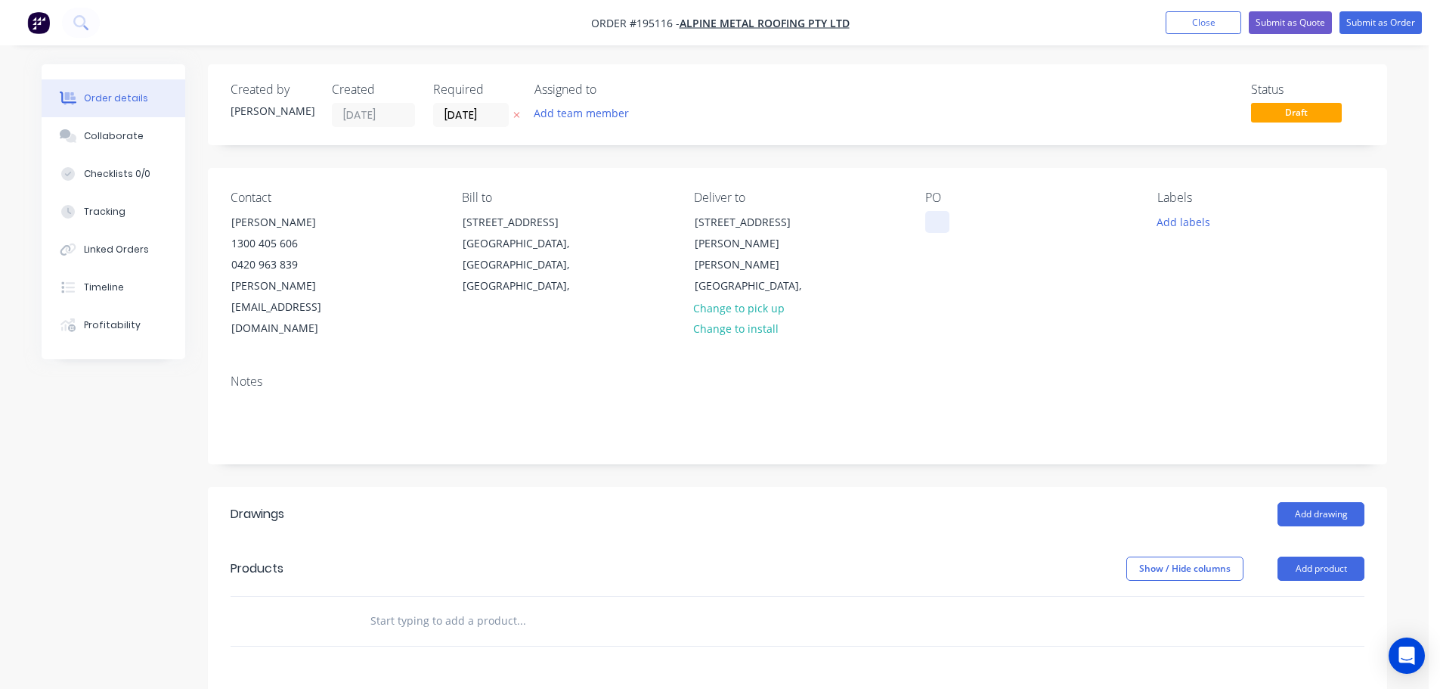
click at [942, 218] on div at bounding box center [937, 222] width 24 height 22
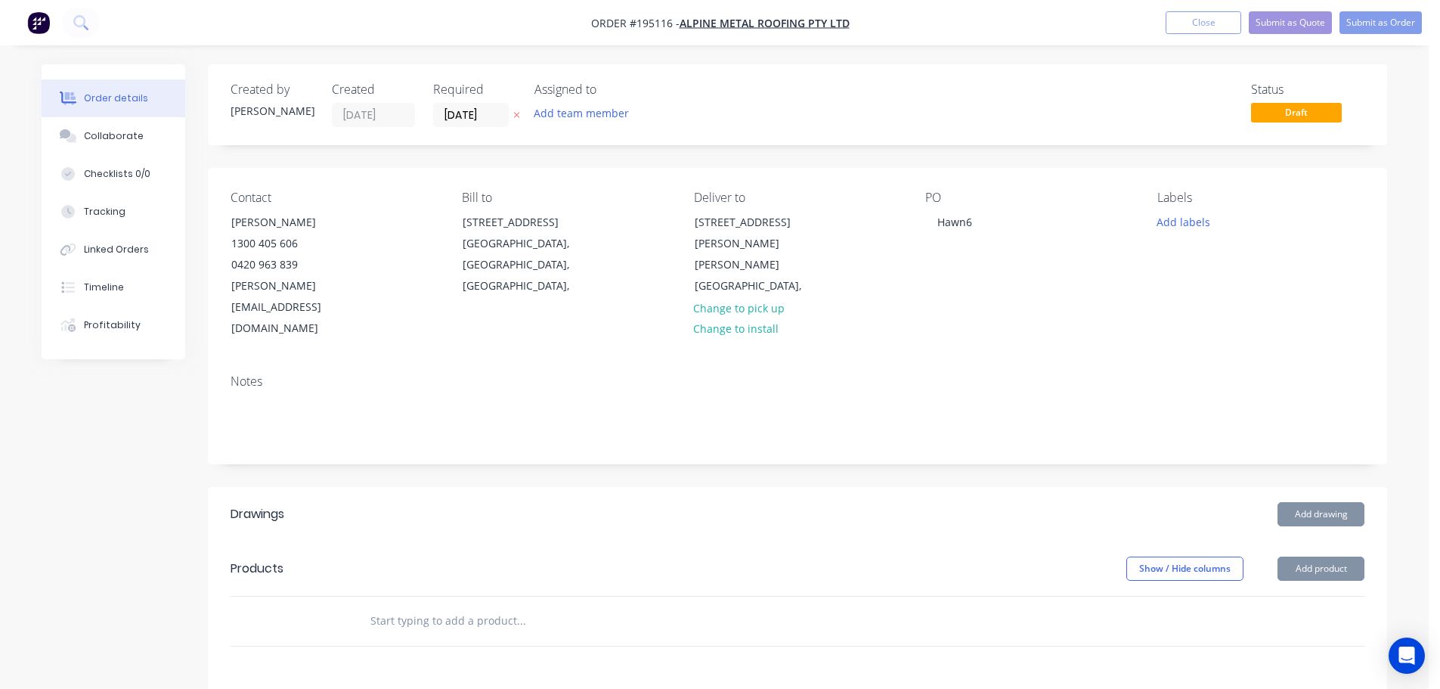
click at [1320, 502] on button "Add drawing" at bounding box center [1321, 514] width 87 height 24
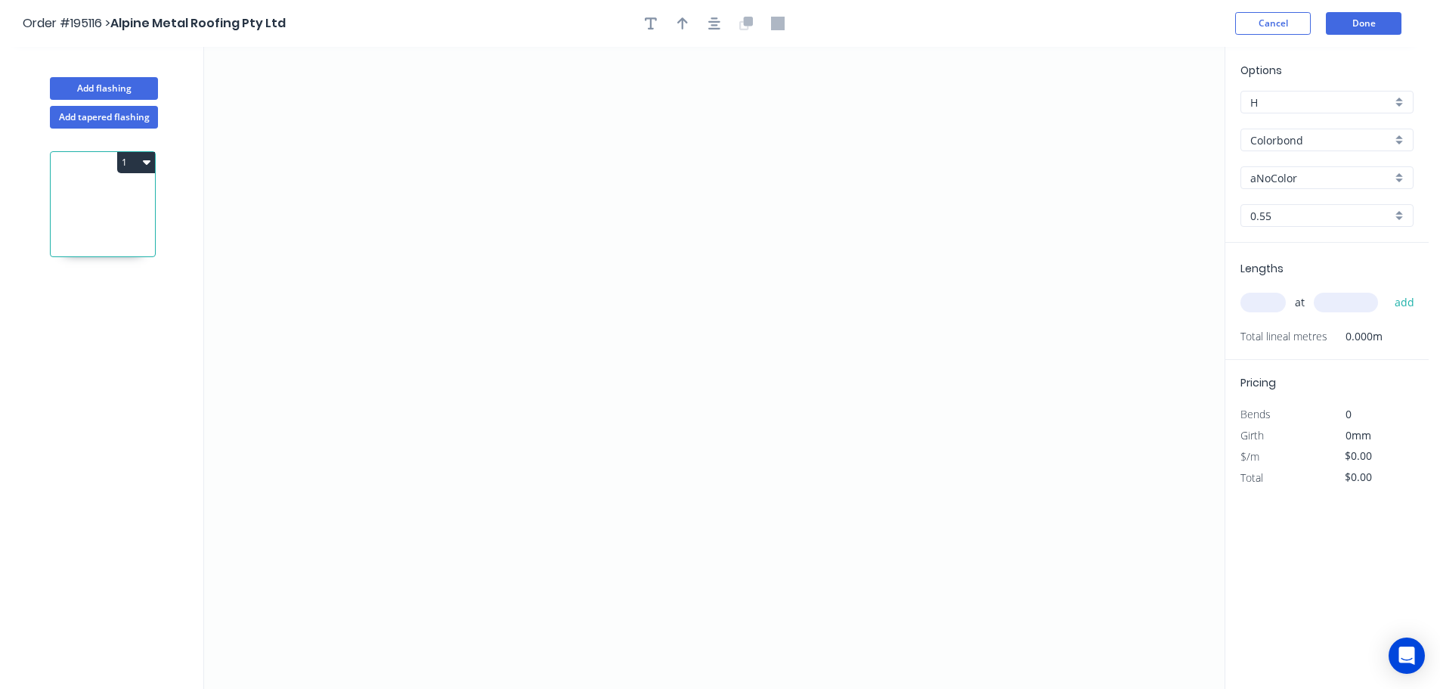
click at [1320, 469] on div "Total" at bounding box center [1278, 477] width 98 height 21
click at [113, 115] on button "Add tapered flashing" at bounding box center [104, 117] width 108 height 23
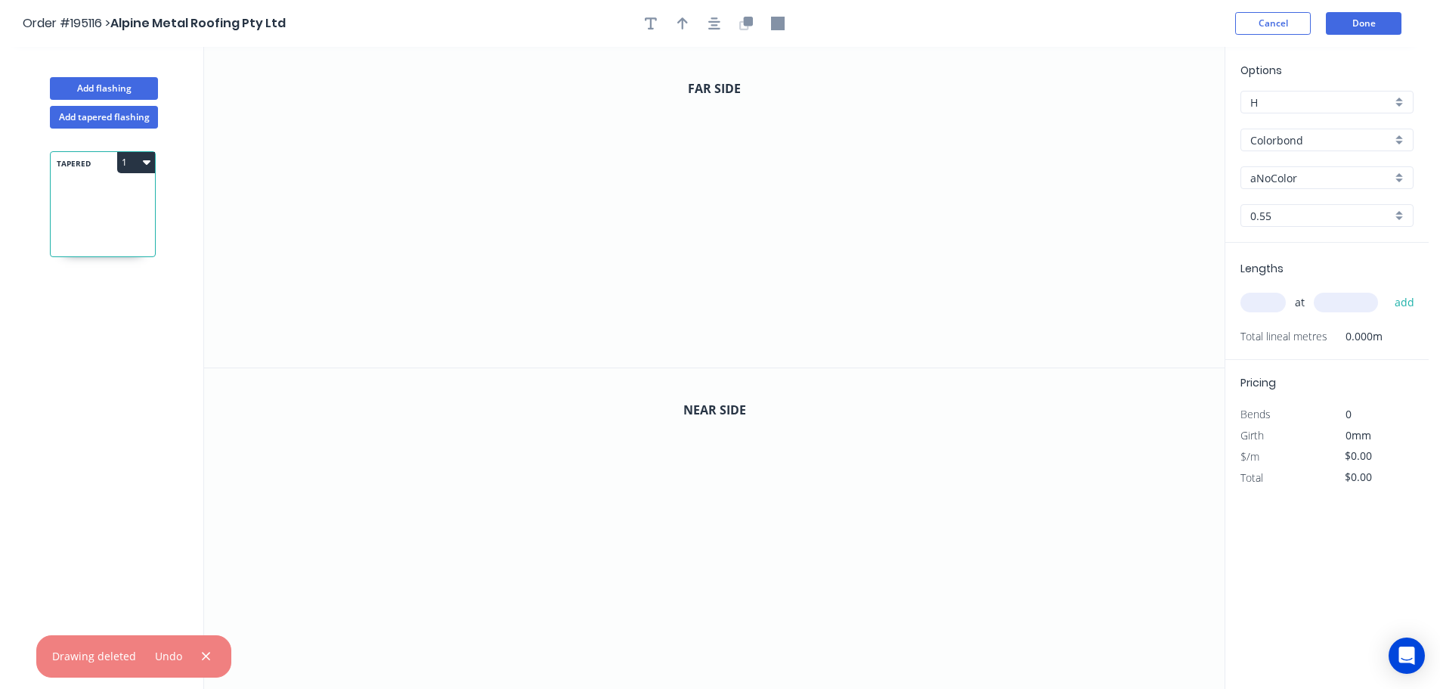
click at [1285, 180] on input "aNoColor" at bounding box center [1320, 178] width 141 height 16
click at [1284, 327] on div "Manor Red" at bounding box center [1327, 324] width 172 height 26
type input "Manor Red"
click at [1265, 302] on input "text" at bounding box center [1262, 303] width 45 height 20
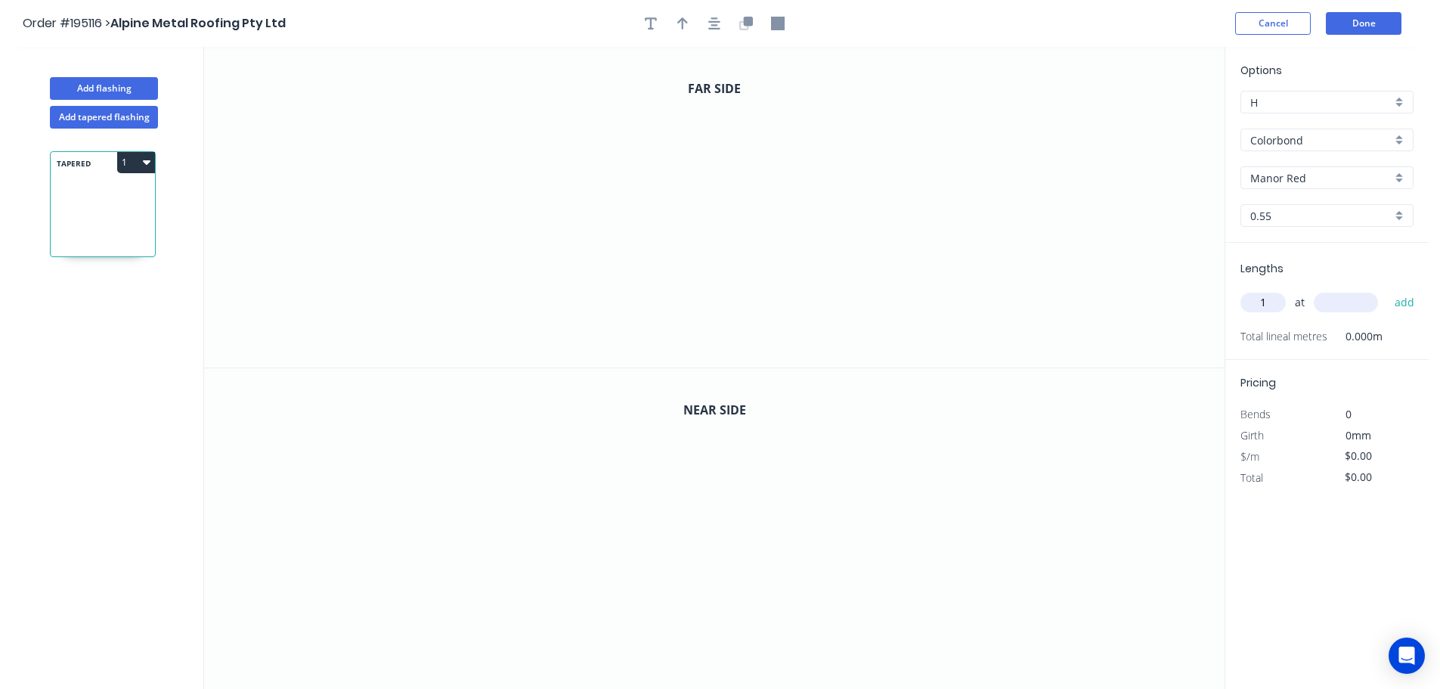
type input "1"
type input "1700"
click at [1387, 290] on button "add" at bounding box center [1405, 303] width 36 height 26
click at [580, 119] on icon "0" at bounding box center [714, 207] width 1021 height 321
click at [569, 327] on icon "0" at bounding box center [714, 207] width 1021 height 321
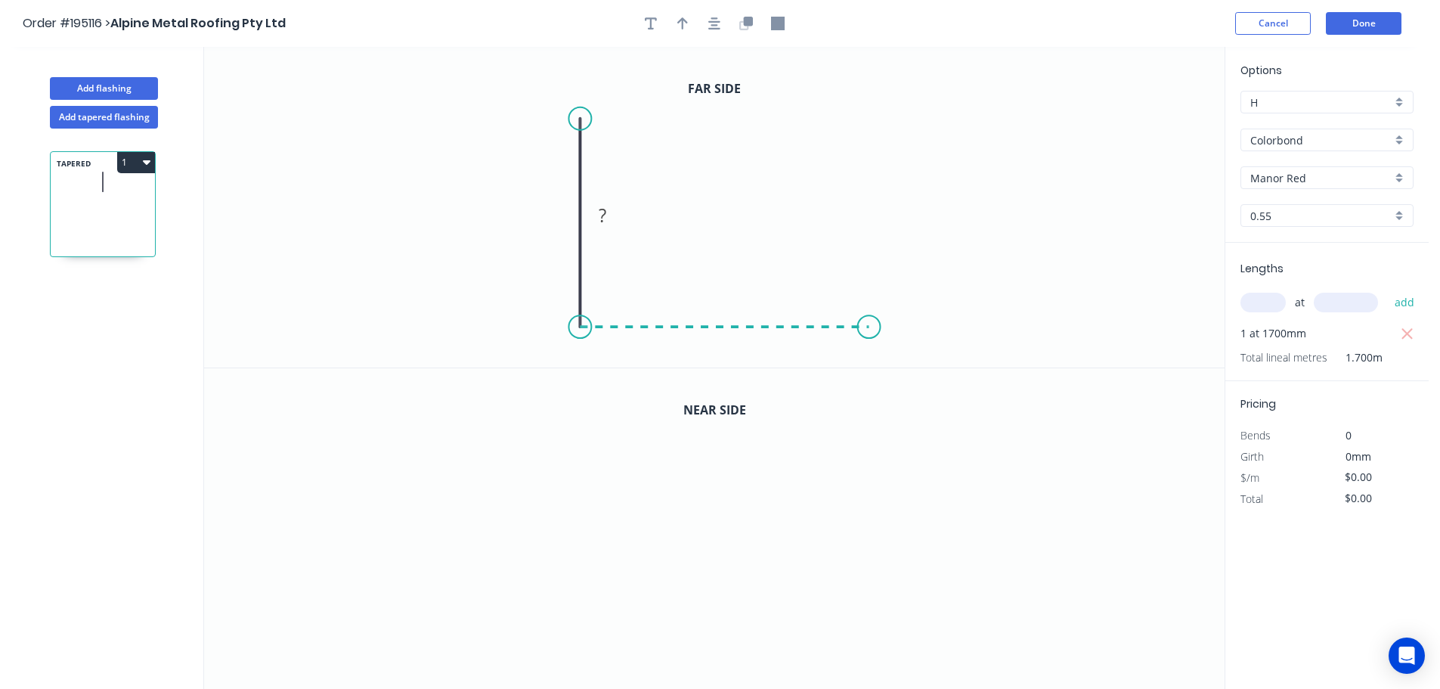
click at [869, 326] on icon "0 ?" at bounding box center [714, 207] width 1021 height 321
click at [877, 117] on icon "0 ? ?" at bounding box center [714, 207] width 1021 height 321
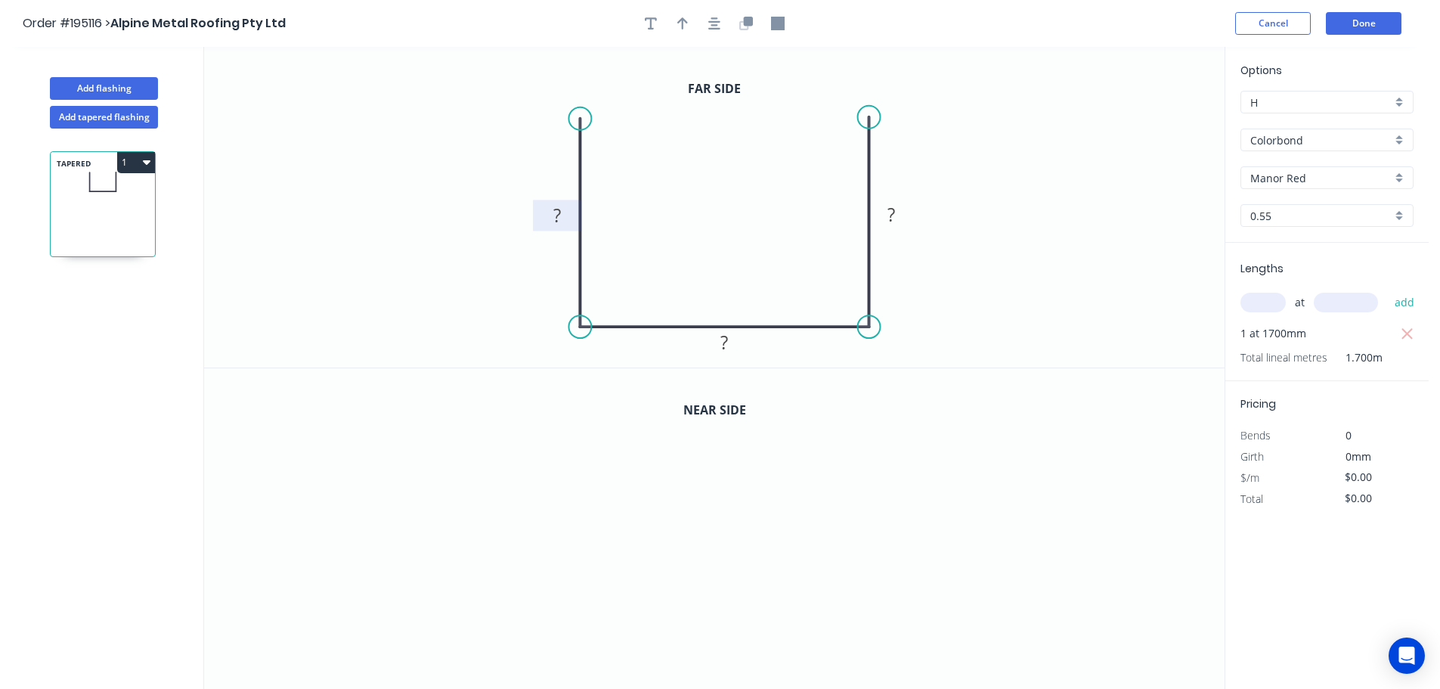
click at [556, 216] on tspan "?" at bounding box center [557, 215] width 8 height 25
click at [679, 21] on icon "button" at bounding box center [682, 23] width 11 height 12
type input "$8.10"
type input "$13.77"
click at [1148, 121] on icon at bounding box center [1148, 105] width 14 height 48
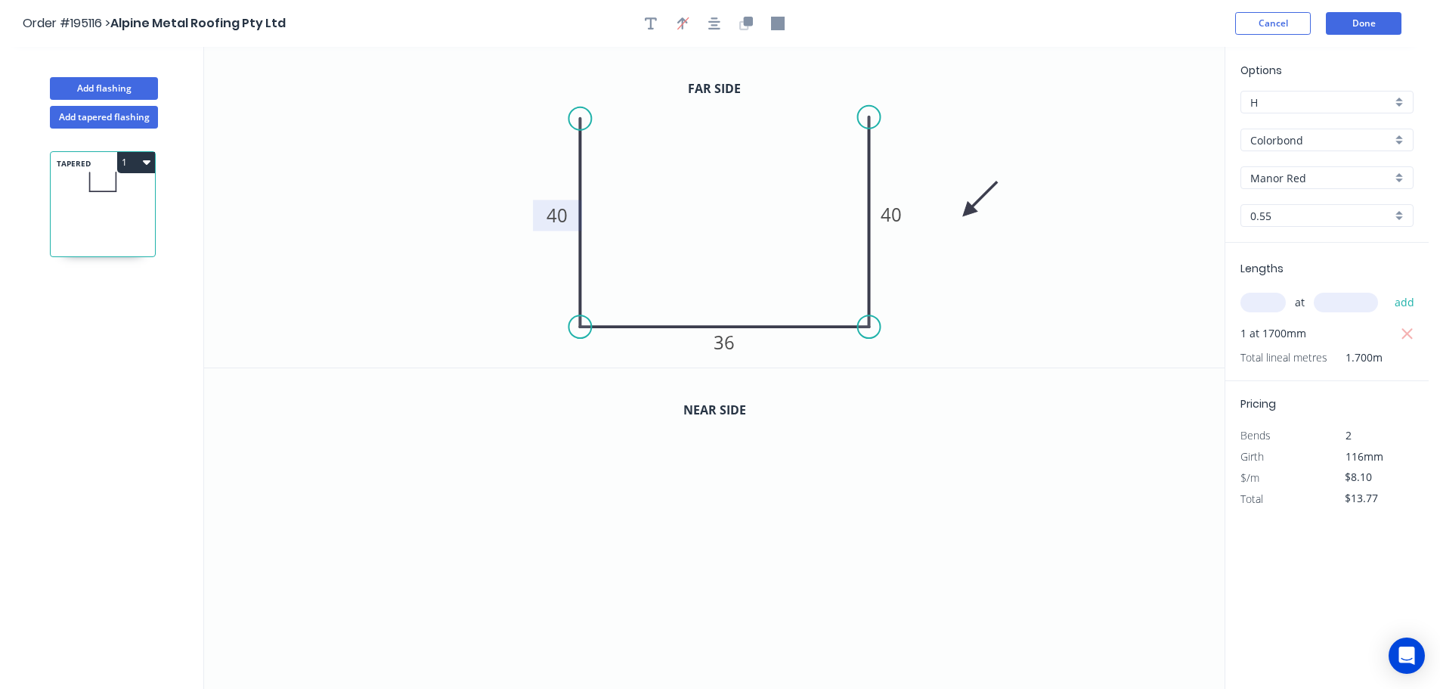
drag, startPoint x: 1148, startPoint y: 121, endPoint x: 968, endPoint y: 212, distance: 201.5
click at [968, 212] on icon at bounding box center [981, 199] width 44 height 44
click at [744, 24] on icon "button" at bounding box center [748, 21] width 9 height 9
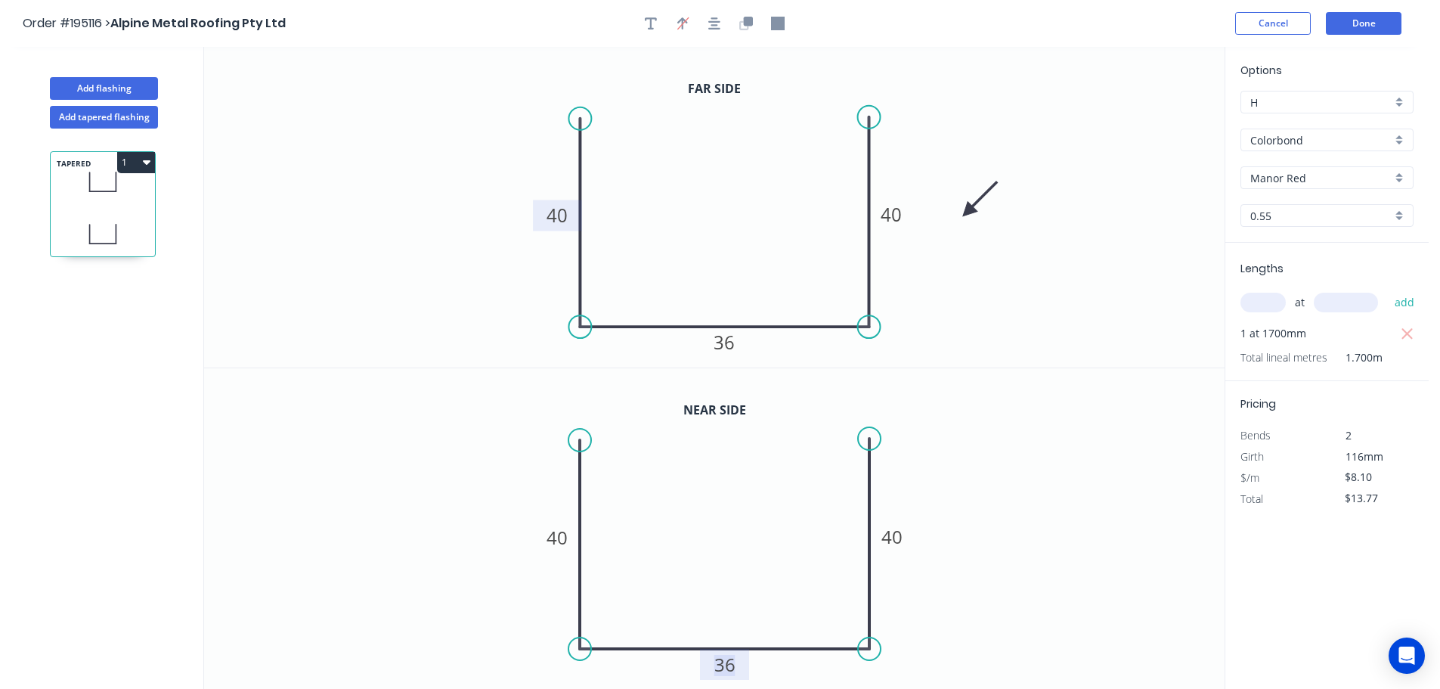
click at [727, 671] on tspan "36" at bounding box center [724, 664] width 21 height 25
click at [114, 84] on button "Add flashing" at bounding box center [104, 88] width 108 height 23
type input "$0.00"
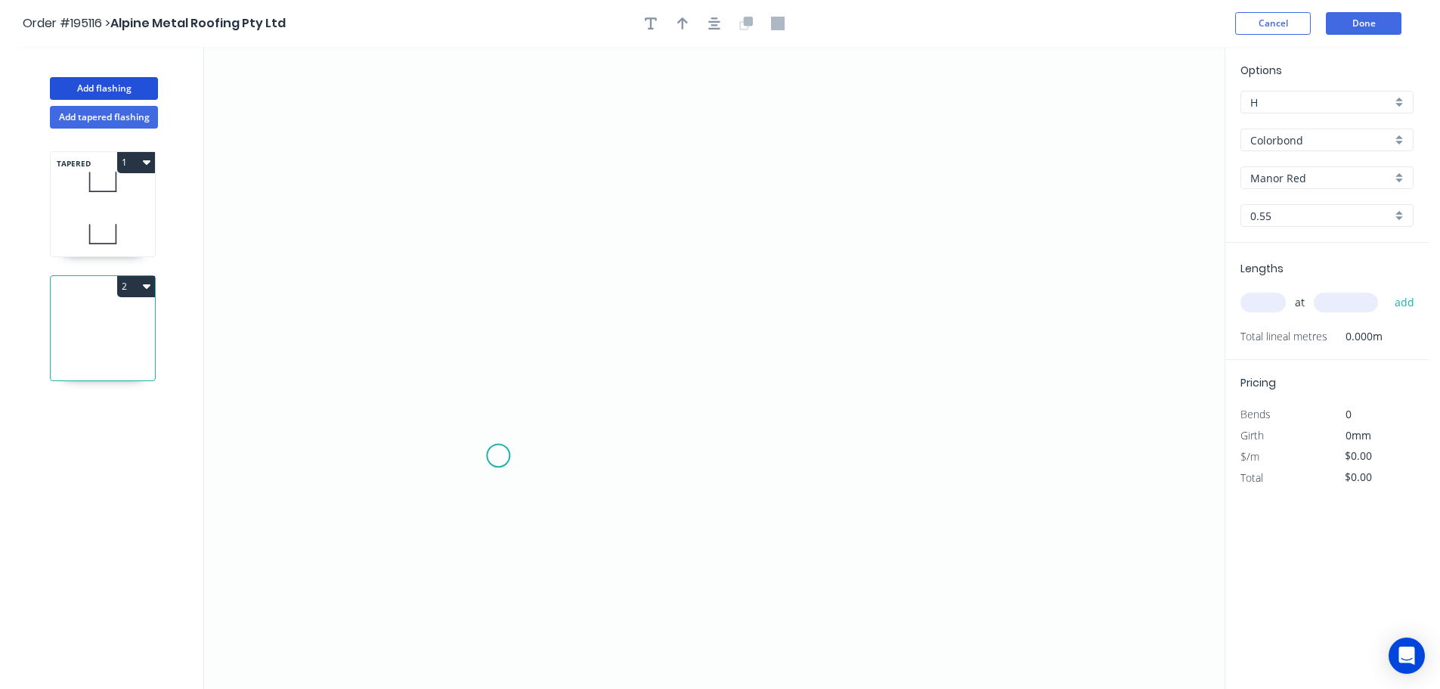
click at [499, 455] on icon "0" at bounding box center [714, 368] width 1021 height 642
click at [486, 196] on icon "0" at bounding box center [714, 368] width 1021 height 642
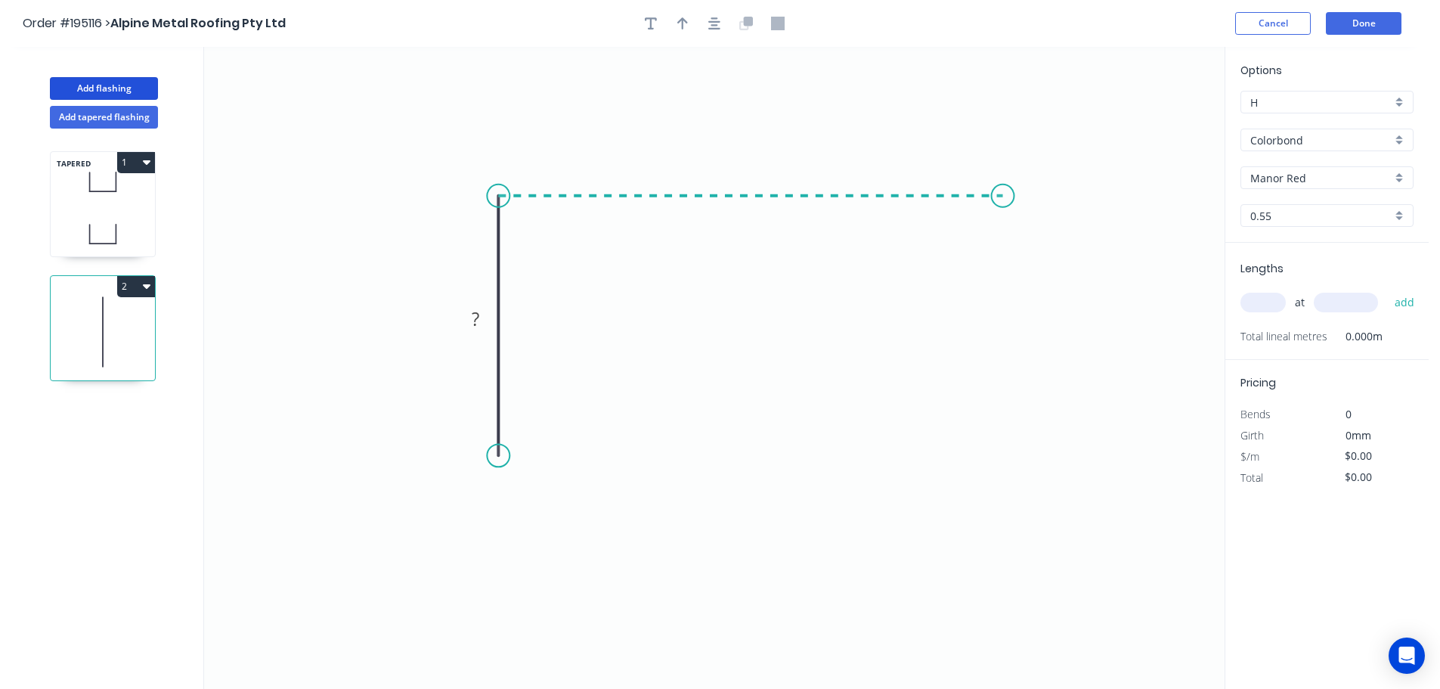
drag, startPoint x: 1003, startPoint y: 189, endPoint x: 989, endPoint y: 200, distance: 18.3
click at [1002, 189] on icon "0 ?" at bounding box center [714, 368] width 1021 height 642
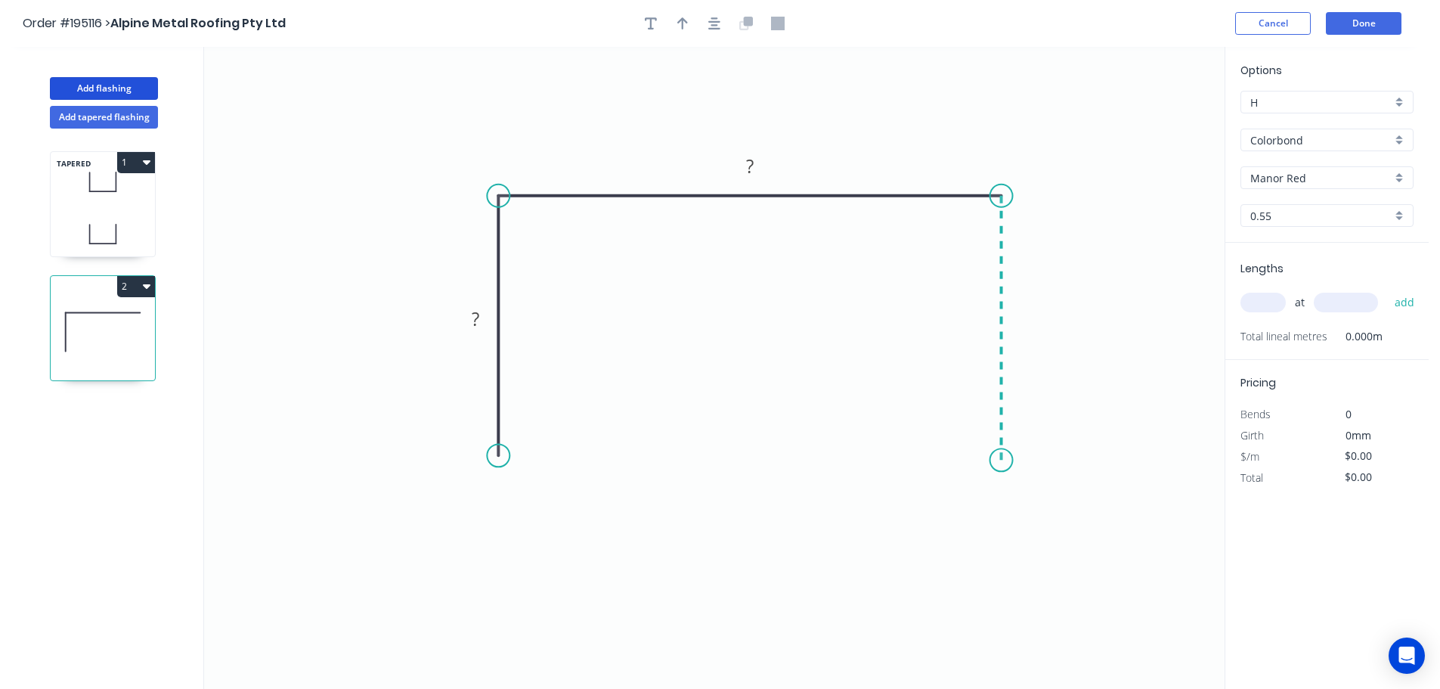
click at [996, 460] on icon "0 ? ?" at bounding box center [714, 368] width 1021 height 642
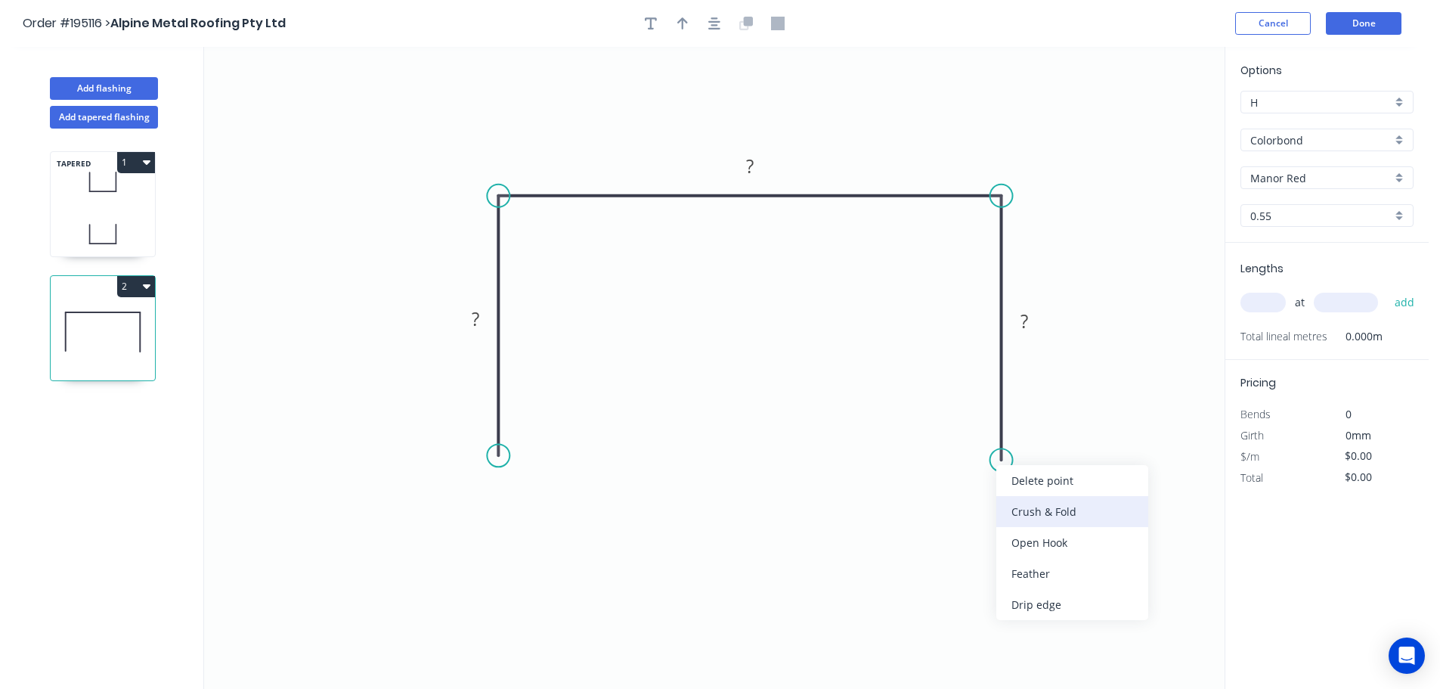
click at [1019, 515] on div "Crush & Fold" at bounding box center [1072, 511] width 152 height 31
click at [1033, 506] on div "Flip bend" at bounding box center [1077, 510] width 152 height 31
drag, startPoint x: 1061, startPoint y: 427, endPoint x: 959, endPoint y: 451, distance: 105.6
click at [959, 451] on rect at bounding box center [940, 456] width 60 height 31
click at [946, 460] on tspan "10" at bounding box center [941, 456] width 21 height 25
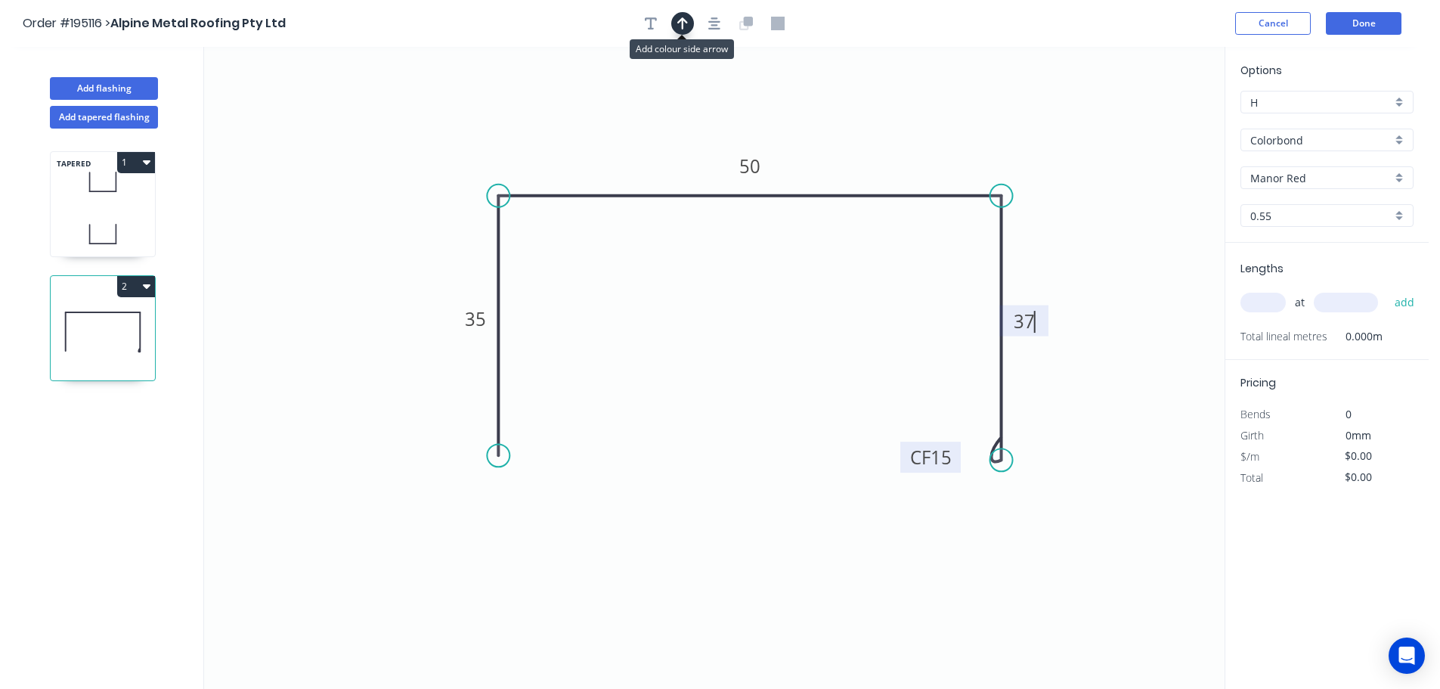
click at [683, 26] on icon "button" at bounding box center [682, 23] width 11 height 12
type input "$9.64"
click at [1151, 119] on icon at bounding box center [1148, 105] width 14 height 48
drag, startPoint x: 1151, startPoint y: 119, endPoint x: 984, endPoint y: 136, distance: 167.9
click at [984, 136] on icon at bounding box center [996, 124] width 44 height 44
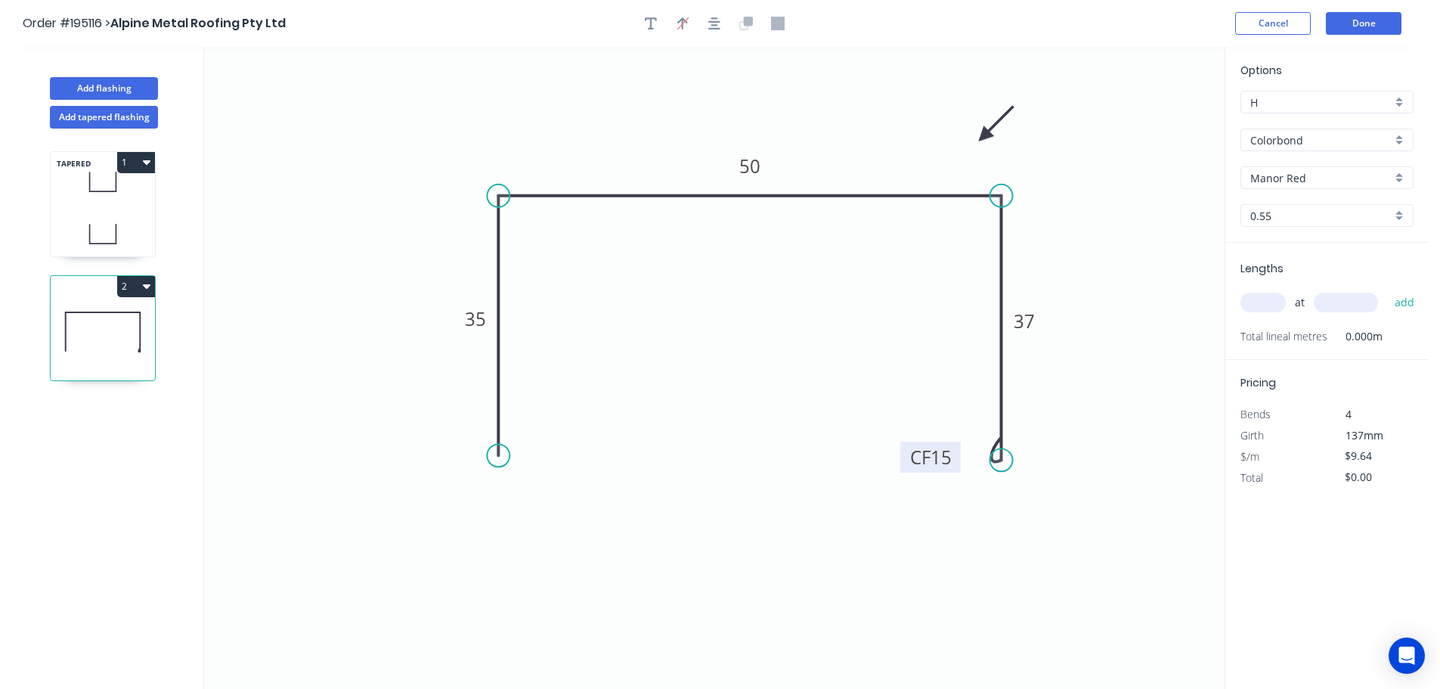
click at [1265, 304] on input "text" at bounding box center [1262, 303] width 45 height 20
type input "1"
type input "2100"
click at [1387, 290] on button "add" at bounding box center [1405, 303] width 36 height 26
type input "$20.24"
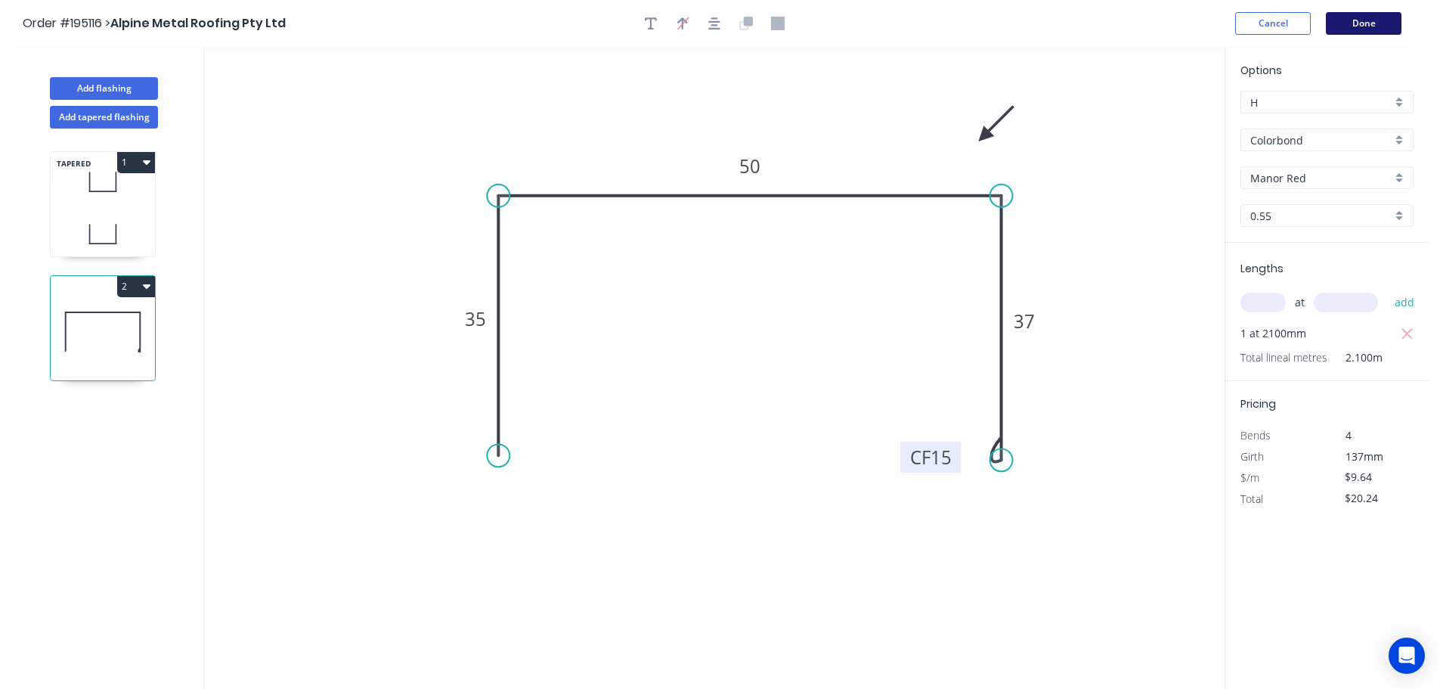
click at [1363, 23] on button "Done" at bounding box center [1364, 23] width 76 height 23
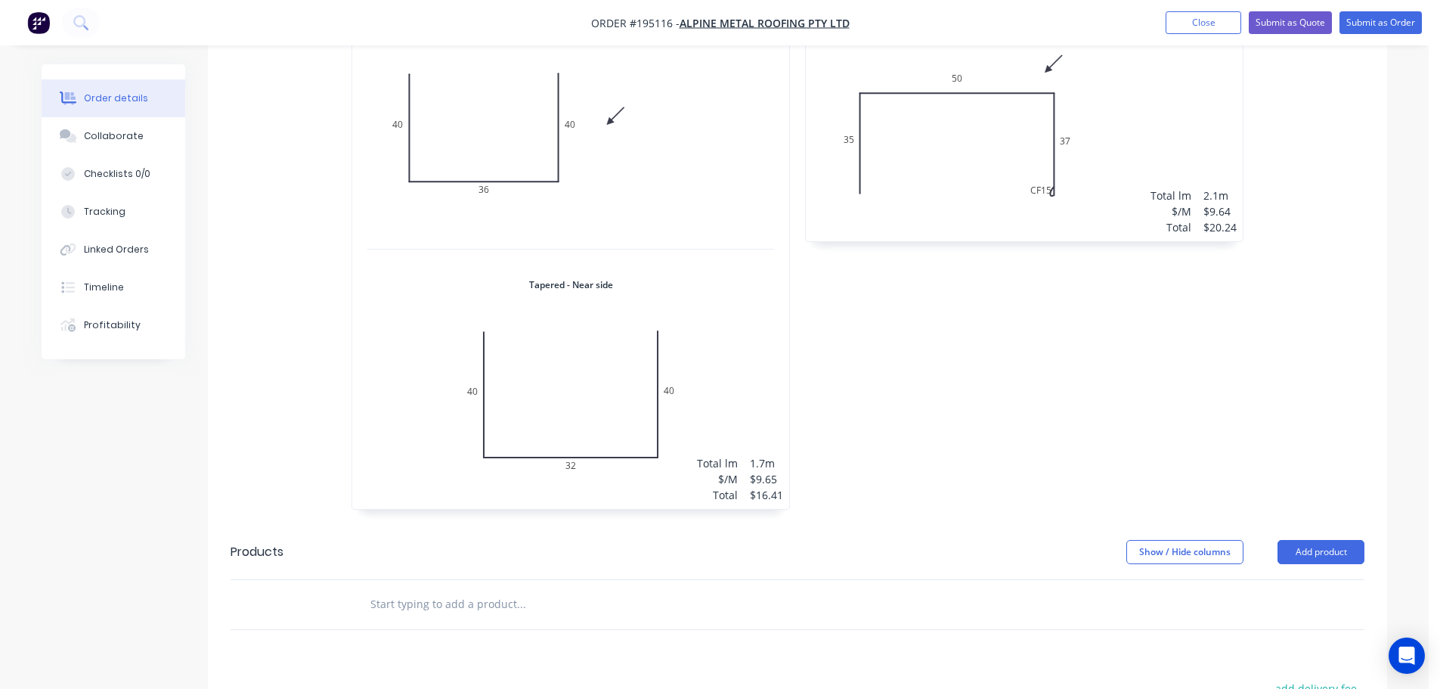
scroll to position [832, 0]
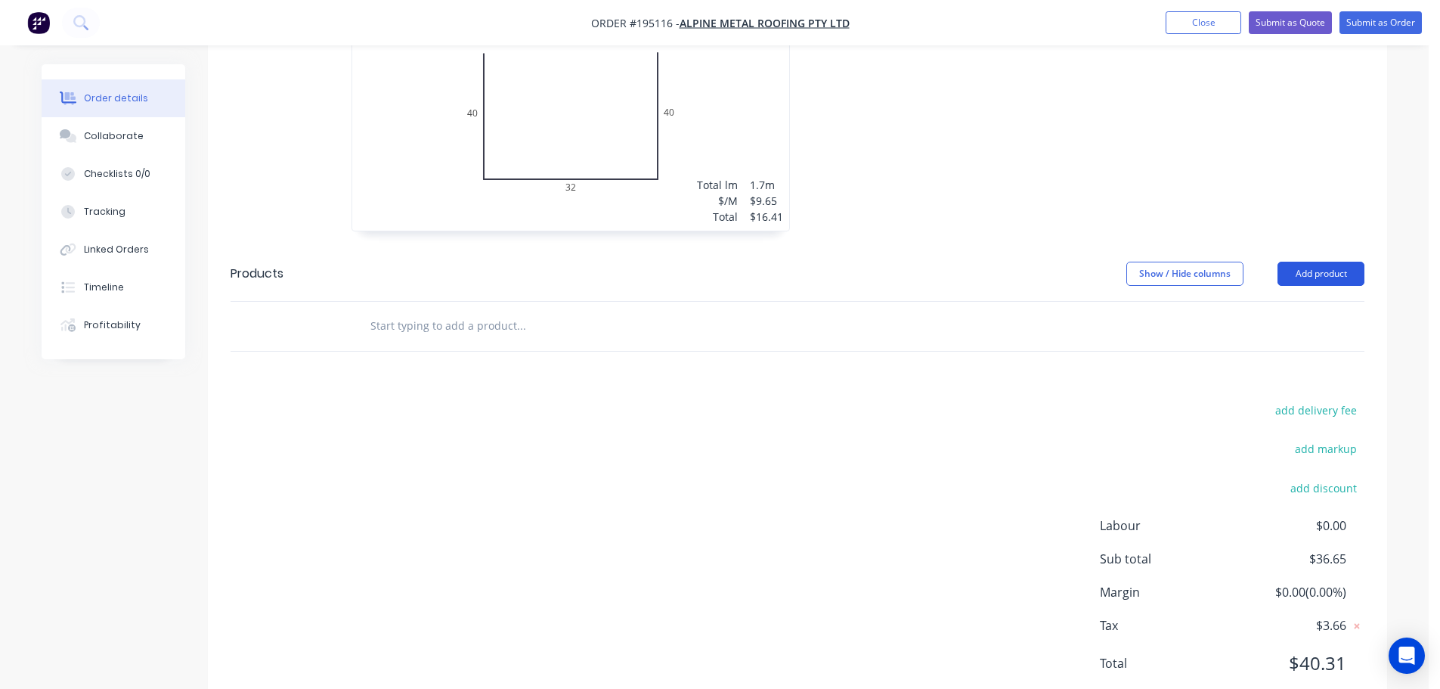
click at [1320, 262] on button "Add product" at bounding box center [1321, 274] width 87 height 24
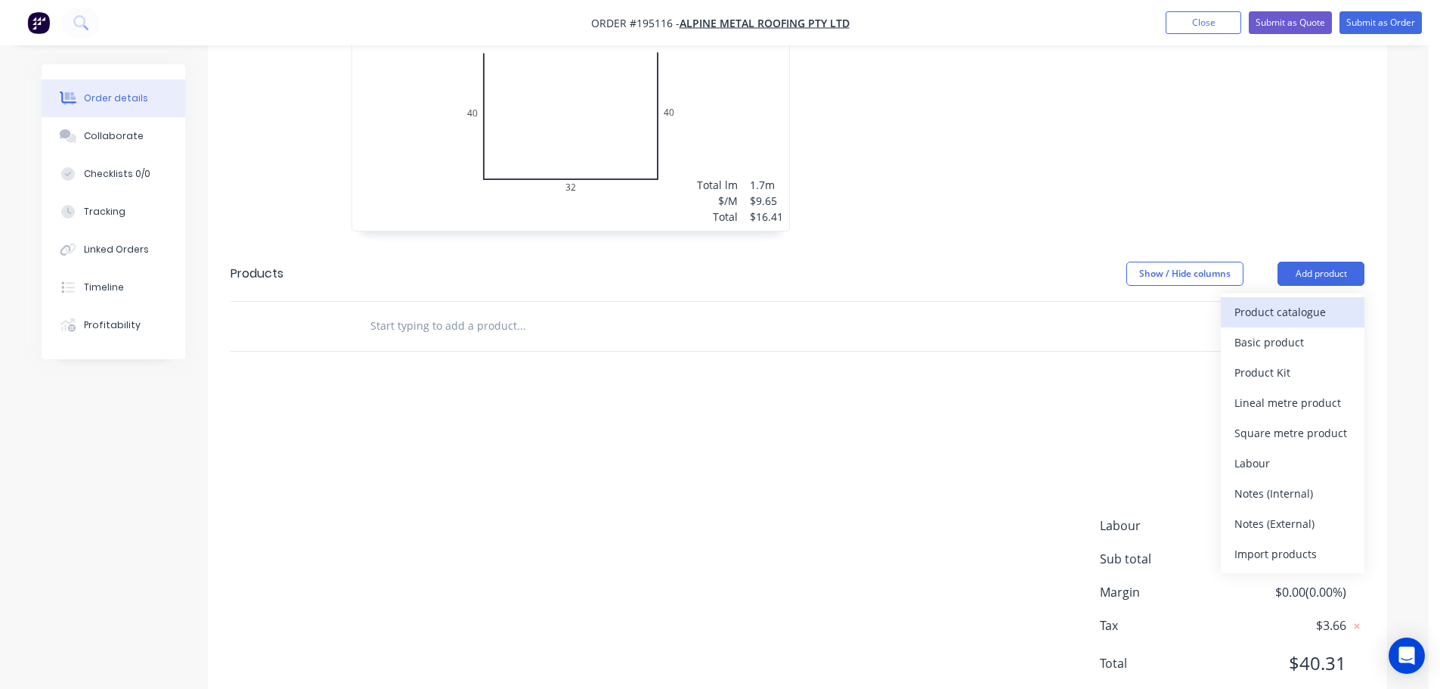
click at [1276, 301] on div "Product catalogue" at bounding box center [1292, 312] width 116 height 22
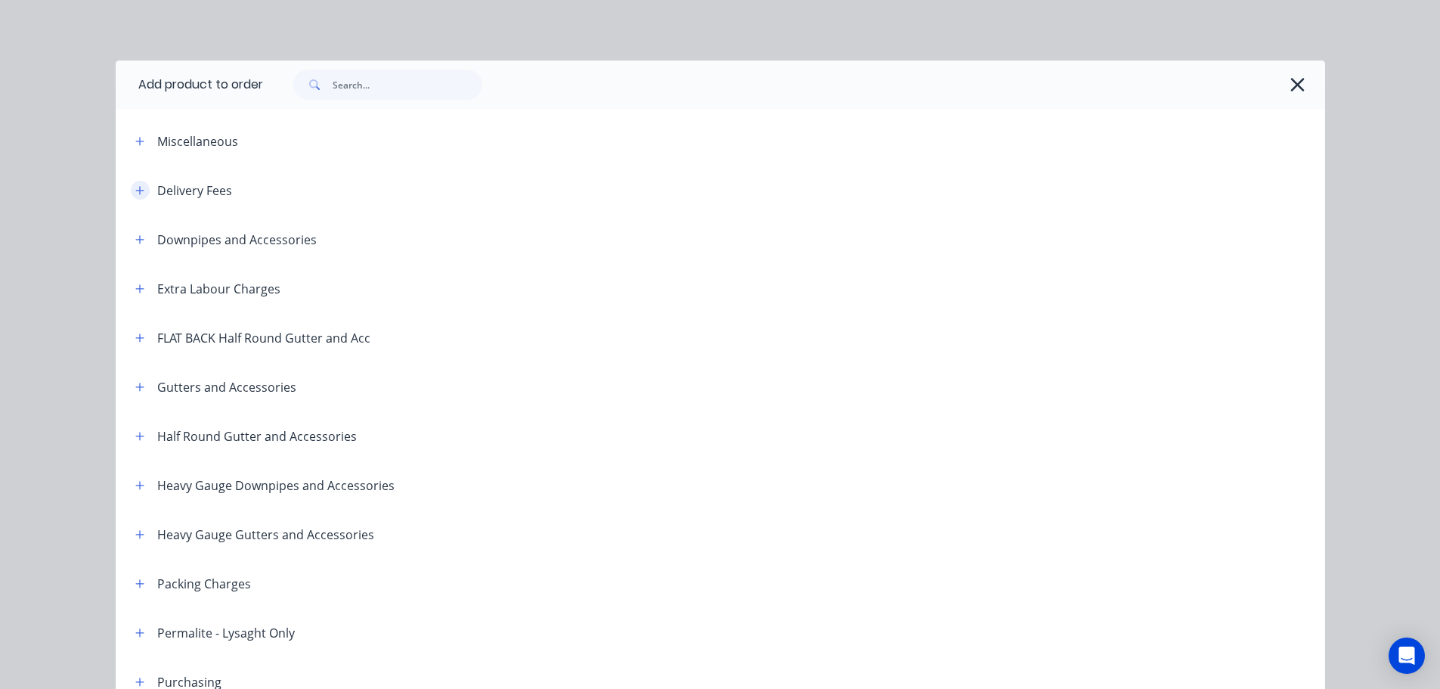
click at [135, 187] on icon "button" at bounding box center [139, 190] width 8 height 8
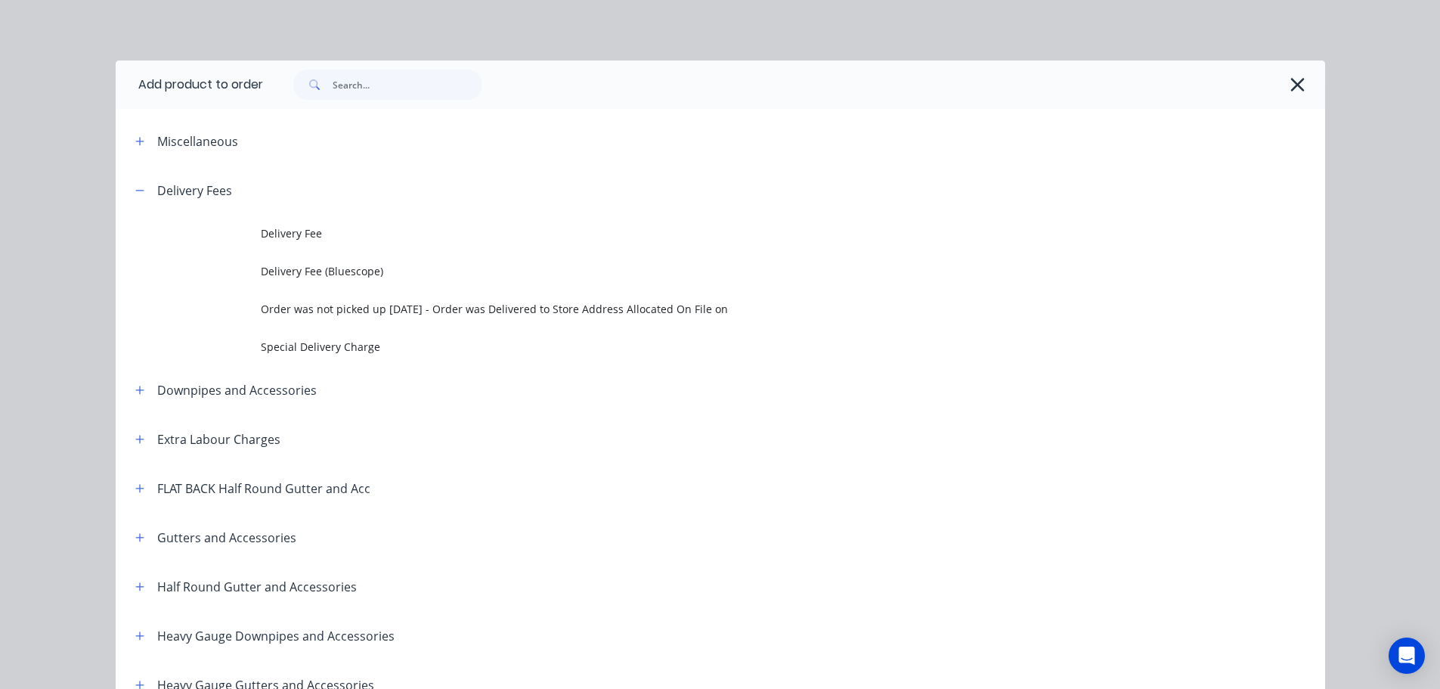
click at [280, 225] on span "Delivery Fee" at bounding box center [686, 233] width 851 height 16
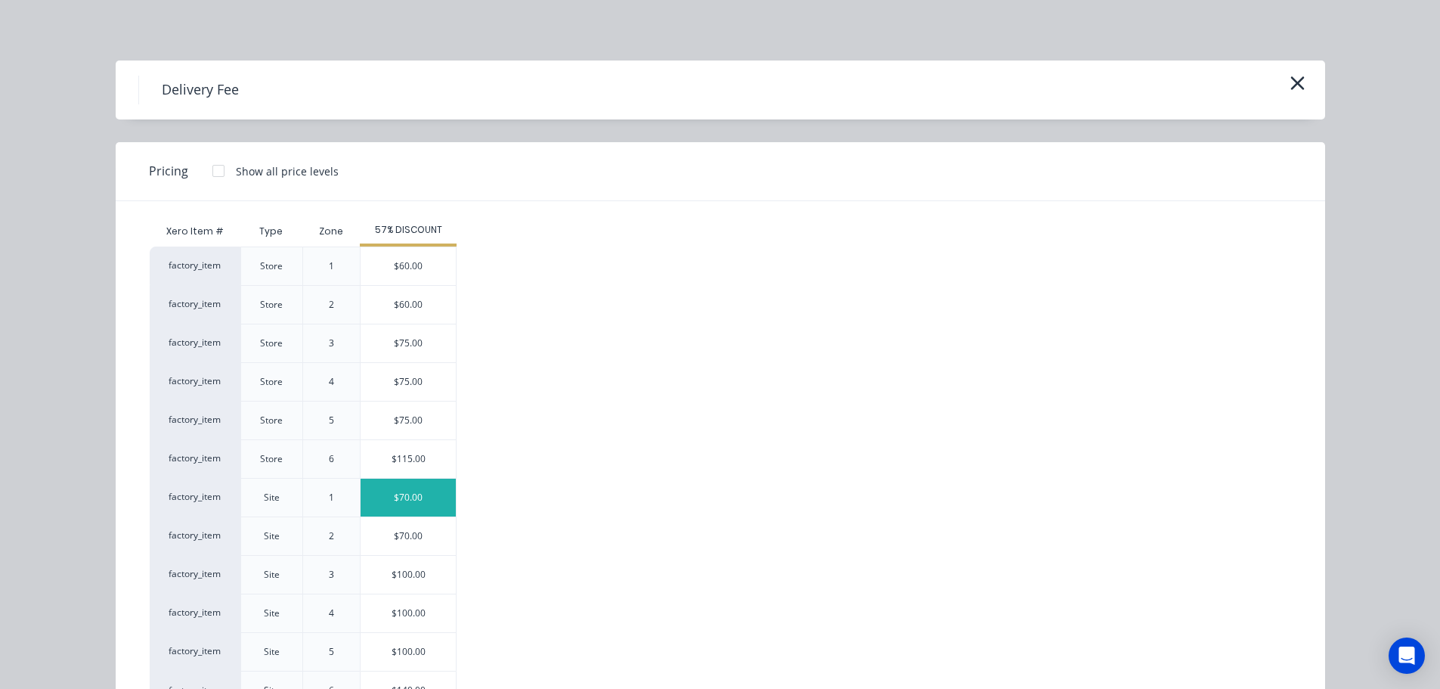
click at [401, 494] on div "$70.00" at bounding box center [408, 498] width 95 height 38
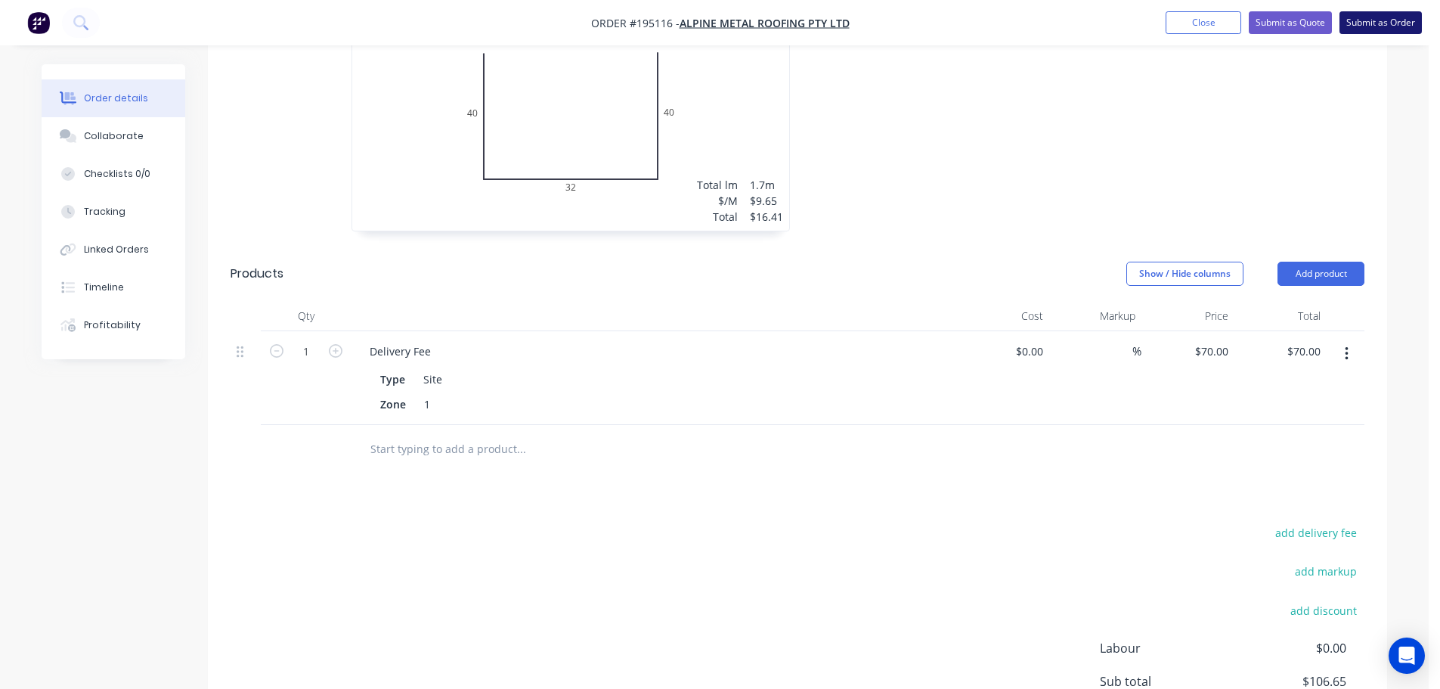
click at [1388, 21] on button "Submit as Order" at bounding box center [1381, 22] width 82 height 23
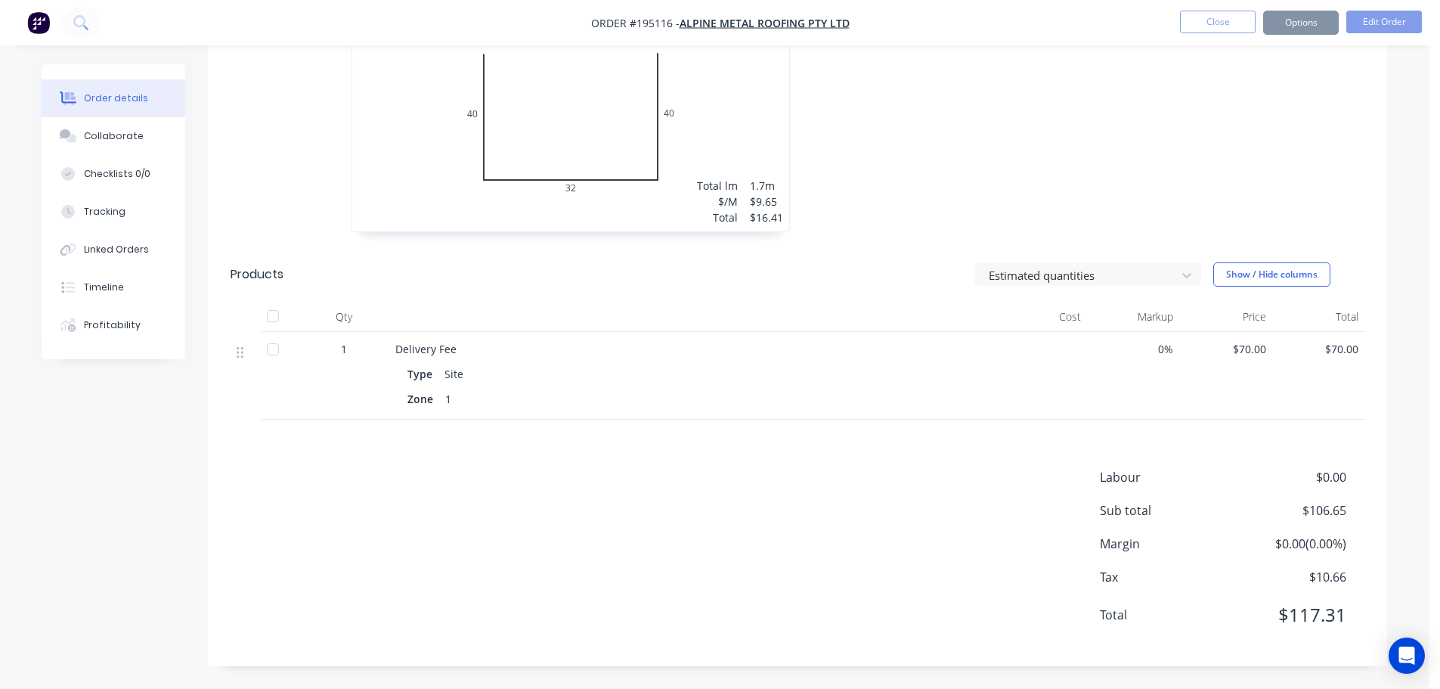
scroll to position [0, 0]
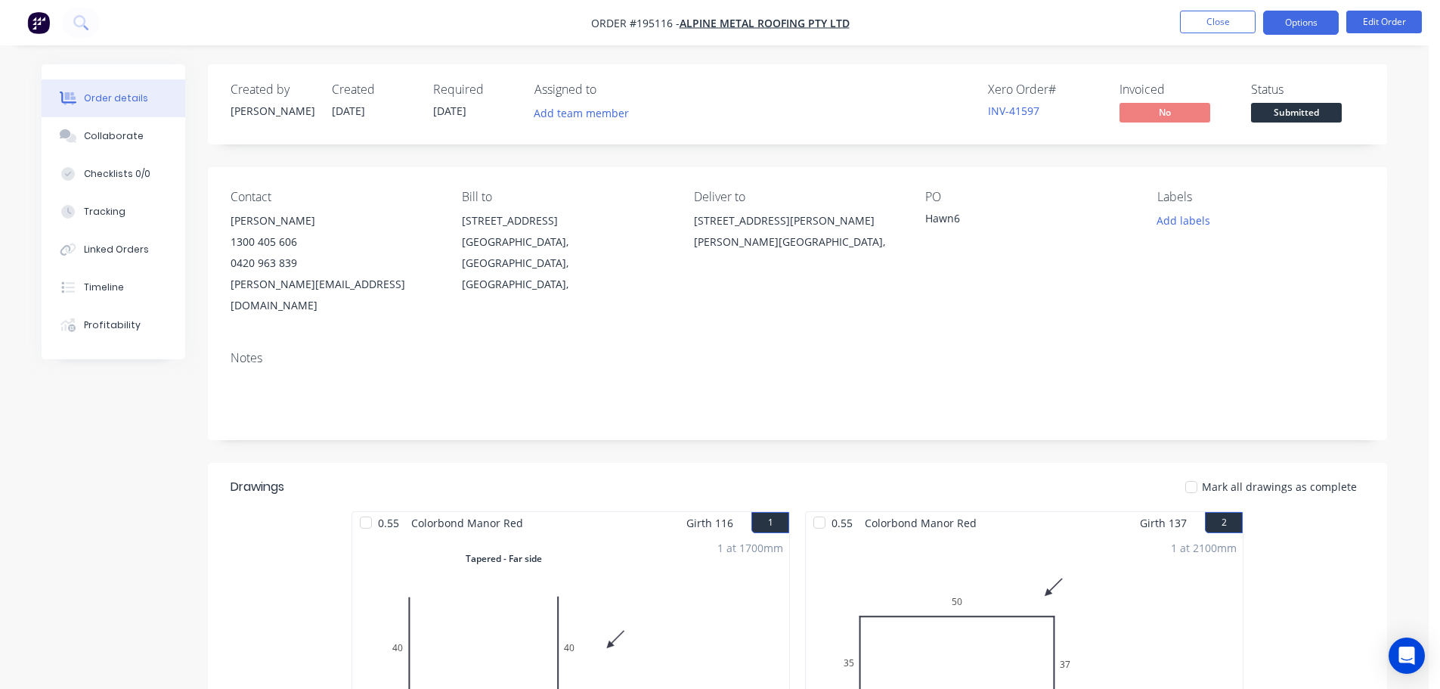
click at [1294, 25] on button "Options" at bounding box center [1301, 23] width 76 height 24
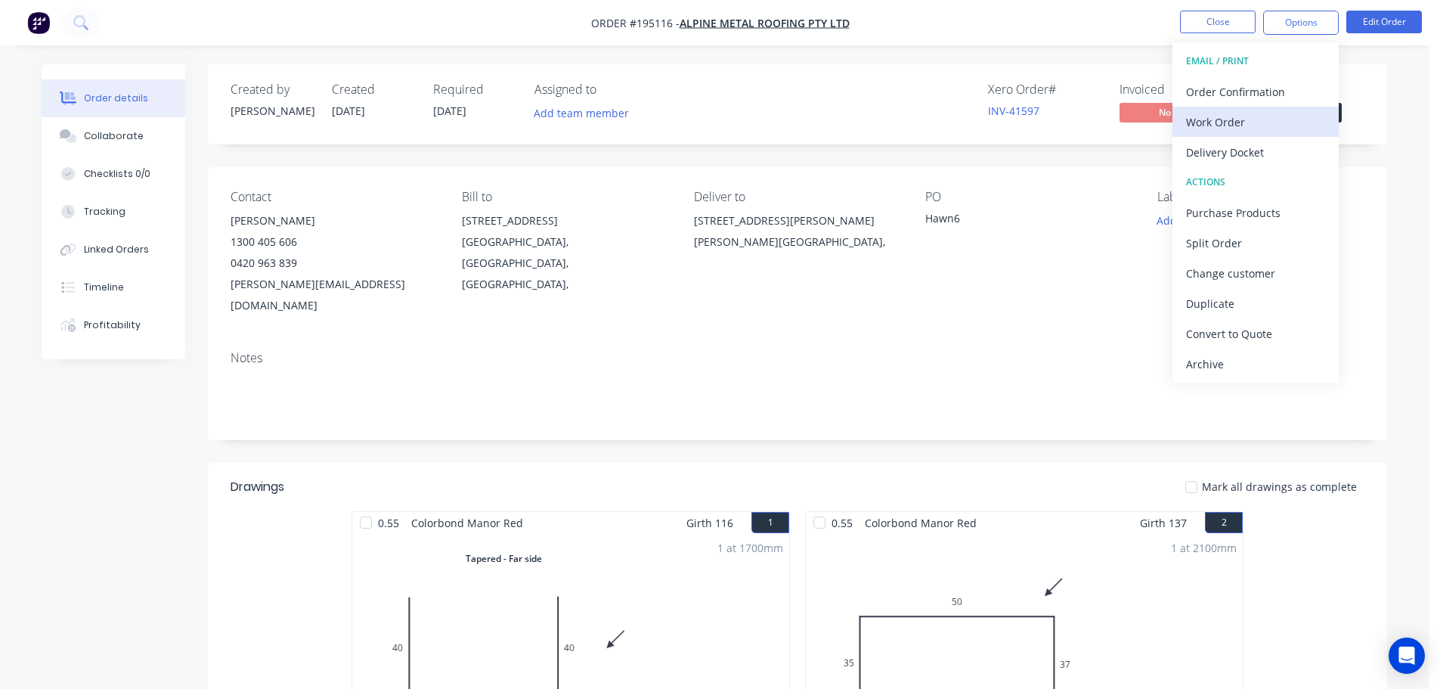
click at [1211, 119] on div "Work Order" at bounding box center [1255, 122] width 139 height 22
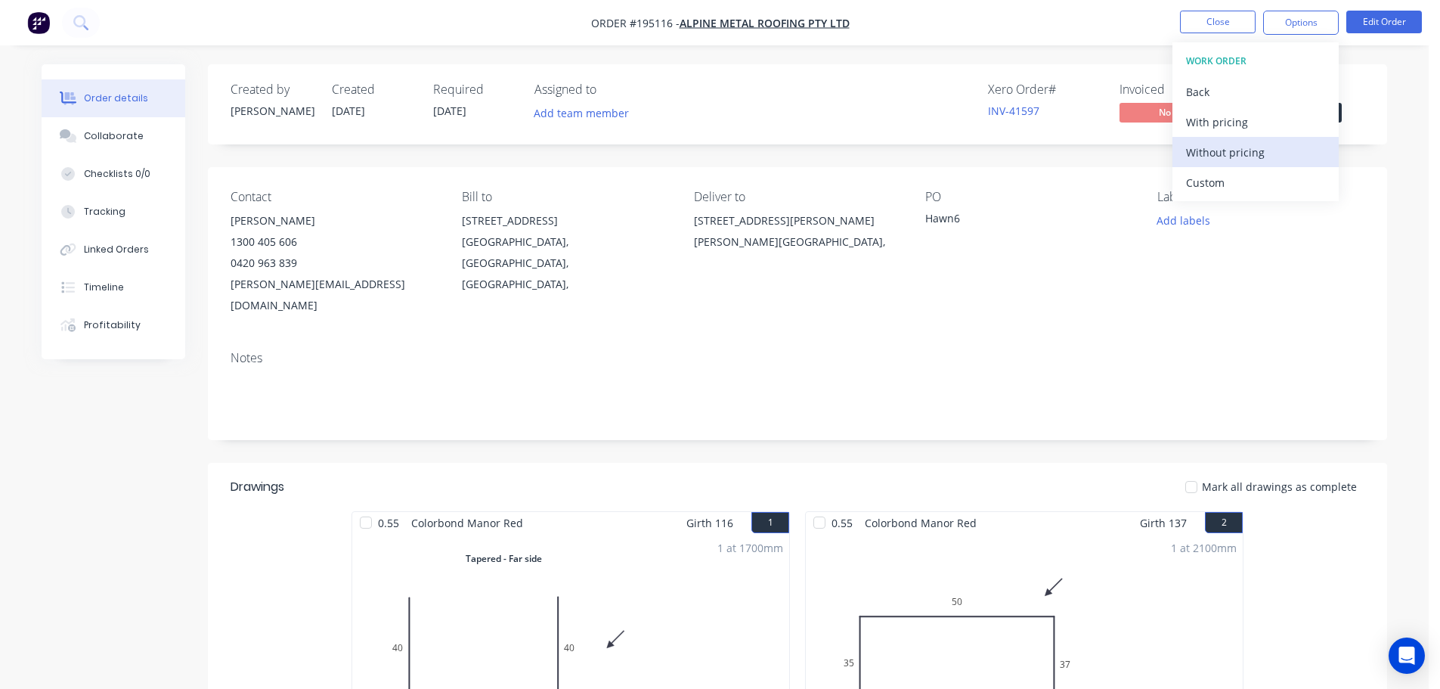
click at [1206, 154] on div "Without pricing" at bounding box center [1255, 152] width 139 height 22
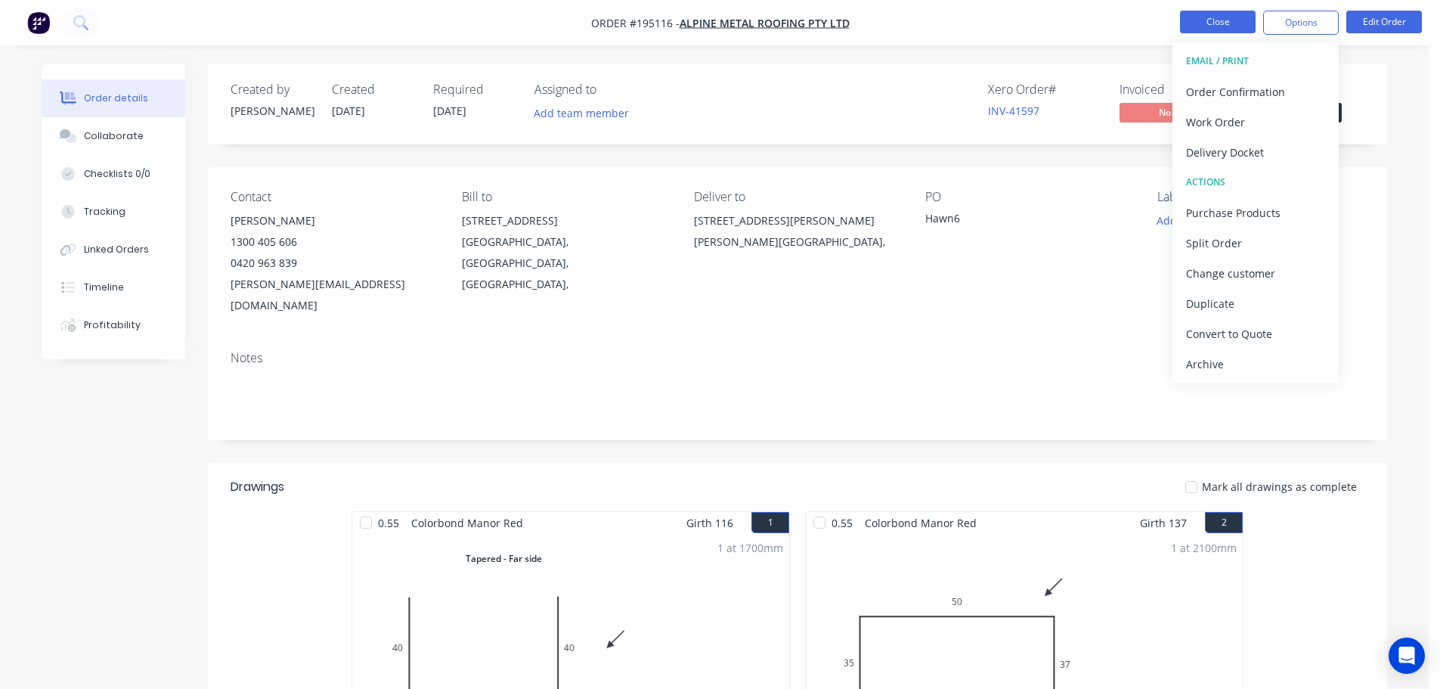
click at [1216, 15] on button "Close" at bounding box center [1218, 22] width 76 height 23
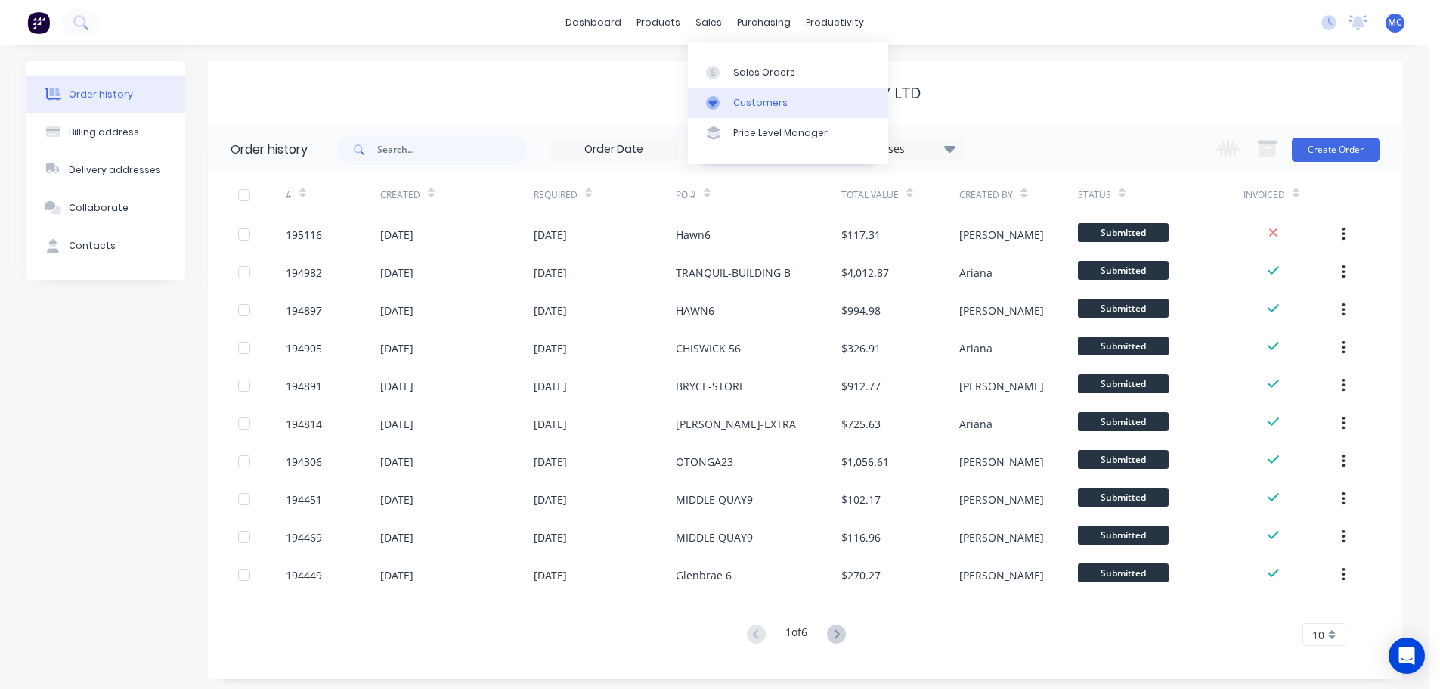
click at [751, 98] on div "Customers" at bounding box center [760, 103] width 54 height 14
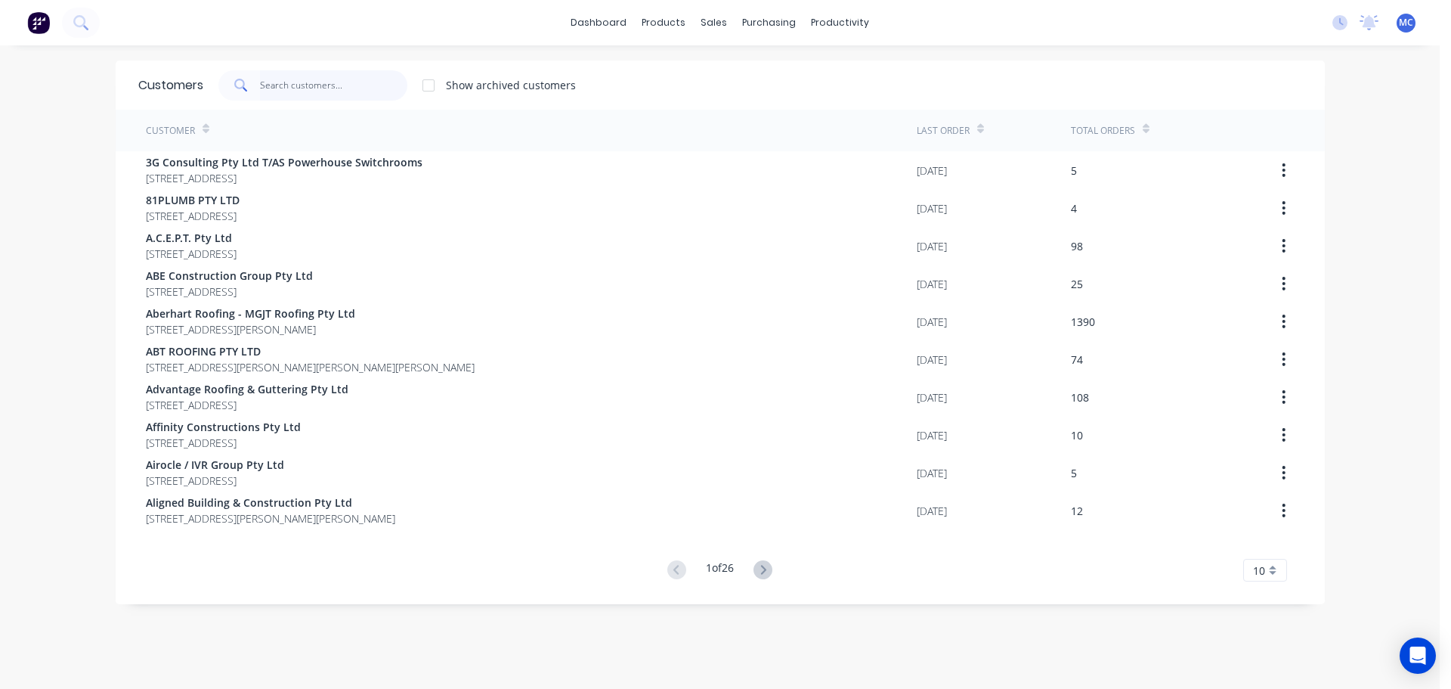
click at [263, 84] on input "text" at bounding box center [333, 85] width 147 height 30
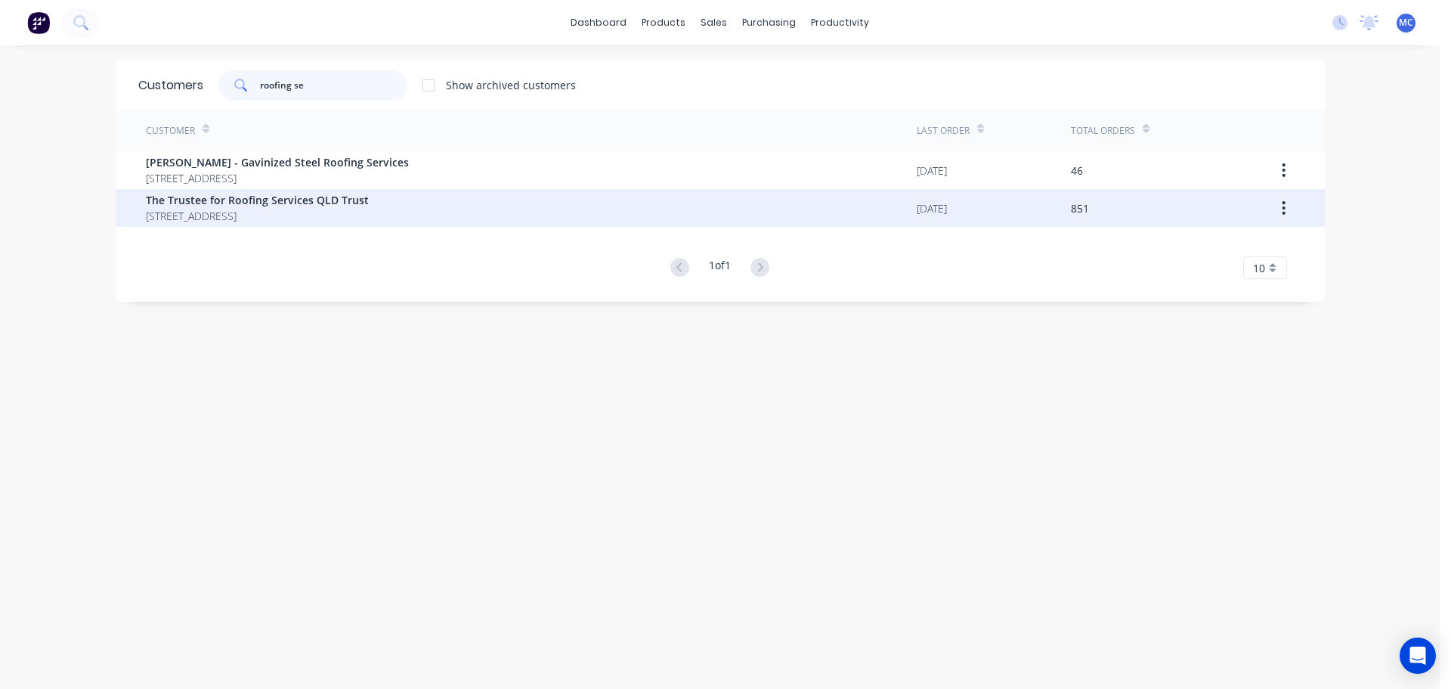
type input "roofing se"
click at [222, 203] on span "The Trustee for Roofing Services QLD Trust" at bounding box center [257, 200] width 223 height 16
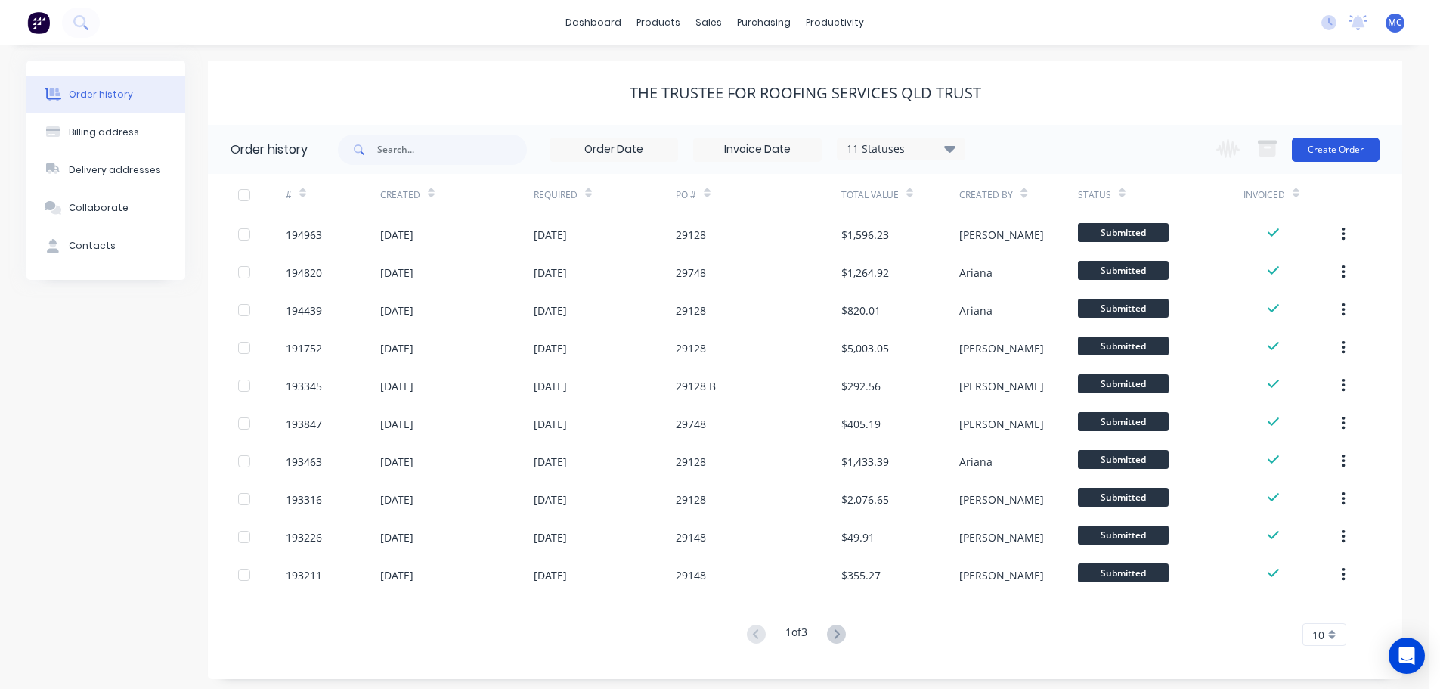
click at [1332, 149] on button "Create Order" at bounding box center [1336, 150] width 88 height 24
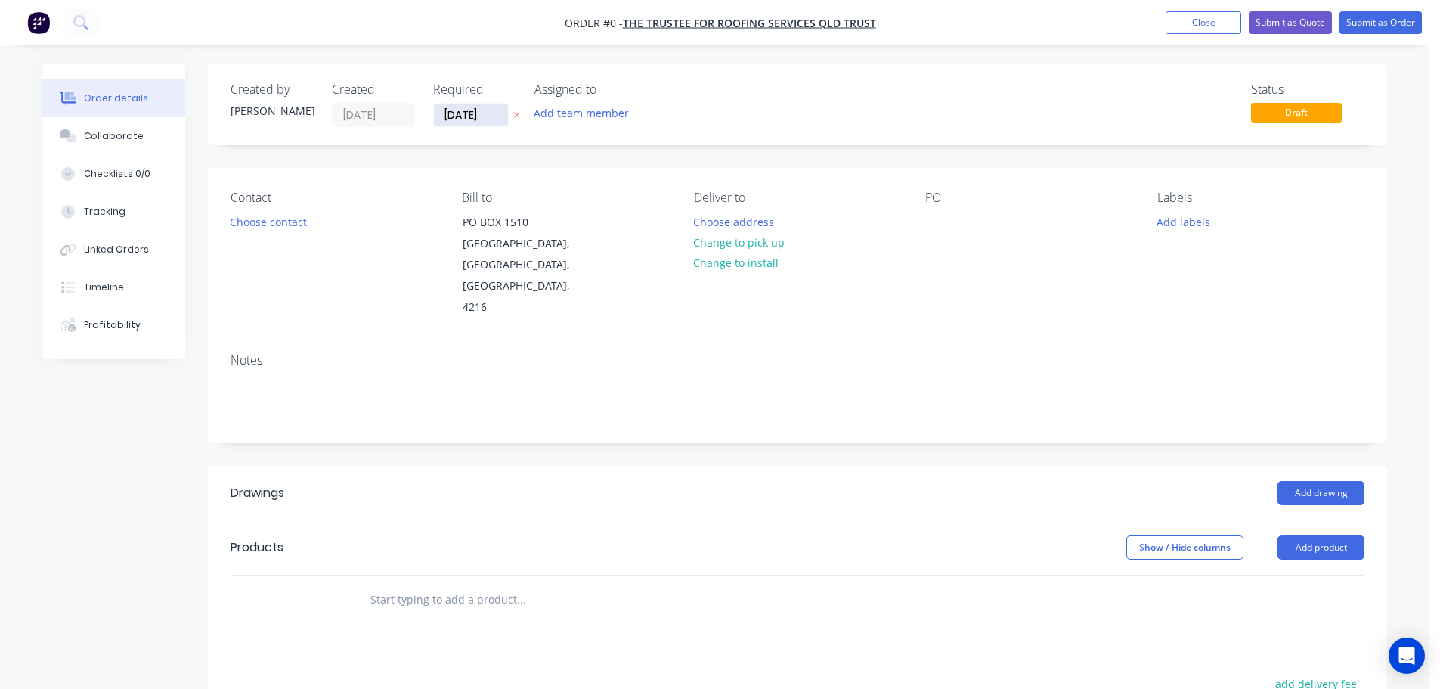
click at [478, 115] on input "[DATE]" at bounding box center [471, 115] width 74 height 23
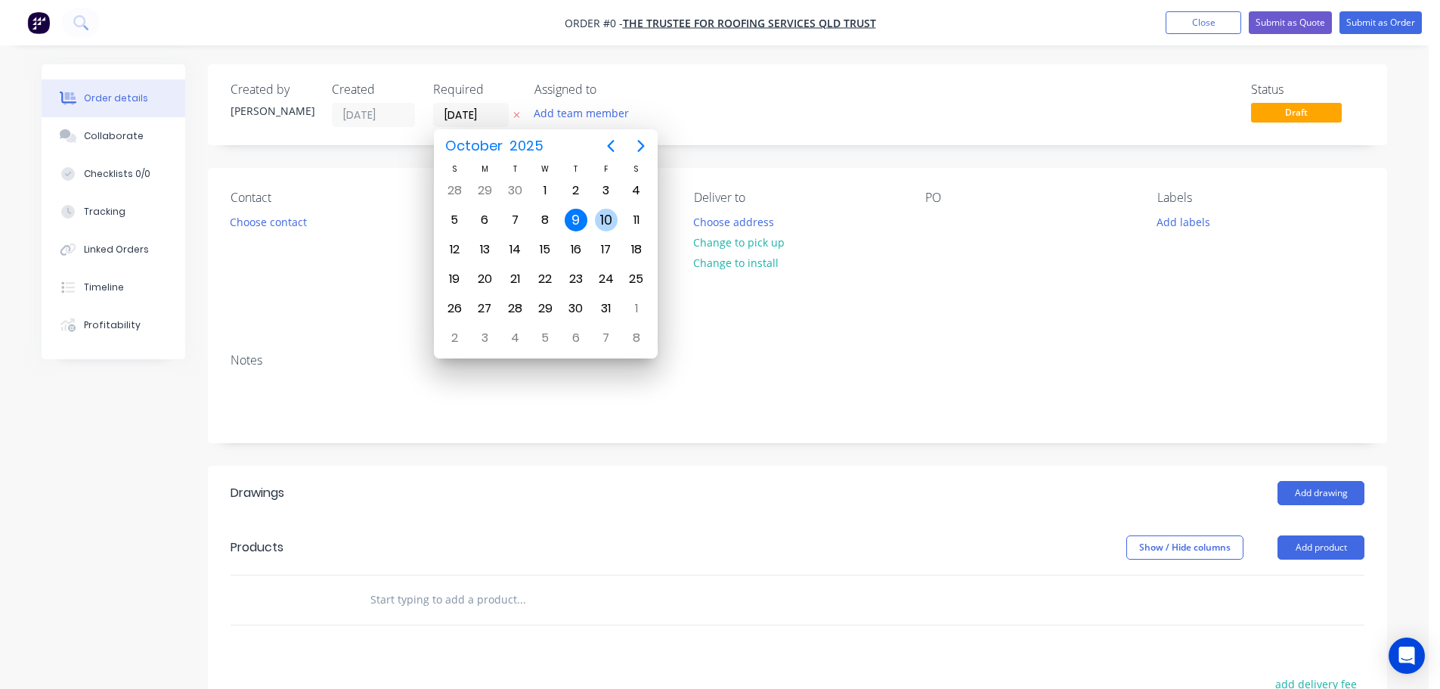
click at [606, 215] on div "10" at bounding box center [606, 220] width 23 height 23
type input "[DATE]"
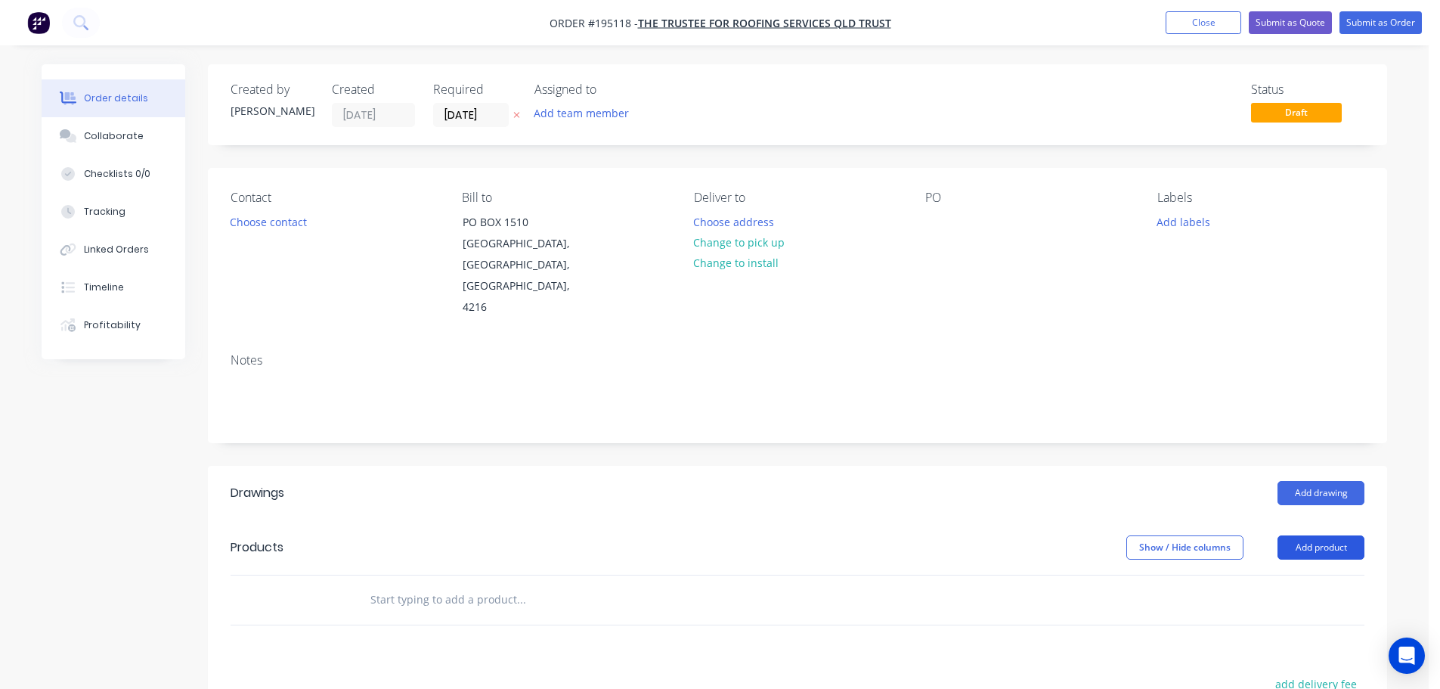
click at [1328, 535] on button "Add product" at bounding box center [1321, 547] width 87 height 24
click at [1290, 575] on div "Product catalogue" at bounding box center [1292, 586] width 116 height 22
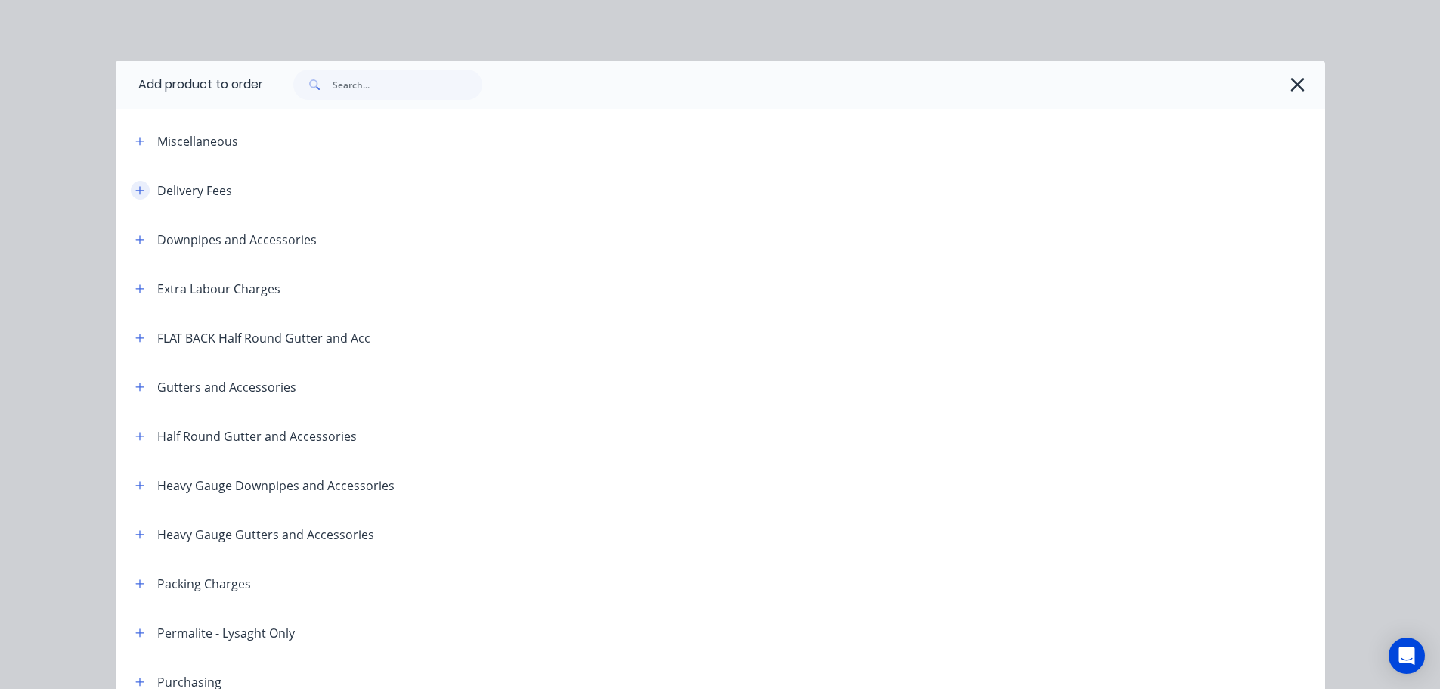
click at [132, 183] on button "button" at bounding box center [140, 190] width 19 height 19
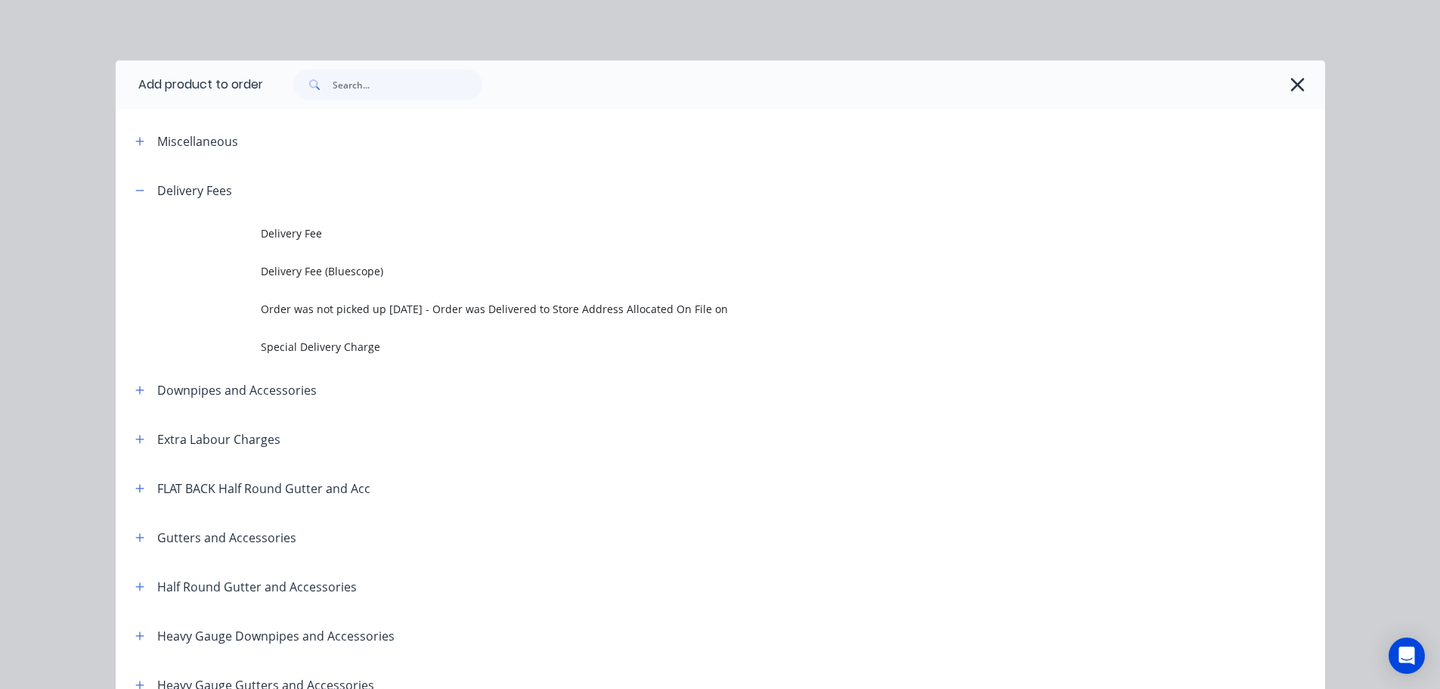
drag, startPoint x: 285, startPoint y: 222, endPoint x: 283, endPoint y: 242, distance: 19.8
click at [285, 223] on td "Delivery Fee" at bounding box center [793, 234] width 1064 height 38
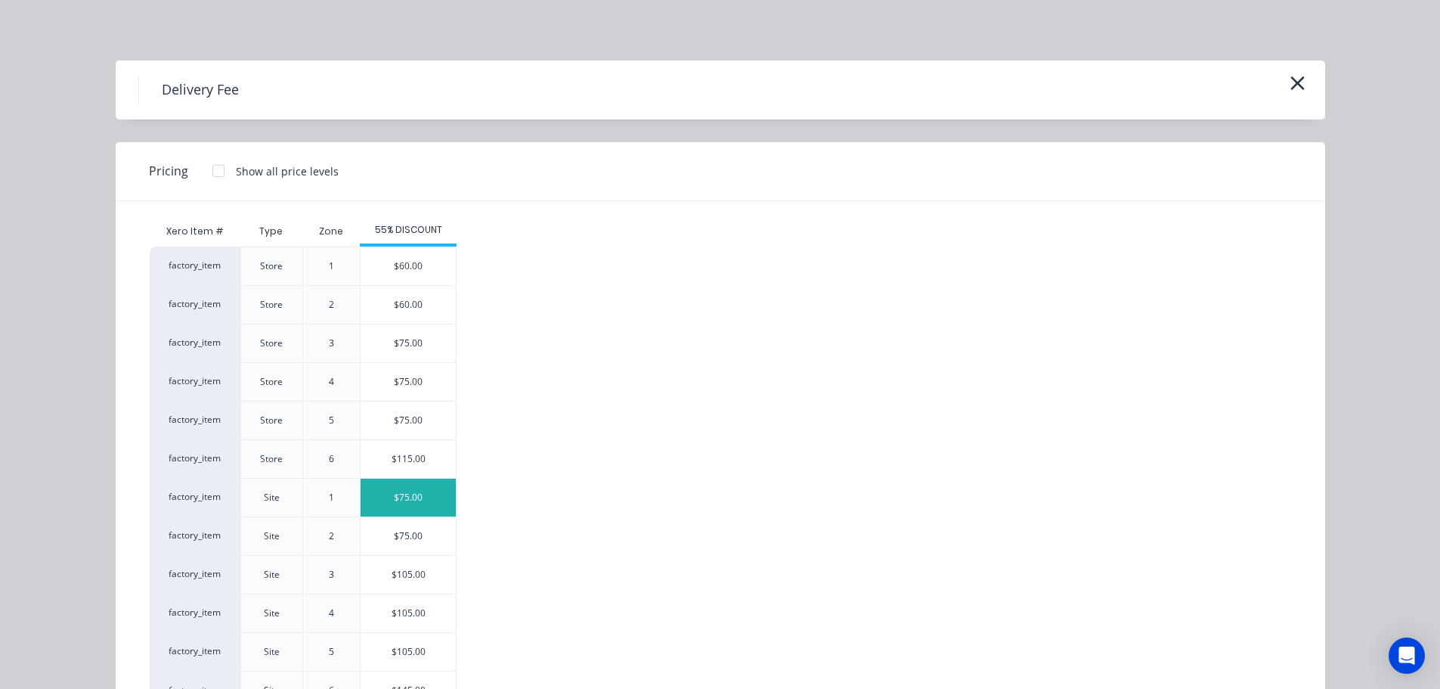
click at [400, 496] on div "$75.00" at bounding box center [408, 498] width 95 height 38
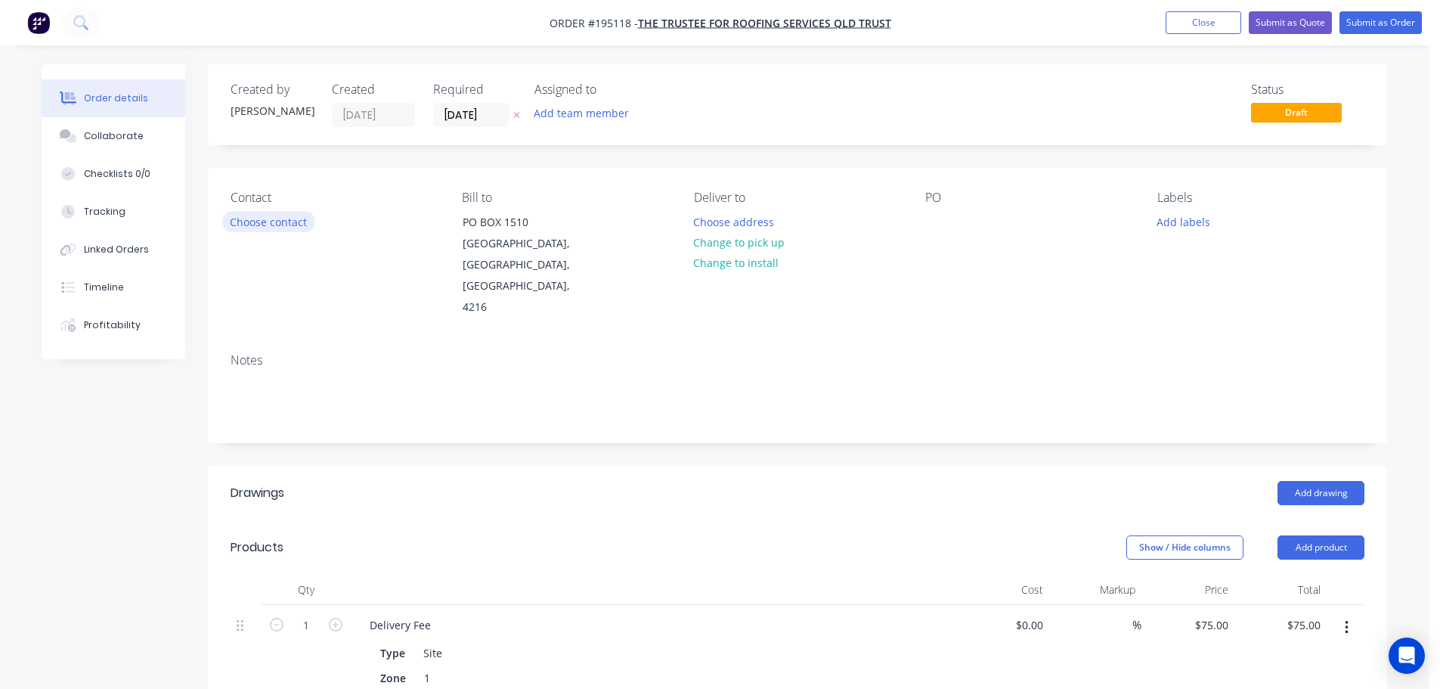
click at [256, 217] on button "Choose contact" at bounding box center [268, 221] width 93 height 20
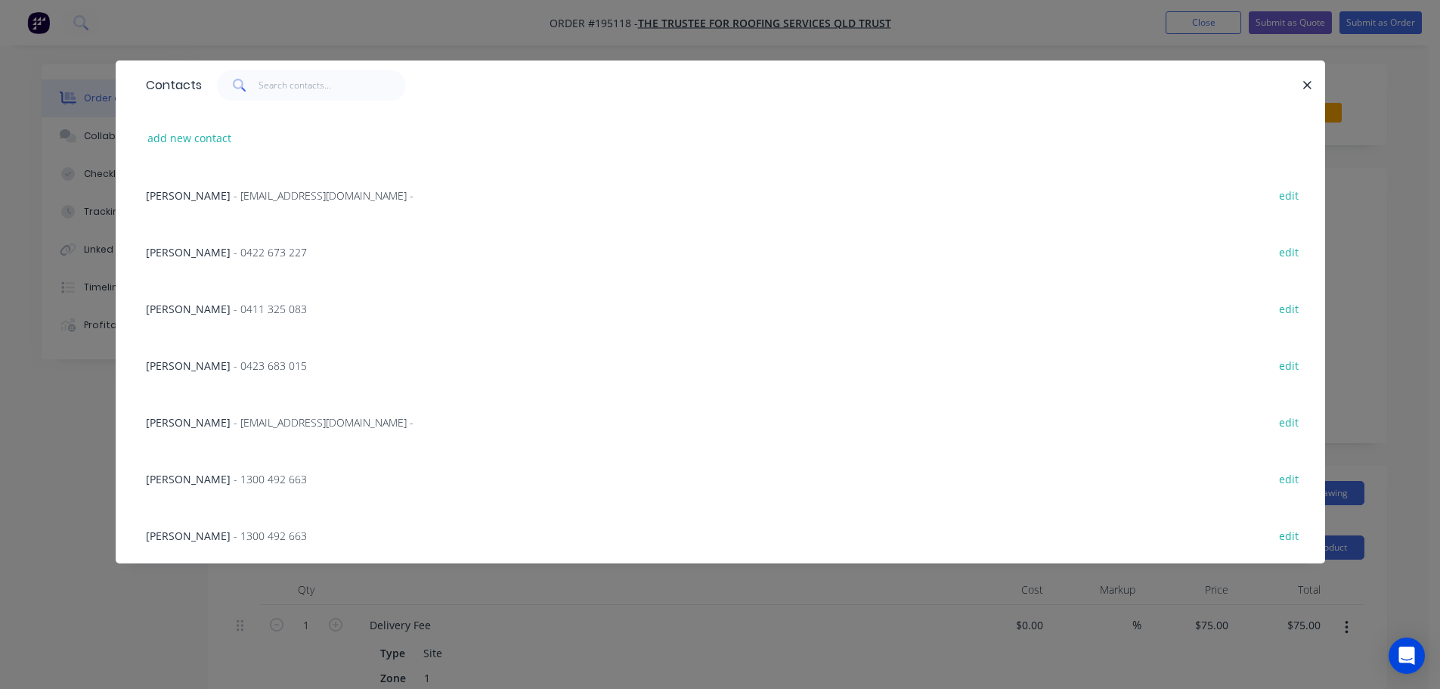
click at [234, 308] on span "- 0411 325 083" at bounding box center [270, 309] width 73 height 14
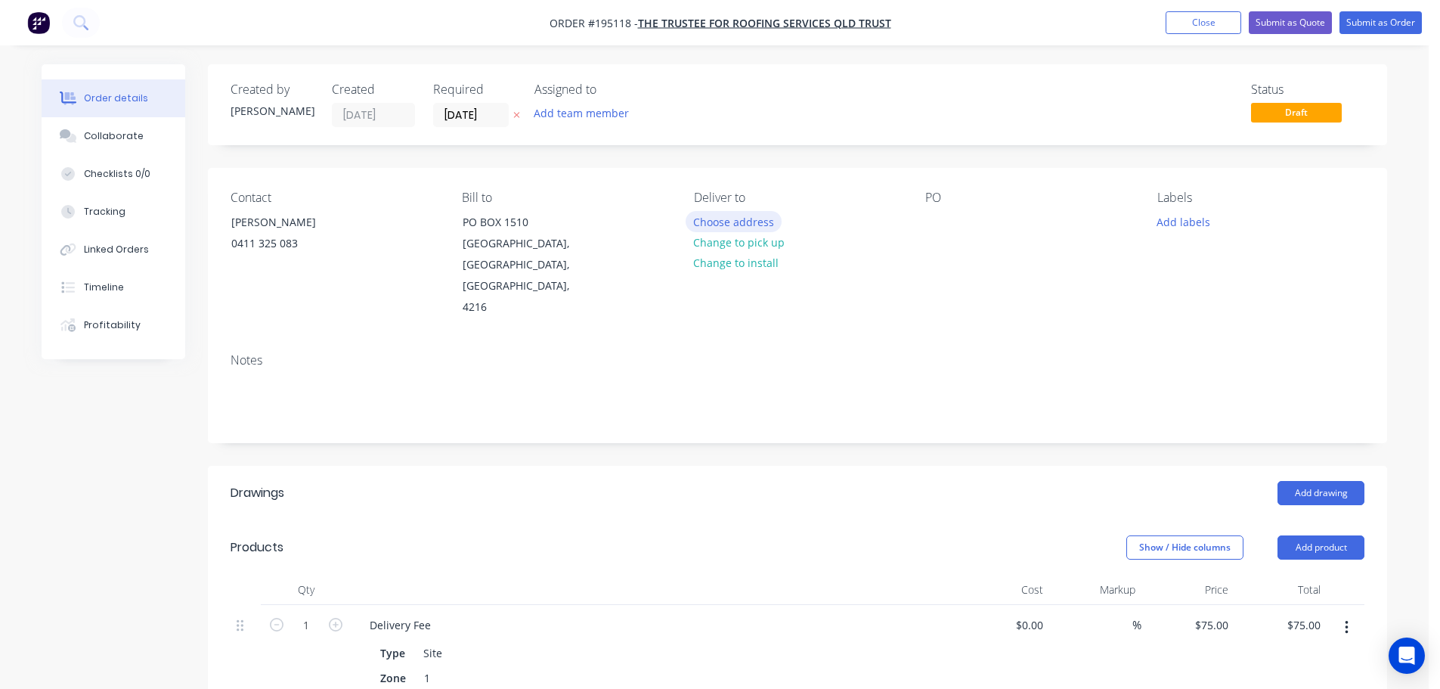
click at [727, 221] on button "Choose address" at bounding box center [734, 221] width 97 height 20
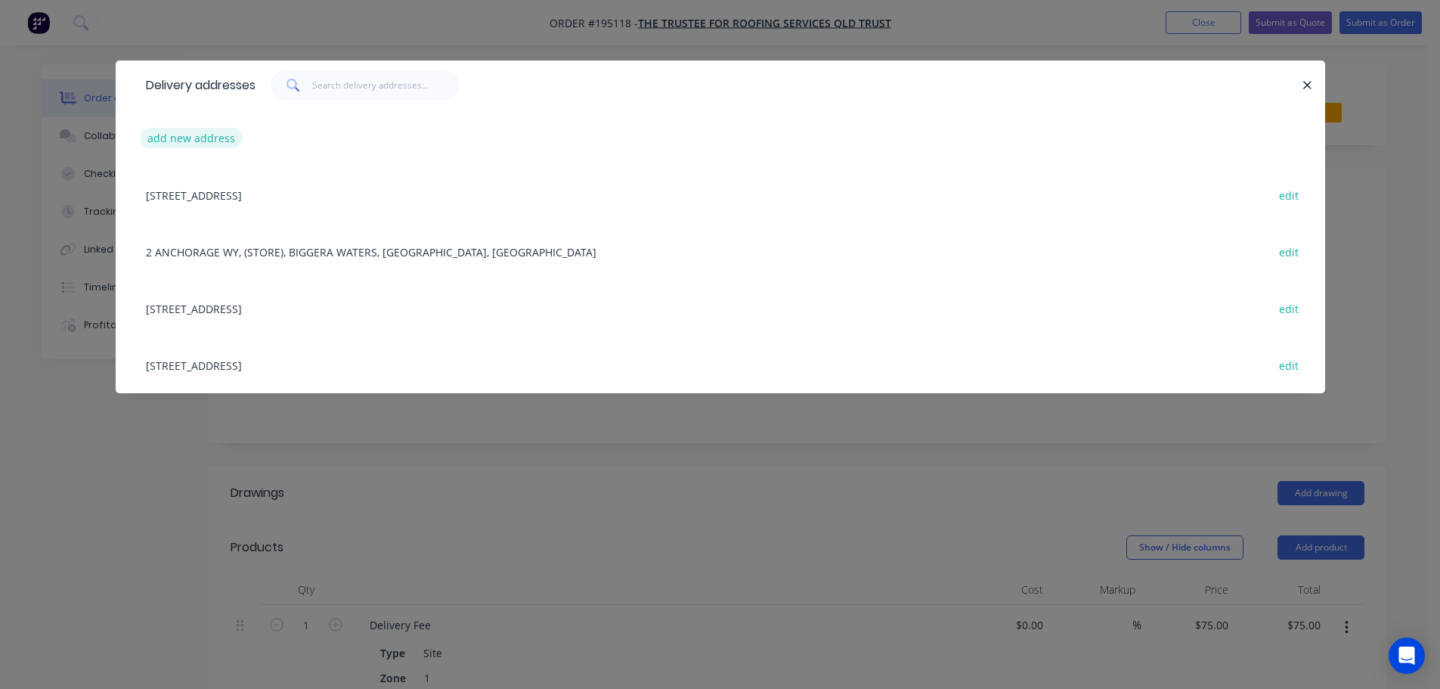
click at [189, 140] on button "add new address" at bounding box center [192, 138] width 104 height 20
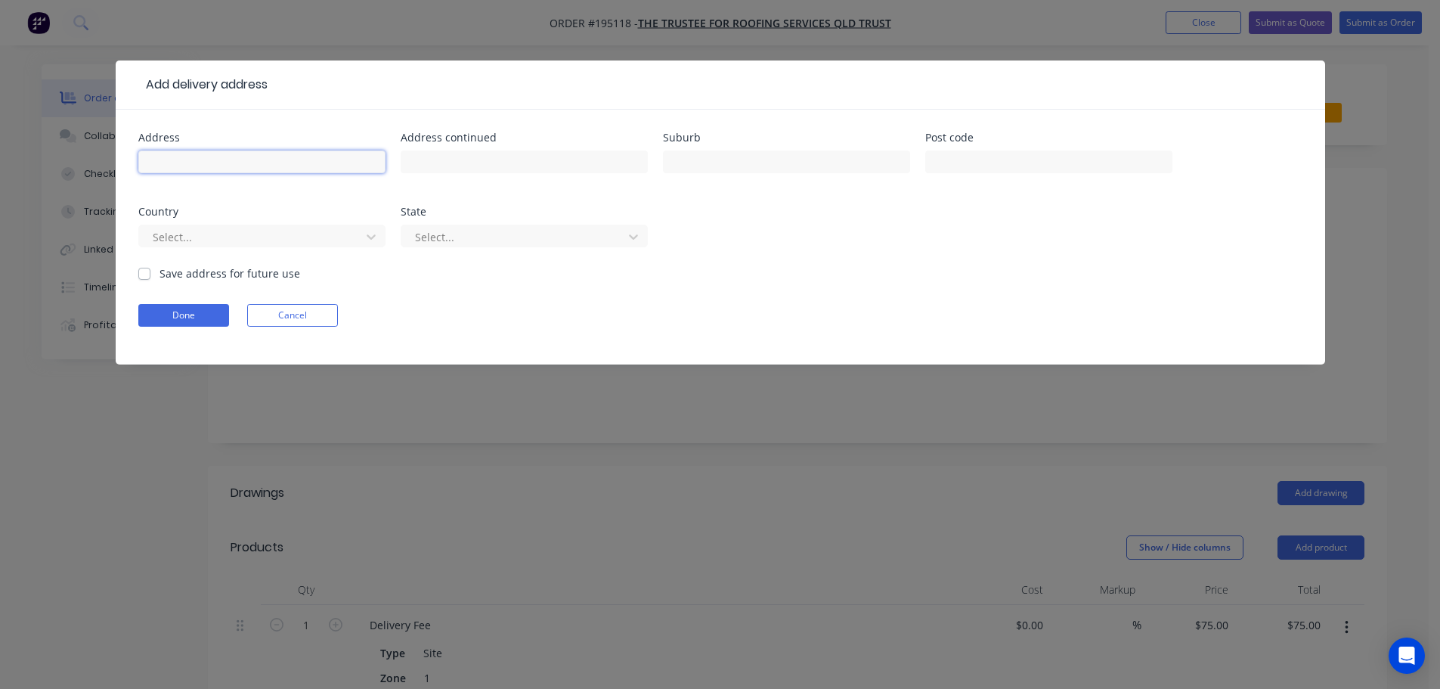
click at [202, 166] on input "text" at bounding box center [261, 161] width 247 height 23
type input "[STREET_ADDRESS]"
type input "[GEOGRAPHIC_DATA][PERSON_NAME]"
click button "Done" at bounding box center [183, 315] width 91 height 23
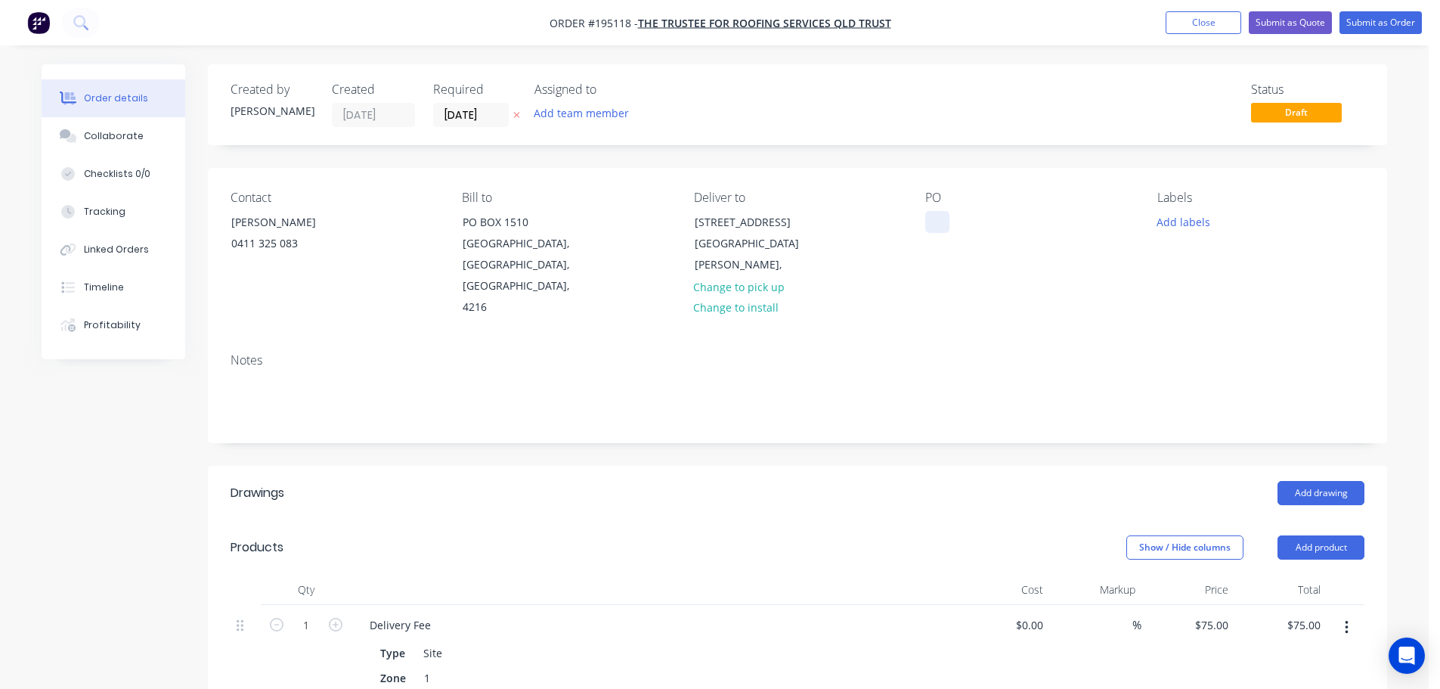
click at [936, 222] on div at bounding box center [937, 222] width 24 height 22
click at [1313, 481] on button "Add drawing" at bounding box center [1321, 493] width 87 height 24
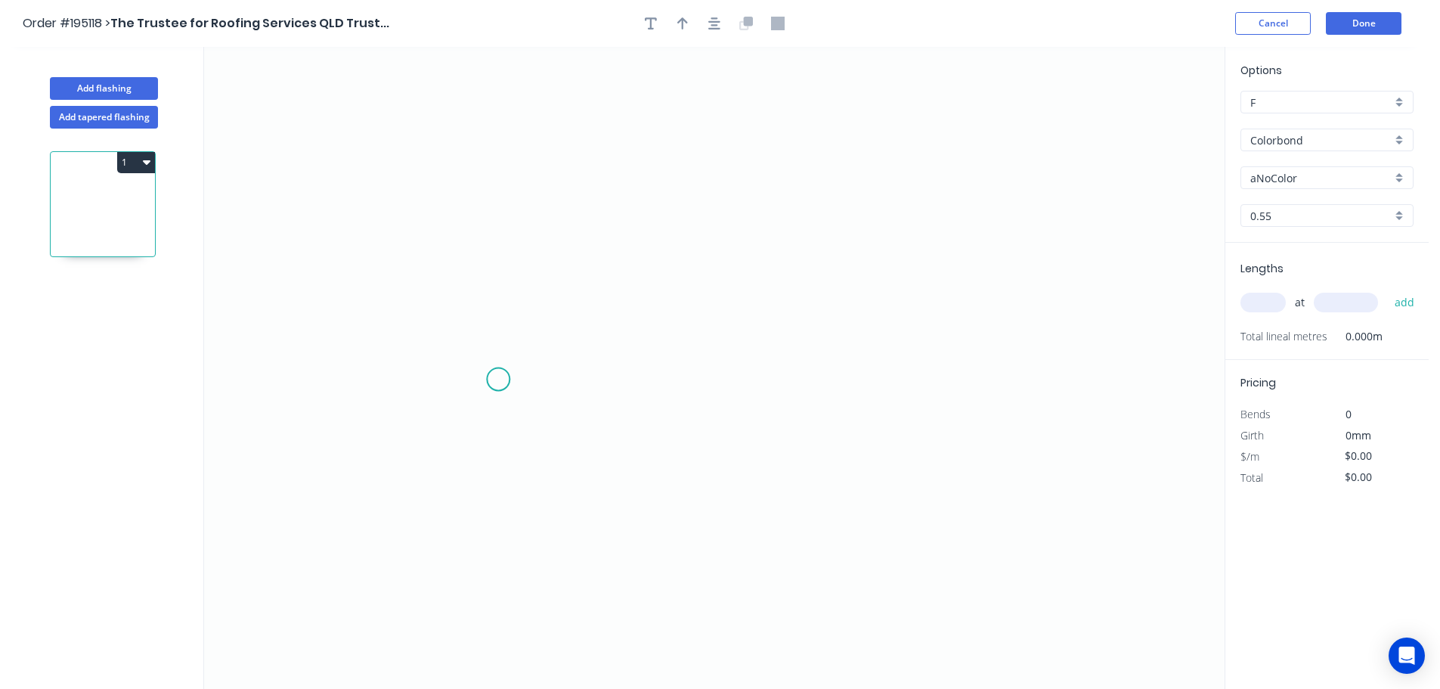
click at [497, 376] on icon "0" at bounding box center [714, 368] width 1021 height 642
click at [494, 229] on icon "0" at bounding box center [714, 368] width 1021 height 642
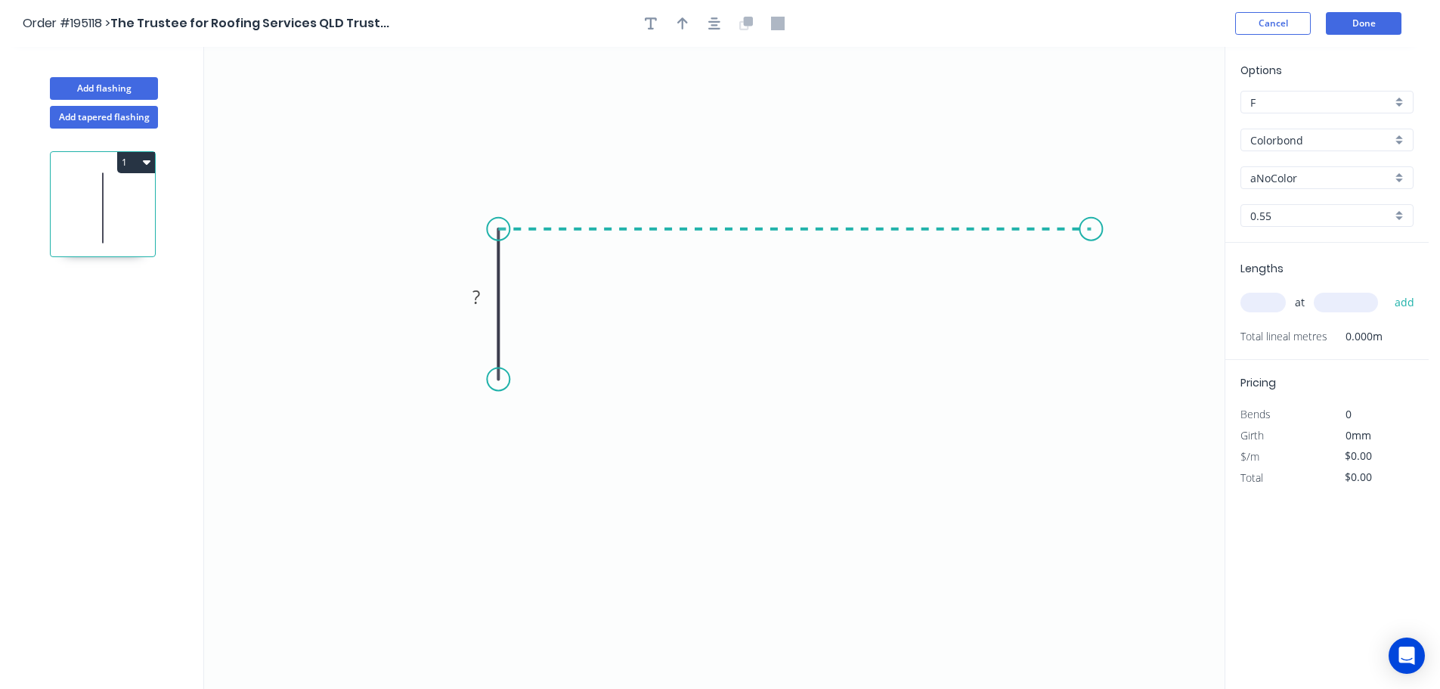
click at [1092, 219] on icon "0 ?" at bounding box center [714, 368] width 1021 height 642
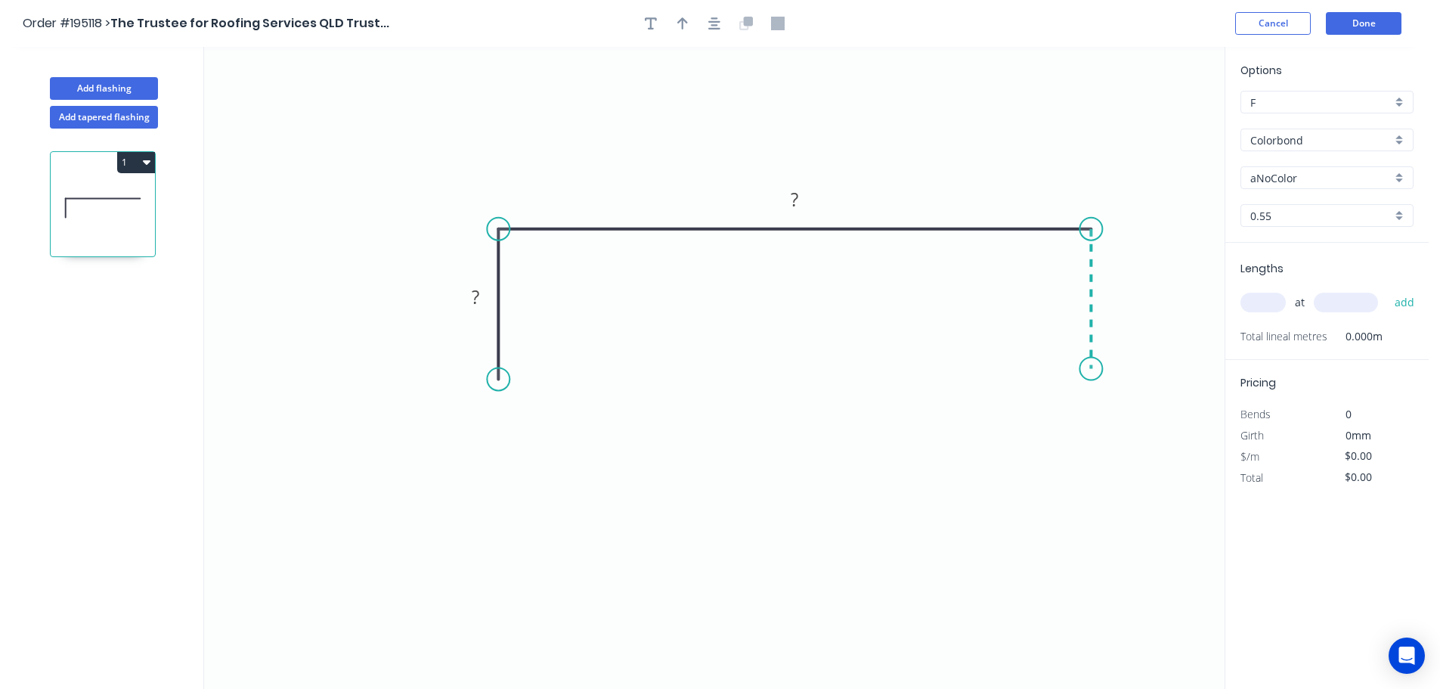
click at [1089, 369] on icon "0 ? ?" at bounding box center [714, 368] width 1021 height 642
click at [1121, 291] on rect at bounding box center [1113, 292] width 30 height 21
click at [684, 25] on icon "button" at bounding box center [682, 24] width 11 height 14
click at [1147, 122] on icon at bounding box center [1148, 105] width 14 height 48
drag, startPoint x: 1147, startPoint y: 122, endPoint x: 924, endPoint y: 132, distance: 223.2
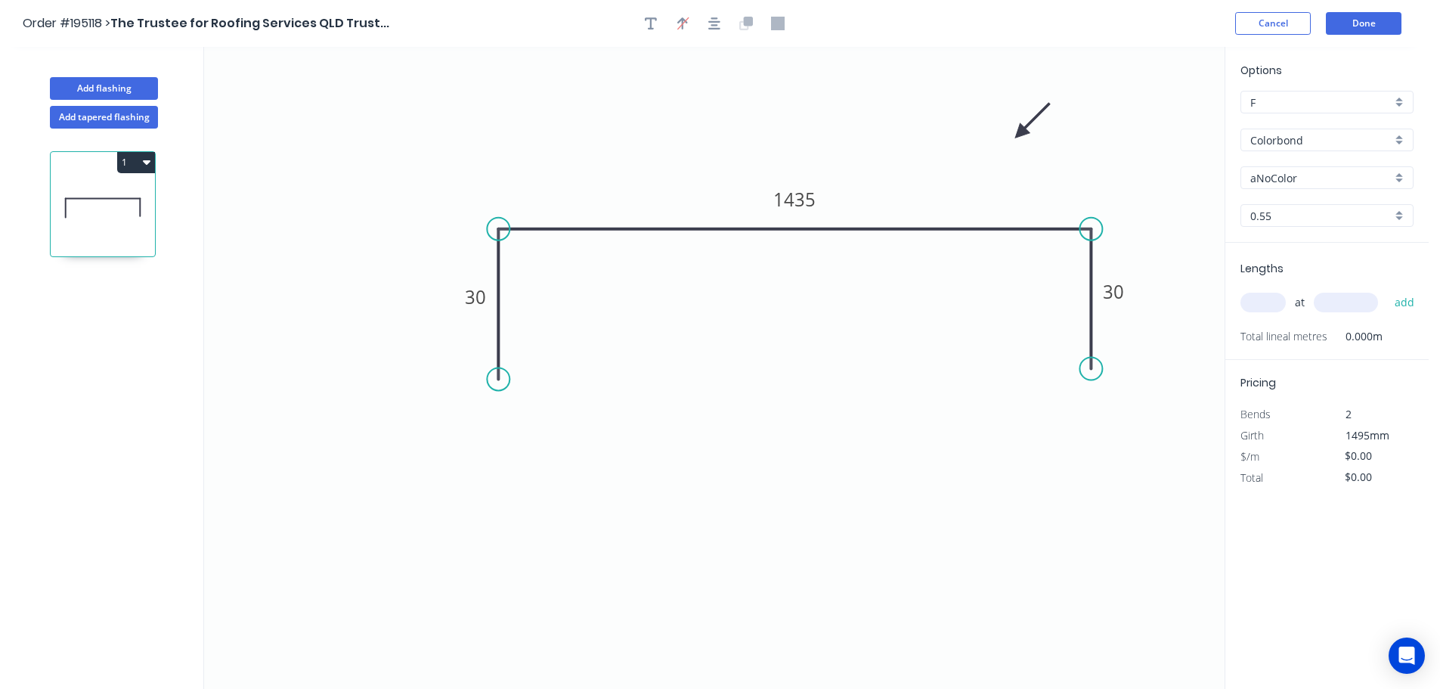
click at [1011, 132] on icon at bounding box center [1033, 121] width 44 height 44
drag, startPoint x: 1289, startPoint y: 145, endPoint x: 1275, endPoint y: 146, distance: 14.4
click at [1290, 144] on input "Colorbond" at bounding box center [1320, 140] width 141 height 16
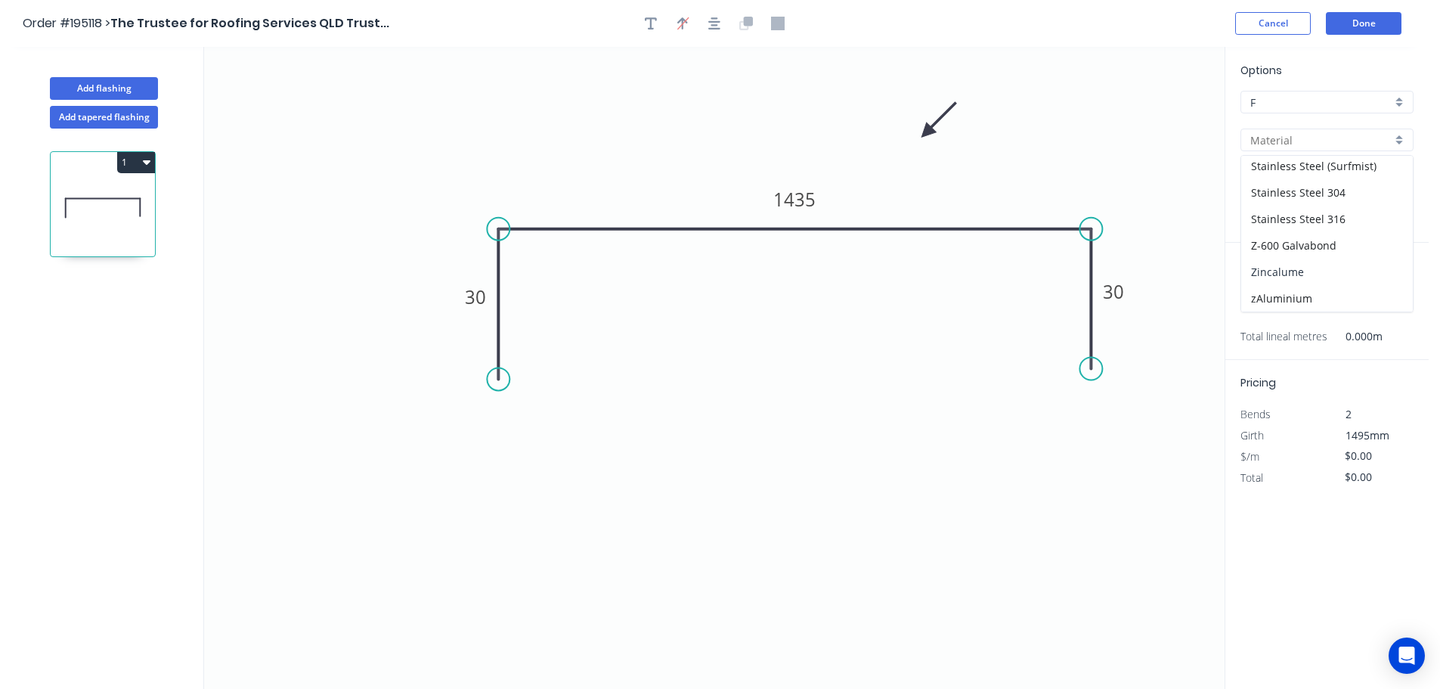
click at [1276, 268] on div "Zincalume" at bounding box center [1327, 272] width 172 height 26
type input "Zincalume"
click at [1270, 302] on input "text" at bounding box center [1262, 303] width 45 height 20
type input "5"
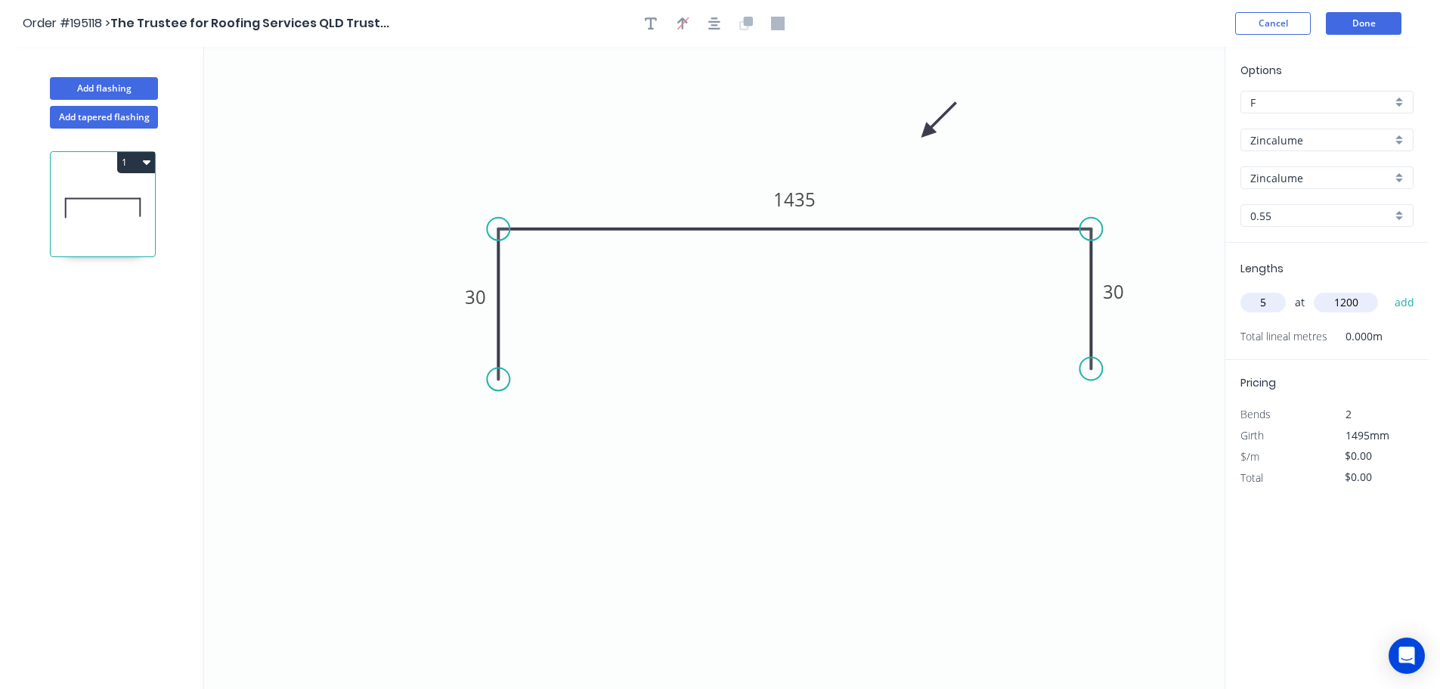
type input "1200"
click at [1387, 290] on button "add" at bounding box center [1405, 303] width 36 height 26
click at [711, 27] on icon "button" at bounding box center [714, 24] width 12 height 14
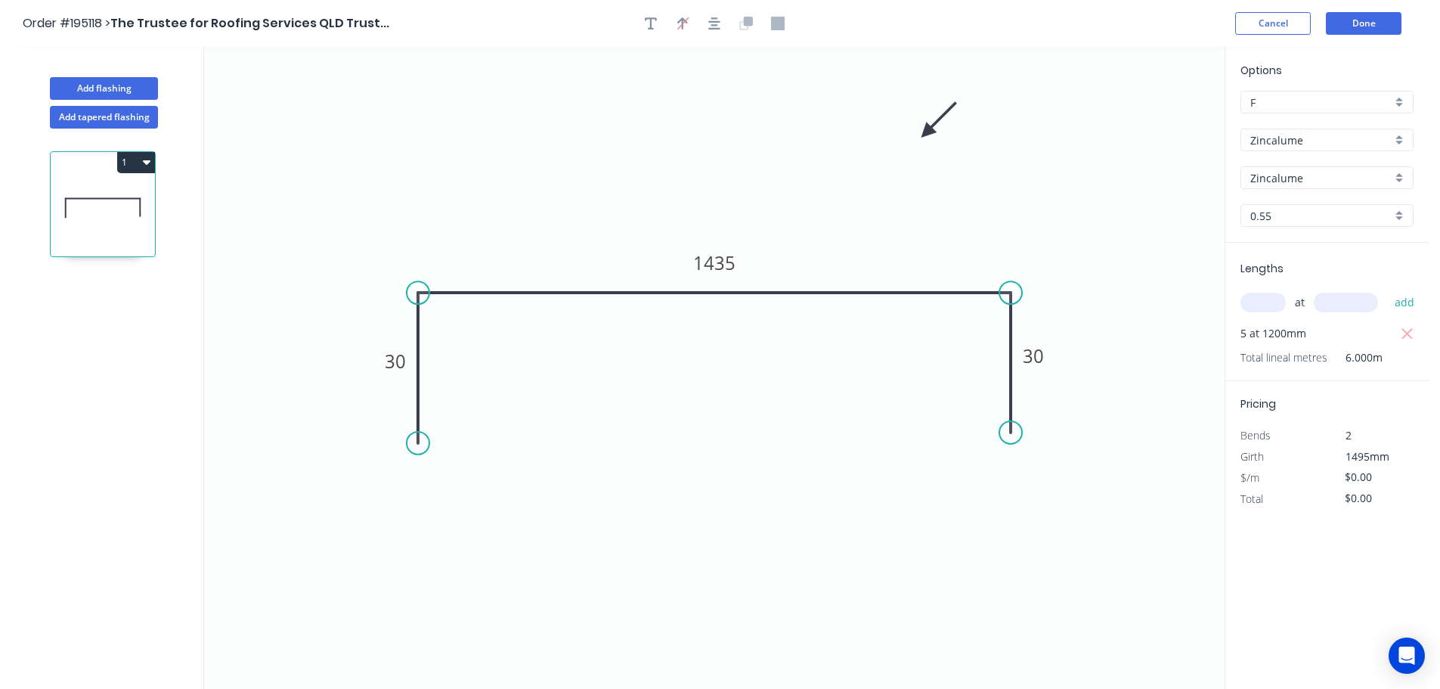
click at [138, 164] on button "1" at bounding box center [136, 162] width 38 height 21
click at [69, 197] on div "Duplicate" at bounding box center [83, 200] width 116 height 22
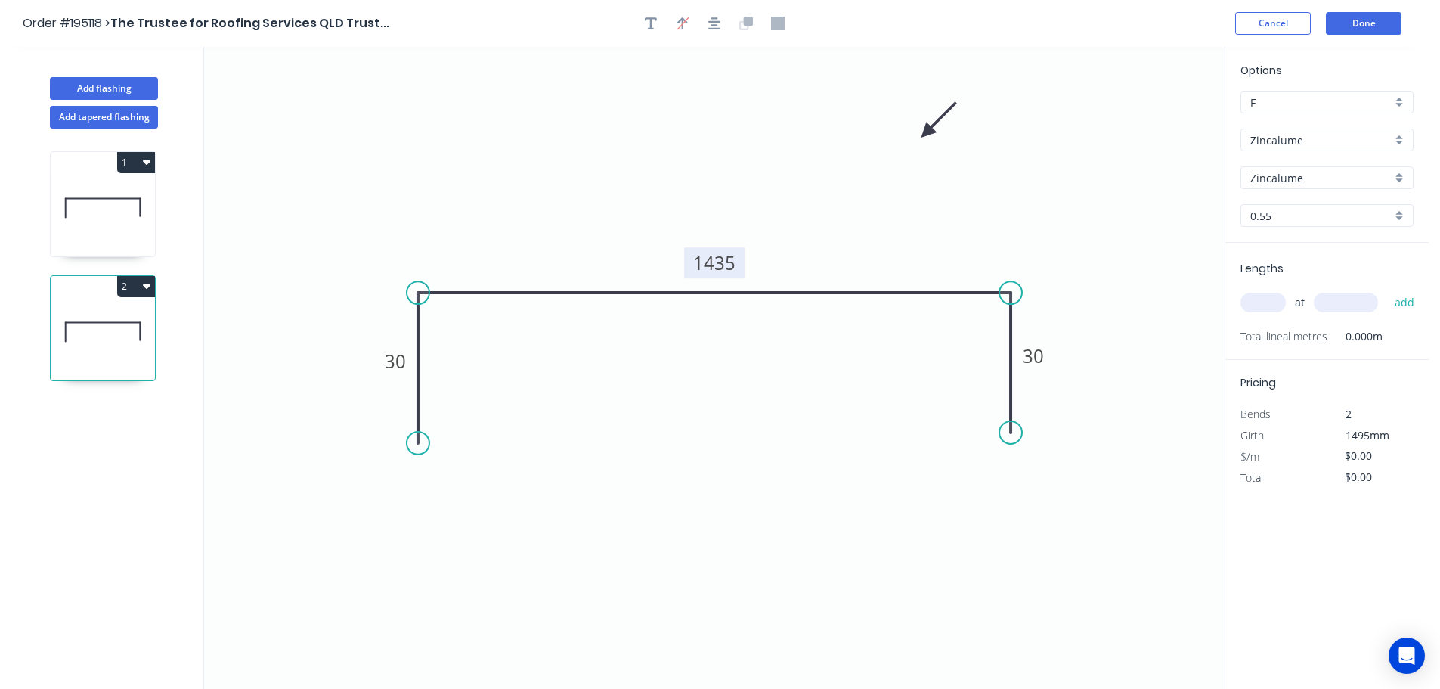
click at [720, 264] on tspan "1435" at bounding box center [714, 262] width 42 height 25
click at [1271, 299] on input "text" at bounding box center [1262, 303] width 45 height 20
type input "$22.57"
type input "2"
type input "3000"
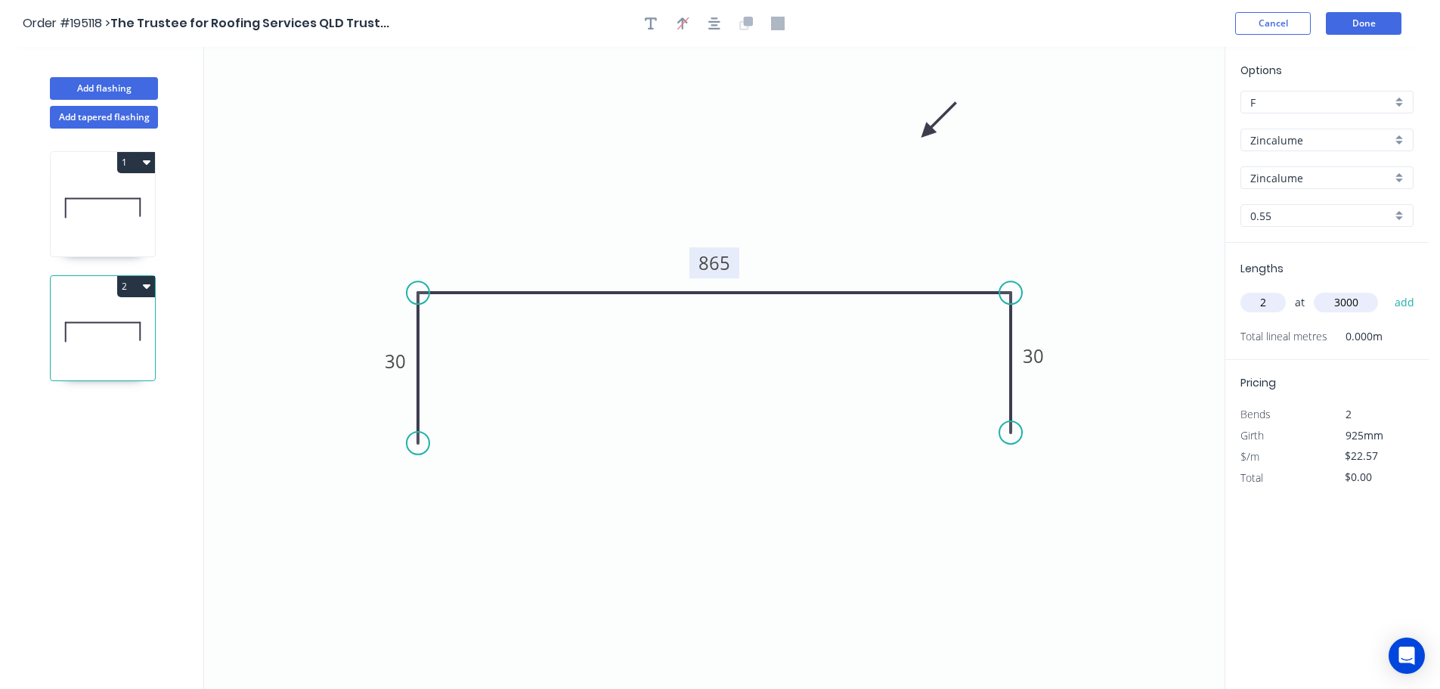
click at [1387, 290] on button "add" at bounding box center [1405, 303] width 36 height 26
click at [135, 286] on button "2" at bounding box center [136, 286] width 38 height 21
click at [60, 324] on div "Duplicate" at bounding box center [83, 324] width 116 height 22
type input "$0.00"
click at [718, 265] on tspan "865" at bounding box center [714, 262] width 32 height 25
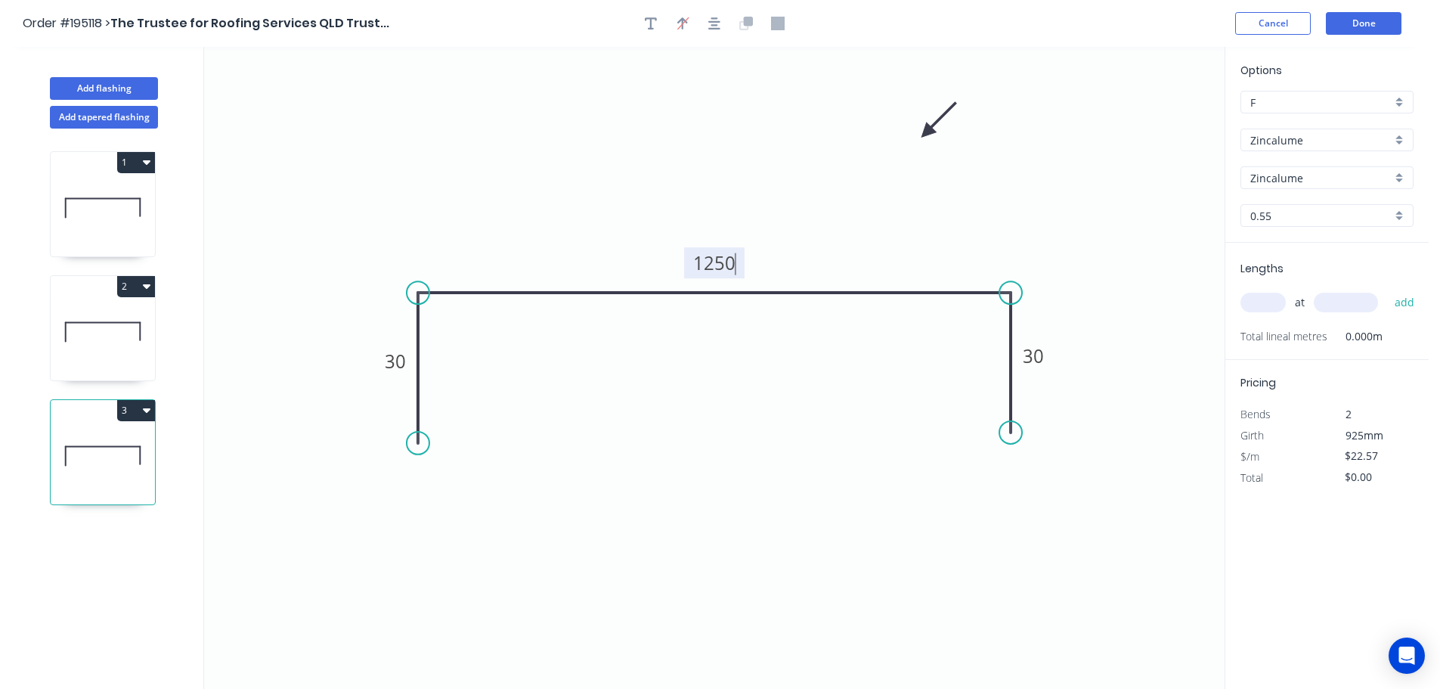
click at [1265, 297] on input "text" at bounding box center [1262, 303] width 45 height 20
type input "$0.00"
type input "1"
type input "1200"
click at [1387, 290] on button "add" at bounding box center [1405, 303] width 36 height 26
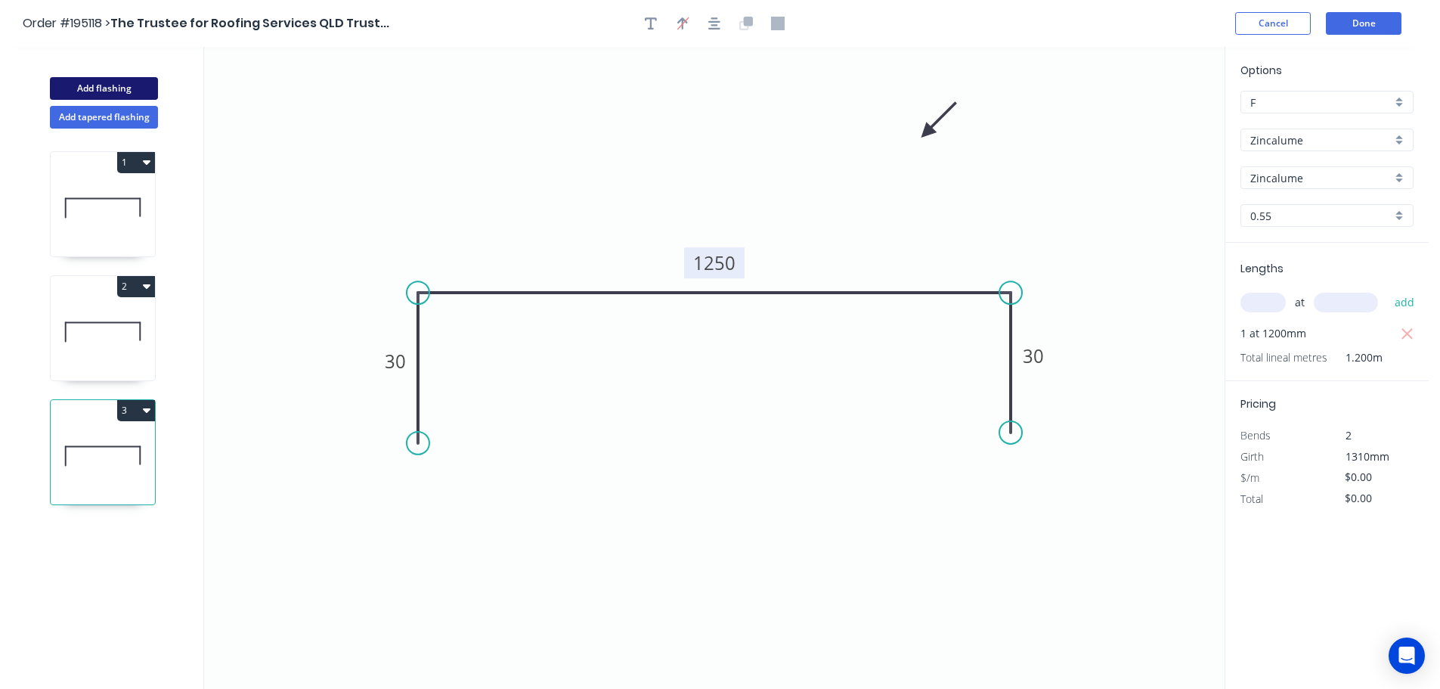
click at [111, 85] on button "Add flashing" at bounding box center [104, 88] width 108 height 23
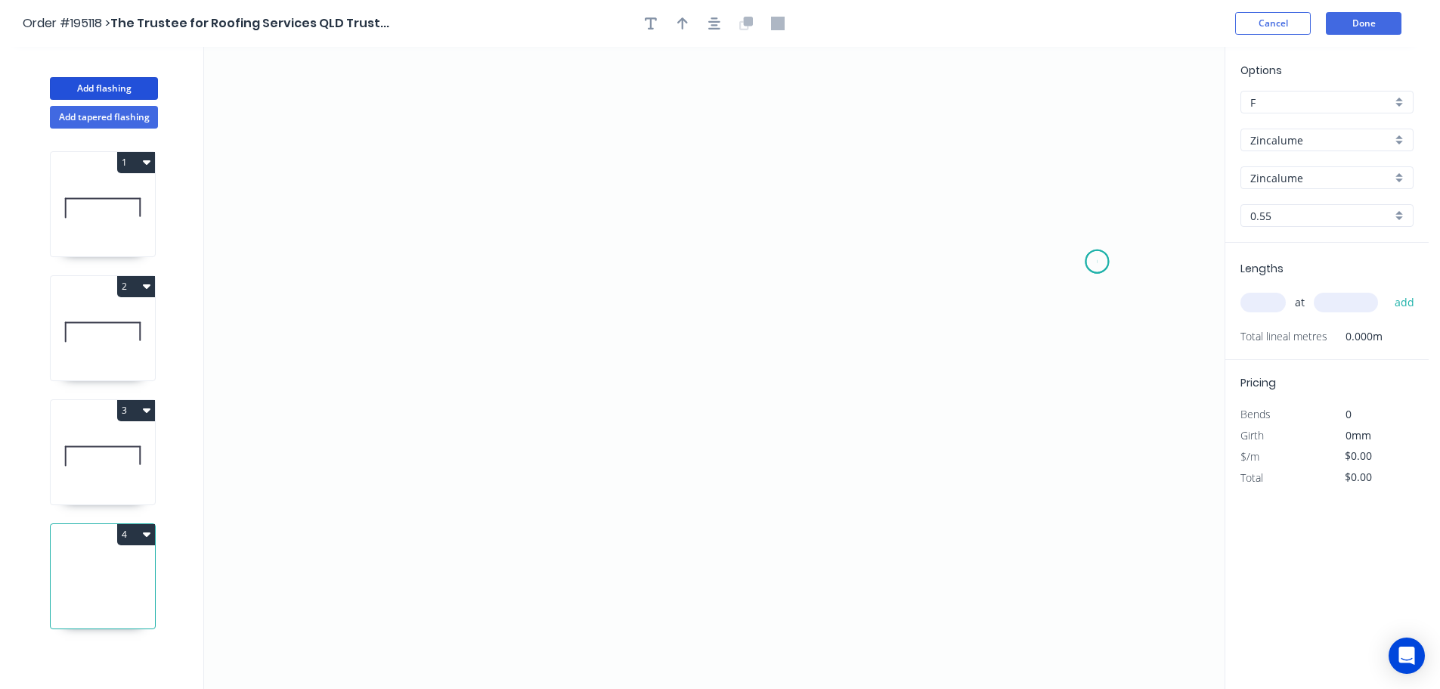
click at [1098, 262] on icon "0" at bounding box center [714, 368] width 1021 height 642
click at [412, 257] on icon "0" at bounding box center [714, 368] width 1021 height 642
click at [339, 330] on icon "0 ?" at bounding box center [714, 368] width 1021 height 642
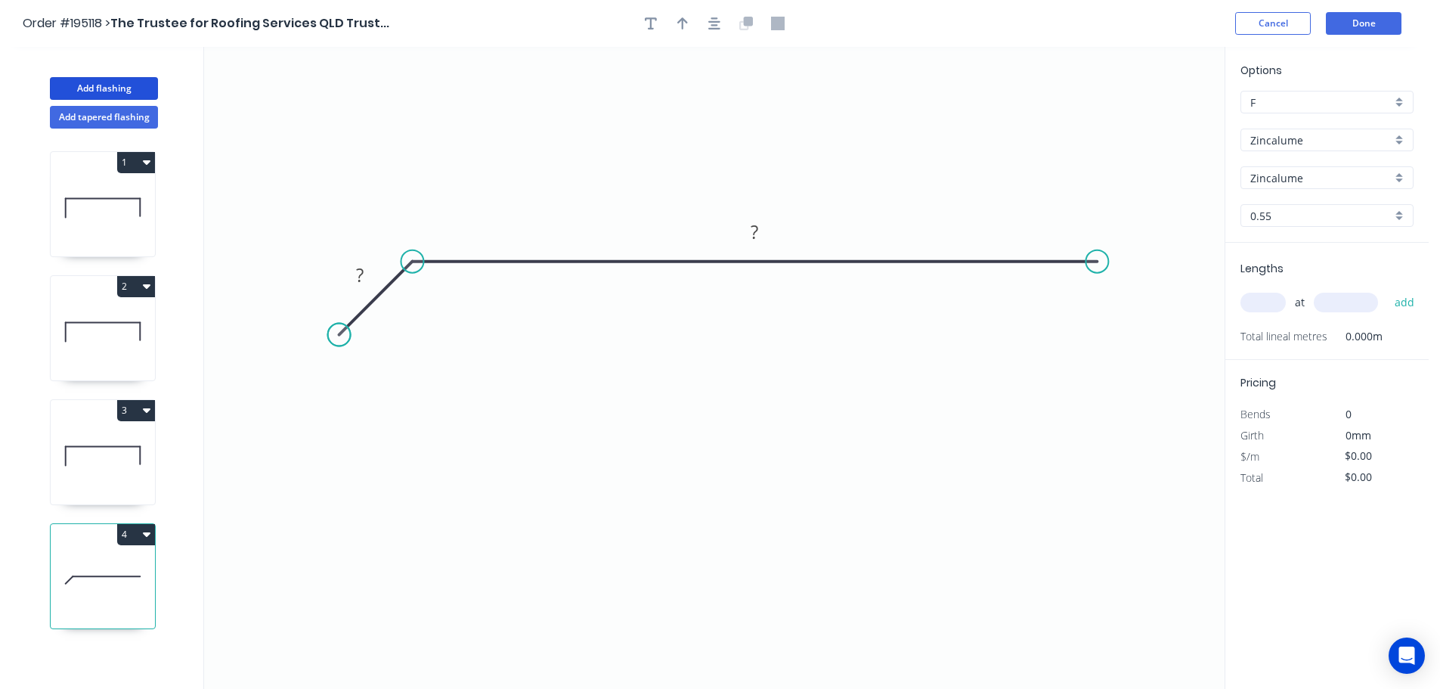
click at [339, 330] on circle at bounding box center [339, 335] width 23 height 23
click at [361, 272] on tspan "?" at bounding box center [360, 274] width 8 height 25
drag, startPoint x: 685, startPoint y: 26, endPoint x: 705, endPoint y: 26, distance: 19.7
click at [684, 26] on icon "button" at bounding box center [682, 24] width 11 height 14
click at [1149, 119] on icon at bounding box center [1148, 105] width 14 height 48
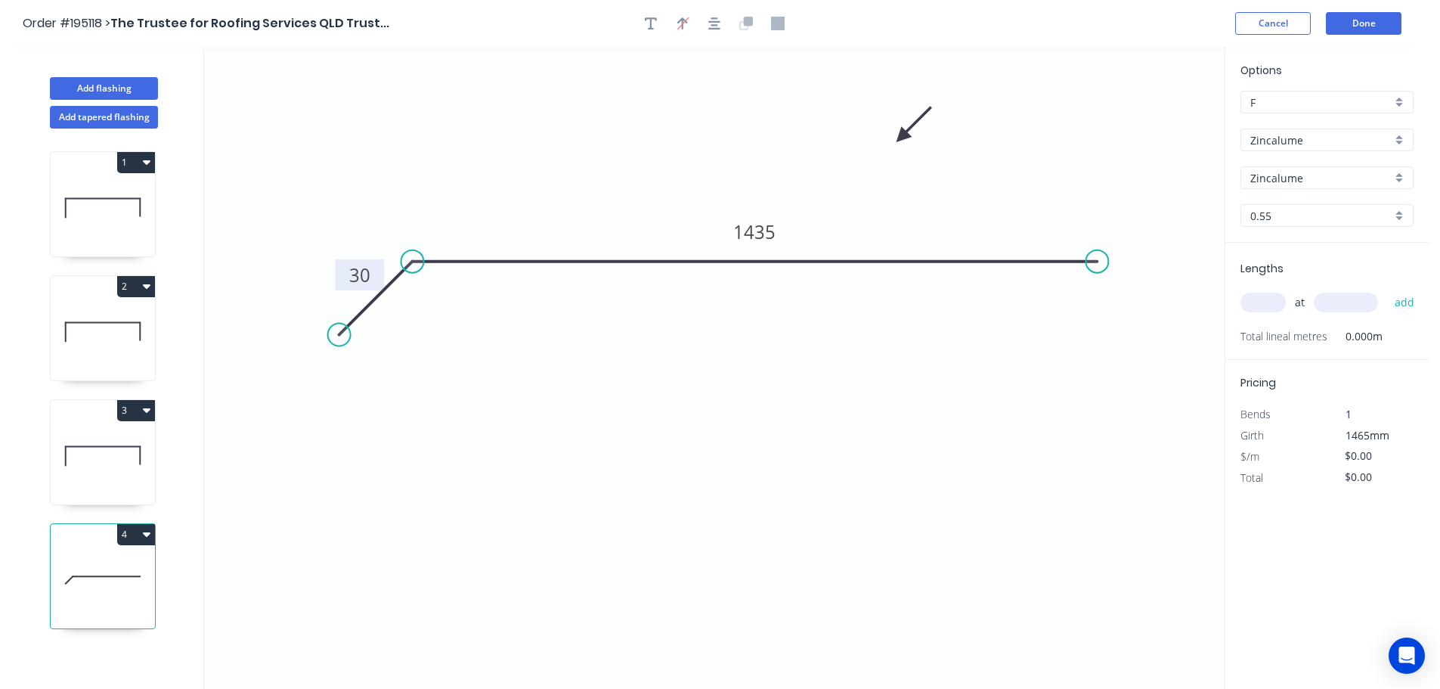
drag, startPoint x: 1149, startPoint y: 119, endPoint x: 848, endPoint y: 160, distance: 303.5
click at [892, 147] on icon at bounding box center [914, 125] width 44 height 44
click at [1271, 302] on input "text" at bounding box center [1262, 303] width 45 height 20
type input "6"
type input "1200"
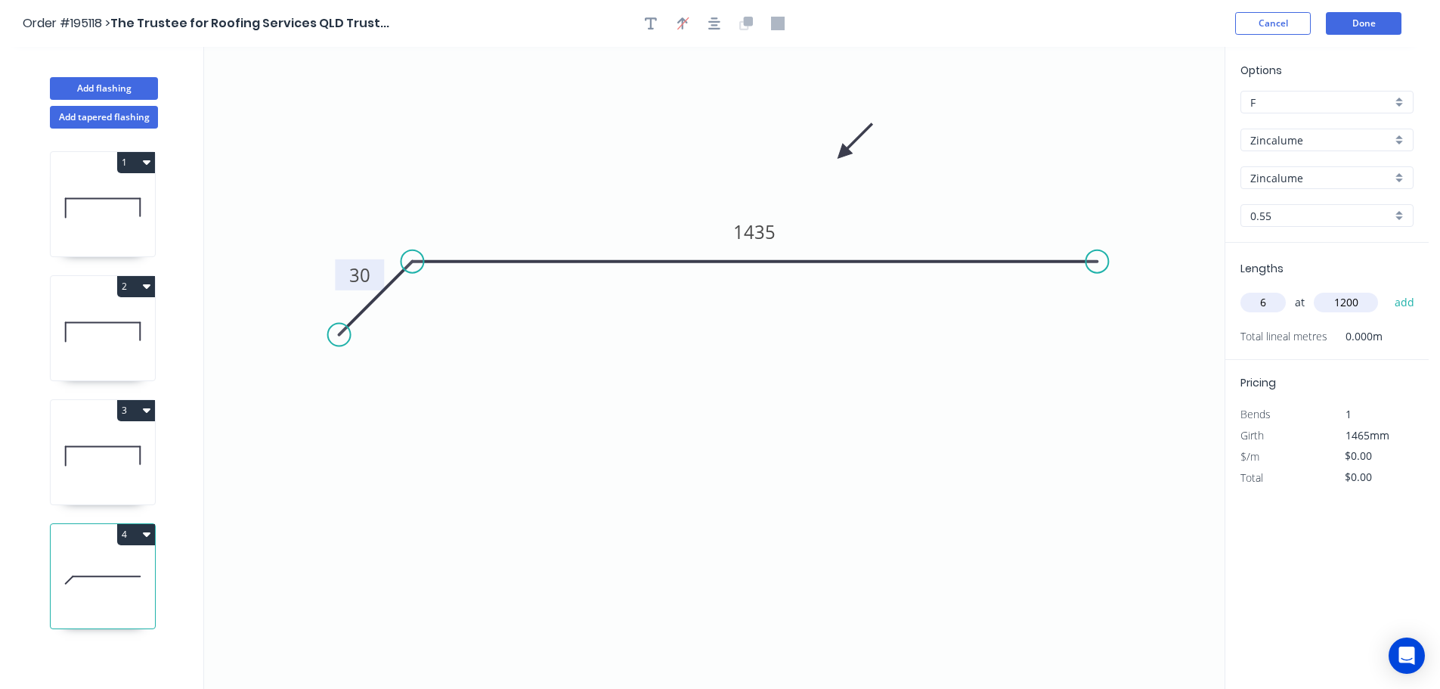
click at [1387, 290] on button "add" at bounding box center [1405, 303] width 36 height 26
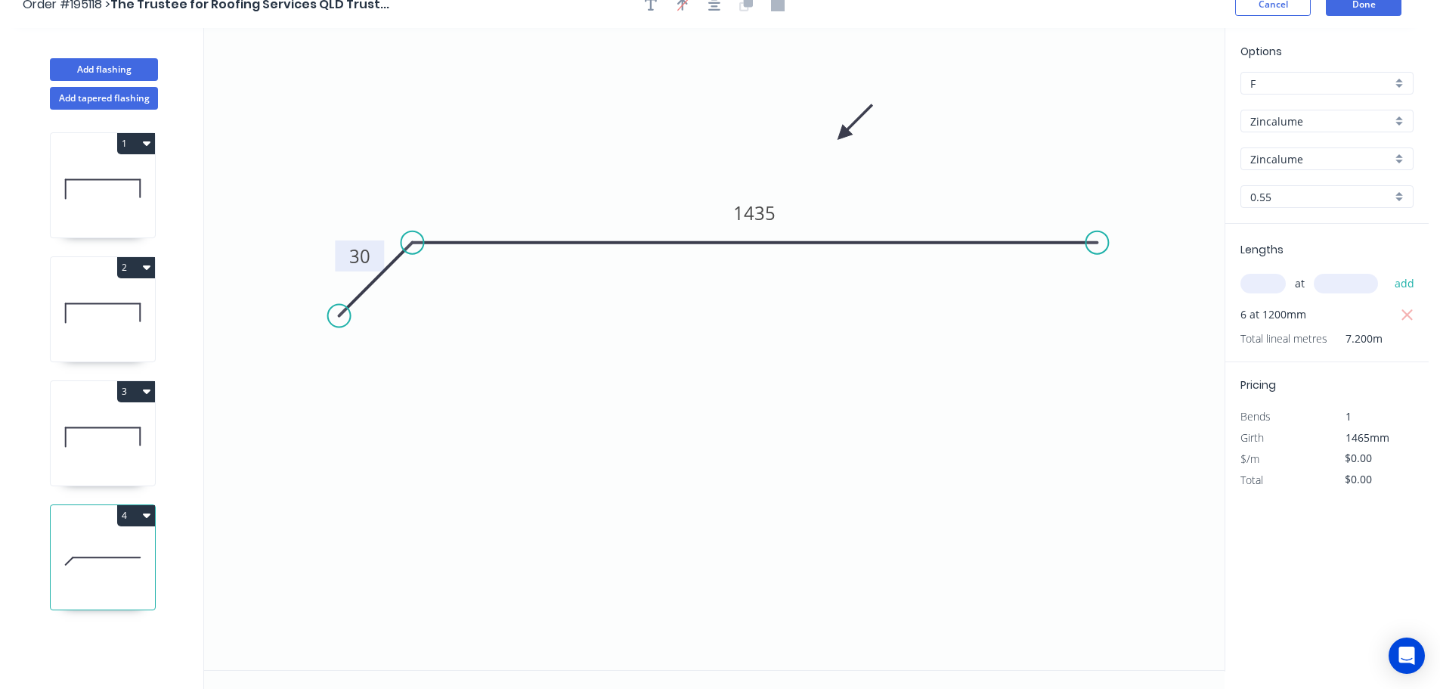
scroll to position [28, 0]
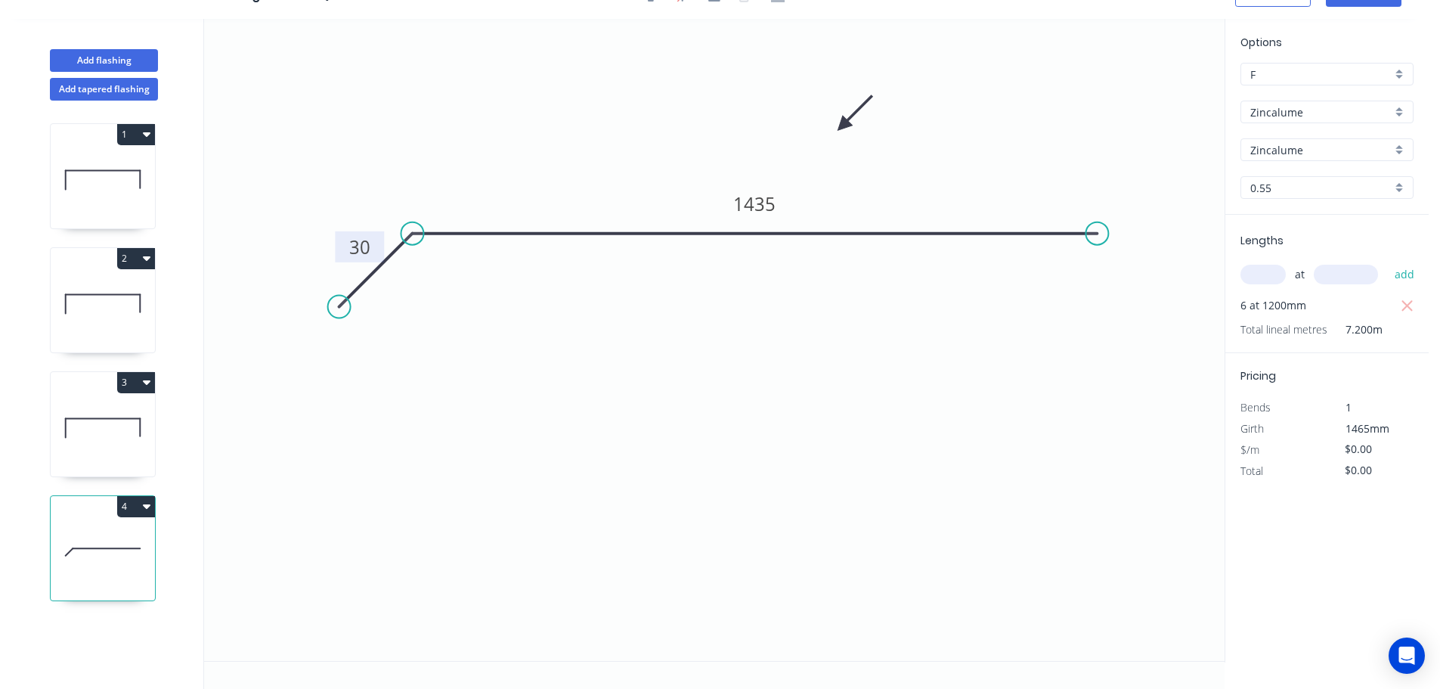
click at [128, 509] on button "4" at bounding box center [136, 506] width 38 height 21
click at [67, 545] on div "Duplicate" at bounding box center [83, 544] width 116 height 22
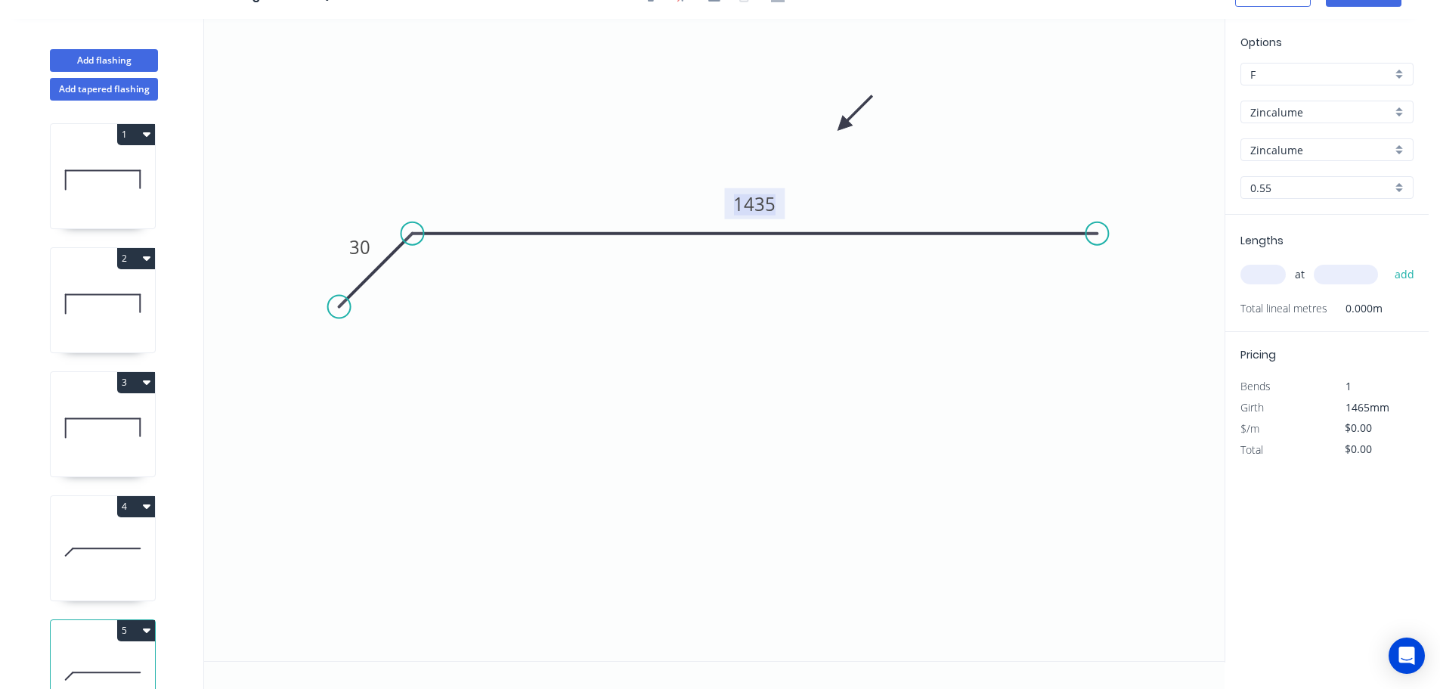
click at [759, 205] on tspan "1435" at bounding box center [754, 203] width 42 height 25
click at [1259, 271] on input "text" at bounding box center [1262, 275] width 45 height 20
type input "4"
type input "1200"
click at [1387, 262] on button "add" at bounding box center [1405, 275] width 36 height 26
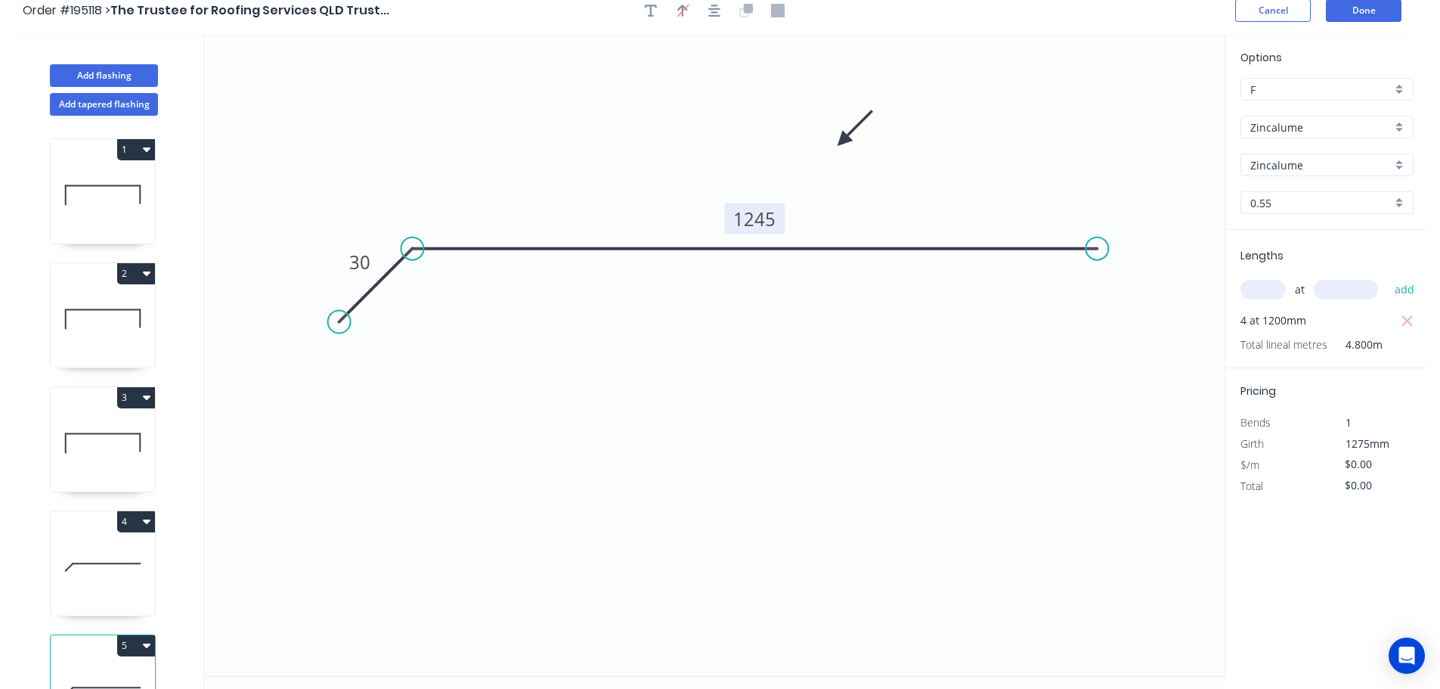
scroll to position [0, 0]
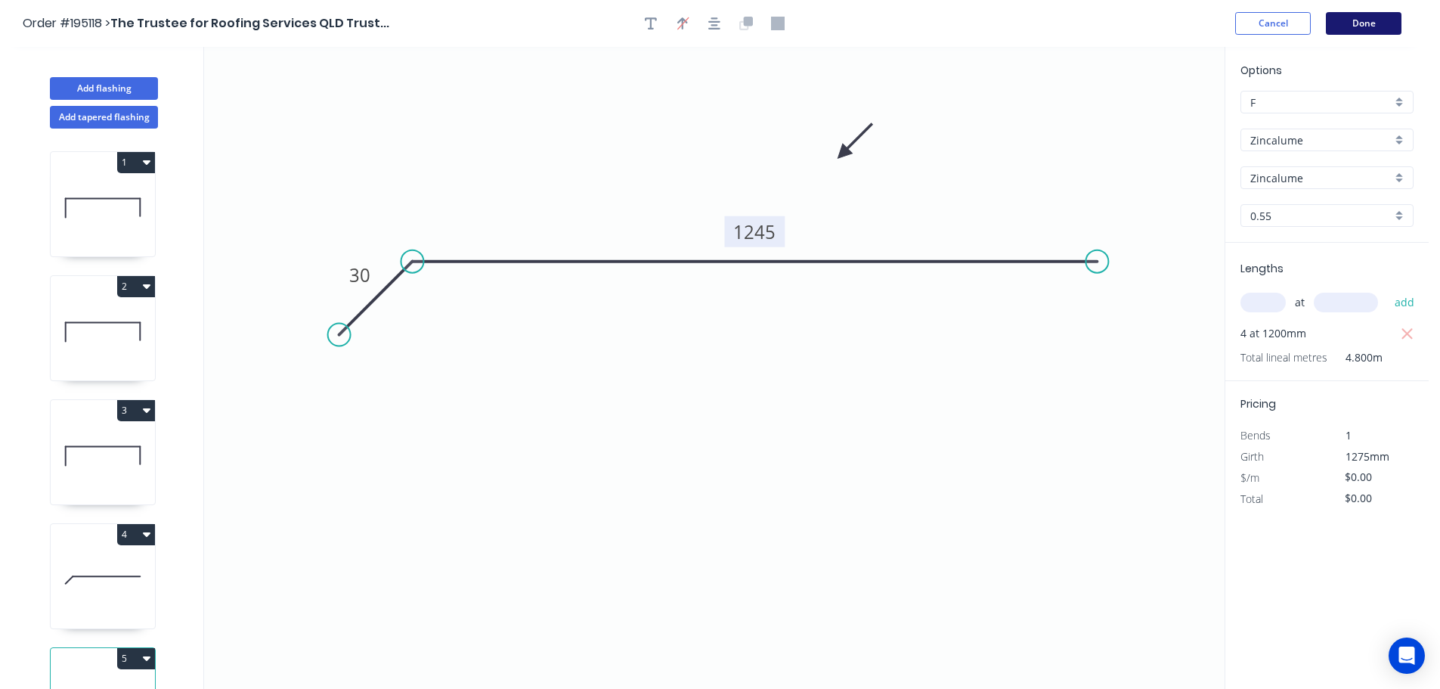
click at [1361, 17] on button "Done" at bounding box center [1364, 23] width 76 height 23
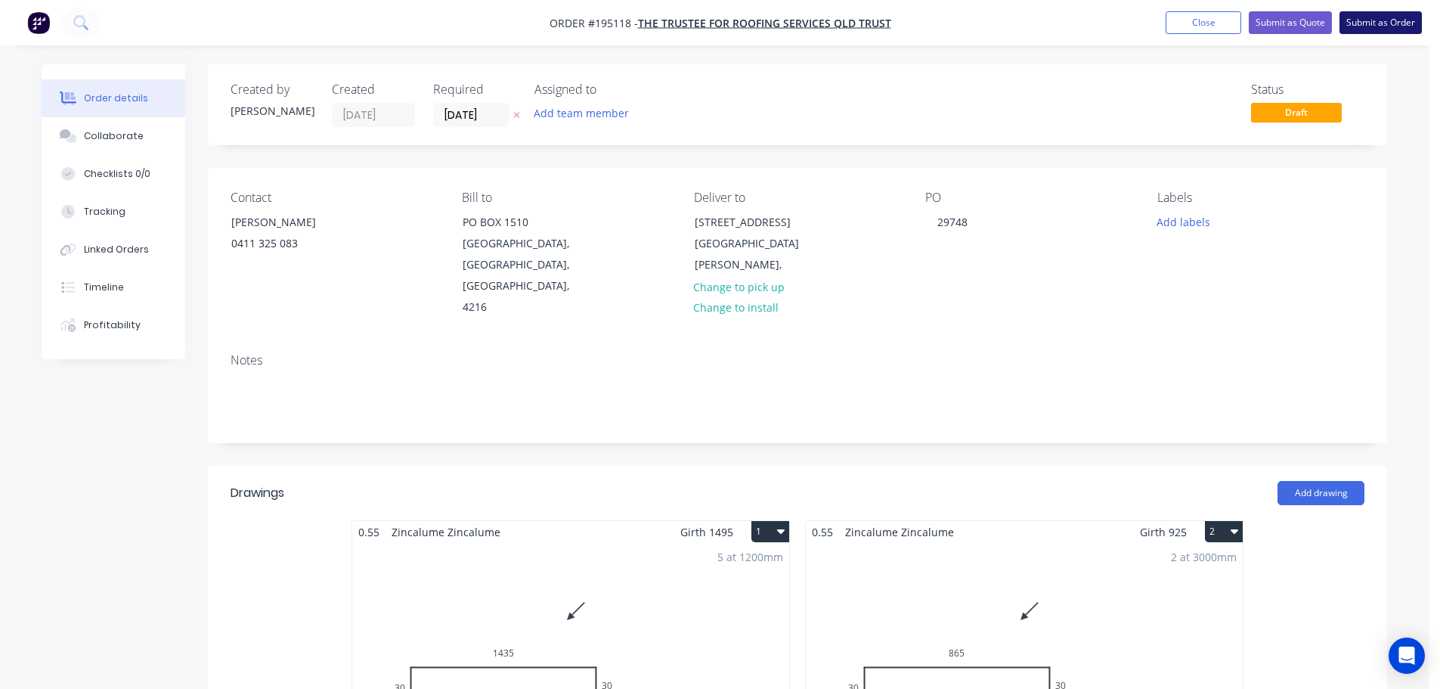
click at [1385, 23] on button "Submit as Order" at bounding box center [1381, 22] width 82 height 23
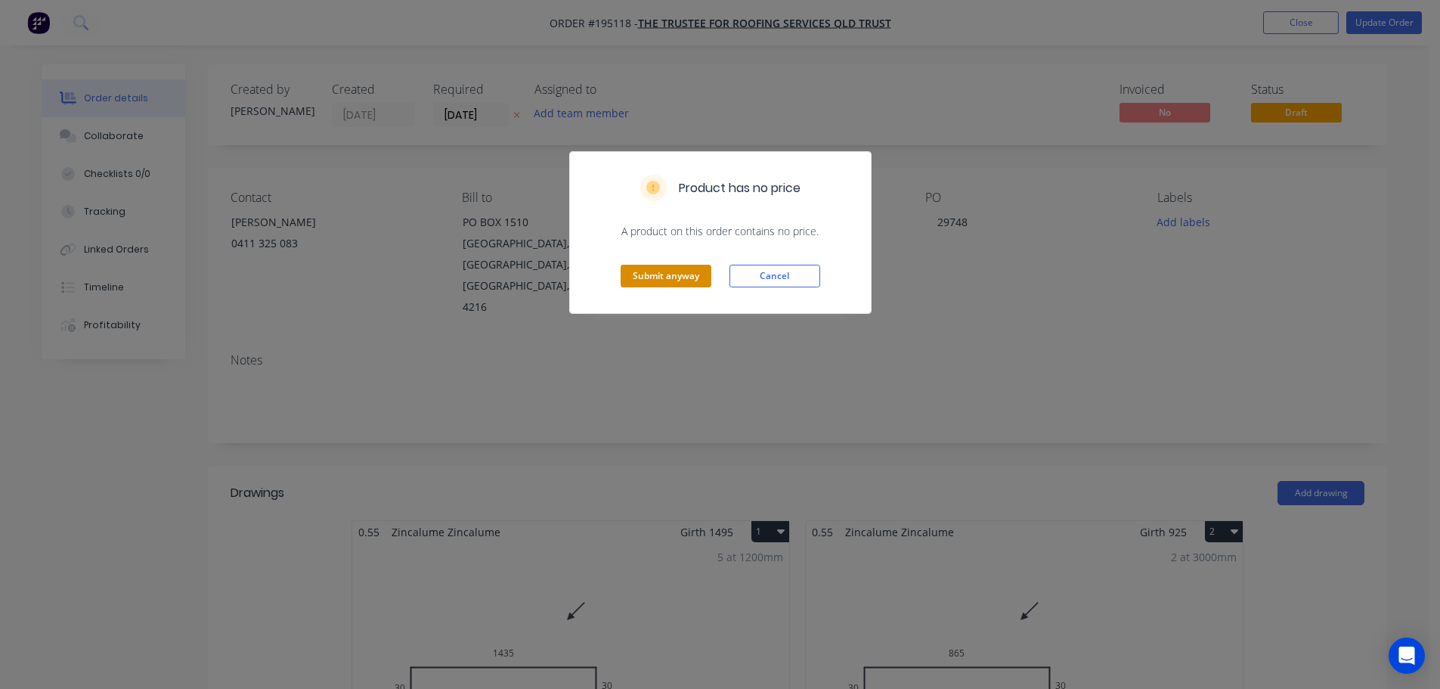
click at [668, 279] on button "Submit anyway" at bounding box center [666, 276] width 91 height 23
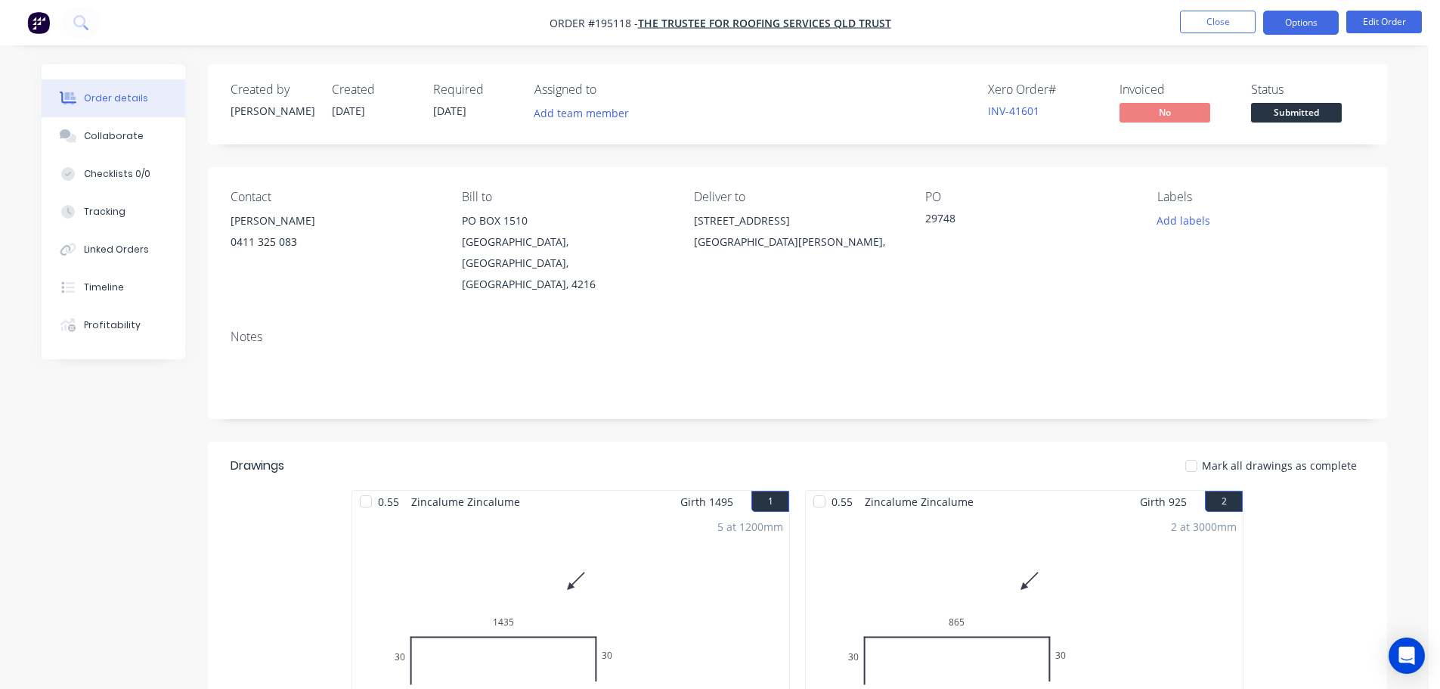
click at [1298, 13] on button "Options" at bounding box center [1301, 23] width 76 height 24
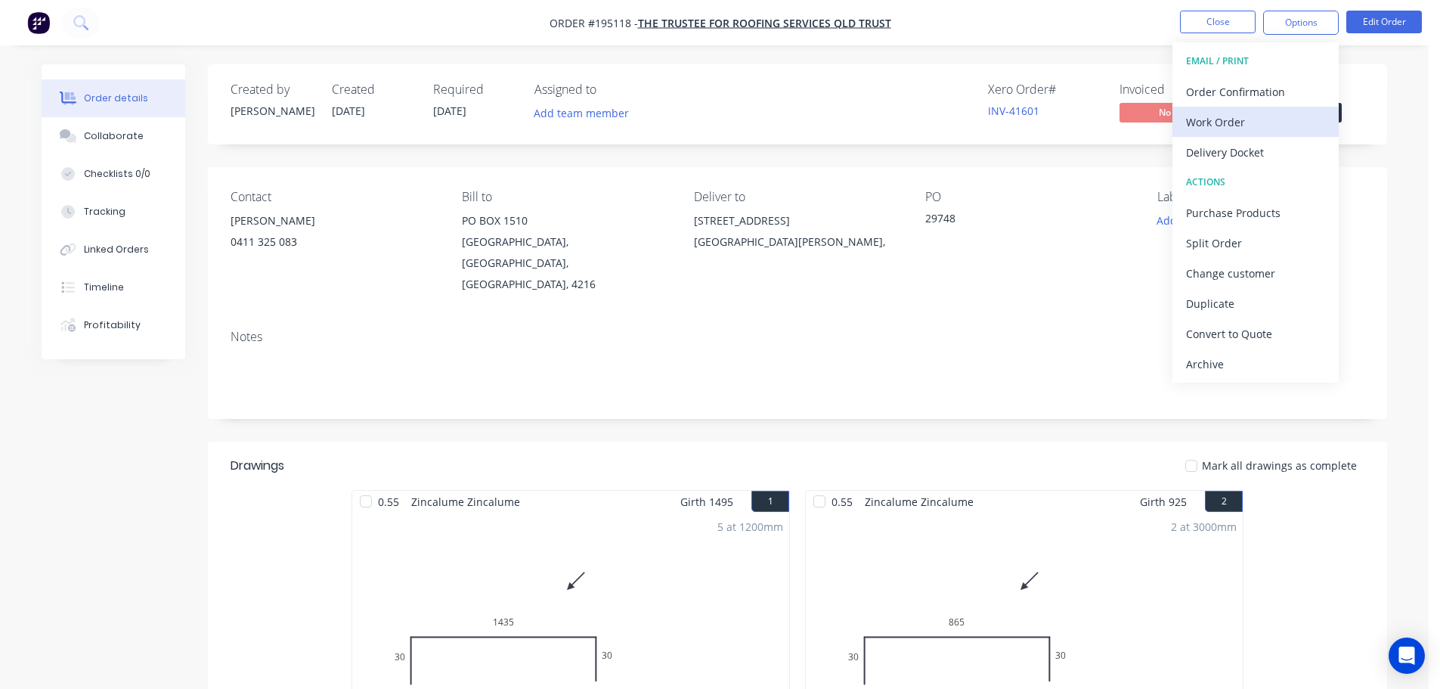
click at [1219, 119] on div "Work Order" at bounding box center [1255, 122] width 139 height 22
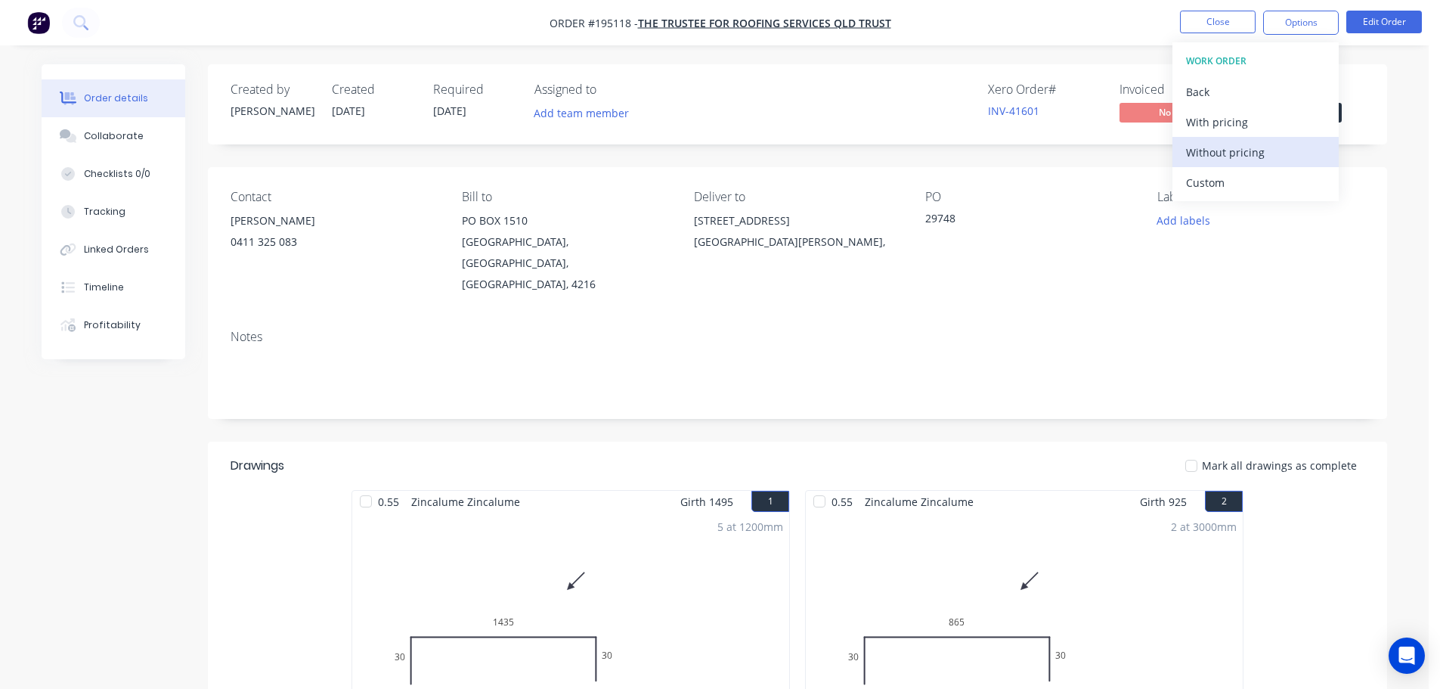
click at [1218, 147] on div "Without pricing" at bounding box center [1255, 152] width 139 height 22
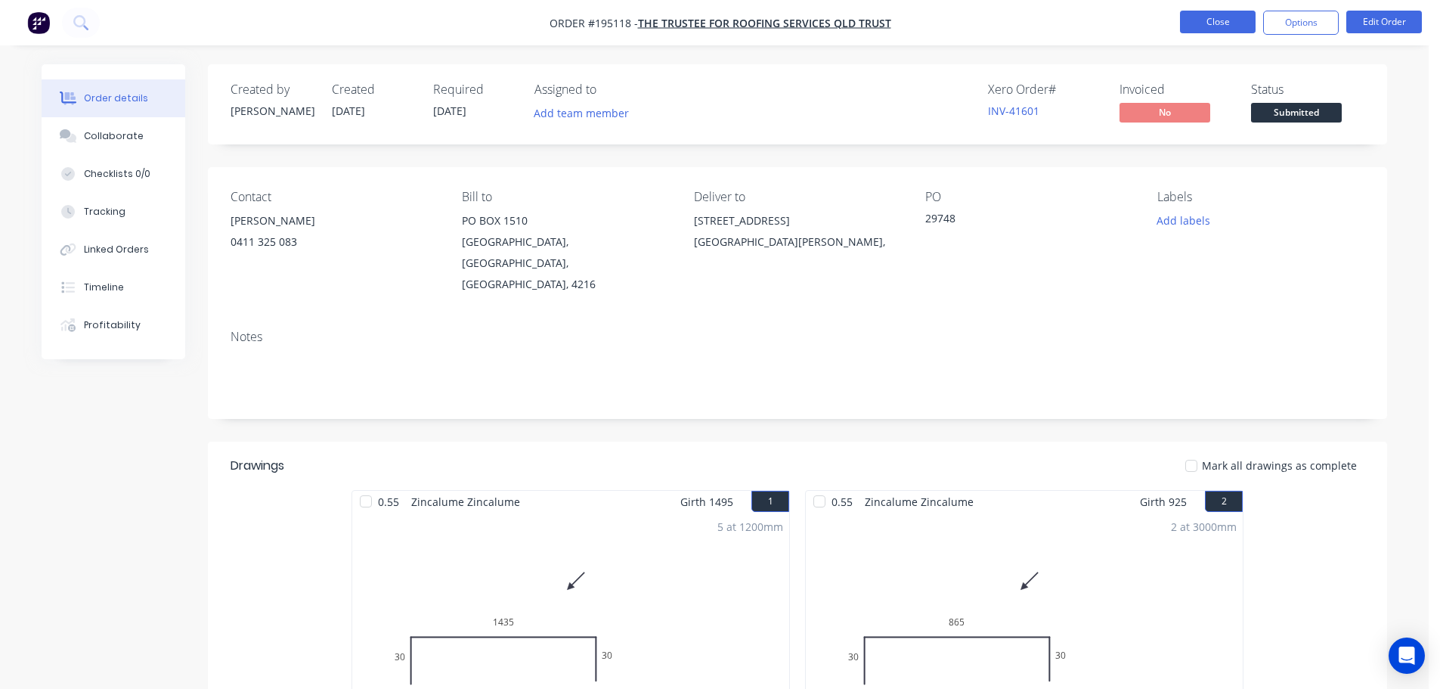
click at [1210, 17] on button "Close" at bounding box center [1218, 22] width 76 height 23
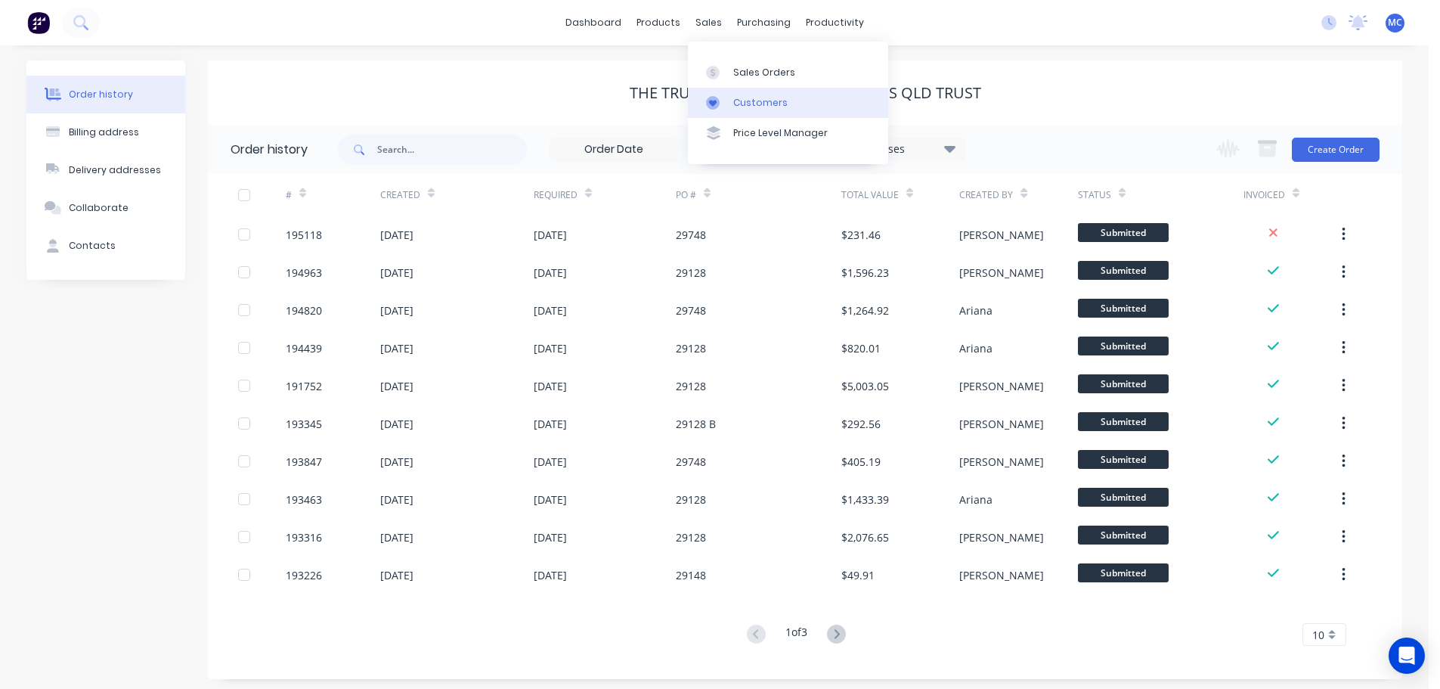
click at [753, 100] on div "Customers" at bounding box center [760, 103] width 54 height 14
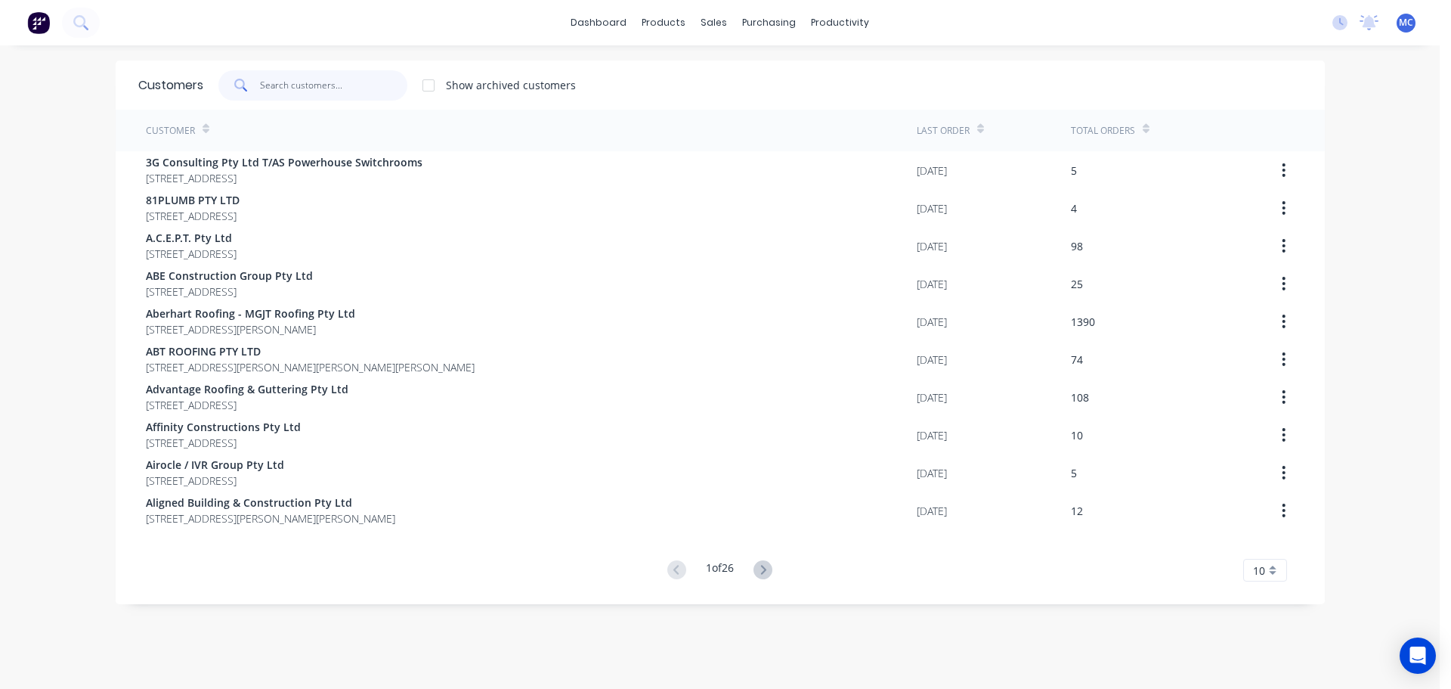
click at [268, 91] on input "text" at bounding box center [333, 85] width 147 height 30
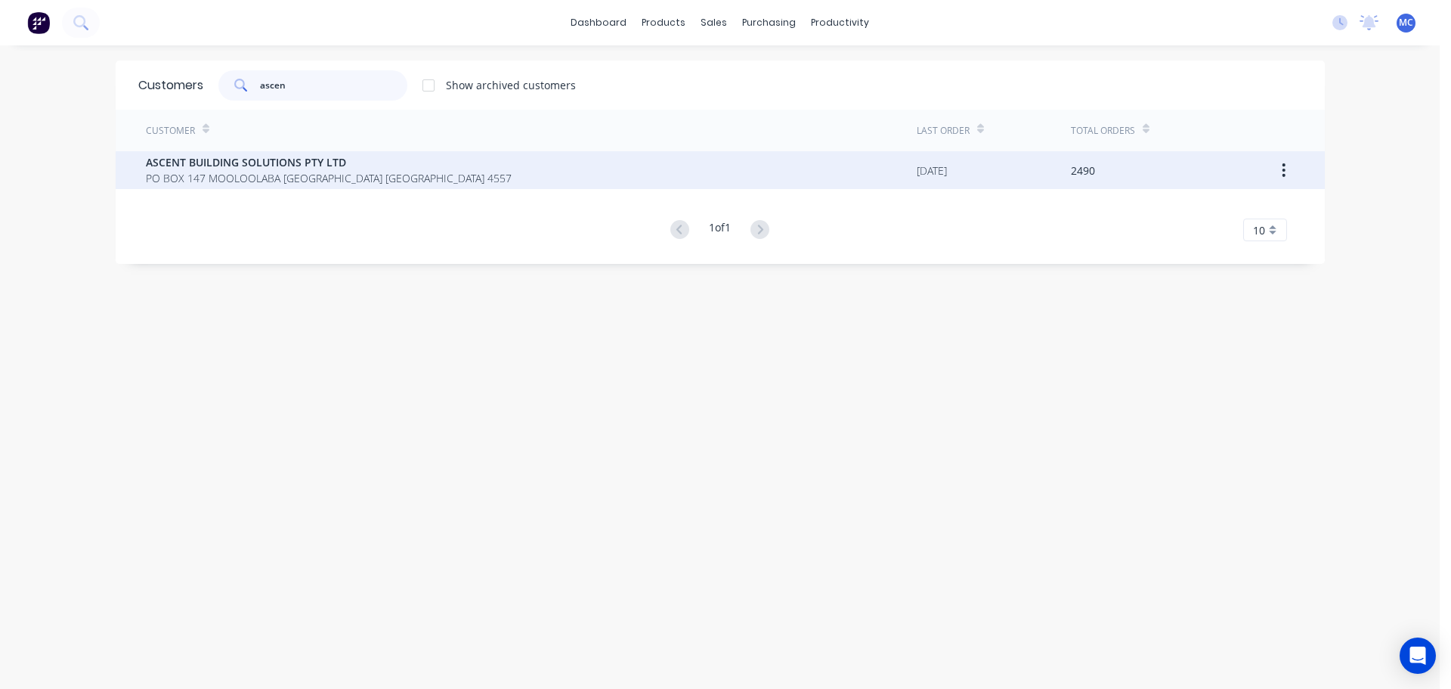
type input "ascen"
click at [202, 162] on span "ASCENT BUILDING SOLUTIONS PTY LTD" at bounding box center [329, 162] width 366 height 16
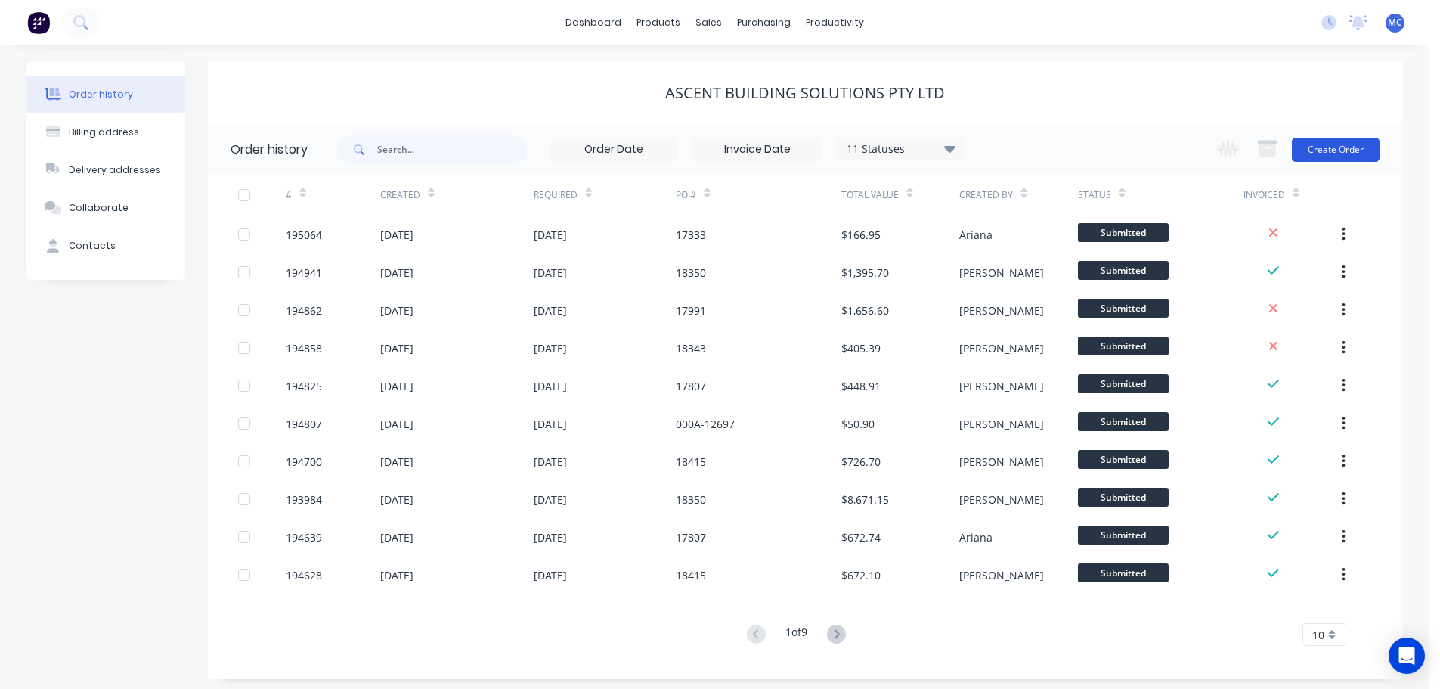
click at [1330, 152] on button "Create Order" at bounding box center [1336, 150] width 88 height 24
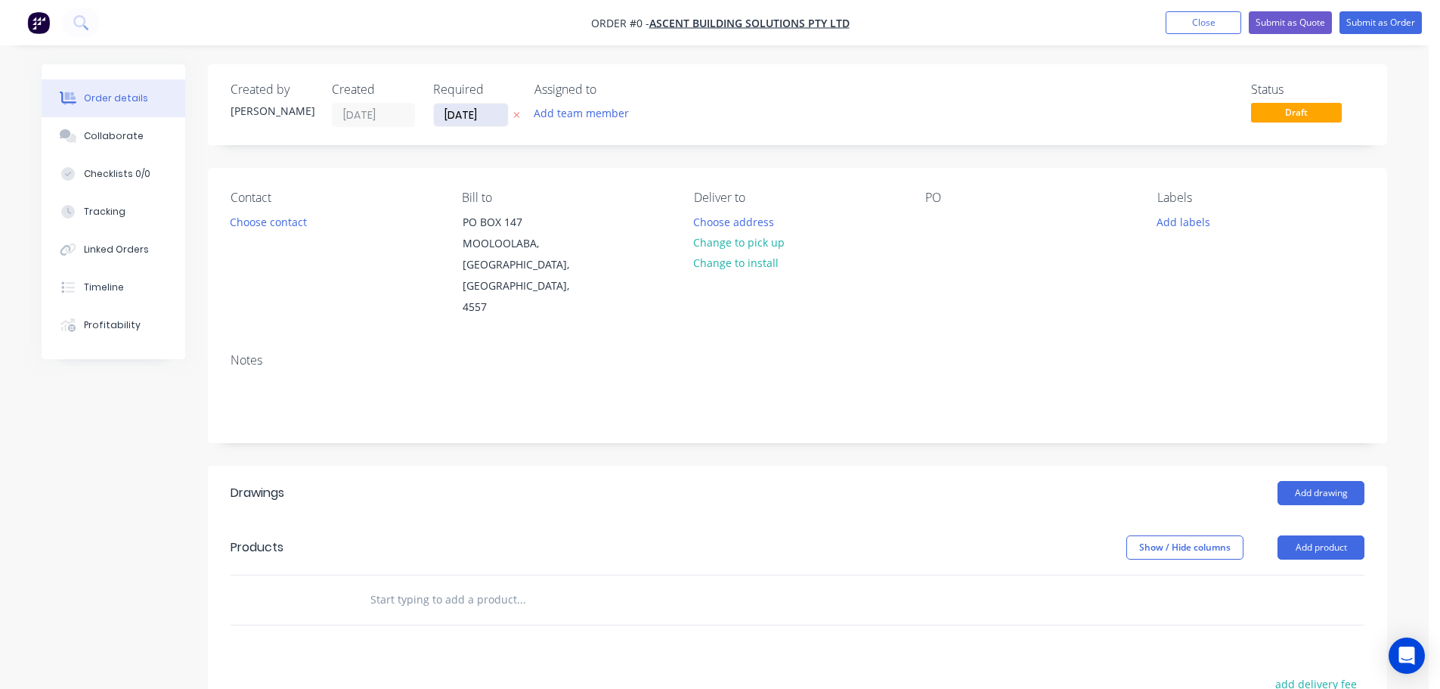
click at [463, 112] on input "[DATE]" at bounding box center [471, 115] width 74 height 23
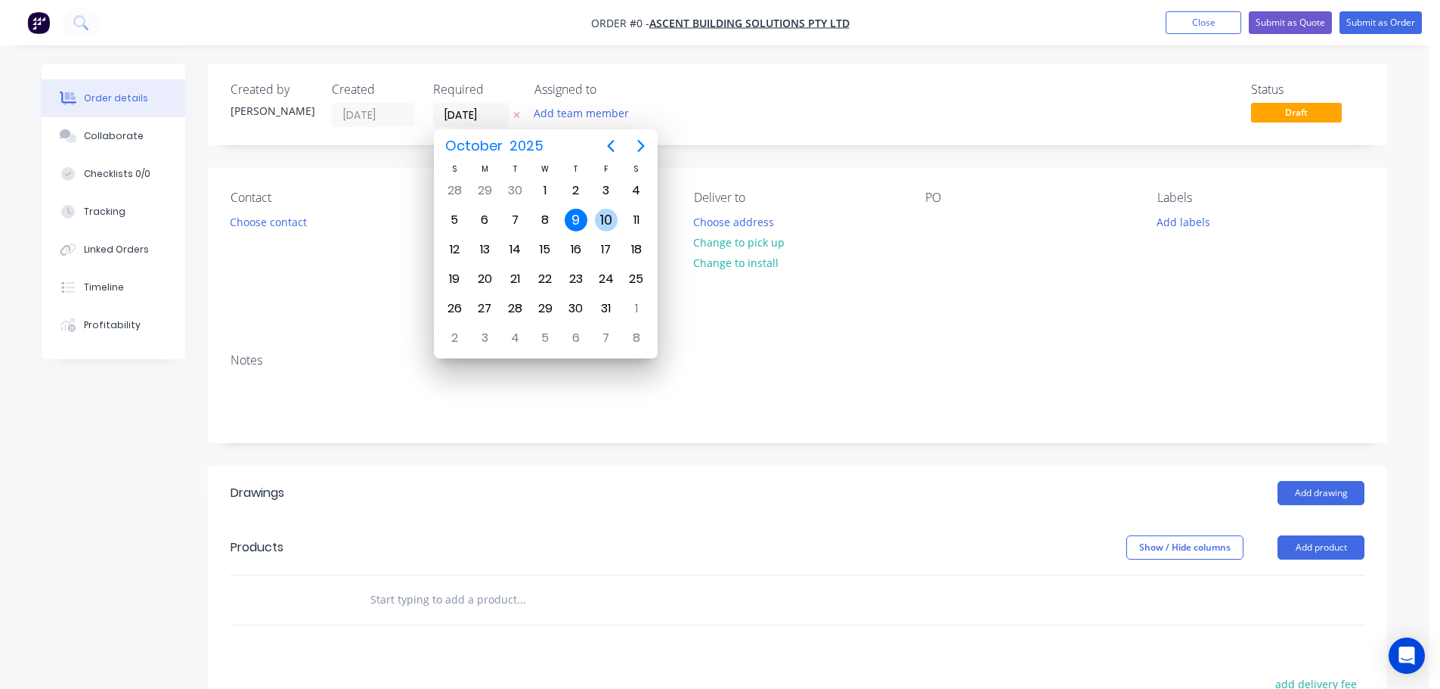
click at [606, 218] on div "10" at bounding box center [606, 220] width 23 height 23
type input "[DATE]"
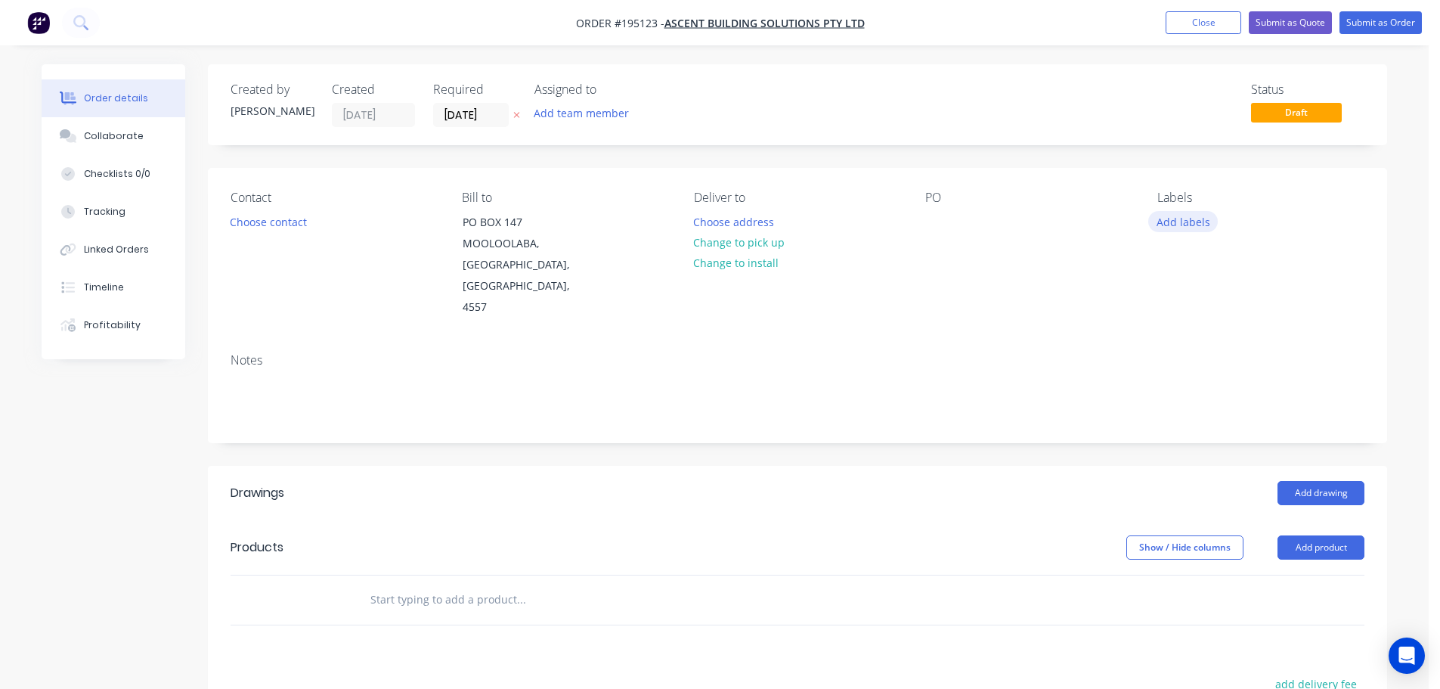
click at [1196, 222] on button "Add labels" at bounding box center [1183, 221] width 70 height 20
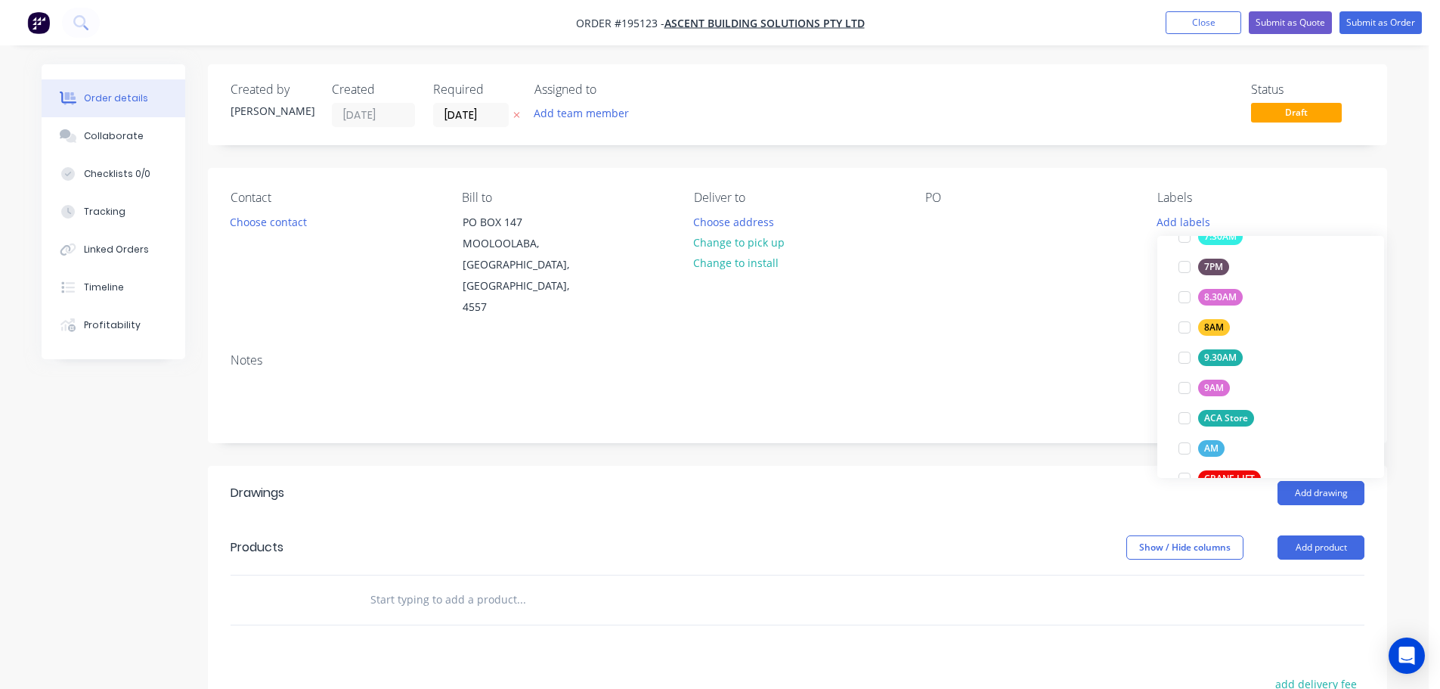
scroll to position [529, 0]
click at [1189, 312] on div at bounding box center [1184, 311] width 30 height 30
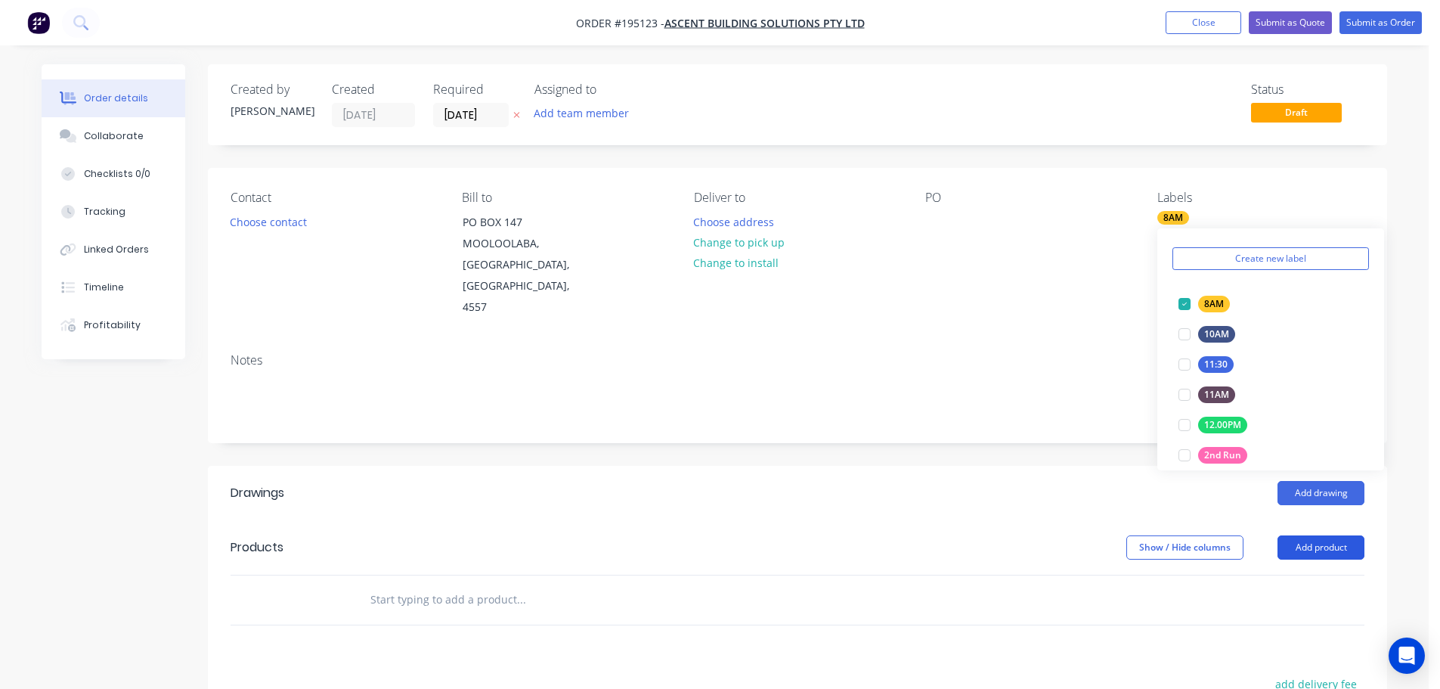
click at [1326, 535] on button "Add product" at bounding box center [1321, 547] width 87 height 24
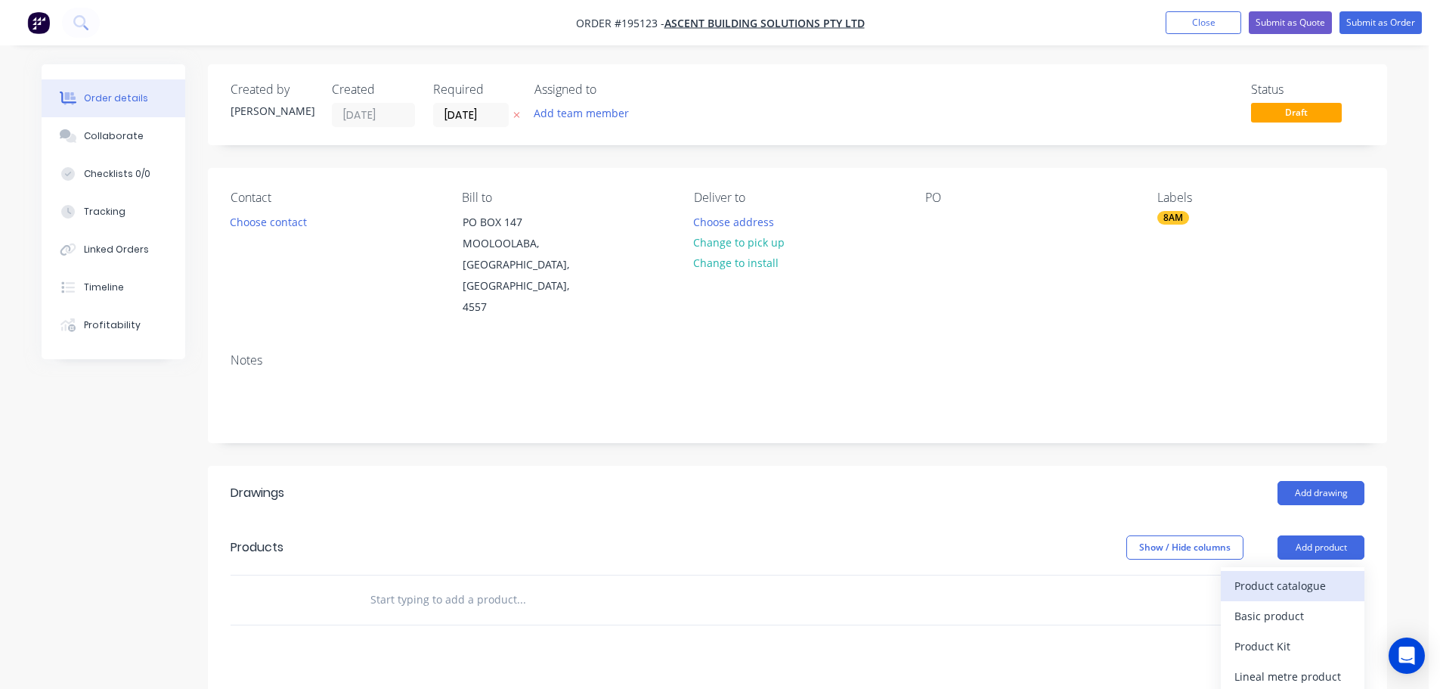
click at [1282, 575] on div "Product catalogue" at bounding box center [1292, 586] width 116 height 22
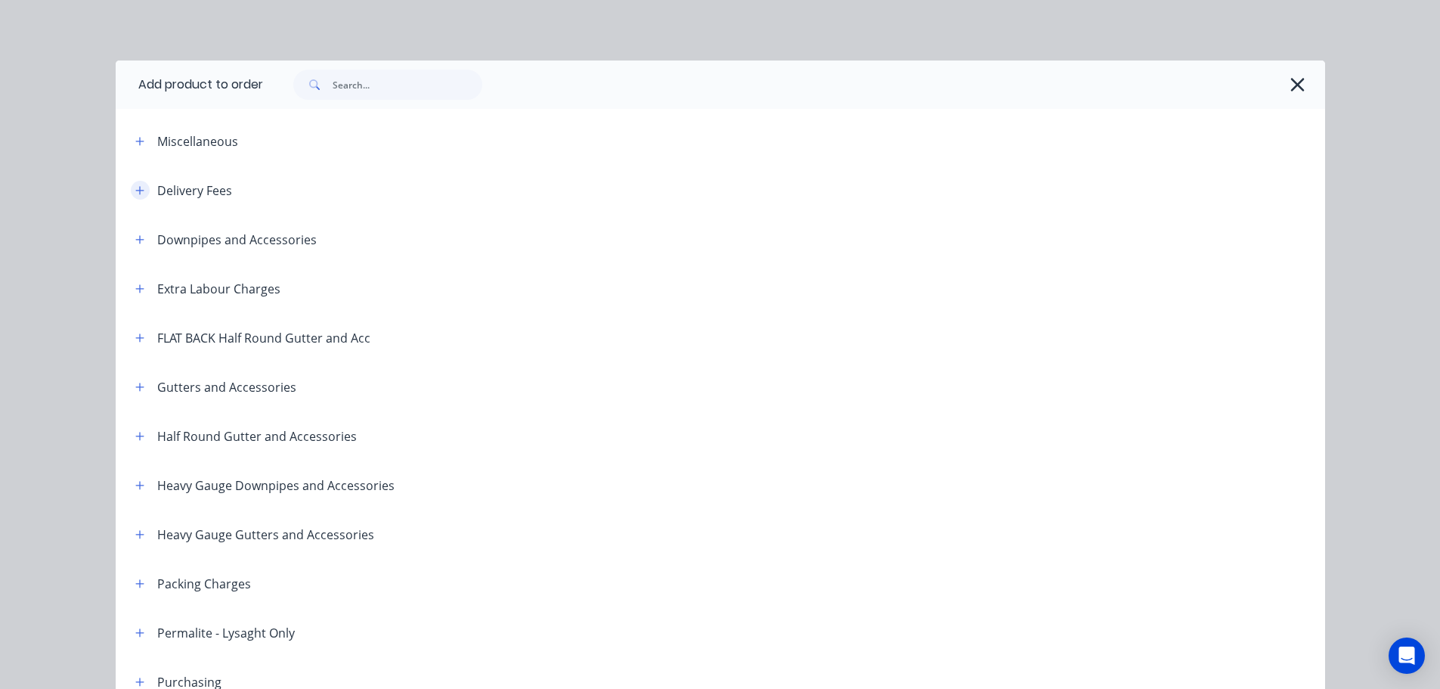
click at [140, 186] on button "button" at bounding box center [140, 190] width 19 height 19
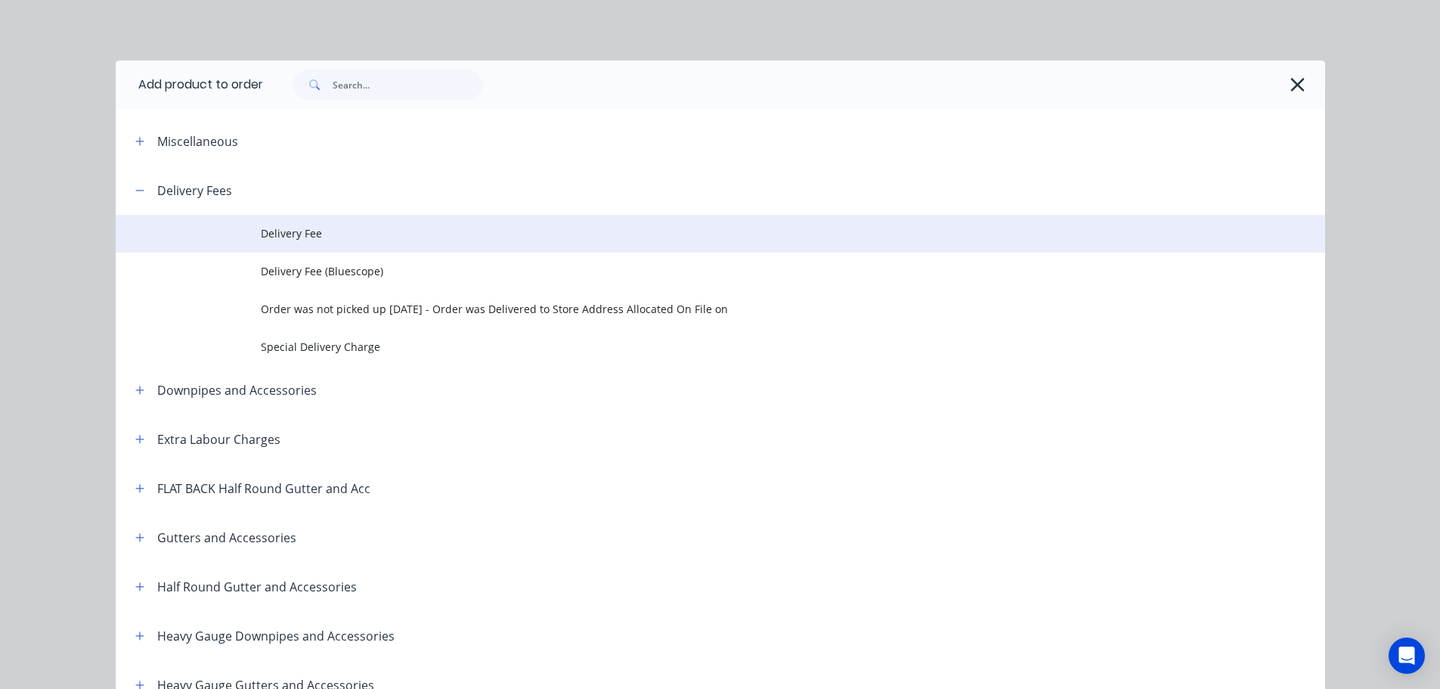
click at [293, 228] on span "Delivery Fee" at bounding box center [686, 233] width 851 height 16
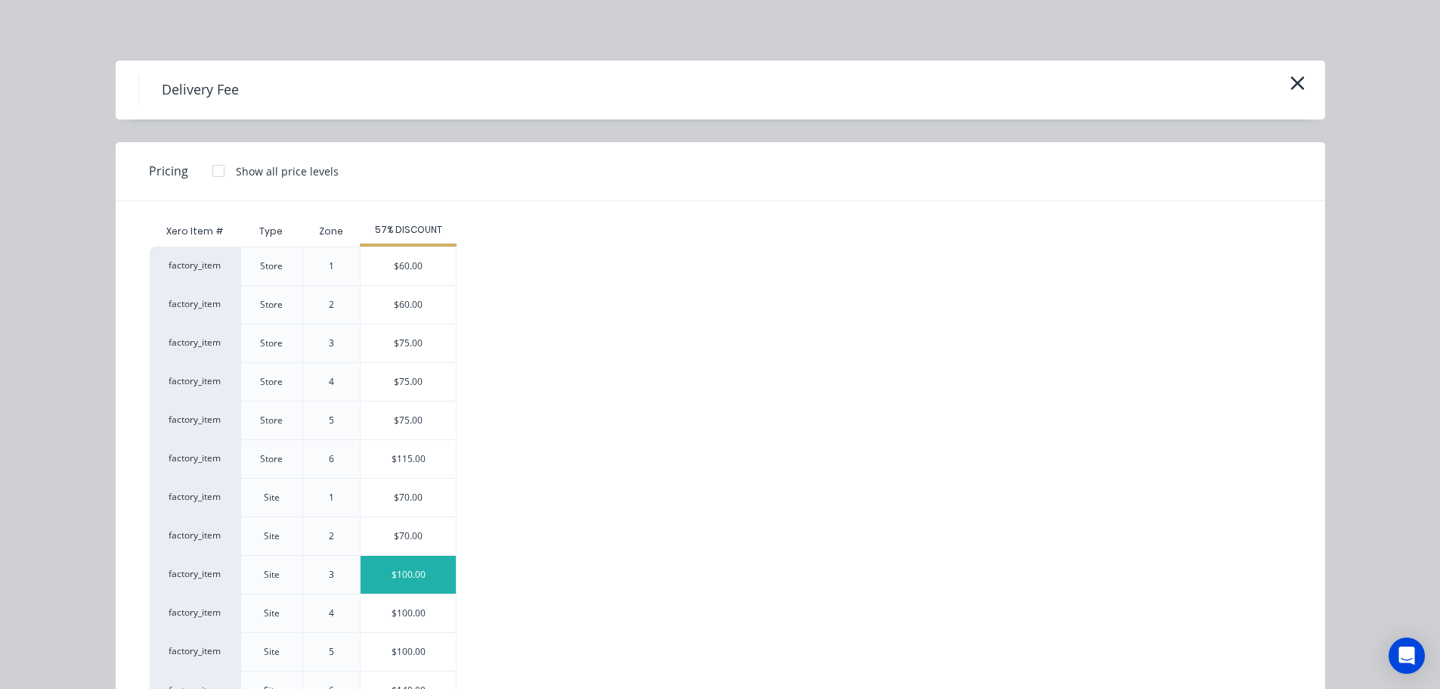
click at [404, 572] on div "$100.00" at bounding box center [408, 575] width 95 height 38
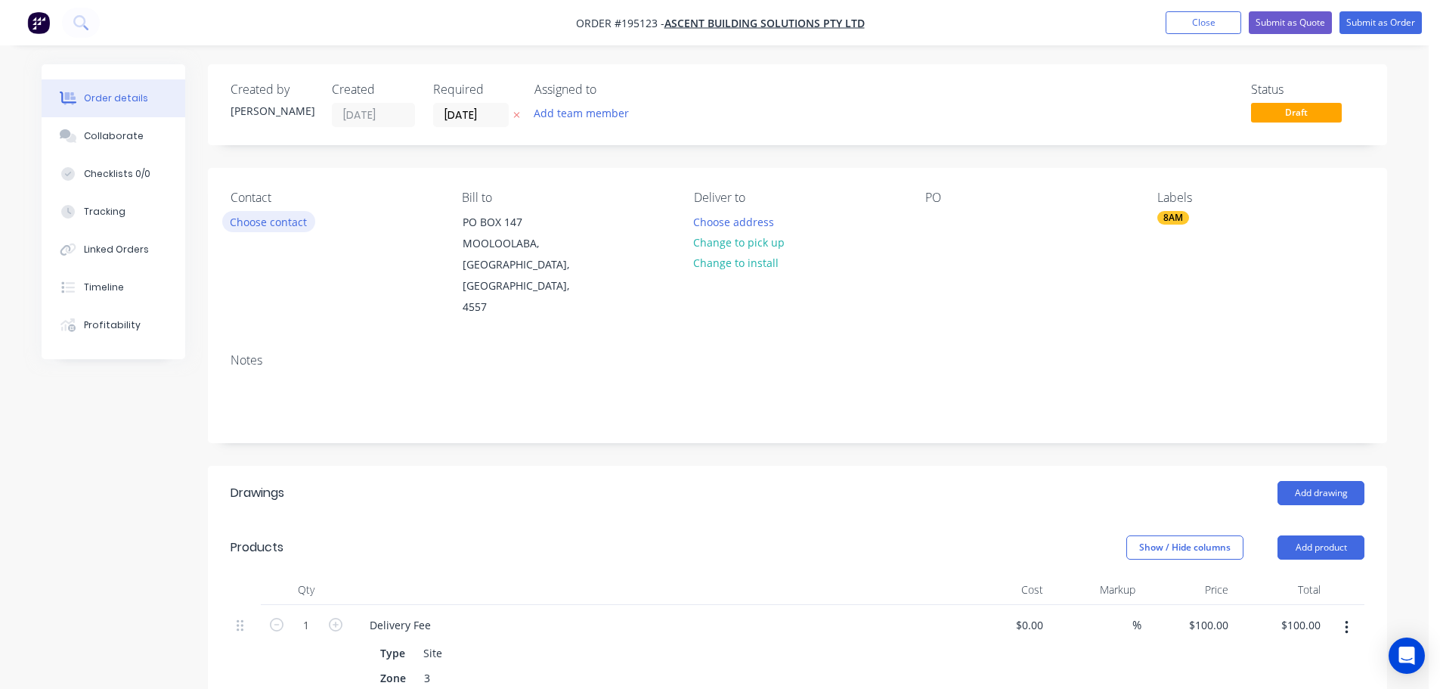
click at [280, 225] on button "Choose contact" at bounding box center [268, 221] width 93 height 20
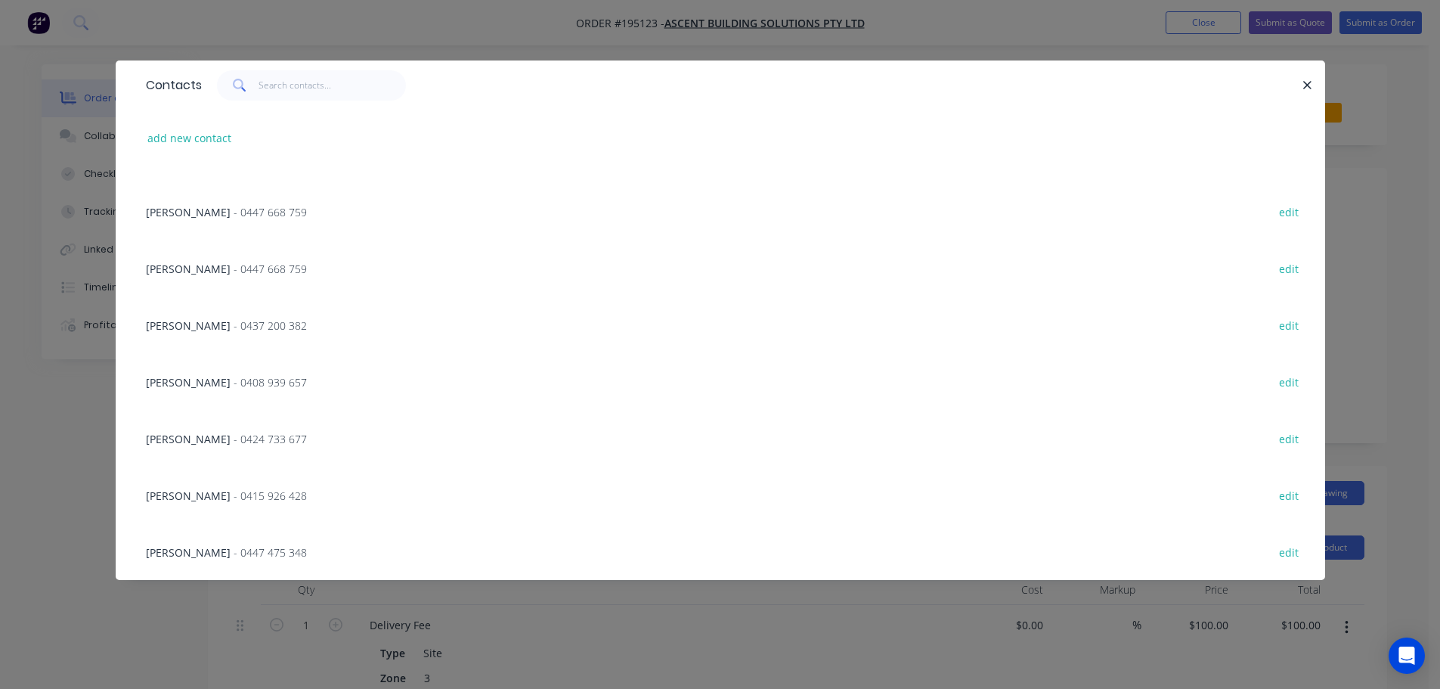
scroll to position [0, 0]
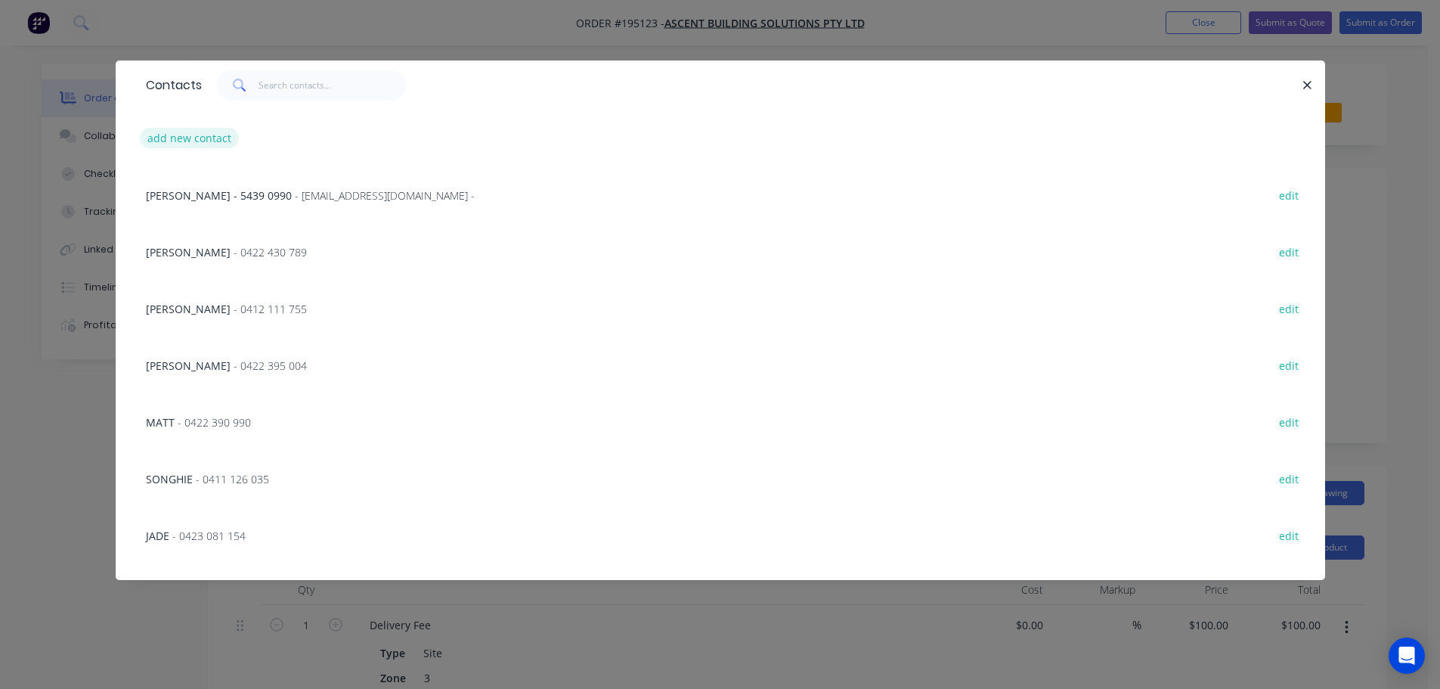
click at [175, 129] on button "add new contact" at bounding box center [190, 138] width 100 height 20
select select "AU"
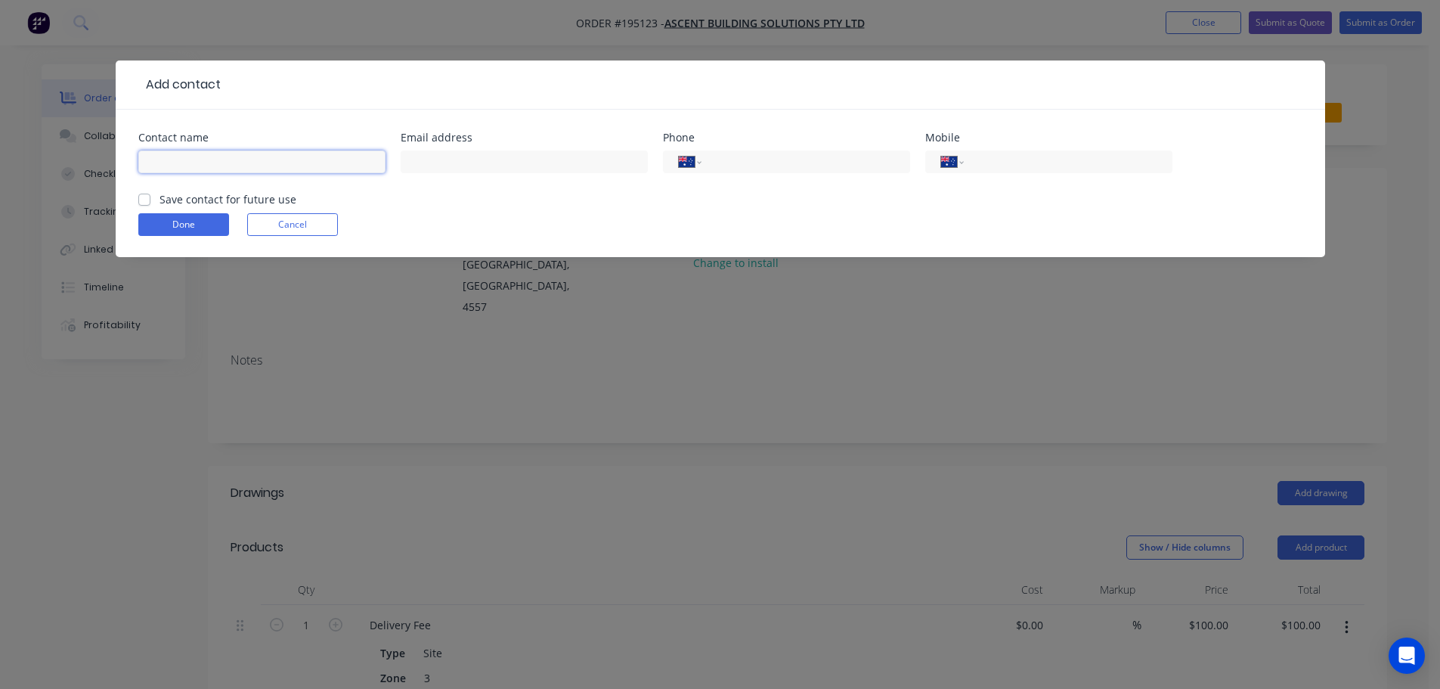
click at [175, 167] on input "text" at bounding box center [261, 161] width 247 height 23
type input "[PERSON_NAME]"
type input "0488 793 856"
click button "Done" at bounding box center [183, 224] width 91 height 23
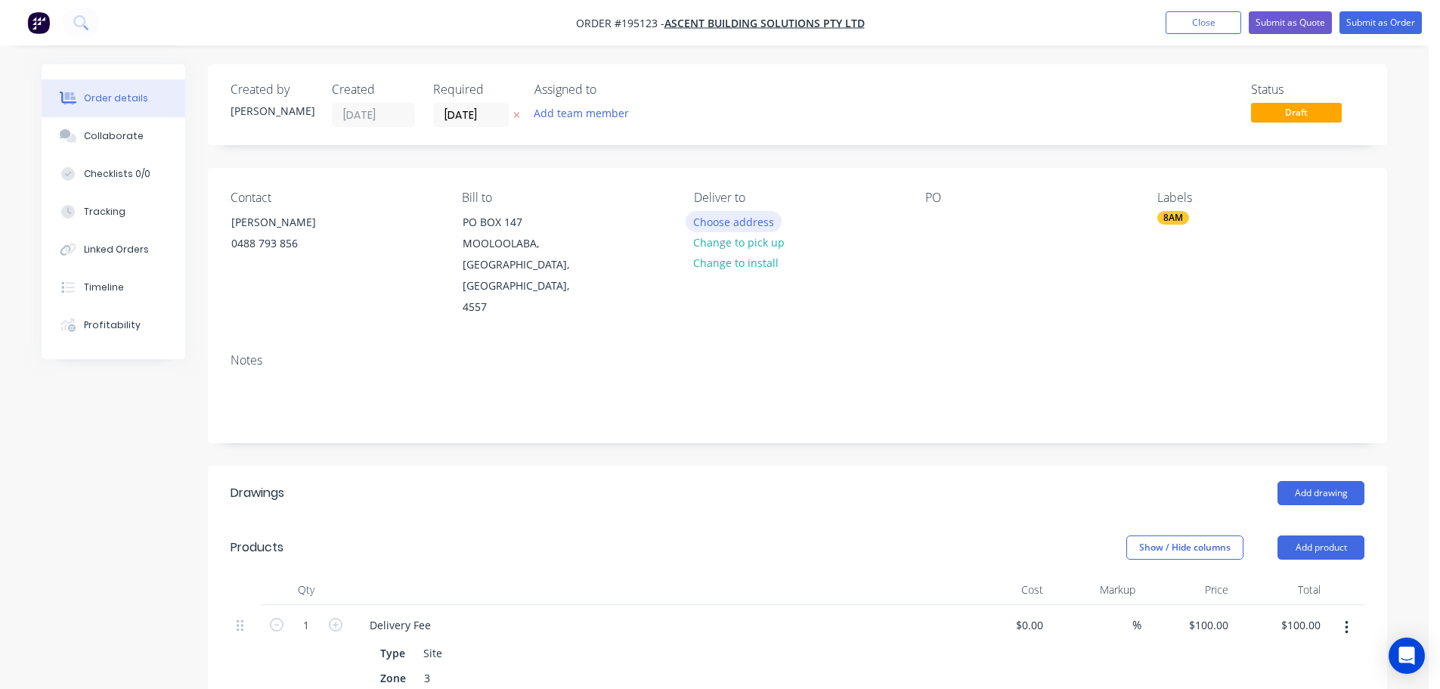
click at [732, 218] on button "Choose address" at bounding box center [734, 221] width 97 height 20
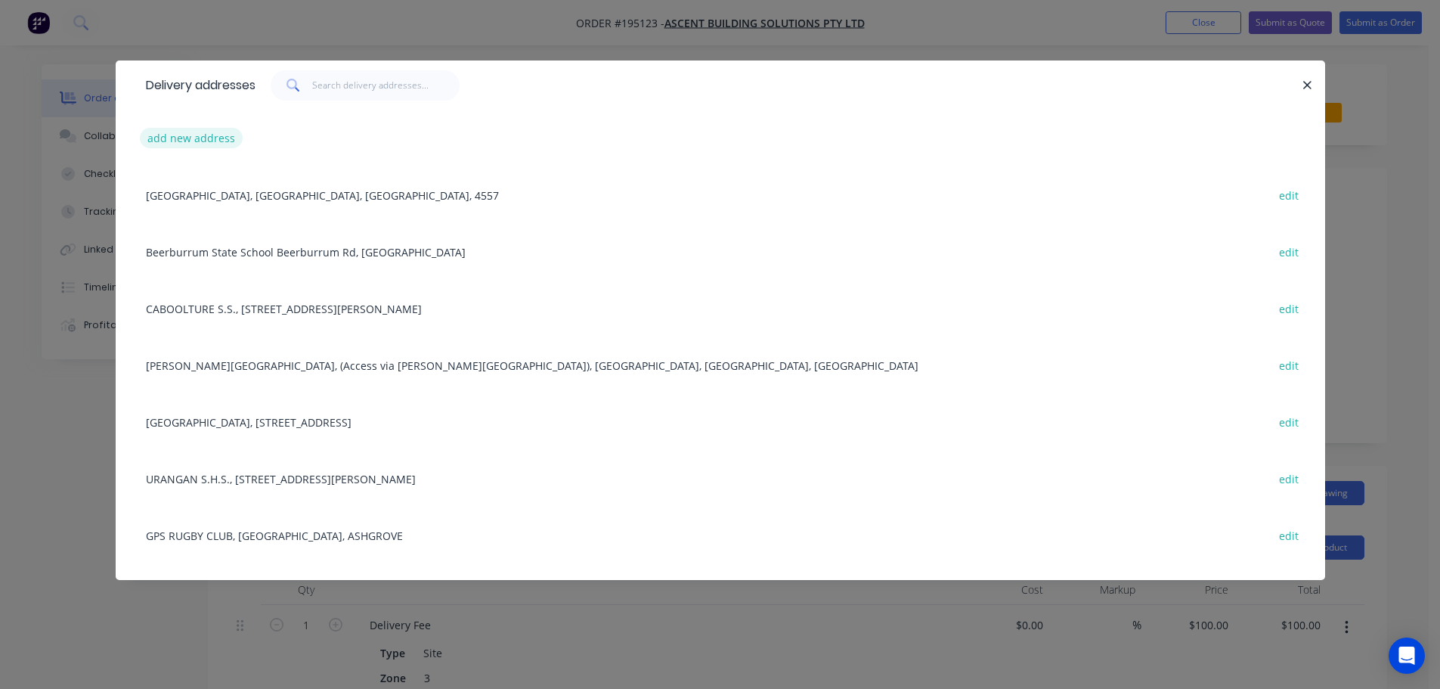
click at [202, 141] on button "add new address" at bounding box center [192, 138] width 104 height 20
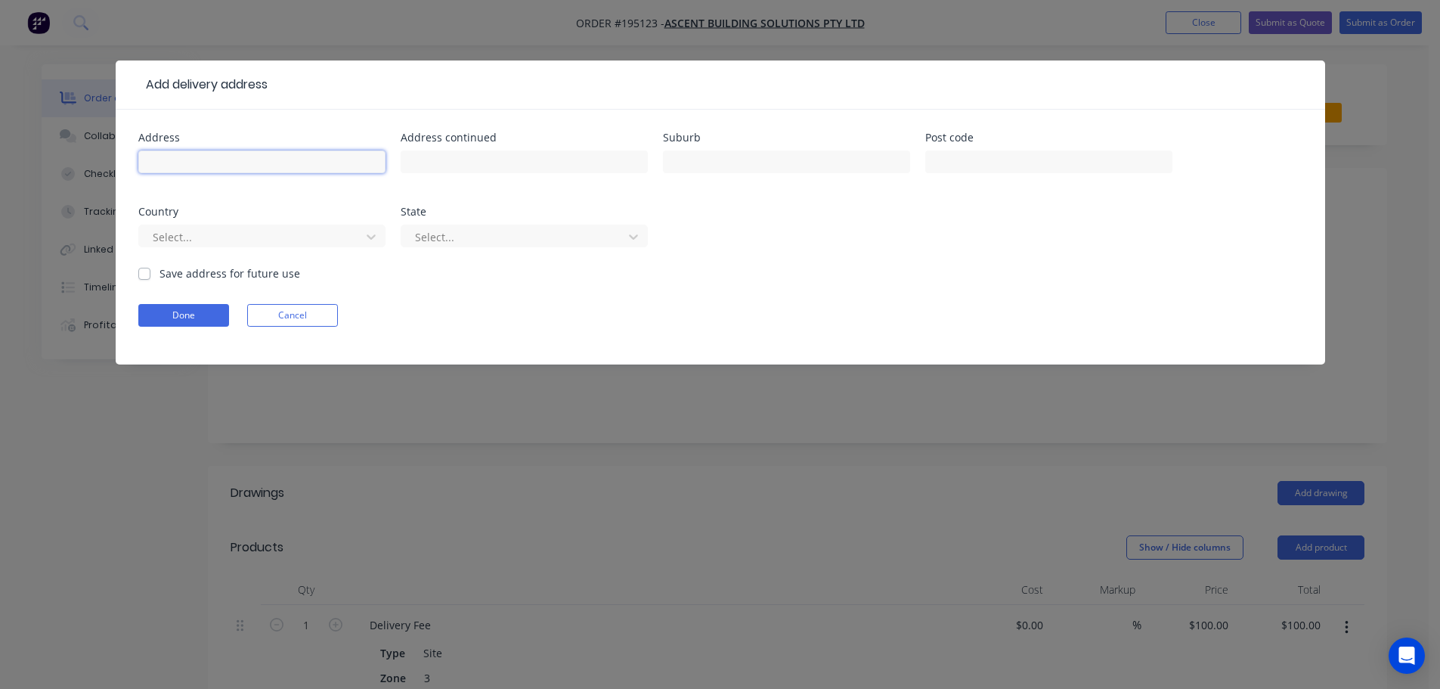
click at [163, 157] on input "text" at bounding box center [261, 161] width 247 height 23
type input "7 The Cresent"
type input "Toorbul"
click button "Done" at bounding box center [183, 315] width 91 height 23
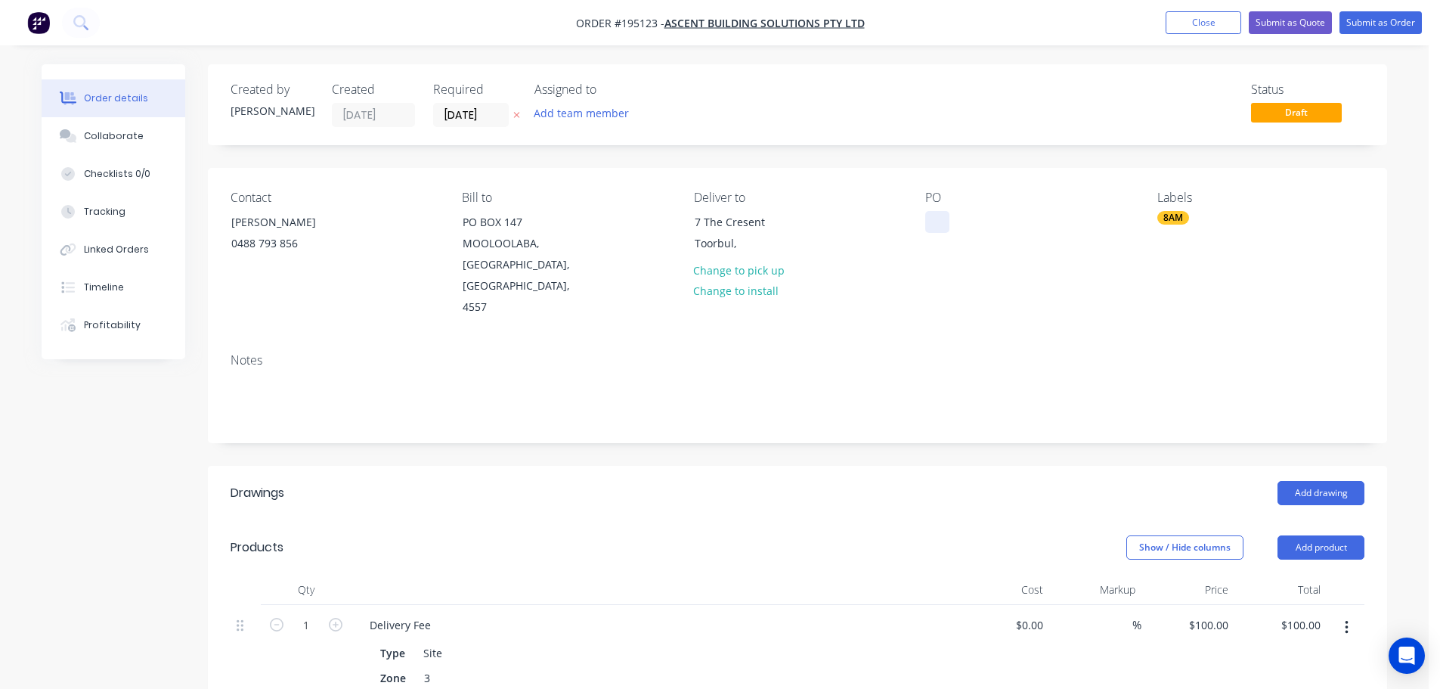
click at [936, 218] on div at bounding box center [937, 222] width 24 height 22
click at [1309, 481] on button "Add drawing" at bounding box center [1321, 493] width 87 height 24
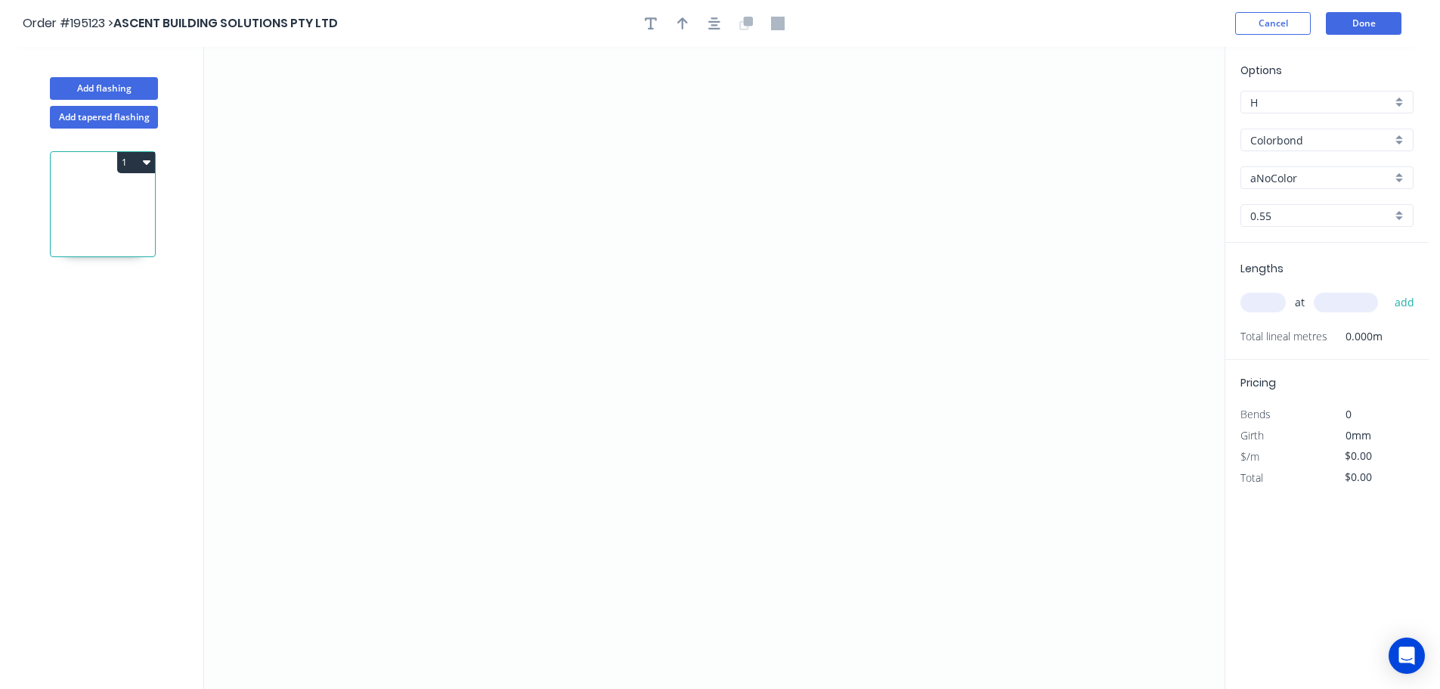
click at [1280, 175] on input "aNoColor" at bounding box center [1320, 178] width 141 height 16
click at [1278, 272] on div "Monument" at bounding box center [1327, 275] width 172 height 26
type input "Monument"
click at [1268, 301] on input "text" at bounding box center [1262, 303] width 45 height 20
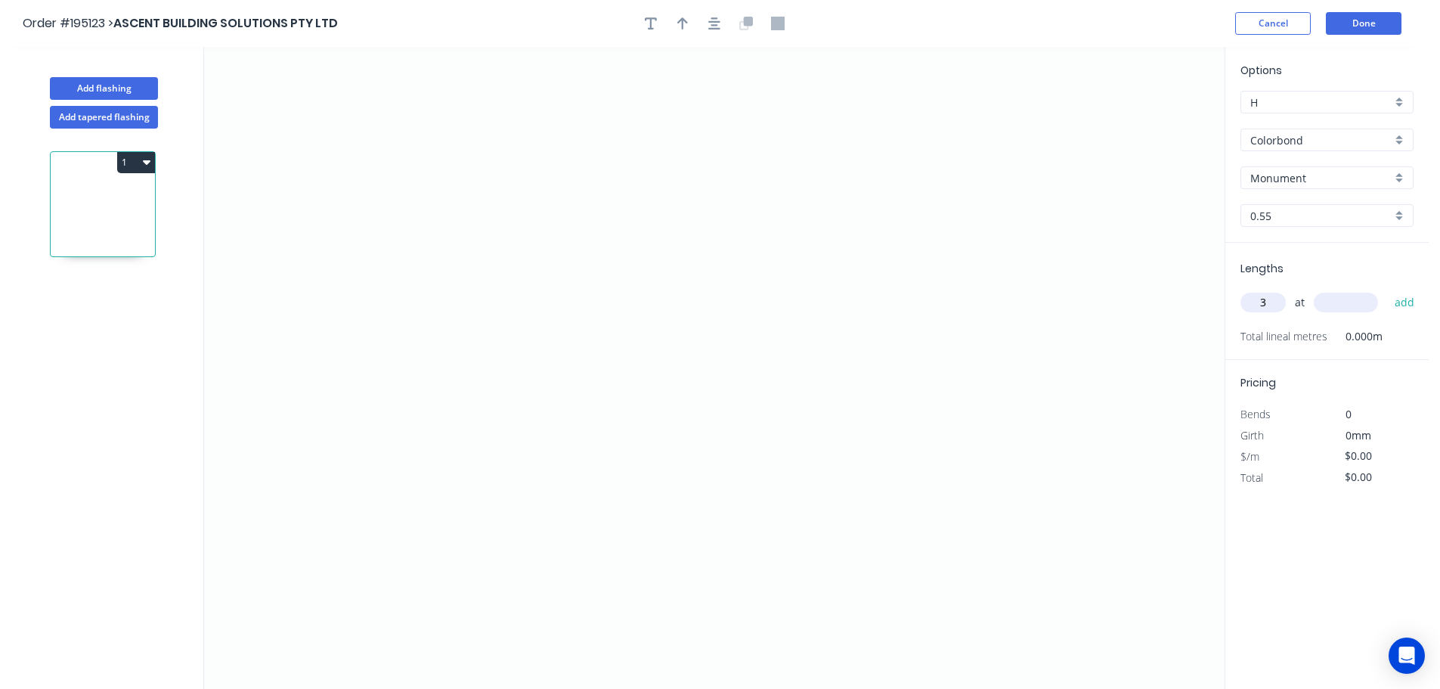
type input "3"
type input "4000"
click at [1387, 290] on button "add" at bounding box center [1405, 303] width 36 height 26
drag, startPoint x: 1117, startPoint y: 474, endPoint x: 1105, endPoint y: 437, distance: 39.0
click at [1118, 473] on icon "0" at bounding box center [714, 368] width 1021 height 642
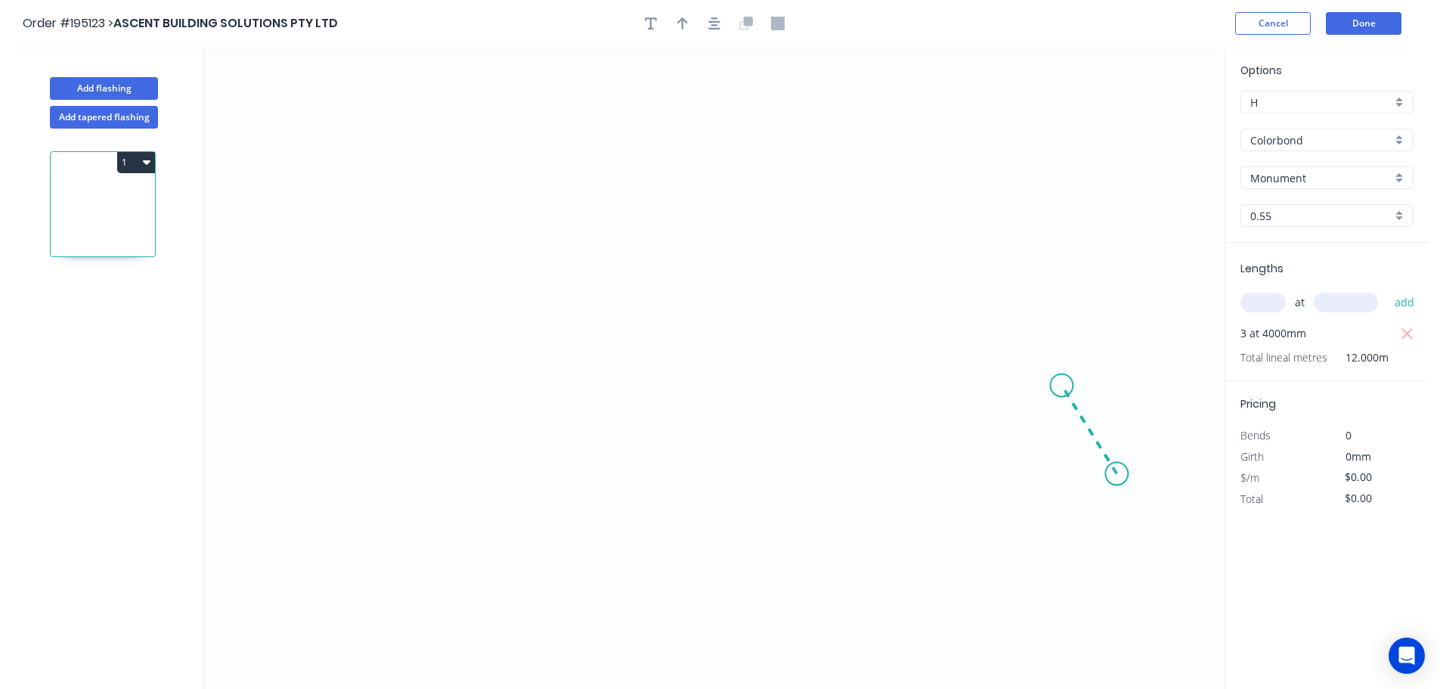
click at [1062, 386] on icon "0" at bounding box center [714, 368] width 1021 height 642
click at [630, 341] on icon "0 ?" at bounding box center [714, 368] width 1021 height 642
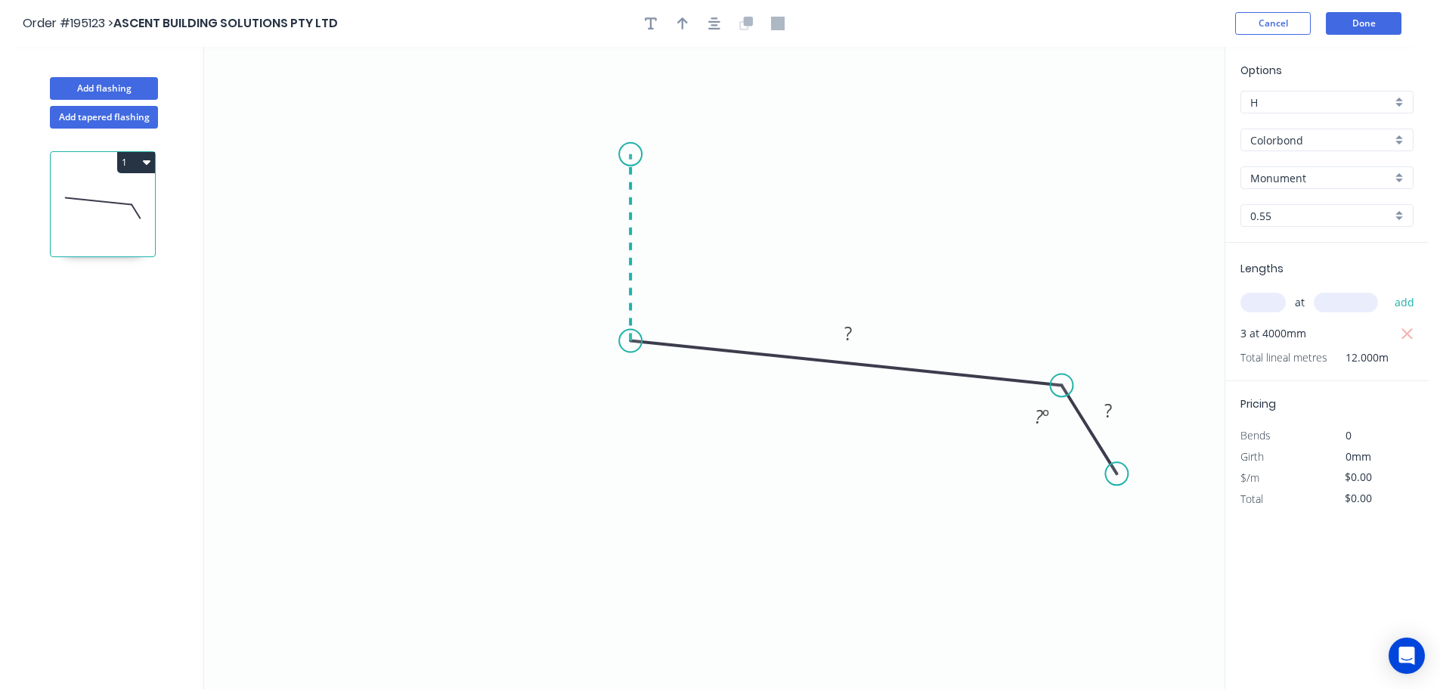
click at [637, 154] on icon "0 ? ? ? º" at bounding box center [714, 368] width 1021 height 642
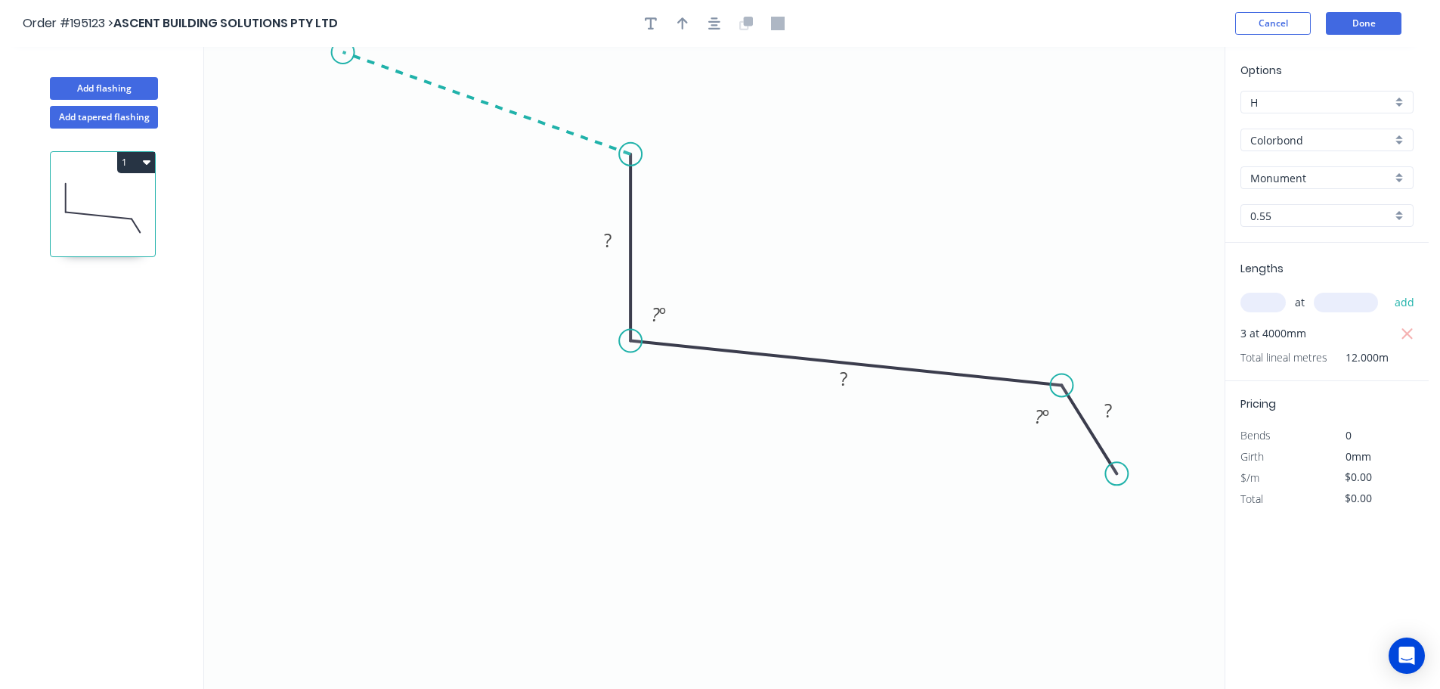
click at [342, 52] on icon "0 ? ? ? ? º ? º" at bounding box center [714, 368] width 1021 height 642
click at [376, 104] on div "Crush & Fold" at bounding box center [418, 103] width 152 height 31
click at [378, 109] on div "Flip bend" at bounding box center [421, 104] width 152 height 31
click at [714, 24] on icon "button" at bounding box center [714, 23] width 12 height 12
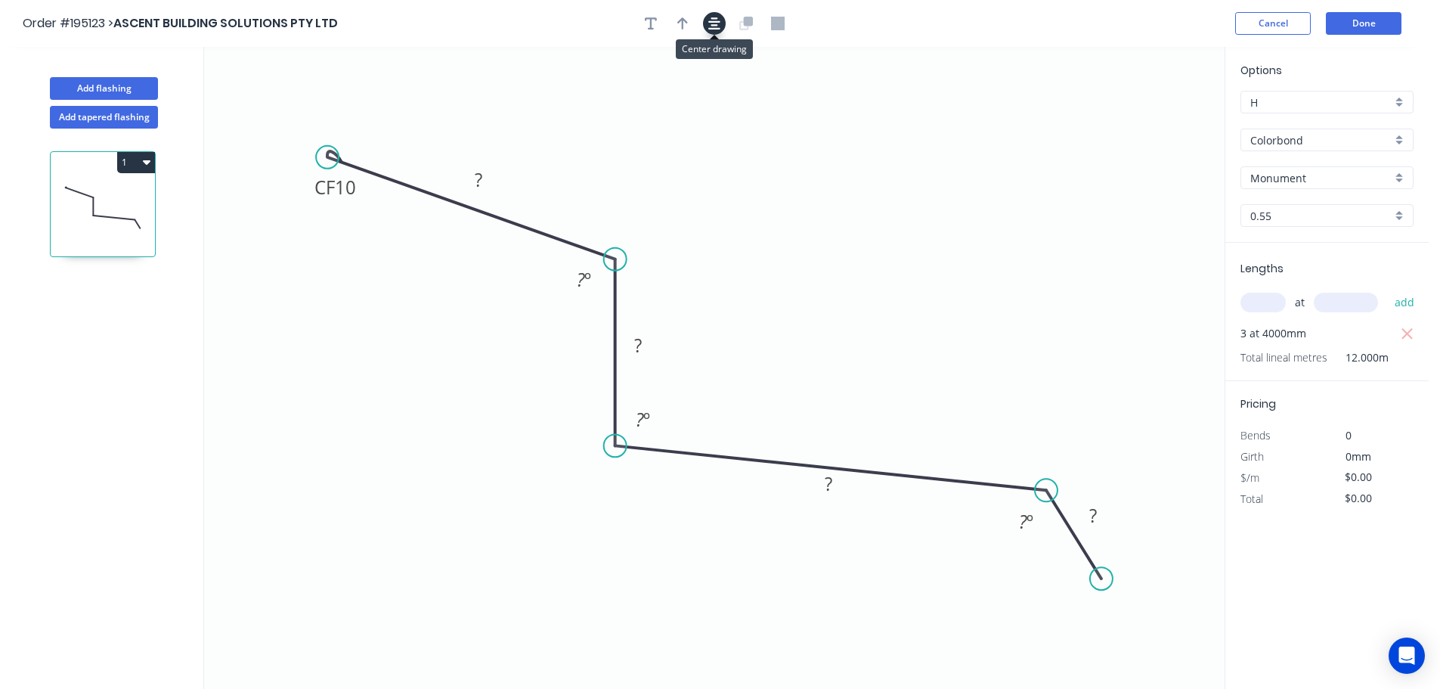
click at [714, 30] on button "button" at bounding box center [714, 23] width 23 height 23
click at [682, 23] on icon "button" at bounding box center [682, 23] width 11 height 12
click at [1150, 119] on icon at bounding box center [1148, 105] width 14 height 48
drag, startPoint x: 1150, startPoint y: 119, endPoint x: 786, endPoint y: 252, distance: 386.9
click at [853, 250] on icon at bounding box center [874, 237] width 44 height 44
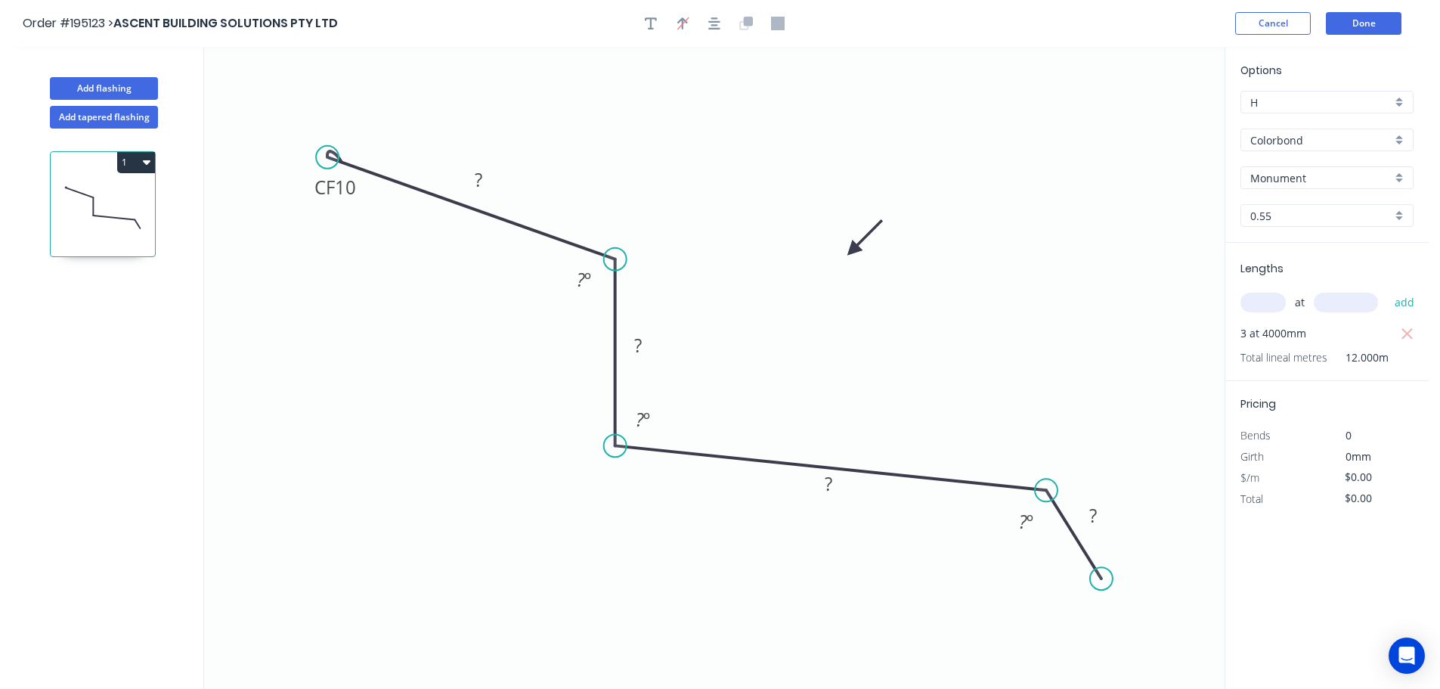
click at [367, 192] on icon "0 CF 10 ? ? ? ? ? º ? º ? º" at bounding box center [714, 368] width 1021 height 642
drag, startPoint x: 361, startPoint y: 192, endPoint x: 350, endPoint y: 107, distance: 86.1
click at [355, 108] on rect at bounding box center [332, 103] width 60 height 31
click at [343, 100] on tspan "10" at bounding box center [340, 103] width 21 height 25
click at [1369, 14] on button "Done" at bounding box center [1364, 23] width 76 height 23
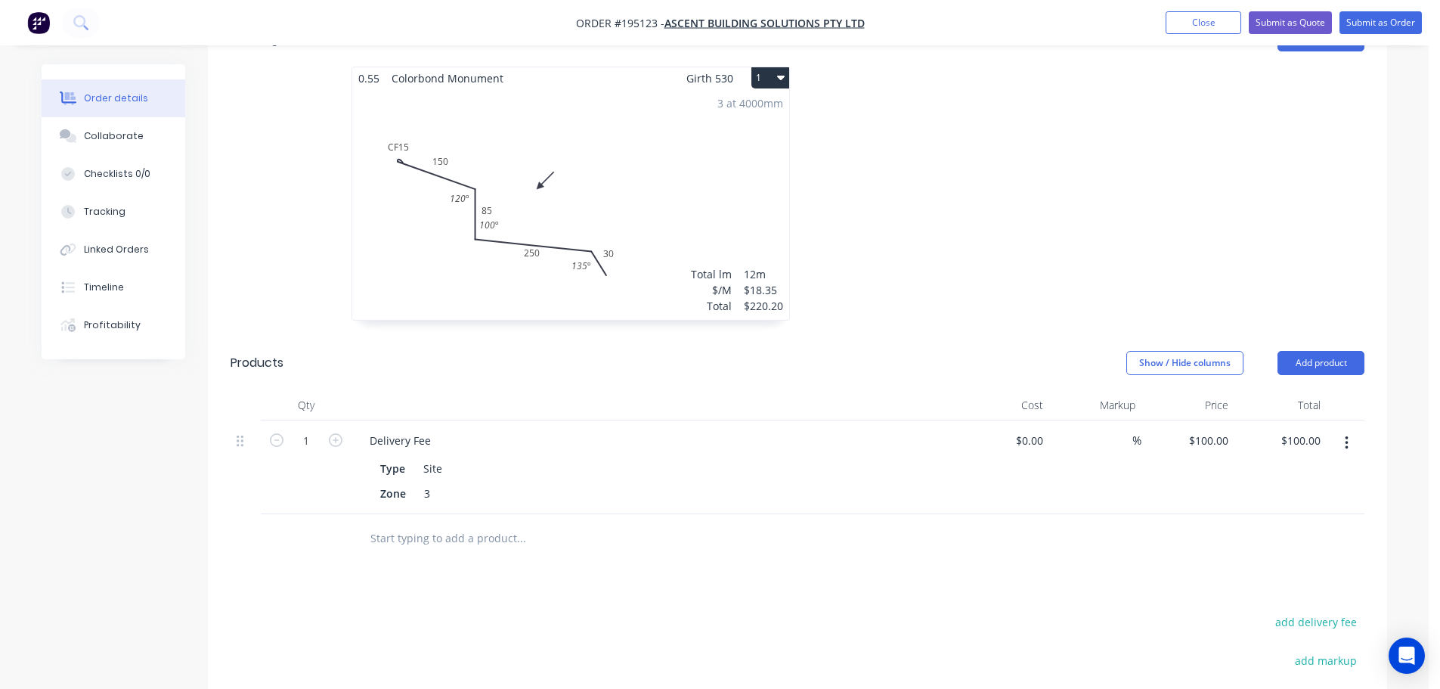
scroll to position [378, 0]
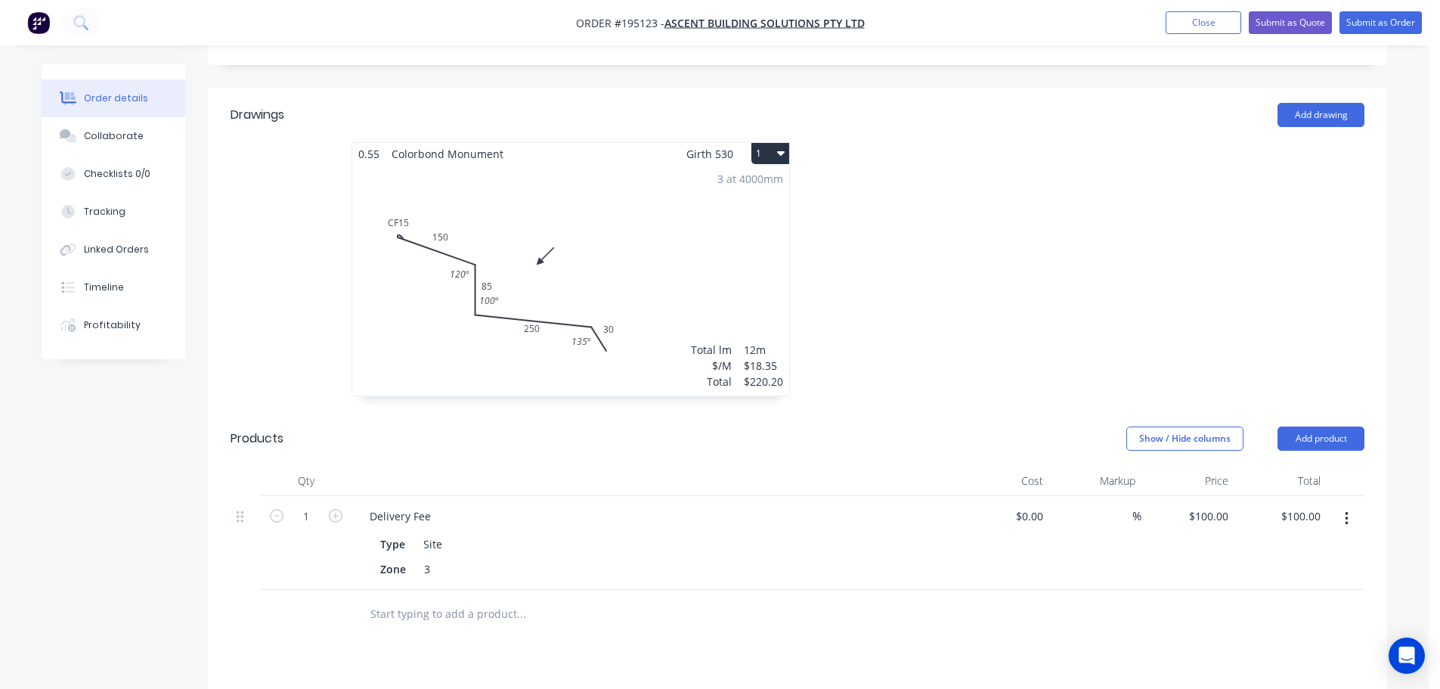
click at [767, 143] on button "1" at bounding box center [770, 153] width 38 height 21
click at [711, 179] on div "Use larger box size" at bounding box center [717, 190] width 116 height 22
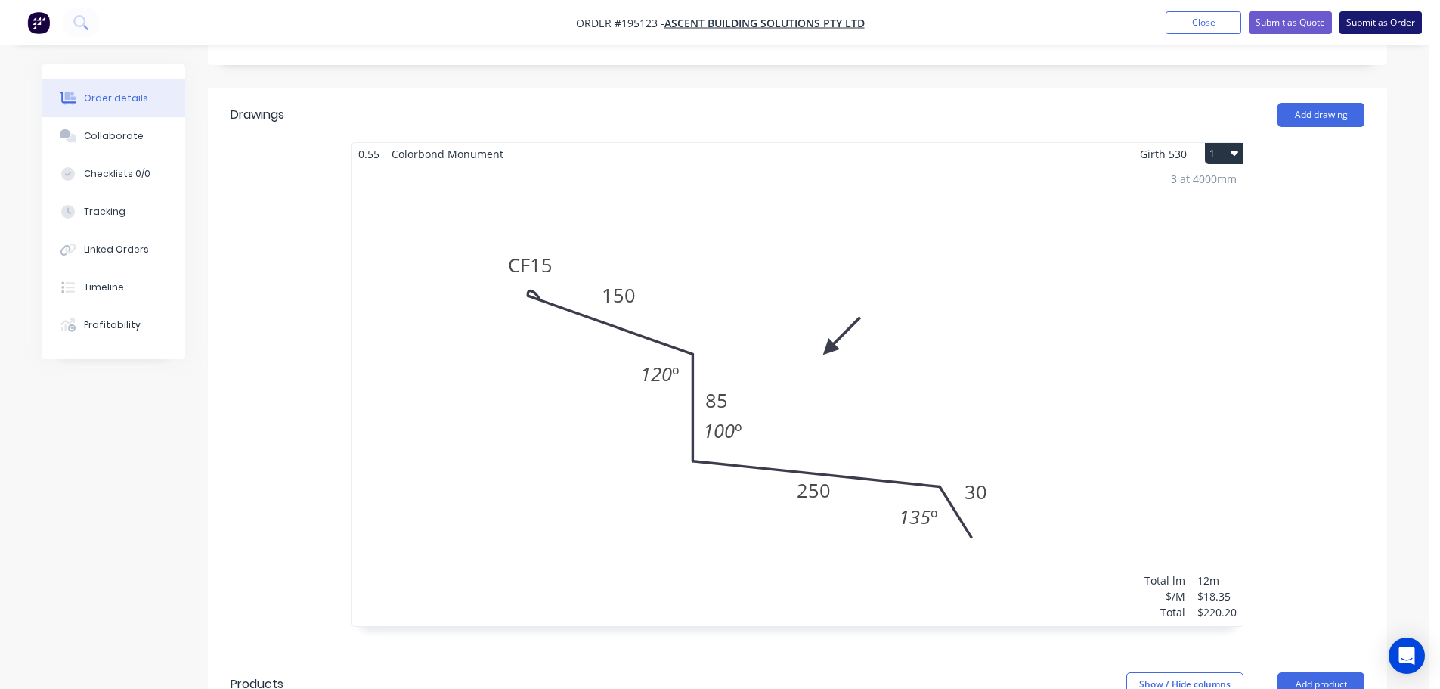
click at [1397, 20] on button "Submit as Order" at bounding box center [1381, 22] width 82 height 23
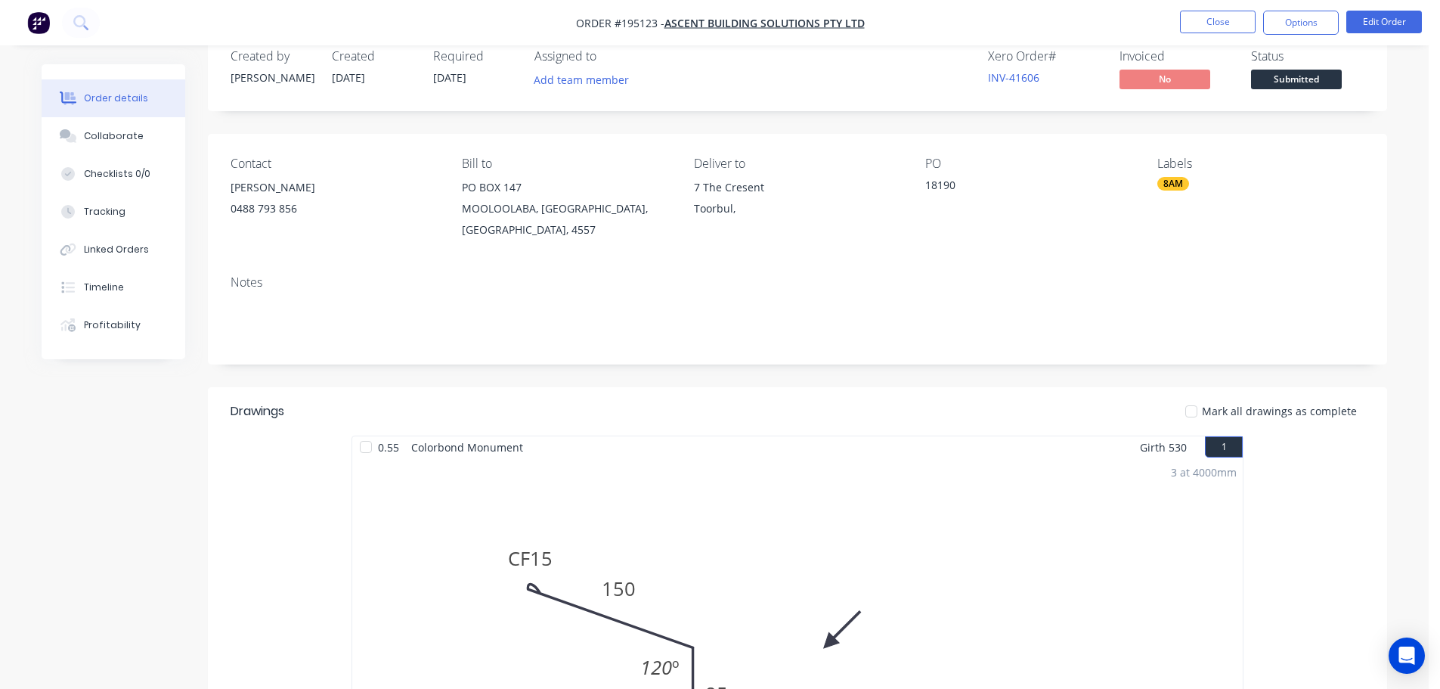
scroll to position [0, 0]
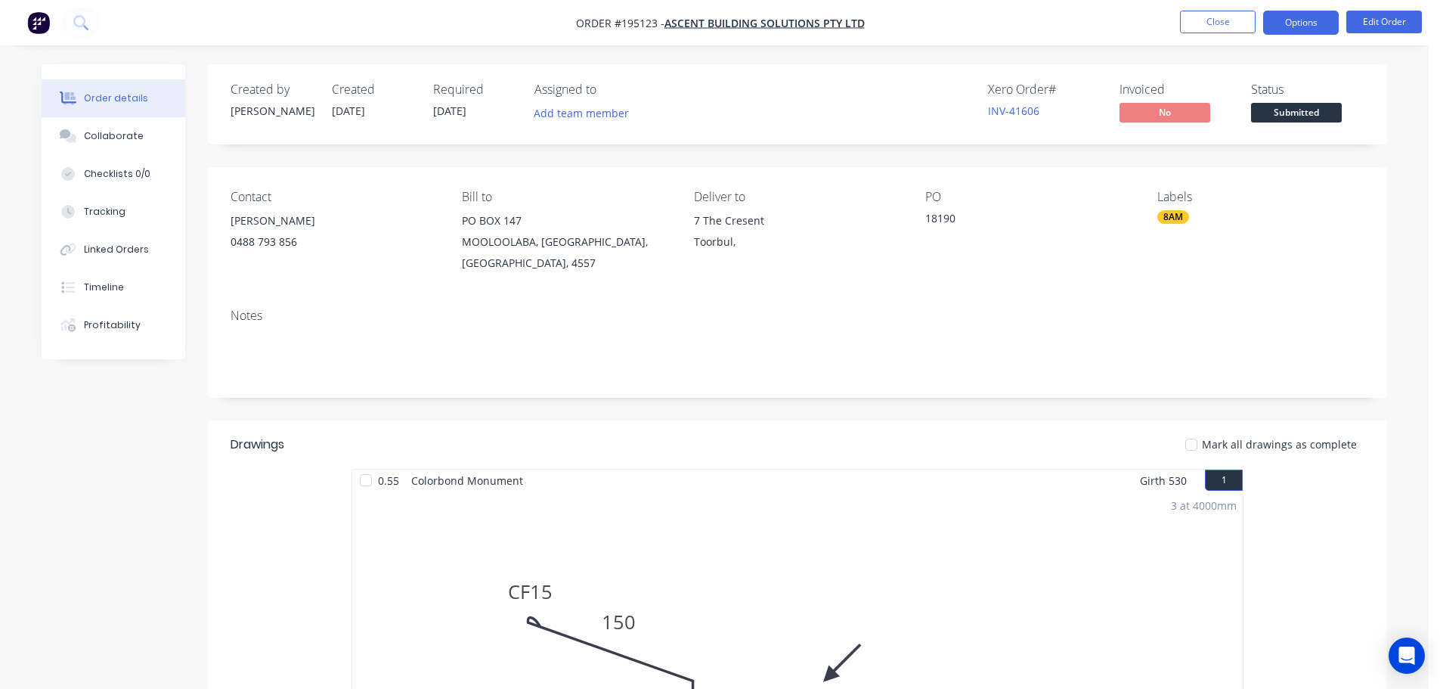
click at [1303, 26] on button "Options" at bounding box center [1301, 23] width 76 height 24
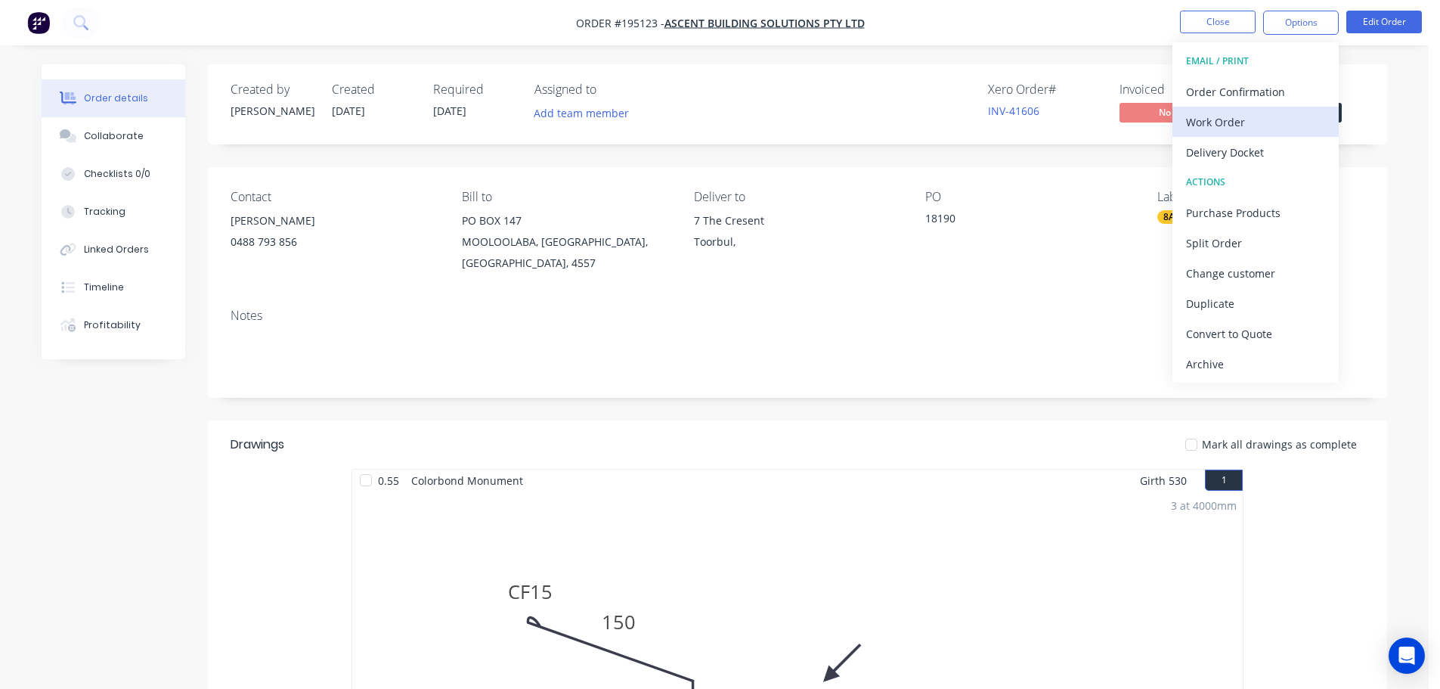
click at [1208, 125] on div "Work Order" at bounding box center [1255, 122] width 139 height 22
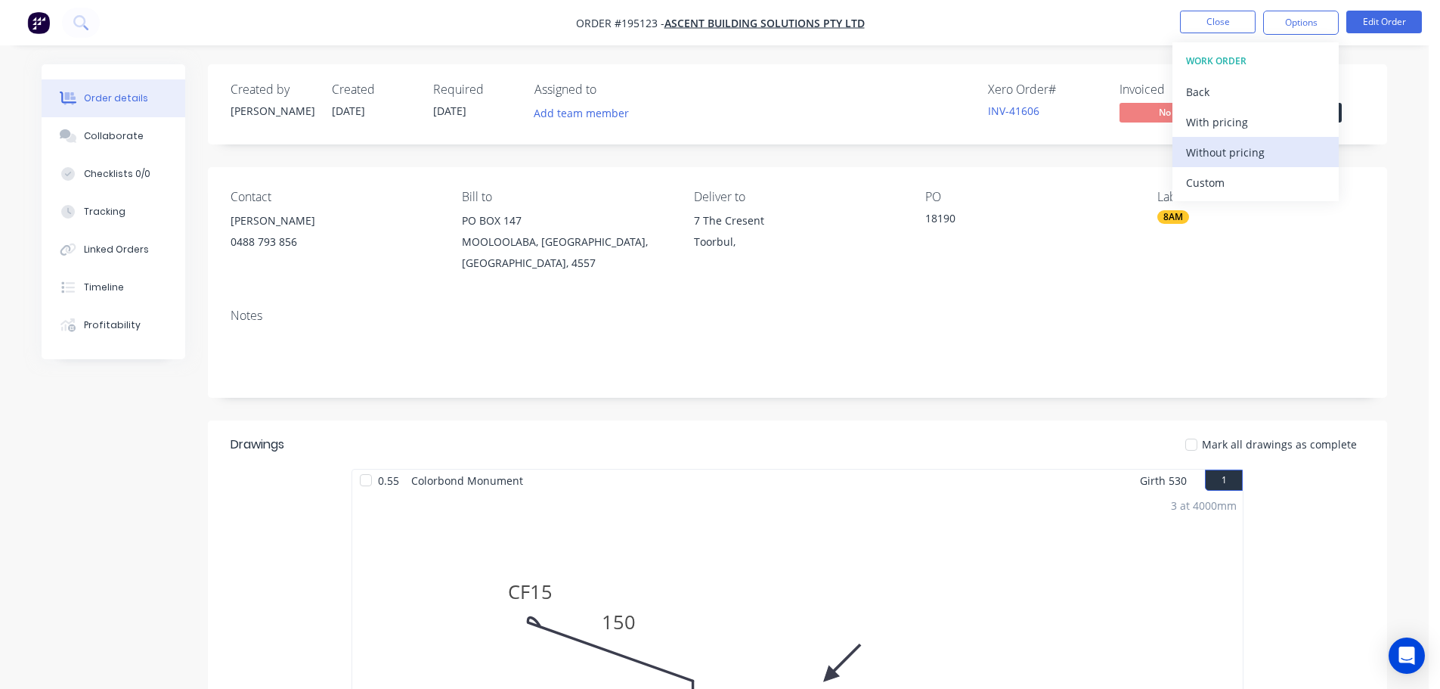
click at [1204, 145] on div "Without pricing" at bounding box center [1255, 152] width 139 height 22
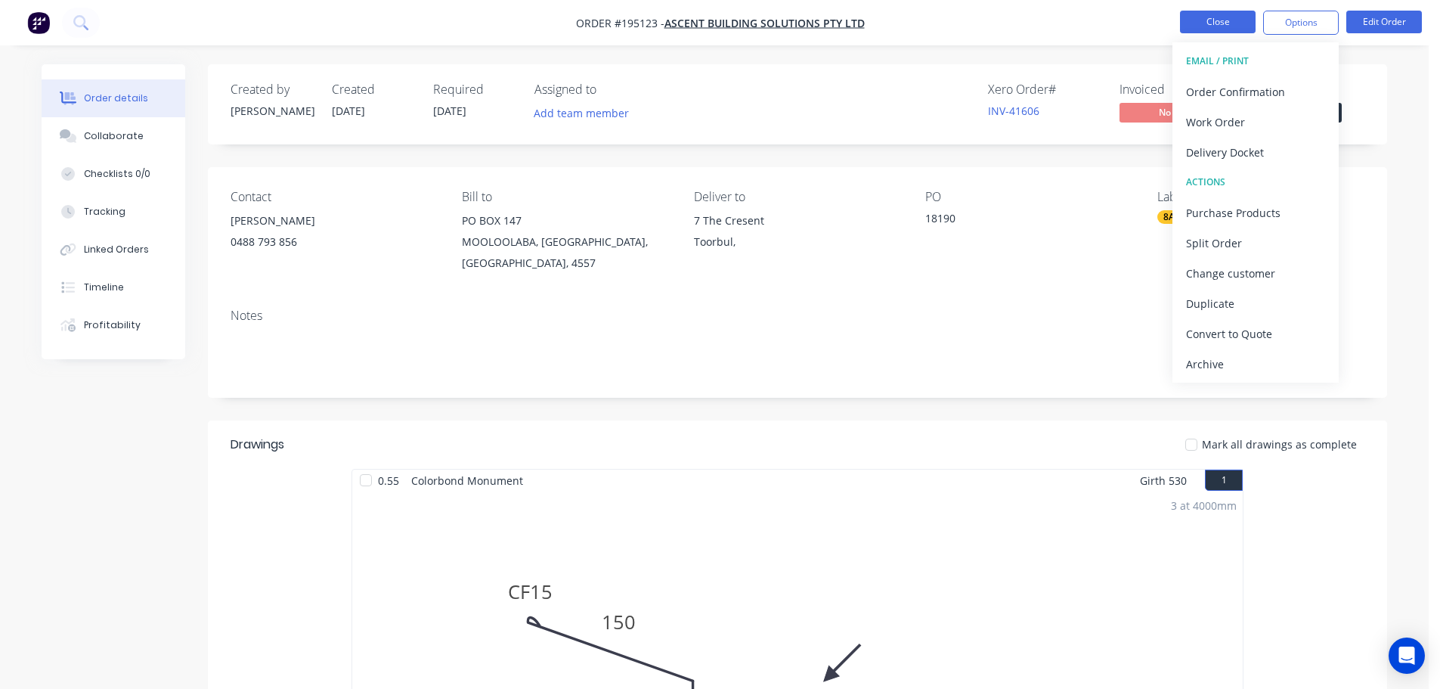
click at [1213, 16] on button "Close" at bounding box center [1218, 22] width 76 height 23
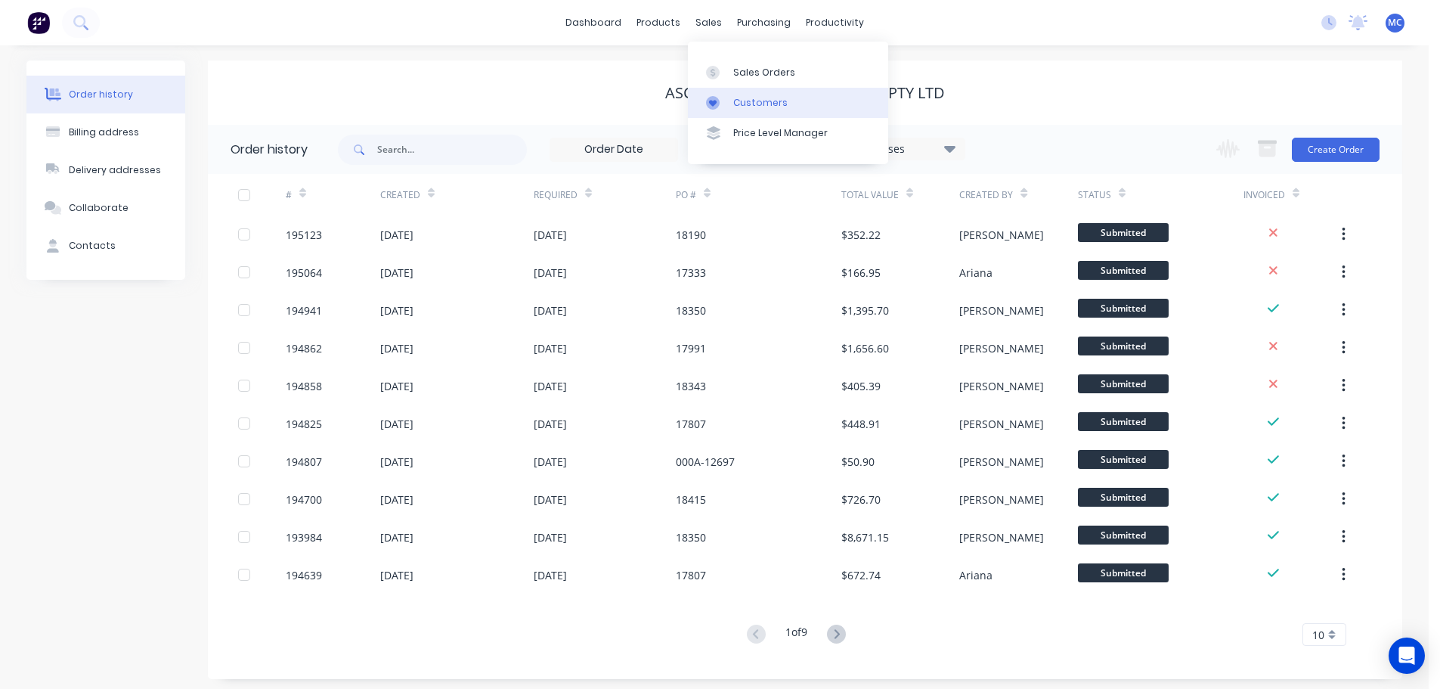
click at [754, 110] on link "Customers" at bounding box center [788, 103] width 200 height 30
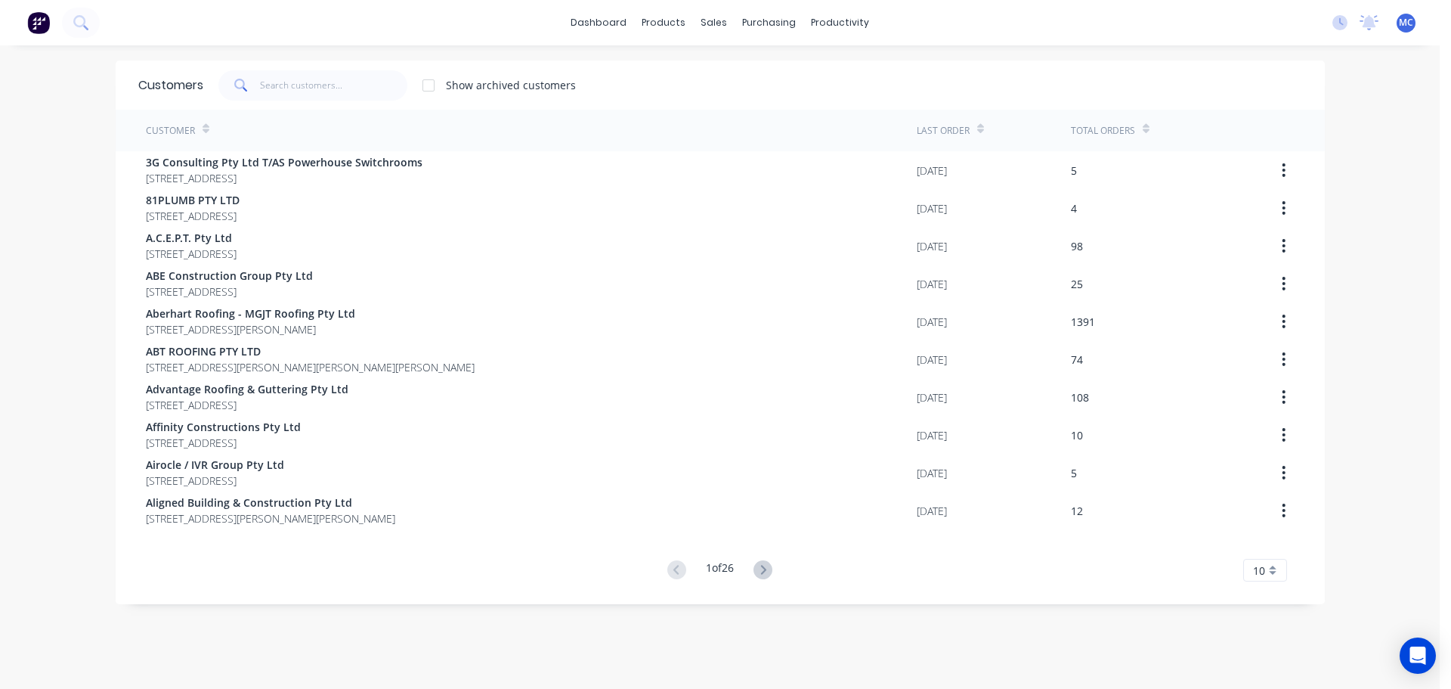
drag, startPoint x: 256, startPoint y: 78, endPoint x: 274, endPoint y: 88, distance: 21.0
click at [259, 79] on div at bounding box center [312, 85] width 189 height 30
click at [277, 85] on input "text" at bounding box center [333, 85] width 147 height 30
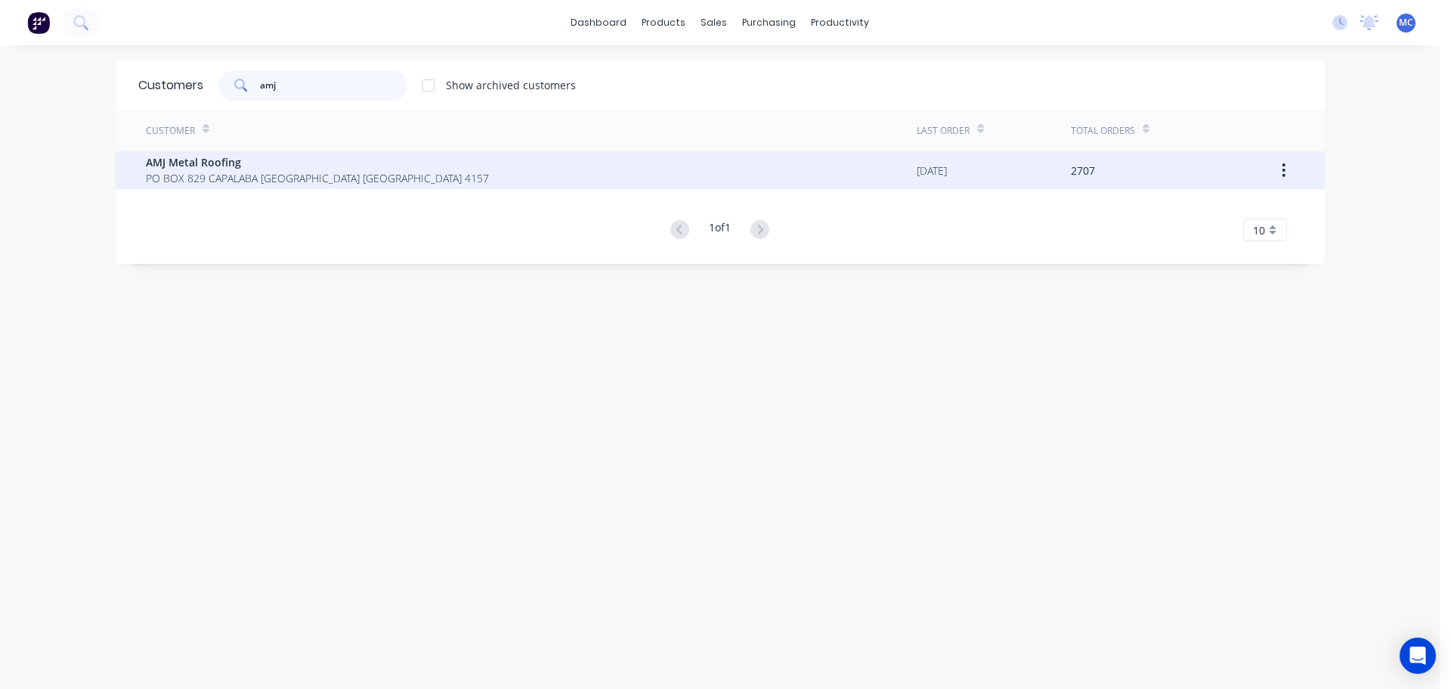
type input "amj"
click at [229, 169] on span "AMJ Metal Roofing" at bounding box center [317, 162] width 343 height 16
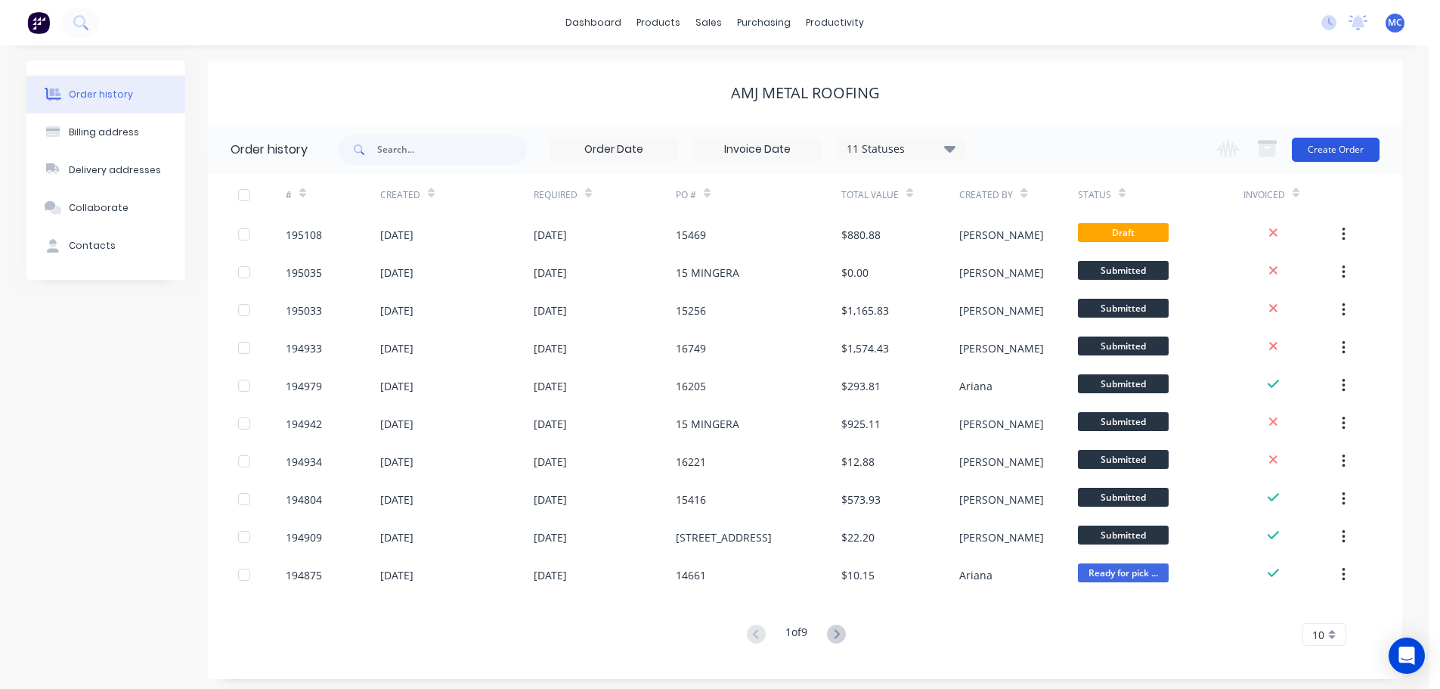
click at [1325, 147] on button "Create Order" at bounding box center [1336, 150] width 88 height 24
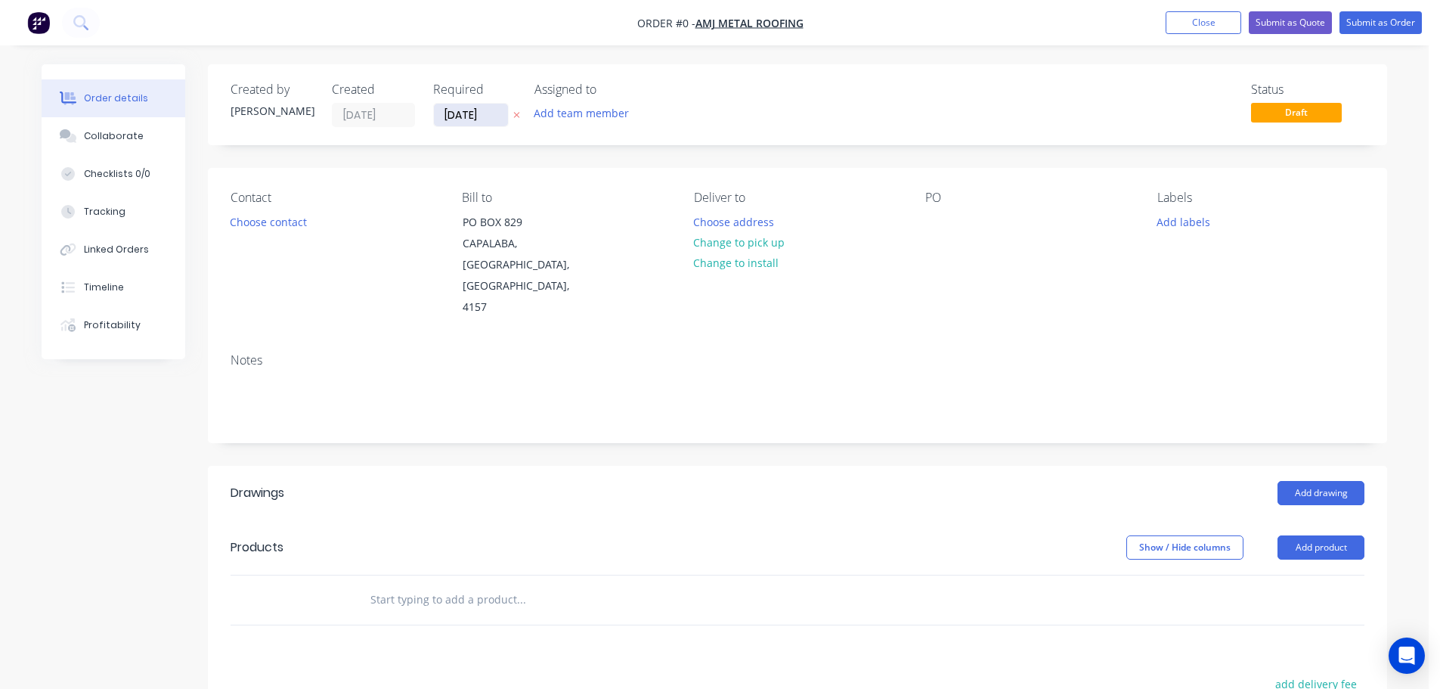
click at [481, 116] on input "[DATE]" at bounding box center [471, 115] width 74 height 23
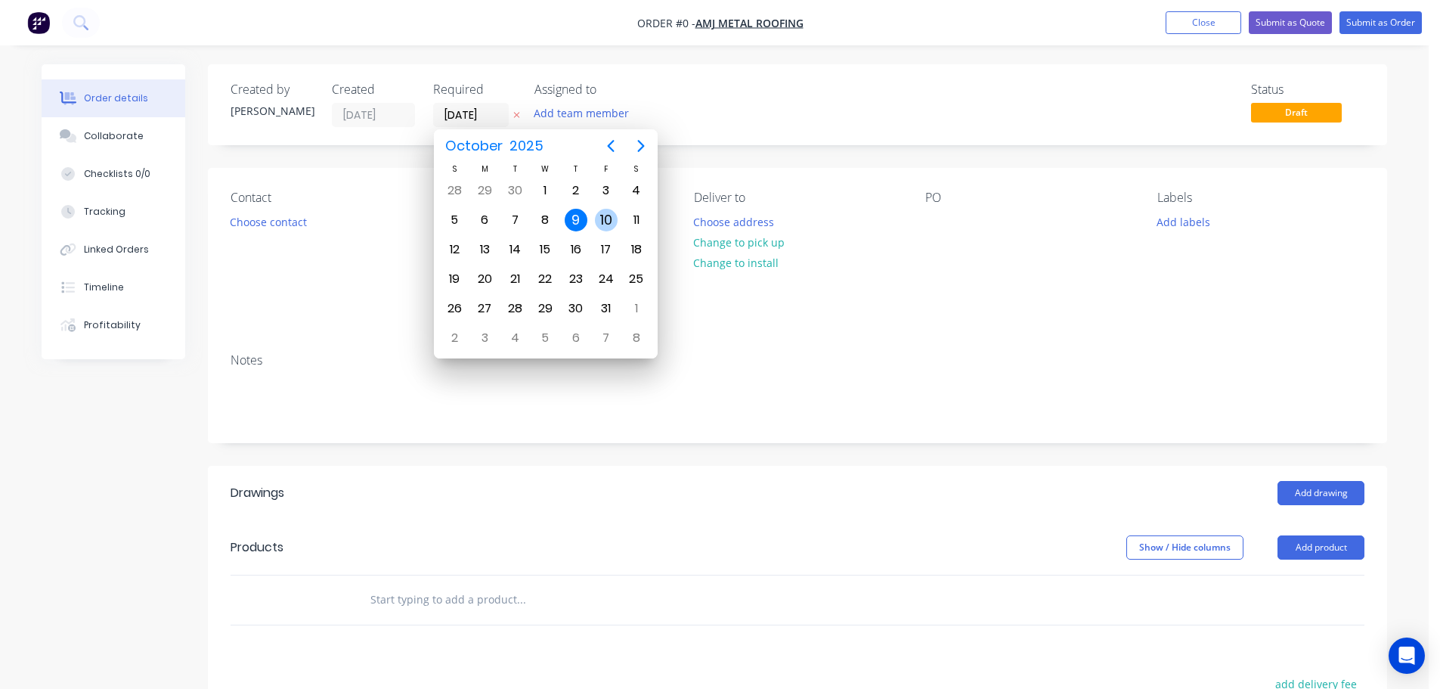
click at [604, 213] on div "10" at bounding box center [606, 220] width 23 height 23
type input "[DATE]"
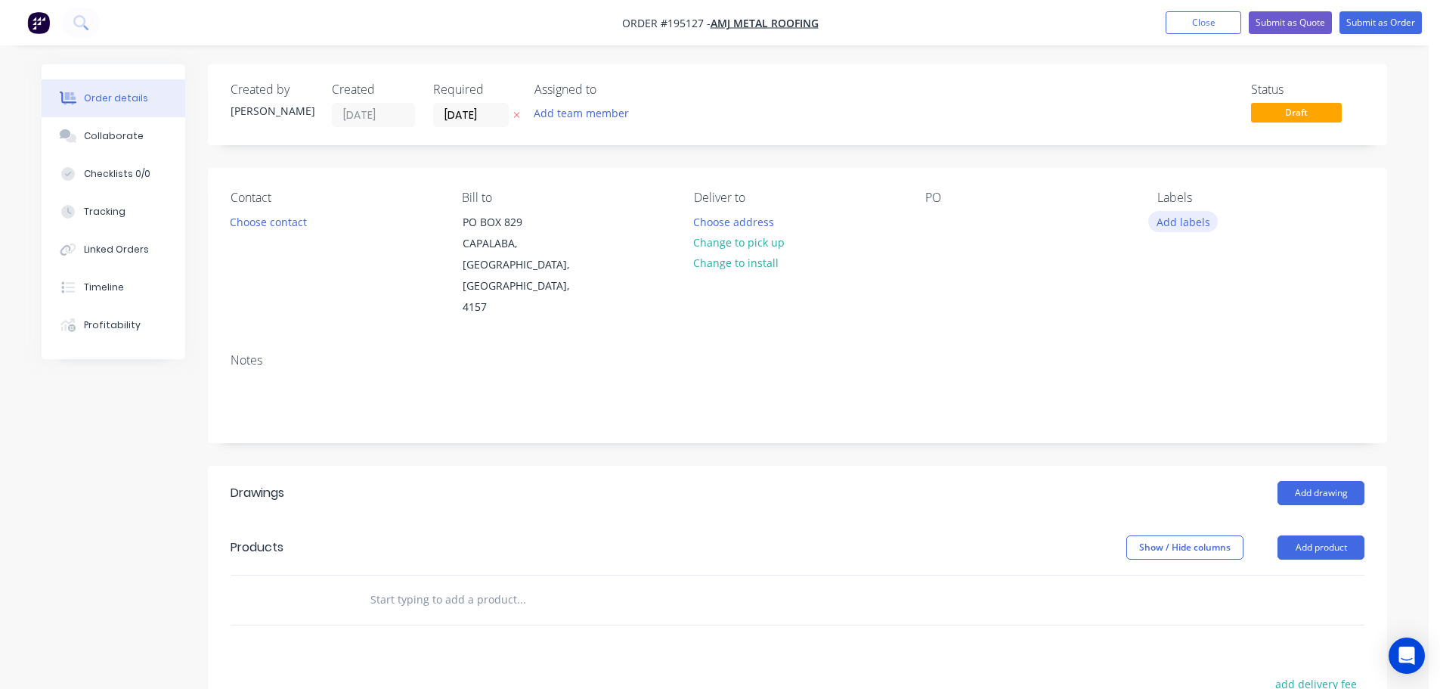
click at [1187, 222] on button "Add labels" at bounding box center [1183, 221] width 70 height 20
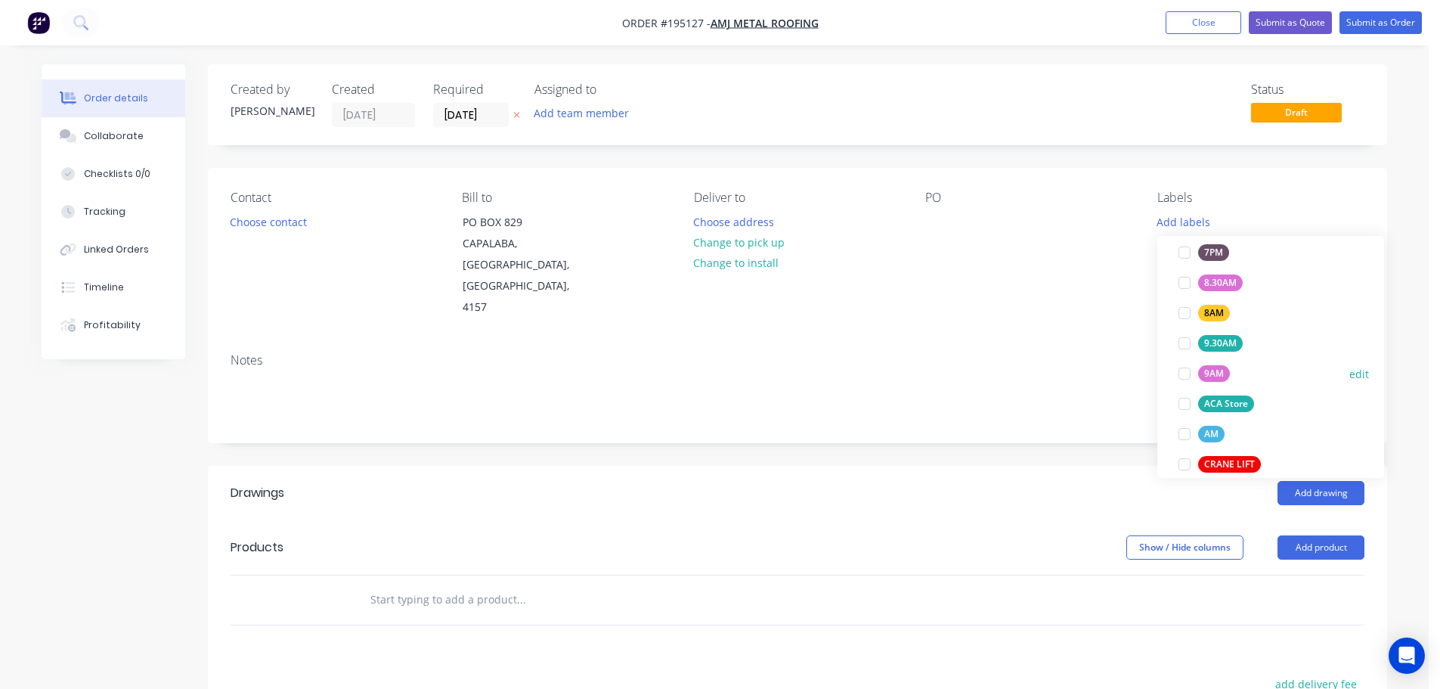
scroll to position [529, 0]
click at [1183, 311] on div at bounding box center [1184, 311] width 30 height 30
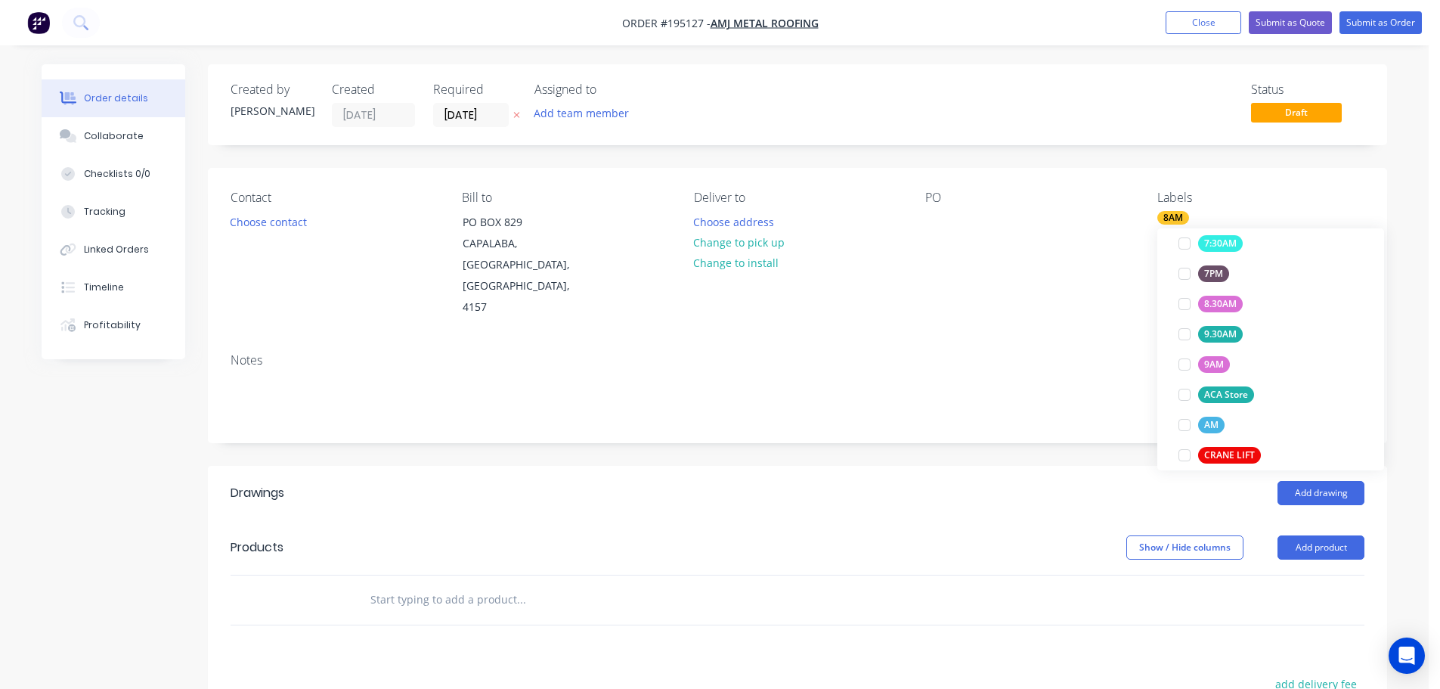
scroll to position [45, 0]
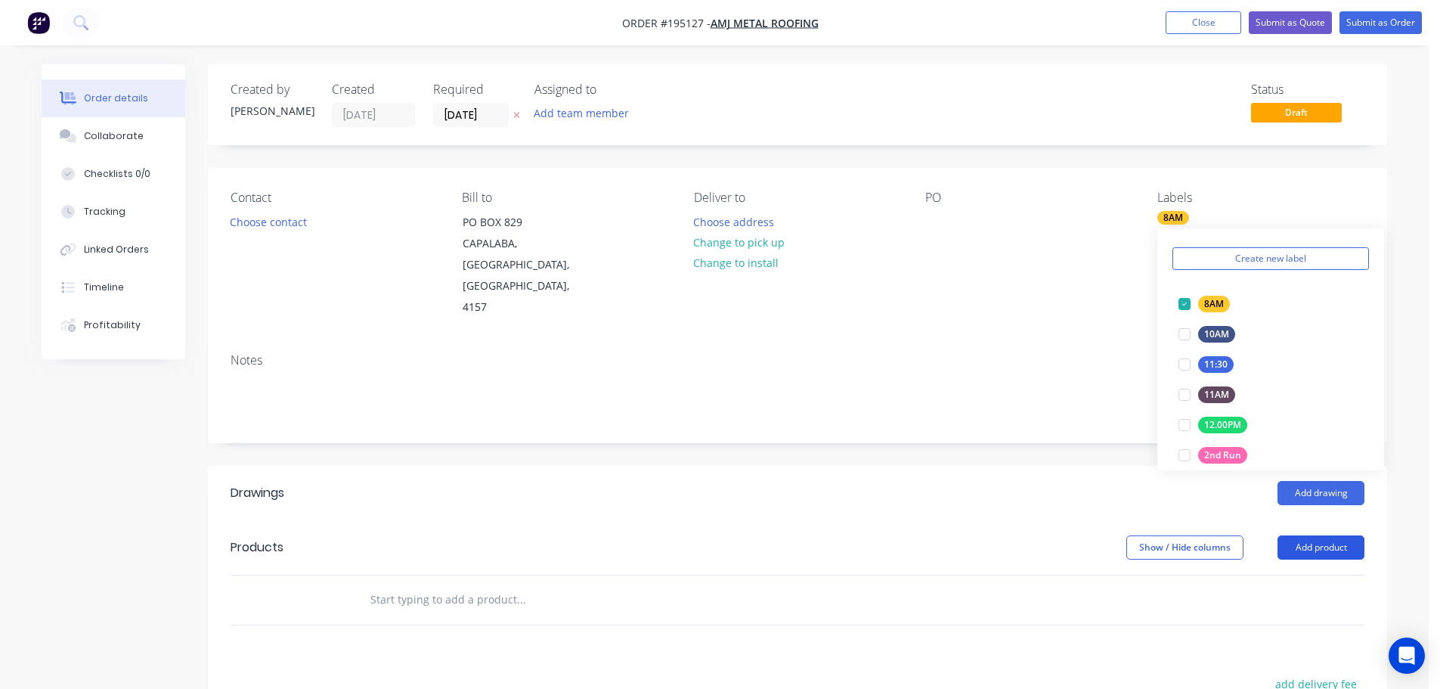
click at [1313, 535] on button "Add product" at bounding box center [1321, 547] width 87 height 24
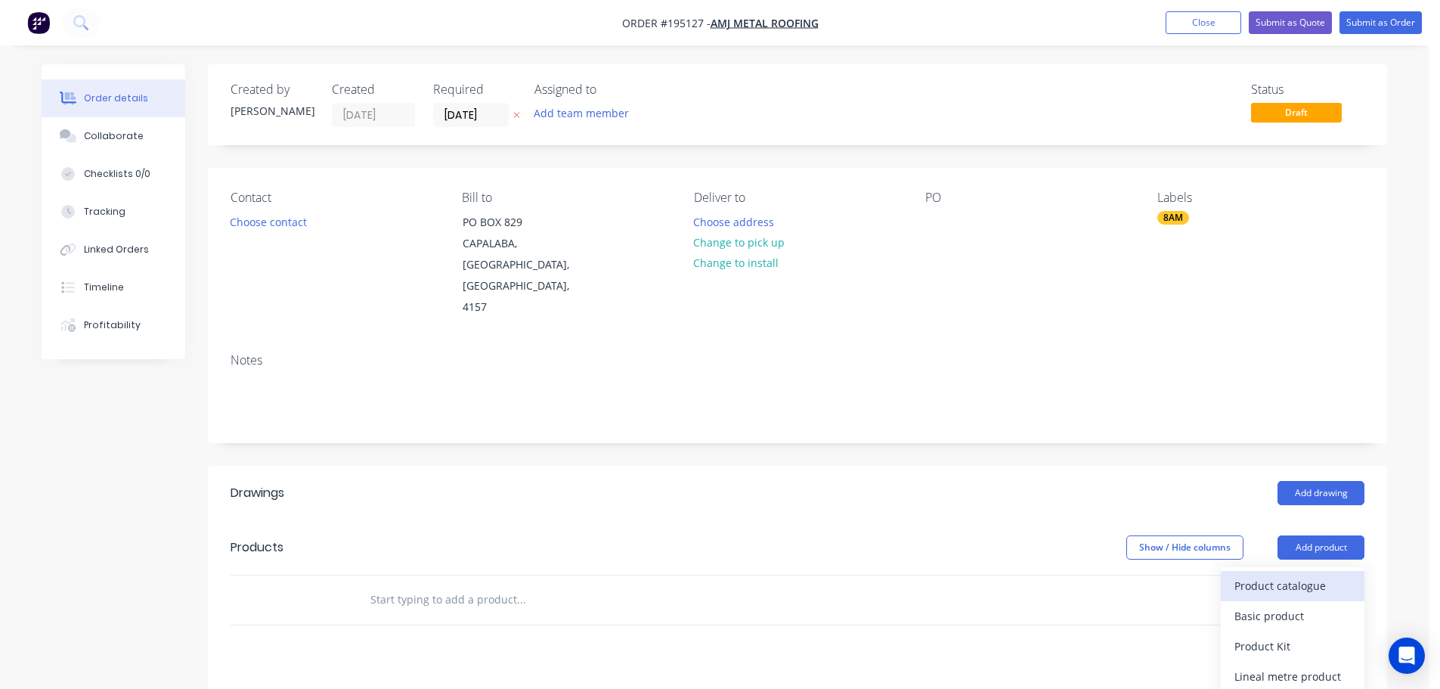
click at [1278, 575] on div "Product catalogue" at bounding box center [1292, 586] width 116 height 22
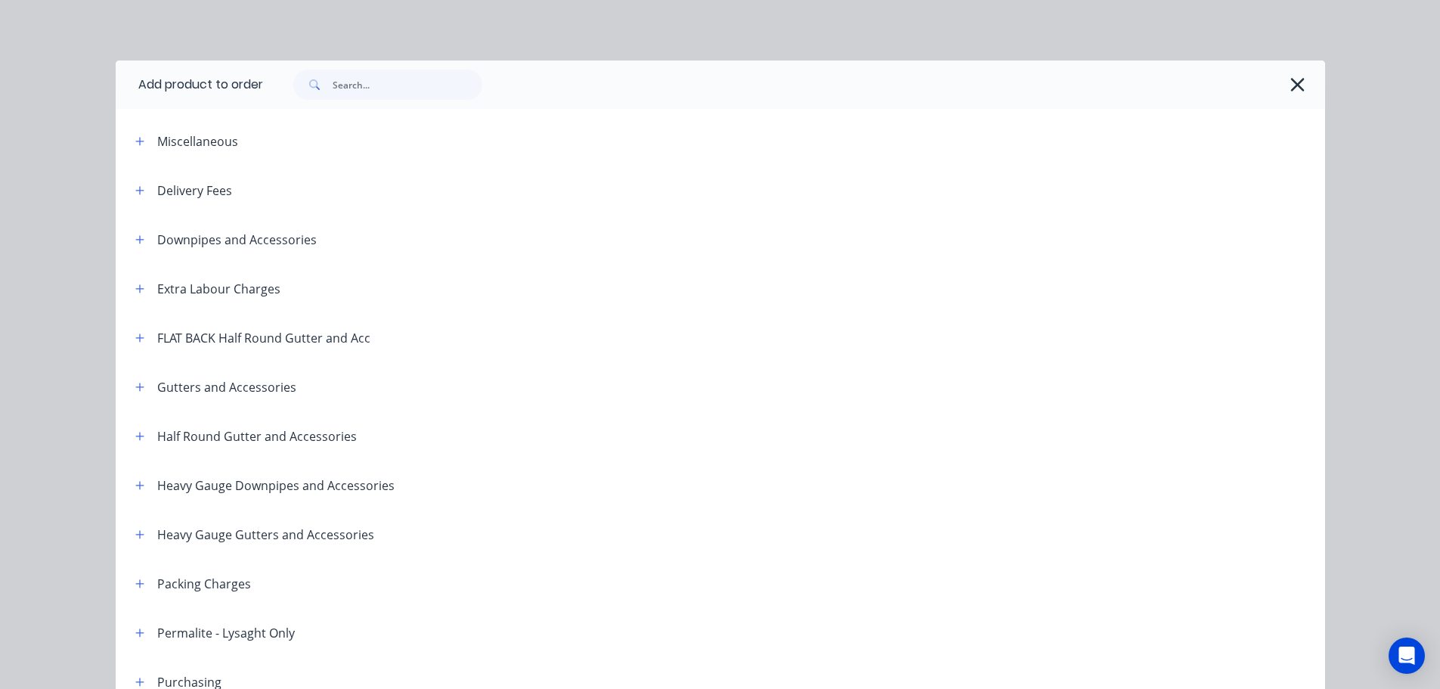
click at [131, 180] on header "Delivery Fees" at bounding box center [720, 190] width 1209 height 49
click at [135, 189] on icon "button" at bounding box center [139, 190] width 9 height 11
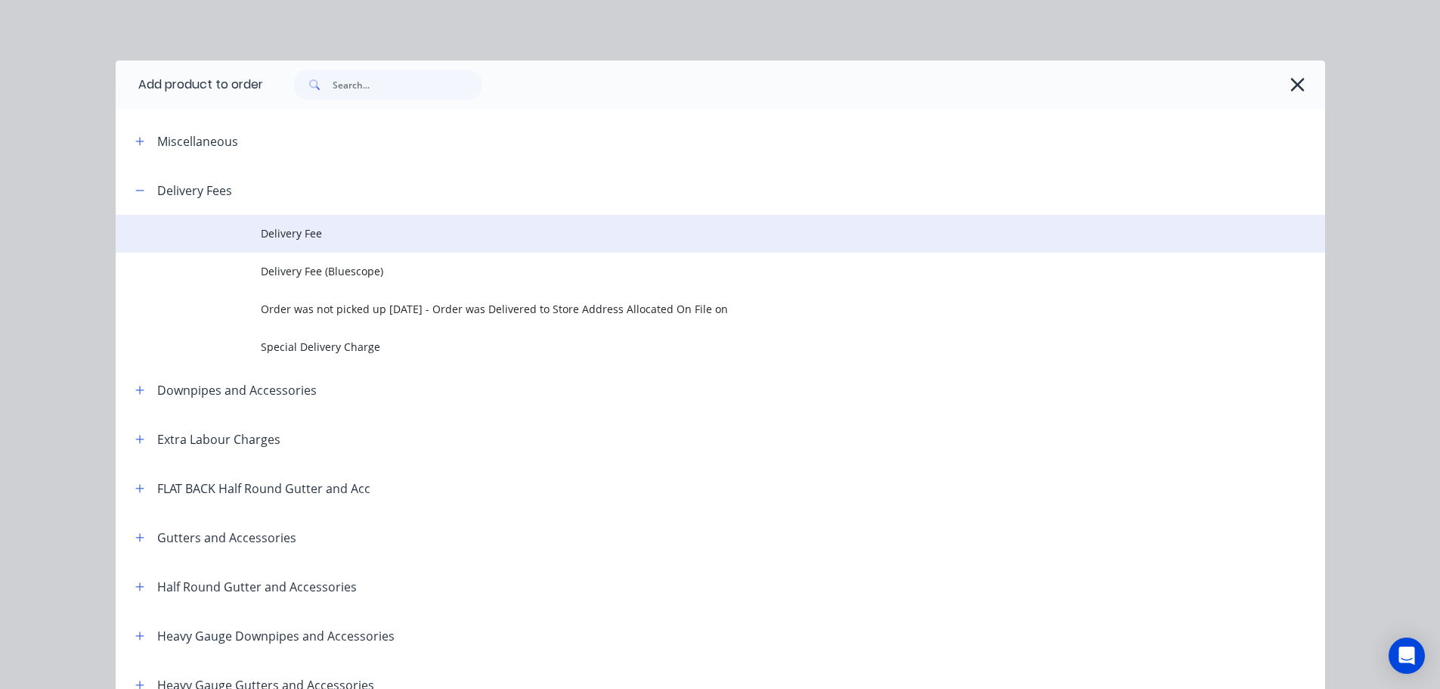
click at [300, 230] on span "Delivery Fee" at bounding box center [686, 233] width 851 height 16
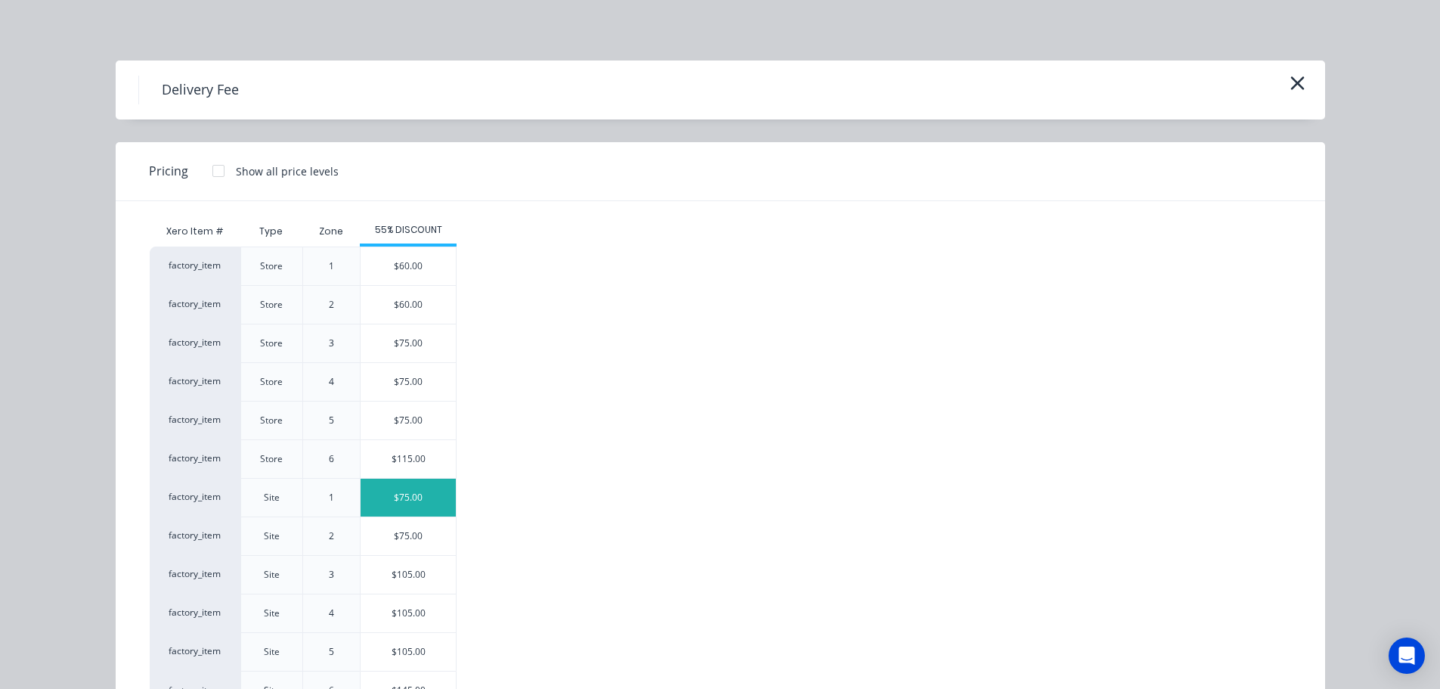
click at [407, 490] on div "$75.00" at bounding box center [408, 498] width 95 height 38
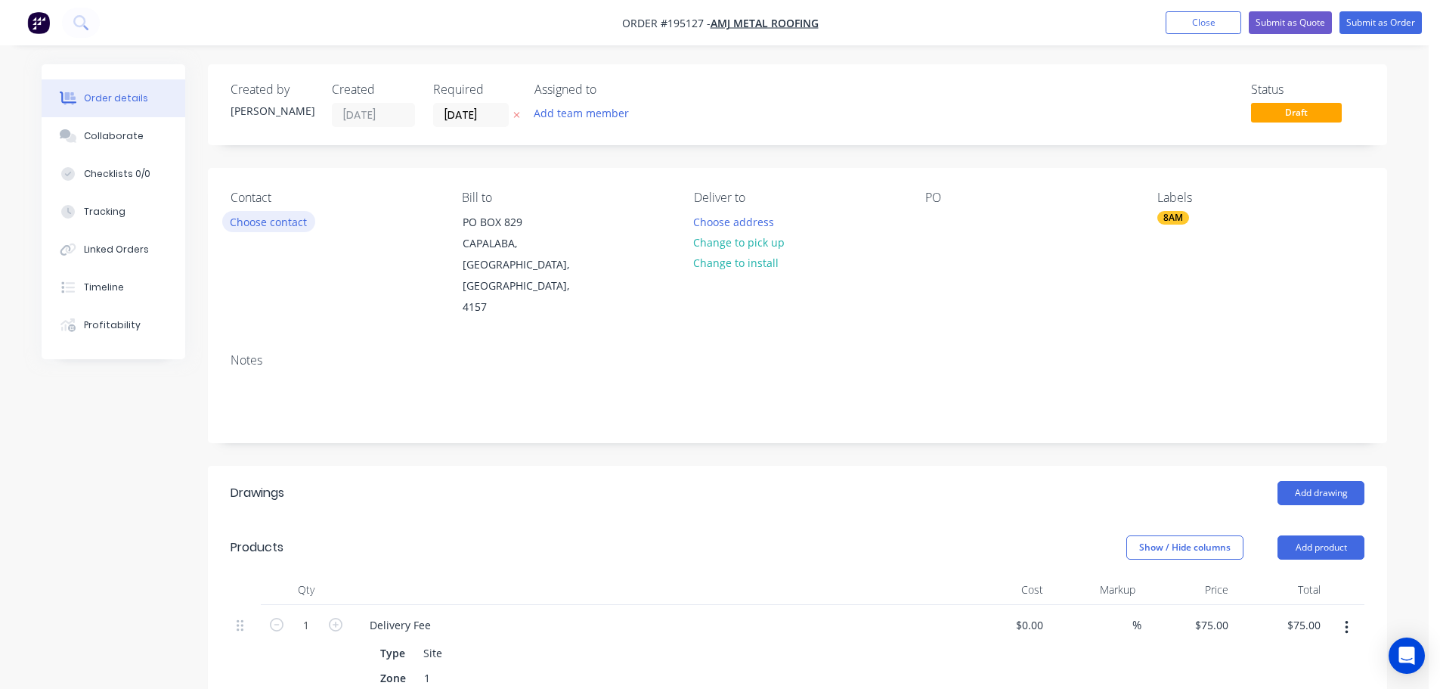
click at [280, 221] on button "Choose contact" at bounding box center [268, 221] width 93 height 20
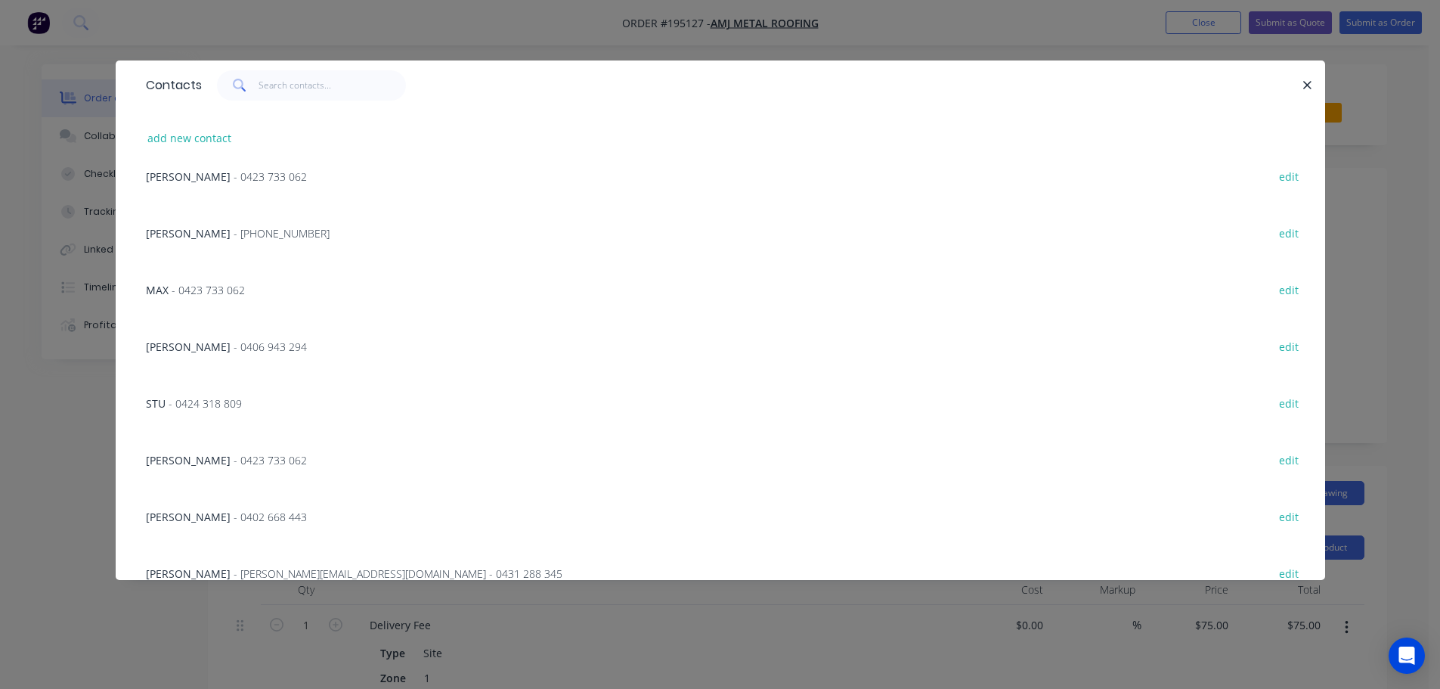
scroll to position [324, 0]
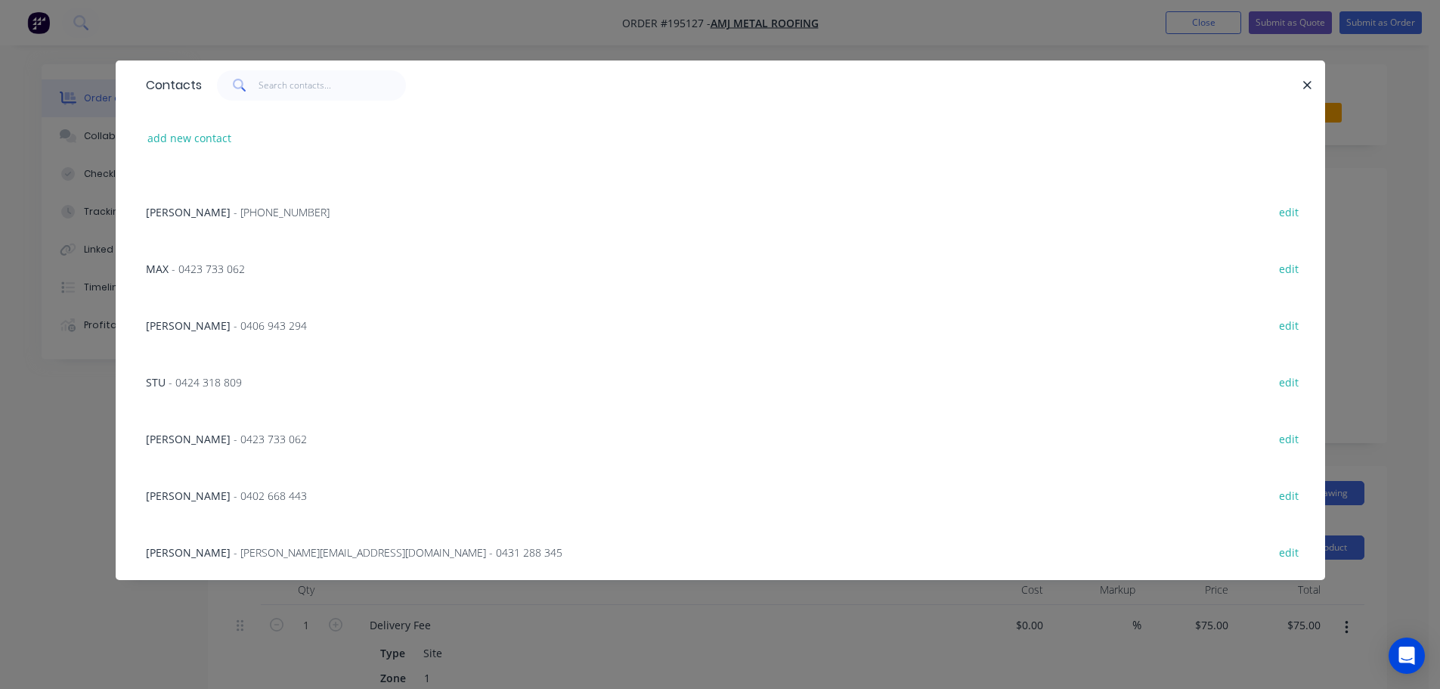
click at [274, 554] on span "- [PERSON_NAME][EMAIL_ADDRESS][DOMAIN_NAME] - 0431 288 345" at bounding box center [398, 552] width 329 height 14
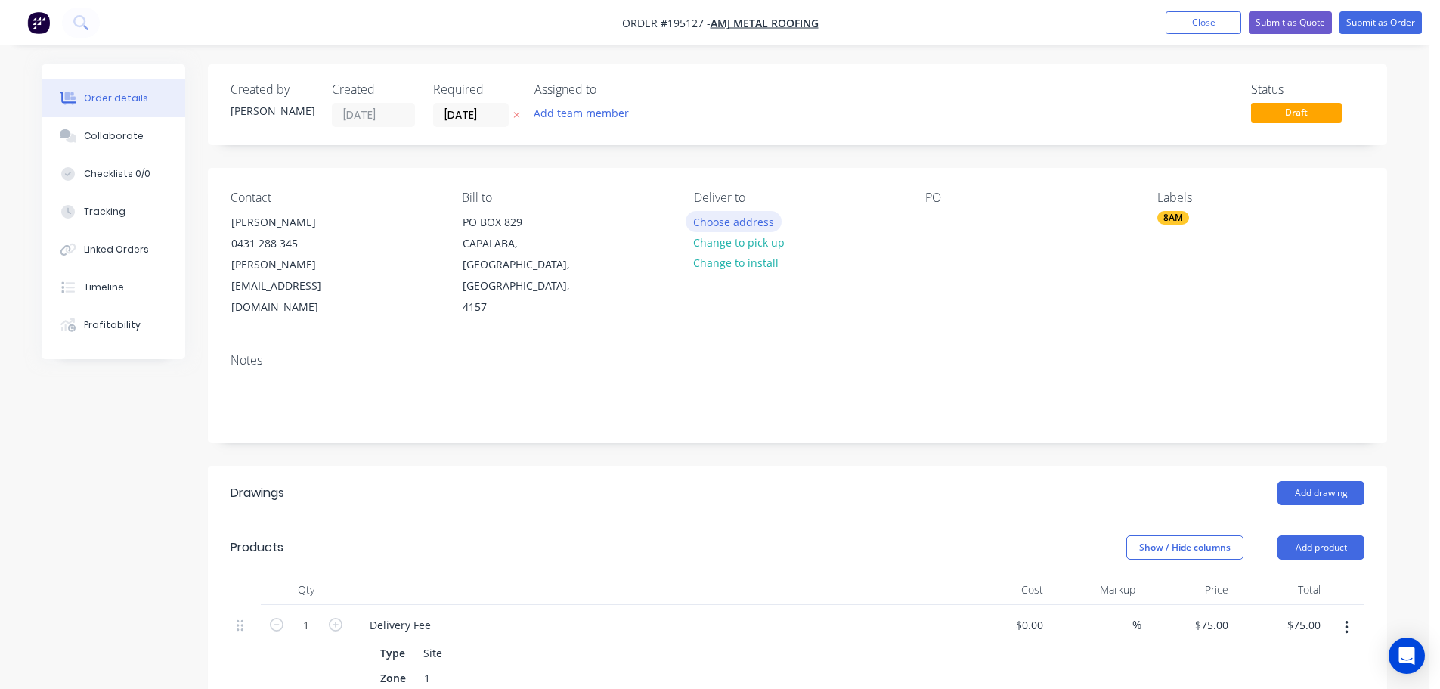
click at [715, 222] on button "Choose address" at bounding box center [734, 221] width 97 height 20
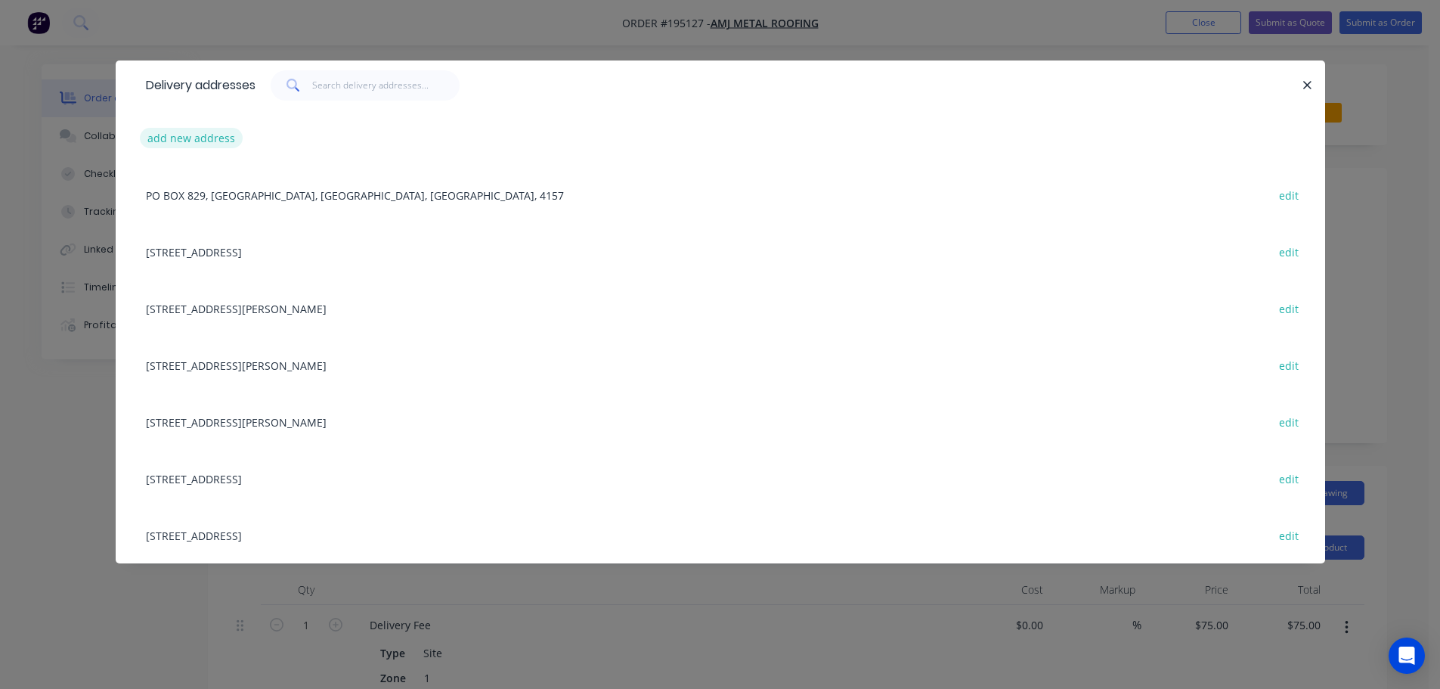
click at [173, 137] on button "add new address" at bounding box center [192, 138] width 104 height 20
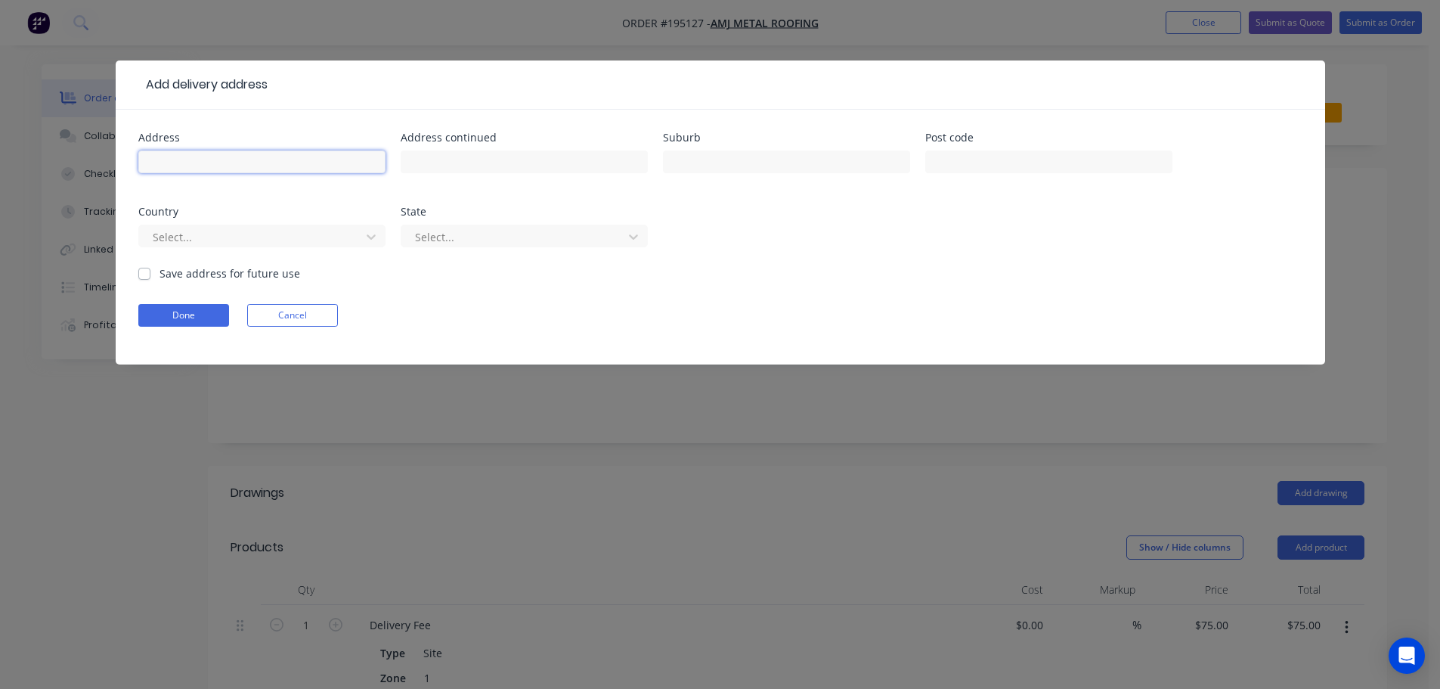
click at [176, 164] on input "text" at bounding box center [261, 161] width 247 height 23
type input "[STREET_ADDRESS]"
type input "Carindale"
click button "Done" at bounding box center [183, 315] width 91 height 23
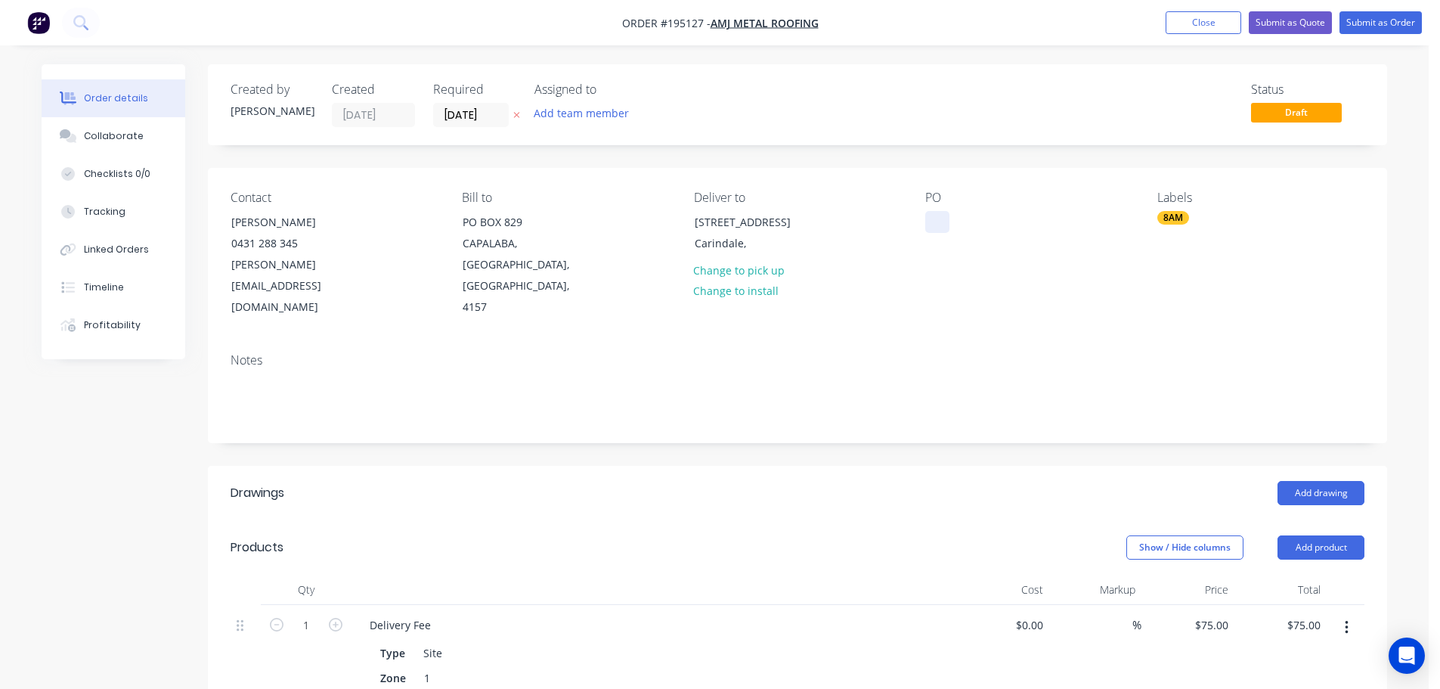
click at [938, 218] on div at bounding box center [937, 222] width 24 height 22
click at [1327, 481] on button "Add drawing" at bounding box center [1321, 493] width 87 height 24
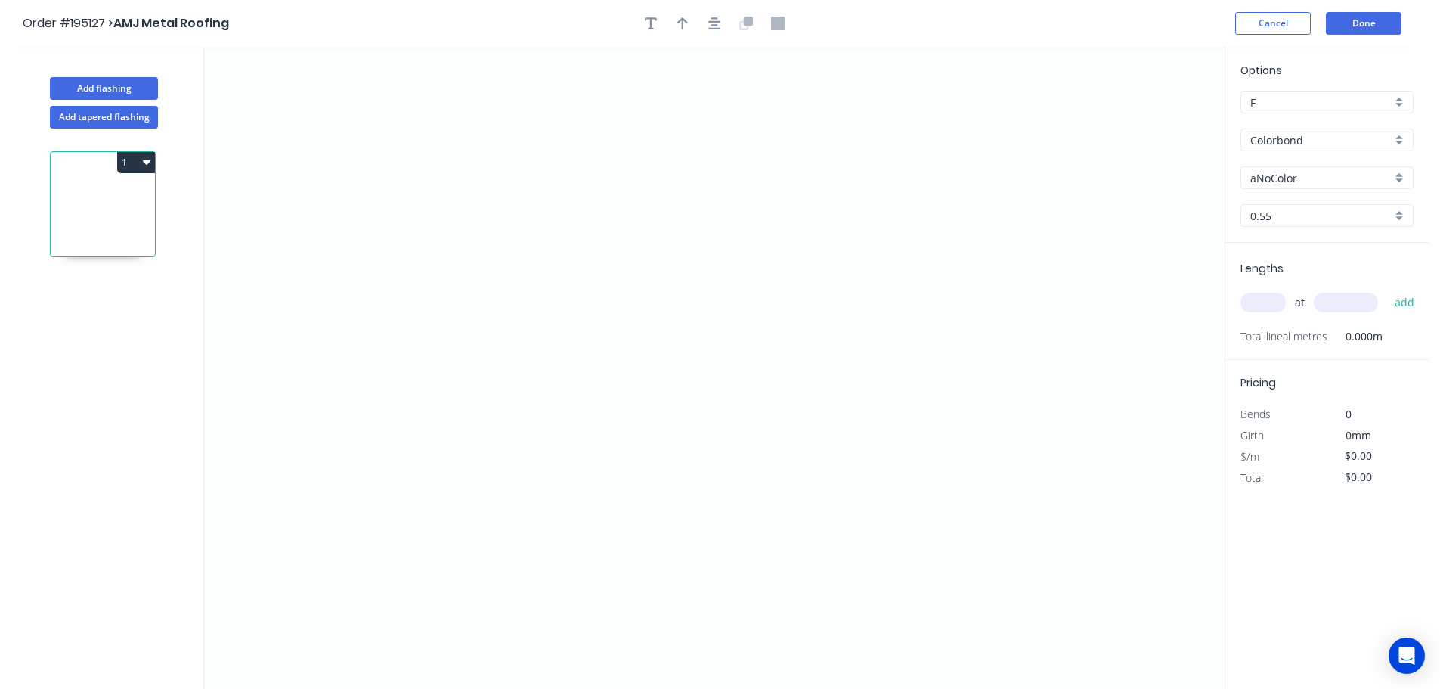
click at [1293, 182] on input "aNoColor" at bounding box center [1320, 178] width 141 height 16
click at [1272, 293] on div "Night Sky" at bounding box center [1327, 301] width 172 height 26
type input "Night Sky"
click at [1267, 303] on input "text" at bounding box center [1262, 303] width 45 height 20
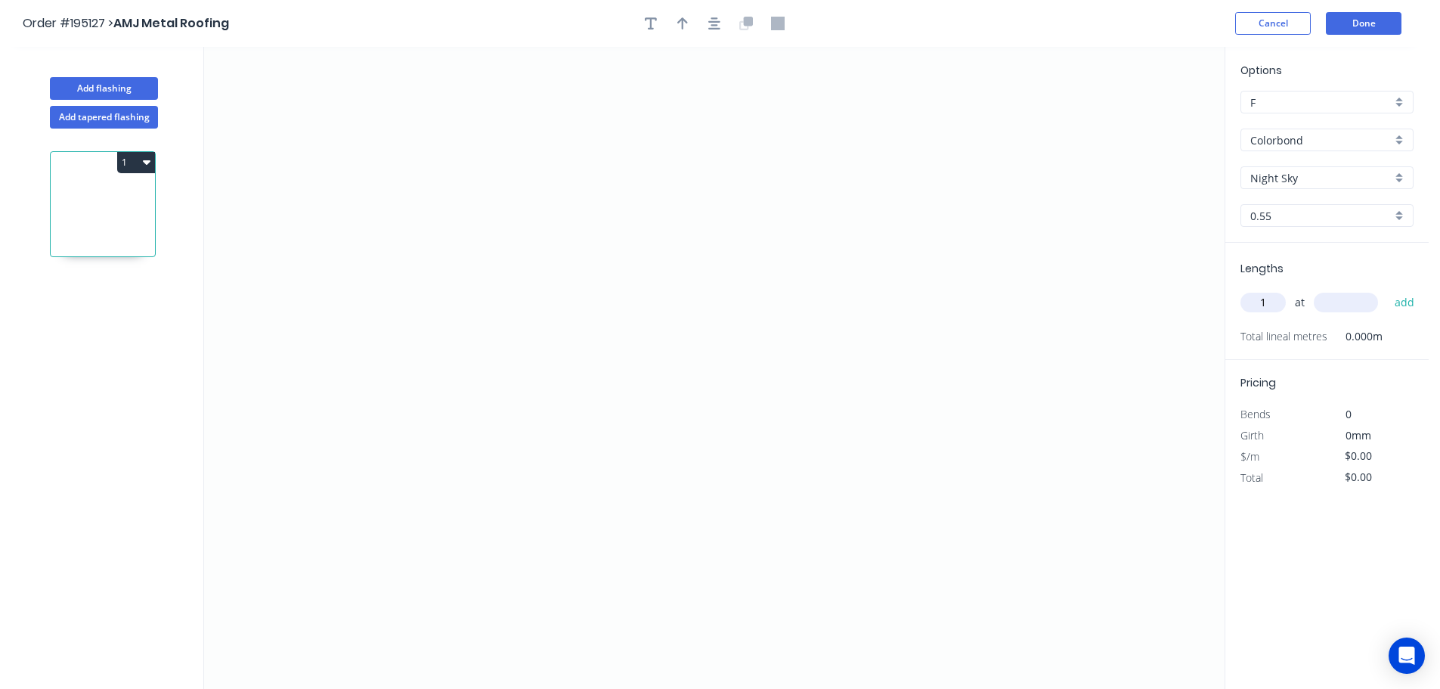
type input "1"
type input "5000"
click at [1387, 290] on button "add" at bounding box center [1405, 303] width 36 height 26
click at [426, 107] on icon "0" at bounding box center [714, 368] width 1021 height 642
click at [497, 348] on icon "0" at bounding box center [714, 368] width 1021 height 642
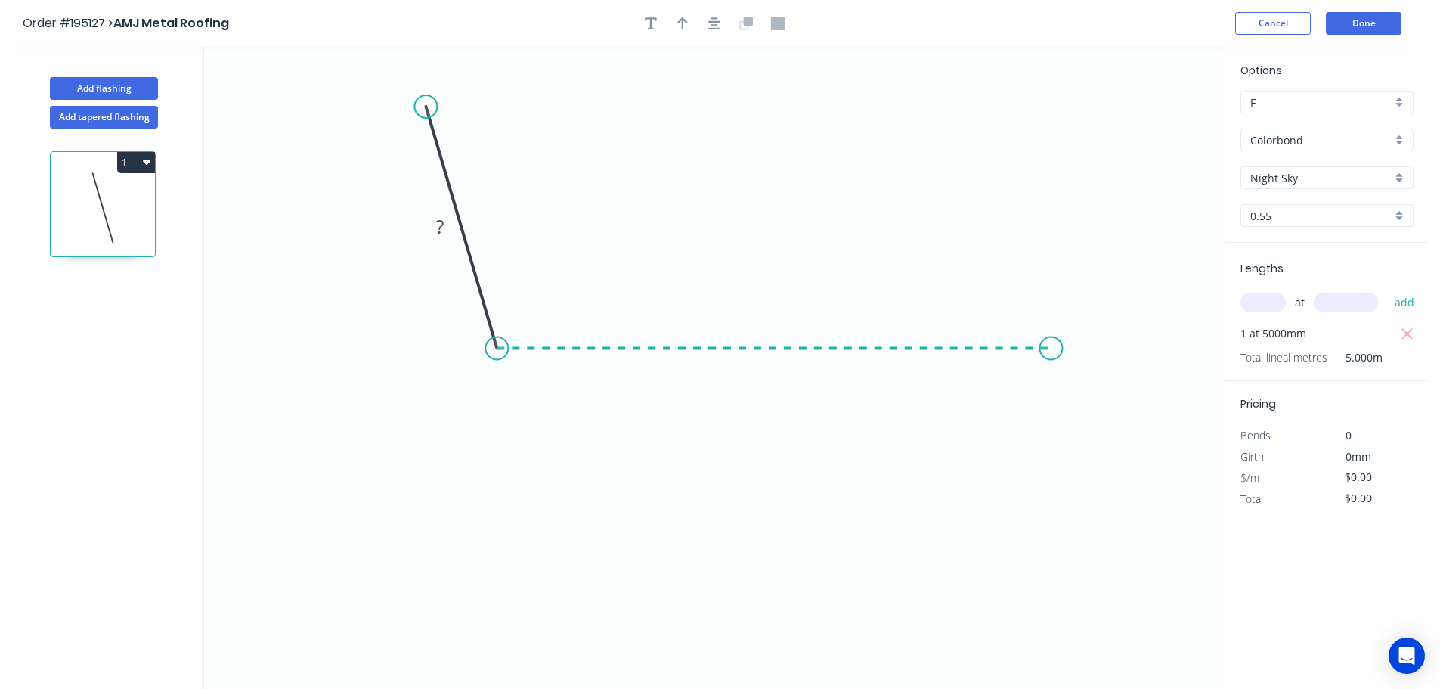
click at [1052, 333] on icon "0 ?" at bounding box center [714, 368] width 1021 height 642
click at [1105, 472] on icon "0 ? ? ? º" at bounding box center [714, 368] width 1021 height 642
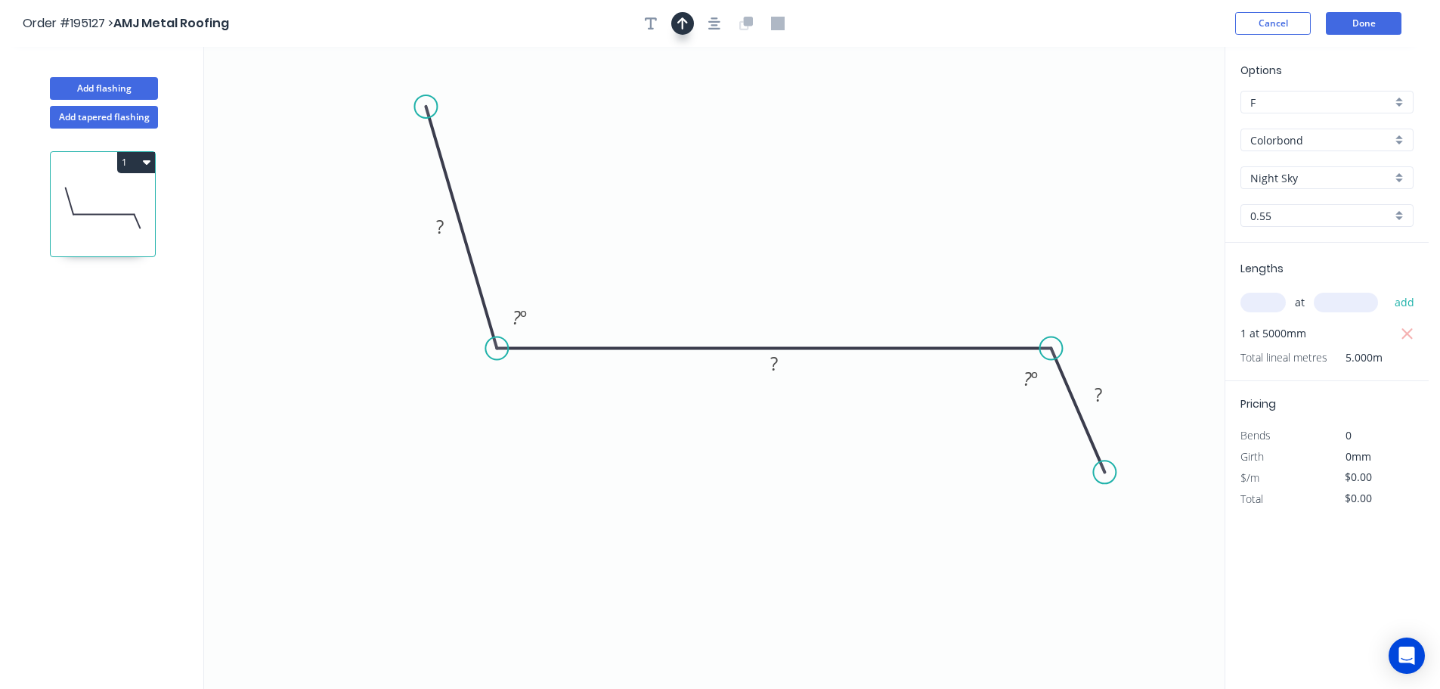
click at [677, 23] on button "button" at bounding box center [682, 23] width 23 height 23
click at [1147, 119] on icon at bounding box center [1148, 105] width 14 height 48
drag, startPoint x: 1147, startPoint y: 119, endPoint x: 801, endPoint y: 185, distance: 351.7
click at [801, 185] on icon at bounding box center [813, 173] width 44 height 44
click at [443, 225] on tspan "?" at bounding box center [440, 226] width 8 height 25
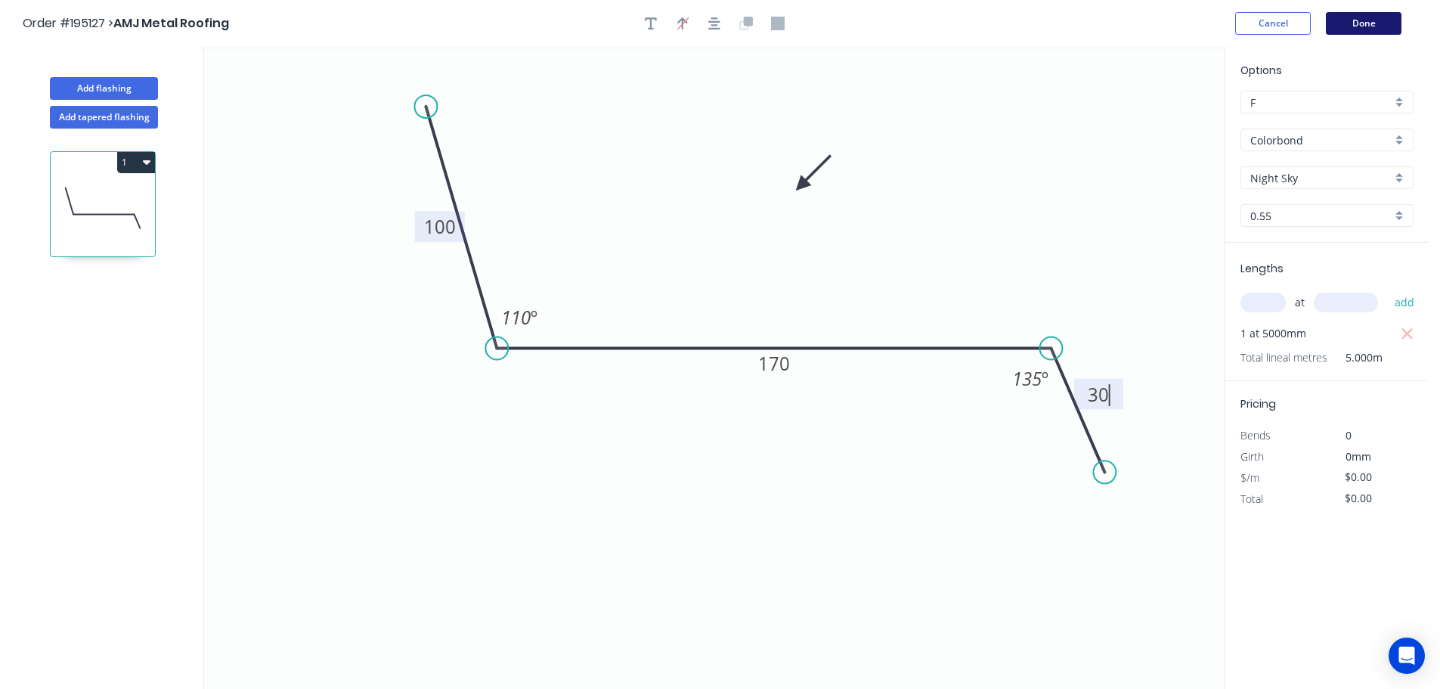
click at [1368, 20] on button "Done" at bounding box center [1364, 23] width 76 height 23
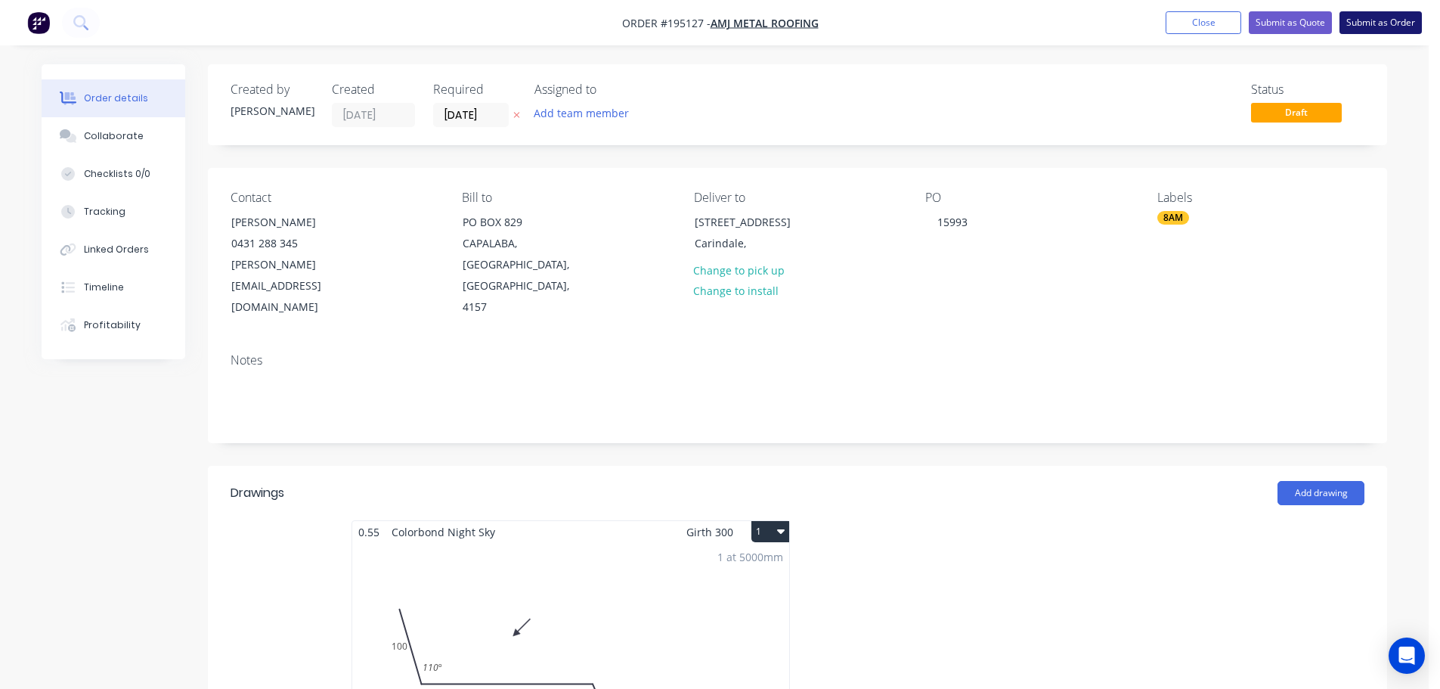
click at [1368, 22] on button "Submit as Order" at bounding box center [1381, 22] width 82 height 23
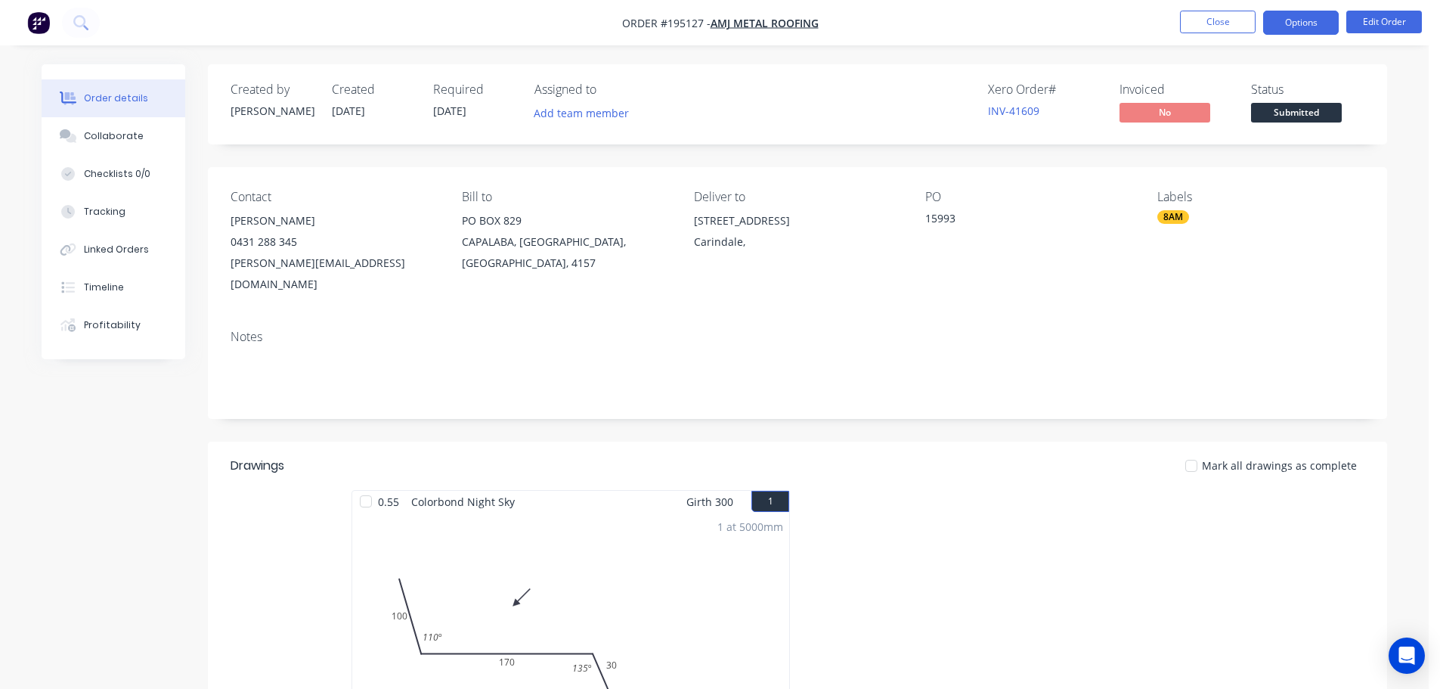
click at [1299, 24] on button "Options" at bounding box center [1301, 23] width 76 height 24
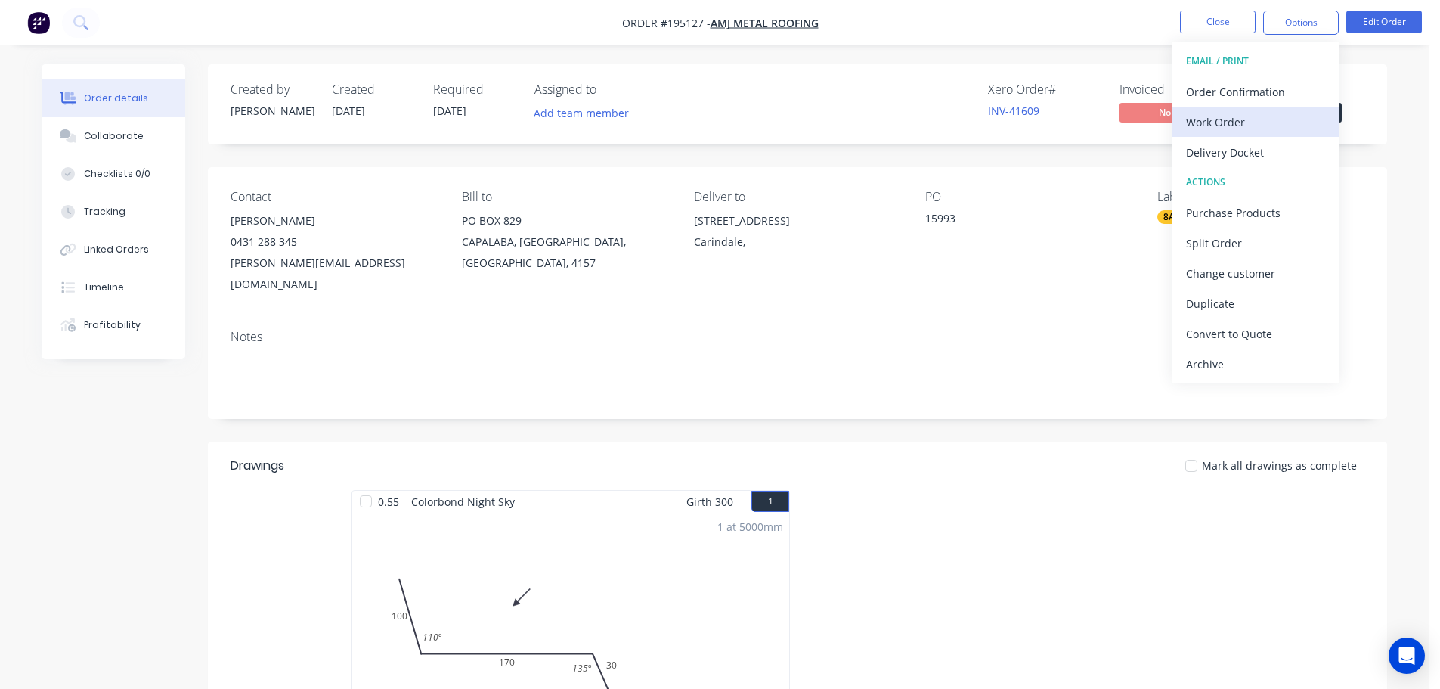
click at [1211, 130] on div "Work Order" at bounding box center [1255, 122] width 139 height 22
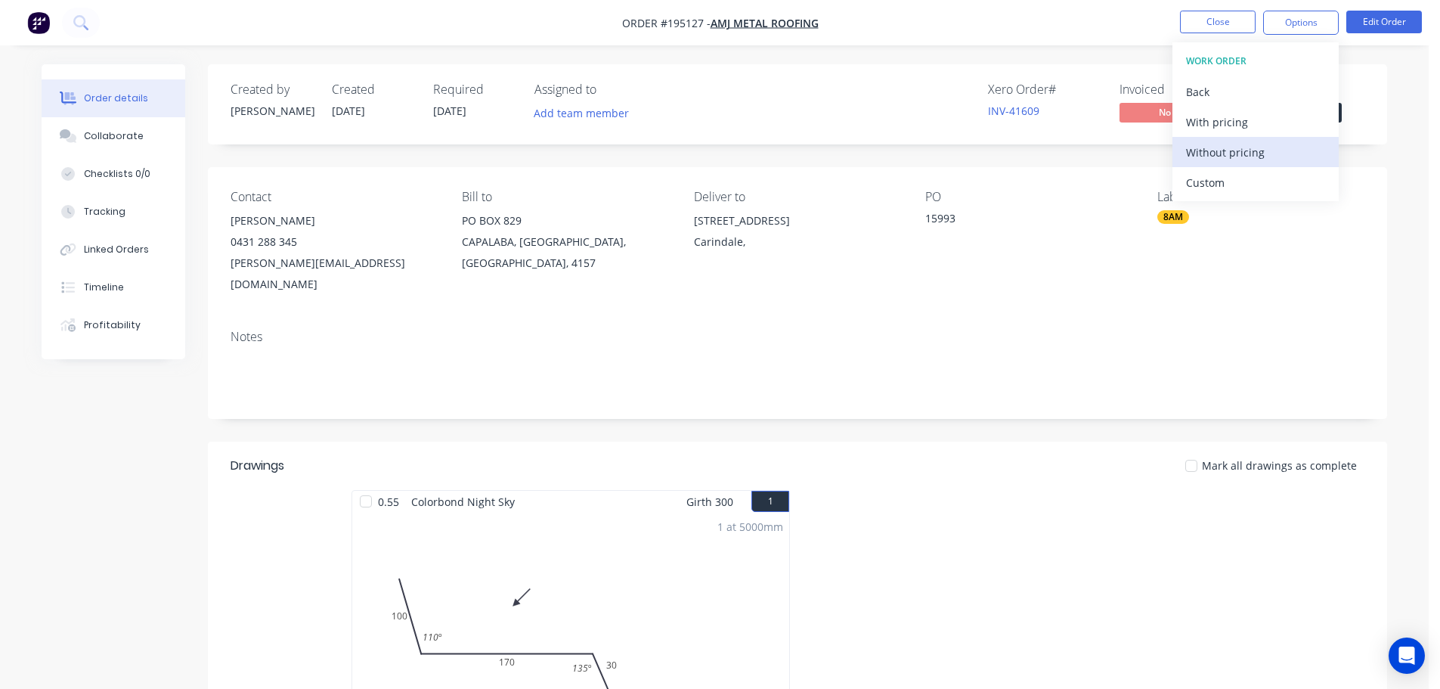
click at [1215, 146] on div "Without pricing" at bounding box center [1255, 152] width 139 height 22
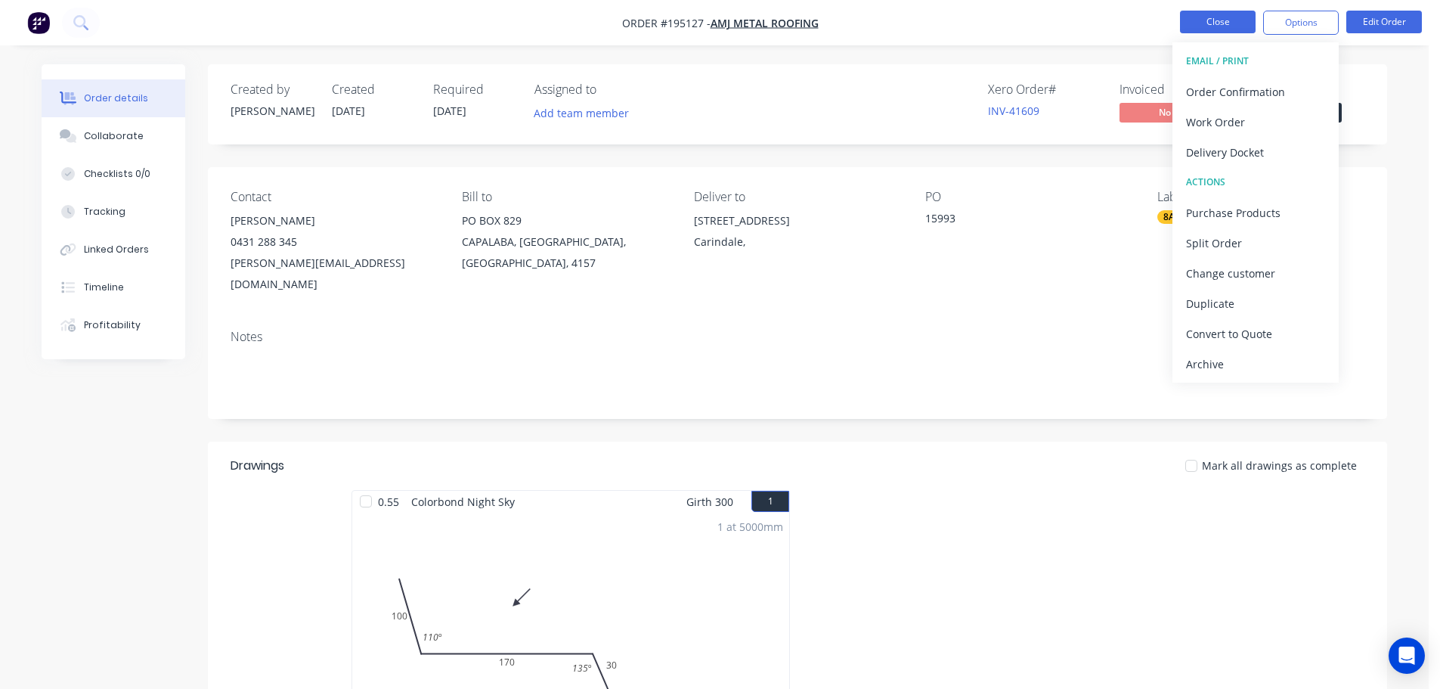
click at [1206, 17] on button "Close" at bounding box center [1218, 22] width 76 height 23
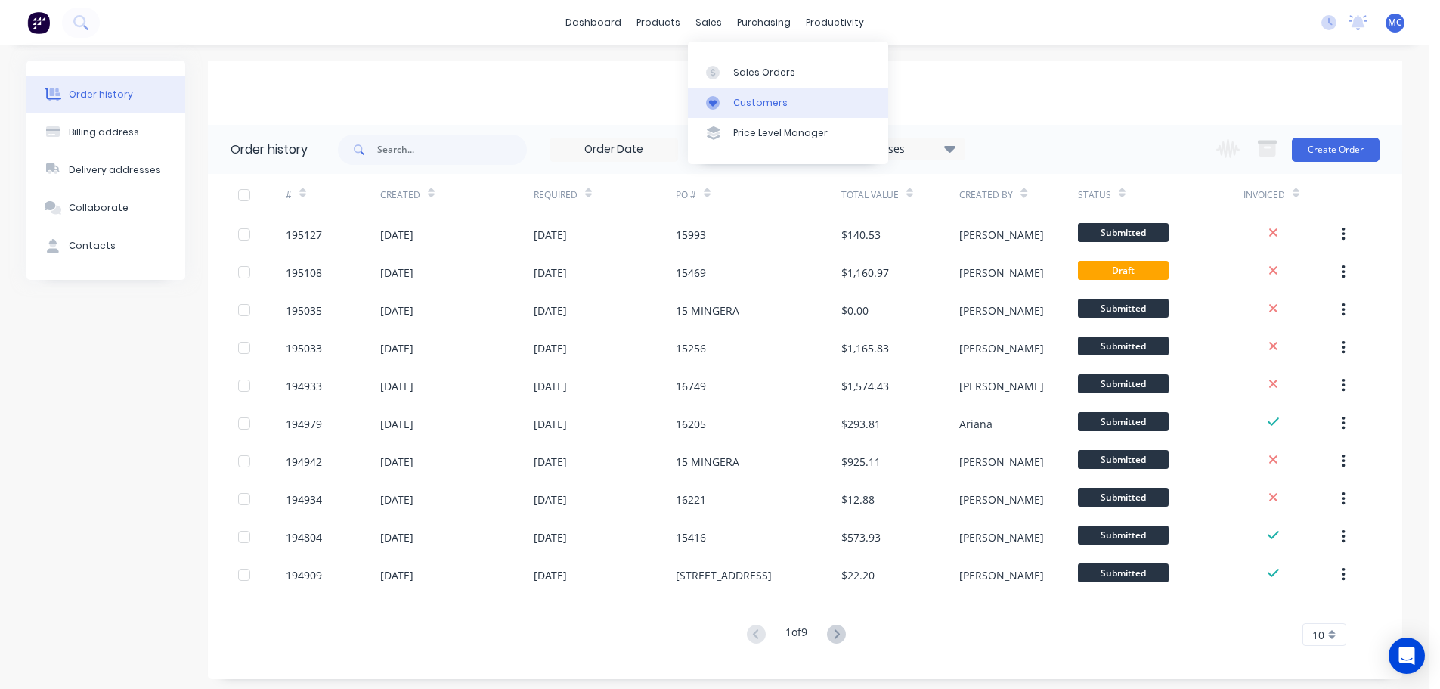
click at [752, 102] on div "Customers" at bounding box center [760, 103] width 54 height 14
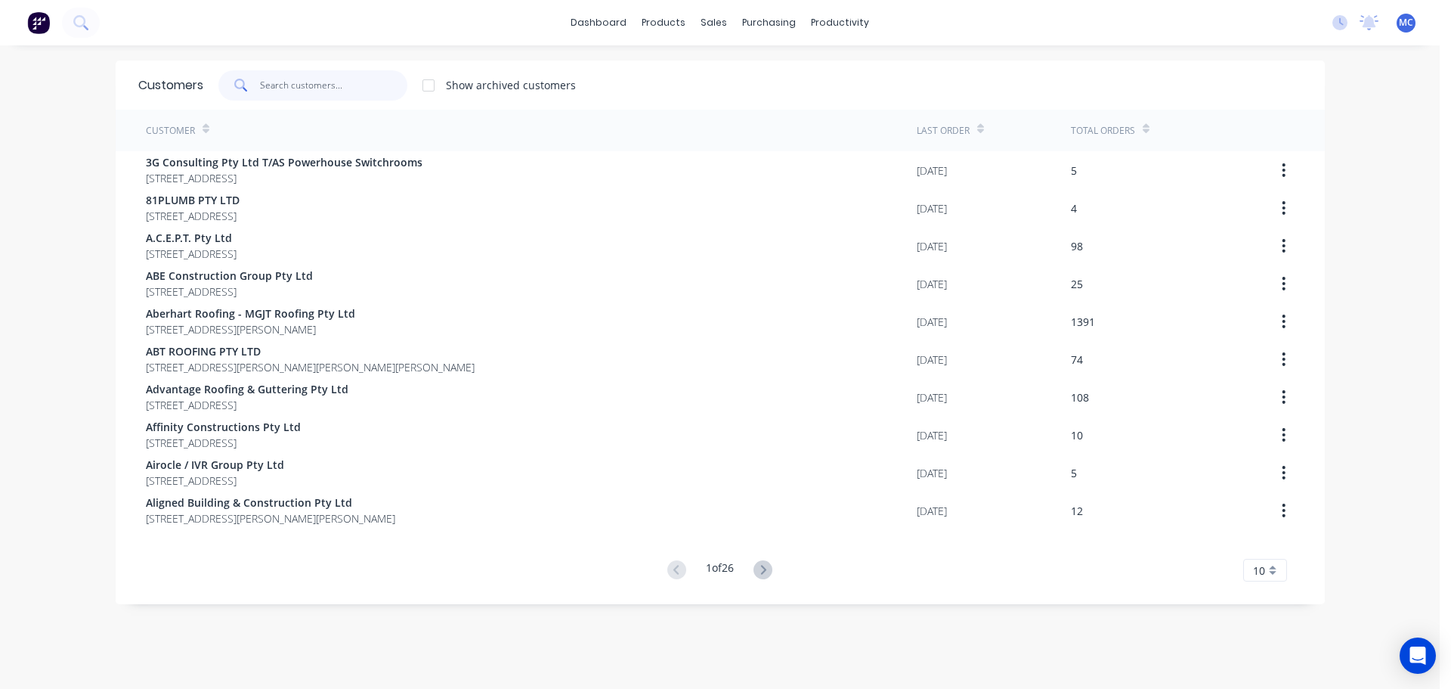
click at [308, 85] on input "text" at bounding box center [333, 85] width 147 height 30
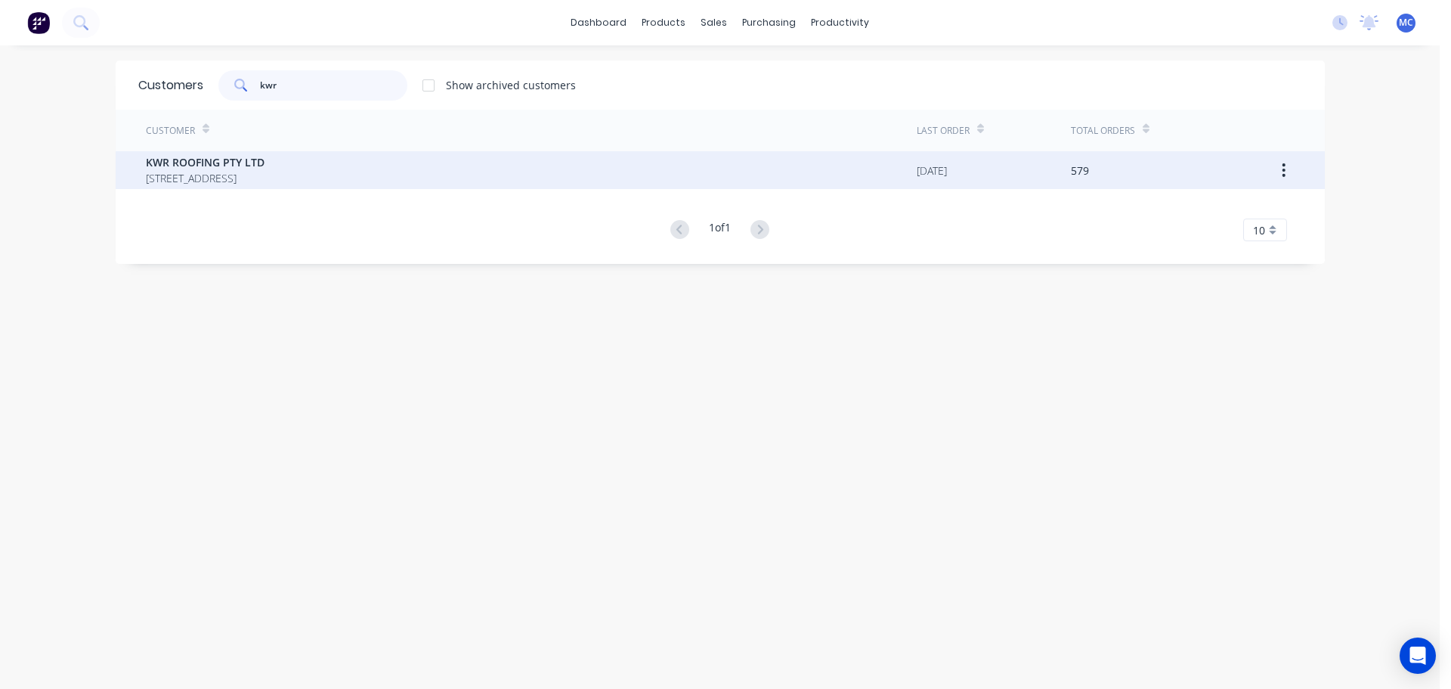
type input "kwr"
click at [205, 164] on span "KWR ROOFING PTY LTD" at bounding box center [205, 162] width 119 height 16
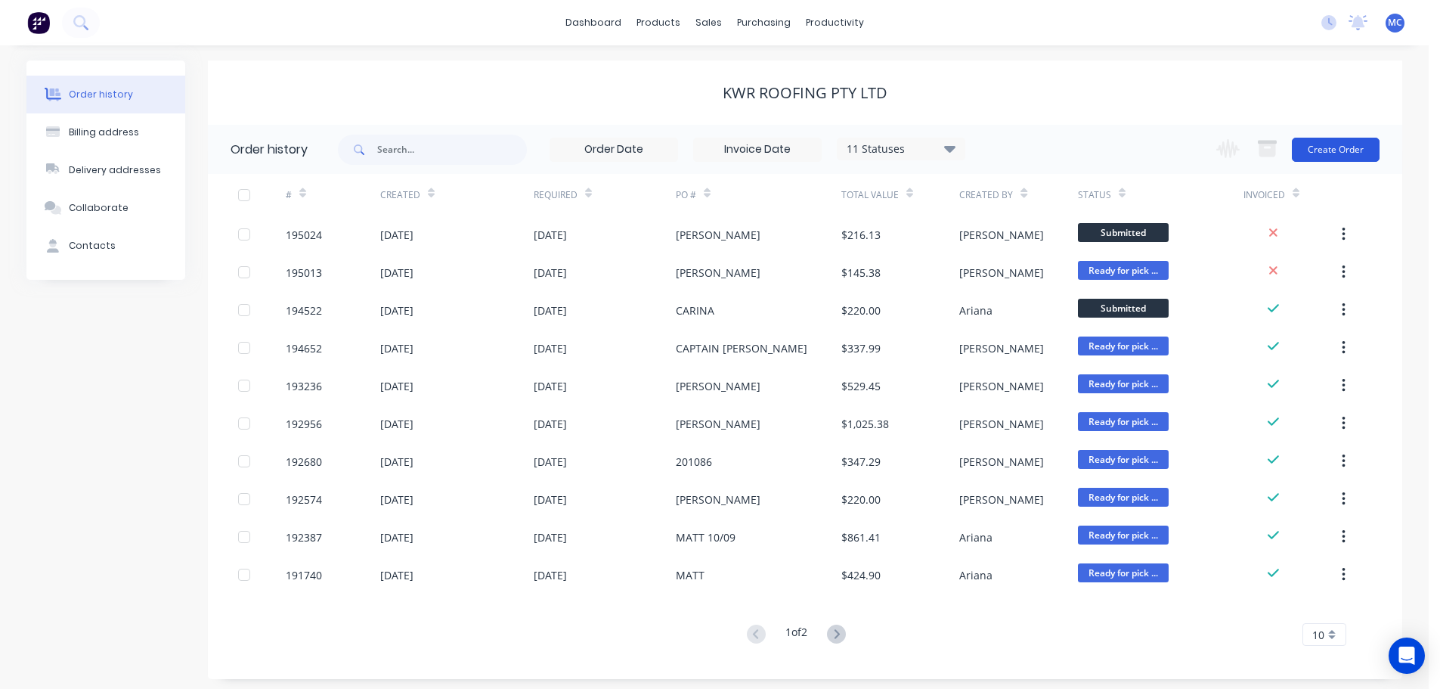
click at [1333, 150] on button "Create Order" at bounding box center [1336, 150] width 88 height 24
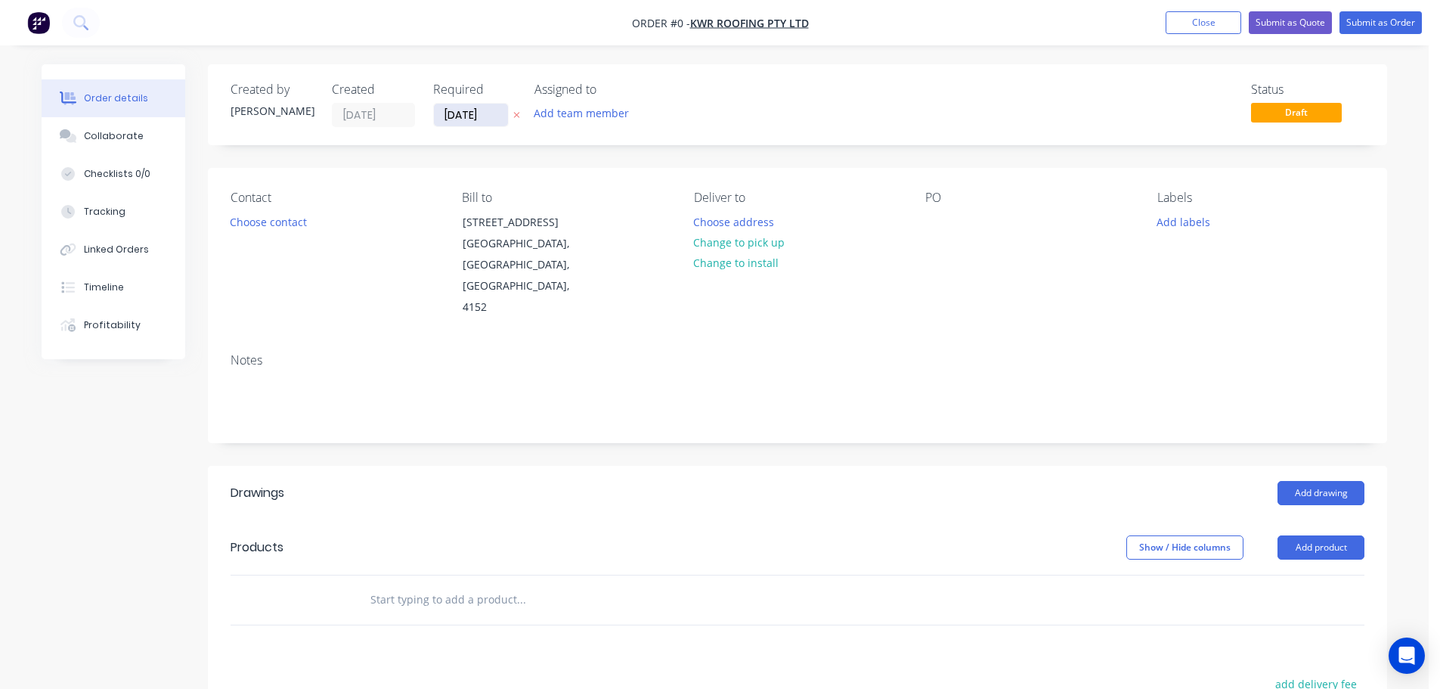
click at [469, 116] on input "[DATE]" at bounding box center [471, 115] width 74 height 23
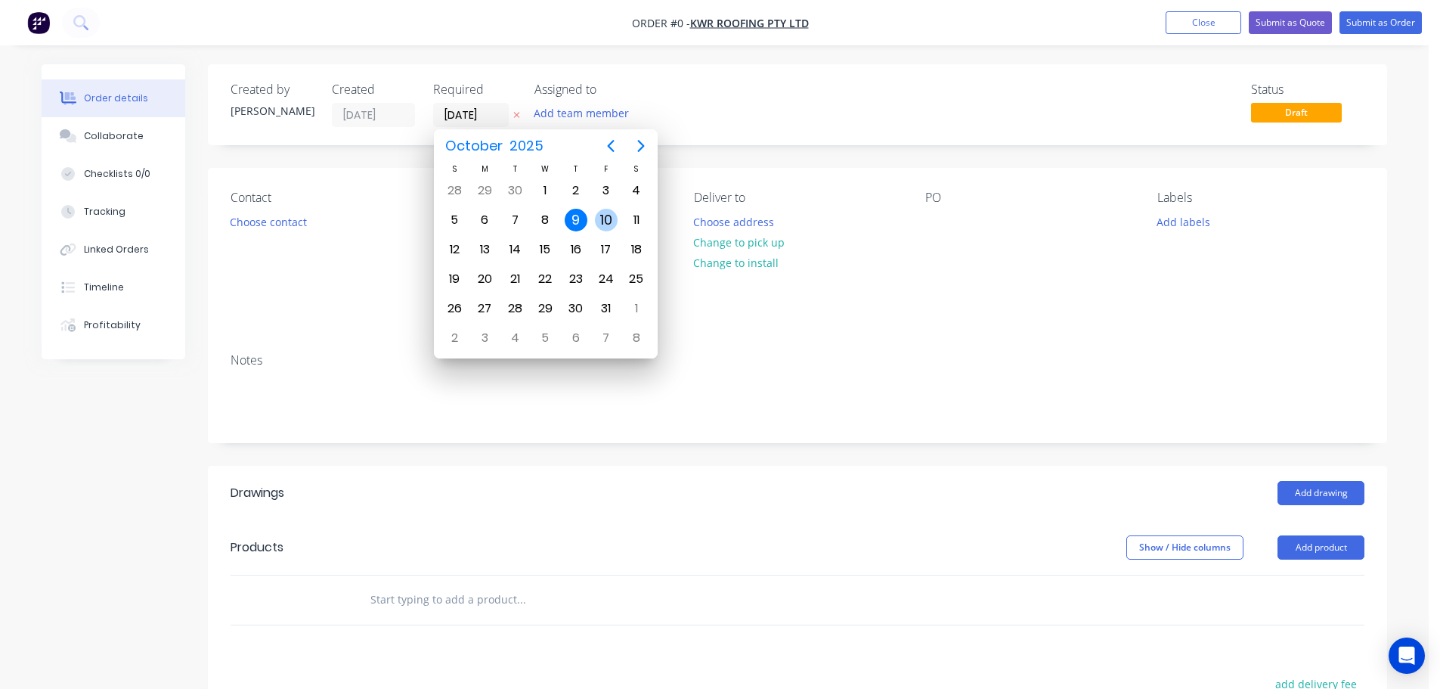
click at [605, 213] on div "10" at bounding box center [606, 220] width 23 height 23
type input "[DATE]"
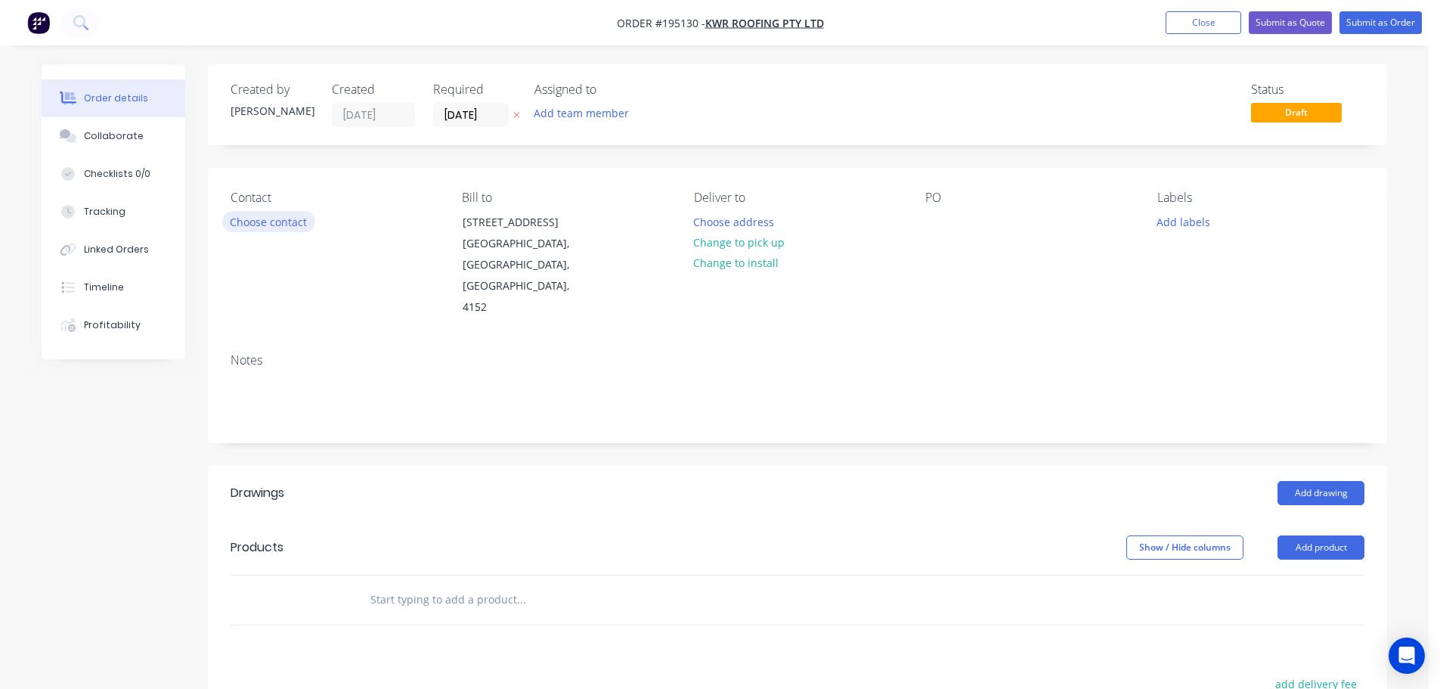
click at [277, 224] on button "Choose contact" at bounding box center [268, 221] width 93 height 20
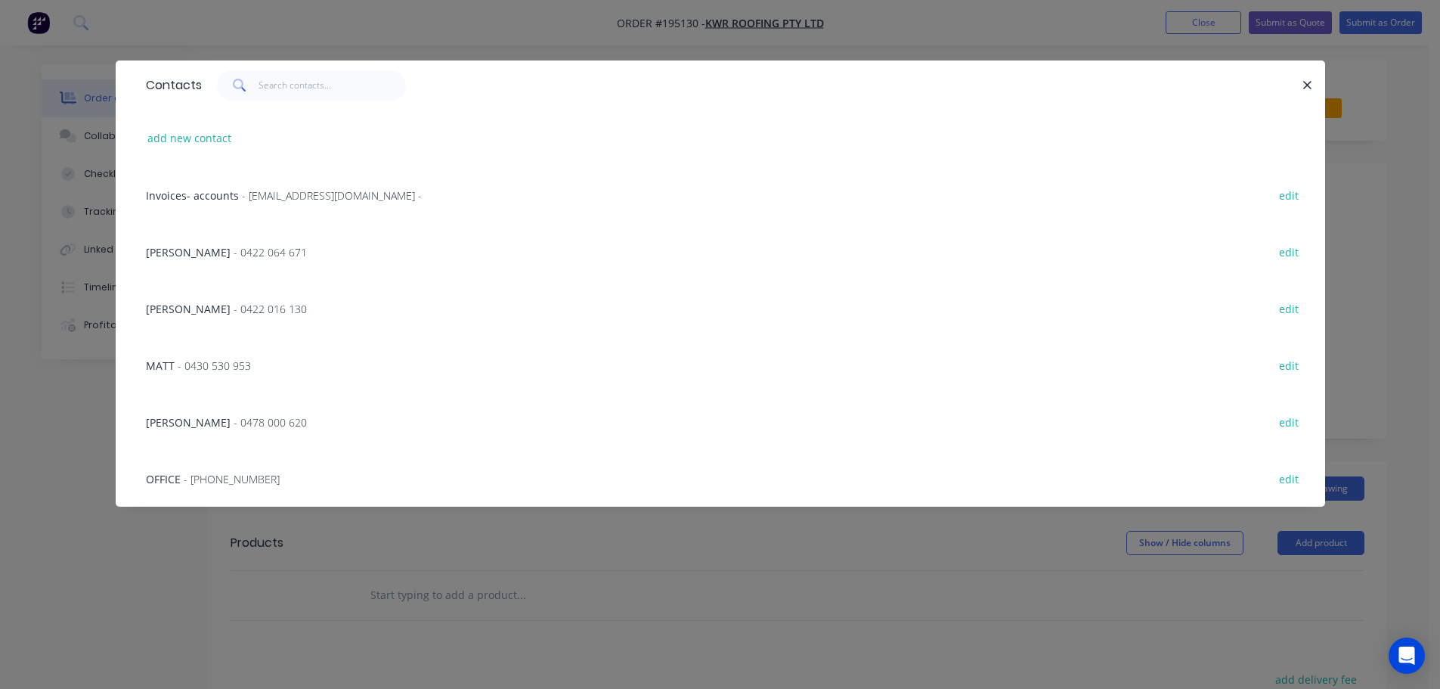
scroll to position [76, 0]
click at [234, 420] on span "- 0478 000 620" at bounding box center [270, 422] width 73 height 14
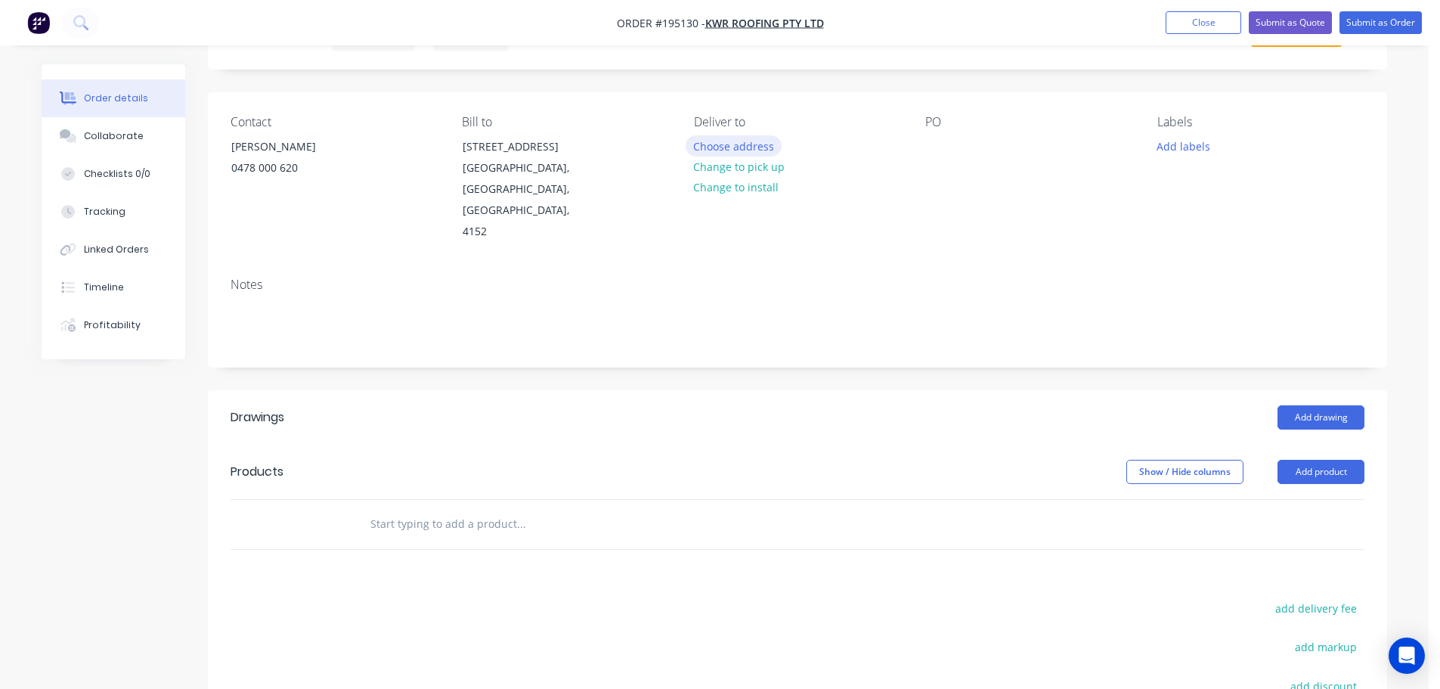
click at [729, 147] on button "Choose address" at bounding box center [734, 145] width 97 height 20
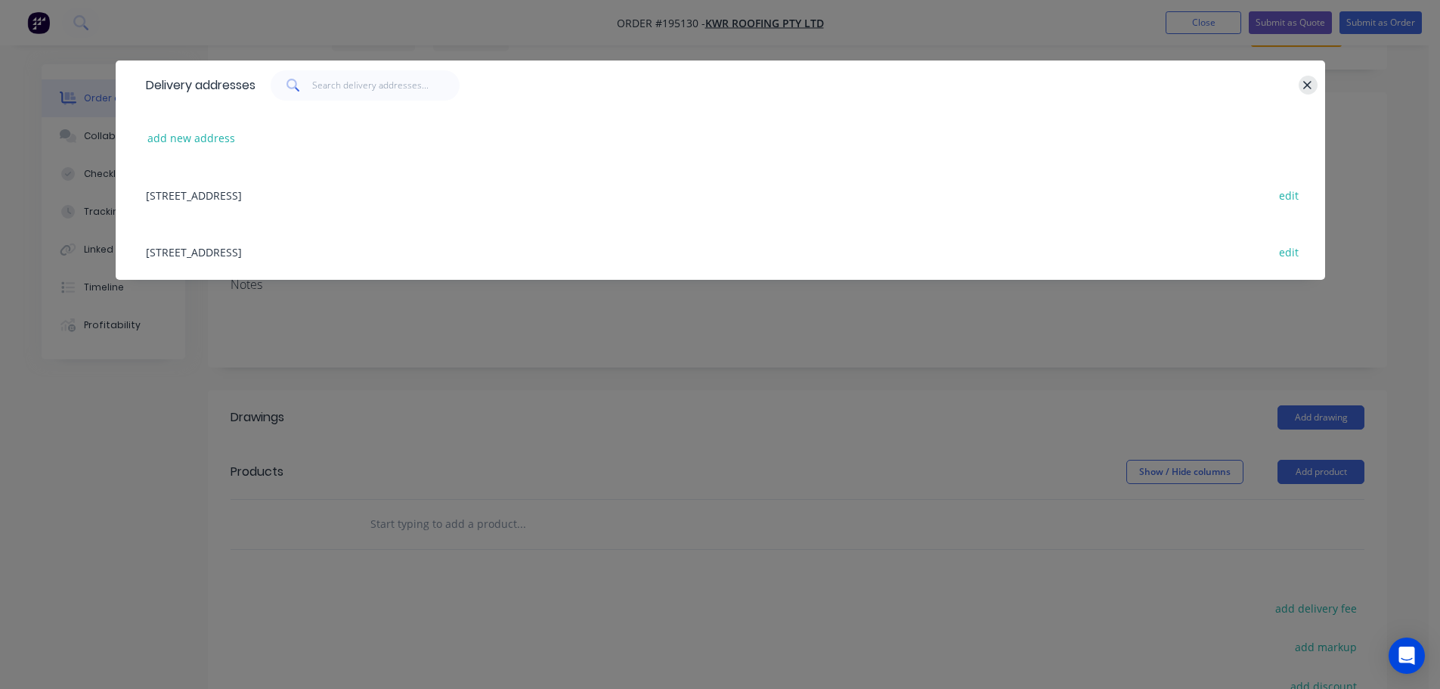
click at [1312, 81] on icon "button" at bounding box center [1307, 86] width 10 height 14
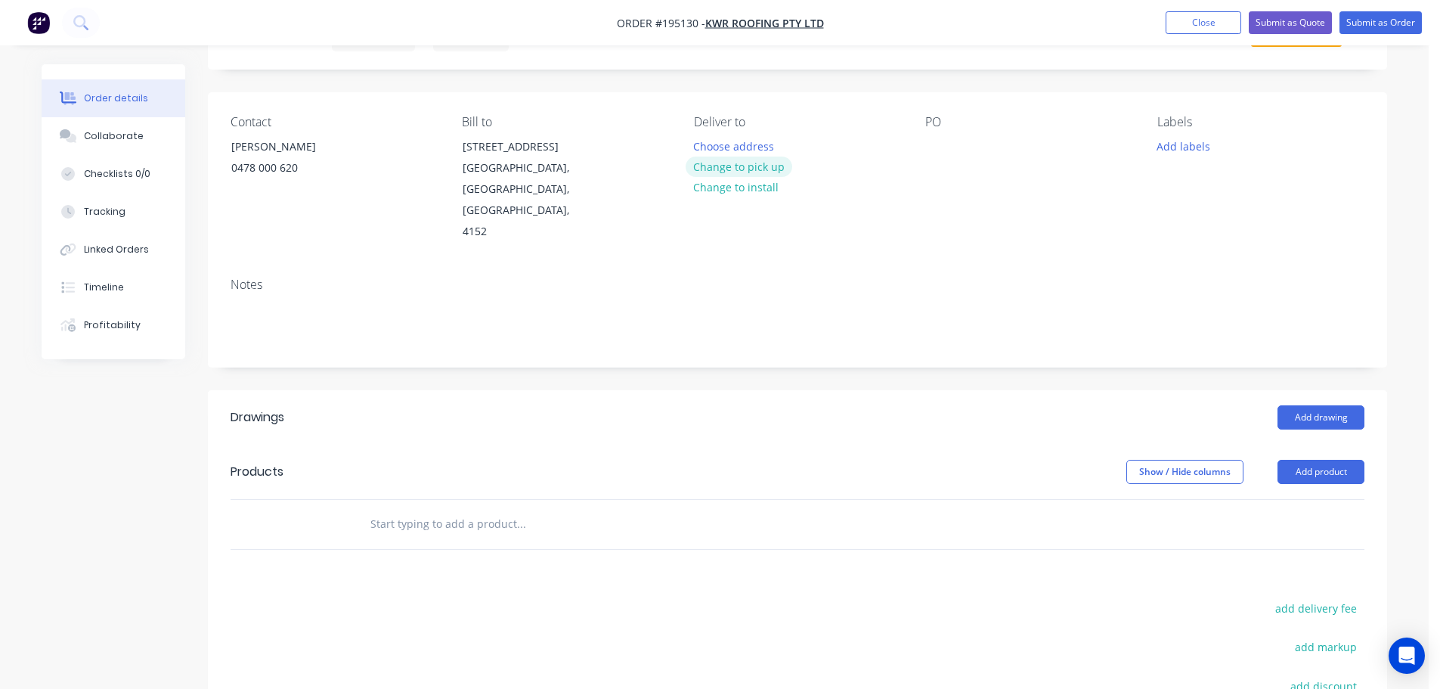
click at [730, 163] on button "Change to pick up" at bounding box center [739, 166] width 107 height 20
click at [709, 141] on div at bounding box center [706, 146] width 24 height 22
click at [942, 145] on div at bounding box center [937, 146] width 24 height 22
click at [1305, 405] on button "Add drawing" at bounding box center [1321, 417] width 87 height 24
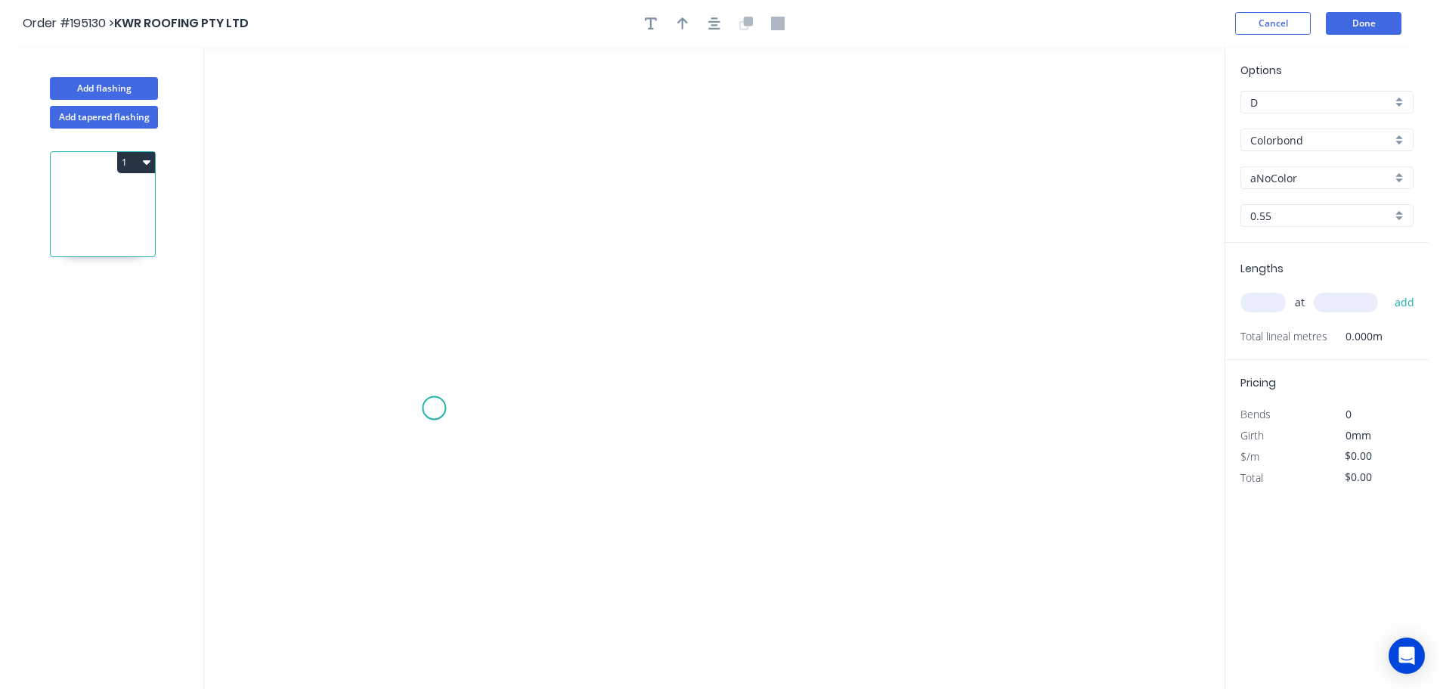
click at [435, 404] on icon "0" at bounding box center [714, 368] width 1021 height 642
drag, startPoint x: 508, startPoint y: 330, endPoint x: 590, endPoint y: 335, distance: 81.8
click at [509, 330] on icon "0" at bounding box center [714, 368] width 1021 height 642
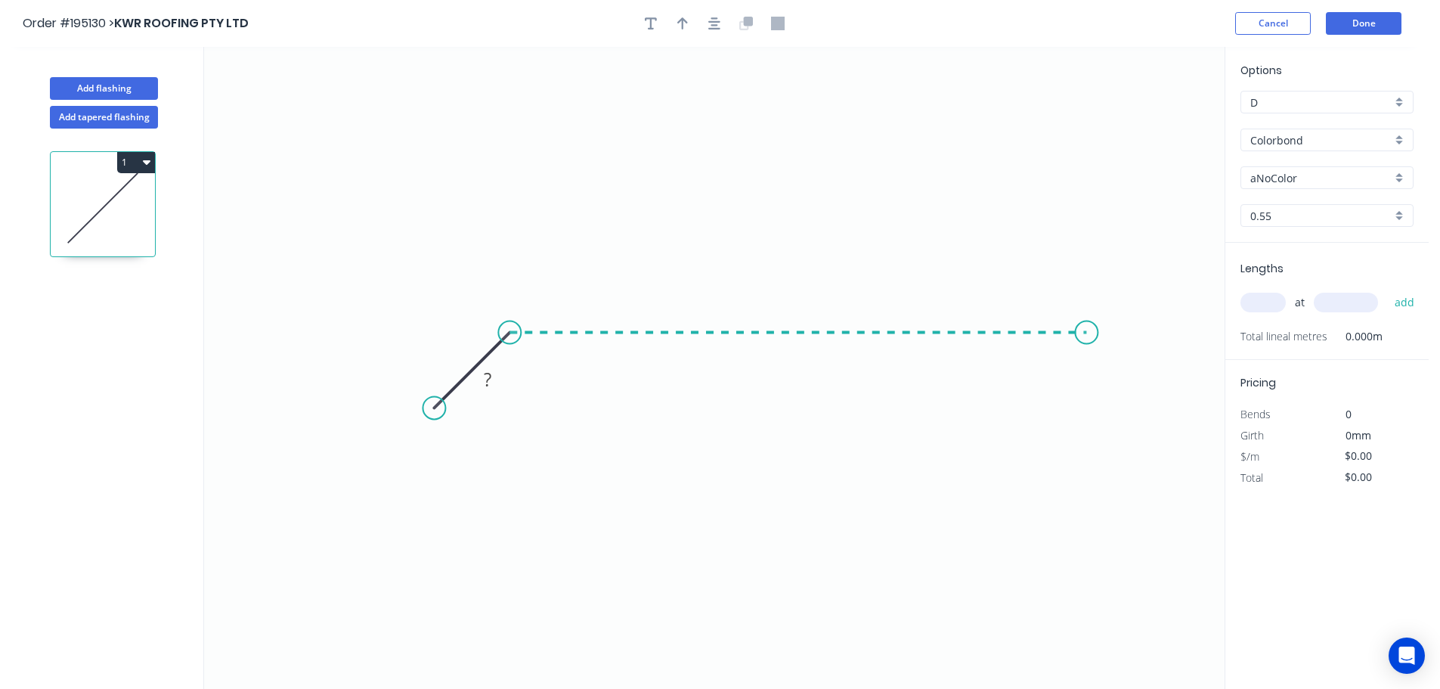
click at [1087, 342] on icon "0 ?" at bounding box center [714, 368] width 1021 height 642
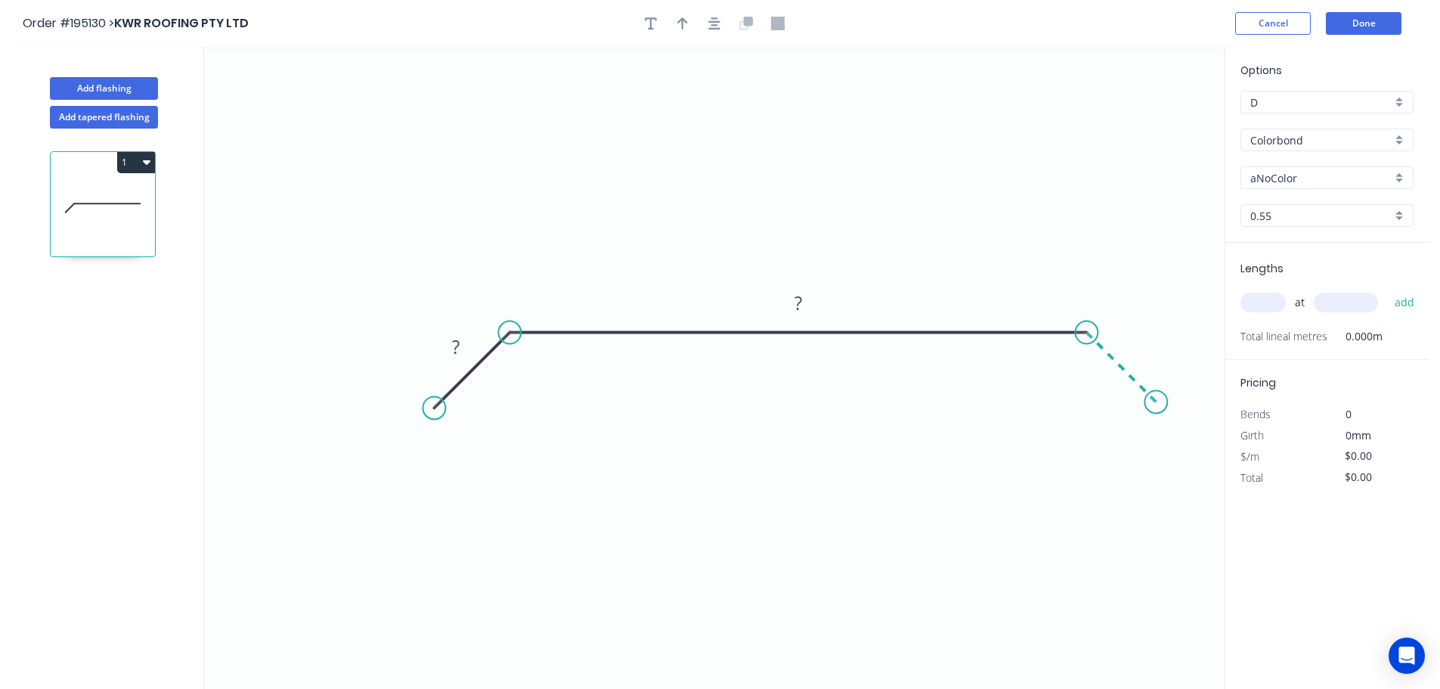
click at [1157, 398] on icon "0 ? ?" at bounding box center [714, 368] width 1021 height 642
click at [1157, 398] on circle at bounding box center [1155, 401] width 23 height 23
click at [1140, 337] on tspan "?" at bounding box center [1138, 343] width 8 height 25
click at [688, 20] on button "button" at bounding box center [682, 23] width 23 height 23
type input "$14.02"
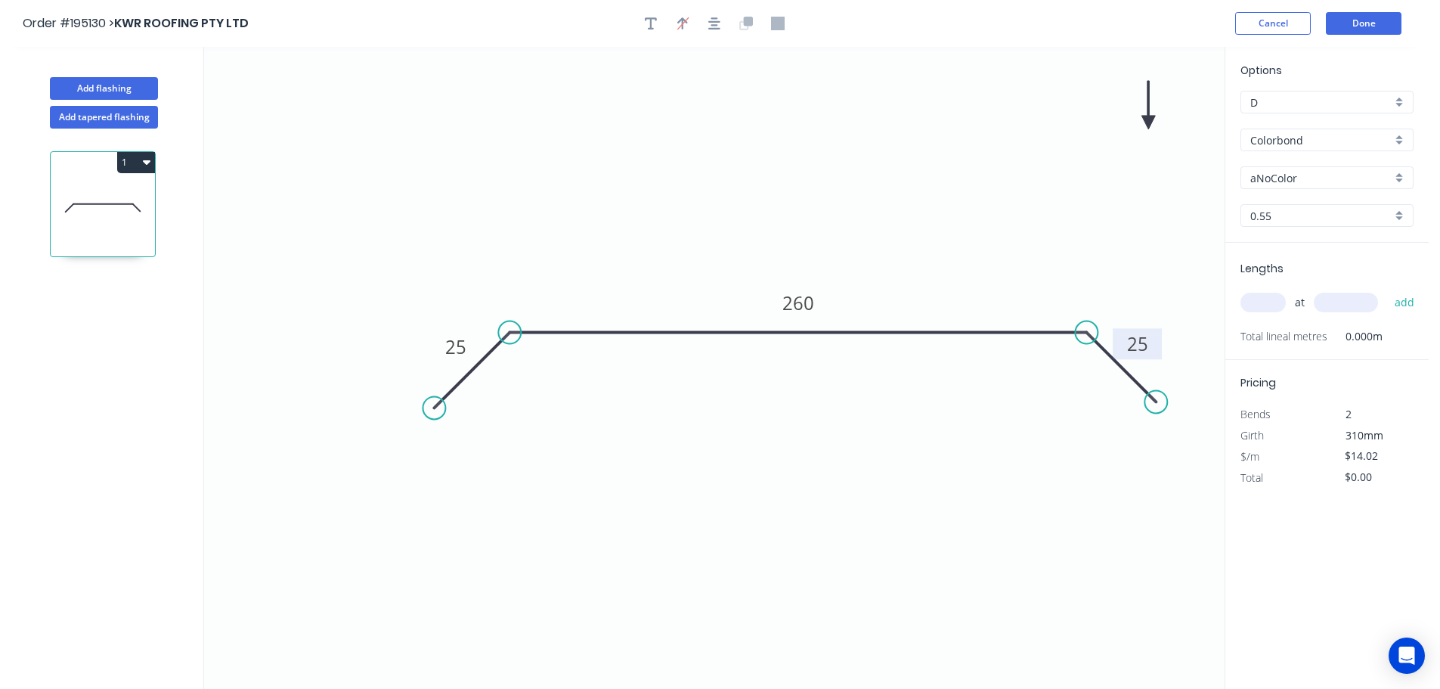
click at [1147, 121] on icon at bounding box center [1148, 105] width 14 height 48
drag, startPoint x: 1147, startPoint y: 121, endPoint x: 881, endPoint y: 207, distance: 279.0
click at [887, 202] on icon at bounding box center [909, 180] width 44 height 44
click at [1290, 175] on input "aNoColor" at bounding box center [1320, 178] width 141 height 16
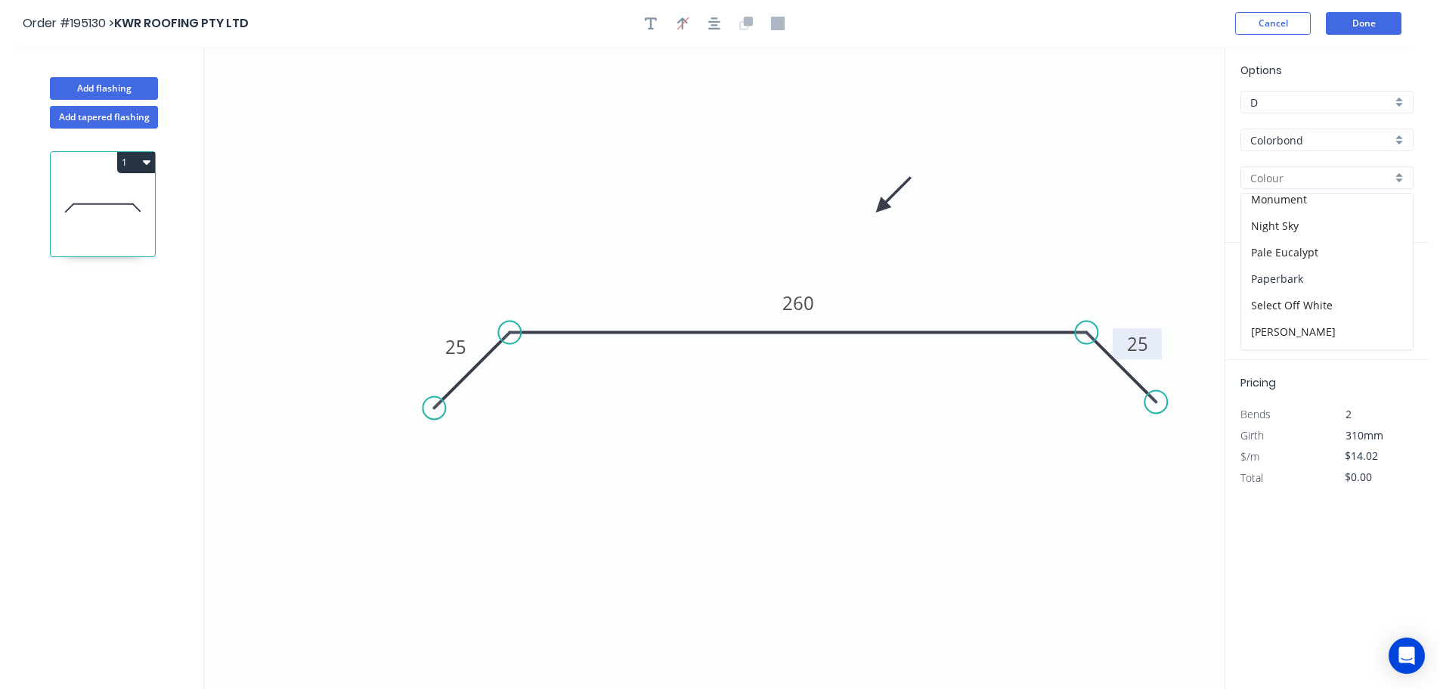
click at [1273, 276] on div "Paperbark" at bounding box center [1327, 278] width 172 height 26
type input "Paperbark"
click at [1273, 299] on input "text" at bounding box center [1262, 303] width 45 height 20
type input "1"
type input "2500"
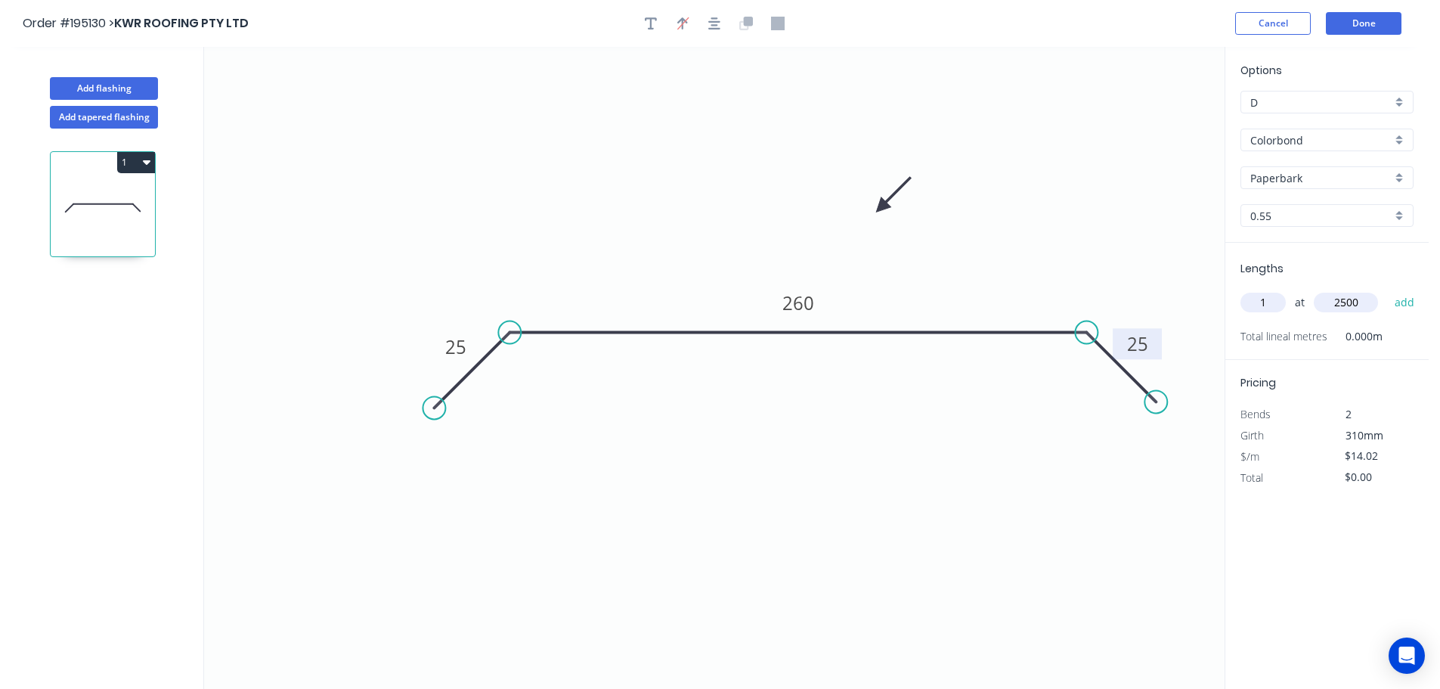
click at [1387, 290] on button "add" at bounding box center [1405, 303] width 36 height 26
type input "$35.05"
click at [1378, 20] on button "Done" at bounding box center [1364, 23] width 76 height 23
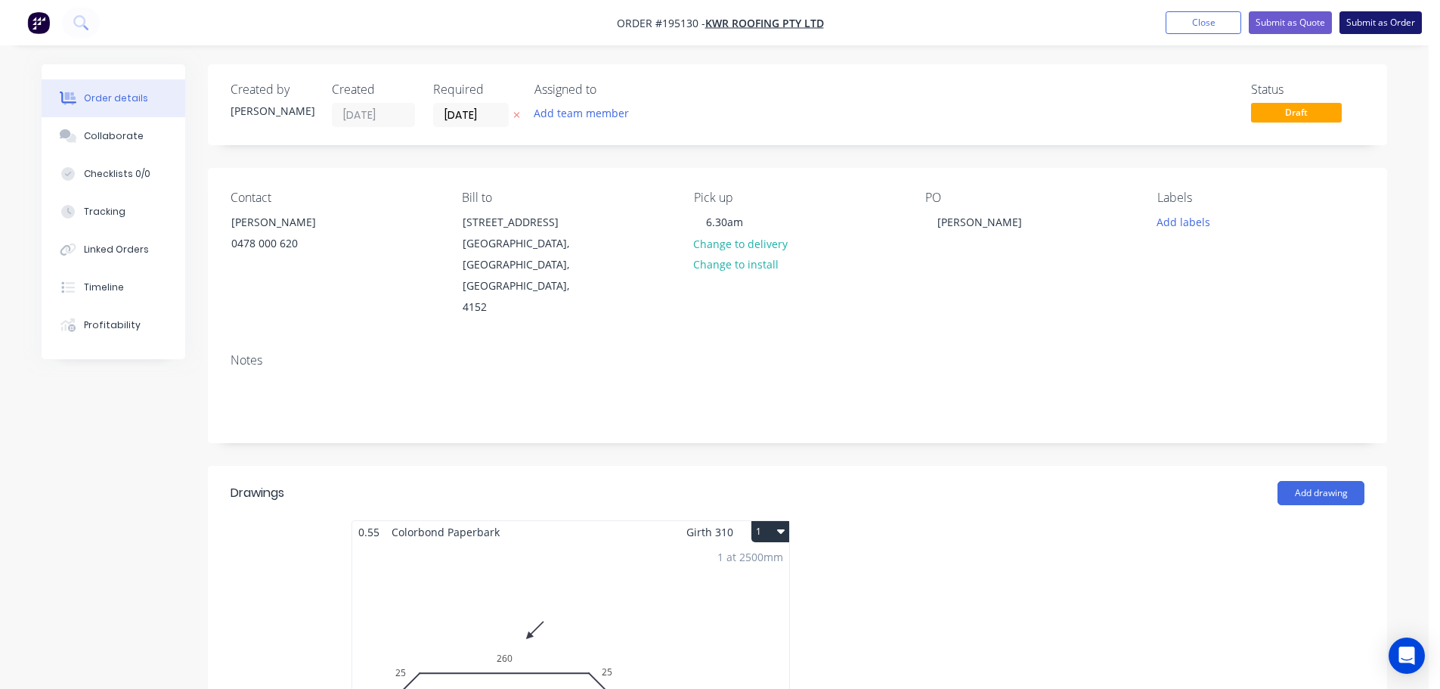
click at [1388, 19] on button "Submit as Order" at bounding box center [1381, 22] width 82 height 23
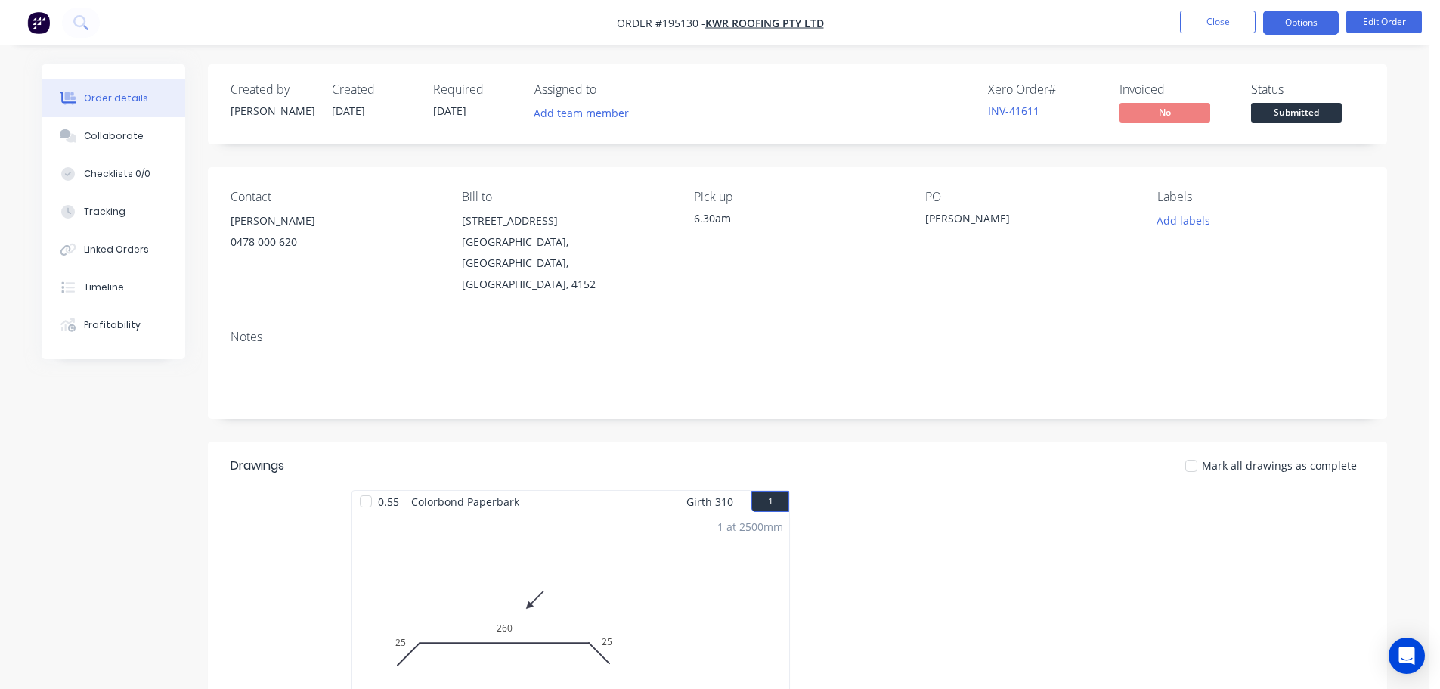
click at [1297, 19] on button "Options" at bounding box center [1301, 23] width 76 height 24
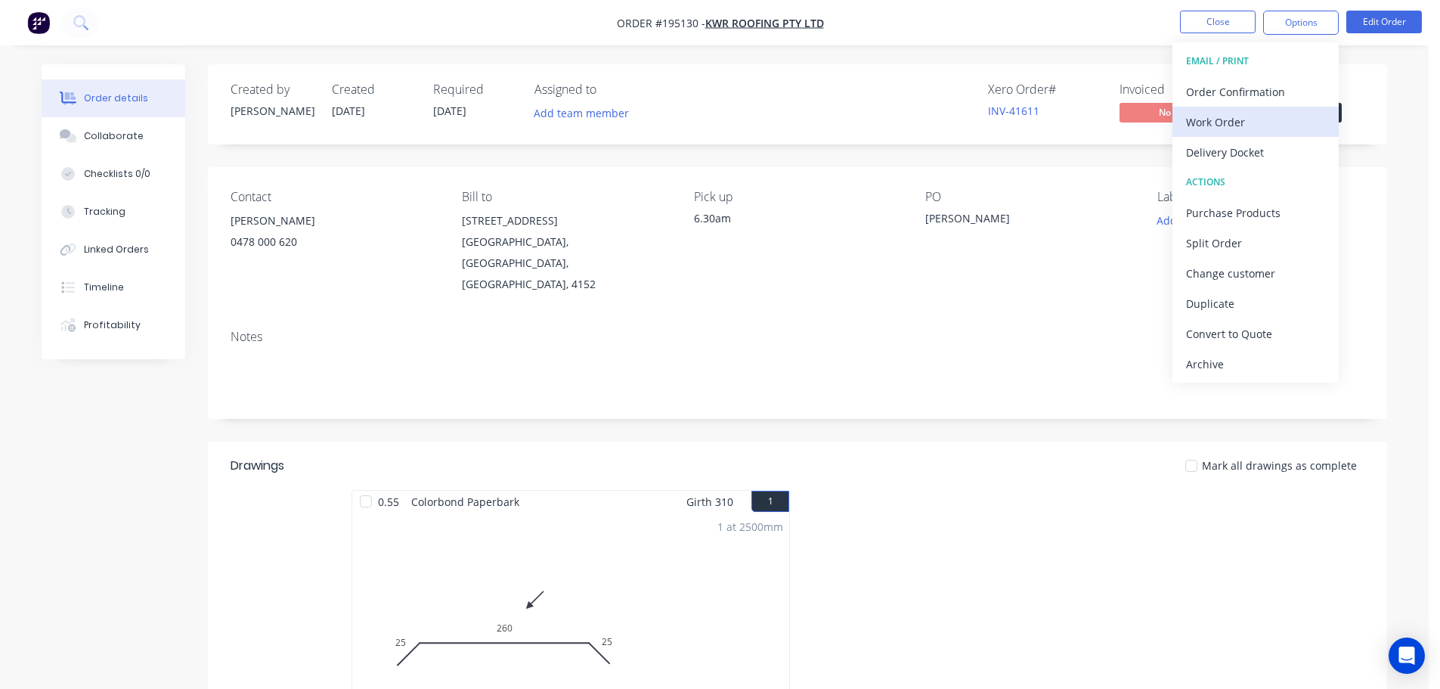
click at [1216, 115] on div "Work Order" at bounding box center [1255, 122] width 139 height 22
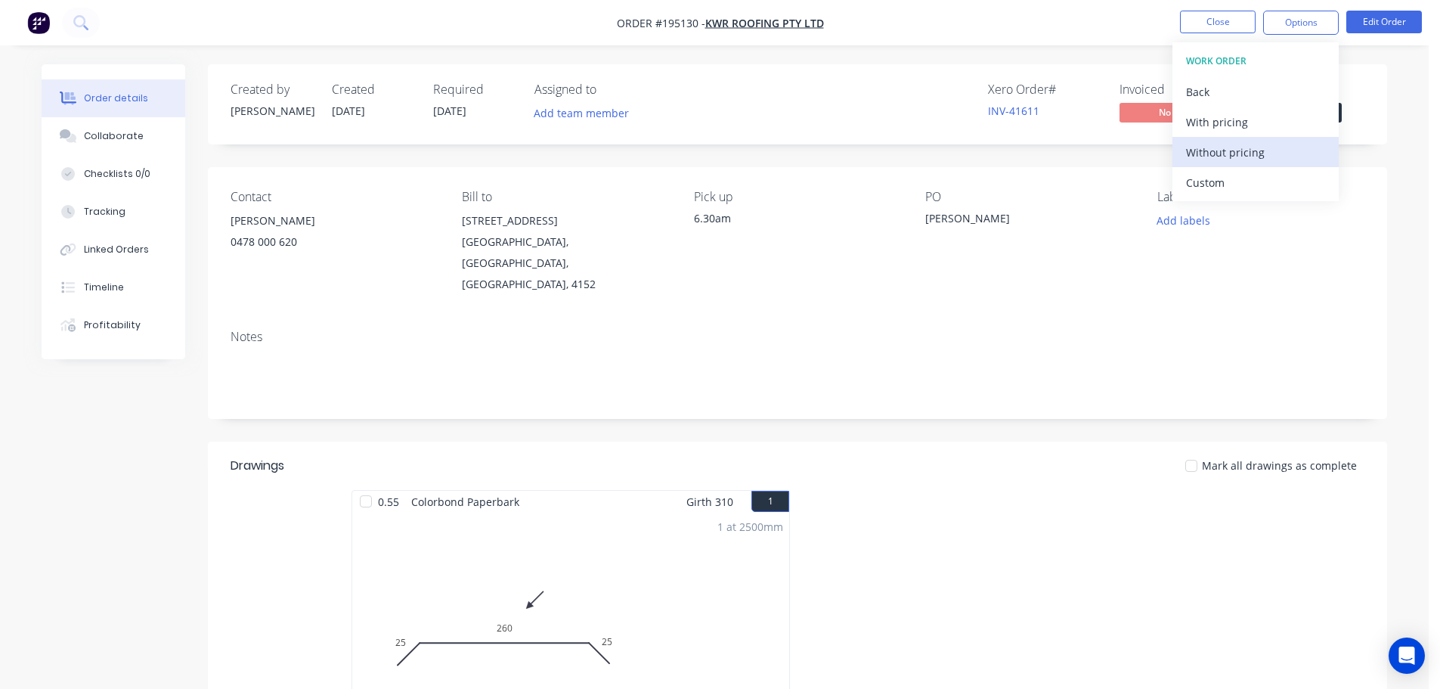
click at [1208, 152] on div "Without pricing" at bounding box center [1255, 152] width 139 height 22
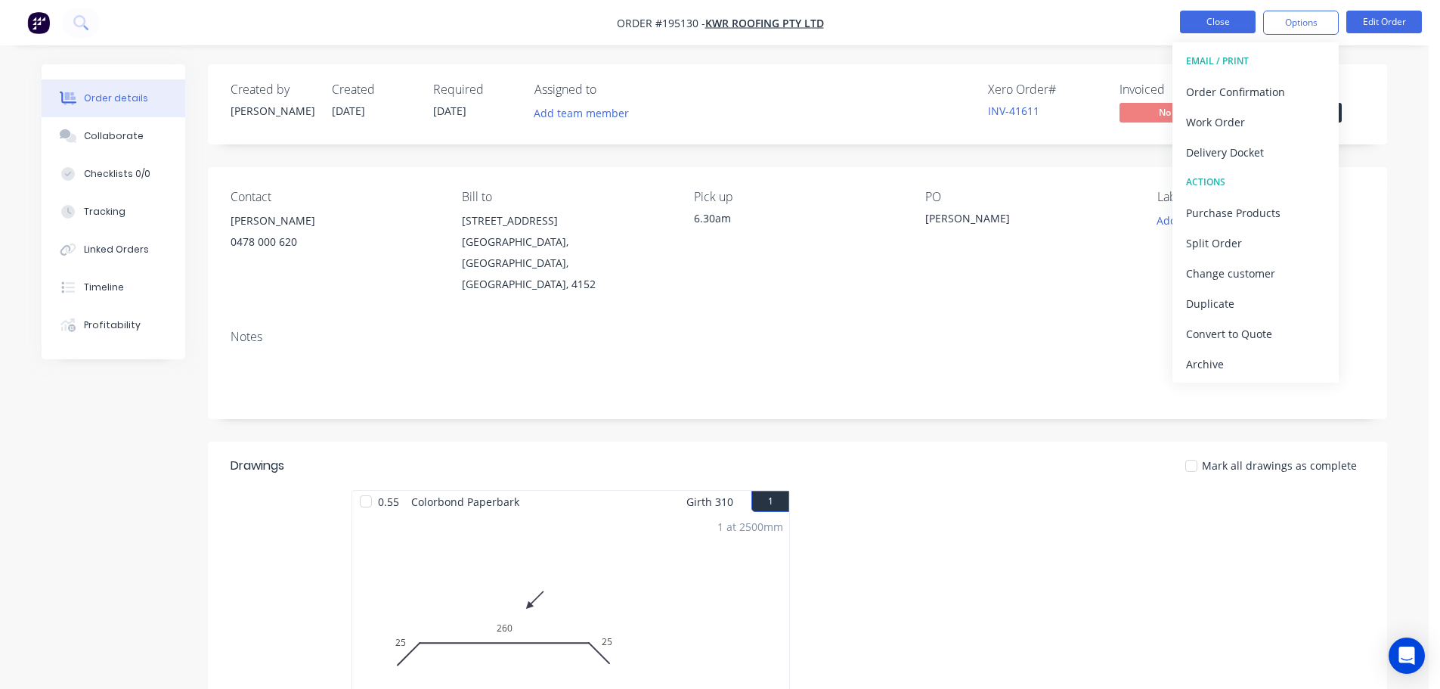
click at [1216, 15] on button "Close" at bounding box center [1218, 22] width 76 height 23
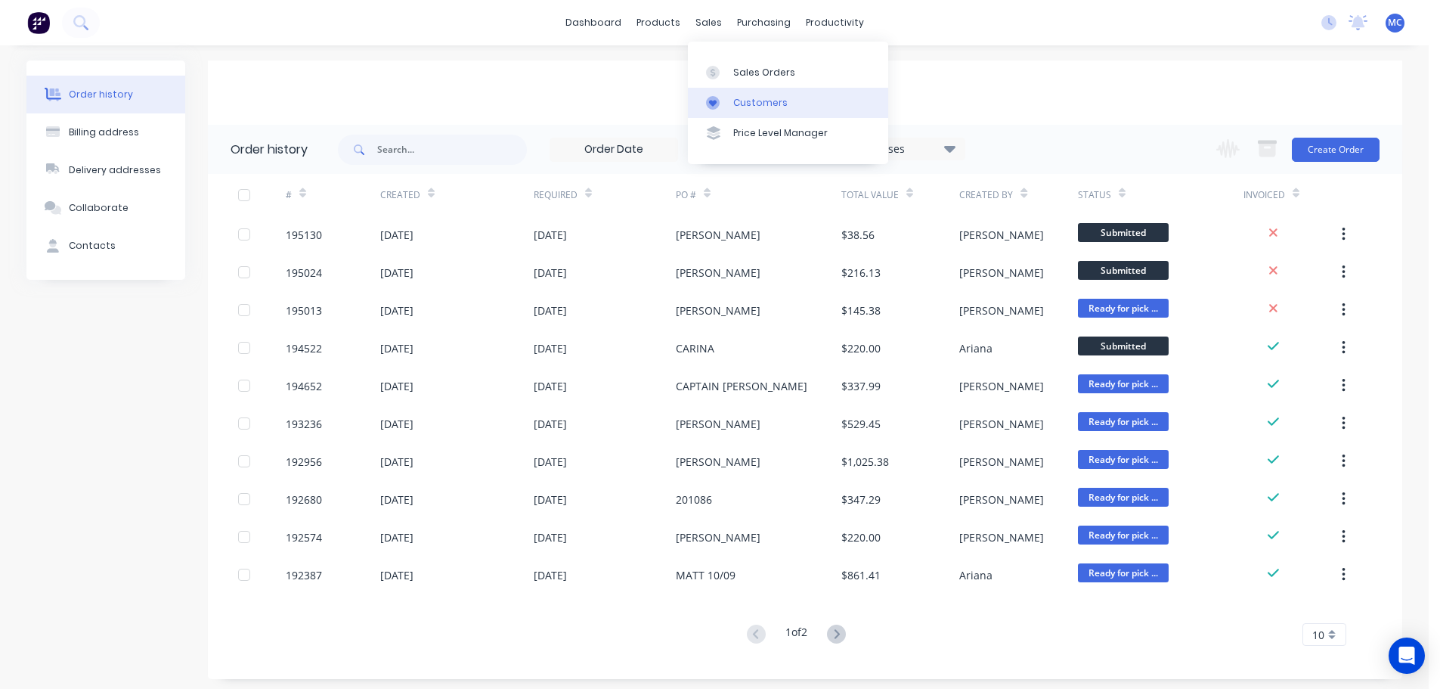
click at [757, 99] on div "Customers" at bounding box center [760, 103] width 54 height 14
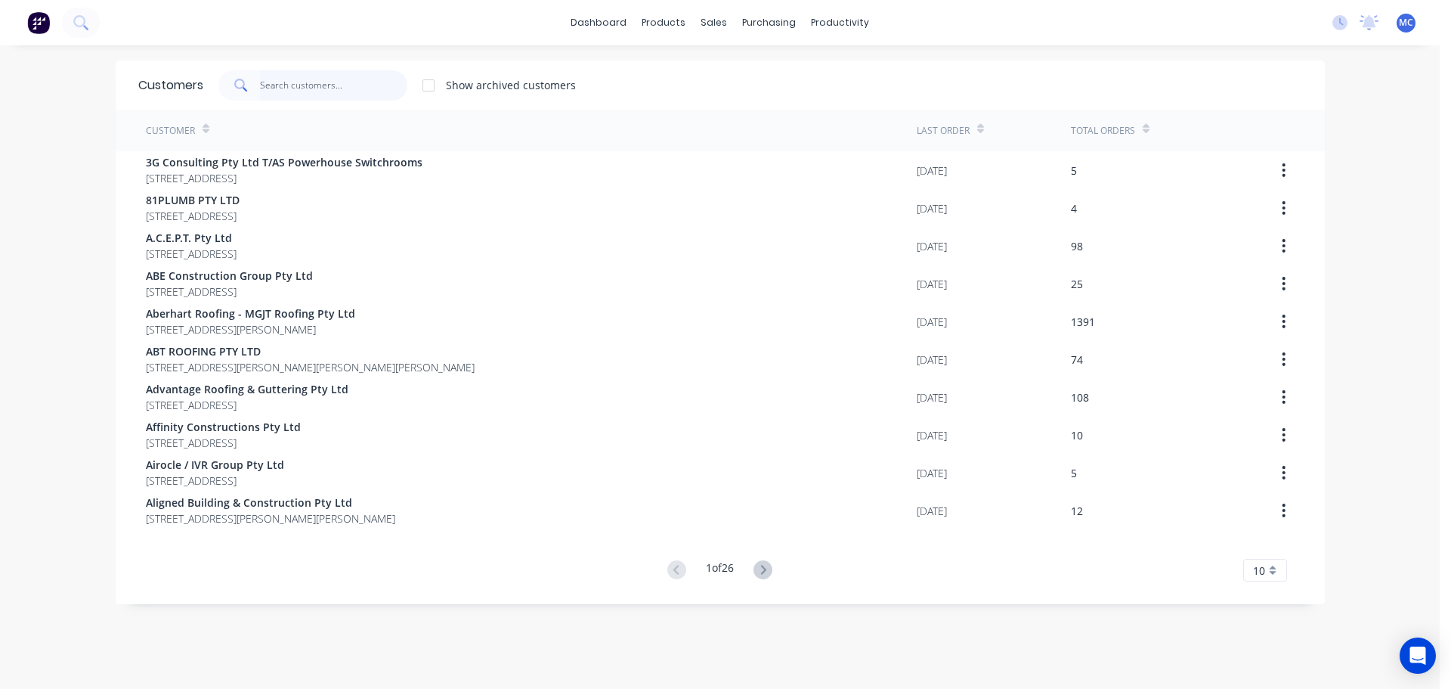
click at [286, 84] on input "text" at bounding box center [333, 85] width 147 height 30
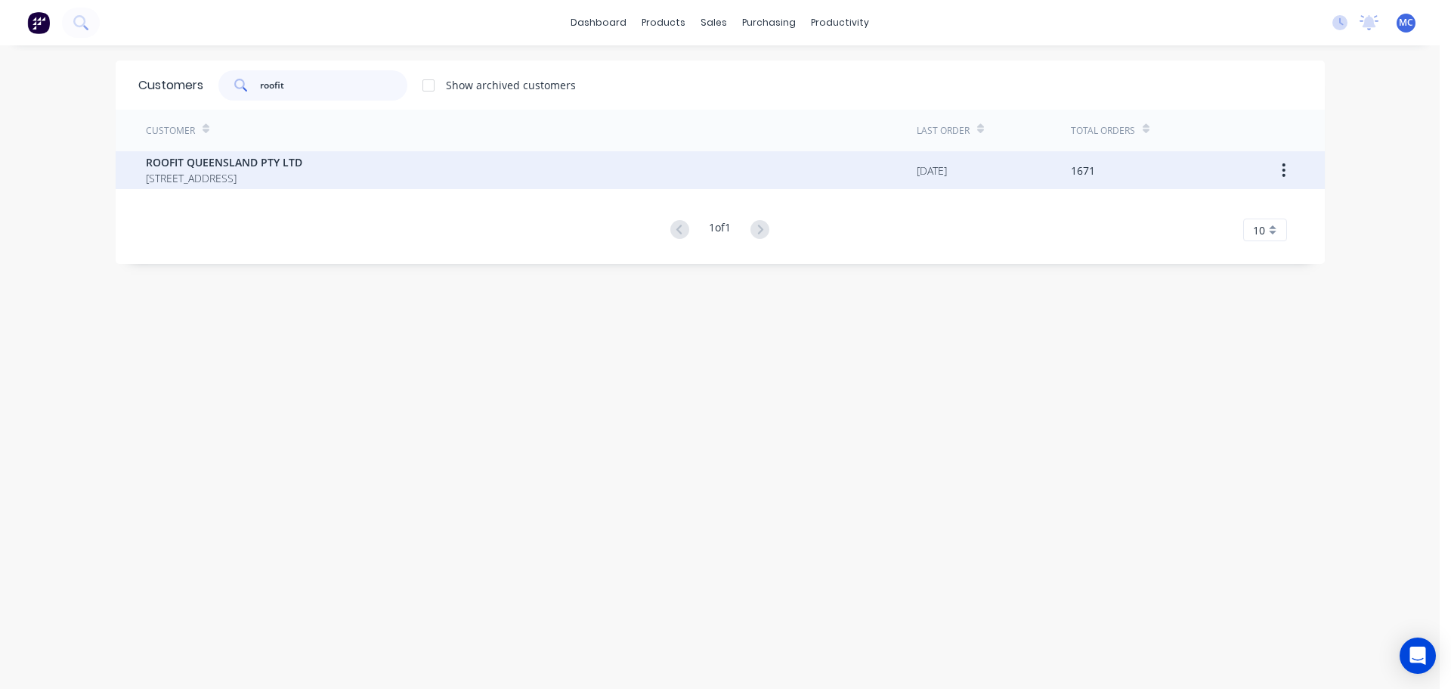
type input "roofit"
click at [203, 161] on span "ROOFIT QUEENSLAND PTY LTD" at bounding box center [224, 162] width 156 height 16
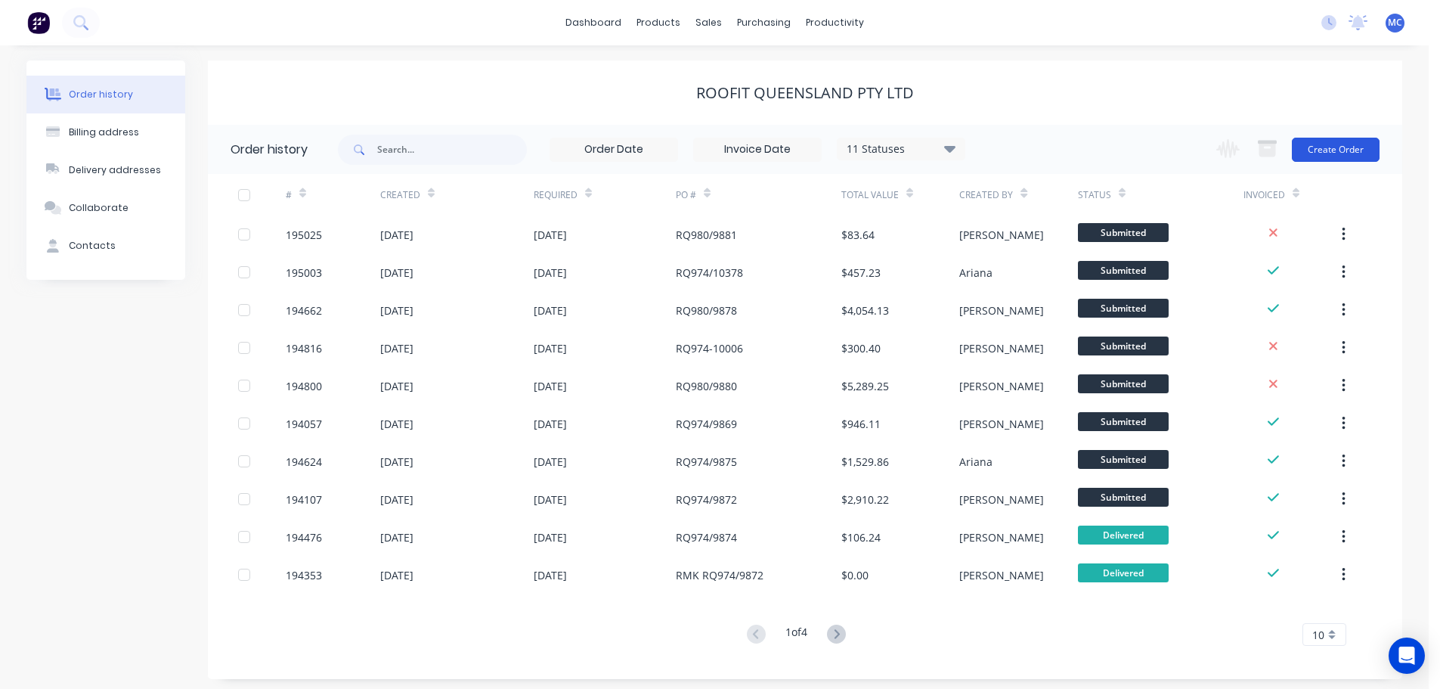
click at [1336, 143] on button "Create Order" at bounding box center [1336, 150] width 88 height 24
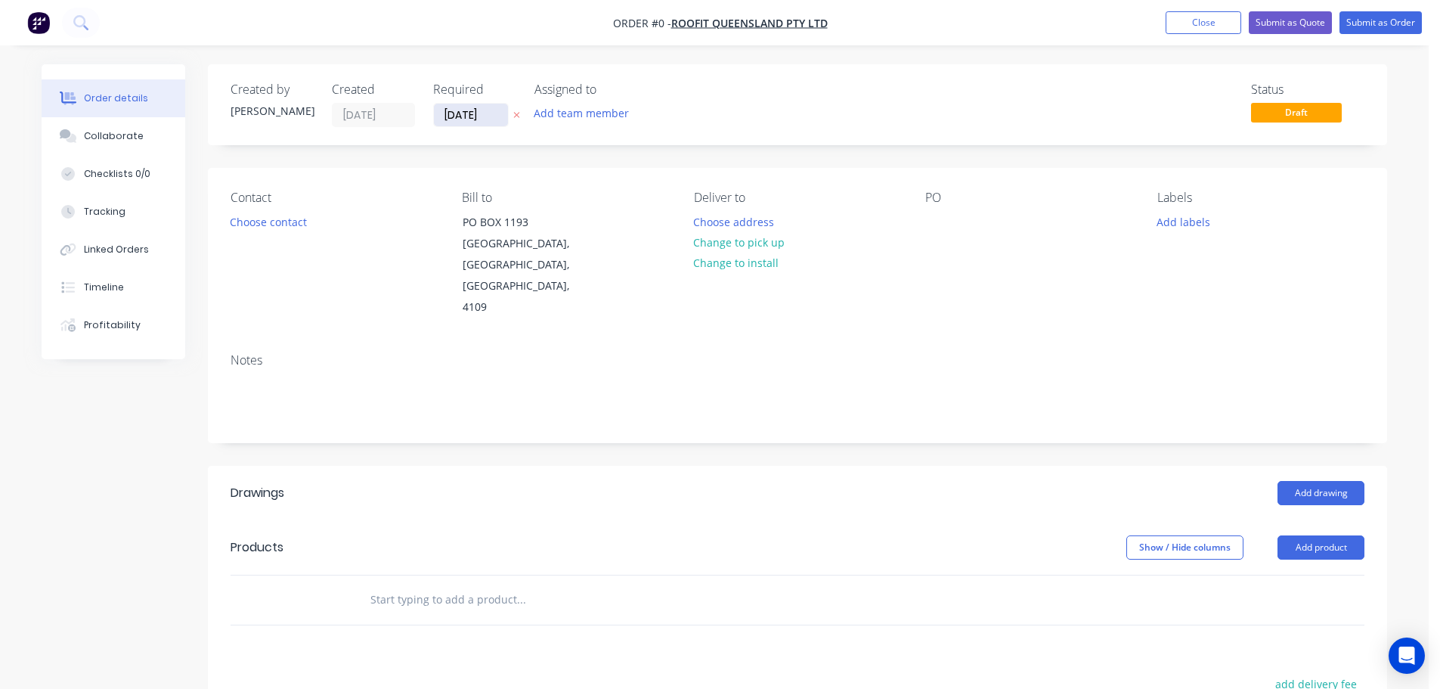
click at [472, 118] on input "[DATE]" at bounding box center [471, 115] width 74 height 23
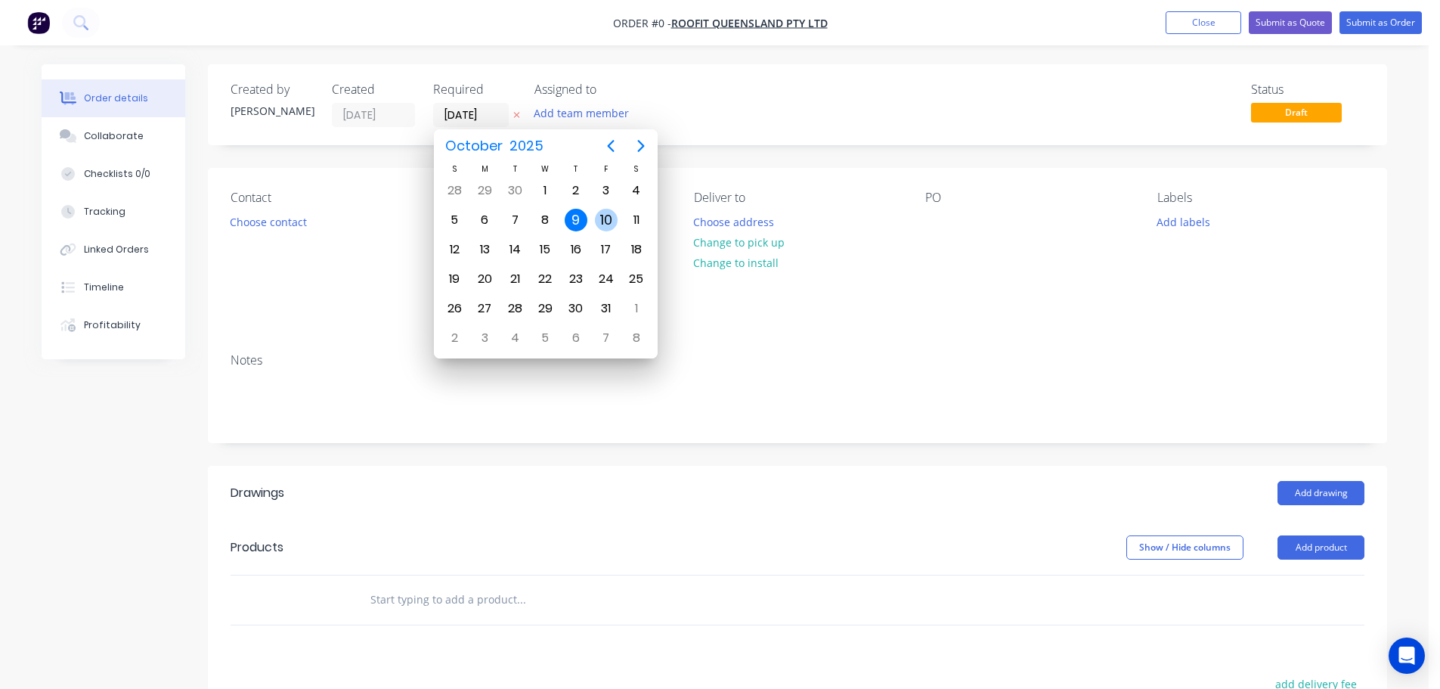
click at [605, 217] on div "10" at bounding box center [606, 220] width 23 height 23
type input "[DATE]"
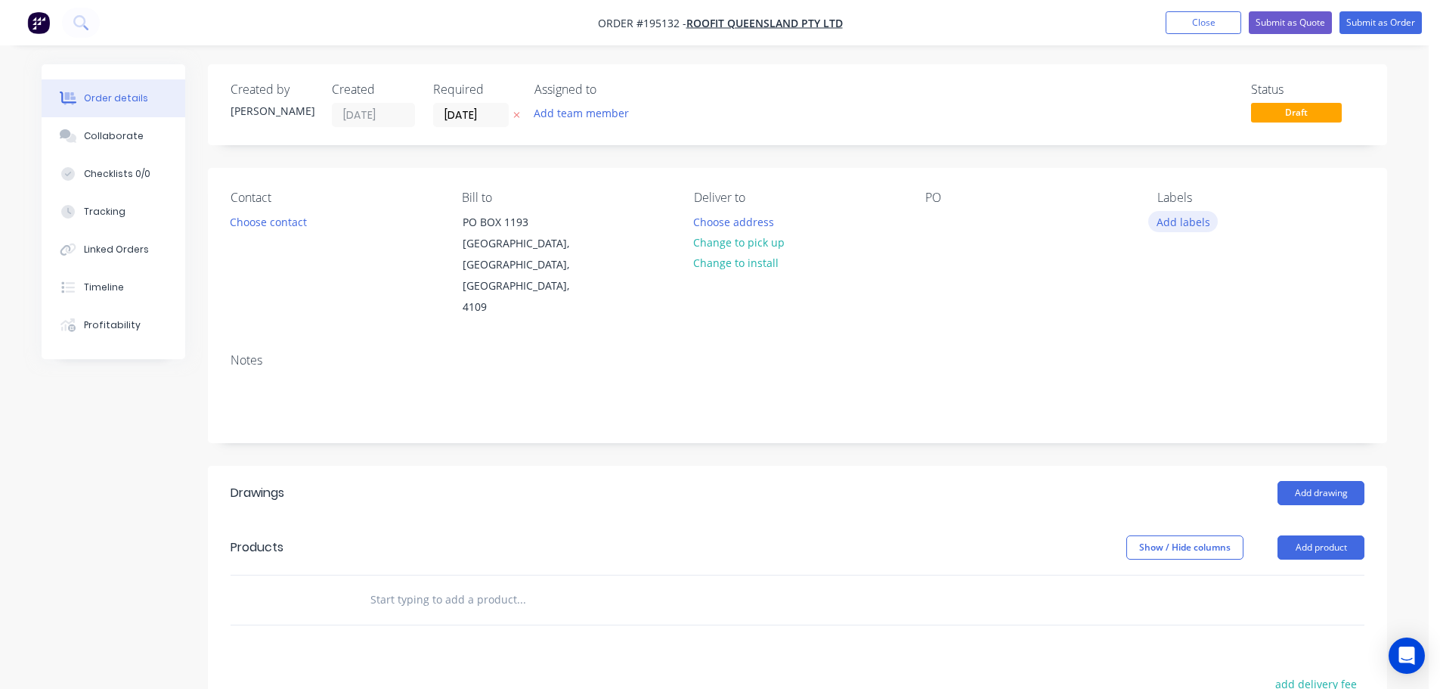
click at [1184, 221] on button "Add labels" at bounding box center [1183, 221] width 70 height 20
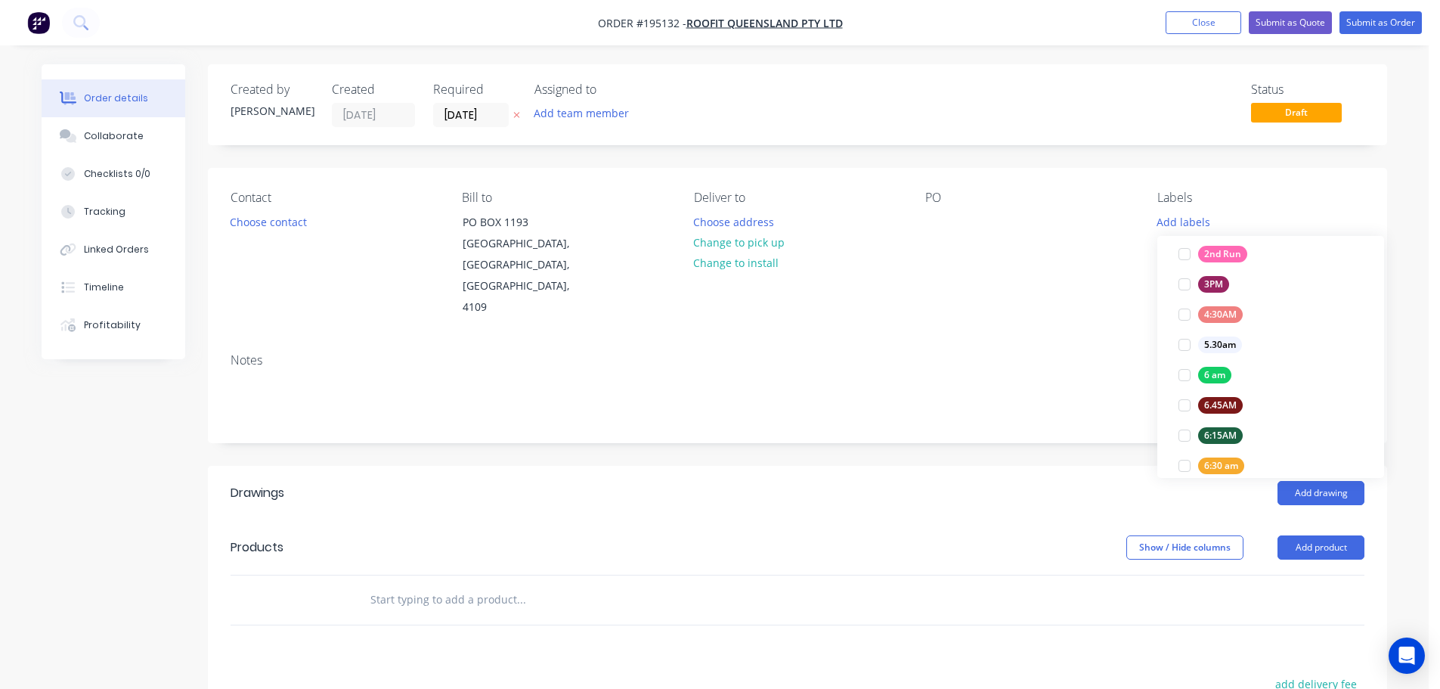
scroll to position [227, 0]
click at [1183, 460] on div at bounding box center [1184, 463] width 30 height 30
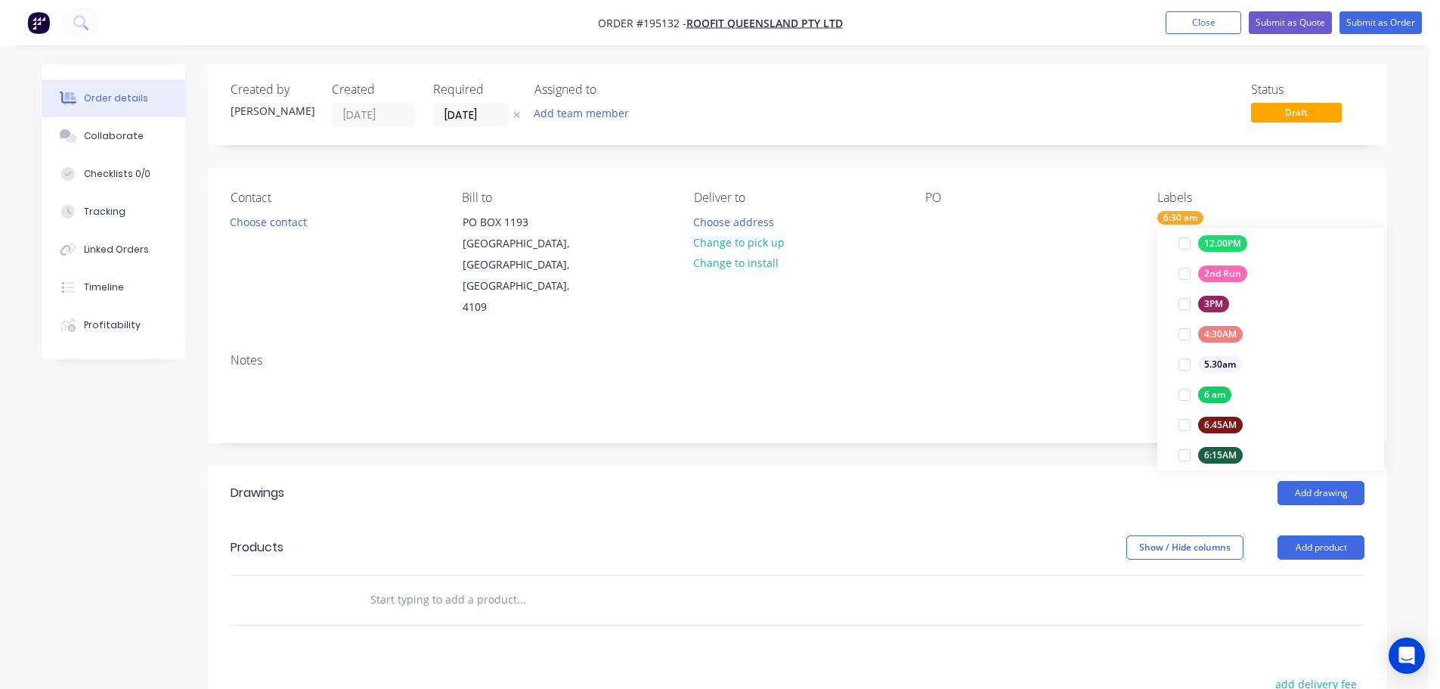
scroll to position [0, 0]
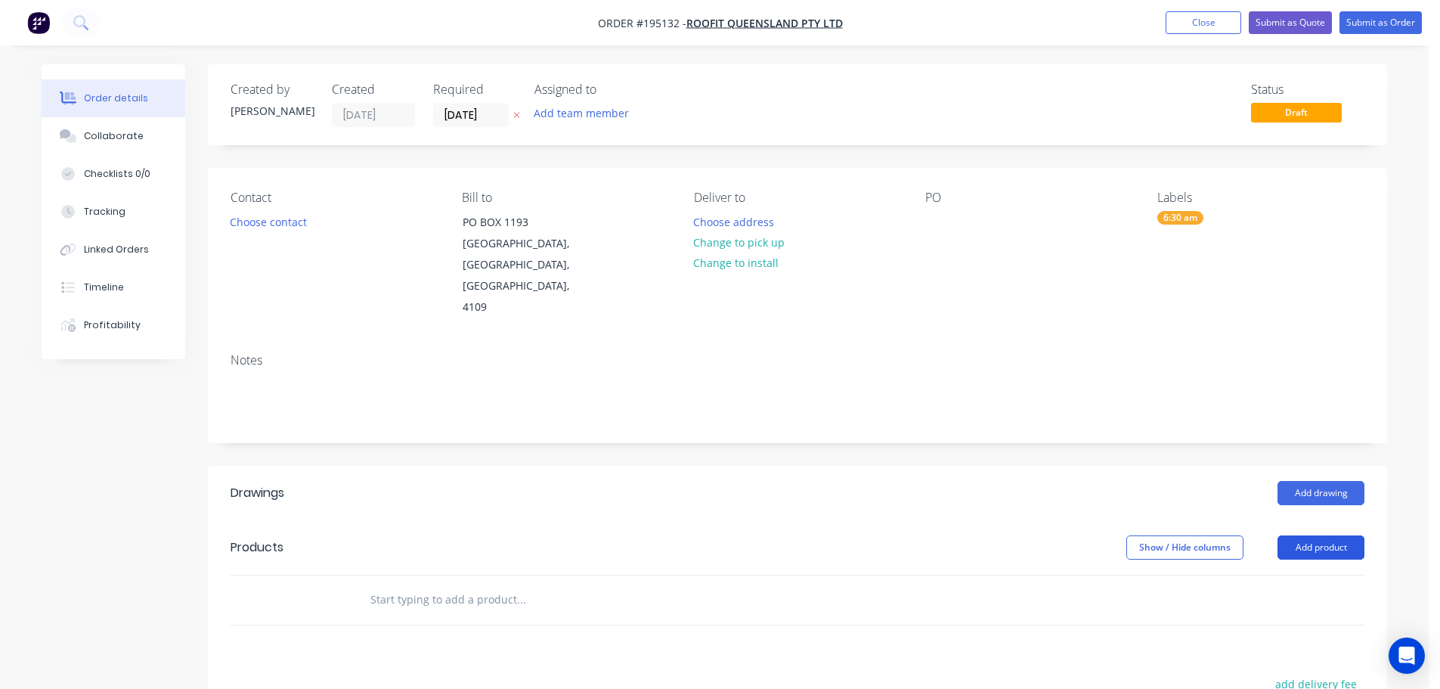
click at [1333, 535] on button "Add product" at bounding box center [1321, 547] width 87 height 24
click at [1276, 575] on div "Product catalogue" at bounding box center [1292, 586] width 116 height 22
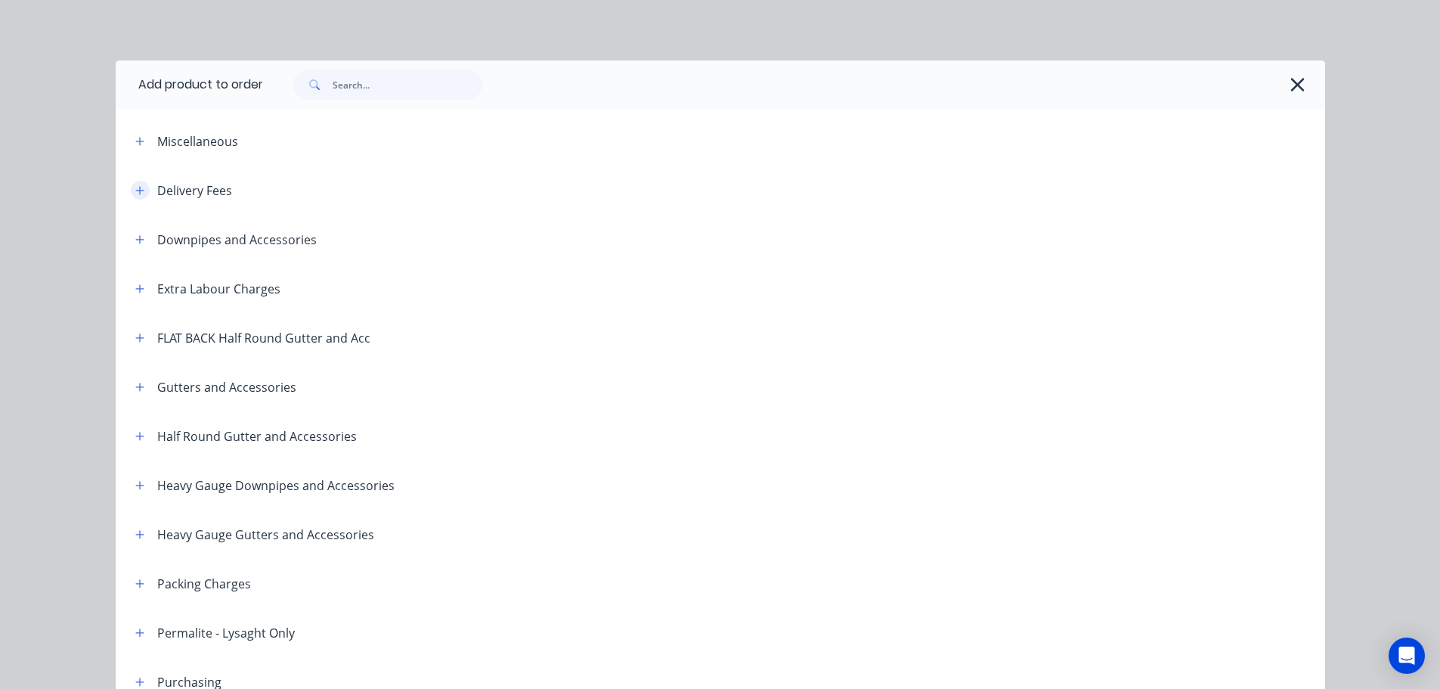
click at [138, 185] on icon "button" at bounding box center [139, 190] width 9 height 11
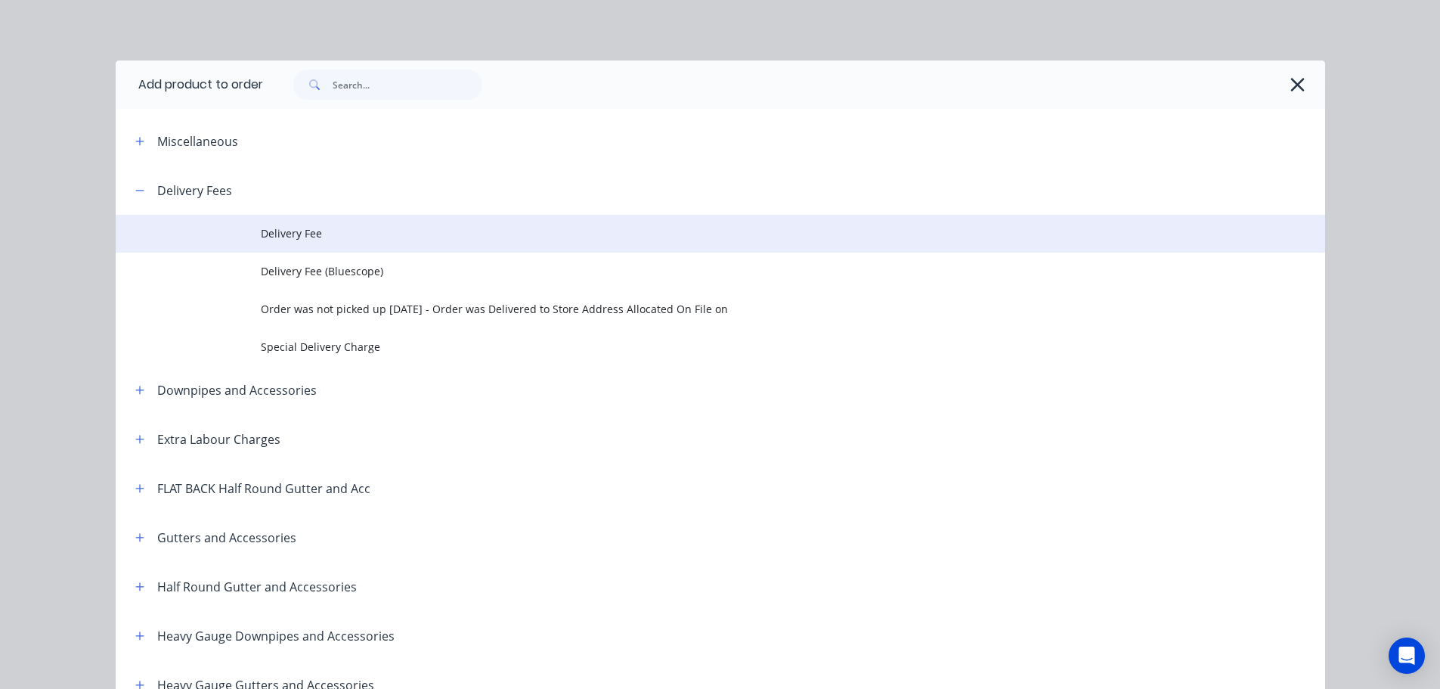
click at [276, 227] on span "Delivery Fee" at bounding box center [686, 233] width 851 height 16
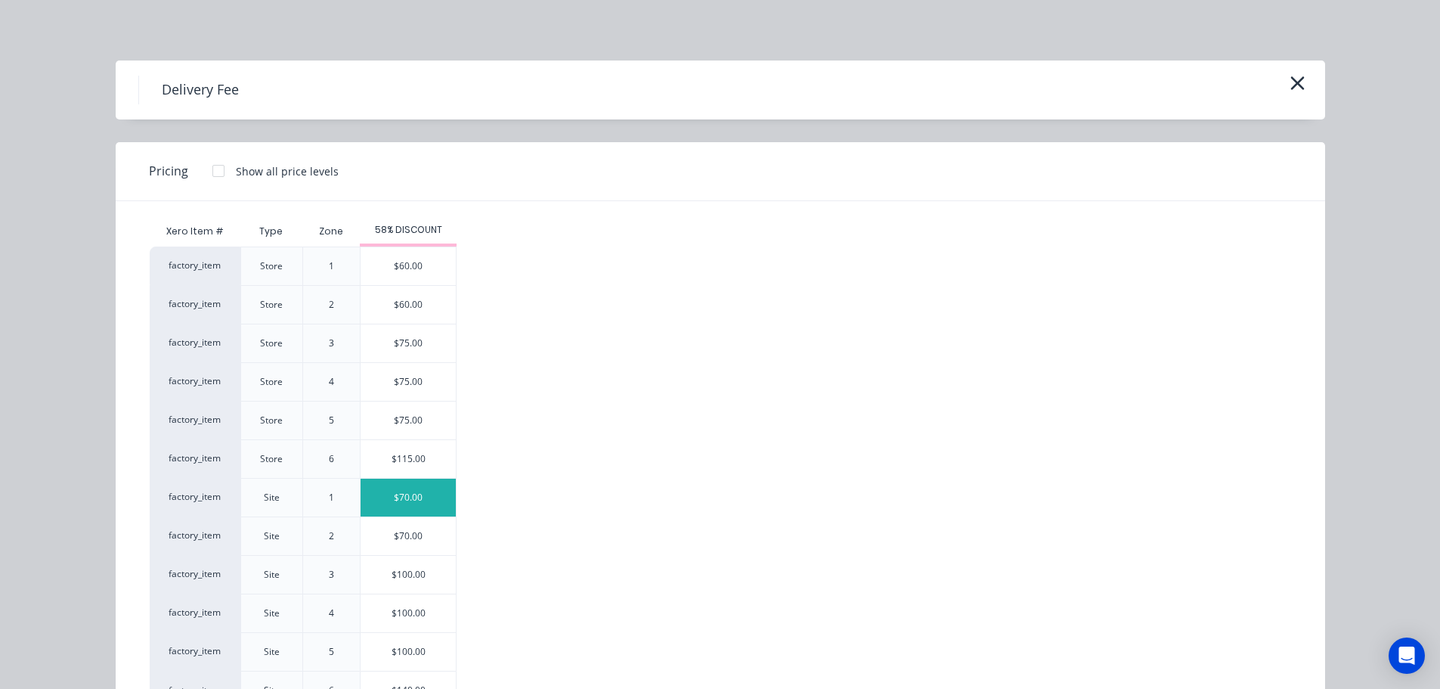
click at [403, 495] on div "$70.00" at bounding box center [408, 498] width 95 height 38
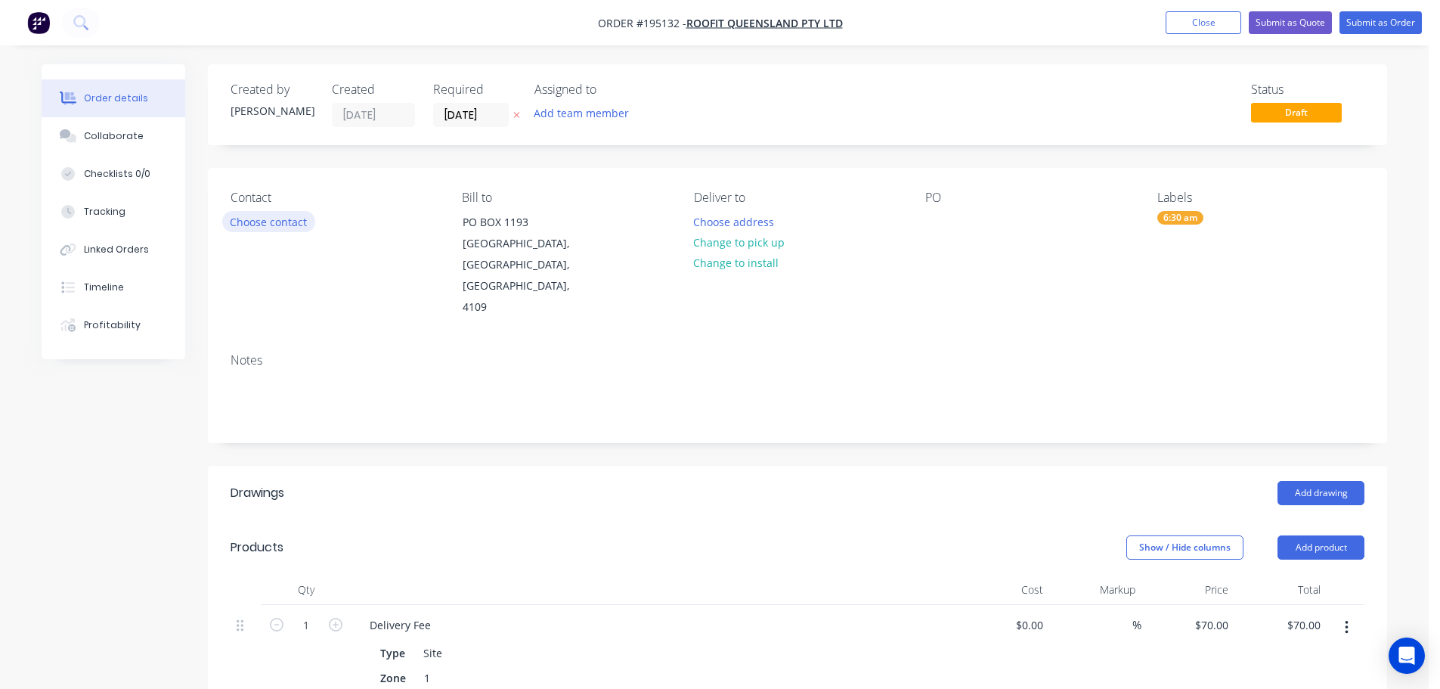
click at [271, 222] on button "Choose contact" at bounding box center [268, 221] width 93 height 20
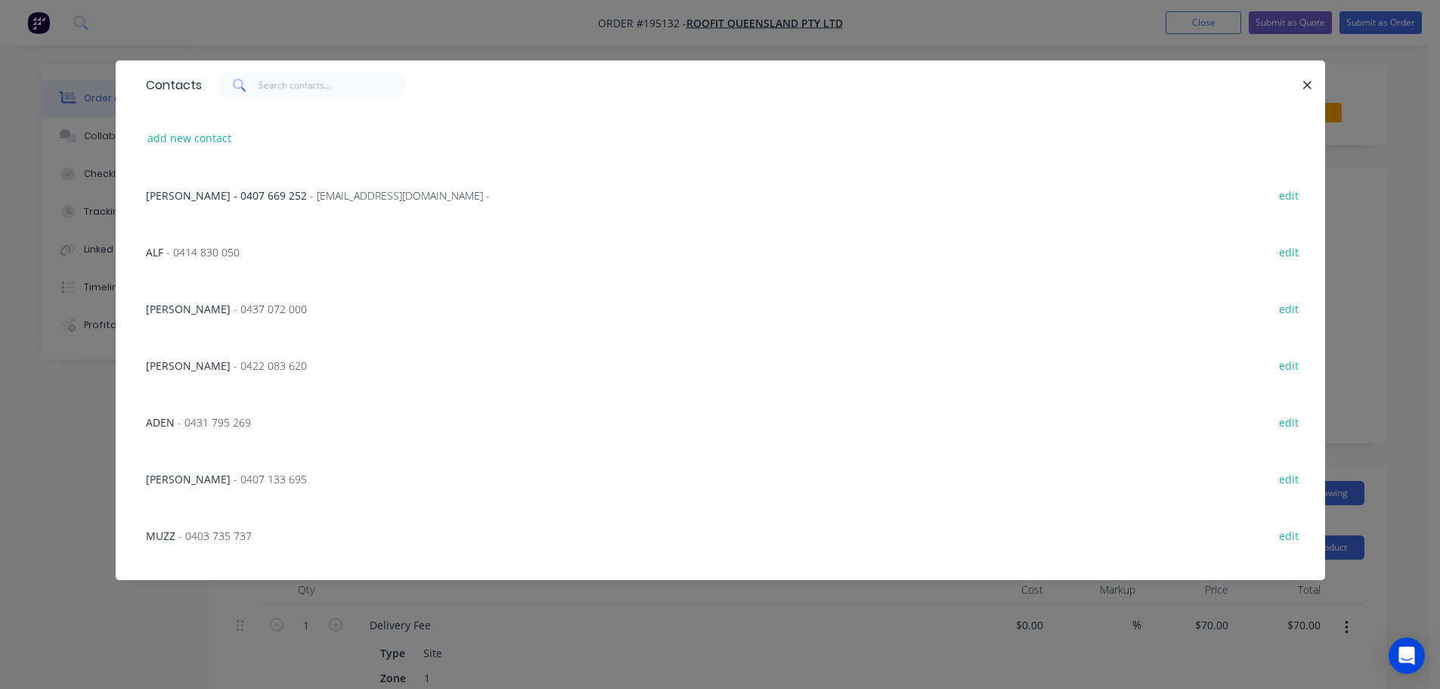
click at [234, 361] on span "- 0422 083 620" at bounding box center [270, 365] width 73 height 14
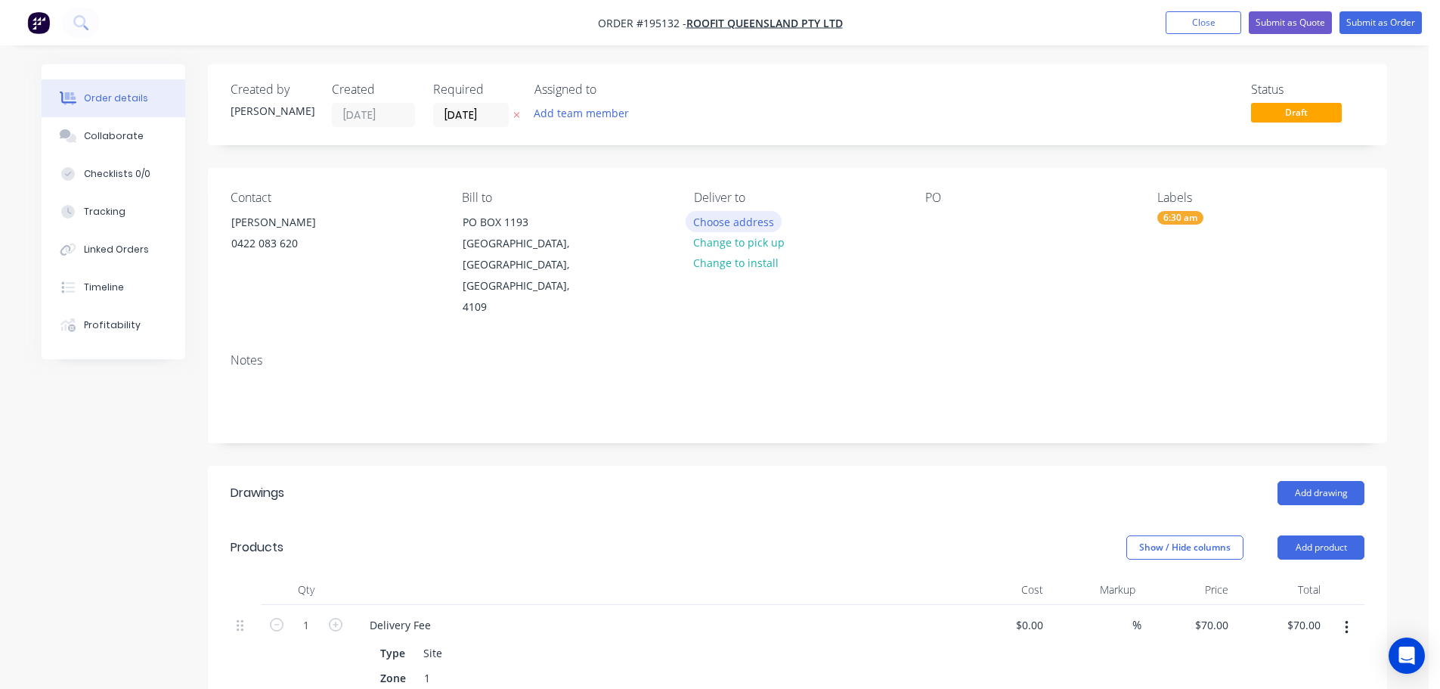
click at [725, 221] on button "Choose address" at bounding box center [734, 221] width 97 height 20
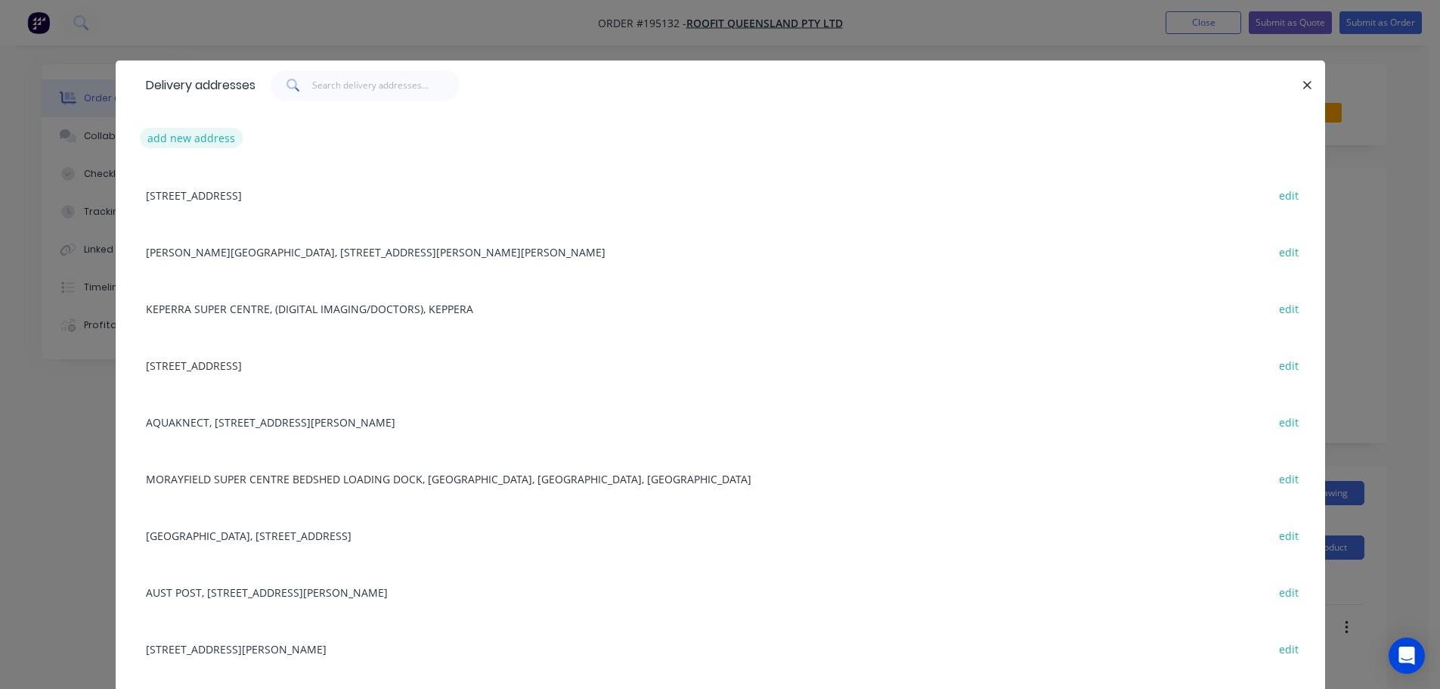
click at [179, 137] on button "add new address" at bounding box center [192, 138] width 104 height 20
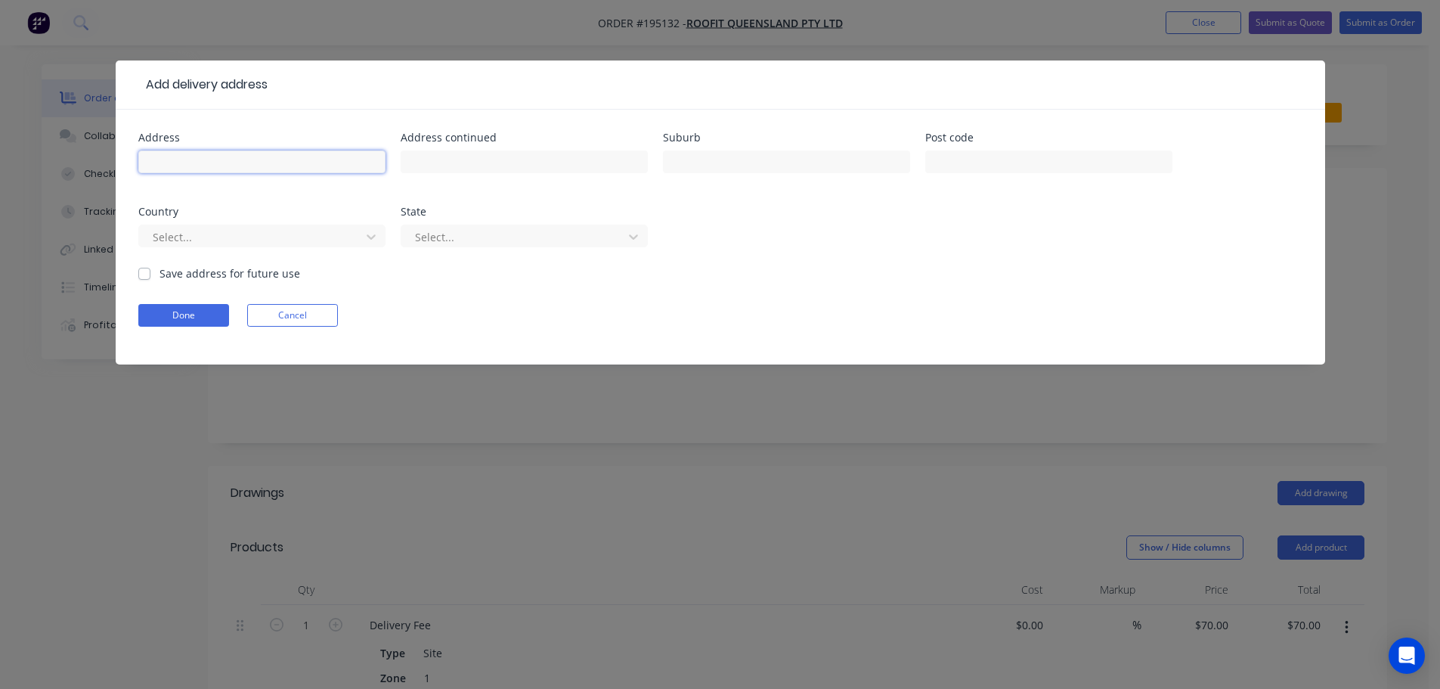
click at [165, 164] on input "text" at bounding box center [261, 161] width 247 height 23
type input "[STREET_ADDRESS][PERSON_NAME]"
type input "HEMMANT"
click button "Done" at bounding box center [183, 315] width 91 height 23
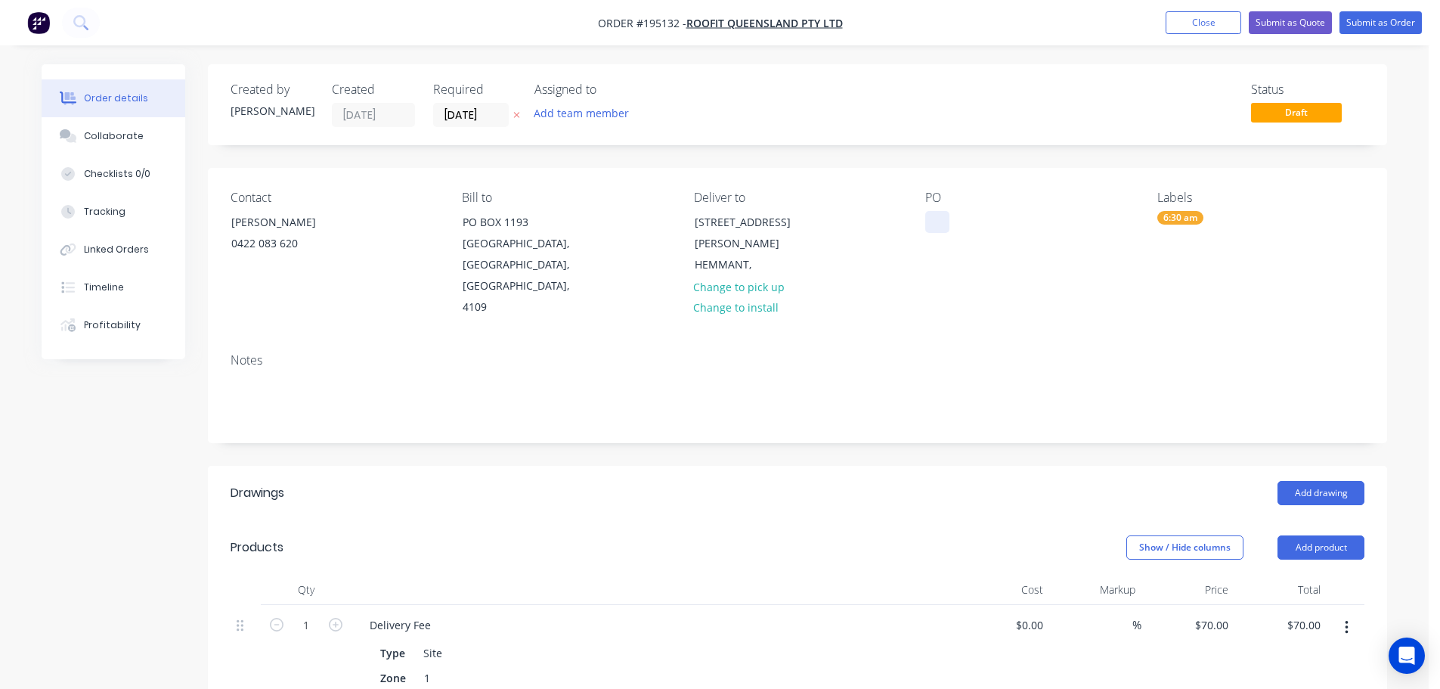
click at [937, 218] on div at bounding box center [937, 222] width 24 height 22
click at [1300, 481] on button "Add drawing" at bounding box center [1321, 493] width 87 height 24
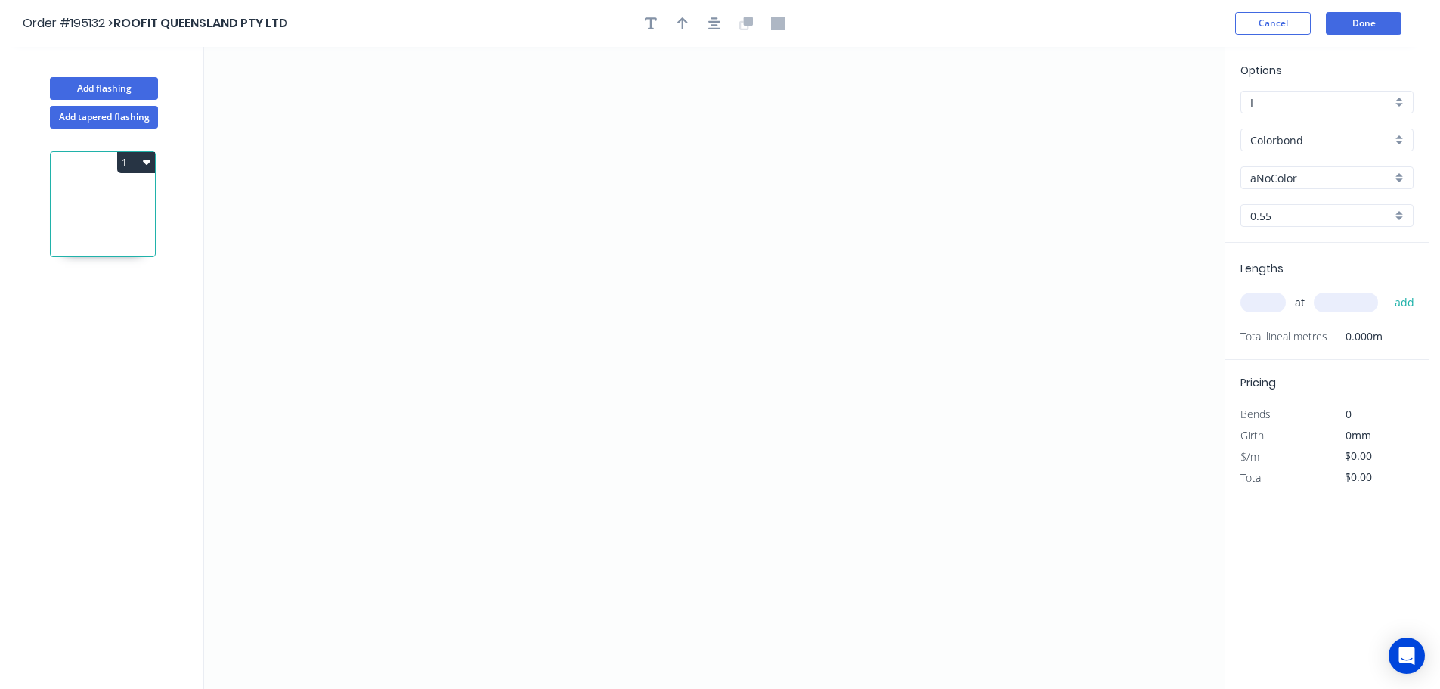
click at [1278, 173] on input "aNoColor" at bounding box center [1320, 178] width 141 height 16
click at [1287, 333] on div "Surfmist" at bounding box center [1327, 335] width 172 height 26
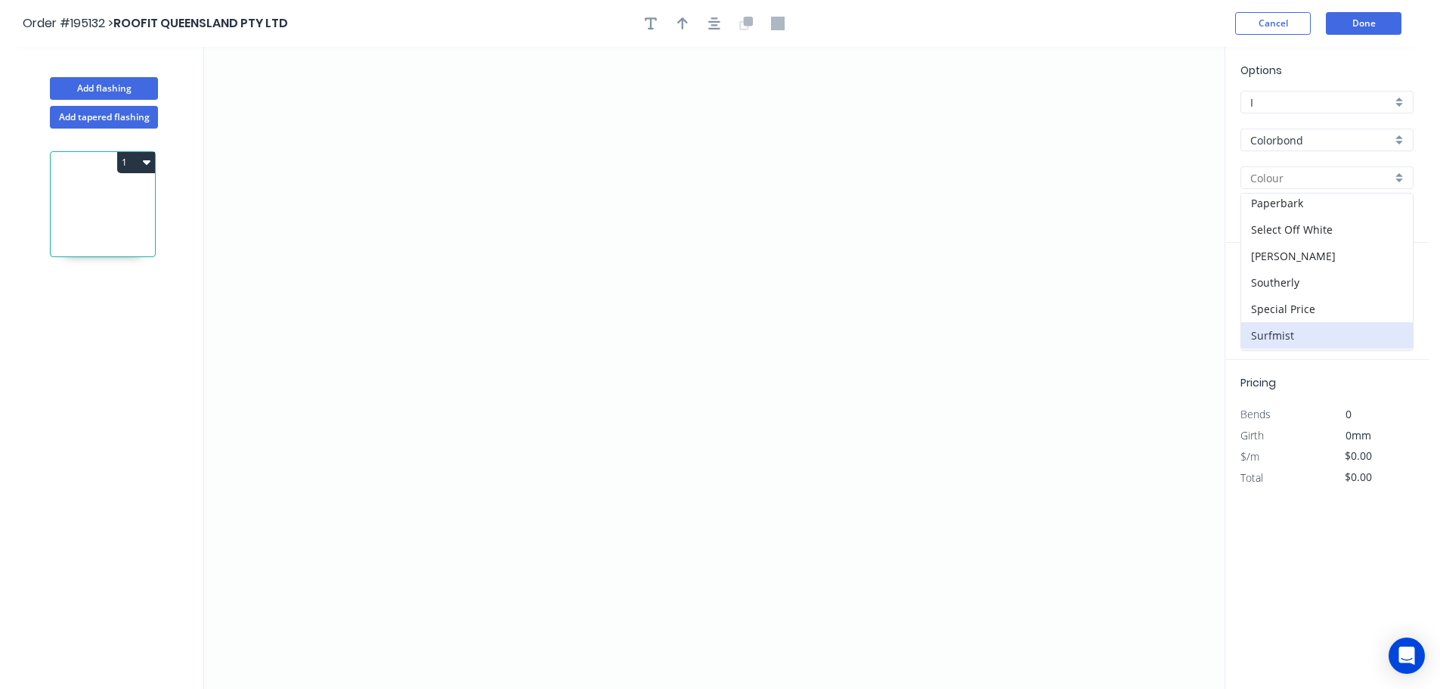
type input "Surfmist"
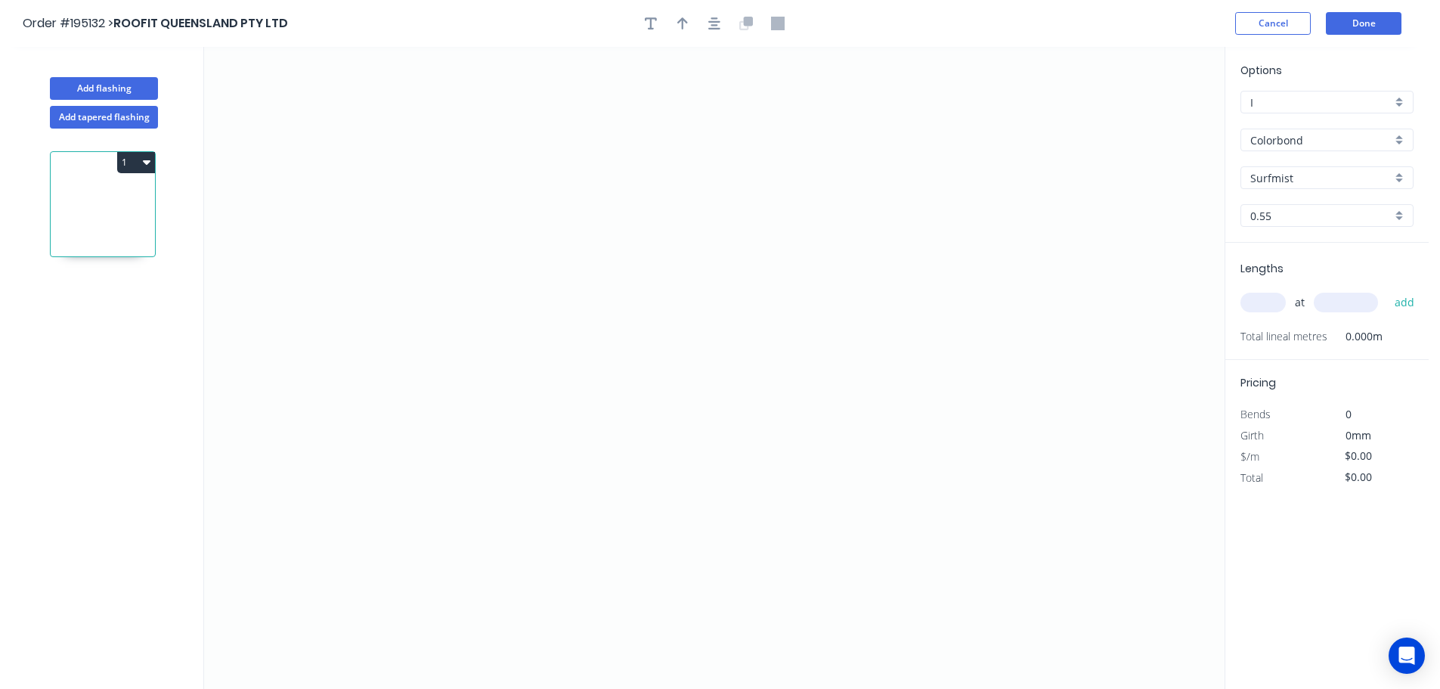
click at [1268, 299] on input "text" at bounding box center [1262, 303] width 45 height 20
type input "1"
type input "2500"
click at [1387, 290] on button "add" at bounding box center [1405, 303] width 36 height 26
click at [440, 258] on icon "0" at bounding box center [714, 368] width 1021 height 642
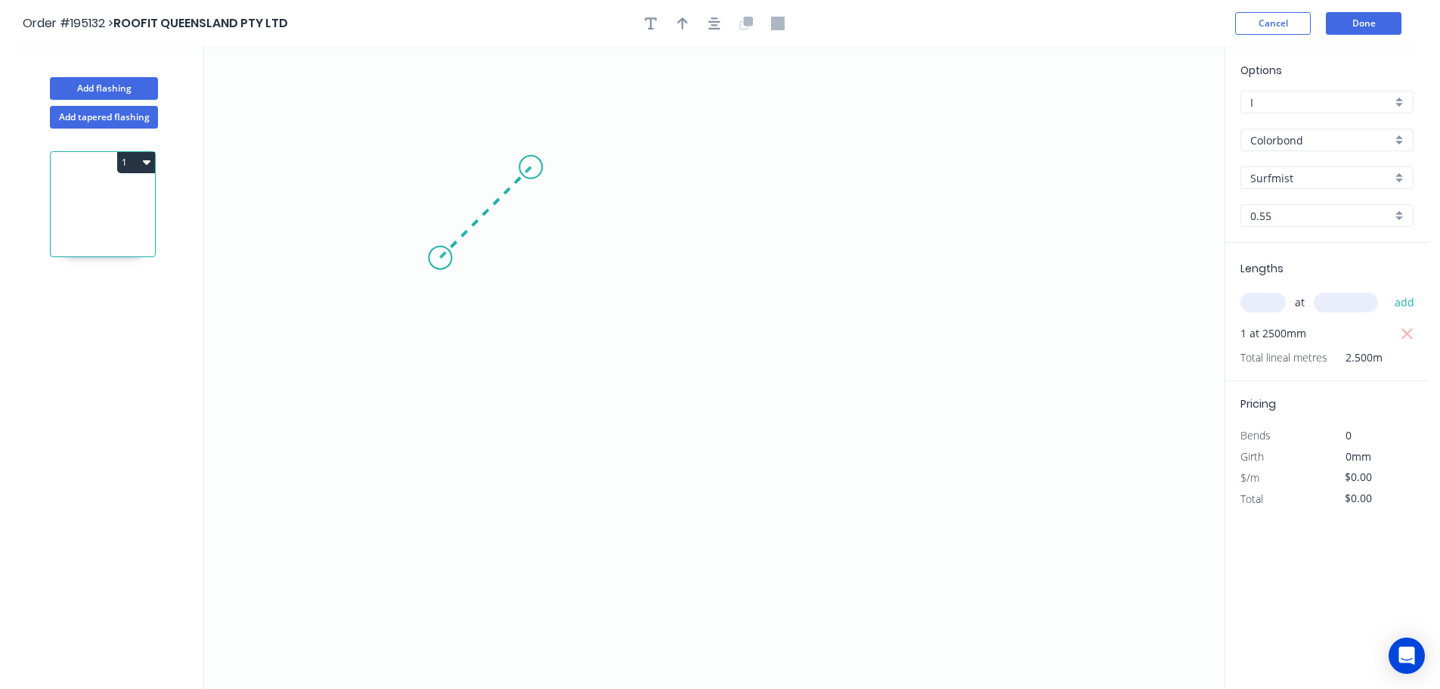
click at [531, 169] on icon at bounding box center [485, 212] width 91 height 91
click at [1019, 149] on icon "0 ?" at bounding box center [714, 368] width 1021 height 642
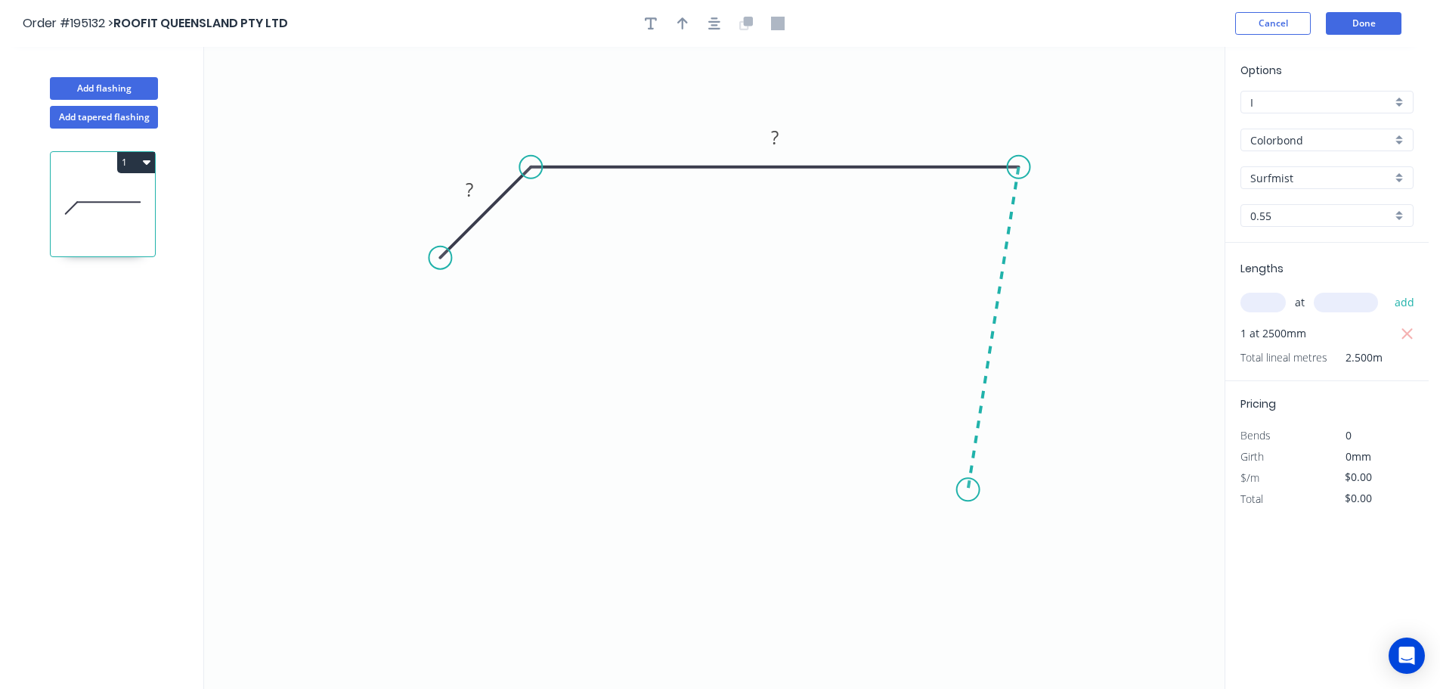
click at [968, 490] on icon "0 ? ?" at bounding box center [714, 368] width 1021 height 642
click at [1008, 604] on div "Feather" at bounding box center [1044, 602] width 152 height 31
drag, startPoint x: 962, startPoint y: 453, endPoint x: 907, endPoint y: 458, distance: 54.7
click at [907, 458] on rect at bounding box center [899, 459] width 59 height 31
click at [896, 469] on tspan "15" at bounding box center [894, 463] width 21 height 25
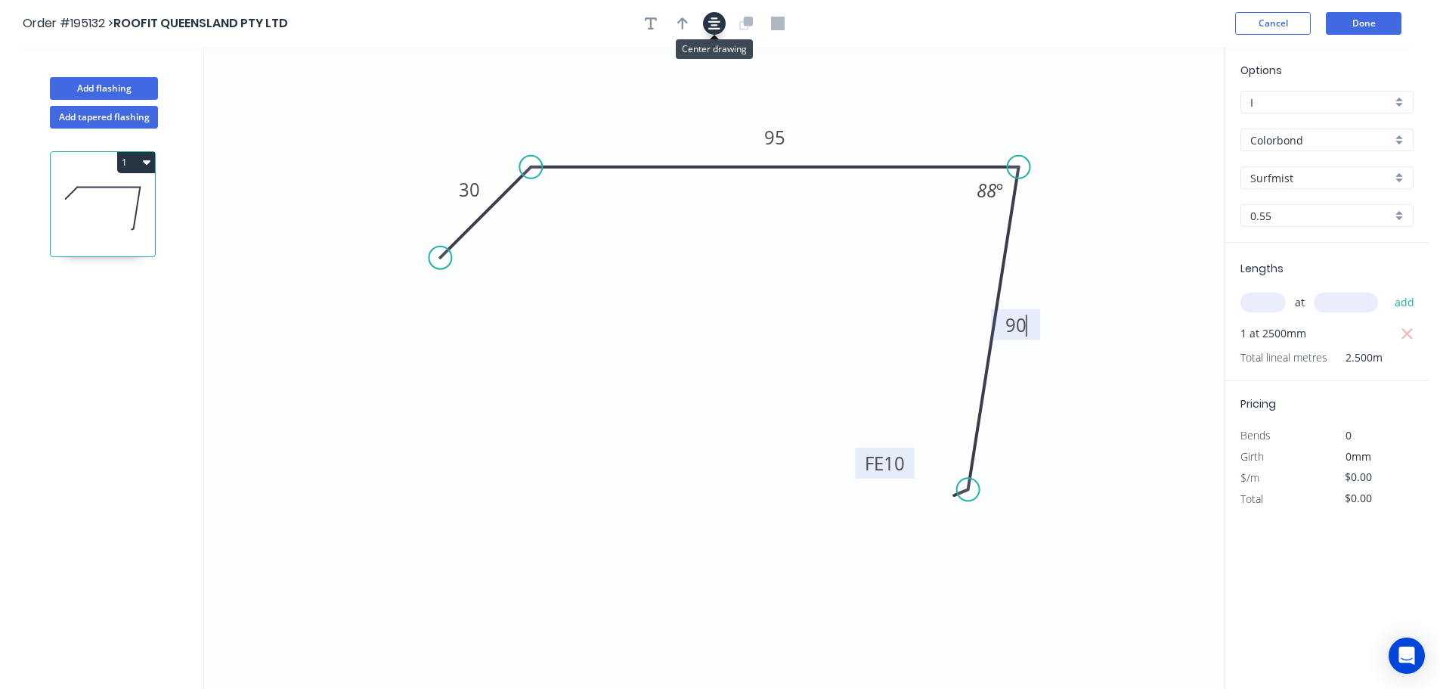
click at [715, 18] on icon "button" at bounding box center [714, 23] width 12 height 12
type input "$10.60"
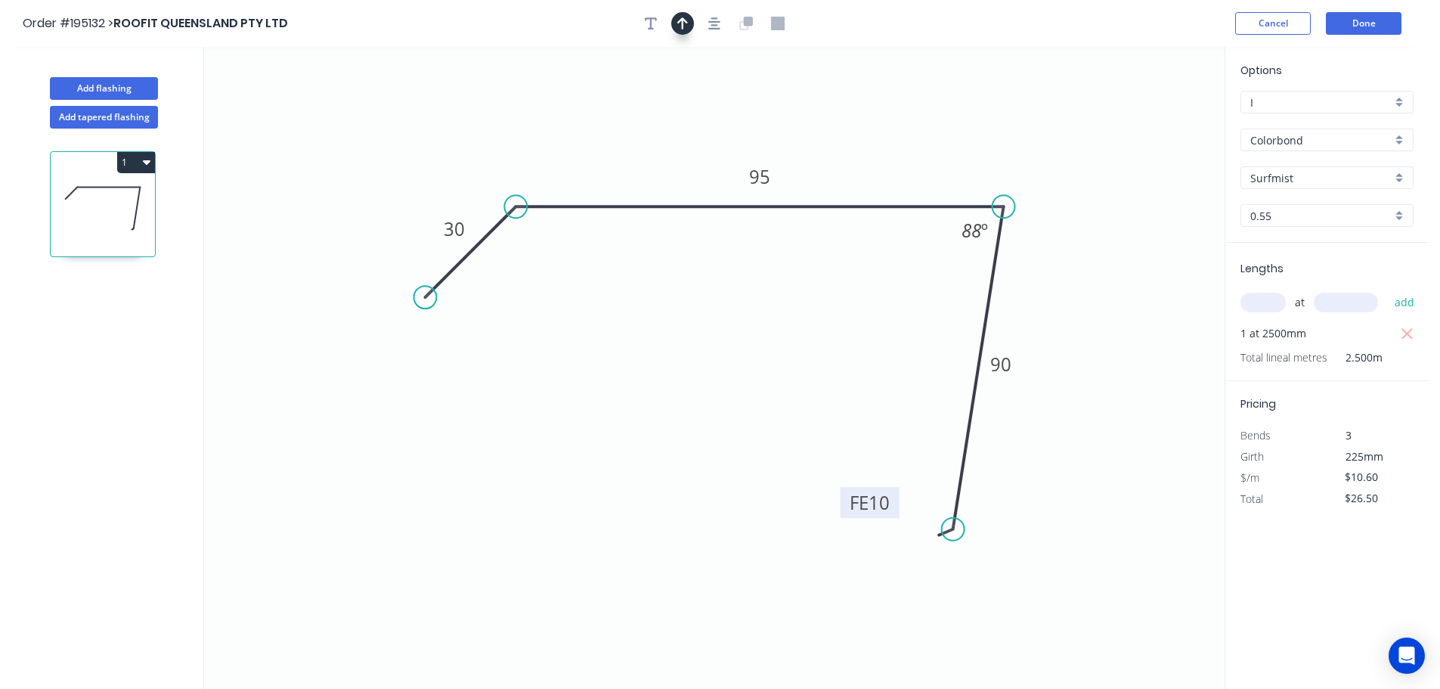
click at [686, 29] on icon "button" at bounding box center [682, 24] width 11 height 14
click at [1151, 119] on icon at bounding box center [1148, 105] width 14 height 48
drag, startPoint x: 1150, startPoint y: 119, endPoint x: 1001, endPoint y: 135, distance: 149.8
click at [1015, 132] on icon at bounding box center [1037, 118] width 44 height 44
click at [126, 161] on button "1" at bounding box center [136, 162] width 38 height 21
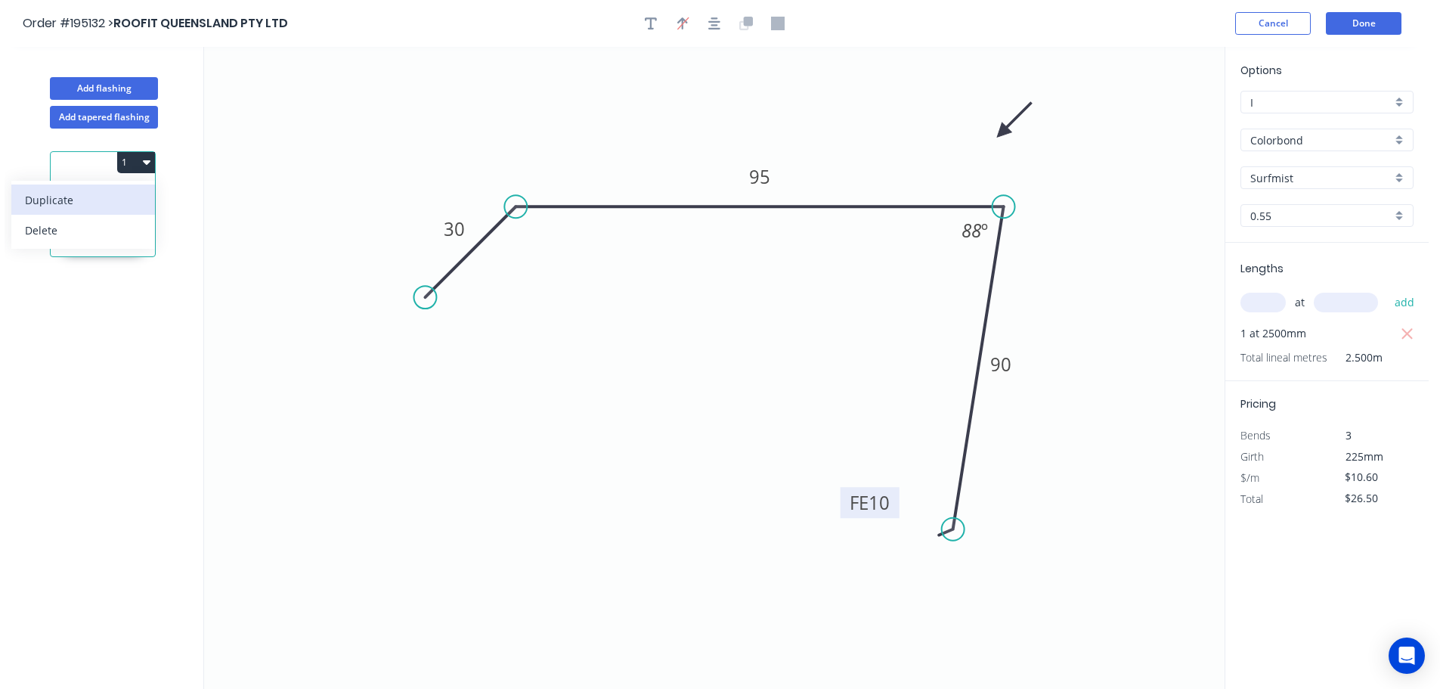
click at [71, 197] on div "Duplicate" at bounding box center [83, 200] width 116 height 22
type input "$0.00"
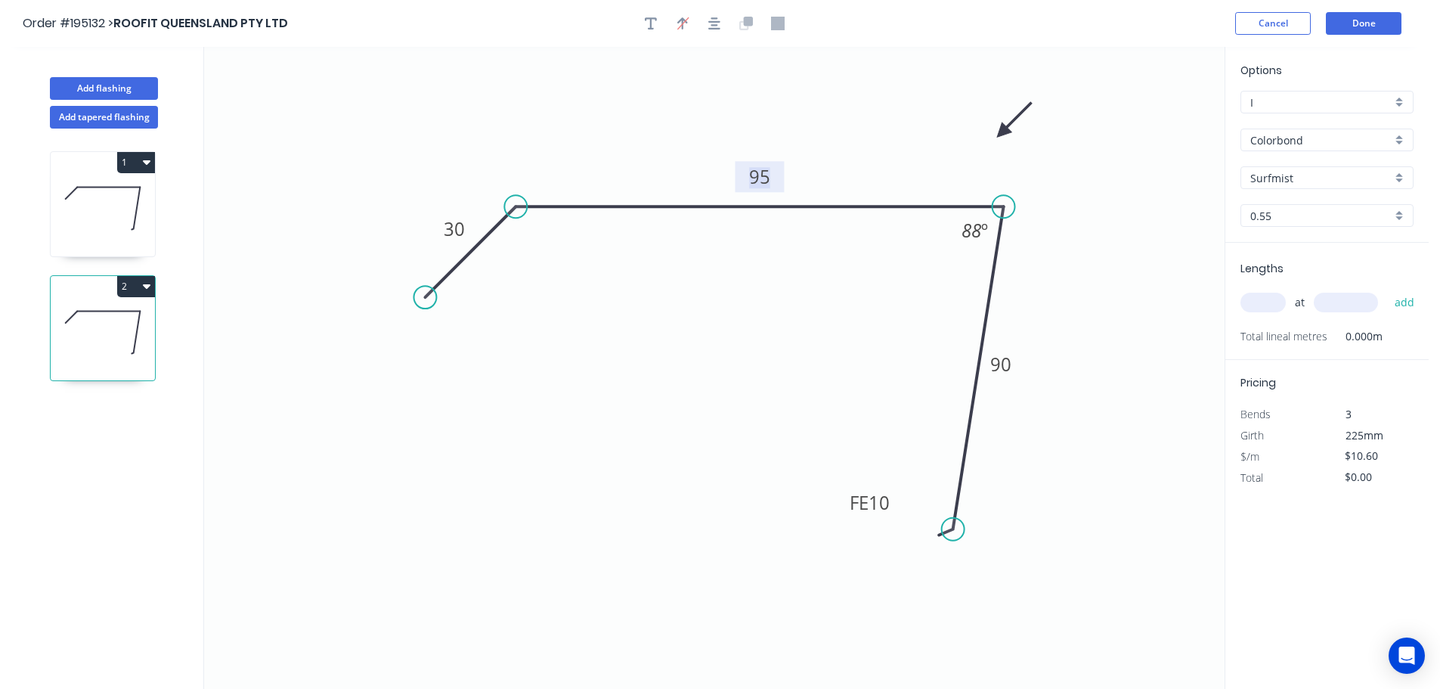
click at [763, 174] on tspan "95" at bounding box center [759, 176] width 21 height 25
click at [1269, 304] on input "text" at bounding box center [1262, 303] width 45 height 20
type input "1"
type input "2500"
click at [1387, 290] on button "add" at bounding box center [1405, 303] width 36 height 26
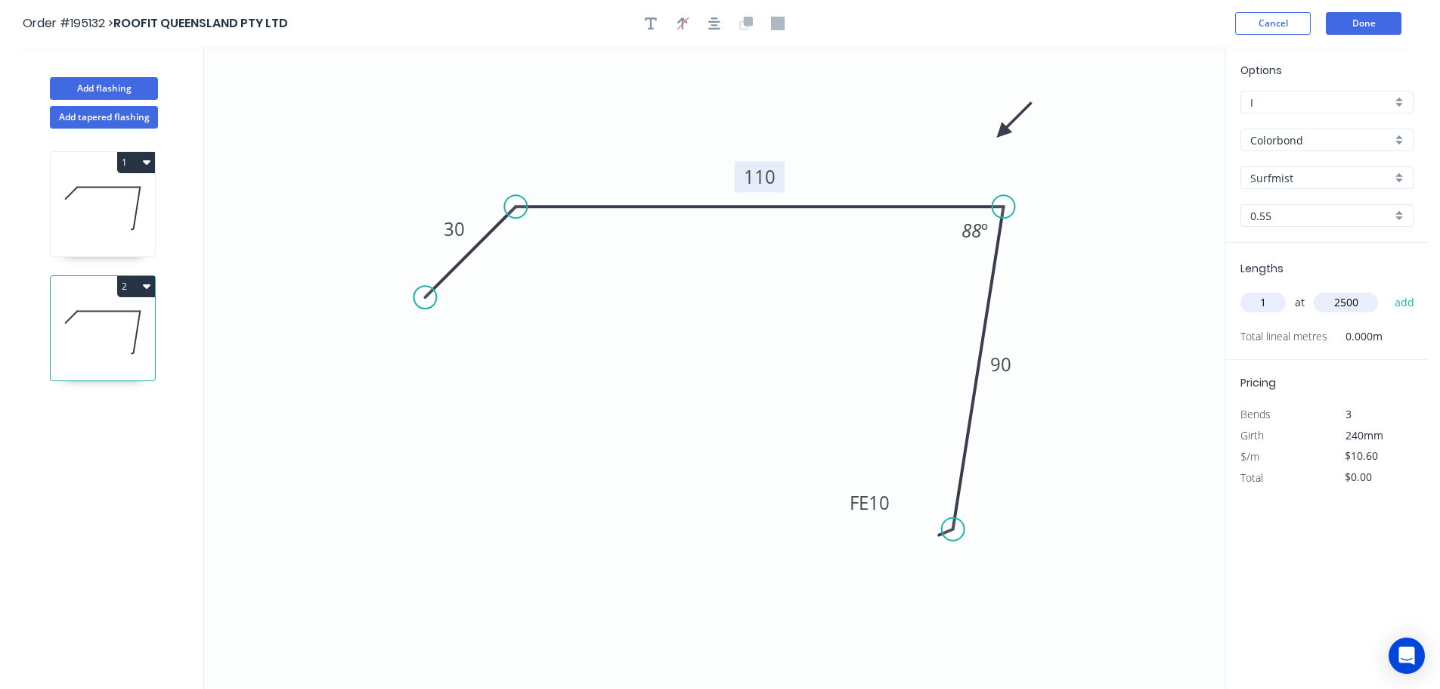
type input "$26.50"
click at [115, 85] on button "Add flashing" at bounding box center [104, 88] width 108 height 23
type input "$0.00"
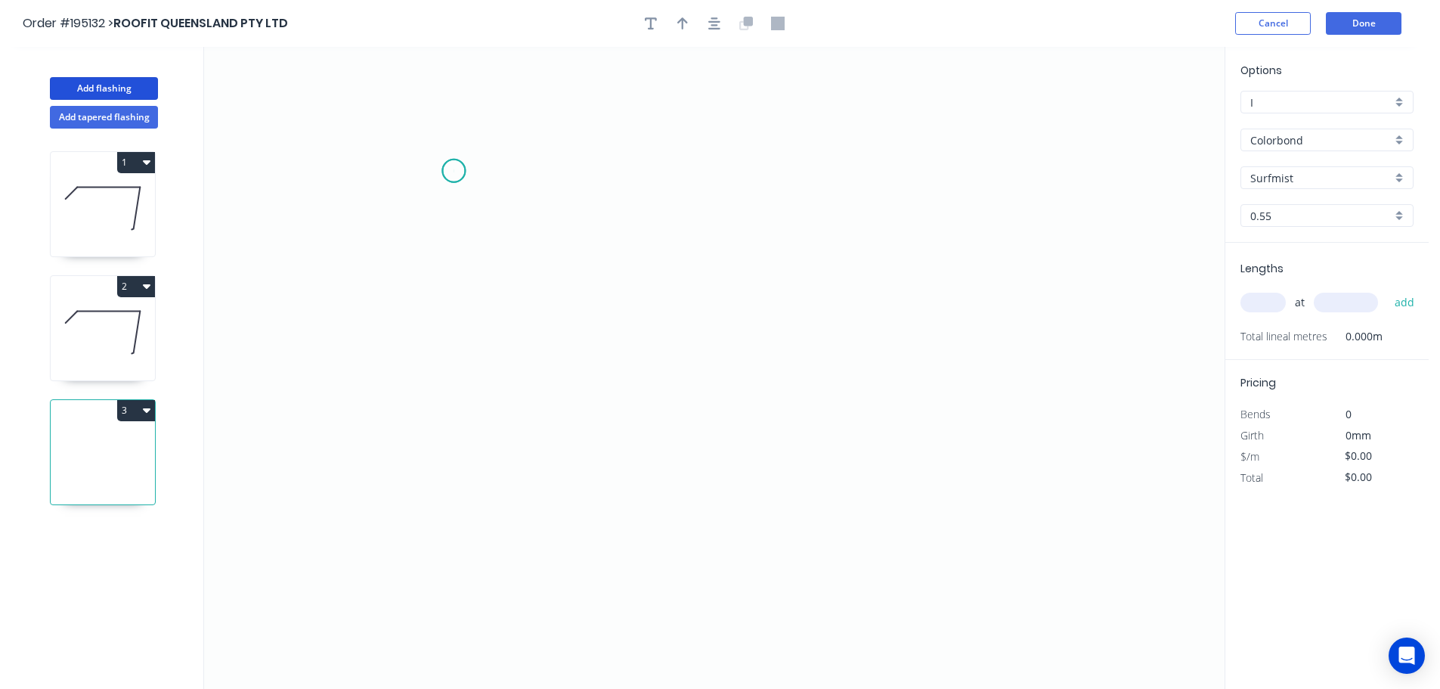
click at [454, 171] on icon "0" at bounding box center [714, 368] width 1021 height 642
click at [516, 232] on icon "0" at bounding box center [714, 368] width 1021 height 642
click at [962, 227] on icon "0 ?" at bounding box center [714, 368] width 1021 height 642
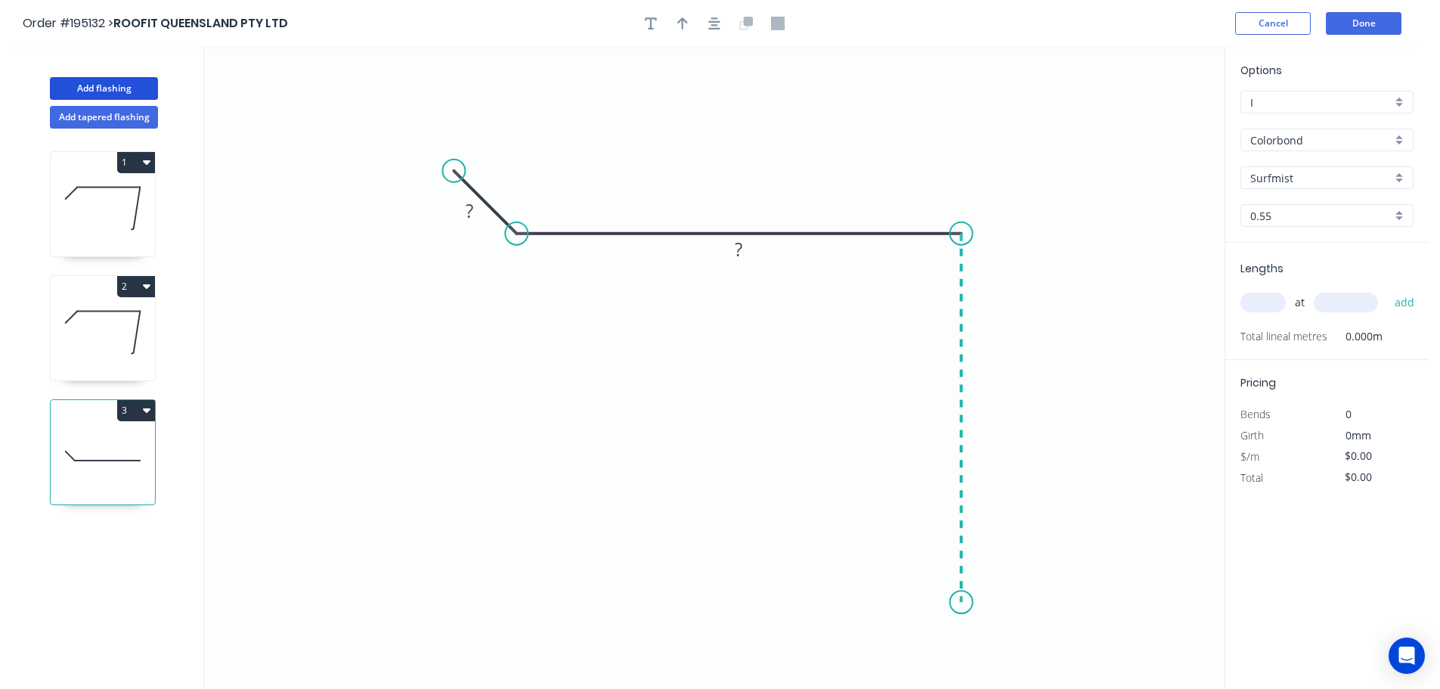
click at [977, 602] on icon "0 ? ?" at bounding box center [714, 368] width 1021 height 642
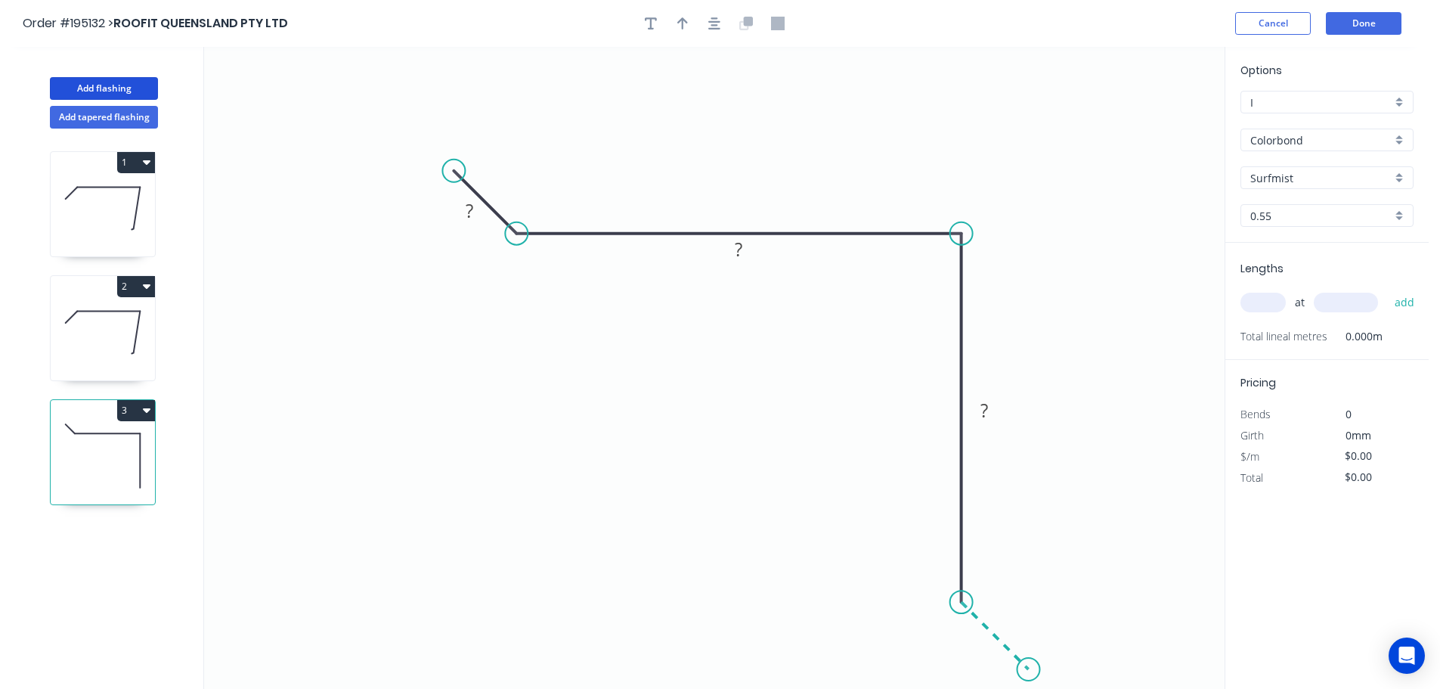
click at [1029, 671] on icon "0 ? ? ?" at bounding box center [714, 368] width 1021 height 642
click at [1029, 671] on circle at bounding box center [1028, 669] width 23 height 23
click at [975, 646] on tspan "?" at bounding box center [979, 644] width 8 height 25
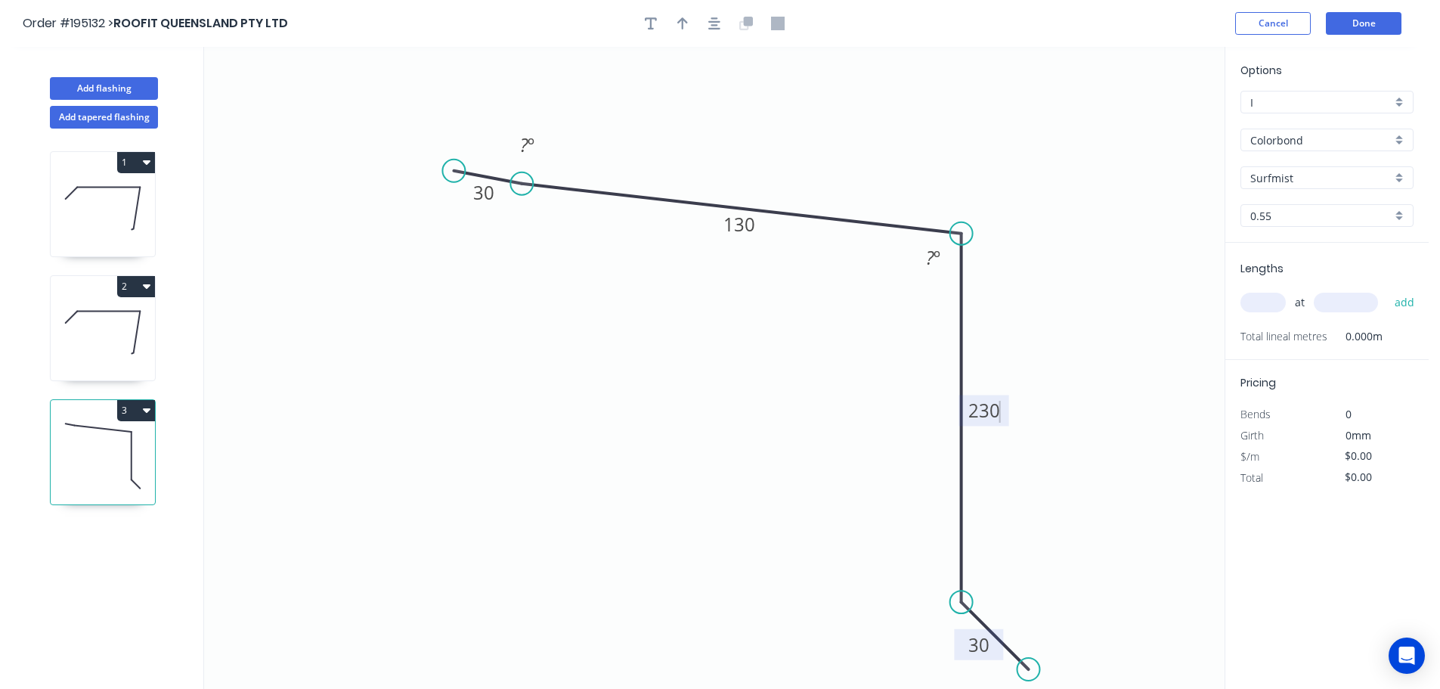
drag, startPoint x: 516, startPoint y: 230, endPoint x: 518, endPoint y: 184, distance: 46.2
click at [520, 184] on circle at bounding box center [521, 183] width 23 height 23
type input "$14.47"
drag, startPoint x: 451, startPoint y: 166, endPoint x: 474, endPoint y: 124, distance: 48.0
click at [474, 124] on circle at bounding box center [474, 124] width 23 height 23
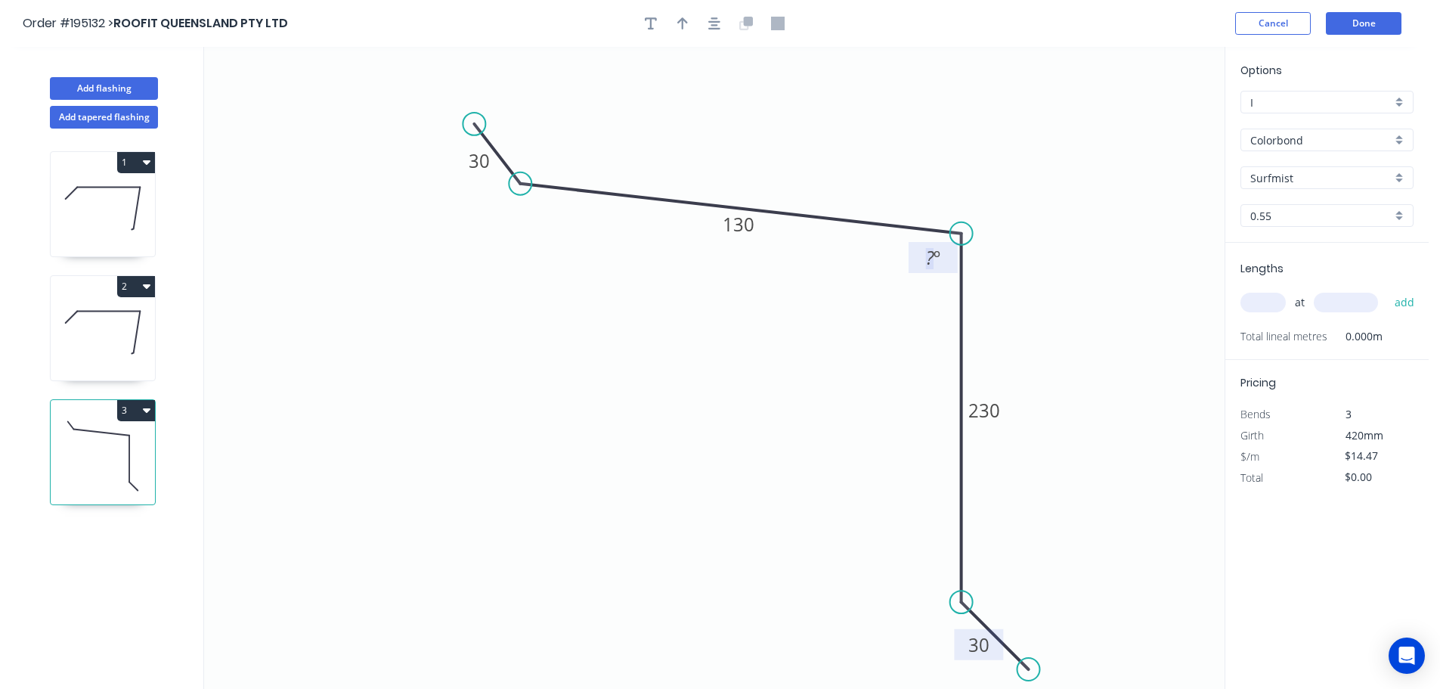
click at [932, 252] on tspan "?" at bounding box center [930, 257] width 8 height 25
click at [680, 19] on icon "button" at bounding box center [682, 24] width 11 height 14
drag, startPoint x: 1148, startPoint y: 120, endPoint x: 662, endPoint y: 413, distance: 566.7
click at [662, 413] on icon at bounding box center [662, 394] width 14 height 48
click at [1268, 303] on input "text" at bounding box center [1262, 303] width 45 height 20
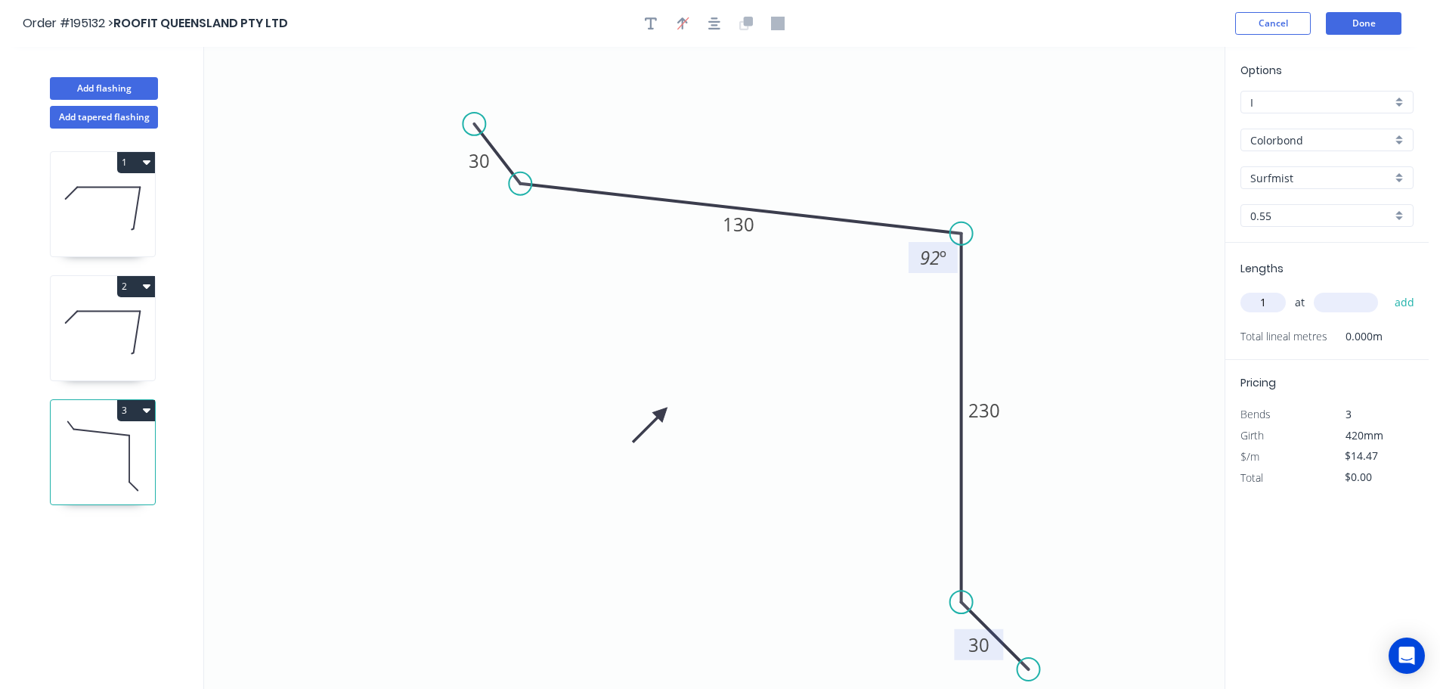
type input "1"
type input "4200"
click at [1387, 290] on button "add" at bounding box center [1405, 303] width 36 height 26
type input "$60.77"
click at [1378, 25] on button "Done" at bounding box center [1364, 23] width 76 height 23
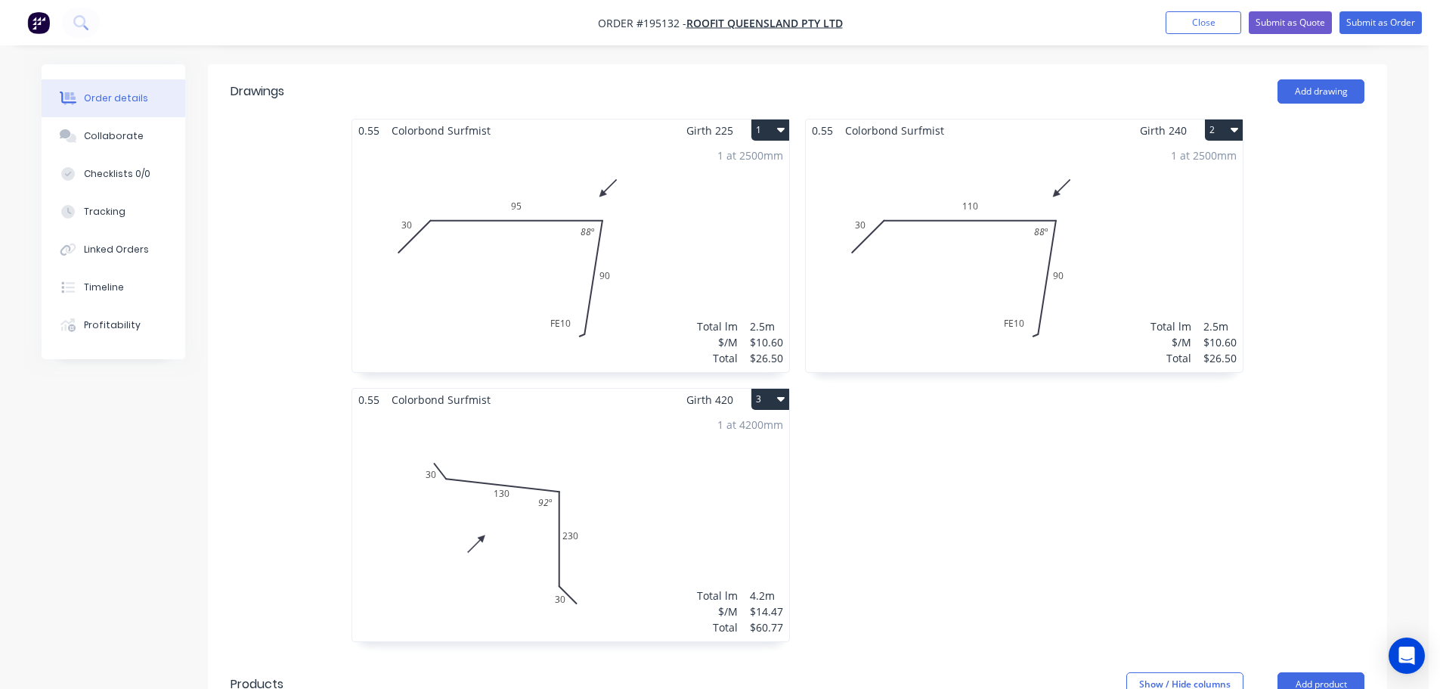
scroll to position [454, 0]
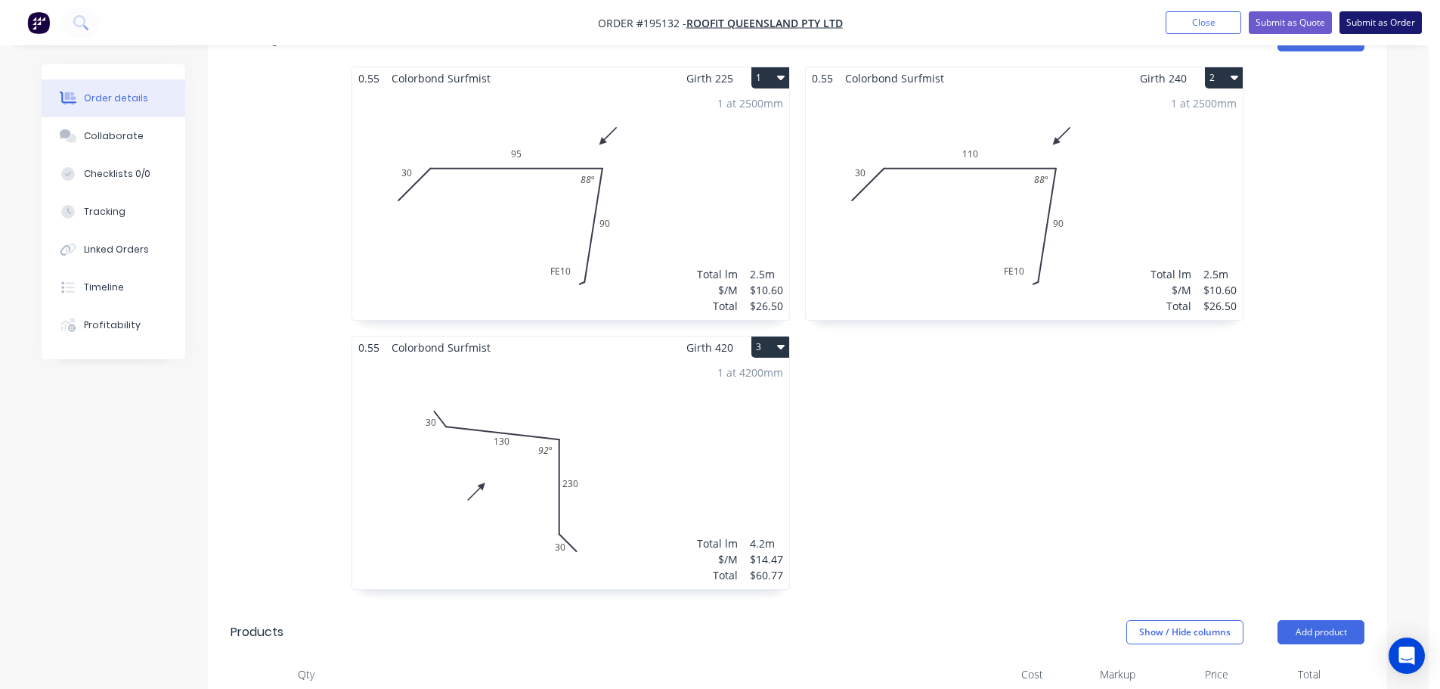
click at [1386, 25] on button "Submit as Order" at bounding box center [1381, 22] width 82 height 23
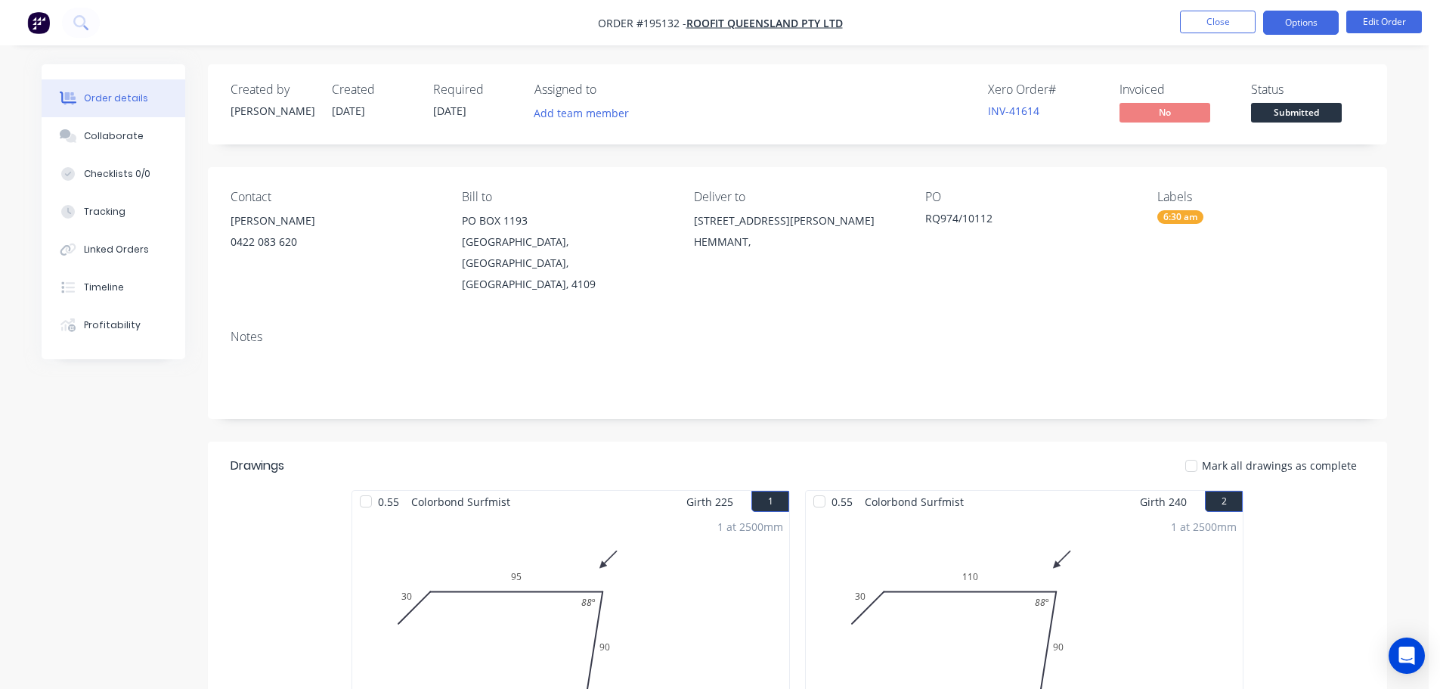
click at [1306, 20] on button "Options" at bounding box center [1301, 23] width 76 height 24
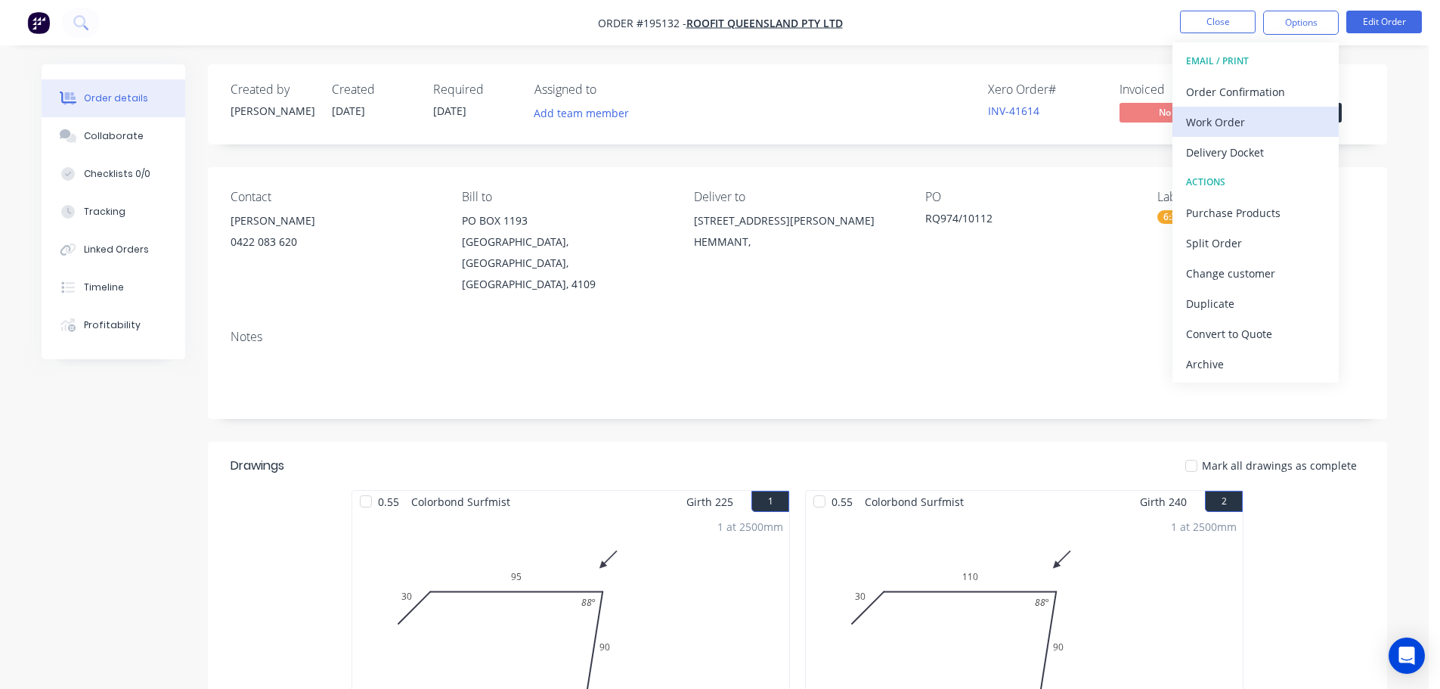
click at [1231, 121] on div "Work Order" at bounding box center [1255, 122] width 139 height 22
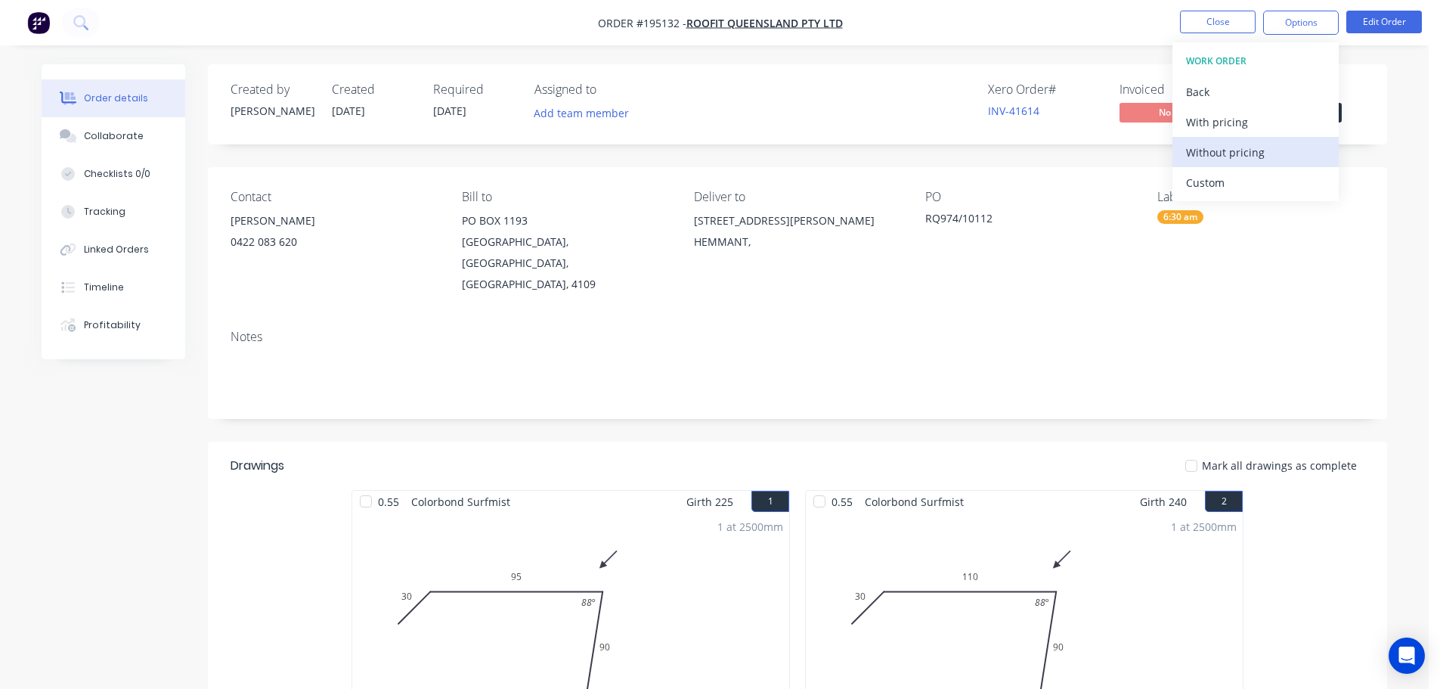
click at [1231, 153] on div "Without pricing" at bounding box center [1255, 152] width 139 height 22
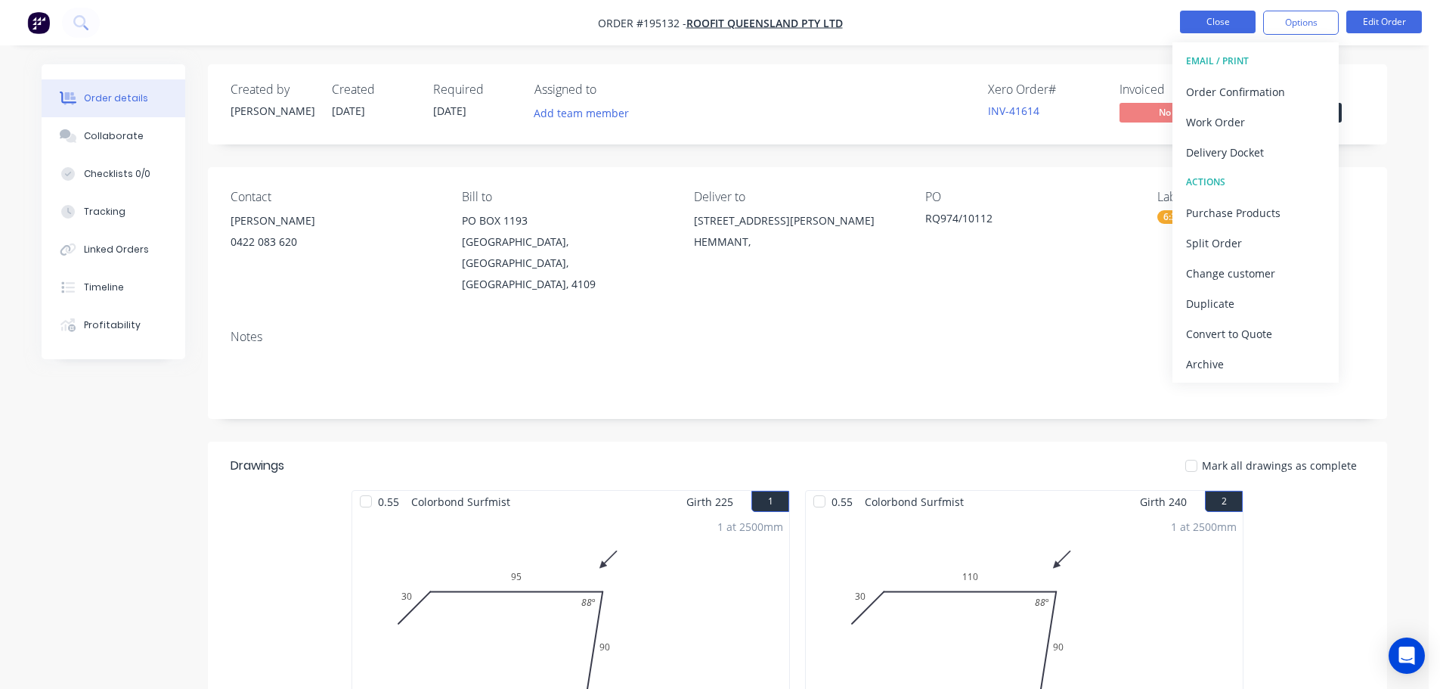
click at [1217, 14] on button "Close" at bounding box center [1218, 22] width 76 height 23
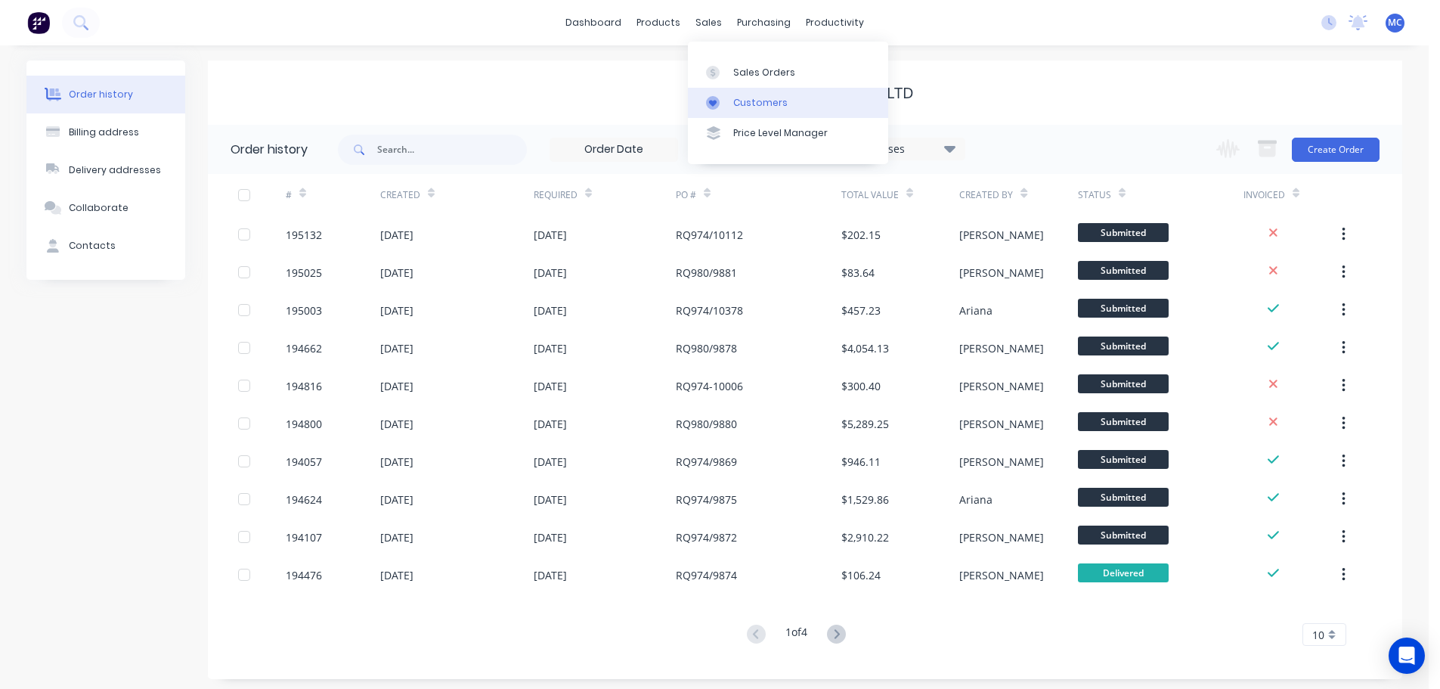
click at [768, 101] on div "Customers" at bounding box center [760, 103] width 54 height 14
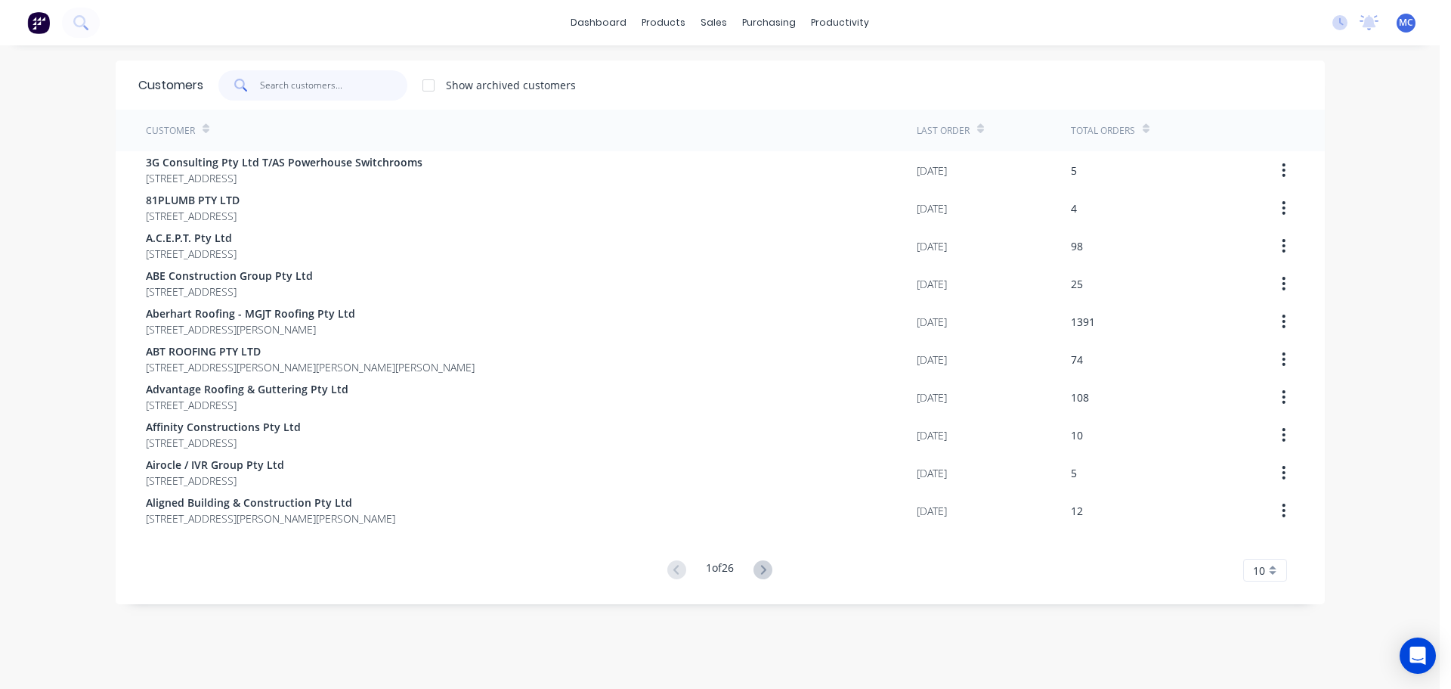
click at [273, 81] on input "text" at bounding box center [333, 85] width 147 height 30
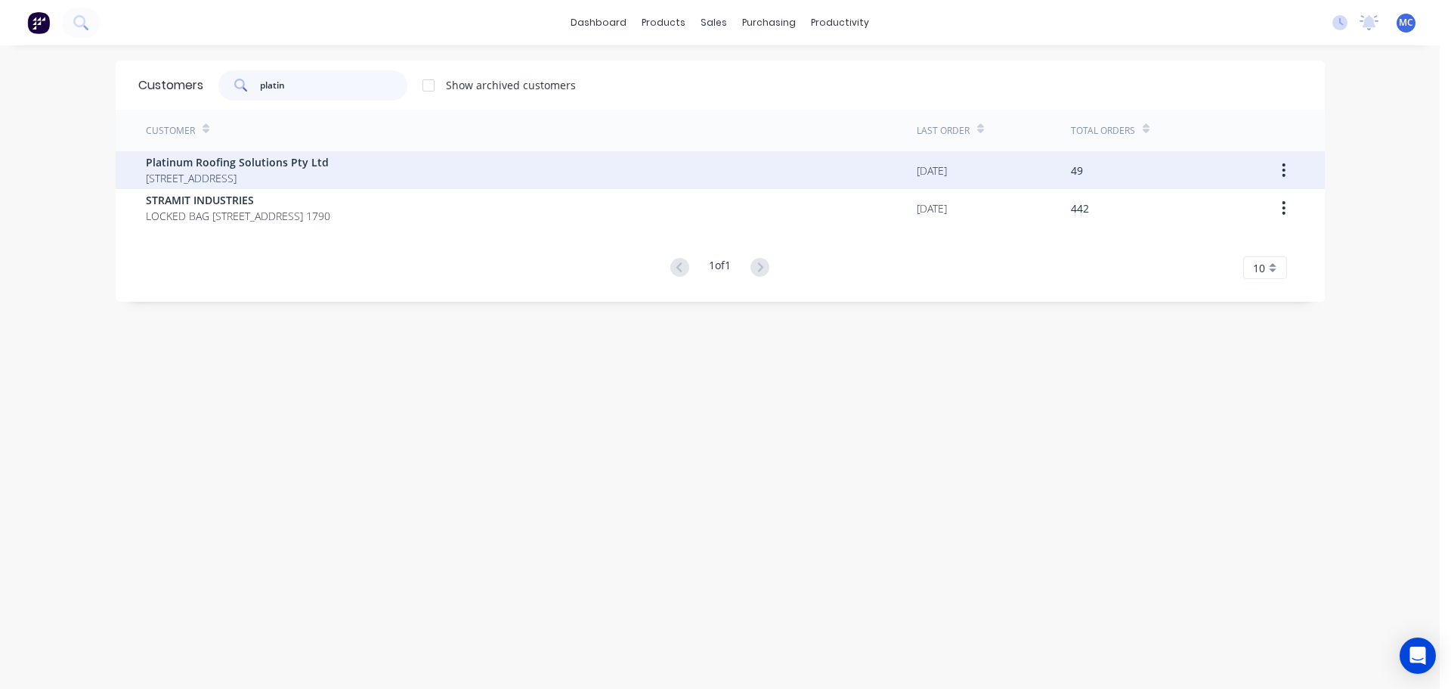
type input "platin"
click at [203, 157] on span "Platinum Roofing Solutions Pty Ltd" at bounding box center [237, 162] width 183 height 16
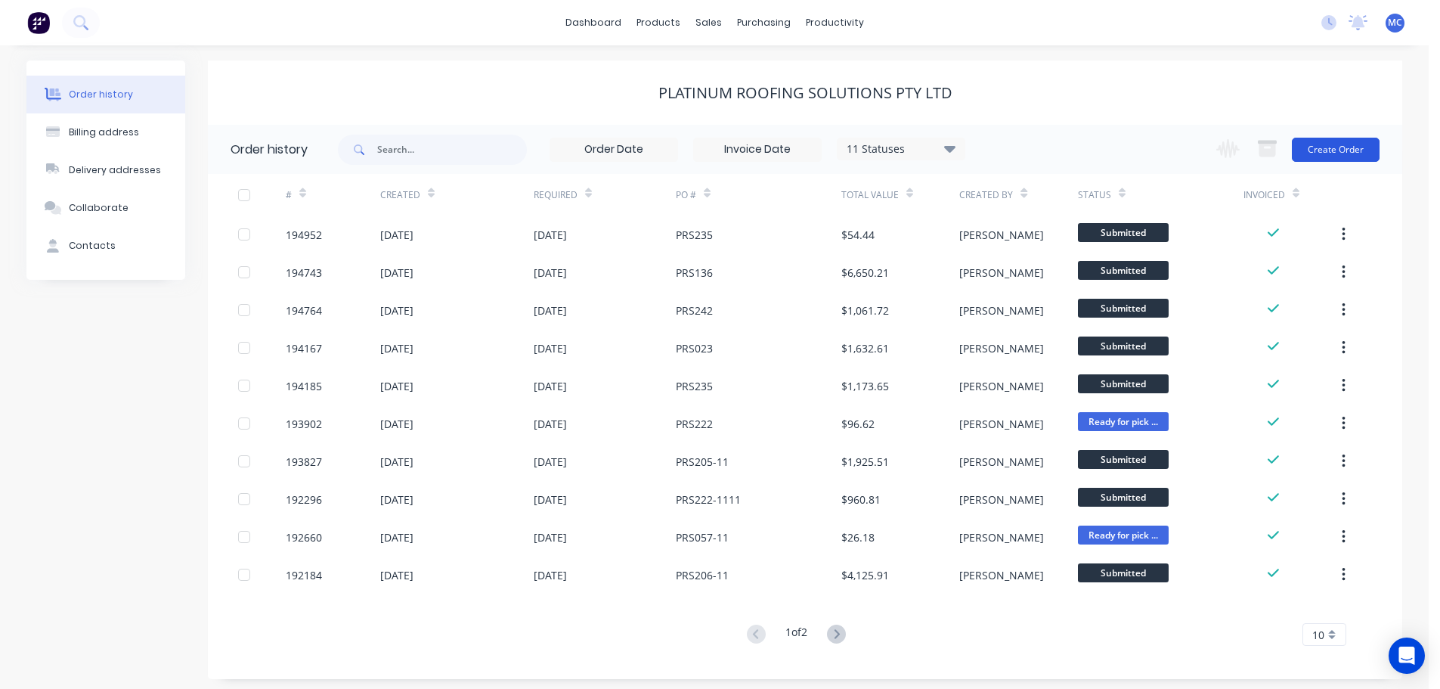
click at [1330, 144] on button "Create Order" at bounding box center [1336, 150] width 88 height 24
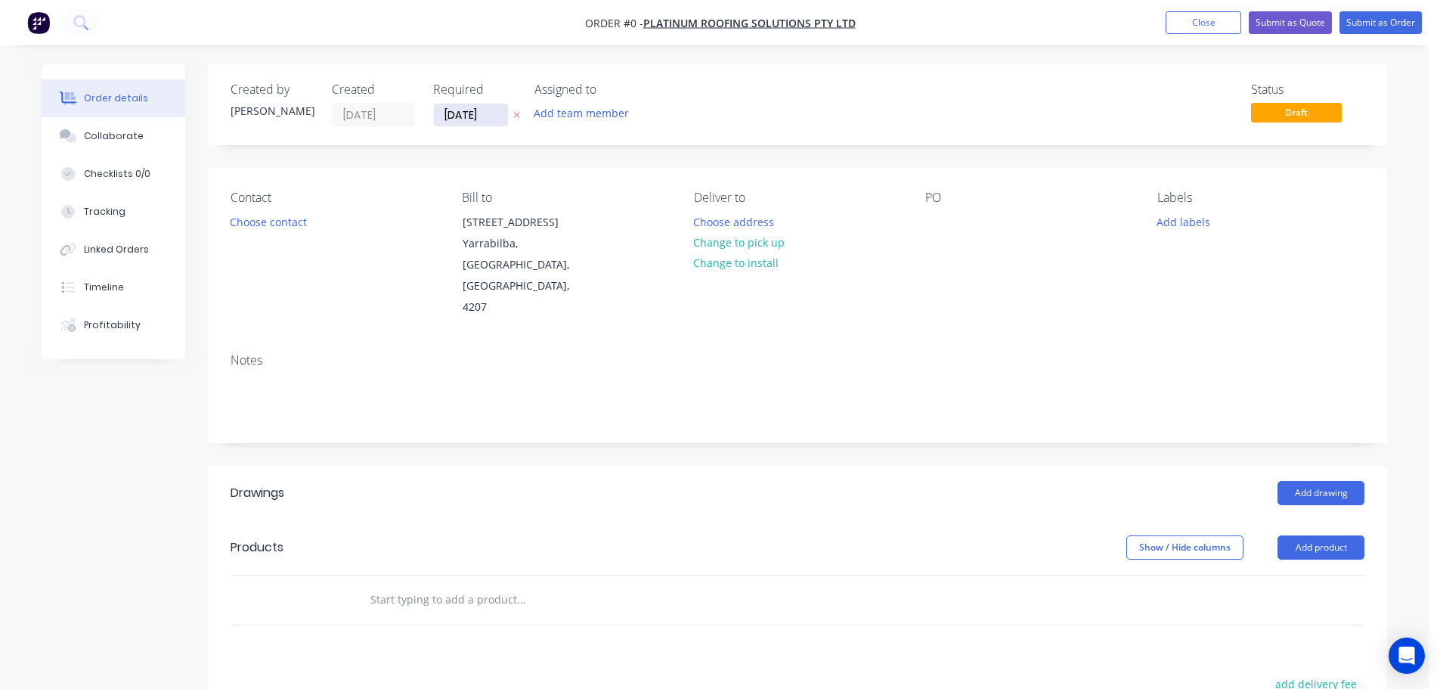
click at [464, 115] on input "[DATE]" at bounding box center [471, 115] width 74 height 23
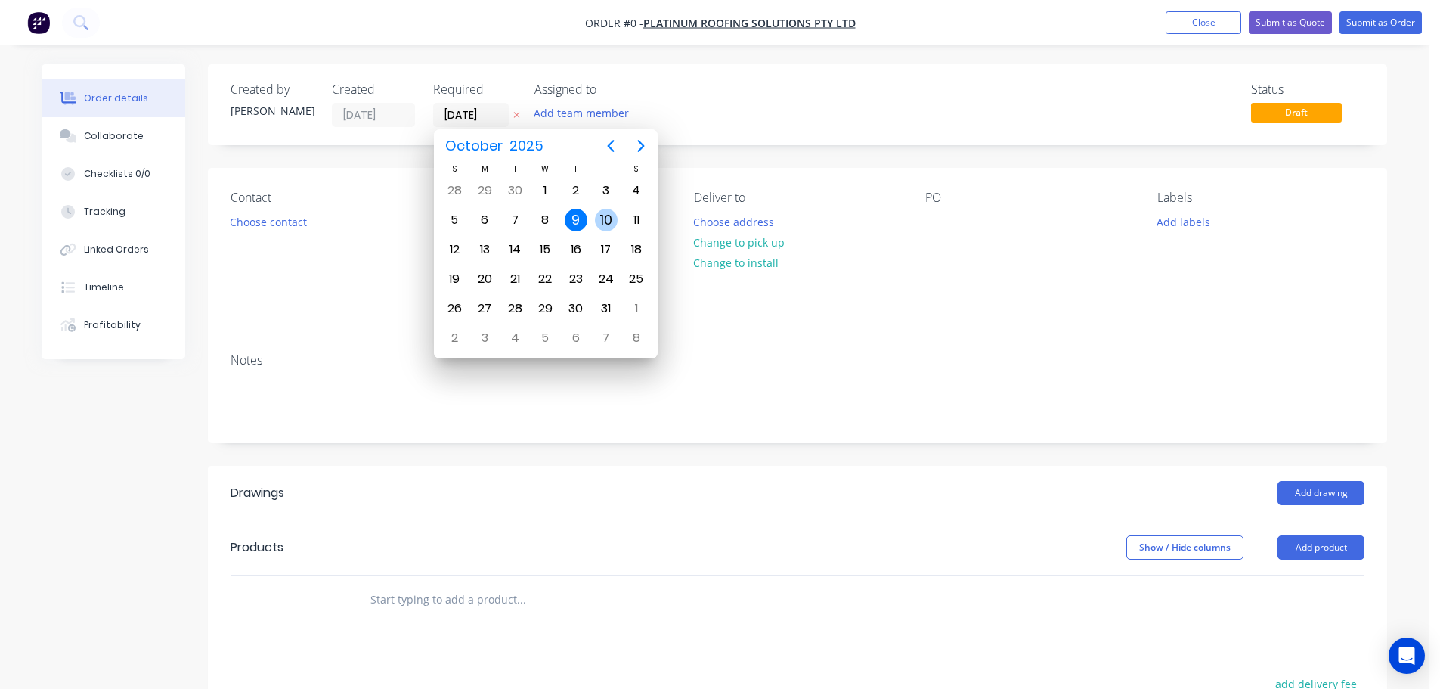
click at [606, 215] on div "10" at bounding box center [606, 220] width 23 height 23
type input "[DATE]"
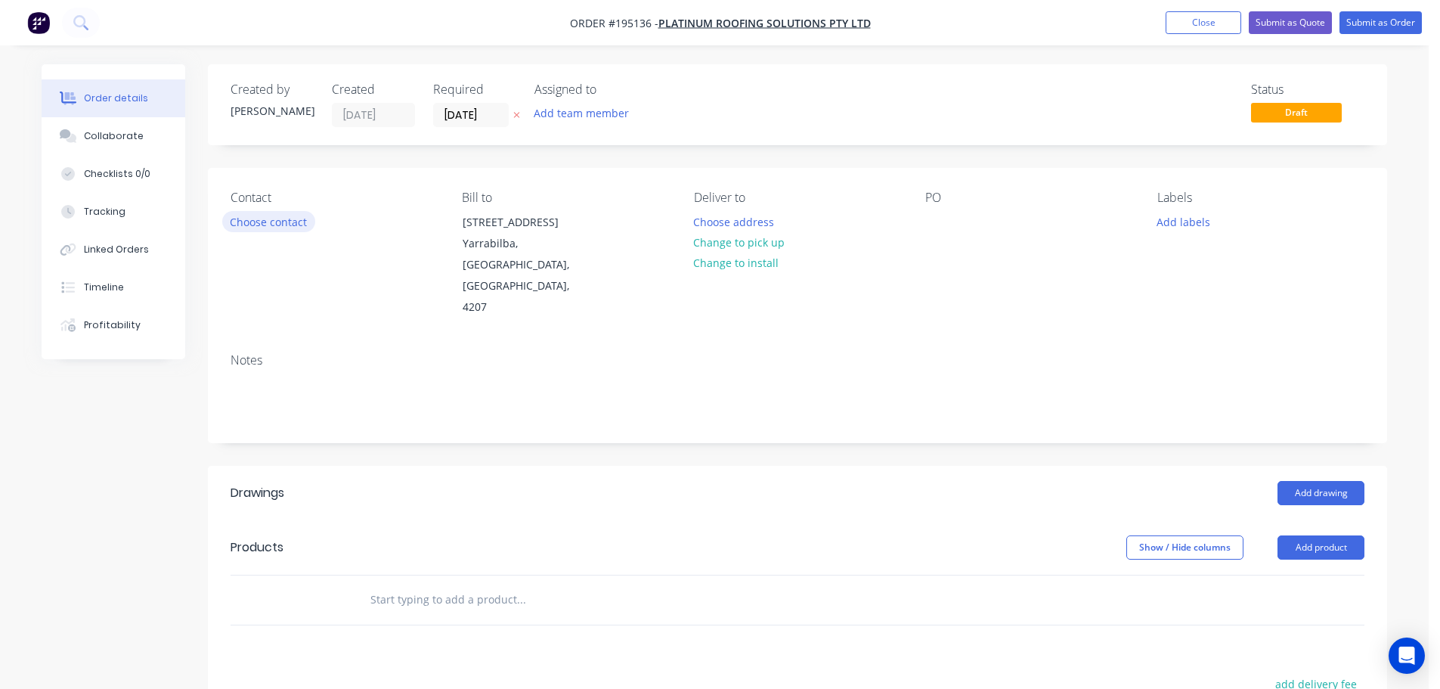
click at [293, 225] on button "Choose contact" at bounding box center [268, 221] width 93 height 20
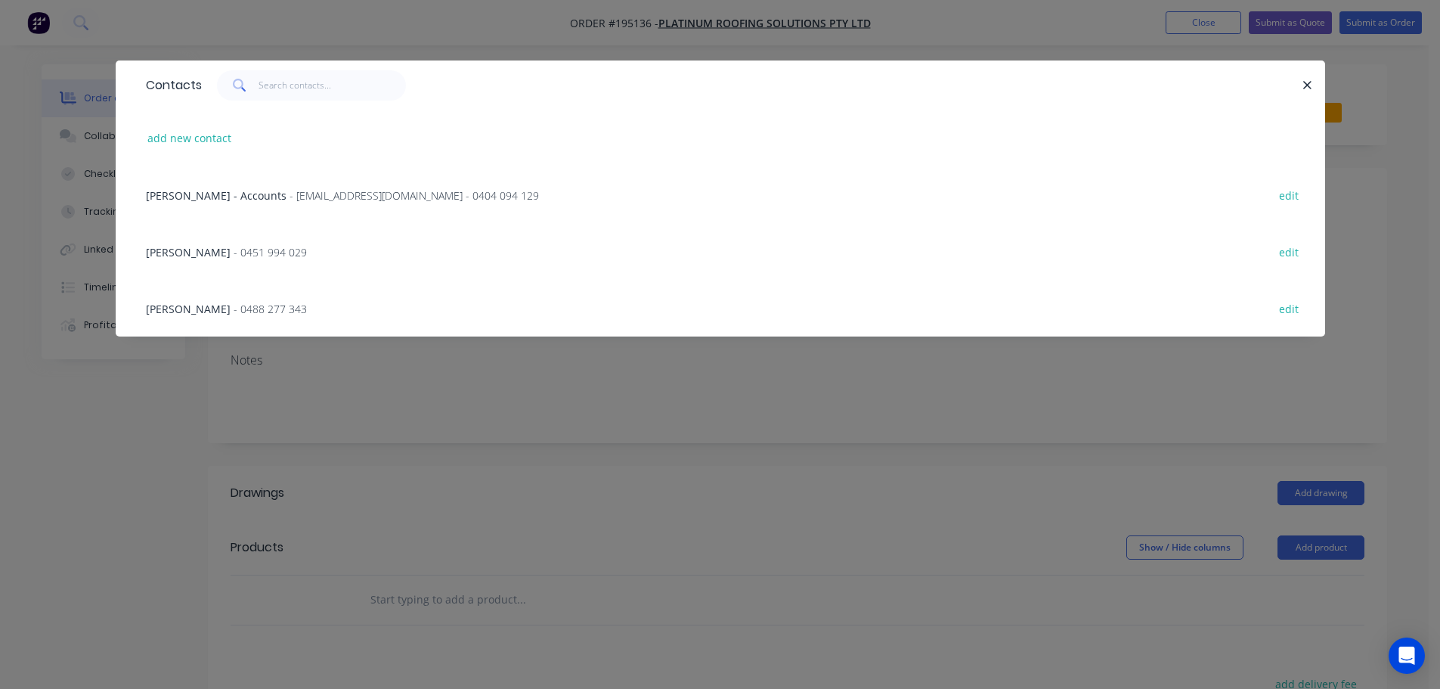
click at [234, 248] on span "- 0451 994 029" at bounding box center [270, 252] width 73 height 14
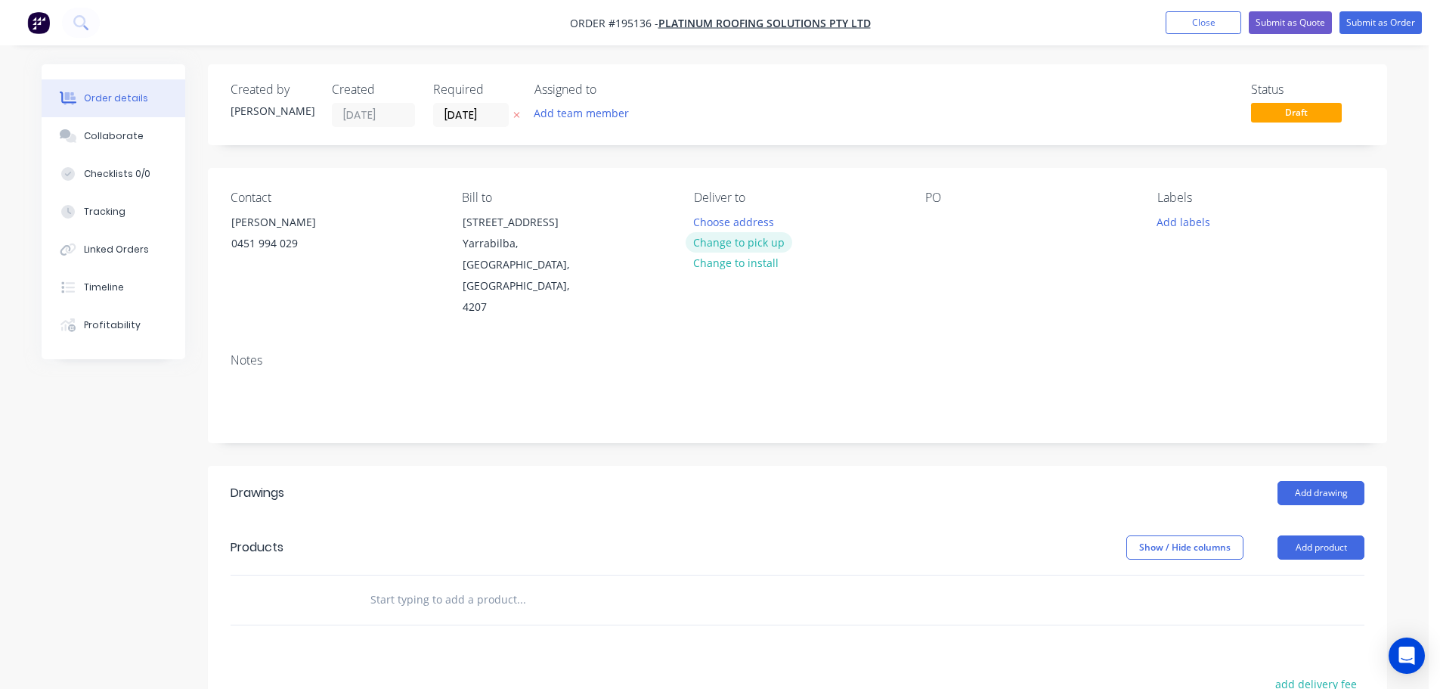
click at [744, 243] on button "Change to pick up" at bounding box center [739, 242] width 107 height 20
click at [705, 212] on div at bounding box center [706, 222] width 24 height 22
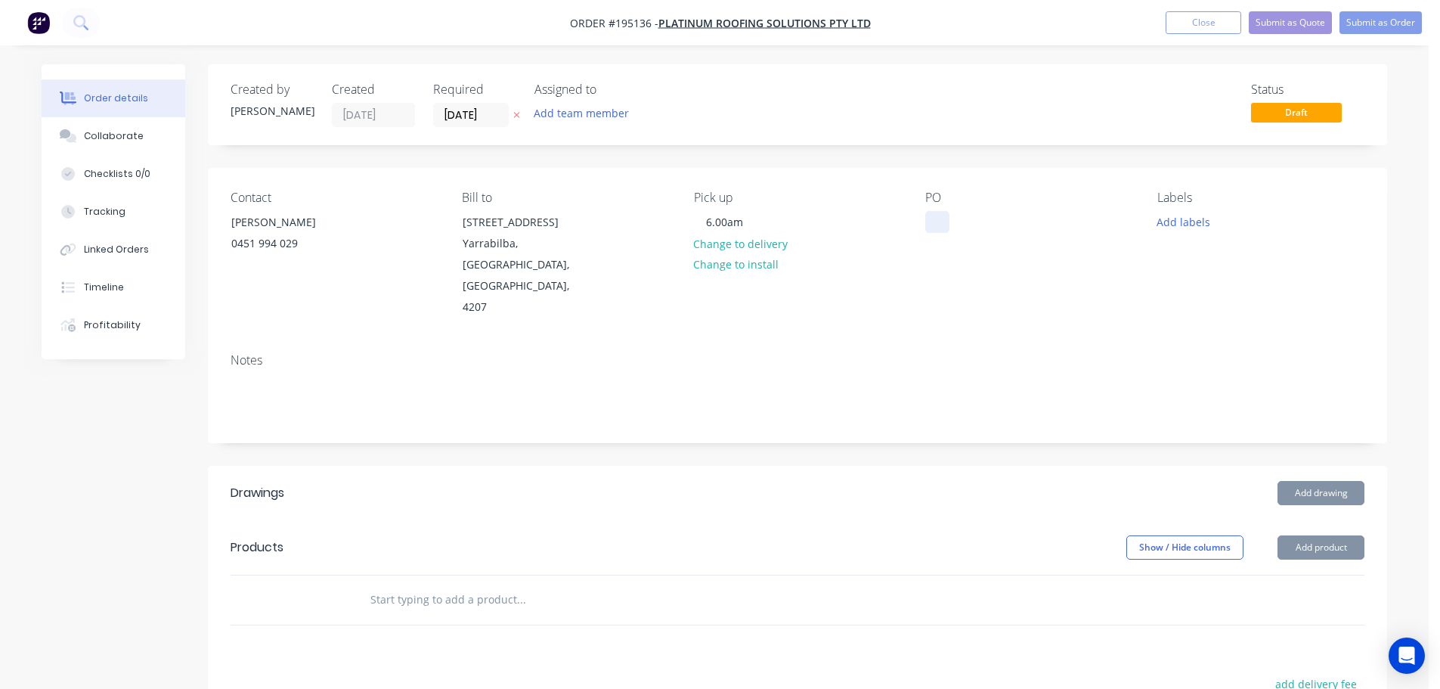
click at [932, 215] on div at bounding box center [937, 222] width 24 height 22
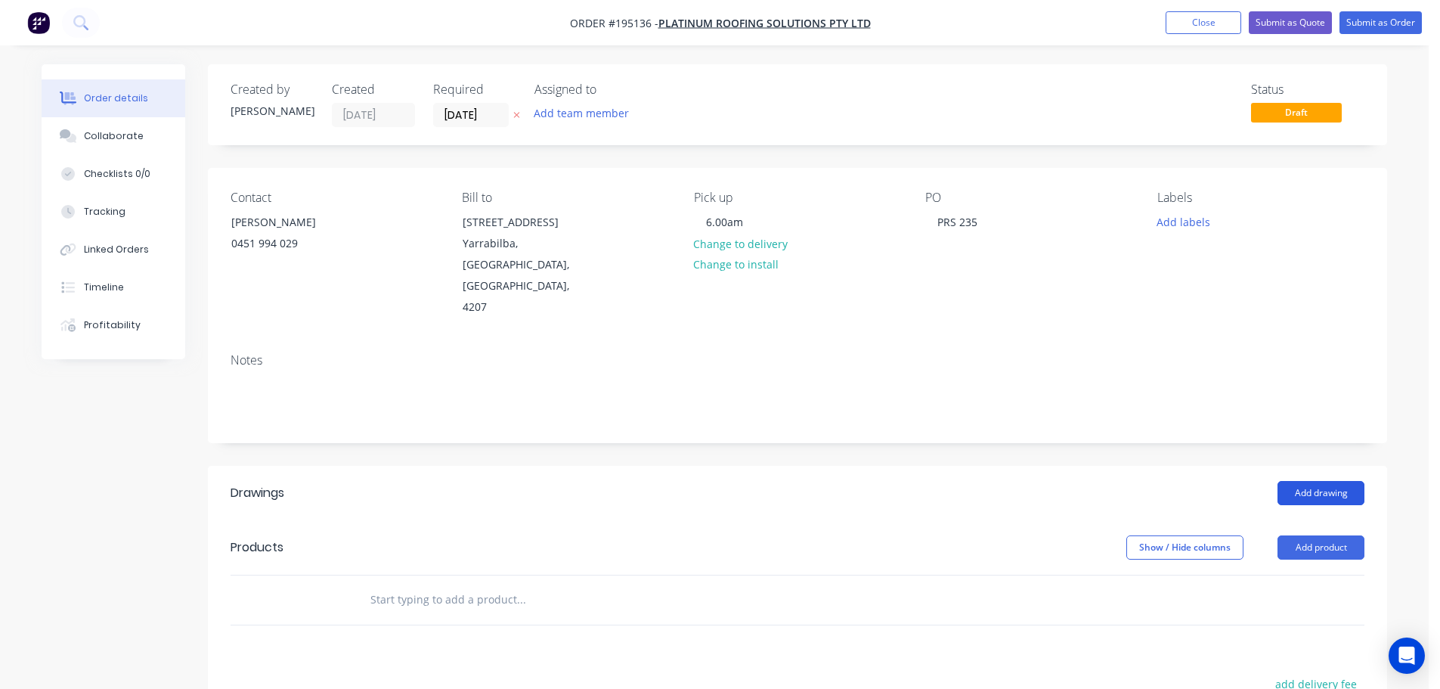
click at [1319, 481] on button "Add drawing" at bounding box center [1321, 493] width 87 height 24
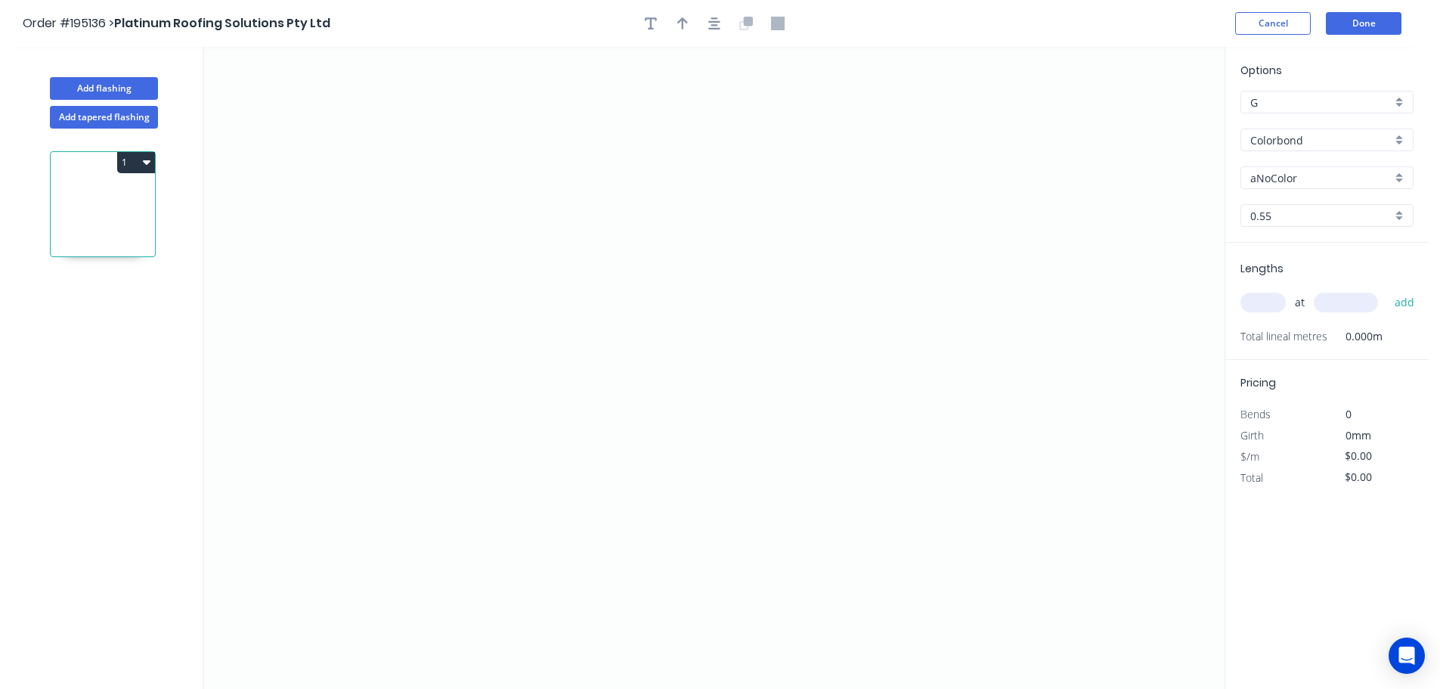
click at [1282, 180] on input "aNoColor" at bounding box center [1320, 178] width 141 height 16
click at [1269, 337] on div "Windspray" at bounding box center [1327, 339] width 172 height 26
type input "Windspray"
click at [1266, 296] on input "text" at bounding box center [1262, 303] width 45 height 20
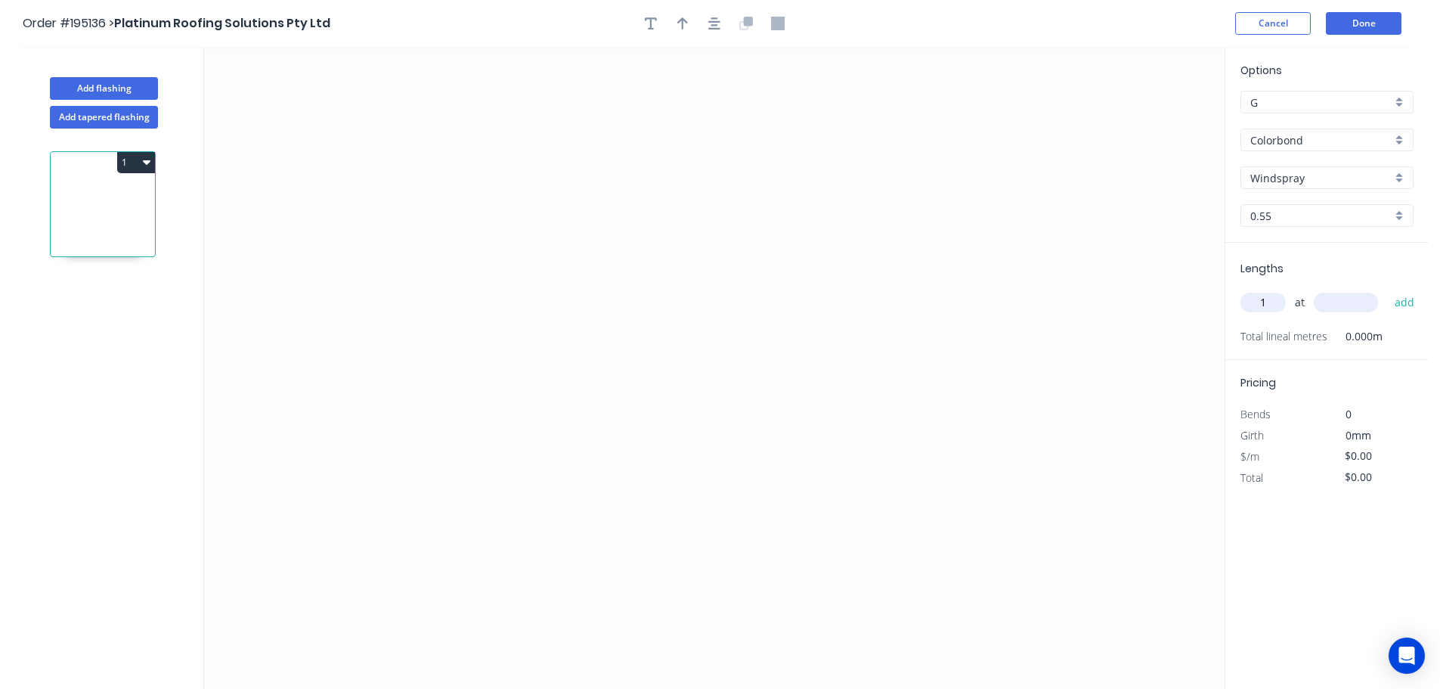
type input "1"
type input "6000"
click at [1387, 290] on button "add" at bounding box center [1405, 303] width 36 height 26
click at [998, 234] on icon "0" at bounding box center [714, 368] width 1021 height 642
click at [930, 165] on icon "0" at bounding box center [714, 368] width 1021 height 642
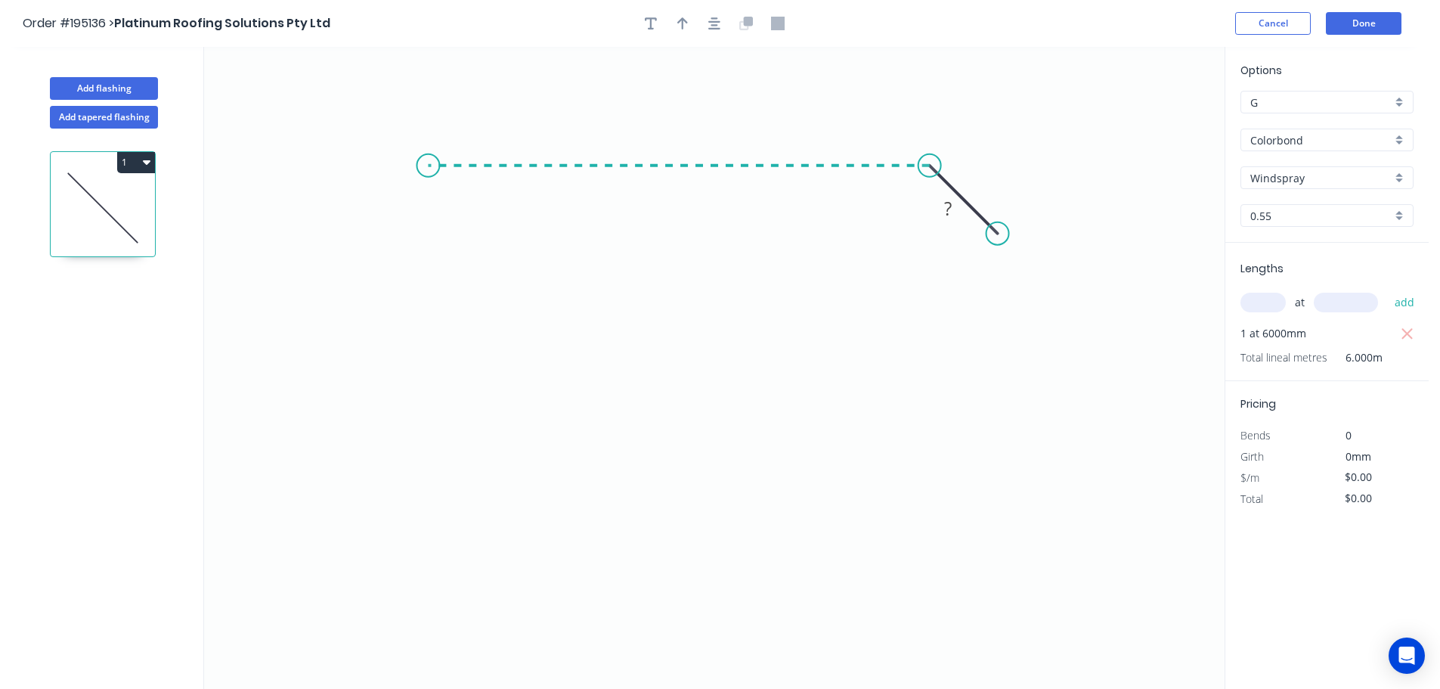
click at [428, 146] on icon "0 ?" at bounding box center [714, 368] width 1021 height 642
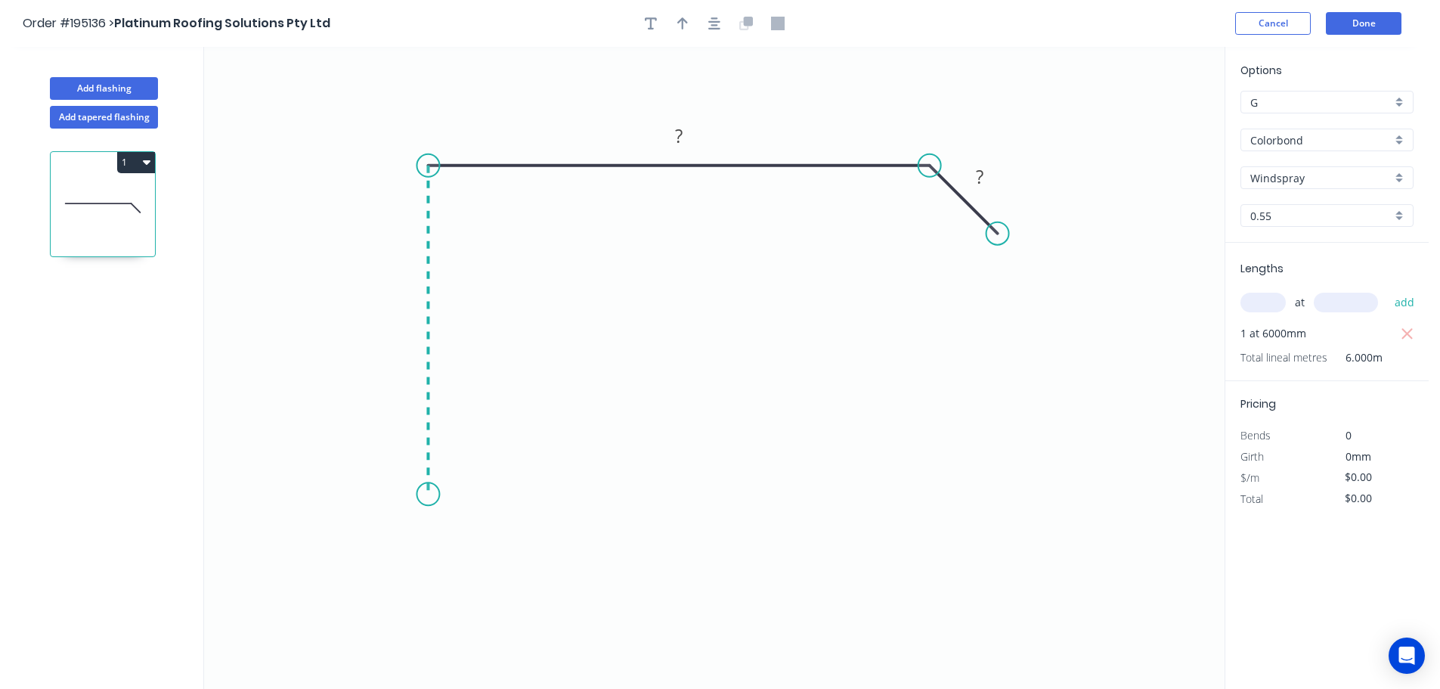
click at [440, 496] on icon "0 ? ?" at bounding box center [714, 368] width 1021 height 642
click at [381, 540] on icon "0 ? ? ?" at bounding box center [714, 368] width 1021 height 642
click at [432, 590] on icon "0 ? ? ? ?" at bounding box center [714, 368] width 1021 height 642
click at [394, 579] on tspan "?" at bounding box center [391, 576] width 8 height 25
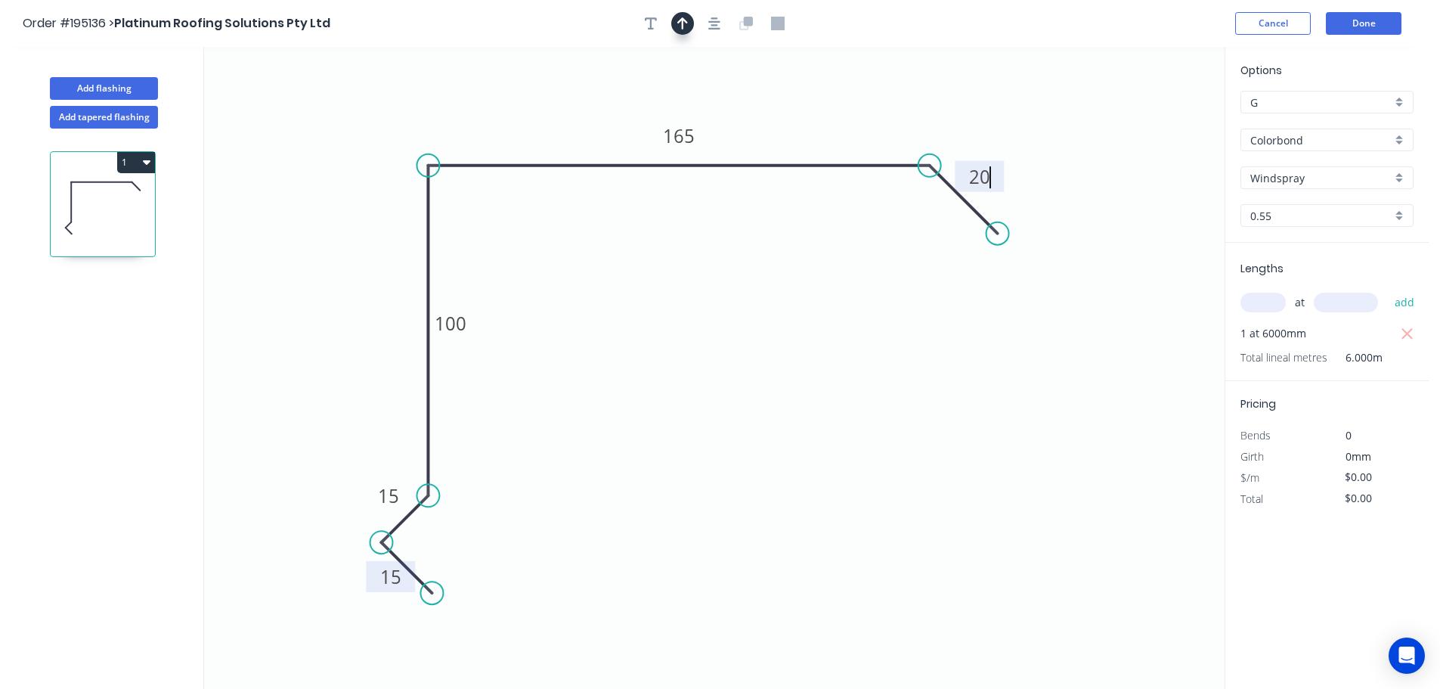
click at [680, 17] on icon "button" at bounding box center [682, 24] width 11 height 14
type input "$13.93"
type input "$83.58"
click at [1148, 120] on icon at bounding box center [1148, 105] width 14 height 48
drag, startPoint x: 1148, startPoint y: 120, endPoint x: 844, endPoint y: 104, distance: 303.5
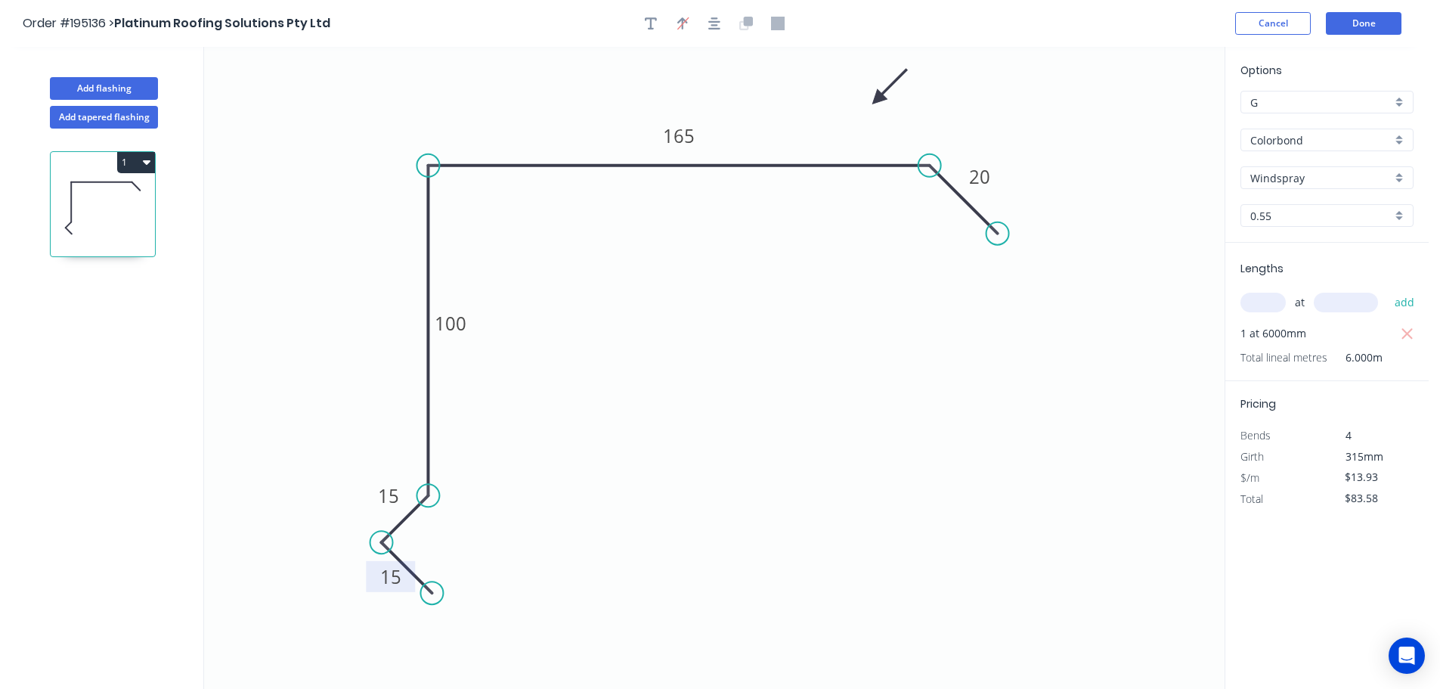
click at [868, 104] on icon at bounding box center [890, 87] width 44 height 44
click at [1371, 21] on button "Done" at bounding box center [1364, 23] width 76 height 23
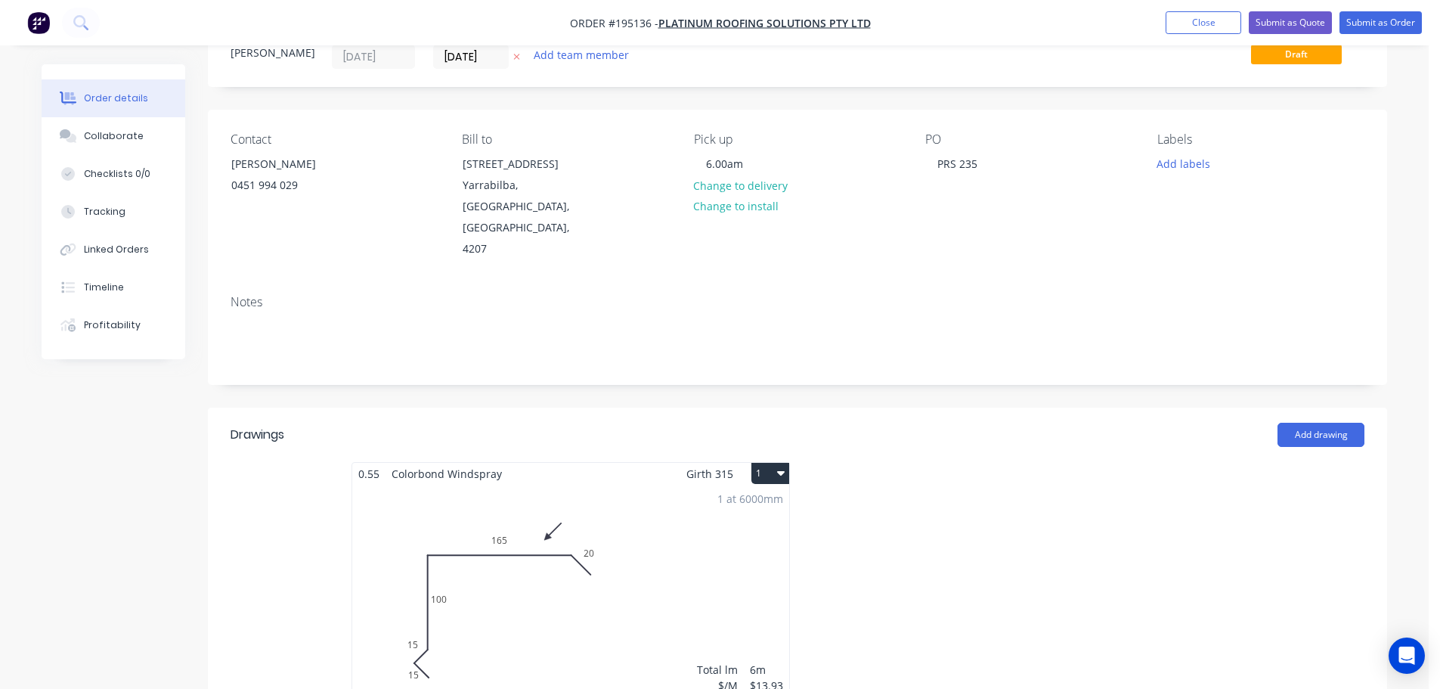
scroll to position [227, 0]
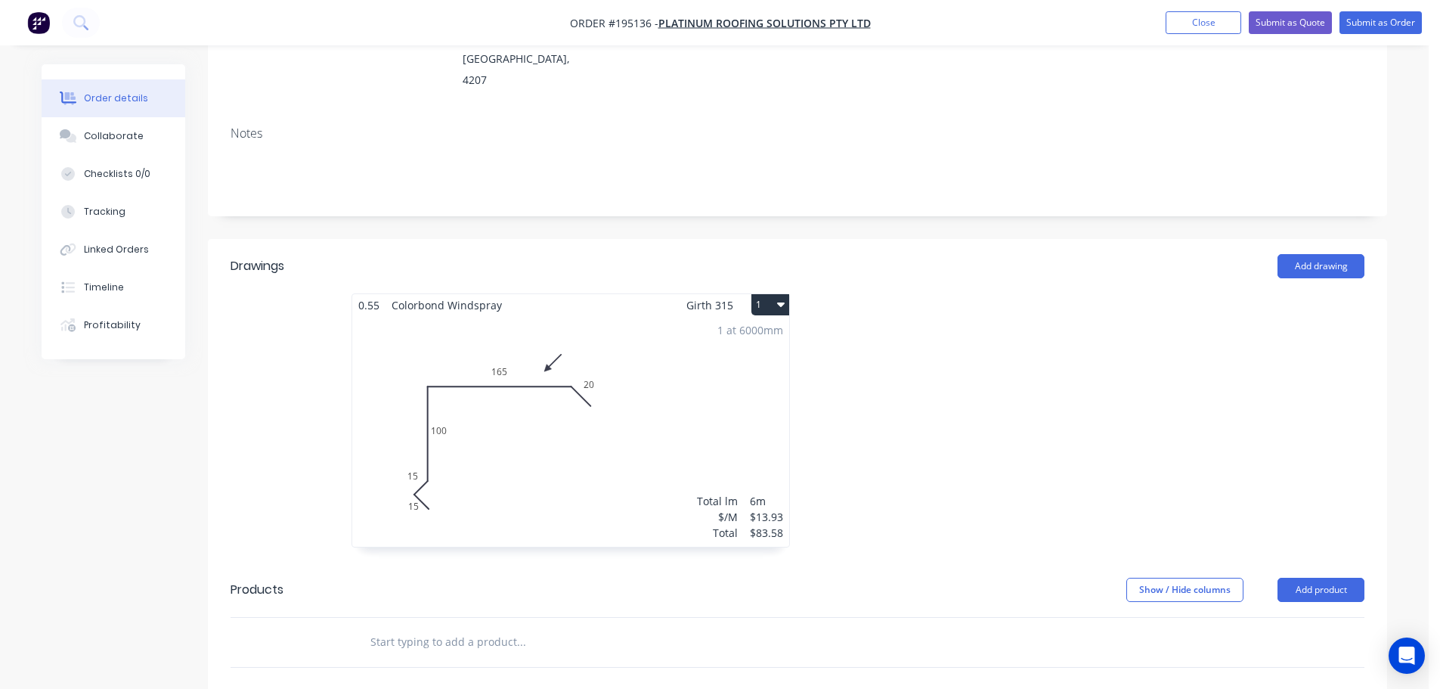
click at [779, 302] on icon "button" at bounding box center [781, 304] width 8 height 5
click at [697, 330] on div "Use larger box size" at bounding box center [717, 341] width 116 height 22
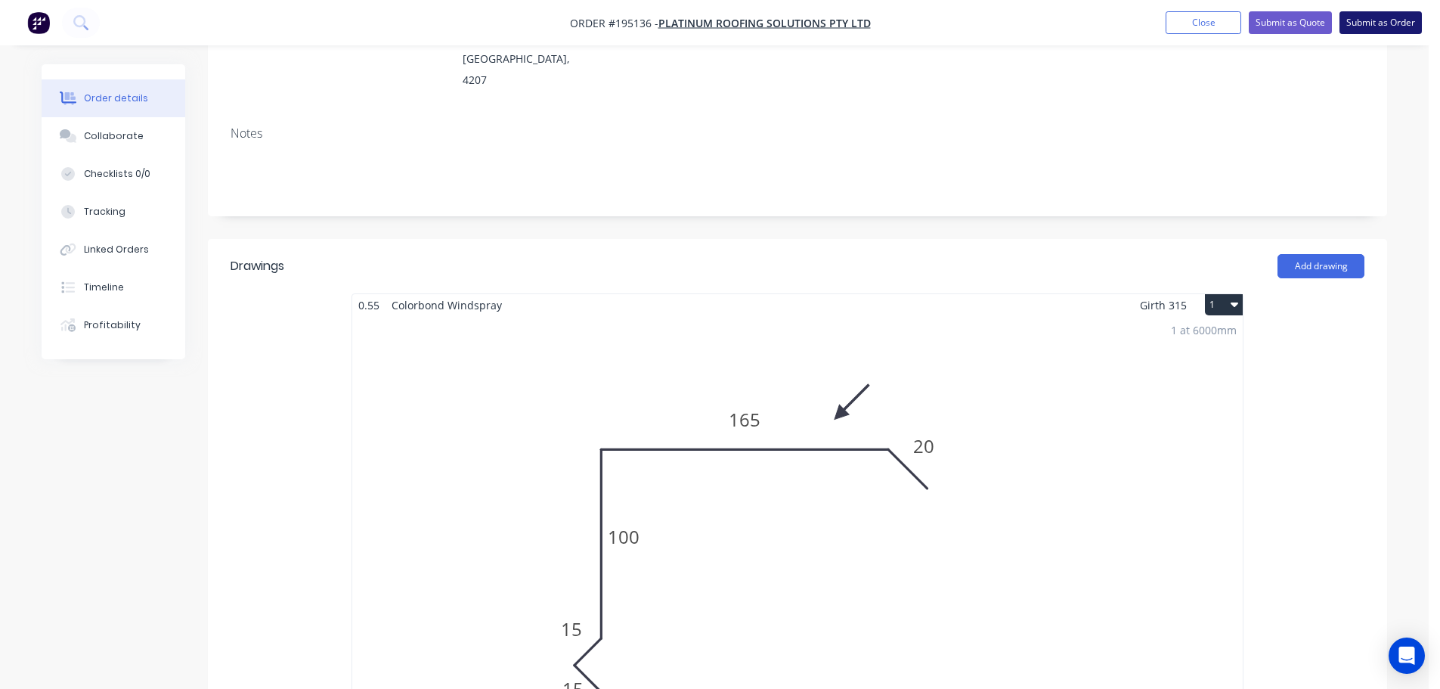
click at [1395, 17] on button "Submit as Order" at bounding box center [1381, 22] width 82 height 23
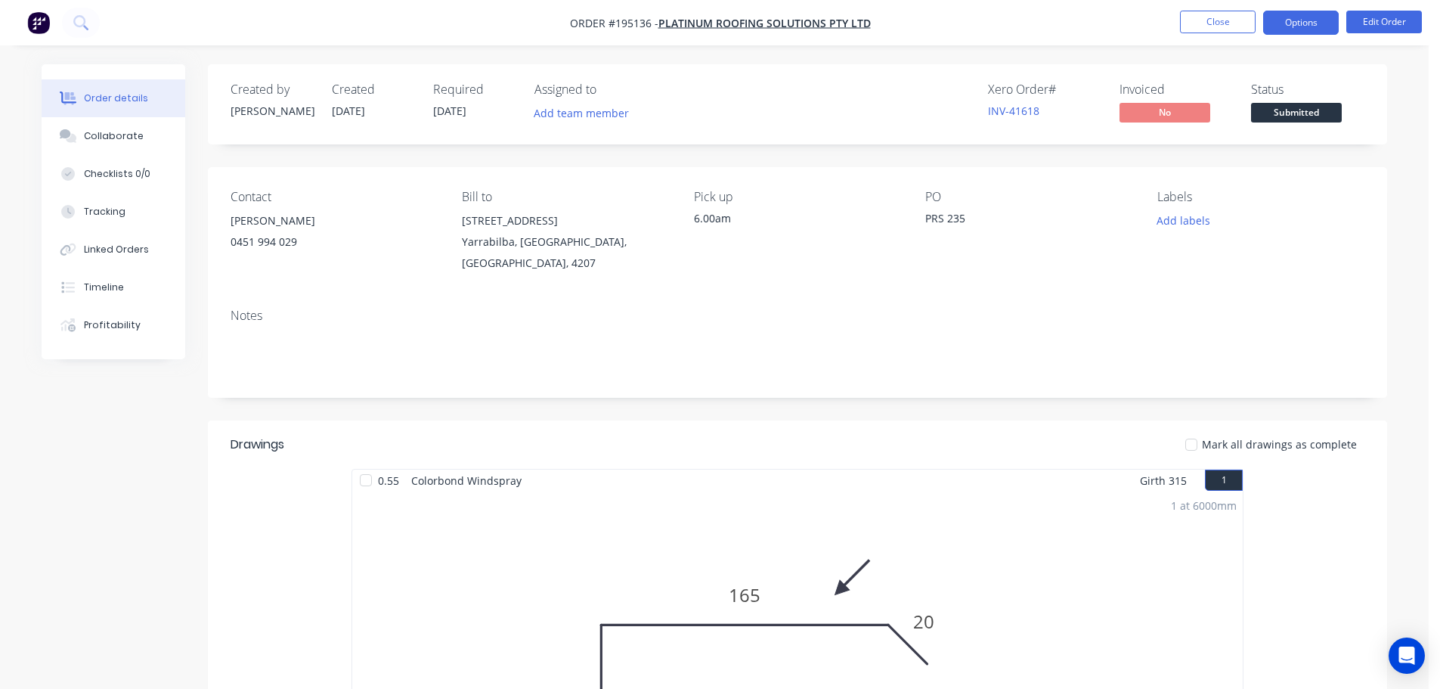
click at [1305, 18] on button "Options" at bounding box center [1301, 23] width 76 height 24
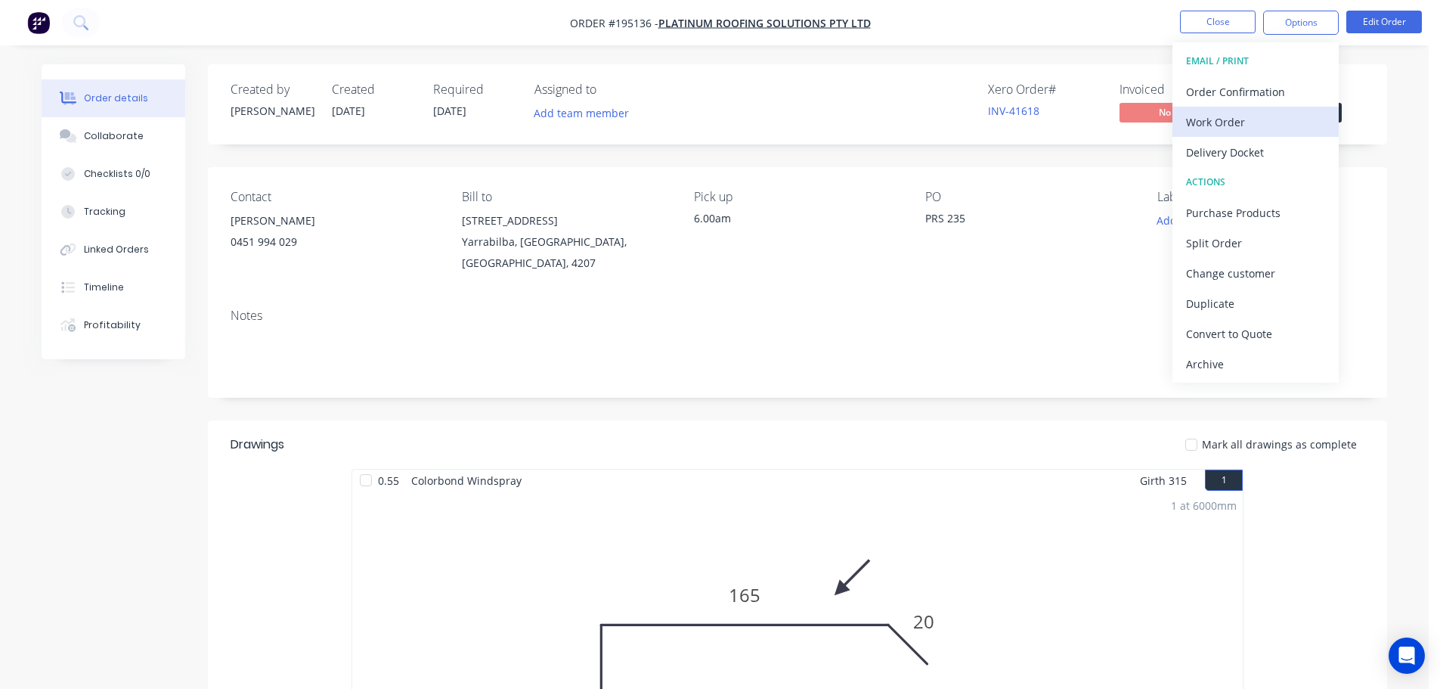
click at [1226, 122] on div "Work Order" at bounding box center [1255, 122] width 139 height 22
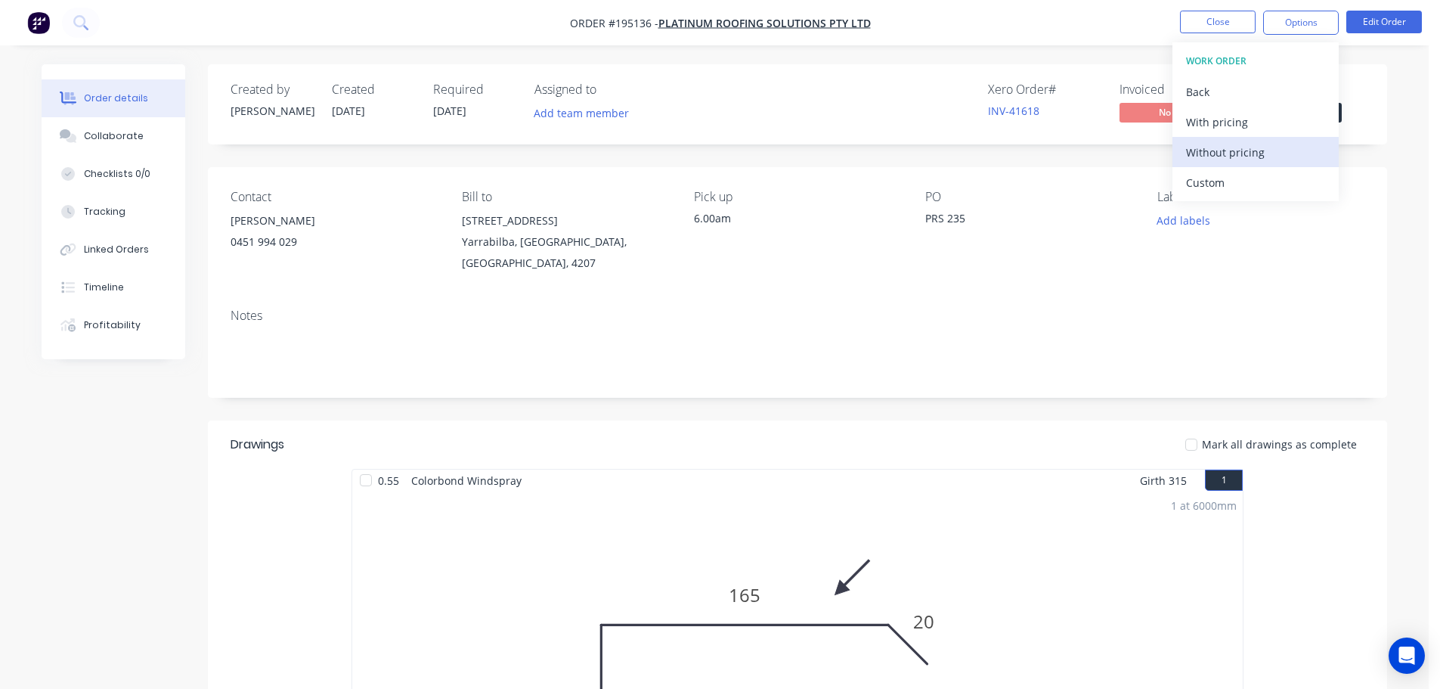
click at [1228, 153] on div "Without pricing" at bounding box center [1255, 152] width 139 height 22
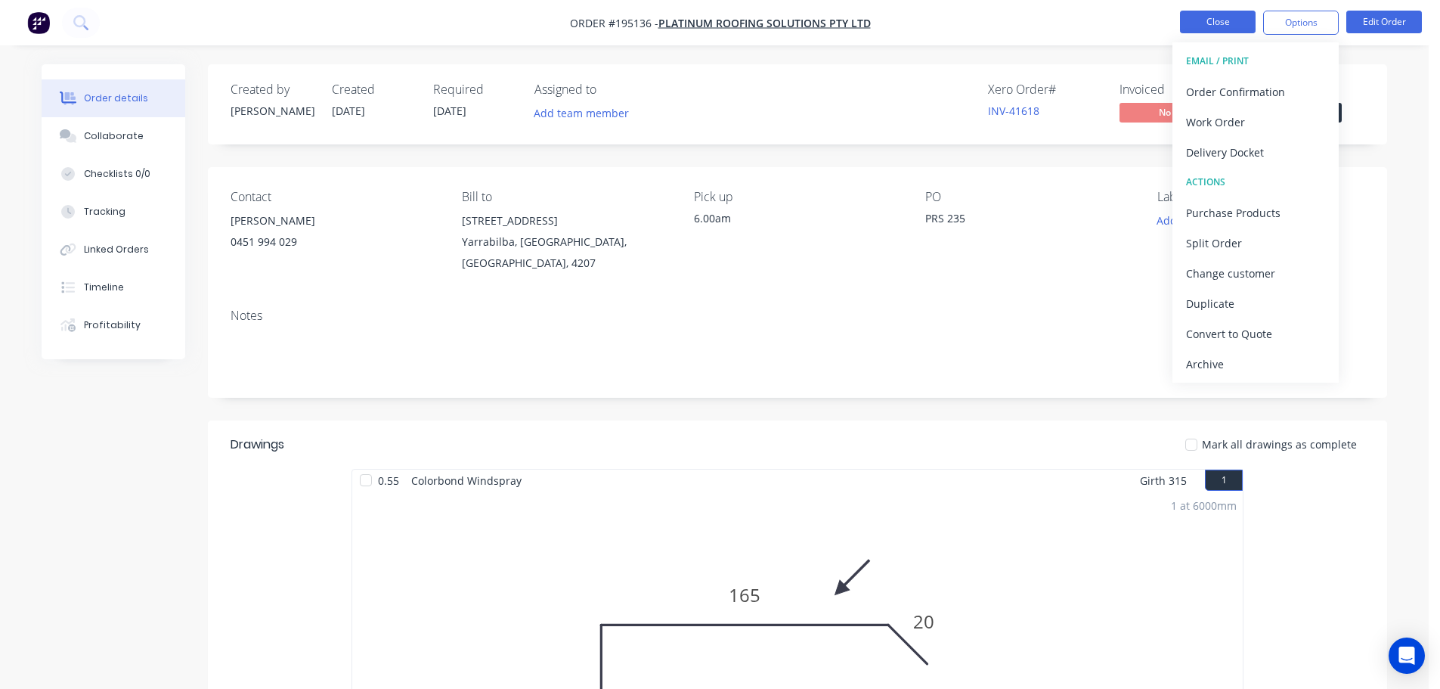
click at [1226, 22] on button "Close" at bounding box center [1218, 22] width 76 height 23
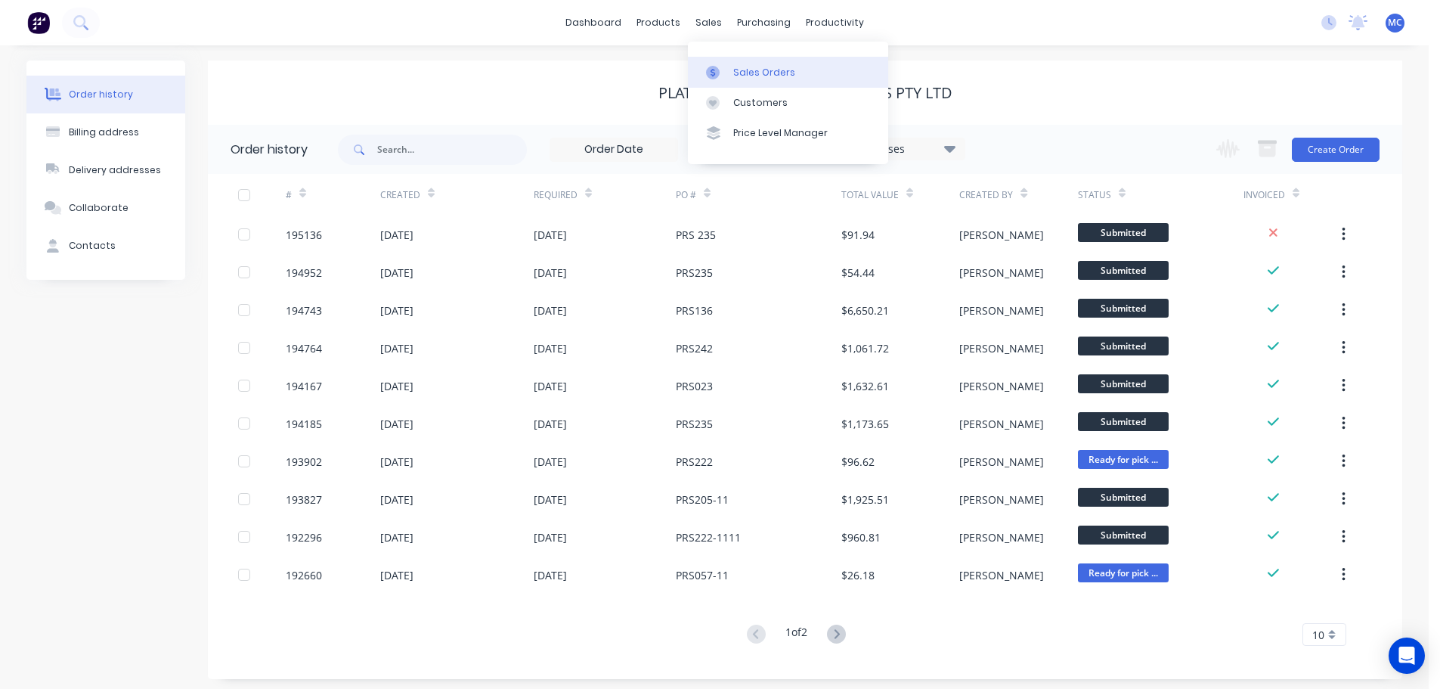
click at [732, 86] on link "Sales Orders" at bounding box center [788, 72] width 200 height 30
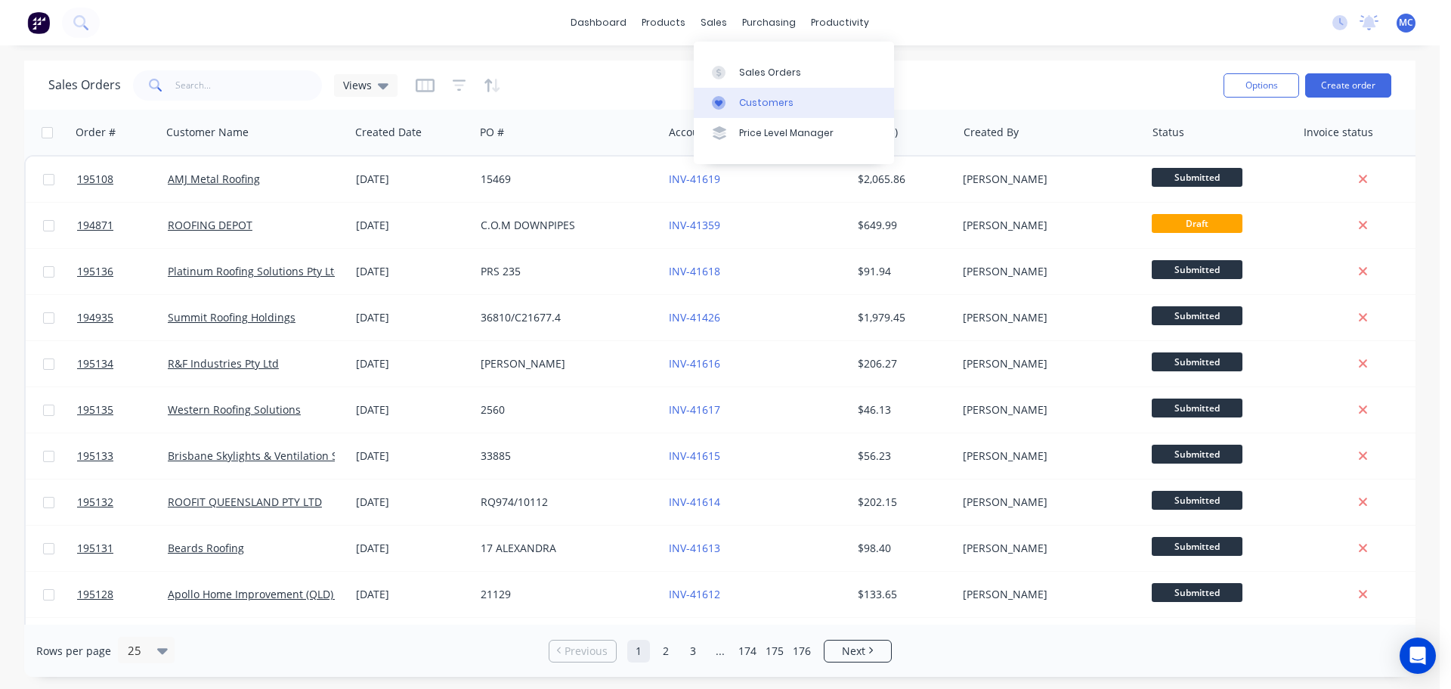
click at [757, 99] on div "Customers" at bounding box center [766, 103] width 54 height 14
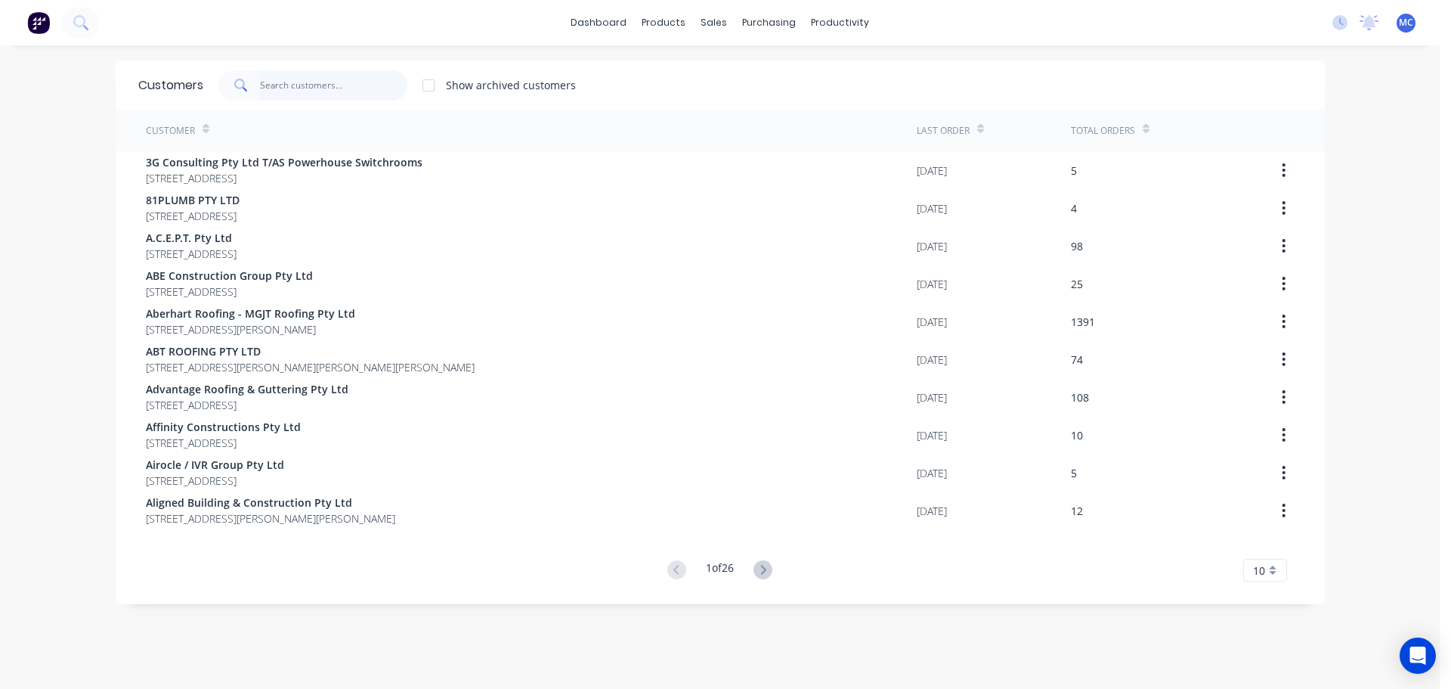
click at [290, 73] on input "text" at bounding box center [333, 85] width 147 height 30
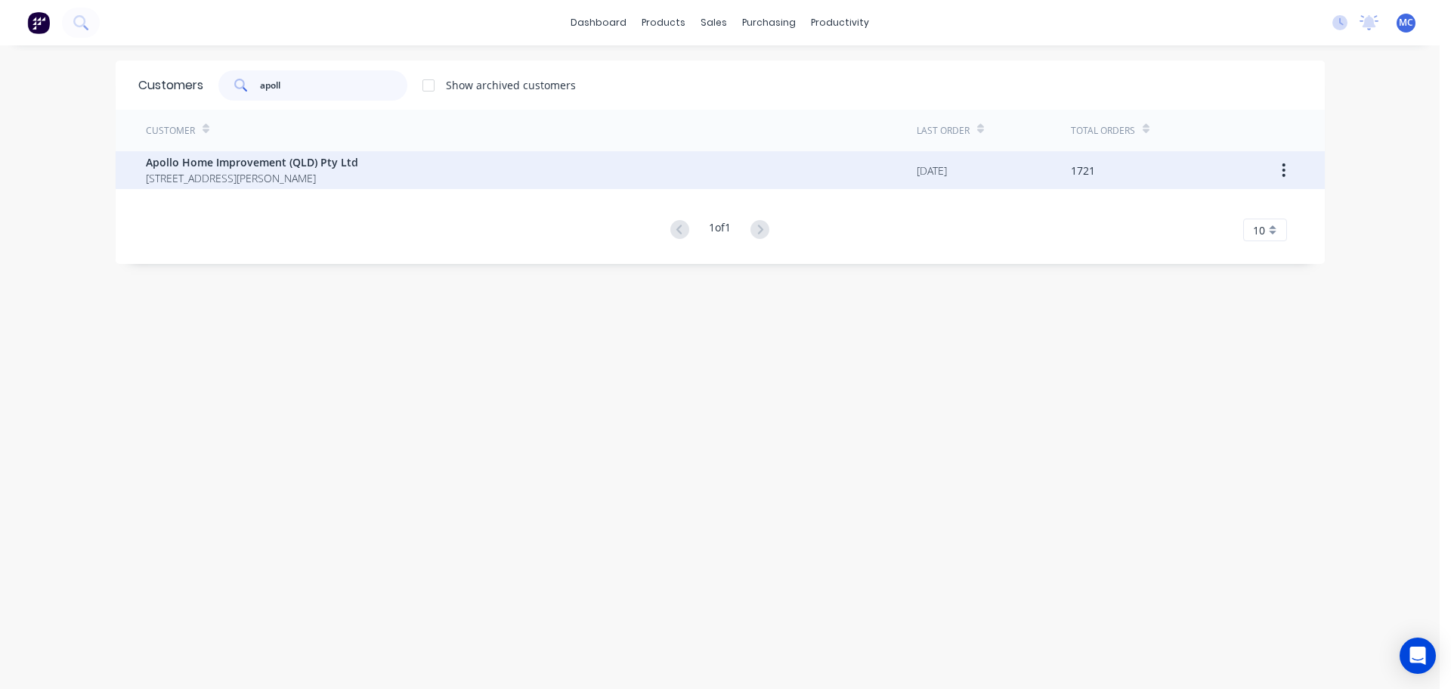
type input "apoll"
click at [230, 162] on span "Apollo Home Improvement (QLD) Pty Ltd" at bounding box center [252, 162] width 212 height 16
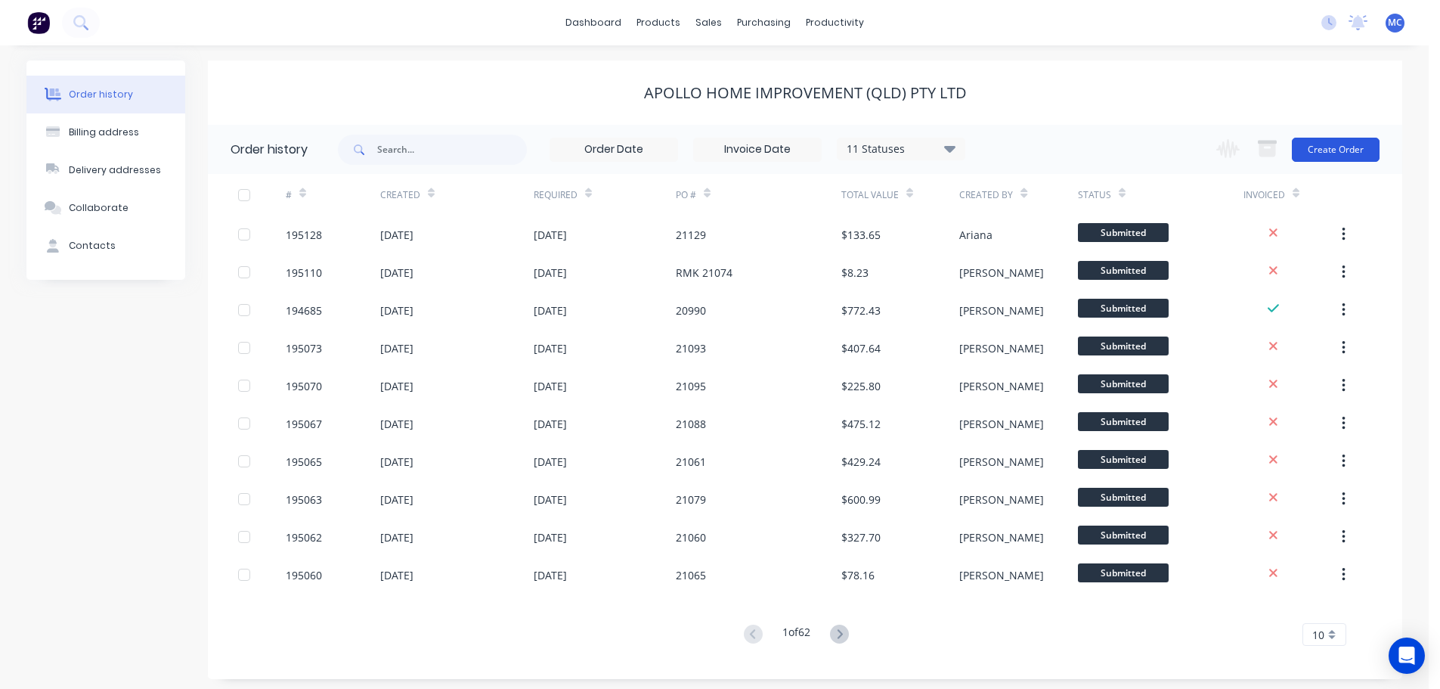
click at [1327, 138] on button "Create Order" at bounding box center [1336, 150] width 88 height 24
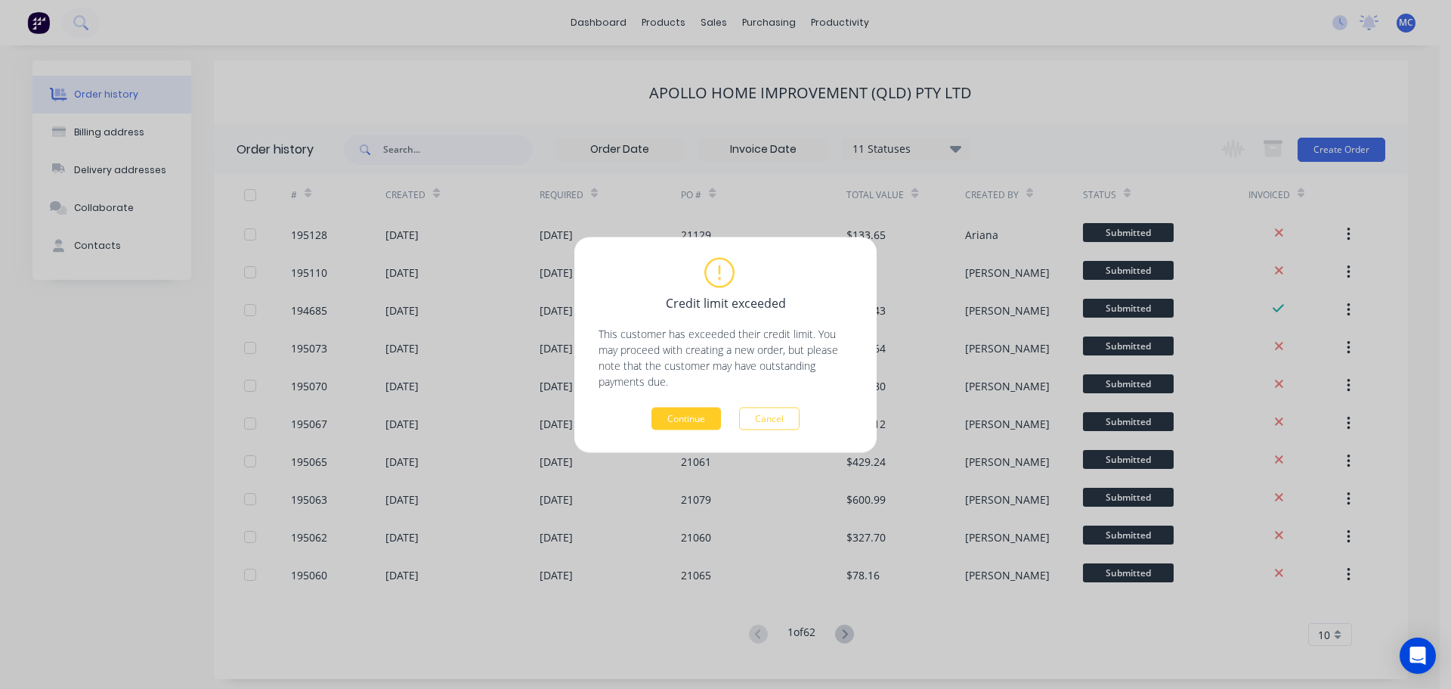
click at [683, 418] on button "Continue" at bounding box center [687, 418] width 70 height 23
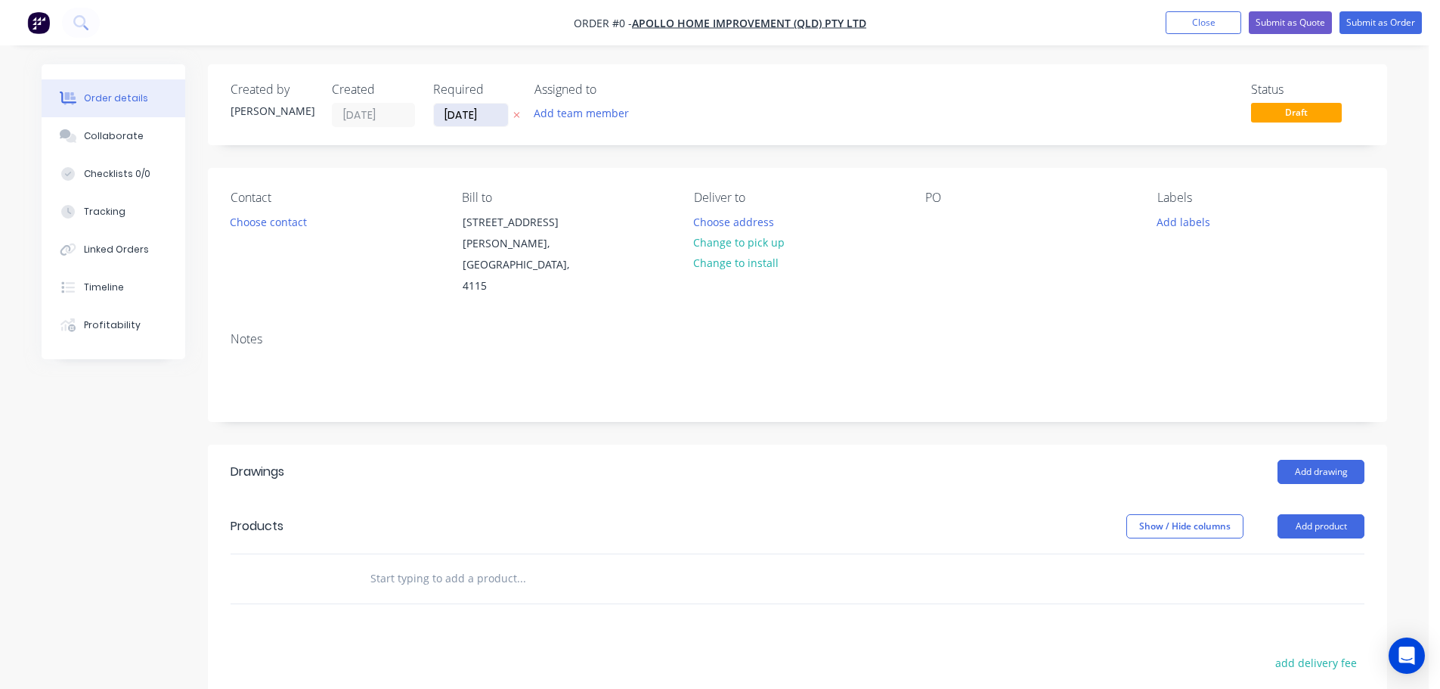
click at [466, 113] on input "[DATE]" at bounding box center [471, 115] width 74 height 23
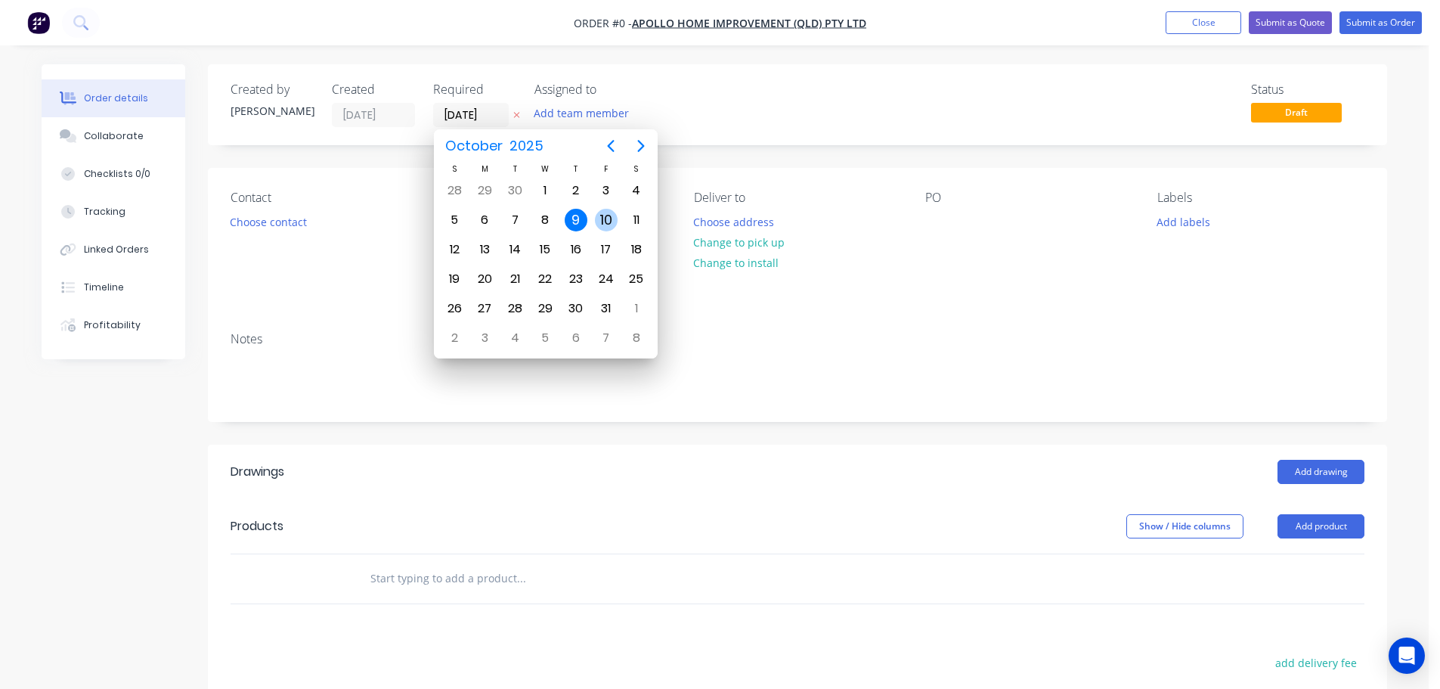
click at [606, 215] on div "10" at bounding box center [606, 220] width 23 height 23
type input "[DATE]"
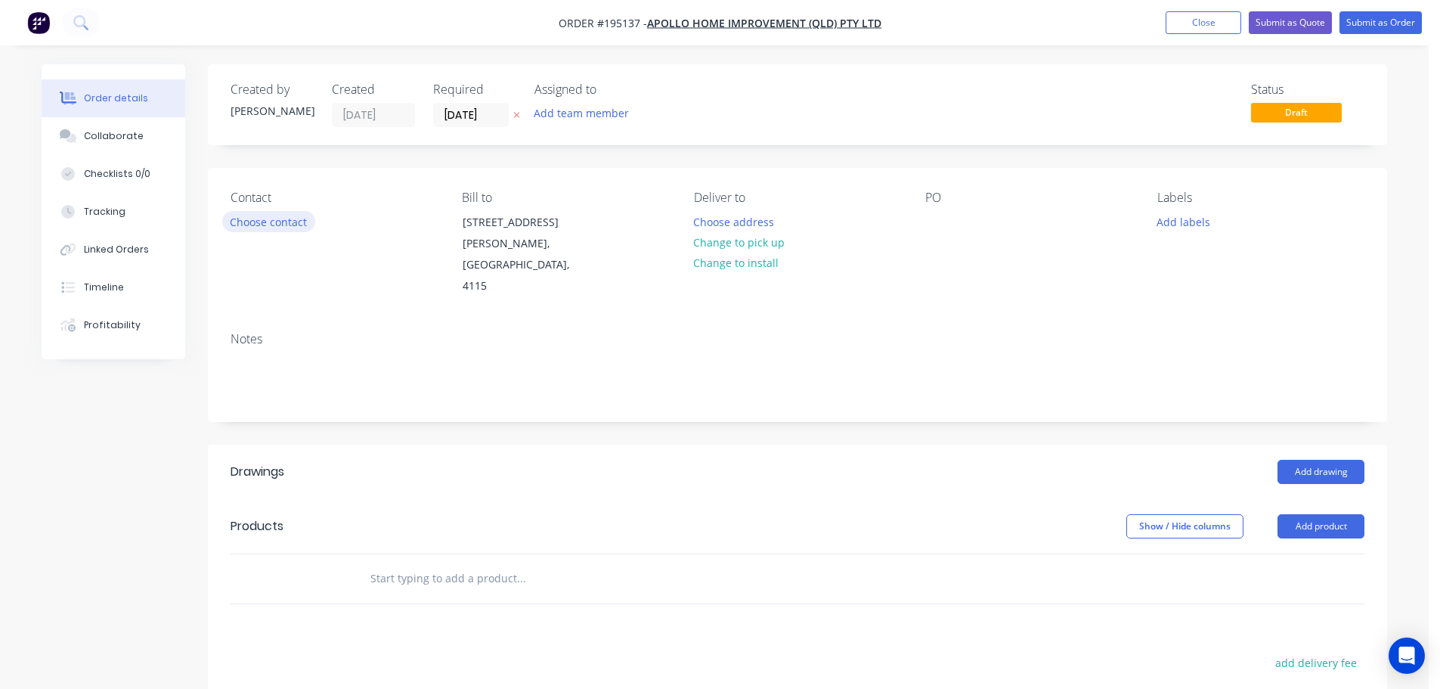
click at [285, 222] on button "Choose contact" at bounding box center [268, 221] width 93 height 20
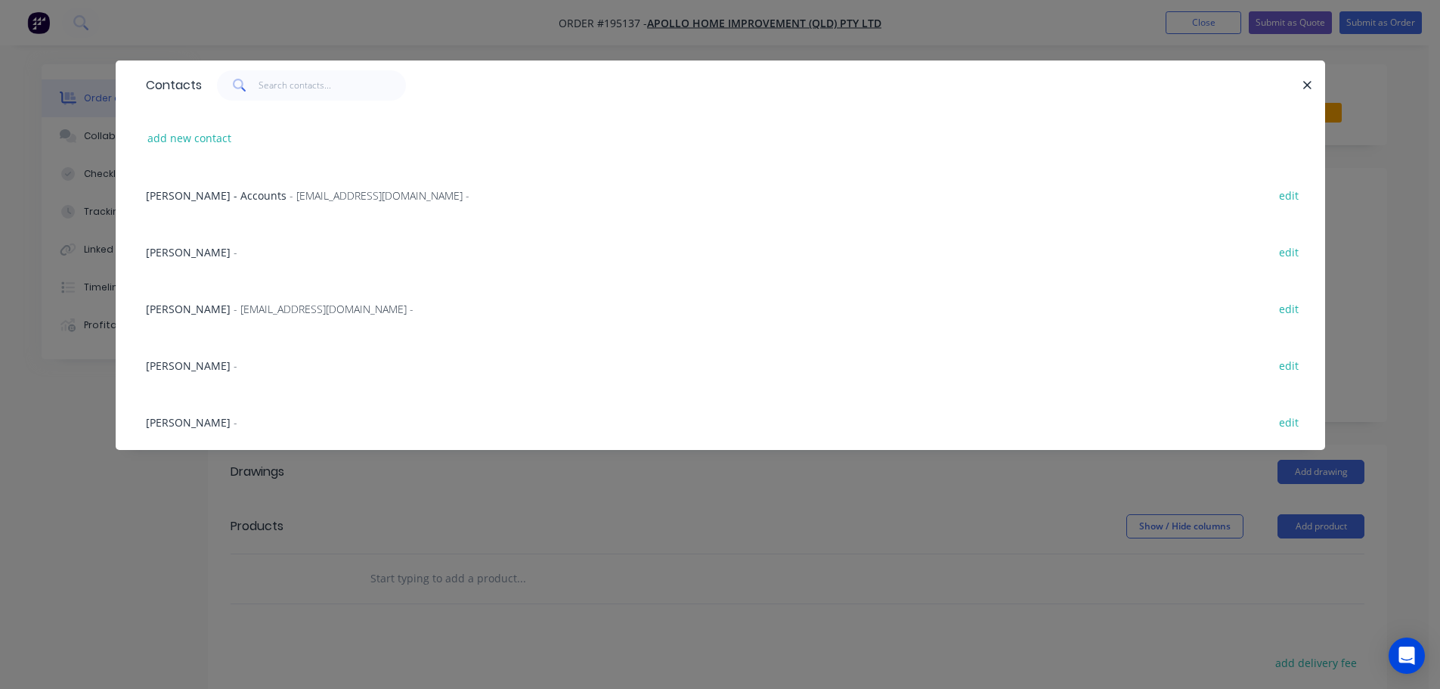
click at [234, 307] on span "- [EMAIL_ADDRESS][DOMAIN_NAME] -" at bounding box center [324, 309] width 180 height 14
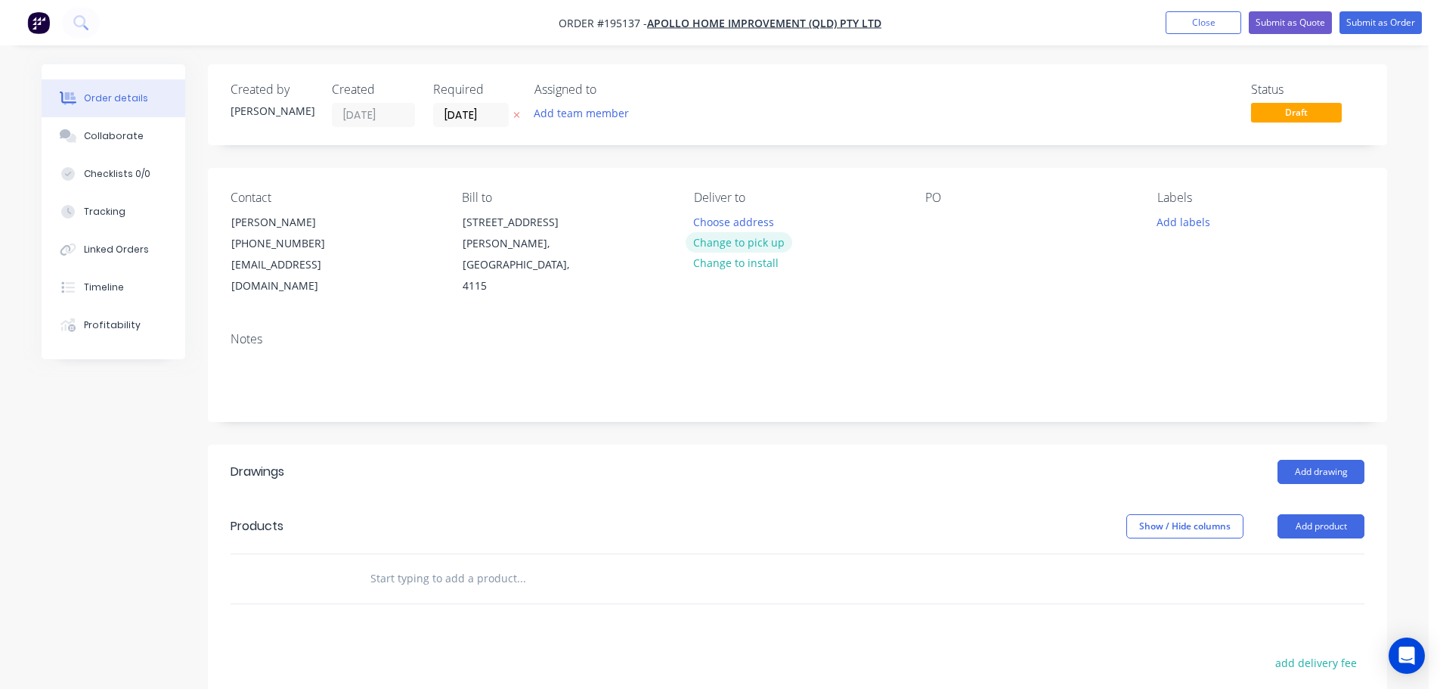
click at [742, 240] on button "Change to pick up" at bounding box center [739, 242] width 107 height 20
click at [710, 220] on div at bounding box center [706, 222] width 24 height 22
click at [938, 218] on div at bounding box center [937, 222] width 24 height 22
click at [423, 563] on input "text" at bounding box center [521, 578] width 302 height 30
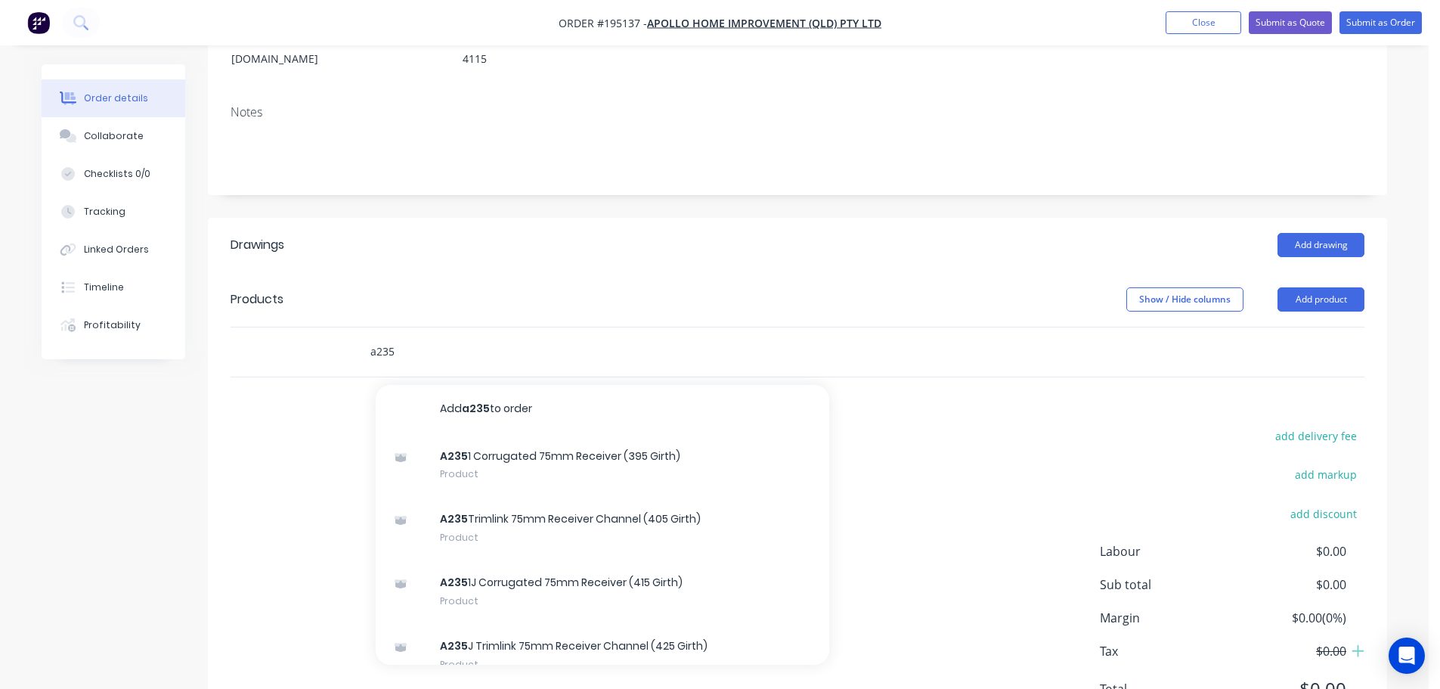
drag, startPoint x: 410, startPoint y: 324, endPoint x: 302, endPoint y: 321, distance: 107.4
click at [302, 327] on div "a235 Add a235 to order A235 1 Corrugated 75mm Receiver (395 Girth) Product A235…" at bounding box center [798, 351] width 1134 height 49
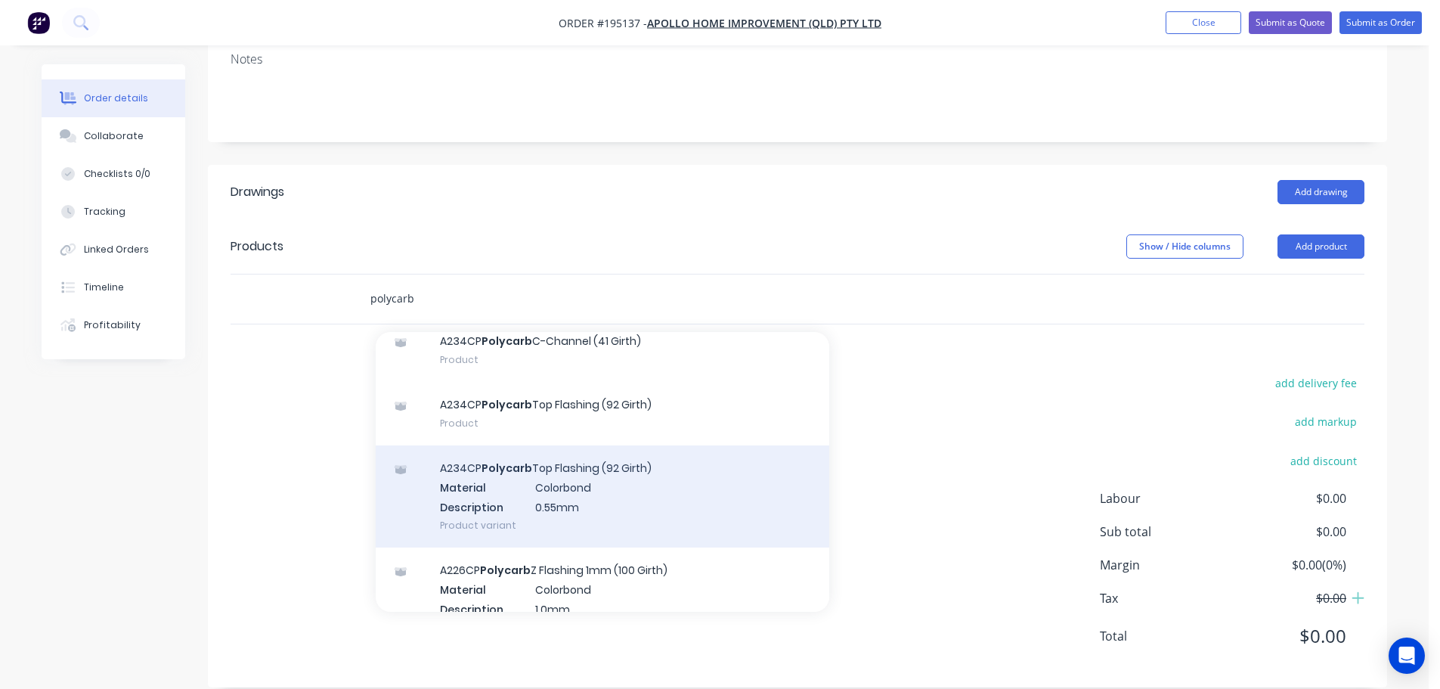
scroll to position [88, 0]
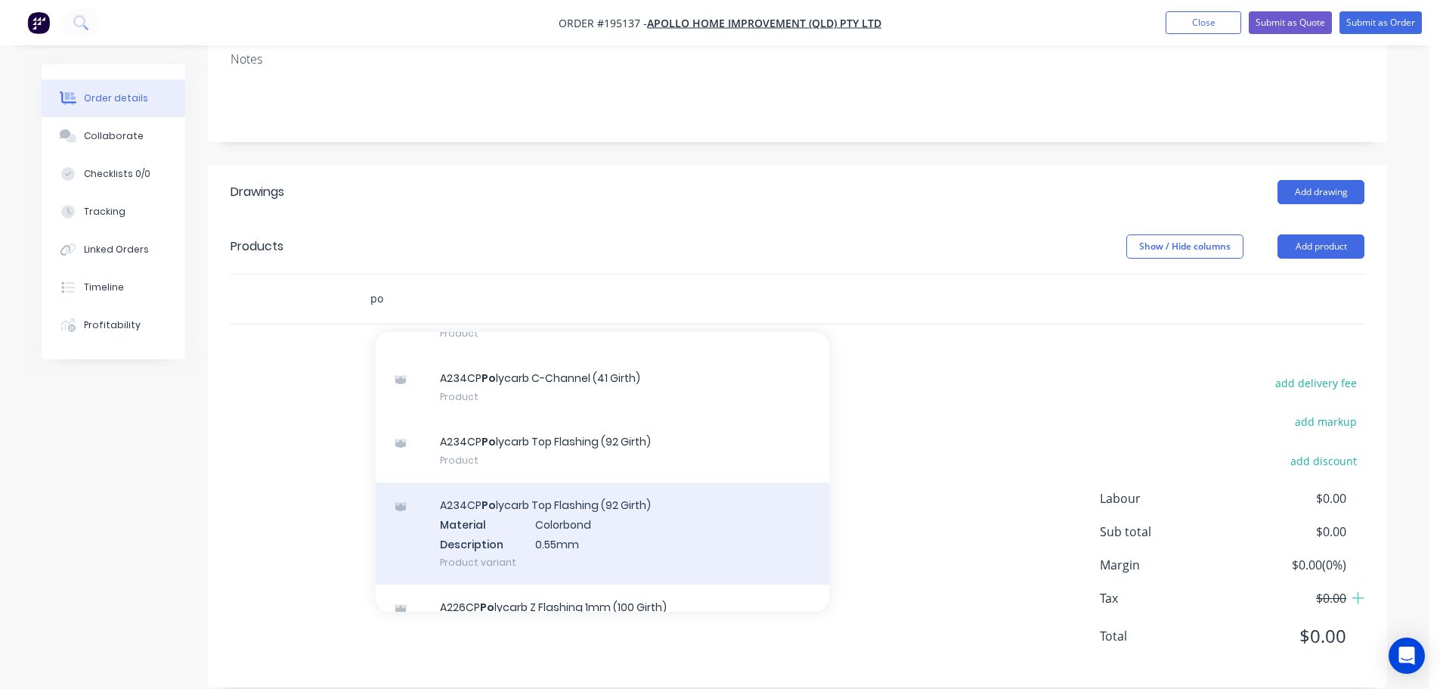
type input "p"
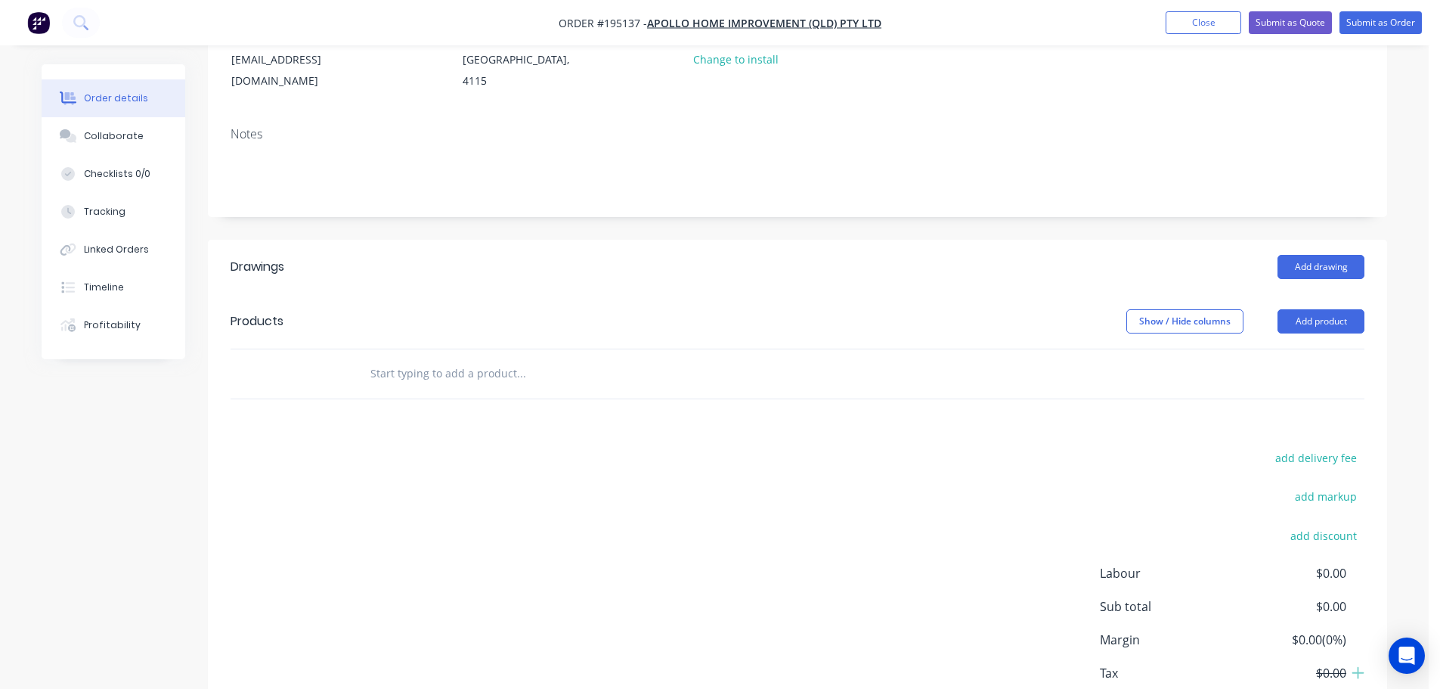
scroll to position [0, 0]
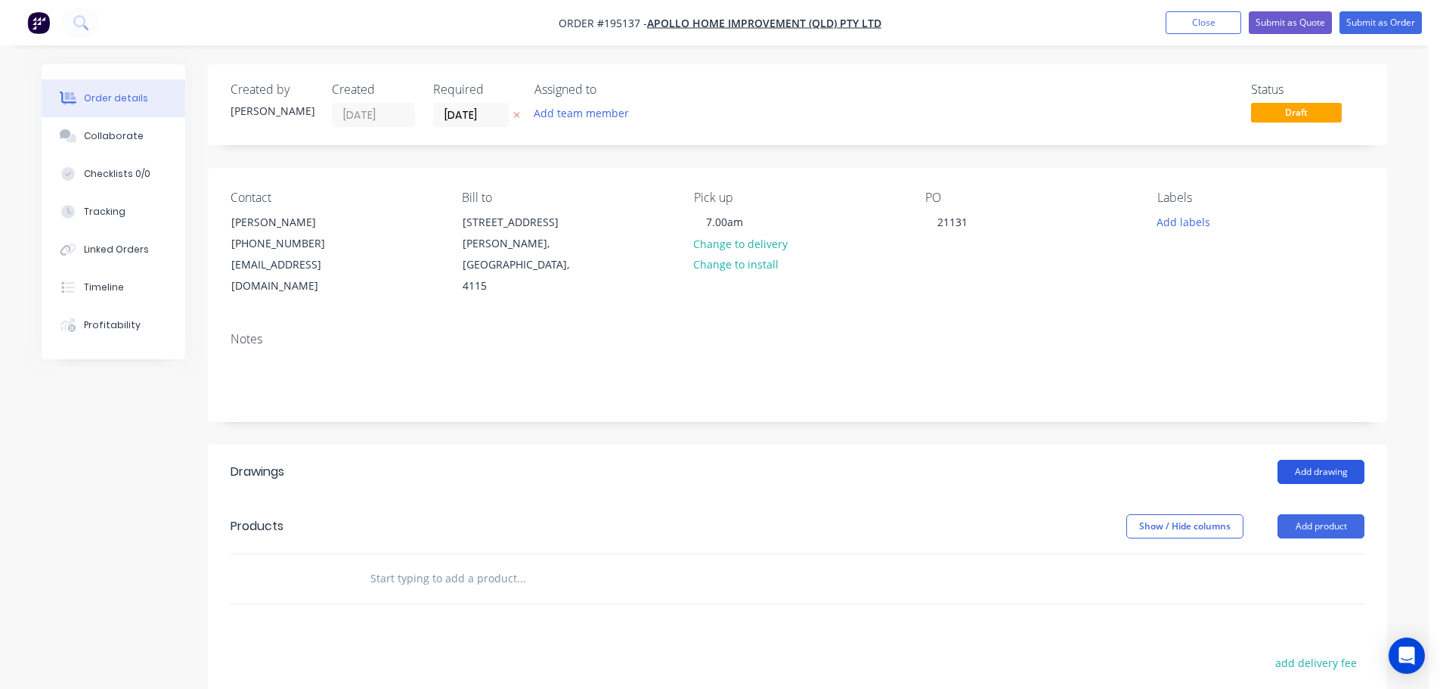
click at [1318, 460] on button "Add drawing" at bounding box center [1321, 472] width 87 height 24
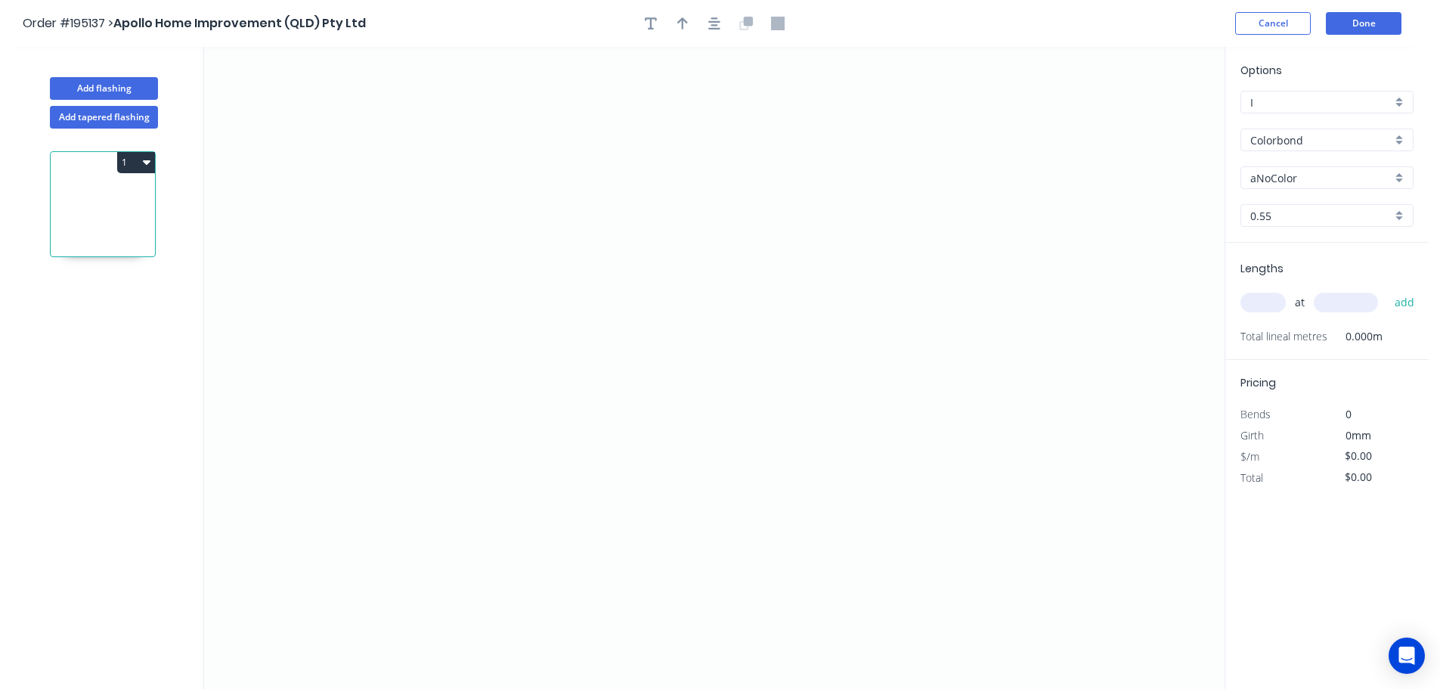
click at [1287, 180] on input "aNoColor" at bounding box center [1320, 178] width 141 height 16
click at [1276, 274] on div "Paperbark" at bounding box center [1327, 278] width 172 height 26
type input "Paperbark"
click at [1257, 304] on input "text" at bounding box center [1262, 303] width 45 height 20
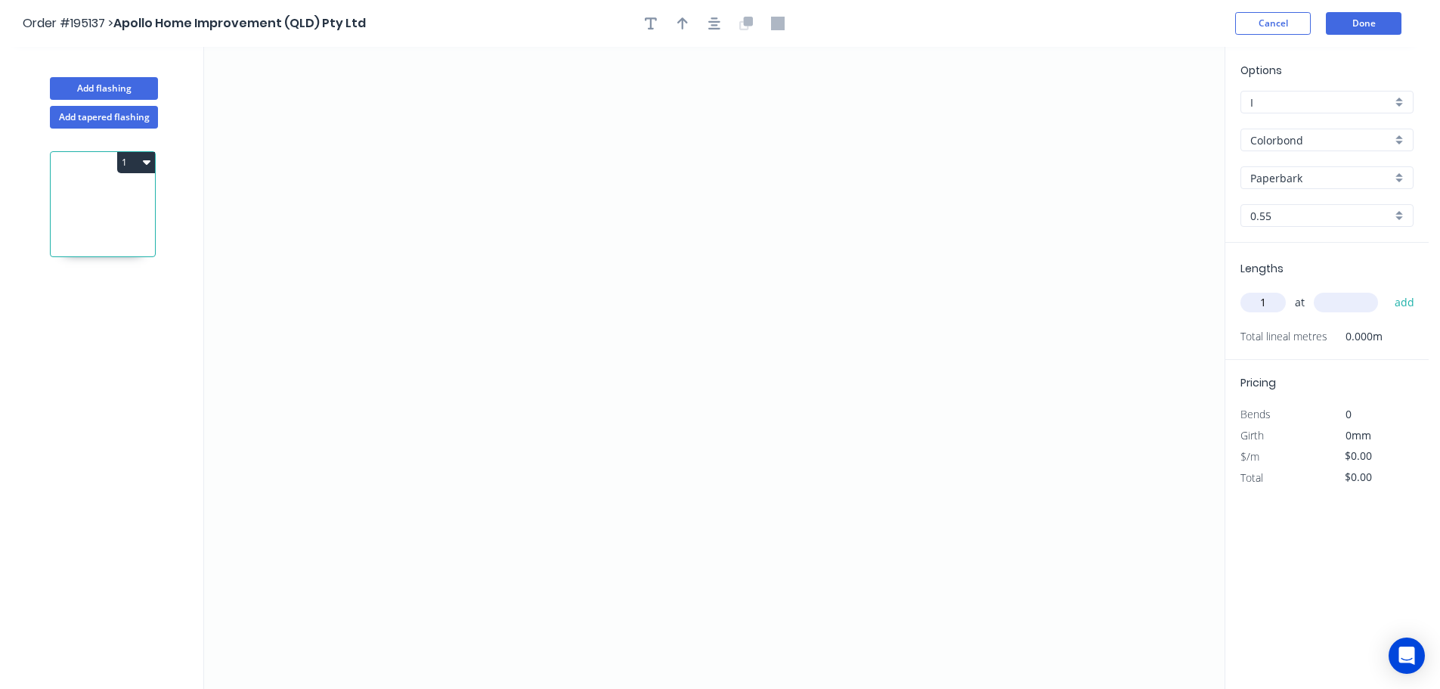
type input "1"
type input "3000"
click at [1387, 290] on button "add" at bounding box center [1405, 303] width 36 height 26
click at [567, 131] on icon "0" at bounding box center [714, 368] width 1021 height 642
click at [557, 509] on icon "0" at bounding box center [714, 368] width 1021 height 642
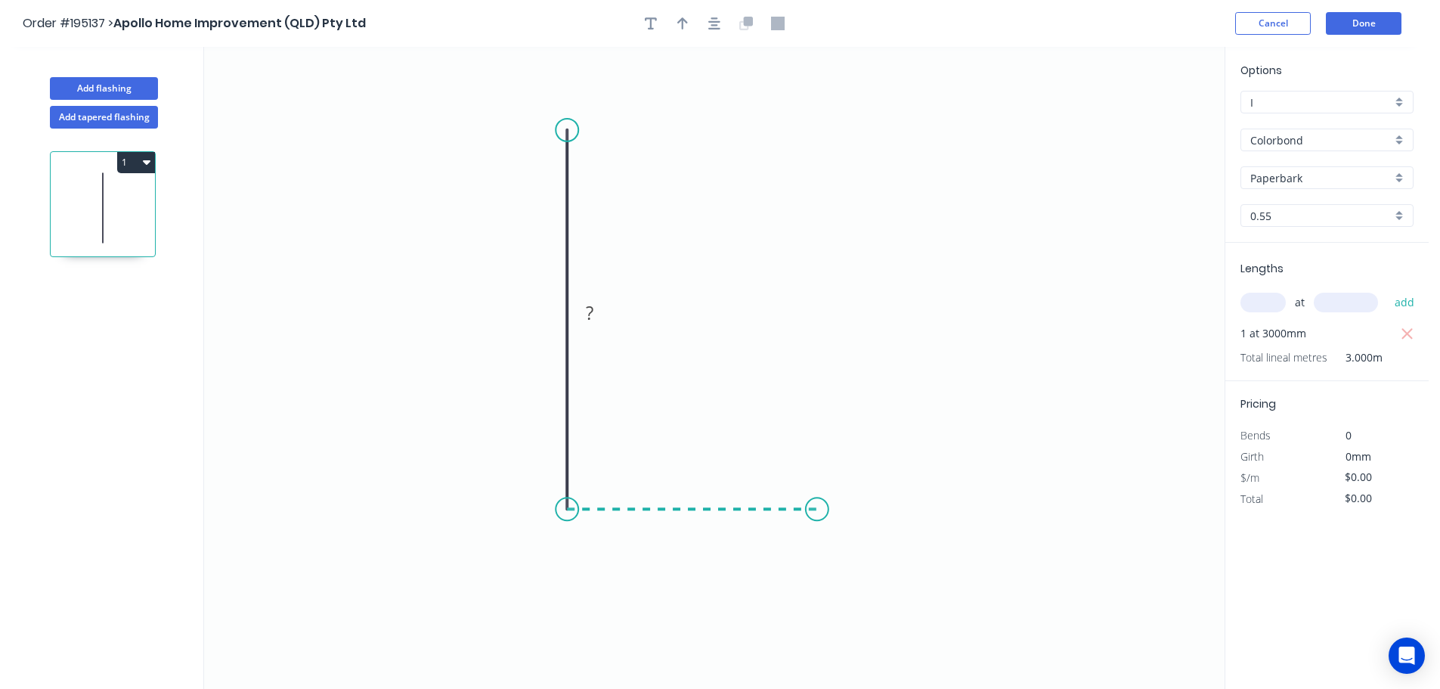
click at [817, 518] on icon "0 ?" at bounding box center [714, 368] width 1021 height 642
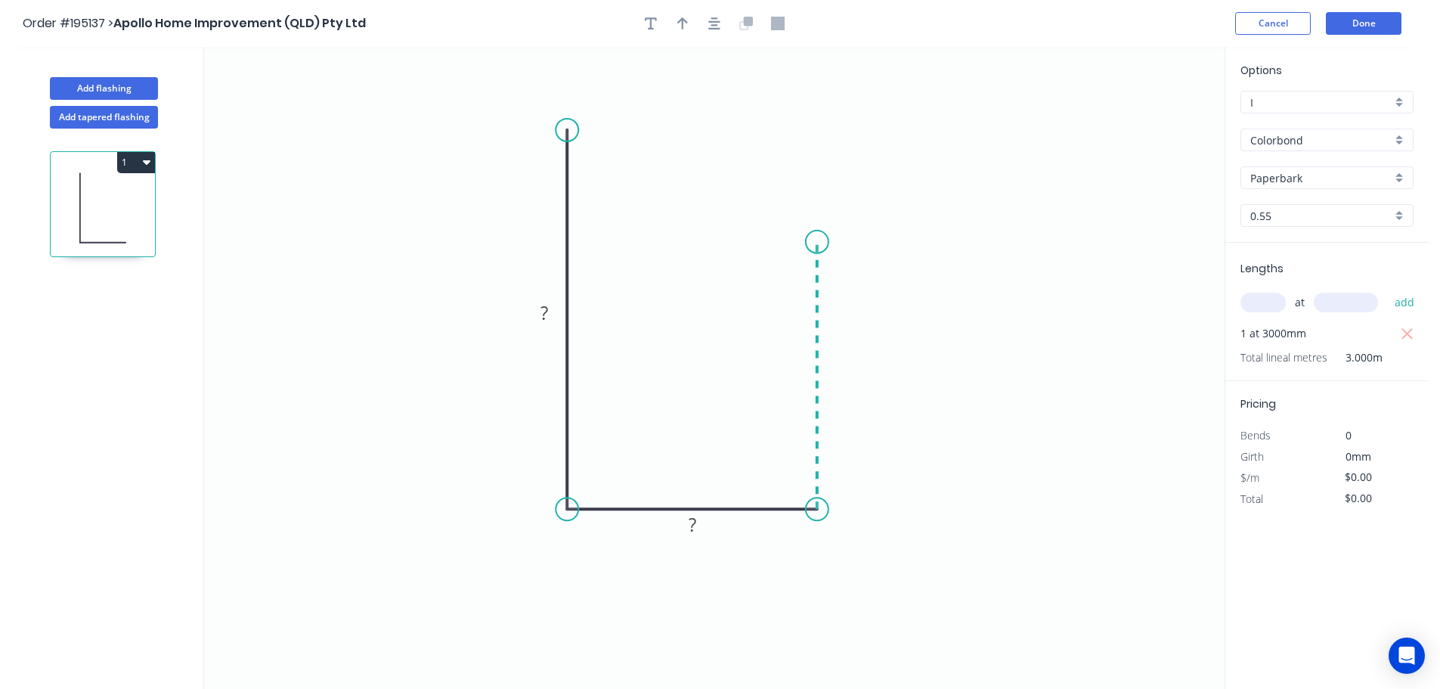
click at [811, 242] on icon "0 ? ?" at bounding box center [714, 368] width 1021 height 642
drag, startPoint x: 689, startPoint y: 23, endPoint x: 895, endPoint y: 166, distance: 250.6
click at [688, 23] on button "button" at bounding box center [682, 23] width 23 height 23
drag, startPoint x: 1151, startPoint y: 111, endPoint x: 1134, endPoint y: 131, distance: 26.2
click at [1132, 141] on icon "0 ? ? ?" at bounding box center [714, 368] width 1021 height 642
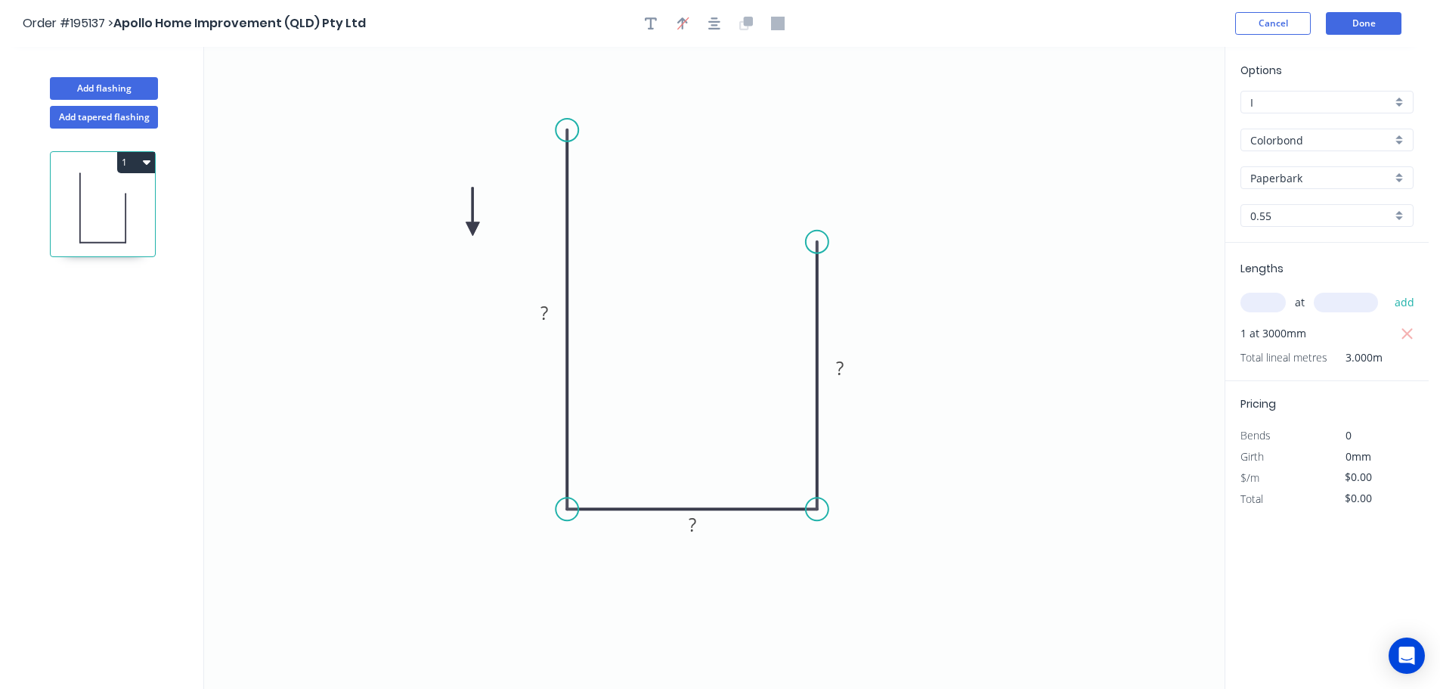
drag, startPoint x: 1149, startPoint y: 119, endPoint x: 464, endPoint y: 218, distance: 692.1
click at [466, 218] on icon at bounding box center [473, 211] width 14 height 48
click at [551, 315] on rect at bounding box center [544, 313] width 30 height 21
click at [1367, 17] on button "Done" at bounding box center [1364, 23] width 76 height 23
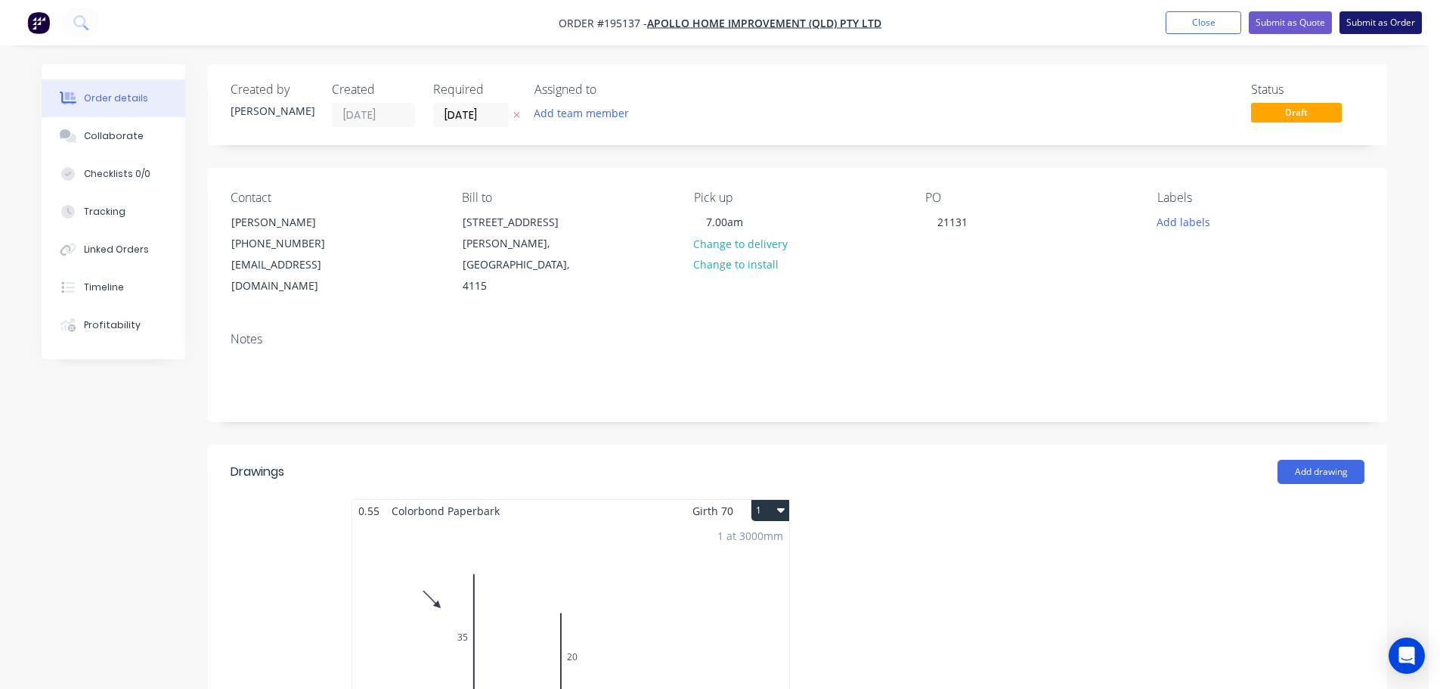
click at [1389, 22] on button "Submit as Order" at bounding box center [1381, 22] width 82 height 23
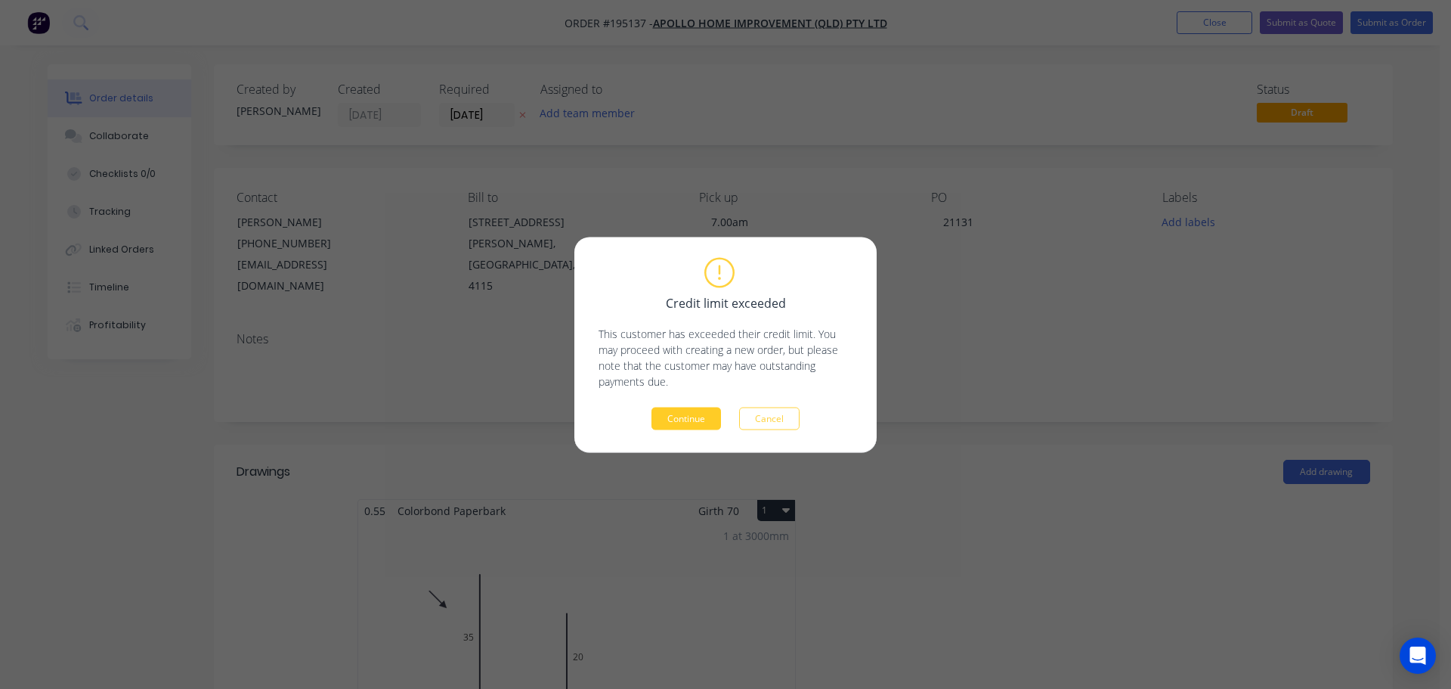
click at [683, 423] on button "Continue" at bounding box center [687, 418] width 70 height 23
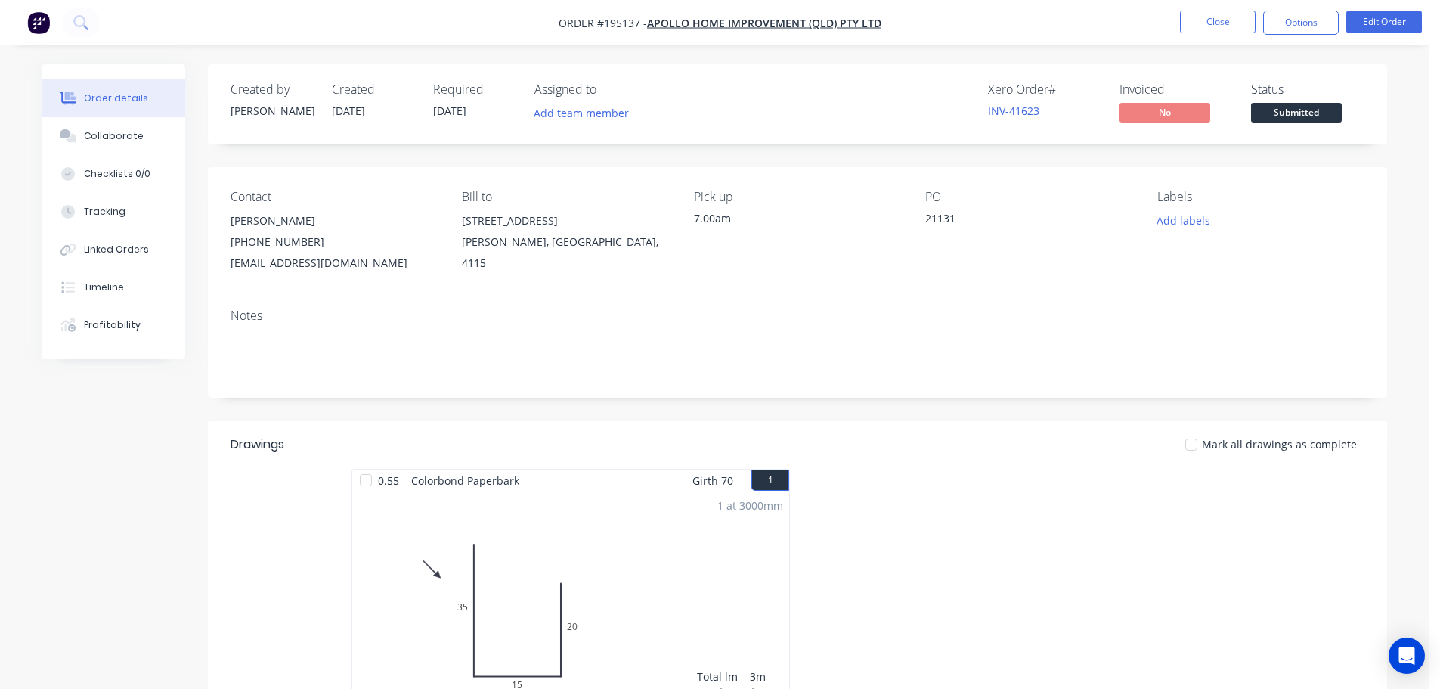
drag, startPoint x: 1312, startPoint y: 26, endPoint x: 1278, endPoint y: 40, distance: 37.6
click at [1312, 26] on button "Options" at bounding box center [1301, 23] width 76 height 24
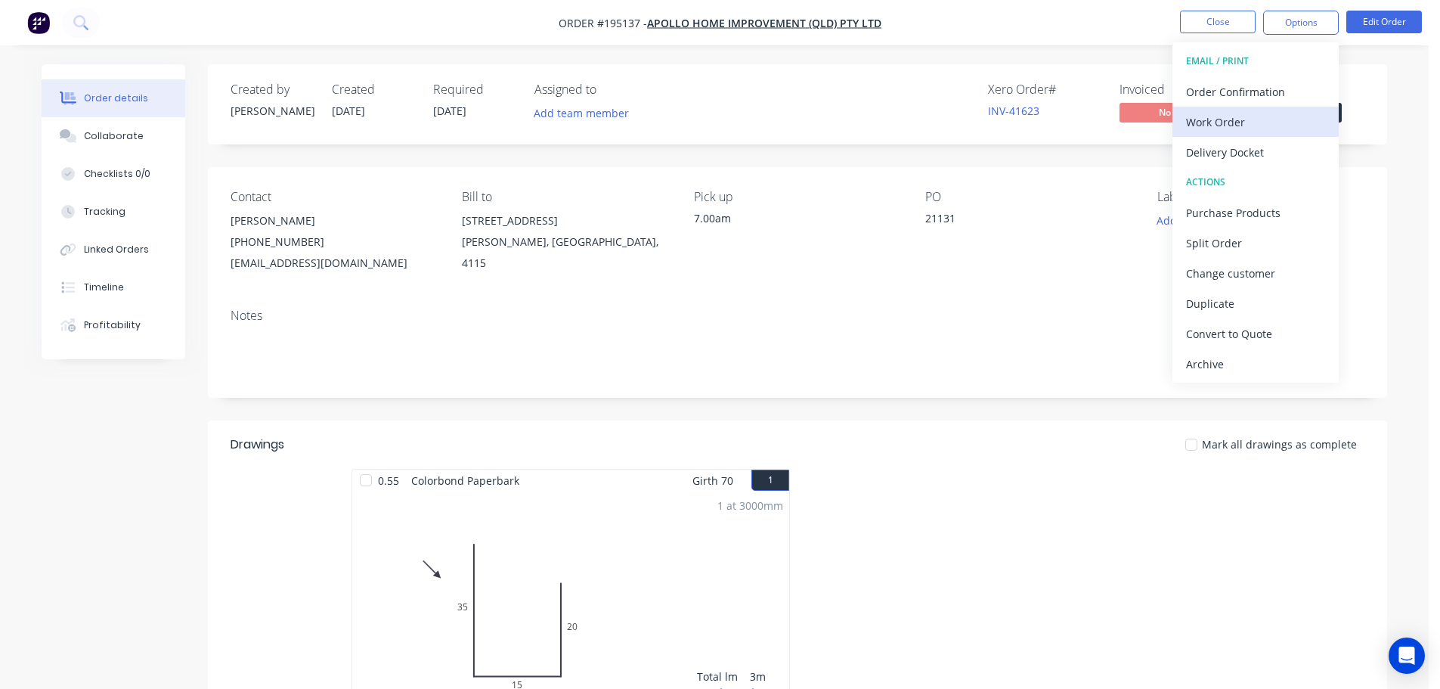
click at [1187, 119] on div "Work Order" at bounding box center [1255, 122] width 139 height 22
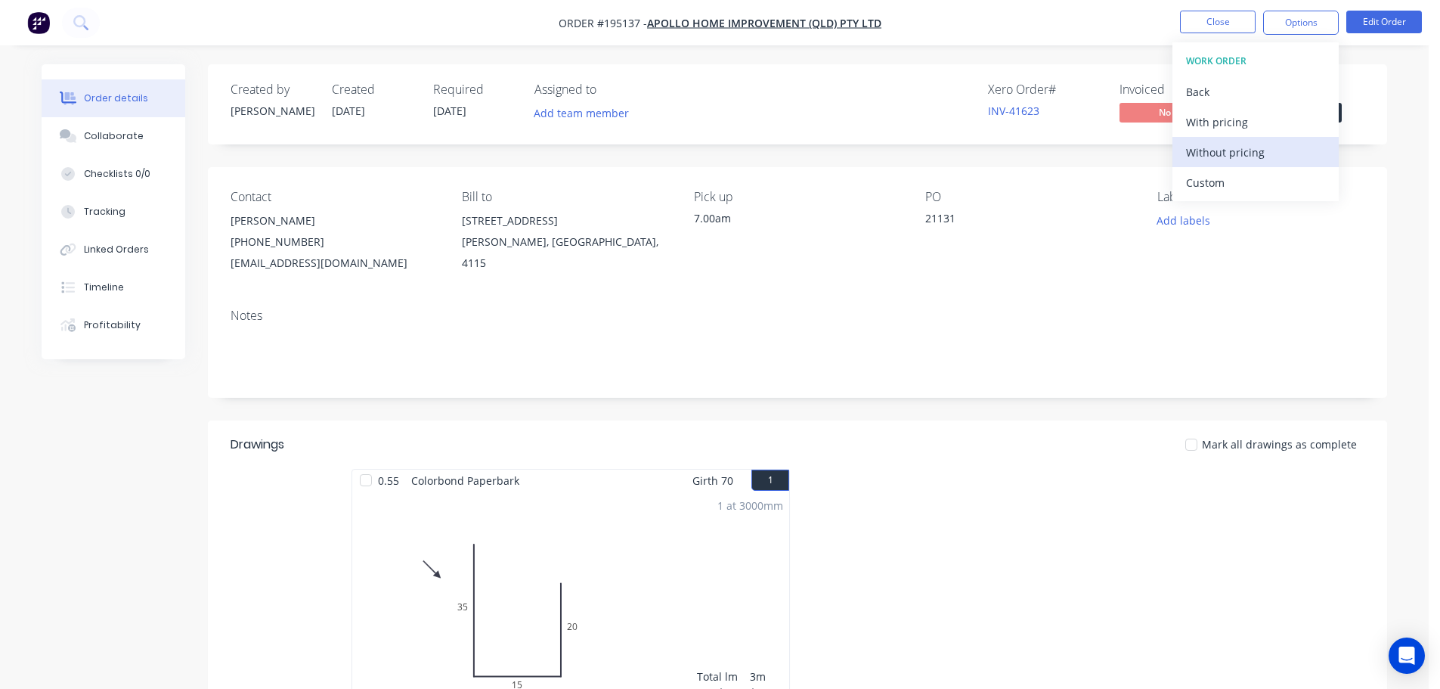
click at [1219, 154] on div "Without pricing" at bounding box center [1255, 152] width 139 height 22
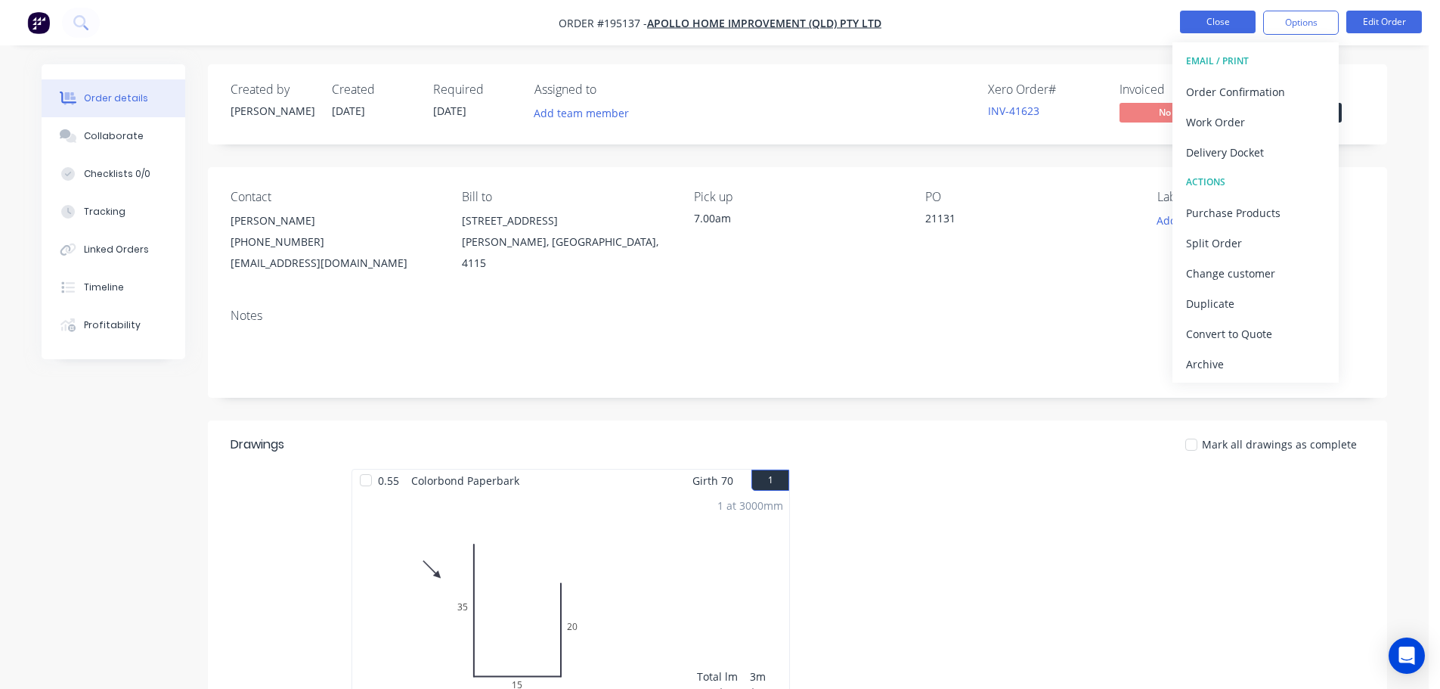
click at [1216, 13] on button "Close" at bounding box center [1218, 22] width 76 height 23
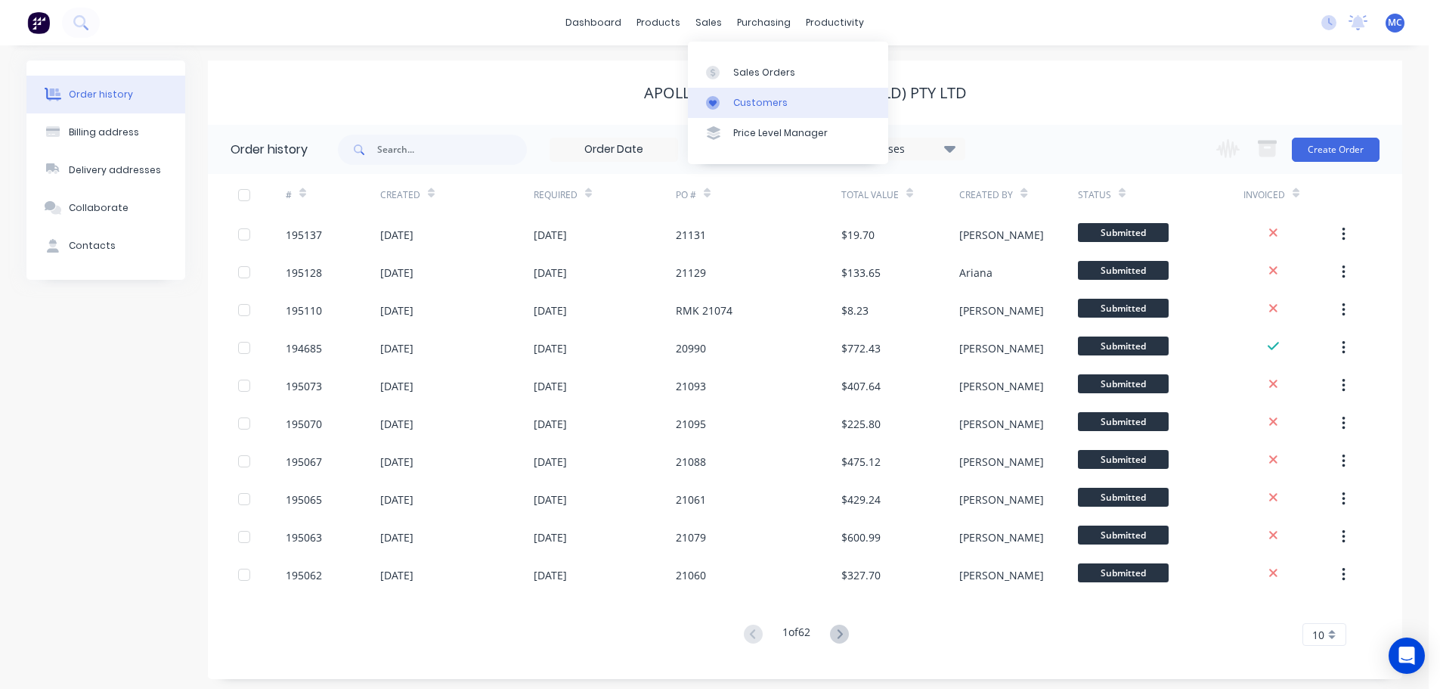
click at [751, 102] on div "Customers" at bounding box center [760, 103] width 54 height 14
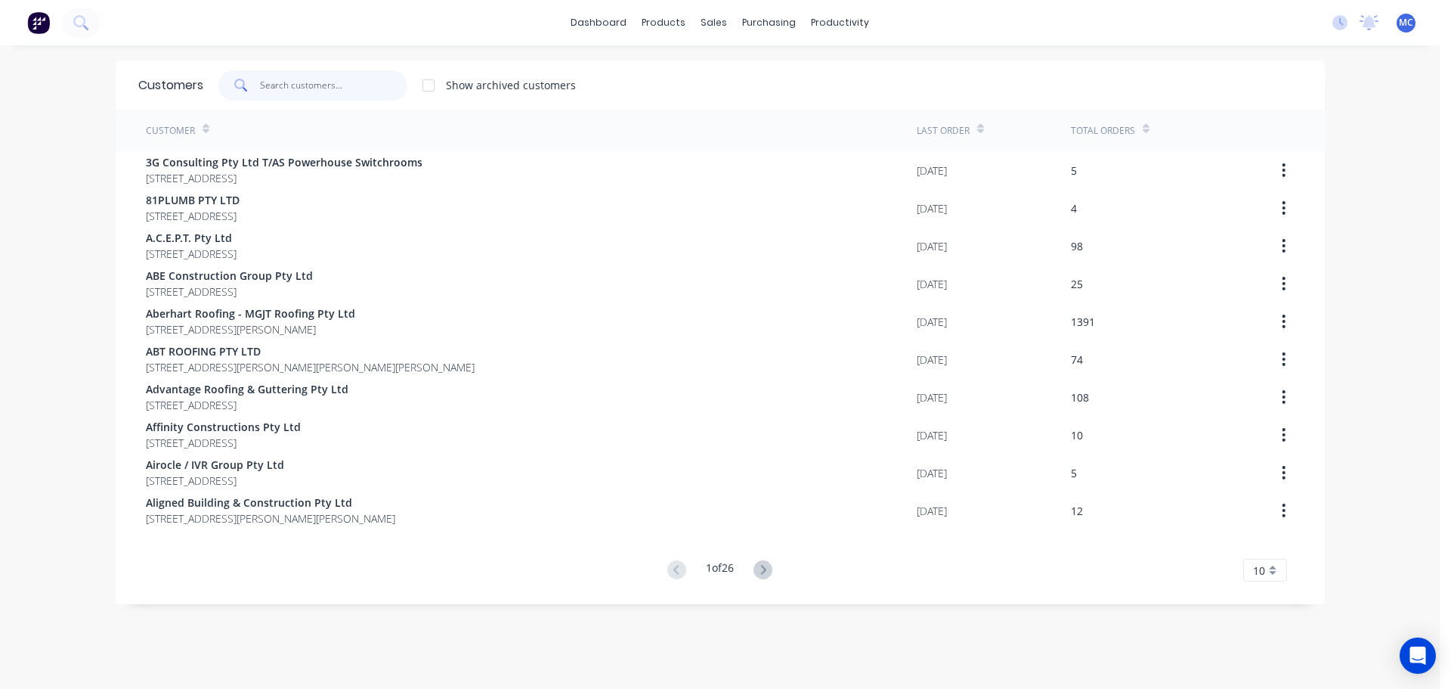
click at [290, 82] on input "text" at bounding box center [333, 85] width 147 height 30
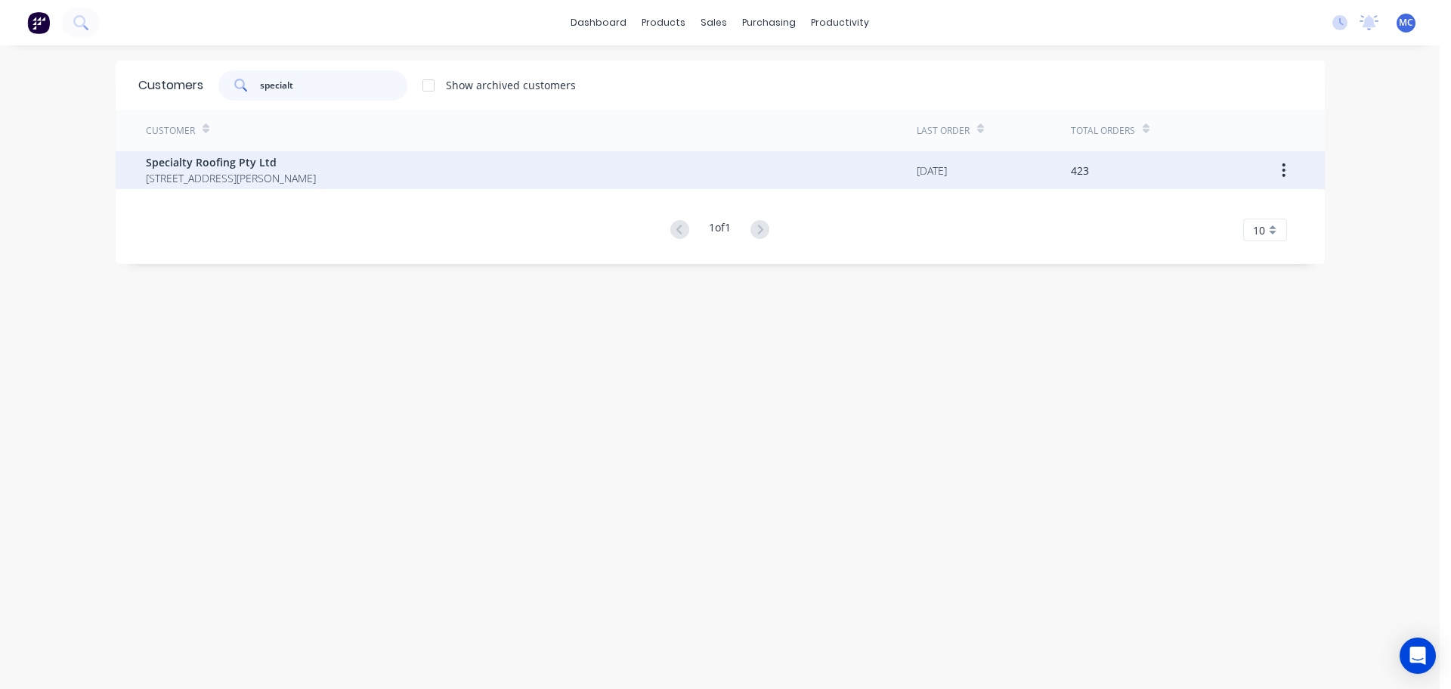
type input "specialt"
click at [191, 166] on span "Specialty Roofing Pty Ltd" at bounding box center [231, 162] width 170 height 16
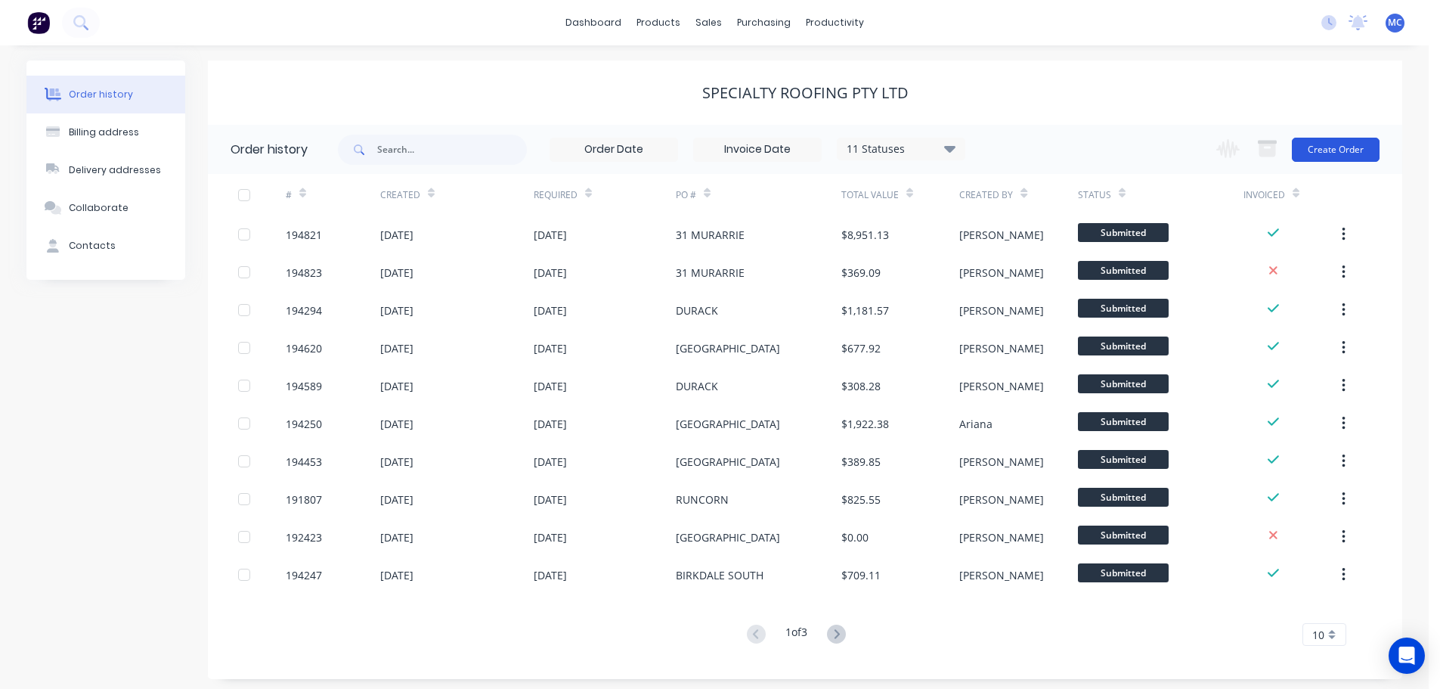
click at [1338, 152] on button "Create Order" at bounding box center [1336, 150] width 88 height 24
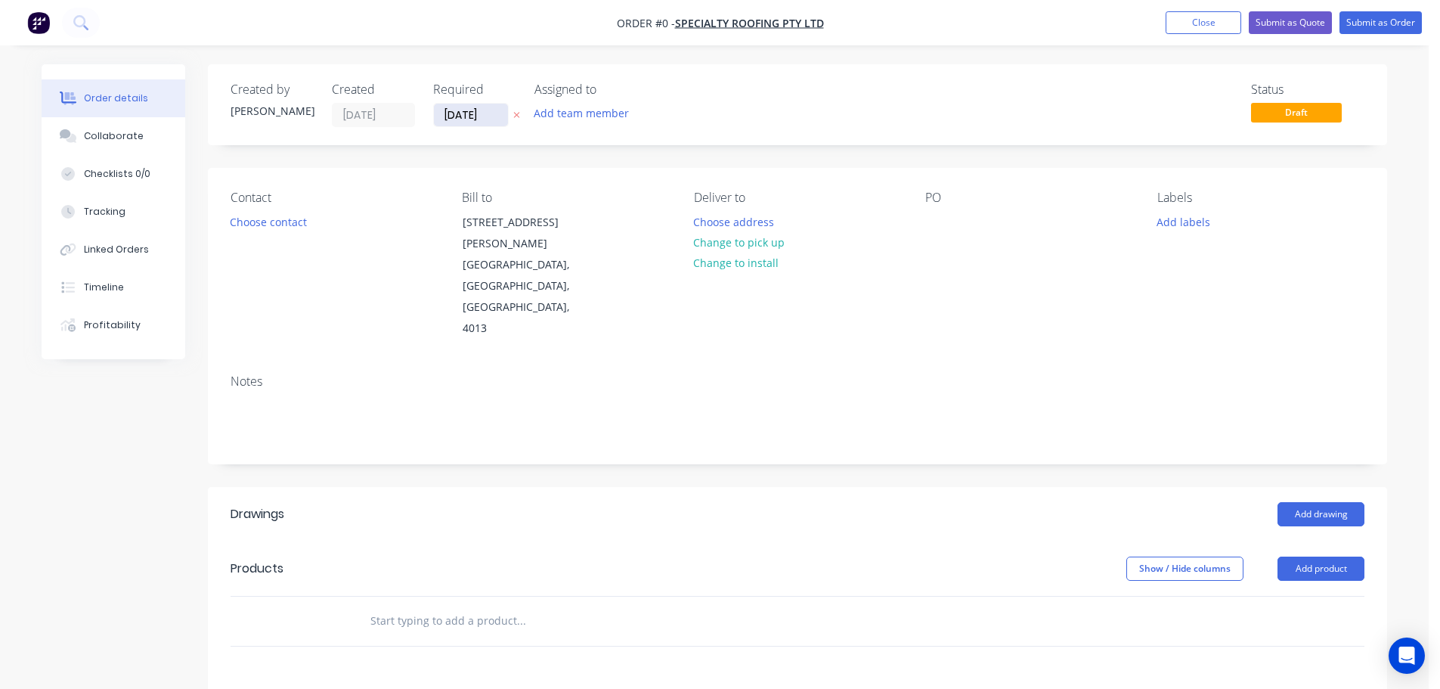
click at [464, 113] on input "[DATE]" at bounding box center [471, 115] width 74 height 23
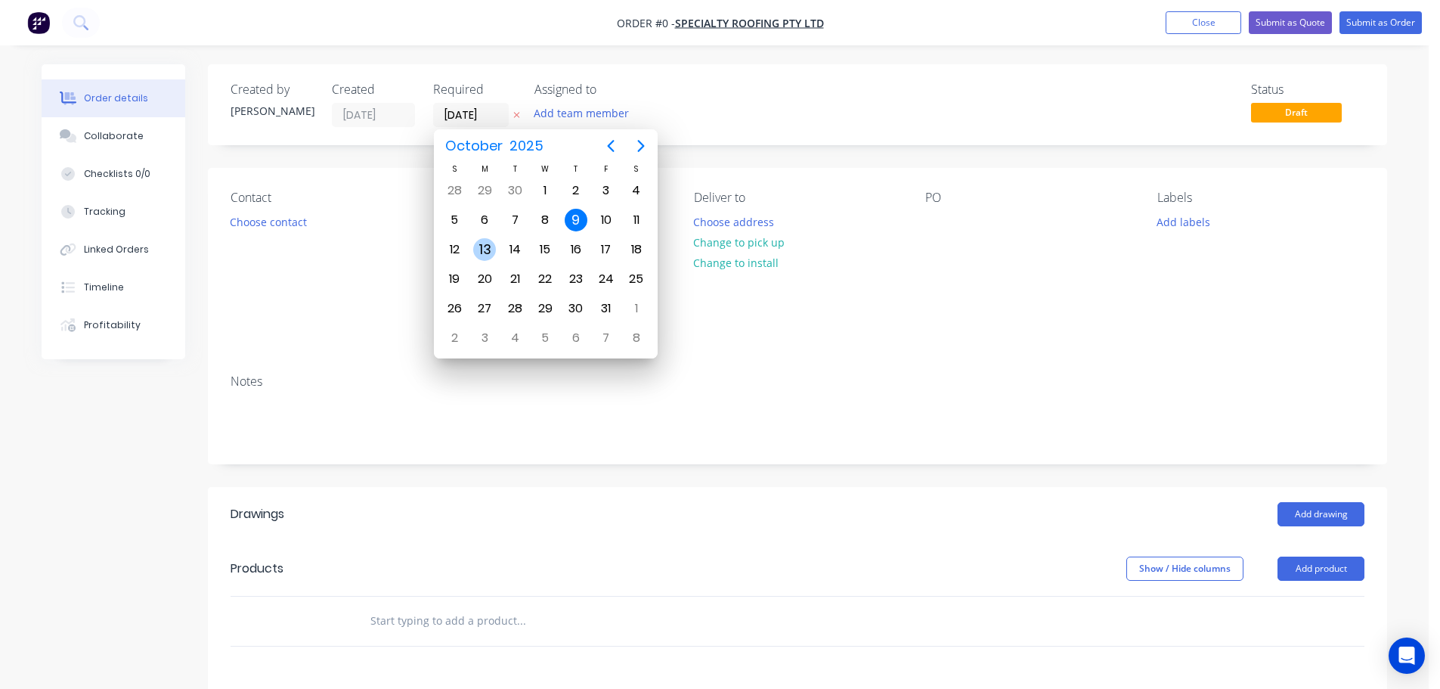
click at [483, 251] on div "13" at bounding box center [484, 249] width 23 height 23
type input "[DATE]"
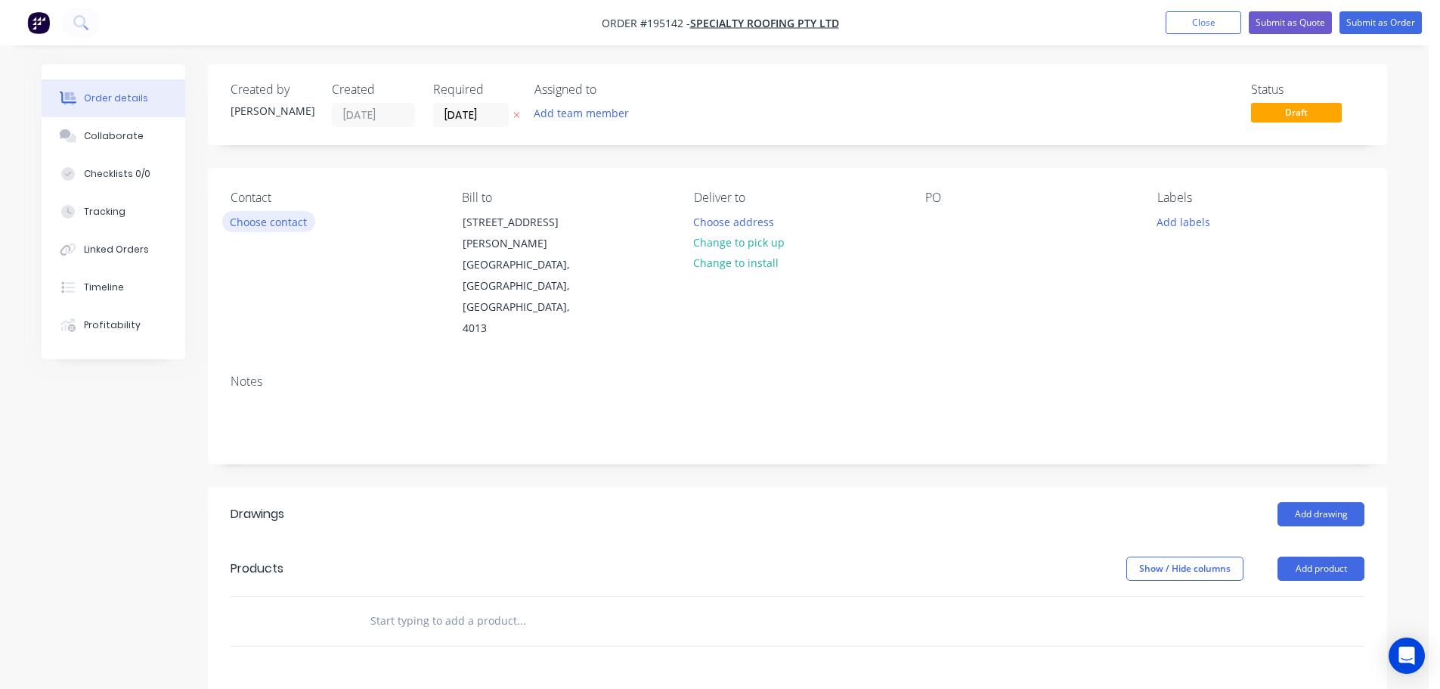
click at [282, 221] on button "Choose contact" at bounding box center [268, 221] width 93 height 20
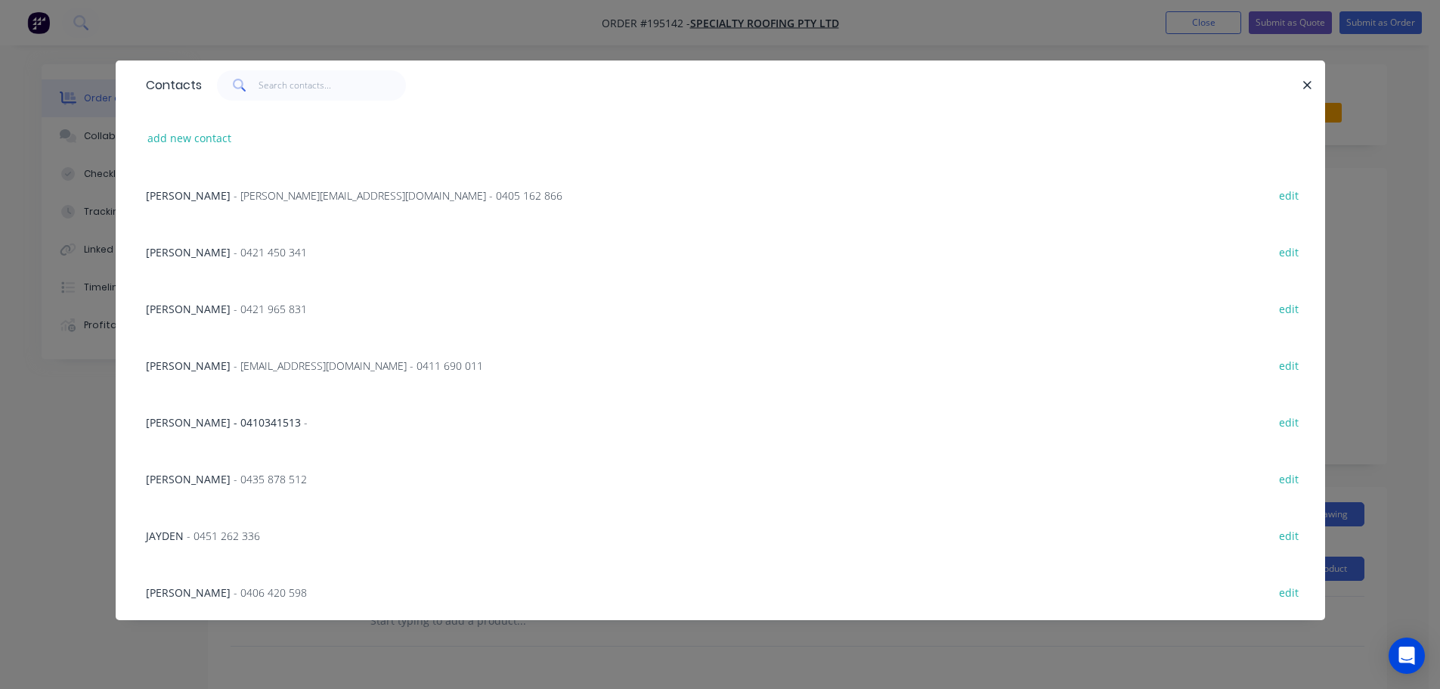
click at [234, 195] on span "- [PERSON_NAME][EMAIL_ADDRESS][DOMAIN_NAME] - 0405 162 866" at bounding box center [398, 195] width 329 height 14
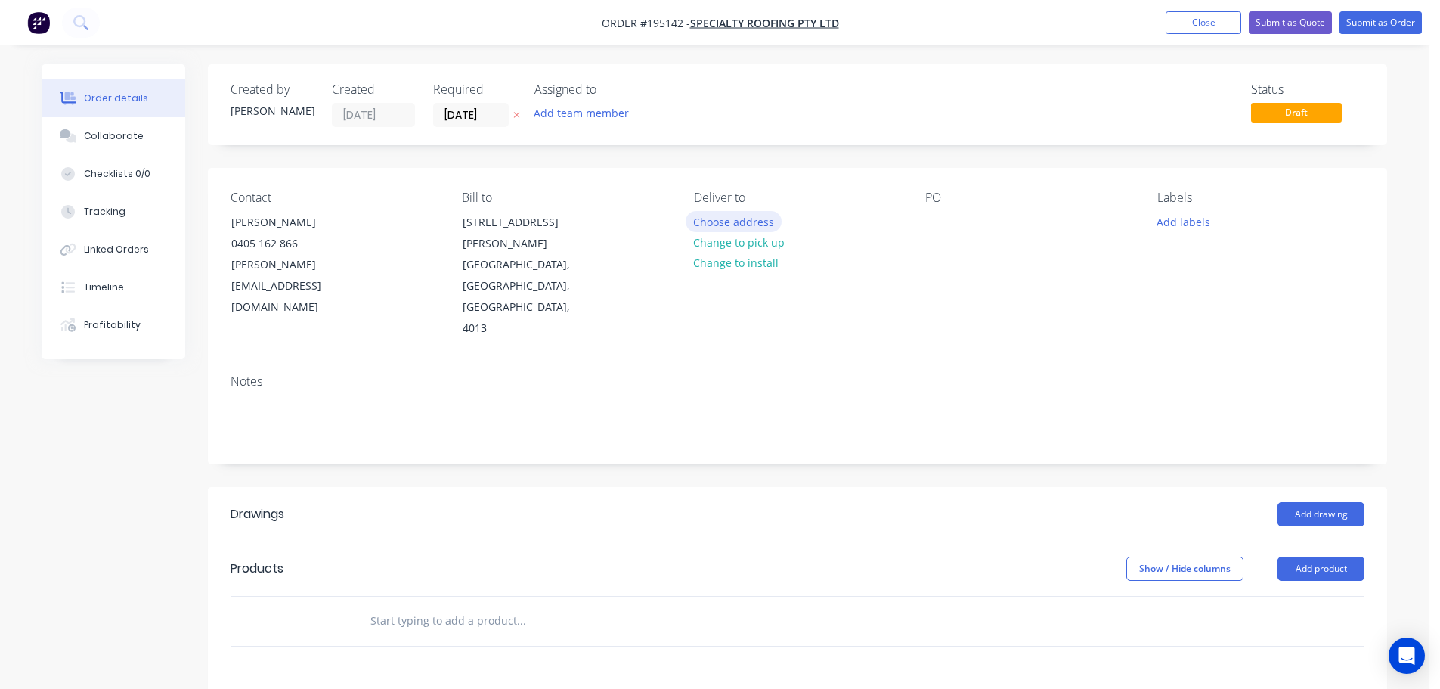
click at [724, 215] on button "Choose address" at bounding box center [734, 221] width 97 height 20
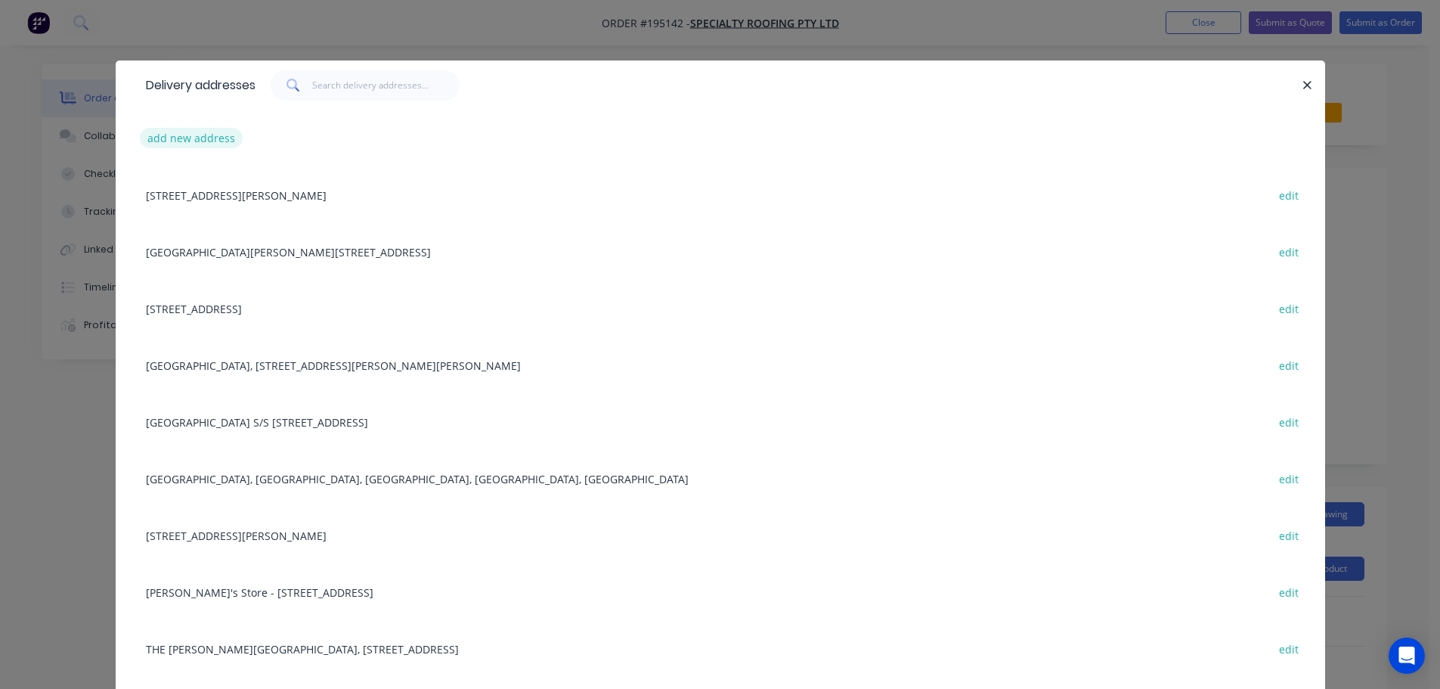
click at [193, 136] on button "add new address" at bounding box center [192, 138] width 104 height 20
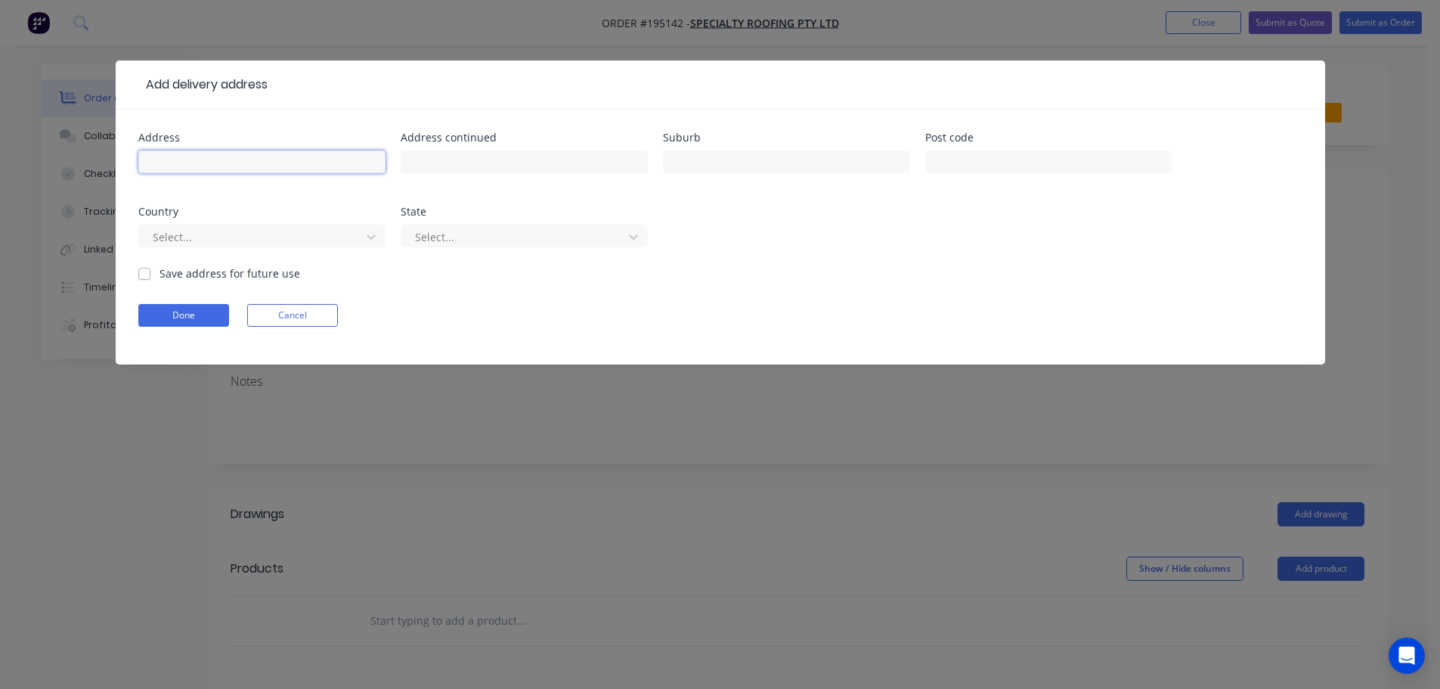
click at [175, 155] on input "text" at bounding box center [261, 161] width 247 height 23
type input "[STREET_ADDRESS][PERSON_NAME]"
type input "Paradise Point"
click button "Done" at bounding box center [183, 315] width 91 height 23
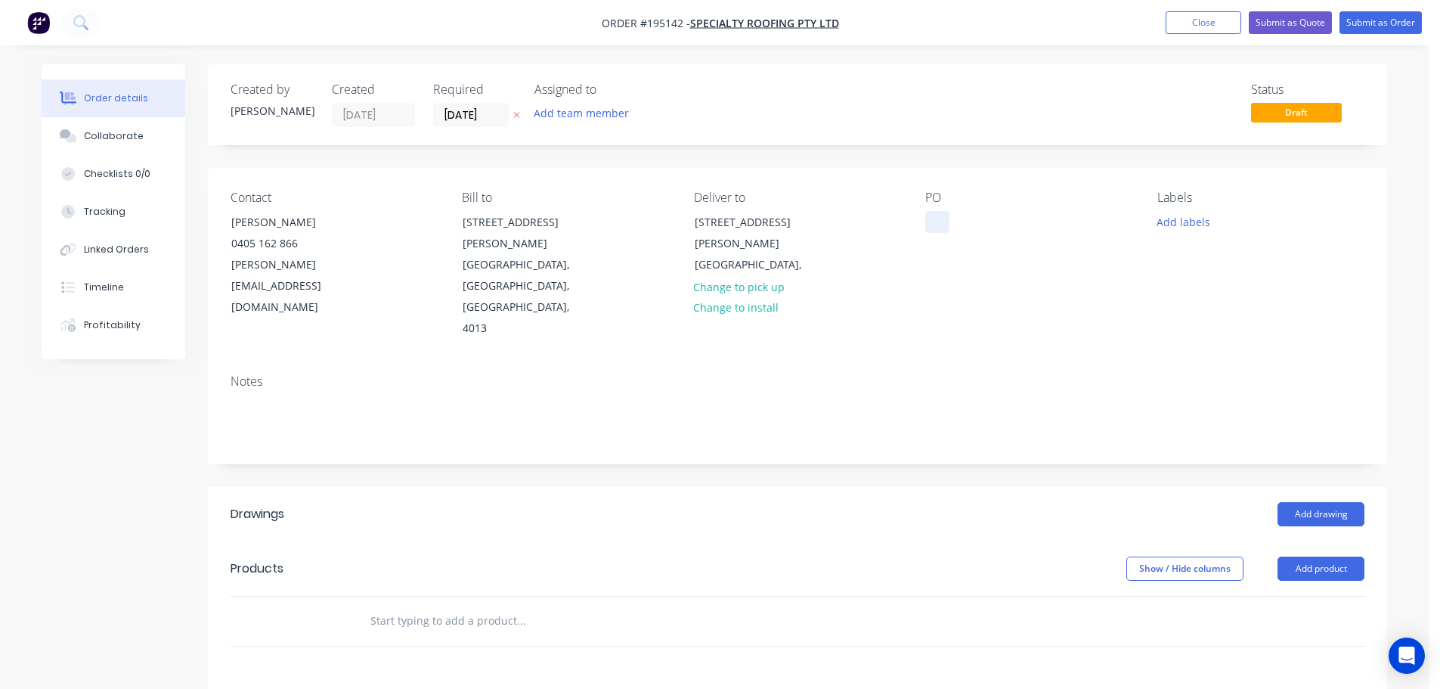
click at [940, 221] on div at bounding box center [937, 222] width 24 height 22
click at [1183, 219] on button "Add labels" at bounding box center [1183, 221] width 70 height 20
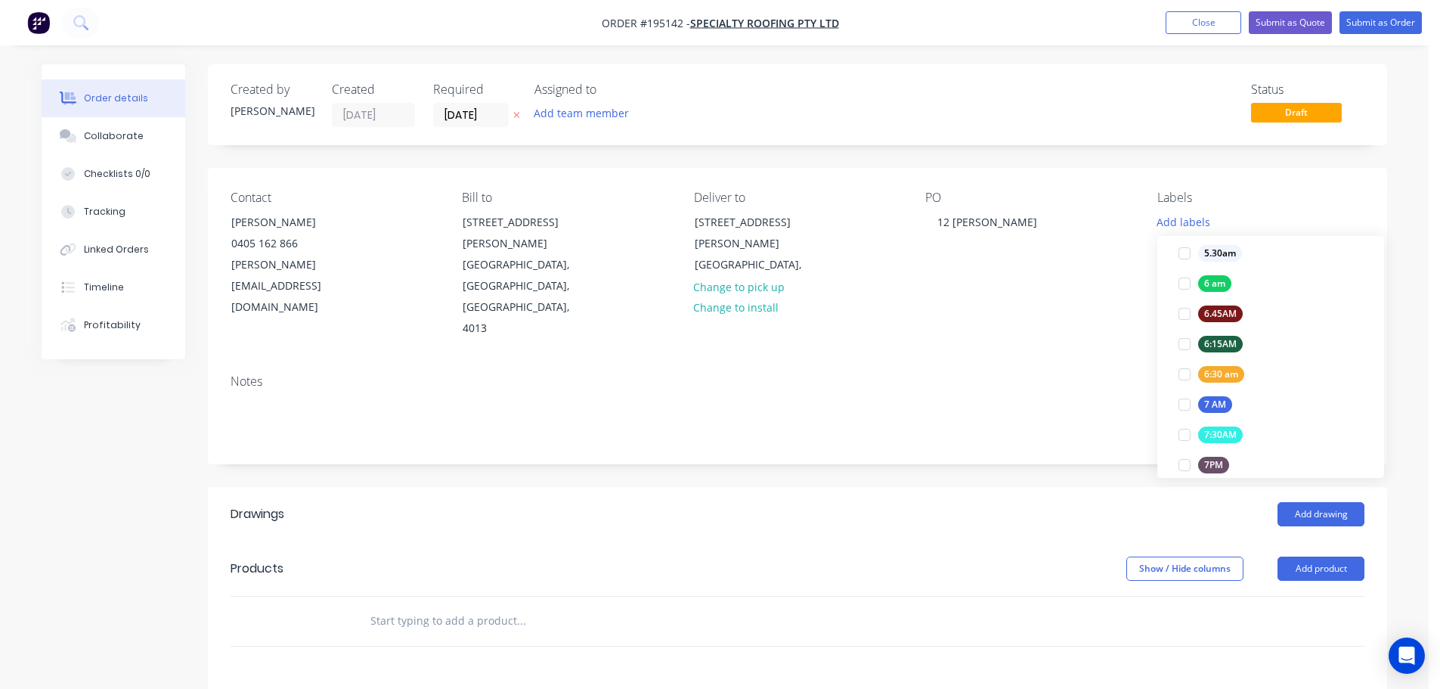
scroll to position [378, 0]
click at [1182, 340] on div at bounding box center [1184, 342] width 30 height 30
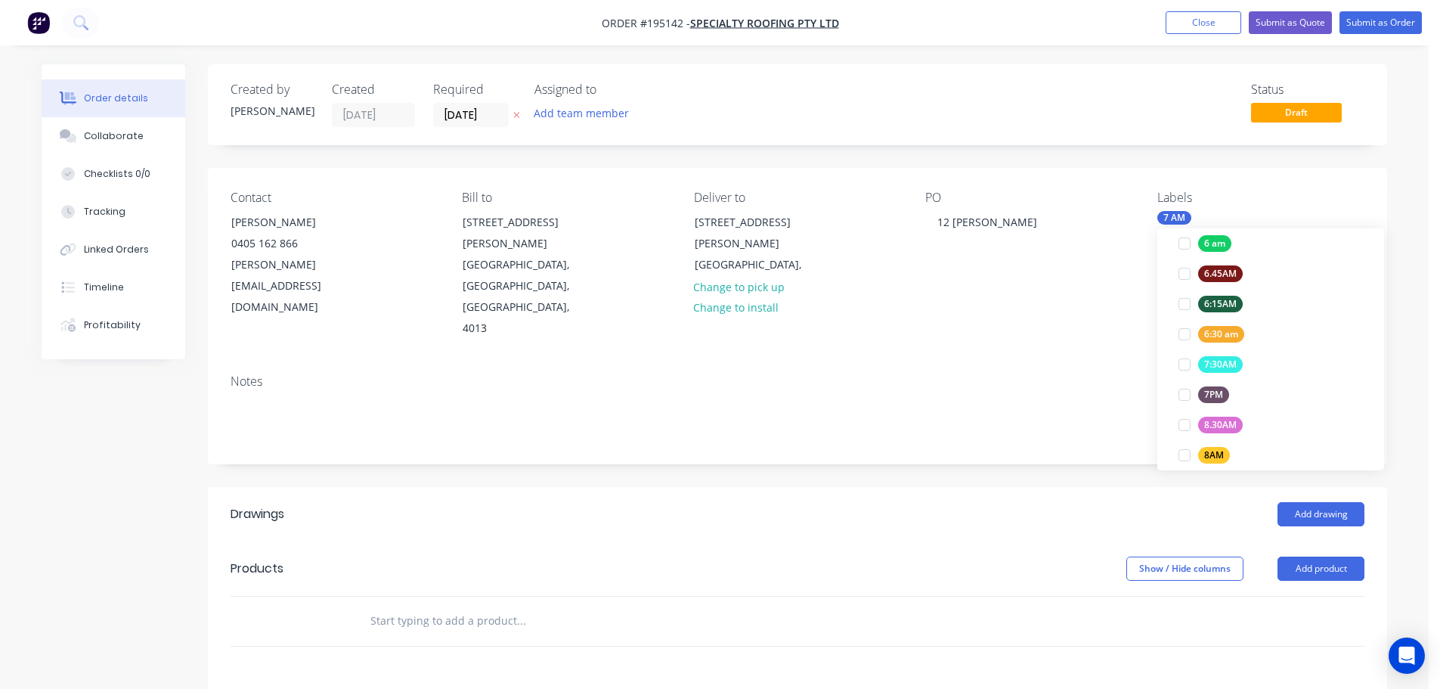
scroll to position [15, 0]
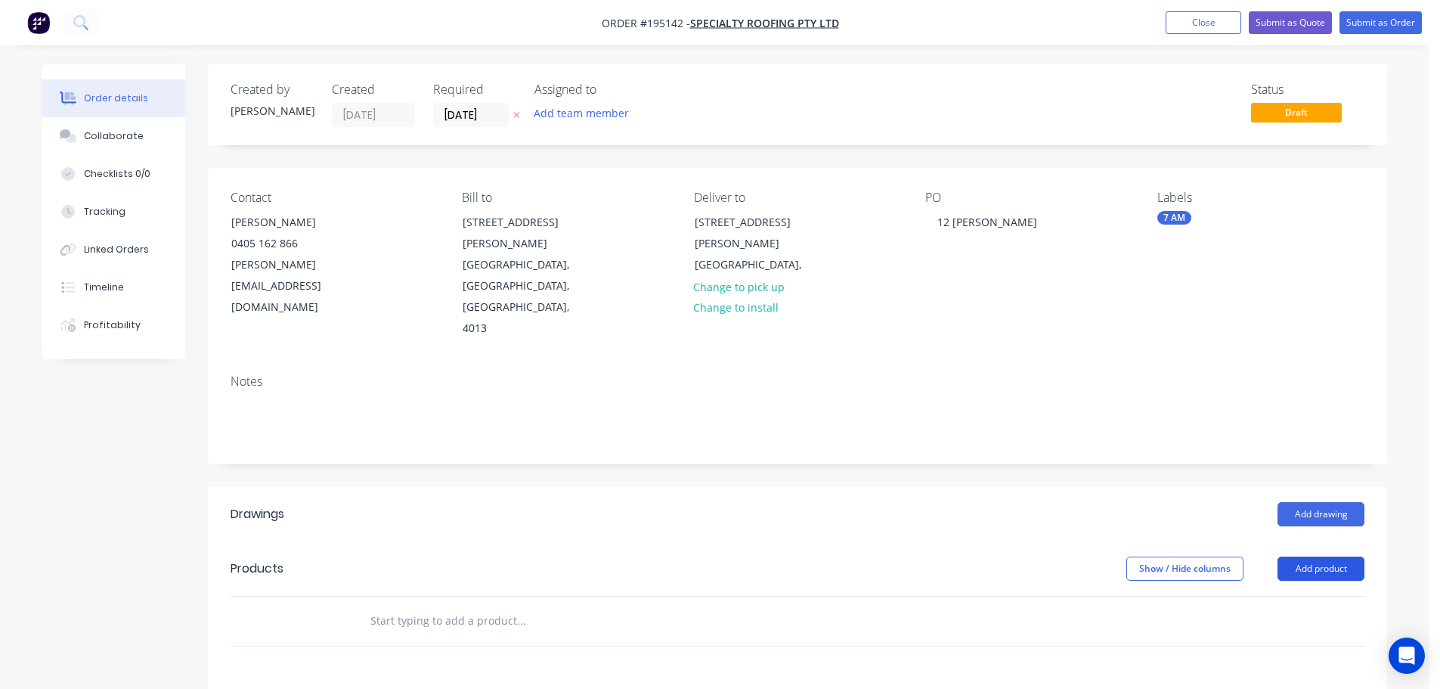
click at [1326, 556] on button "Add product" at bounding box center [1321, 568] width 87 height 24
click at [1274, 596] on div "Product catalogue" at bounding box center [1292, 607] width 116 height 22
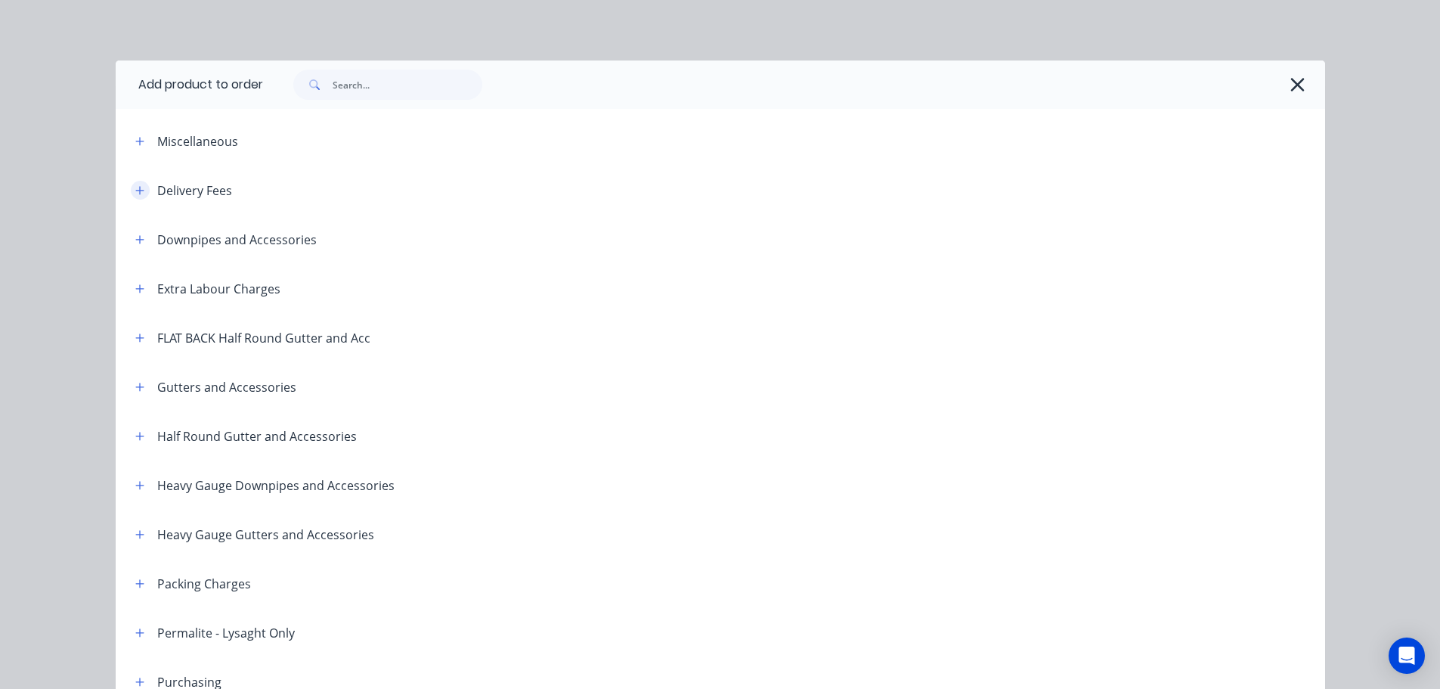
click at [135, 187] on icon "button" at bounding box center [139, 190] width 8 height 8
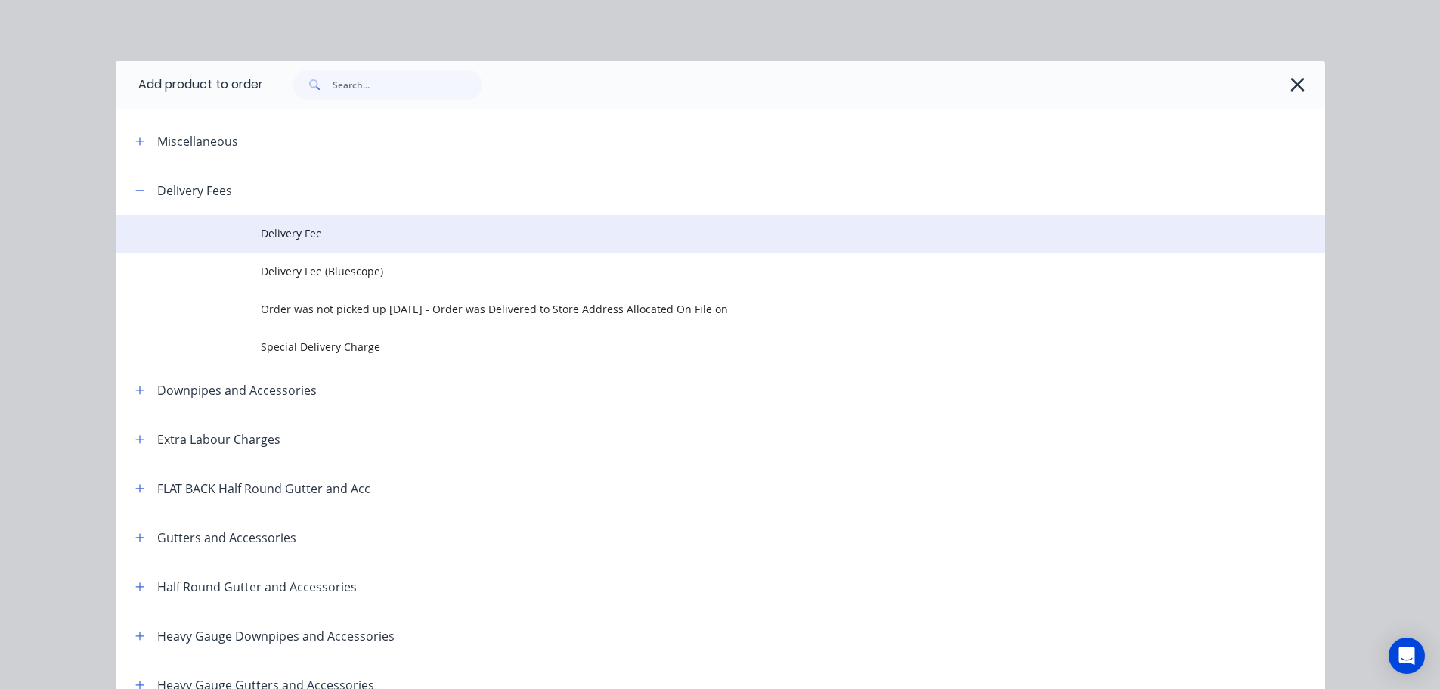
click at [271, 223] on td "Delivery Fee" at bounding box center [793, 234] width 1064 height 38
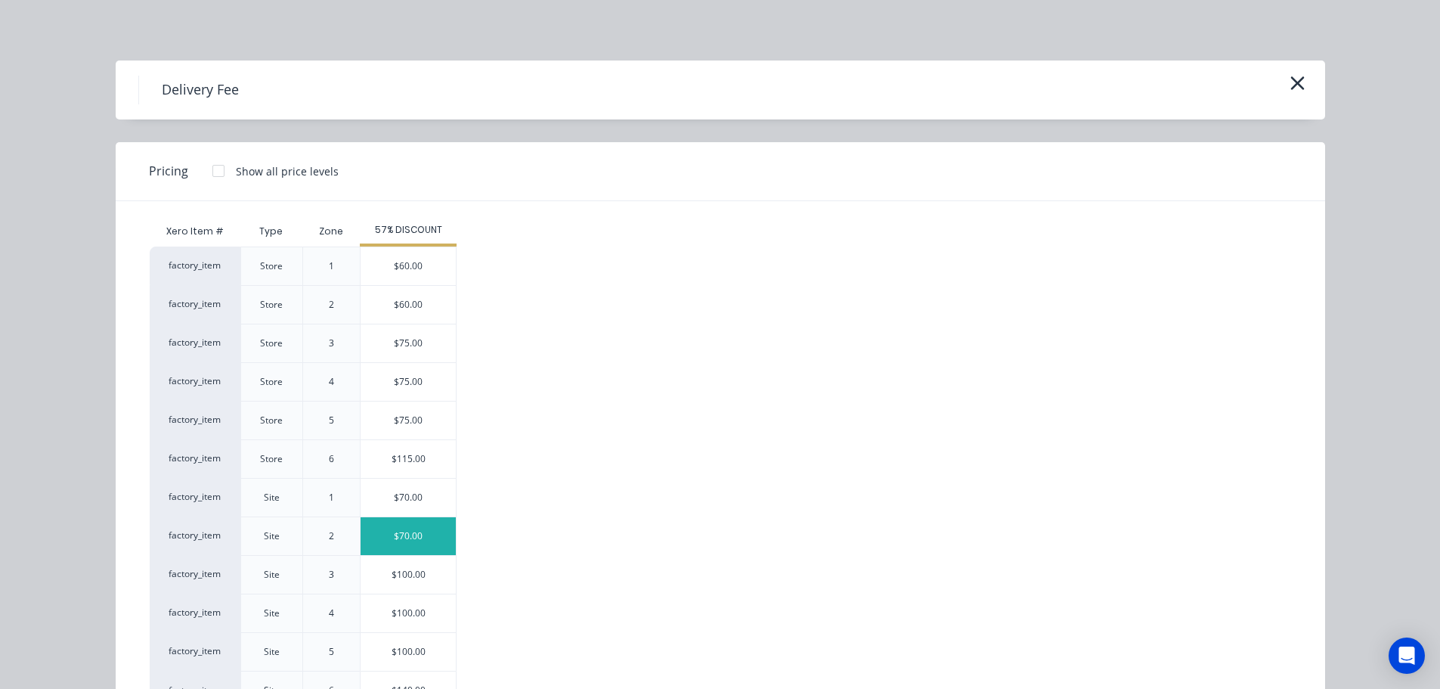
click at [406, 538] on div "$70.00" at bounding box center [408, 536] width 95 height 38
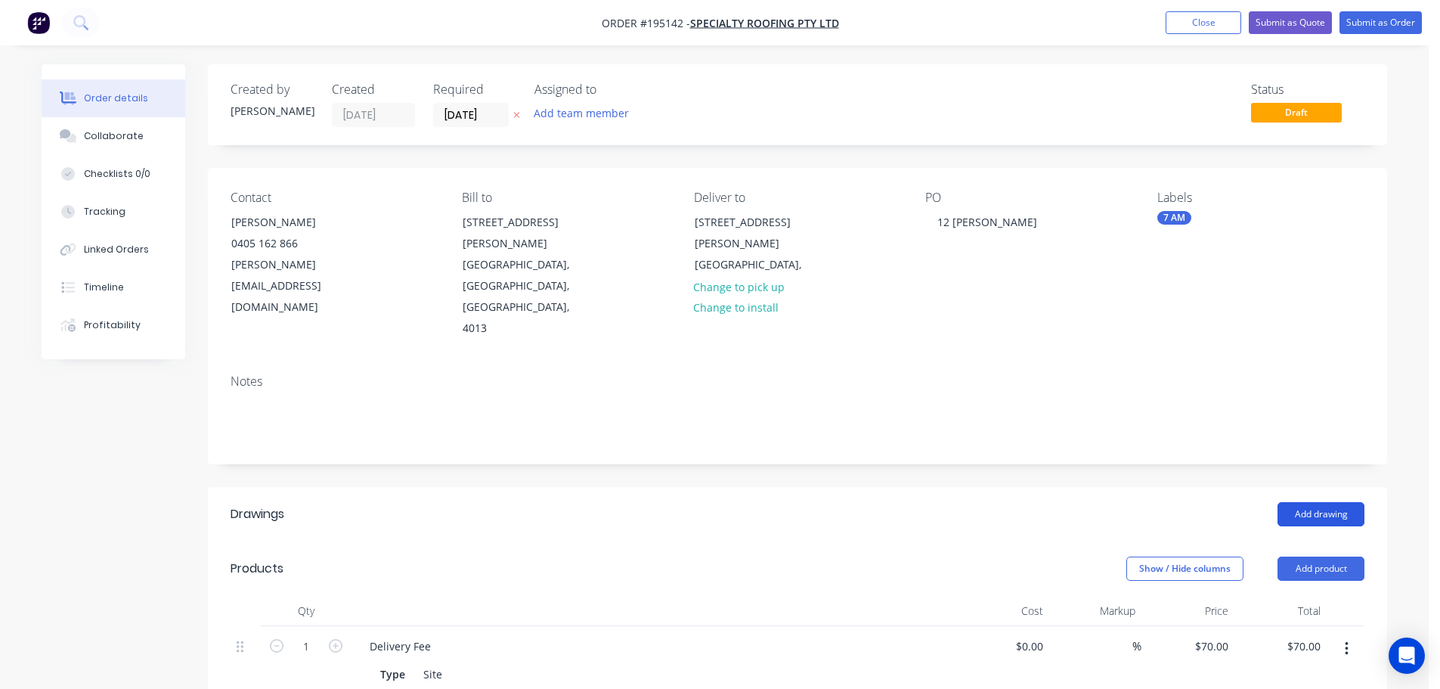
click at [1328, 502] on button "Add drawing" at bounding box center [1321, 514] width 87 height 24
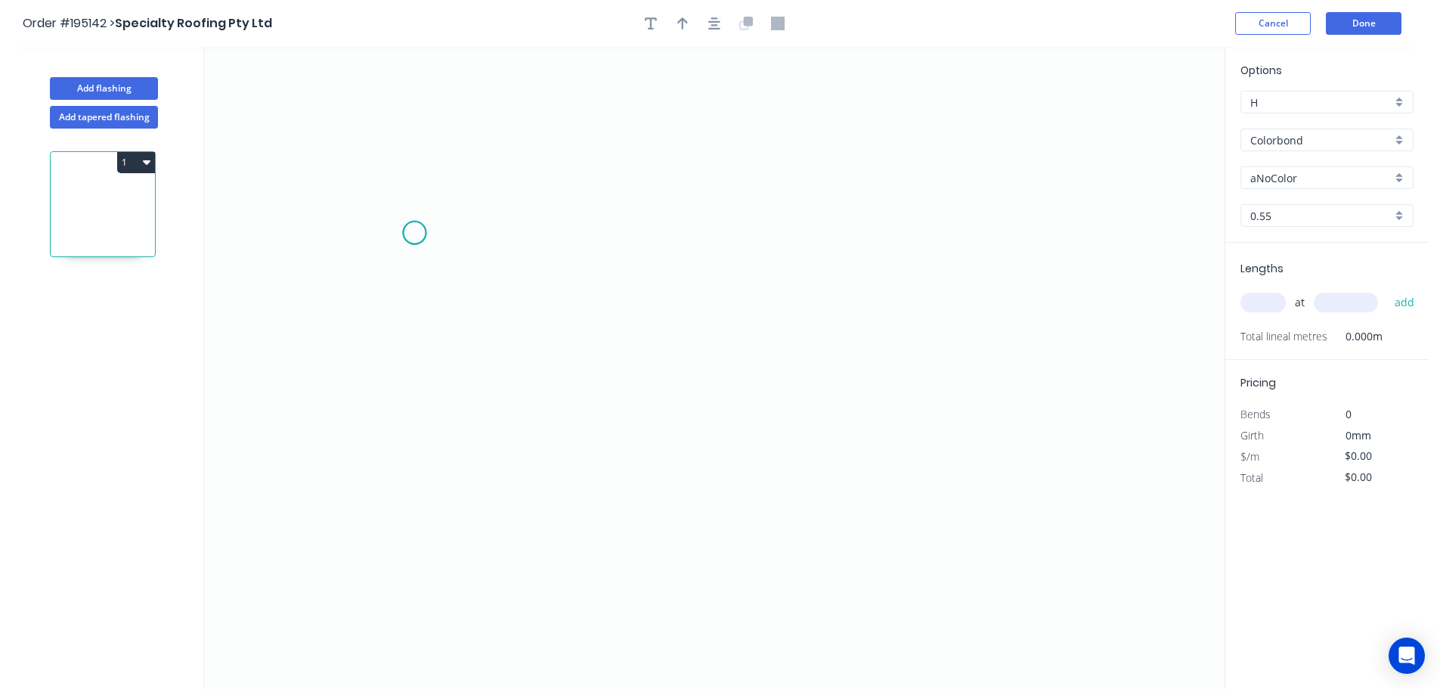
click at [414, 233] on icon "0" at bounding box center [714, 368] width 1021 height 642
click at [944, 234] on icon "0" at bounding box center [714, 368] width 1021 height 642
click at [943, 380] on icon "0 ?" at bounding box center [714, 368] width 1021 height 642
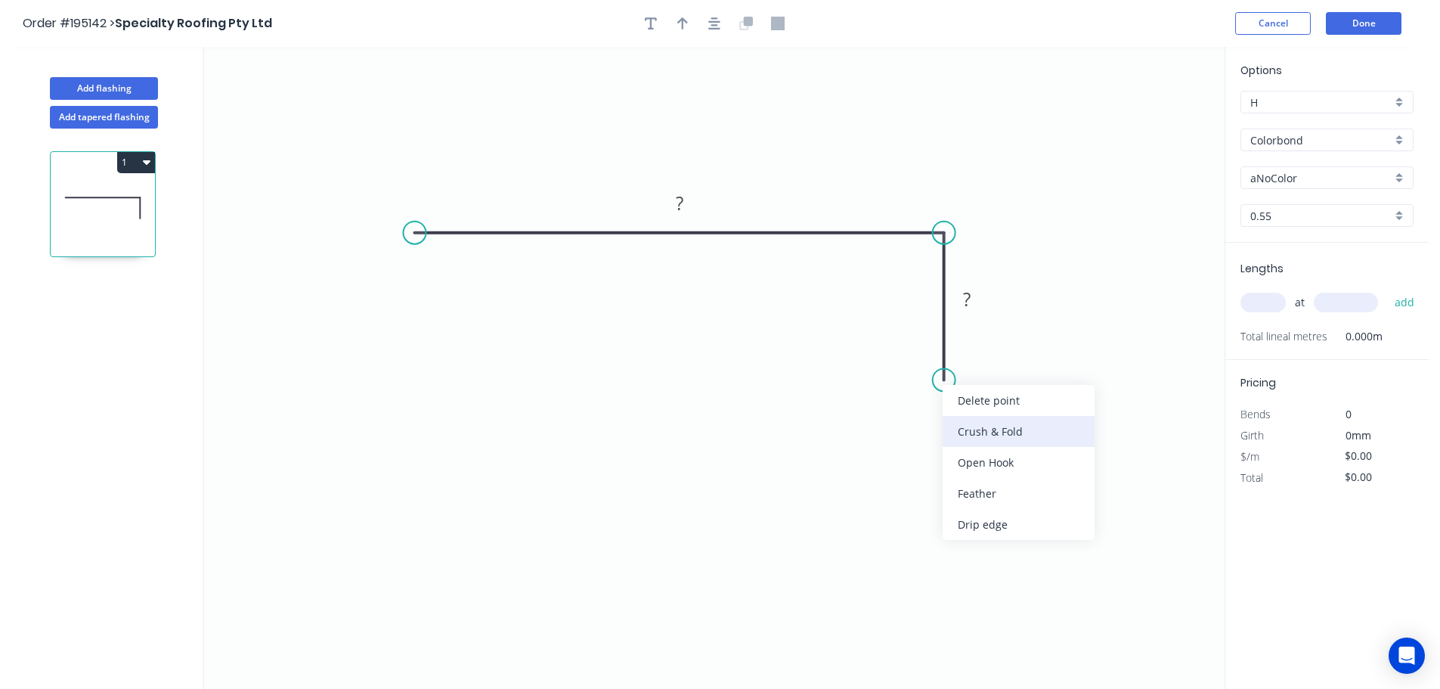
click at [970, 431] on div "Crush & Fold" at bounding box center [1019, 431] width 152 height 31
drag, startPoint x: 890, startPoint y: 349, endPoint x: 991, endPoint y: 364, distance: 102.4
click at [991, 364] on rect at bounding box center [1013, 367] width 60 height 31
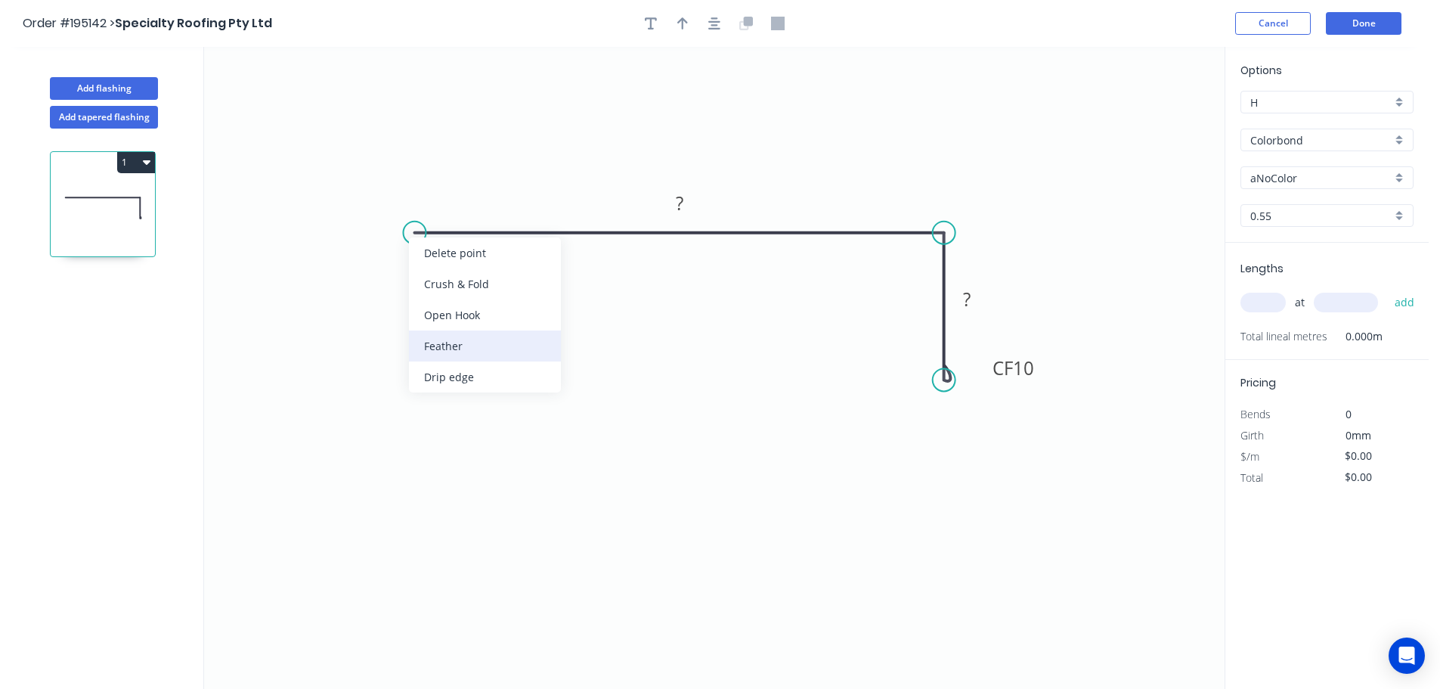
click at [449, 342] on div "Feather" at bounding box center [485, 345] width 152 height 31
drag, startPoint x: 457, startPoint y: 187, endPoint x: 451, endPoint y: 156, distance: 31.7
click at [451, 156] on rect at bounding box center [427, 162] width 59 height 31
click at [438, 159] on tspan "15" at bounding box center [436, 162] width 21 height 25
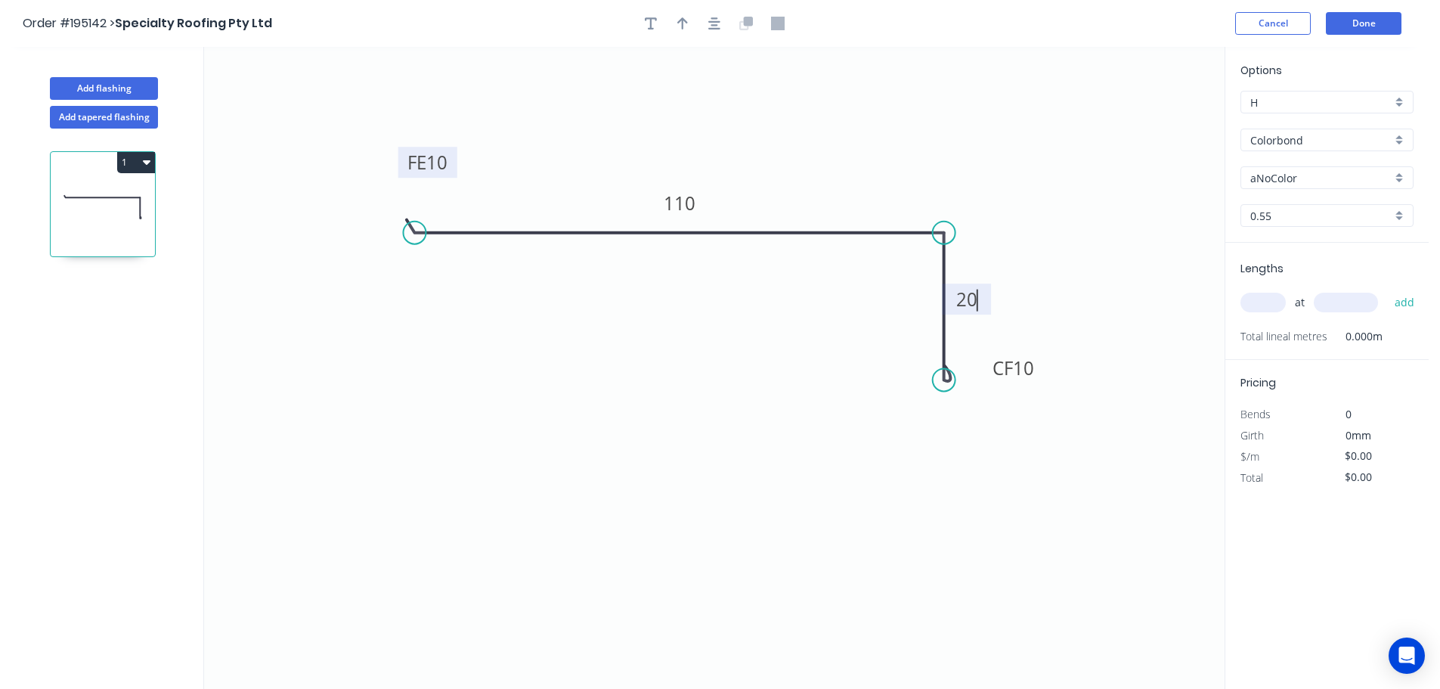
type input "$9.64"
click at [680, 26] on icon "button" at bounding box center [682, 24] width 11 height 14
drag, startPoint x: 1148, startPoint y: 119, endPoint x: 665, endPoint y: 405, distance: 561.6
click at [665, 405] on icon at bounding box center [668, 388] width 14 height 48
click at [665, 405] on icon at bounding box center [665, 388] width 14 height 48
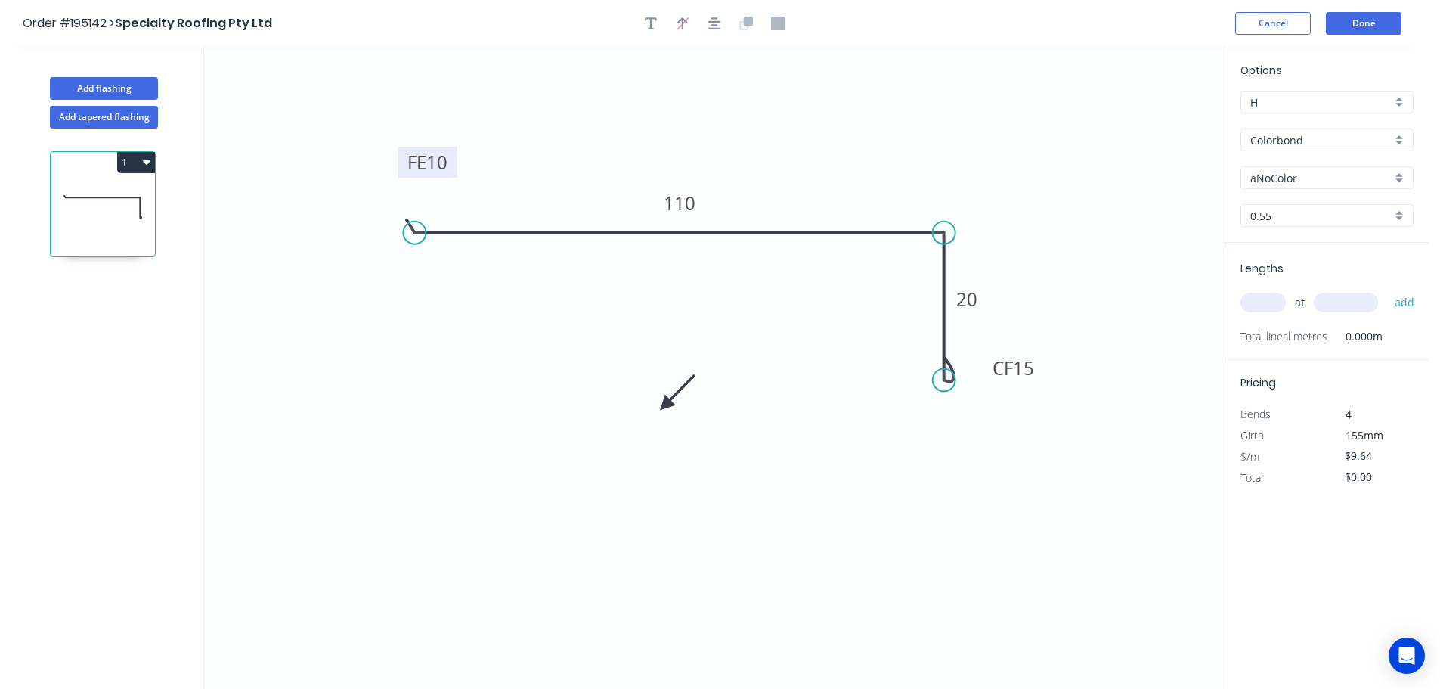
click at [665, 405] on icon at bounding box center [677, 392] width 44 height 44
click at [665, 405] on icon at bounding box center [682, 405] width 48 height 14
click at [665, 404] on icon at bounding box center [677, 417] width 44 height 44
click at [665, 404] on icon at bounding box center [665, 422] width 14 height 48
click at [1258, 301] on input "text" at bounding box center [1262, 303] width 45 height 20
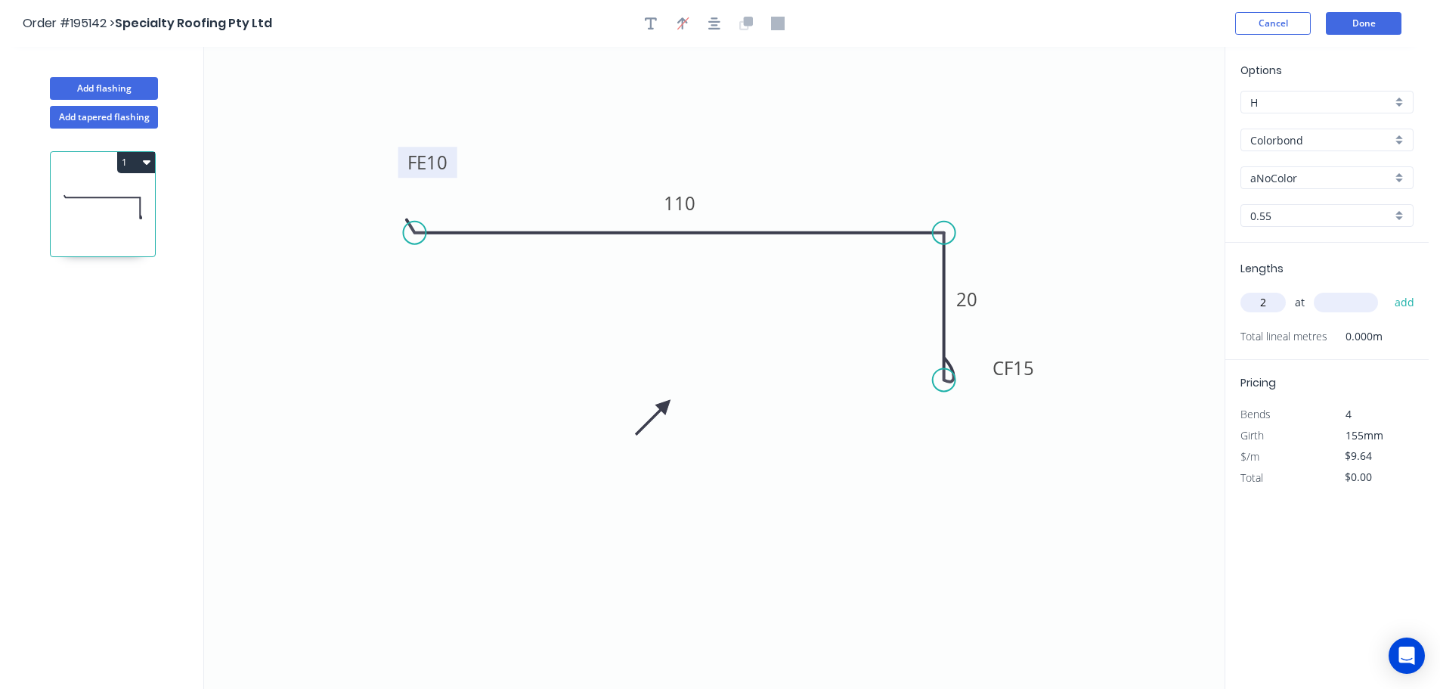
type input "2"
type input "1500"
click at [1387, 290] on button "add" at bounding box center [1405, 303] width 36 height 26
type input "$28.92"
type input "2"
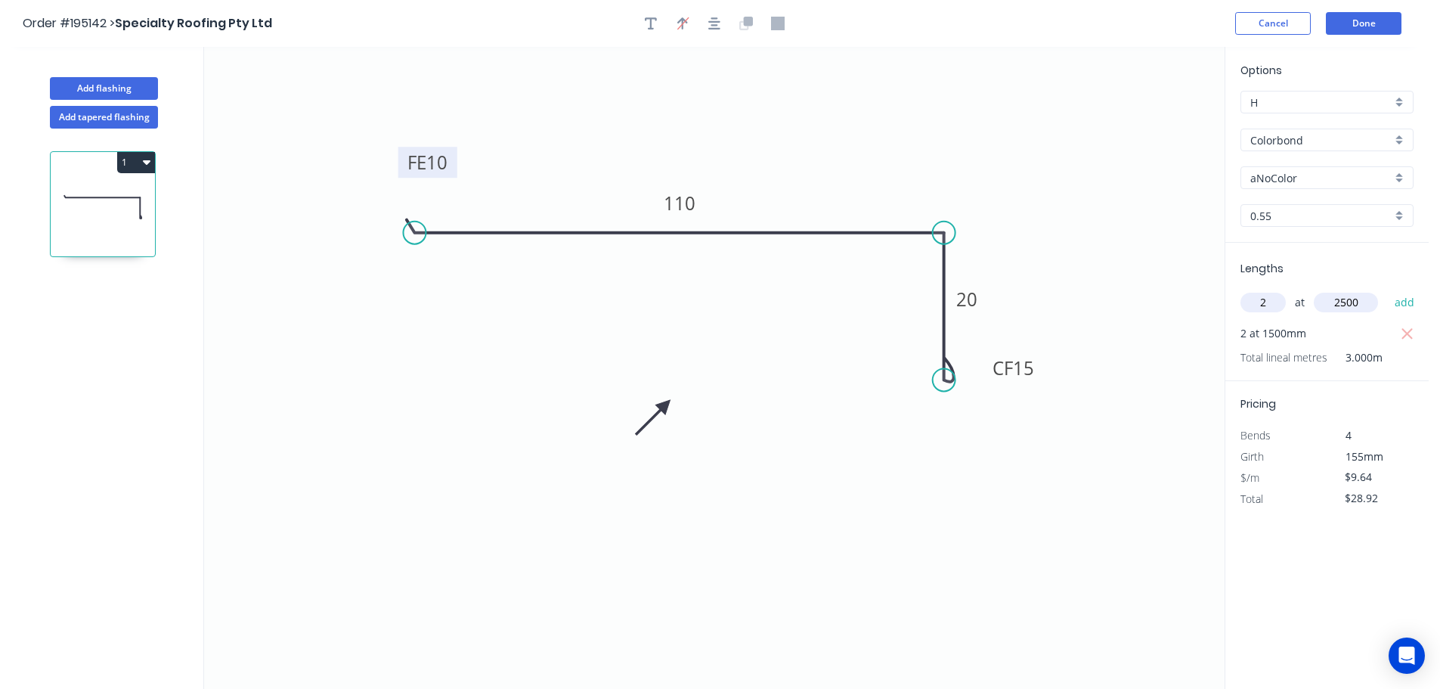
type input "2500"
click at [1387, 290] on button "add" at bounding box center [1405, 303] width 36 height 26
type input "$77.12"
click at [1287, 172] on input "aNoColor" at bounding box center [1320, 178] width 141 height 16
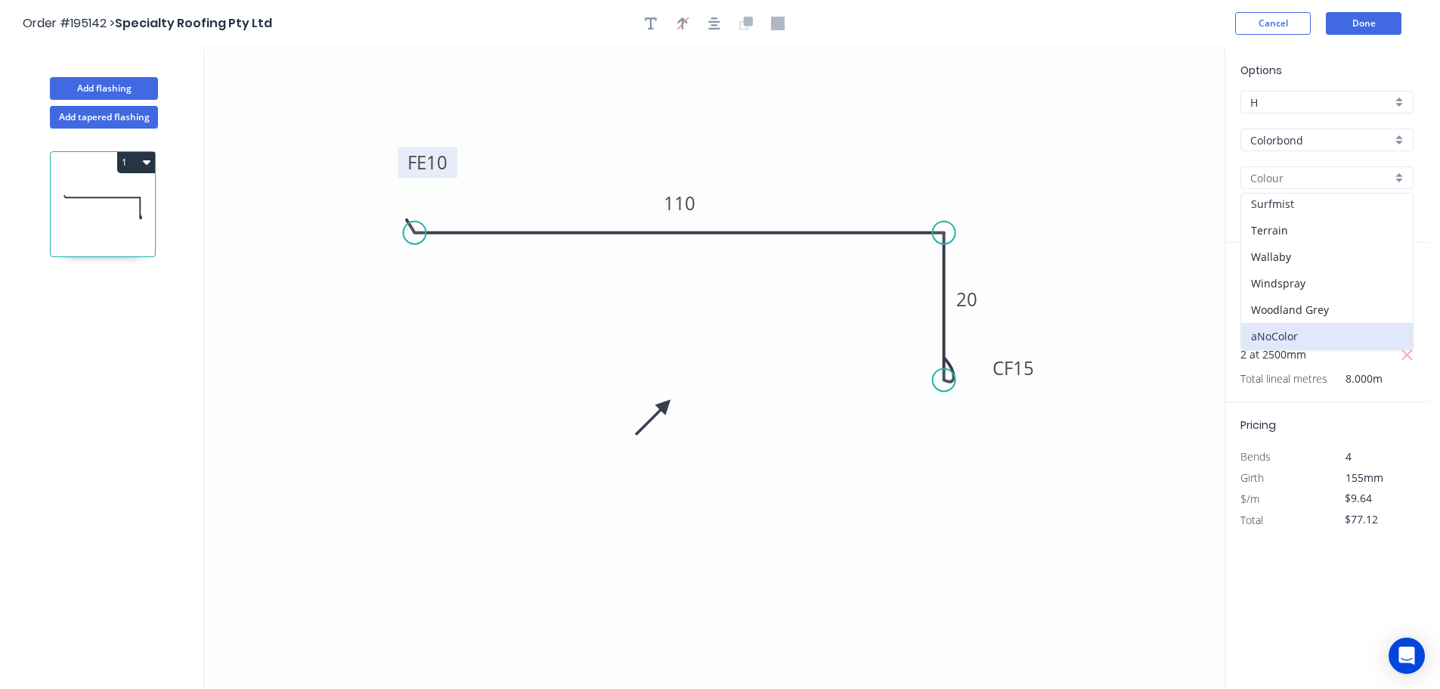
click at [1268, 200] on div "Surfmist" at bounding box center [1327, 203] width 172 height 26
type input "Surfmist"
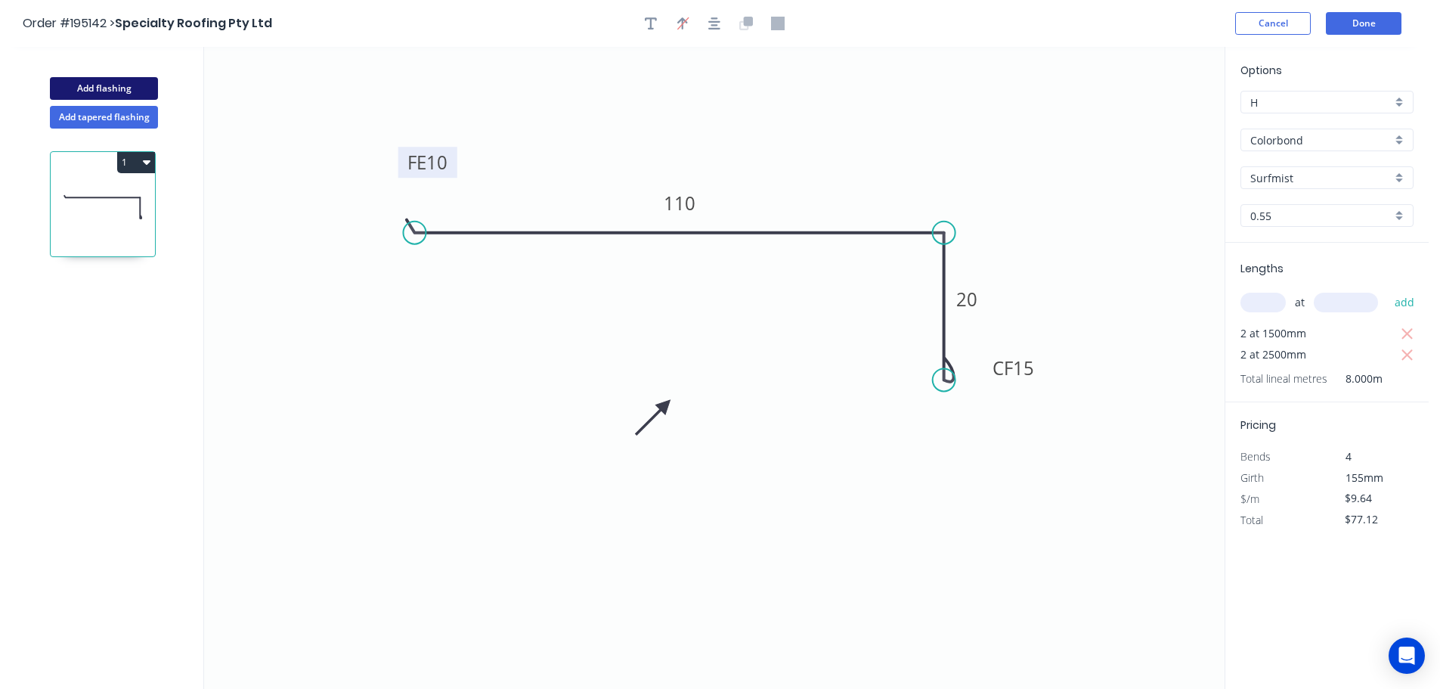
click at [107, 81] on button "Add flashing" at bounding box center [104, 88] width 108 height 23
type input "$0.00"
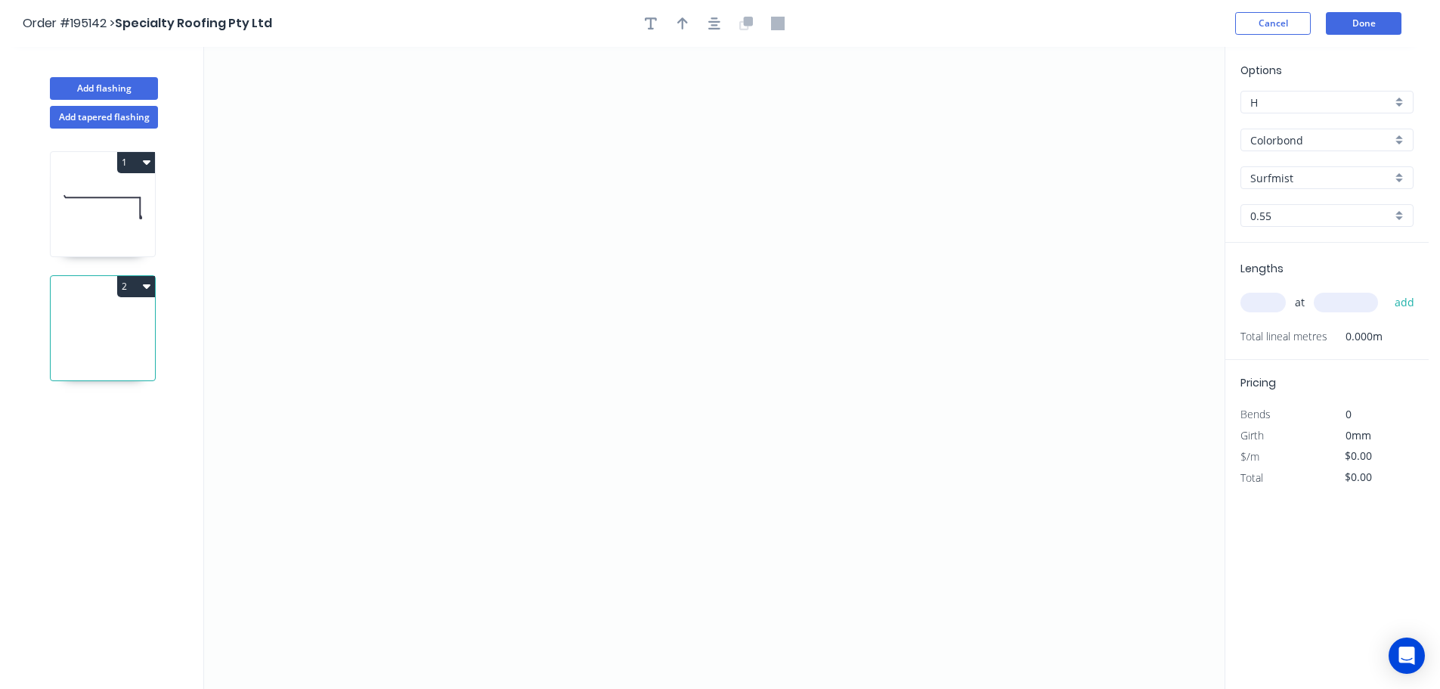
click at [1288, 176] on input "Surfmist" at bounding box center [1320, 178] width 141 height 16
click at [1271, 252] on div "Classic Cream" at bounding box center [1327, 259] width 172 height 26
type input "Classic Cream"
click at [558, 186] on icon "0" at bounding box center [714, 368] width 1021 height 642
click at [762, 180] on icon "0" at bounding box center [714, 368] width 1021 height 642
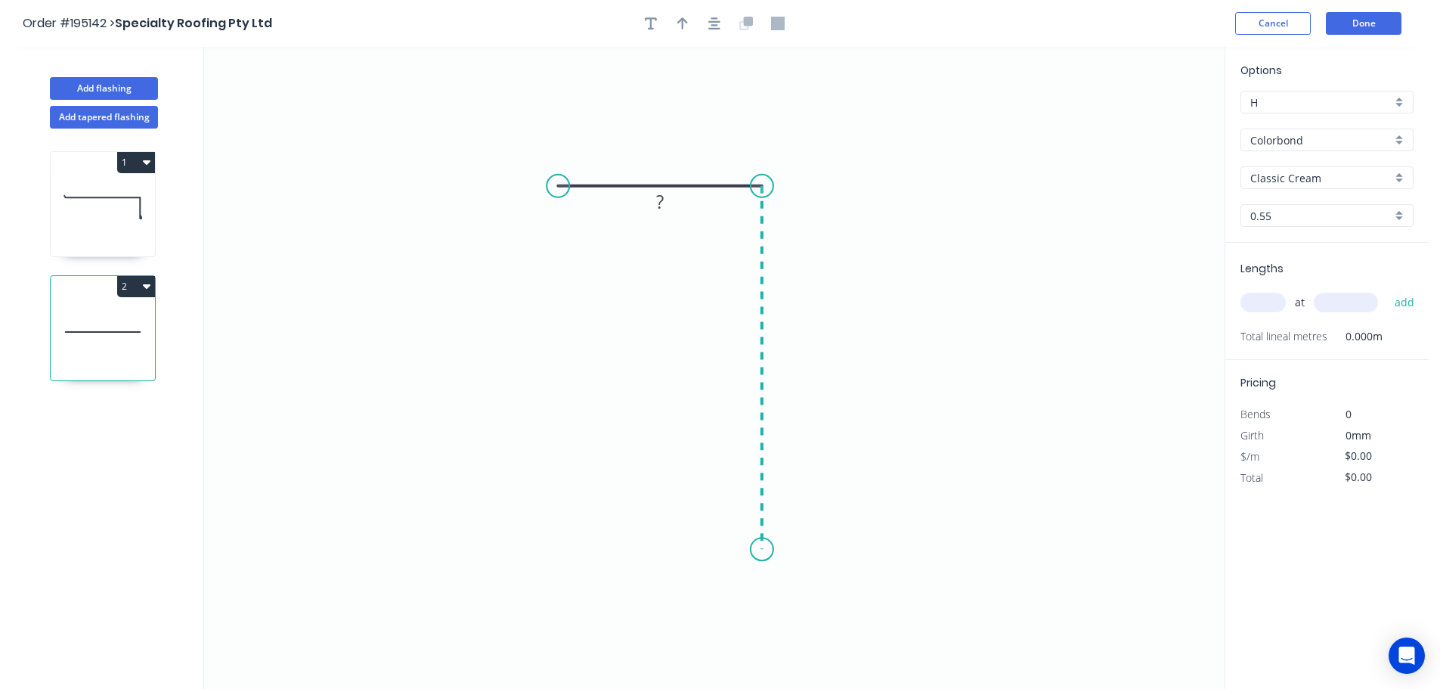
click at [757, 550] on icon "0 ?" at bounding box center [714, 368] width 1021 height 642
click at [844, 552] on icon "0 ? ?" at bounding box center [714, 368] width 1021 height 642
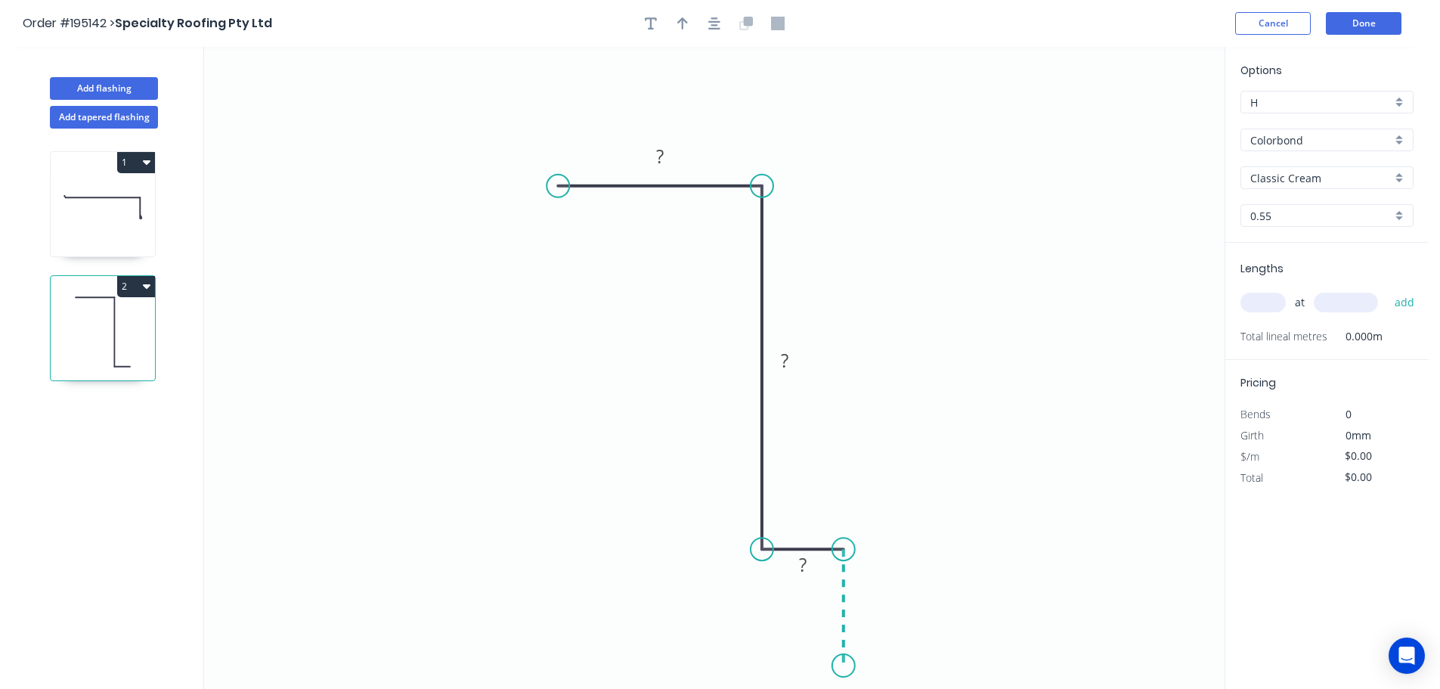
click at [850, 666] on icon "0 ? ? ?" at bounding box center [714, 368] width 1021 height 642
click at [850, 666] on circle at bounding box center [843, 665] width 23 height 23
click at [583, 299] on div "Feather" at bounding box center [633, 299] width 152 height 31
drag, startPoint x: 603, startPoint y: 137, endPoint x: 563, endPoint y: 104, distance: 51.6
click at [563, 104] on rect at bounding box center [537, 113] width 59 height 31
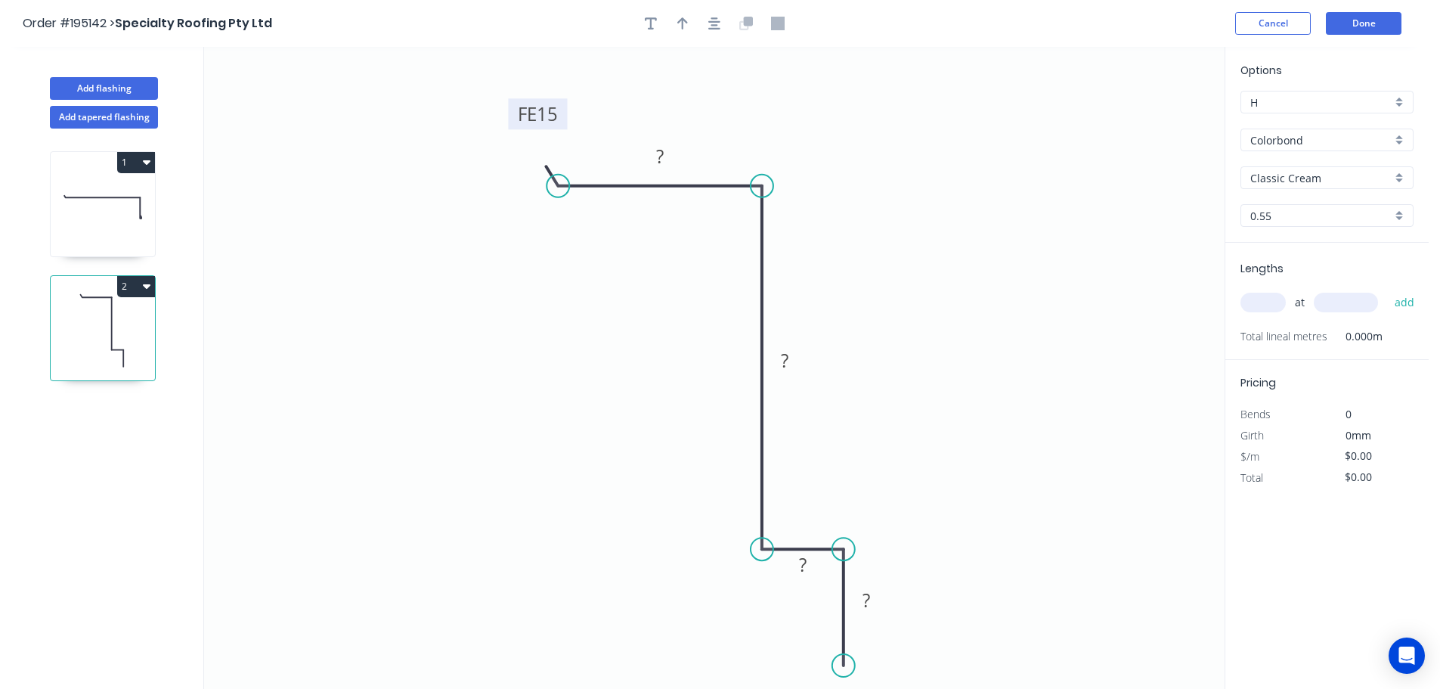
click at [546, 110] on tspan "15" at bounding box center [547, 113] width 21 height 25
click at [686, 20] on icon "button" at bounding box center [682, 24] width 11 height 14
type input "$9.64"
drag, startPoint x: 1148, startPoint y: 117, endPoint x: 588, endPoint y: 373, distance: 615.7
click at [588, 373] on icon at bounding box center [588, 355] width 14 height 48
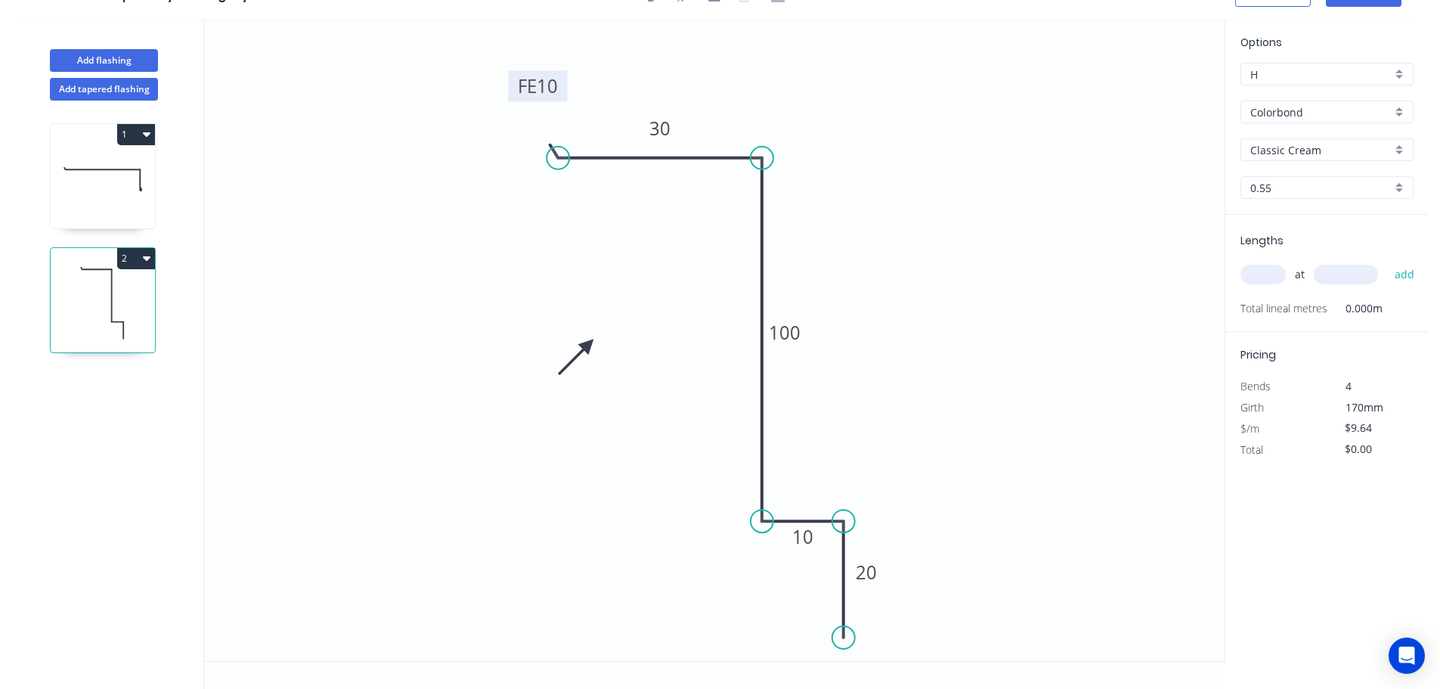
scroll to position [0, 0]
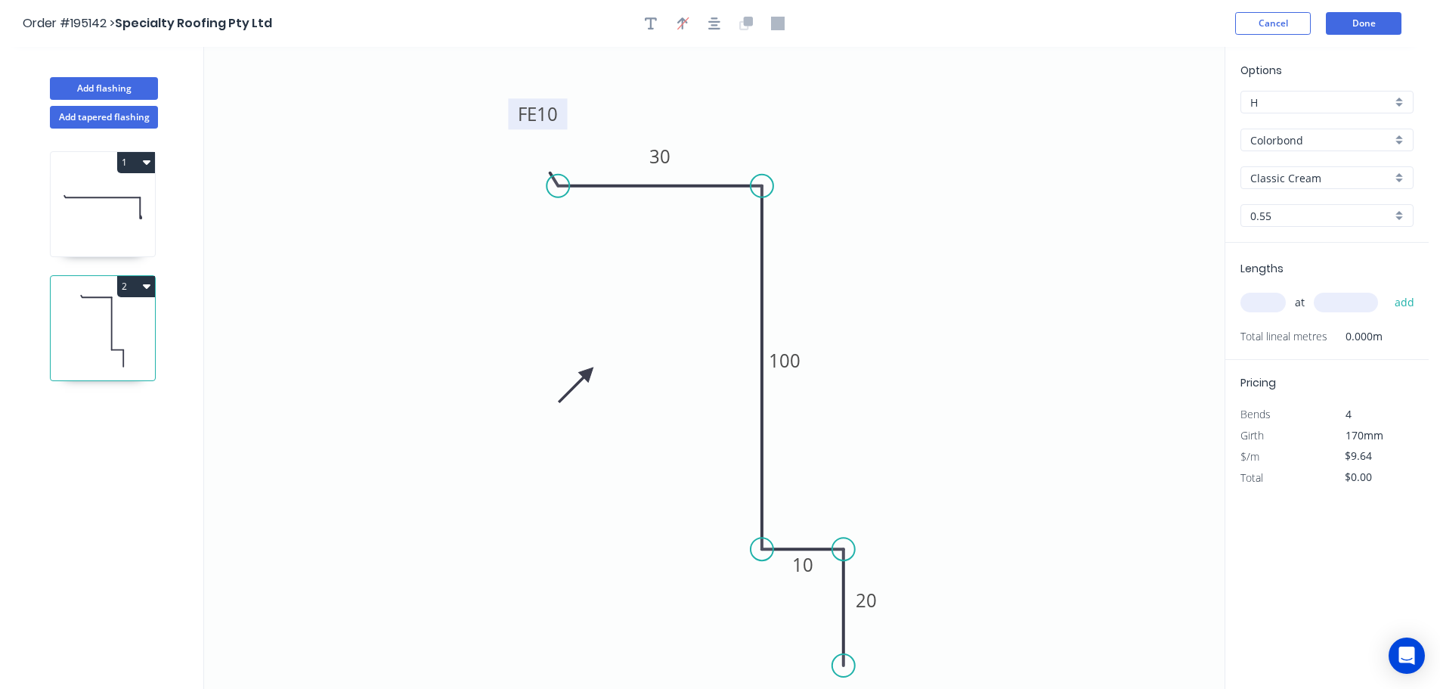
click at [89, 184] on icon at bounding box center [103, 208] width 104 height 97
type input "Surfmist"
type input "$77.12"
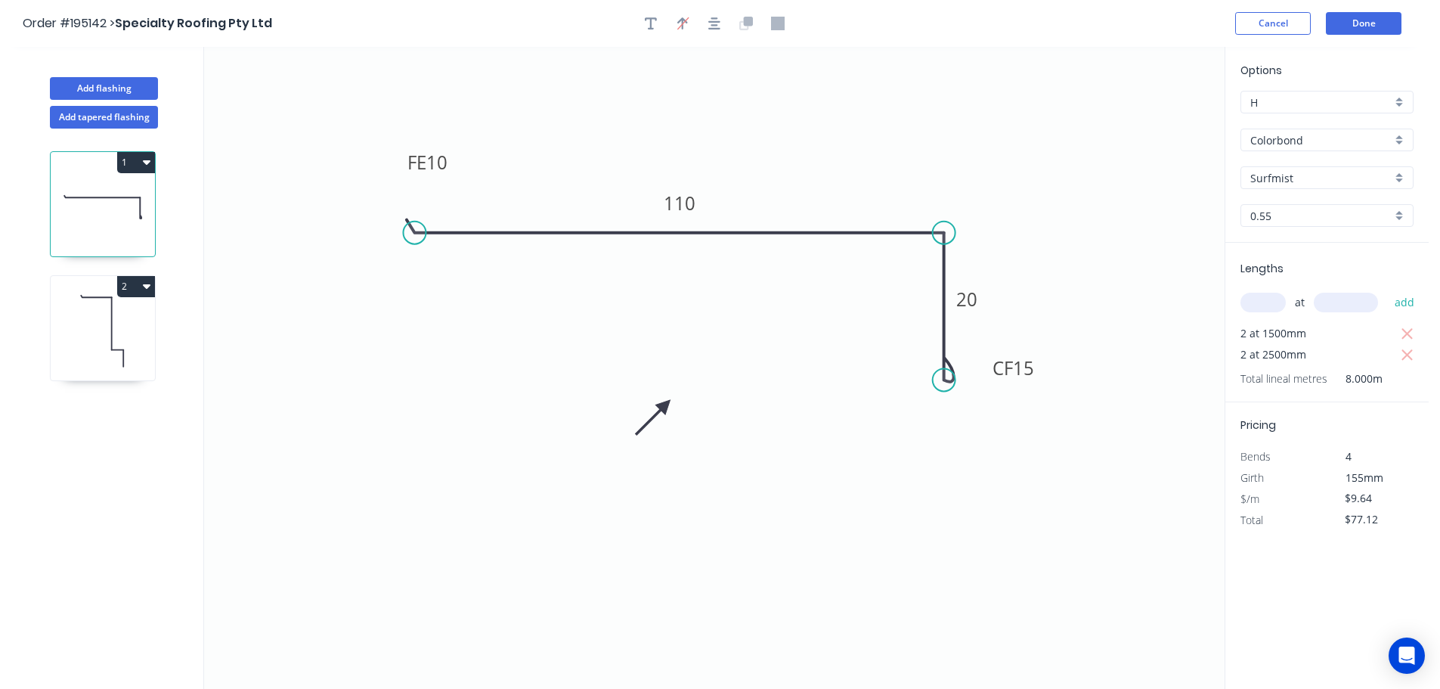
click at [145, 166] on icon "button" at bounding box center [147, 162] width 8 height 12
click at [45, 233] on div "Delete" at bounding box center [83, 230] width 116 height 22
type input "Classic Cream"
type input "$0.00"
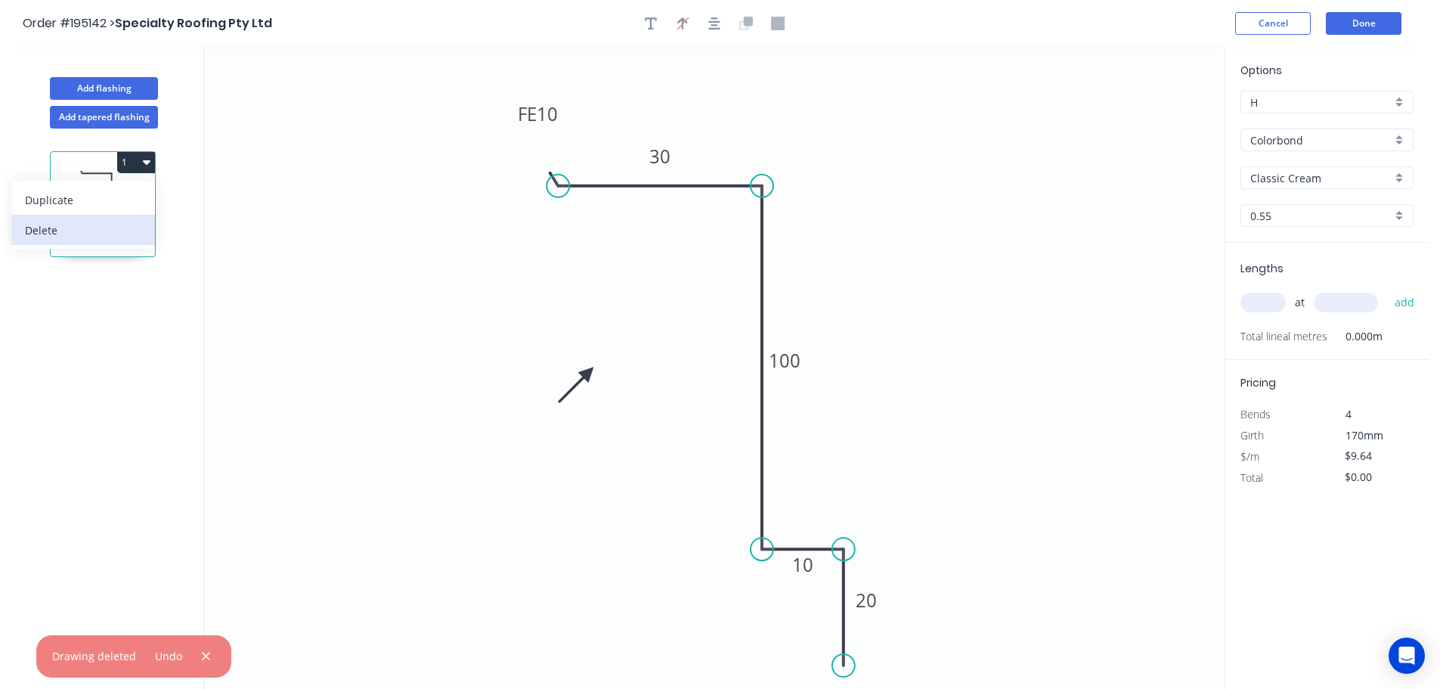
click at [54, 233] on div "Delete" at bounding box center [83, 230] width 116 height 22
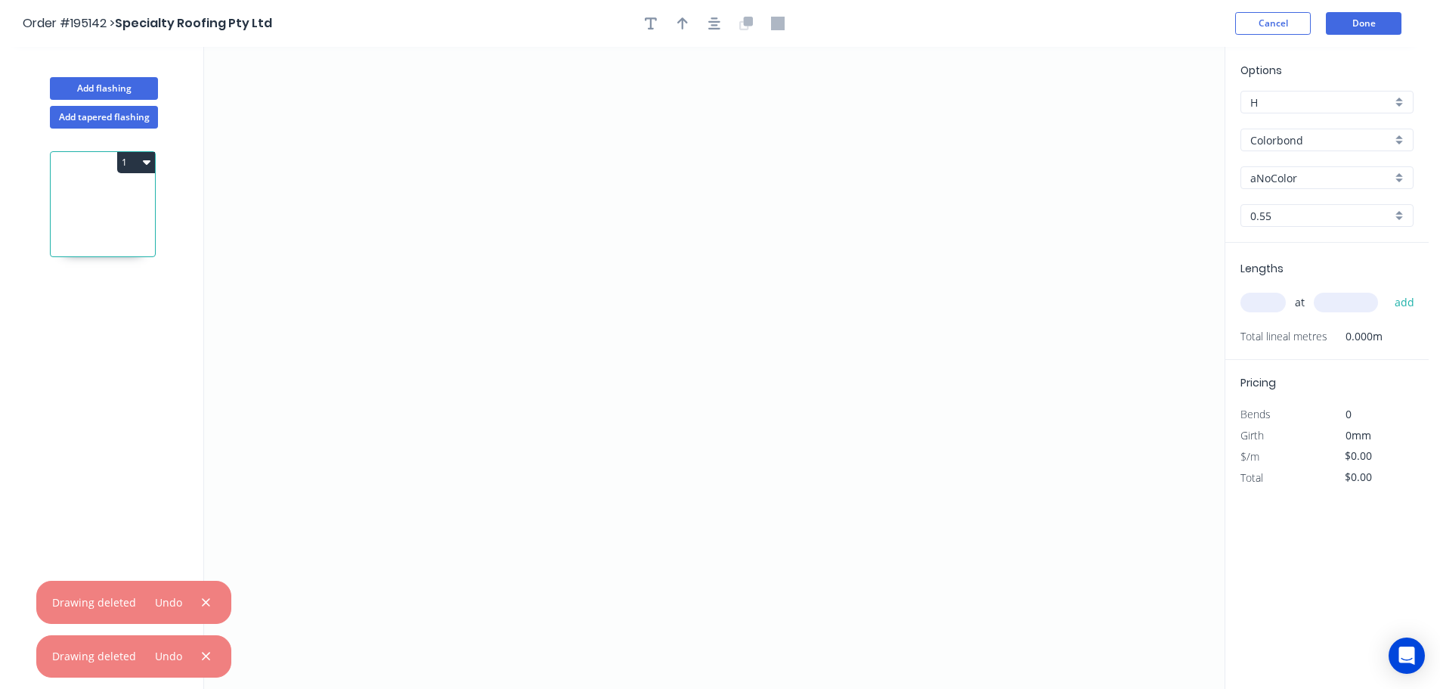
click at [137, 159] on button "1" at bounding box center [136, 162] width 38 height 21
click at [113, 325] on div "1 Duplicate Delete" at bounding box center [104, 423] width 199 height 588
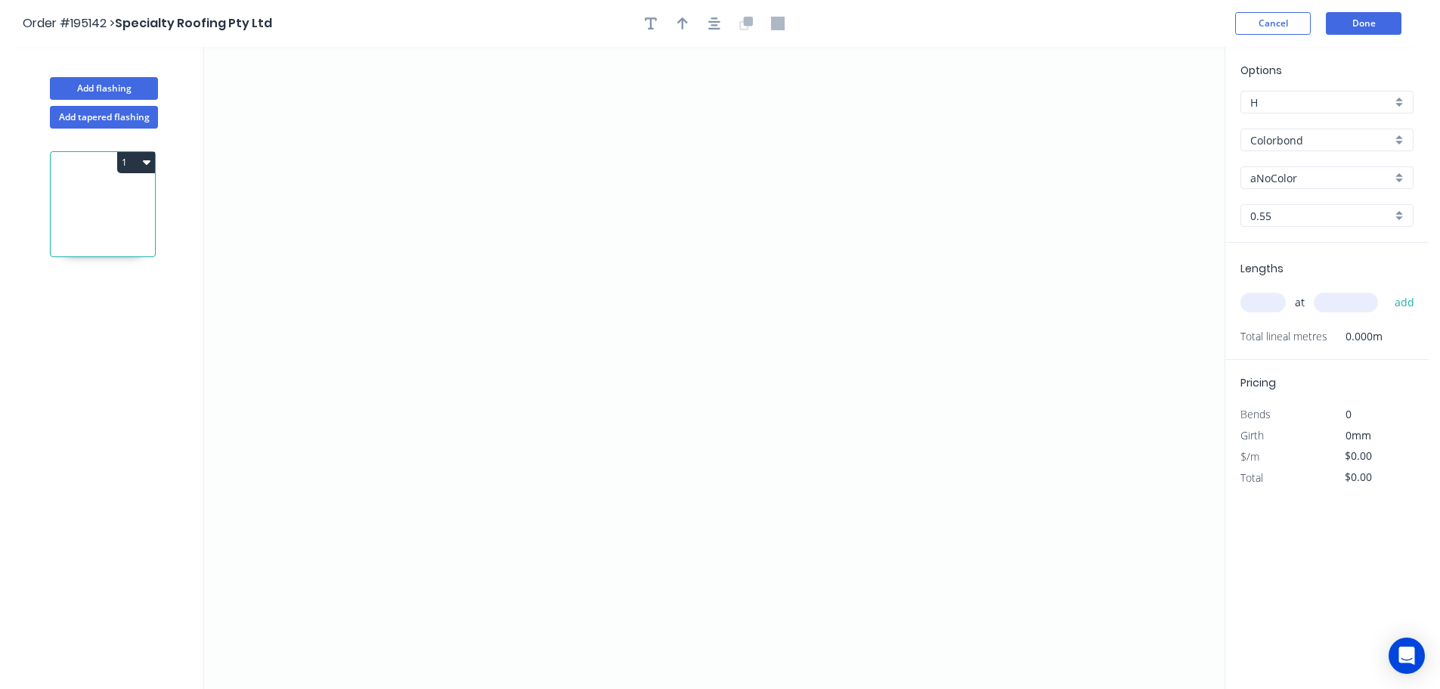
click at [1275, 180] on input "aNoColor" at bounding box center [1320, 178] width 141 height 16
click at [1263, 258] on div "Surfmist" at bounding box center [1327, 259] width 172 height 26
type input "Surfmist"
drag, startPoint x: 1266, startPoint y: 303, endPoint x: 1256, endPoint y: 299, distance: 11.2
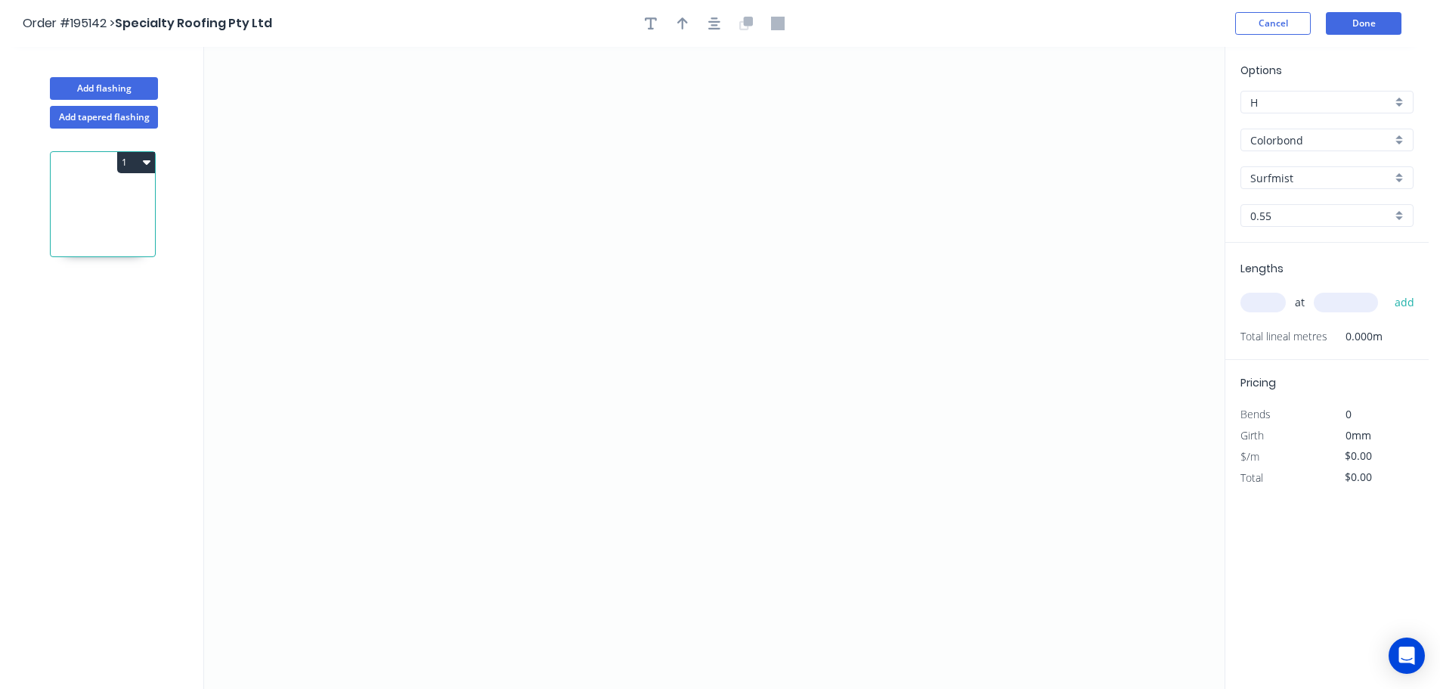
click at [1265, 303] on input "text" at bounding box center [1262, 303] width 45 height 20
type input "1"
type input "4500"
click at [1387, 290] on button "add" at bounding box center [1405, 303] width 36 height 26
click at [563, 157] on icon "0" at bounding box center [714, 368] width 1021 height 642
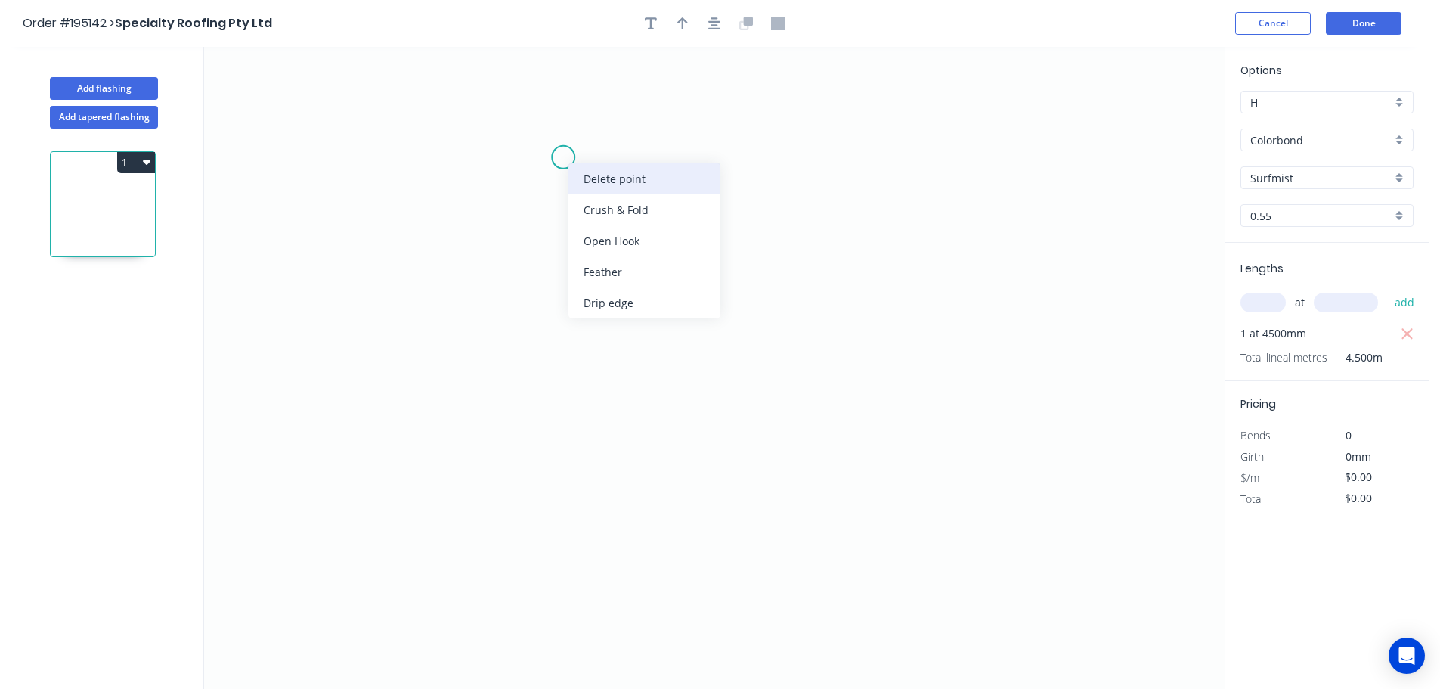
click at [610, 175] on div "Delete point" at bounding box center [644, 178] width 152 height 31
click at [493, 121] on icon "0" at bounding box center [714, 368] width 1021 height 642
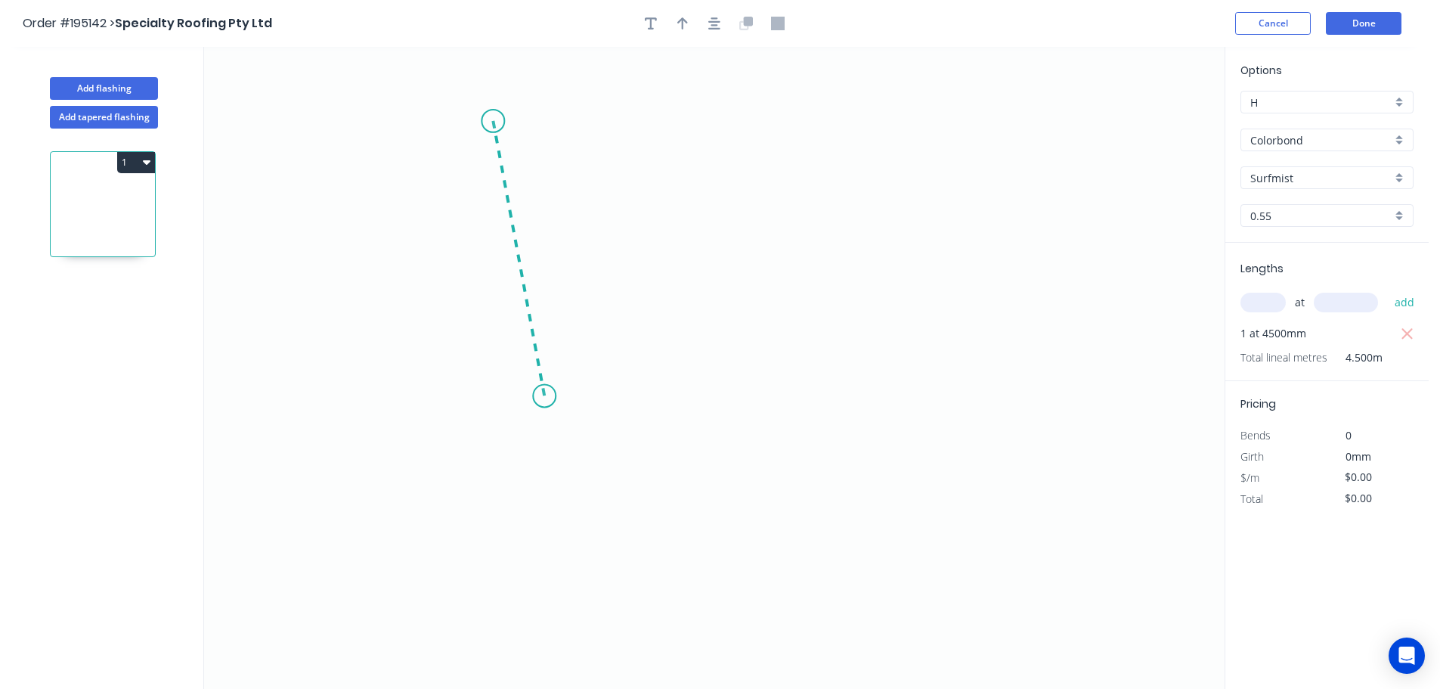
click at [544, 396] on icon "0" at bounding box center [714, 368] width 1021 height 642
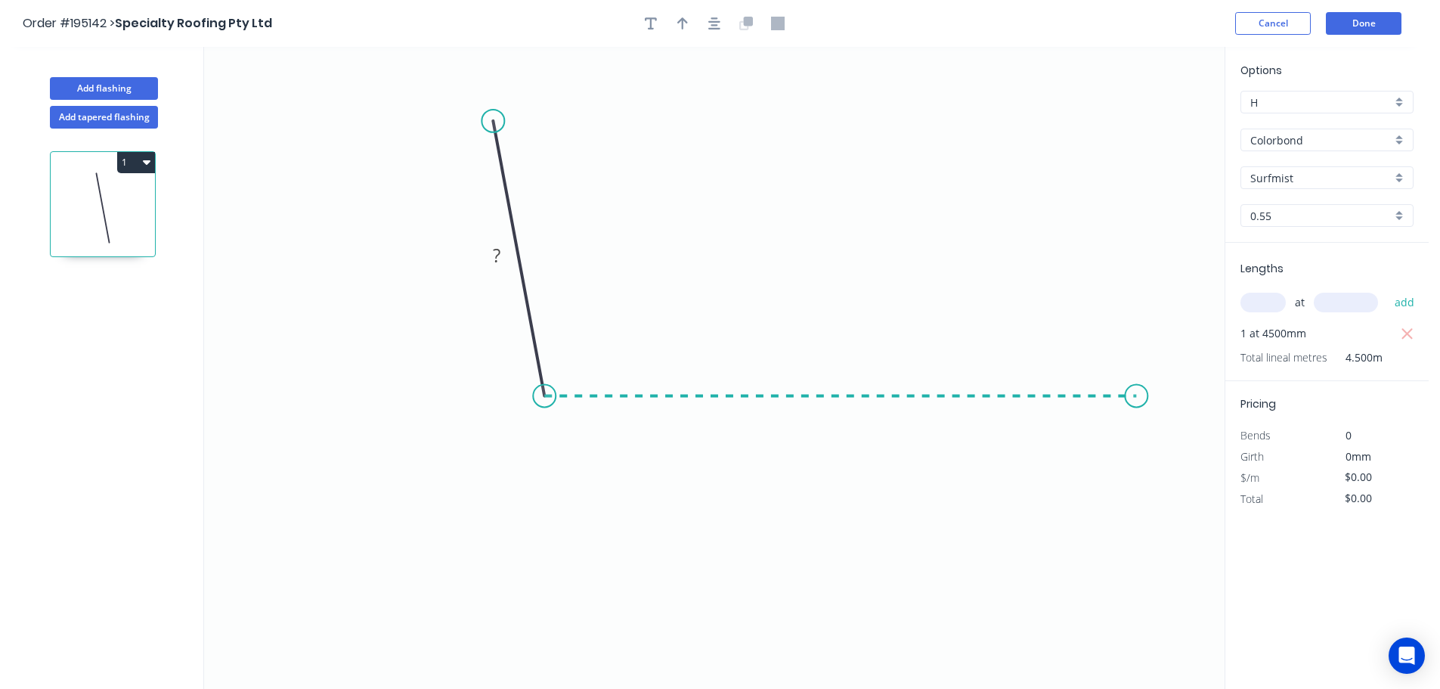
drag, startPoint x: 1137, startPoint y: 376, endPoint x: 1141, endPoint y: 448, distance: 72.7
click at [1139, 376] on icon "0 ?" at bounding box center [714, 368] width 1021 height 642
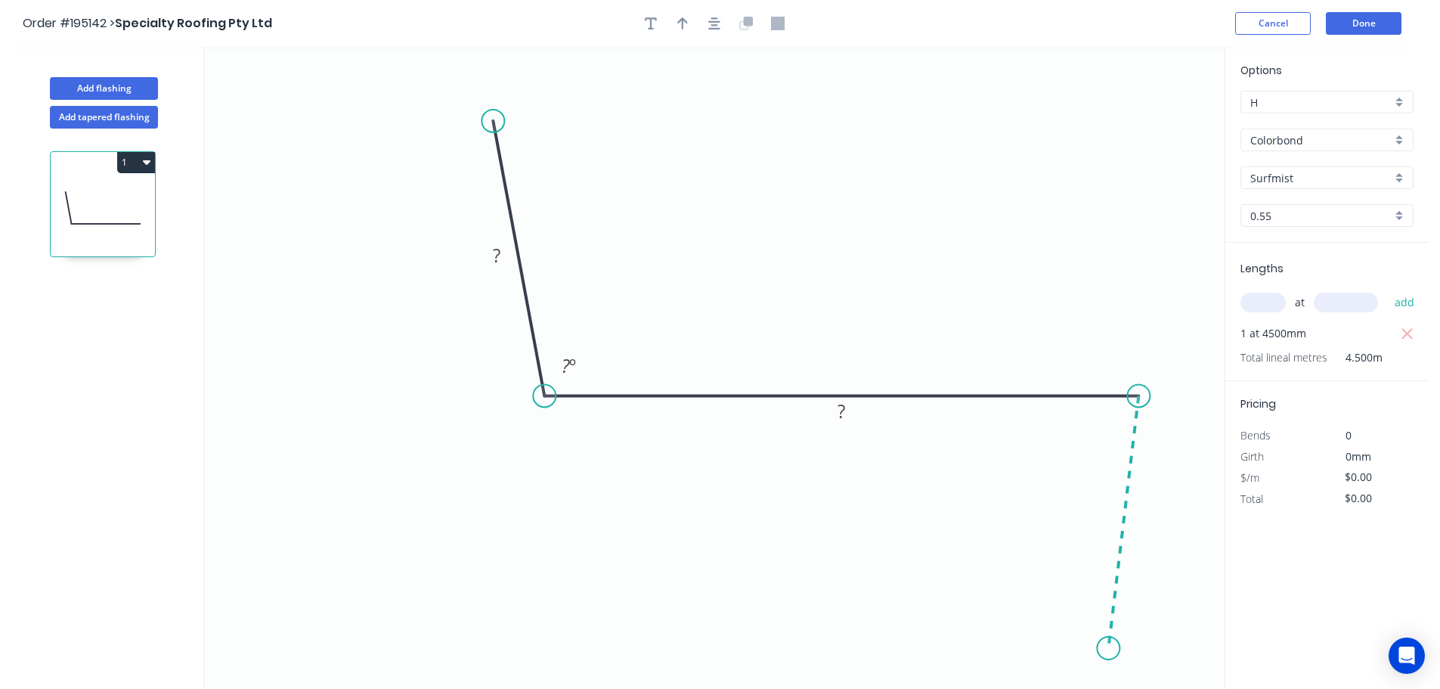
click at [1109, 649] on icon "0 ? ? ? º" at bounding box center [714, 368] width 1021 height 642
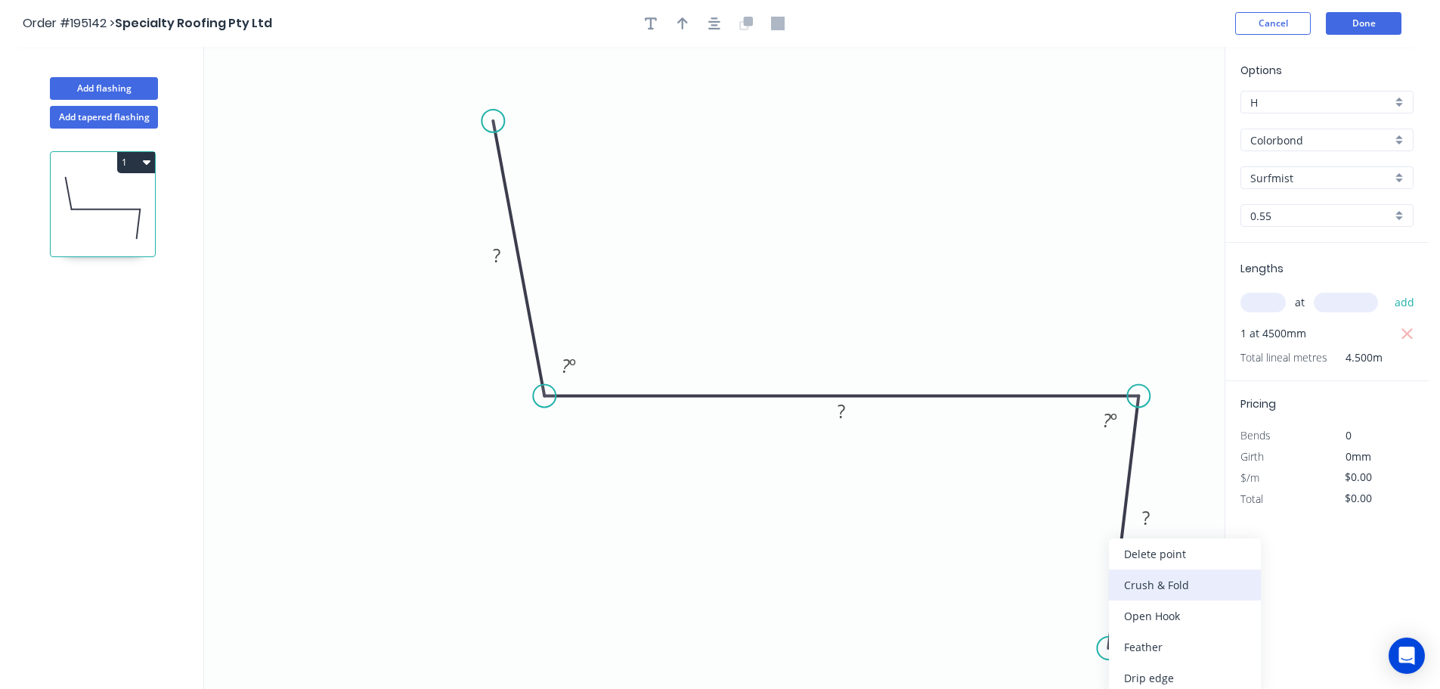
click at [1155, 577] on div "Crush & Fold" at bounding box center [1185, 584] width 152 height 31
click at [1144, 646] on div "Flip bend" at bounding box center [1187, 646] width 152 height 31
drag, startPoint x: 1167, startPoint y: 620, endPoint x: 1047, endPoint y: 634, distance: 121.0
click at [1047, 634] on rect at bounding box center [1023, 639] width 60 height 31
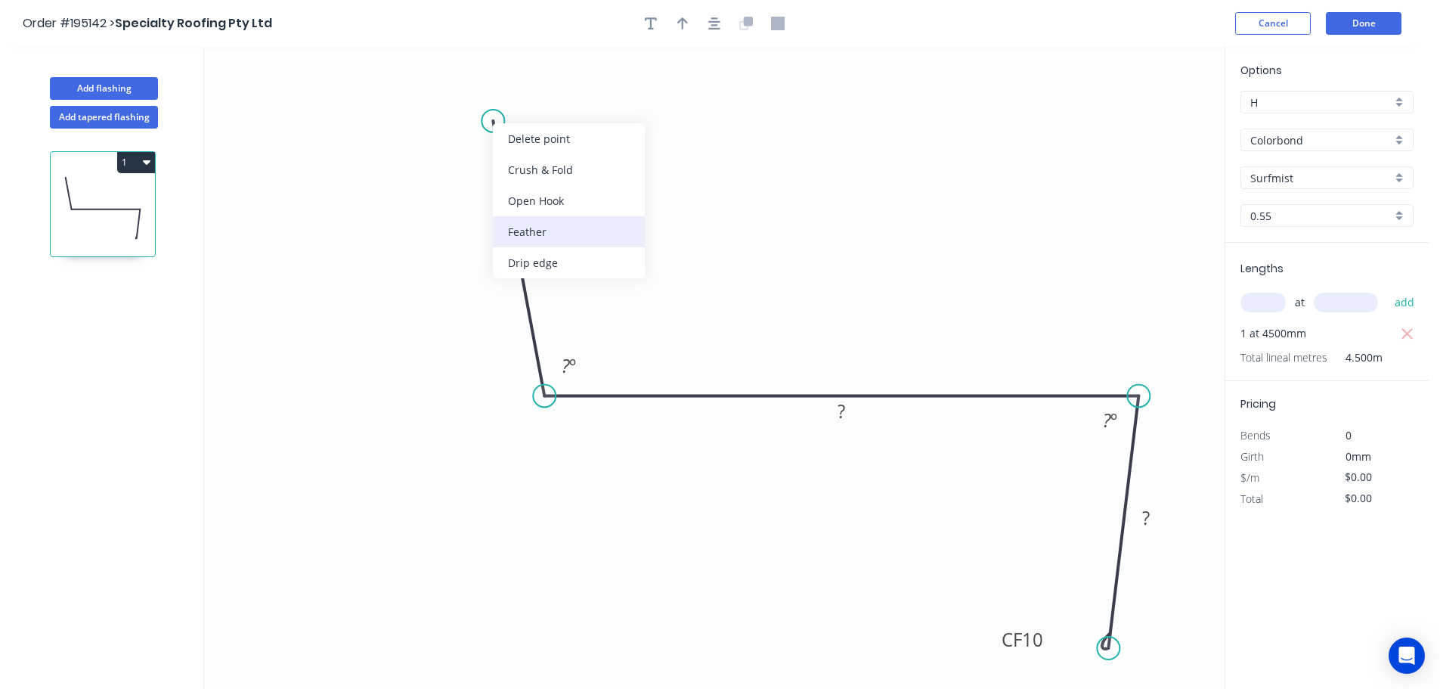
click at [532, 234] on div "Feather" at bounding box center [569, 231] width 152 height 31
drag, startPoint x: 482, startPoint y: 85, endPoint x: 602, endPoint y: 92, distance: 121.1
click at [602, 96] on rect at bounding box center [578, 111] width 59 height 31
click at [590, 105] on tspan "15" at bounding box center [588, 106] width 21 height 25
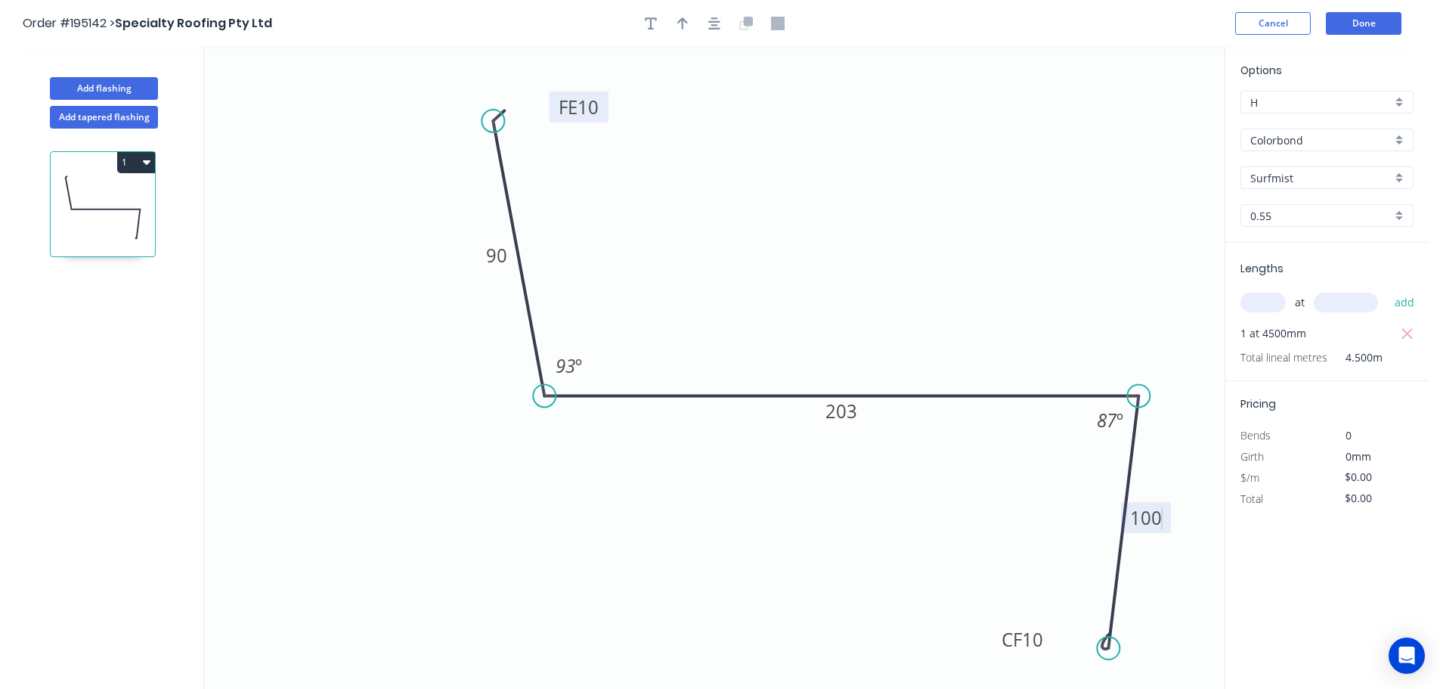
type input "$16.37"
type input "$73.67"
click at [686, 27] on icon "button" at bounding box center [682, 24] width 11 height 14
click at [1151, 120] on icon at bounding box center [1148, 105] width 14 height 48
drag, startPoint x: 1151, startPoint y: 120, endPoint x: 897, endPoint y: 172, distance: 259.3
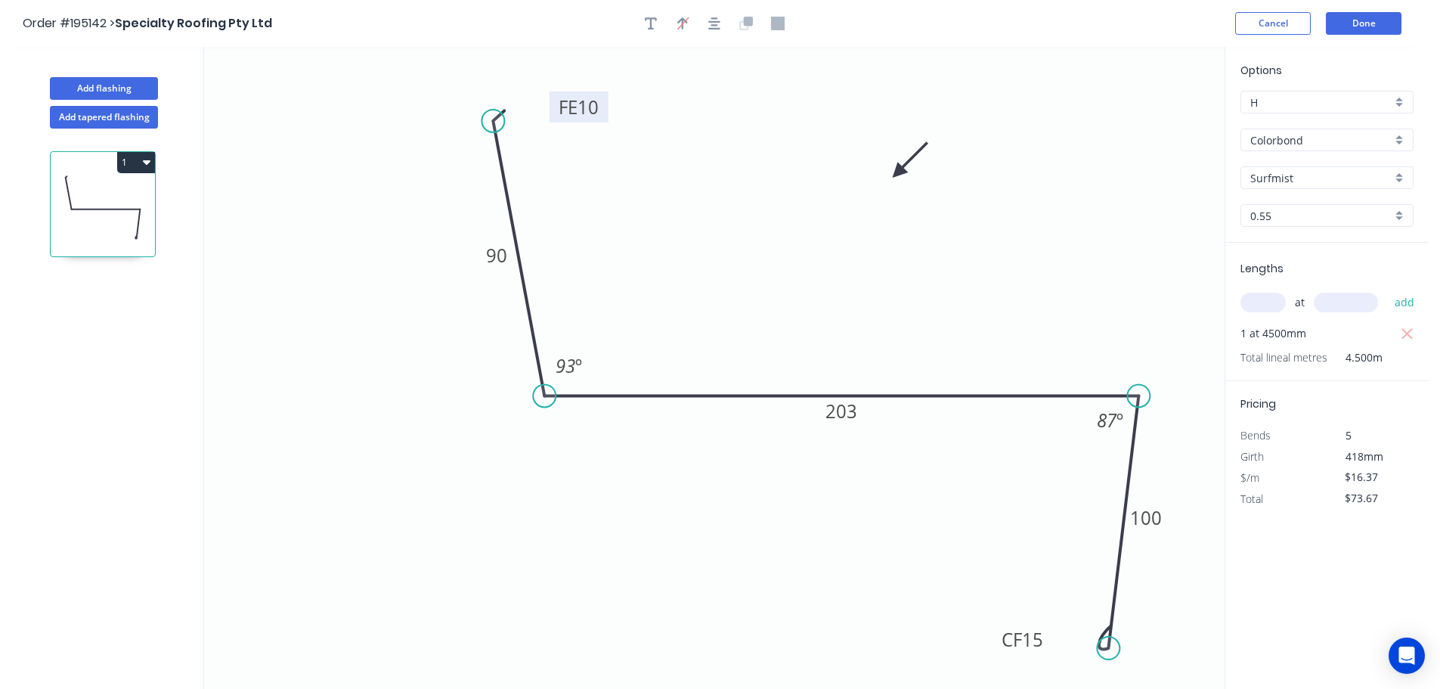
click at [897, 172] on icon at bounding box center [910, 160] width 44 height 44
click at [721, 23] on button "button" at bounding box center [714, 23] width 23 height 23
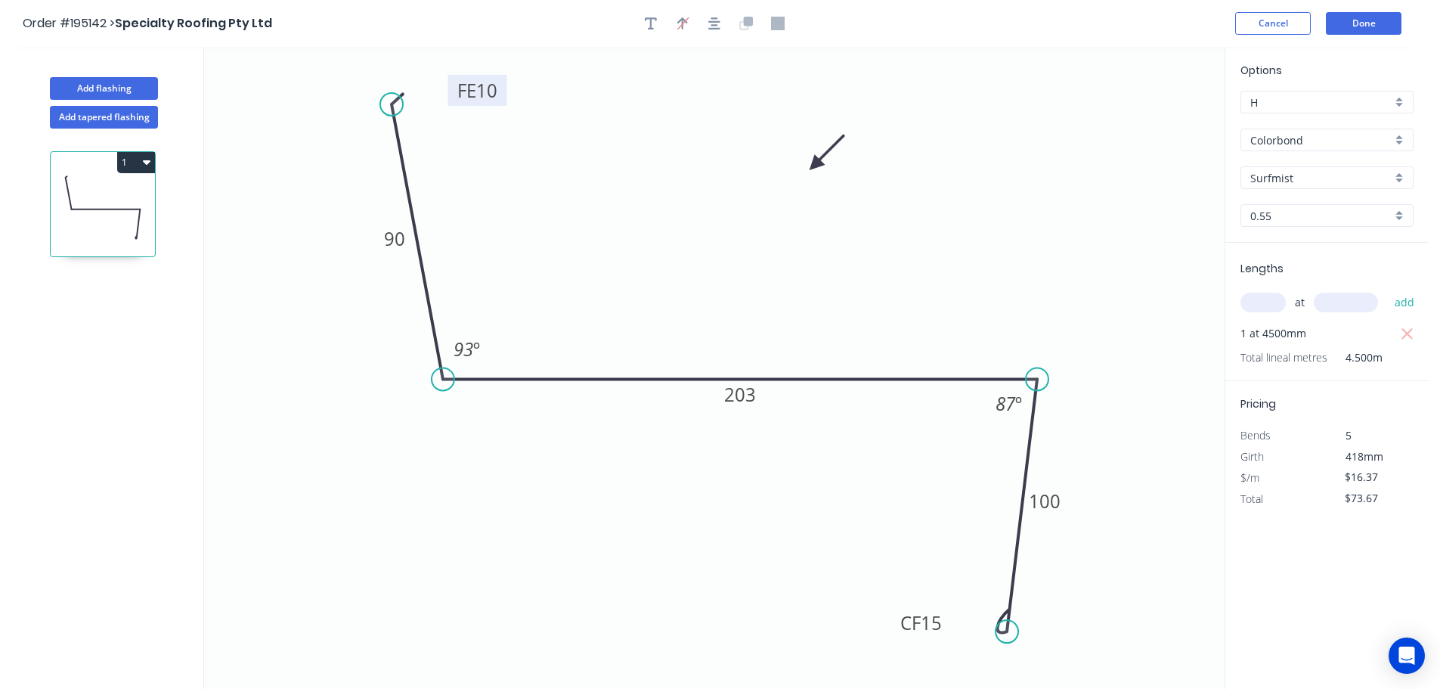
drag, startPoint x: 899, startPoint y: 167, endPoint x: 804, endPoint y: 165, distance: 94.5
click at [805, 165] on icon at bounding box center [827, 153] width 44 height 44
click at [103, 83] on button "Add flashing" at bounding box center [104, 88] width 108 height 23
type input "$0.00"
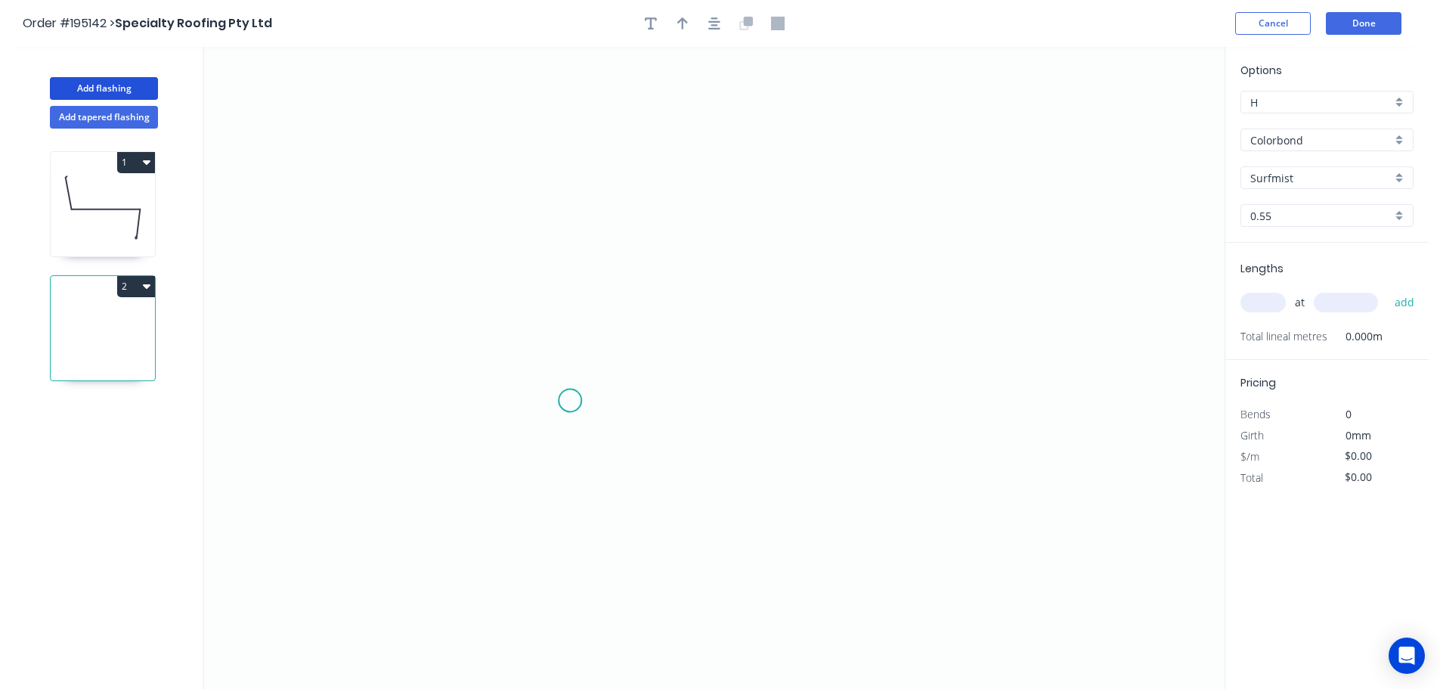
click at [571, 399] on icon "0" at bounding box center [714, 368] width 1021 height 642
click at [604, 153] on icon "0" at bounding box center [714, 368] width 1021 height 642
click at [864, 147] on icon "0 ?" at bounding box center [714, 368] width 1021 height 642
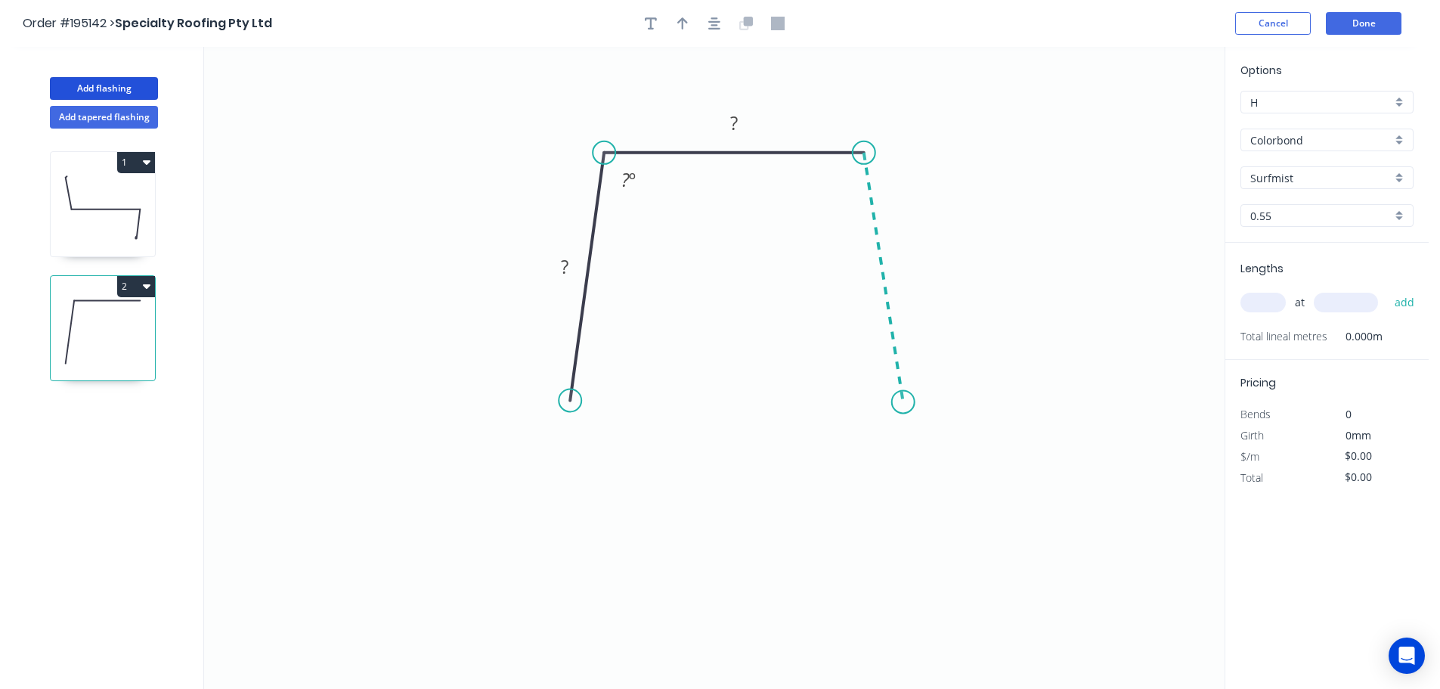
click at [903, 402] on icon "0 ? ? ? º" at bounding box center [714, 368] width 1021 height 642
click at [908, 267] on tspan "?" at bounding box center [906, 266] width 8 height 25
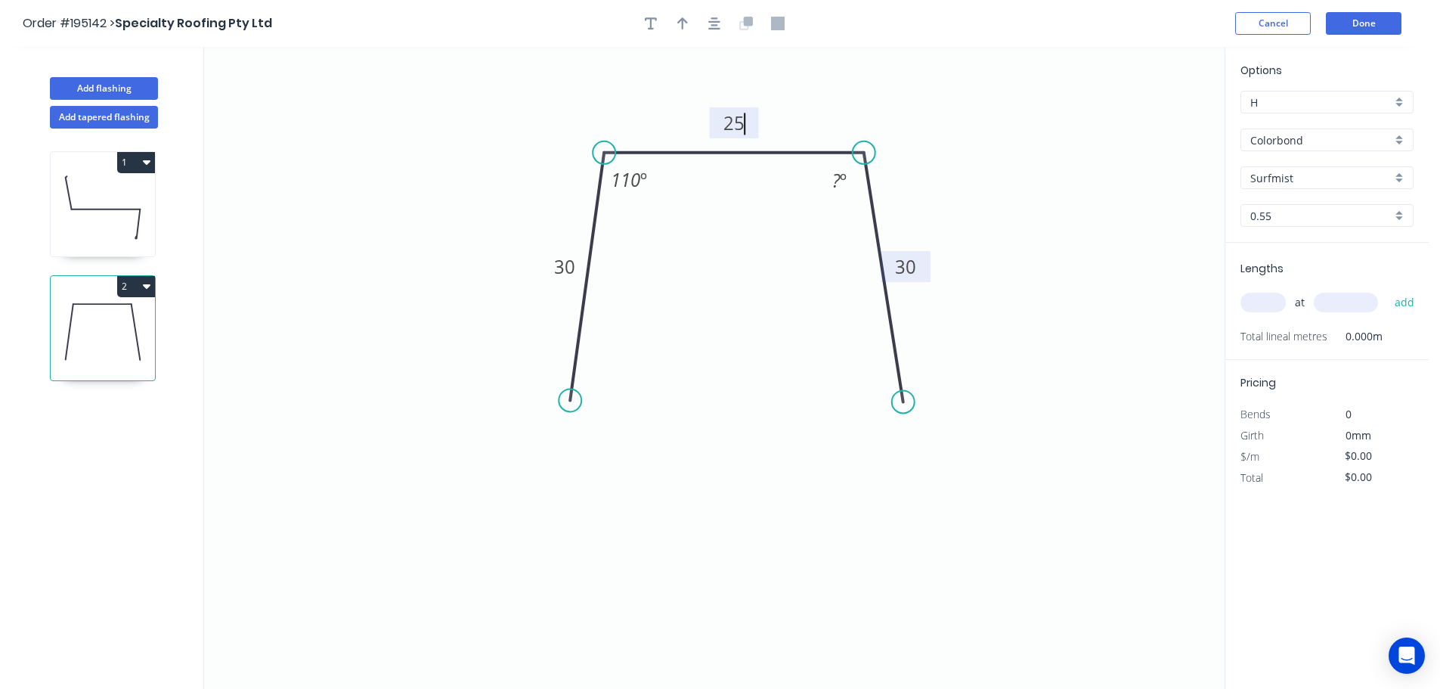
type input "$6.11"
click at [713, 24] on icon "button" at bounding box center [714, 23] width 12 height 12
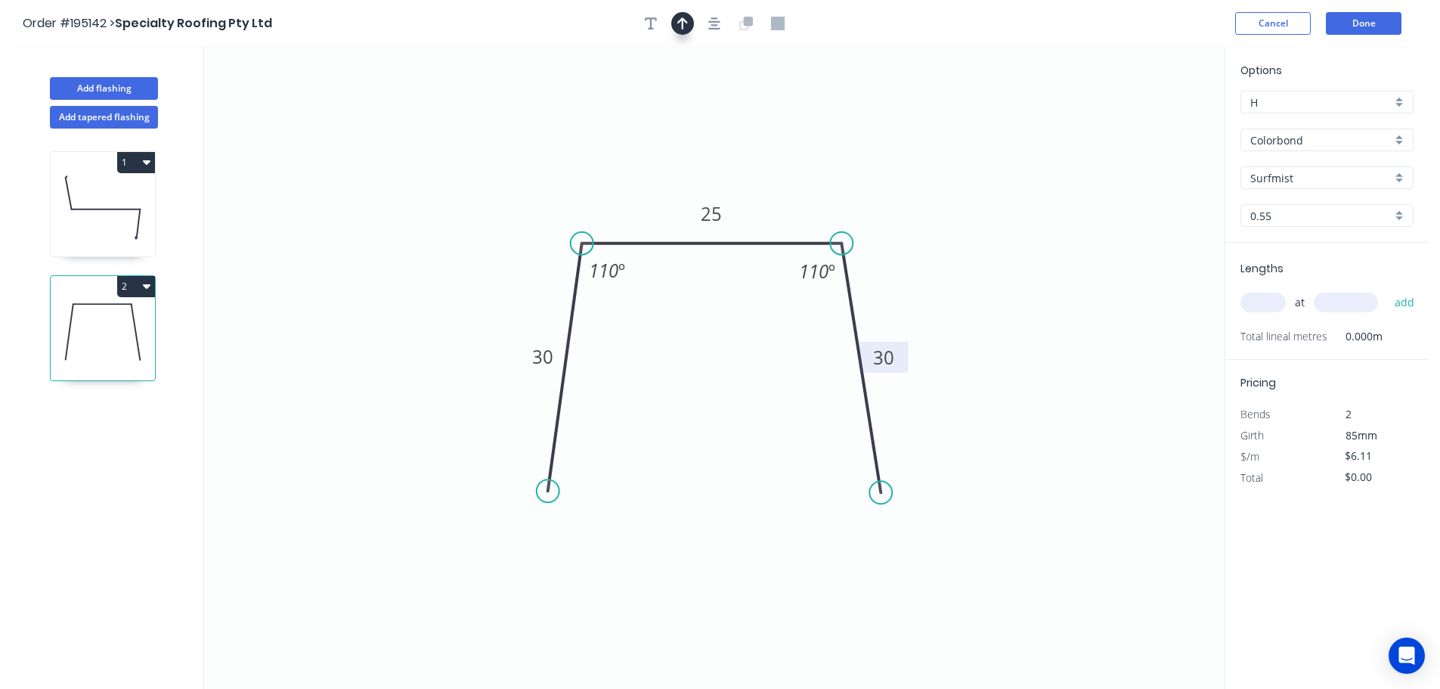
click at [674, 26] on button "button" at bounding box center [682, 23] width 23 height 23
click at [1150, 120] on icon at bounding box center [1148, 105] width 14 height 48
drag, startPoint x: 1150, startPoint y: 120, endPoint x: 1030, endPoint y: 255, distance: 179.9
click at [1016, 199] on icon at bounding box center [1038, 177] width 44 height 44
click at [1271, 300] on input "text" at bounding box center [1262, 303] width 45 height 20
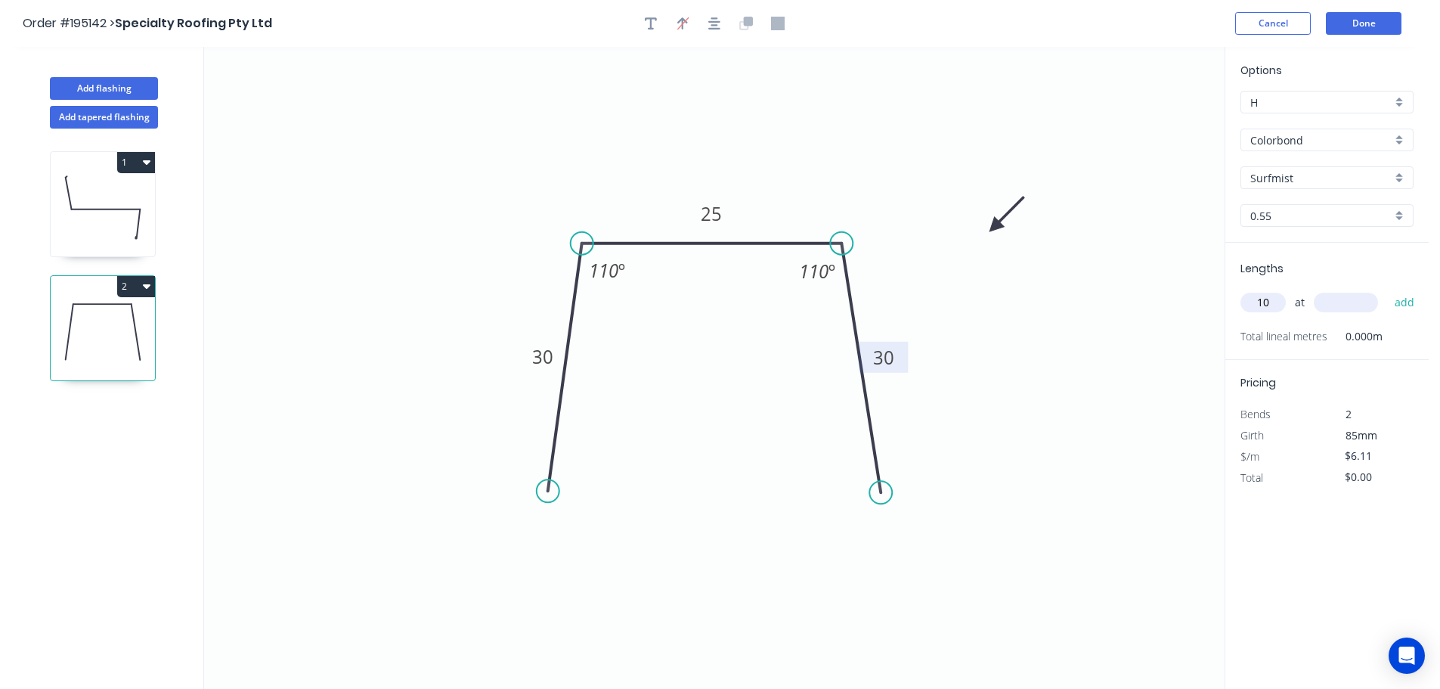
type input "10"
type input "1300"
click at [1387, 290] on button "add" at bounding box center [1405, 303] width 36 height 26
type input "$79.43"
click at [109, 86] on button "Add flashing" at bounding box center [104, 88] width 108 height 23
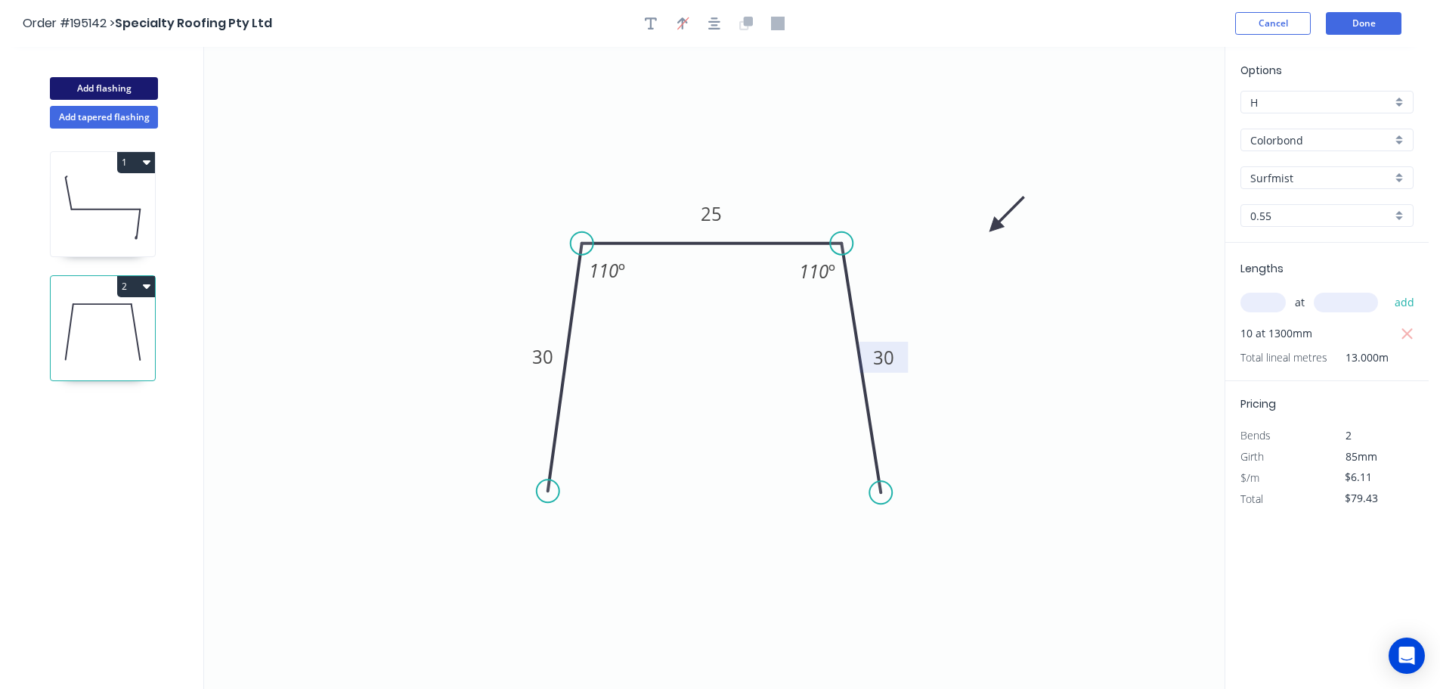
type input "$0.00"
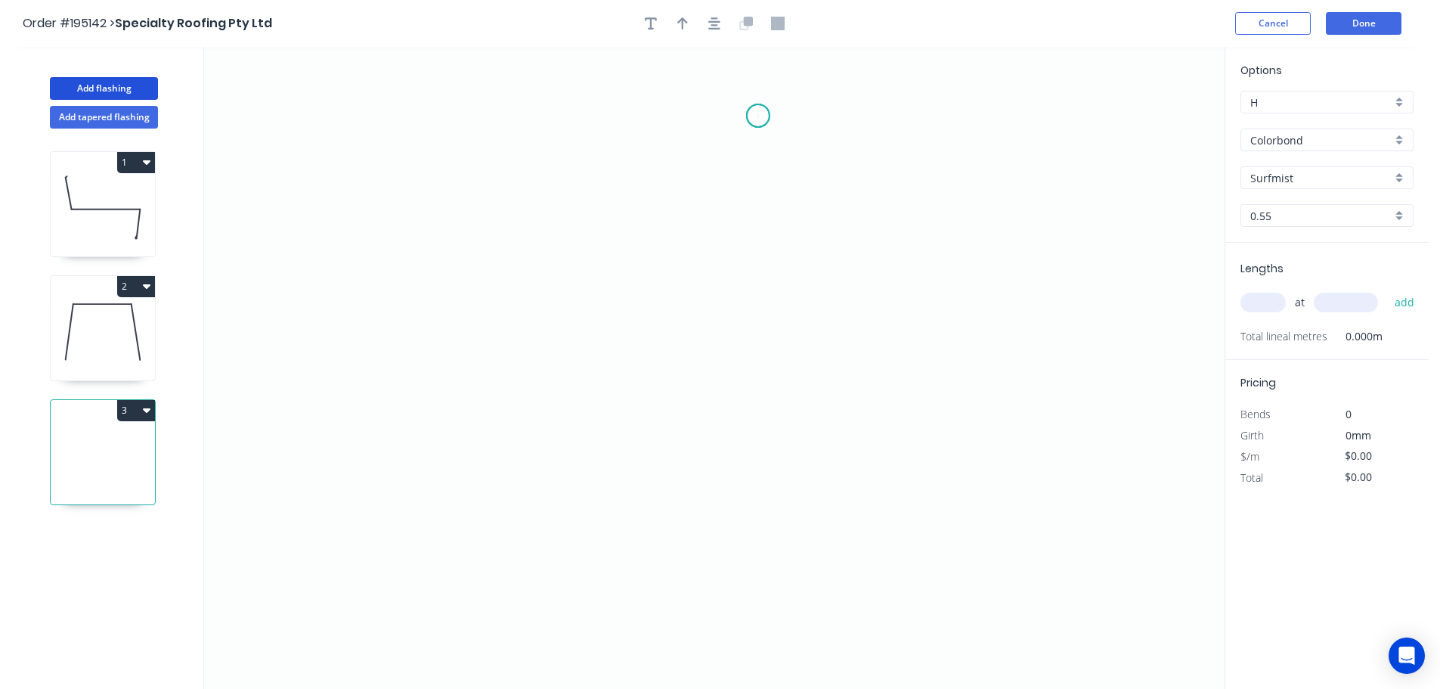
click at [758, 116] on icon "0" at bounding box center [714, 368] width 1021 height 642
click at [720, 156] on icon "0" at bounding box center [714, 368] width 1021 height 642
click at [729, 299] on icon "0 ?" at bounding box center [714, 368] width 1021 height 642
click at [779, 356] on icon "0 ? ?" at bounding box center [714, 368] width 1021 height 642
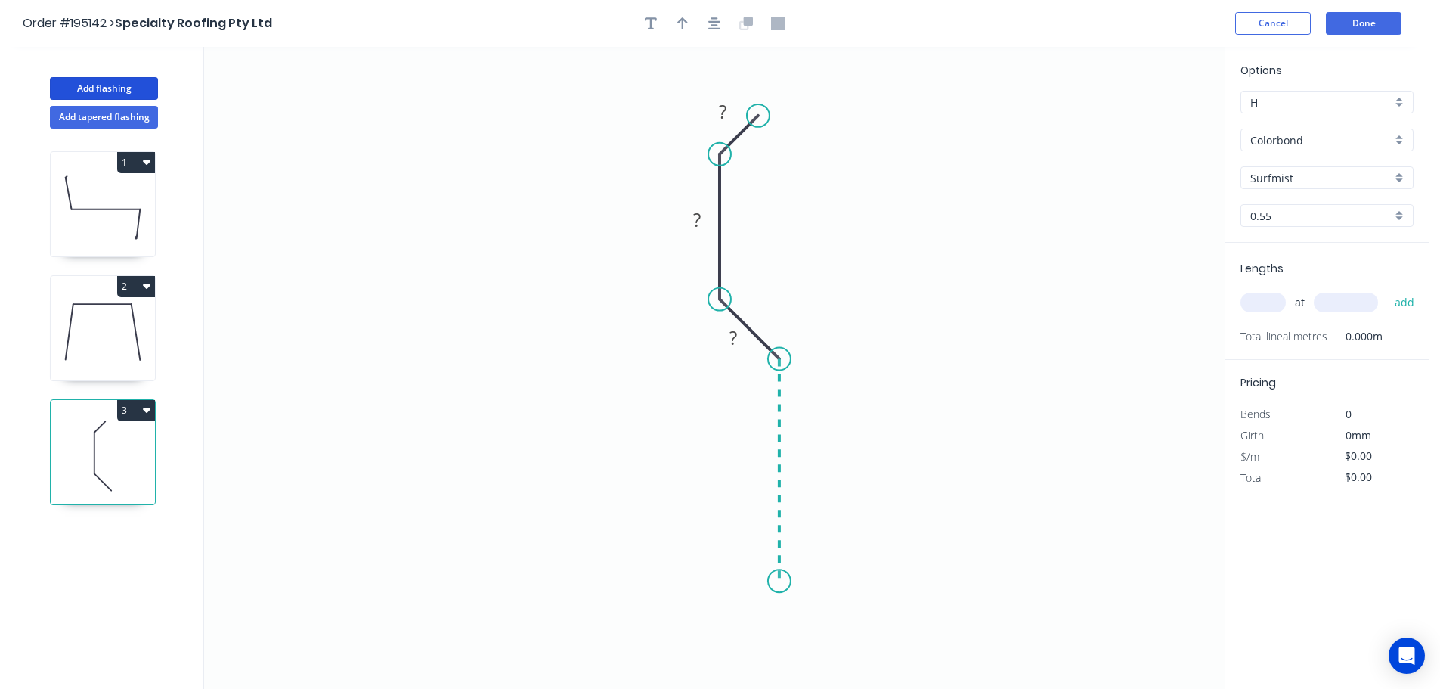
click at [774, 581] on icon "0 ? ? ?" at bounding box center [714, 368] width 1021 height 642
click at [695, 629] on icon "0 ? ? ? ?" at bounding box center [714, 368] width 1021 height 642
click at [695, 629] on circle at bounding box center [694, 628] width 23 height 23
drag, startPoint x: 694, startPoint y: 630, endPoint x: 704, endPoint y: 646, distance: 18.0
click at [704, 646] on circle at bounding box center [703, 656] width 23 height 23
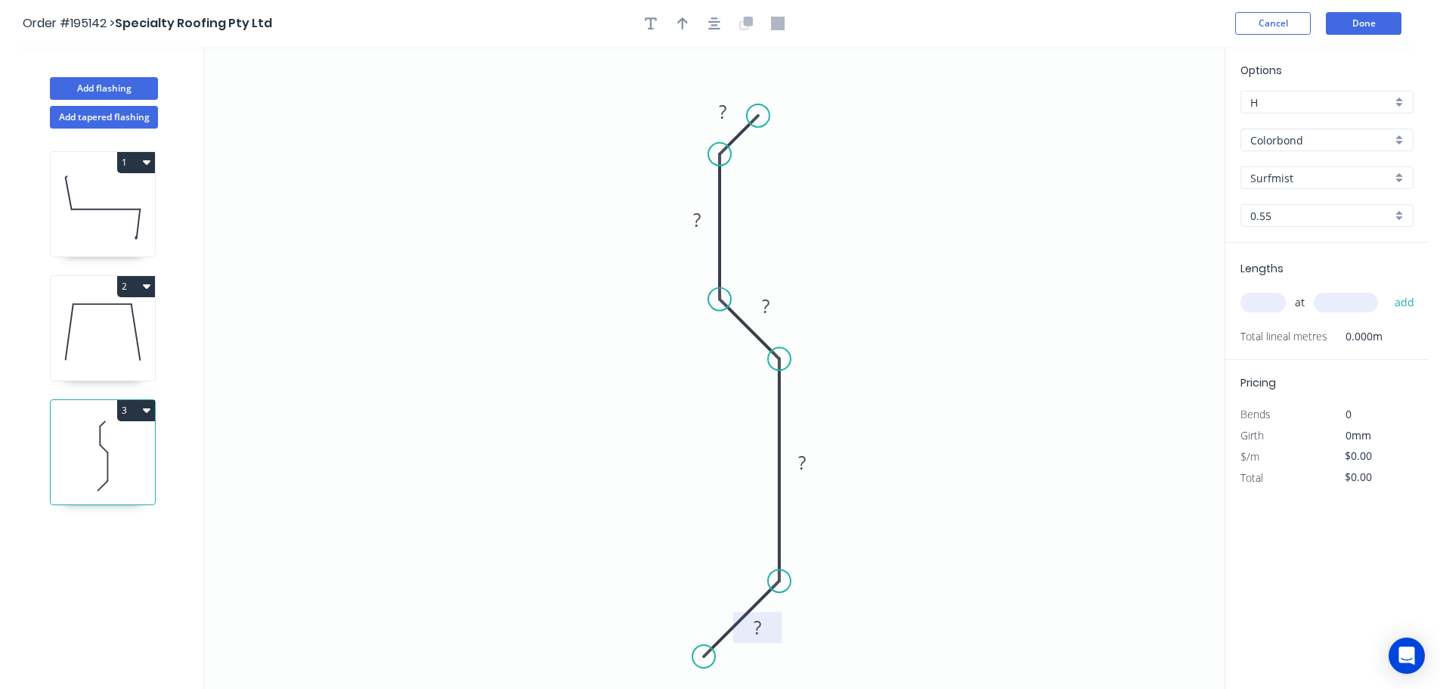
click at [763, 626] on rect at bounding box center [757, 628] width 30 height 21
click at [796, 172] on div "Crush & Fold" at bounding box center [829, 169] width 152 height 31
type input "$11.19"
drag, startPoint x: 769, startPoint y: 63, endPoint x: 737, endPoint y: 61, distance: 31.8
click at [737, 61] on text "CF 10" at bounding box center [750, 71] width 42 height 25
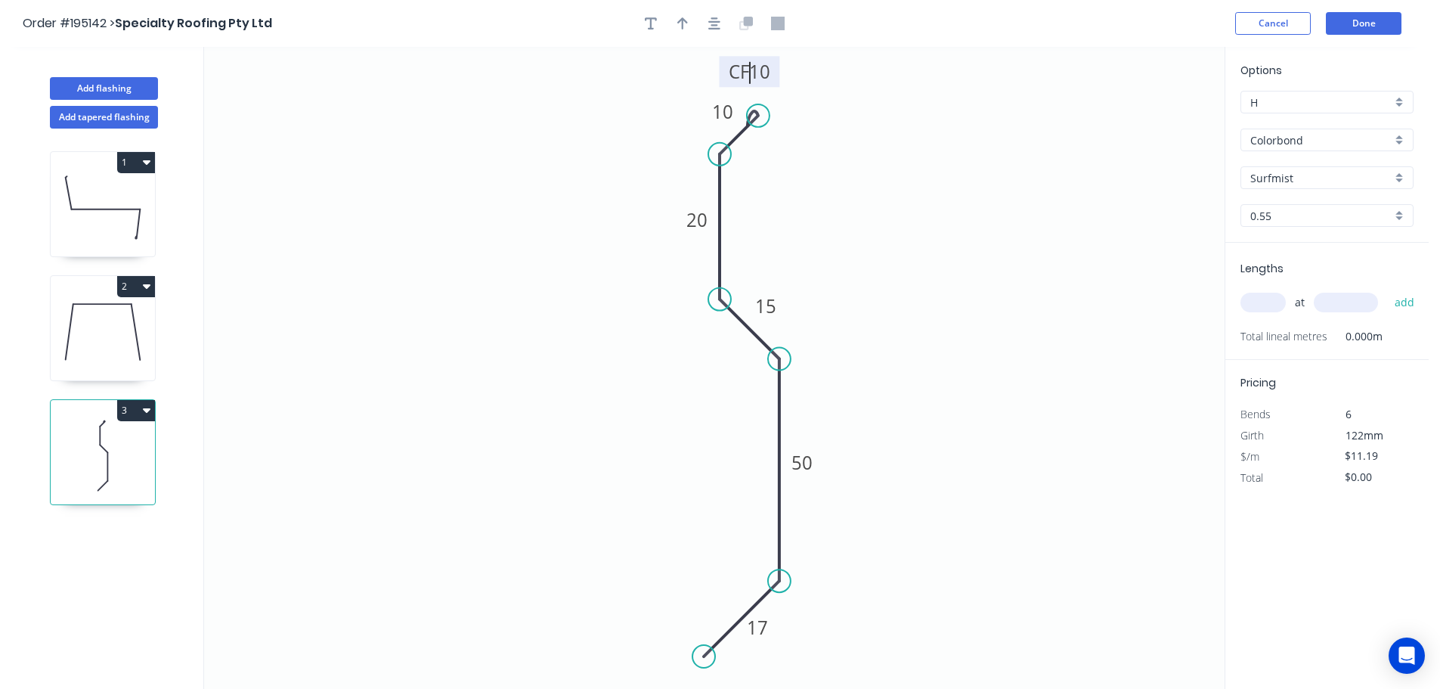
click at [1255, 300] on input "text" at bounding box center [1262, 303] width 45 height 20
type input "1"
type input "4500"
click at [1387, 290] on button "add" at bounding box center [1405, 303] width 36 height 26
type input "$50.36"
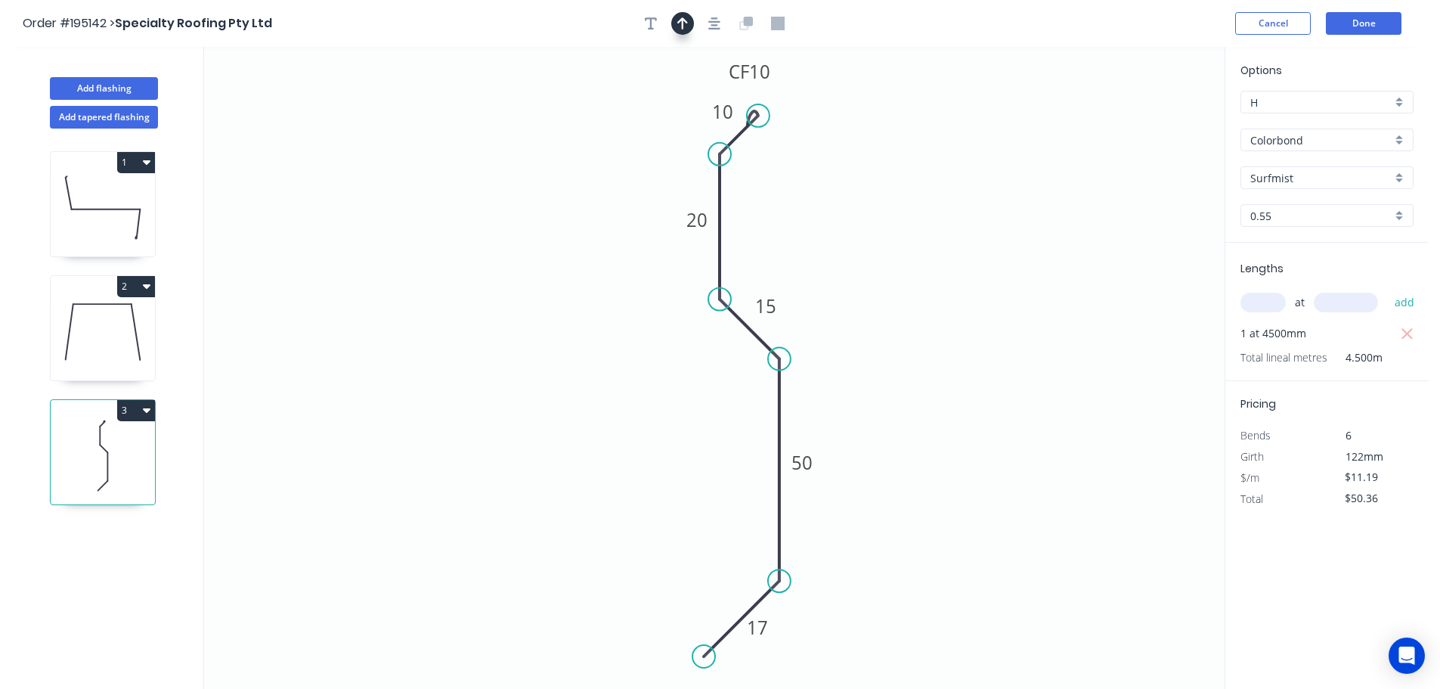
click at [688, 23] on button "button" at bounding box center [682, 23] width 23 height 23
click at [1149, 121] on icon at bounding box center [1148, 105] width 14 height 48
drag, startPoint x: 1149, startPoint y: 121, endPoint x: 907, endPoint y: 253, distance: 275.7
click at [908, 253] on icon at bounding box center [928, 236] width 44 height 44
click at [107, 84] on button "Add flashing" at bounding box center [104, 88] width 108 height 23
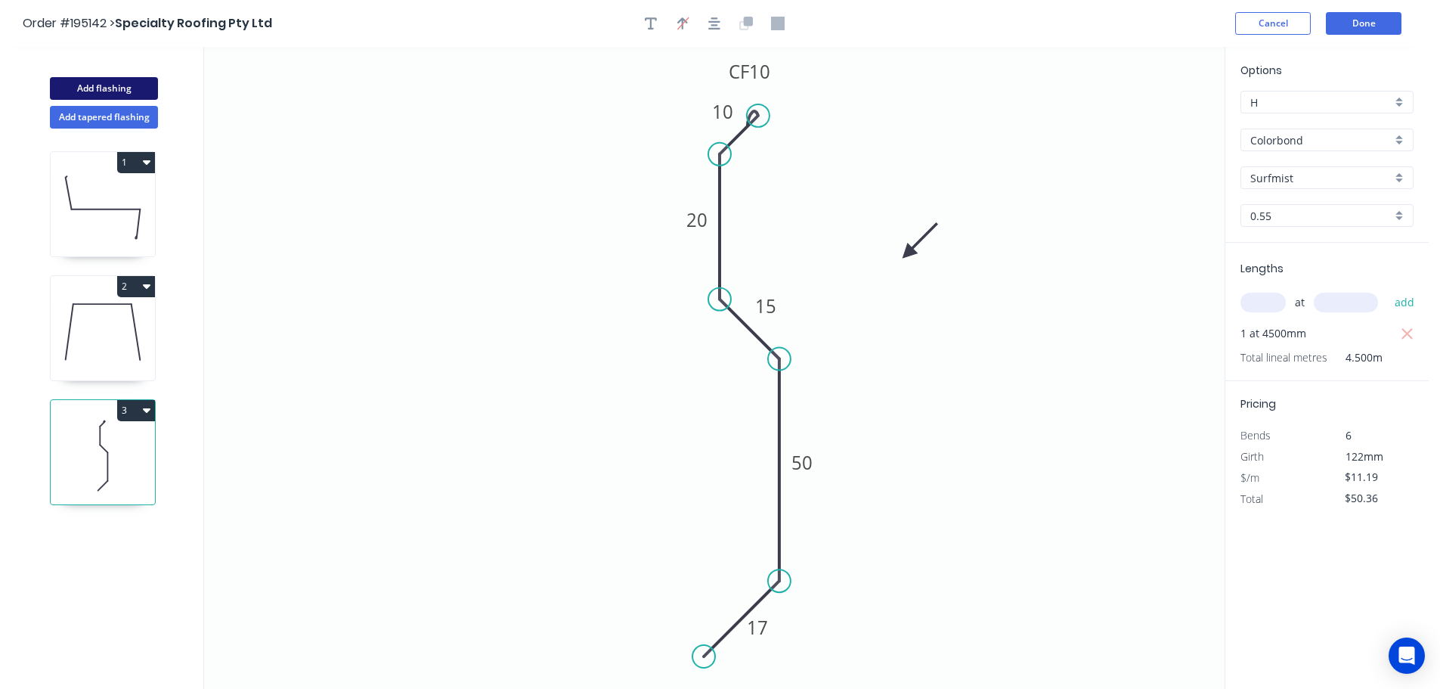
type input "$0.00"
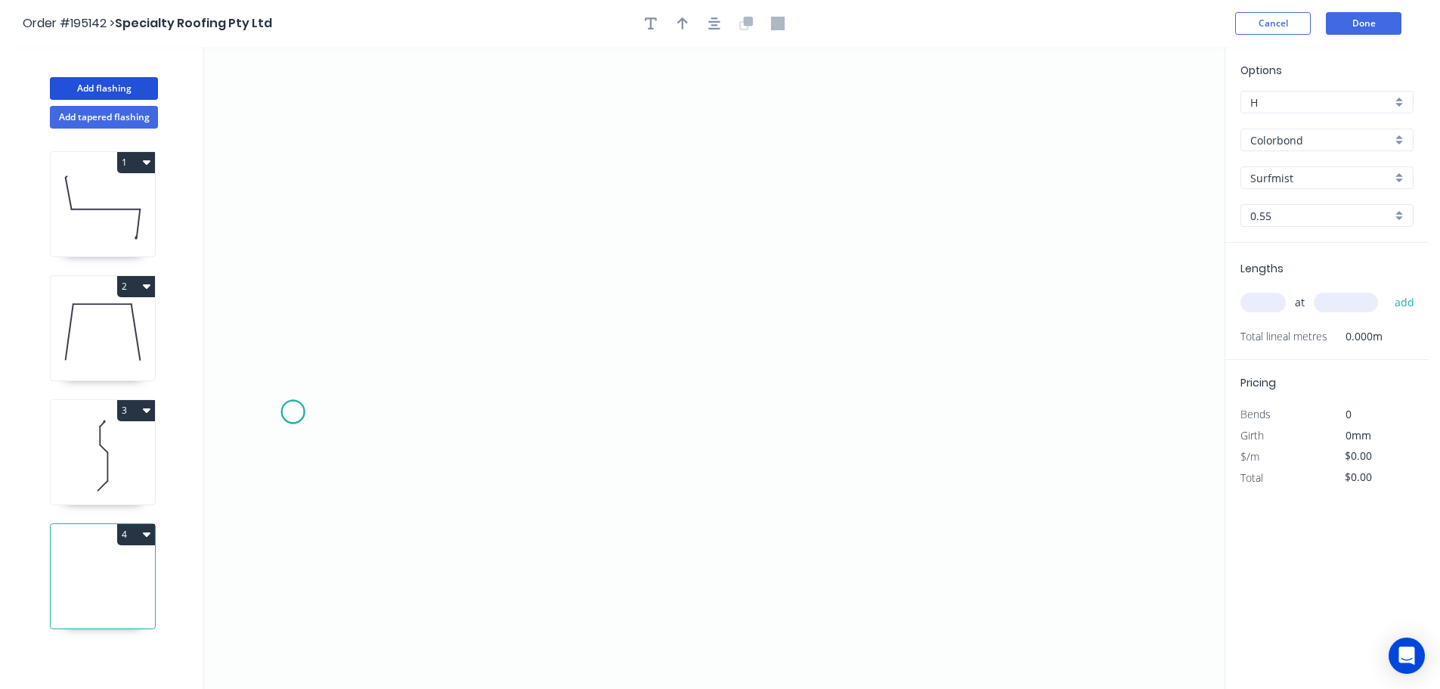
drag, startPoint x: 293, startPoint y: 412, endPoint x: 327, endPoint y: 339, distance: 80.5
click at [294, 409] on icon "0" at bounding box center [714, 368] width 1021 height 642
click at [395, 302] on icon "0" at bounding box center [714, 368] width 1021 height 642
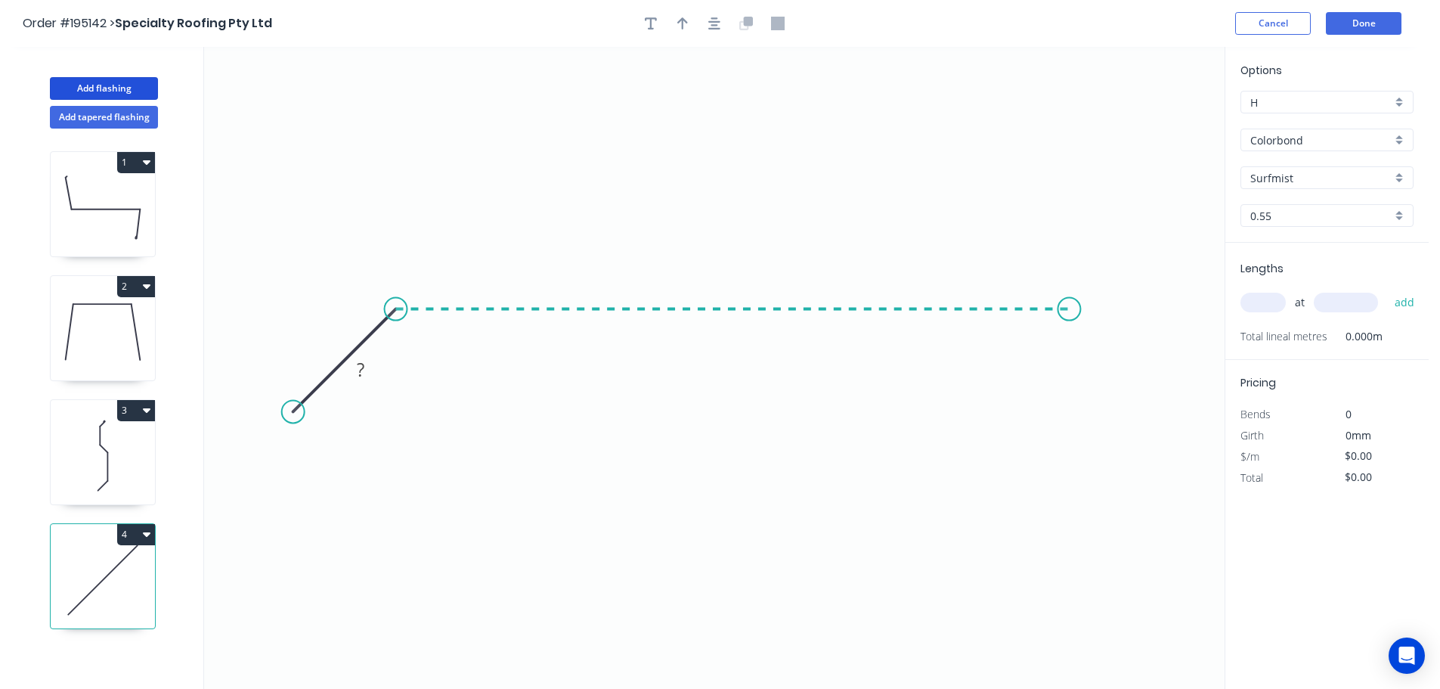
click at [1070, 325] on icon "0 ?" at bounding box center [714, 368] width 1021 height 642
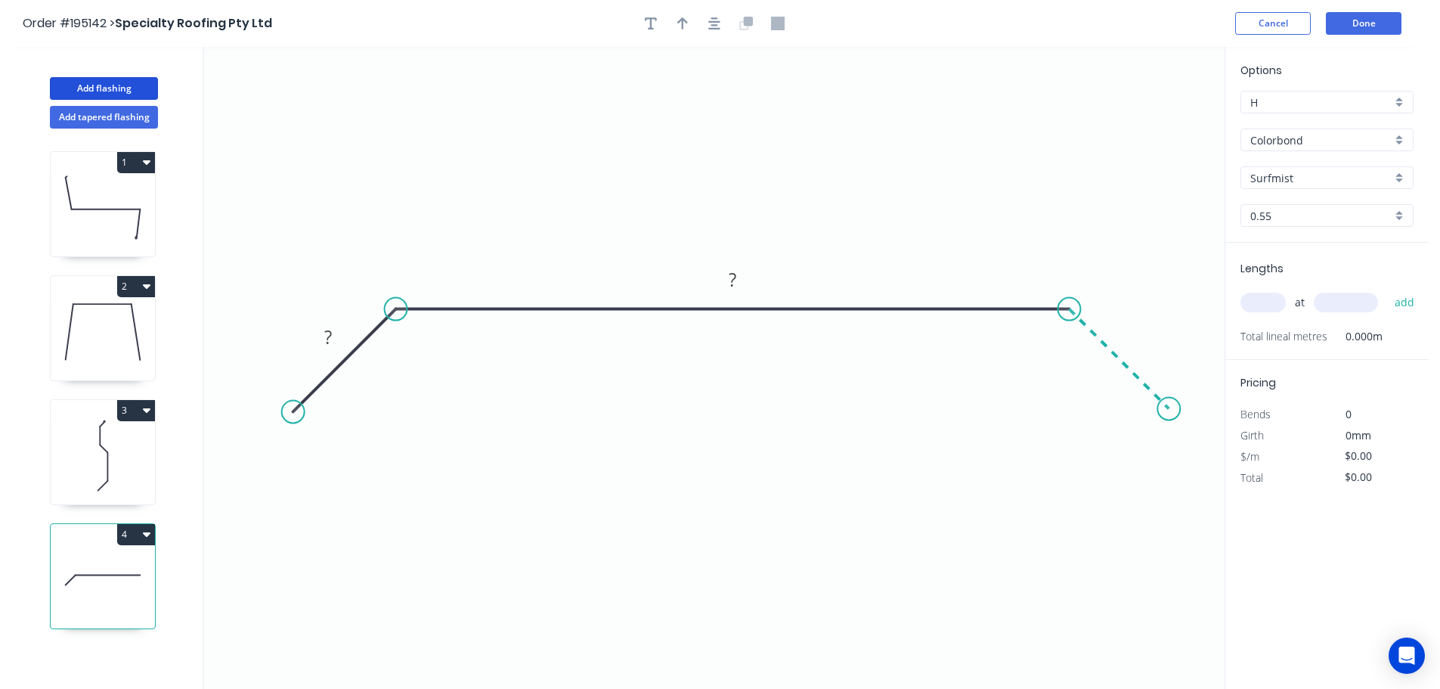
click at [1169, 419] on icon "0 ? ?" at bounding box center [714, 368] width 1021 height 642
click at [1169, 419] on circle at bounding box center [1168, 408] width 23 height 23
click at [1138, 332] on tspan "?" at bounding box center [1136, 335] width 8 height 25
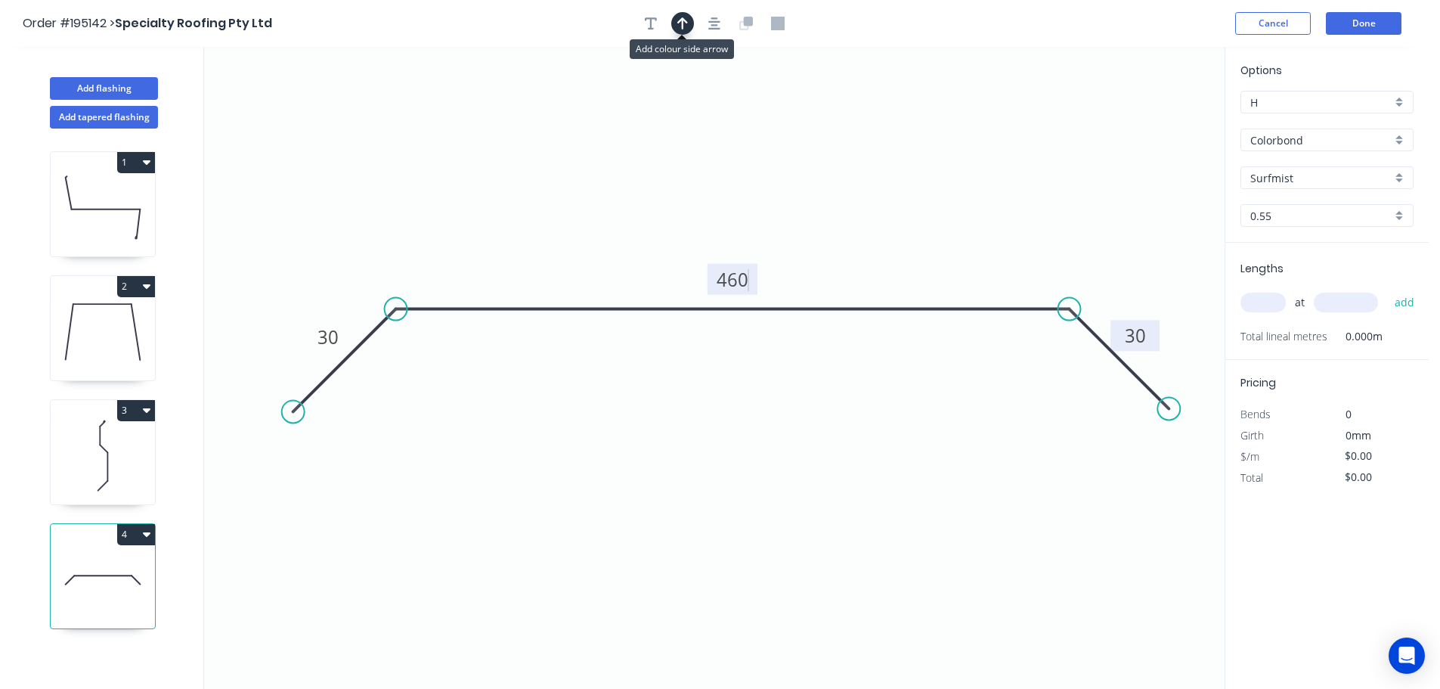
click at [680, 23] on icon "button" at bounding box center [682, 24] width 11 height 14
type input "$16.02"
click at [1151, 120] on icon at bounding box center [1148, 105] width 14 height 48
drag, startPoint x: 1151, startPoint y: 120, endPoint x: 933, endPoint y: 218, distance: 238.5
click at [903, 187] on icon at bounding box center [922, 175] width 44 height 44
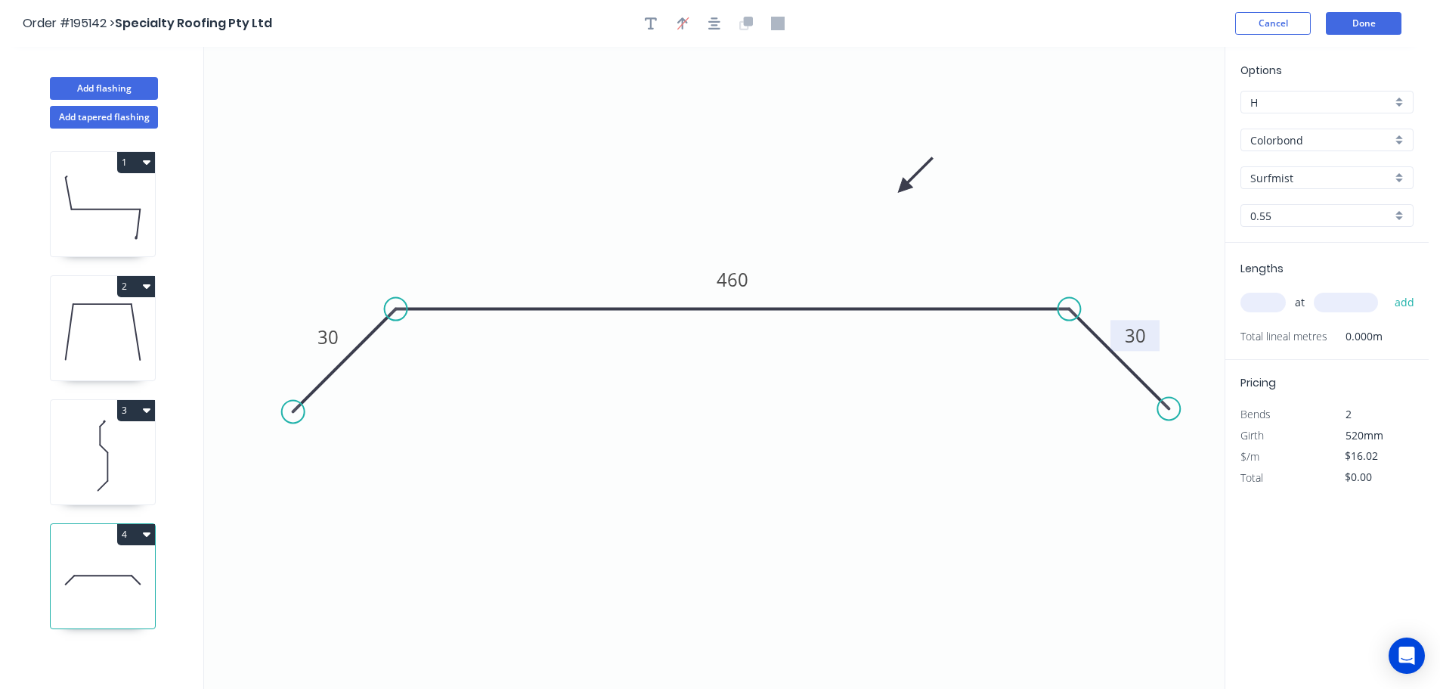
click at [1250, 296] on input "text" at bounding box center [1262, 303] width 45 height 20
type input "3"
type input "4000"
click at [1387, 290] on button "add" at bounding box center [1405, 303] width 36 height 26
type input "$192.24"
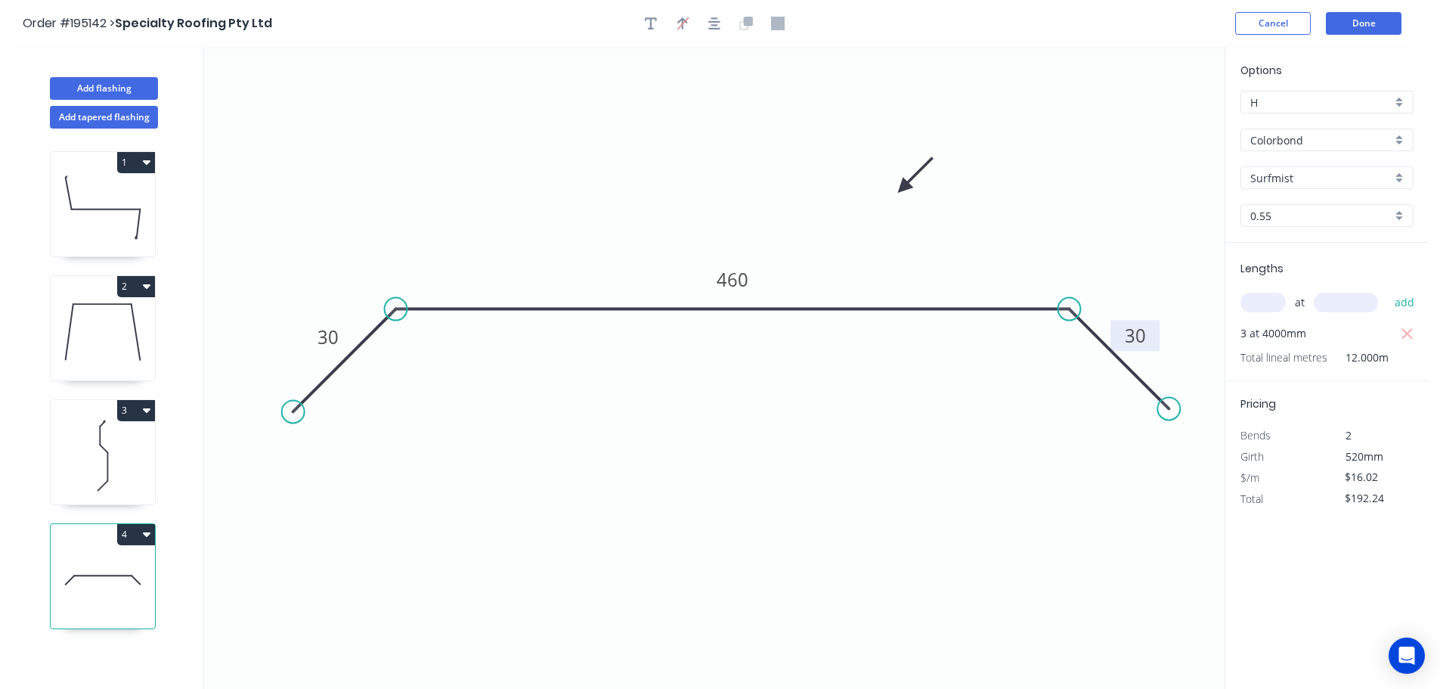
click at [95, 202] on icon at bounding box center [103, 208] width 104 height 97
type input "$16.37"
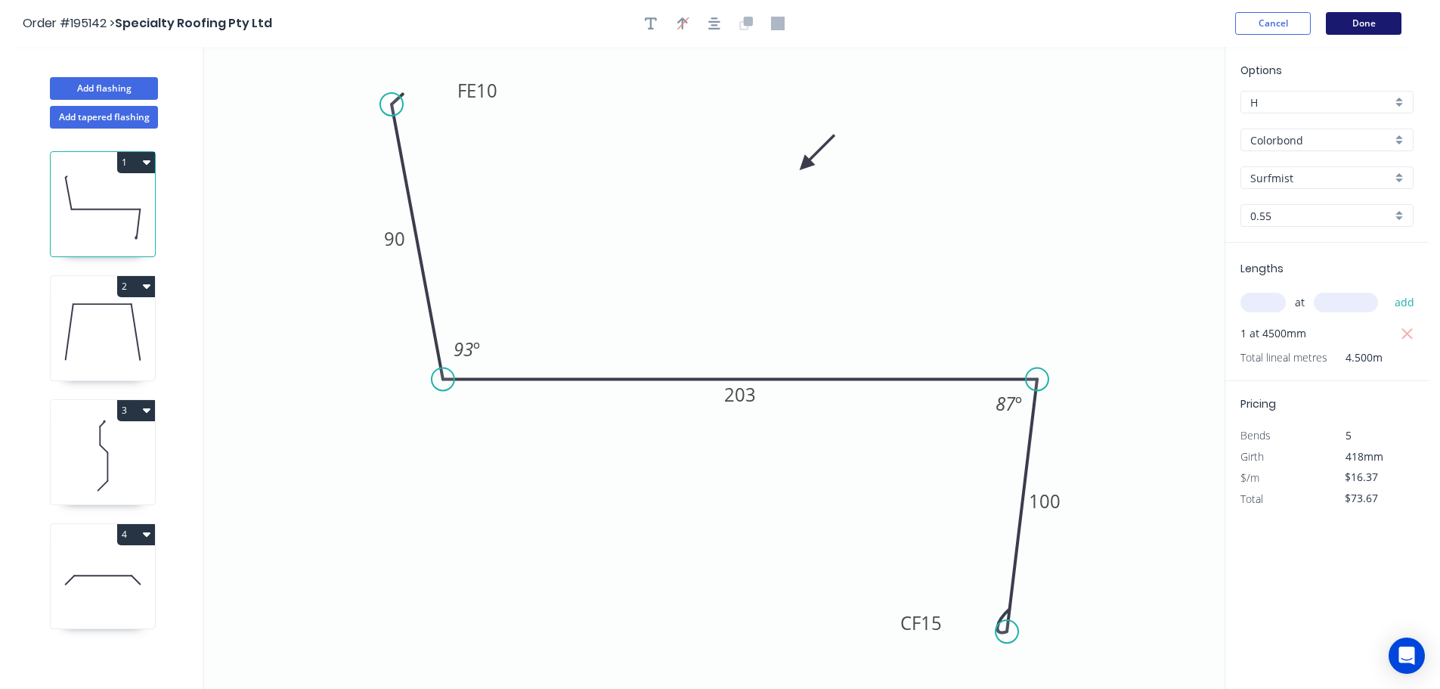
click at [1375, 23] on button "Done" at bounding box center [1364, 23] width 76 height 23
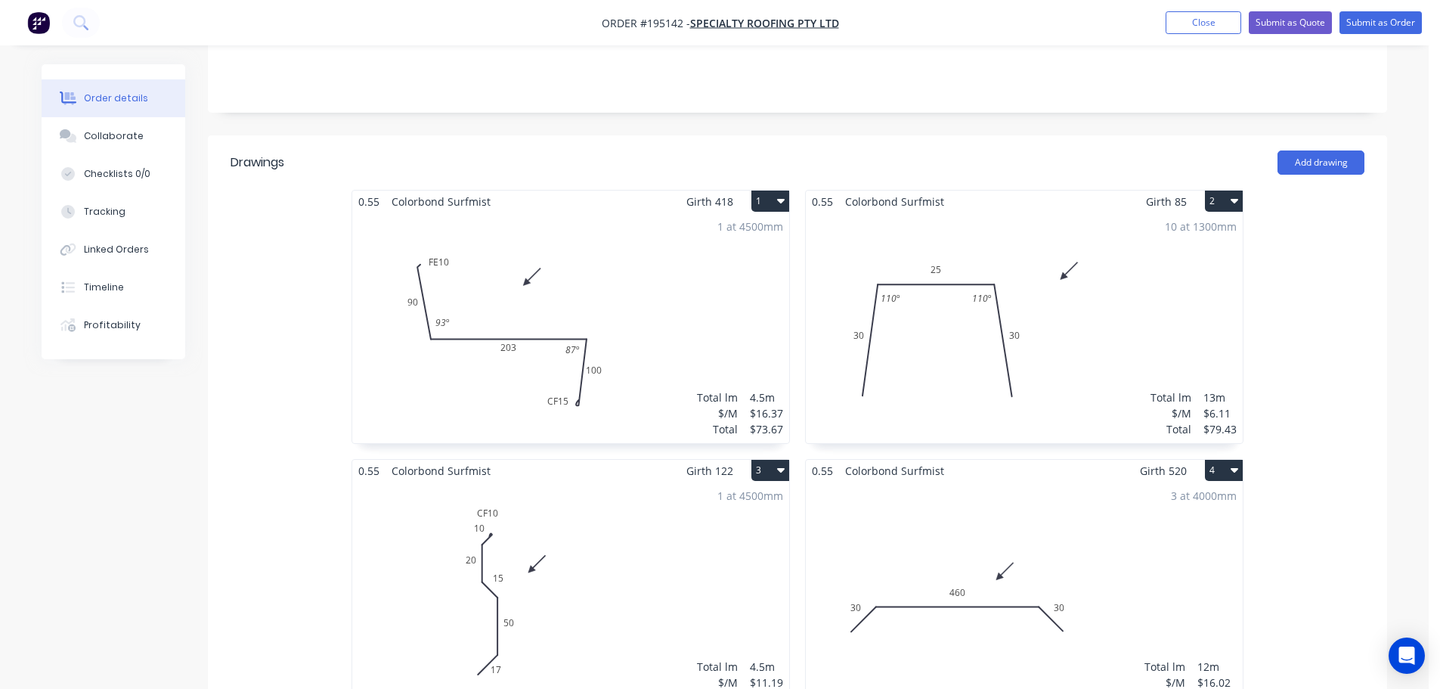
scroll to position [378, 0]
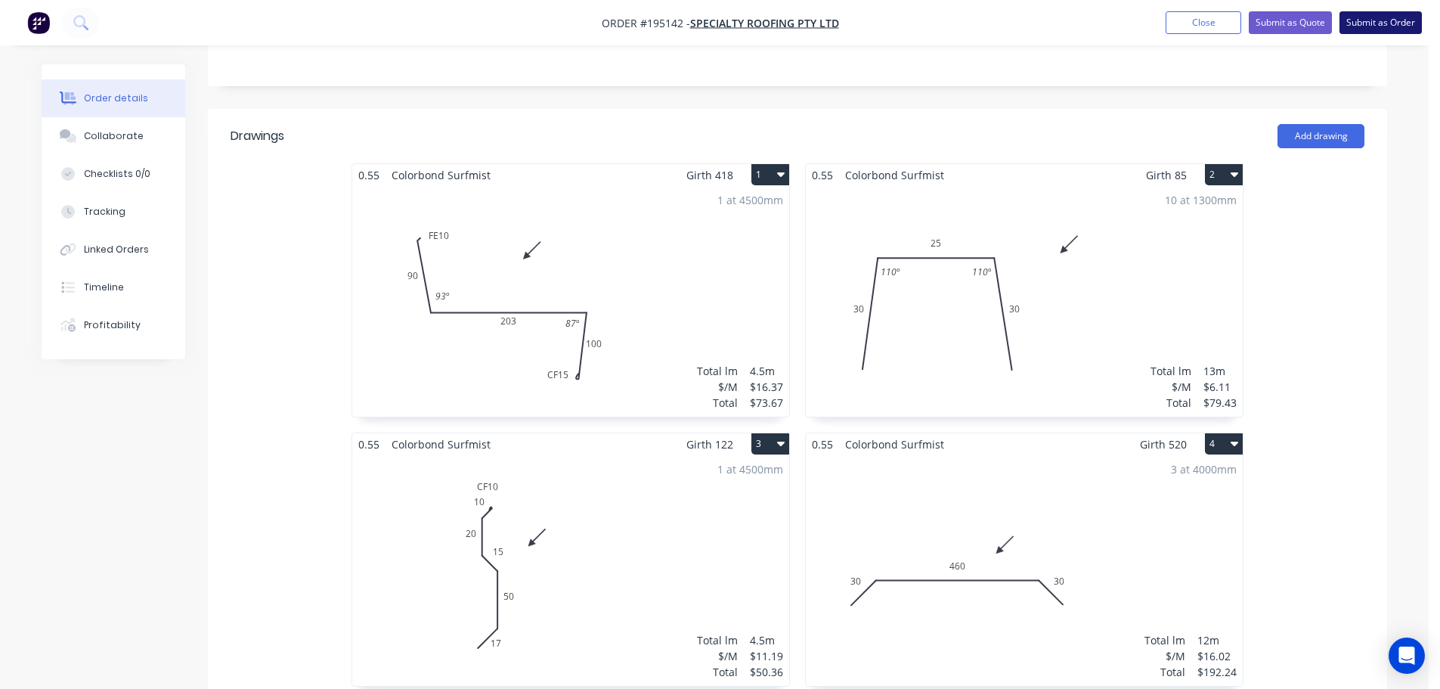
click at [1408, 23] on button "Submit as Order" at bounding box center [1381, 22] width 82 height 23
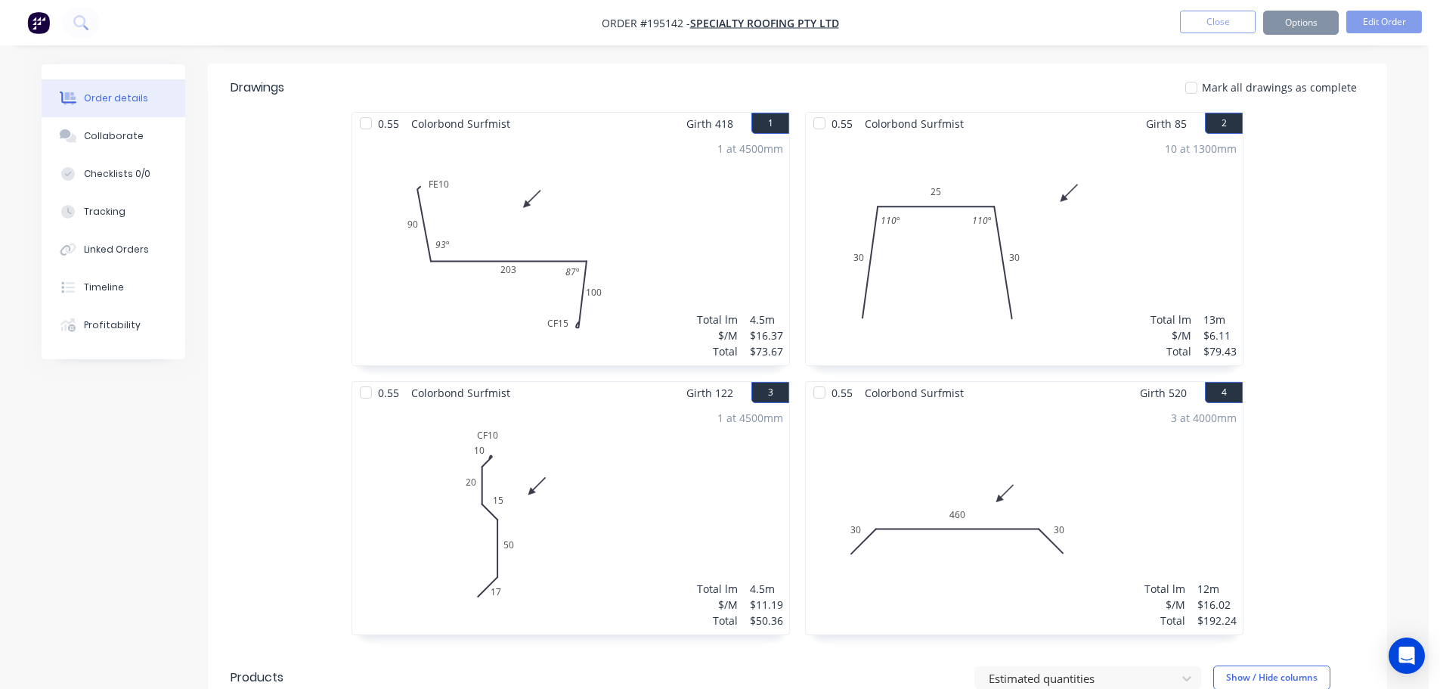
scroll to position [0, 0]
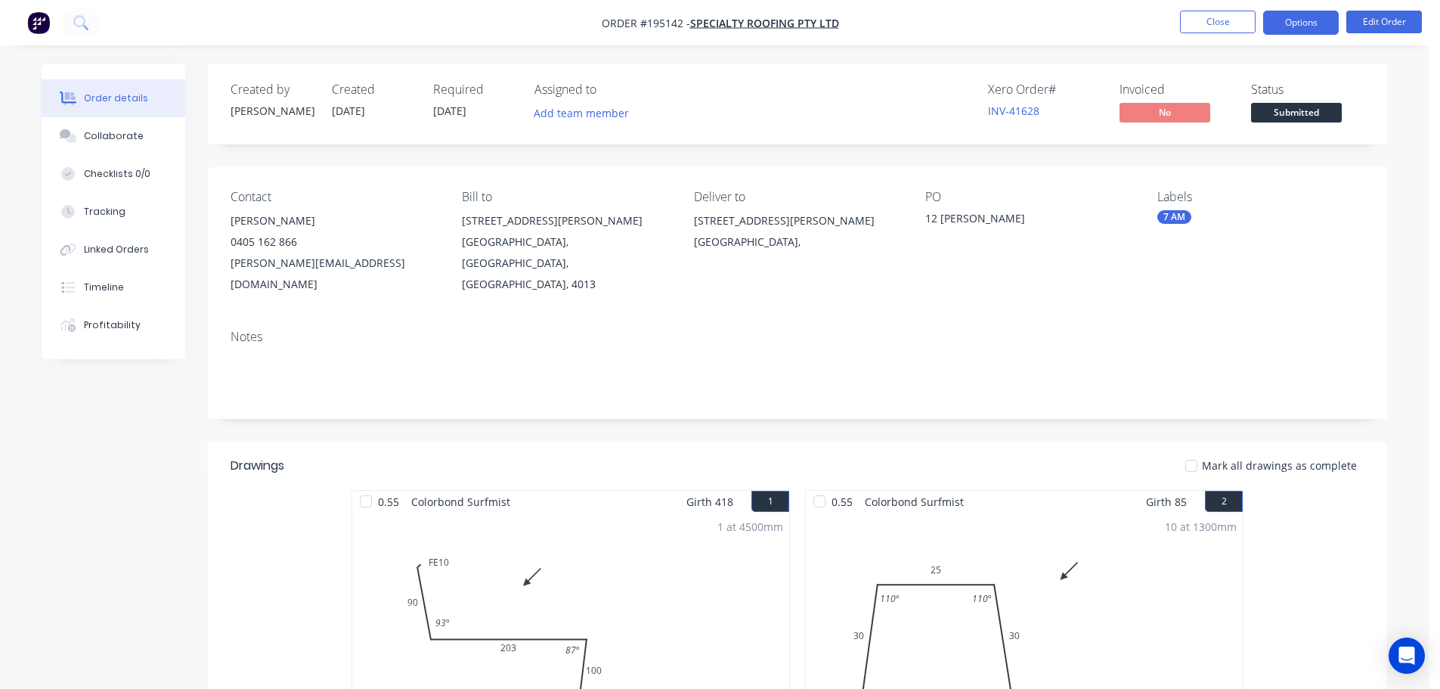
click at [1298, 22] on button "Options" at bounding box center [1301, 23] width 76 height 24
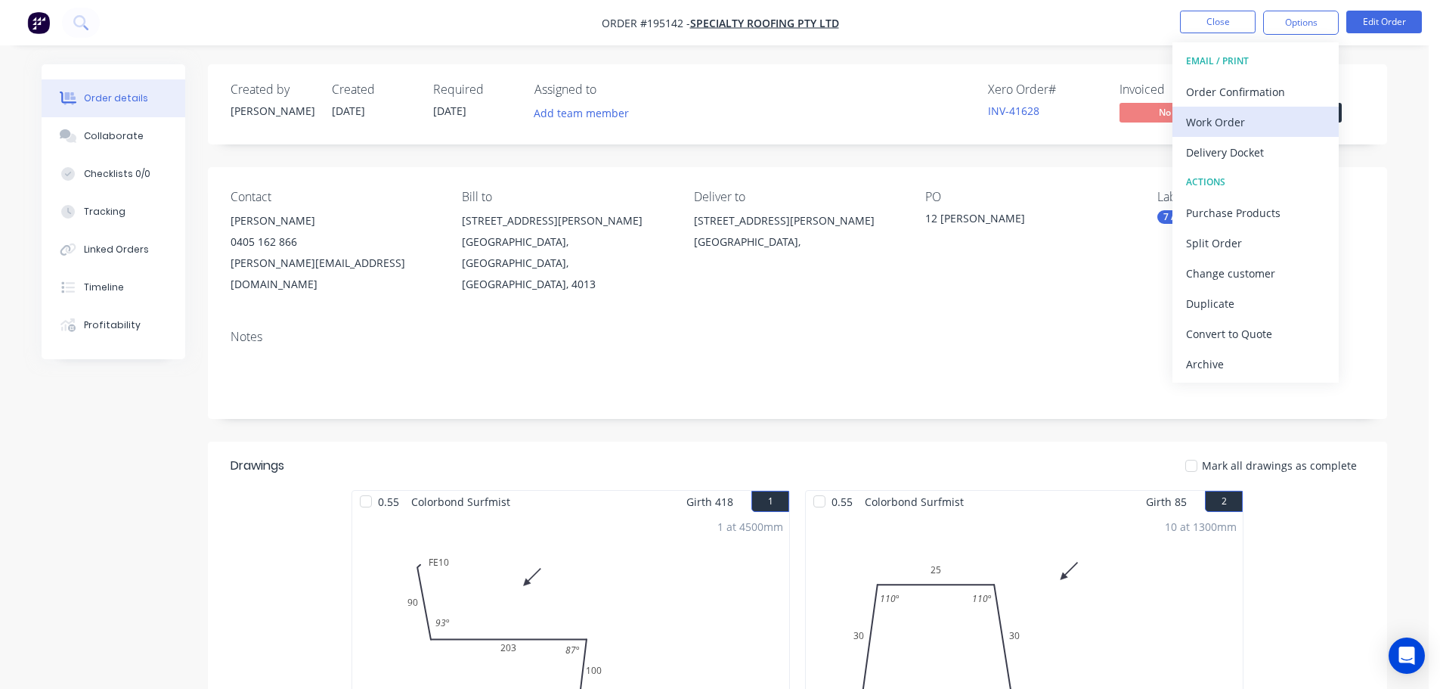
click at [1200, 117] on div "Work Order" at bounding box center [1255, 122] width 139 height 22
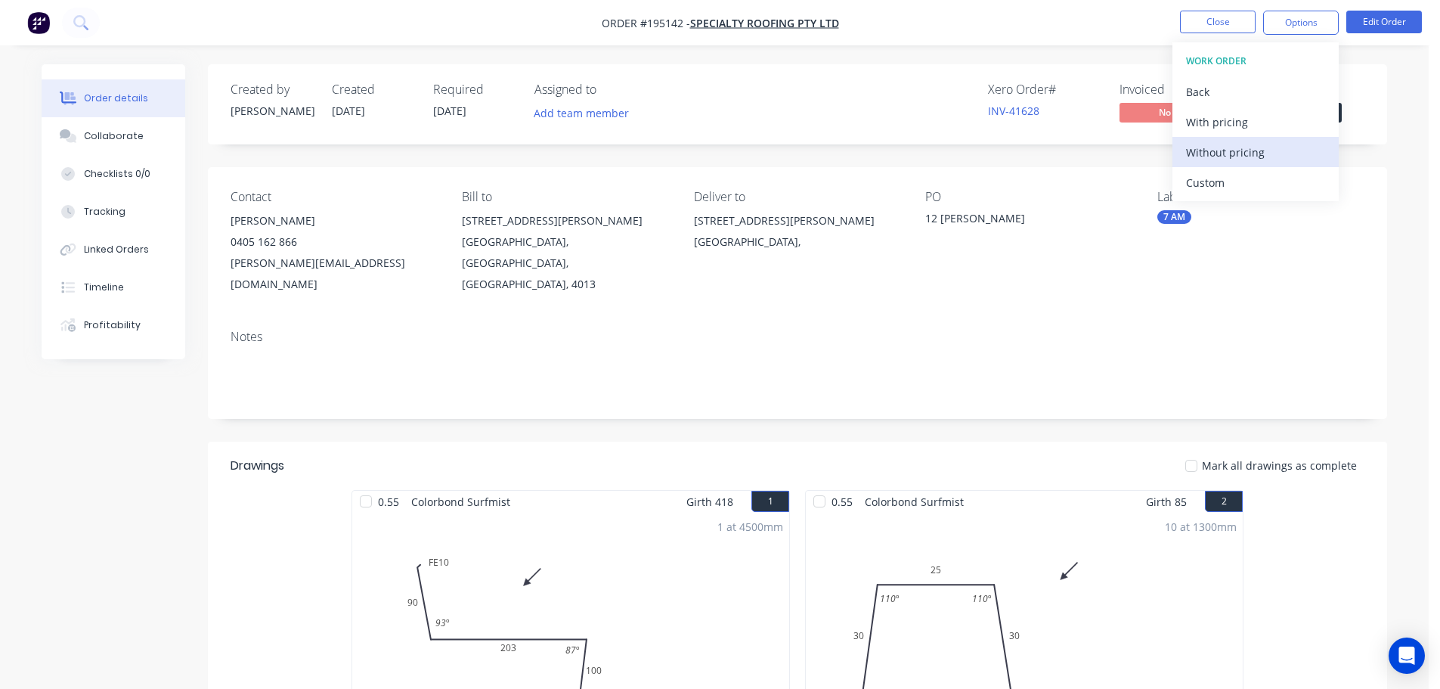
click at [1209, 155] on div "Without pricing" at bounding box center [1255, 152] width 139 height 22
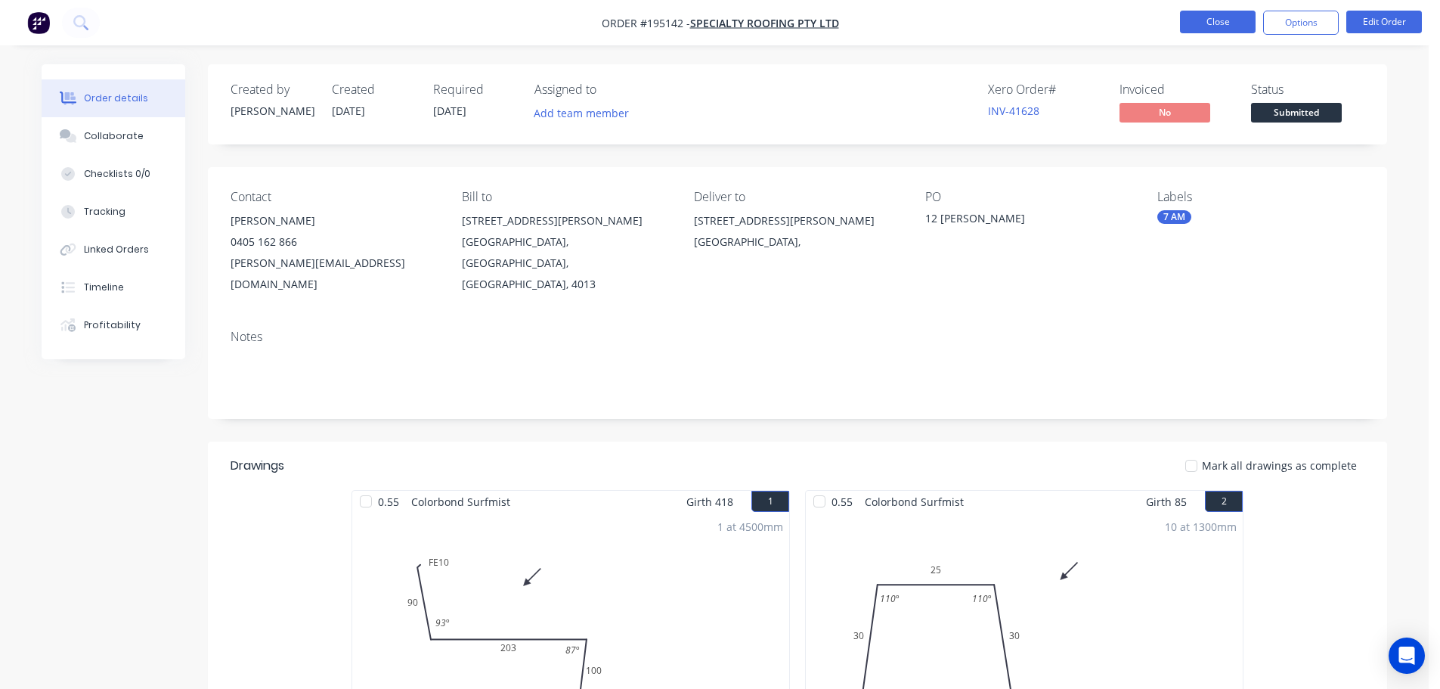
click at [1213, 23] on button "Close" at bounding box center [1218, 22] width 76 height 23
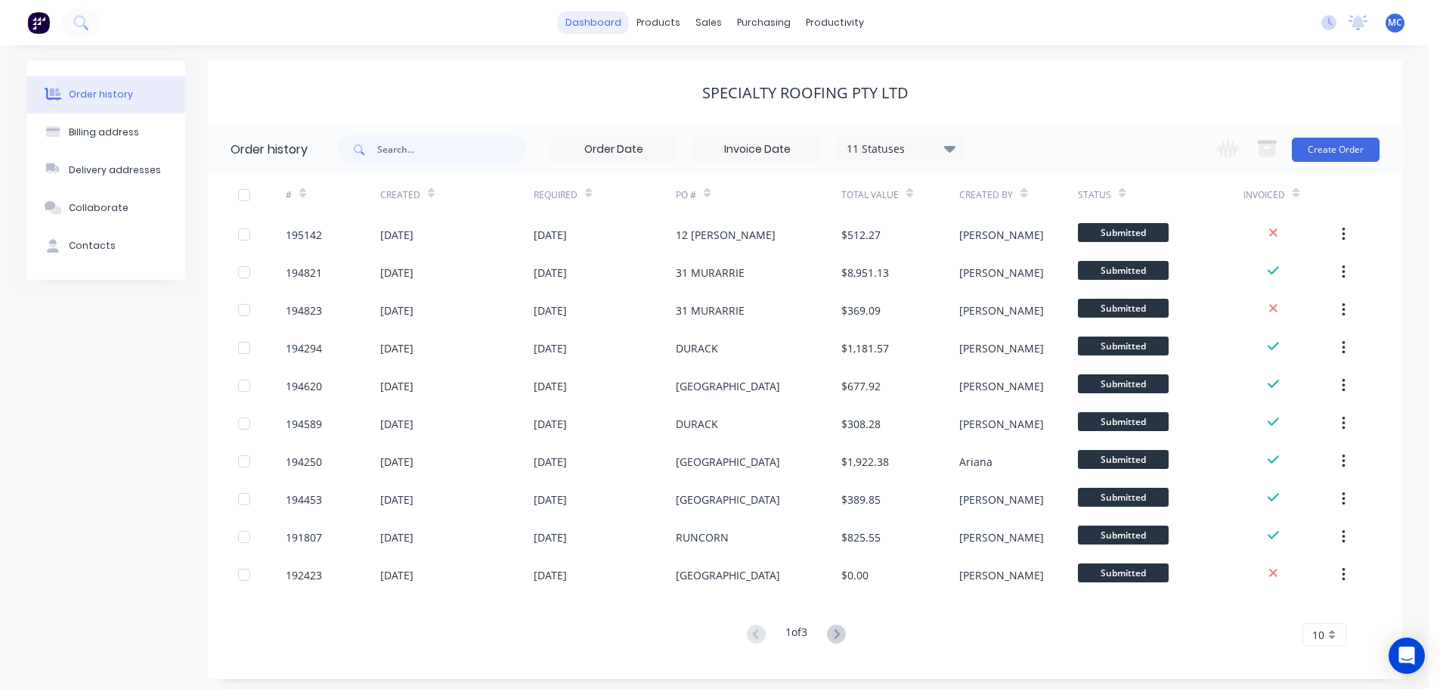
click at [596, 23] on link "dashboard" at bounding box center [593, 22] width 71 height 23
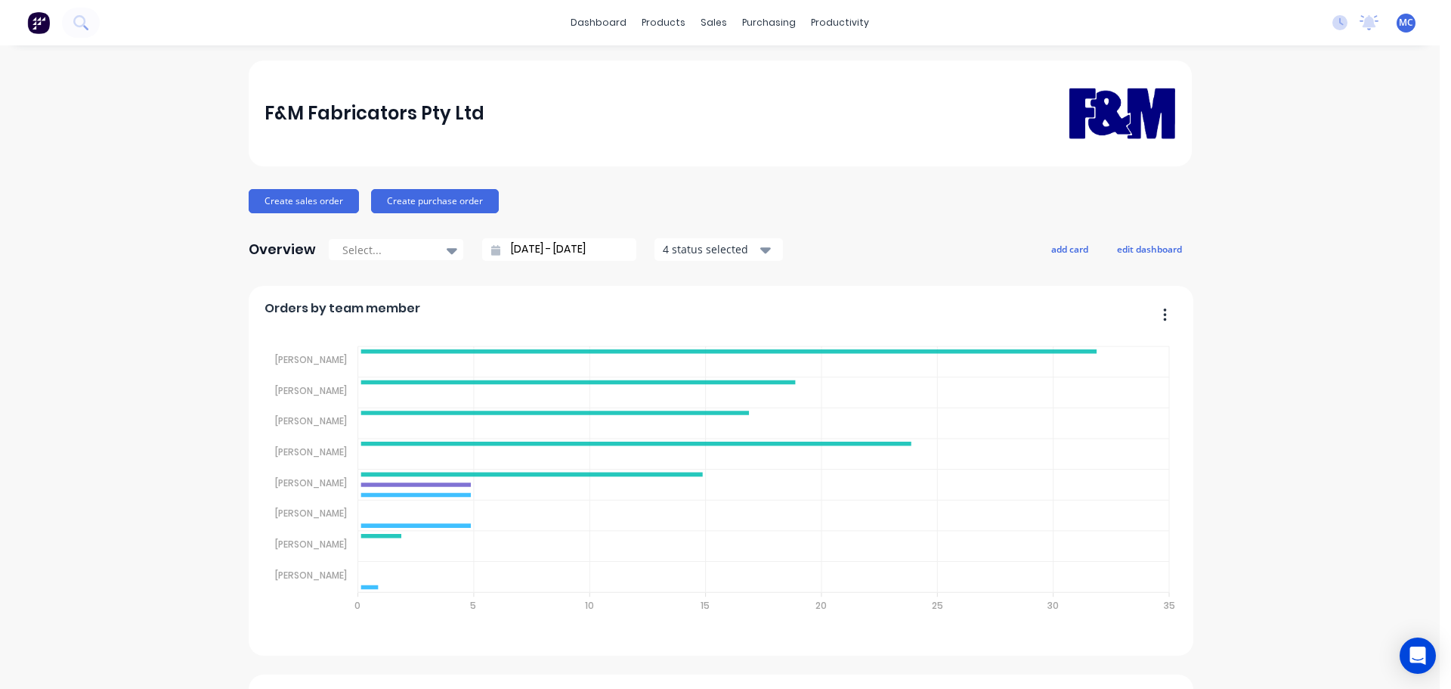
click at [547, 247] on input "[DATE] - [DATE]" at bounding box center [565, 249] width 130 height 23
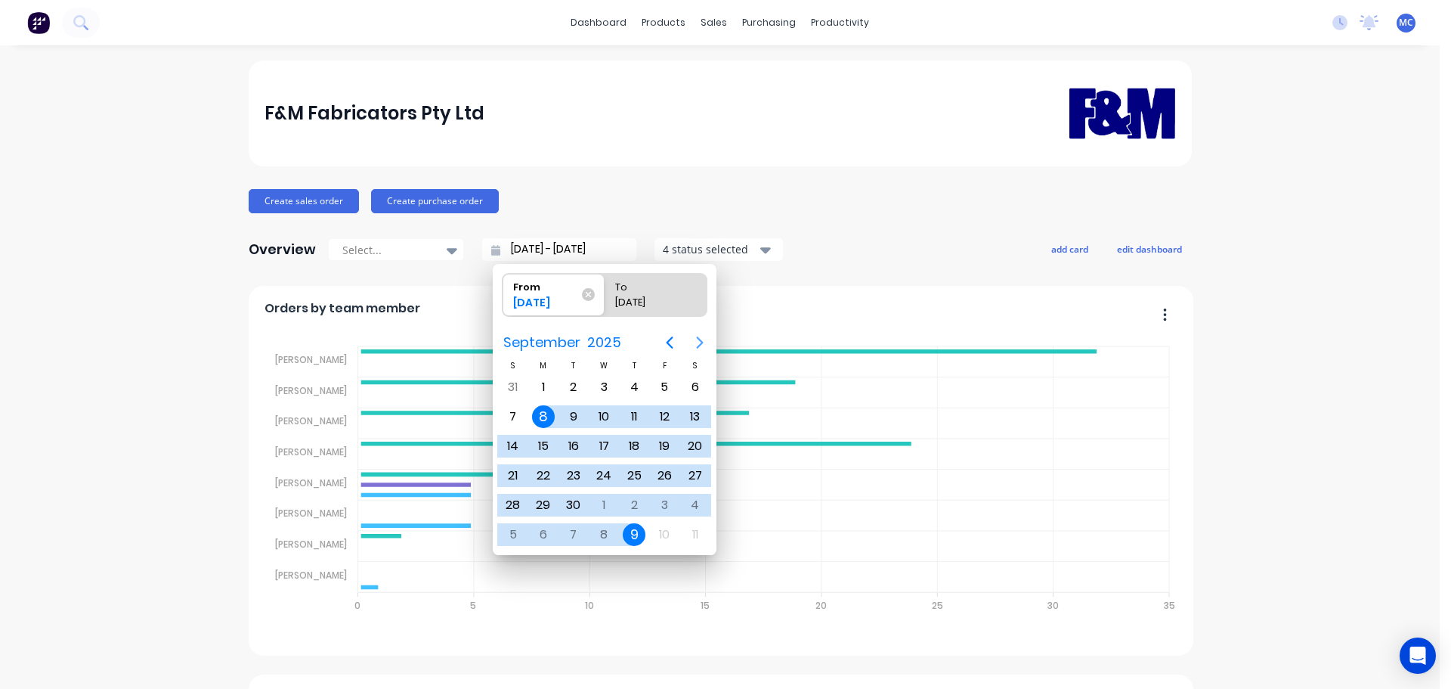
click at [705, 340] on icon "Next page" at bounding box center [700, 342] width 18 height 18
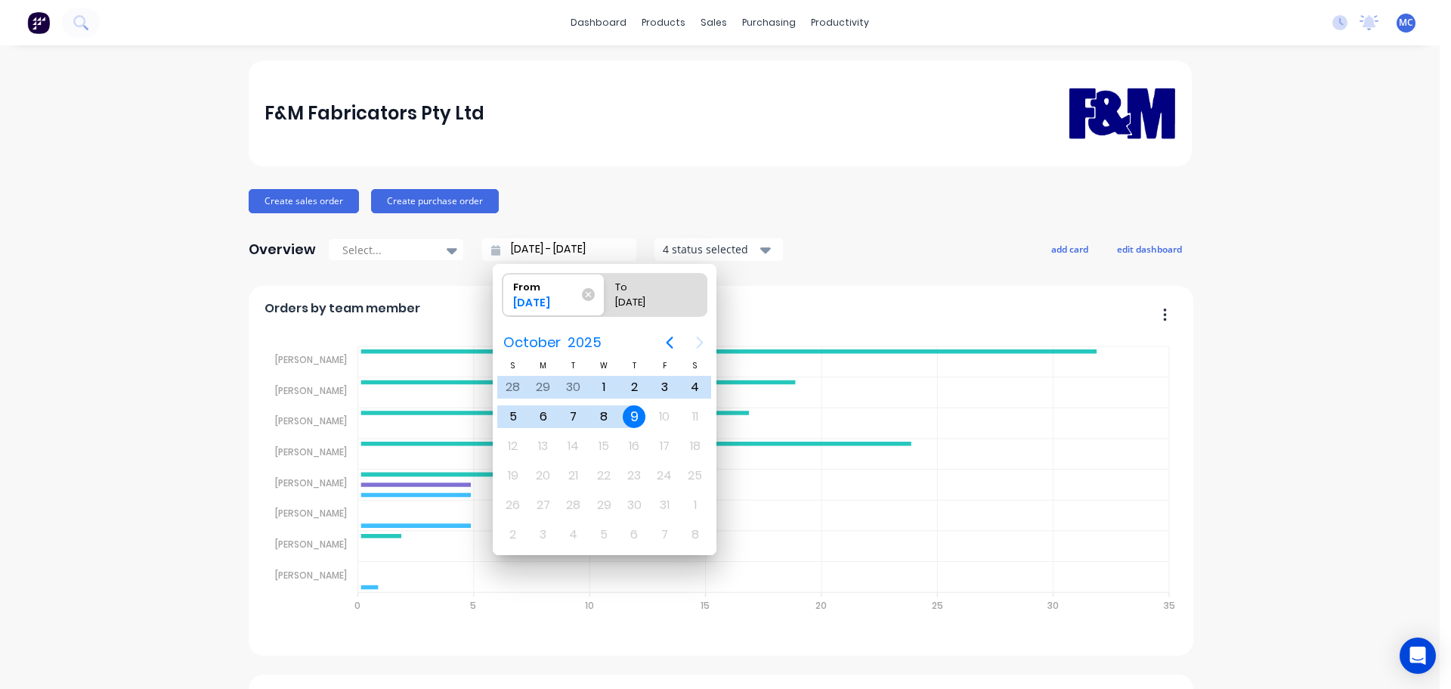
click at [633, 412] on div "9" at bounding box center [634, 416] width 23 height 23
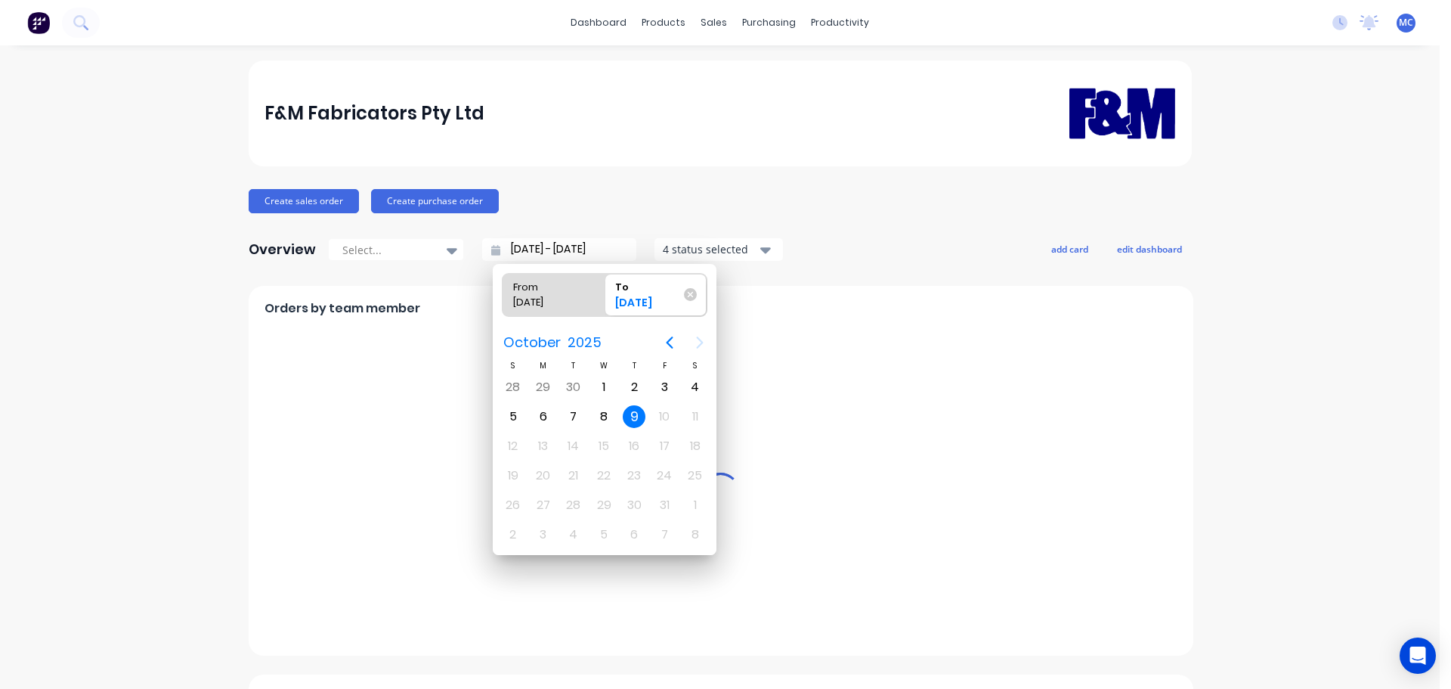
click at [633, 412] on div "9" at bounding box center [634, 416] width 23 height 23
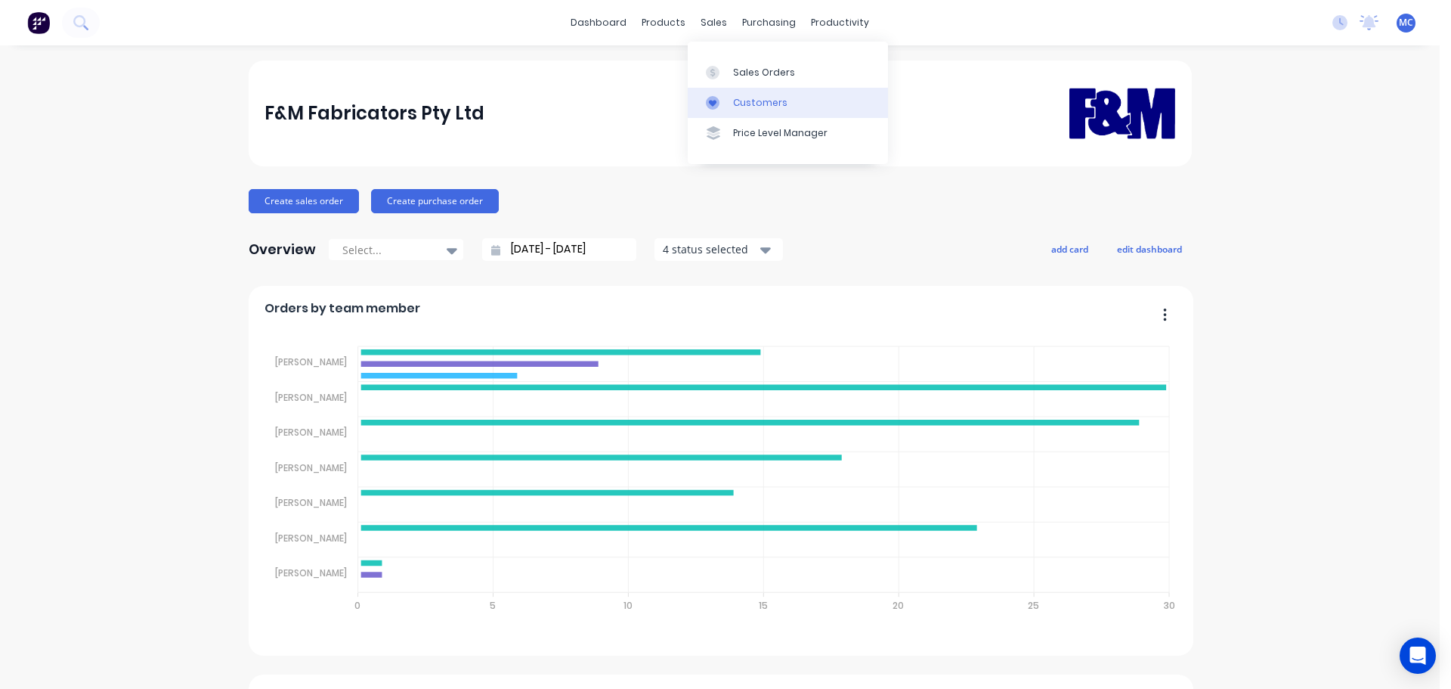
click at [745, 96] on div "Customers" at bounding box center [760, 103] width 54 height 14
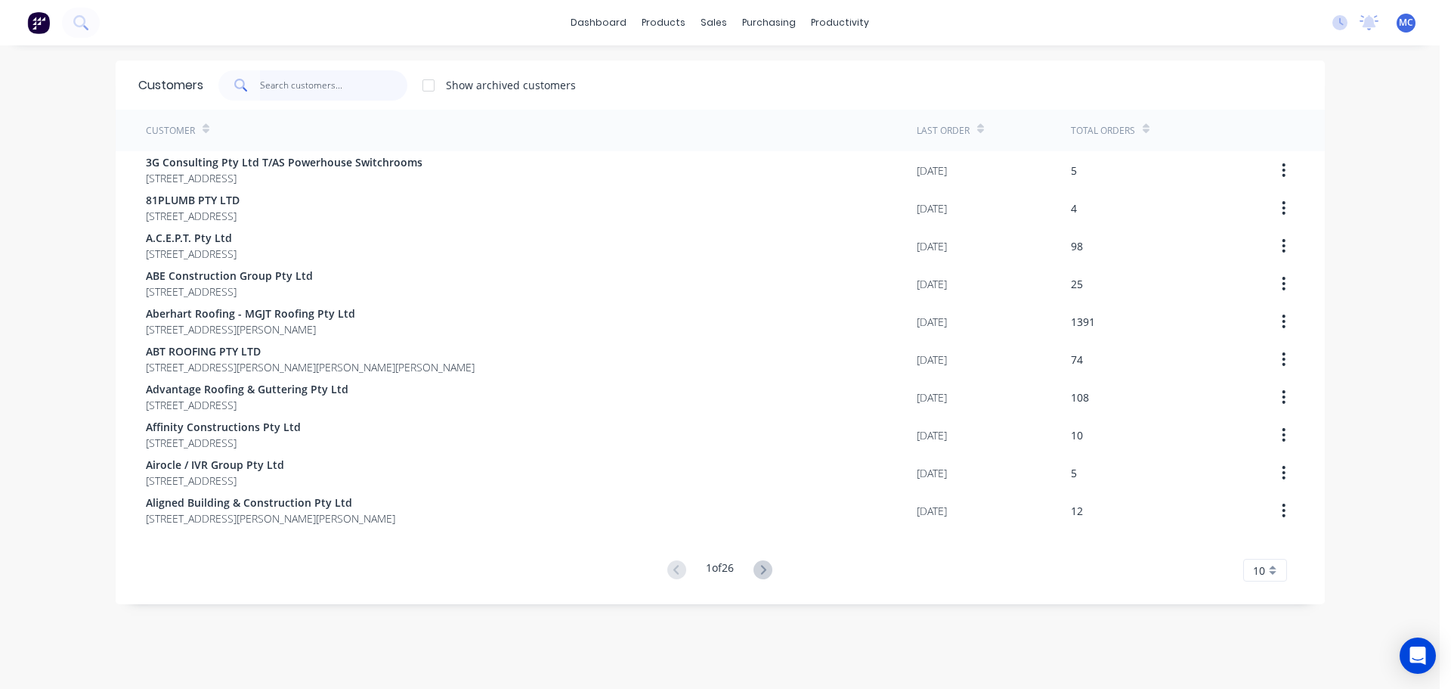
click at [318, 79] on input "text" at bounding box center [333, 85] width 147 height 30
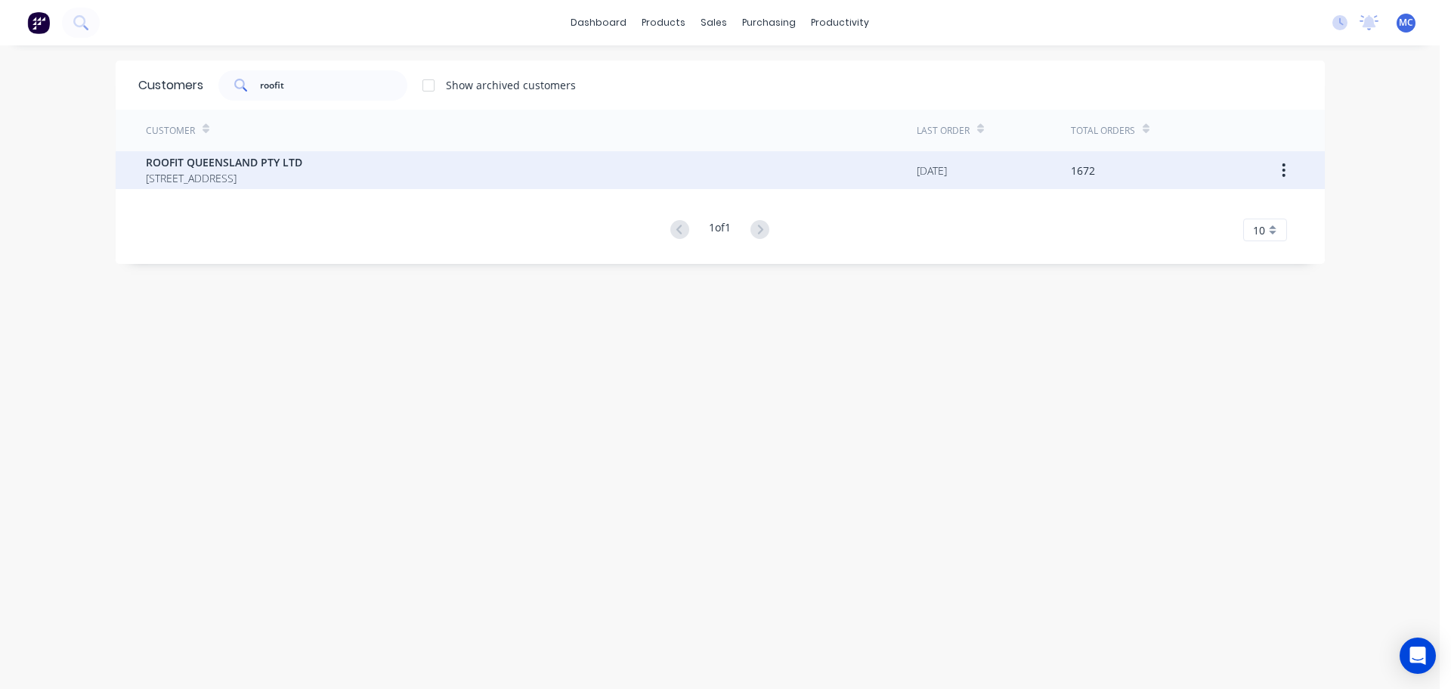
click at [265, 167] on span "ROOFIT QUEENSLAND PTY LTD" at bounding box center [224, 162] width 156 height 16
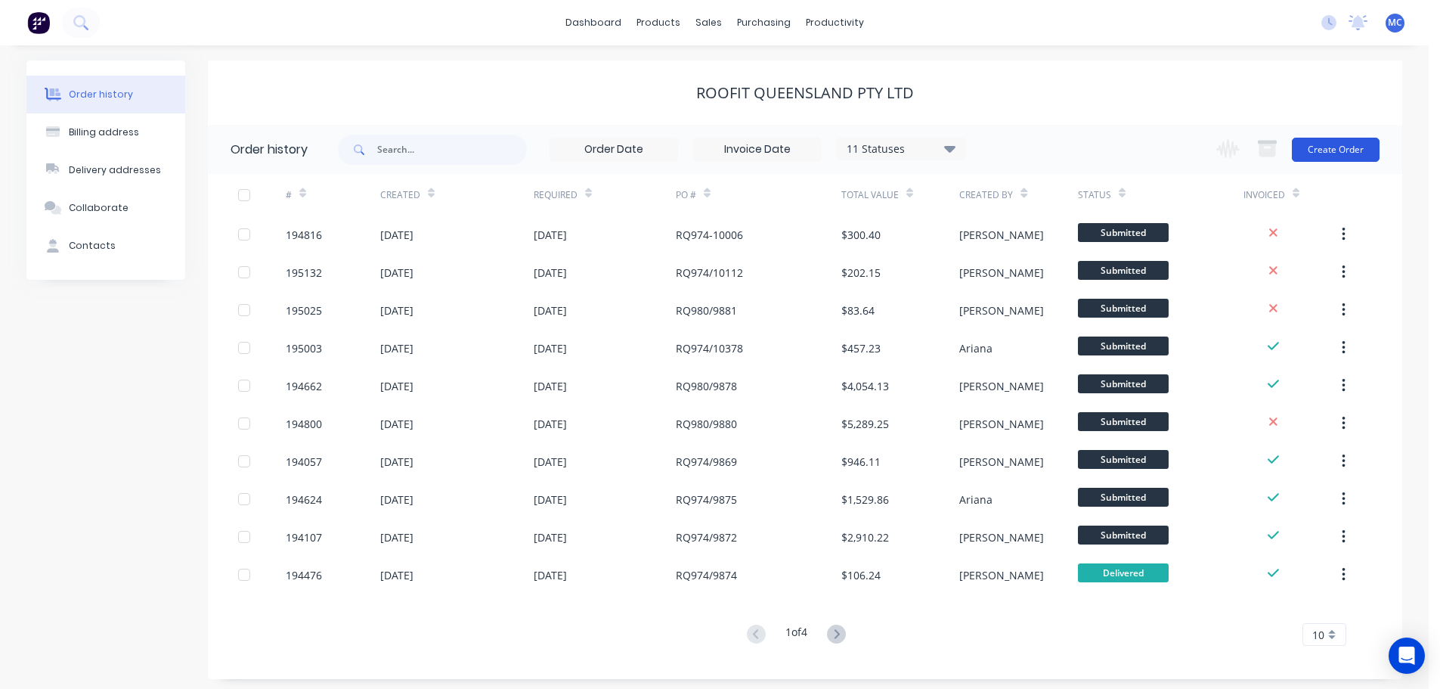
click at [1355, 149] on button "Create Order" at bounding box center [1336, 150] width 88 height 24
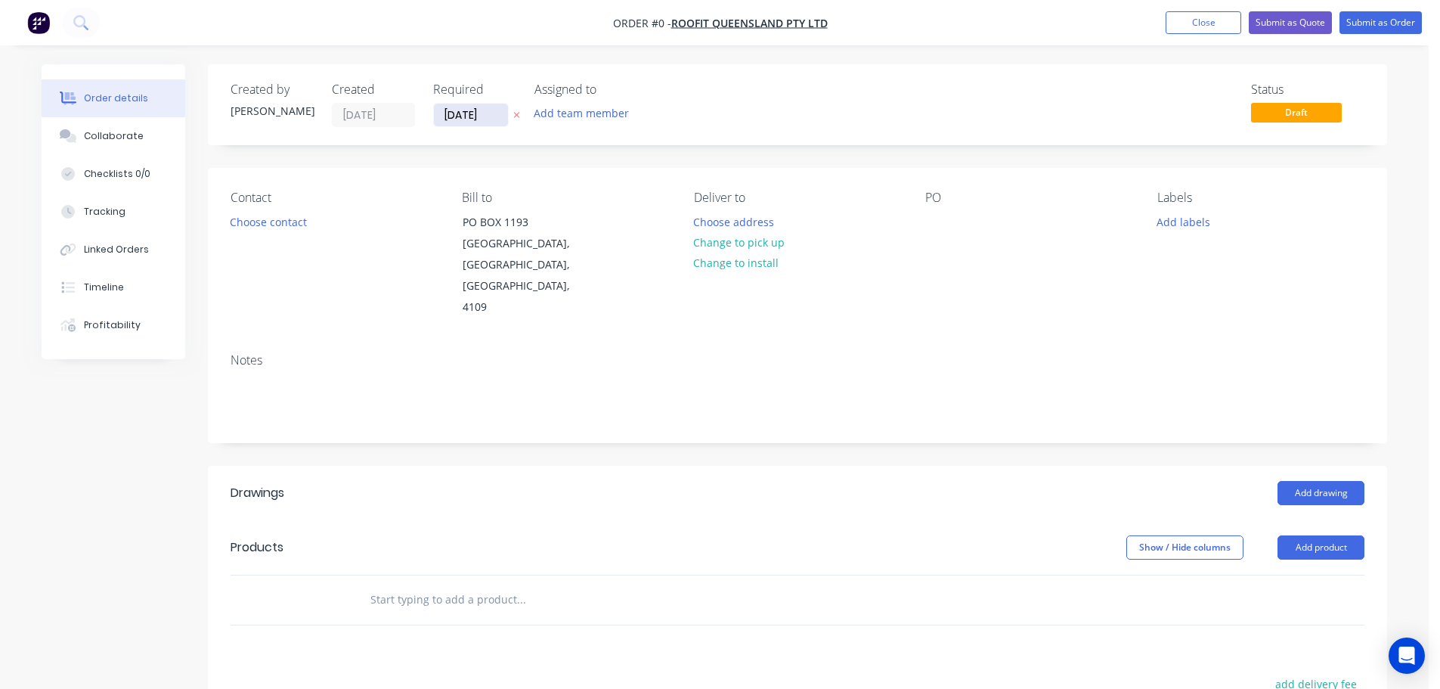
click at [462, 109] on input "[DATE]" at bounding box center [471, 115] width 74 height 23
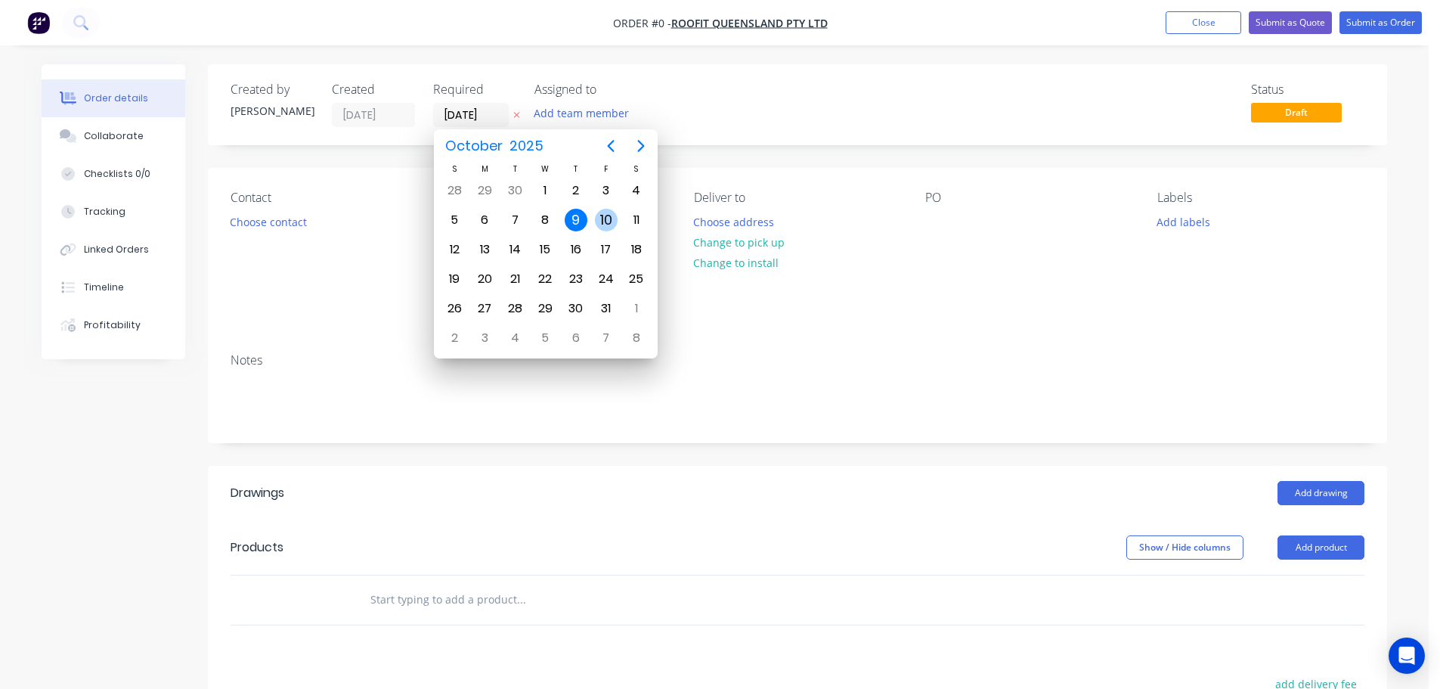
click at [605, 220] on div "10" at bounding box center [606, 220] width 23 height 23
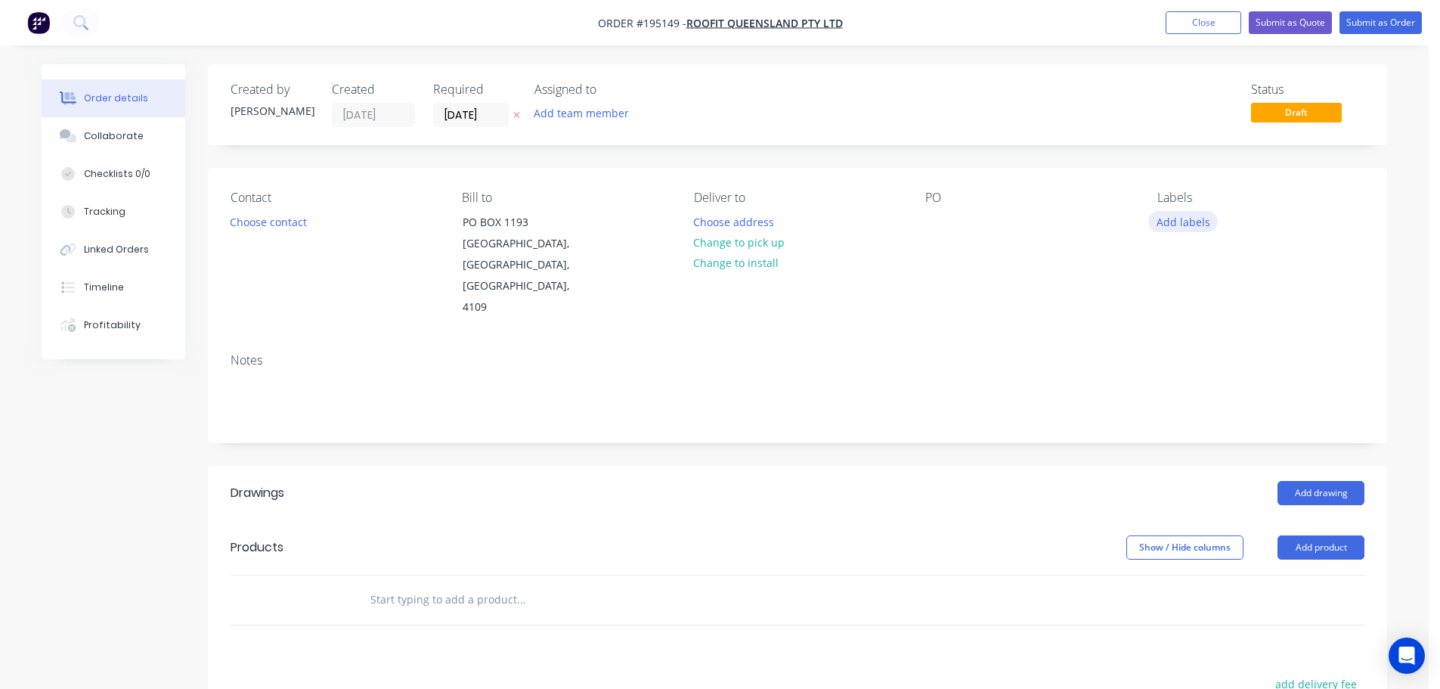
click at [1188, 222] on button "Add labels" at bounding box center [1183, 221] width 70 height 20
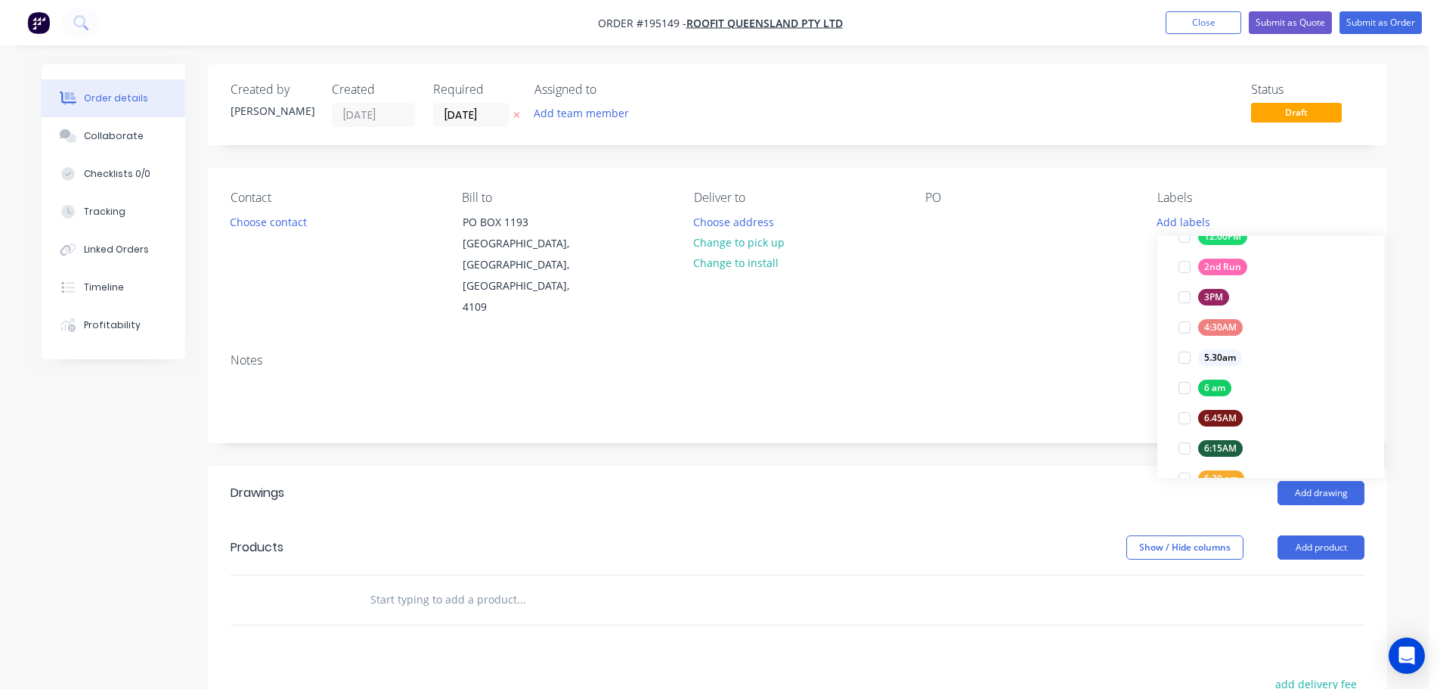
scroll to position [302, 0]
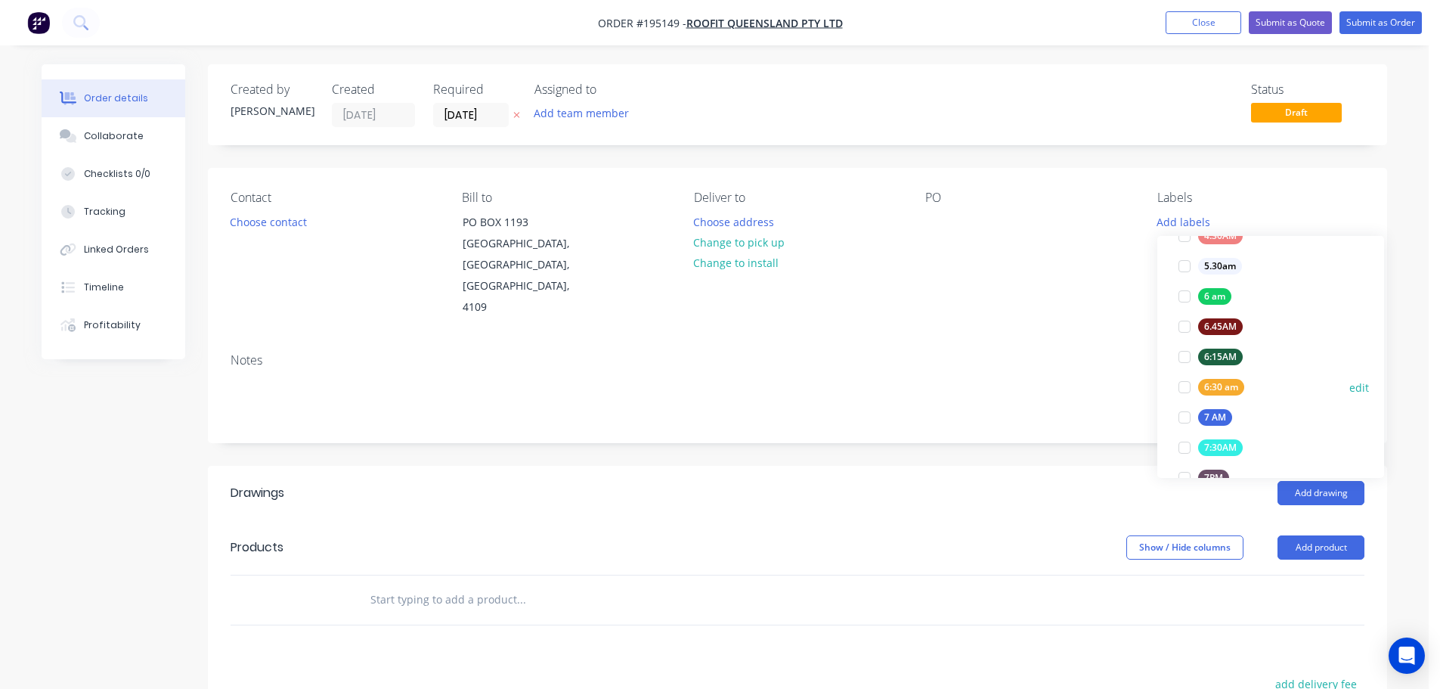
click at [1180, 386] on div at bounding box center [1184, 387] width 30 height 30
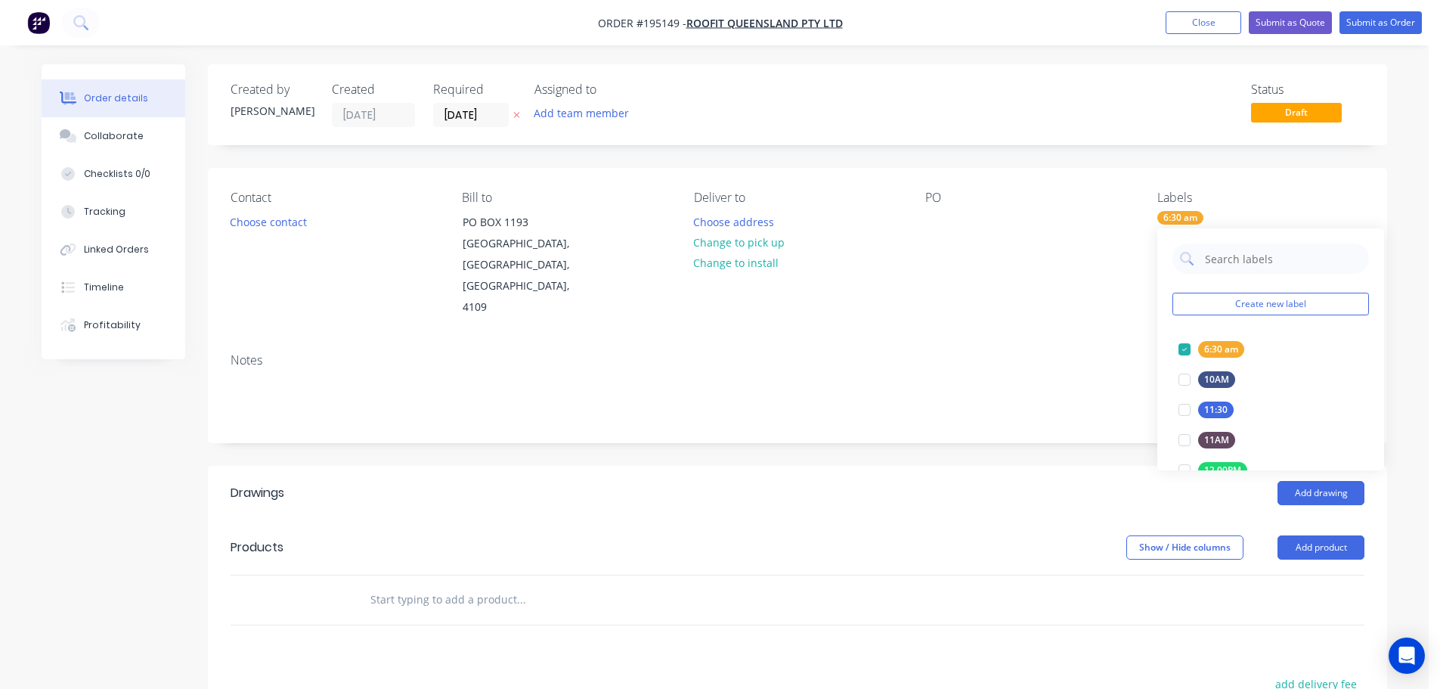
click at [1028, 298] on div "Contact Choose contact [PERSON_NAME] to PO [GEOGRAPHIC_DATA] Deliver to Choose …" at bounding box center [797, 254] width 1179 height 173
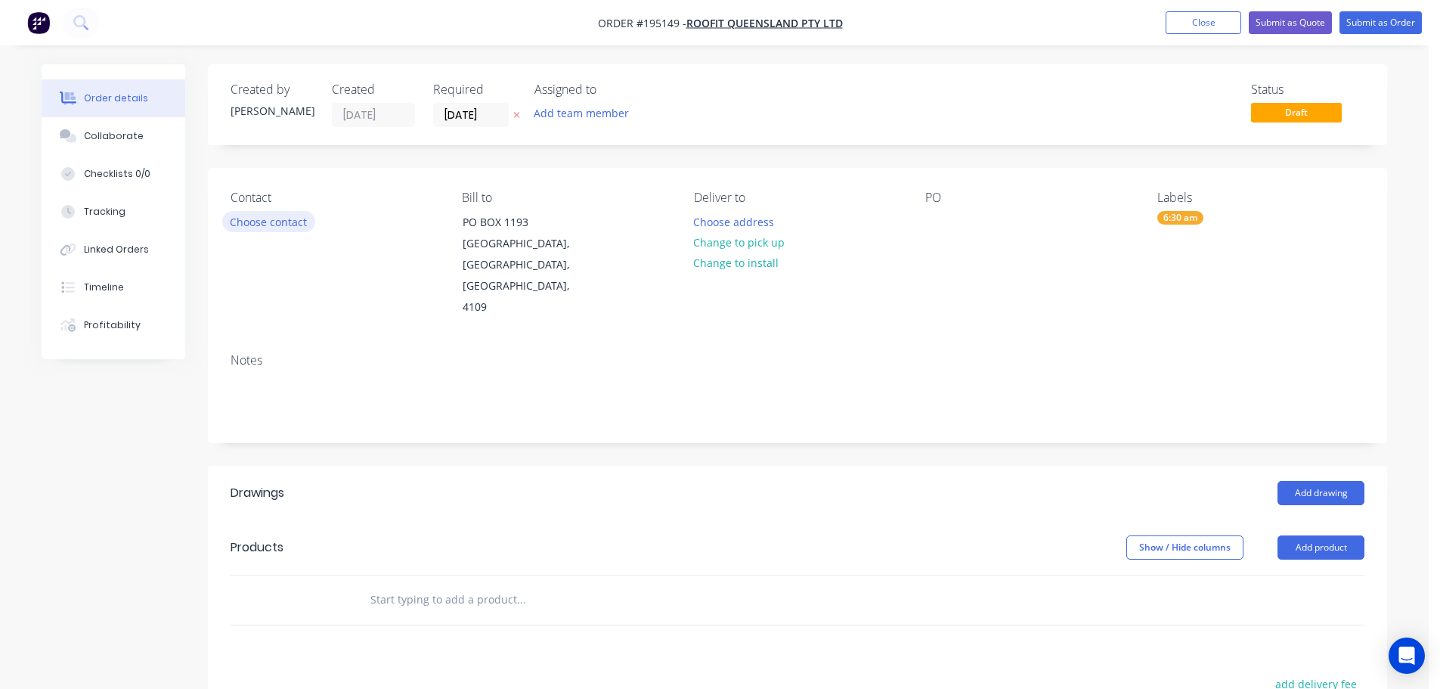
click at [256, 221] on button "Choose contact" at bounding box center [268, 221] width 93 height 20
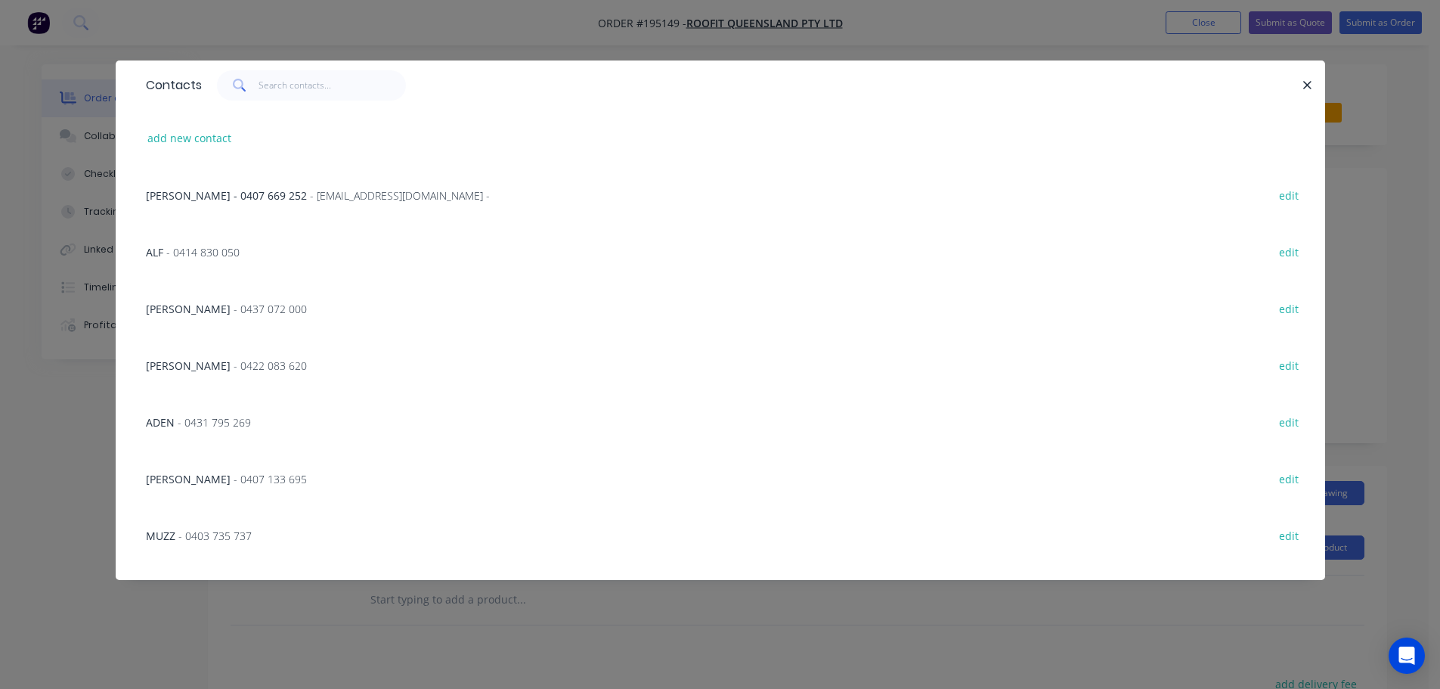
click at [234, 368] on span "- 0422 083 620" at bounding box center [270, 365] width 73 height 14
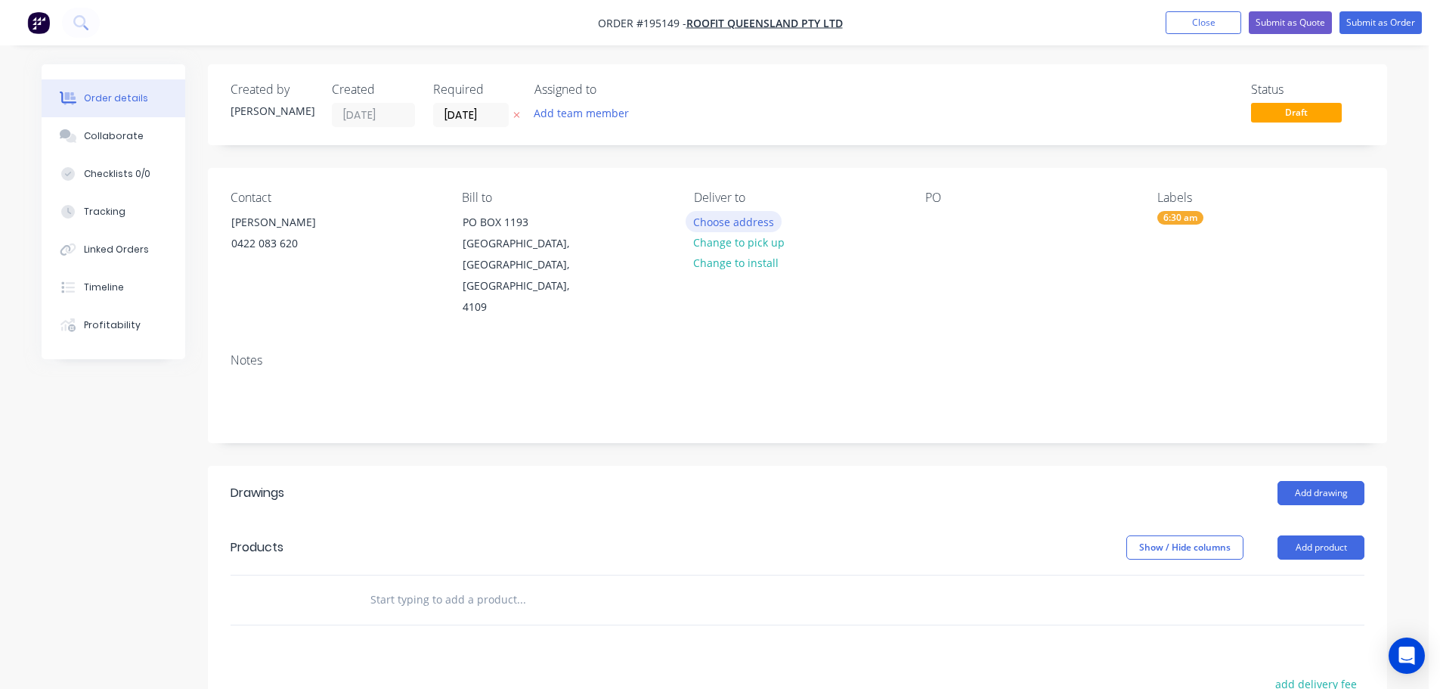
click at [742, 220] on button "Choose address" at bounding box center [734, 221] width 97 height 20
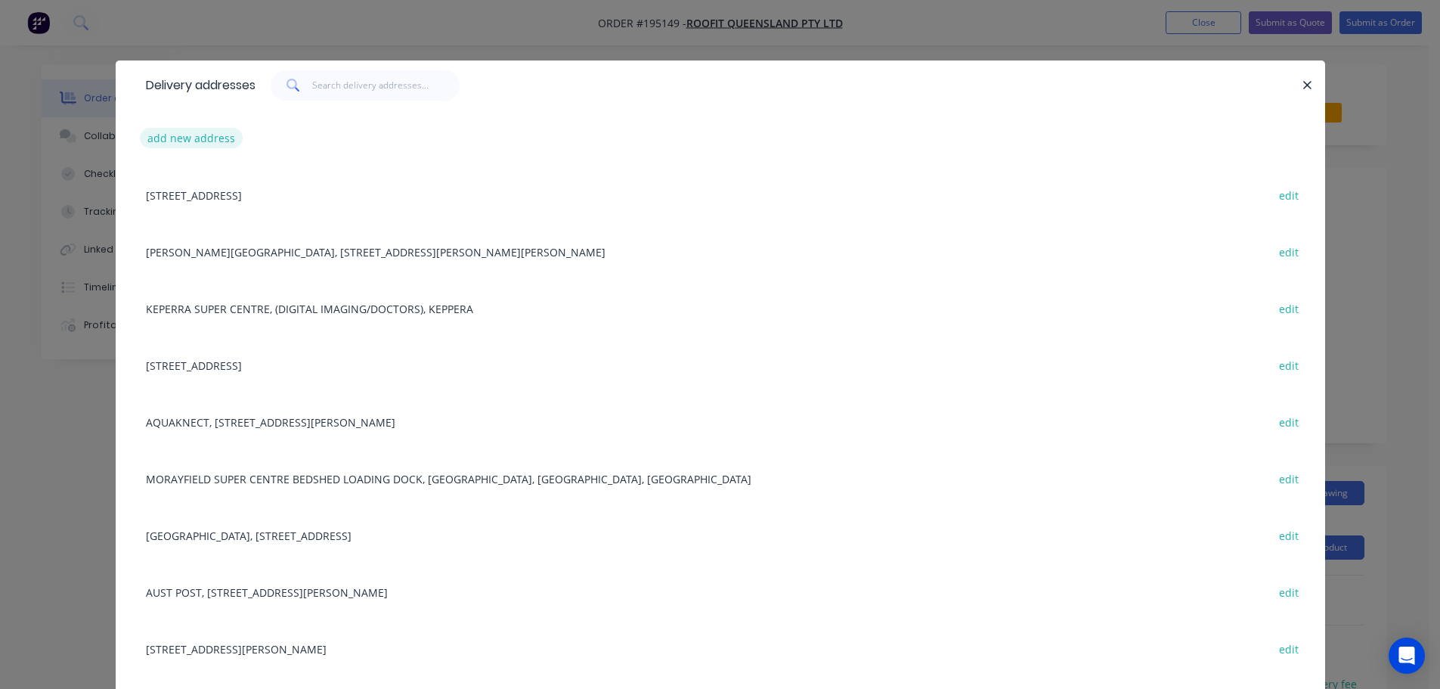
click at [194, 143] on button "add new address" at bounding box center [192, 138] width 104 height 20
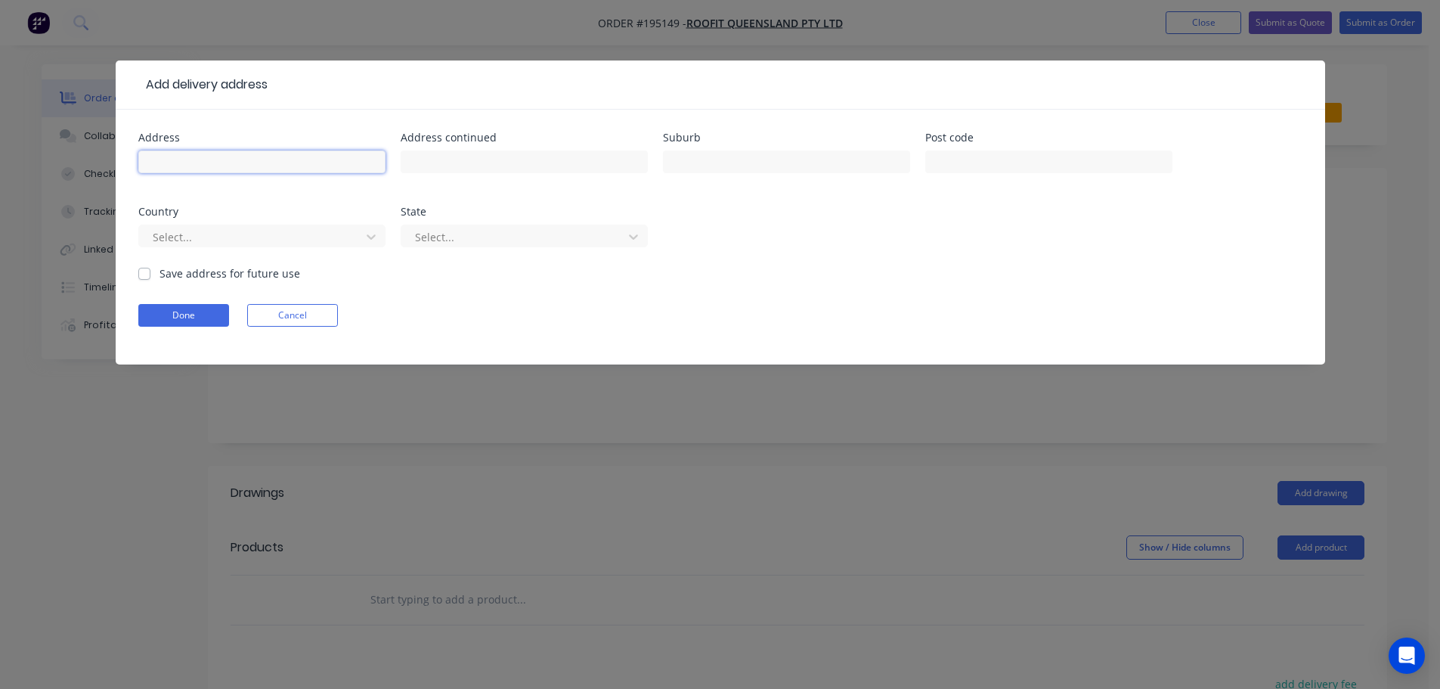
click at [181, 171] on input "text" at bounding box center [261, 161] width 247 height 23
click button "Done" at bounding box center [183, 315] width 91 height 23
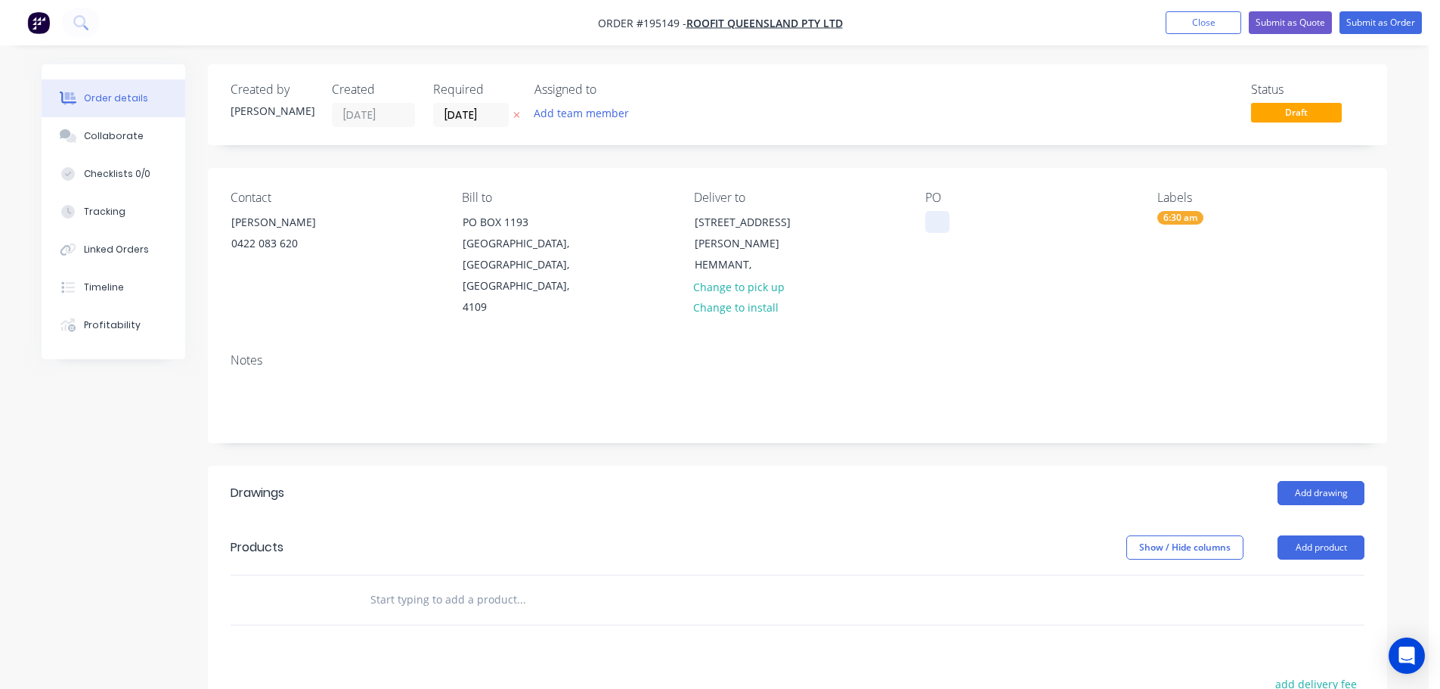
click at [932, 218] on div at bounding box center [937, 222] width 24 height 22
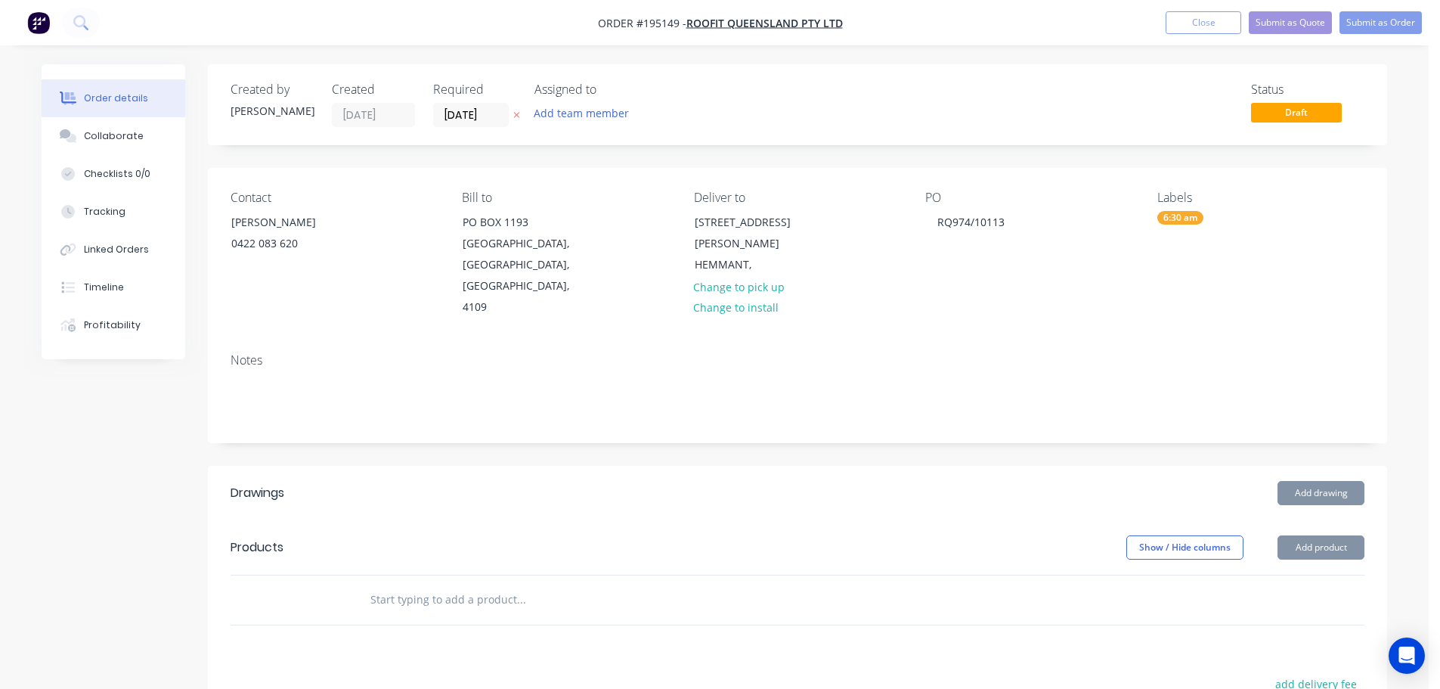
click at [1321, 481] on button "Add drawing" at bounding box center [1321, 493] width 87 height 24
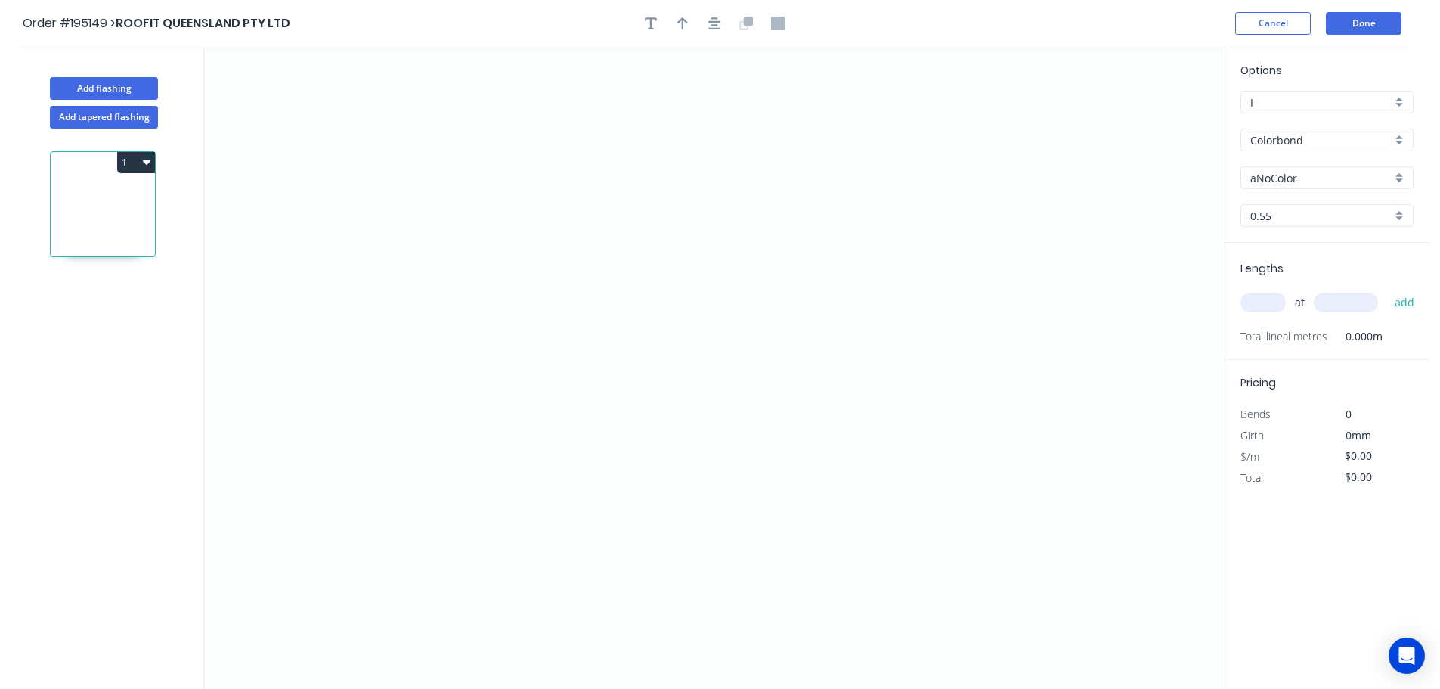
click at [1293, 175] on input "aNoColor" at bounding box center [1320, 178] width 141 height 16
click at [1282, 203] on div "Surfmist" at bounding box center [1327, 203] width 172 height 26
click at [1272, 305] on input "text" at bounding box center [1262, 303] width 45 height 20
click at [1387, 290] on button "add" at bounding box center [1405, 303] width 36 height 26
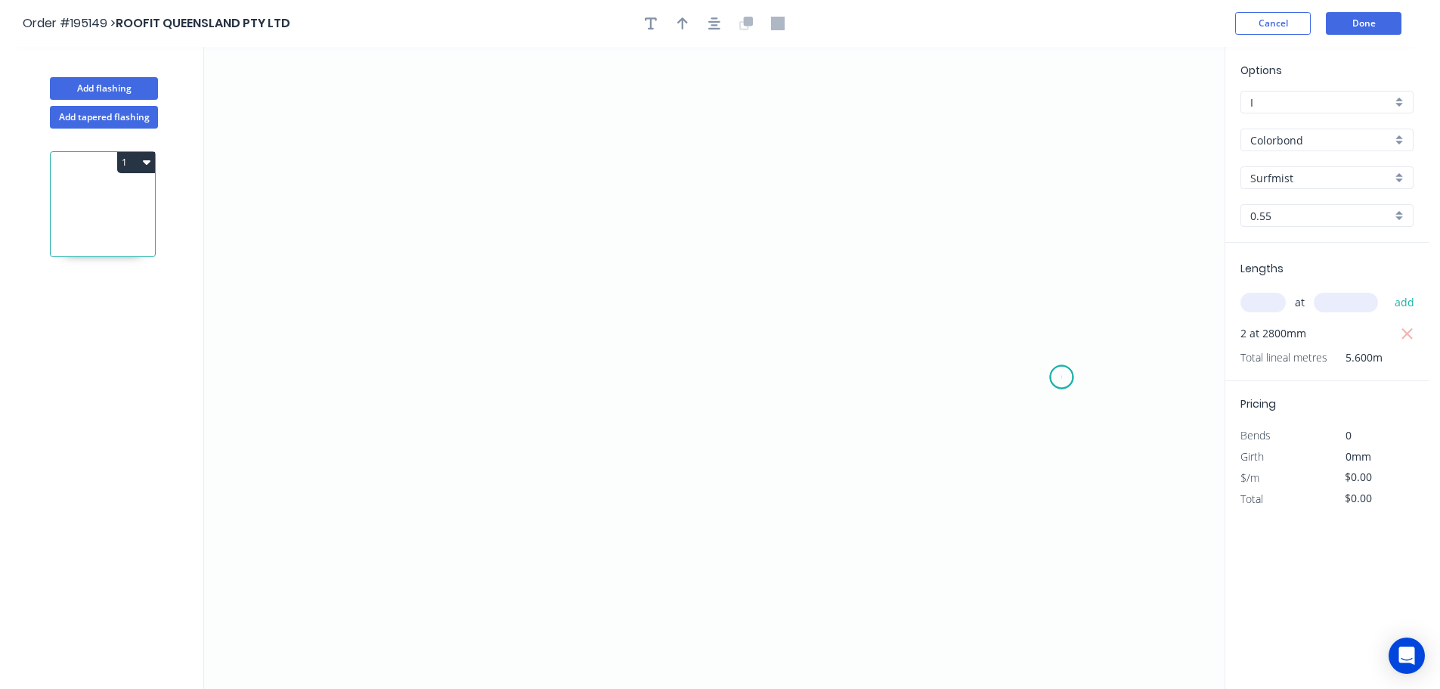
click at [1062, 377] on icon "0" at bounding box center [714, 368] width 1021 height 642
click at [931, 358] on icon "0" at bounding box center [714, 368] width 1021 height 642
click at [931, 171] on icon at bounding box center [931, 264] width 0 height 187
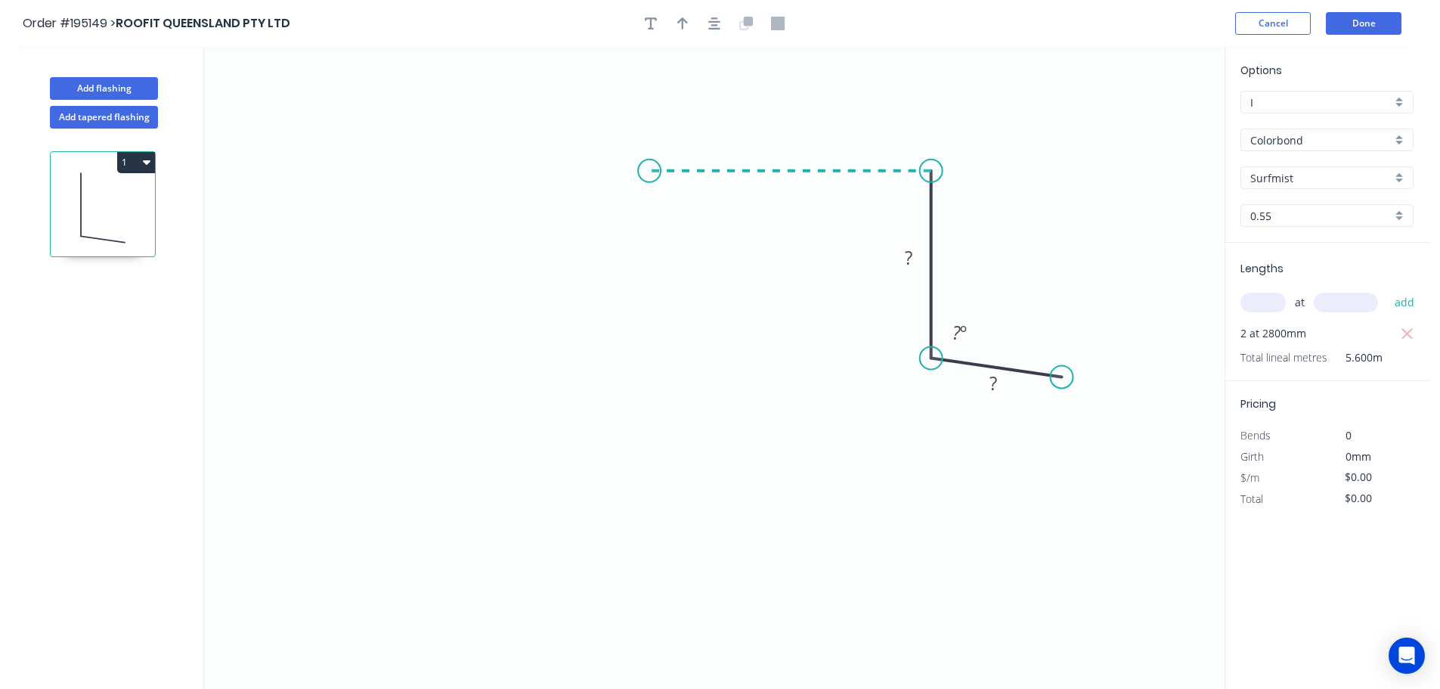
click at [649, 158] on icon "0 ? ? ? º" at bounding box center [714, 368] width 1021 height 642
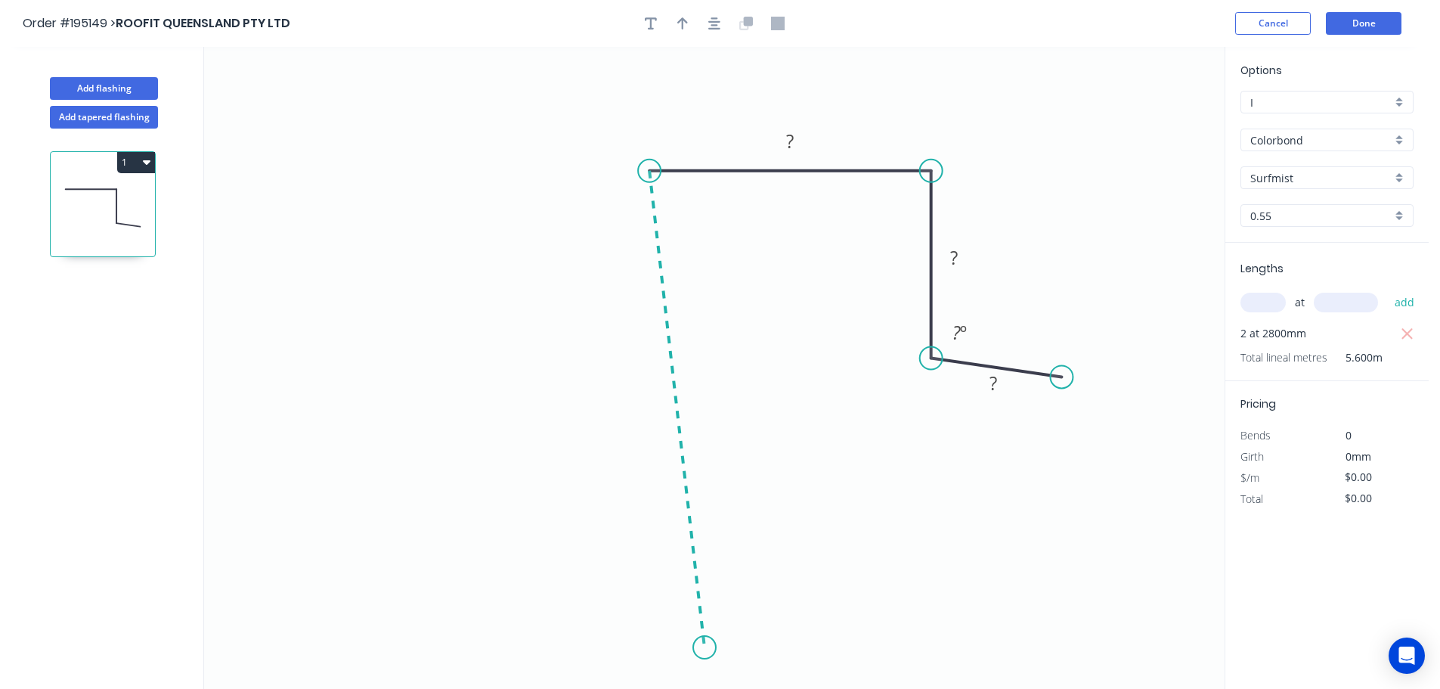
click at [705, 648] on icon "0 ? ? ? ? º" at bounding box center [714, 368] width 1021 height 642
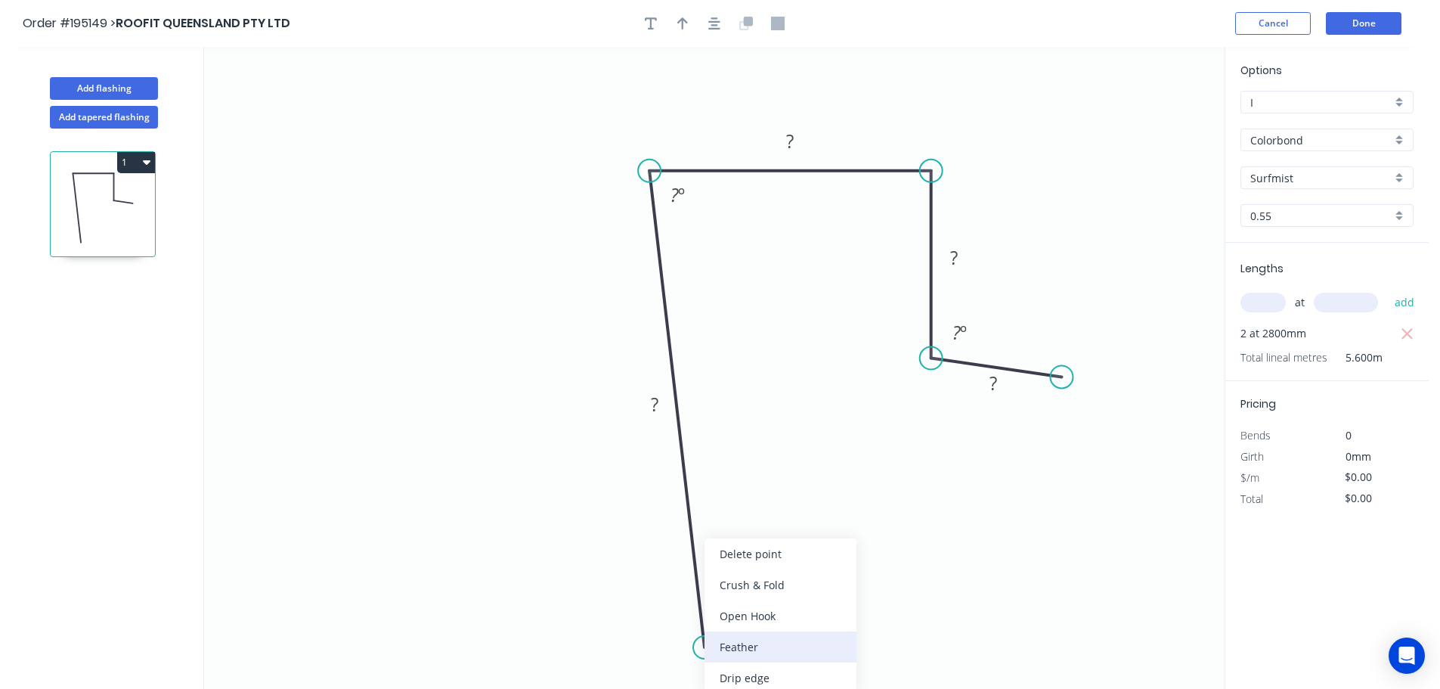
click at [741, 648] on div "Feather" at bounding box center [781, 646] width 152 height 31
click at [736, 648] on div "Flip bend" at bounding box center [782, 646] width 152 height 31
click at [748, 615] on tspan "15" at bounding box center [743, 616] width 21 height 25
drag, startPoint x: 711, startPoint y: 612, endPoint x: 752, endPoint y: 615, distance: 41.7
click at [752, 615] on rect at bounding box center [775, 619] width 59 height 31
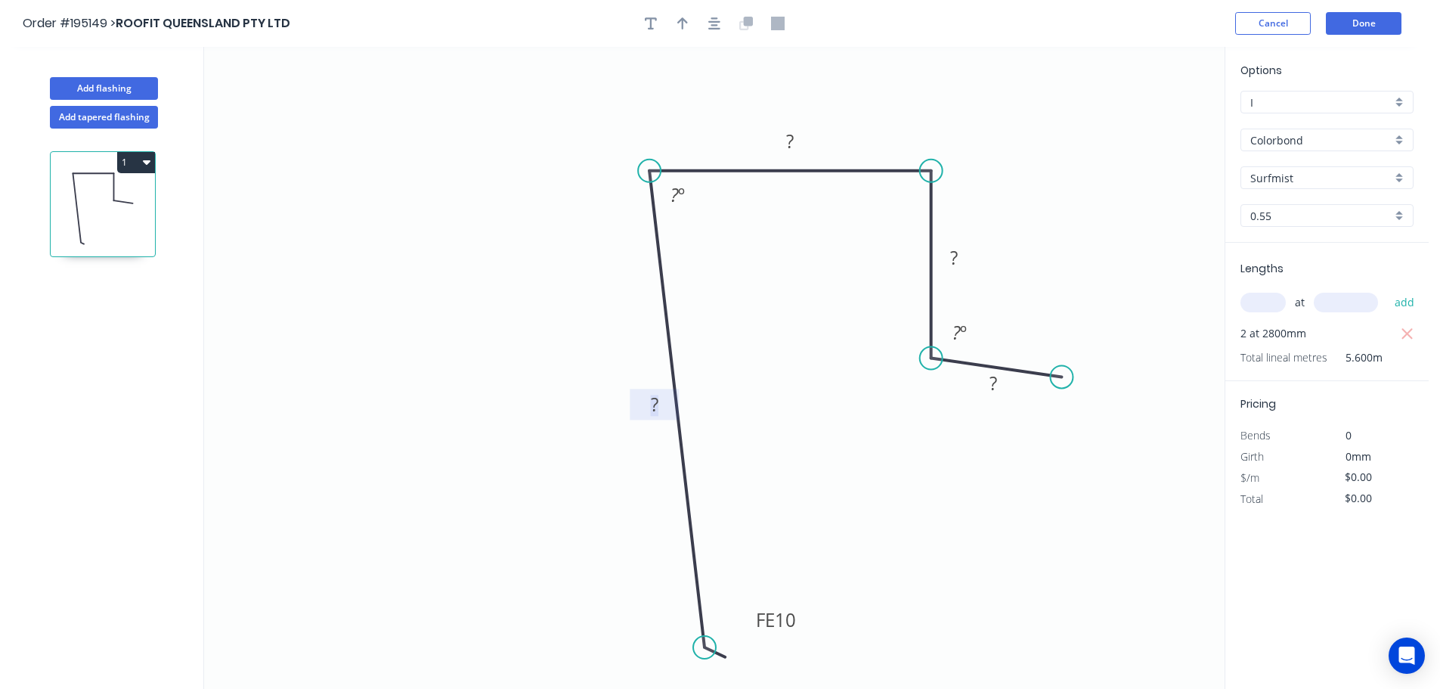
click at [659, 401] on rect at bounding box center [655, 405] width 30 height 21
click at [687, 194] on rect at bounding box center [677, 195] width 30 height 21
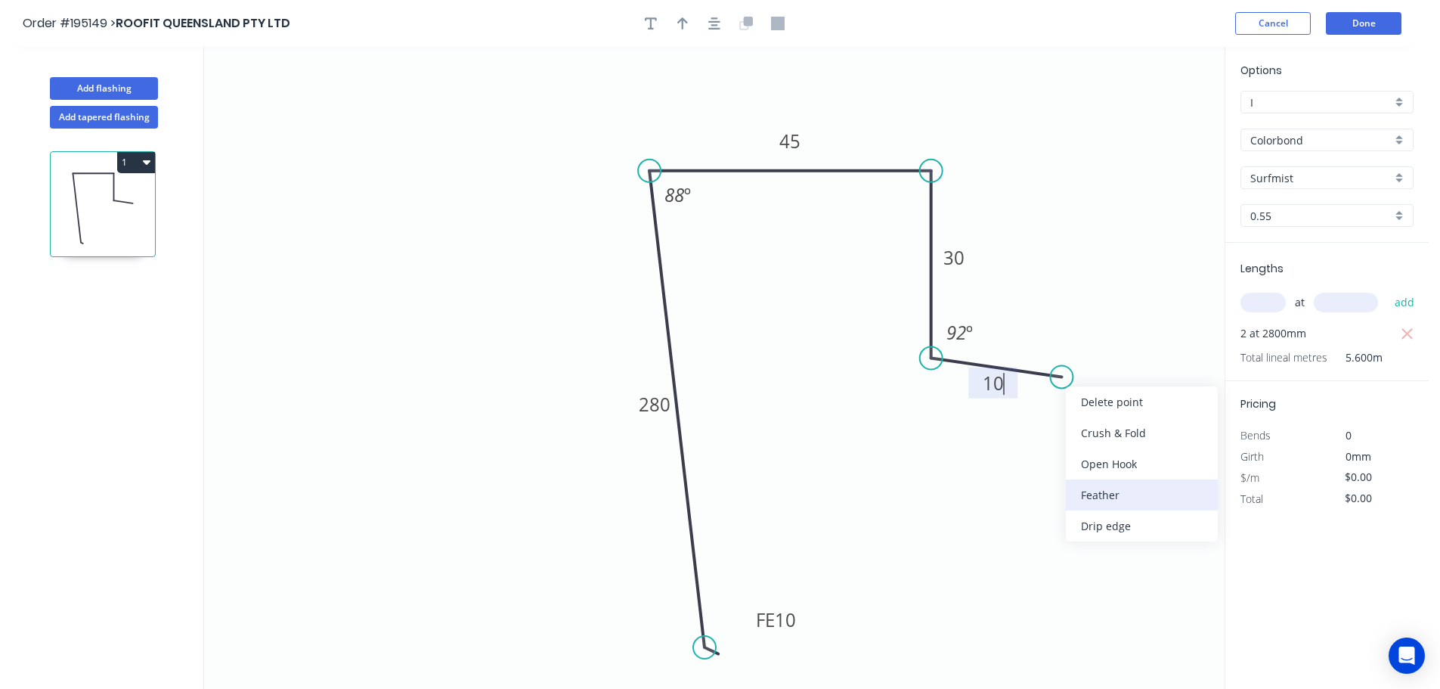
click at [1086, 491] on div "Feather" at bounding box center [1142, 494] width 152 height 31
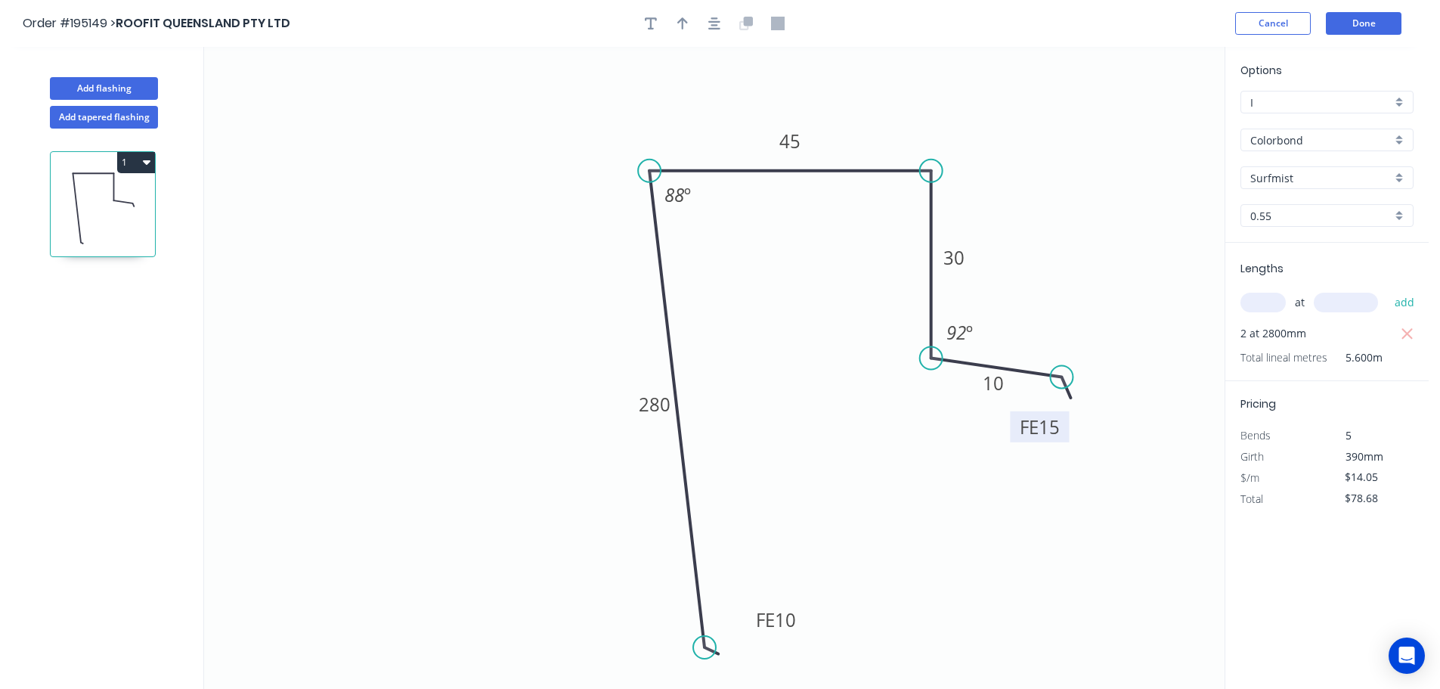
drag, startPoint x: 1064, startPoint y: 407, endPoint x: 1073, endPoint y: 451, distance: 44.8
click at [1069, 442] on rect at bounding box center [1039, 426] width 59 height 31
click at [1056, 440] on tspan "15" at bounding box center [1055, 442] width 21 height 25
click at [711, 25] on icon "button" at bounding box center [714, 23] width 12 height 12
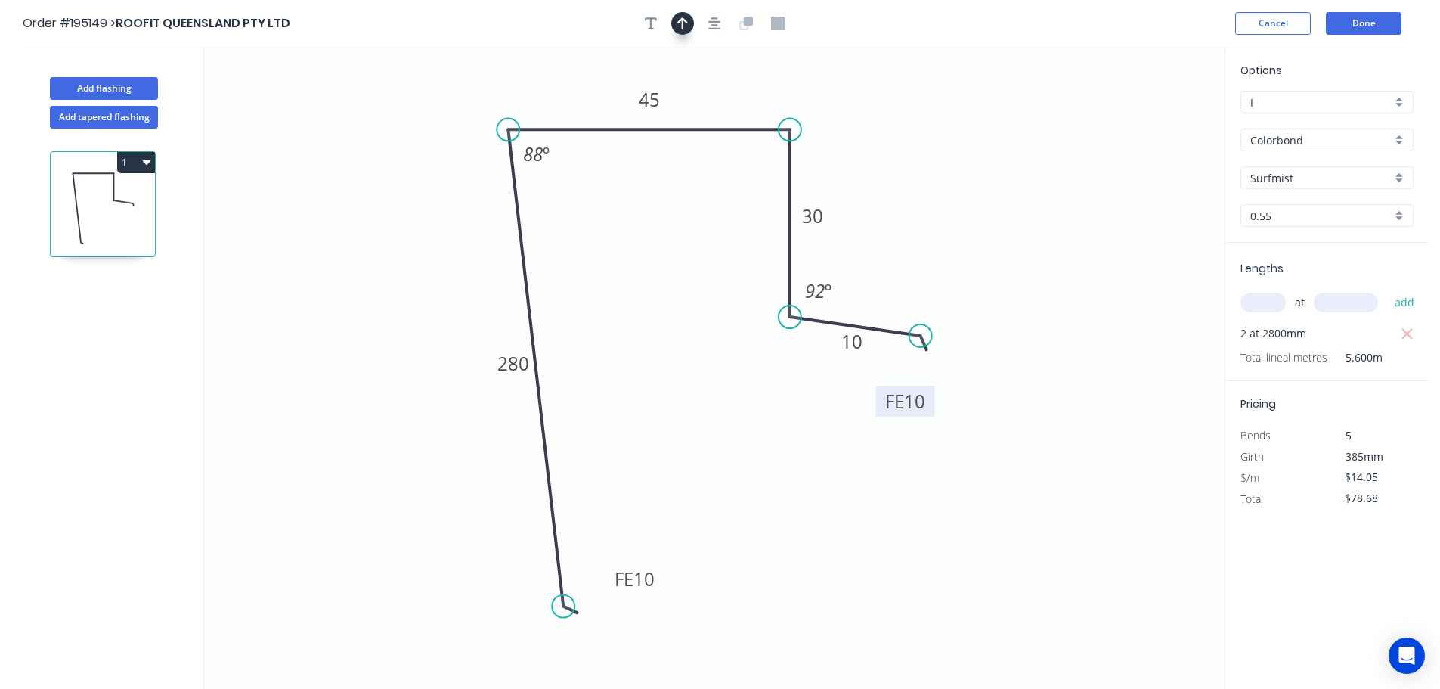
click at [677, 20] on icon "button" at bounding box center [682, 24] width 11 height 14
click at [1150, 119] on icon at bounding box center [1148, 105] width 14 height 48
drag, startPoint x: 1150, startPoint y: 119, endPoint x: 919, endPoint y: 120, distance: 230.6
click at [919, 120] on icon at bounding box center [931, 108] width 44 height 44
click at [106, 82] on button "Add flashing" at bounding box center [104, 88] width 108 height 23
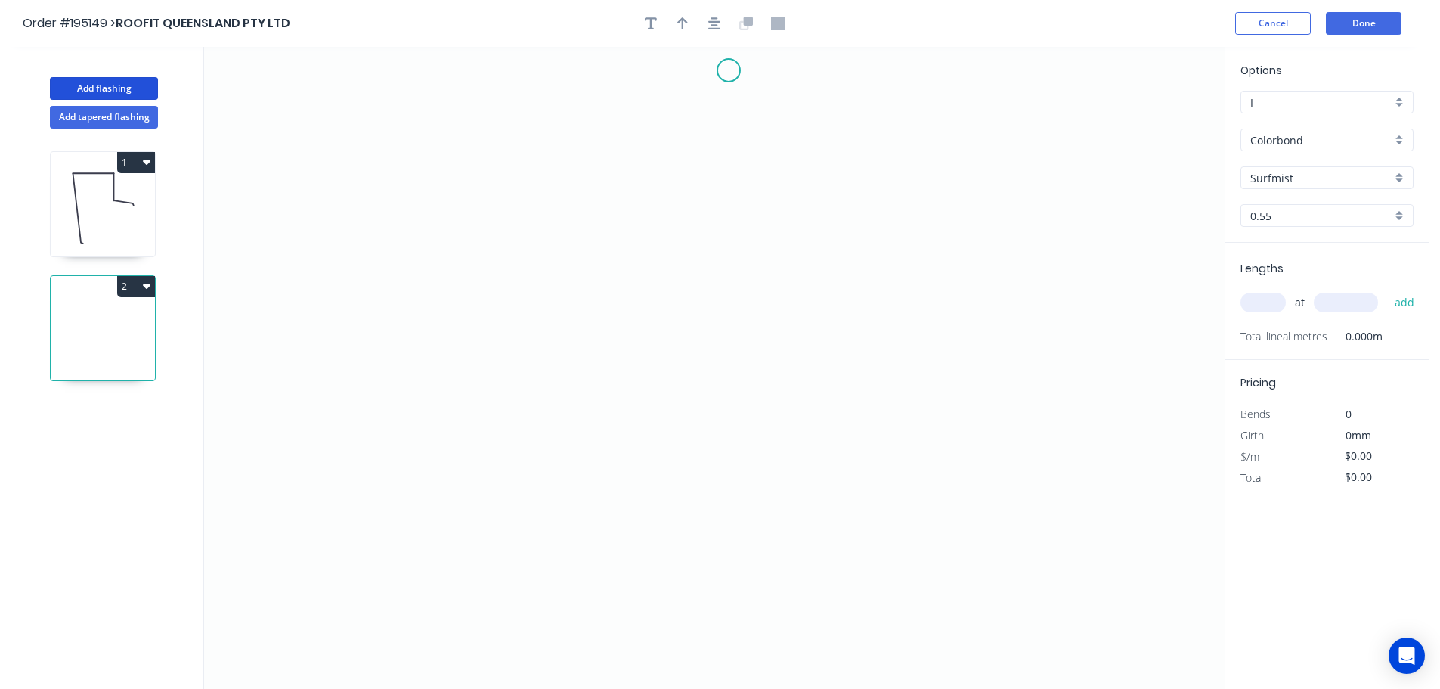
click at [729, 70] on icon "0" at bounding box center [714, 368] width 1021 height 642
click at [738, 450] on icon "0" at bounding box center [714, 368] width 1021 height 642
click at [908, 444] on icon "0 ?" at bounding box center [714, 368] width 1021 height 642
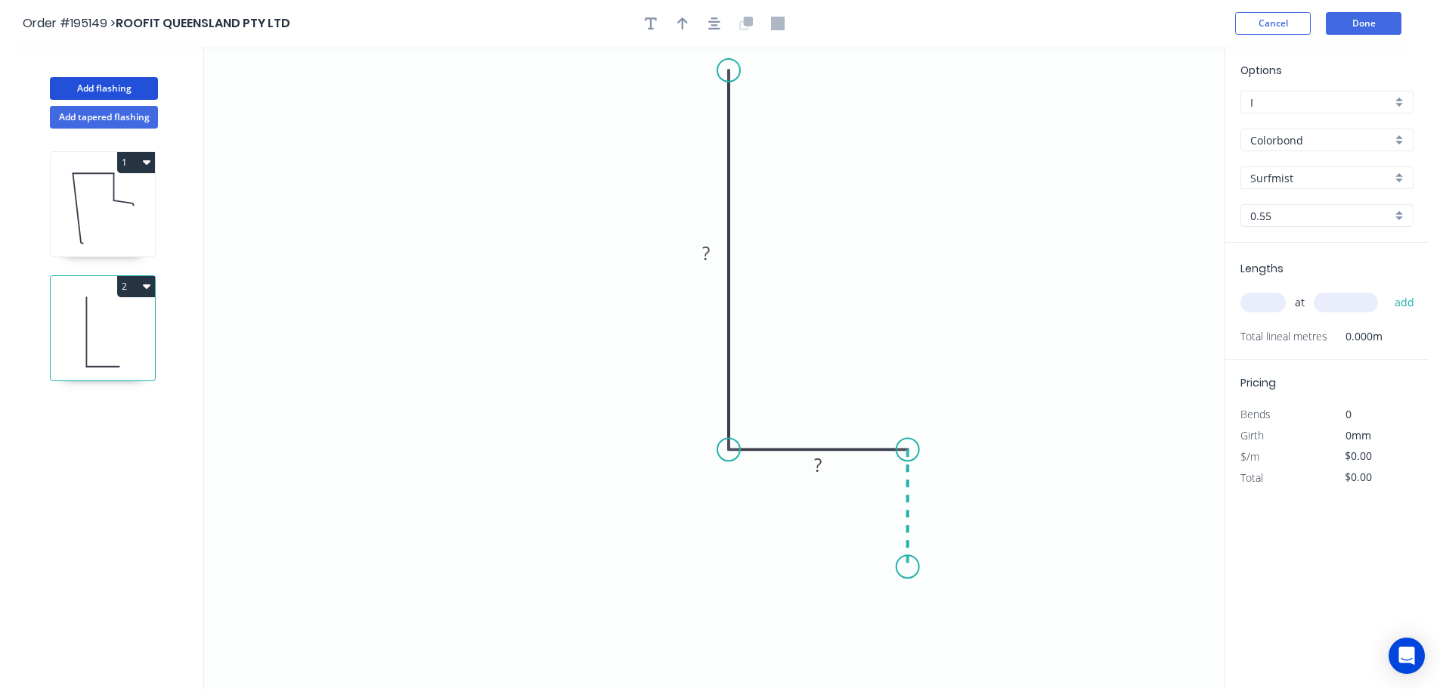
click at [904, 567] on icon "0 ? ?" at bounding box center [714, 368] width 1021 height 642
click at [547, 547] on icon "0 ? ? ?" at bounding box center [714, 368] width 1021 height 642
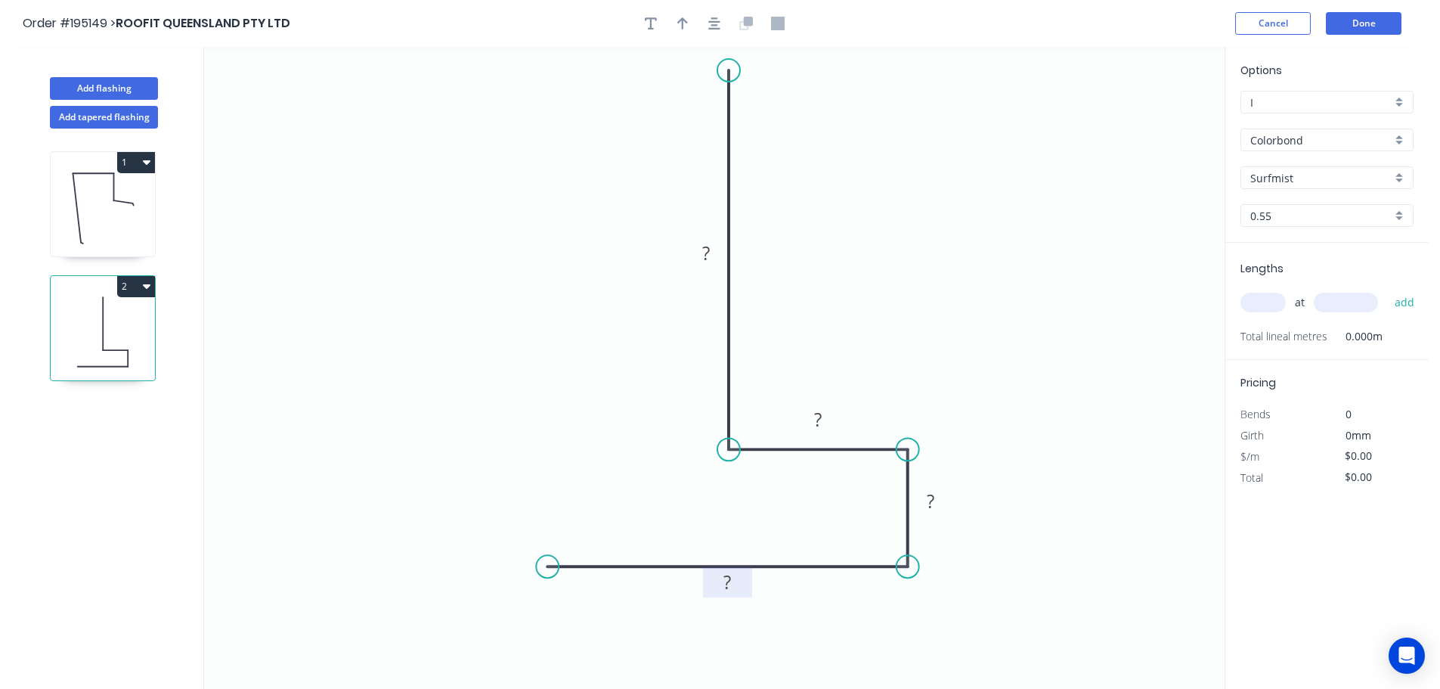
click at [736, 581] on rect at bounding box center [728, 582] width 30 height 21
drag, startPoint x: 681, startPoint y: 26, endPoint x: 674, endPoint y: 36, distance: 12.4
click at [682, 26] on icon "button" at bounding box center [682, 24] width 11 height 14
click at [1151, 117] on icon at bounding box center [1148, 105] width 14 height 48
drag, startPoint x: 1151, startPoint y: 117, endPoint x: 881, endPoint y: 233, distance: 293.6
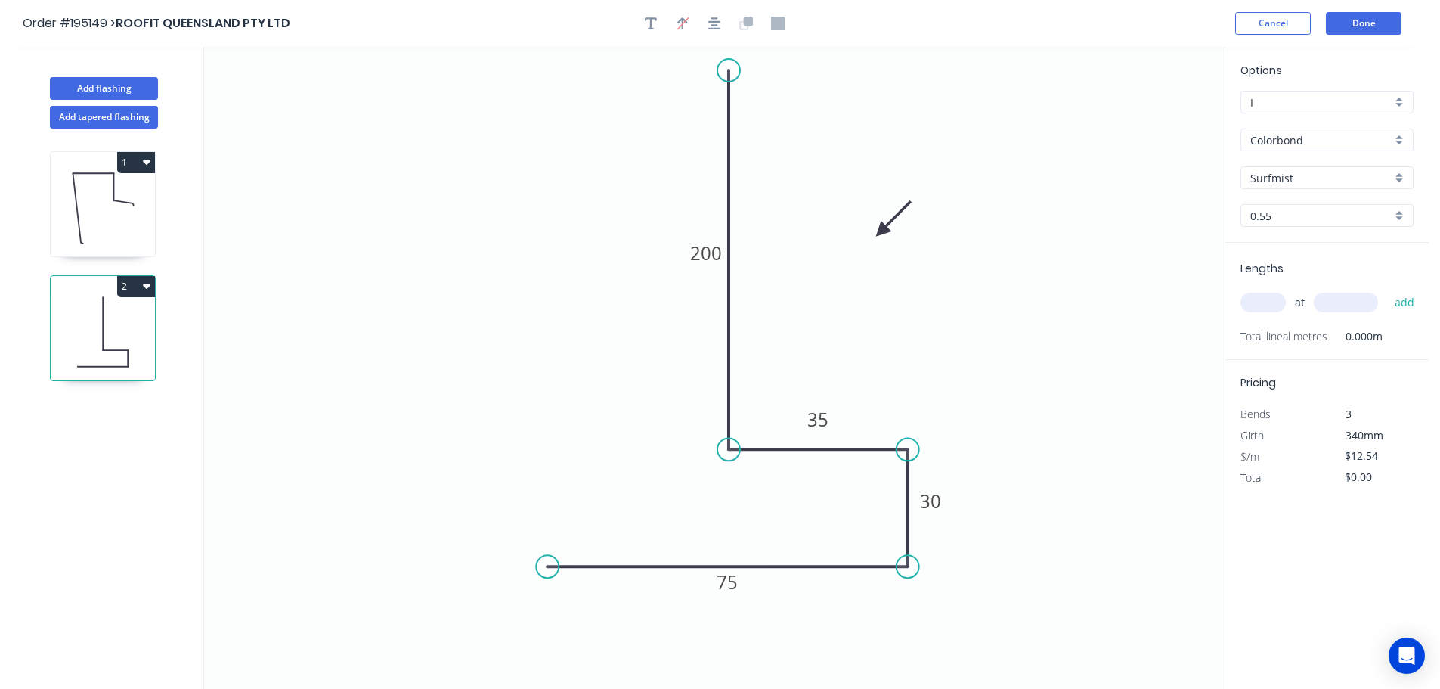
click at [881, 233] on icon at bounding box center [894, 219] width 44 height 44
click at [1267, 301] on input "text" at bounding box center [1262, 303] width 45 height 20
click at [1387, 290] on button "add" at bounding box center [1405, 303] width 36 height 26
click at [1358, 25] on button "Done" at bounding box center [1364, 23] width 76 height 23
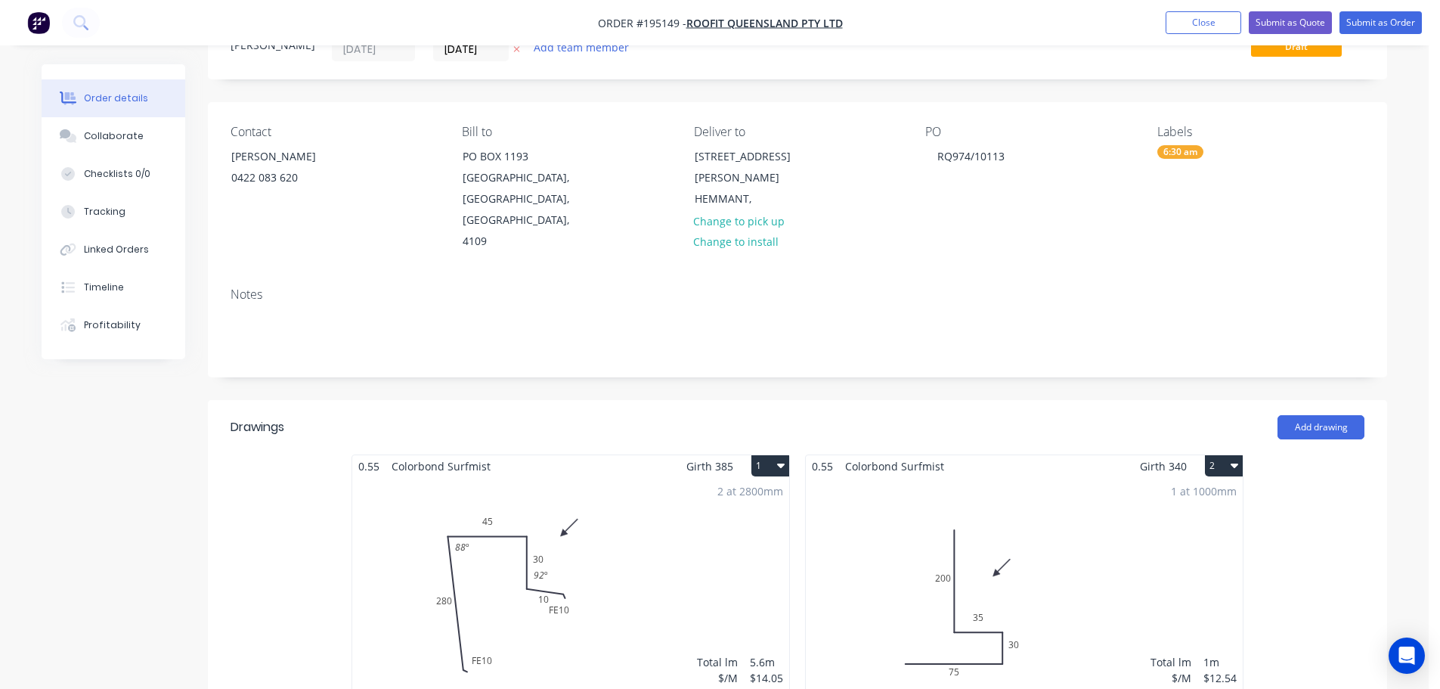
scroll to position [302, 0]
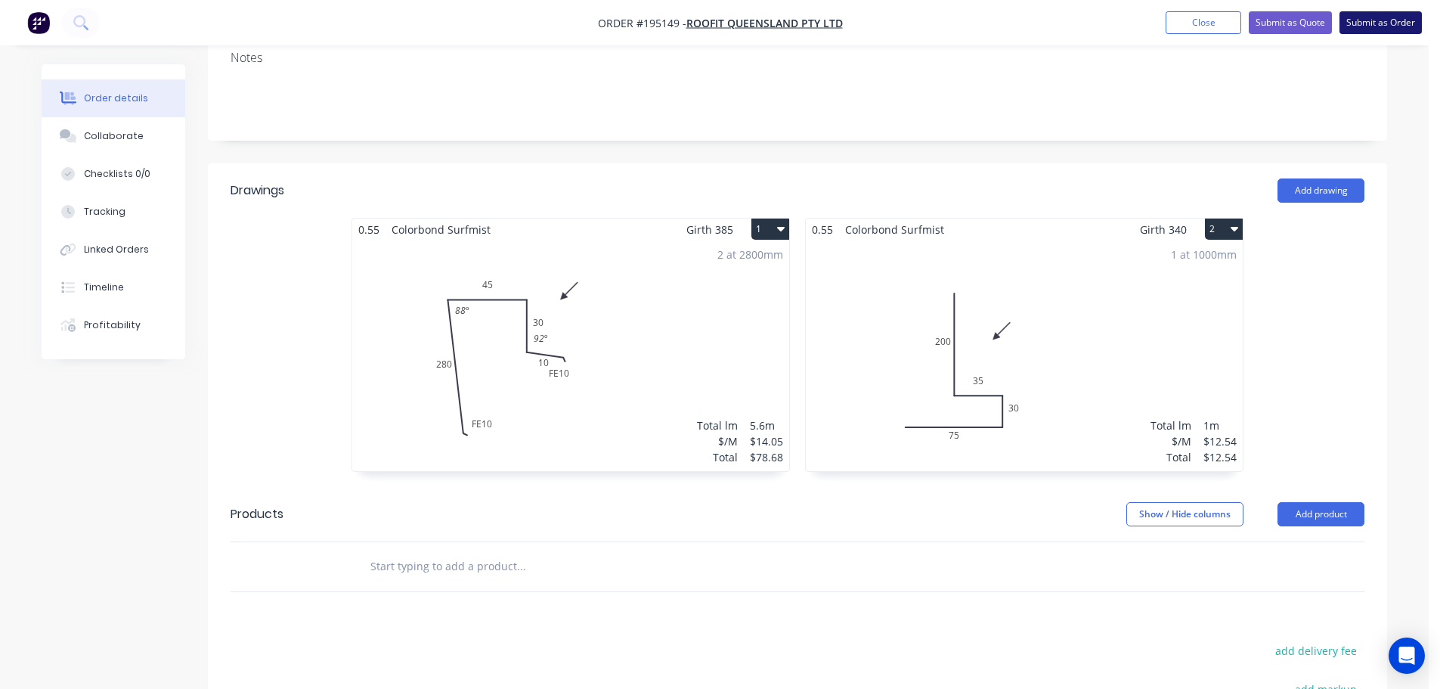
click at [1388, 17] on button "Submit as Order" at bounding box center [1381, 22] width 82 height 23
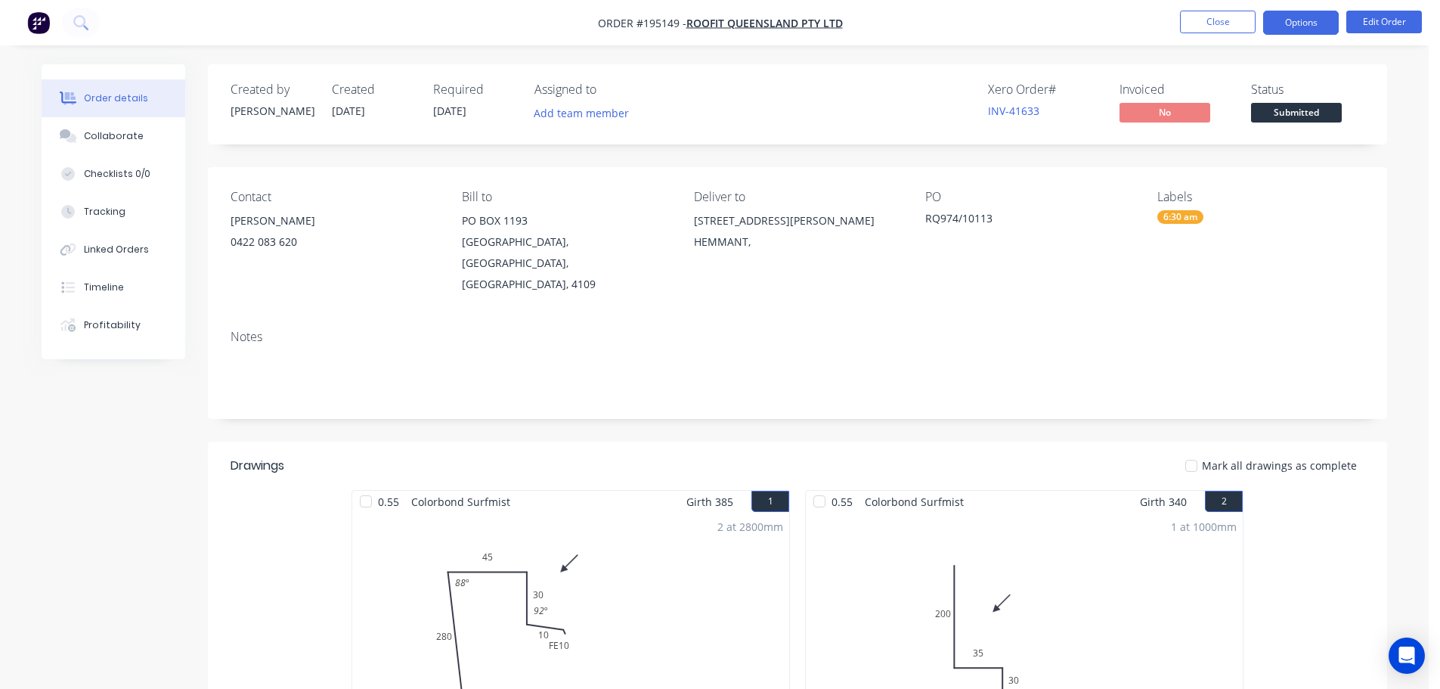
click at [1295, 14] on button "Options" at bounding box center [1301, 23] width 76 height 24
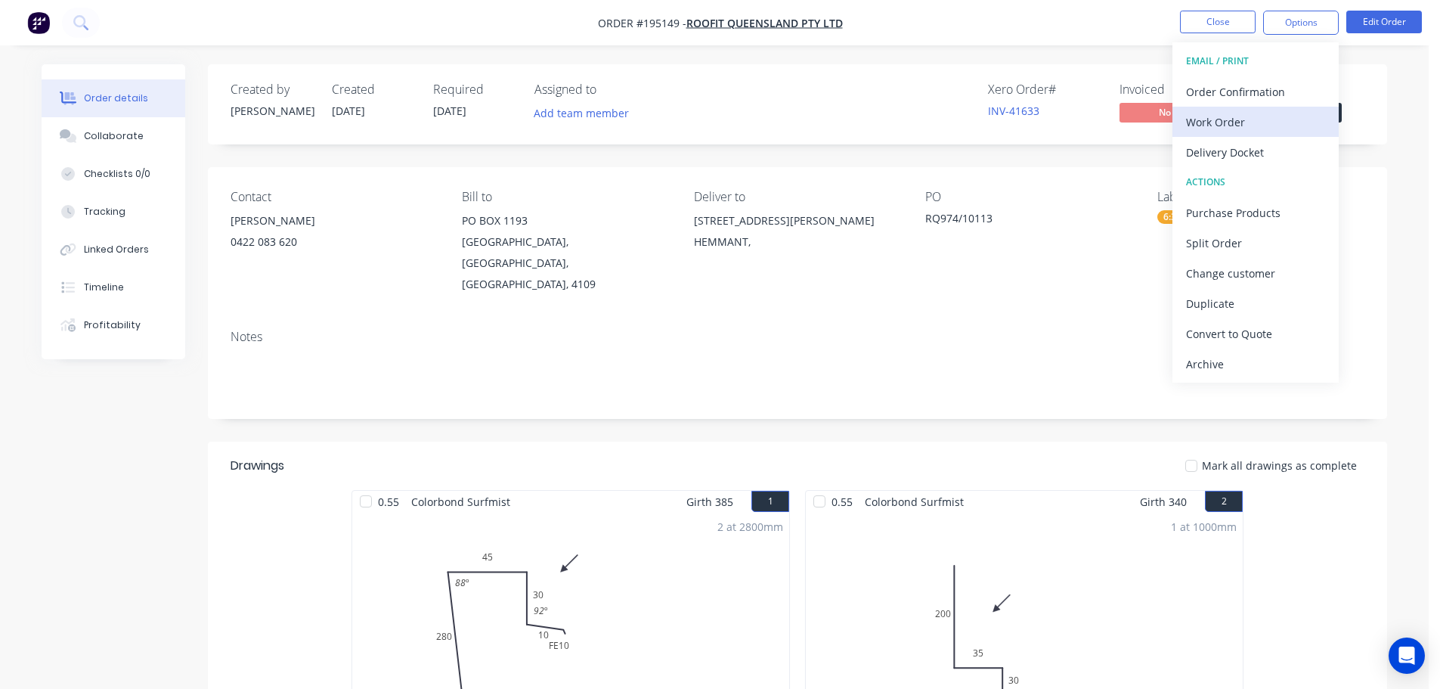
click at [1216, 119] on div "Work Order" at bounding box center [1255, 122] width 139 height 22
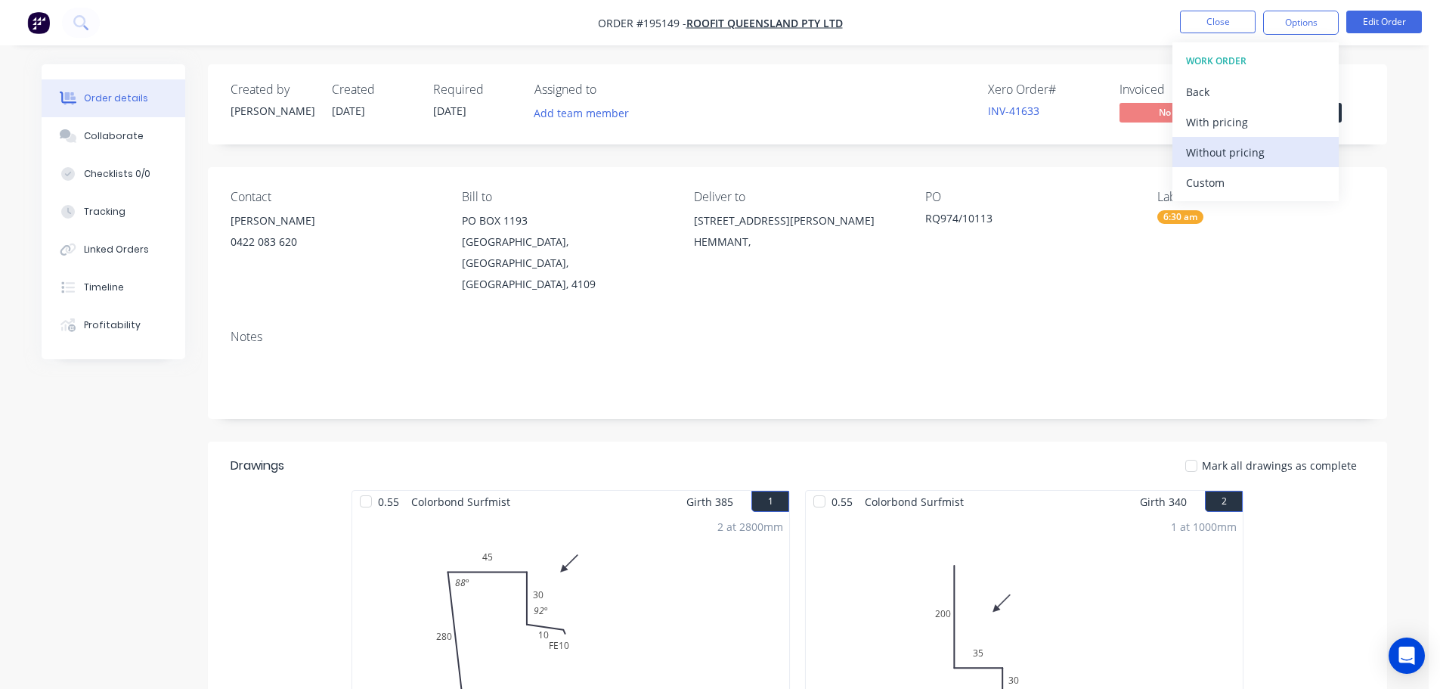
click at [1222, 156] on div "Without pricing" at bounding box center [1255, 152] width 139 height 22
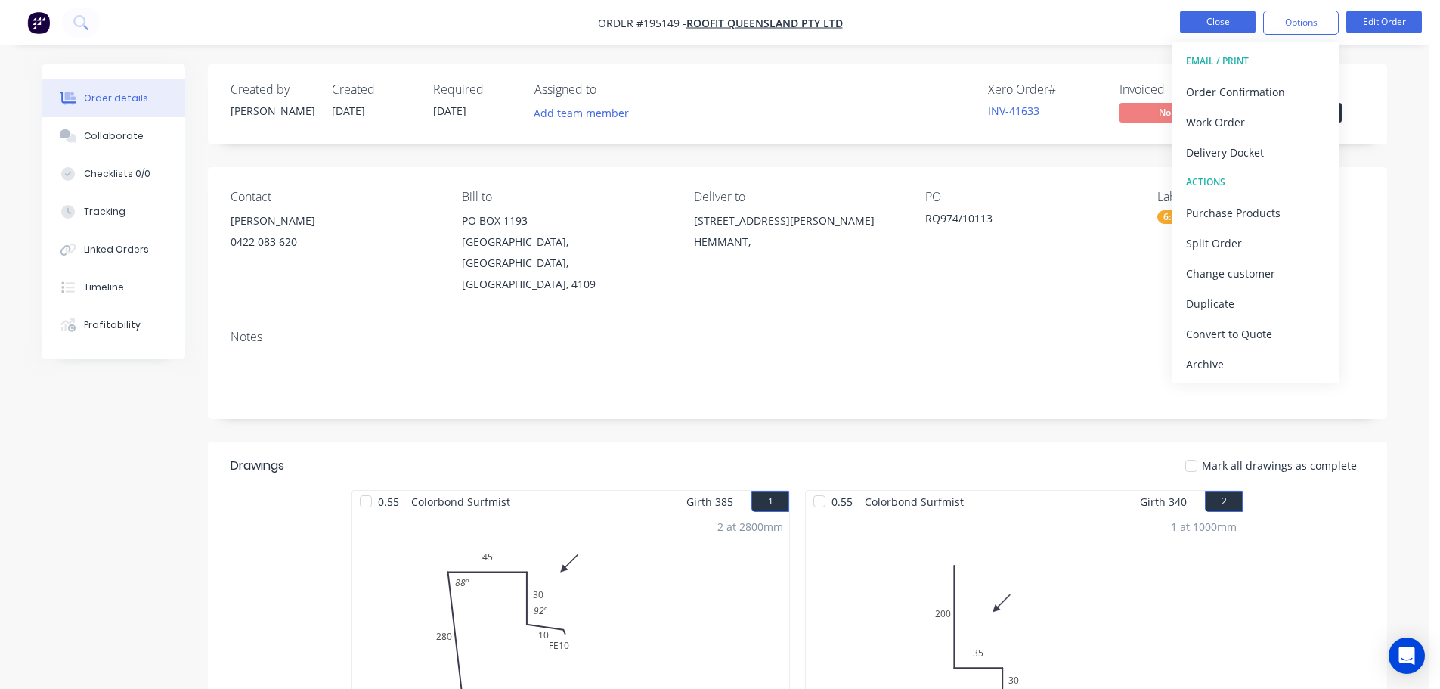
click at [1222, 20] on button "Close" at bounding box center [1218, 22] width 76 height 23
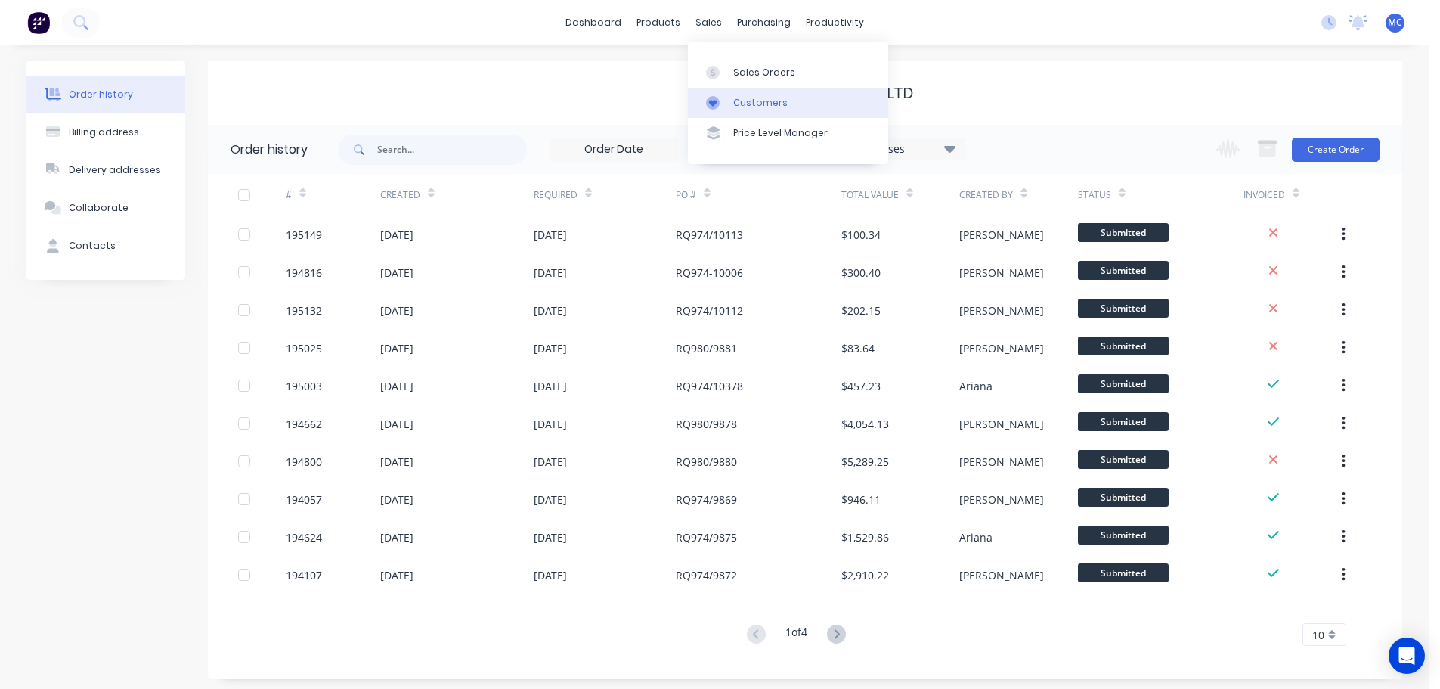
click at [753, 102] on div "Customers" at bounding box center [760, 103] width 54 height 14
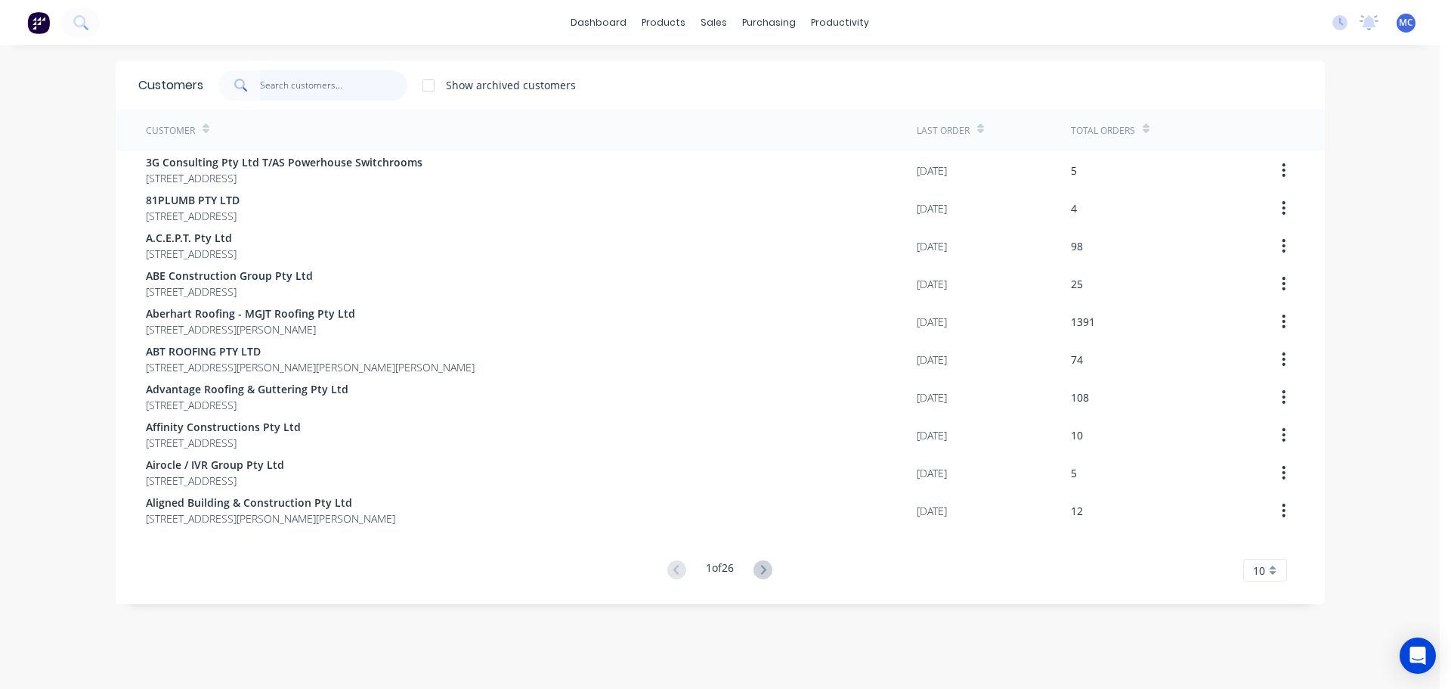
click at [283, 82] on input "text" at bounding box center [333, 85] width 147 height 30
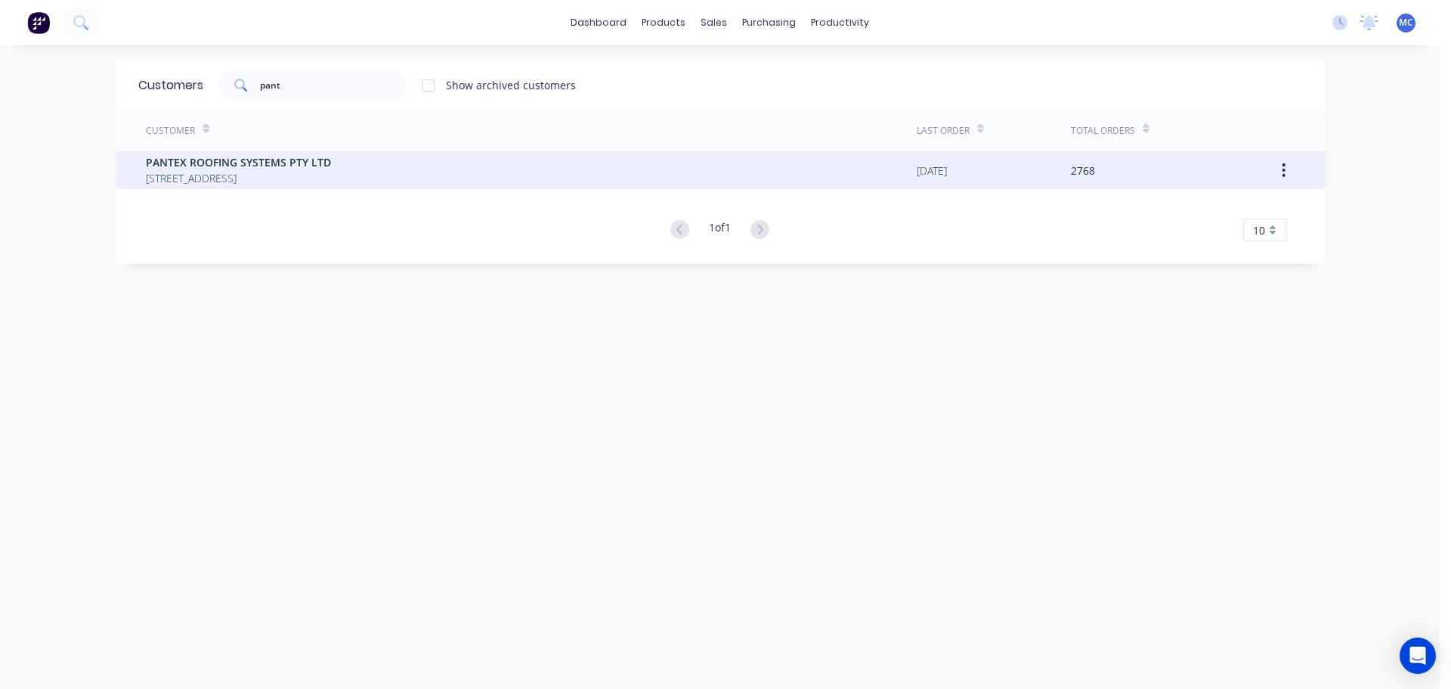
click at [211, 161] on span "PANTEX ROOFING SYSTEMS PTY LTD" at bounding box center [238, 162] width 185 height 16
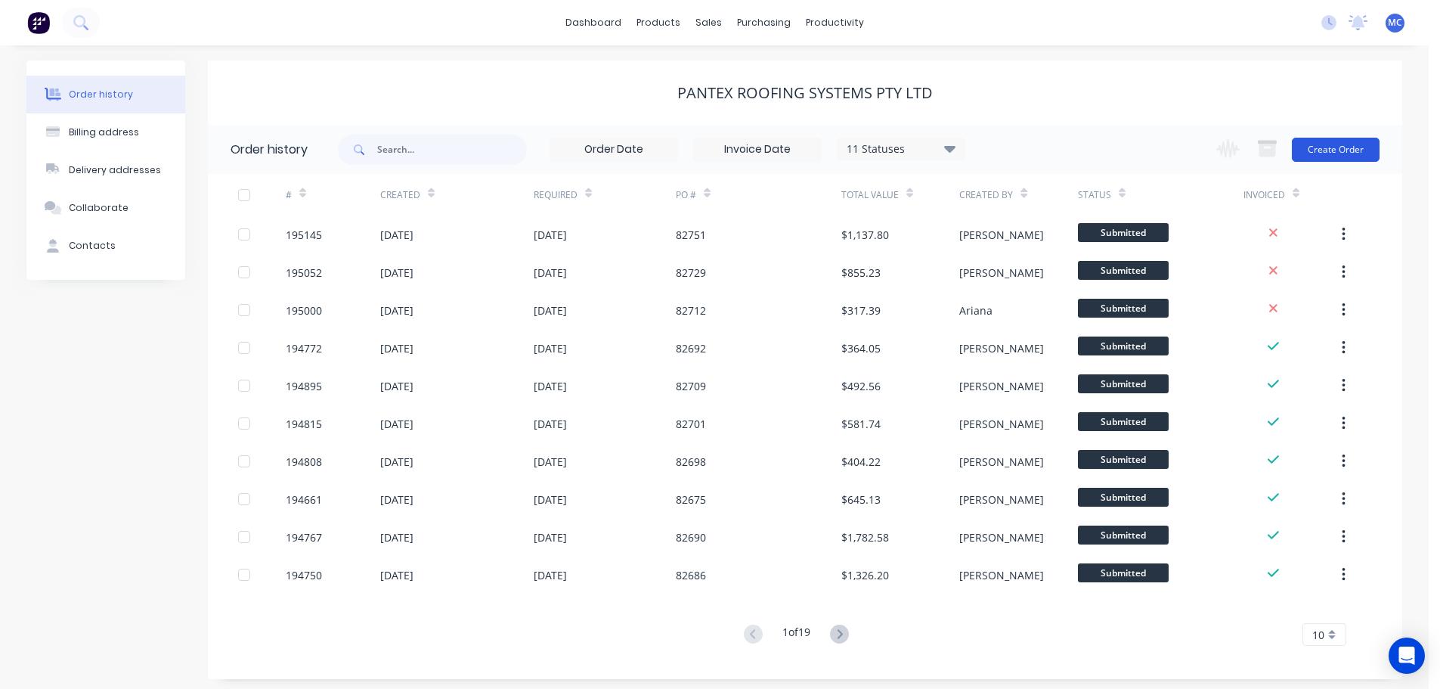
click at [1337, 150] on button "Create Order" at bounding box center [1336, 150] width 88 height 24
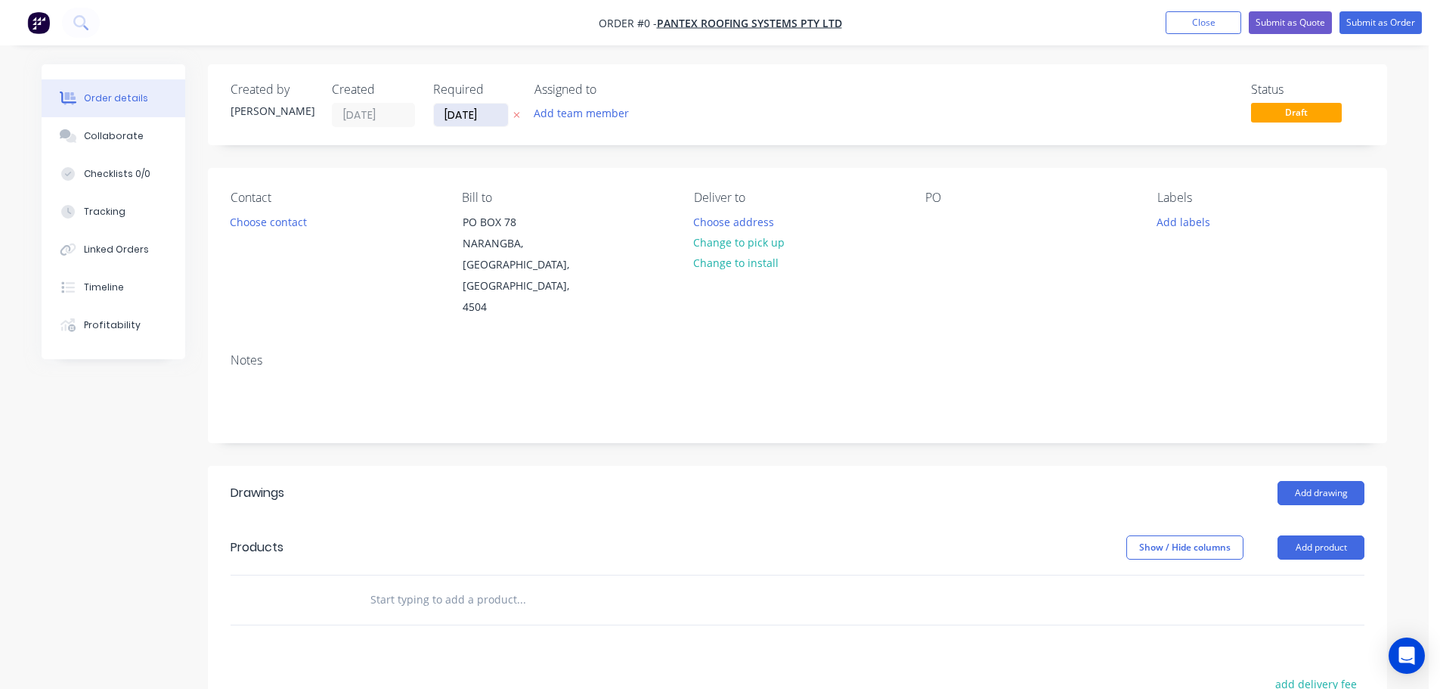
click at [477, 114] on input "[DATE]" at bounding box center [471, 115] width 74 height 23
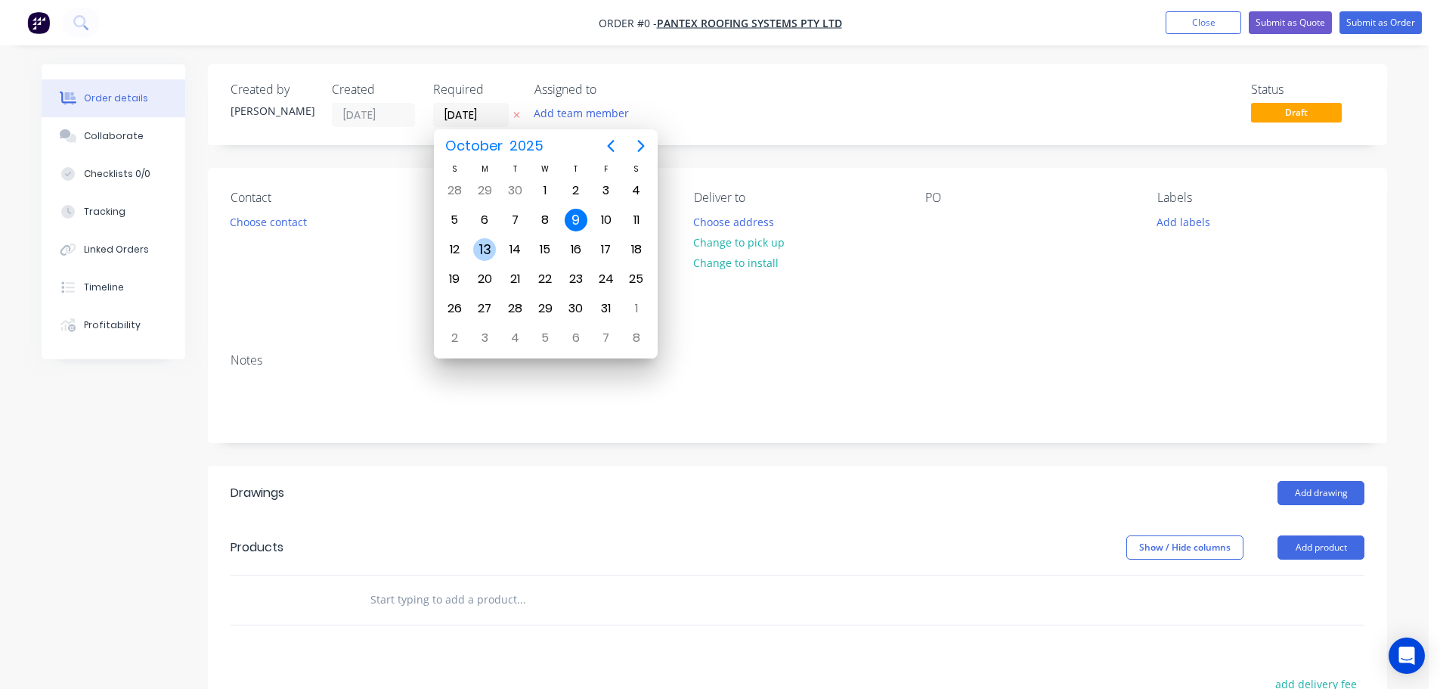
click at [485, 246] on div "13" at bounding box center [484, 249] width 23 height 23
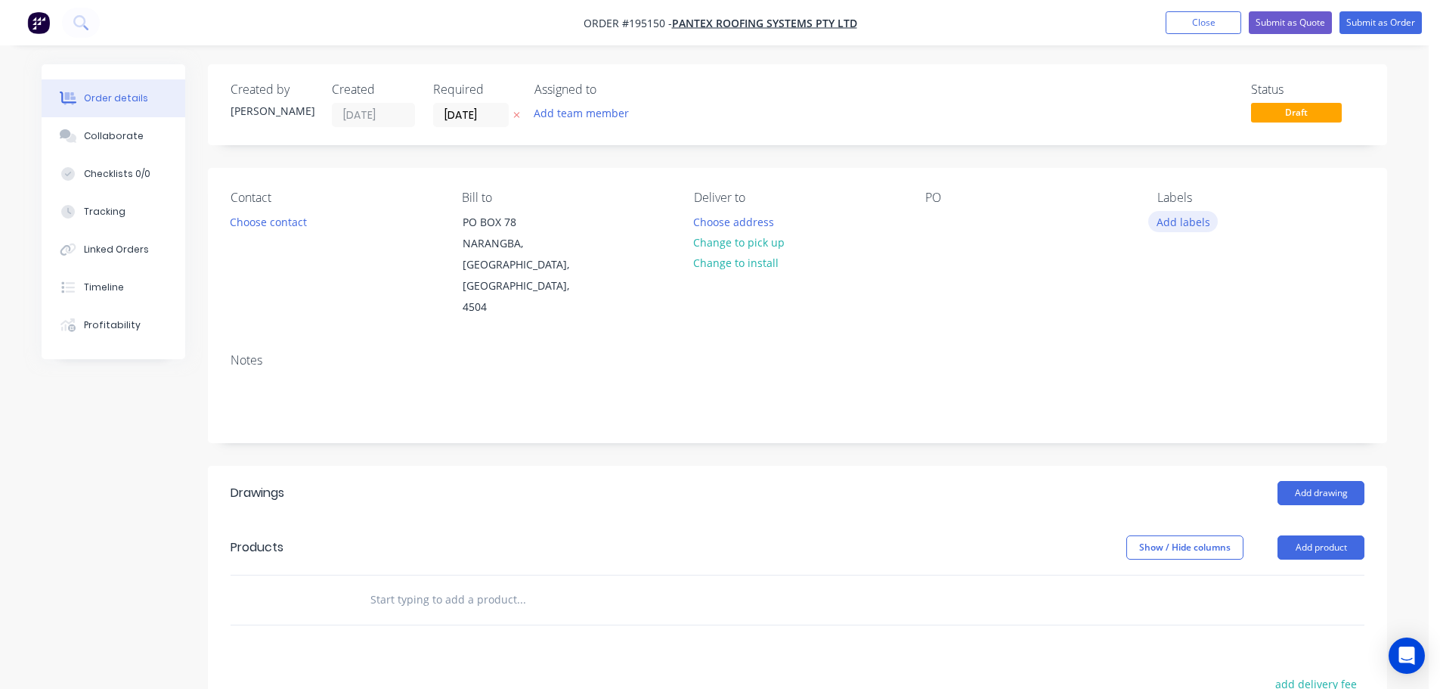
click at [1200, 225] on button "Add labels" at bounding box center [1183, 221] width 70 height 20
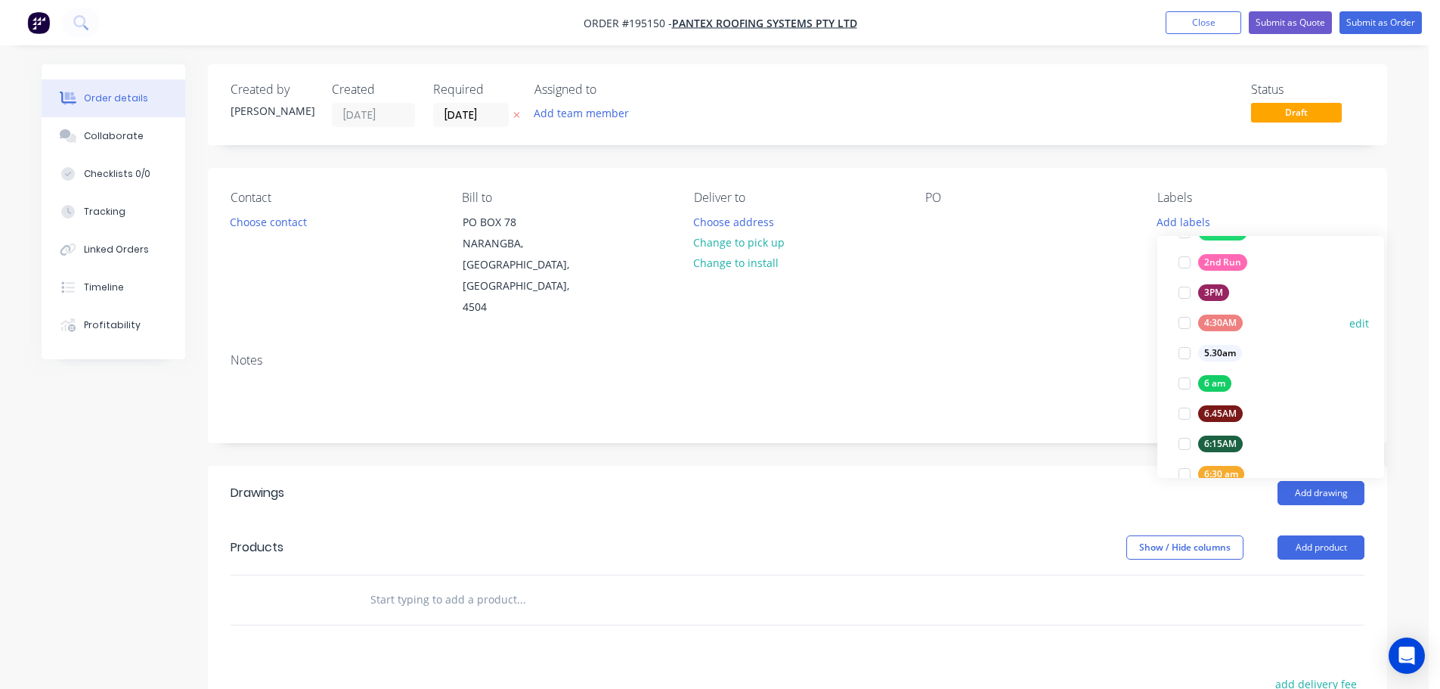
scroll to position [378, 0]
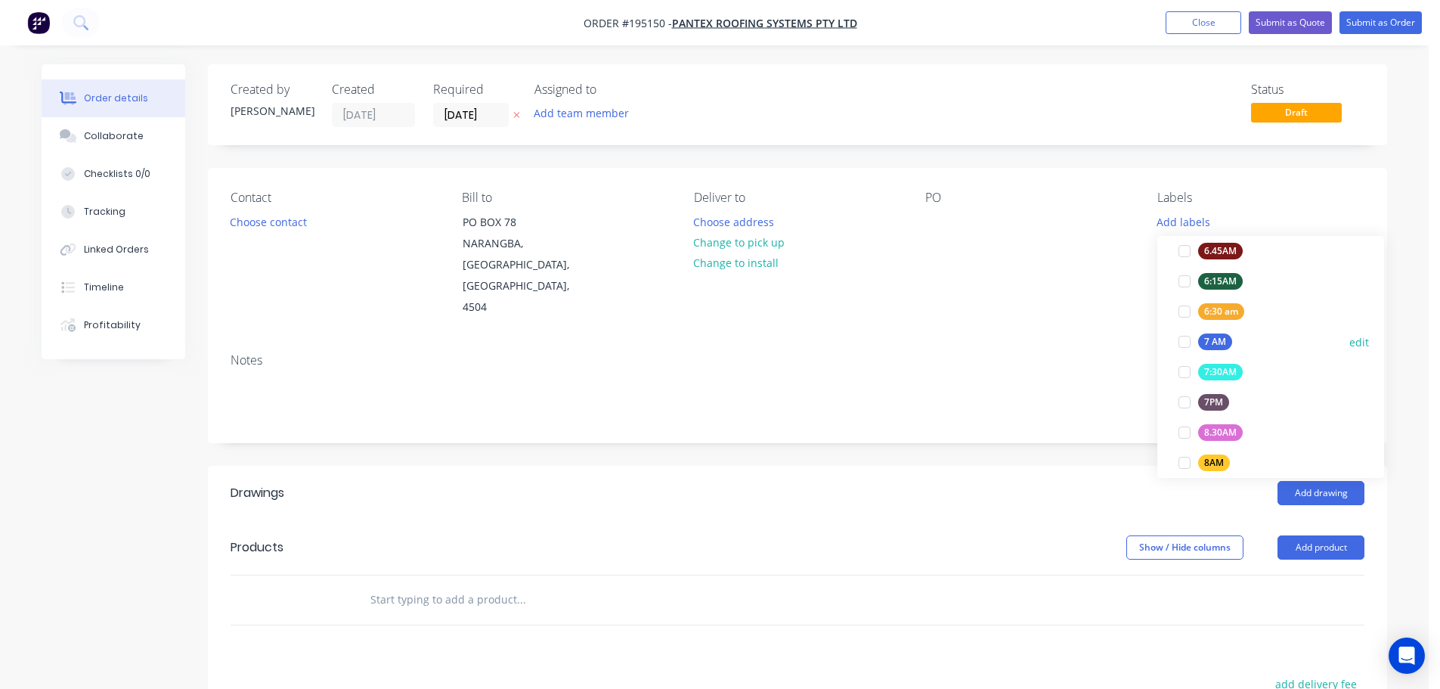
click at [1184, 342] on div at bounding box center [1184, 342] width 30 height 30
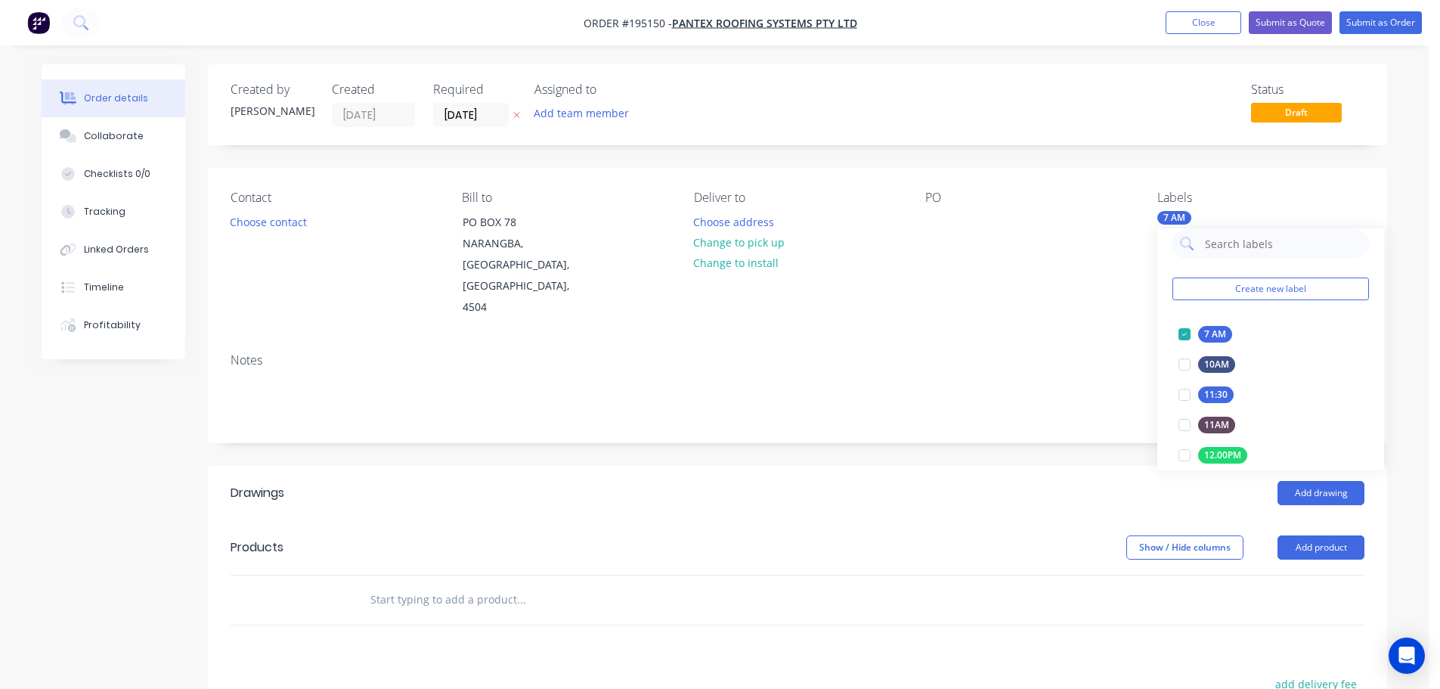
click at [1064, 341] on div "Notes" at bounding box center [797, 391] width 1179 height 101
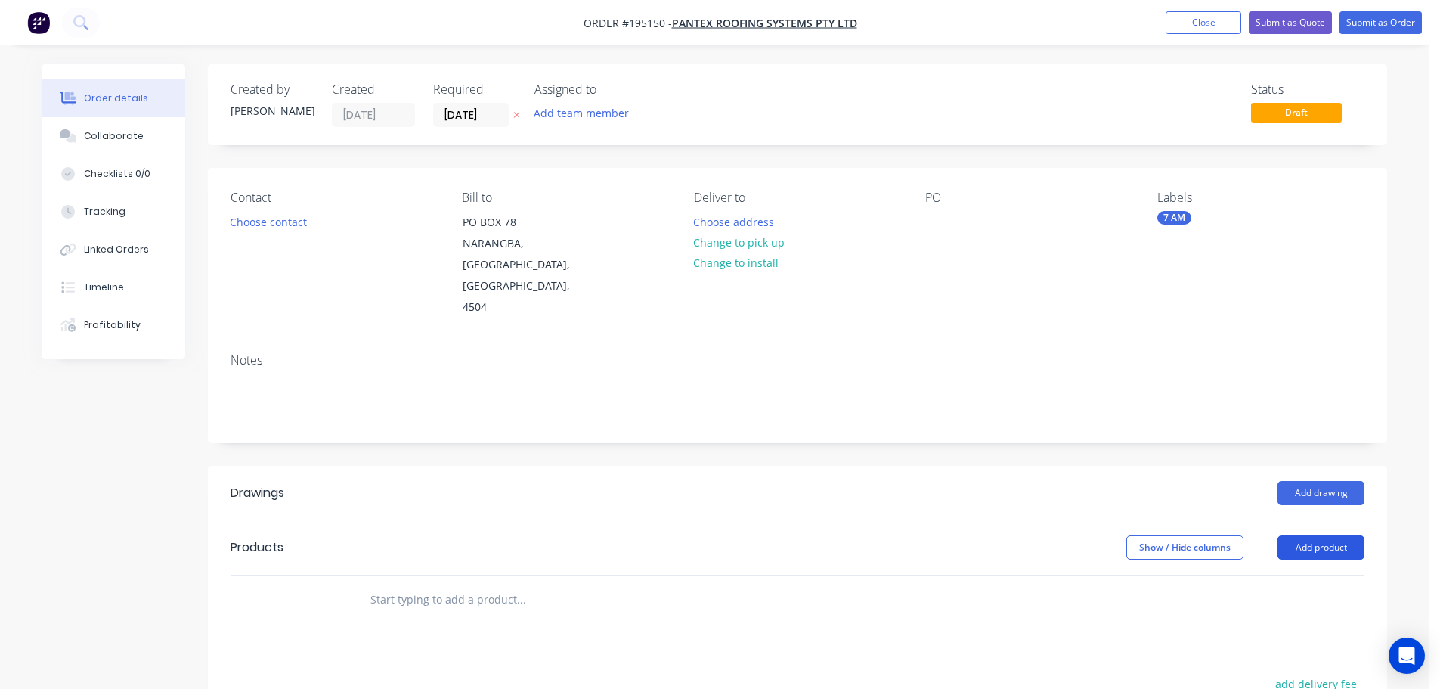
click at [1314, 535] on button "Add product" at bounding box center [1321, 547] width 87 height 24
click at [1239, 575] on div "Product catalogue" at bounding box center [1292, 586] width 116 height 22
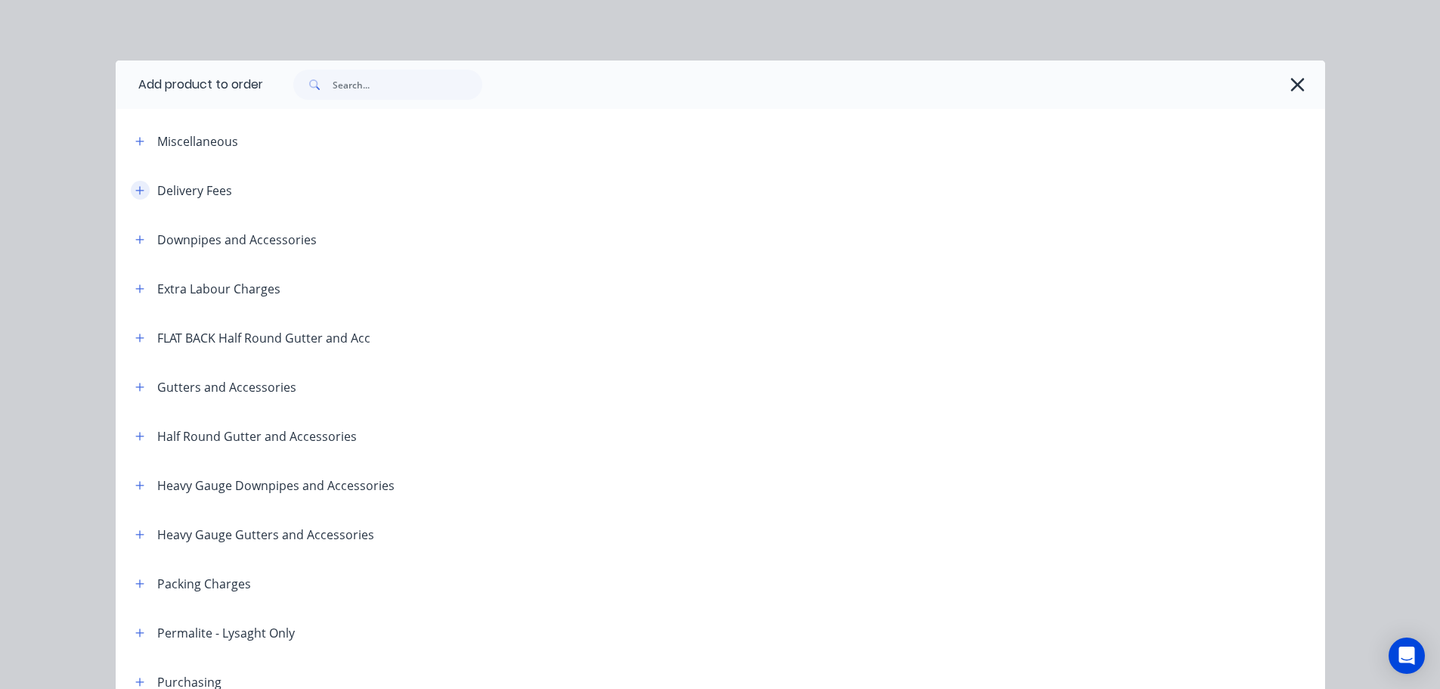
click at [135, 192] on icon "button" at bounding box center [139, 190] width 9 height 11
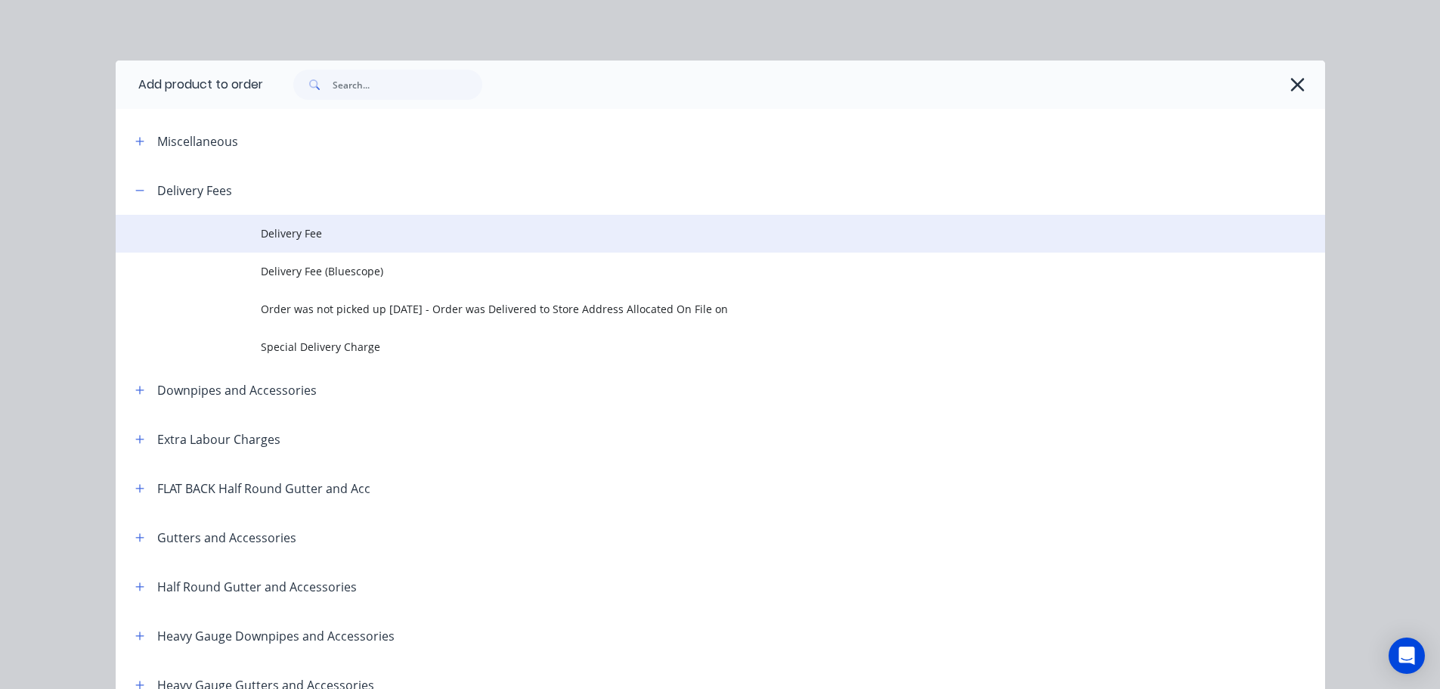
click at [302, 230] on span "Delivery Fee" at bounding box center [686, 233] width 851 height 16
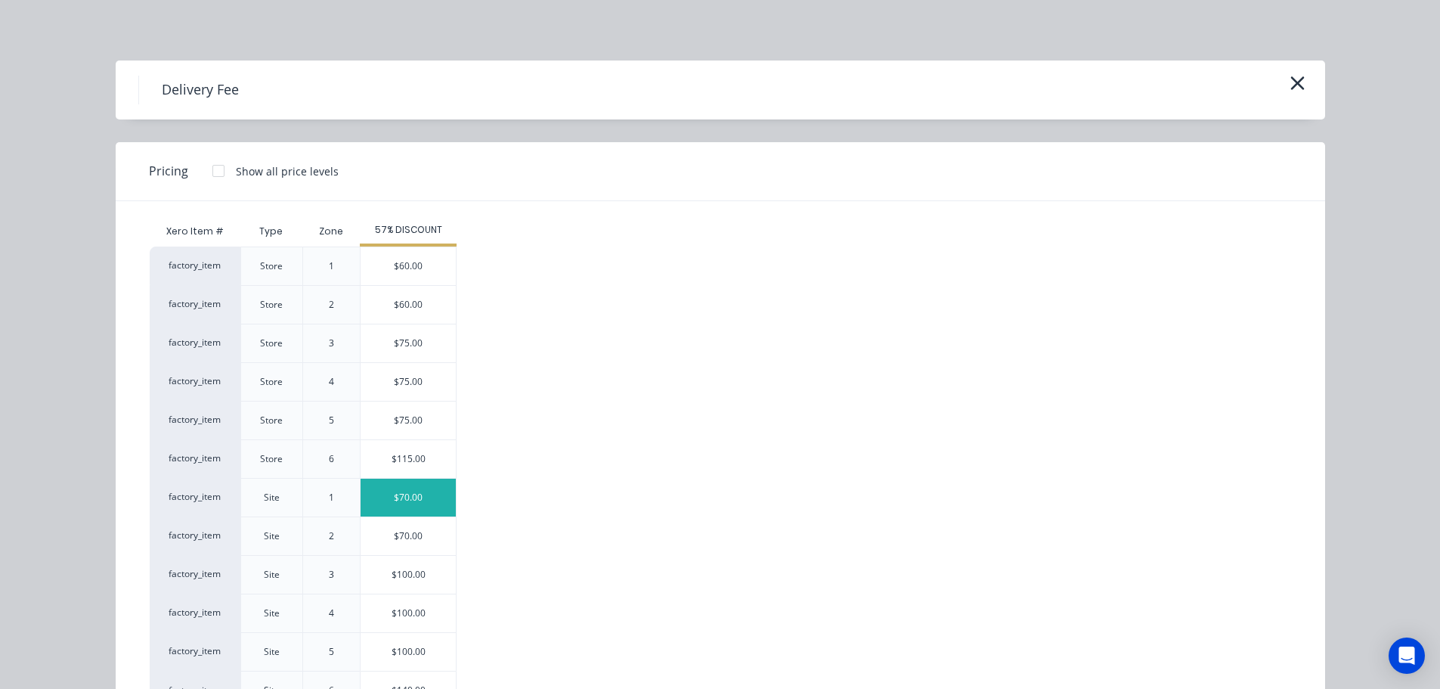
click at [401, 492] on div "$70.00" at bounding box center [408, 498] width 95 height 38
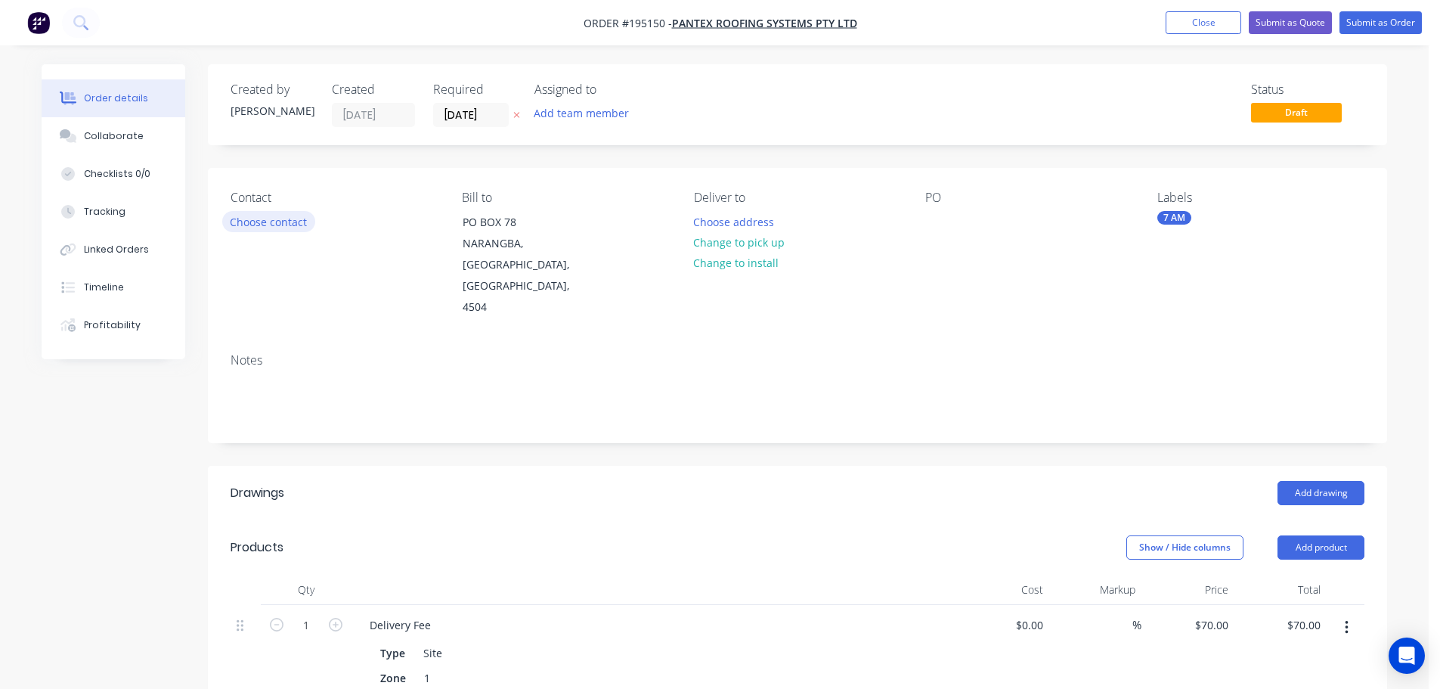
click at [260, 226] on button "Choose contact" at bounding box center [268, 221] width 93 height 20
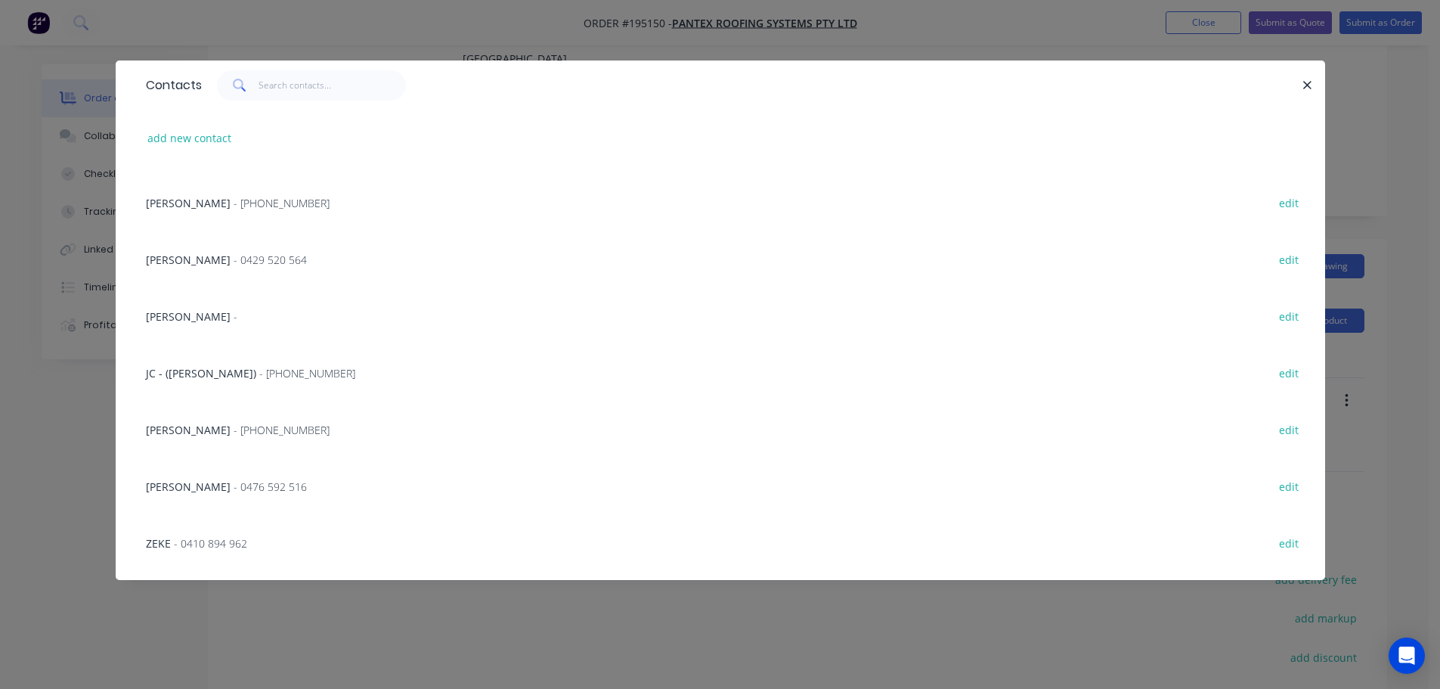
scroll to position [0, 0]
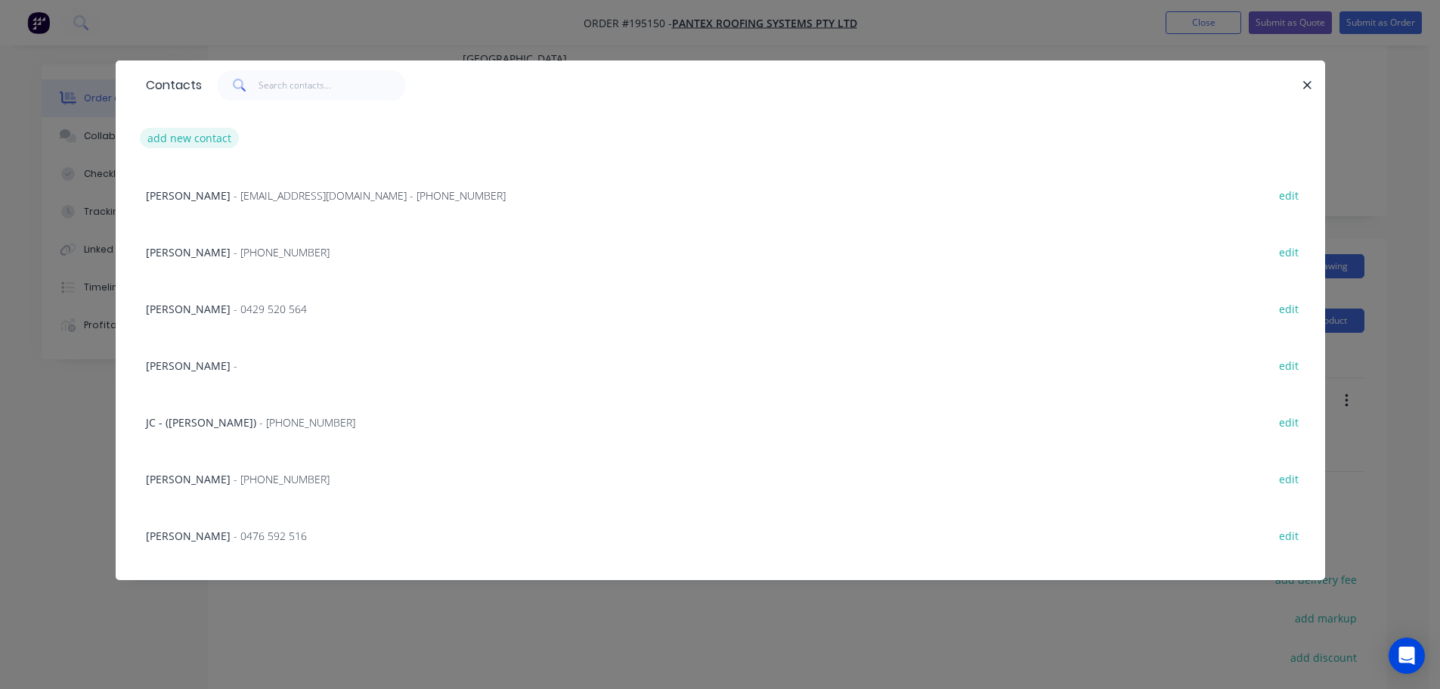
click at [174, 131] on button "add new contact" at bounding box center [190, 138] width 100 height 20
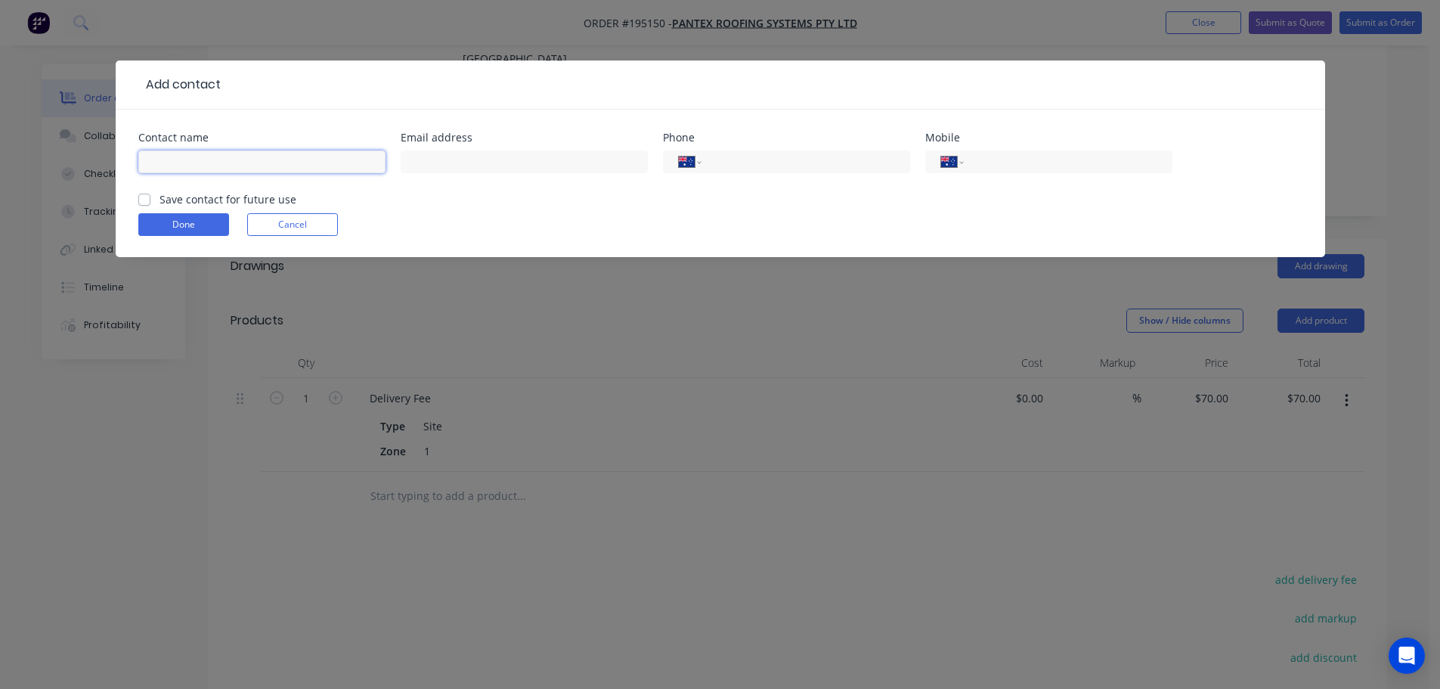
click at [162, 163] on input "text" at bounding box center [261, 161] width 247 height 23
click button "Done" at bounding box center [183, 224] width 91 height 23
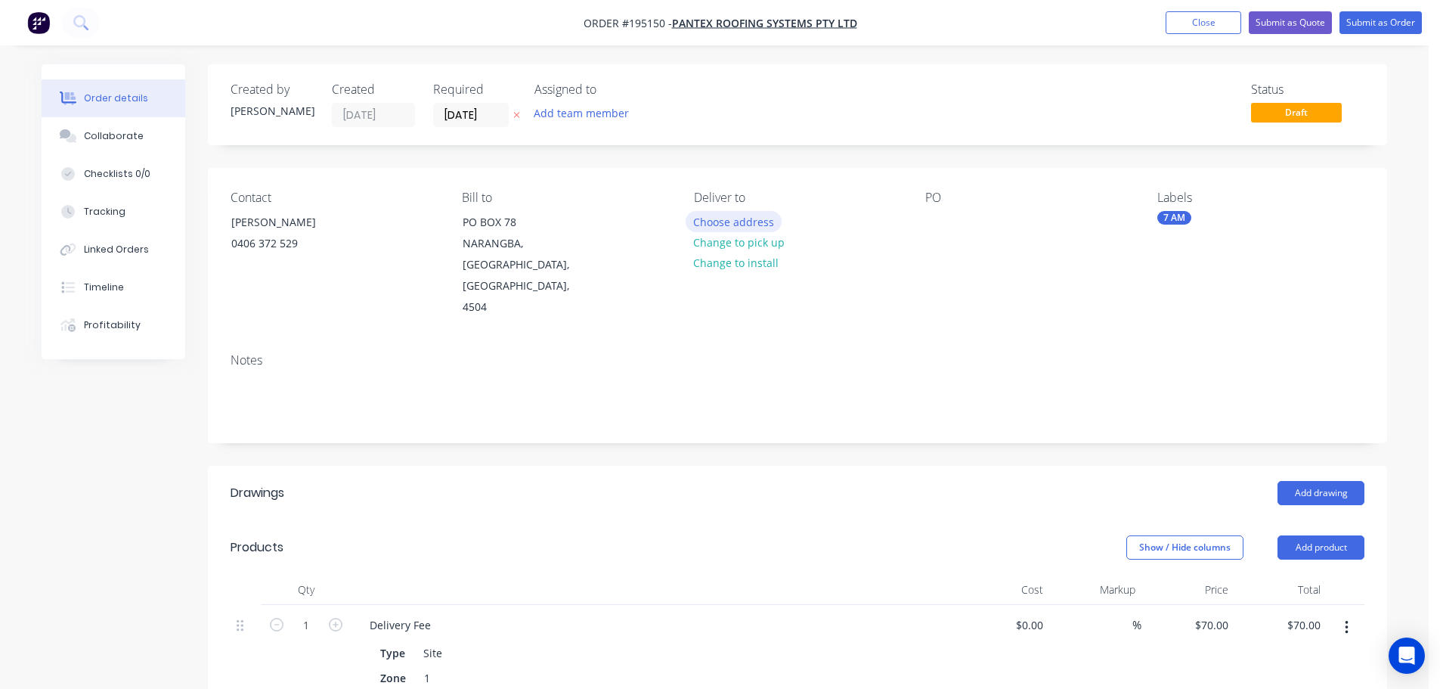
click at [707, 221] on button "Choose address" at bounding box center [734, 221] width 97 height 20
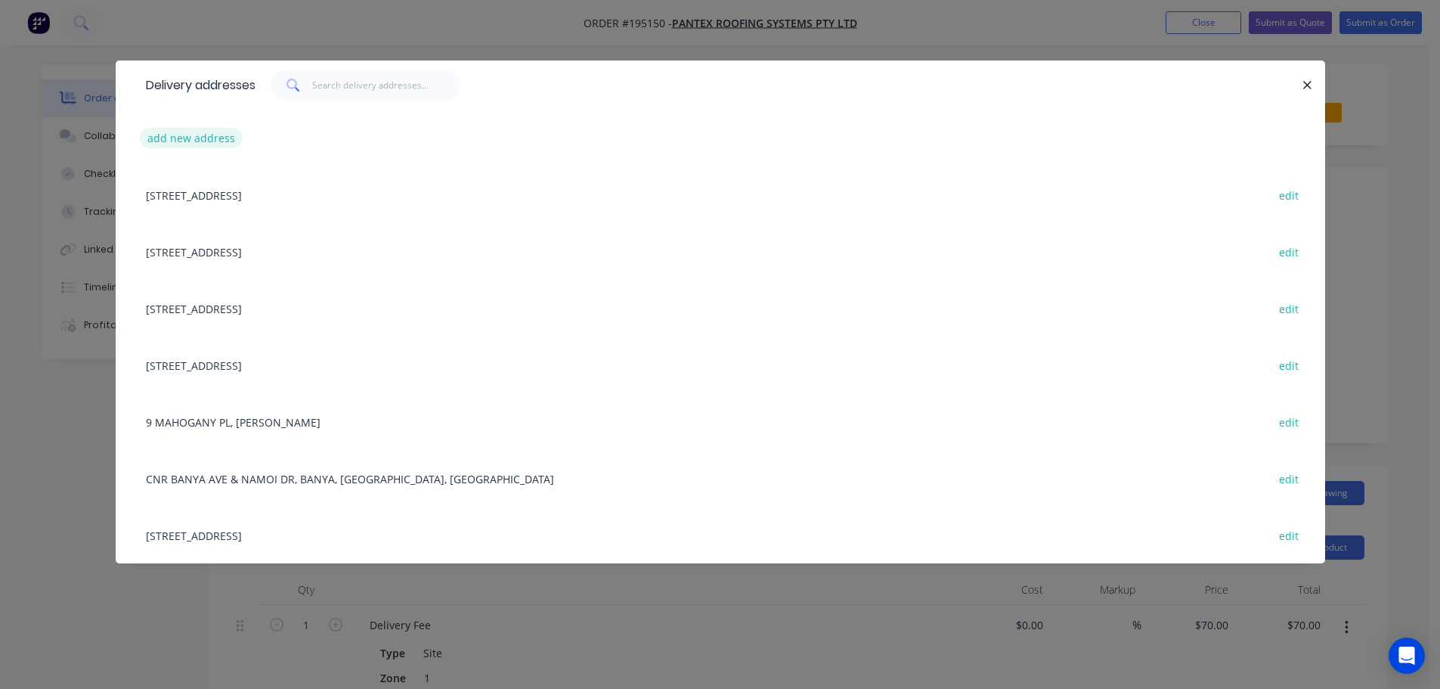
click at [183, 138] on button "add new address" at bounding box center [192, 138] width 104 height 20
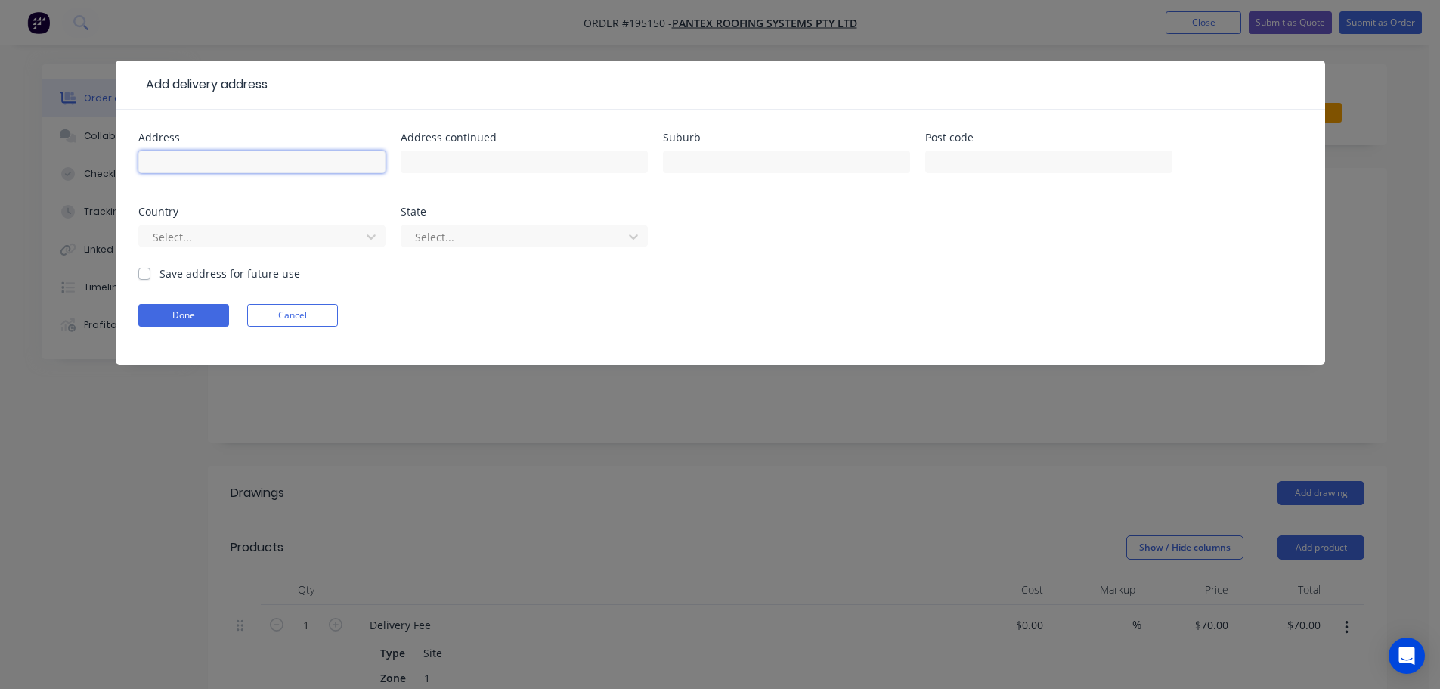
click at [180, 161] on input "text" at bounding box center [261, 161] width 247 height 23
click button "Done" at bounding box center [183, 315] width 91 height 23
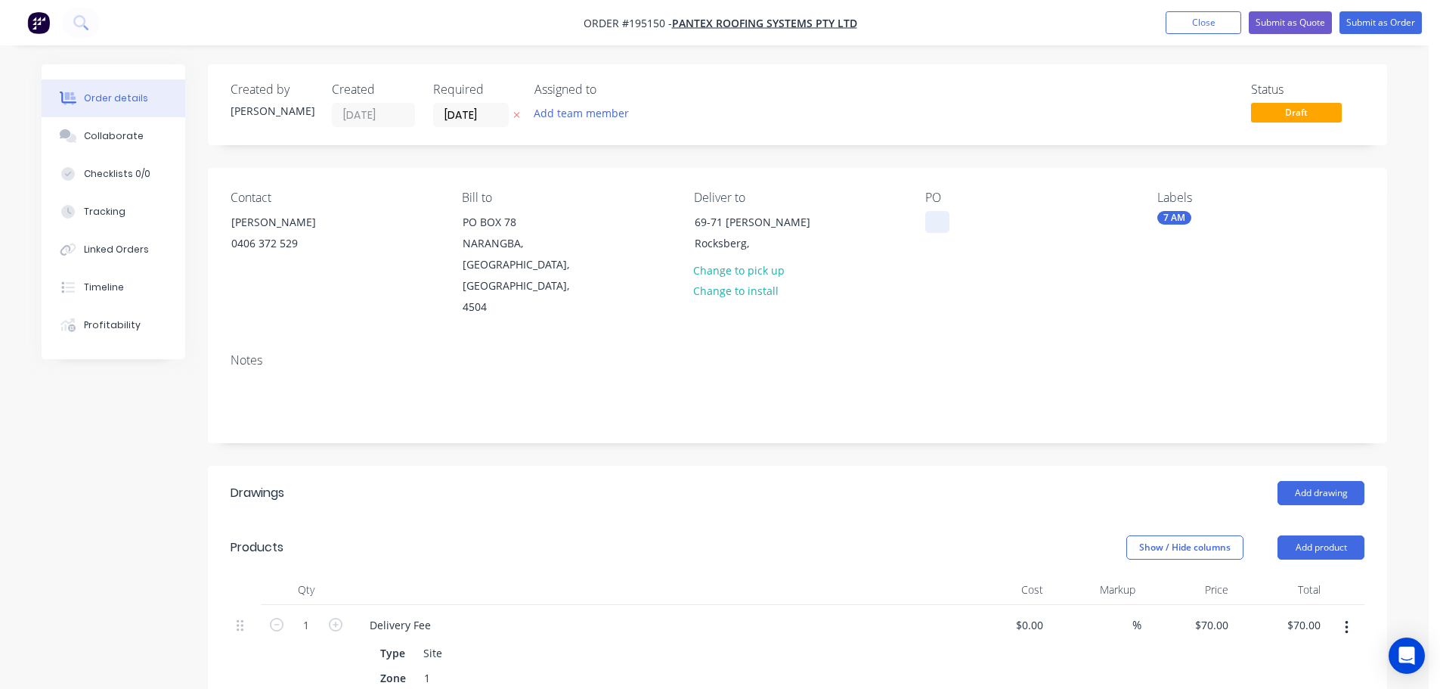
click at [939, 218] on div at bounding box center [937, 222] width 24 height 22
click at [1318, 481] on button "Add drawing" at bounding box center [1321, 493] width 87 height 24
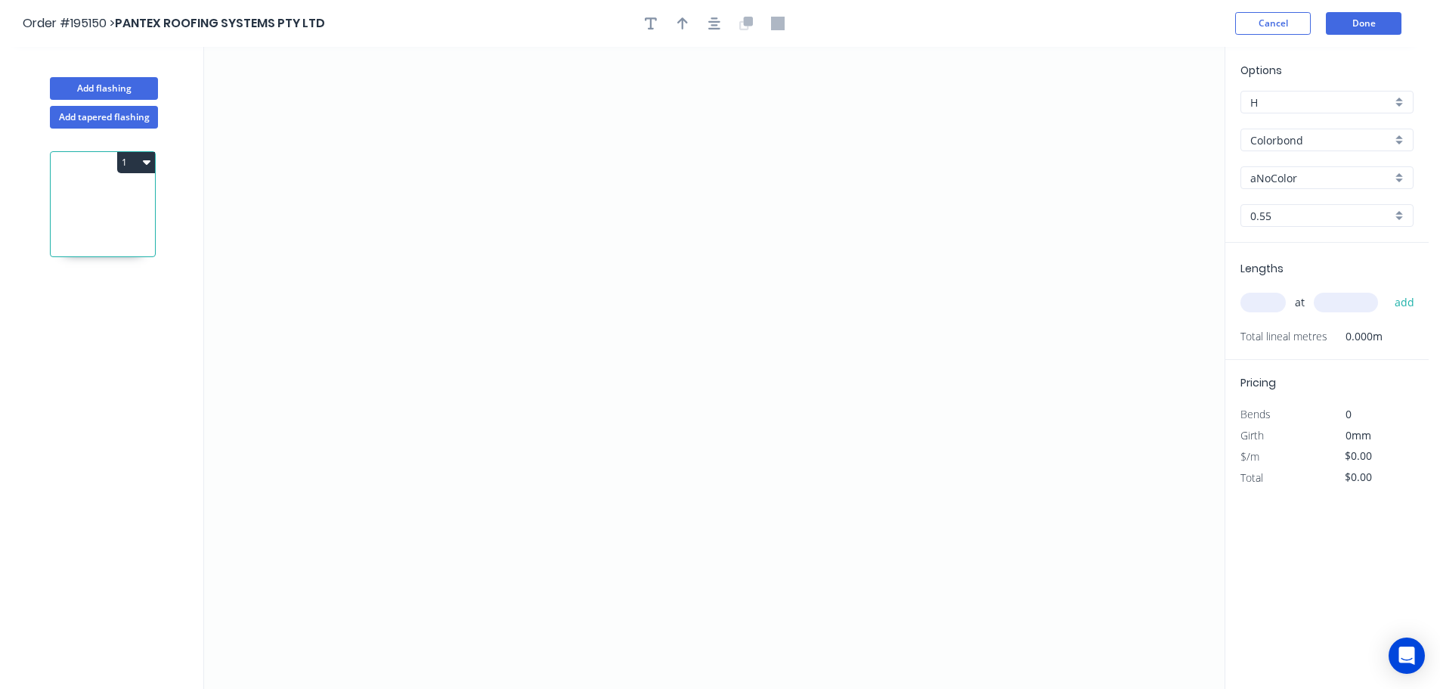
click at [1271, 170] on input "aNoColor" at bounding box center [1320, 178] width 141 height 16
click at [1273, 258] on div "Classic Cream" at bounding box center [1327, 259] width 172 height 26
click at [1272, 305] on input "text" at bounding box center [1262, 303] width 45 height 20
click at [1387, 290] on button "add" at bounding box center [1405, 303] width 36 height 26
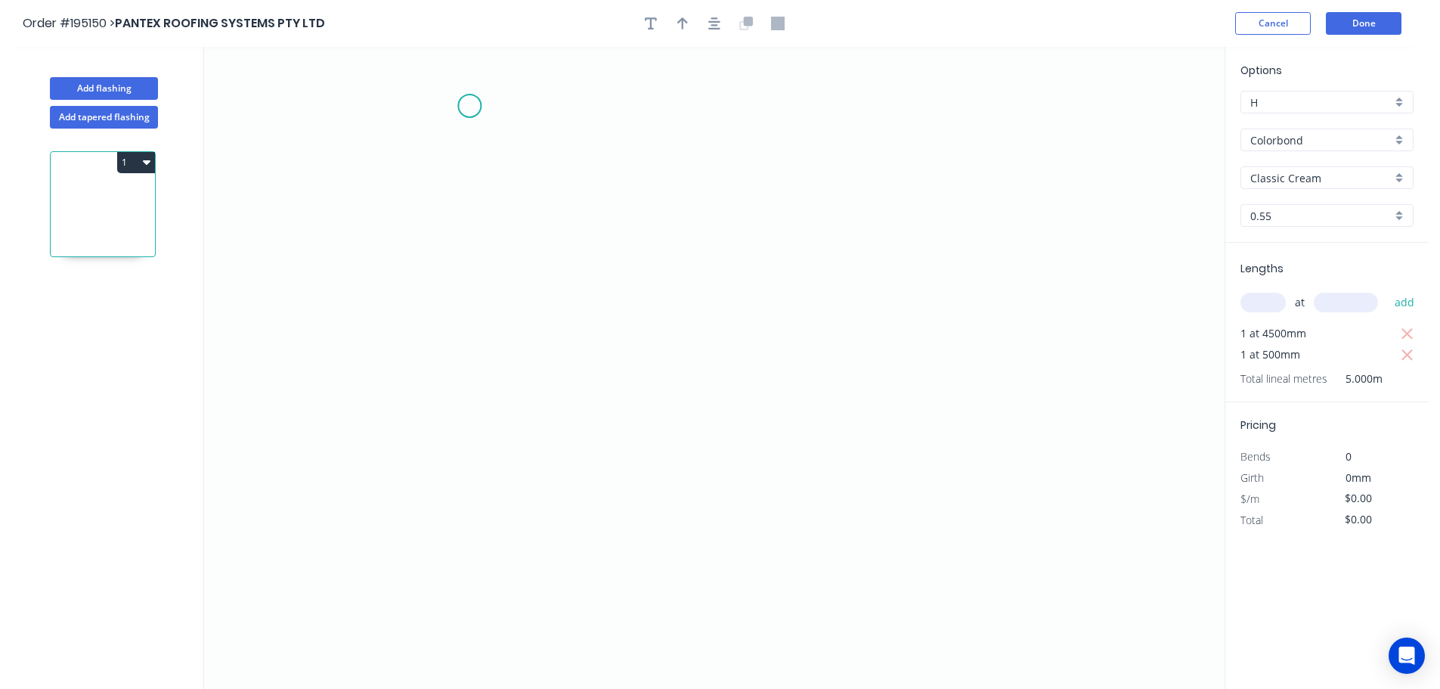
click at [469, 106] on icon "0" at bounding box center [714, 368] width 1021 height 642
click at [513, 437] on icon "0" at bounding box center [714, 368] width 1021 height 642
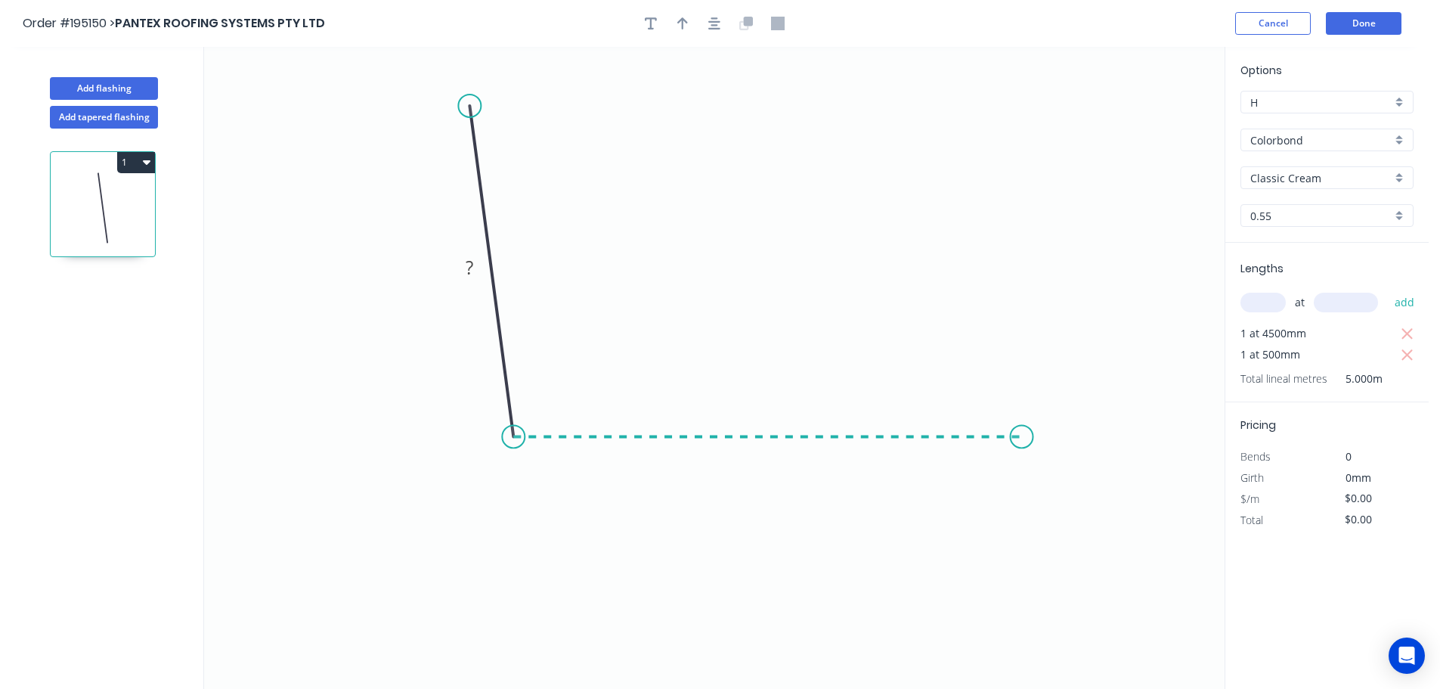
click at [1022, 440] on icon "0 ?" at bounding box center [714, 368] width 1021 height 642
click at [1124, 534] on icon "0 ? ? ? º" at bounding box center [714, 368] width 1021 height 642
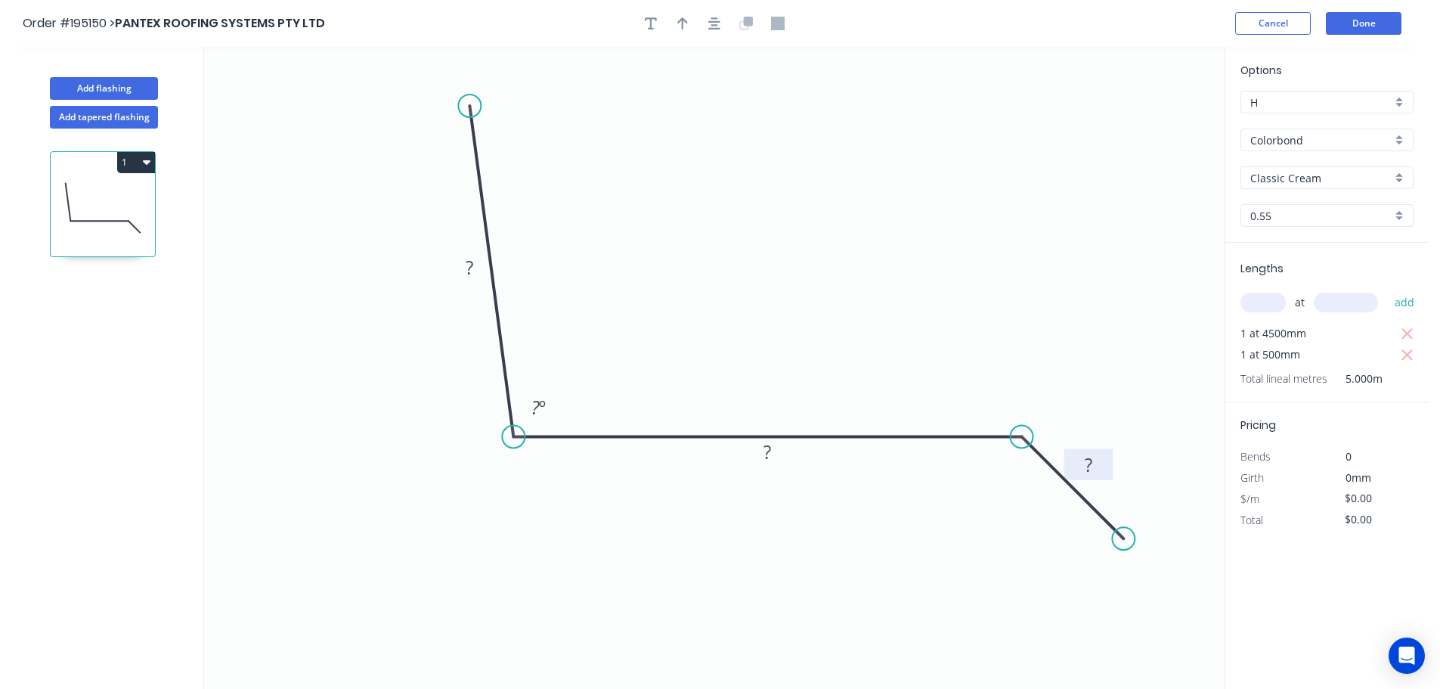
click at [1091, 459] on tspan "?" at bounding box center [1089, 464] width 8 height 25
click at [679, 27] on icon "button" at bounding box center [682, 24] width 11 height 14
click at [1149, 122] on icon at bounding box center [1148, 105] width 14 height 48
drag, startPoint x: 1149, startPoint y: 122, endPoint x: 801, endPoint y: 225, distance: 362.8
click at [801, 225] on icon at bounding box center [813, 213] width 44 height 44
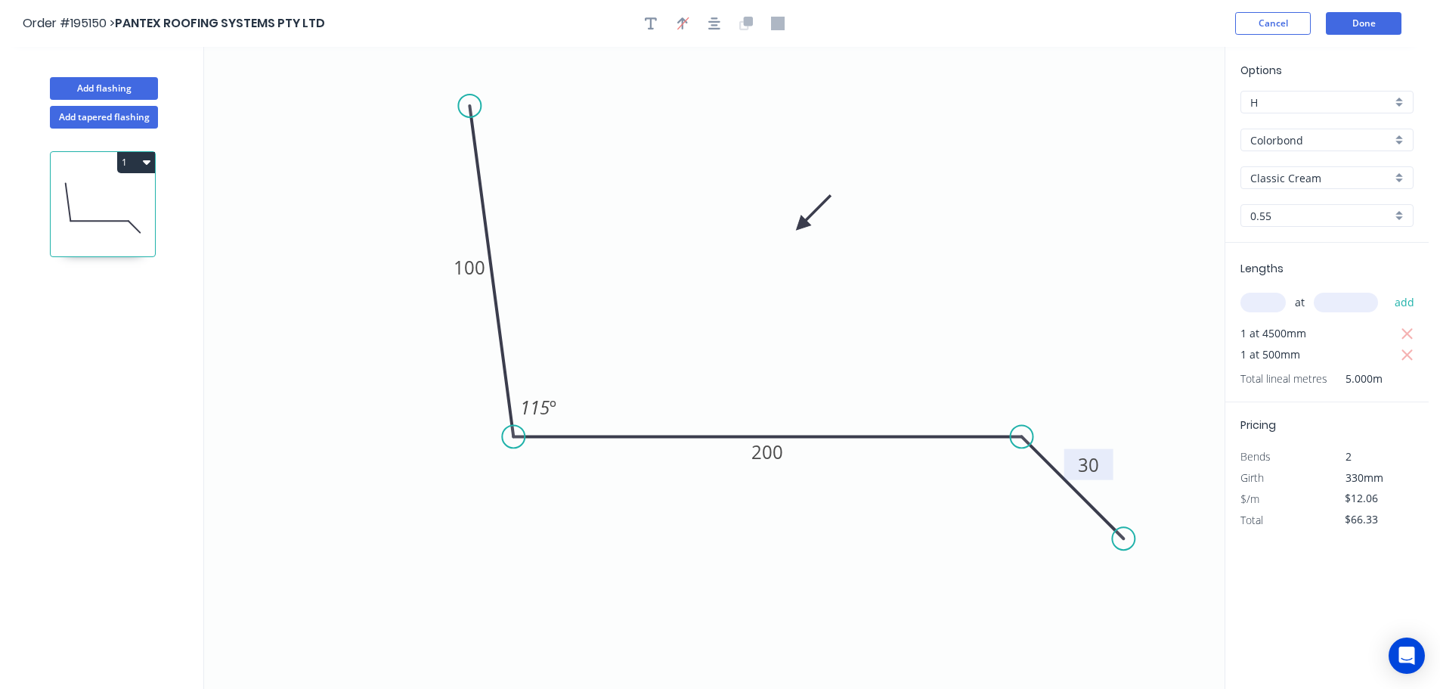
click at [132, 162] on button "1" at bounding box center [136, 162] width 38 height 21
click at [86, 200] on div "Duplicate" at bounding box center [83, 200] width 116 height 22
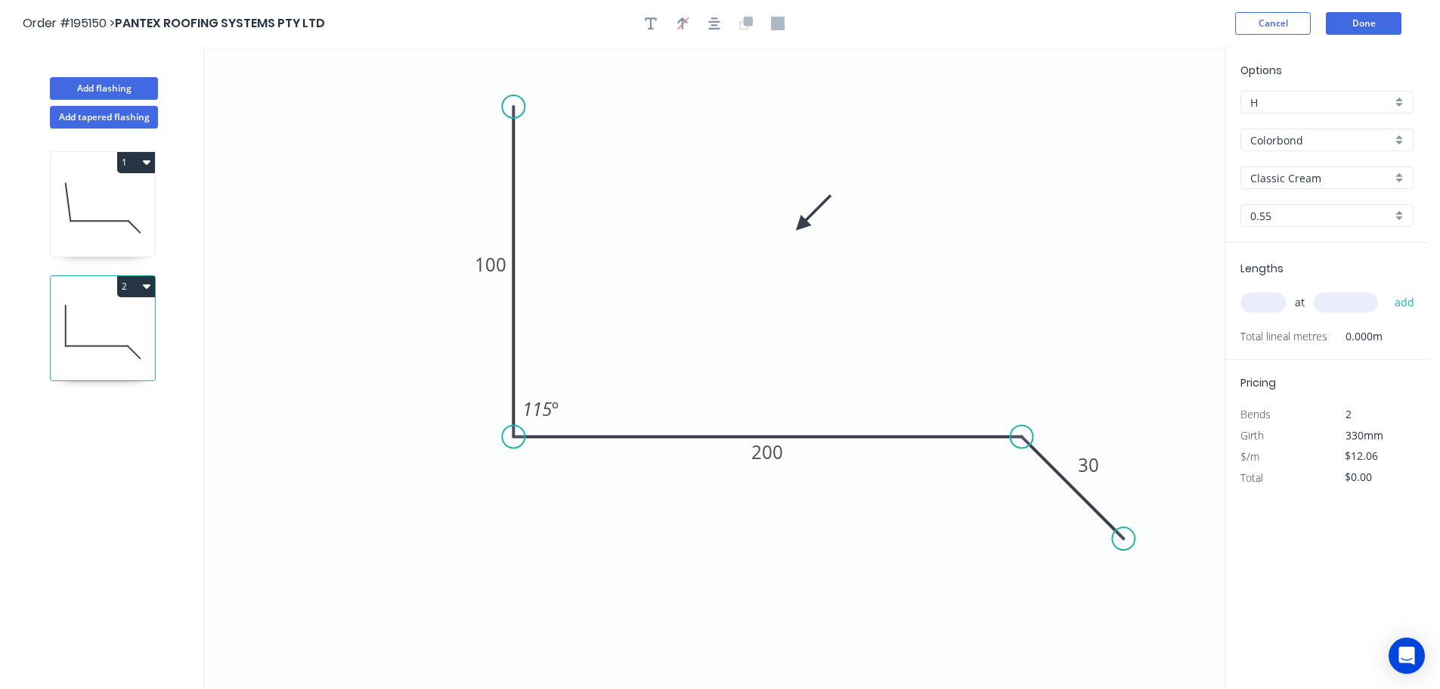
drag, startPoint x: 466, startPoint y: 103, endPoint x: 509, endPoint y: 107, distance: 44.0
click at [509, 107] on circle at bounding box center [513, 106] width 23 height 23
click at [602, 452] on div "Hide angle" at bounding box center [629, 451] width 152 height 31
click at [488, 259] on tspan "100" at bounding box center [491, 264] width 32 height 25
click at [1266, 299] on input "text" at bounding box center [1262, 303] width 45 height 20
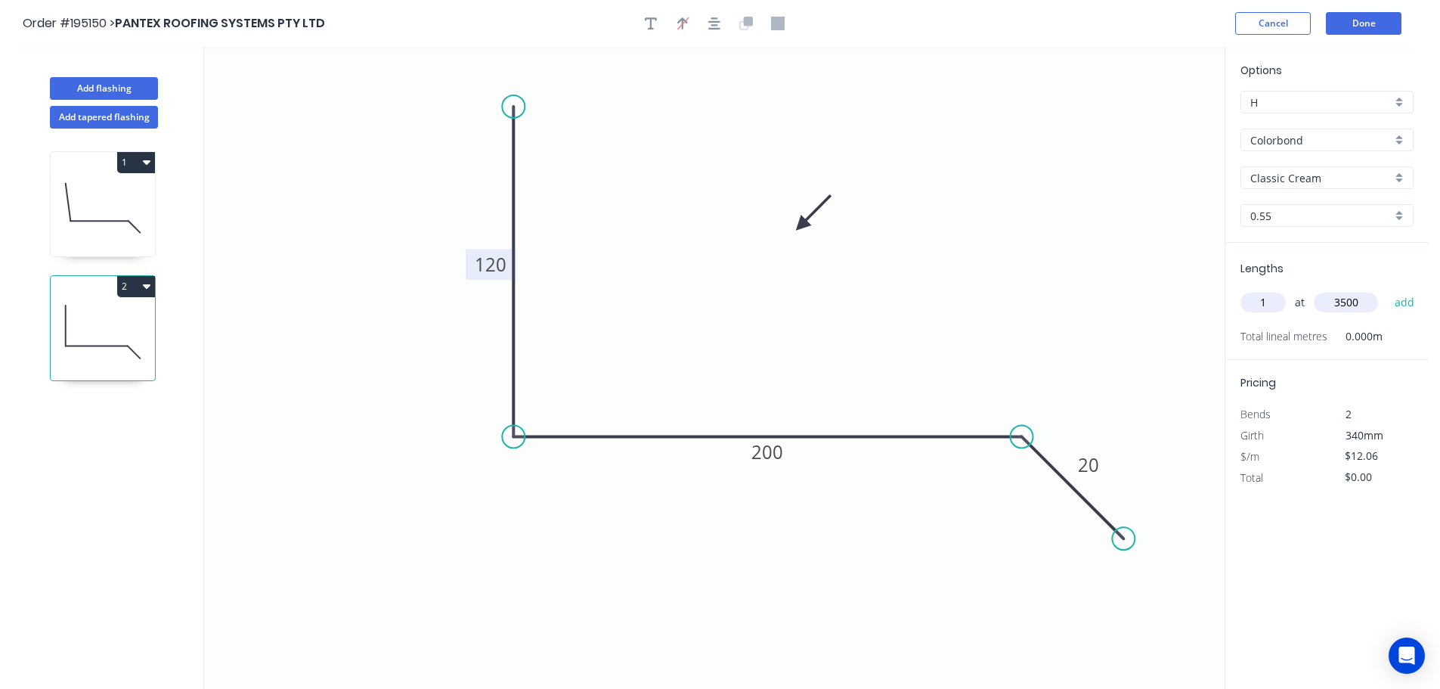
click at [1387, 290] on button "add" at bounding box center [1405, 303] width 36 height 26
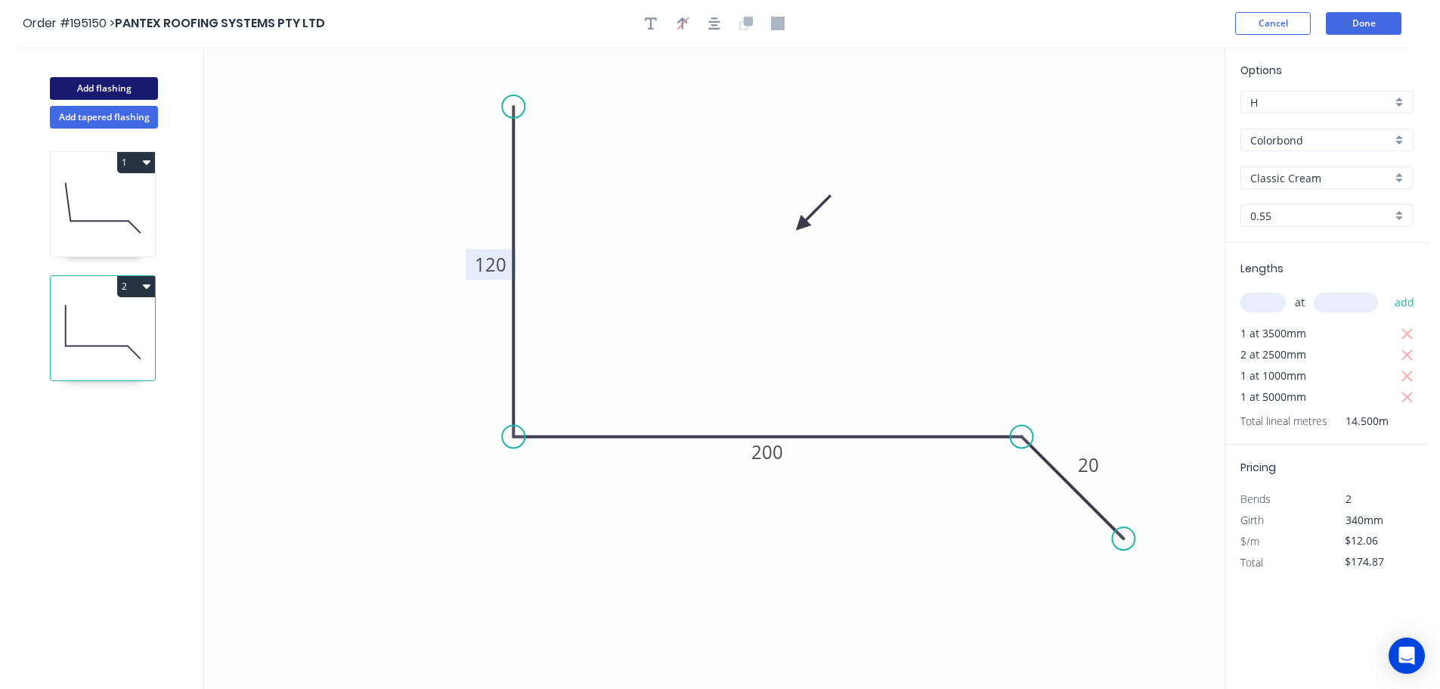
click at [98, 82] on button "Add flashing" at bounding box center [104, 88] width 108 height 23
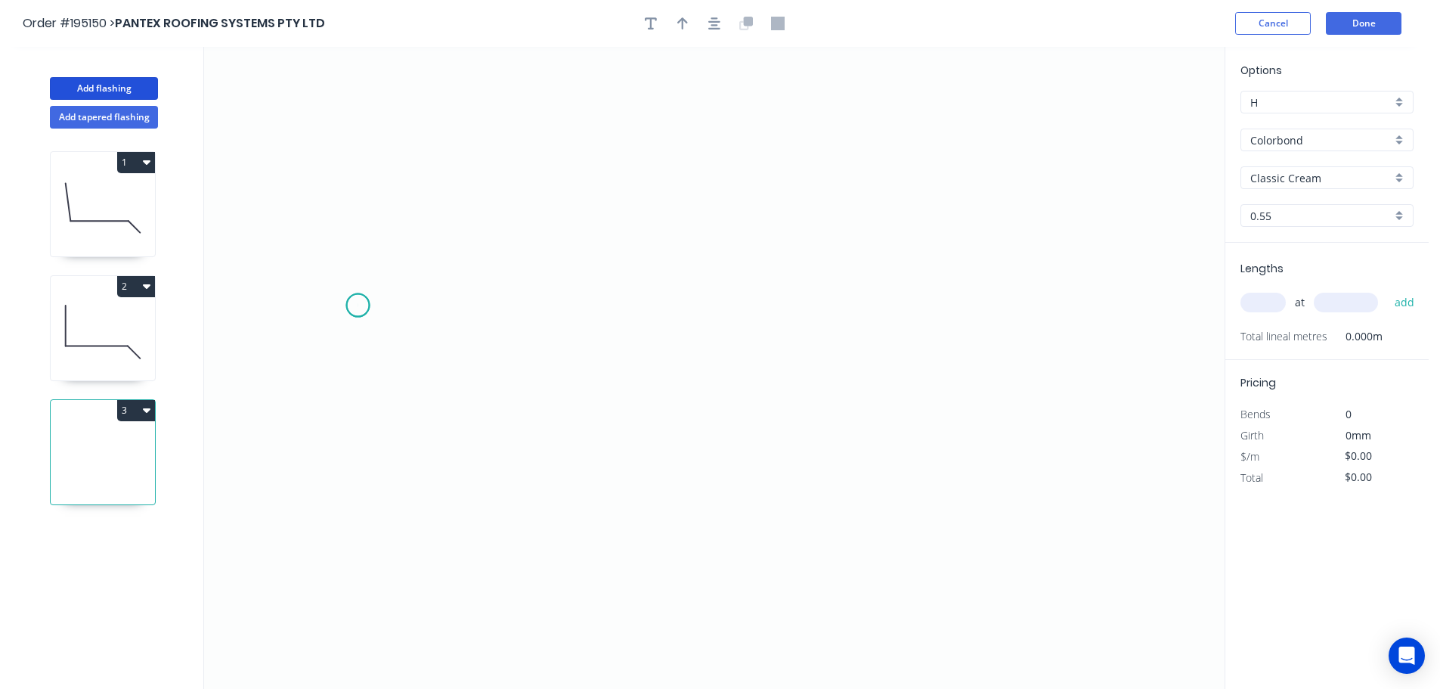
drag, startPoint x: 358, startPoint y: 305, endPoint x: 460, endPoint y: 317, distance: 102.7
click at [358, 305] on icon "0" at bounding box center [714, 368] width 1021 height 642
click at [1060, 286] on icon "0" at bounding box center [714, 368] width 1021 height 642
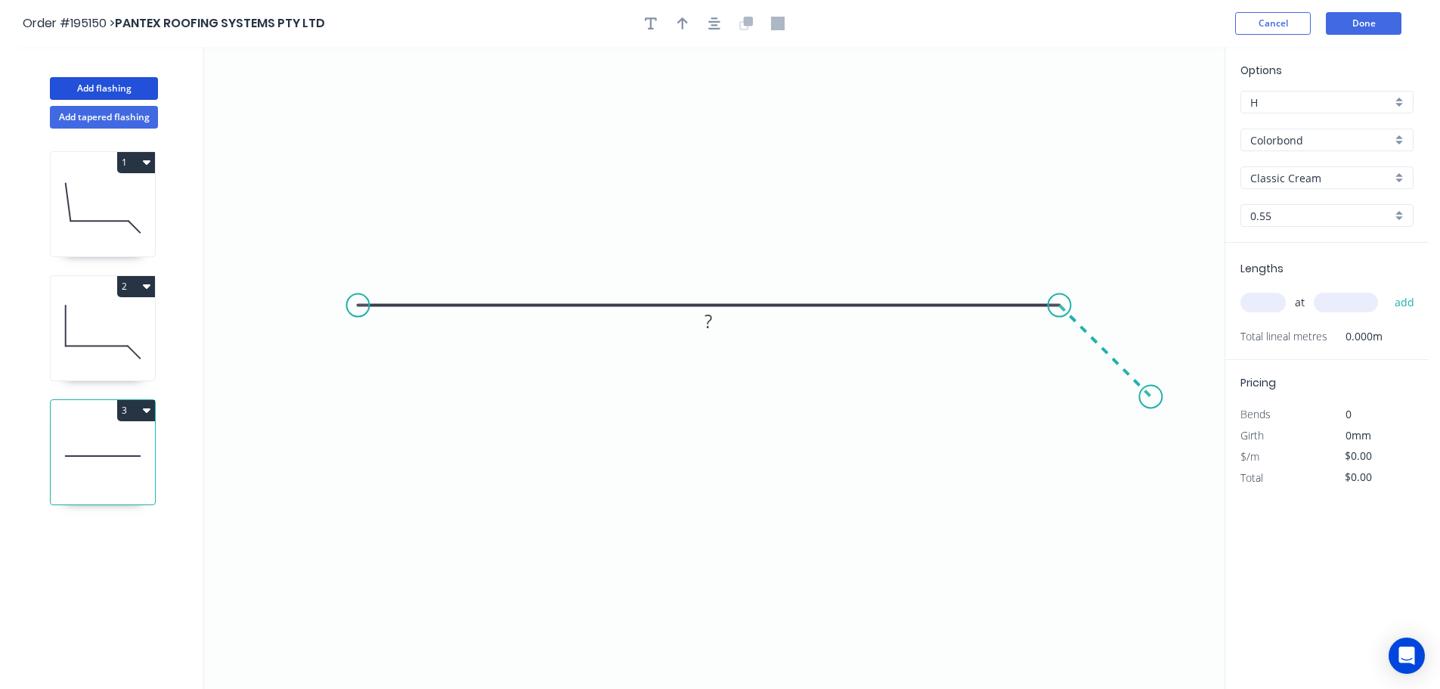
click at [1151, 387] on icon "0 ?" at bounding box center [714, 368] width 1021 height 642
click at [1125, 322] on tspan "?" at bounding box center [1121, 327] width 8 height 25
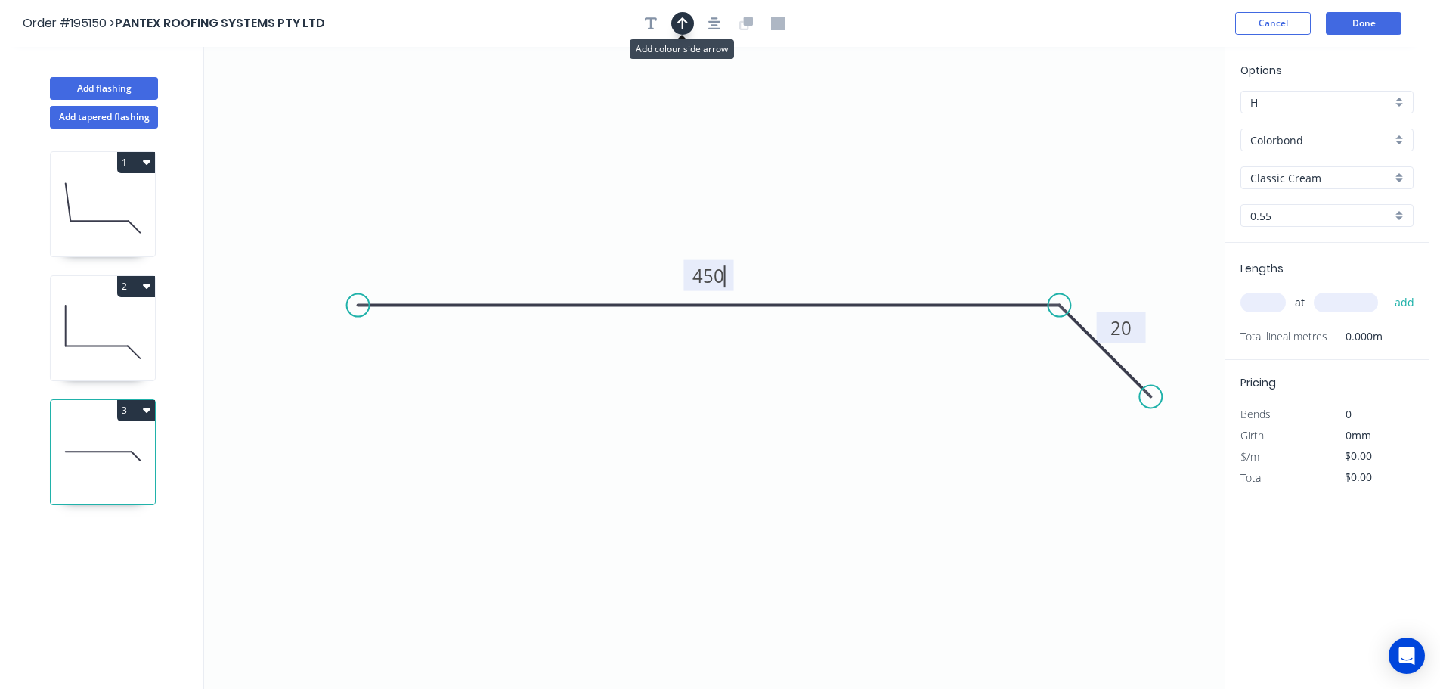
click at [684, 24] on icon "button" at bounding box center [682, 24] width 11 height 14
click at [1147, 120] on icon at bounding box center [1148, 105] width 14 height 48
drag, startPoint x: 1147, startPoint y: 120, endPoint x: 829, endPoint y: 180, distance: 323.8
click at [844, 177] on icon at bounding box center [866, 156] width 44 height 44
click at [1268, 303] on input "text" at bounding box center [1262, 303] width 45 height 20
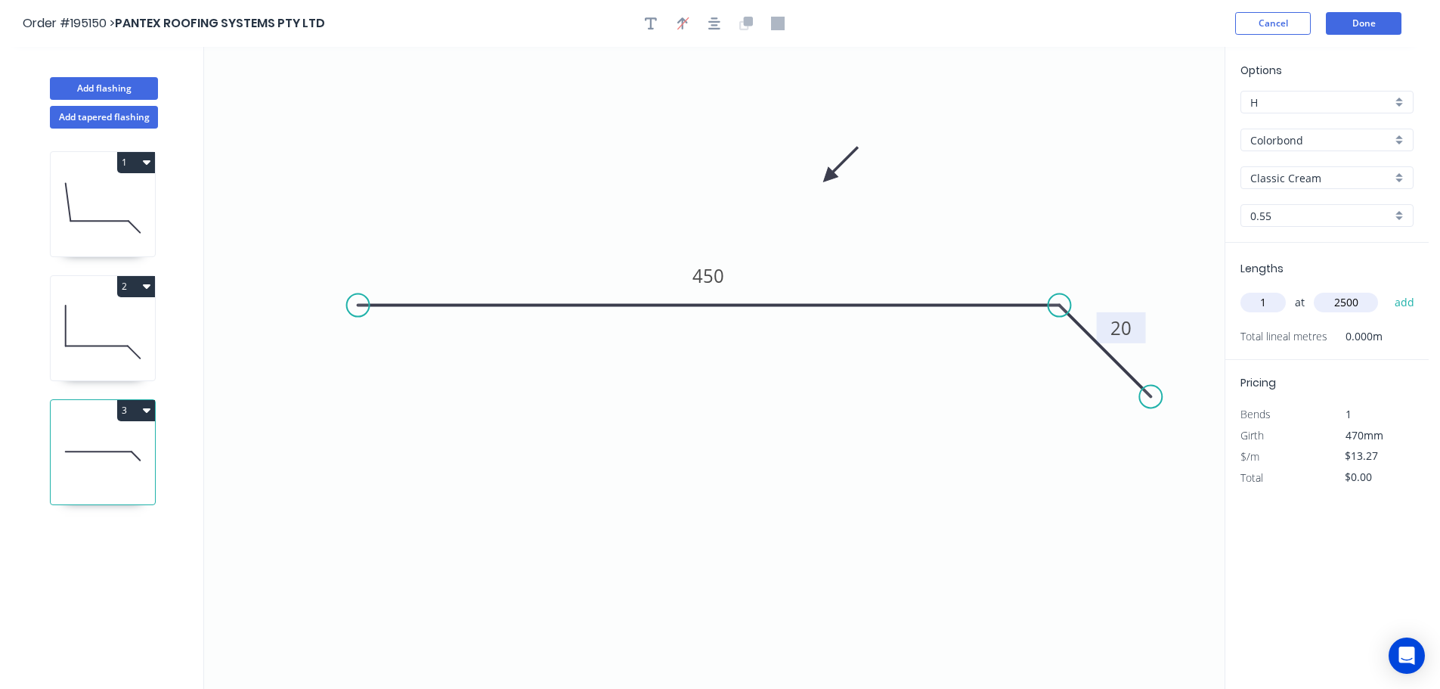
click at [1387, 290] on button "add" at bounding box center [1405, 303] width 36 height 26
click at [132, 412] on button "3" at bounding box center [136, 410] width 38 height 21
click at [47, 447] on div "Duplicate" at bounding box center [83, 448] width 116 height 22
click at [358, 303] on circle at bounding box center [358, 305] width 23 height 23
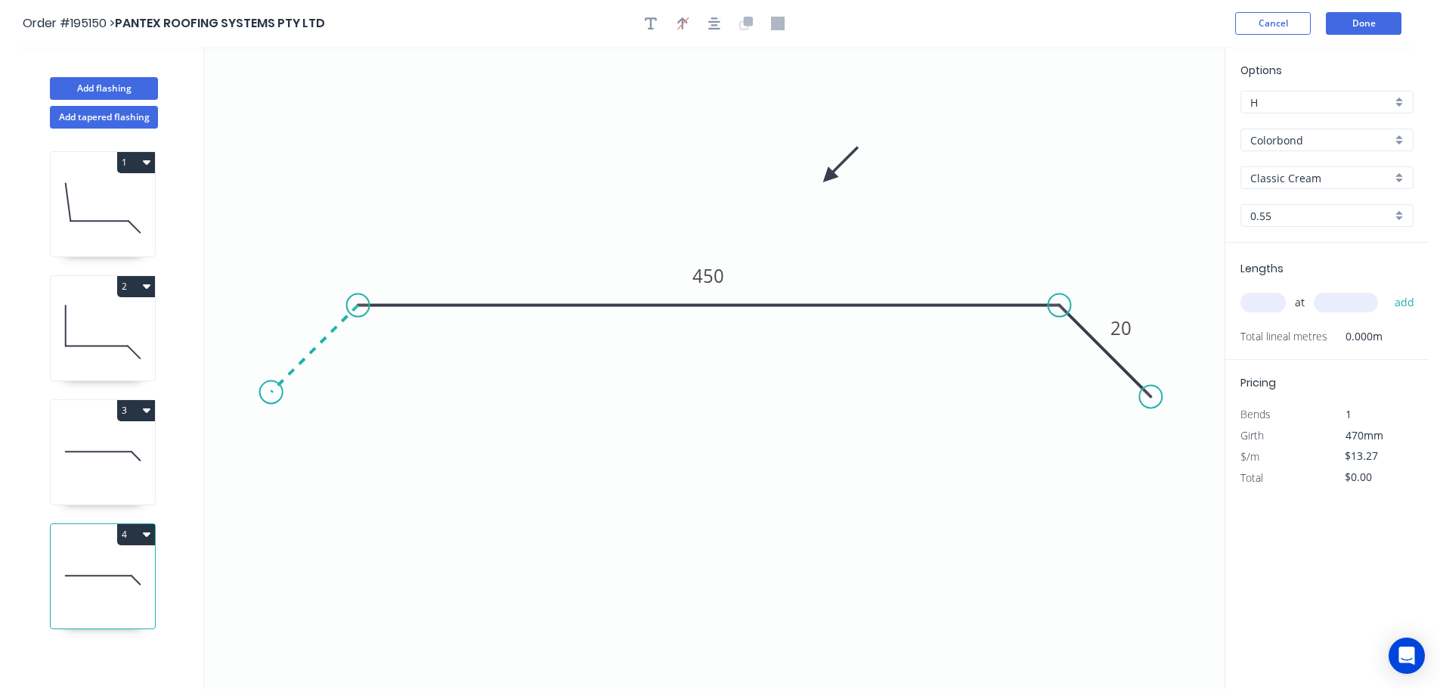
click at [271, 385] on icon "0 450 20" at bounding box center [714, 368] width 1021 height 642
click at [271, 385] on circle at bounding box center [271, 391] width 23 height 23
click at [296, 317] on tspan "?" at bounding box center [299, 325] width 8 height 25
click at [1266, 299] on input "text" at bounding box center [1262, 303] width 45 height 20
click at [1387, 290] on button "add" at bounding box center [1405, 303] width 36 height 26
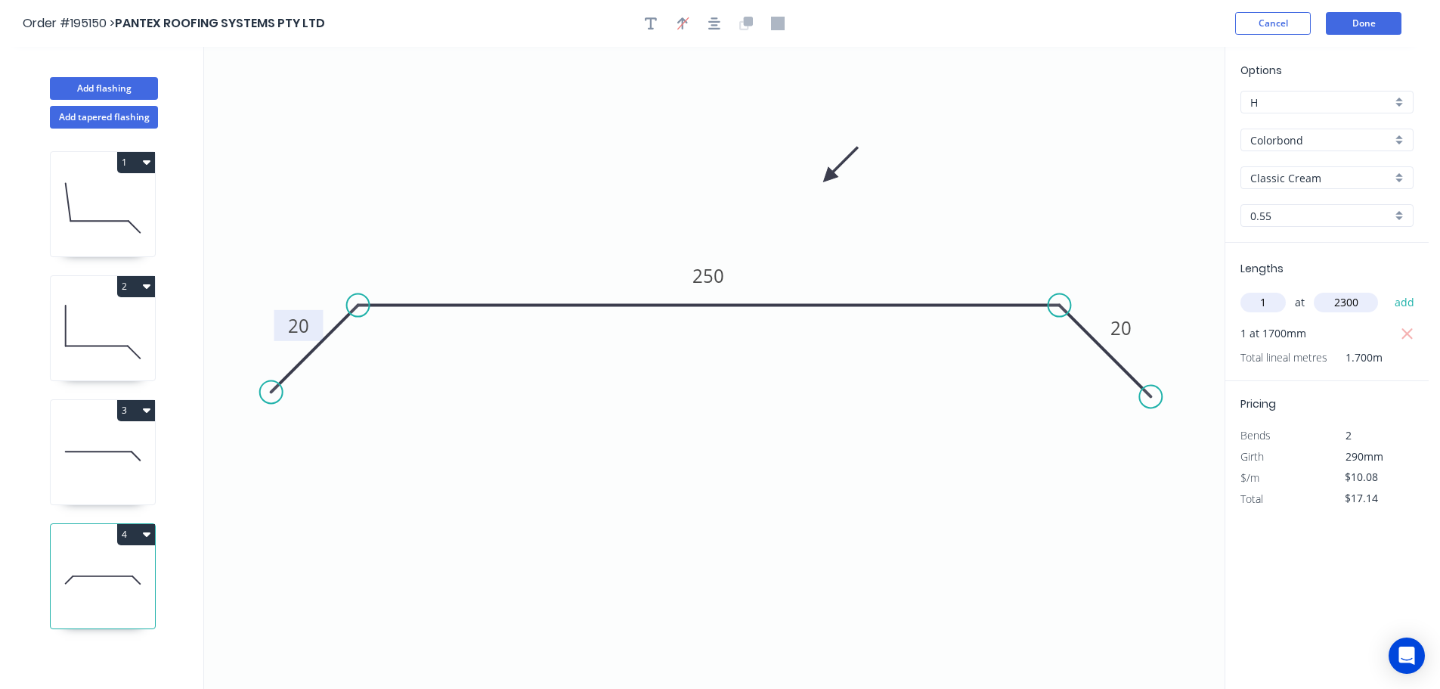
click at [1387, 290] on button "add" at bounding box center [1405, 303] width 36 height 26
click at [91, 82] on button "Add flashing" at bounding box center [104, 88] width 108 height 23
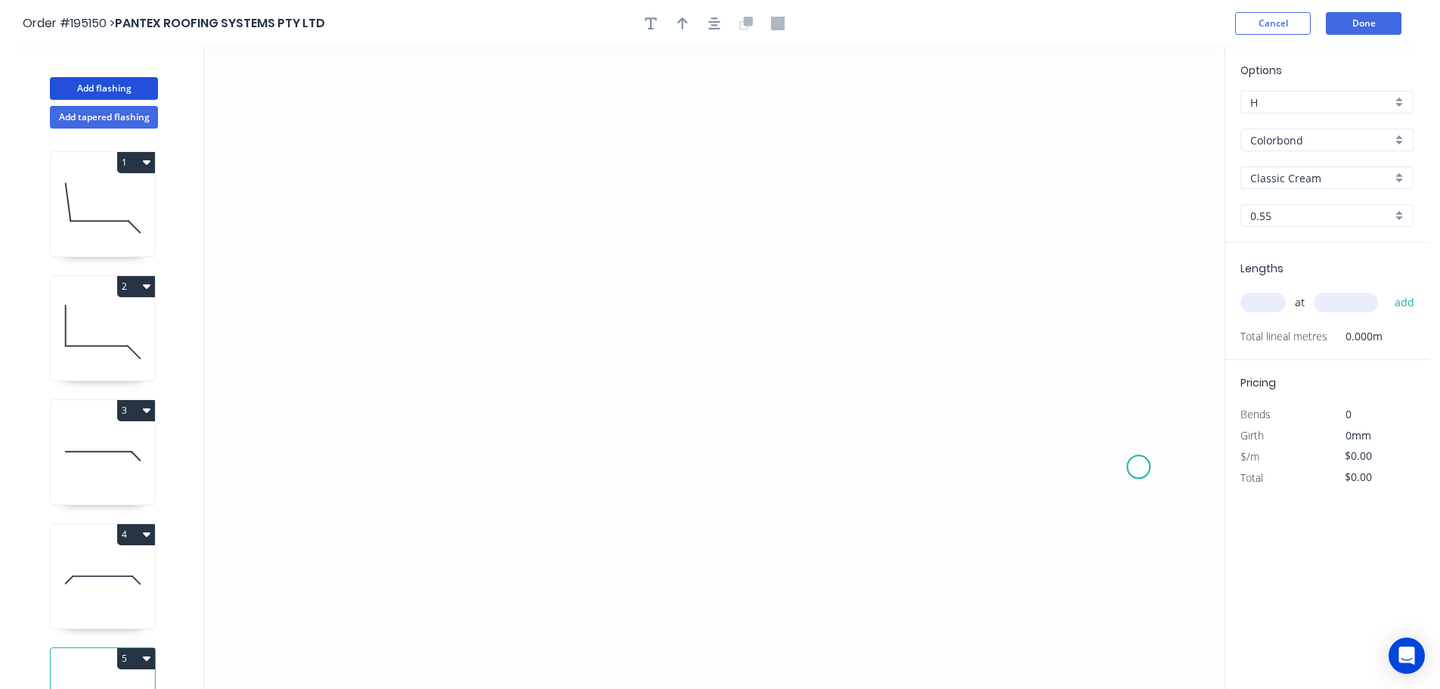
click at [1139, 467] on icon "0" at bounding box center [714, 368] width 1021 height 642
click at [1052, 383] on icon "0" at bounding box center [714, 368] width 1021 height 642
click at [581, 357] on icon "0 ?" at bounding box center [714, 368] width 1021 height 642
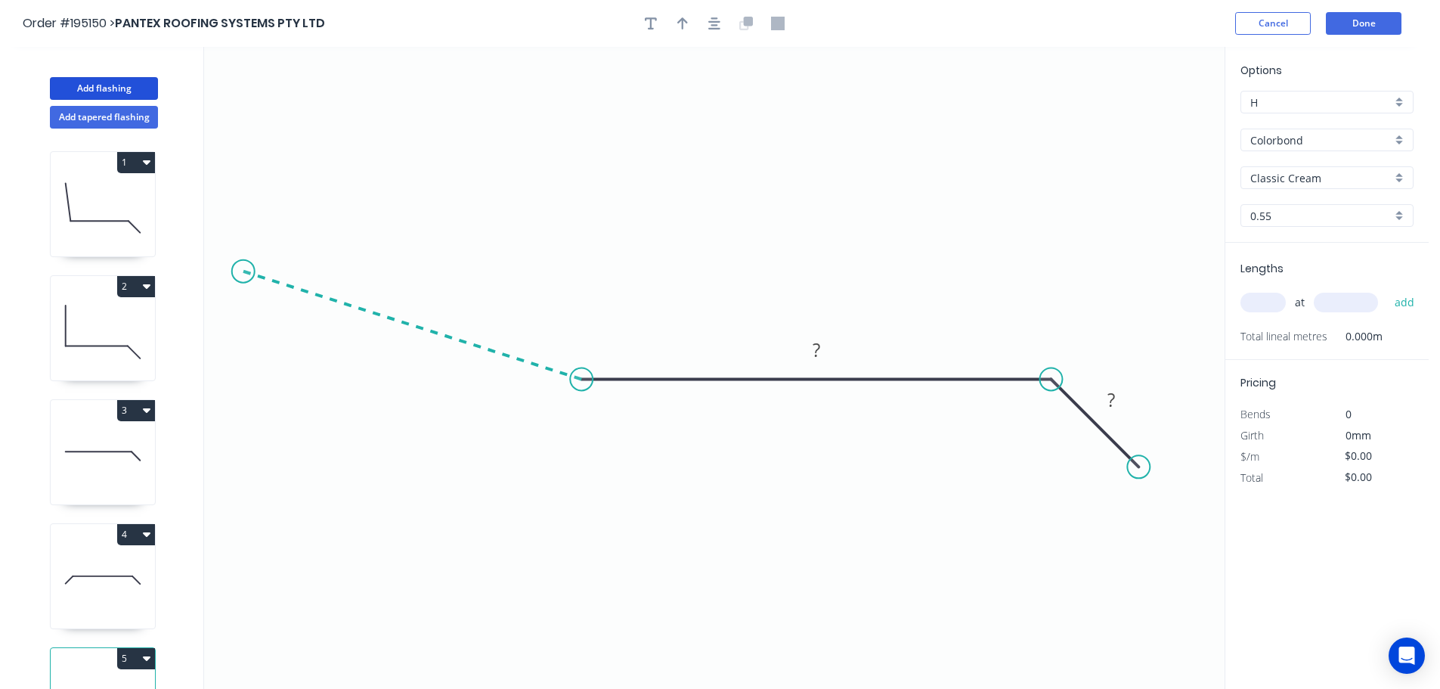
click at [243, 271] on icon "0 ? ?" at bounding box center [714, 368] width 1021 height 642
click at [313, 225] on icon "0 ? ? ? ? º" at bounding box center [714, 368] width 1021 height 642
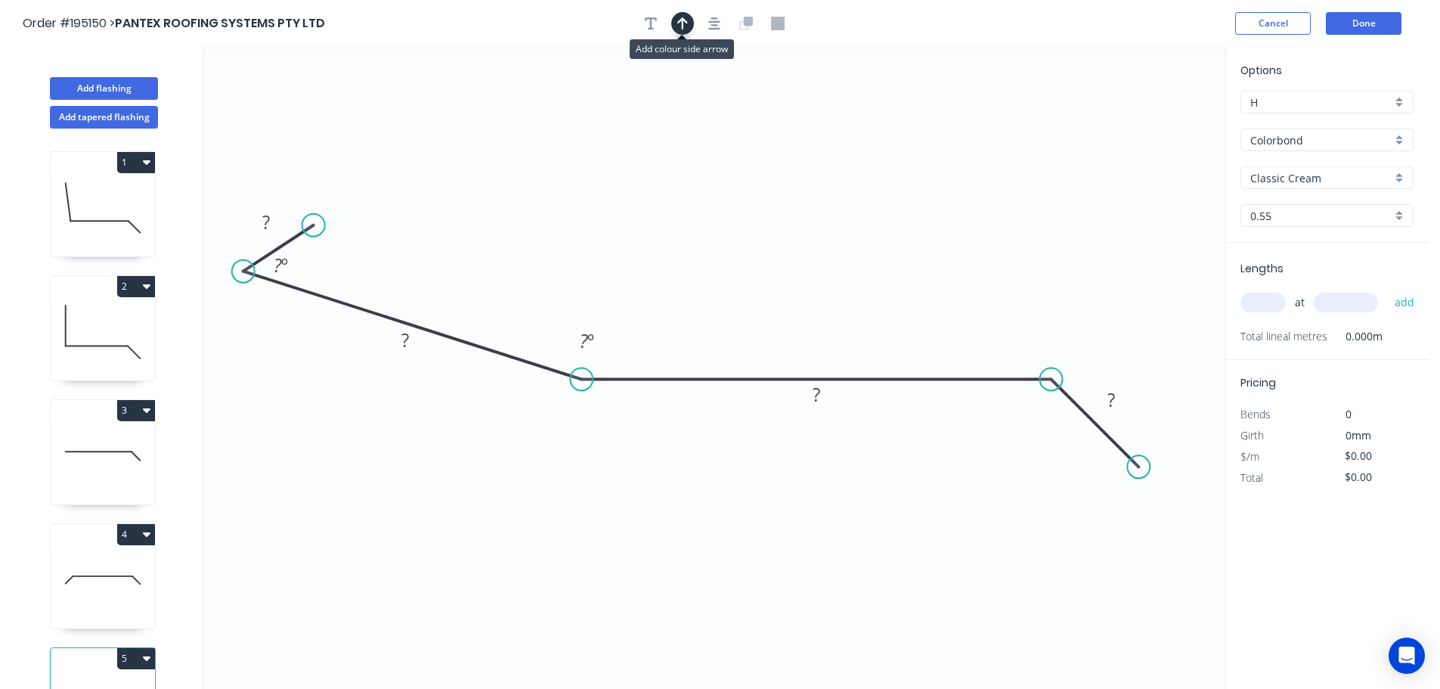
click at [680, 26] on icon "button" at bounding box center [682, 24] width 11 height 14
click at [1149, 119] on icon at bounding box center [1148, 105] width 14 height 48
drag, startPoint x: 1149, startPoint y: 118, endPoint x: 793, endPoint y: 209, distance: 367.6
click at [810, 209] on icon at bounding box center [817, 186] width 14 height 48
click at [793, 209] on icon at bounding box center [793, 192] width 14 height 48
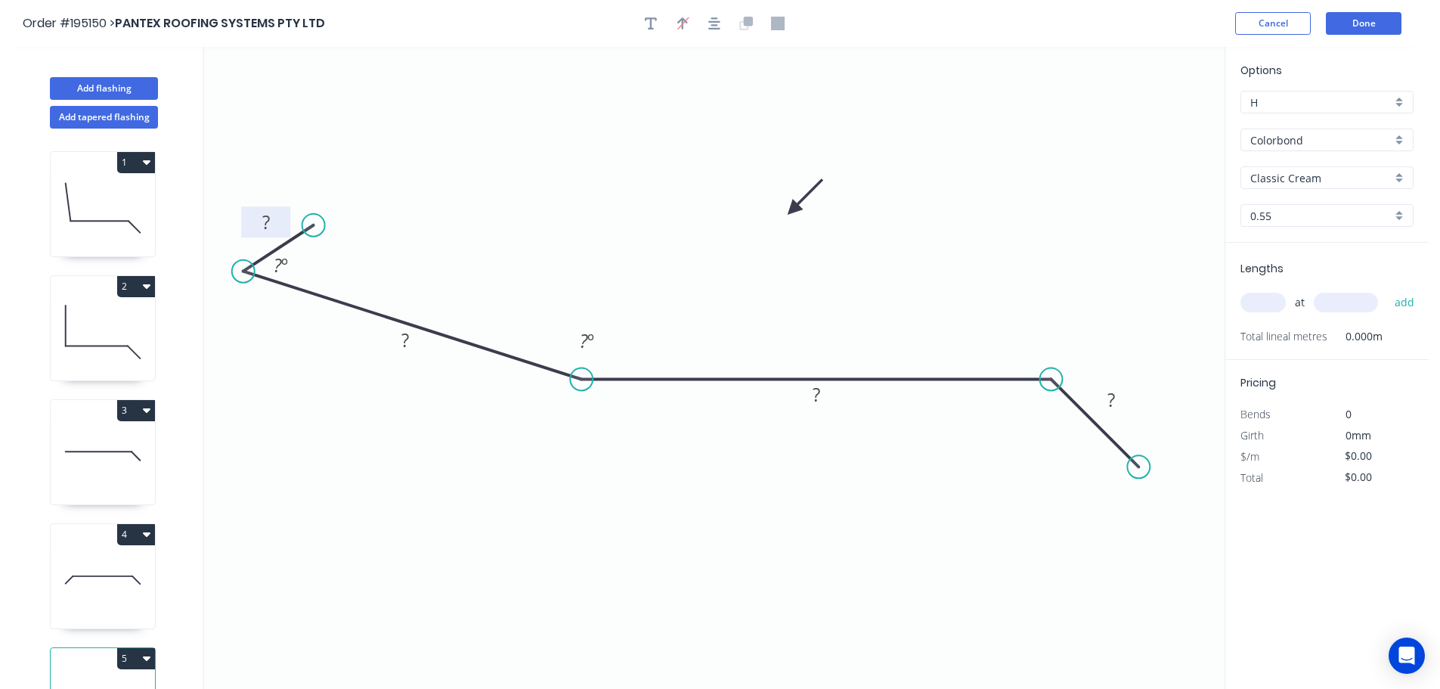
click at [272, 221] on rect at bounding box center [266, 222] width 30 height 21
click at [1270, 305] on input "text" at bounding box center [1262, 303] width 45 height 20
click at [1387, 290] on button "add" at bounding box center [1405, 303] width 36 height 26
click at [1375, 22] on button "Done" at bounding box center [1364, 23] width 76 height 23
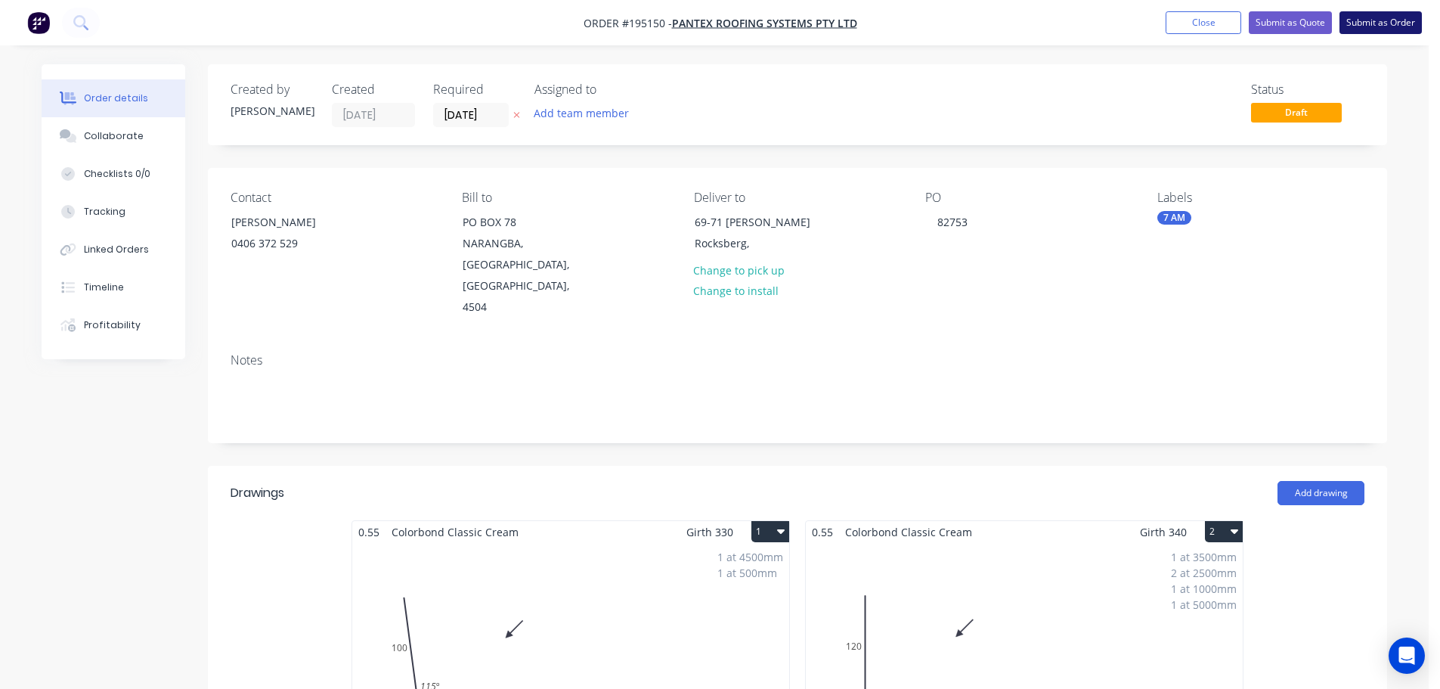
click at [1381, 21] on button "Submit as Order" at bounding box center [1381, 22] width 82 height 23
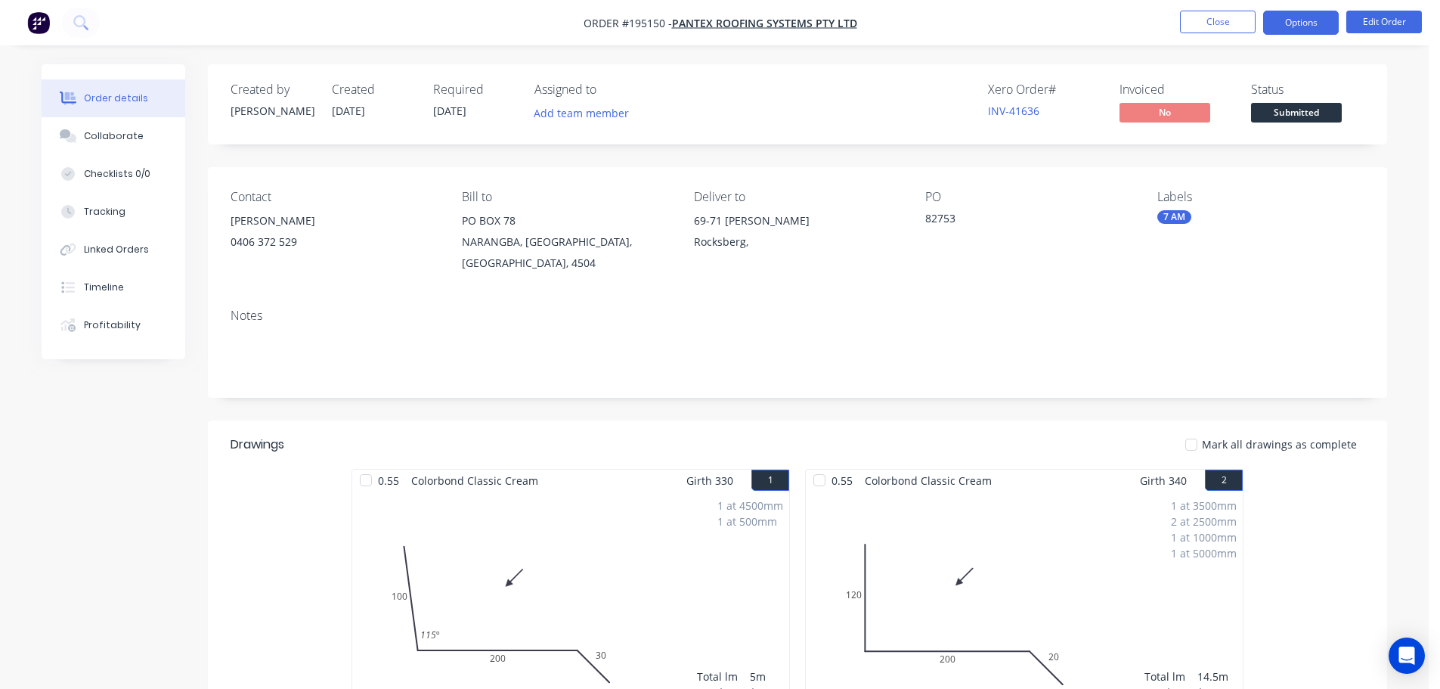
click at [1311, 23] on button "Options" at bounding box center [1301, 23] width 76 height 24
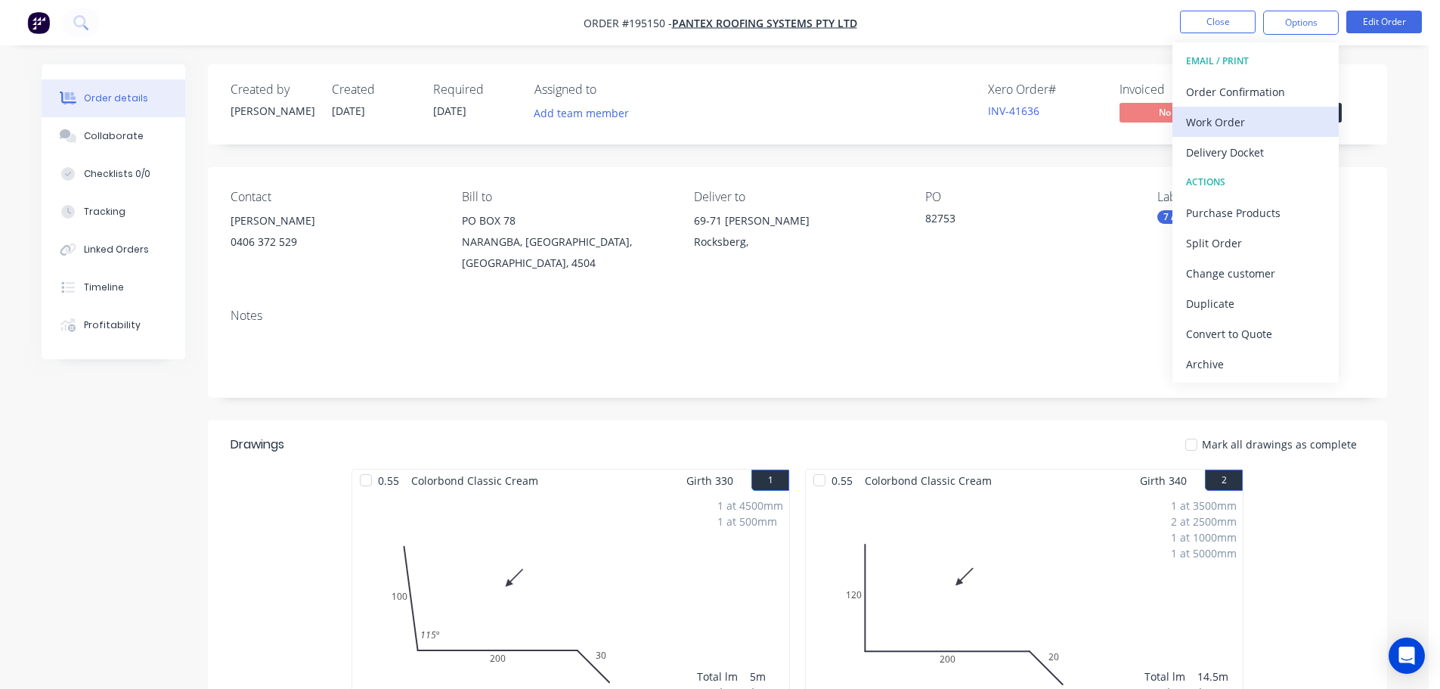
click at [1231, 121] on div "Work Order" at bounding box center [1255, 122] width 139 height 22
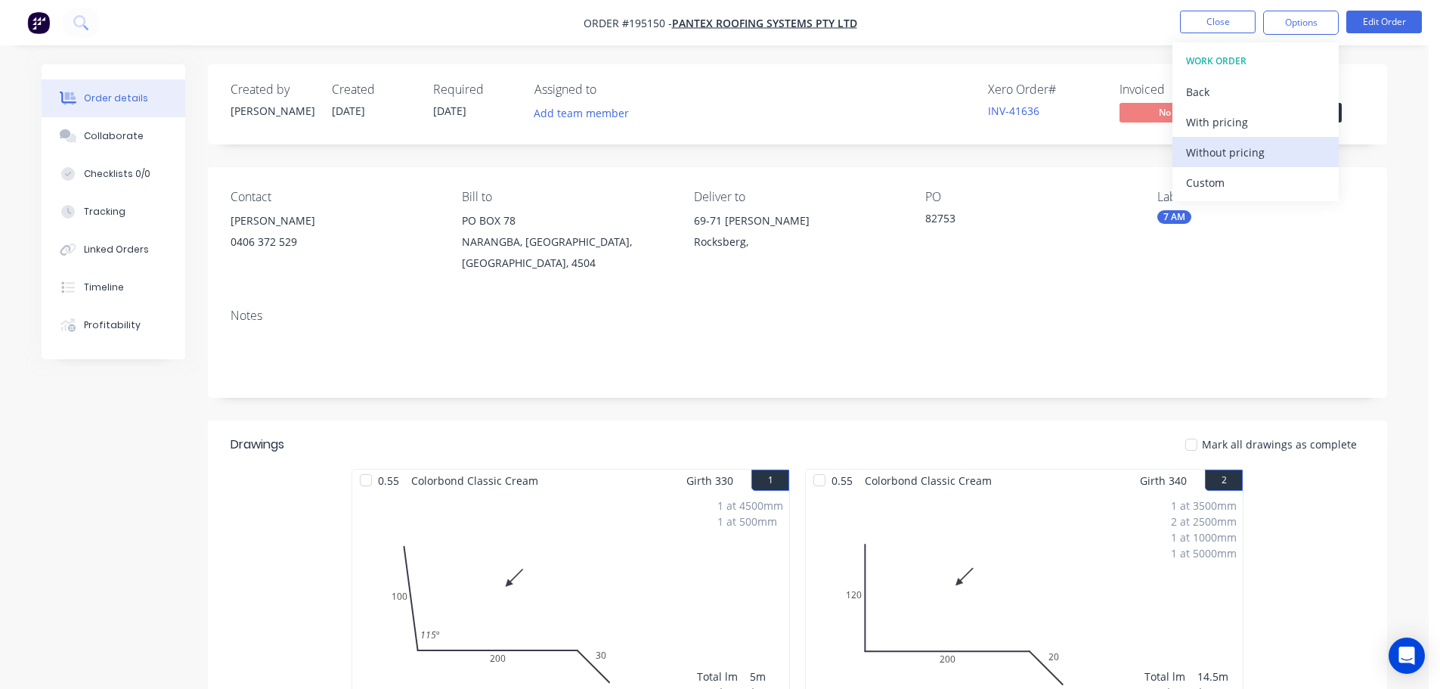
click at [1232, 156] on div "Without pricing" at bounding box center [1255, 152] width 139 height 22
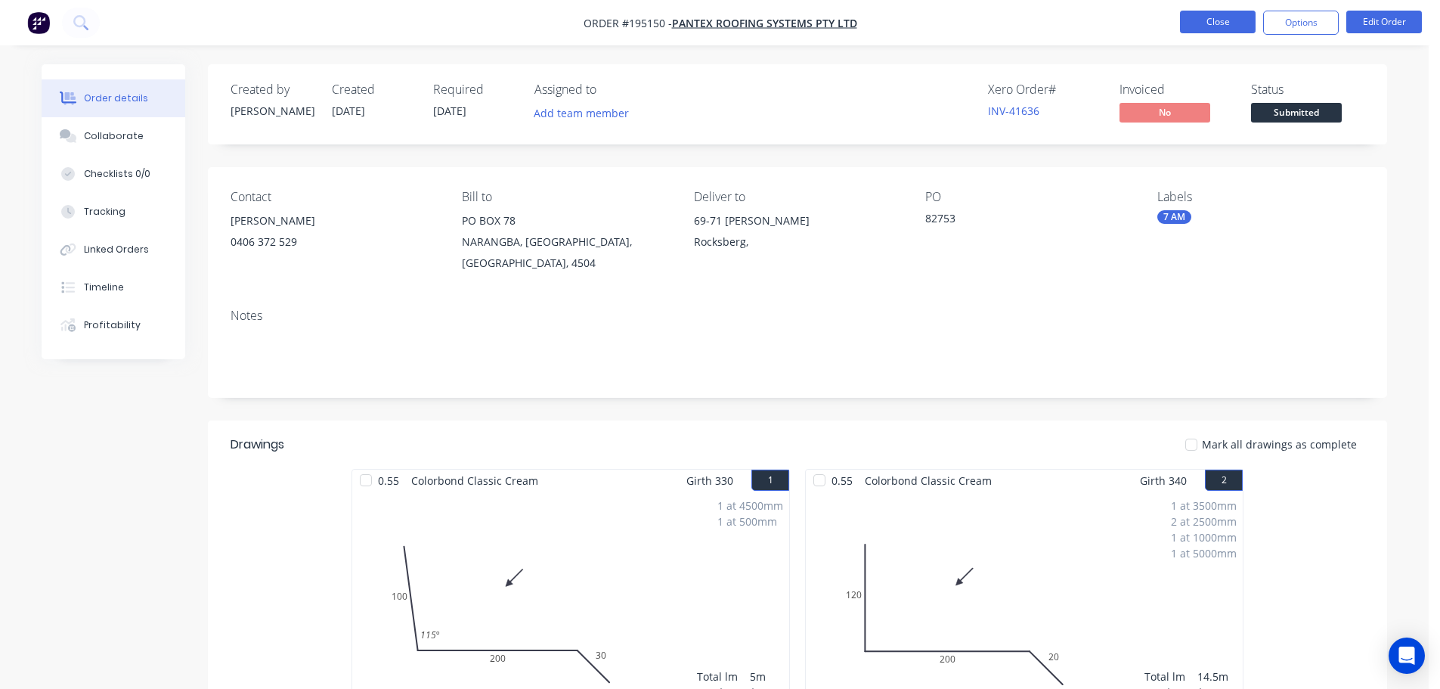
click at [1231, 20] on button "Close" at bounding box center [1218, 22] width 76 height 23
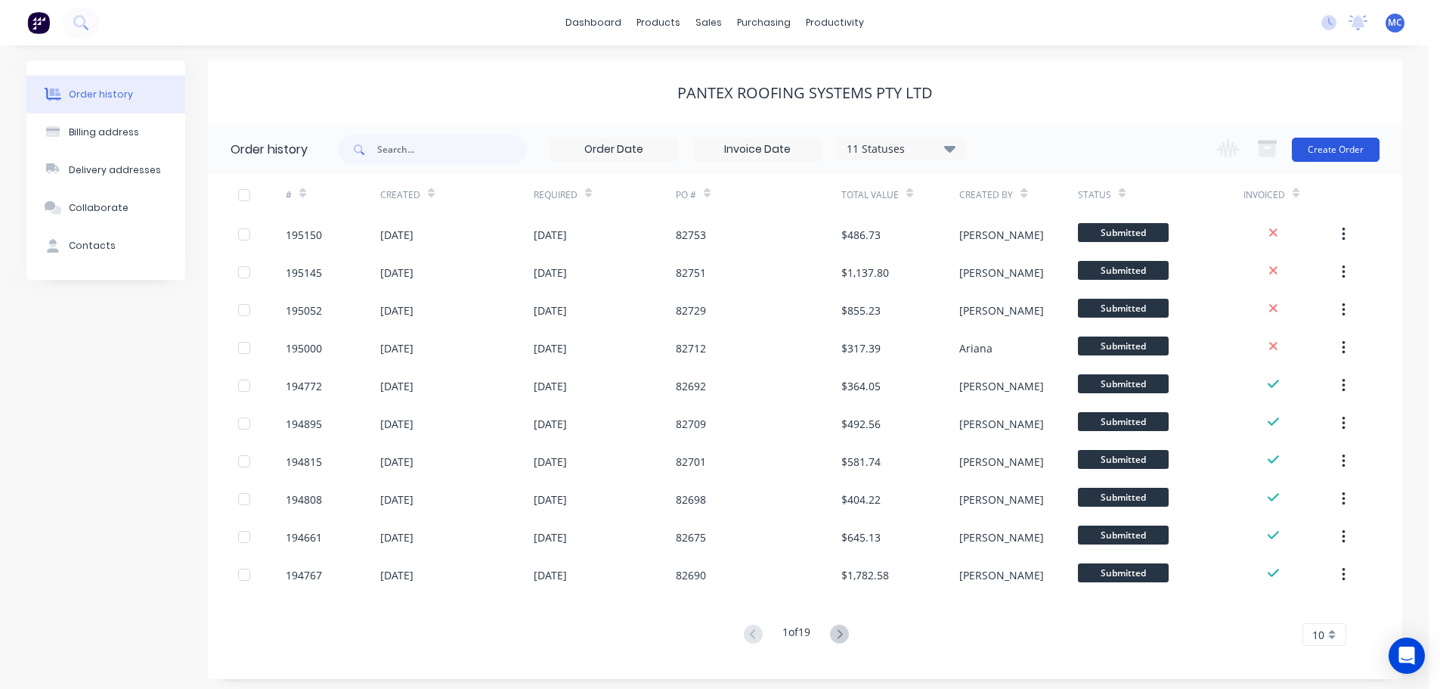
click at [1354, 139] on button "Create Order" at bounding box center [1336, 150] width 88 height 24
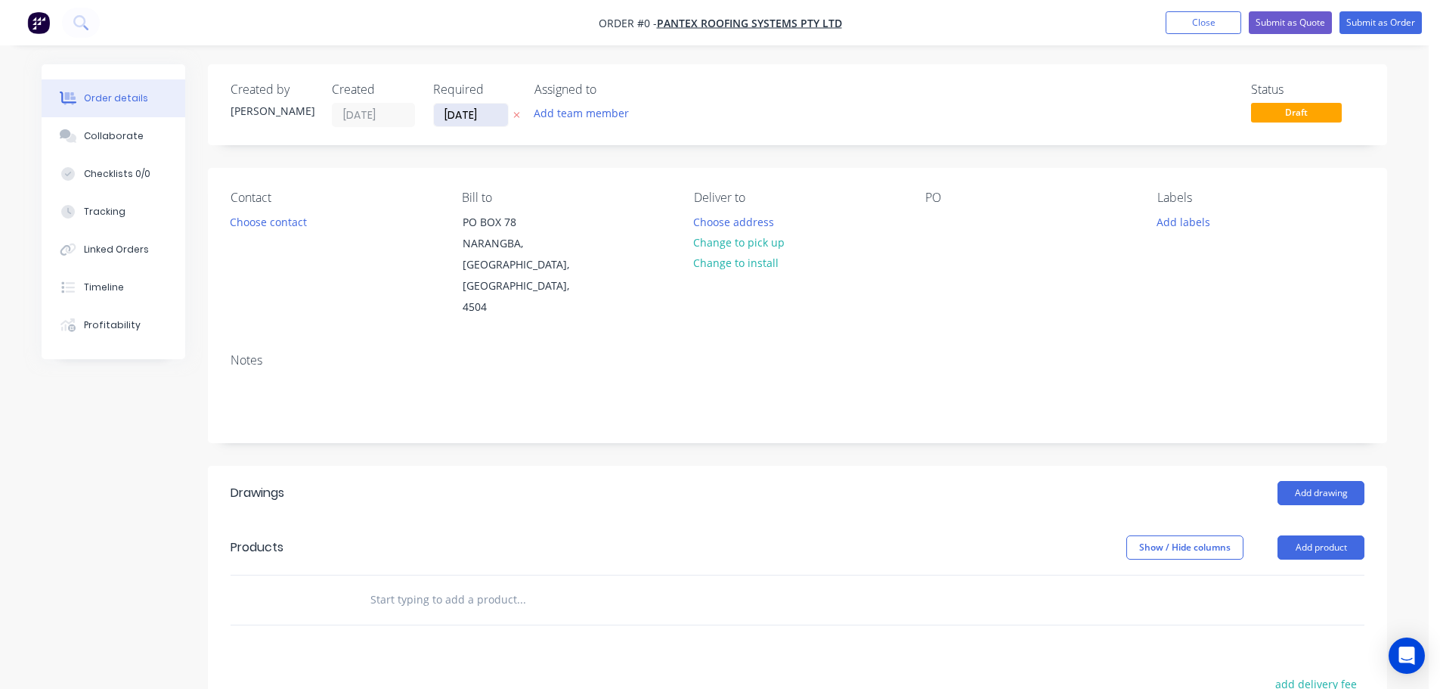
click at [464, 119] on input "[DATE]" at bounding box center [471, 115] width 74 height 23
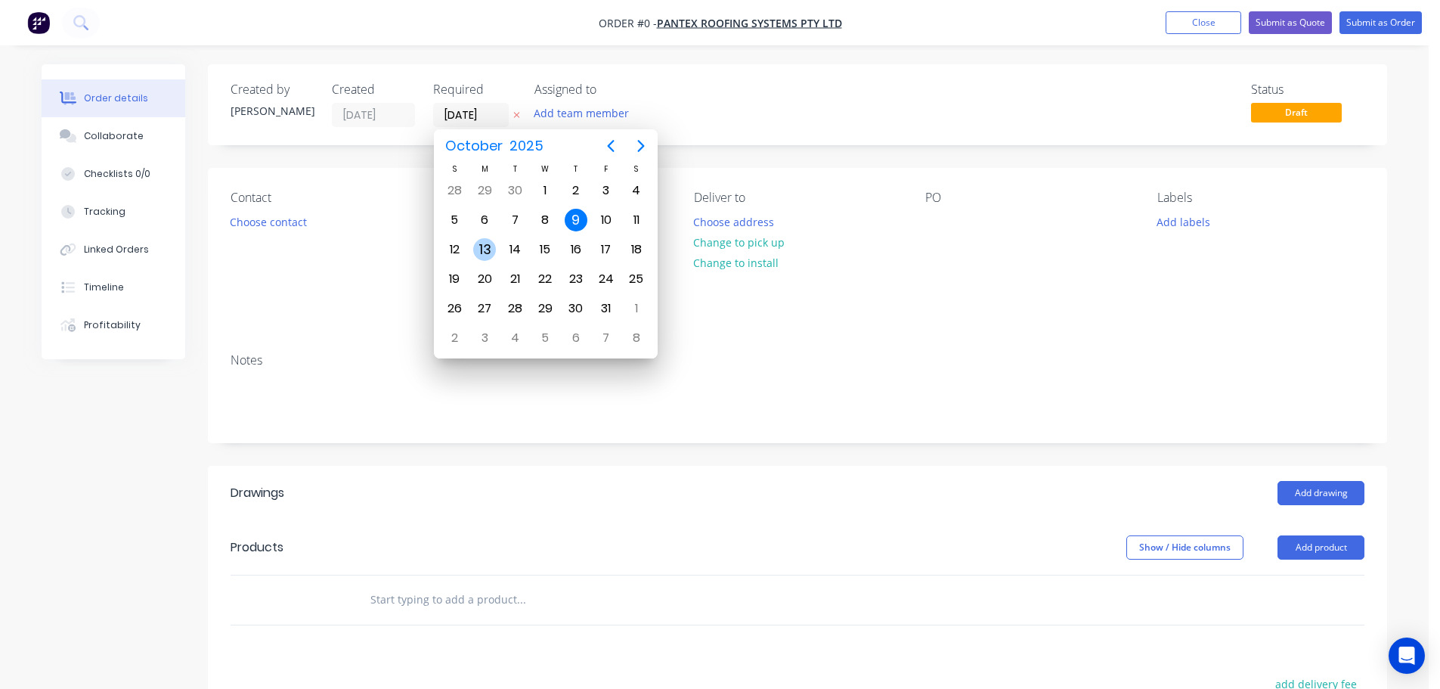
click at [481, 249] on div "13" at bounding box center [484, 249] width 23 height 23
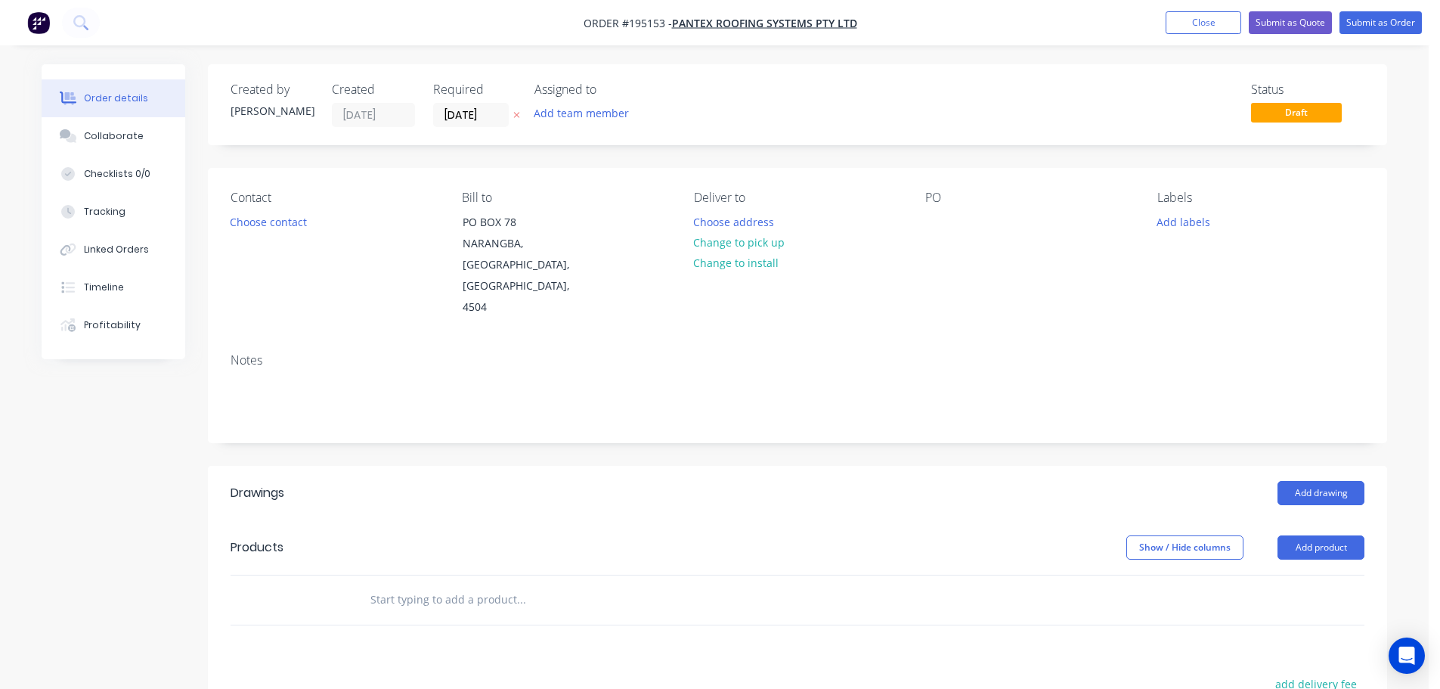
click at [1329, 535] on button "Add product" at bounding box center [1321, 547] width 87 height 24
click at [1284, 575] on div "Product catalogue" at bounding box center [1292, 586] width 116 height 22
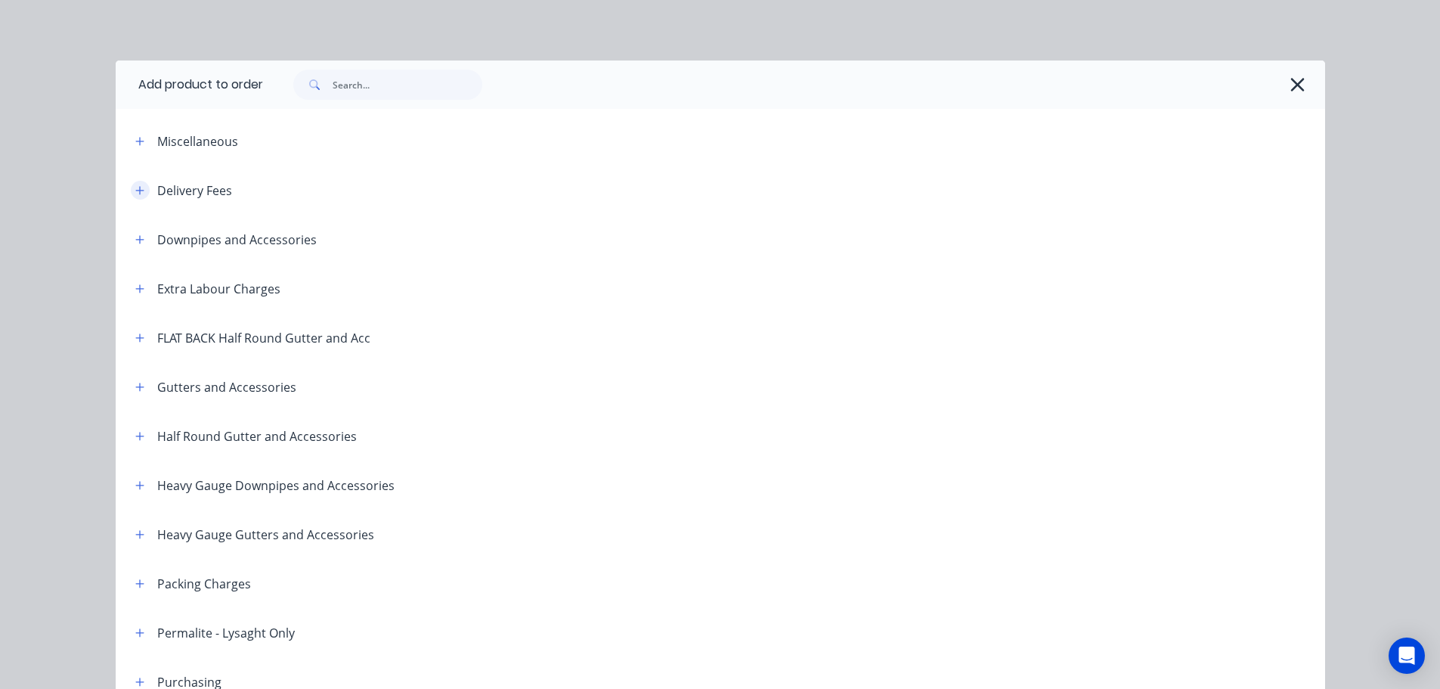
click at [135, 185] on icon "button" at bounding box center [139, 190] width 9 height 11
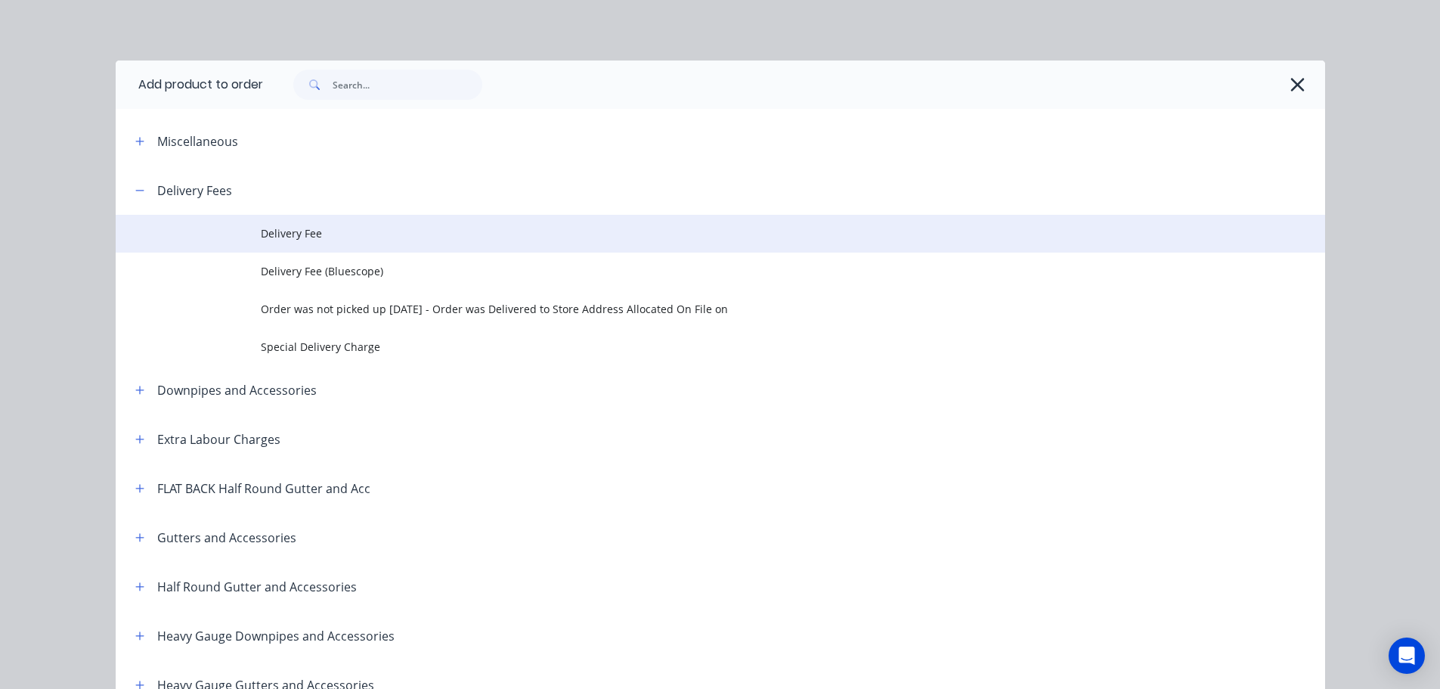
click at [285, 235] on span "Delivery Fee" at bounding box center [686, 233] width 851 height 16
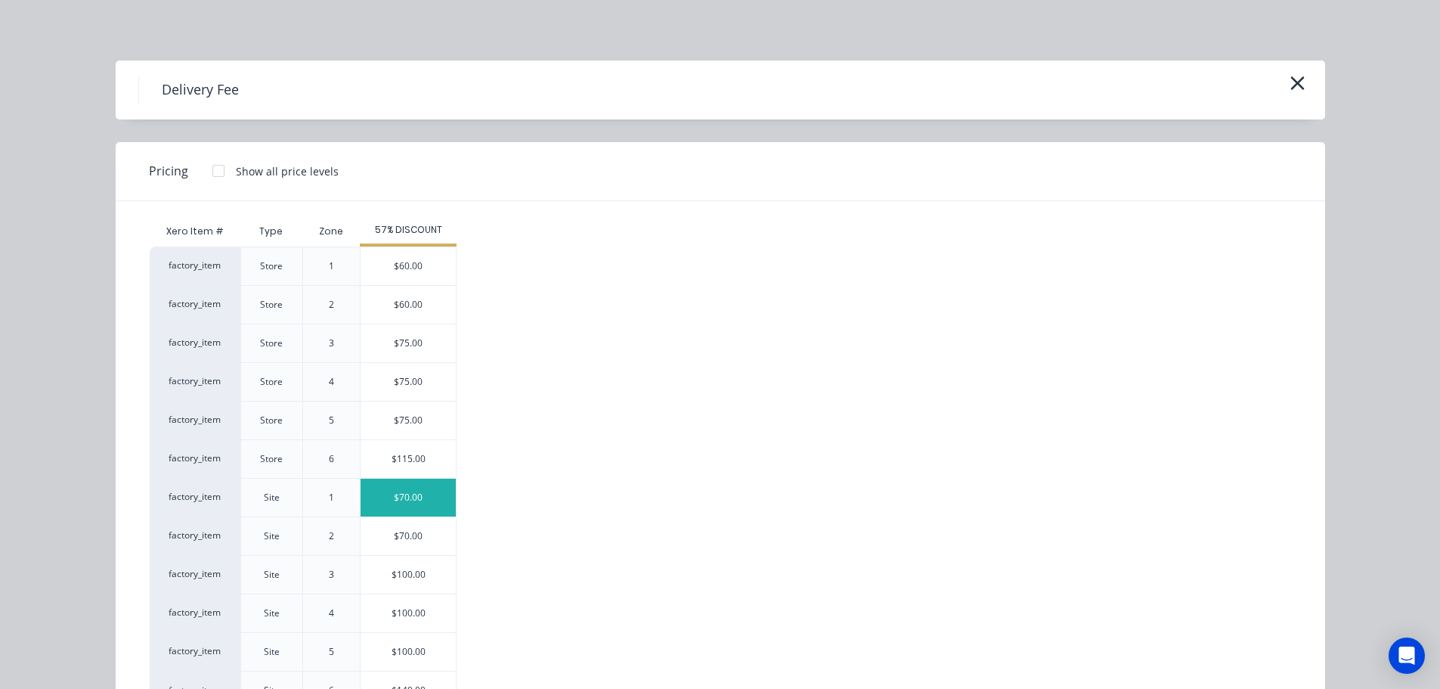
click at [401, 496] on div "$70.00" at bounding box center [408, 498] width 95 height 38
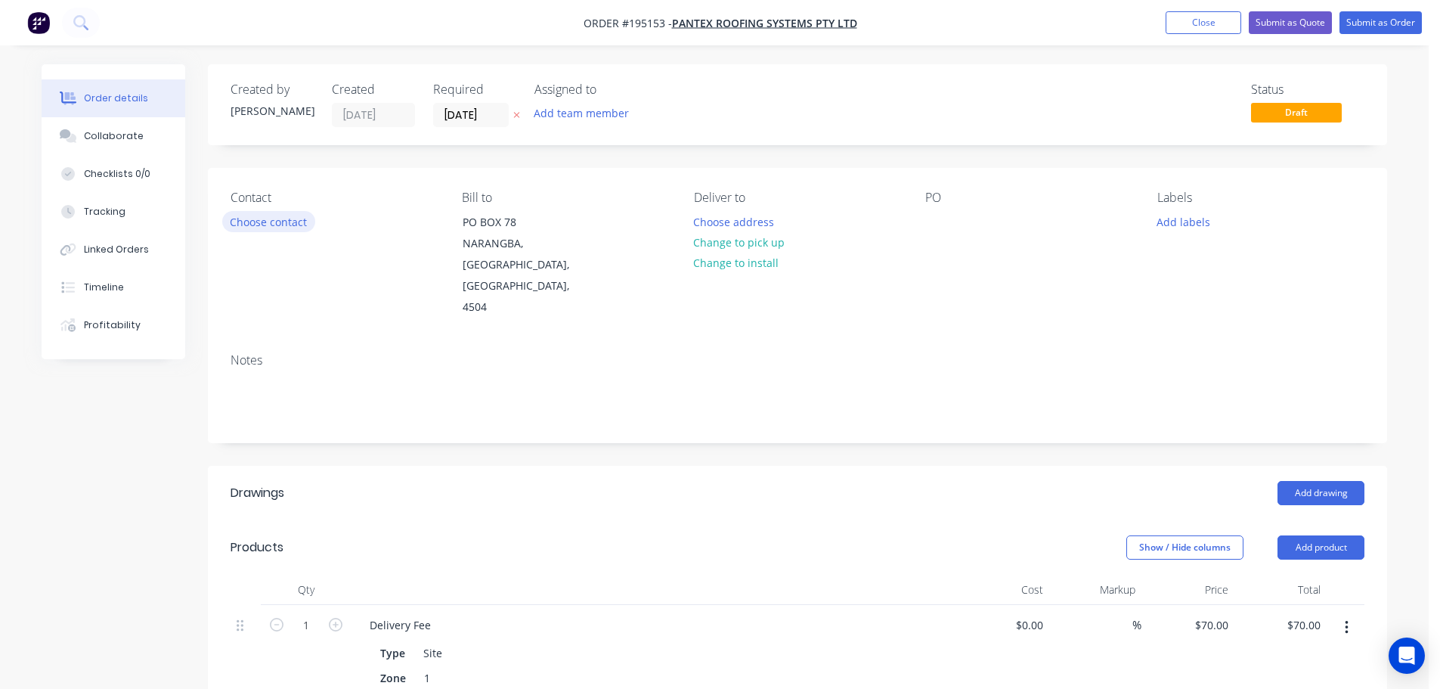
click at [251, 222] on button "Choose contact" at bounding box center [268, 221] width 93 height 20
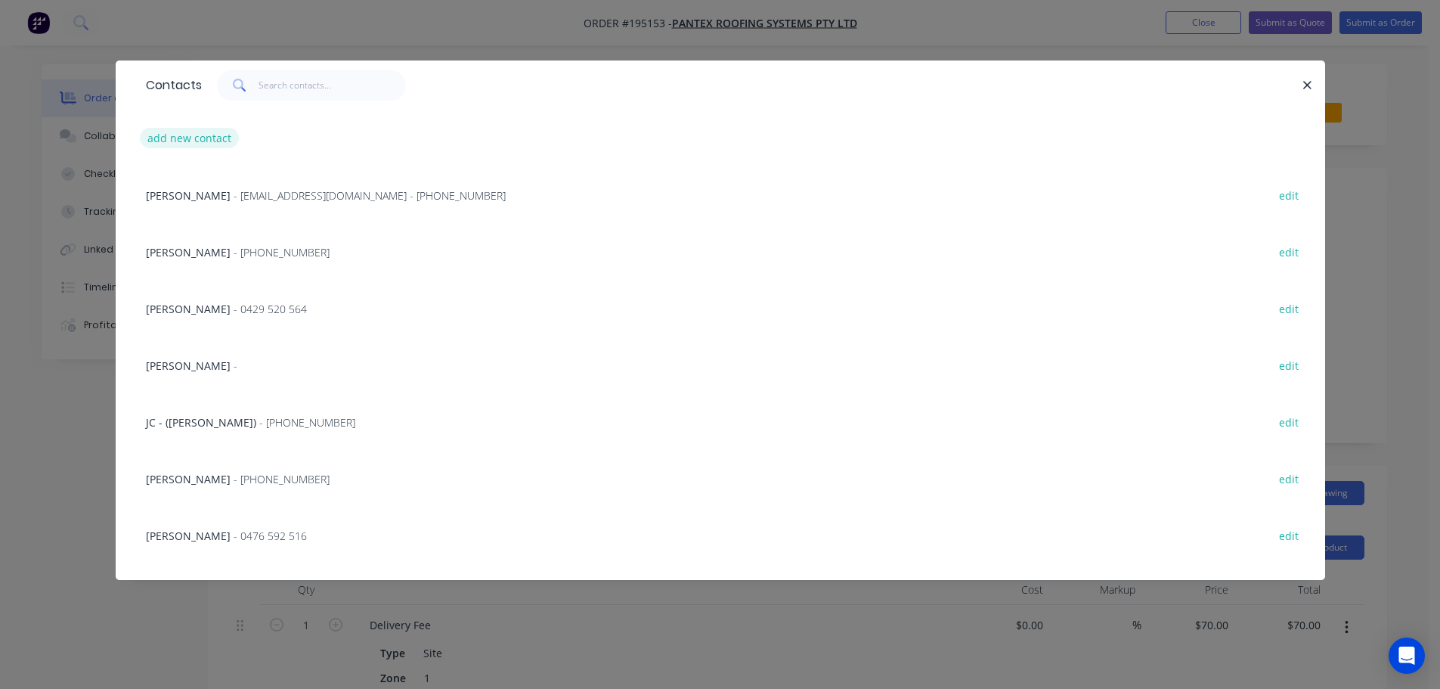
click at [180, 134] on button "add new contact" at bounding box center [190, 138] width 100 height 20
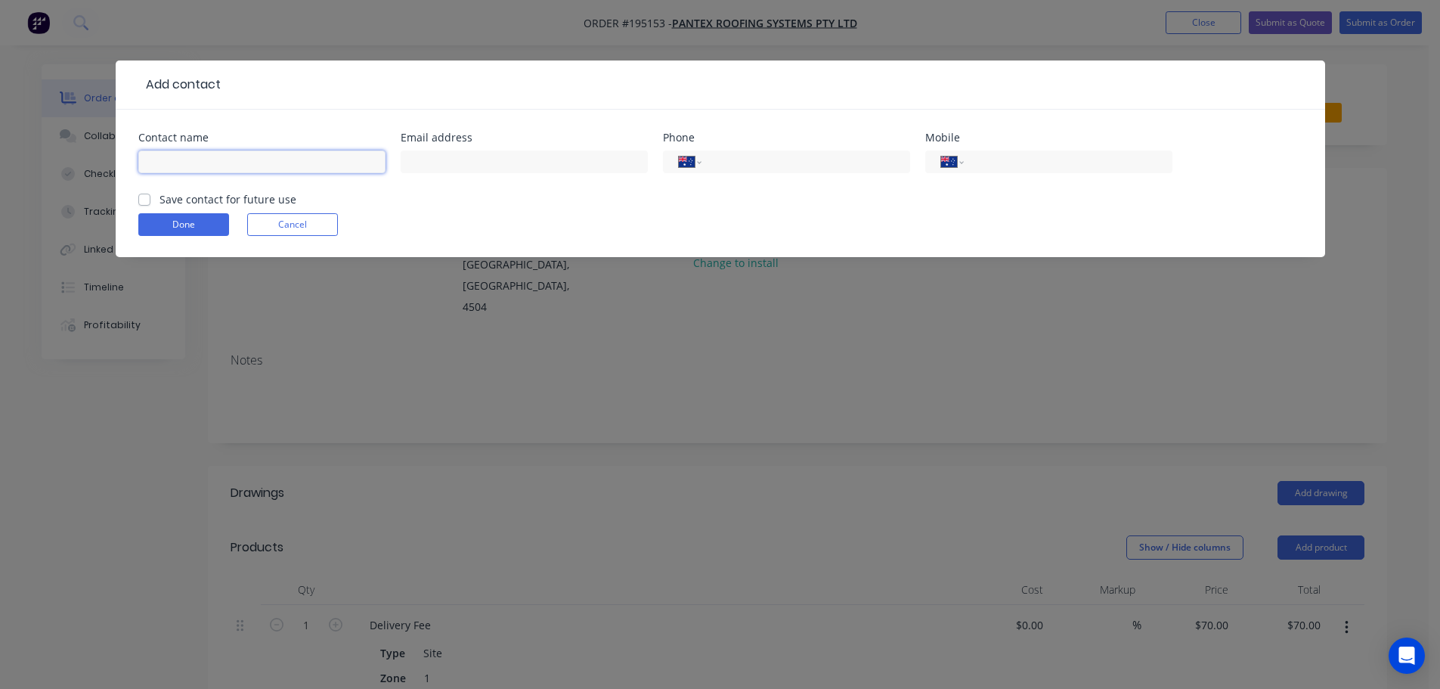
click at [174, 166] on input "text" at bounding box center [261, 161] width 247 height 23
click button "Done" at bounding box center [183, 224] width 91 height 23
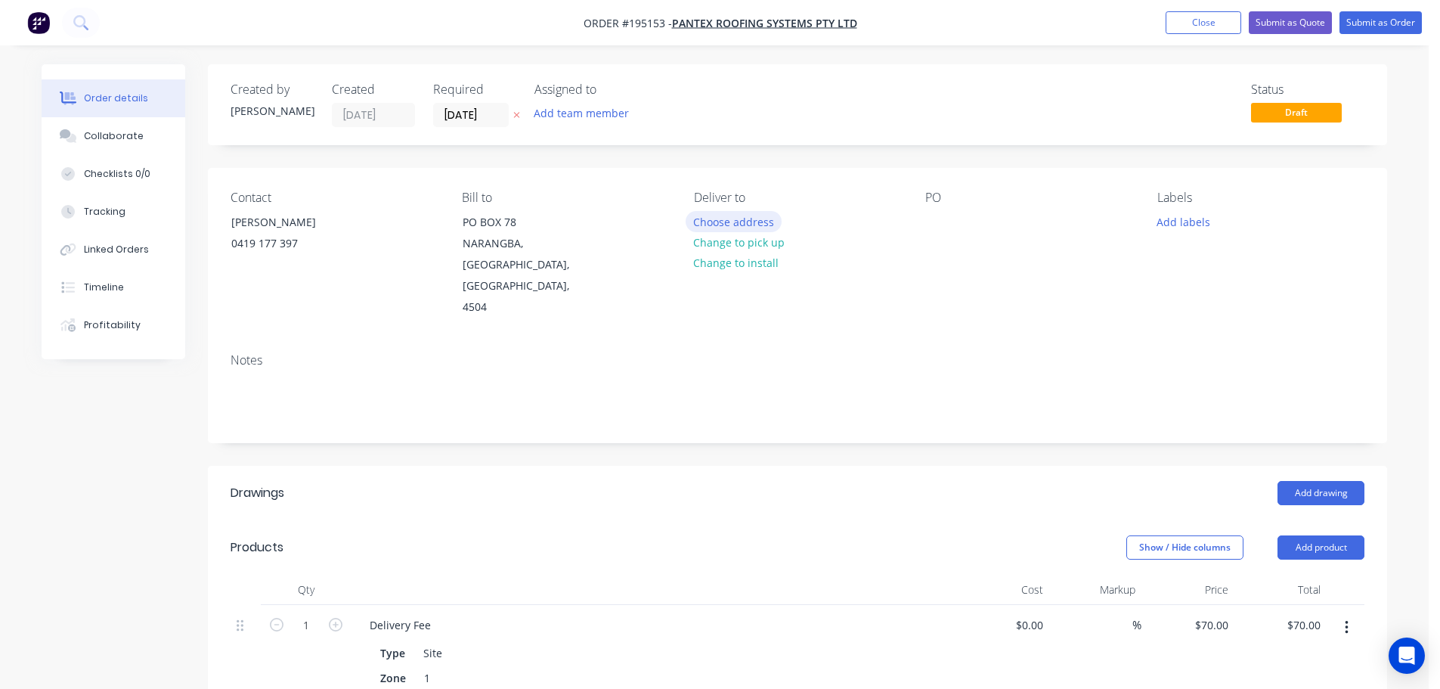
click at [726, 215] on button "Choose address" at bounding box center [734, 221] width 97 height 20
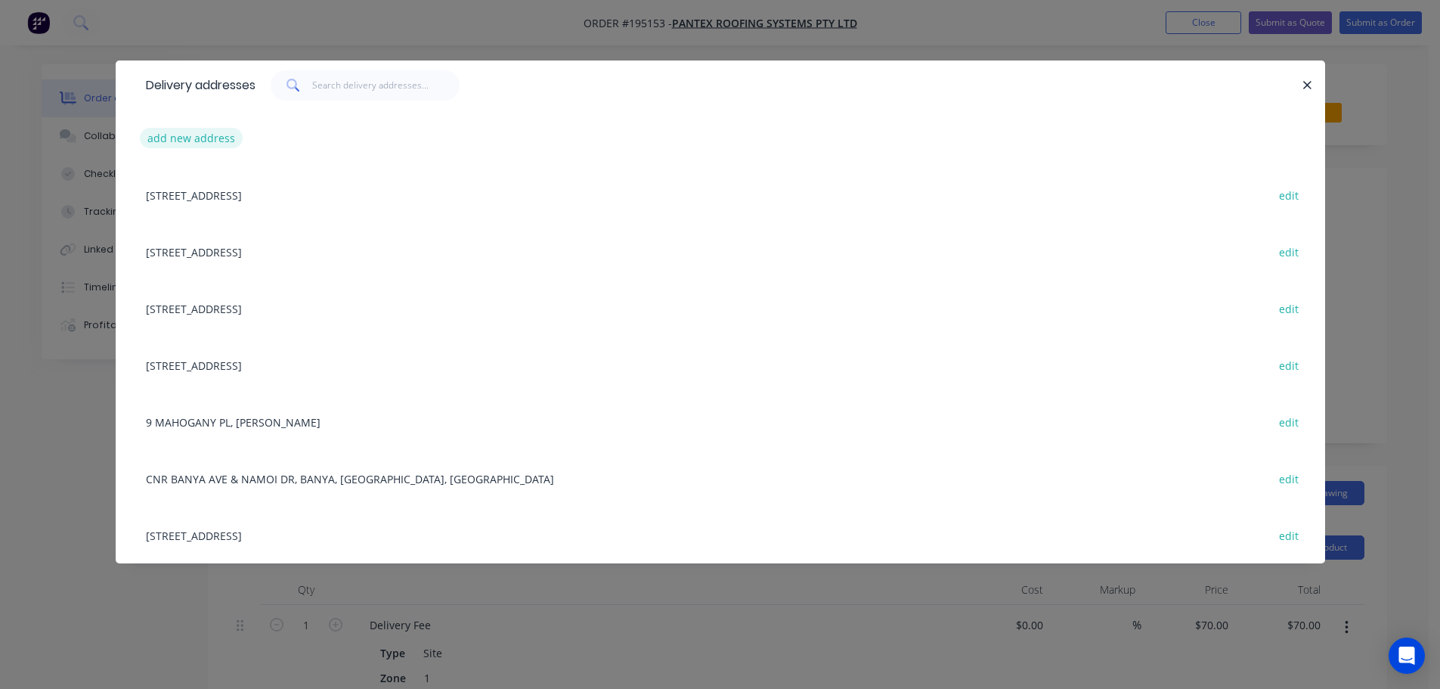
click at [184, 134] on button "add new address" at bounding box center [192, 138] width 104 height 20
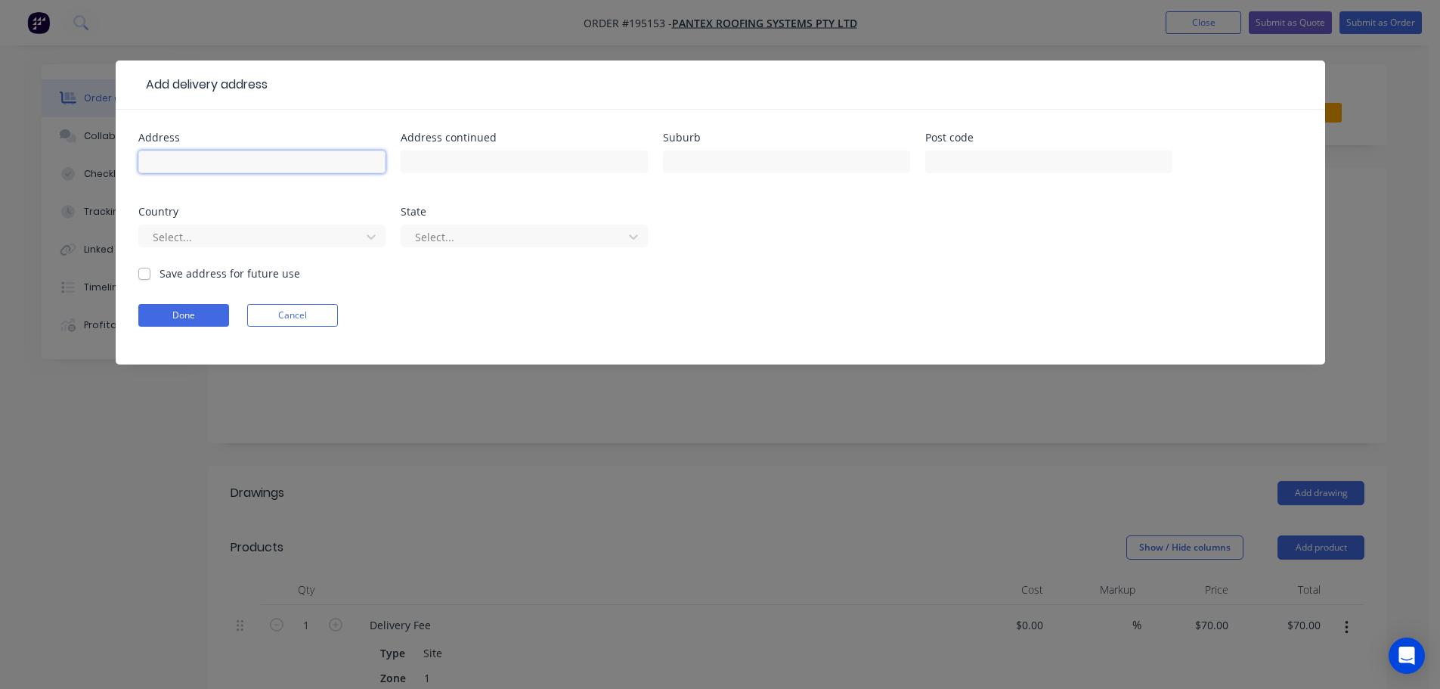
click at [163, 159] on input "text" at bounding box center [261, 161] width 247 height 23
click button "Done" at bounding box center [183, 315] width 91 height 23
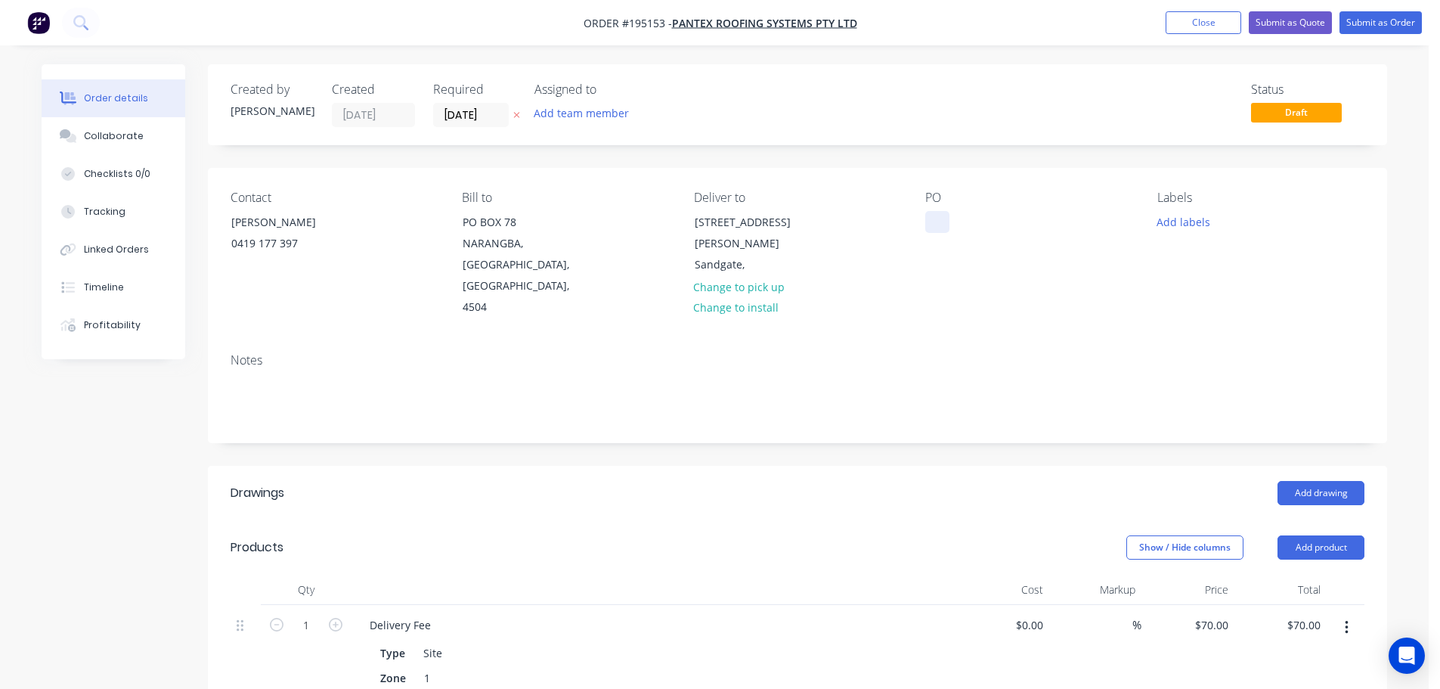
click at [941, 221] on div at bounding box center [937, 222] width 24 height 22
click at [1310, 481] on button "Add drawing" at bounding box center [1321, 493] width 87 height 24
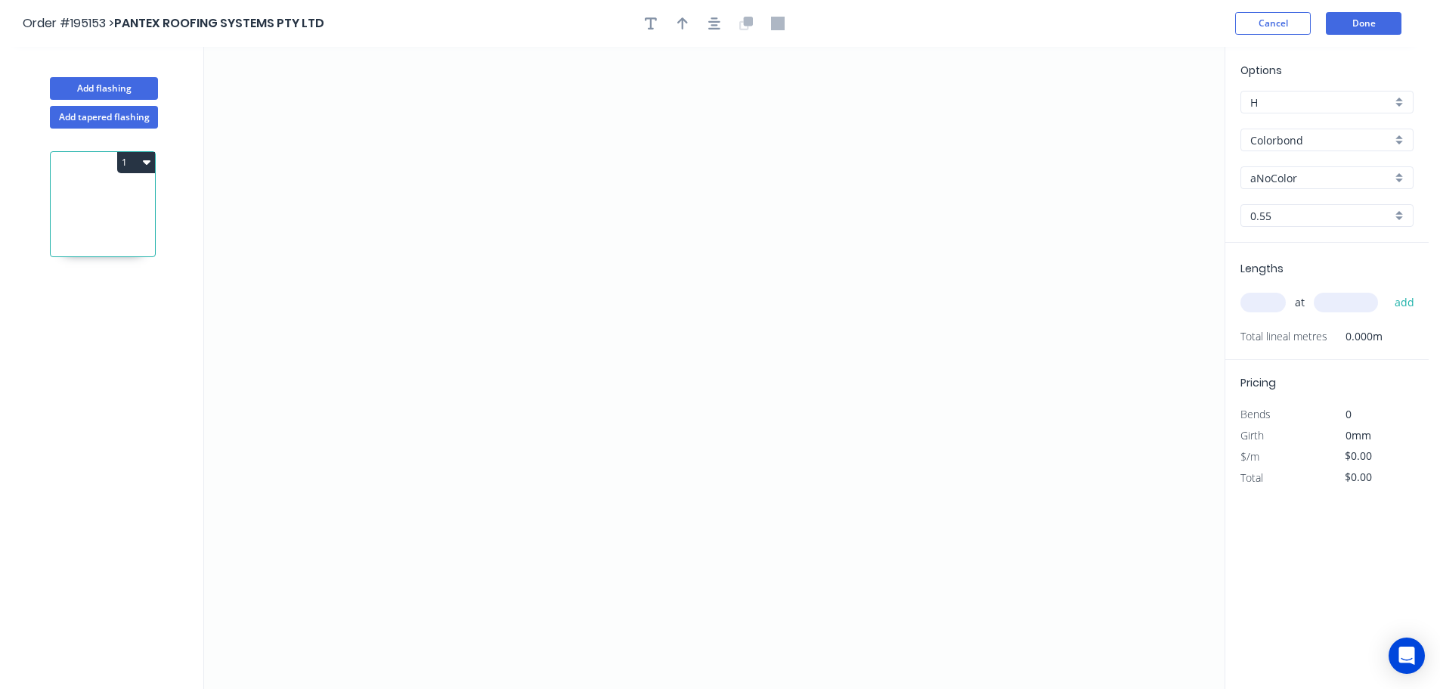
click at [1267, 140] on input "Colorbond" at bounding box center [1320, 140] width 141 height 16
click at [1272, 265] on div "Zincalume" at bounding box center [1327, 272] width 172 height 26
click at [1268, 305] on input "text" at bounding box center [1262, 303] width 45 height 20
click at [1387, 290] on button "add" at bounding box center [1405, 303] width 36 height 26
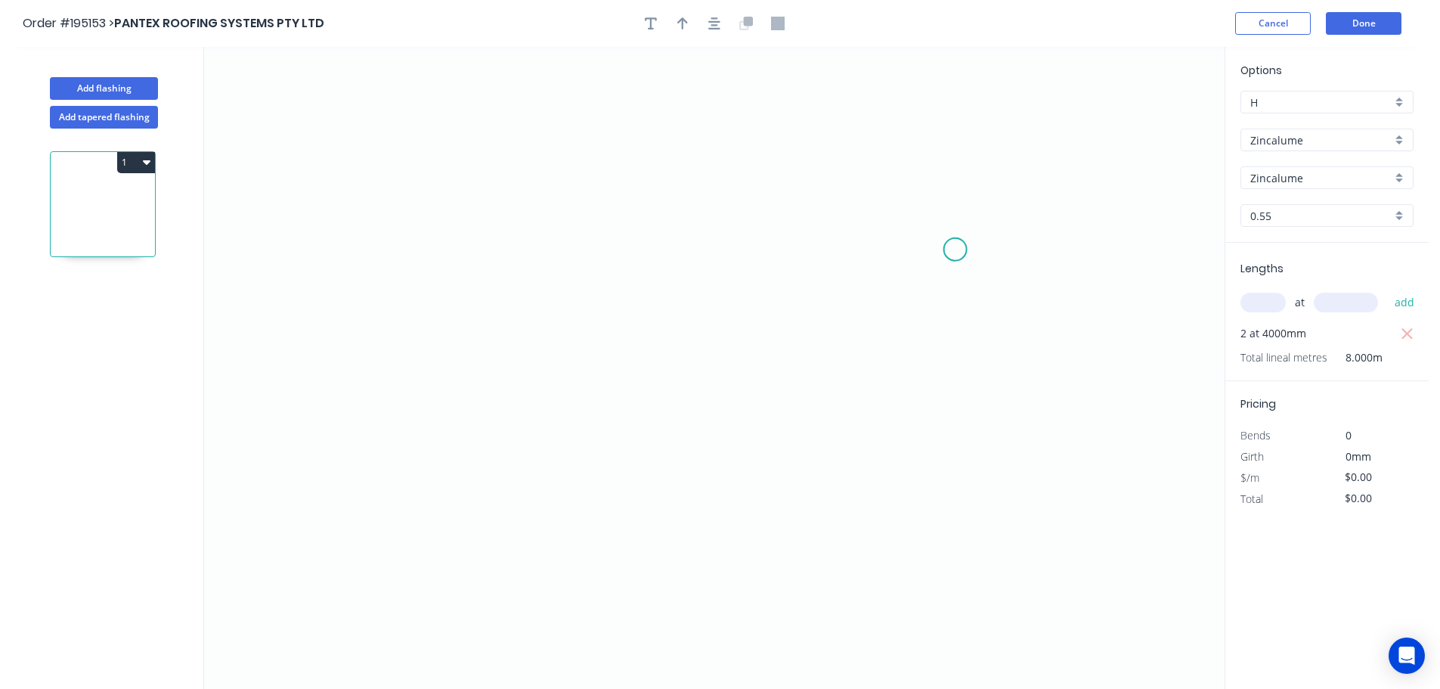
click at [956, 249] on icon "0" at bounding box center [714, 368] width 1021 height 642
click at [1117, 246] on icon "0" at bounding box center [714, 368] width 1021 height 642
click at [1117, 413] on icon "0 ?" at bounding box center [714, 368] width 1021 height 642
click at [784, 399] on icon "0 ? ?" at bounding box center [714, 368] width 1021 height 642
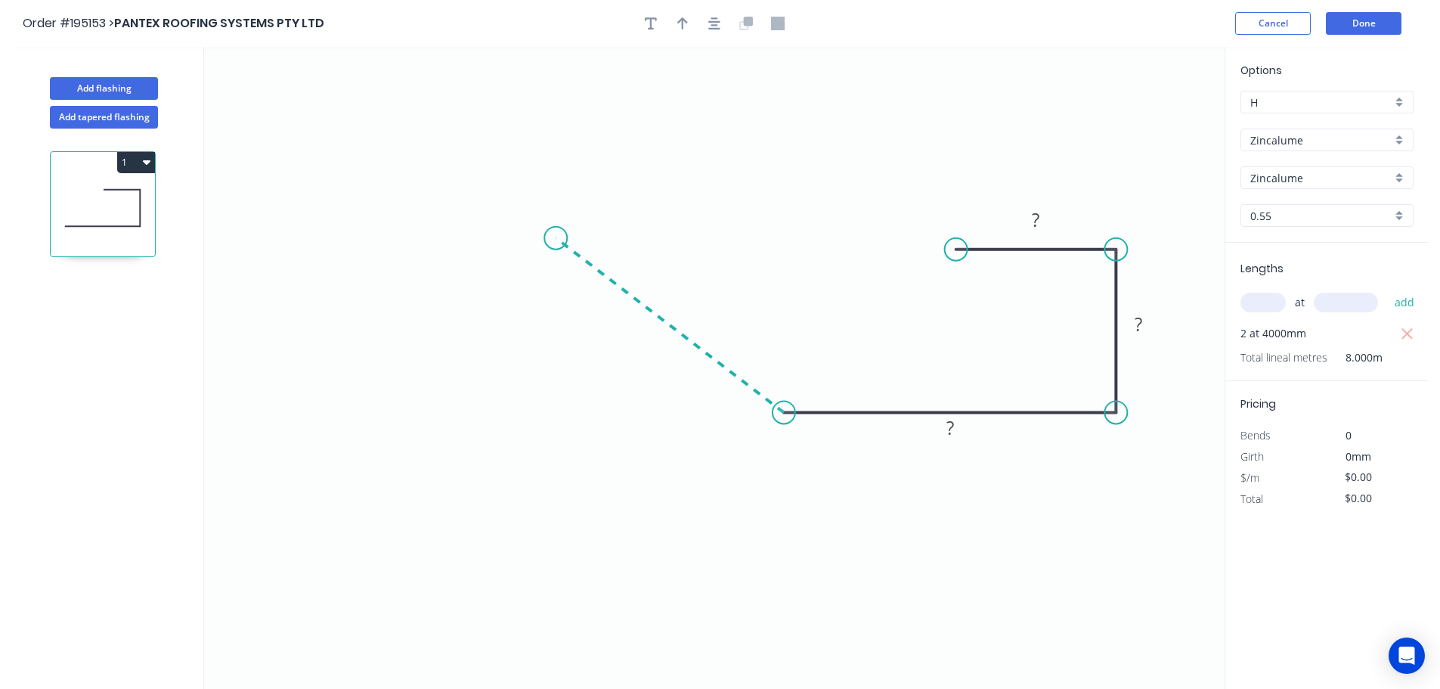
click at [556, 238] on icon "0 ? ? ?" at bounding box center [714, 368] width 1021 height 642
click at [432, 237] on icon "0 ? ? ? ? ? º" at bounding box center [714, 368] width 1021 height 642
click at [432, 237] on circle at bounding box center [432, 238] width 23 height 23
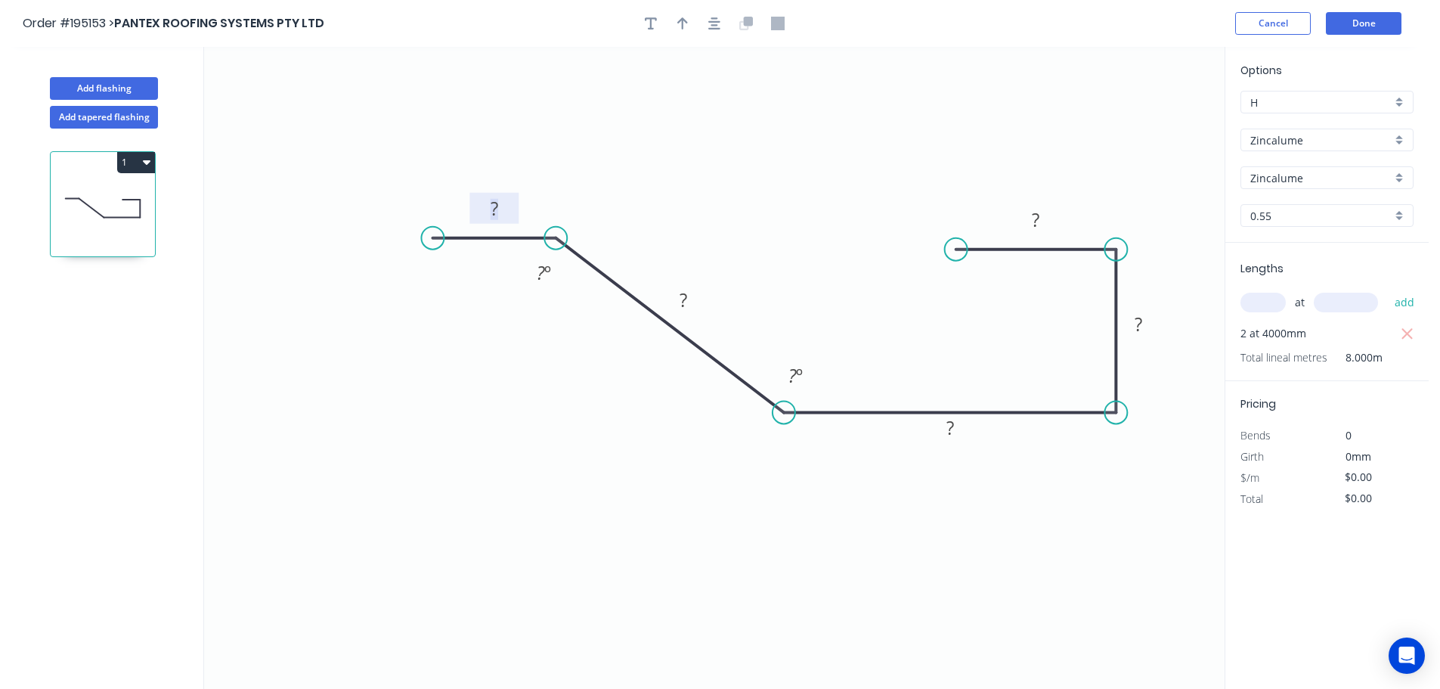
click at [497, 205] on tspan "?" at bounding box center [495, 208] width 8 height 25
click at [682, 26] on icon "button" at bounding box center [682, 23] width 11 height 12
drag, startPoint x: 1149, startPoint y: 121, endPoint x: 578, endPoint y: 482, distance: 675.1
click at [578, 482] on icon at bounding box center [576, 466] width 14 height 48
click at [578, 482] on icon at bounding box center [578, 498] width 14 height 48
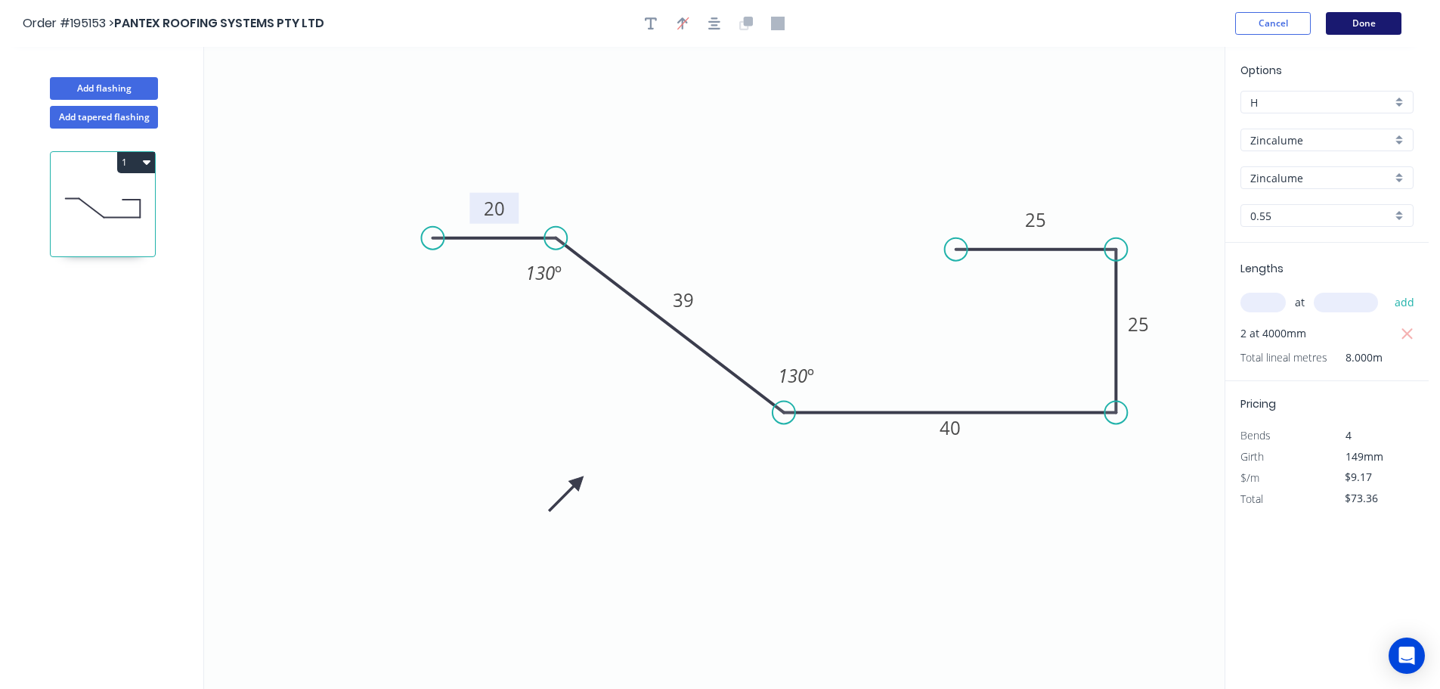
click at [1371, 18] on button "Done" at bounding box center [1364, 23] width 76 height 23
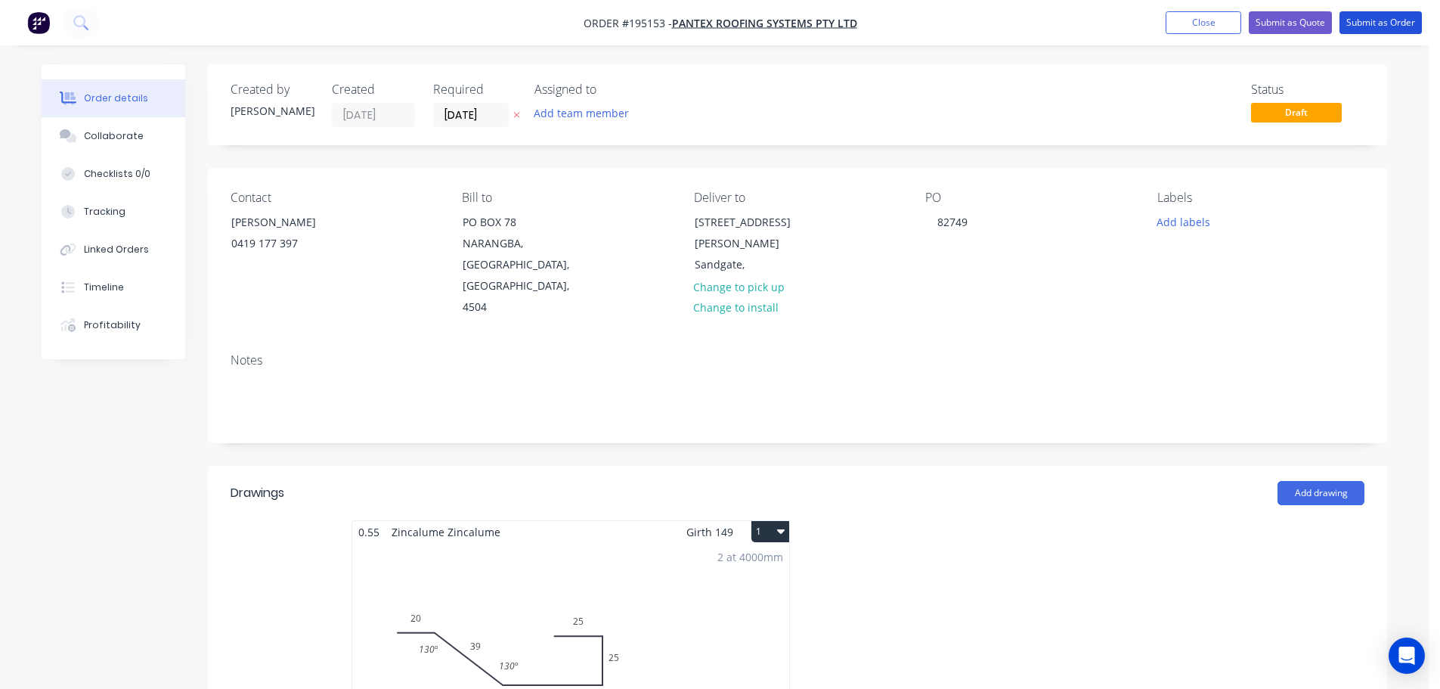
click at [1371, 18] on button "Submit as Order" at bounding box center [1381, 22] width 82 height 23
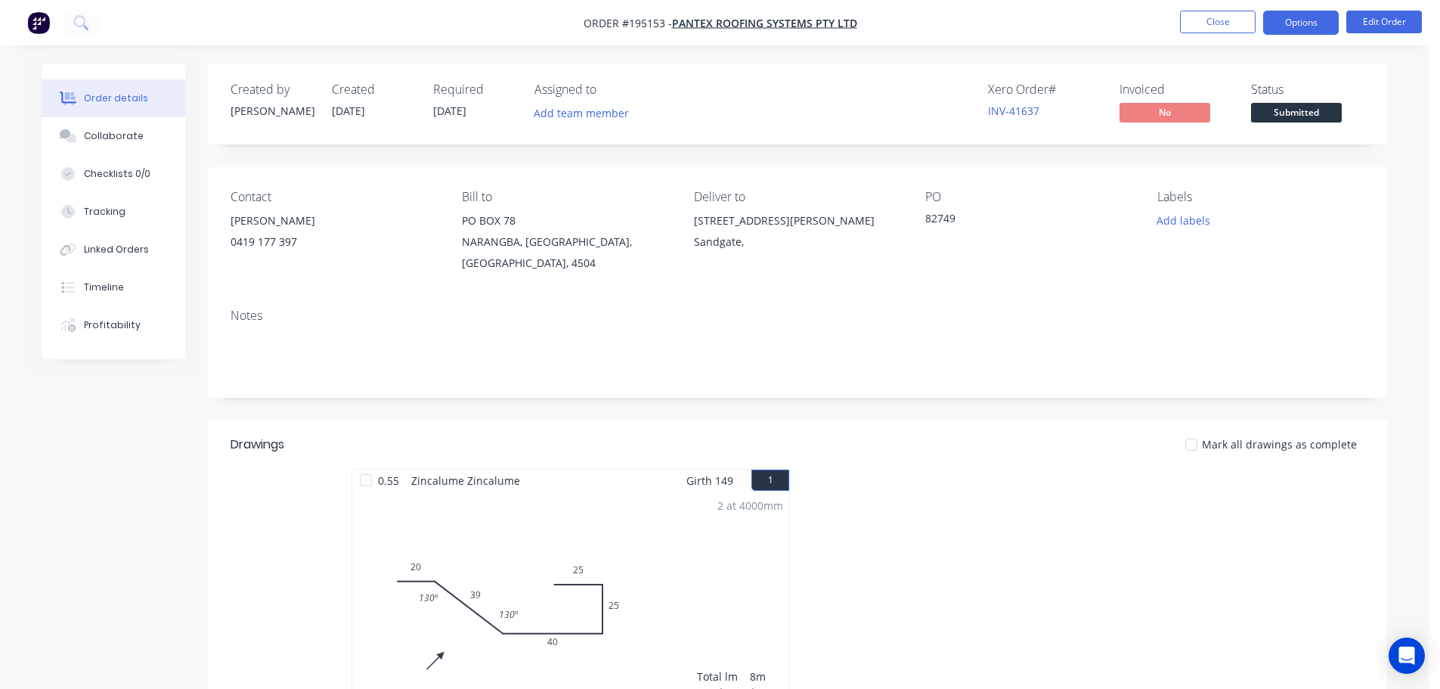
click at [1310, 23] on button "Options" at bounding box center [1301, 23] width 76 height 24
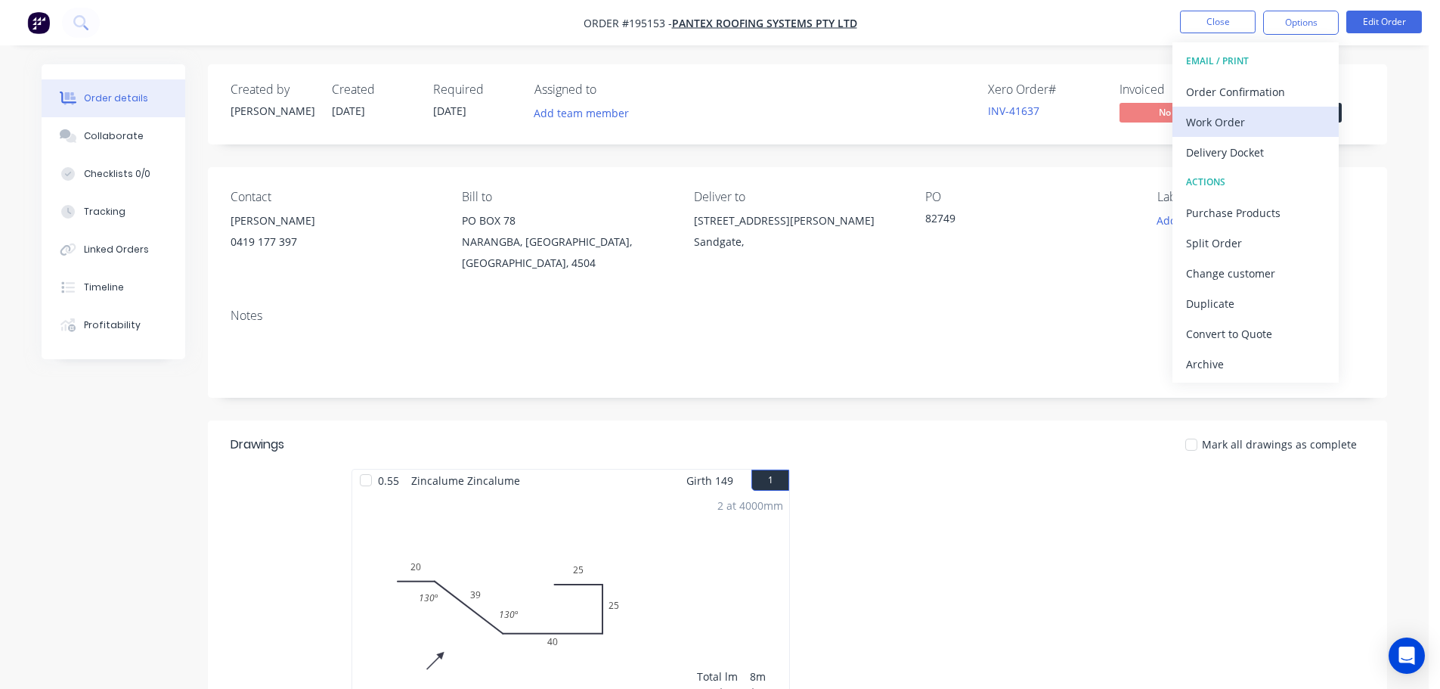
click at [1222, 119] on div "Work Order" at bounding box center [1255, 122] width 139 height 22
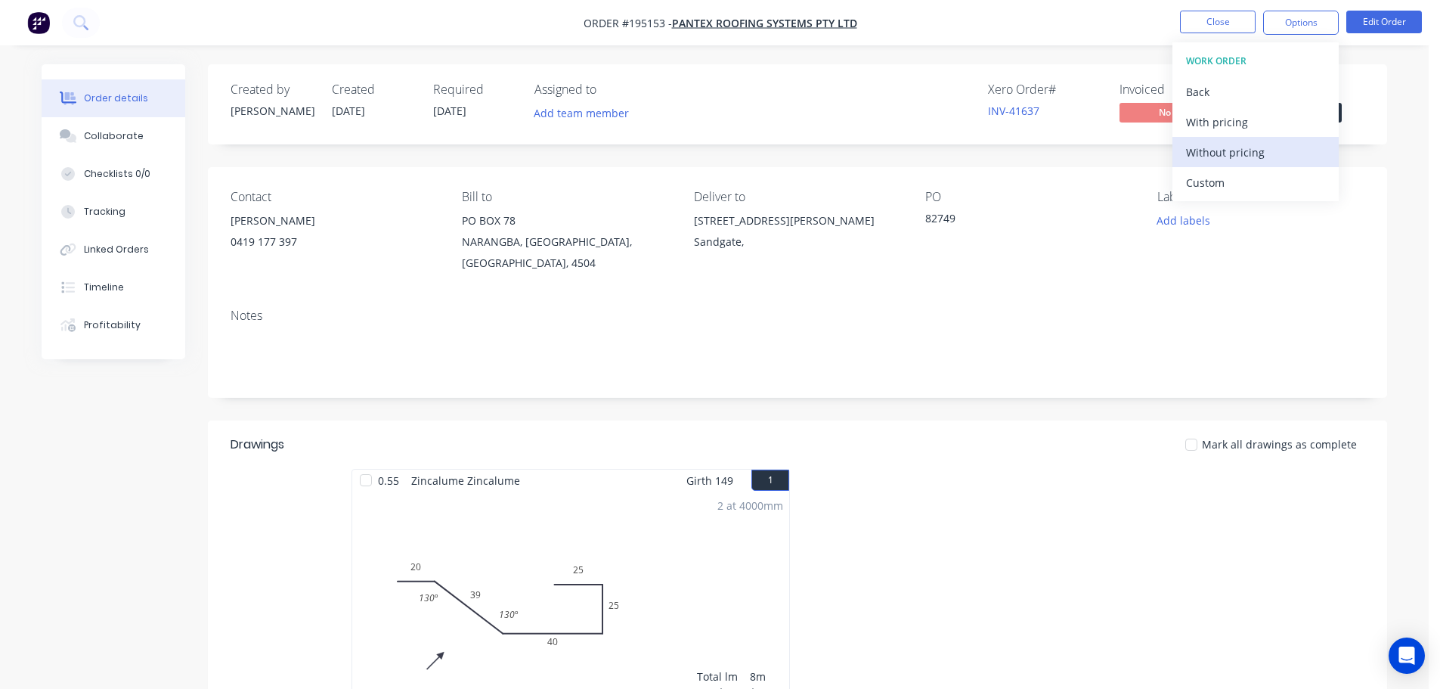
click at [1211, 150] on div "Without pricing" at bounding box center [1255, 152] width 139 height 22
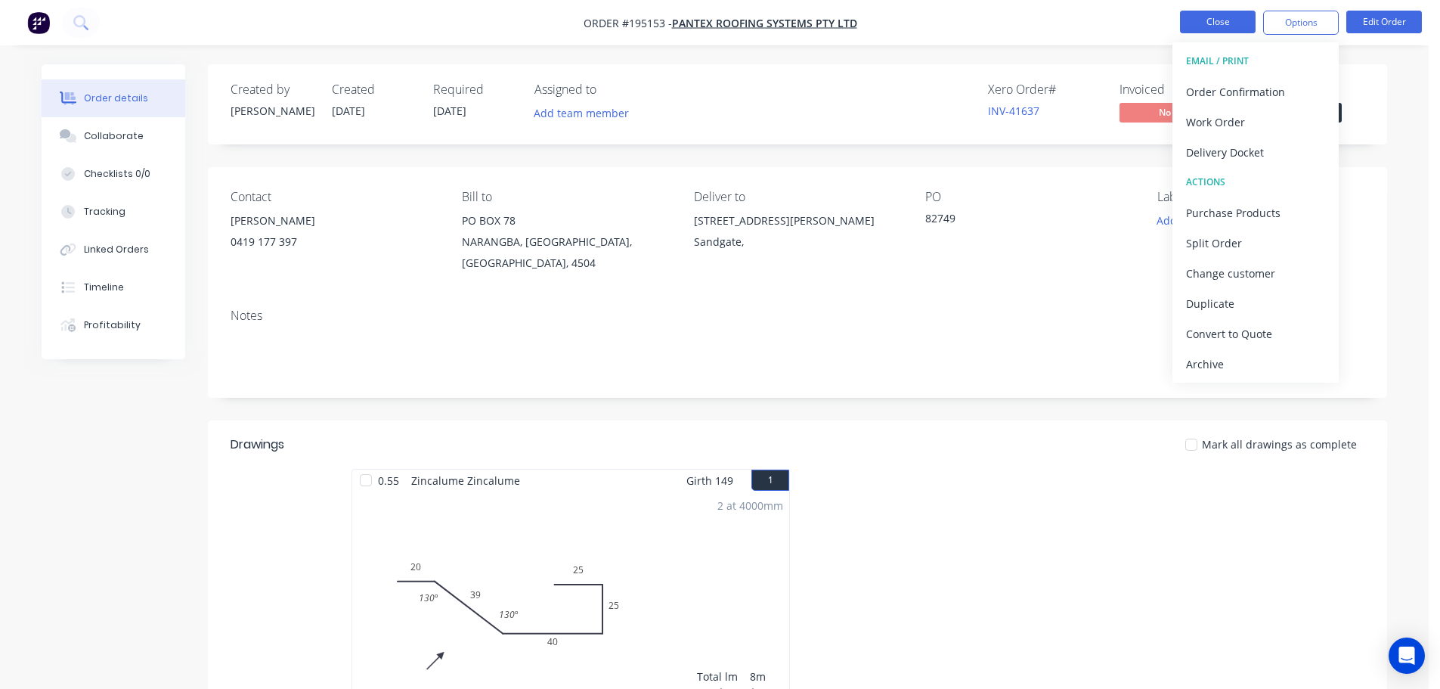
click at [1214, 18] on button "Close" at bounding box center [1218, 22] width 76 height 23
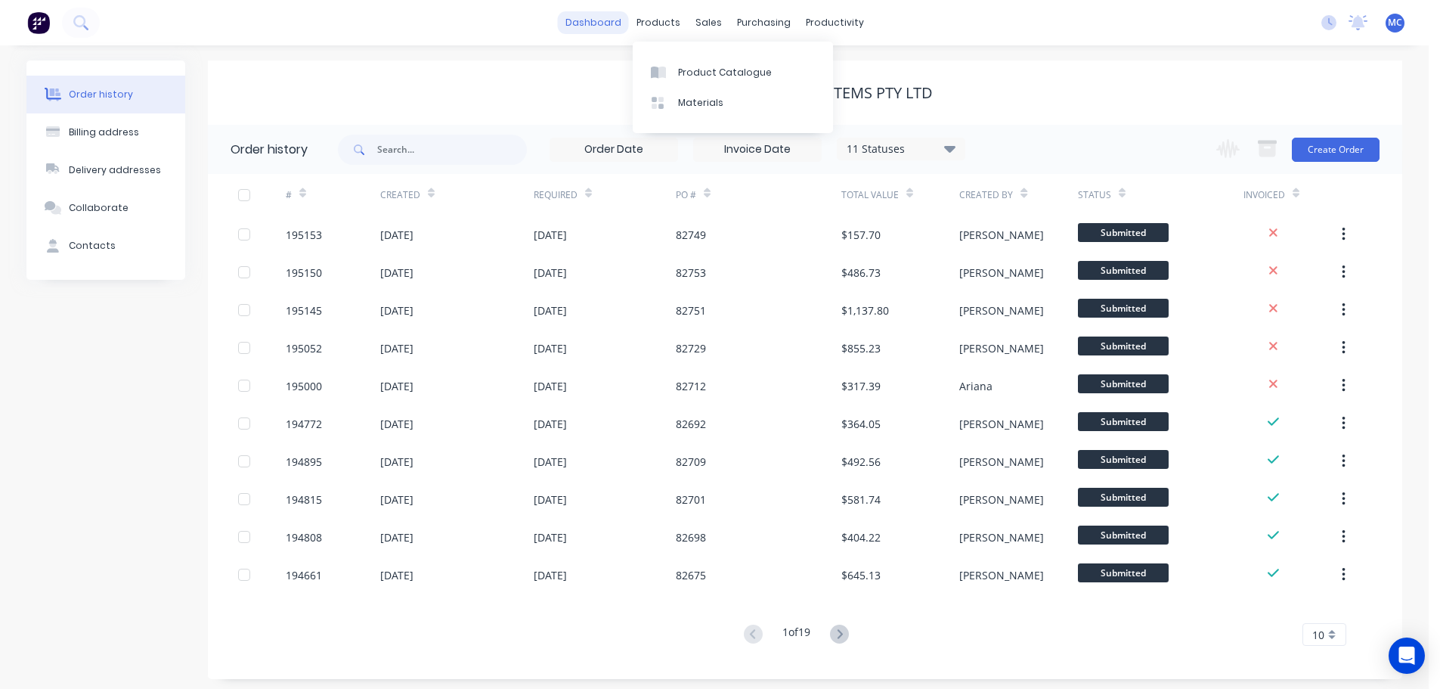
click at [612, 18] on link "dashboard" at bounding box center [593, 22] width 71 height 23
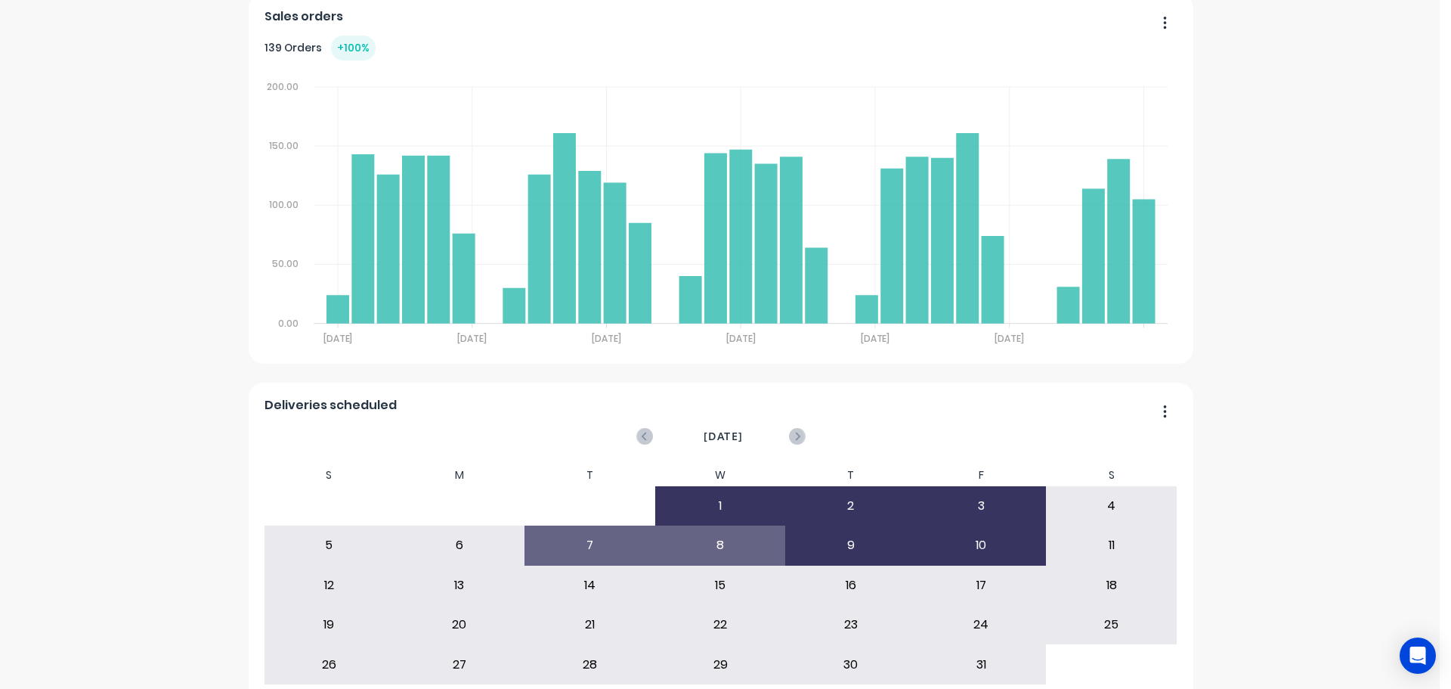
scroll to position [76, 0]
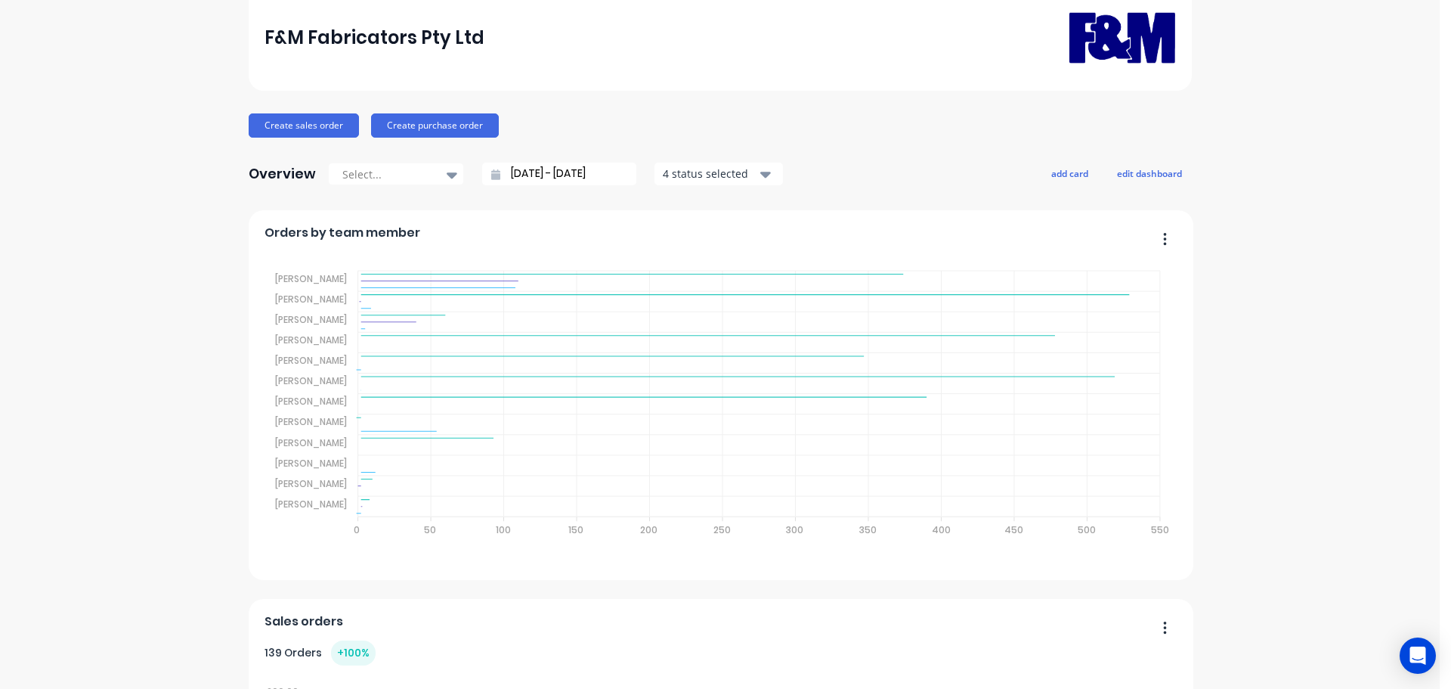
click at [555, 173] on input "[DATE] - [DATE]" at bounding box center [565, 174] width 130 height 23
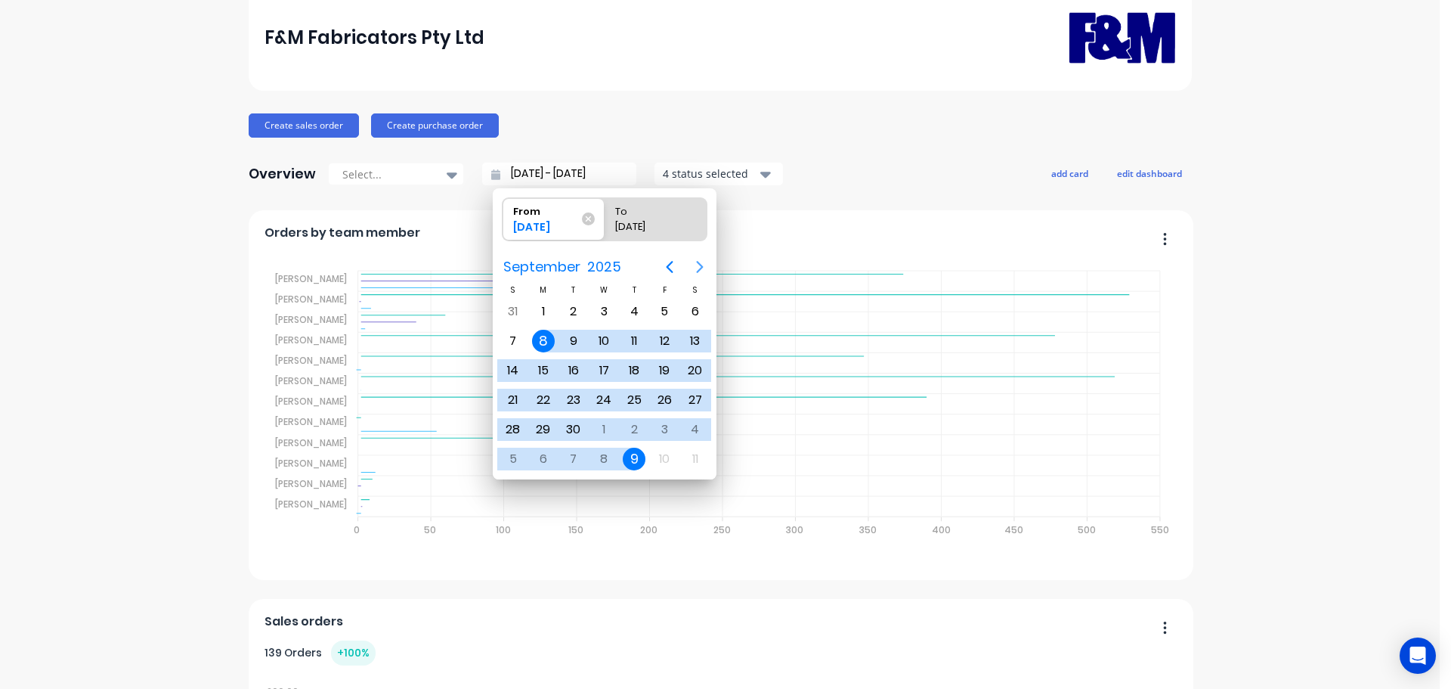
click at [700, 262] on icon "Next page" at bounding box center [700, 267] width 18 height 18
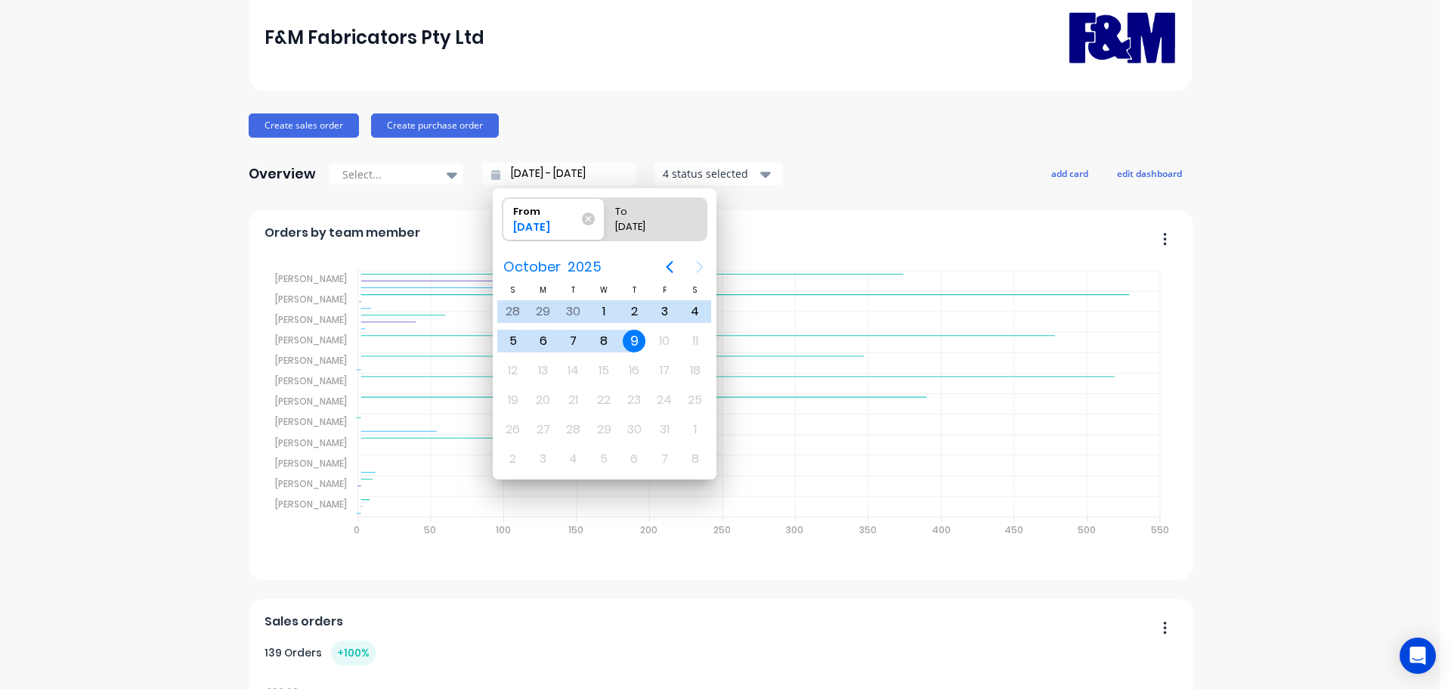
click at [636, 342] on div "9" at bounding box center [634, 341] width 23 height 23
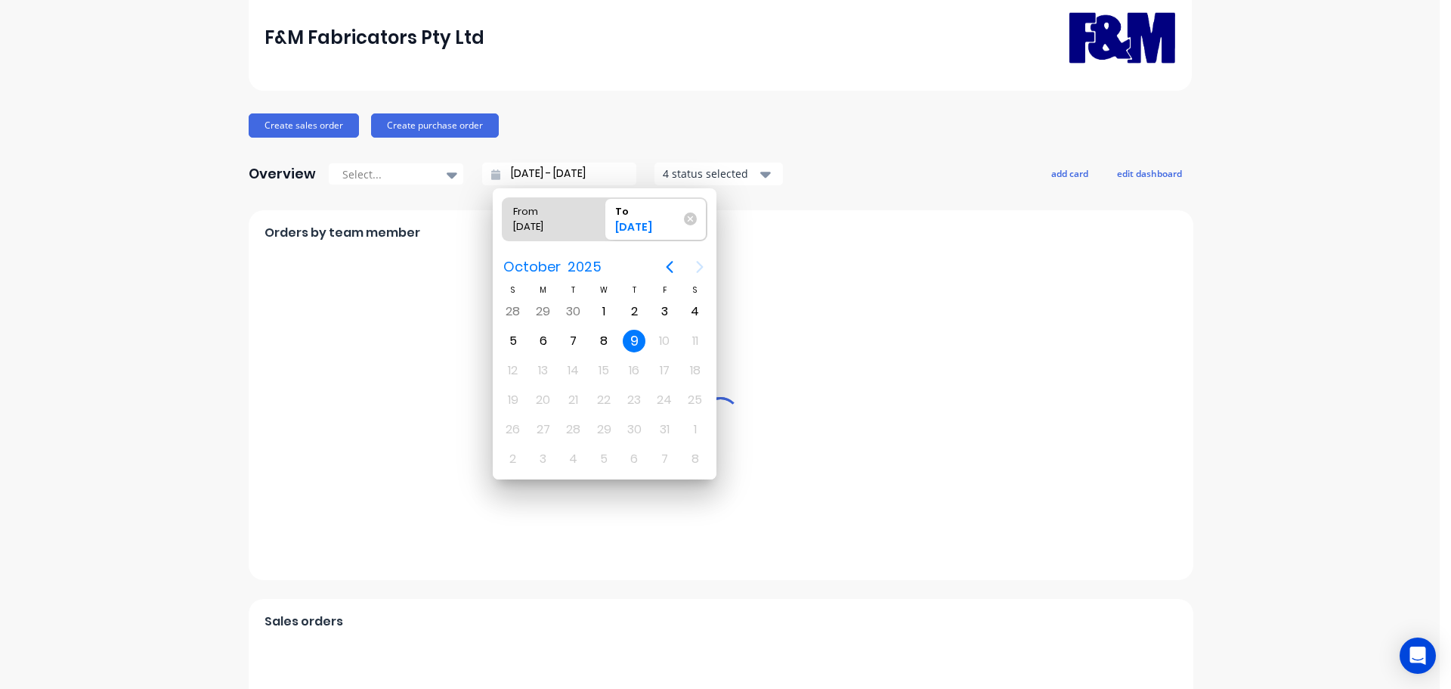
click at [636, 342] on div "9" at bounding box center [634, 341] width 23 height 23
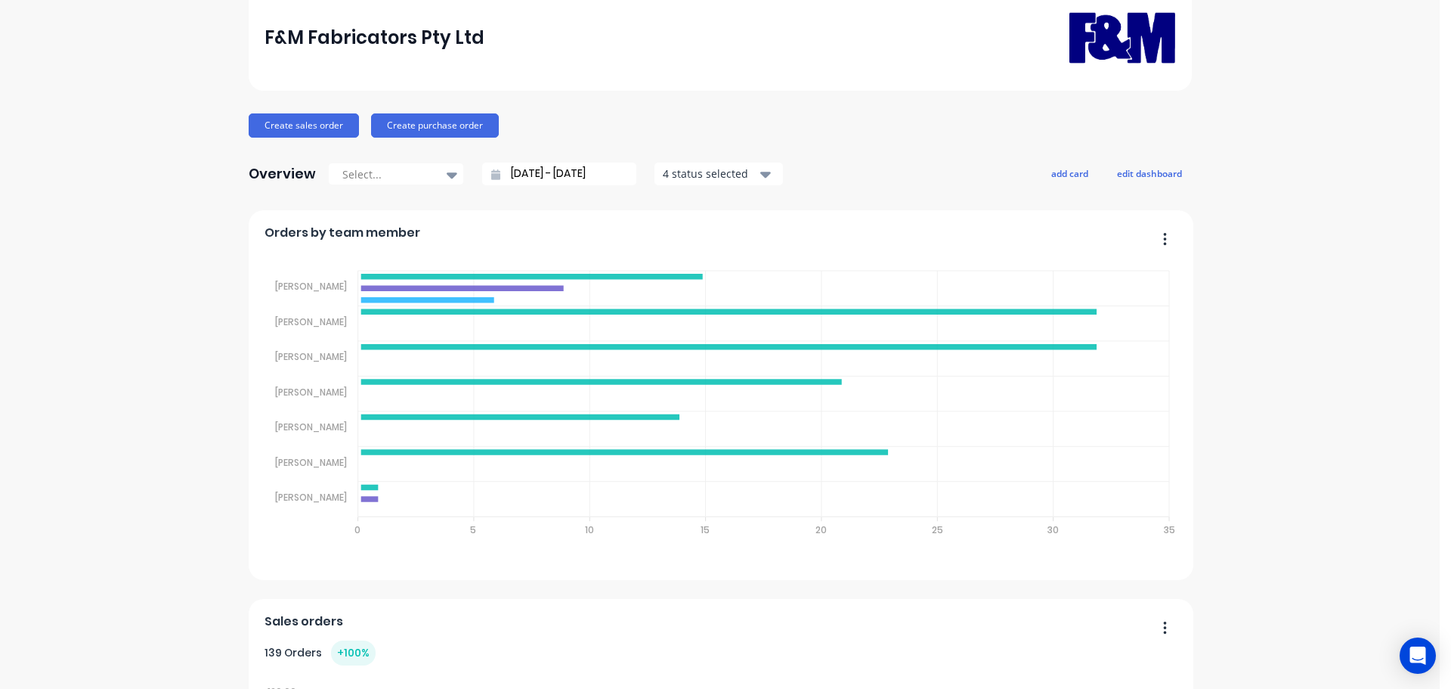
scroll to position [0, 0]
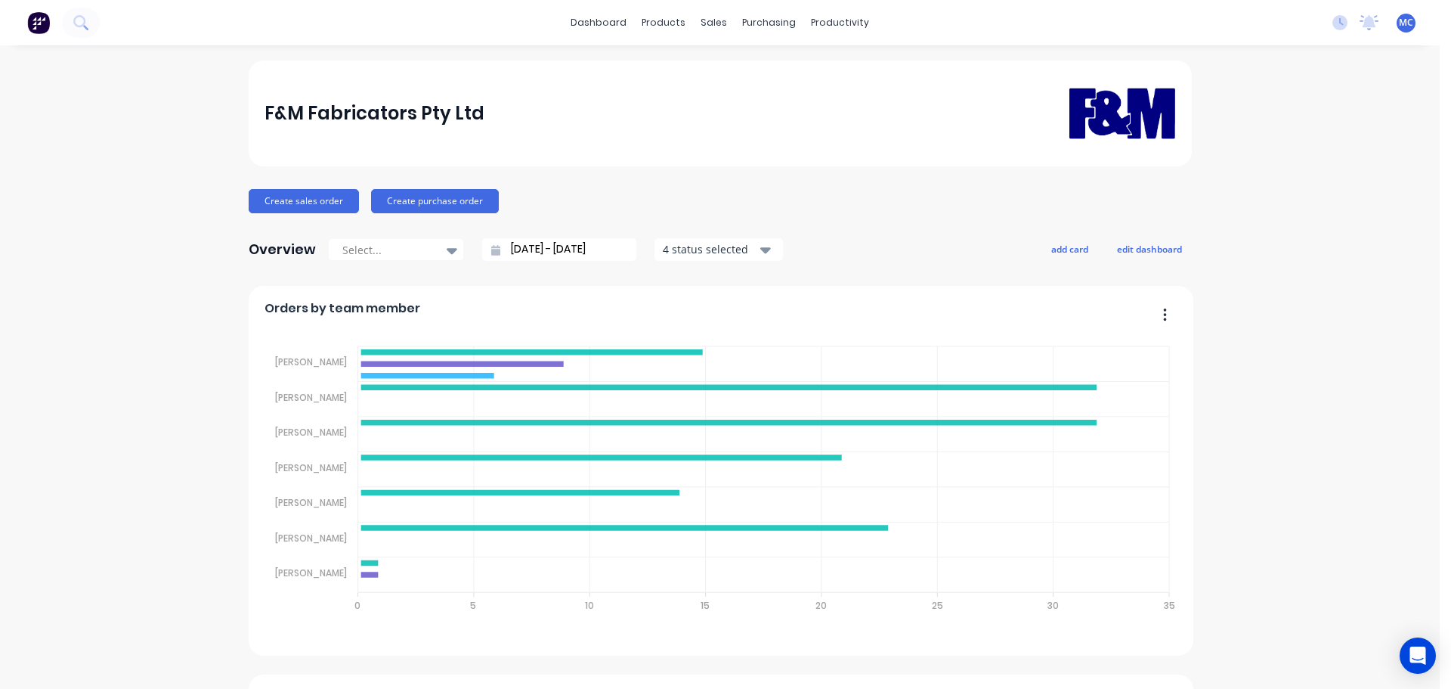
click at [1399, 26] on span "MC" at bounding box center [1406, 23] width 14 height 14
click at [1266, 187] on div "Sign out" at bounding box center [1279, 190] width 41 height 14
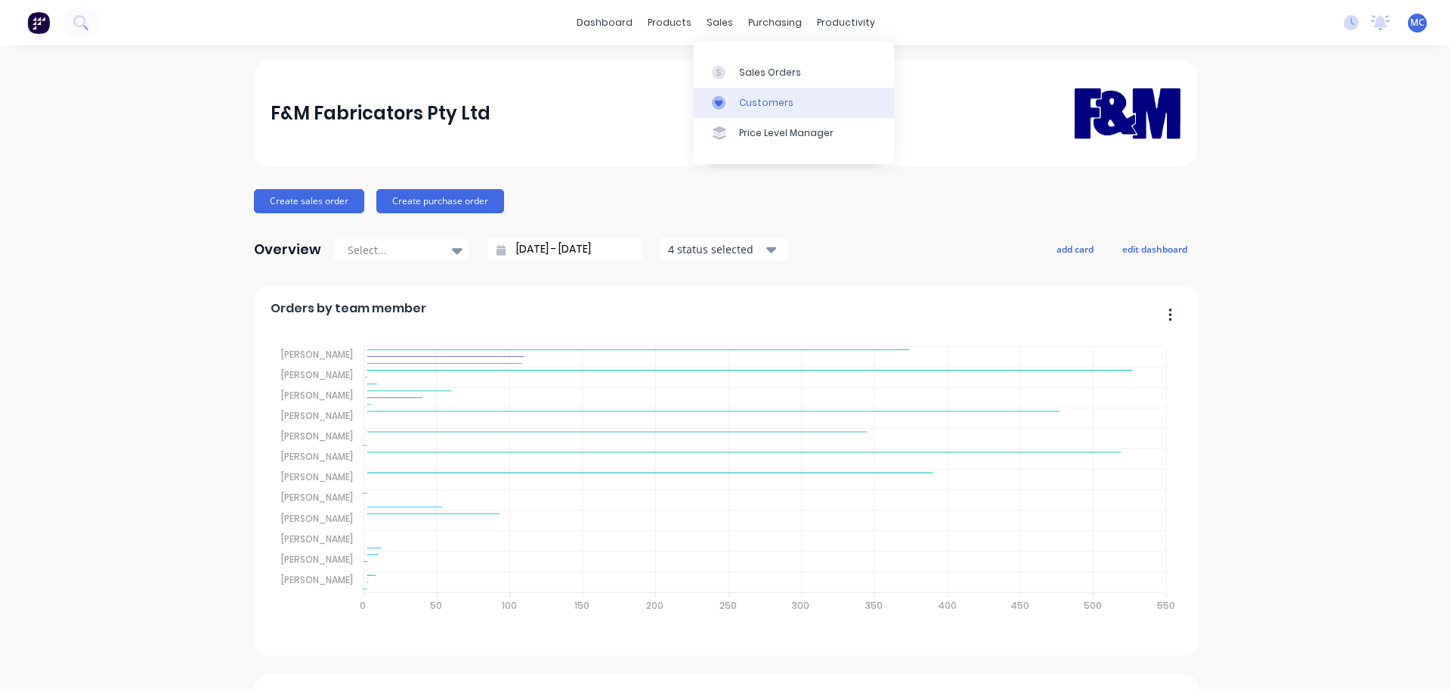
click at [770, 105] on div "Customers" at bounding box center [766, 103] width 54 height 14
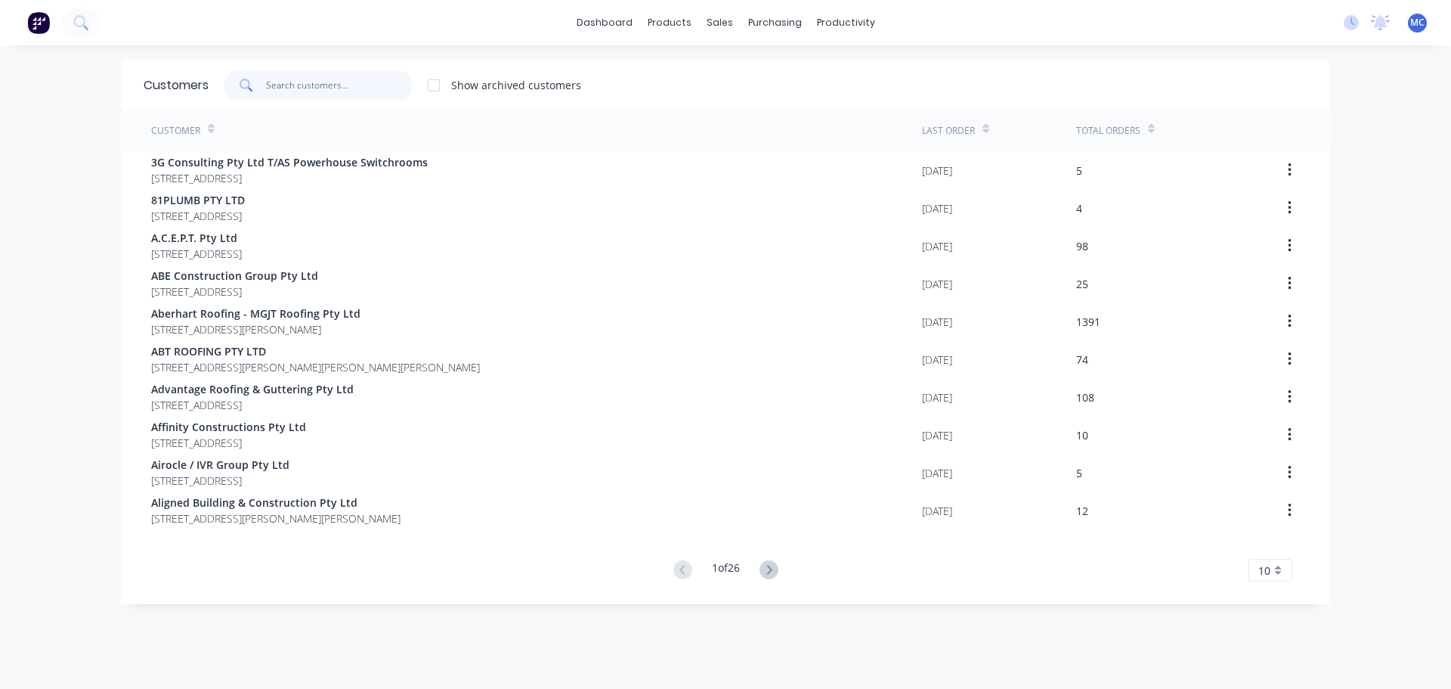
click at [323, 82] on input "text" at bounding box center [339, 85] width 147 height 30
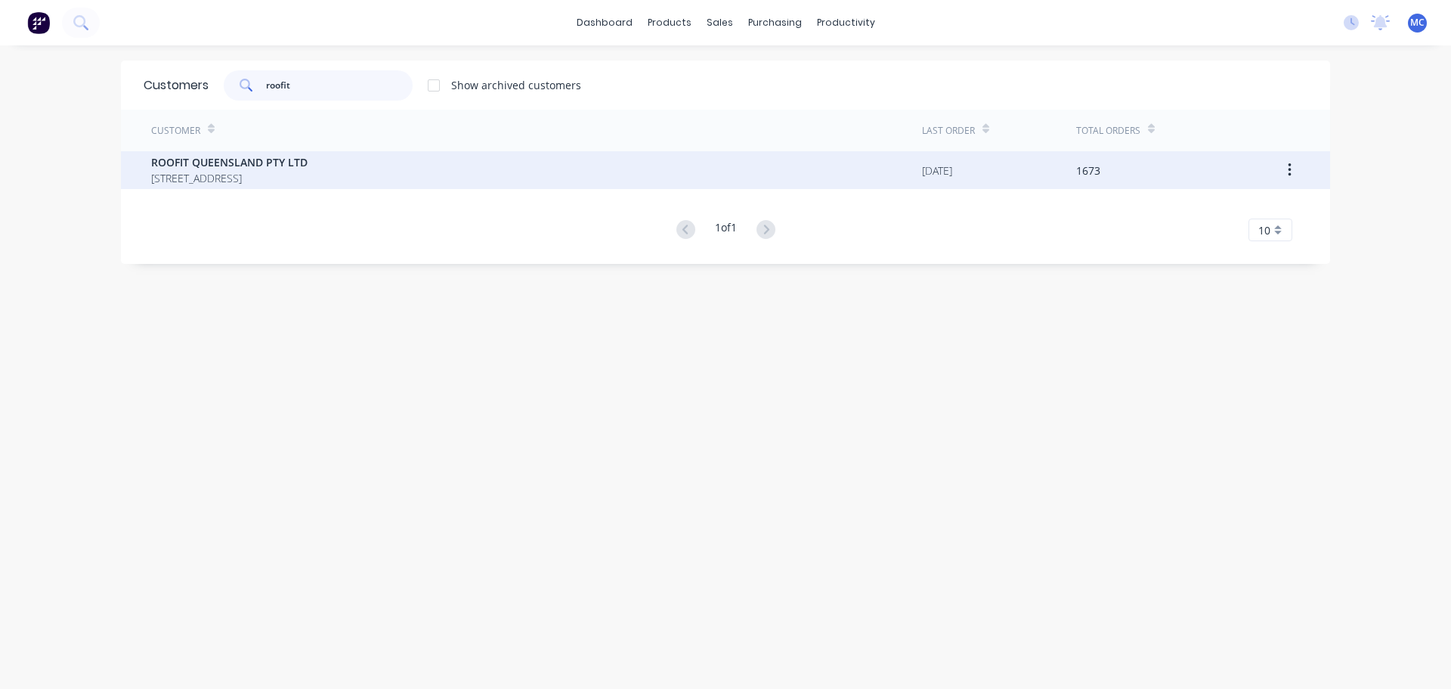
type input "roofit"
click at [265, 163] on span "ROOFIT QUEENSLAND PTY LTD" at bounding box center [229, 162] width 156 height 16
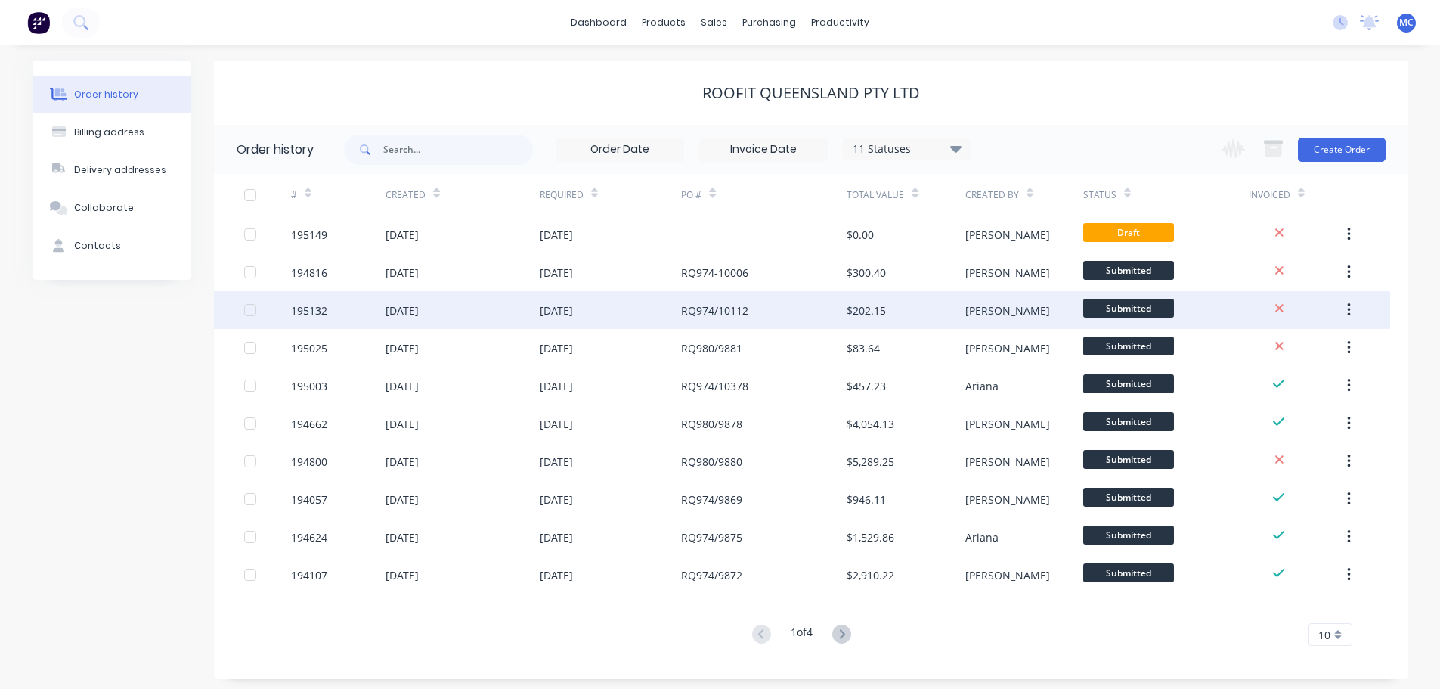
click at [718, 309] on div "RQ974/10112" at bounding box center [714, 310] width 67 height 16
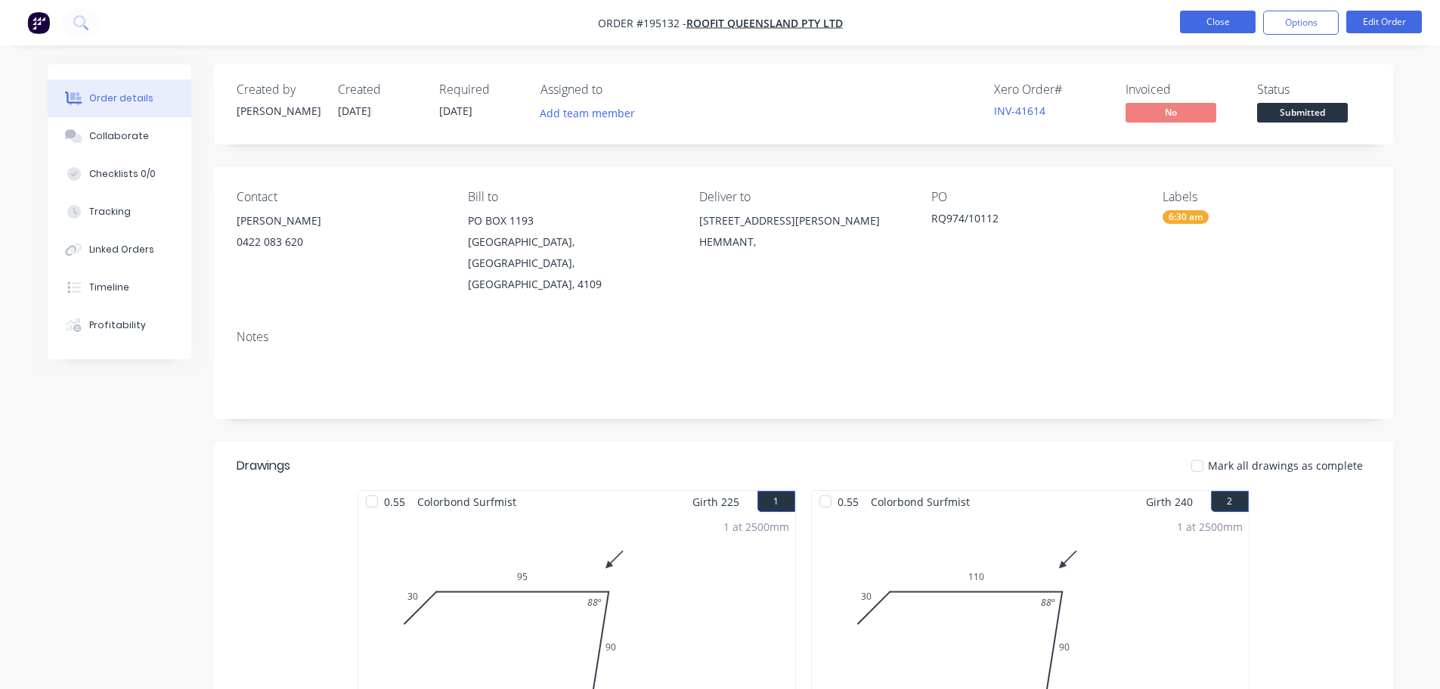
click at [1208, 18] on button "Close" at bounding box center [1218, 22] width 76 height 23
